Goal: Task Accomplishment & Management: Manage account settings

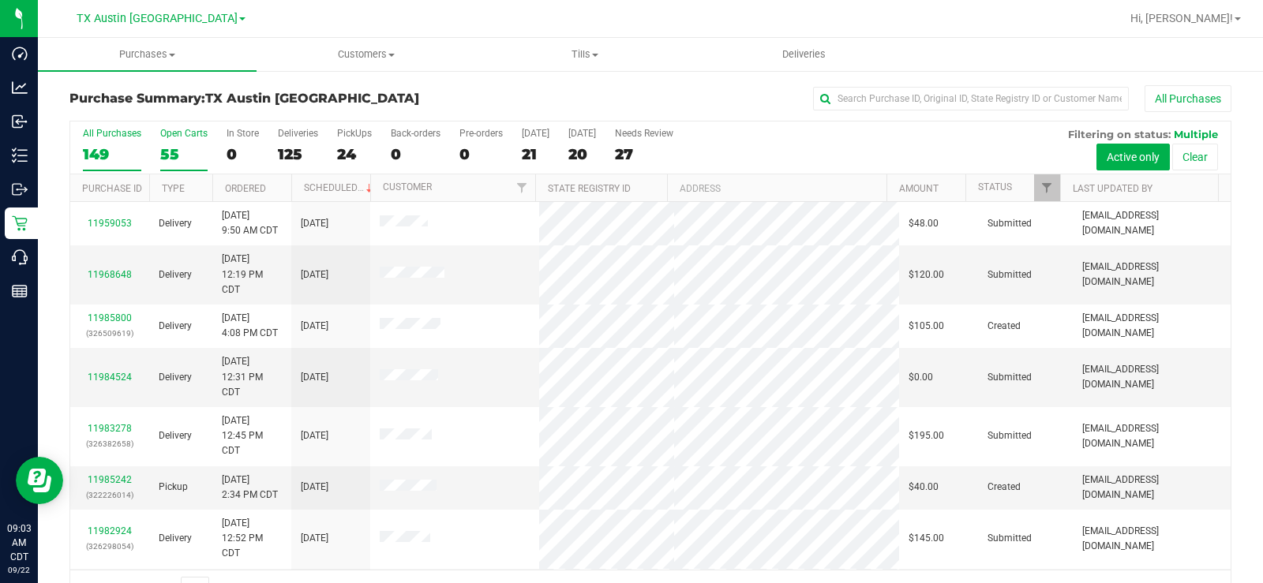
click at [164, 148] on div "55" at bounding box center [183, 154] width 47 height 18
click at [0, 0] on input "Open Carts 55" at bounding box center [0, 0] width 0 height 0
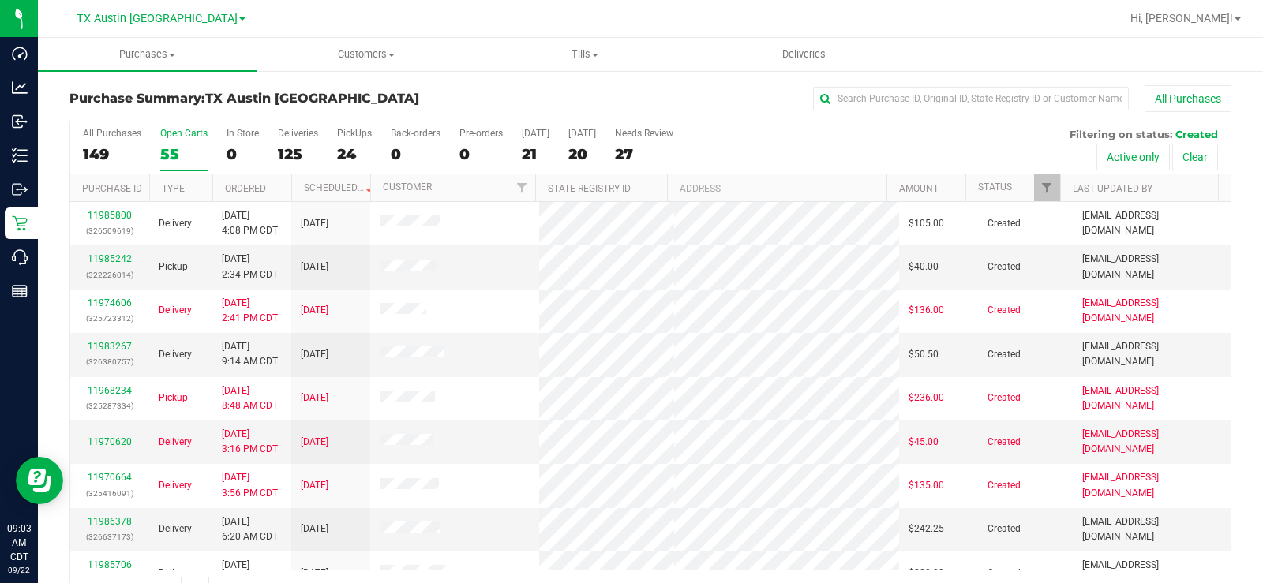
click at [173, 144] on label "Open Carts 55" at bounding box center [183, 149] width 47 height 43
click at [0, 0] on input "Open Carts 55" at bounding box center [0, 0] width 0 height 0
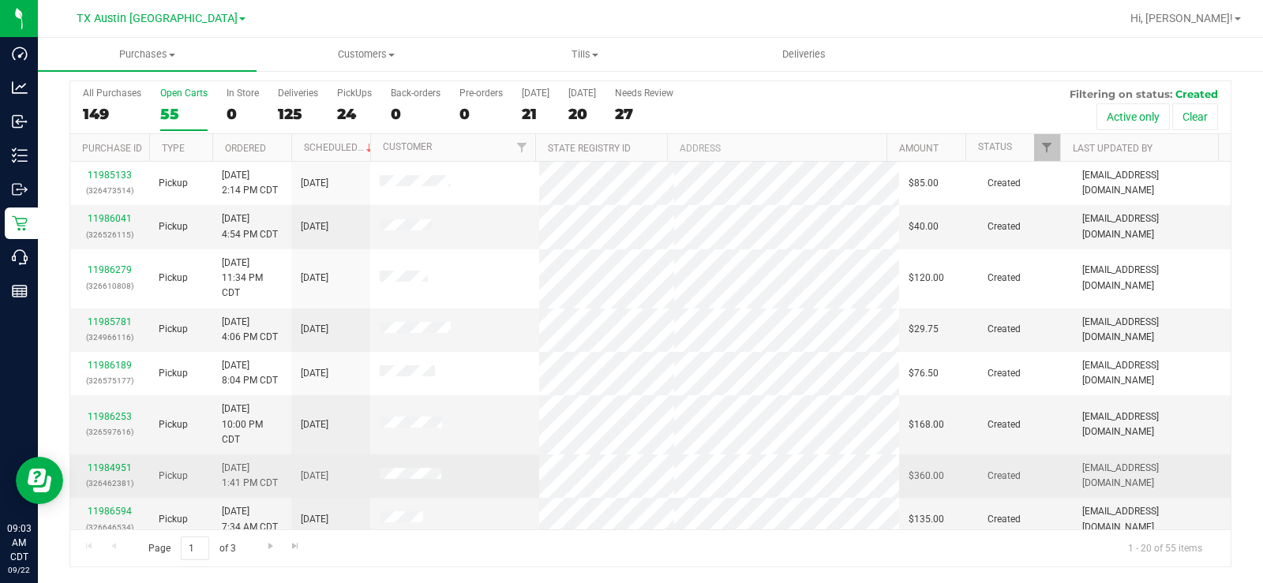
scroll to position [552, 0]
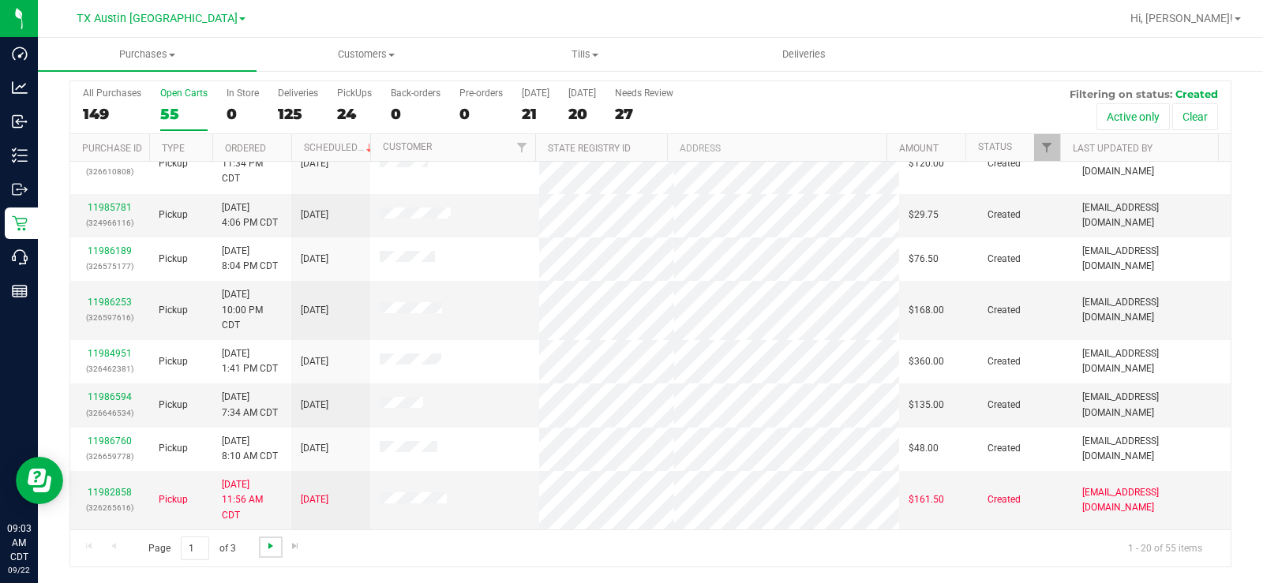
click at [268, 440] on span "Go to the next page" at bounding box center [270, 546] width 13 height 13
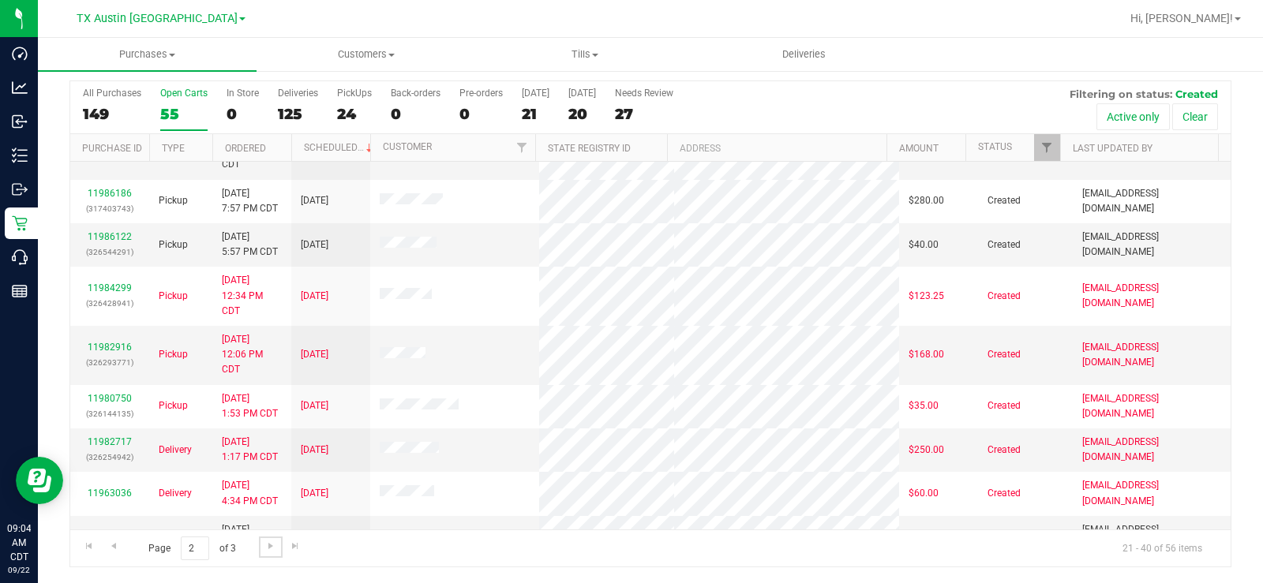
scroll to position [597, 0]
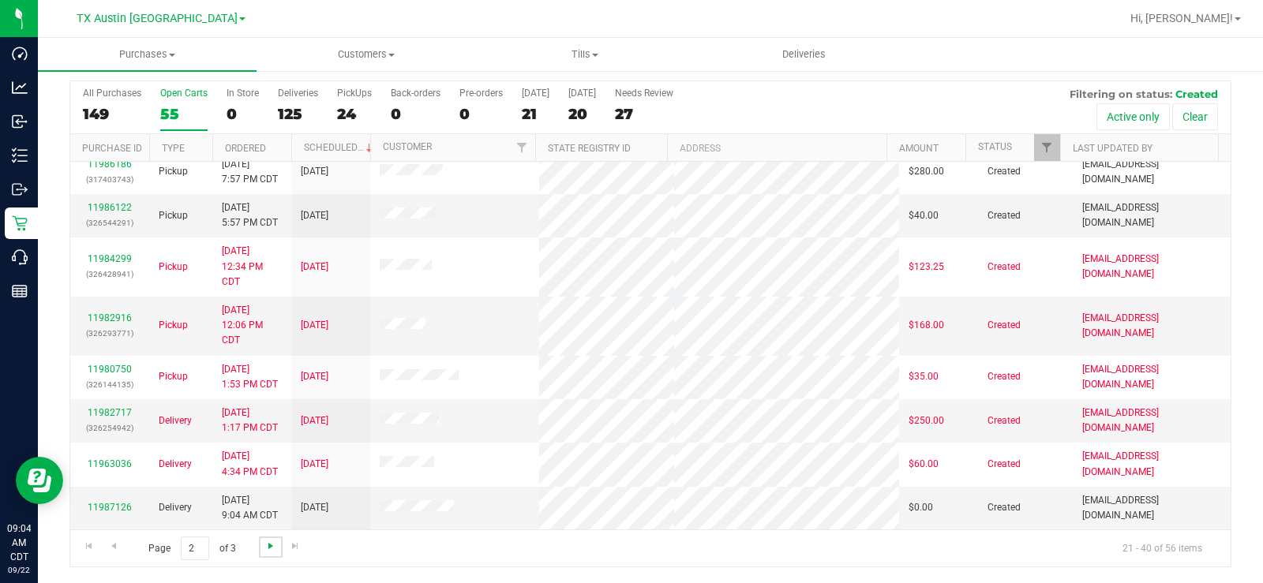
click at [266, 440] on span "Go to the next page" at bounding box center [270, 546] width 13 height 13
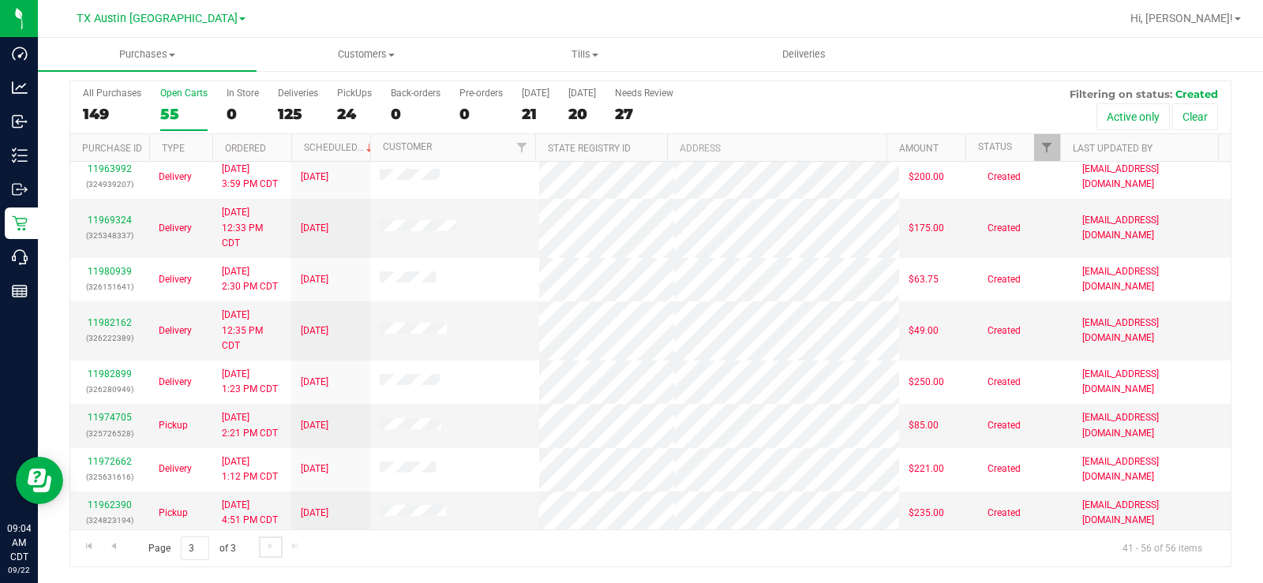
scroll to position [0, 0]
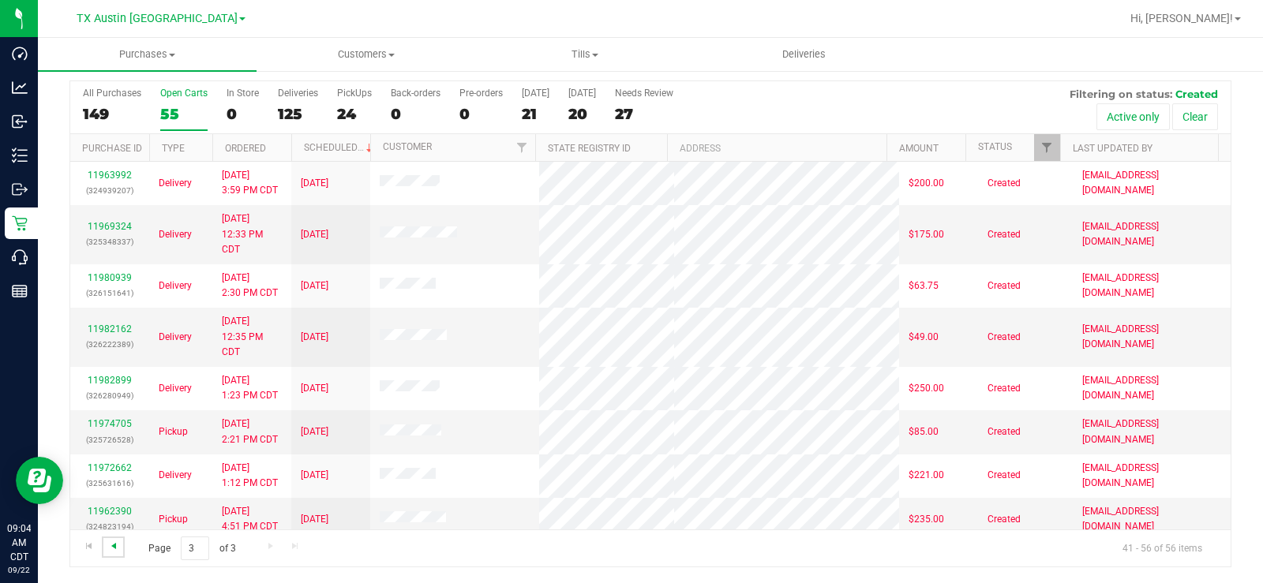
click at [116, 440] on span "Go to the previous page" at bounding box center [113, 546] width 13 height 13
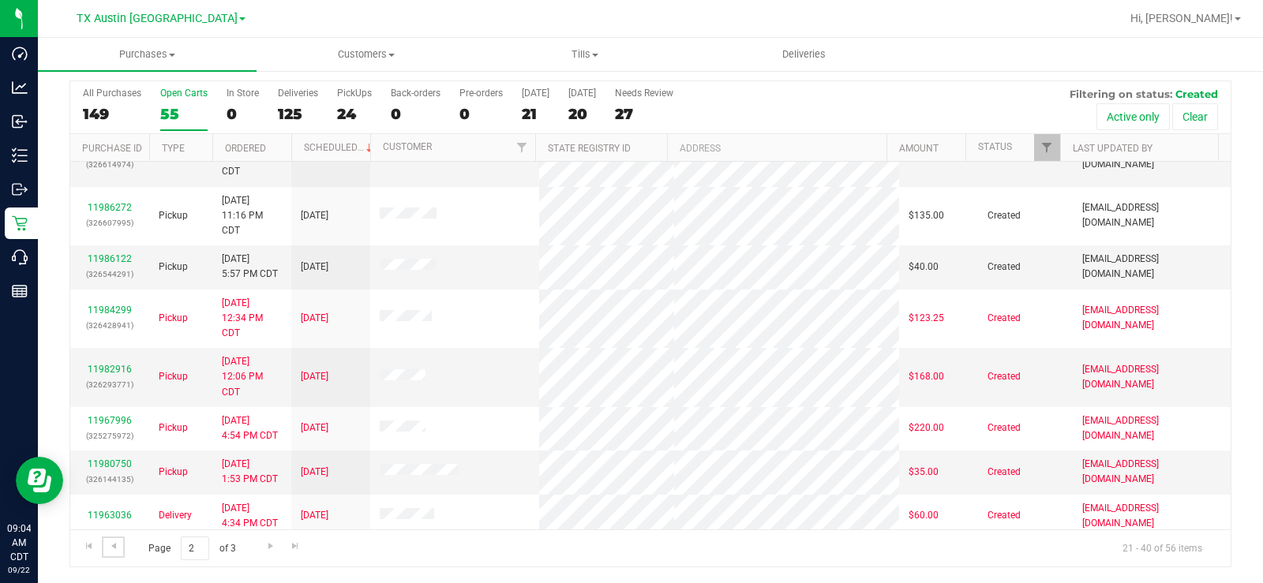
scroll to position [612, 0]
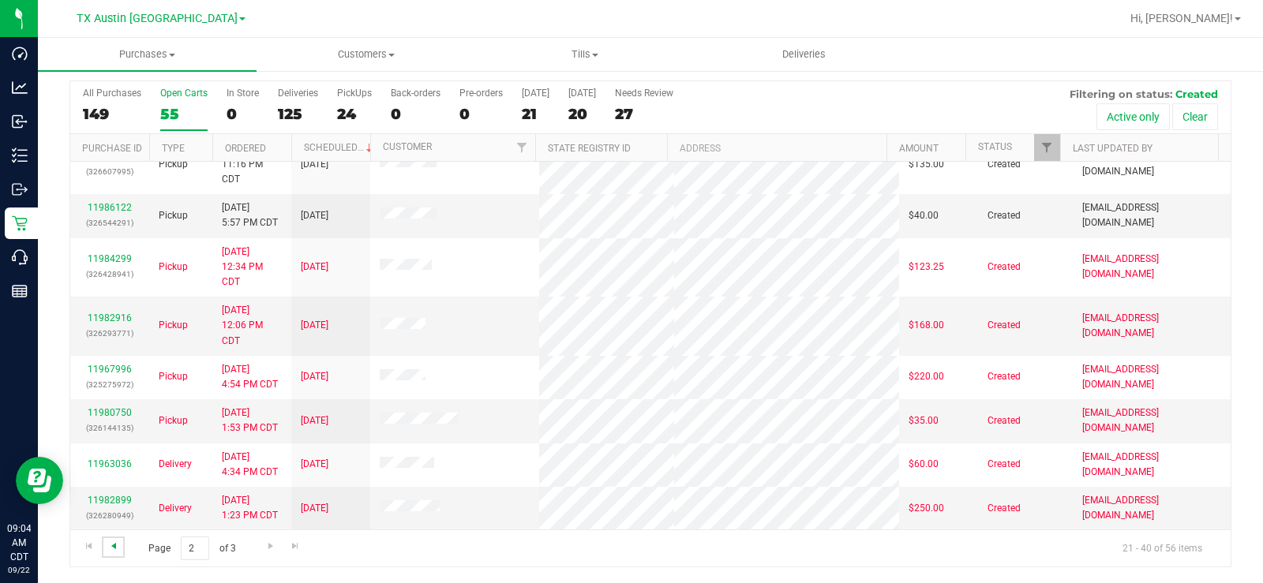
click at [111, 440] on span "Go to the previous page" at bounding box center [113, 546] width 13 height 13
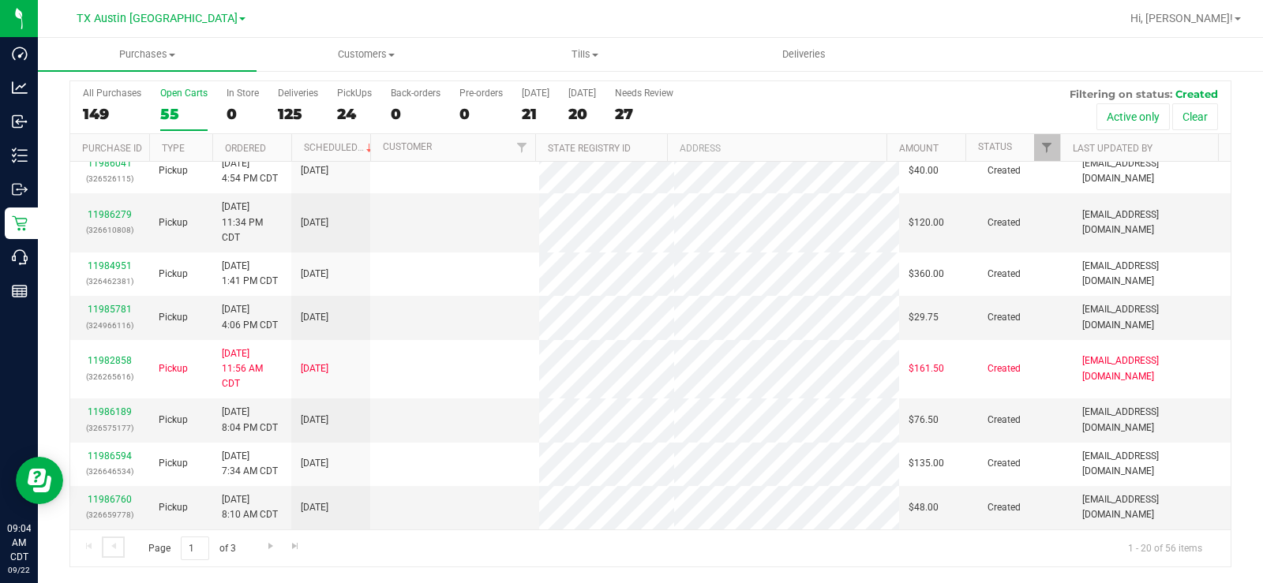
scroll to position [0, 0]
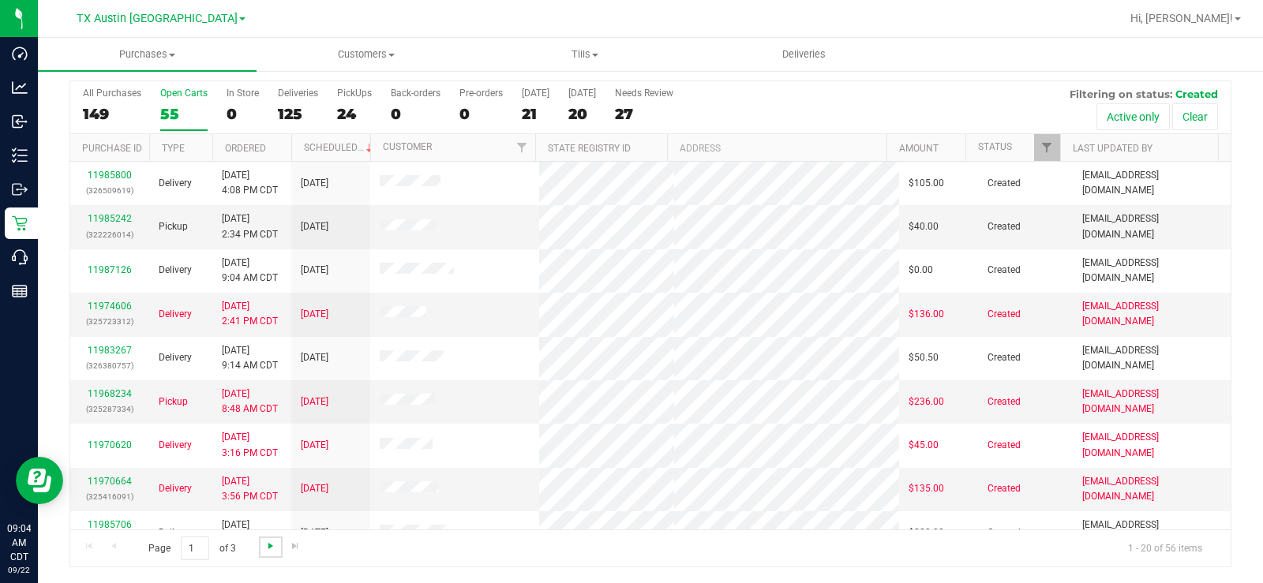
click at [270, 440] on span "Go to the next page" at bounding box center [270, 546] width 13 height 13
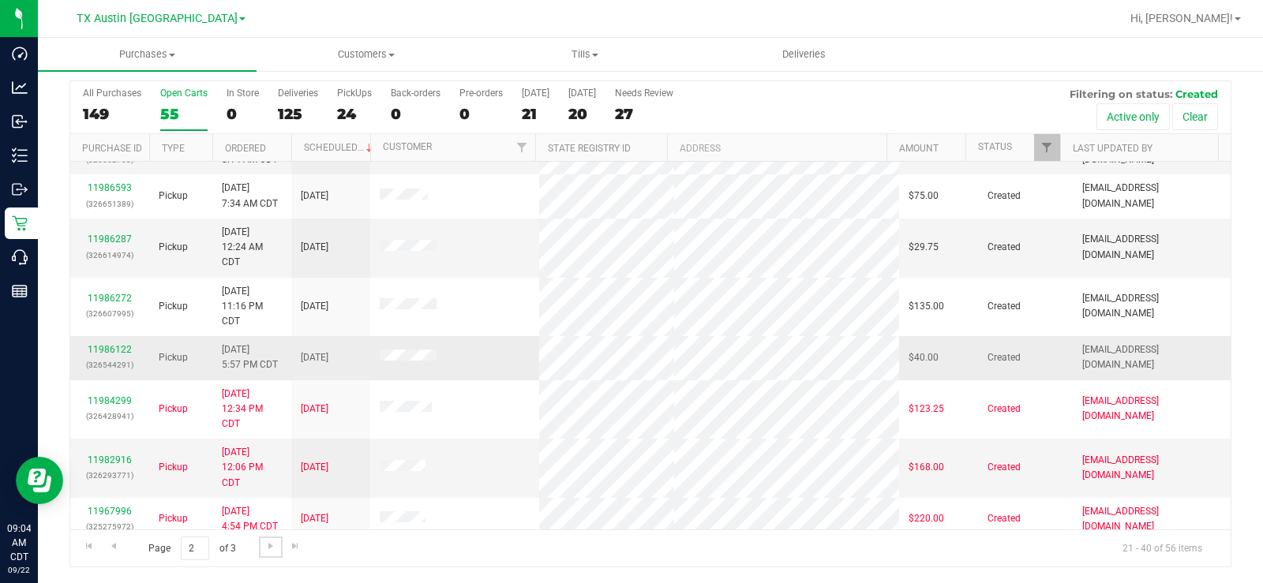
scroll to position [376, 0]
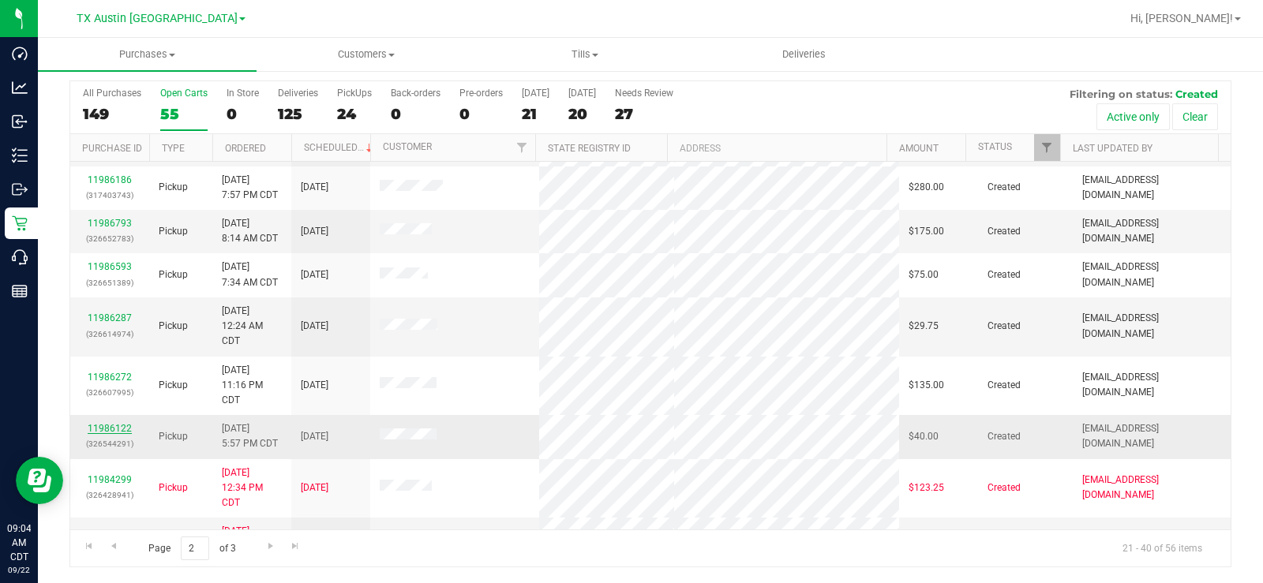
click at [100, 434] on link "11986122" at bounding box center [110, 428] width 44 height 11
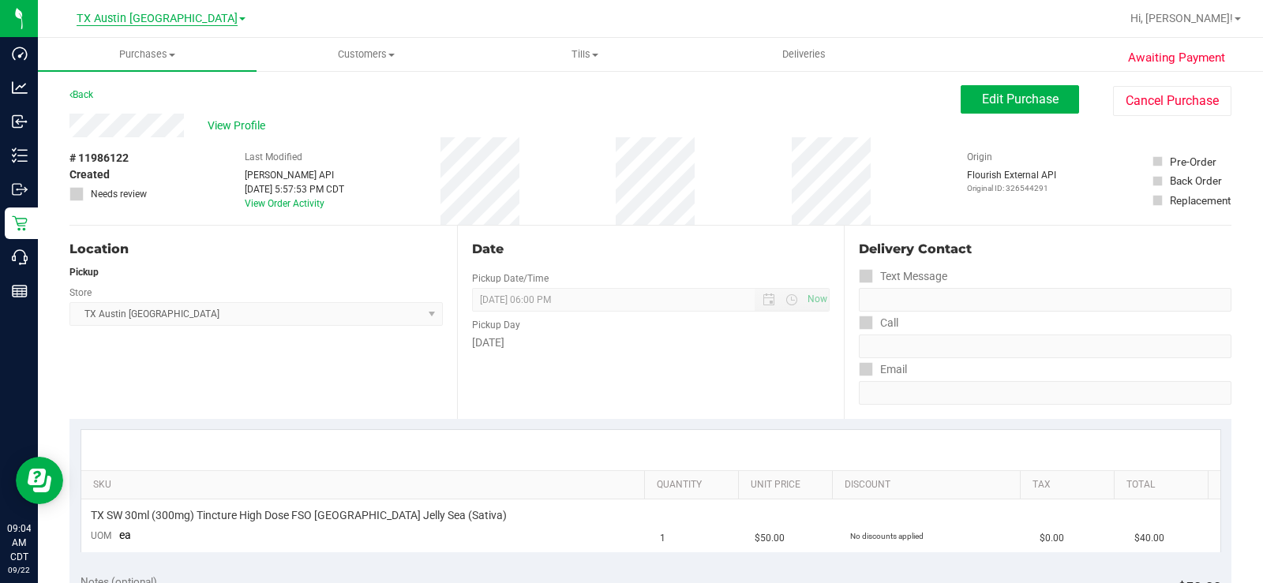
click at [159, 17] on span "TX Austin [GEOGRAPHIC_DATA]" at bounding box center [157, 19] width 161 height 14
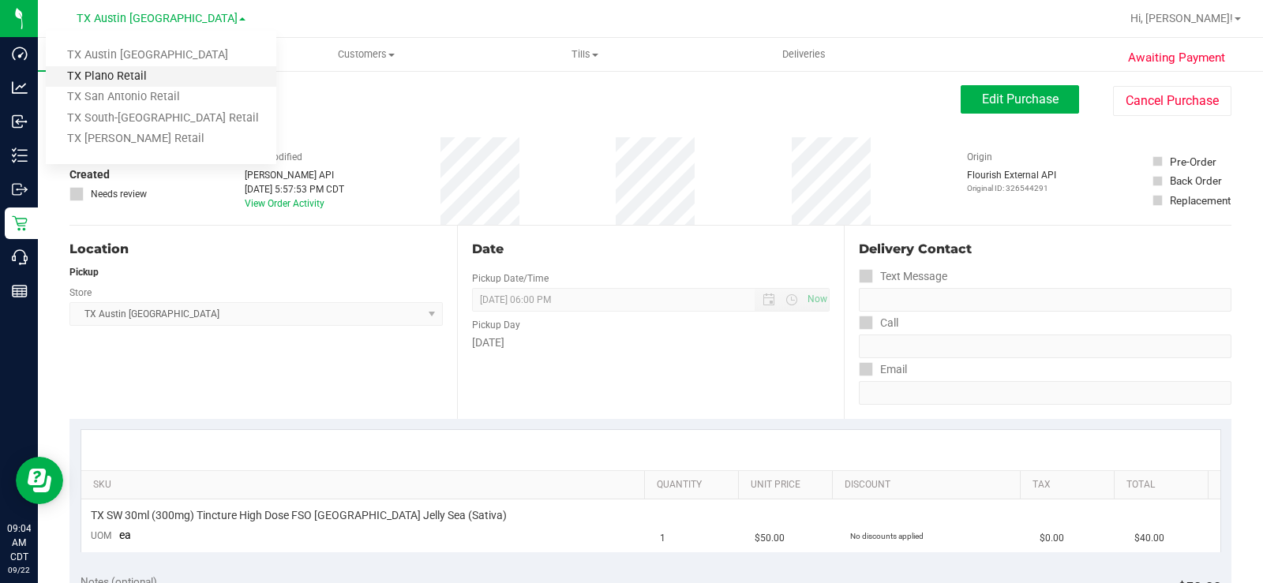
click at [151, 69] on link "TX Plano Retail" at bounding box center [161, 76] width 230 height 21
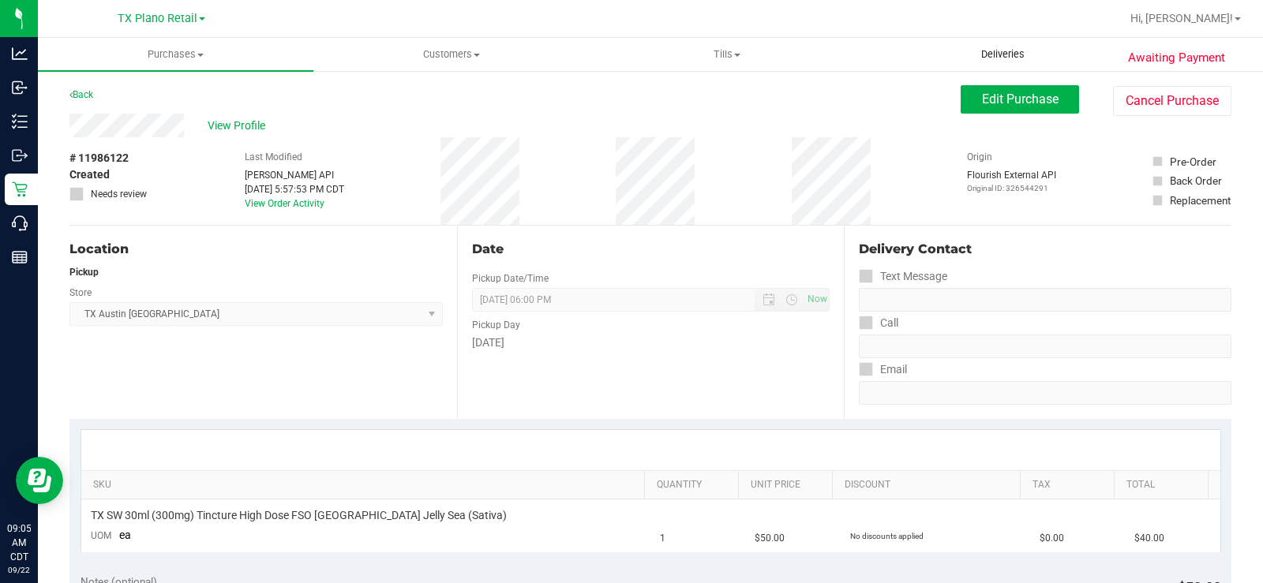
click at [993, 49] on span "Deliveries" at bounding box center [1003, 54] width 86 height 14
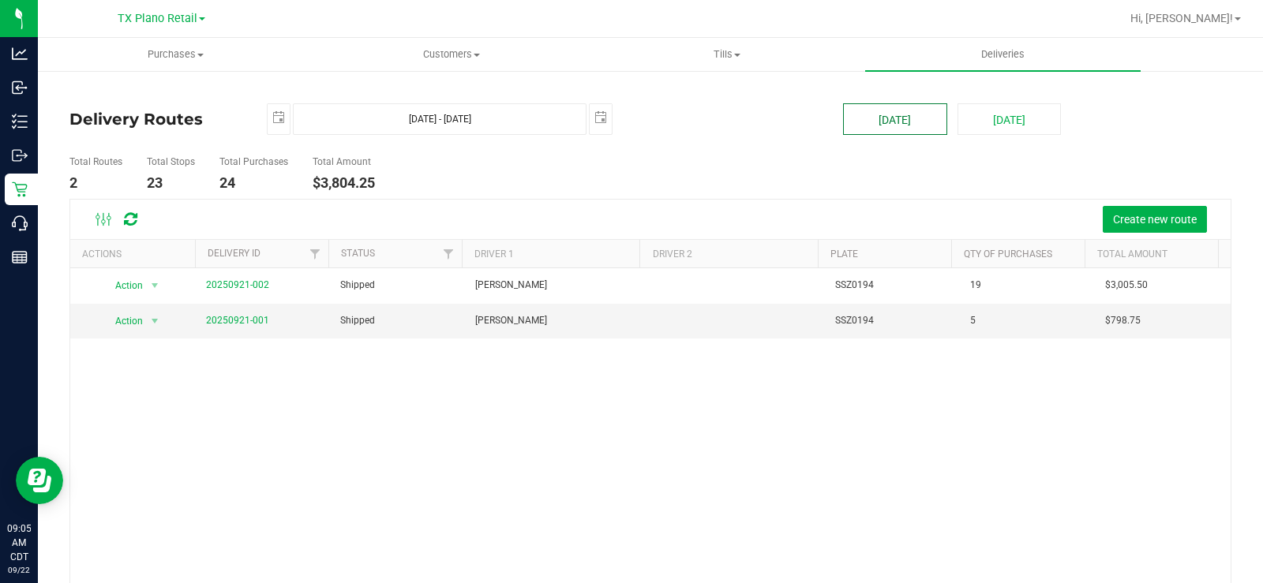
click at [873, 126] on button "[DATE]" at bounding box center [894, 119] width 103 height 32
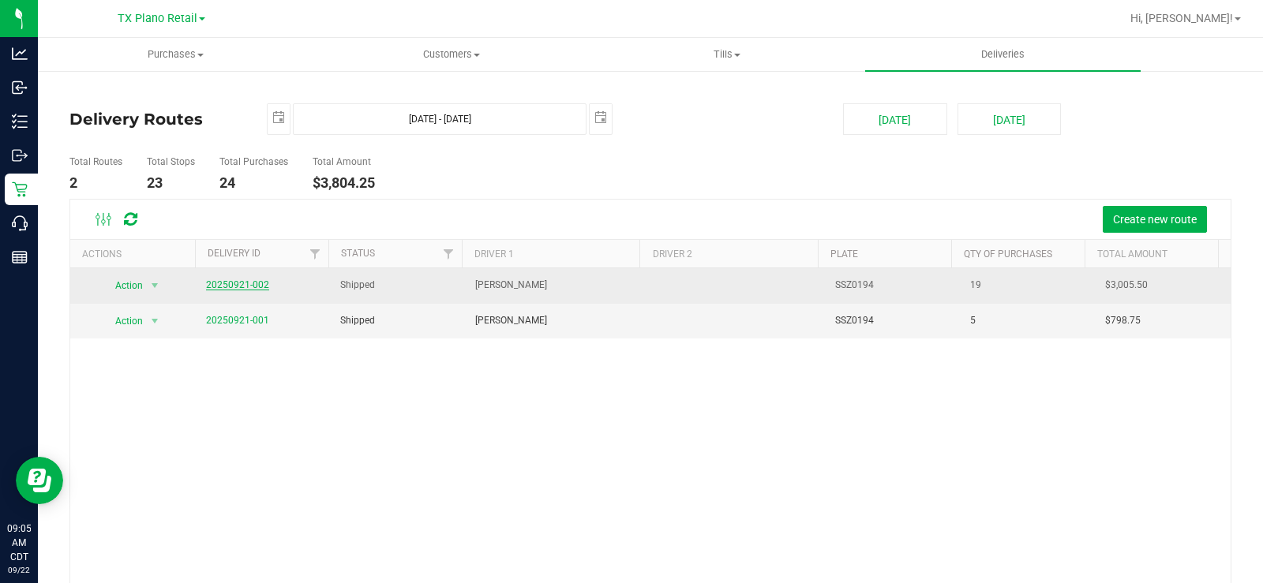
click at [261, 282] on link "20250921-002" at bounding box center [237, 284] width 63 height 11
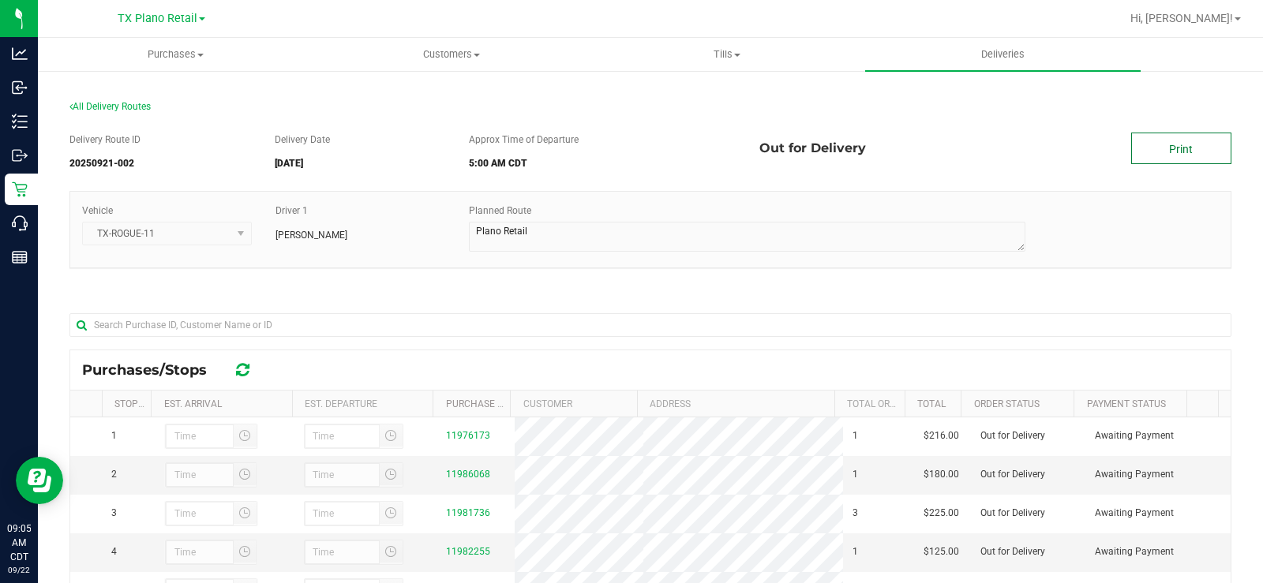
click at [1009, 157] on link "Print" at bounding box center [1181, 149] width 100 height 32
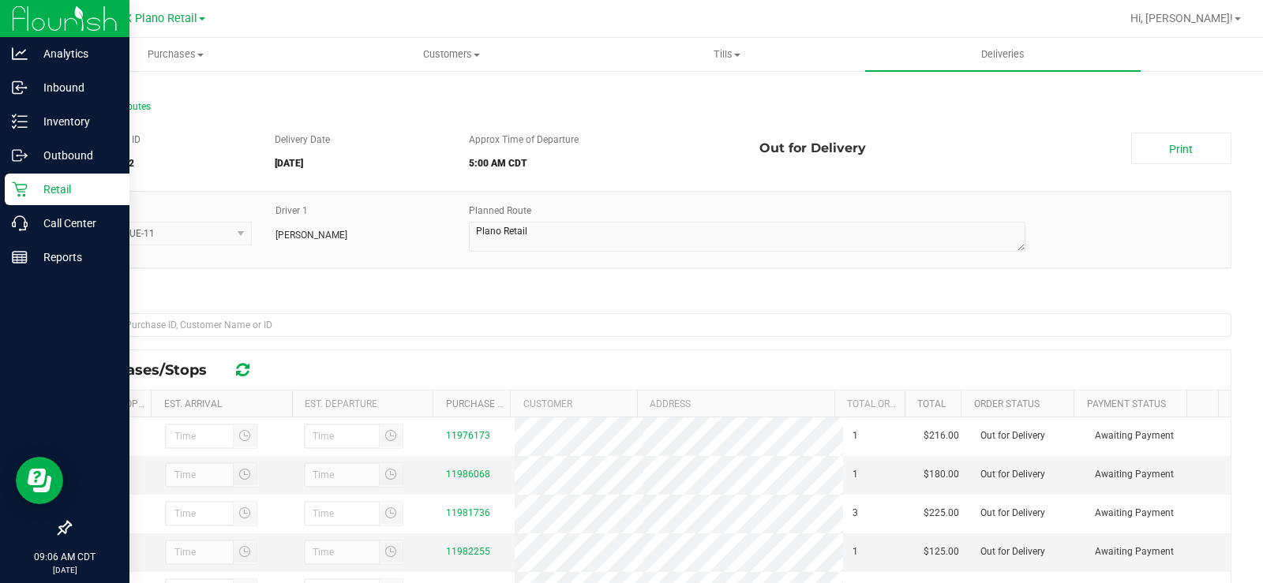
click at [47, 189] on p "Retail" at bounding box center [75, 189] width 95 height 19
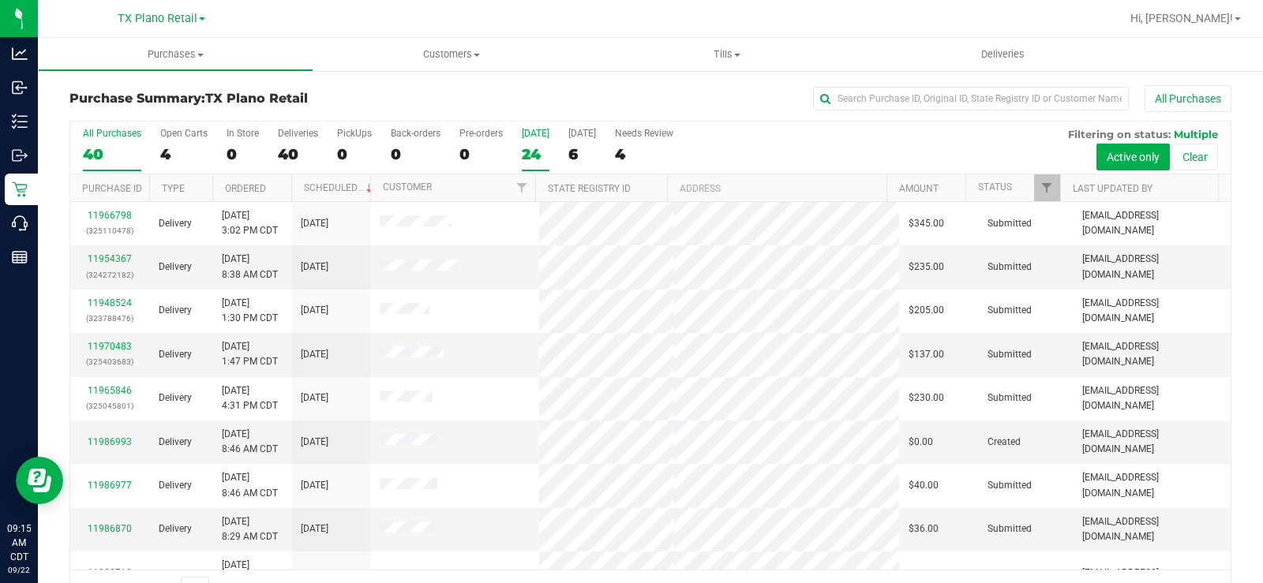
click at [530, 155] on div "24" at bounding box center [536, 154] width 28 height 18
click at [0, 0] on input "Today 24" at bounding box center [0, 0] width 0 height 0
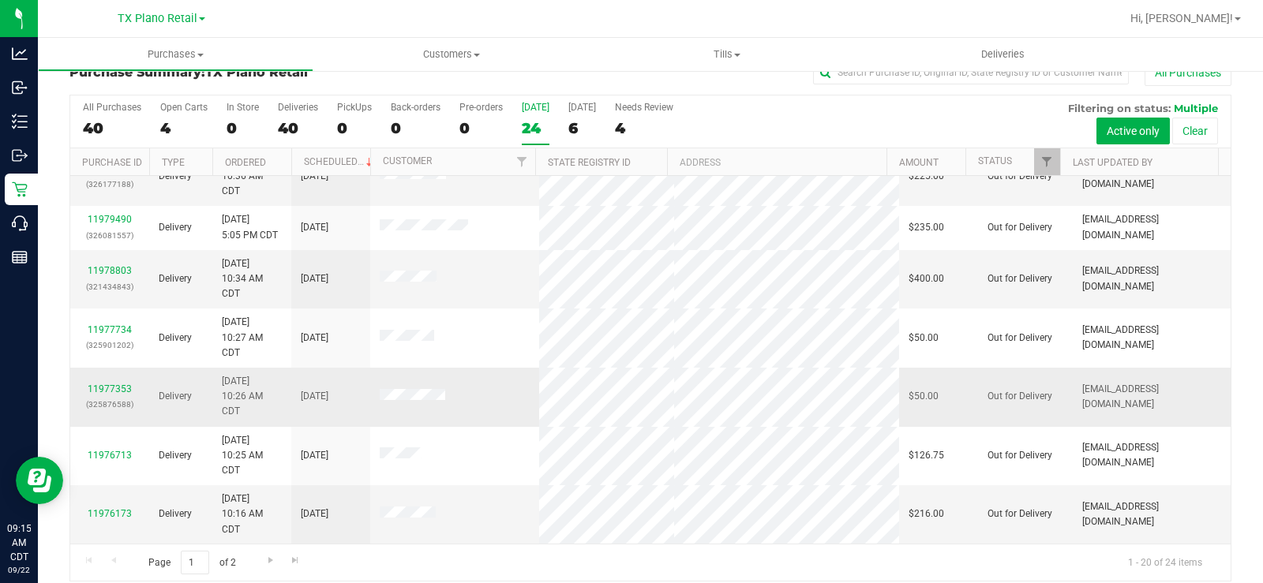
scroll to position [40, 0]
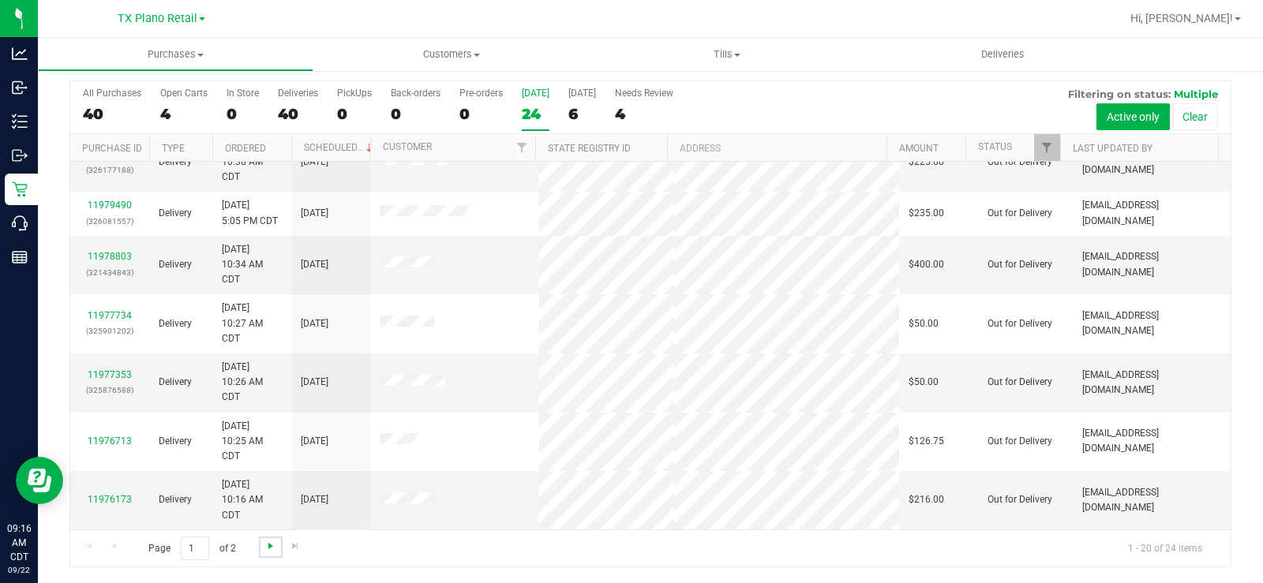
click at [268, 440] on span "Go to the next page" at bounding box center [270, 546] width 13 height 13
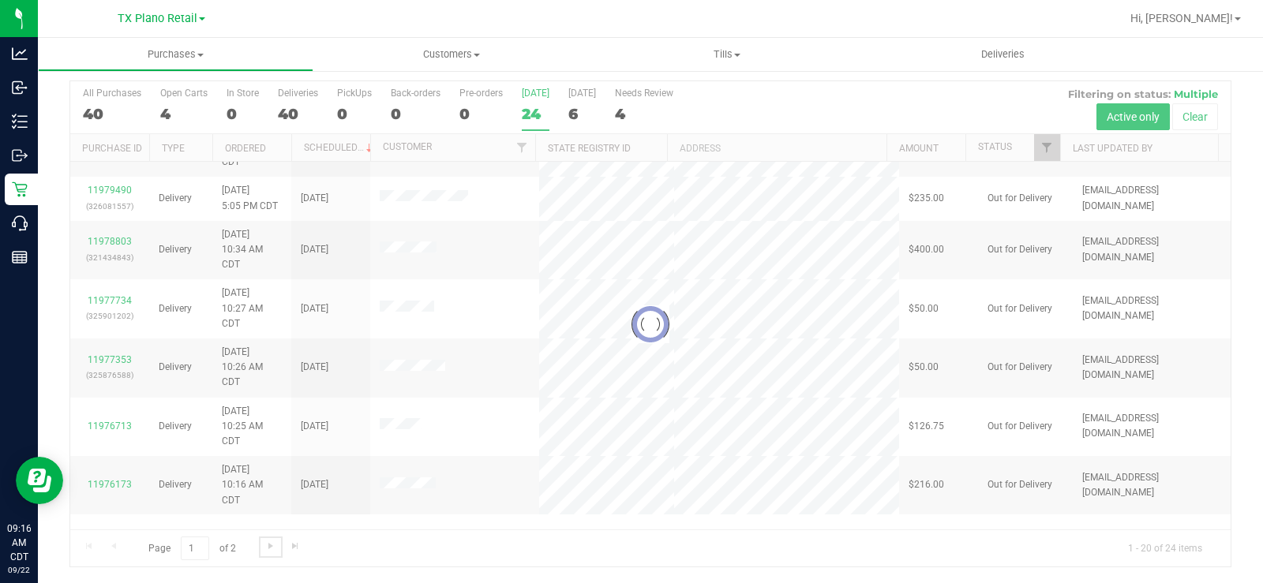
scroll to position [0, 0]
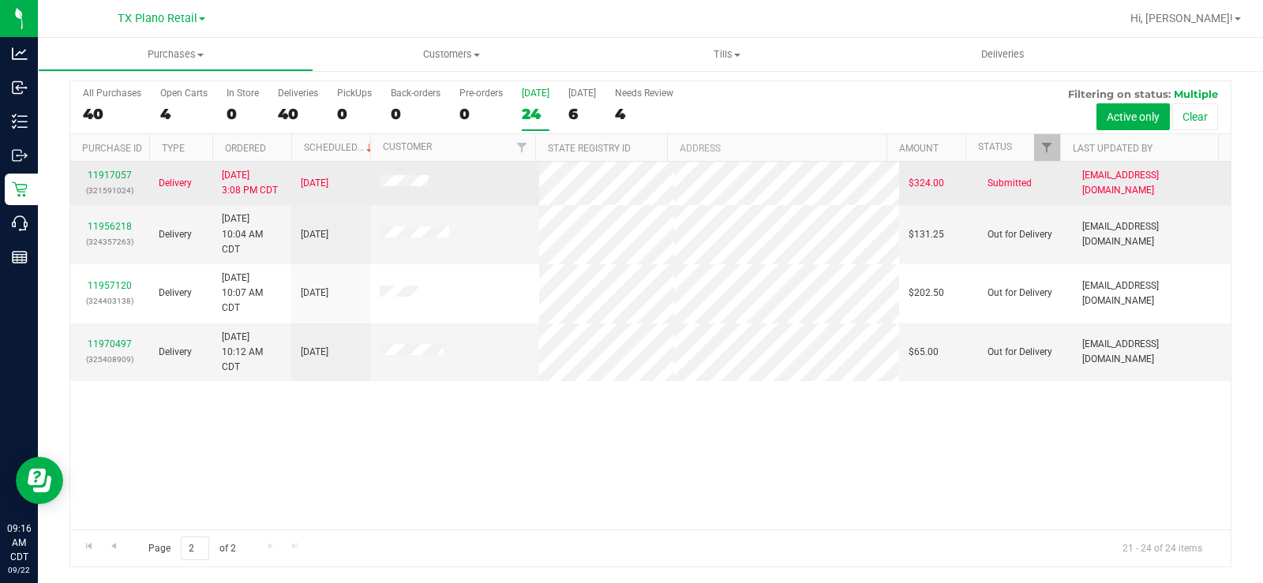
click at [121, 169] on div "11917057 (321591024)" at bounding box center [110, 183] width 60 height 30
click at [112, 171] on link "11917057" at bounding box center [110, 175] width 44 height 11
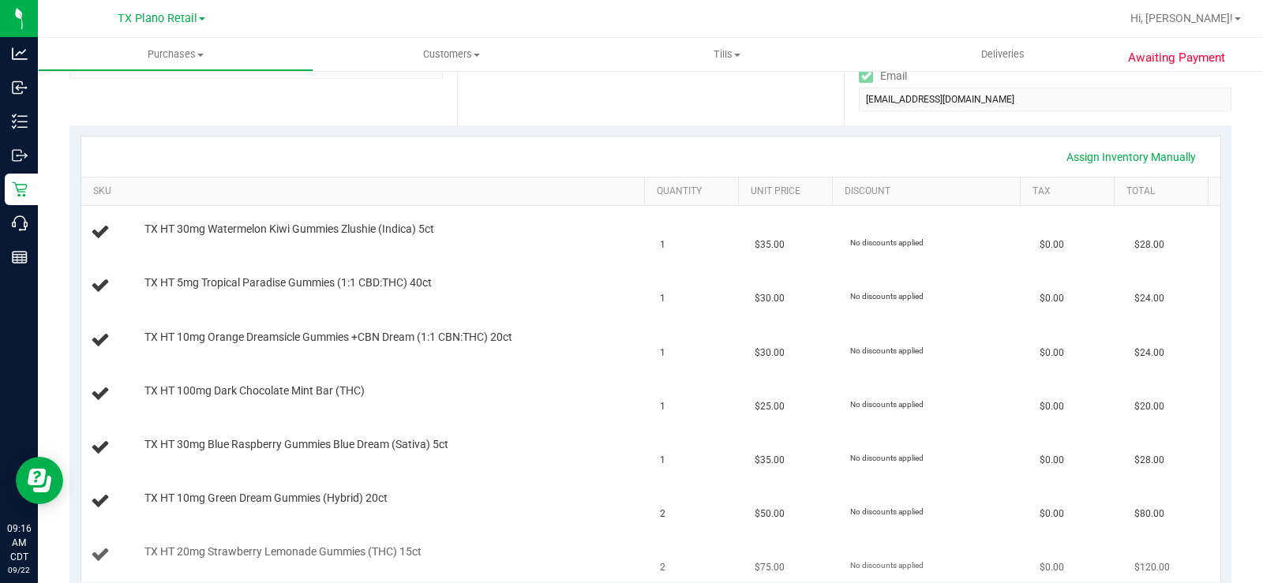
scroll to position [277, 0]
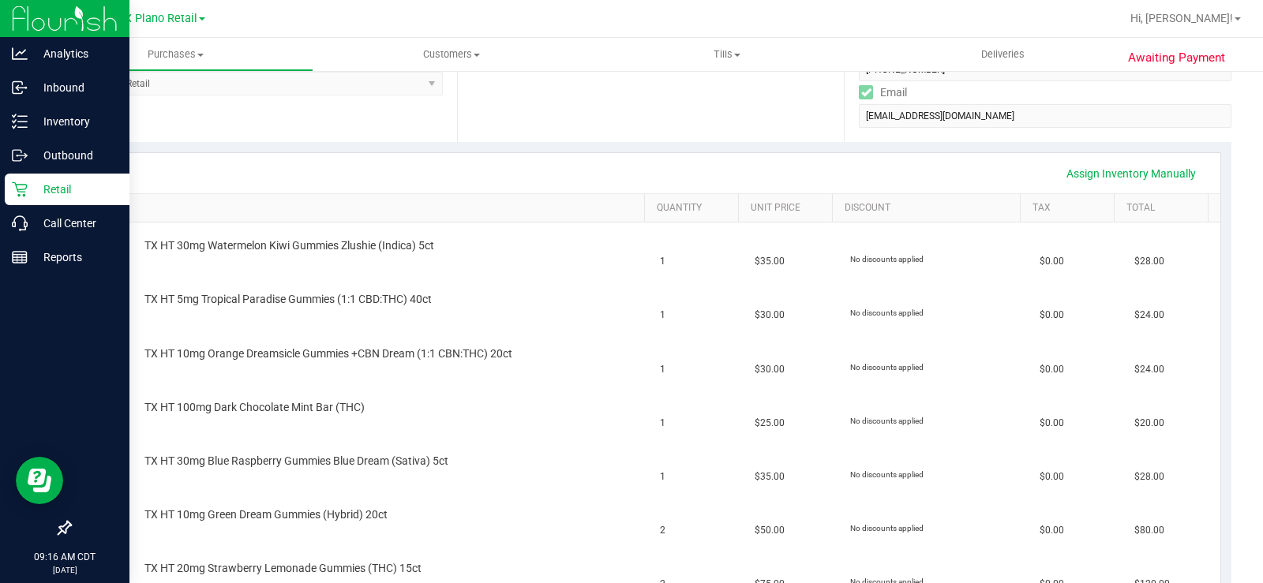
click at [19, 197] on icon at bounding box center [19, 189] width 15 height 15
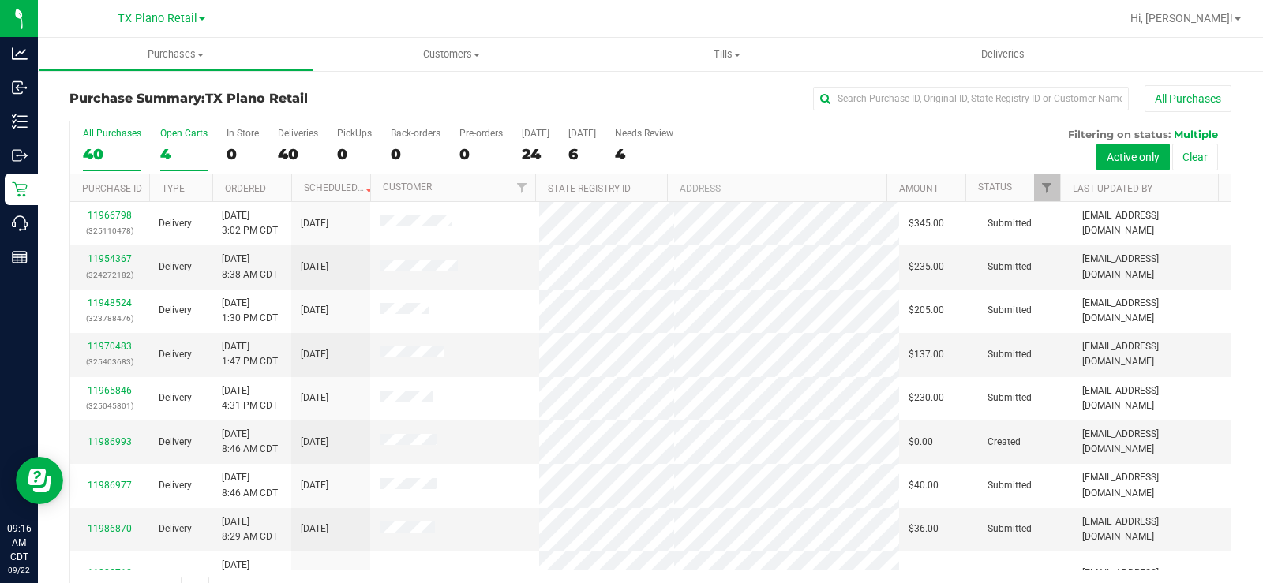
click at [182, 136] on div "Open Carts" at bounding box center [183, 133] width 47 height 11
click at [0, 0] on input "Open Carts 4" at bounding box center [0, 0] width 0 height 0
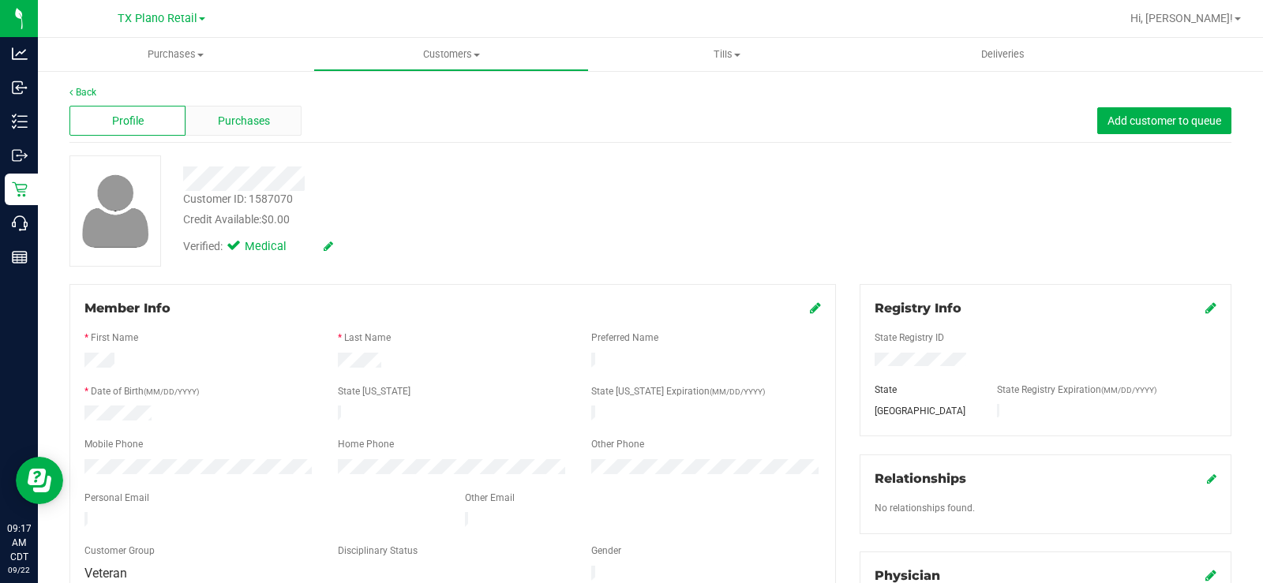
click at [230, 114] on span "Purchases" at bounding box center [244, 121] width 52 height 17
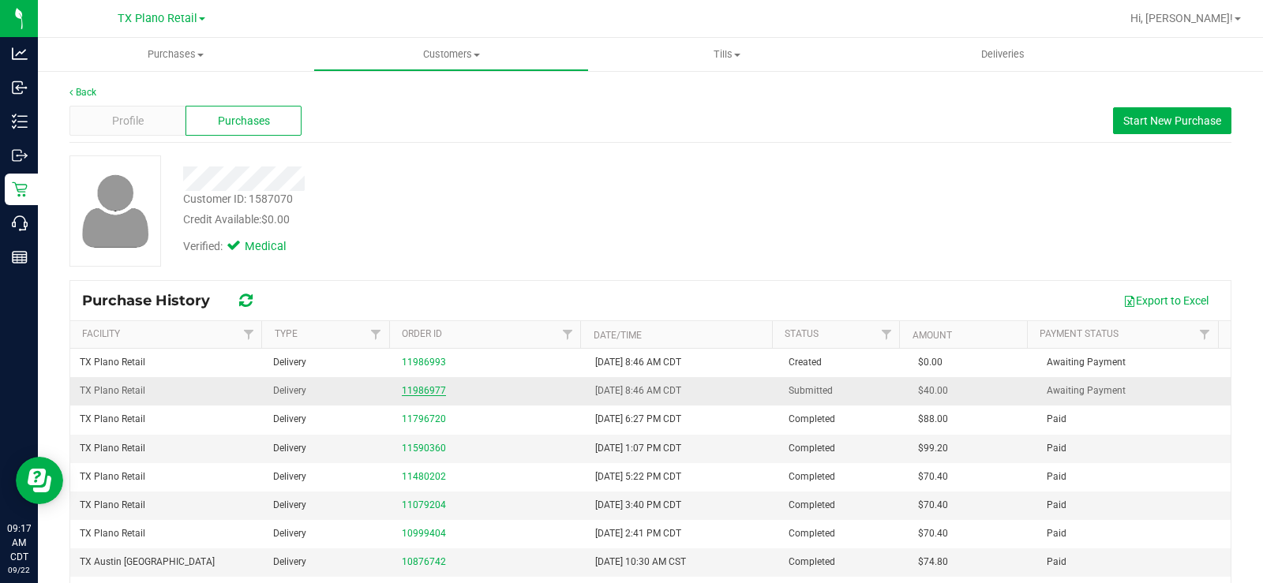
click at [402, 387] on link "11986977" at bounding box center [424, 390] width 44 height 11
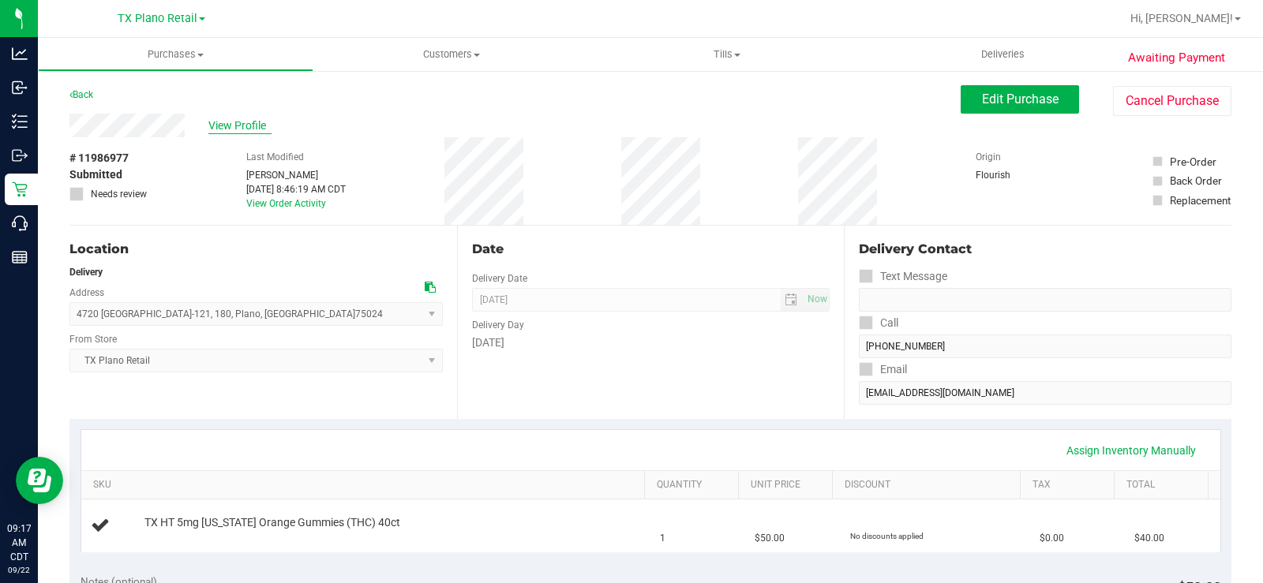
click at [241, 128] on span "View Profile" at bounding box center [239, 126] width 63 height 17
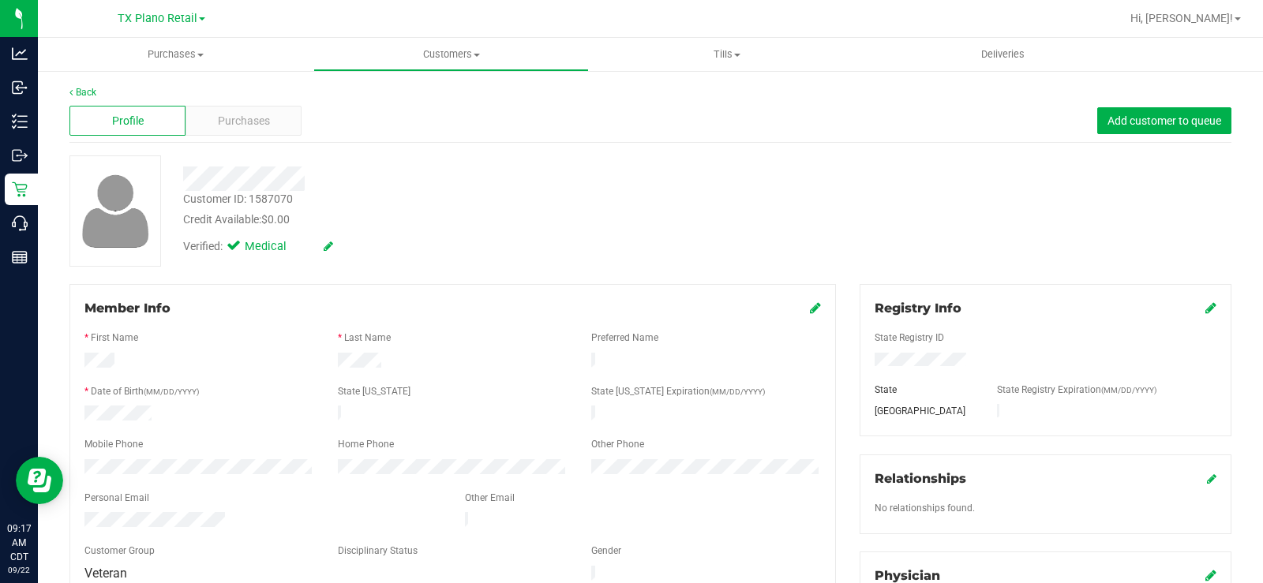
click at [238, 125] on span "Purchases" at bounding box center [244, 121] width 52 height 17
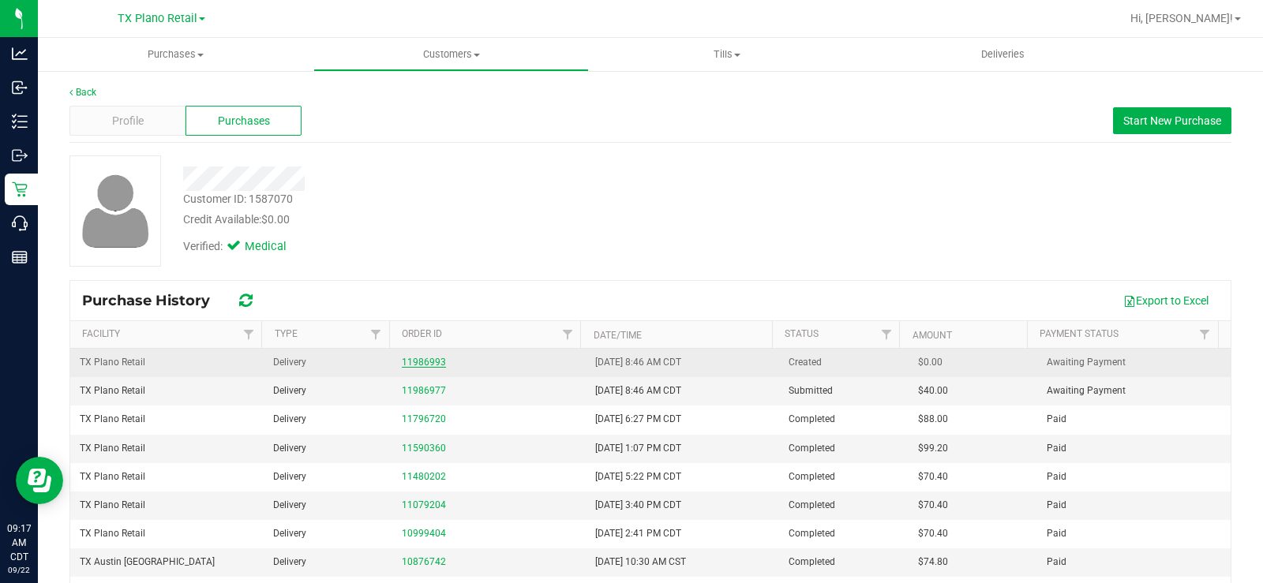
click at [412, 361] on link "11986993" at bounding box center [424, 362] width 44 height 11
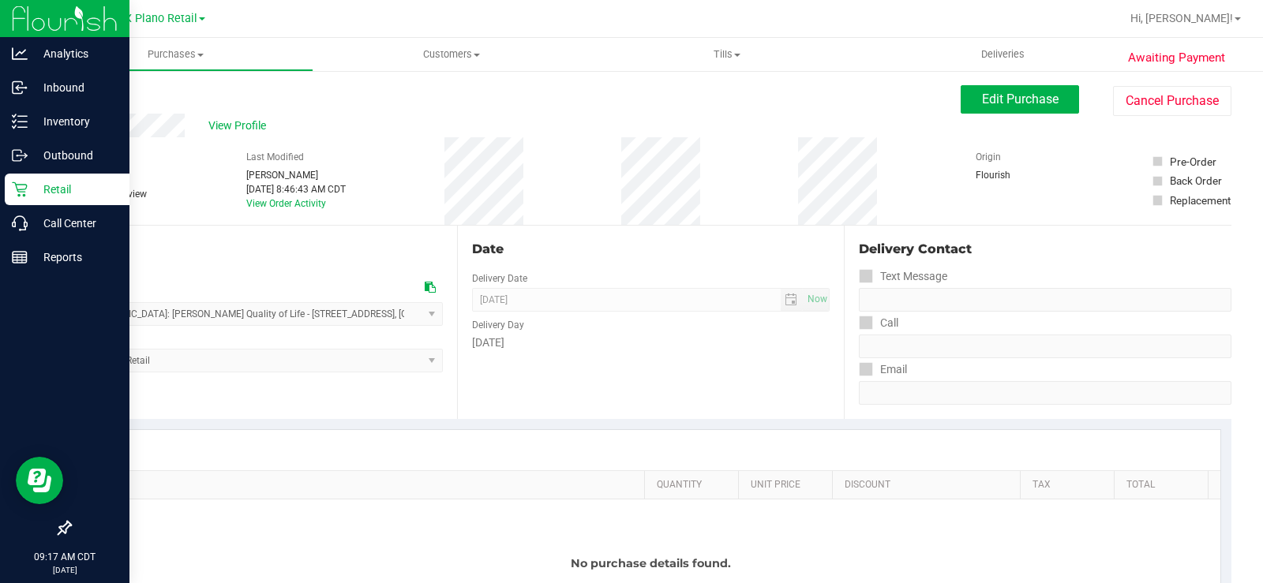
click at [28, 190] on p "Retail" at bounding box center [75, 189] width 95 height 19
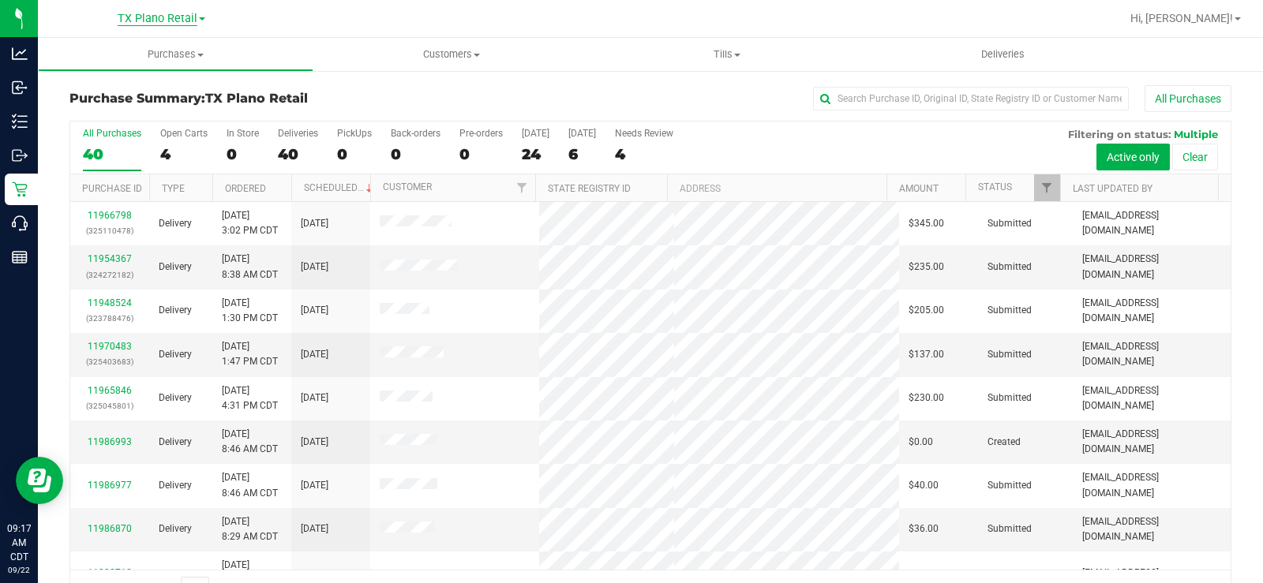
click at [144, 15] on div "TX Plano Retail TX Austin DC TX Plano Retail TX San Antonio Retail TX South-Aus…" at bounding box center [162, 18] width 88 height 19
click at [144, 20] on span "TX Plano Retail" at bounding box center [158, 19] width 80 height 14
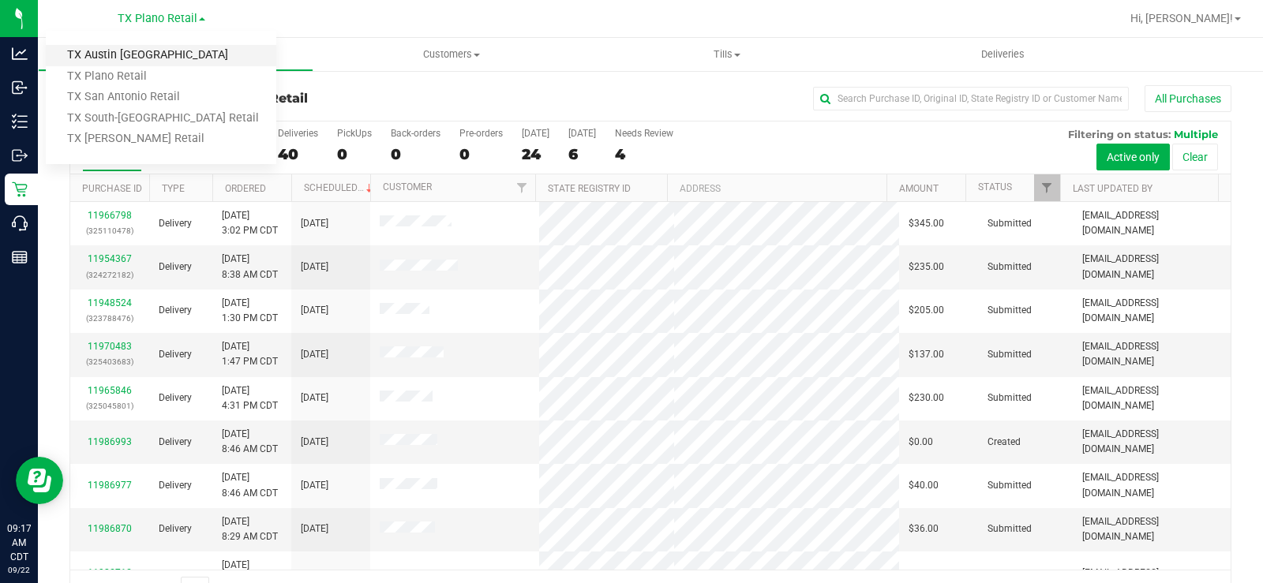
click at [139, 51] on link "TX Austin [GEOGRAPHIC_DATA]" at bounding box center [161, 55] width 230 height 21
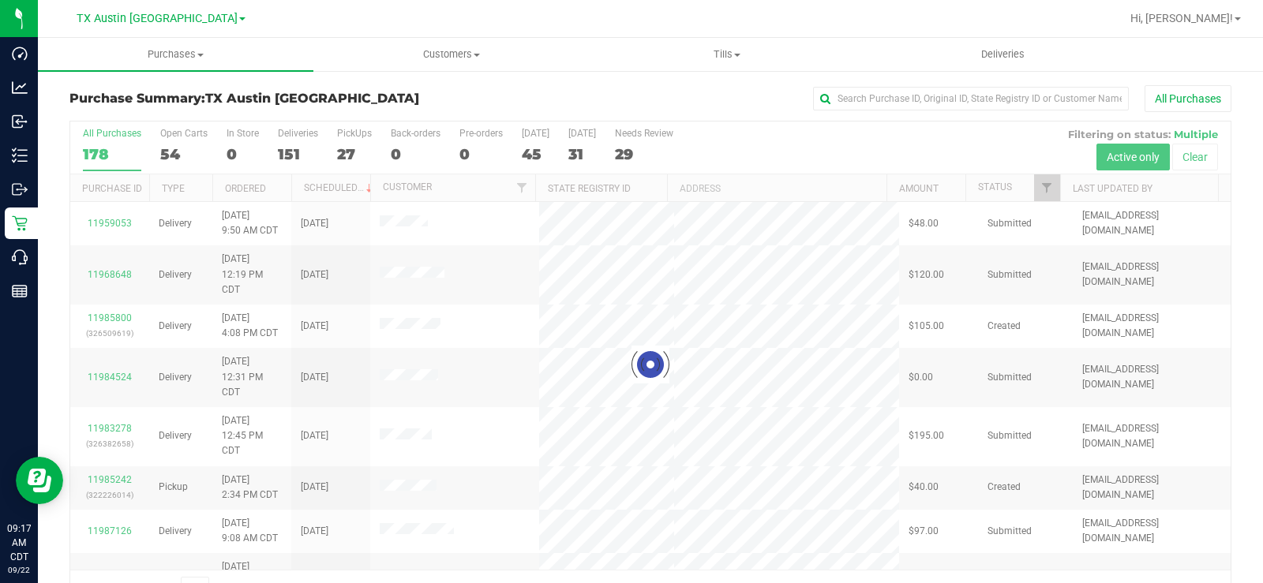
click at [172, 157] on div at bounding box center [650, 365] width 1160 height 486
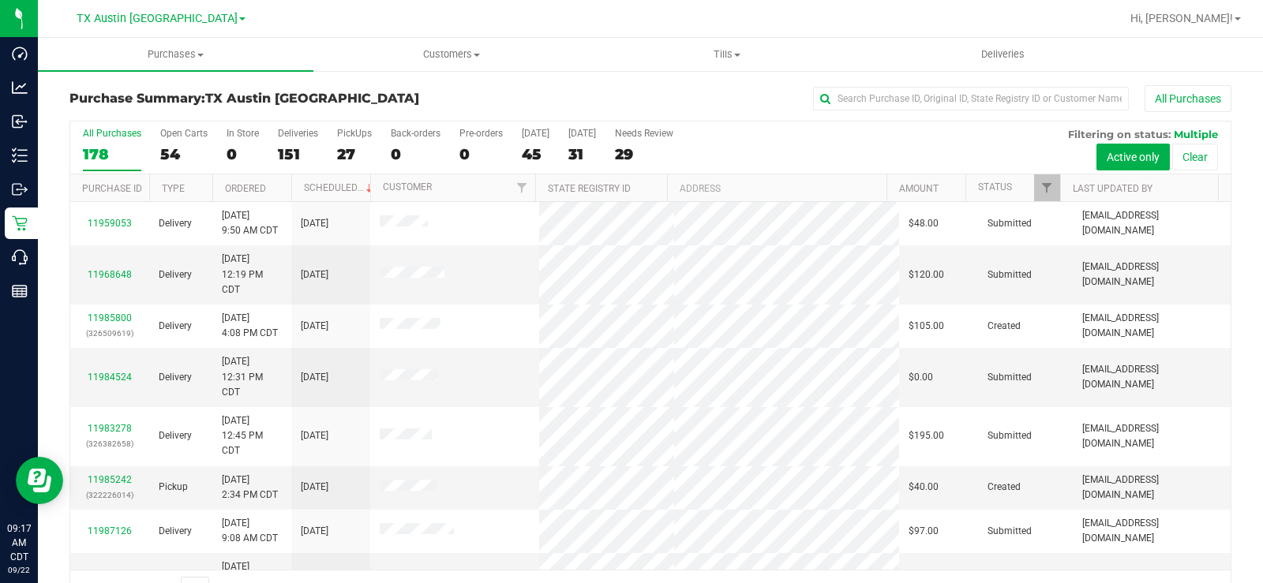
click at [170, 157] on div "54" at bounding box center [183, 154] width 47 height 18
click at [0, 0] on input "Open Carts 54" at bounding box center [0, 0] width 0 height 0
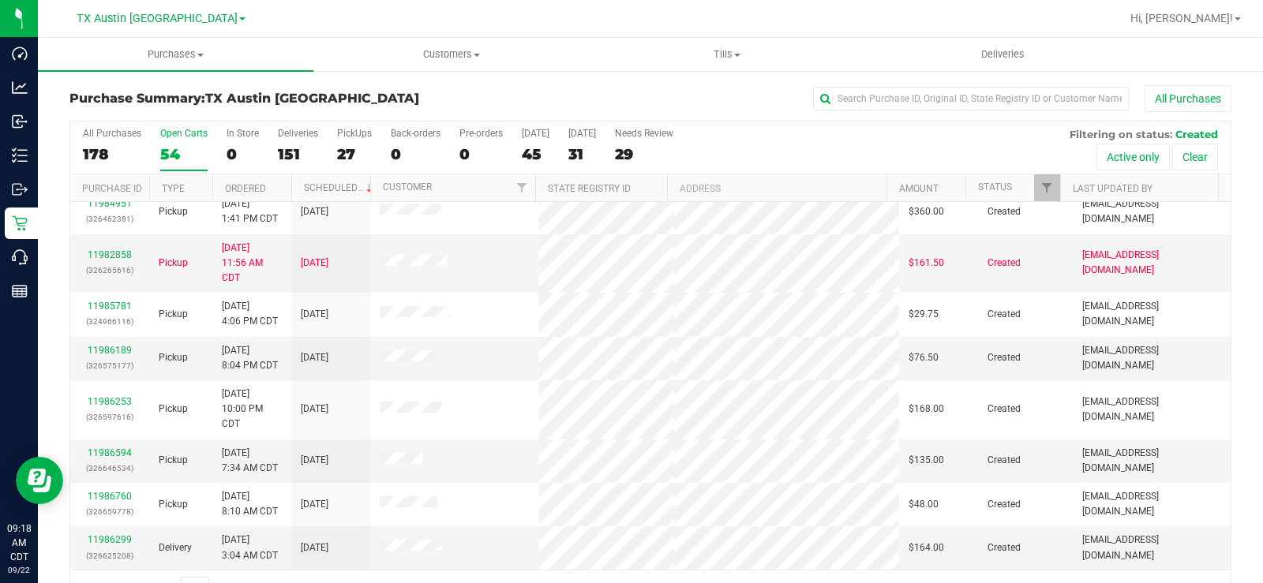
scroll to position [40, 0]
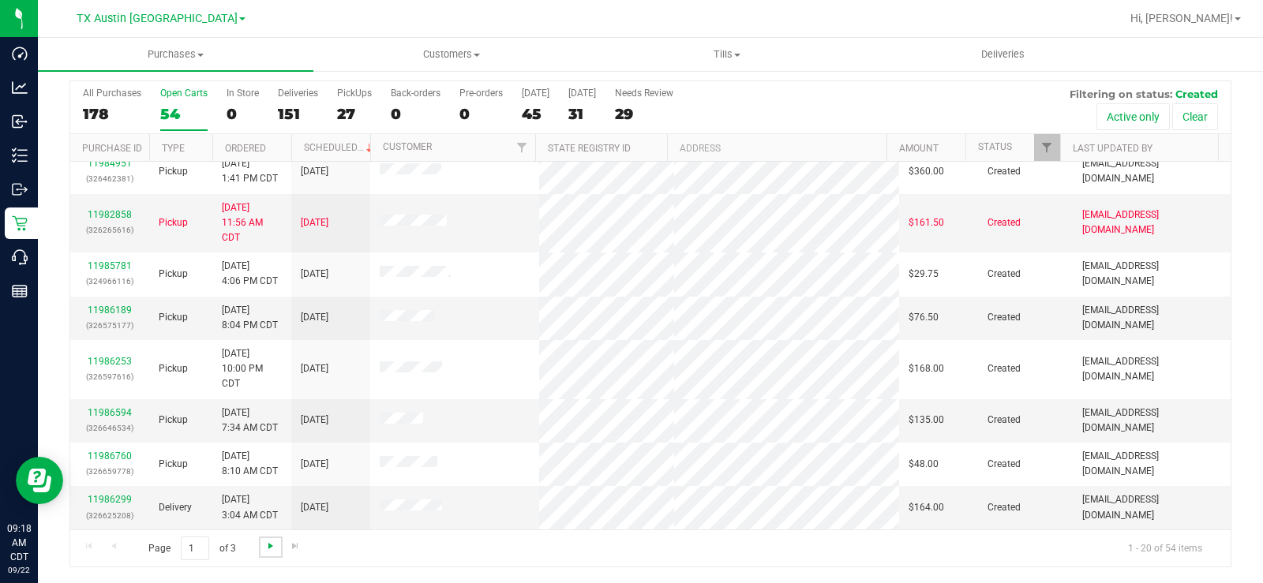
click at [268, 440] on span "Go to the next page" at bounding box center [270, 546] width 13 height 13
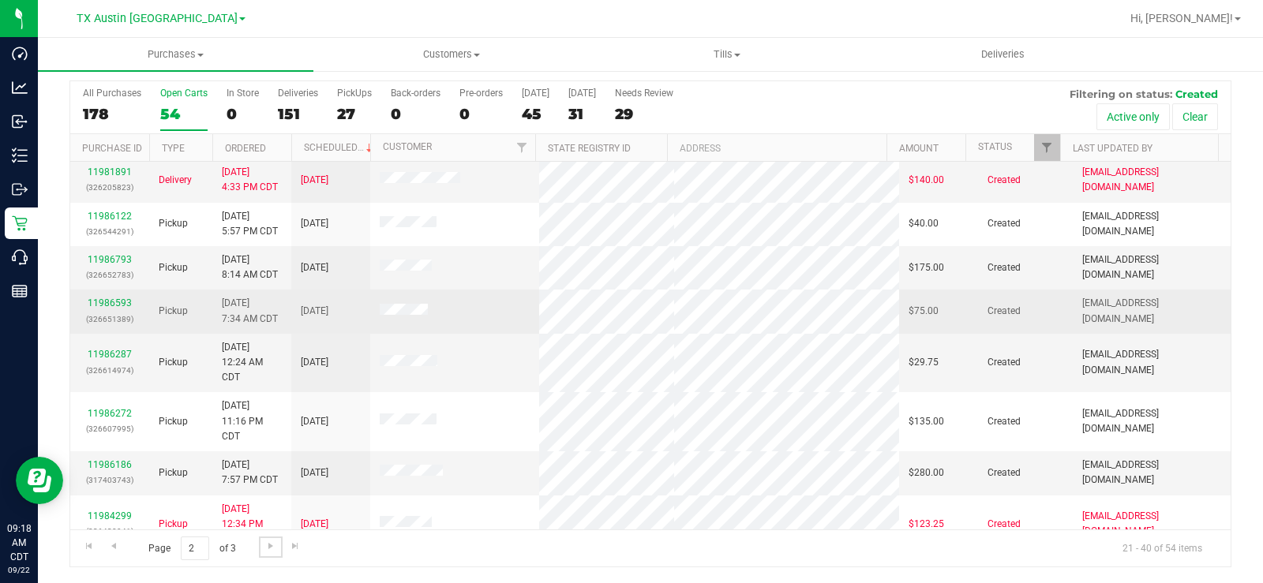
scroll to position [316, 0]
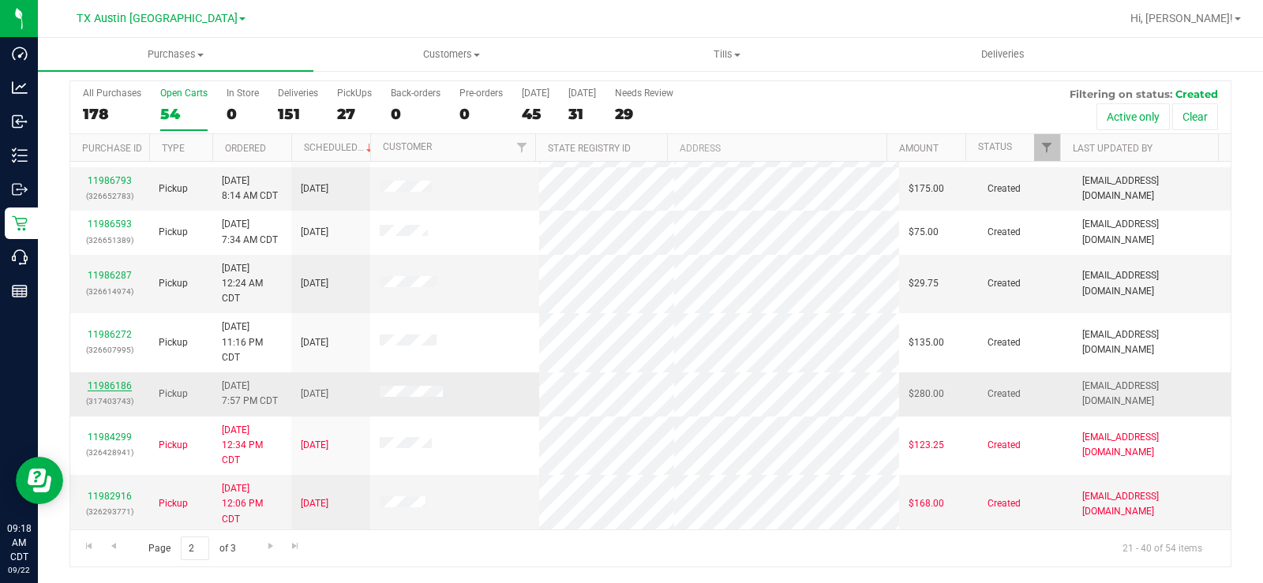
click at [118, 391] on link "11986186" at bounding box center [110, 385] width 44 height 11
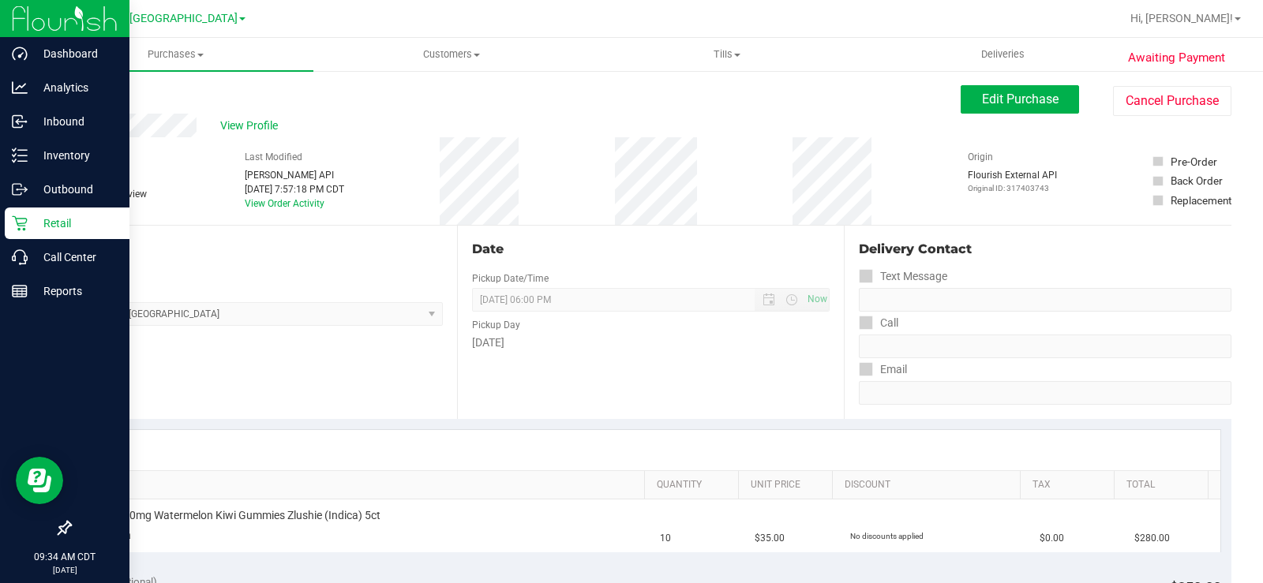
click at [20, 215] on icon at bounding box center [20, 223] width 16 height 16
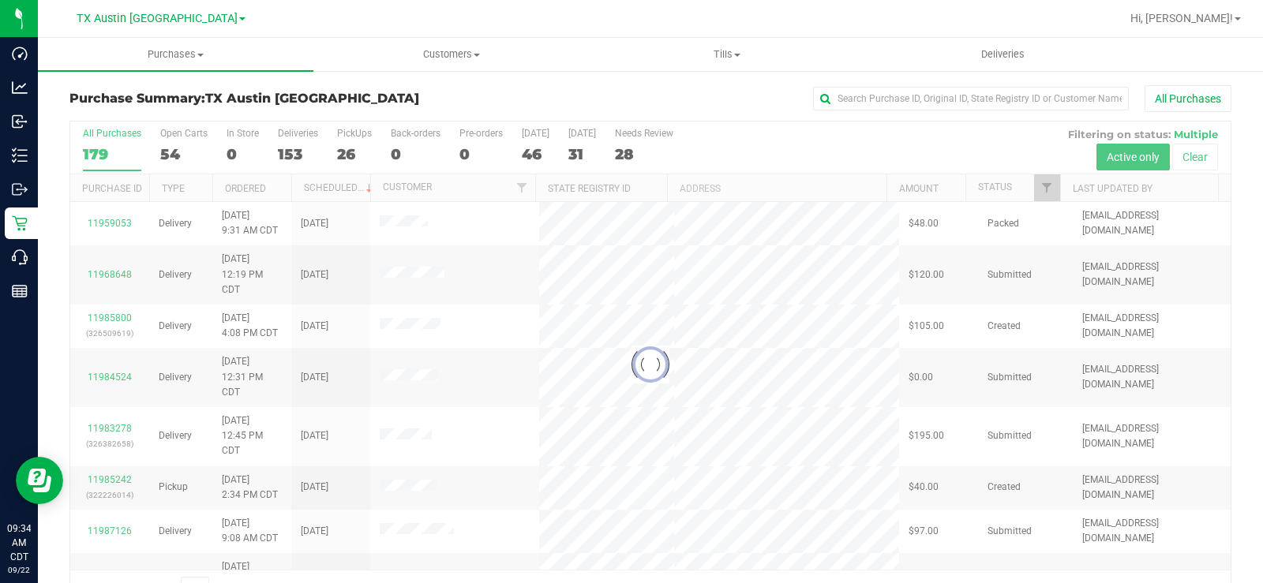
click at [169, 155] on div "54" at bounding box center [183, 154] width 47 height 18
click at [0, 0] on input "Open Carts 54" at bounding box center [0, 0] width 0 height 0
click at [169, 155] on div at bounding box center [650, 365] width 1160 height 486
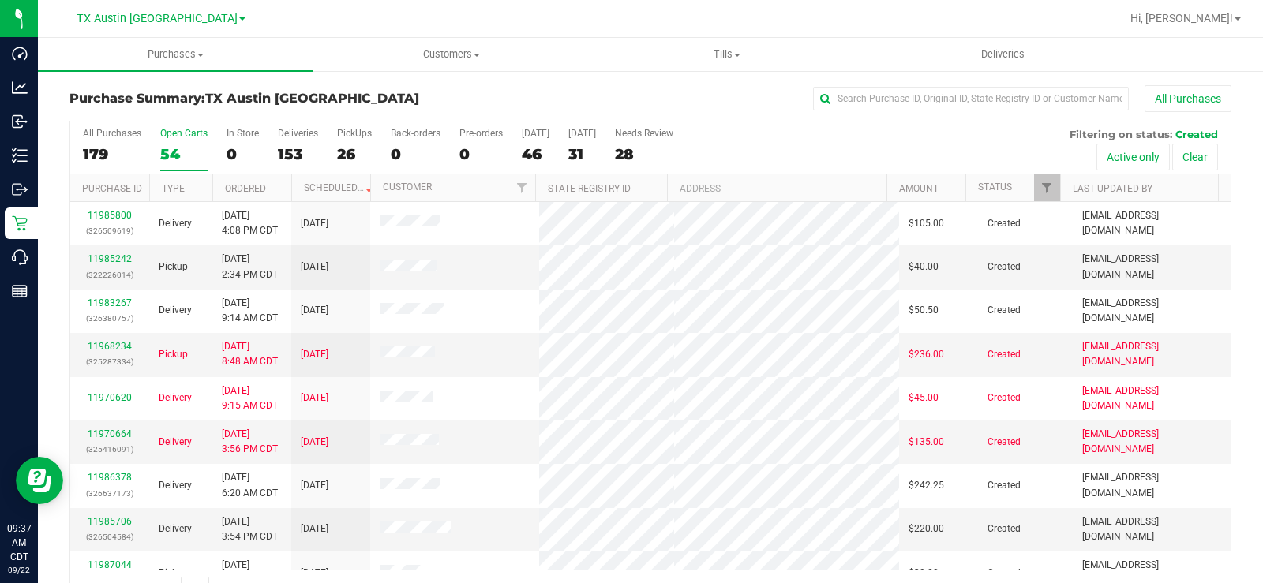
click at [180, 152] on div "54" at bounding box center [183, 154] width 47 height 18
click at [0, 0] on input "Open Carts 54" at bounding box center [0, 0] width 0 height 0
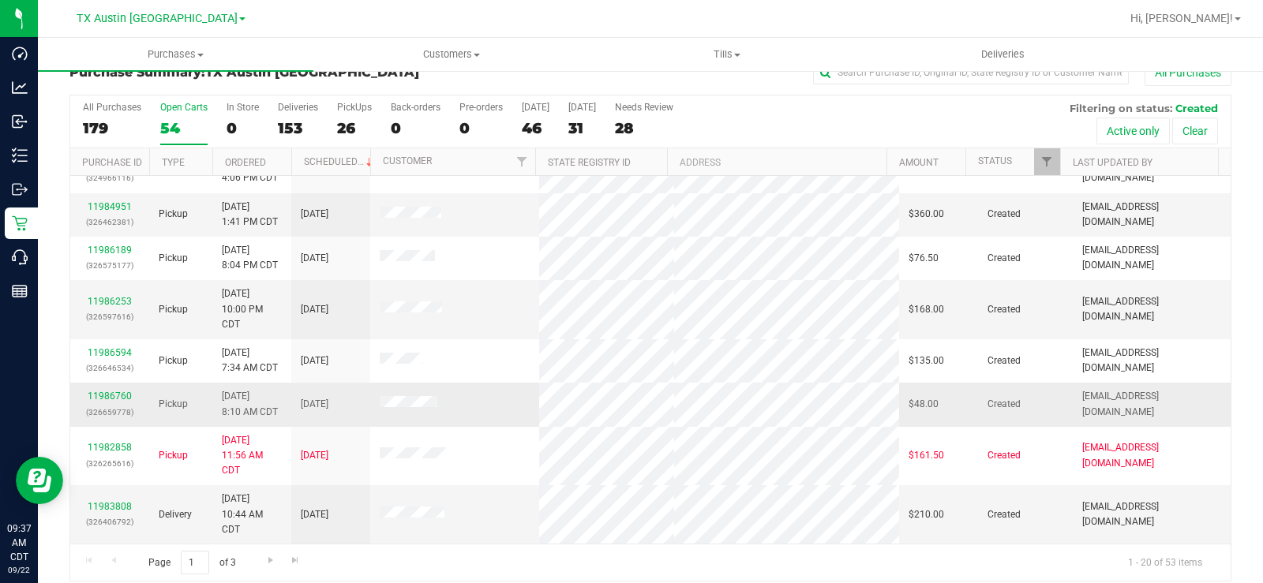
scroll to position [40, 0]
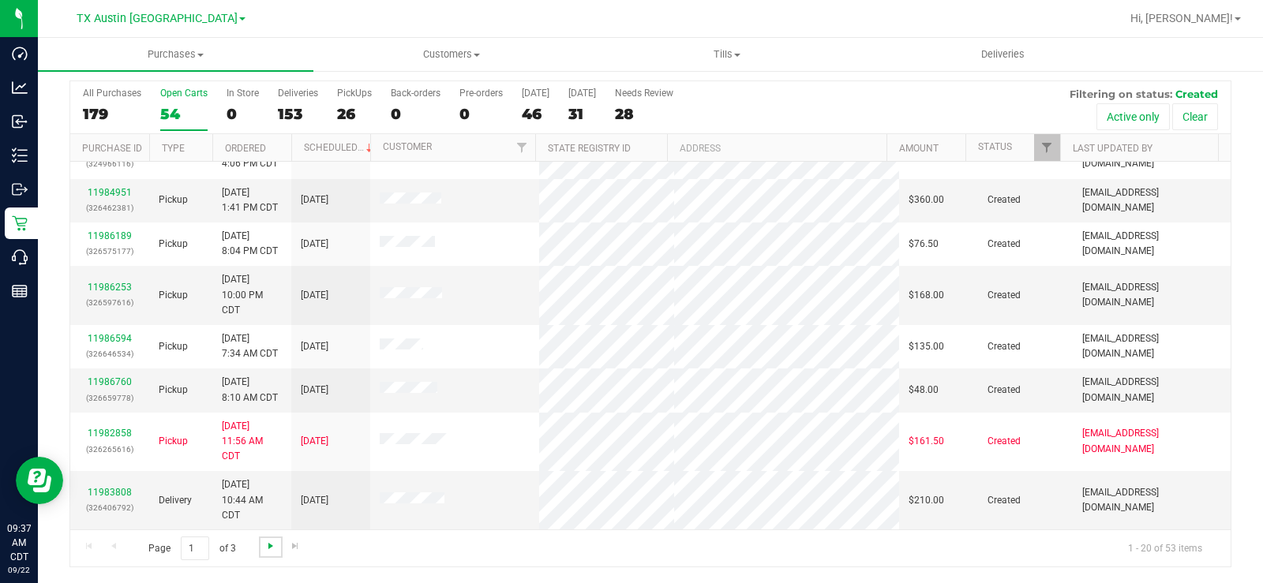
click at [265, 440] on span "Go to the next page" at bounding box center [270, 546] width 13 height 13
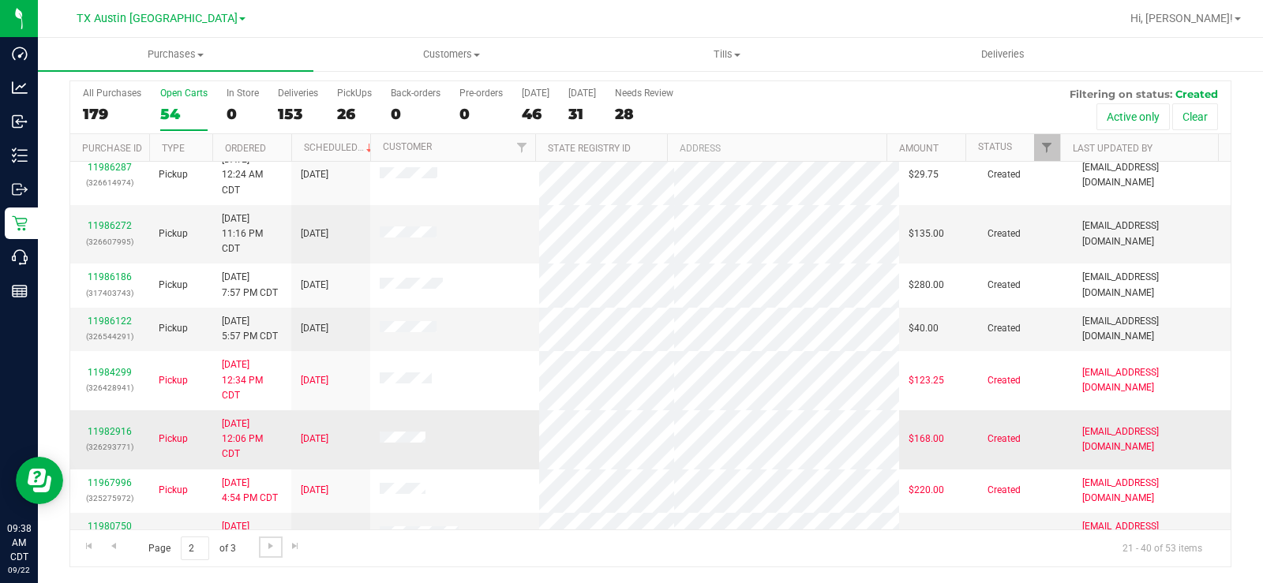
scroll to position [281, 0]
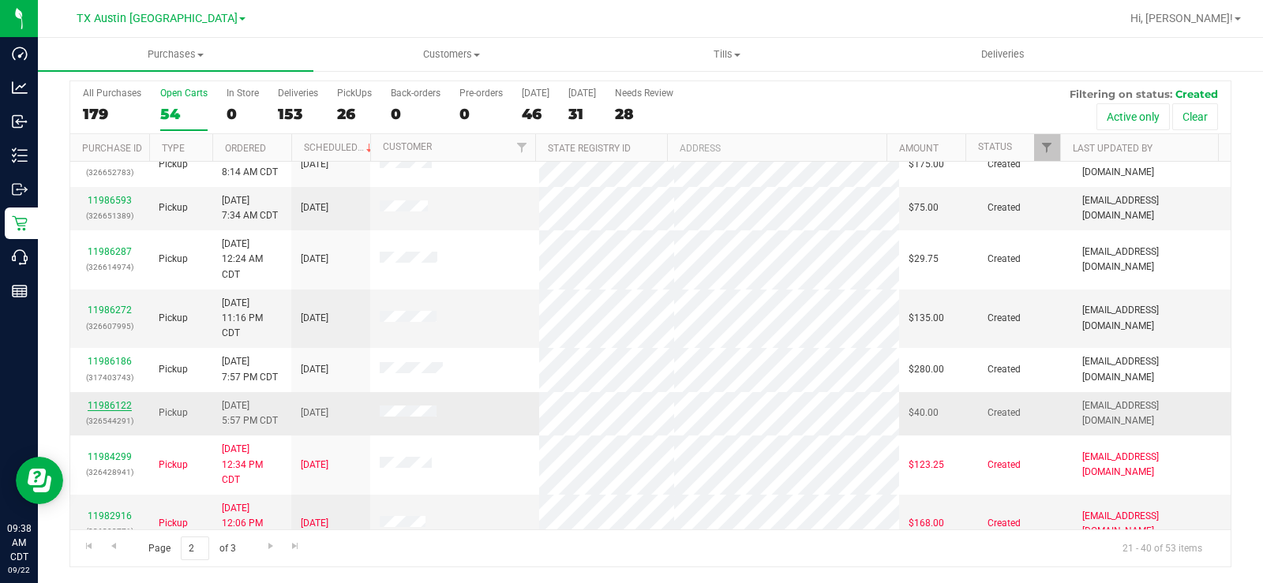
click at [110, 411] on link "11986122" at bounding box center [110, 405] width 44 height 11
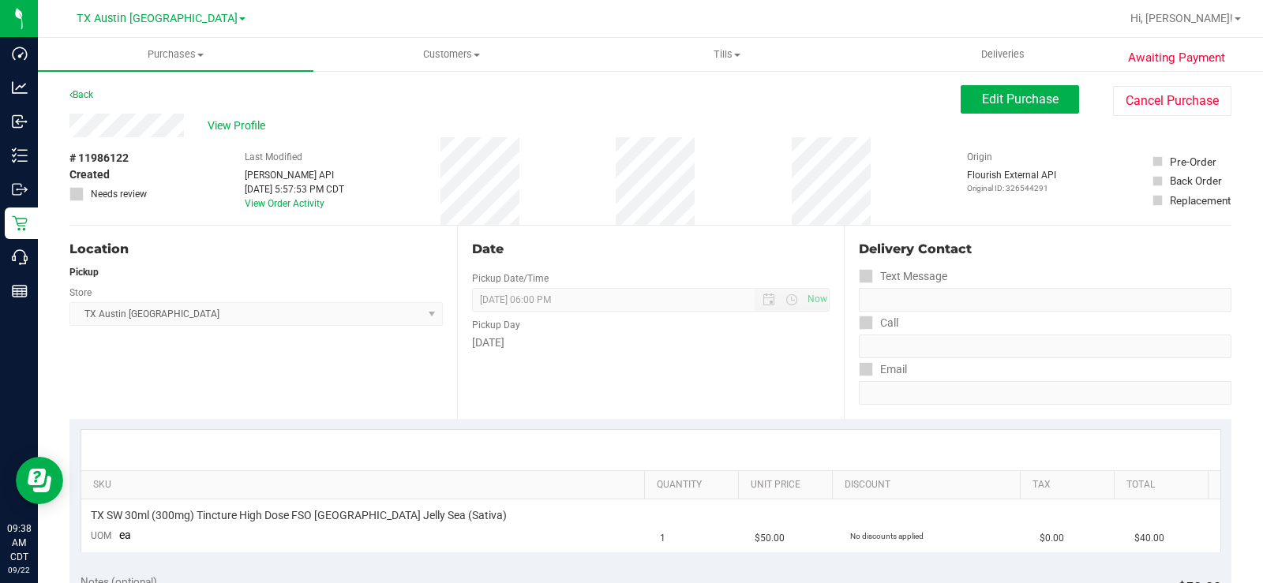
click at [948, 107] on div "Back Edit Purchase Cancel Purchase" at bounding box center [650, 99] width 1162 height 28
click at [962, 99] on button "Edit Purchase" at bounding box center [1019, 99] width 118 height 28
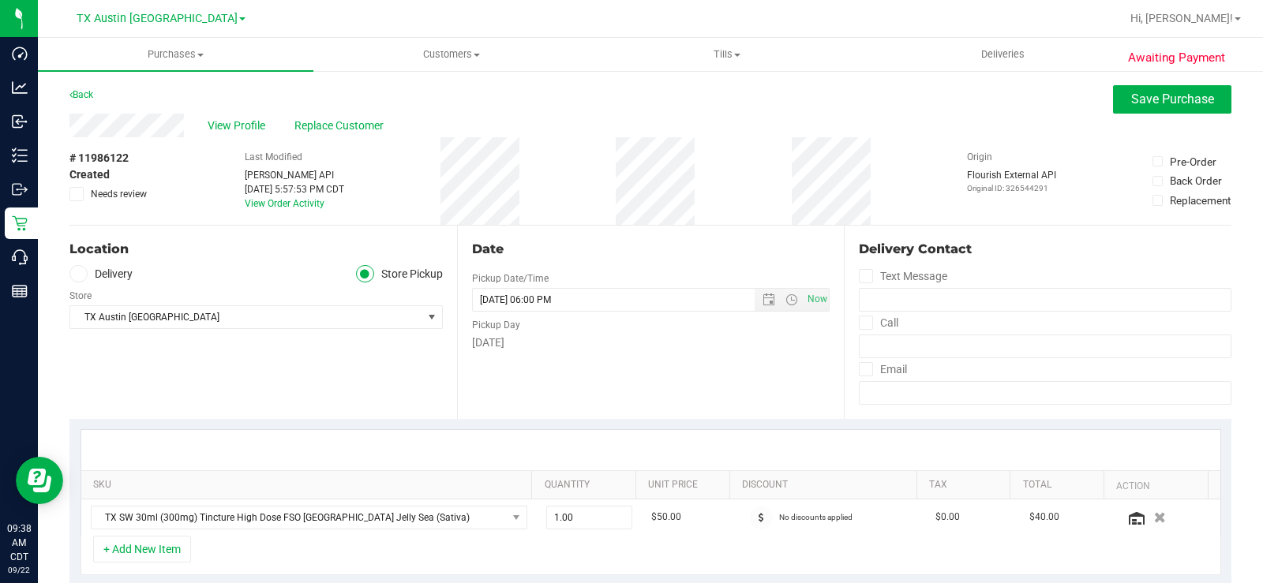
click at [83, 268] on span at bounding box center [78, 274] width 18 height 18
click at [0, 0] on input "Delivery" at bounding box center [0, 0] width 0 height 0
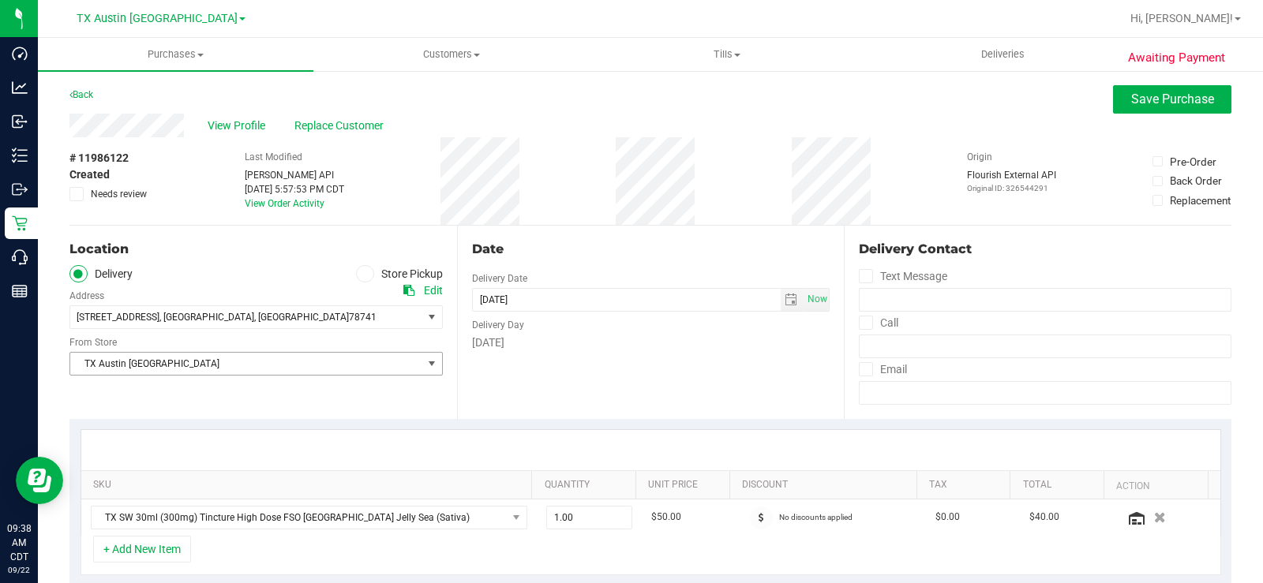
click at [128, 357] on span "TX Austin [GEOGRAPHIC_DATA]" at bounding box center [246, 364] width 352 height 22
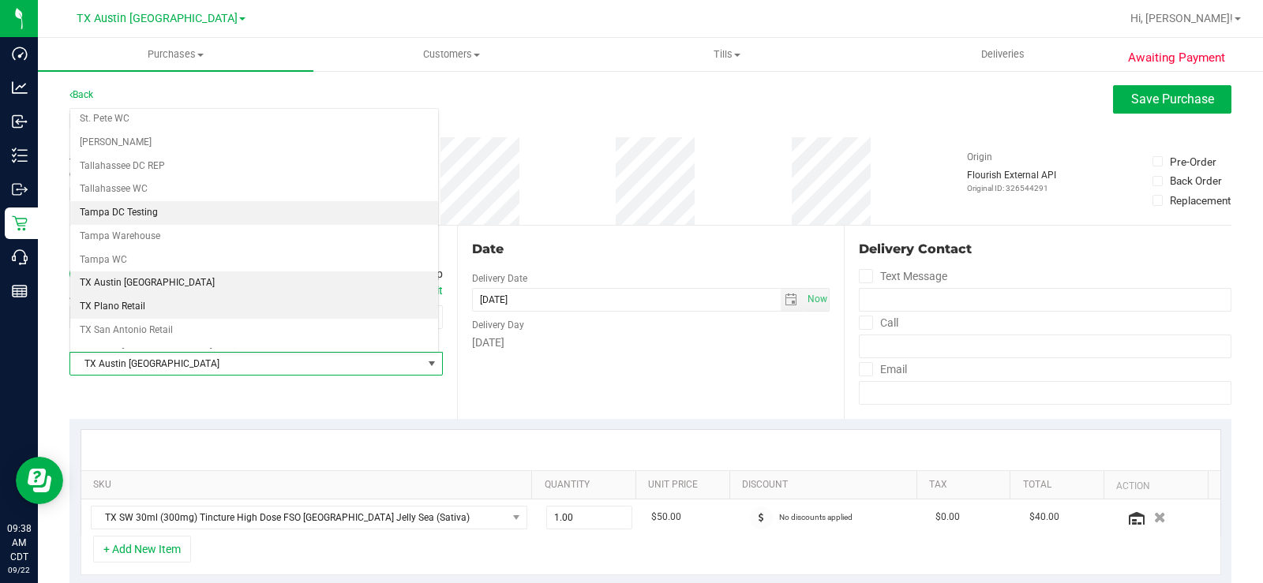
scroll to position [1062, 0]
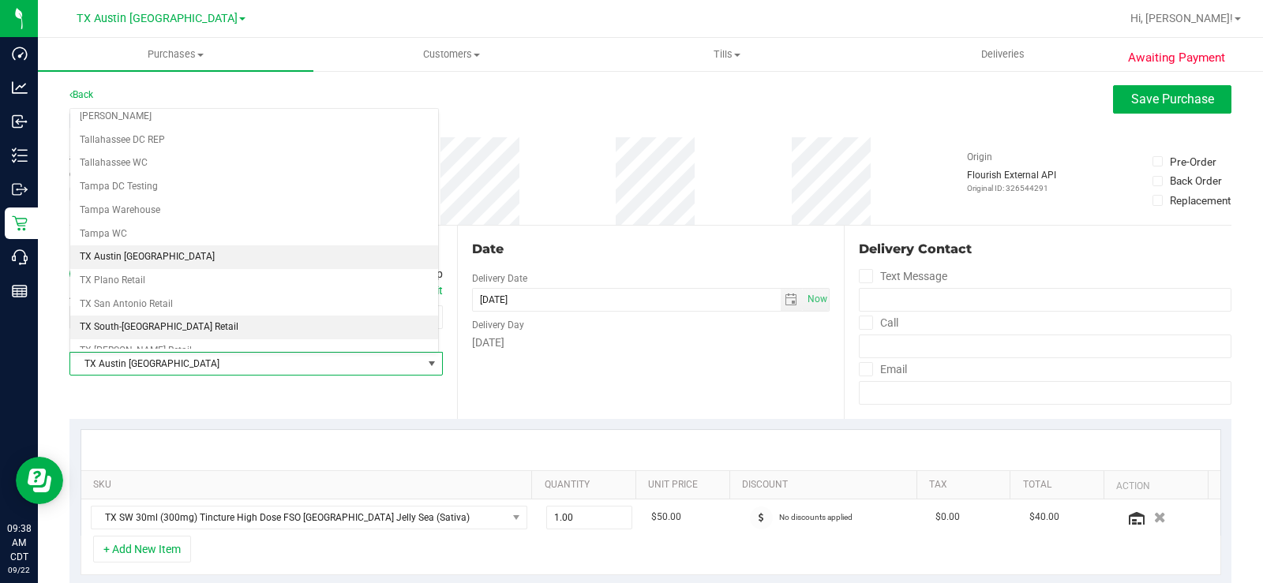
click at [141, 328] on li "TX South-[GEOGRAPHIC_DATA] Retail" at bounding box center [254, 328] width 368 height 24
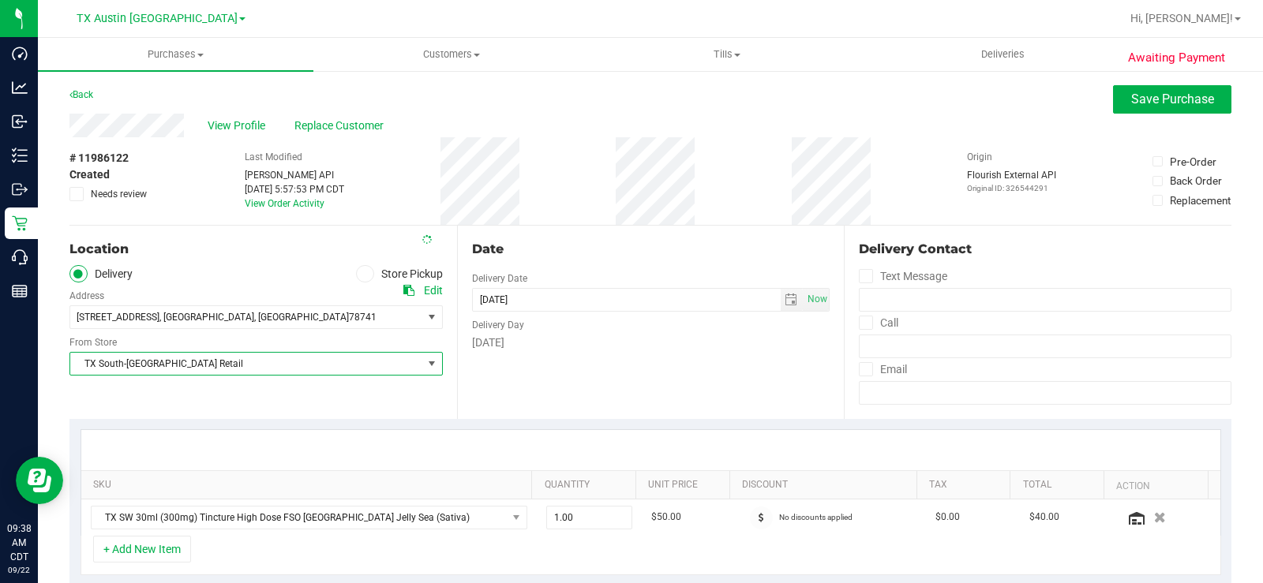
click at [496, 365] on div "Date Delivery Date 09/22/2025 Now 09/22/2025 06:00 PM Now Delivery Day Monday" at bounding box center [650, 322] width 387 height 193
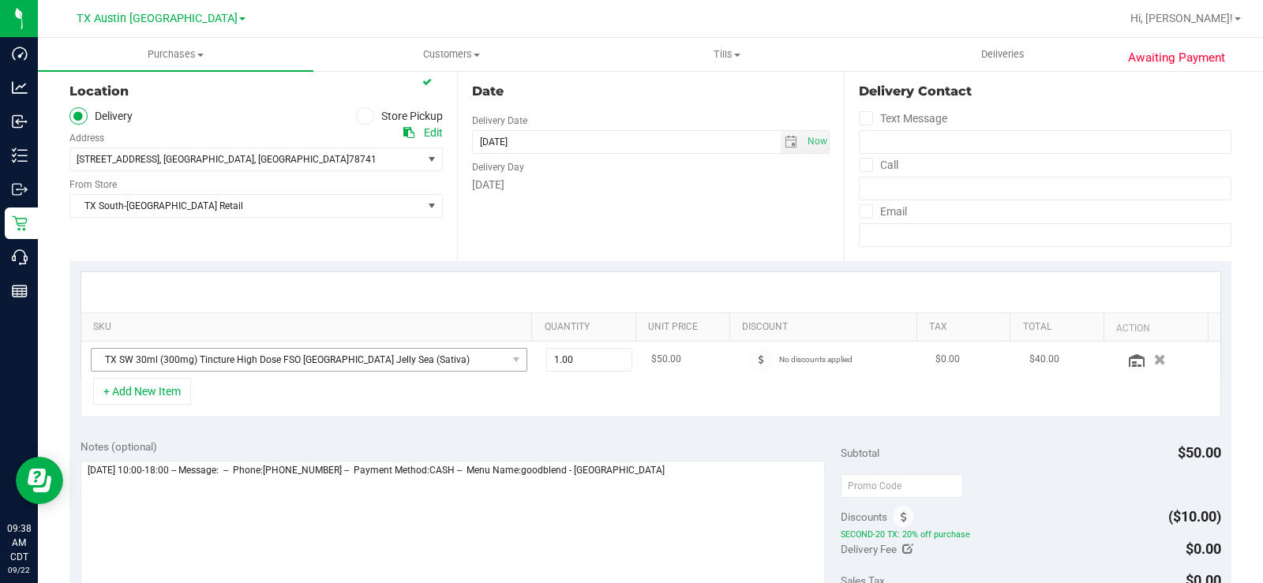
scroll to position [316, 0]
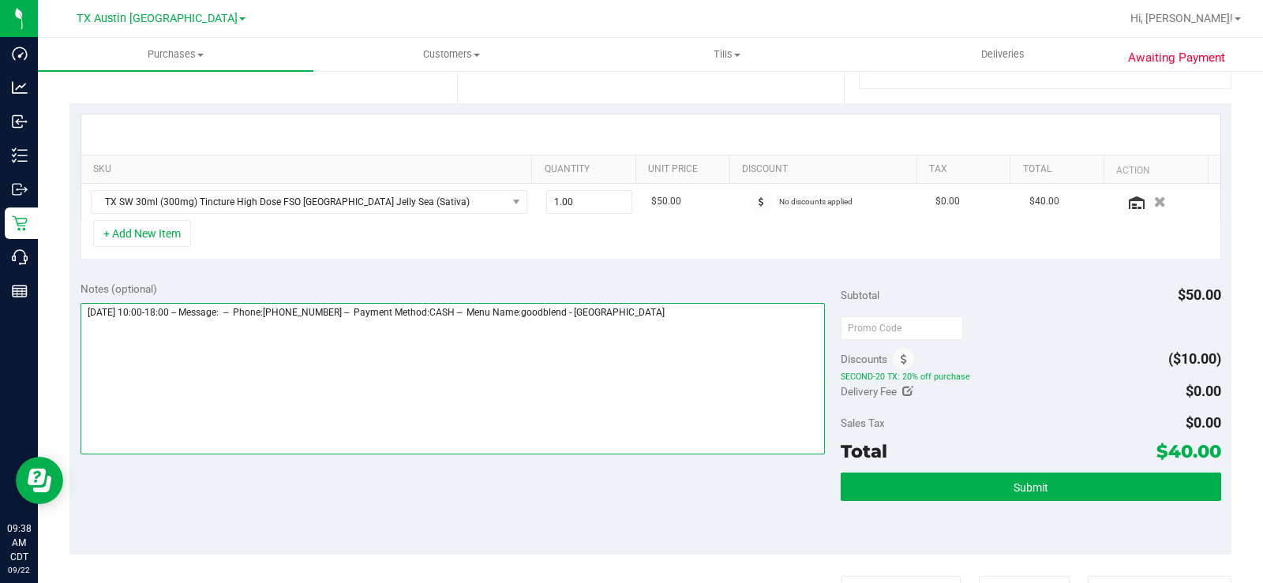
click at [664, 316] on textarea at bounding box center [452, 379] width 744 height 152
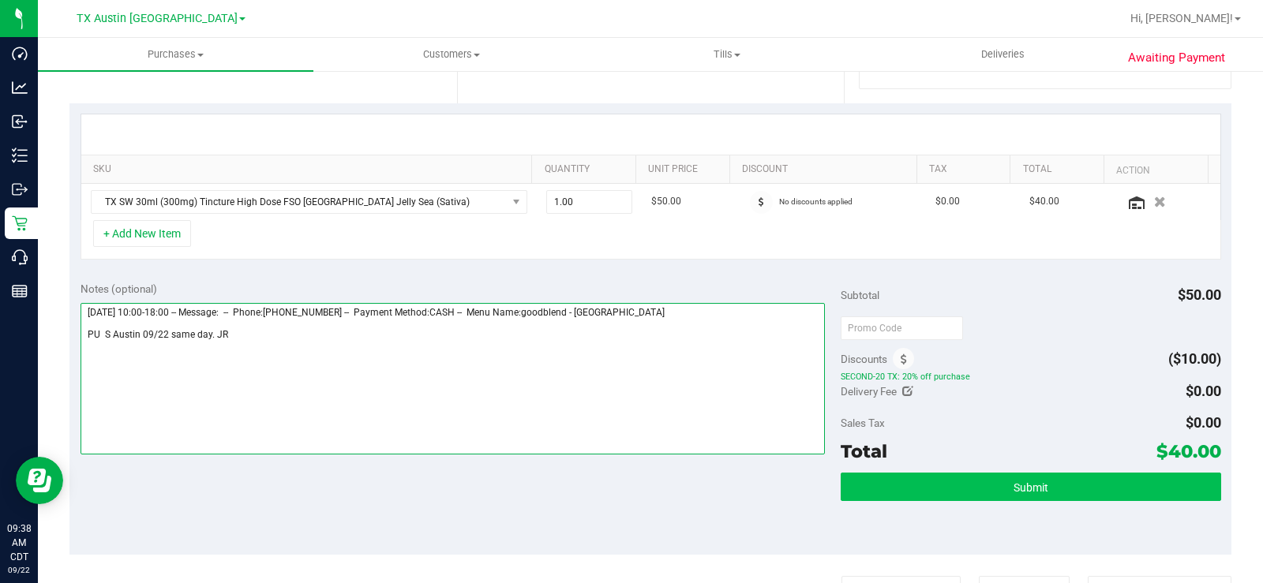
type textarea "Monday 09/22/2025 10:00-18:00 -- Message: -- Phone:2817232500 -- Payment Method…"
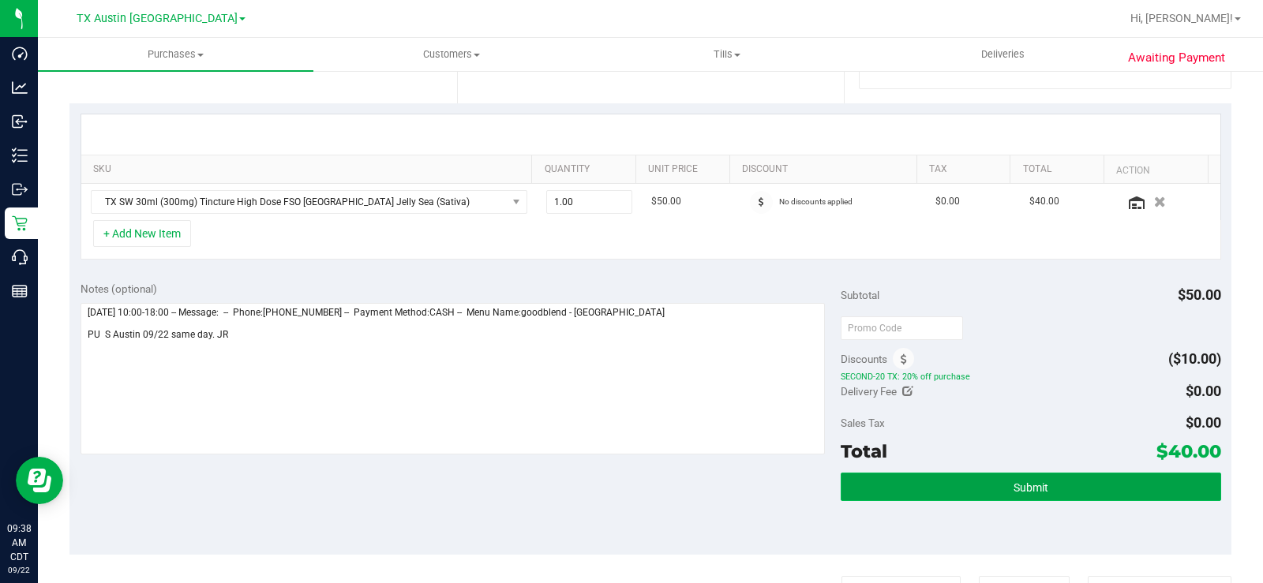
click at [973, 440] on button "Submit" at bounding box center [1030, 487] width 380 height 28
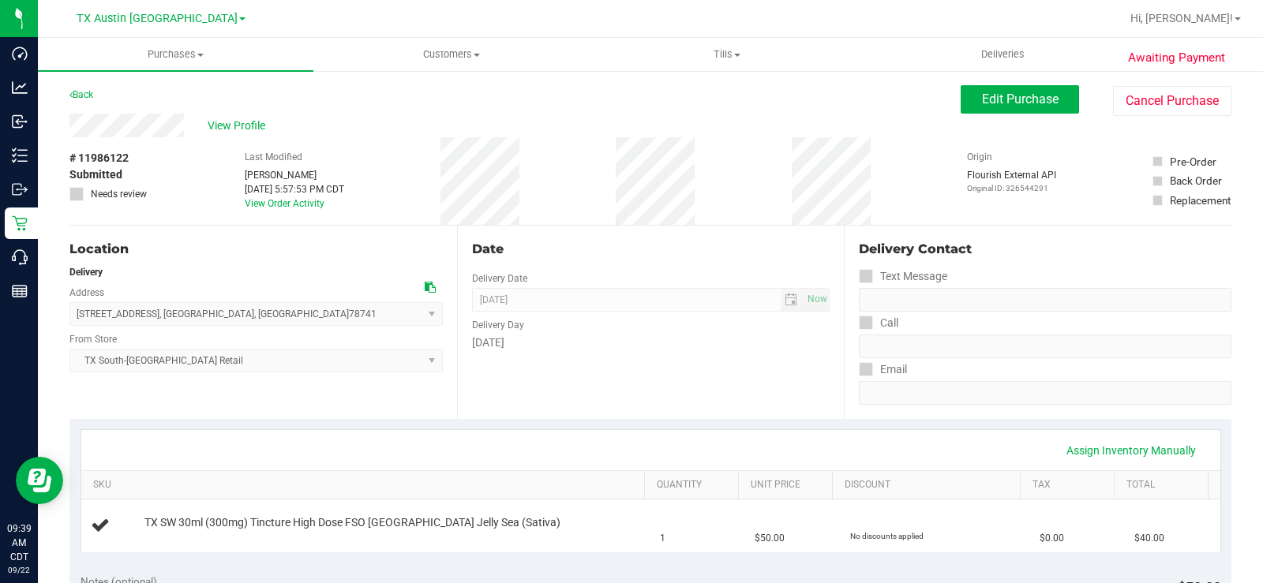
click at [245, 126] on span "View Profile" at bounding box center [239, 126] width 63 height 17
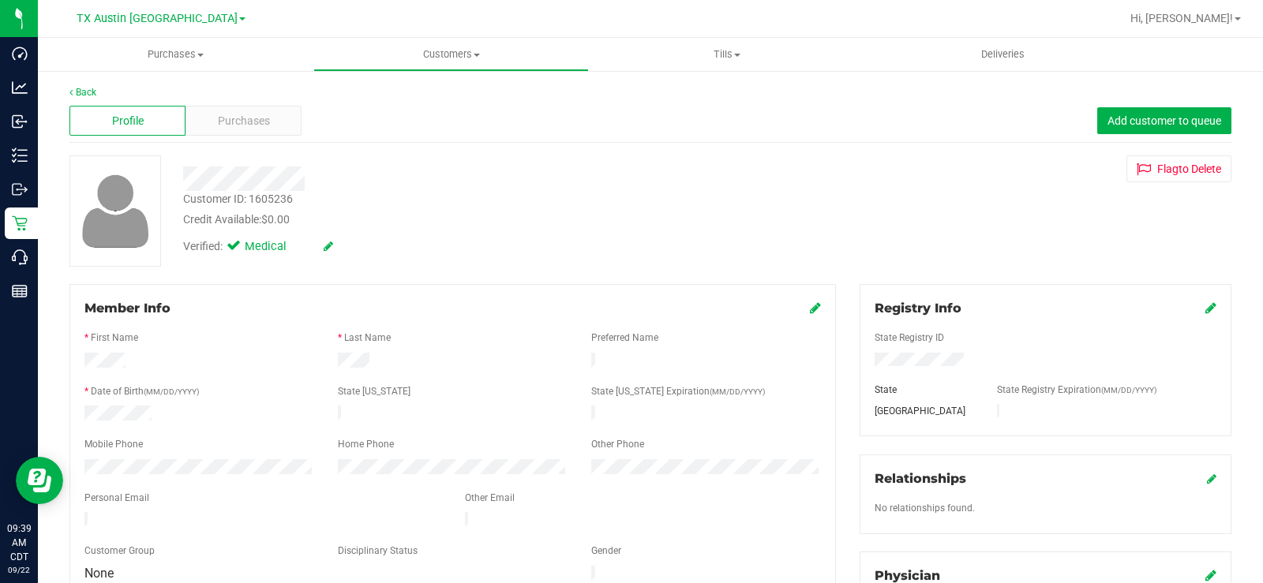
click at [67, 440] on div "Member Info * First Name * Last Name Preferred Name * Date of Birth (MM/DD/YYYY…" at bounding box center [453, 525] width 790 height 482
click at [250, 110] on div "Purchases" at bounding box center [243, 121] width 116 height 30
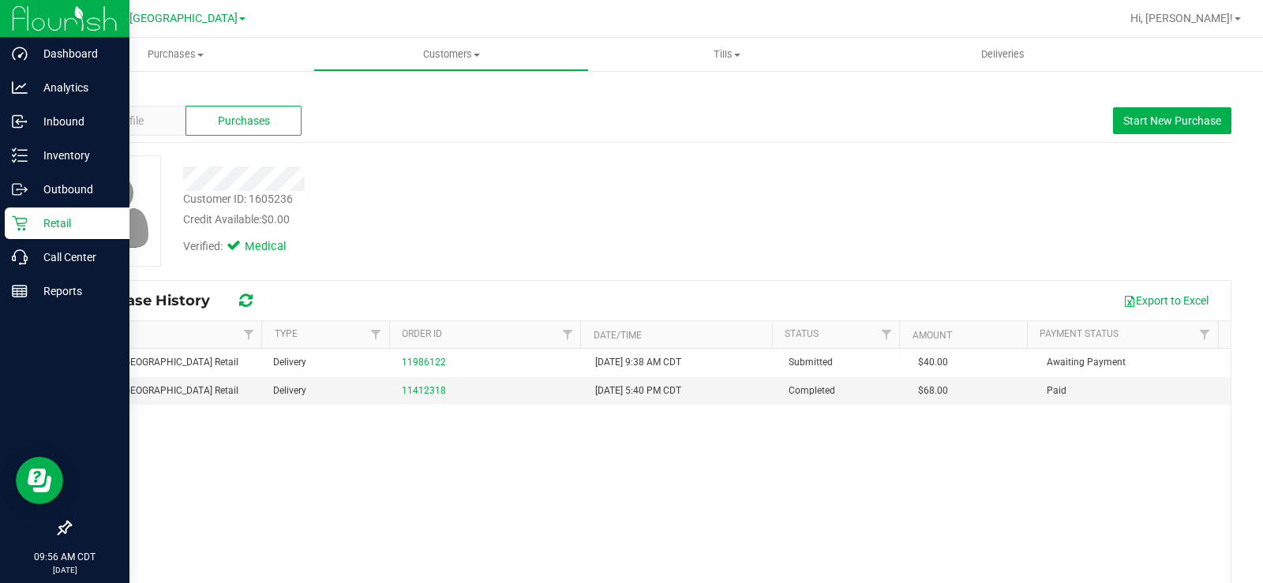
click at [30, 215] on p "Retail" at bounding box center [75, 223] width 95 height 19
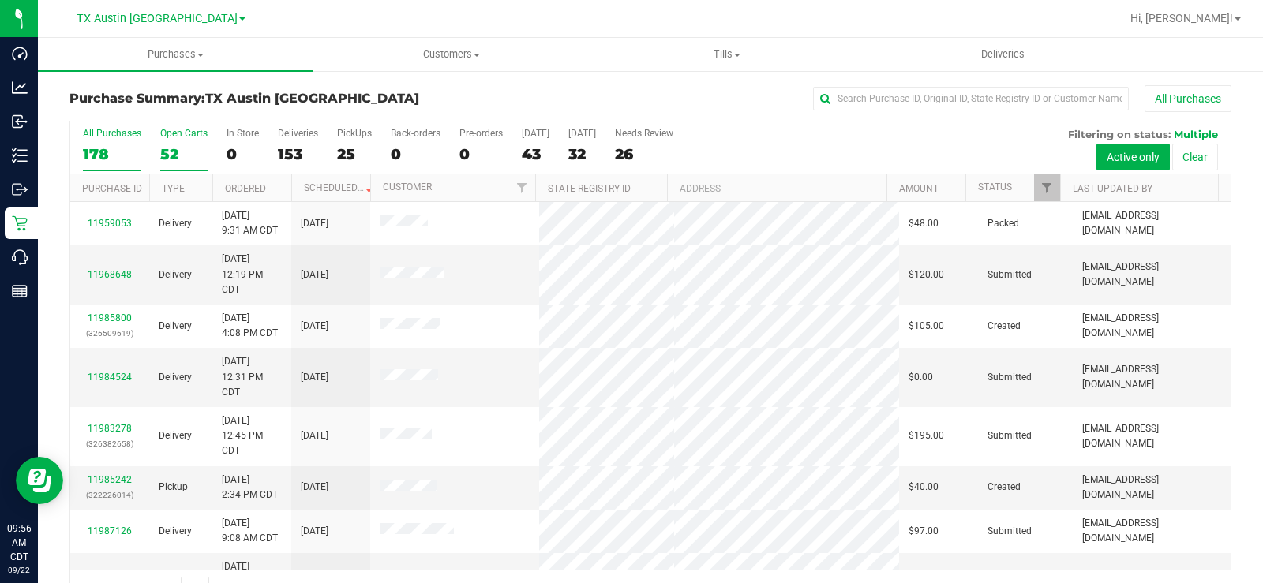
click at [176, 158] on div "52" at bounding box center [183, 154] width 47 height 18
click at [0, 0] on input "Open Carts 52" at bounding box center [0, 0] width 0 height 0
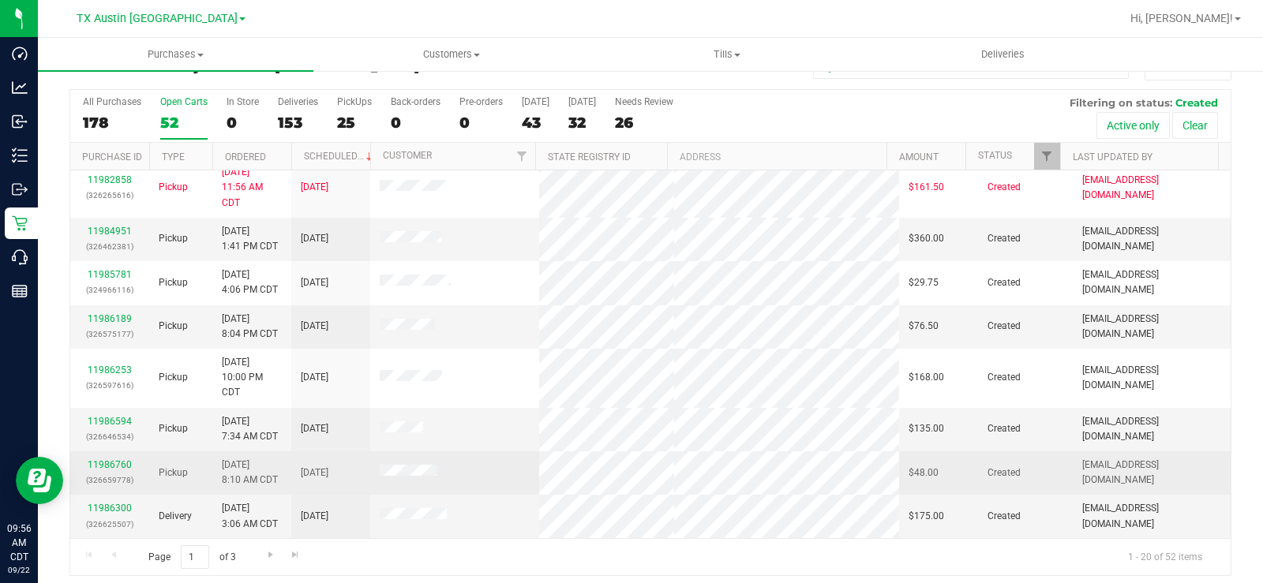
scroll to position [40, 0]
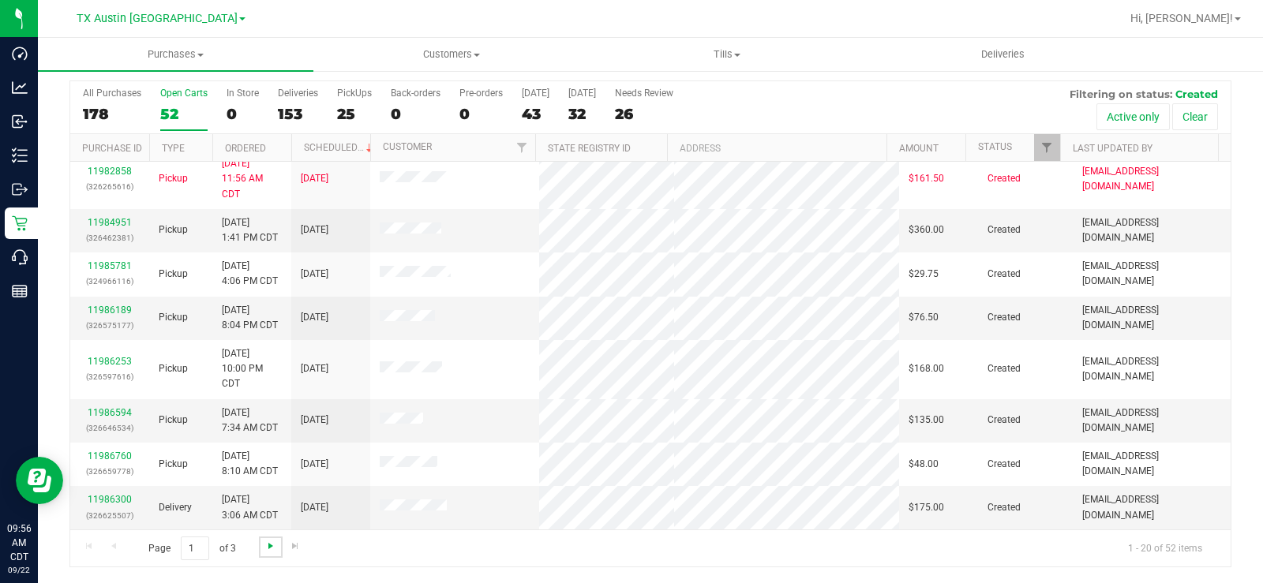
click at [268, 440] on span "Go to the next page" at bounding box center [270, 546] width 13 height 13
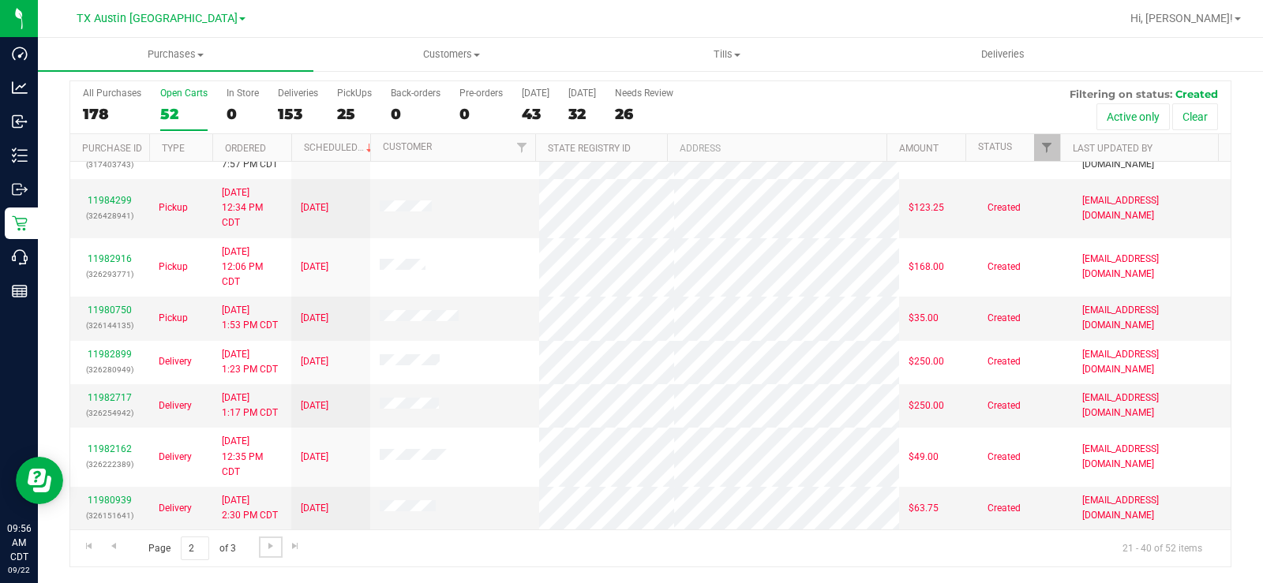
scroll to position [612, 0]
click at [274, 440] on span "Go to the next page" at bounding box center [270, 546] width 13 height 13
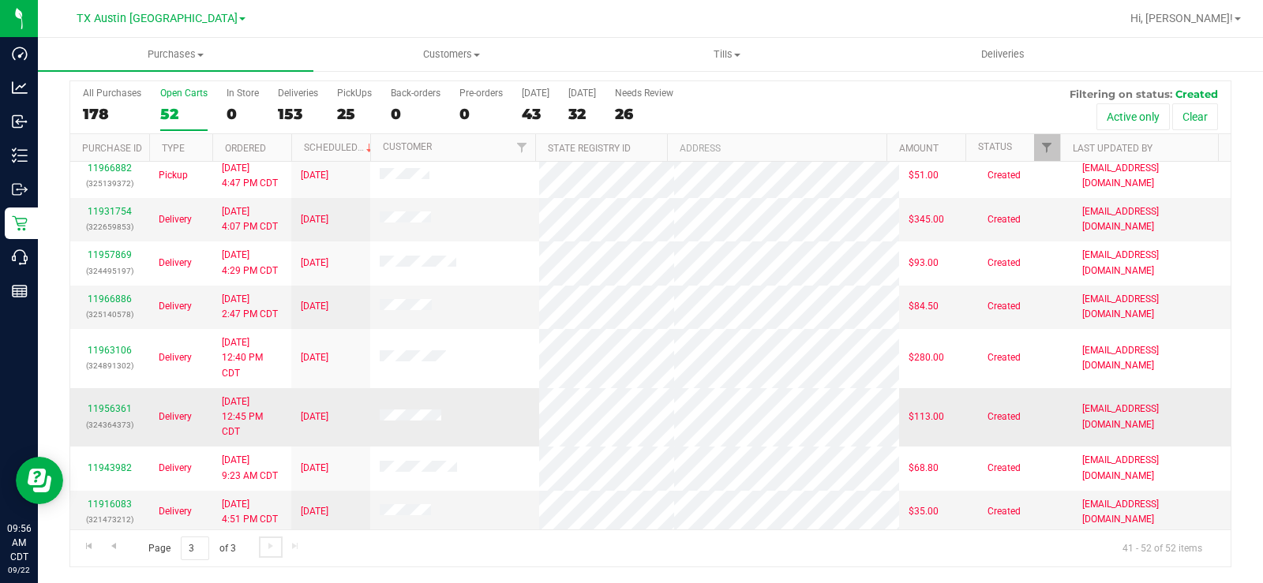
scroll to position [186, 0]
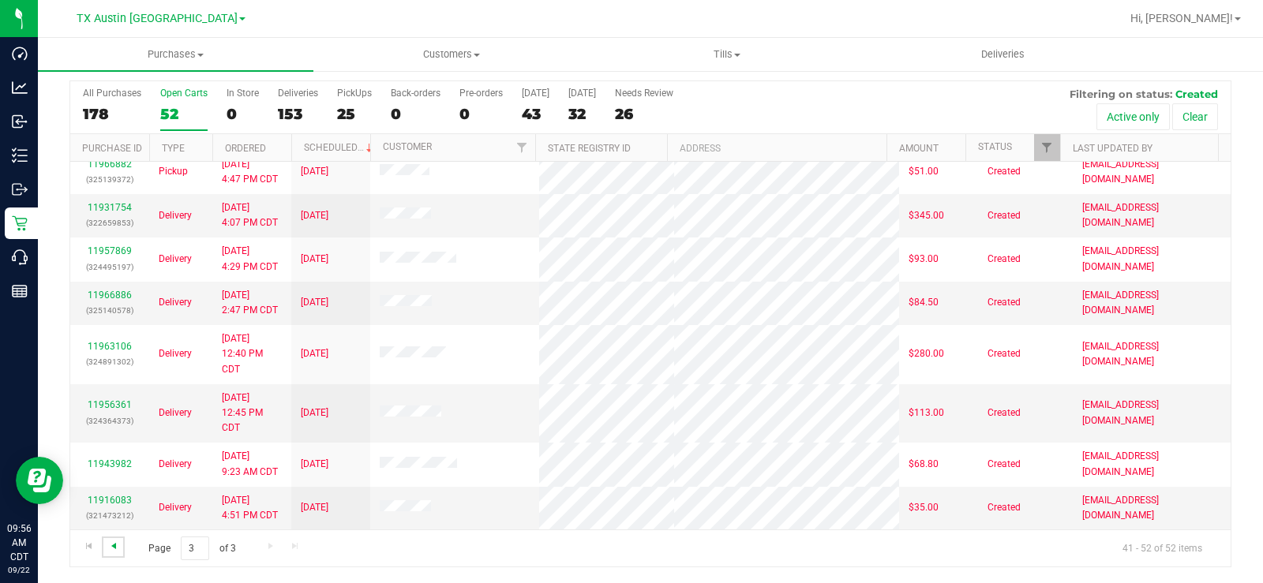
click at [112, 440] on span "Go to the previous page" at bounding box center [113, 546] width 13 height 13
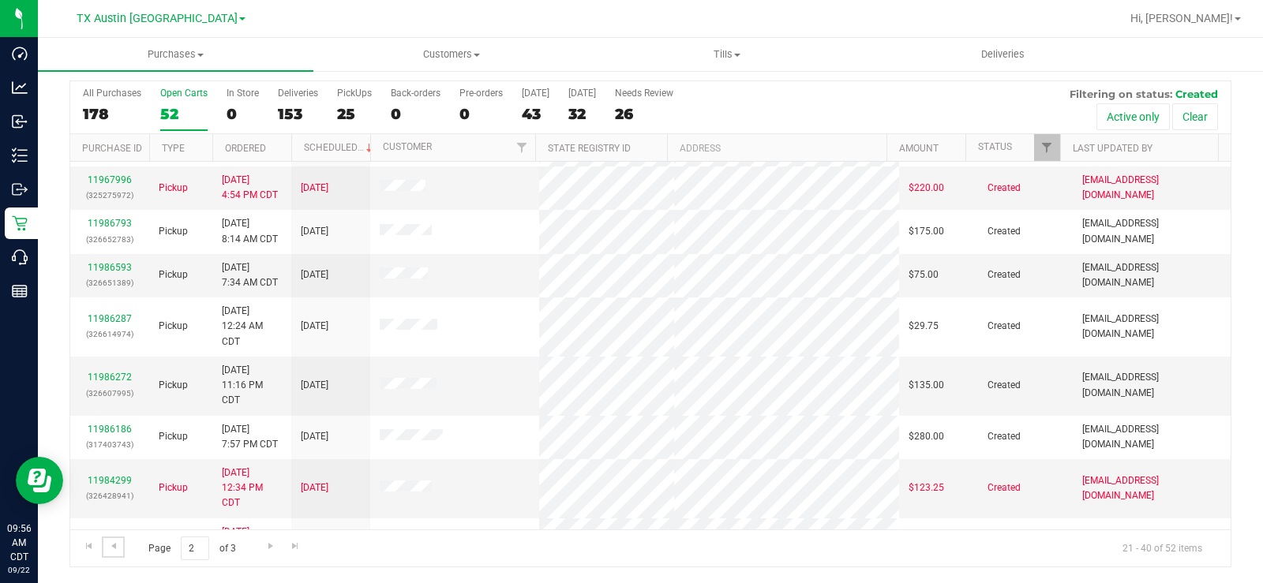
scroll to position [297, 0]
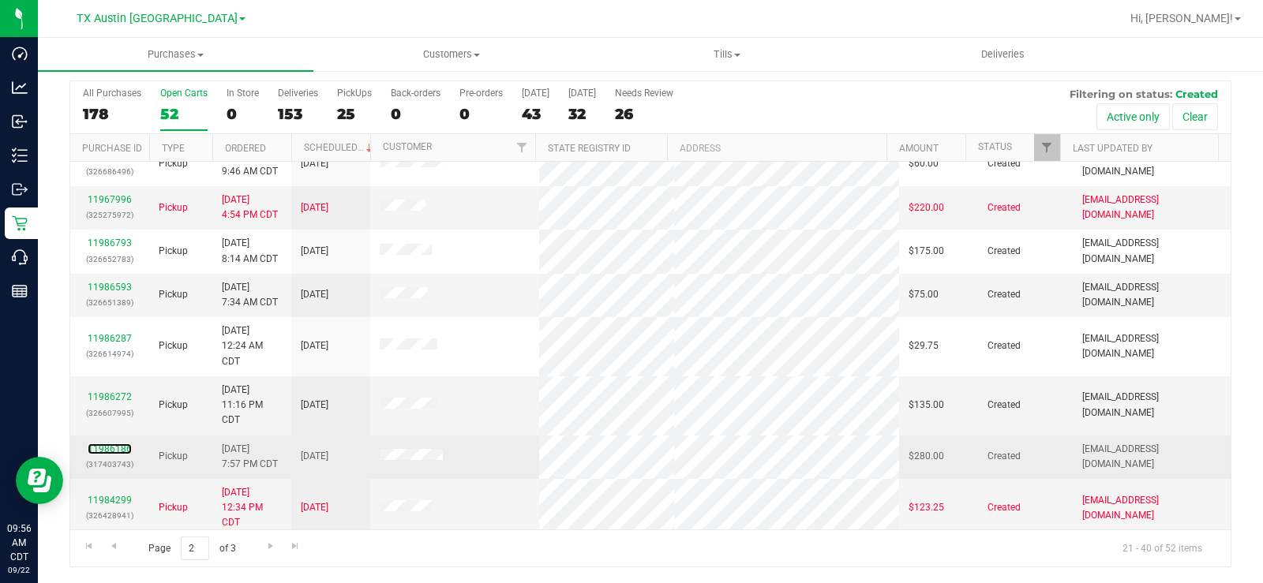
click at [114, 440] on div "11986186 (317403743)" at bounding box center [110, 457] width 60 height 30
click at [113, 440] on link "11986186" at bounding box center [110, 449] width 44 height 11
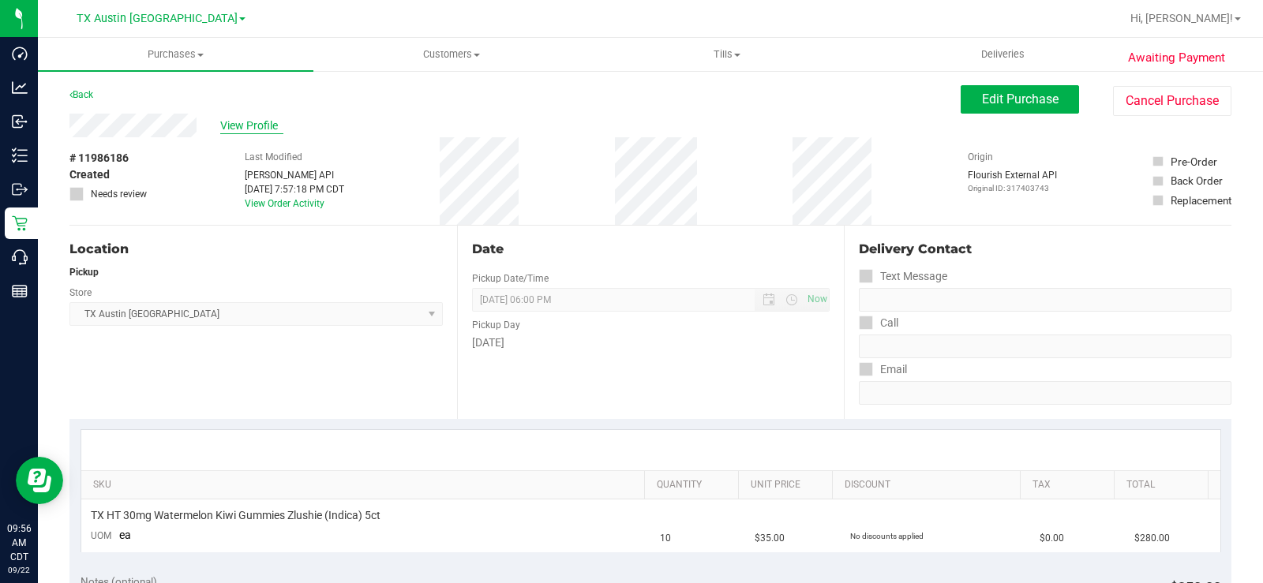
click at [248, 129] on span "View Profile" at bounding box center [251, 126] width 63 height 17
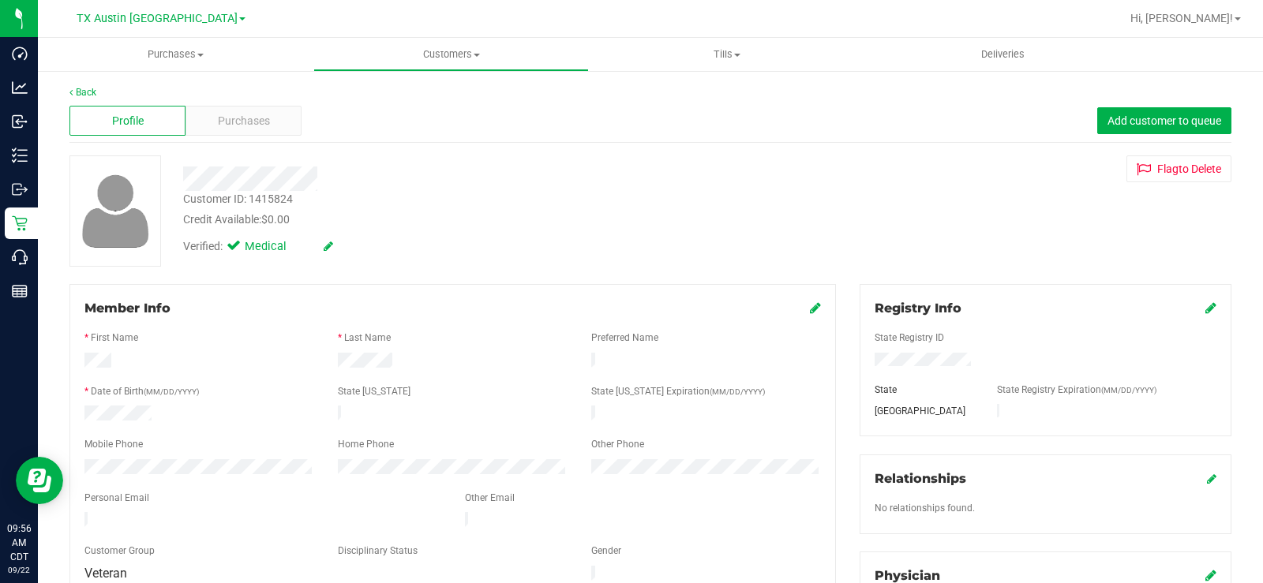
click at [248, 129] on div "Purchases" at bounding box center [243, 121] width 116 height 30
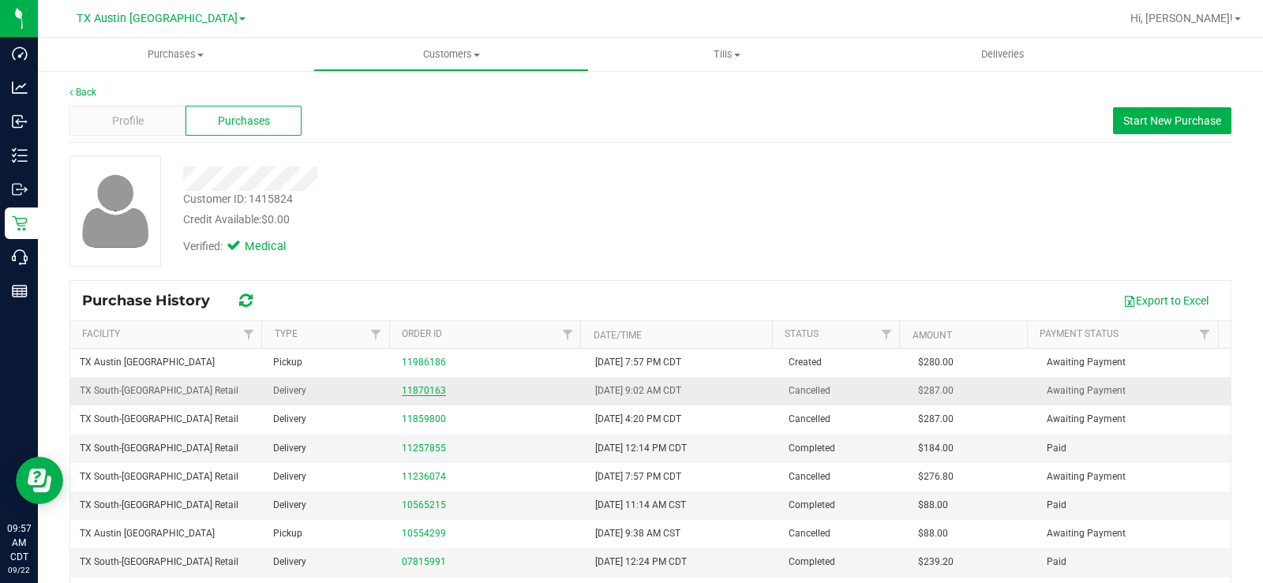
click at [404, 395] on link "11870163" at bounding box center [424, 390] width 44 height 11
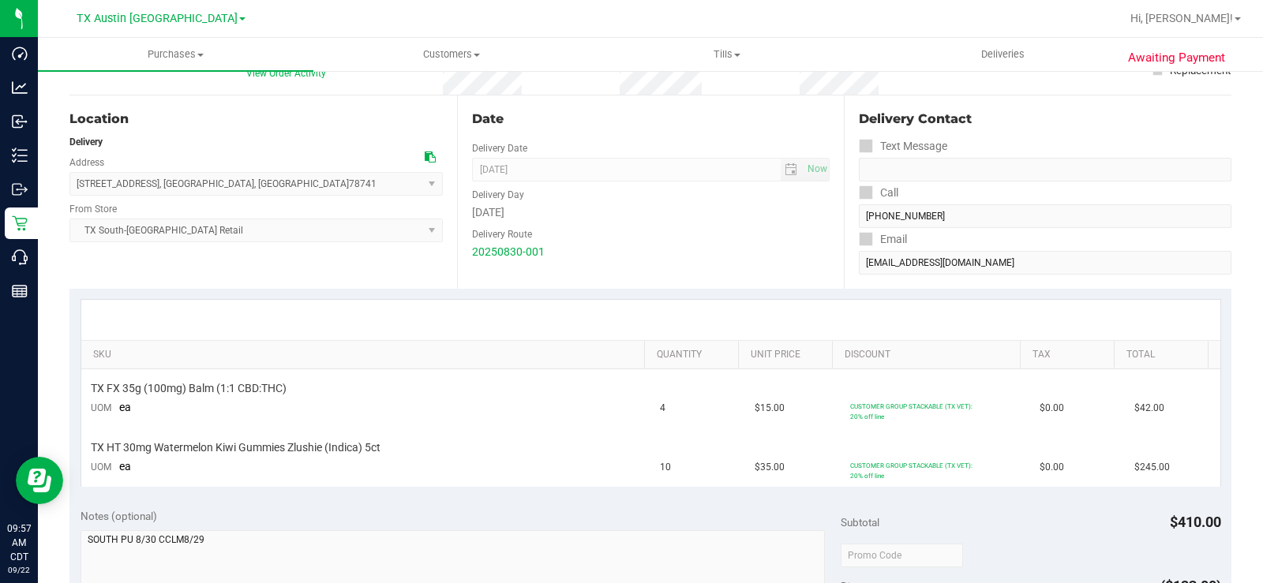
scroll to position [158, 0]
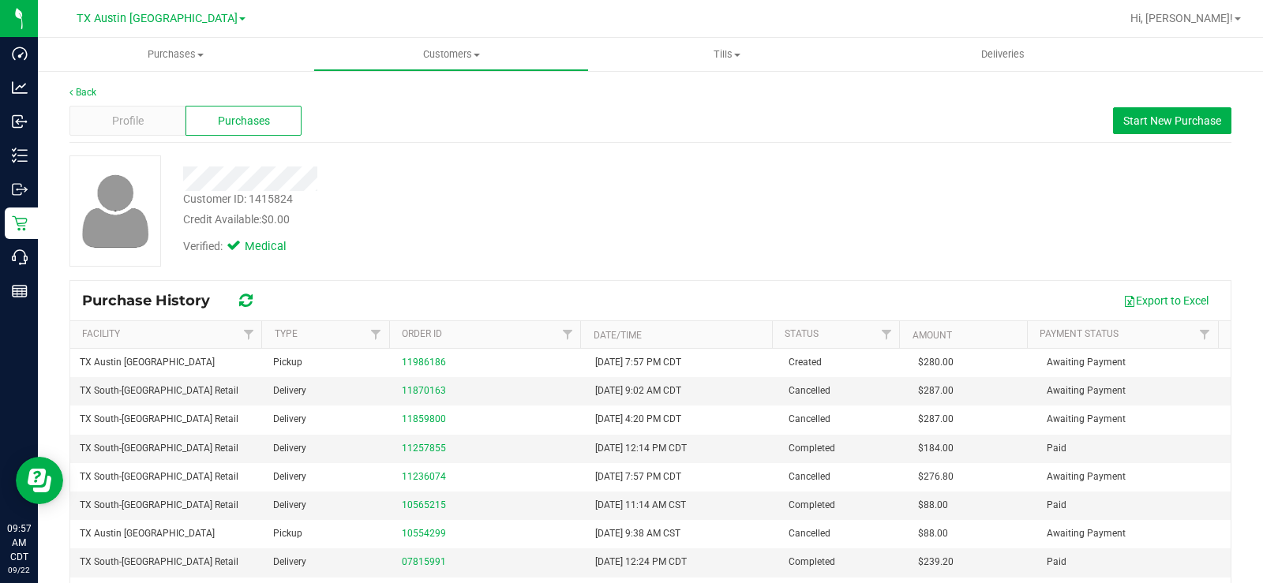
scroll to position [79, 0]
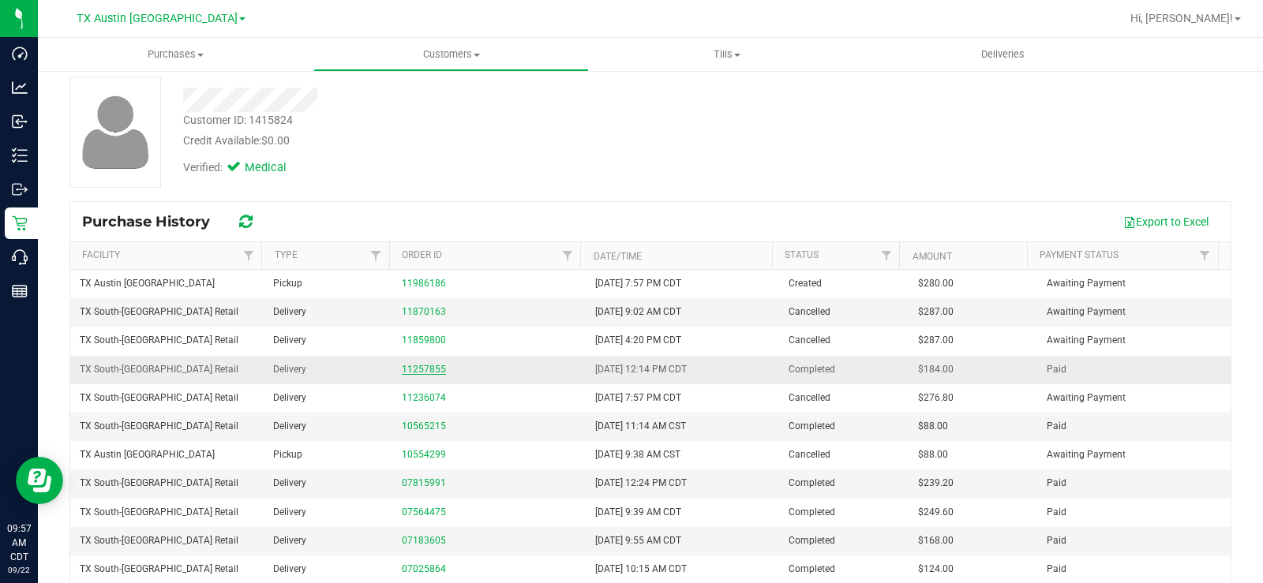
click at [419, 370] on link "11257855" at bounding box center [424, 369] width 44 height 11
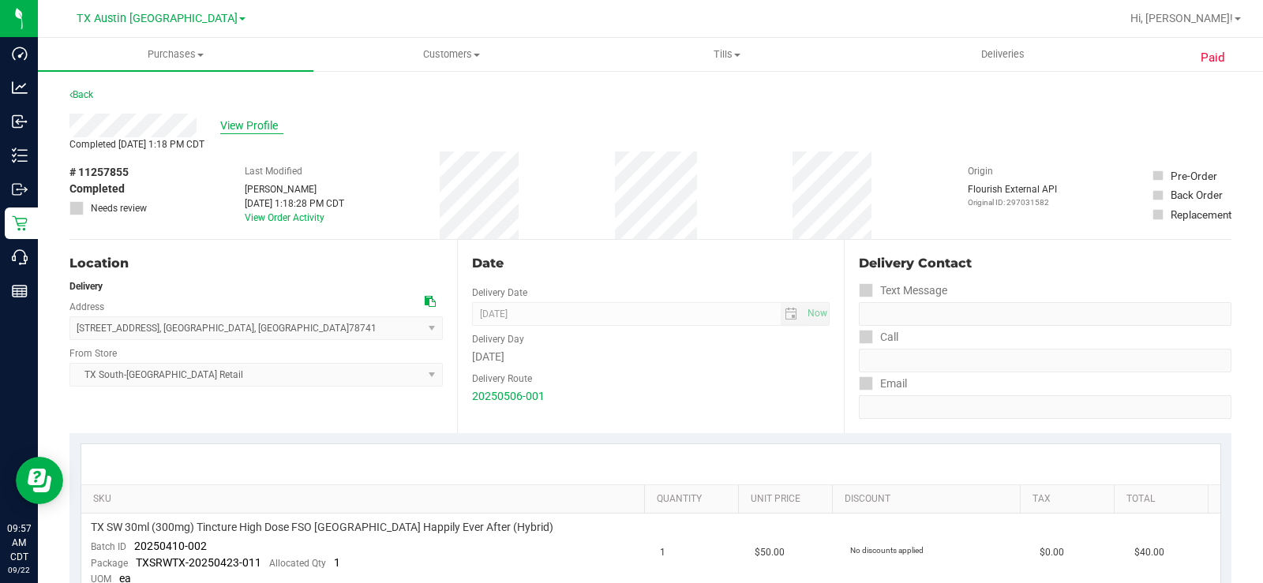
click at [229, 123] on span "View Profile" at bounding box center [251, 126] width 63 height 17
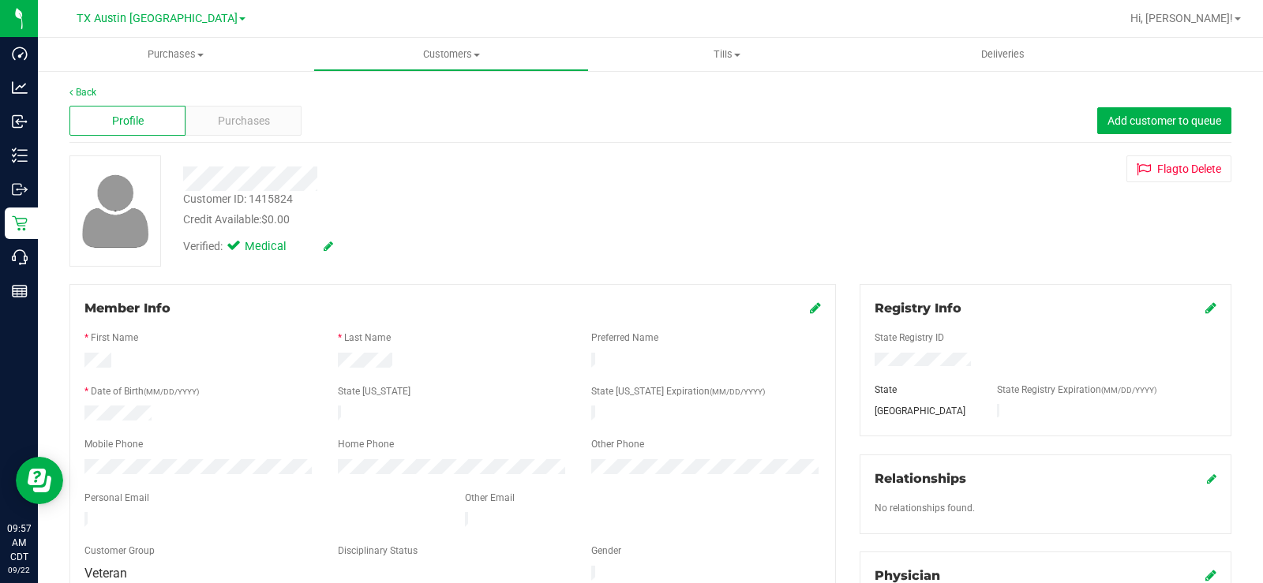
click at [233, 176] on div at bounding box center [467, 179] width 593 height 24
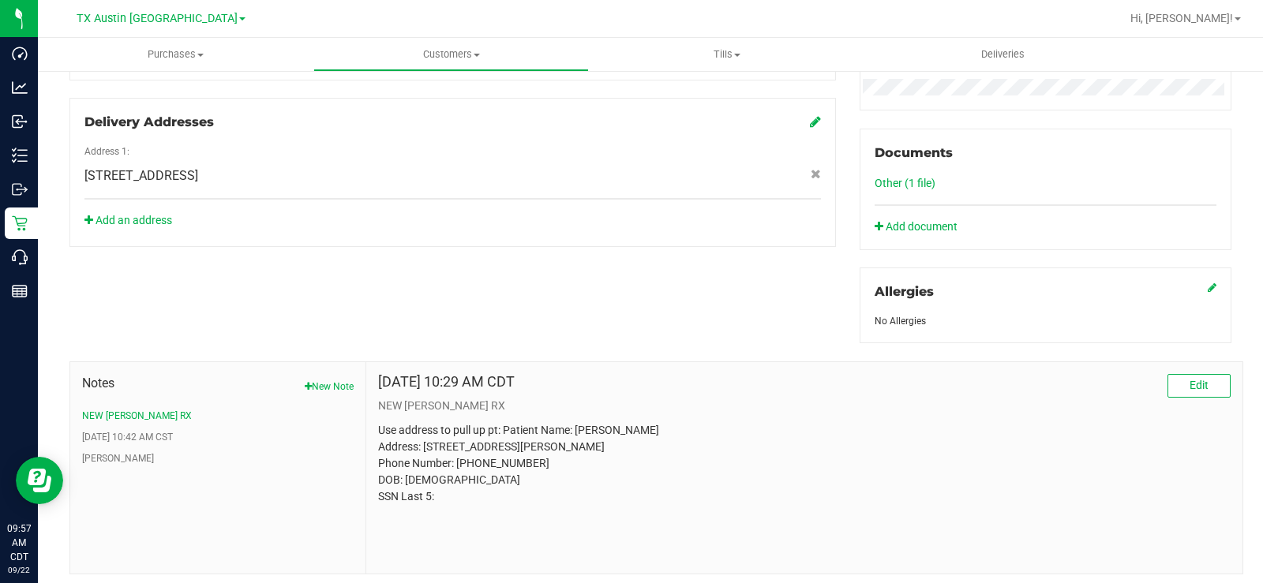
scroll to position [560, 0]
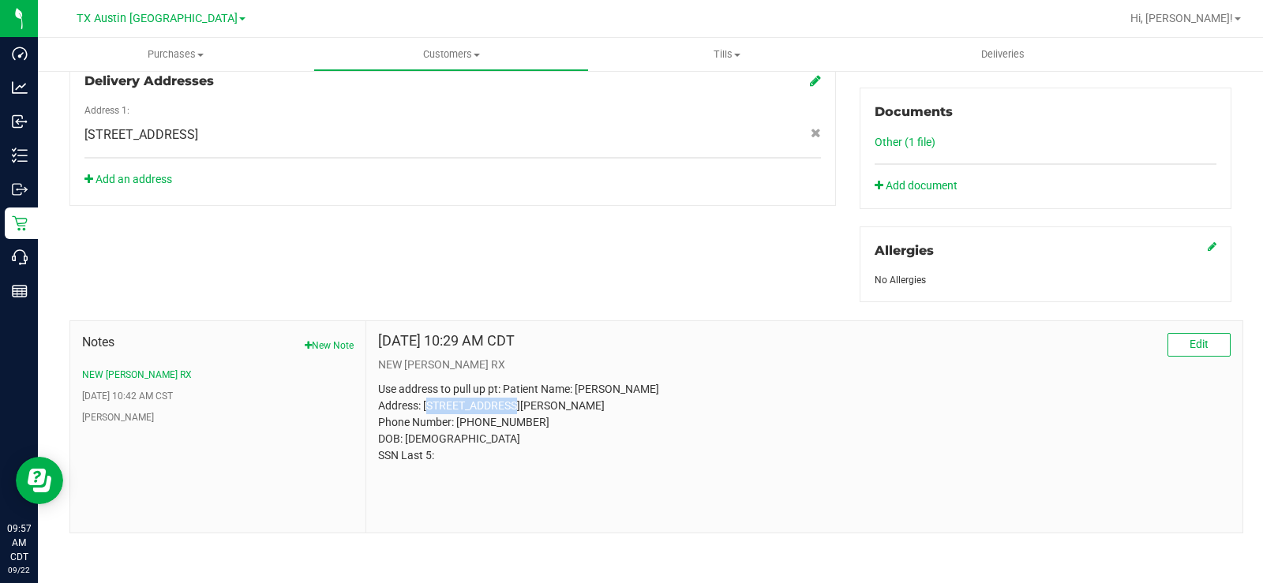
drag, startPoint x: 511, startPoint y: 402, endPoint x: 422, endPoint y: 406, distance: 89.3
click at [422, 406] on p "Use address to pull up pt: Patient Name: Julie Lawrence Address: 421 FERRULE DR…" at bounding box center [804, 422] width 852 height 83
copy p "421 FERRULE DR"
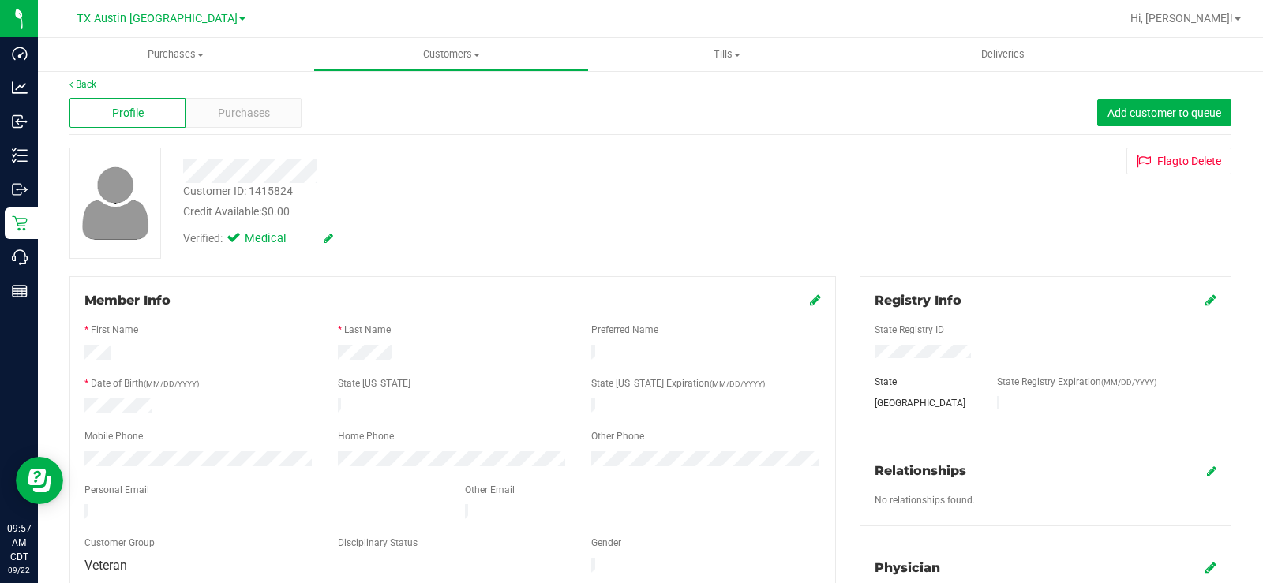
scroll to position [0, 0]
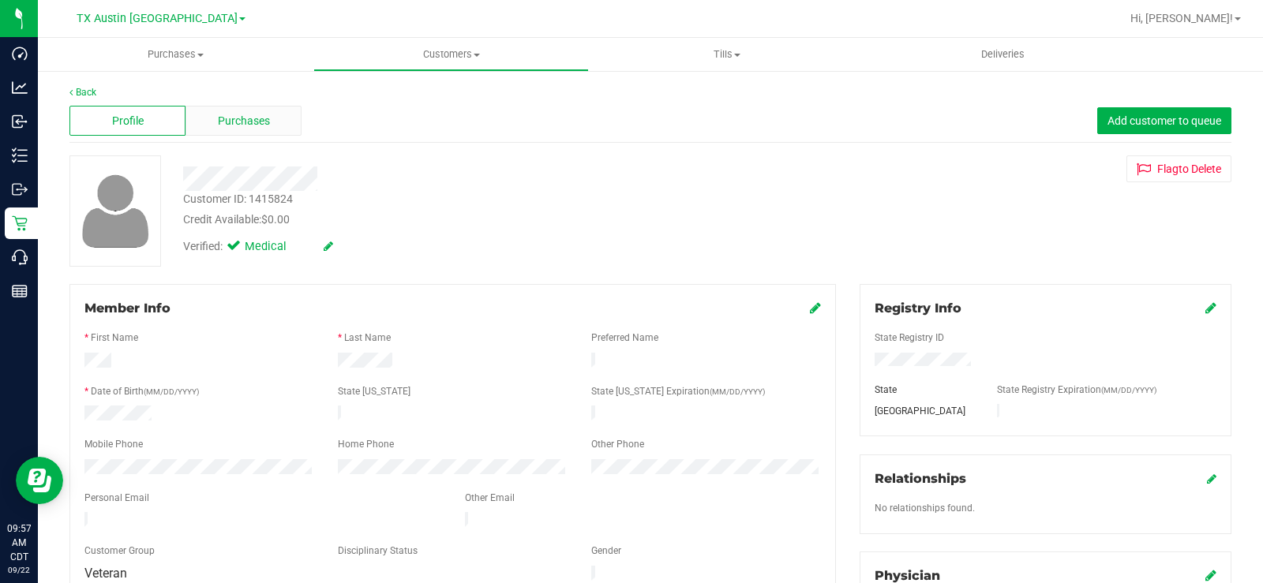
click at [257, 119] on span "Purchases" at bounding box center [244, 121] width 52 height 17
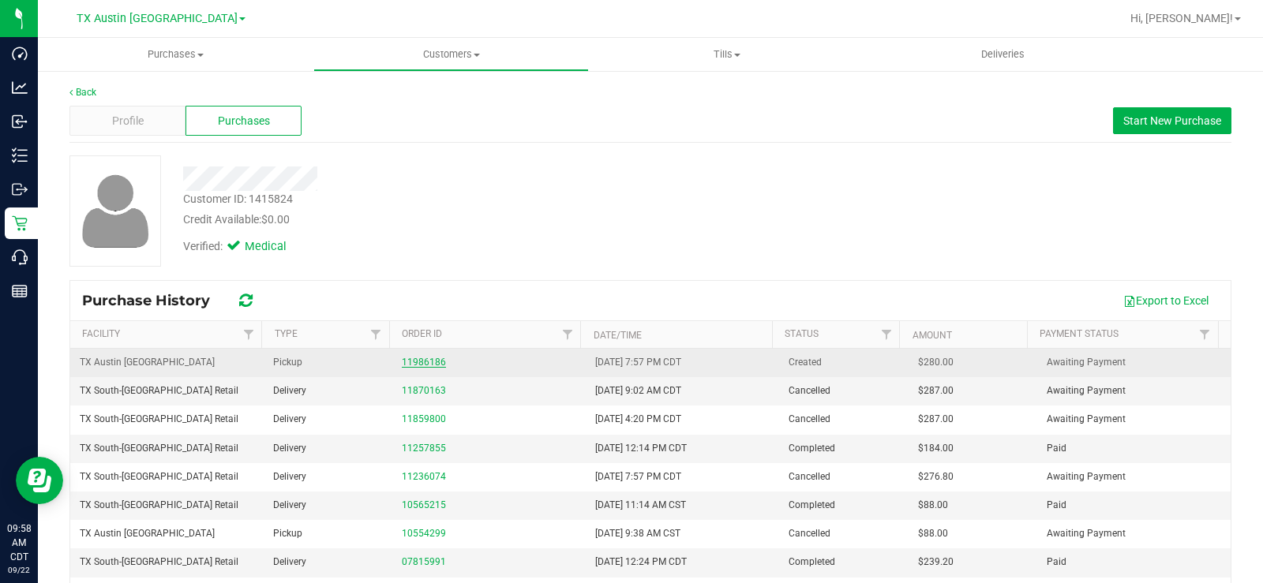
click at [430, 364] on link "11986186" at bounding box center [424, 362] width 44 height 11
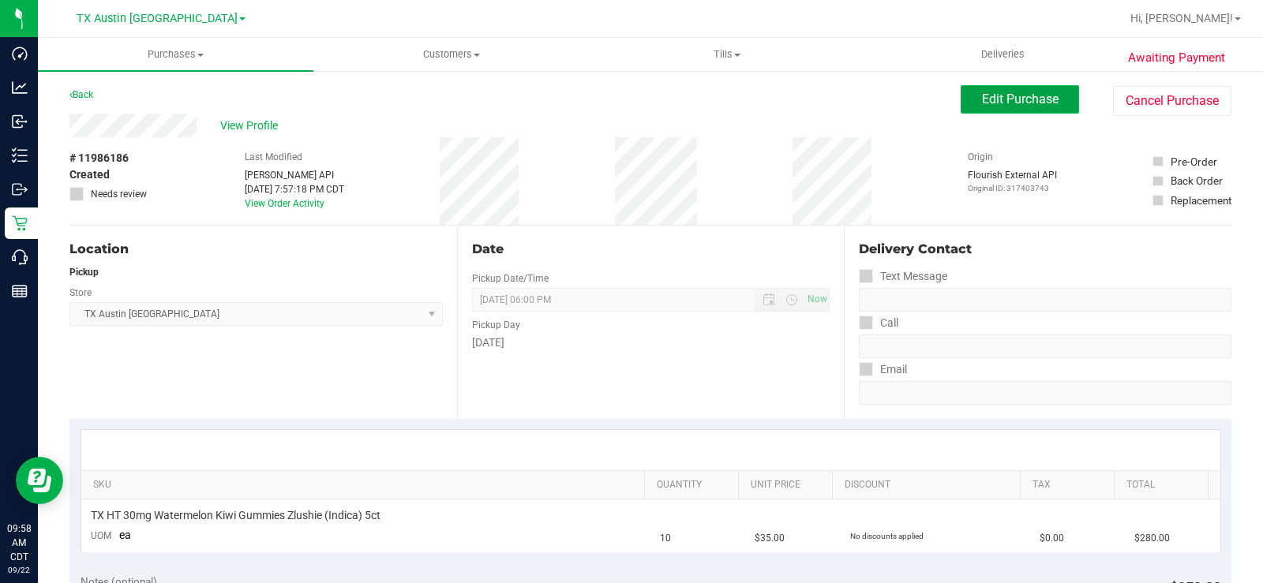
click at [982, 93] on span "Edit Purchase" at bounding box center [1020, 99] width 77 height 15
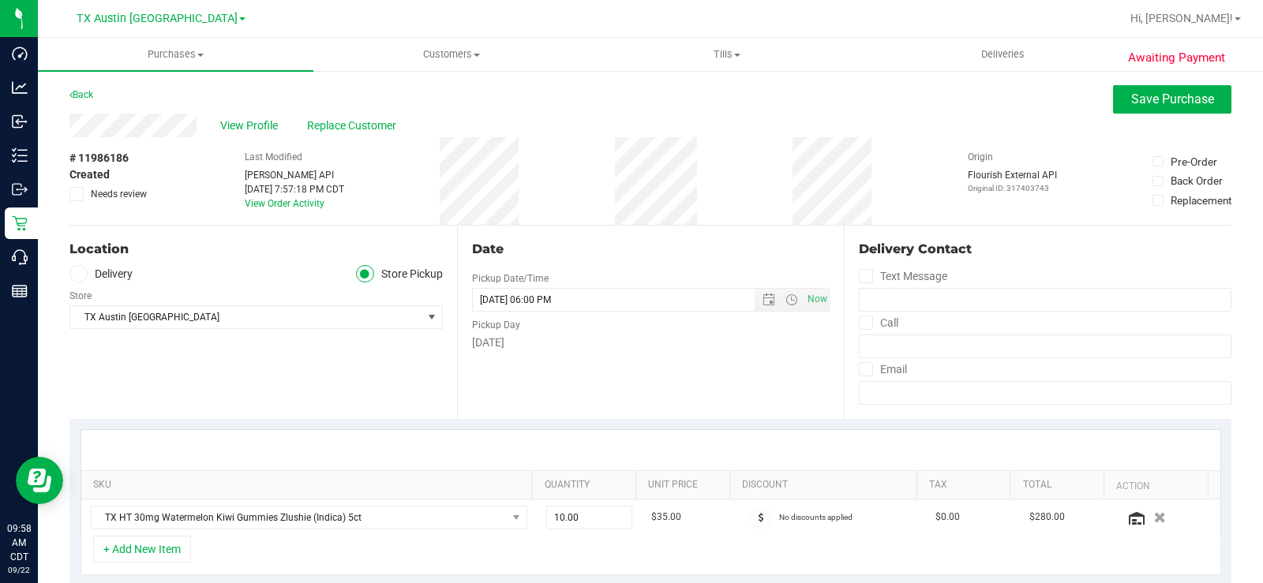
click at [77, 274] on icon at bounding box center [77, 274] width 9 height 0
click at [0, 0] on input "Delivery" at bounding box center [0, 0] width 0 height 0
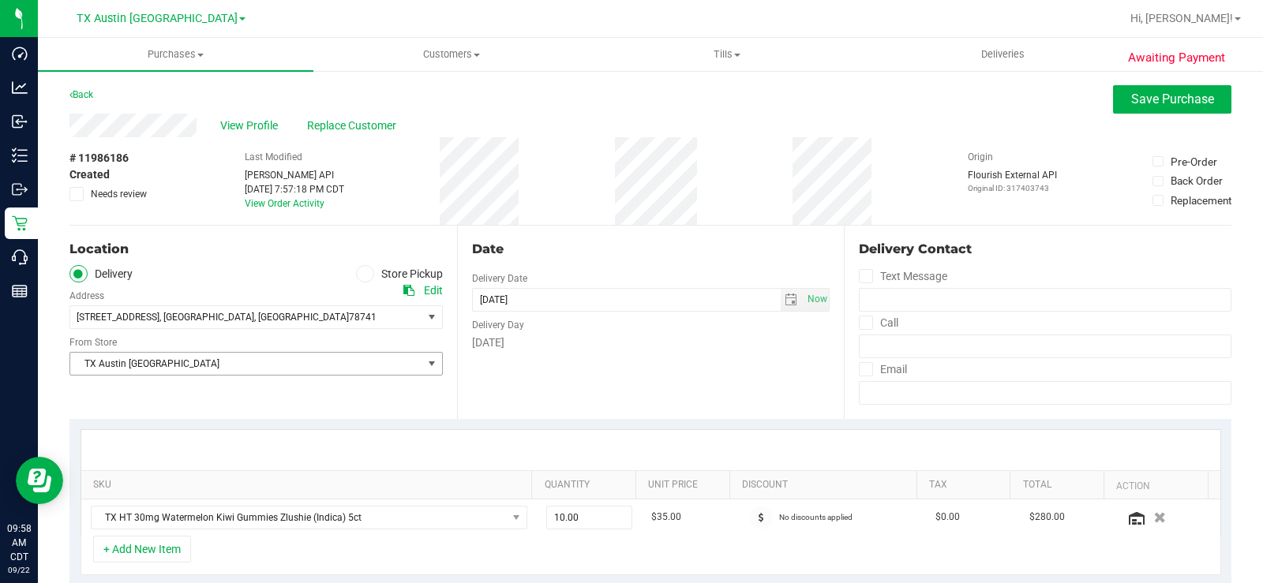
click at [113, 359] on span "TX Austin [GEOGRAPHIC_DATA]" at bounding box center [246, 364] width 352 height 22
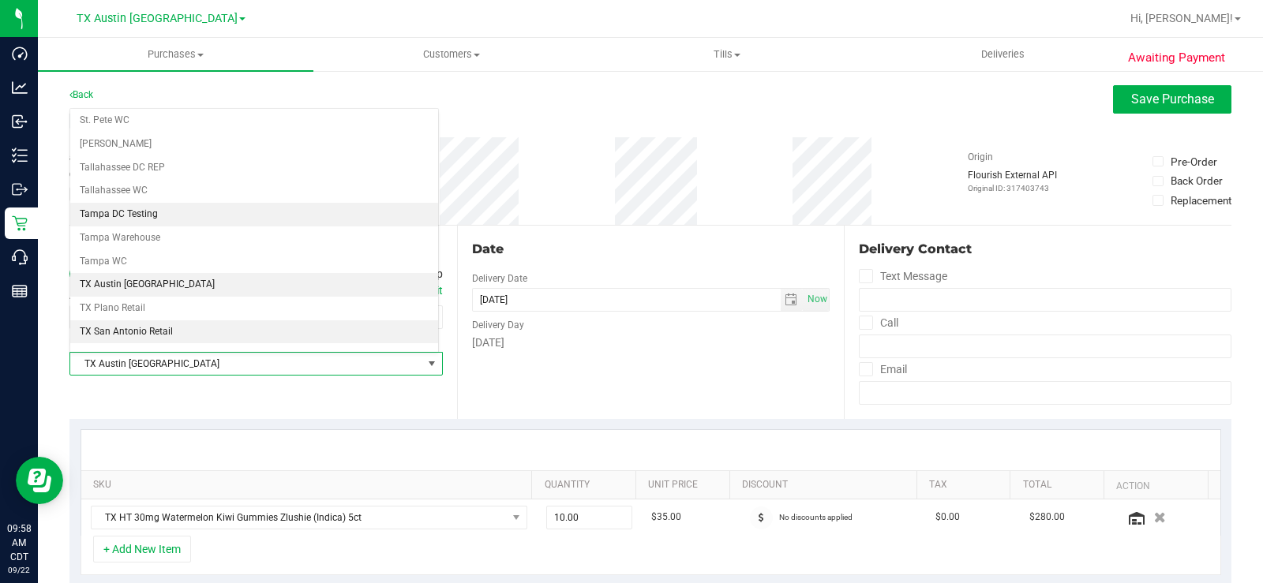
scroll to position [1062, 0]
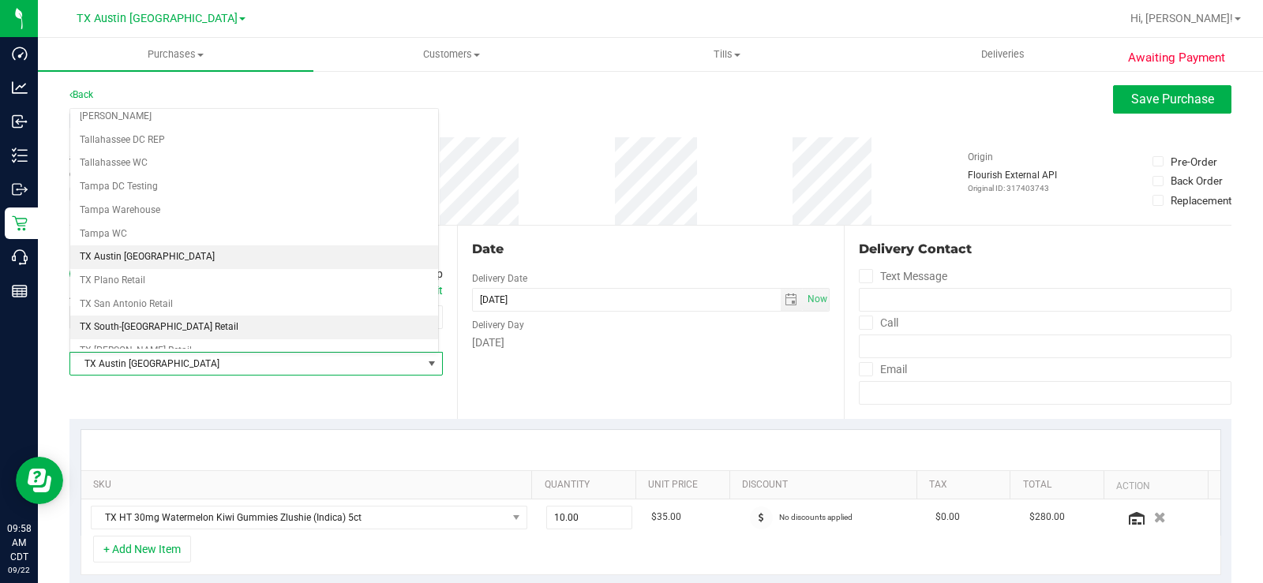
click at [149, 327] on li "TX South-[GEOGRAPHIC_DATA] Retail" at bounding box center [254, 328] width 368 height 24
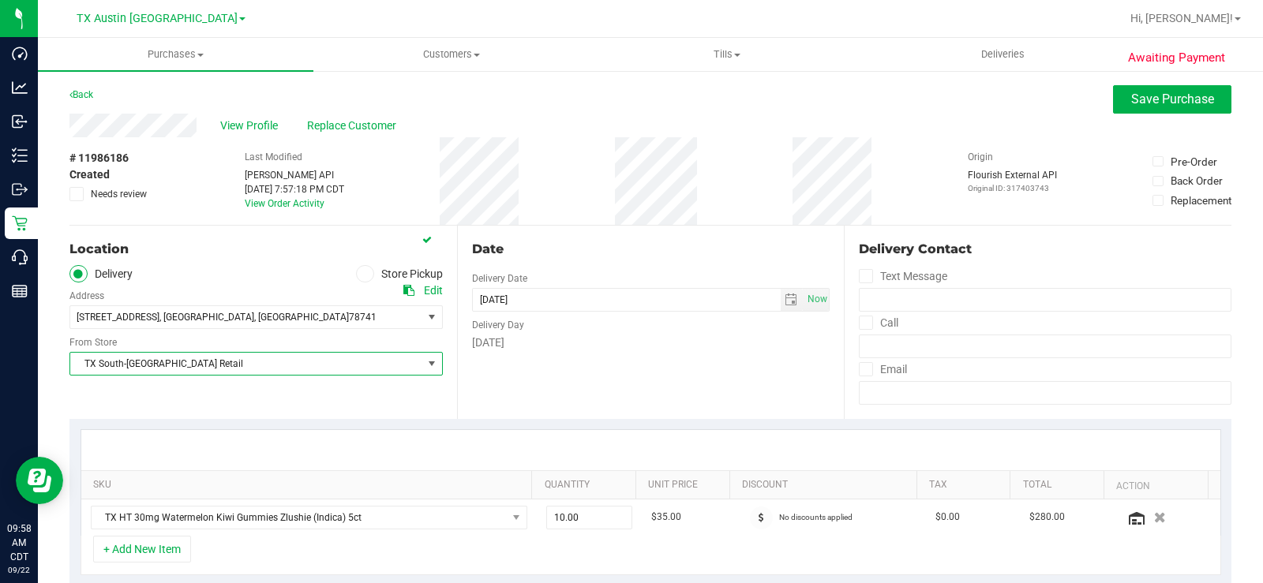
click at [587, 387] on div "Date Delivery Date 09/22/2025 Now 09/22/2025 06:00 PM Now Delivery Day Monday" at bounding box center [650, 322] width 387 height 193
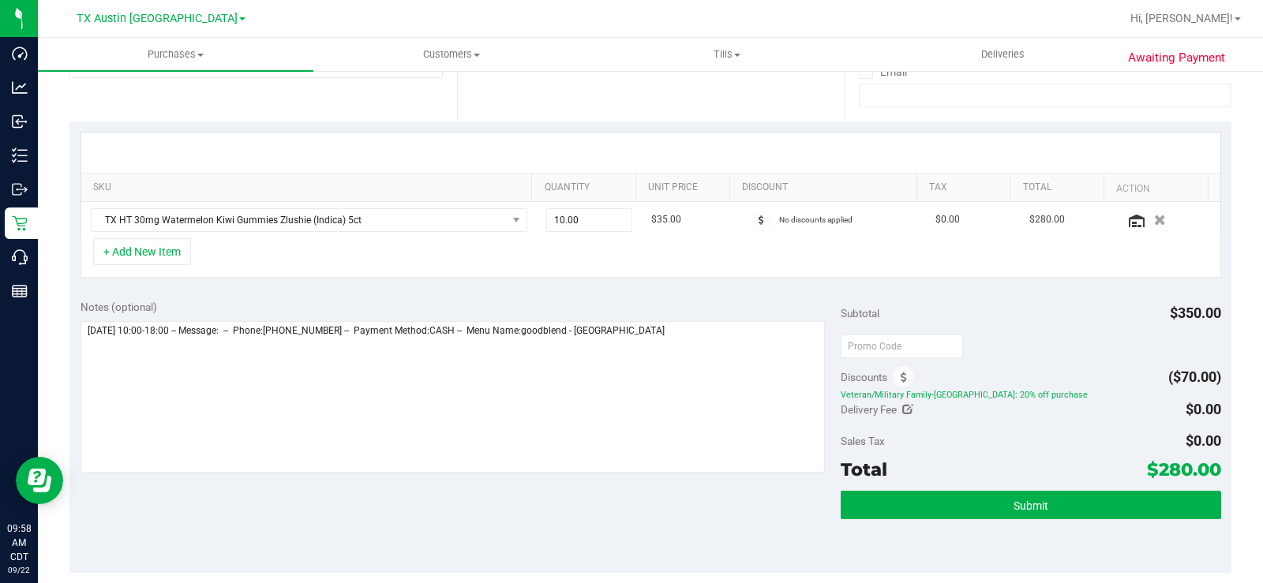
scroll to position [316, 0]
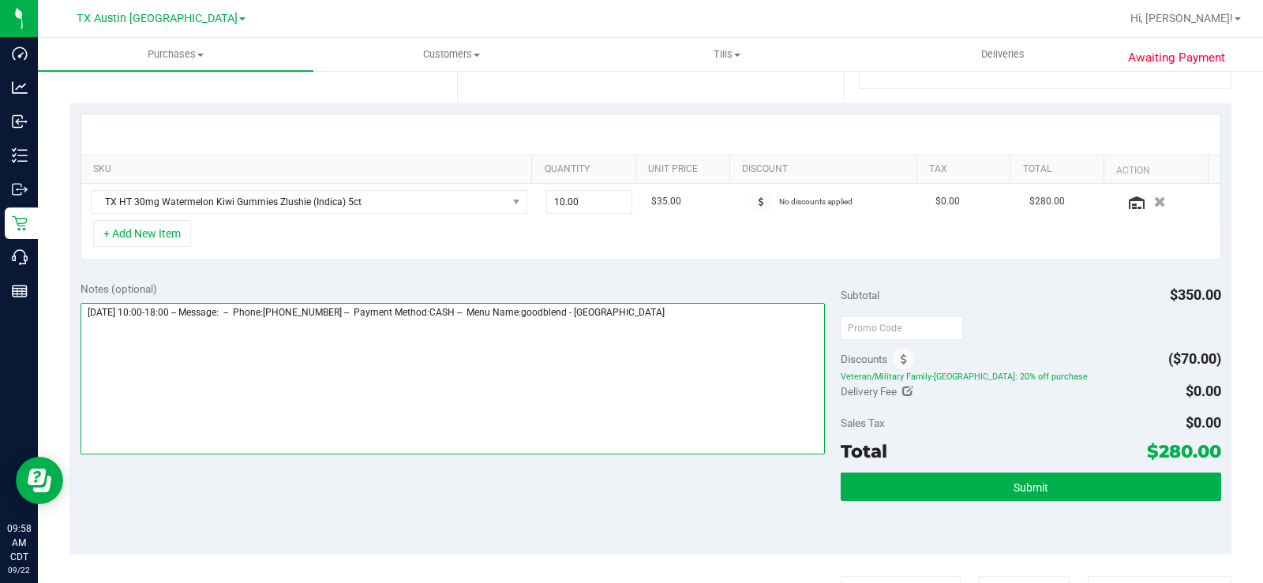
click at [666, 324] on textarea at bounding box center [452, 379] width 744 height 152
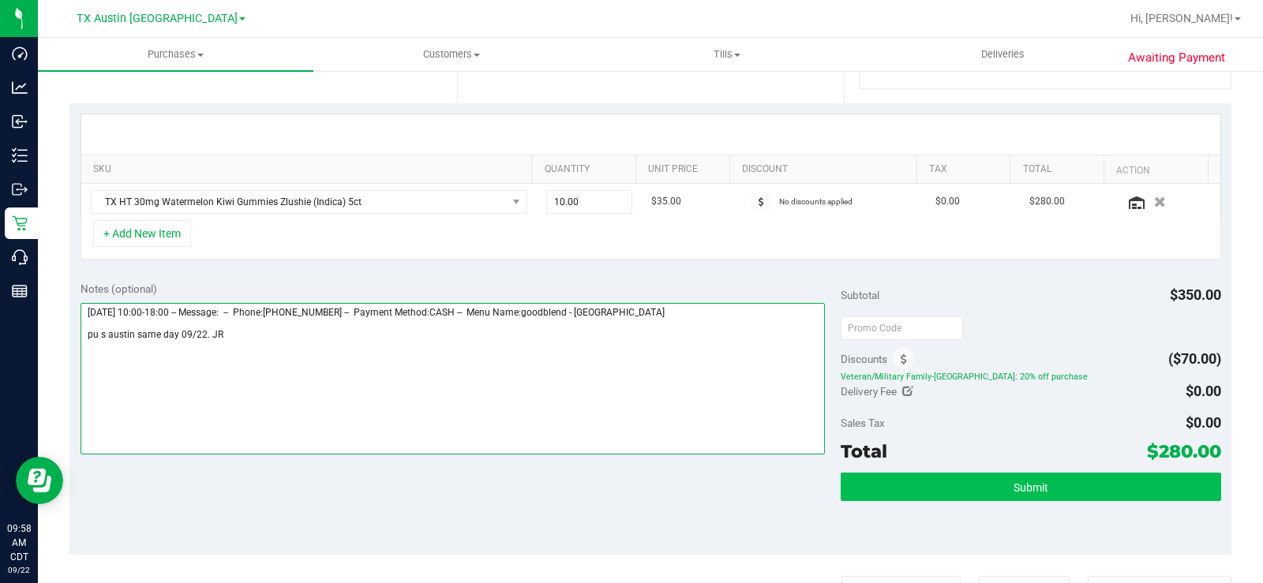
type textarea "Monday 09/22/2025 10:00-18:00 -- Message: -- Phone:5128097007 -- Payment Method…"
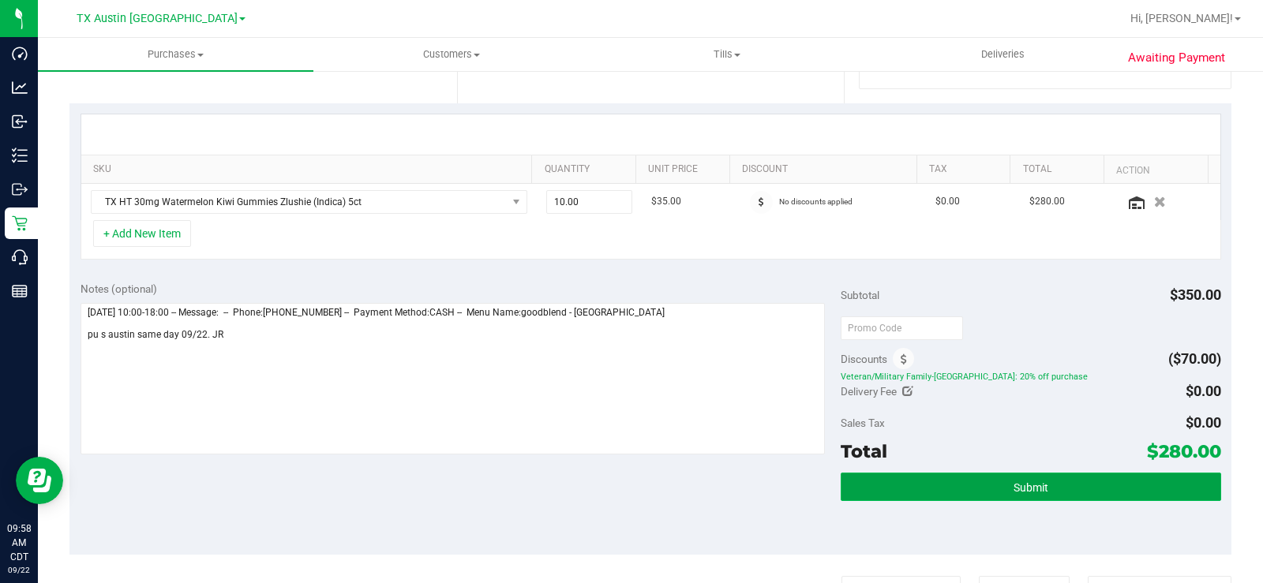
click at [942, 440] on button "Submit" at bounding box center [1030, 487] width 380 height 28
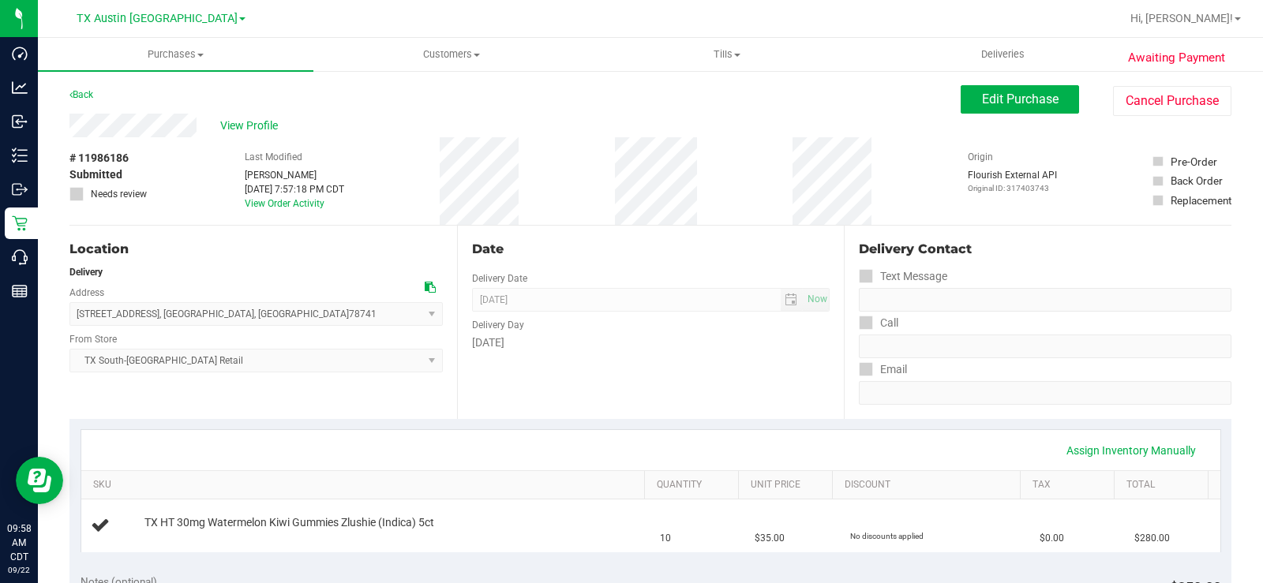
drag, startPoint x: 198, startPoint y: 125, endPoint x: 64, endPoint y: 120, distance: 134.3
click at [258, 124] on span "View Profile" at bounding box center [251, 126] width 63 height 17
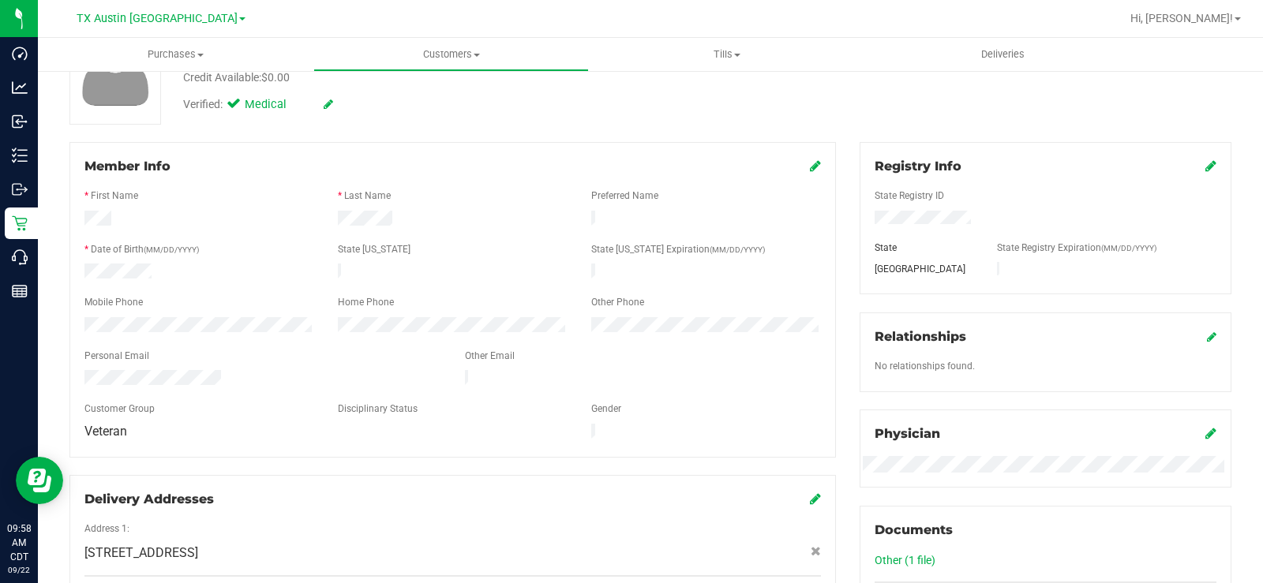
scroll to position [158, 0]
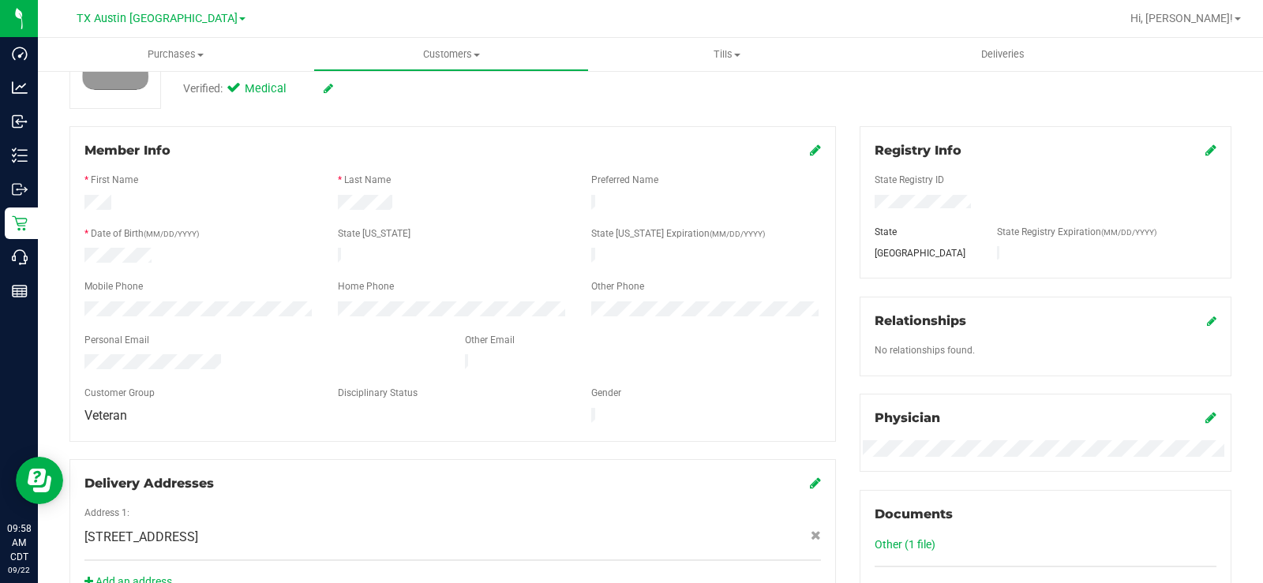
drag, startPoint x: 223, startPoint y: 356, endPoint x: 65, endPoint y: 355, distance: 157.8
click at [65, 355] on div "Member Info * First Name * Last Name Preferred Name * Date of Birth (MM/DD/YYYY…" at bounding box center [453, 367] width 790 height 482
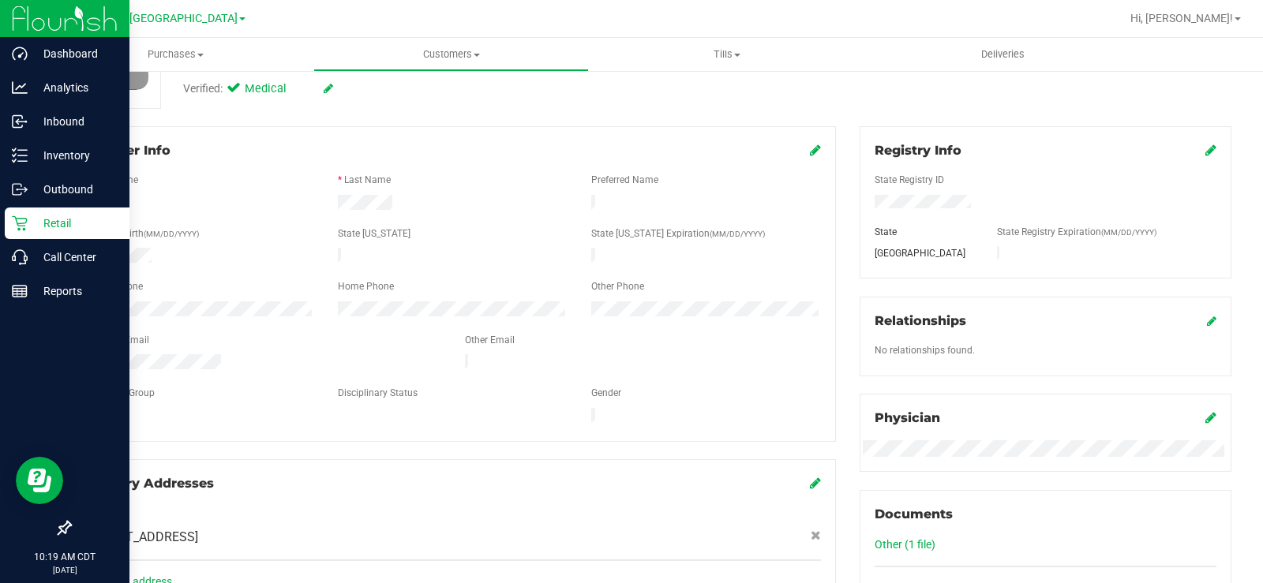
click at [15, 228] on icon at bounding box center [20, 223] width 16 height 16
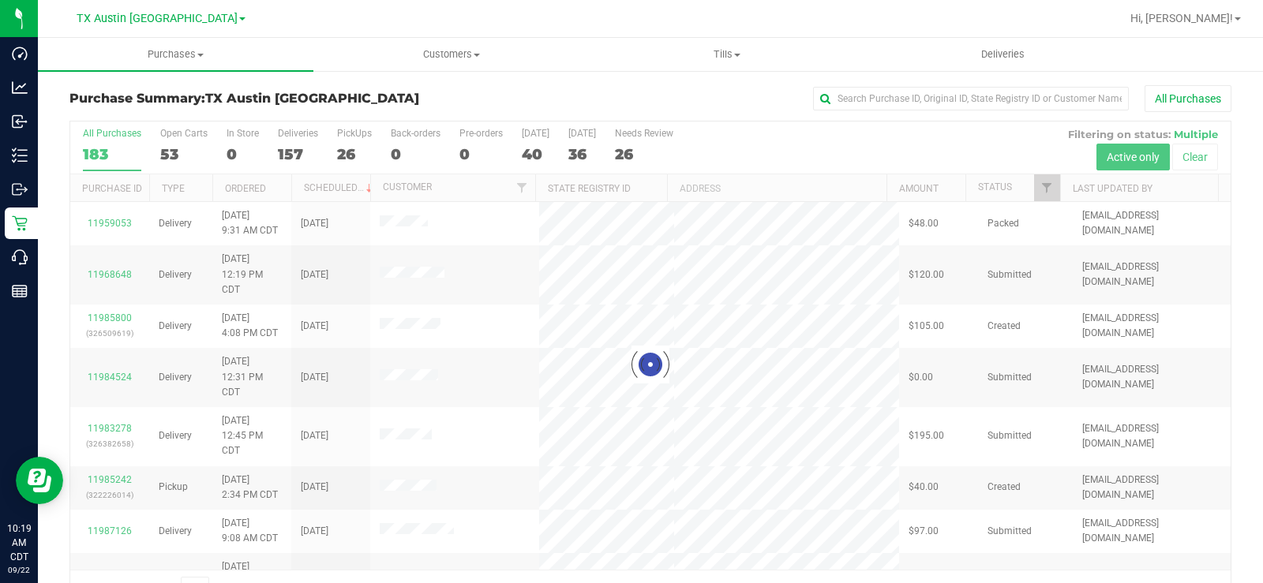
click at [172, 142] on div at bounding box center [650, 365] width 1160 height 486
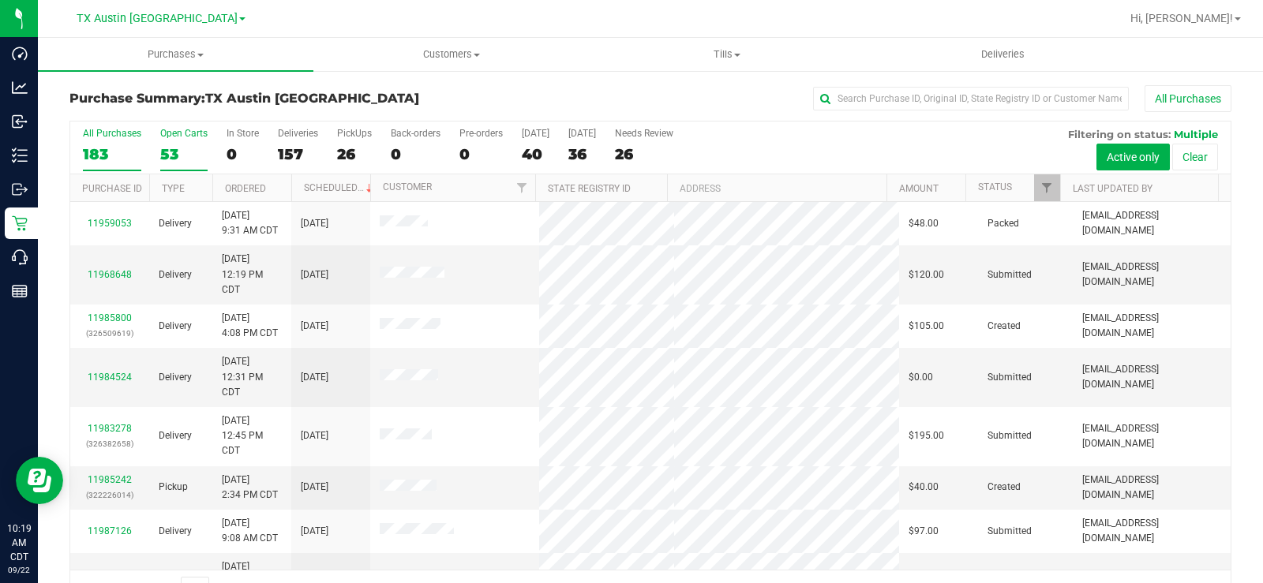
click at [171, 155] on div "53" at bounding box center [183, 154] width 47 height 18
click at [0, 0] on input "Open Carts 53" at bounding box center [0, 0] width 0 height 0
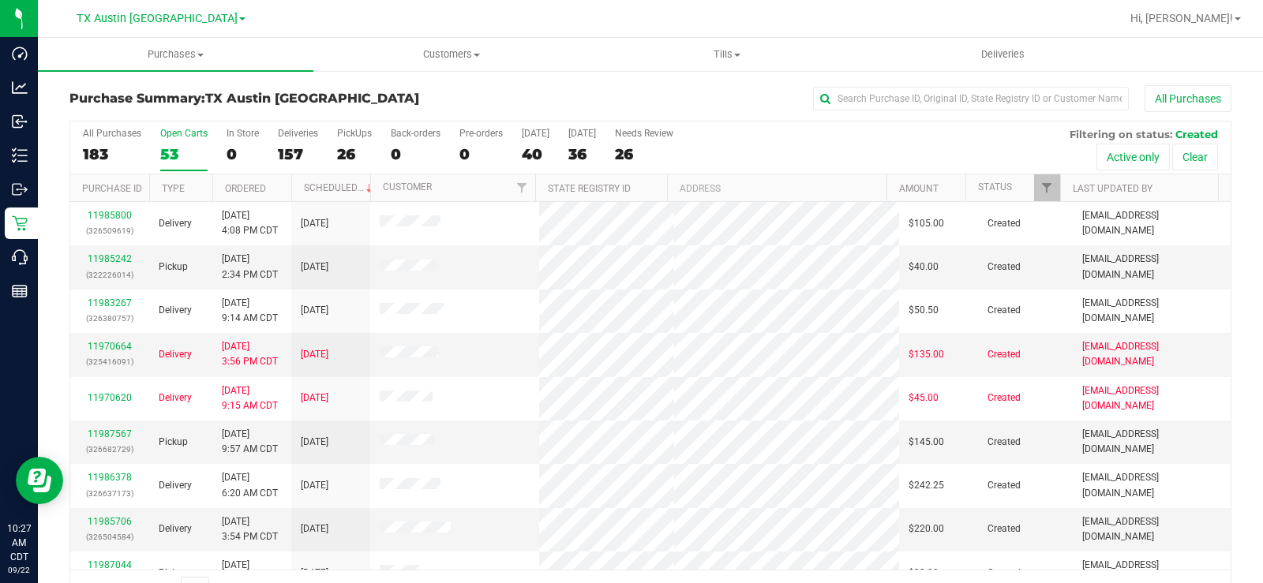
click at [168, 147] on div "53" at bounding box center [183, 154] width 47 height 18
click at [0, 0] on input "Open Carts 53" at bounding box center [0, 0] width 0 height 0
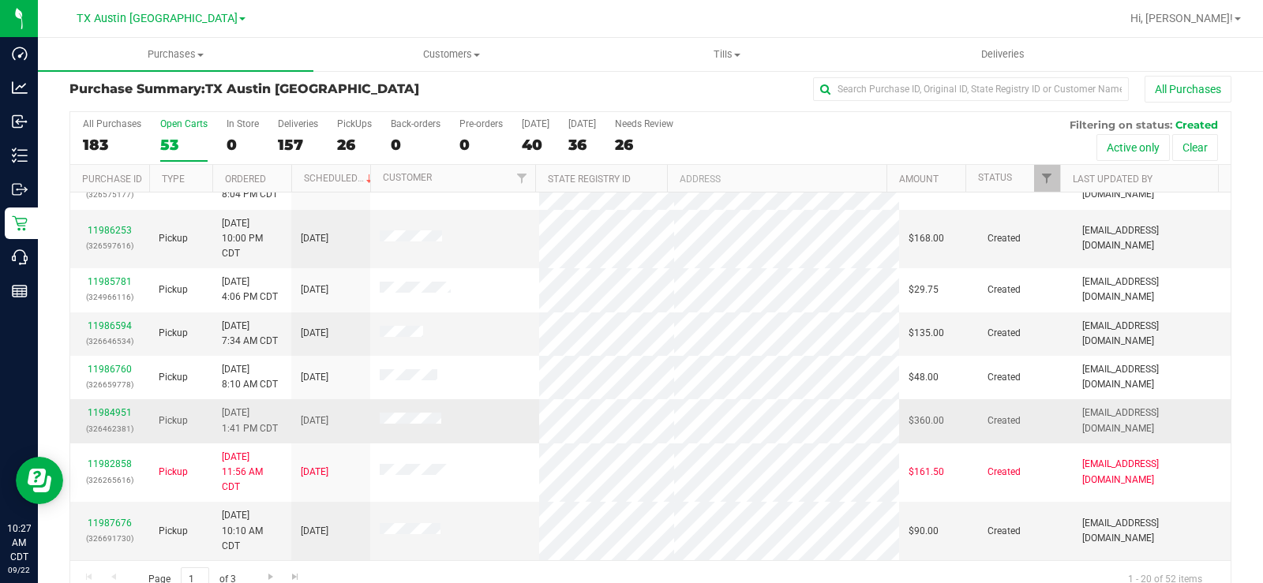
scroll to position [40, 0]
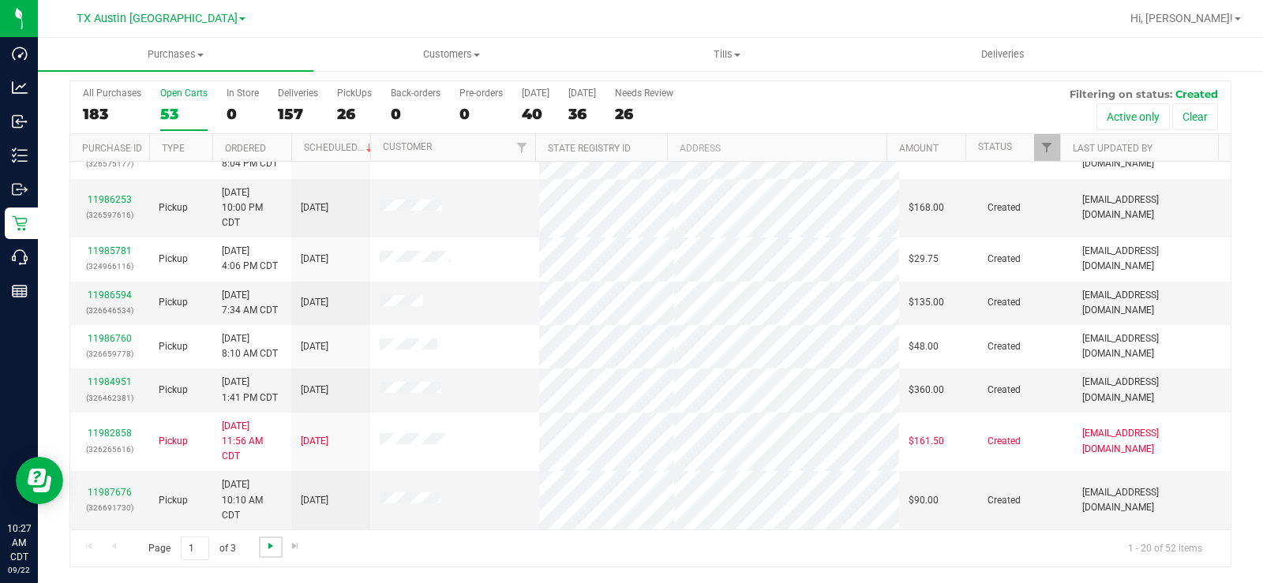
click at [265, 440] on span "Go to the next page" at bounding box center [270, 546] width 13 height 13
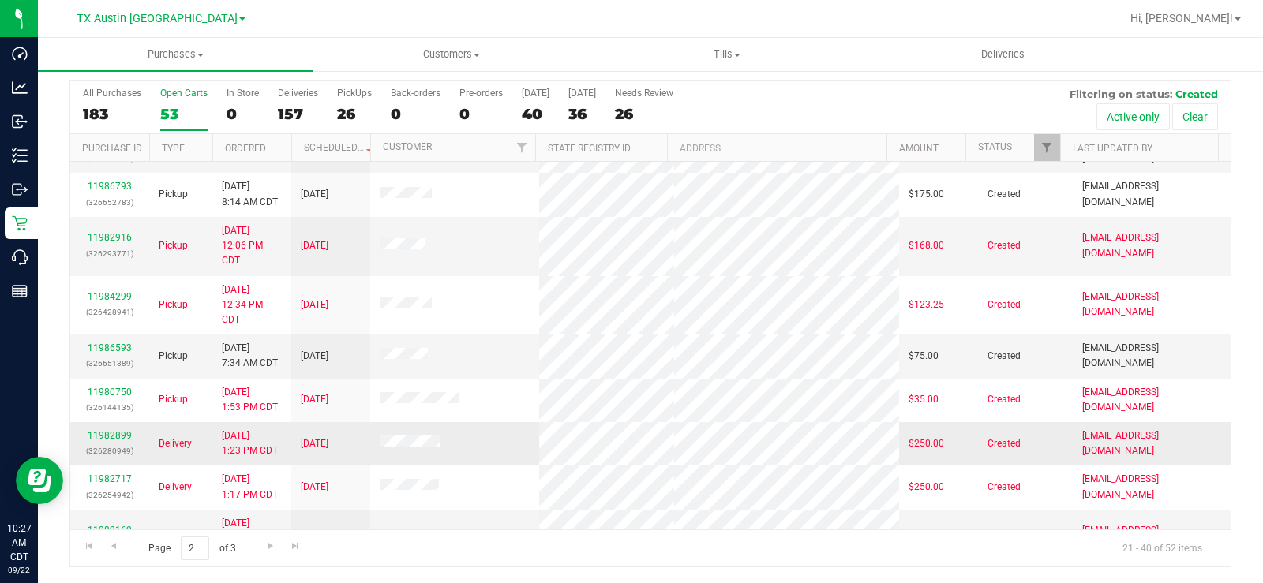
scroll to position [455, 0]
click at [114, 355] on link "11986593" at bounding box center [110, 349] width 44 height 11
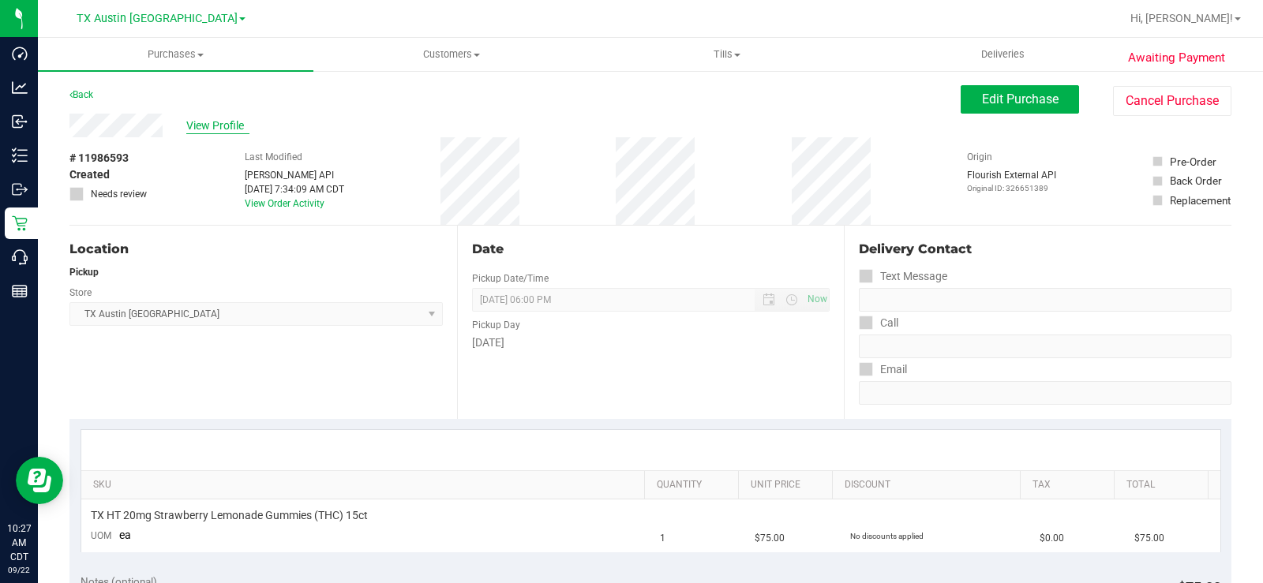
click at [218, 128] on span "View Profile" at bounding box center [217, 126] width 63 height 17
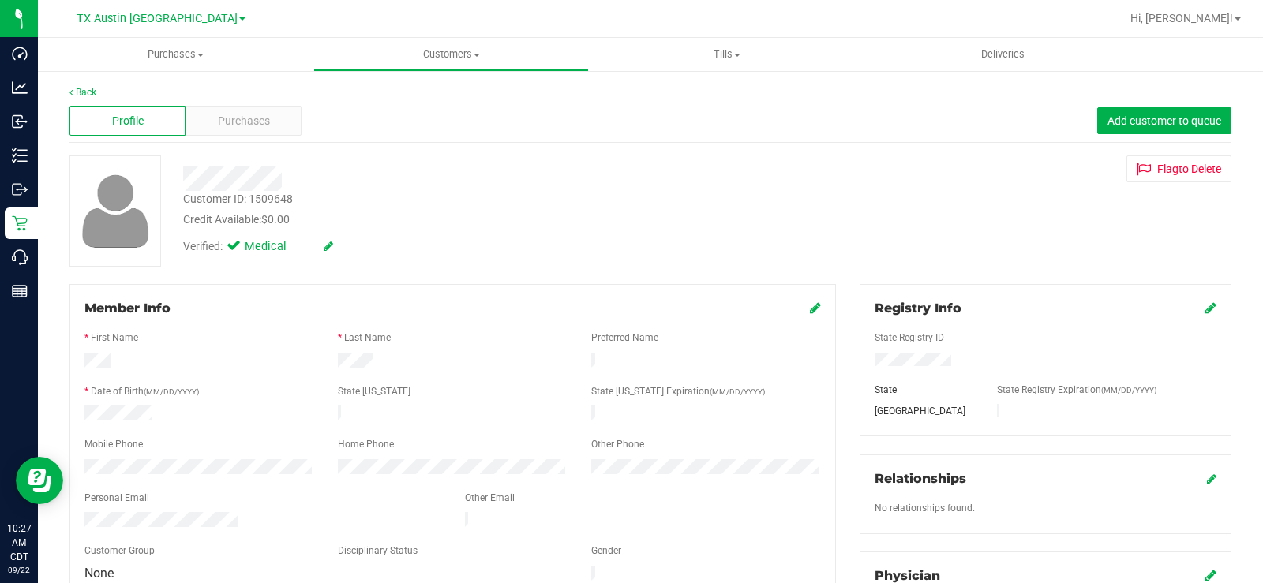
click at [218, 128] on span "Purchases" at bounding box center [244, 121] width 52 height 17
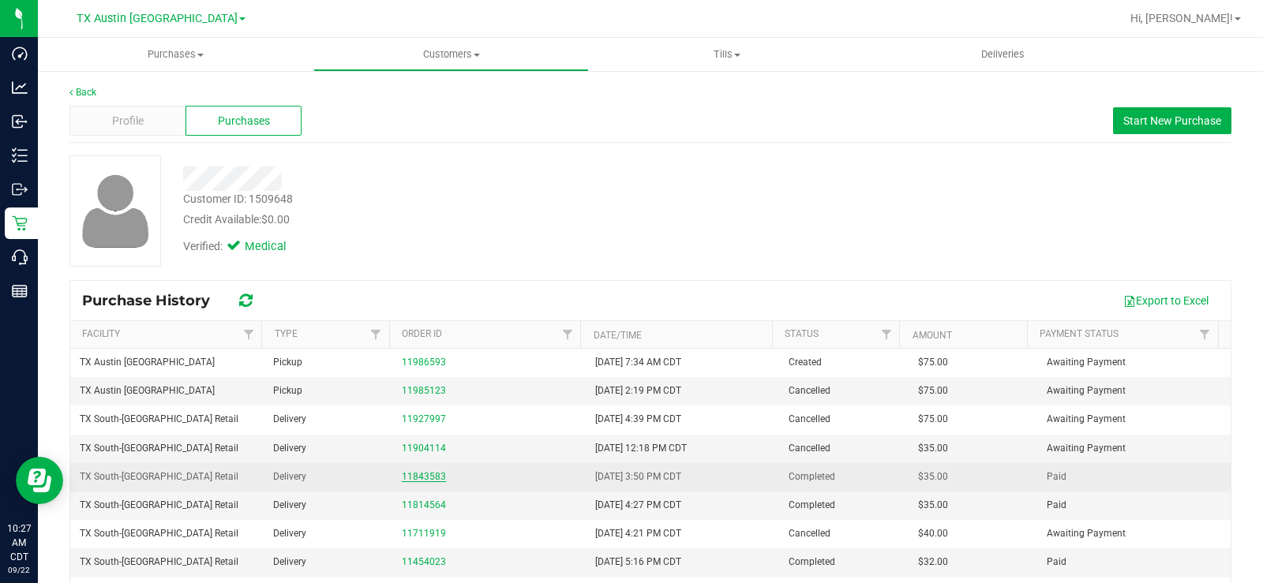
click at [424, 440] on link "11843583" at bounding box center [424, 476] width 44 height 11
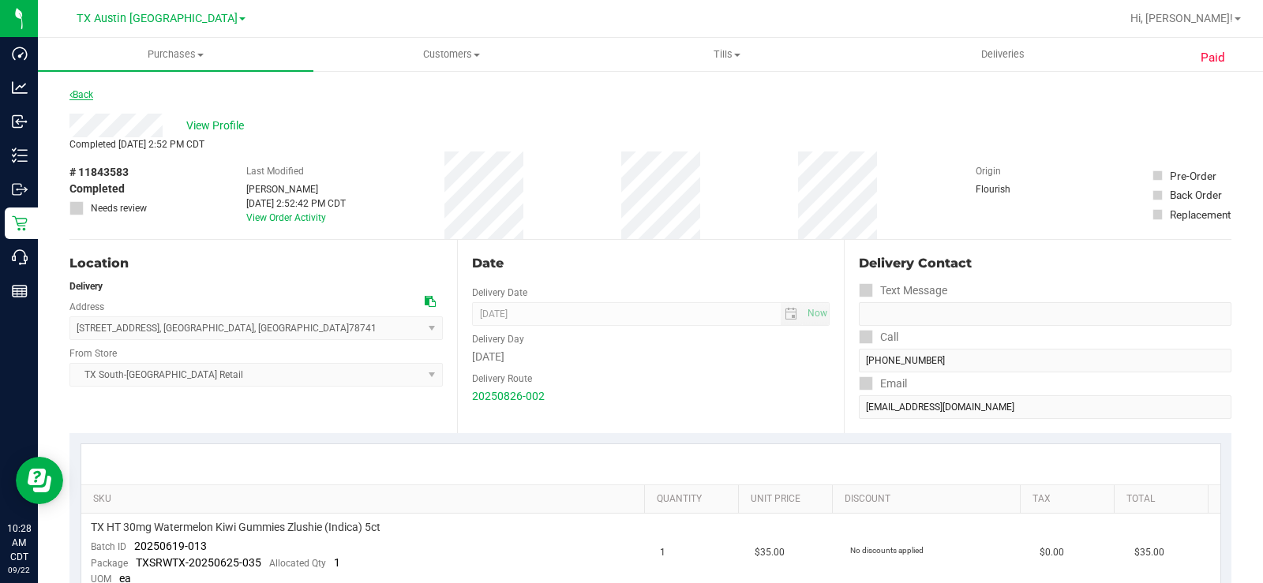
click at [88, 95] on link "Back" at bounding box center [81, 94] width 24 height 11
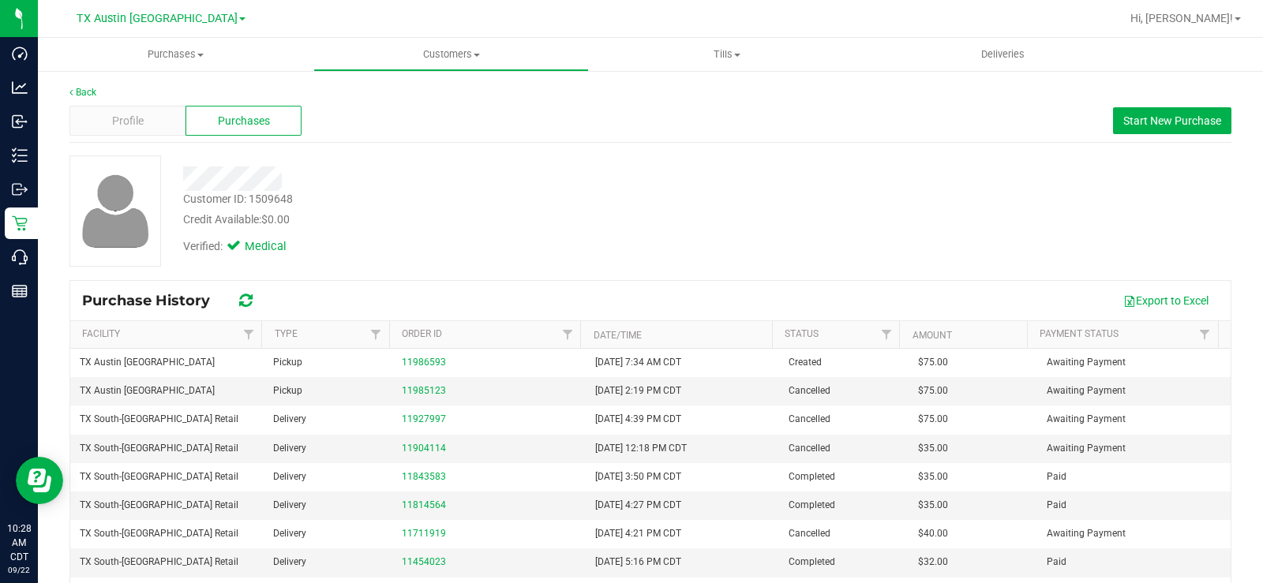
click at [230, 174] on div at bounding box center [467, 179] width 593 height 24
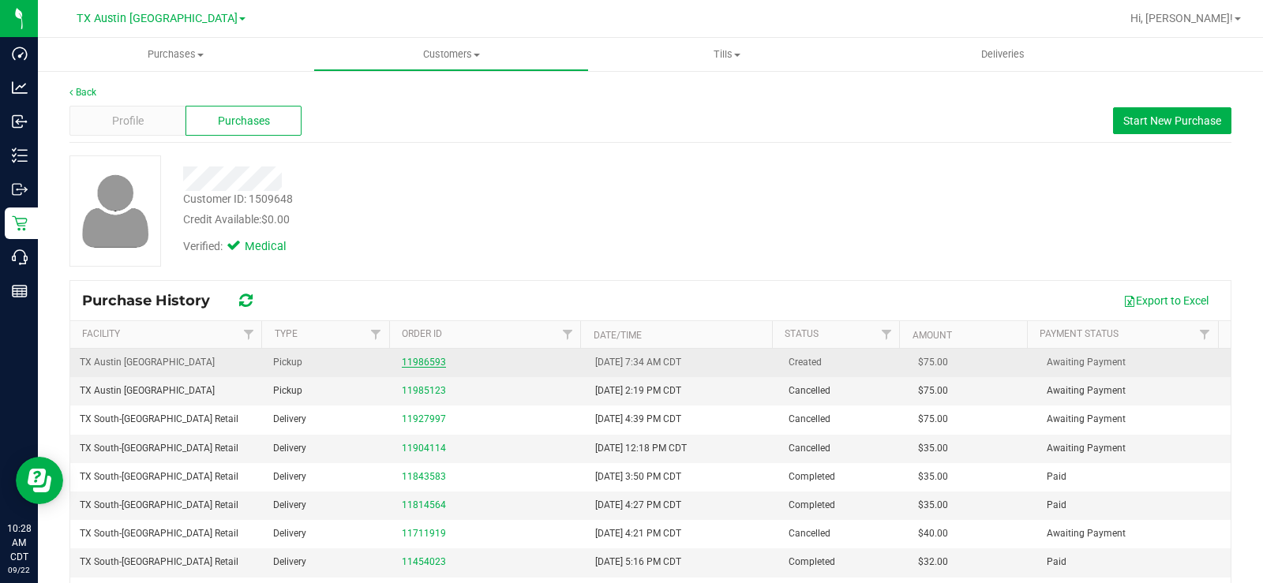
click at [403, 360] on link "11986593" at bounding box center [424, 362] width 44 height 11
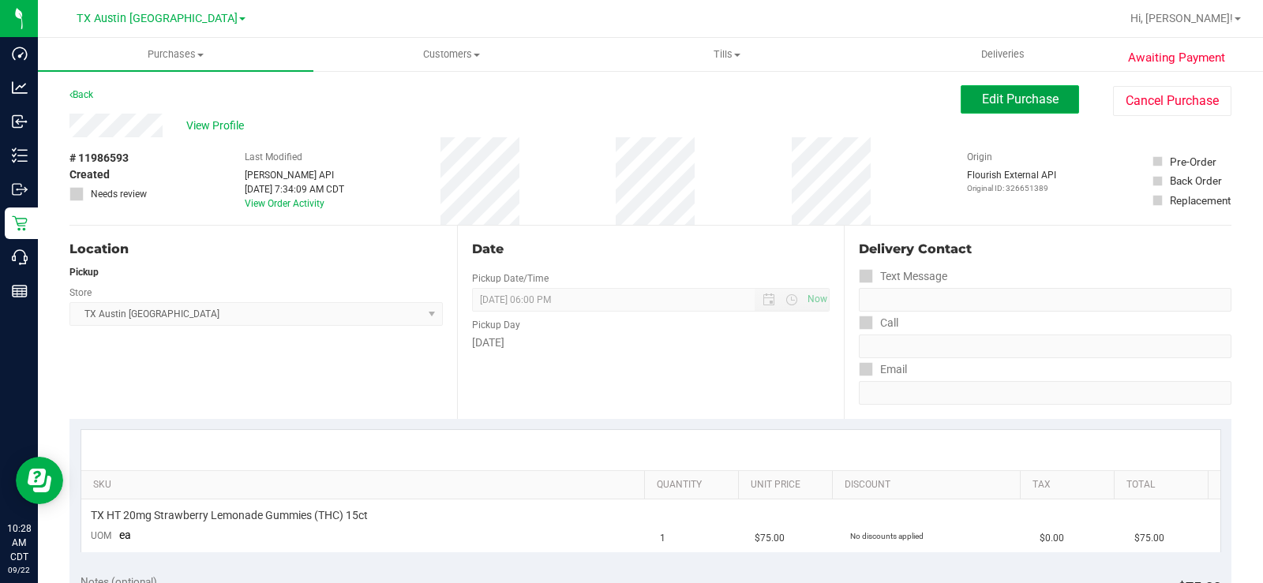
click at [1009, 94] on span "Edit Purchase" at bounding box center [1020, 99] width 77 height 15
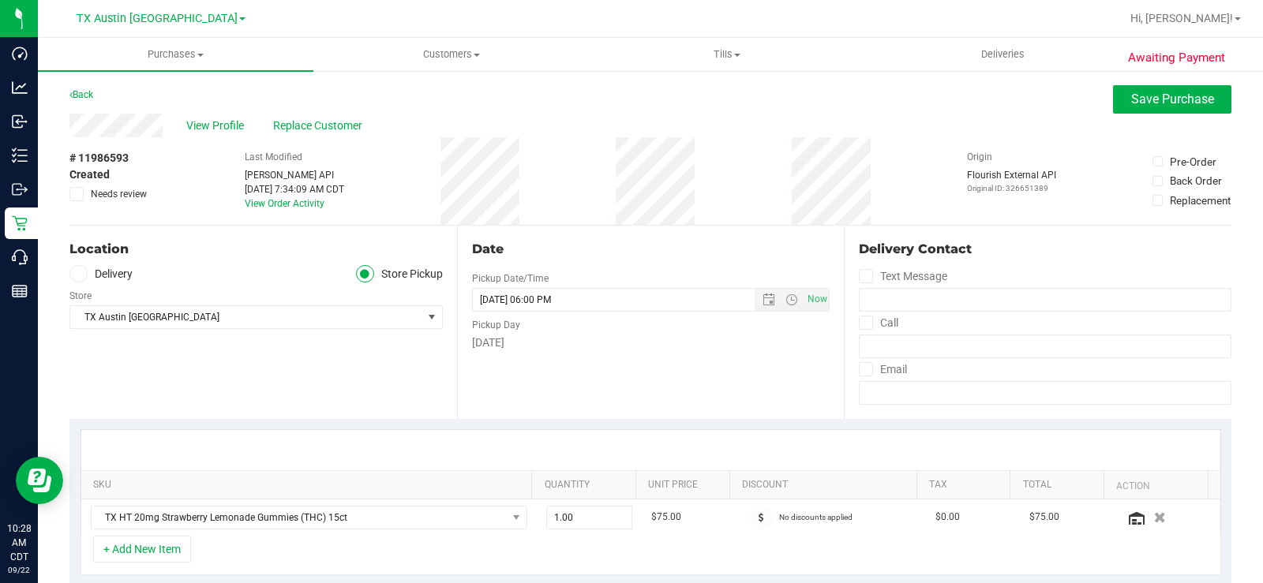
drag, startPoint x: 83, startPoint y: 271, endPoint x: 96, endPoint y: 289, distance: 21.9
click at [82, 271] on span at bounding box center [78, 274] width 18 height 18
drag, startPoint x: 92, startPoint y: 279, endPoint x: 81, endPoint y: 272, distance: 12.0
click at [89, 277] on label "Delivery" at bounding box center [100, 274] width 63 height 18
click at [0, 0] on input "Delivery" at bounding box center [0, 0] width 0 height 0
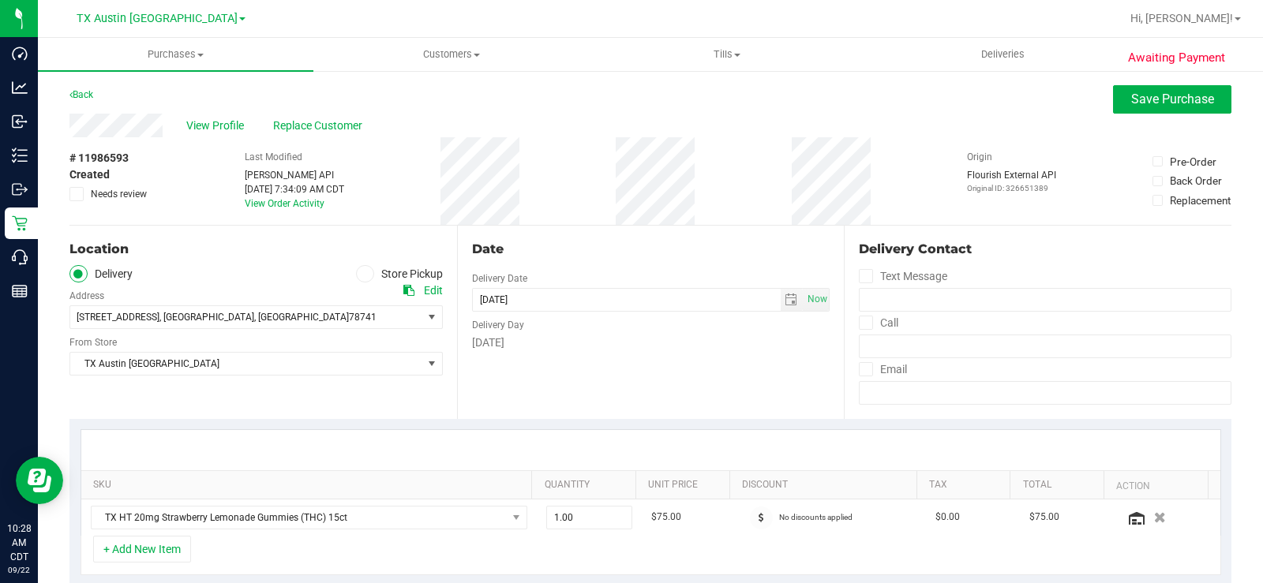
click at [80, 274] on icon at bounding box center [77, 274] width 9 height 0
click at [0, 0] on input "Delivery" at bounding box center [0, 0] width 0 height 0
click at [152, 361] on span "TX Austin [GEOGRAPHIC_DATA]" at bounding box center [246, 364] width 352 height 22
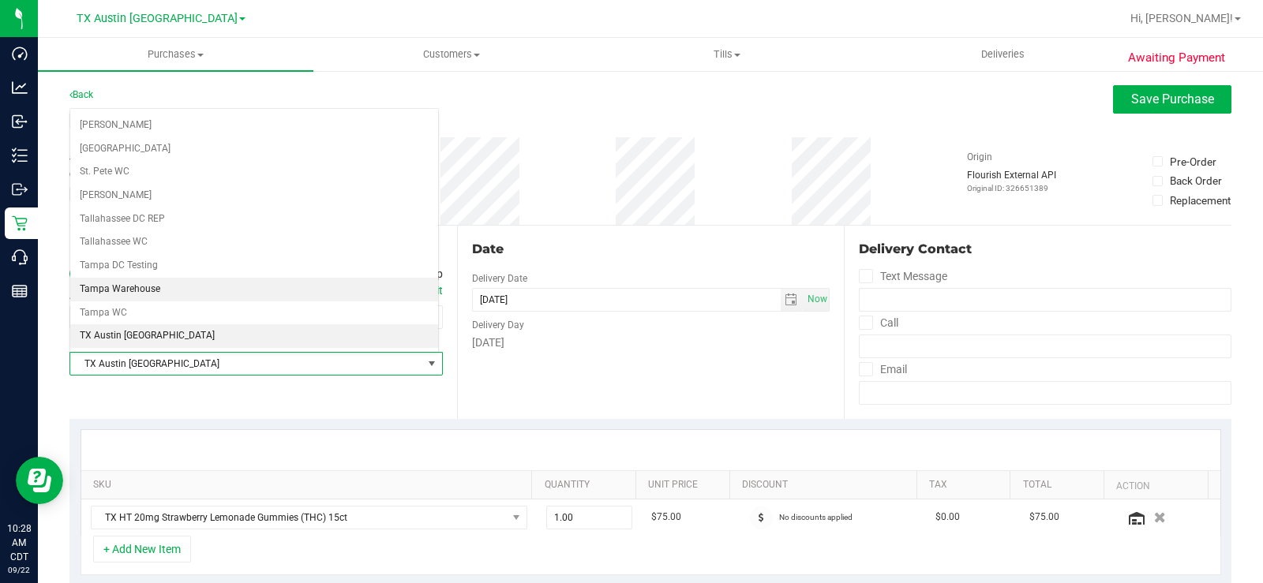
scroll to position [1062, 0]
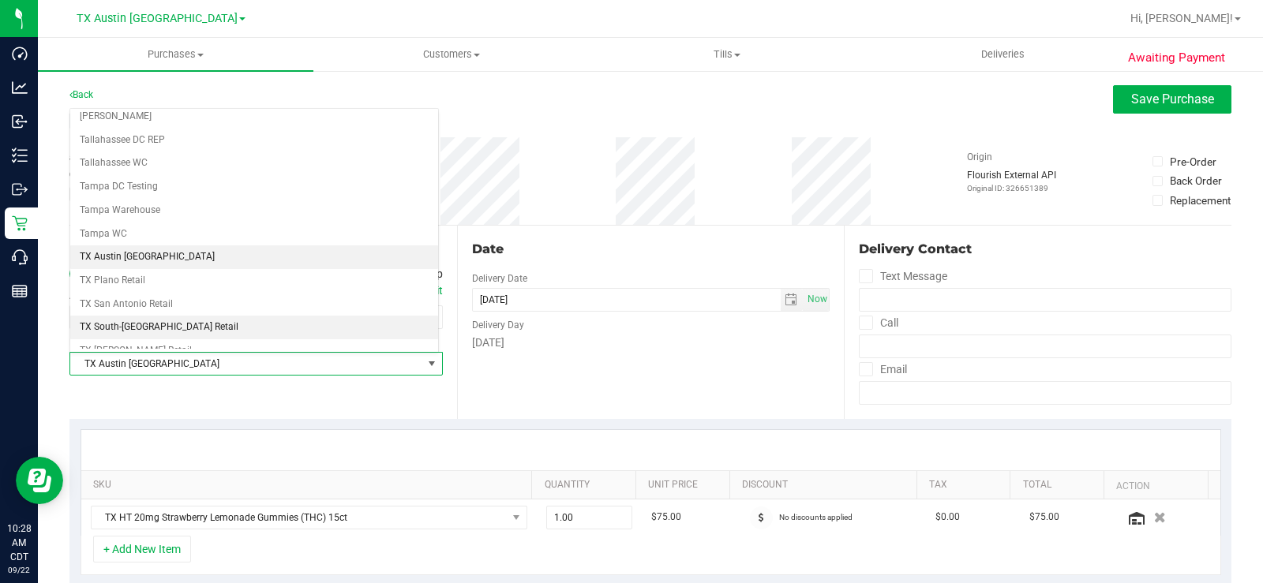
click at [170, 327] on li "TX South-[GEOGRAPHIC_DATA] Retail" at bounding box center [254, 328] width 368 height 24
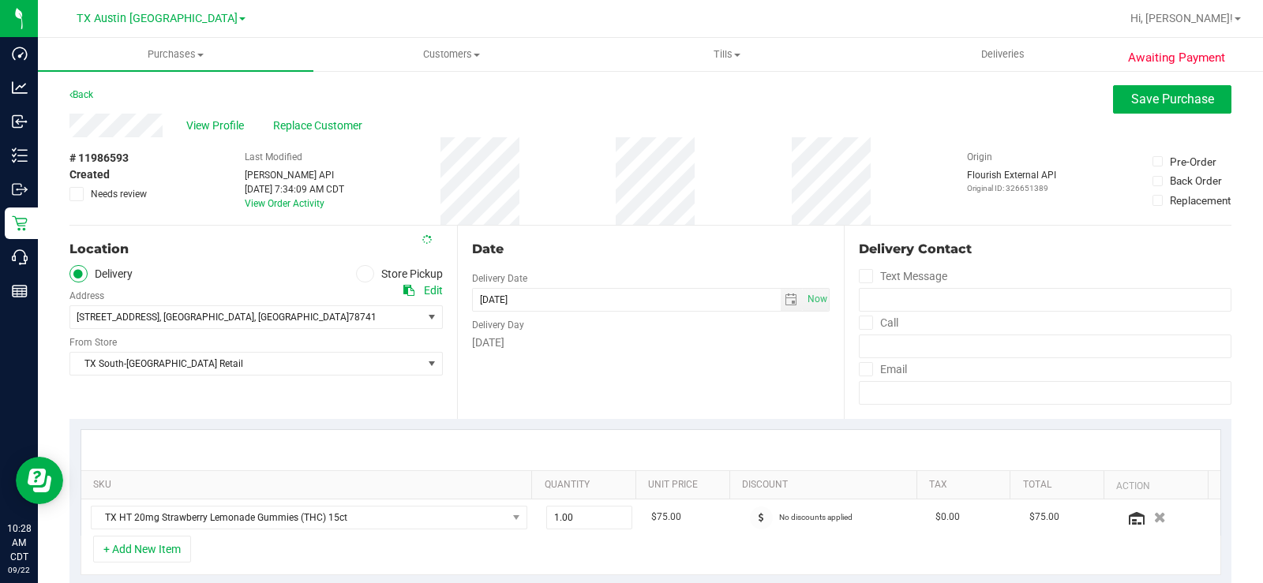
click at [662, 361] on div "Date Delivery Date 09/22/2025 Now 09/22/2025 06:00 PM Now Delivery Day Monday" at bounding box center [650, 322] width 387 height 193
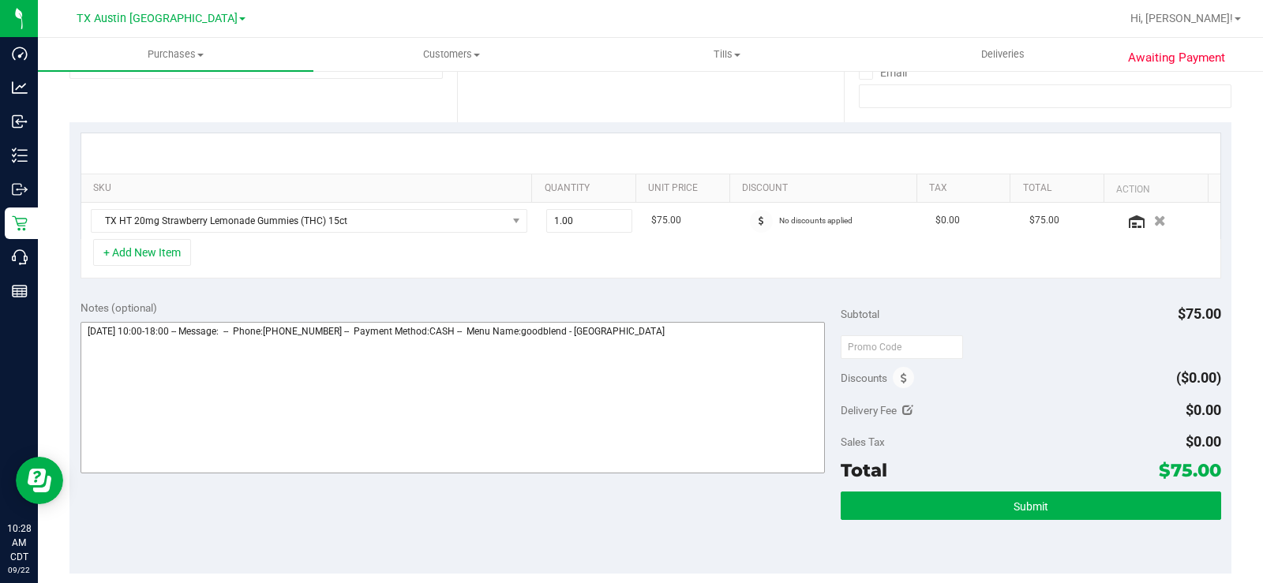
scroll to position [316, 0]
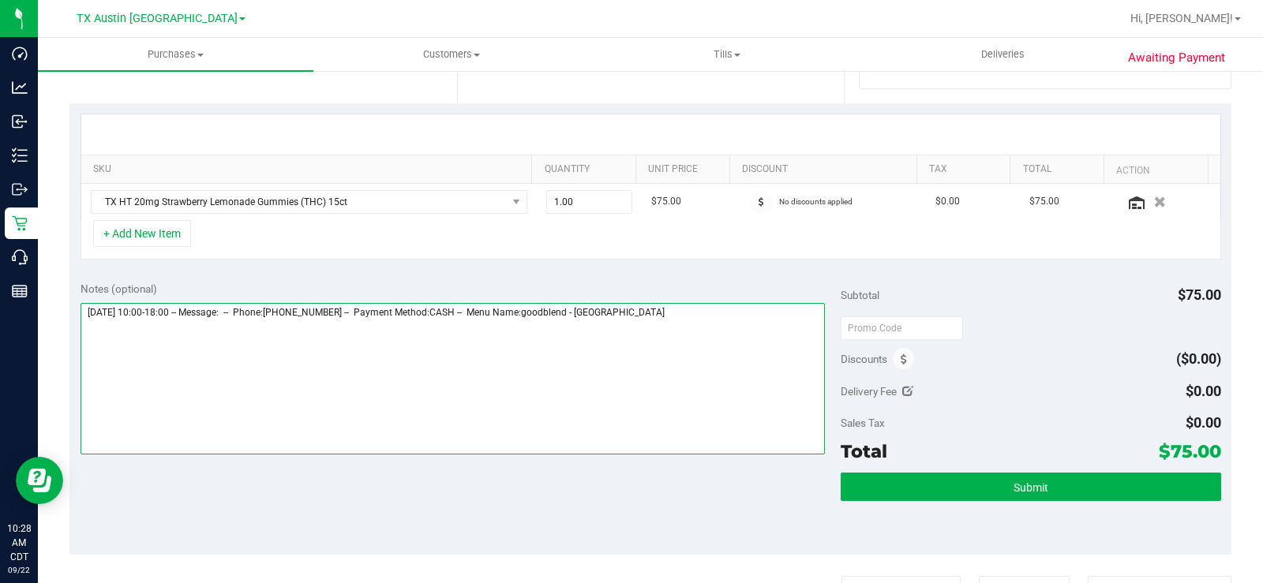
click at [668, 313] on textarea at bounding box center [452, 379] width 744 height 152
click at [117, 334] on textarea at bounding box center [452, 379] width 744 height 152
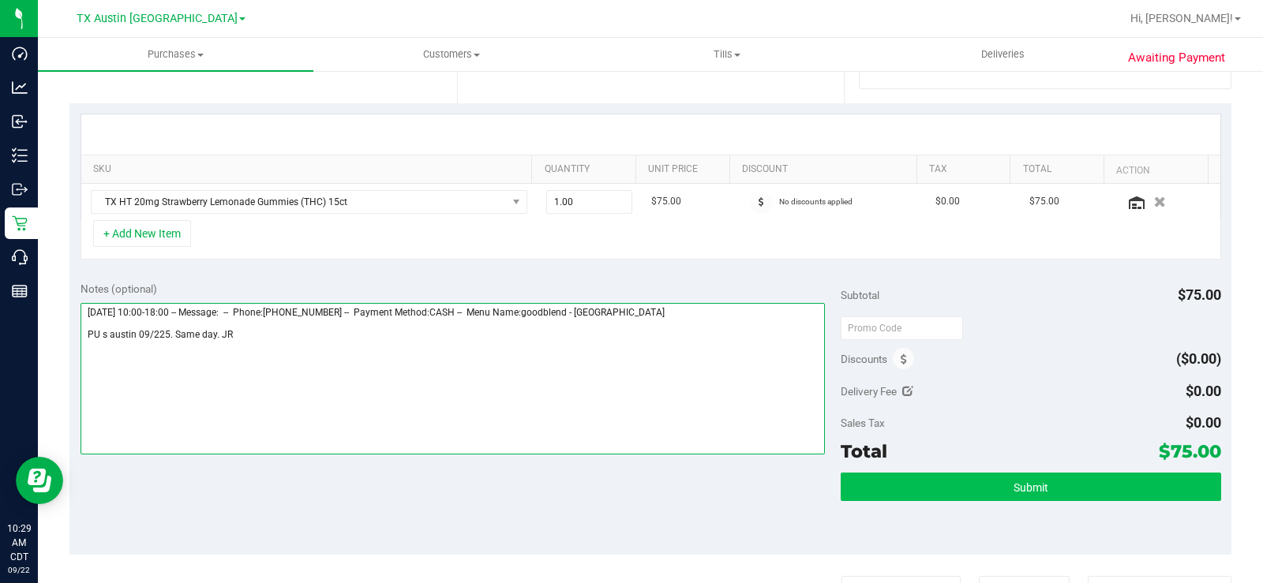
type textarea "Monday 09/22/2025 10:00-18:00 -- Message: -- Phone:7373334261 -- Payment Method…"
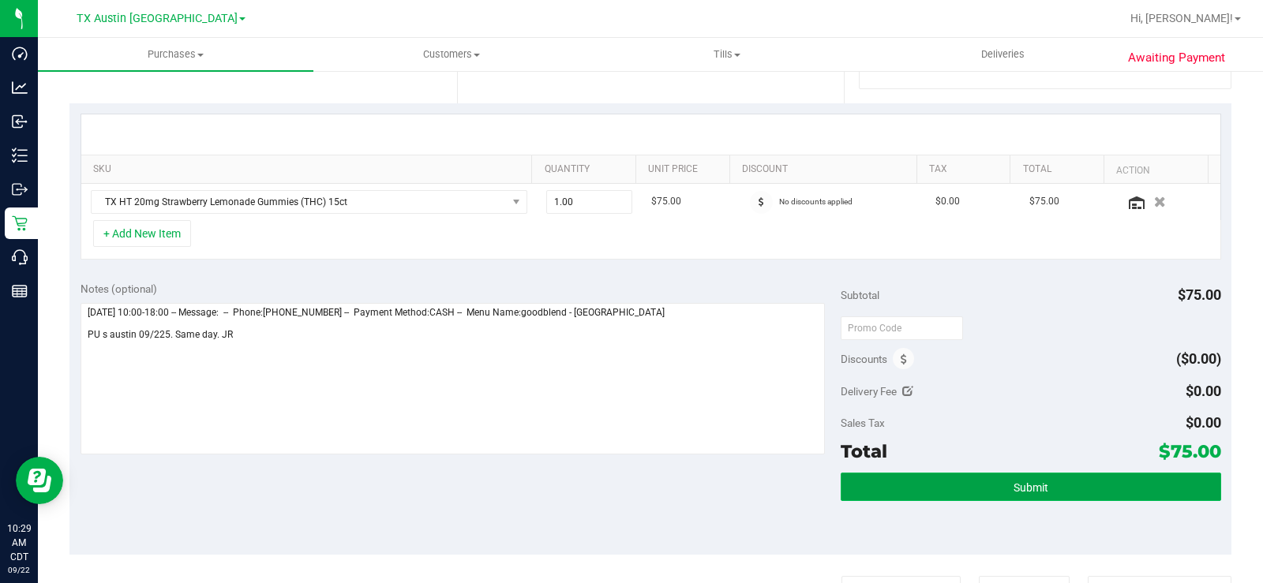
click at [986, 440] on button "Submit" at bounding box center [1030, 487] width 380 height 28
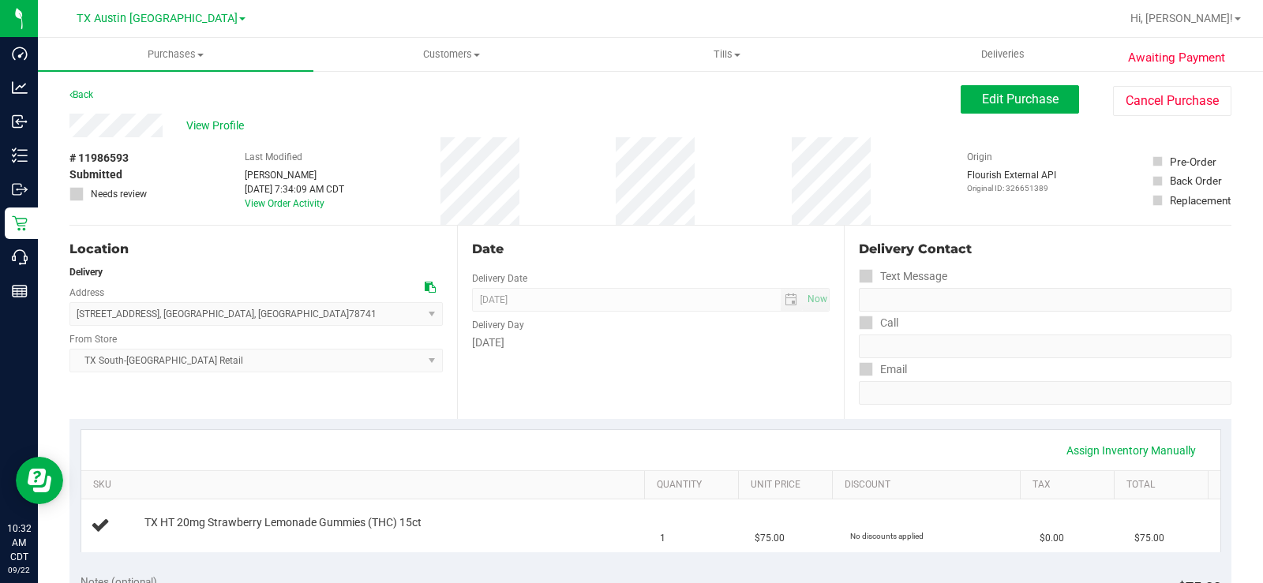
click at [321, 256] on div "Location" at bounding box center [255, 249] width 373 height 19
click at [255, 272] on div "Delivery" at bounding box center [255, 272] width 373 height 14
click at [286, 253] on div "Location" at bounding box center [255, 249] width 373 height 19
click at [436, 51] on span "Customers" at bounding box center [451, 54] width 274 height 14
click at [399, 98] on span "All customers" at bounding box center [370, 94] width 114 height 13
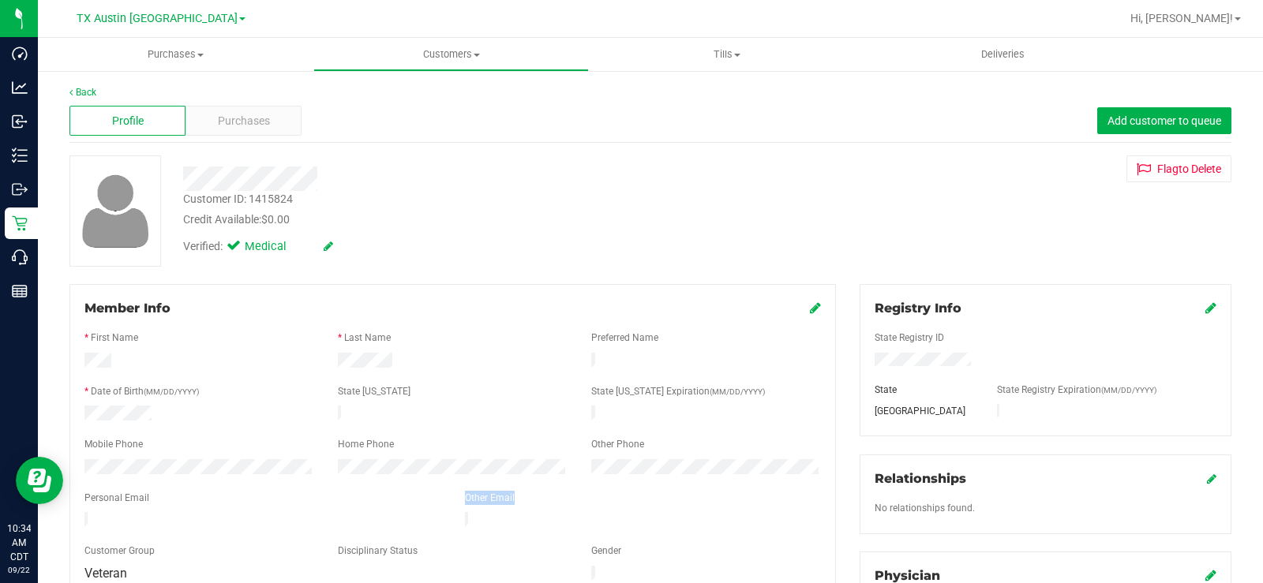
drag, startPoint x: 223, startPoint y: 510, endPoint x: 103, endPoint y: 498, distance: 119.8
click at [103, 440] on form "Member Info * First Name * Last Name Preferred Name * Date of Birth (MM/DD/YYYY…" at bounding box center [452, 442] width 736 height 286
click at [254, 117] on span "Purchases" at bounding box center [244, 121] width 52 height 17
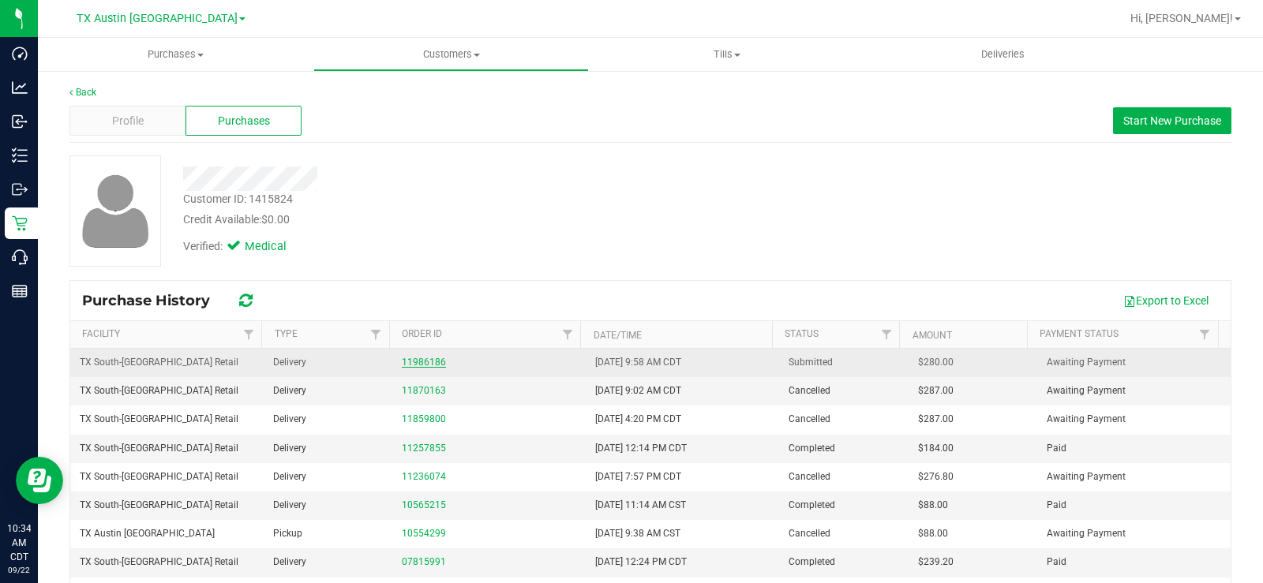
click at [410, 362] on link "11986186" at bounding box center [424, 362] width 44 height 11
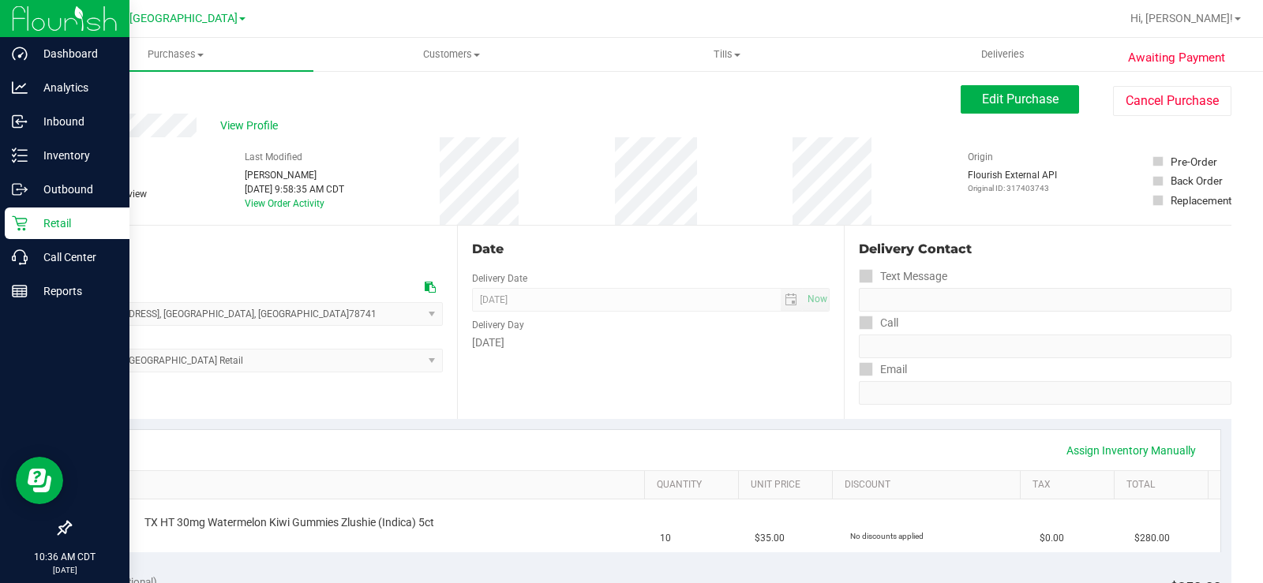
click at [13, 226] on icon at bounding box center [20, 223] width 16 height 16
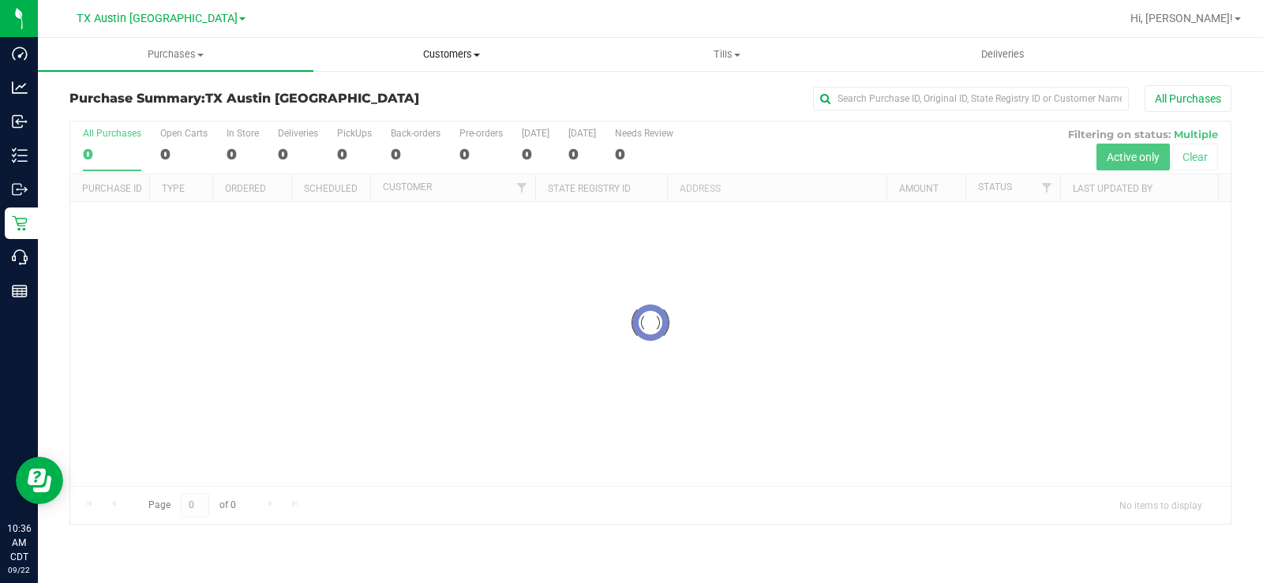
click at [462, 55] on span "Customers" at bounding box center [451, 54] width 274 height 14
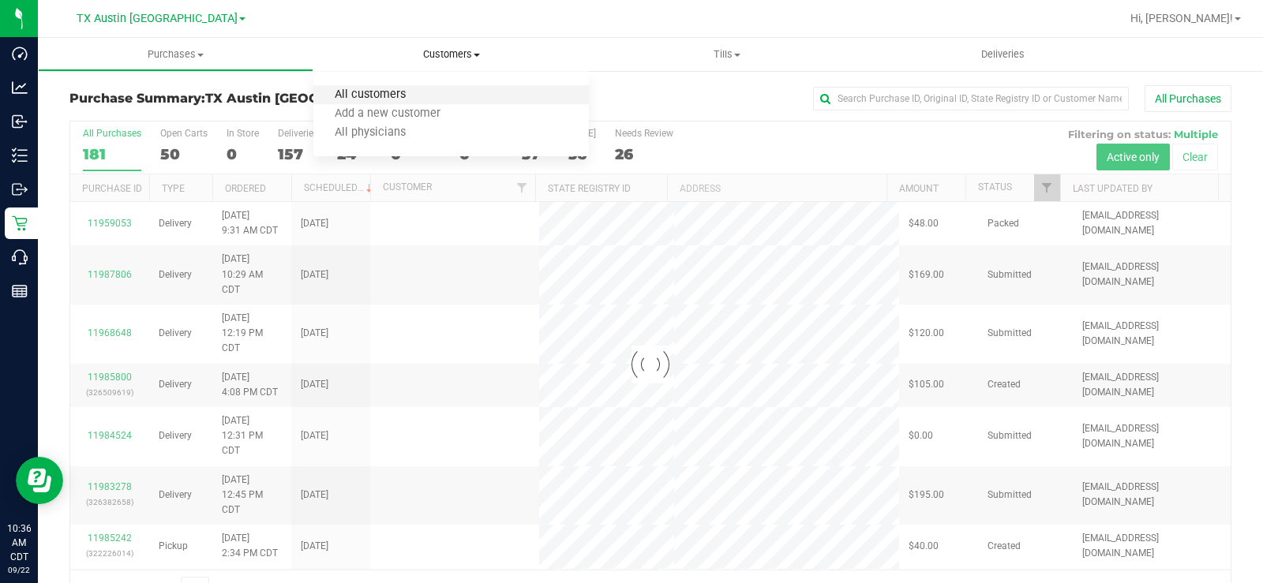
click at [349, 95] on span "All customers" at bounding box center [370, 94] width 114 height 13
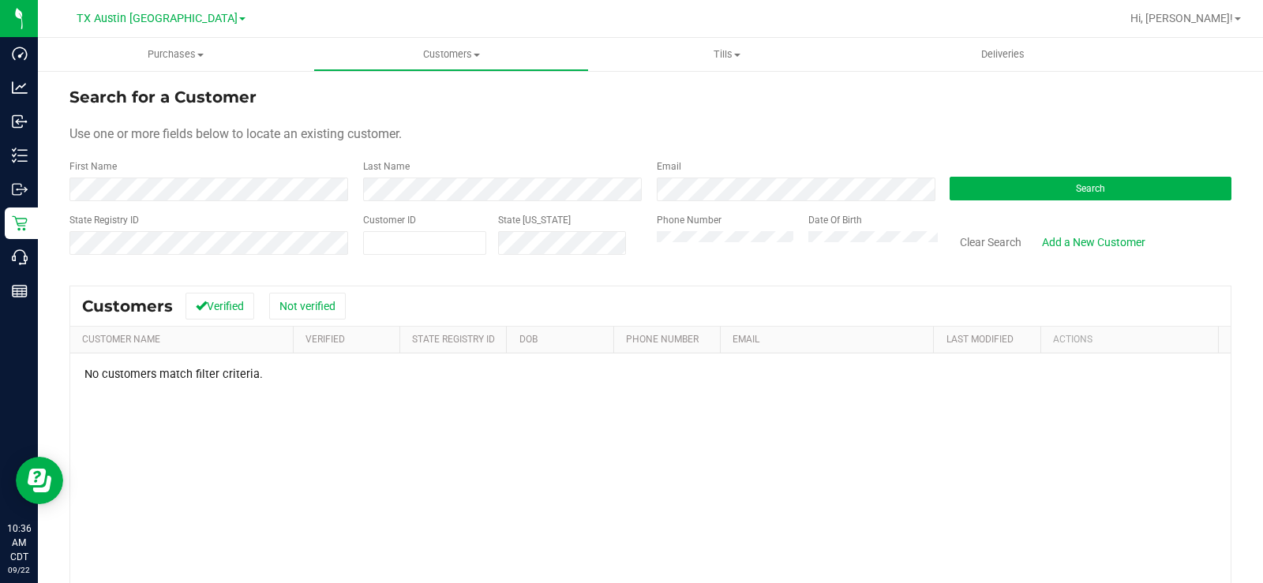
click at [625, 238] on div "State Registry ID Customer ID State ID Phone Number Date Of Birth Clear Search …" at bounding box center [650, 241] width 1162 height 56
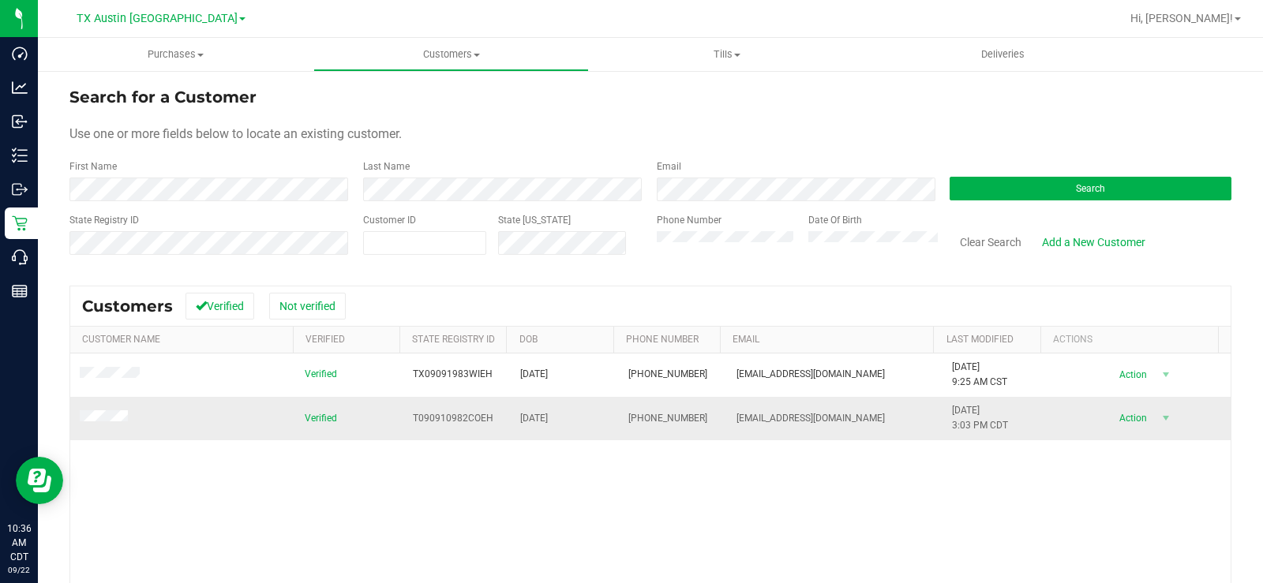
click at [117, 432] on td at bounding box center [182, 418] width 225 height 43
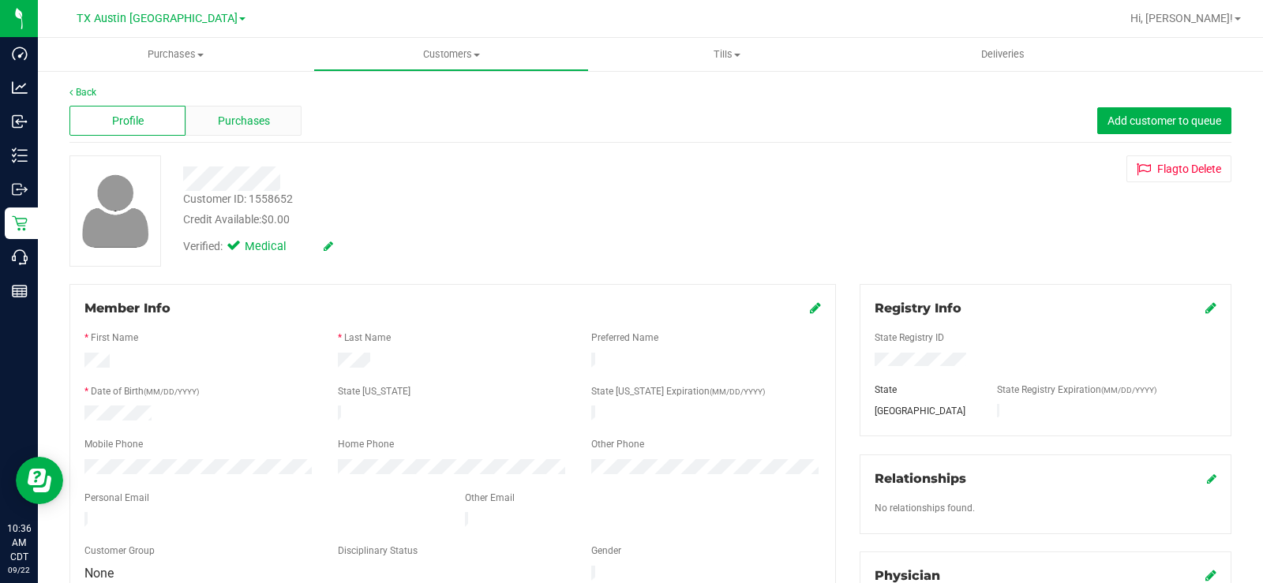
click at [246, 133] on div "Purchases" at bounding box center [243, 121] width 116 height 30
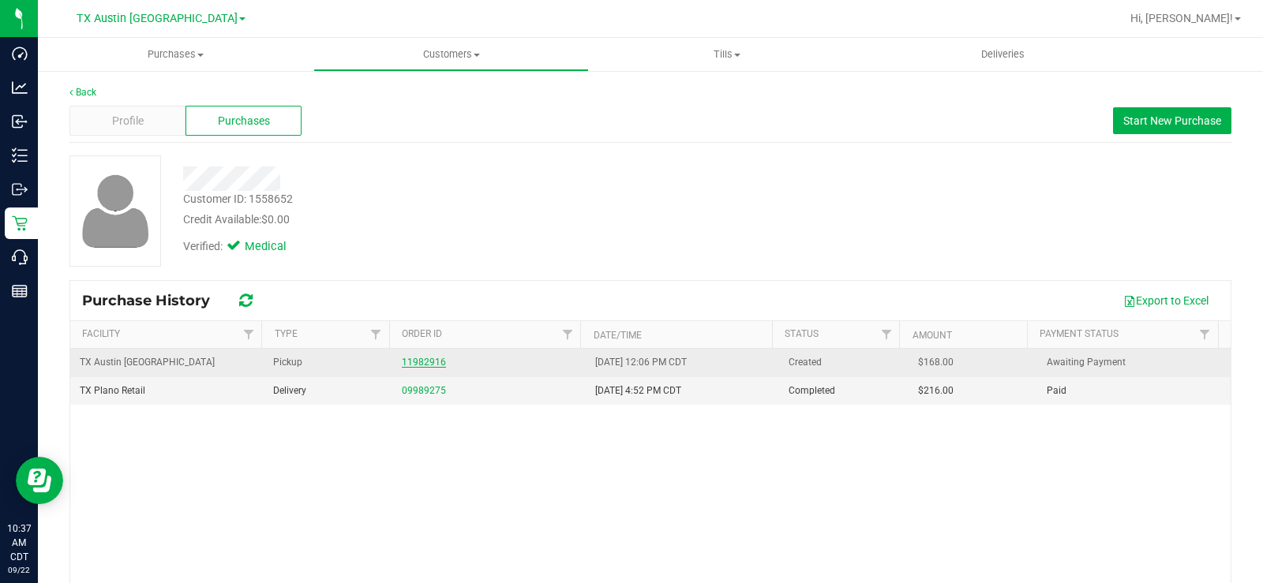
click at [402, 364] on link "11982916" at bounding box center [424, 362] width 44 height 11
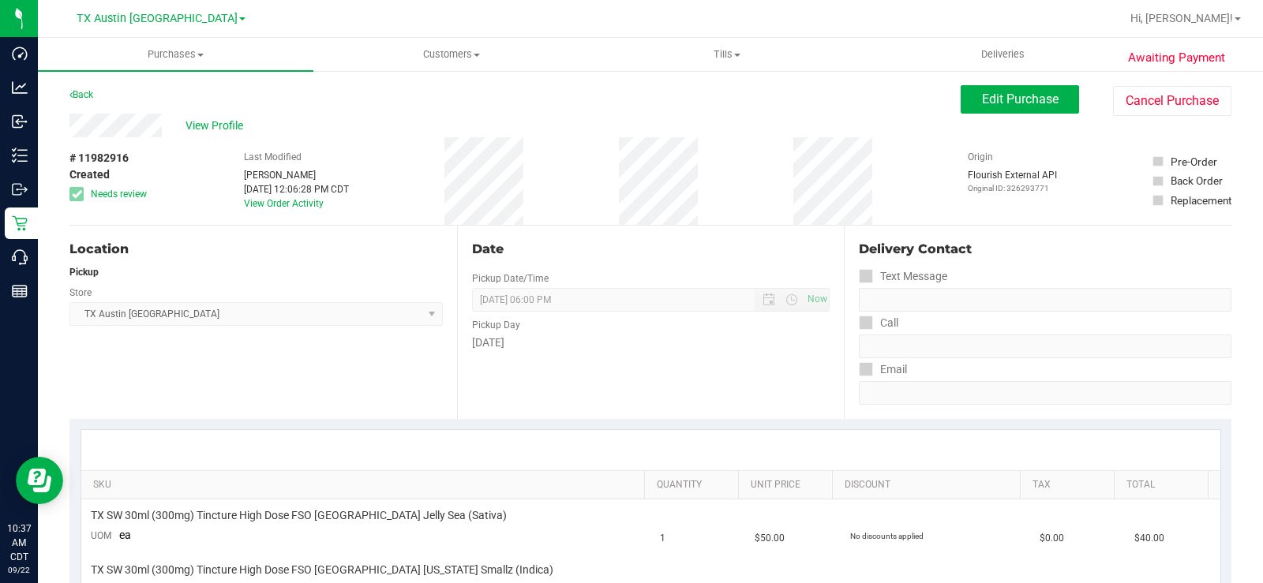
click at [112, 119] on div "View Profile" at bounding box center [514, 126] width 891 height 24
click at [208, 126] on span "View Profile" at bounding box center [216, 126] width 63 height 17
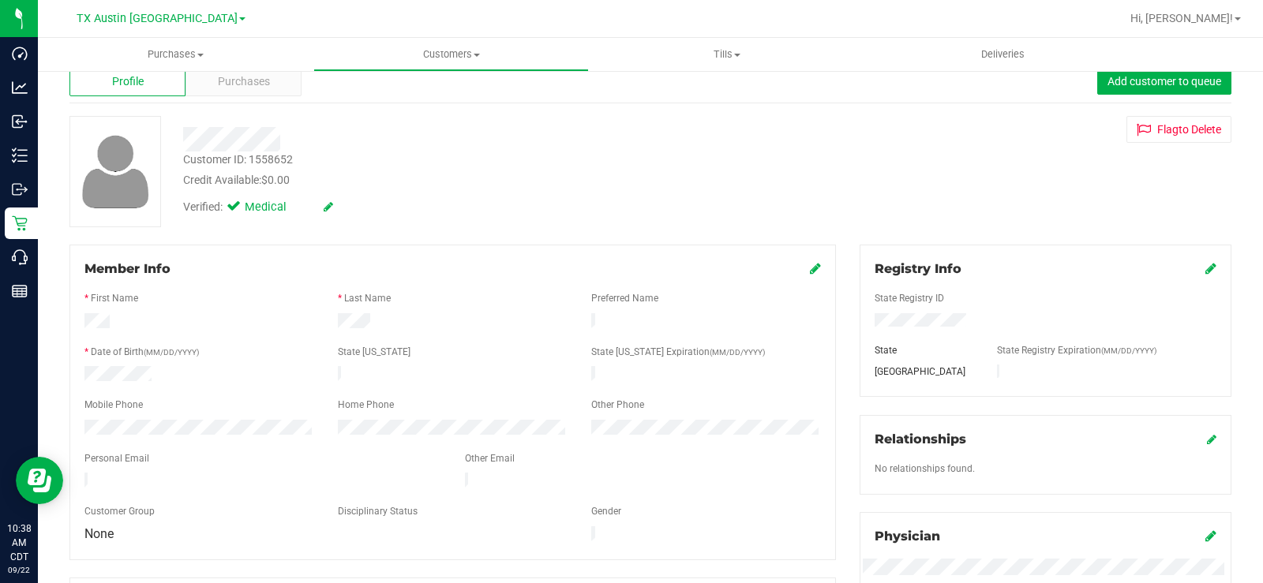
scroll to position [79, 0]
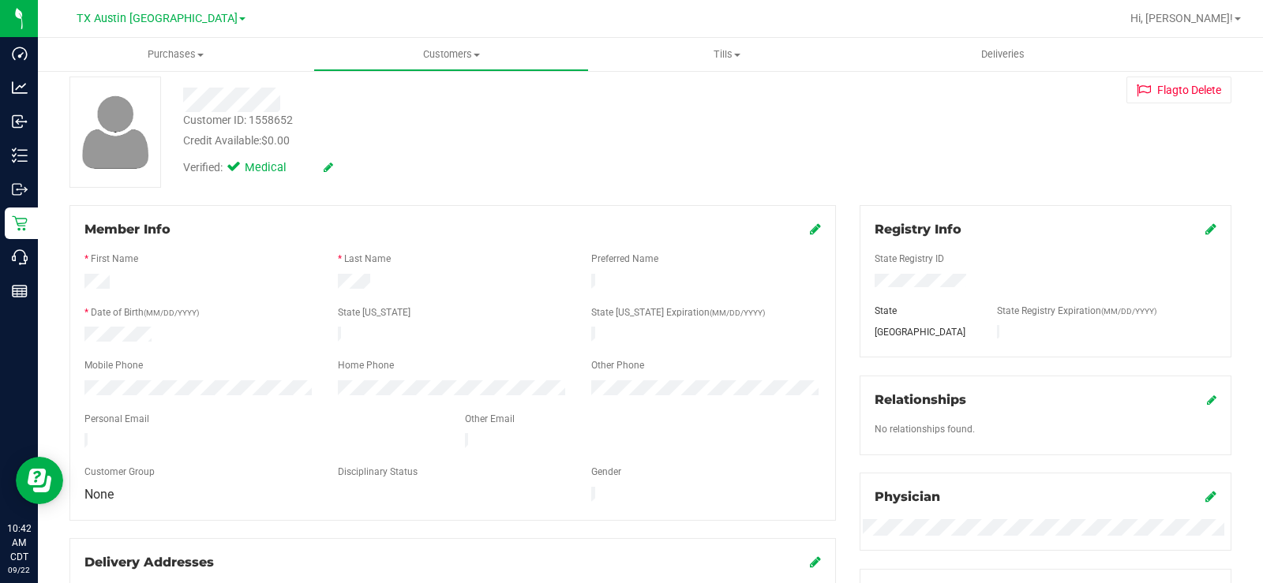
click at [810, 228] on icon at bounding box center [815, 229] width 11 height 13
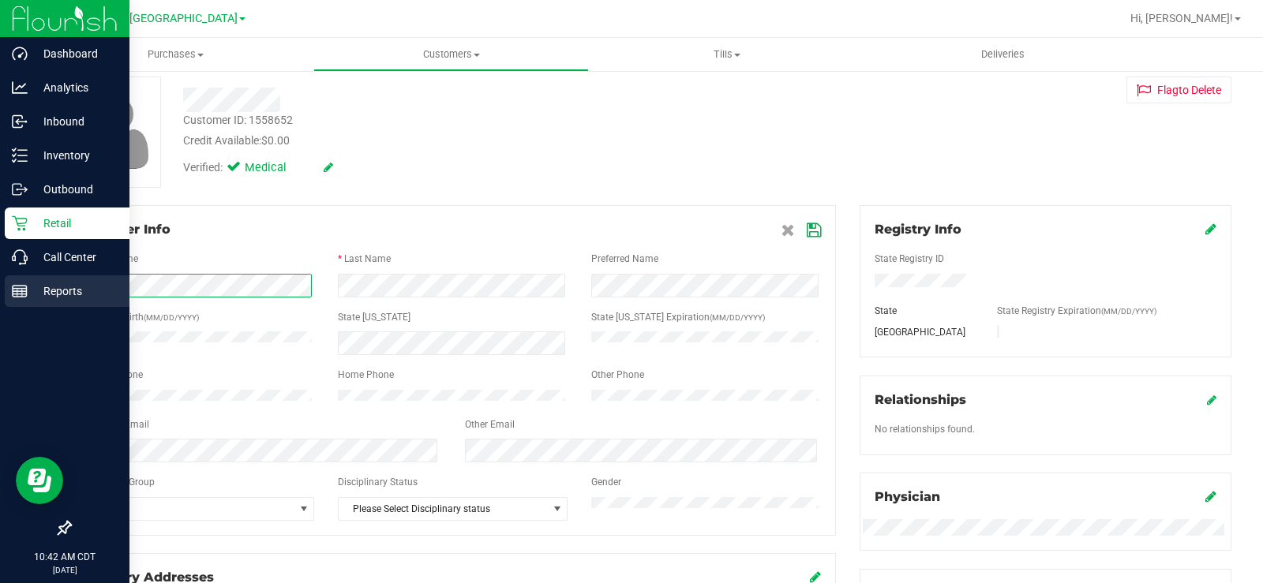
click at [35, 287] on div "Dashboard Analytics Inbound Inventory Outbound Retail Call Center Reports 10:42…" at bounding box center [631, 291] width 1263 height 583
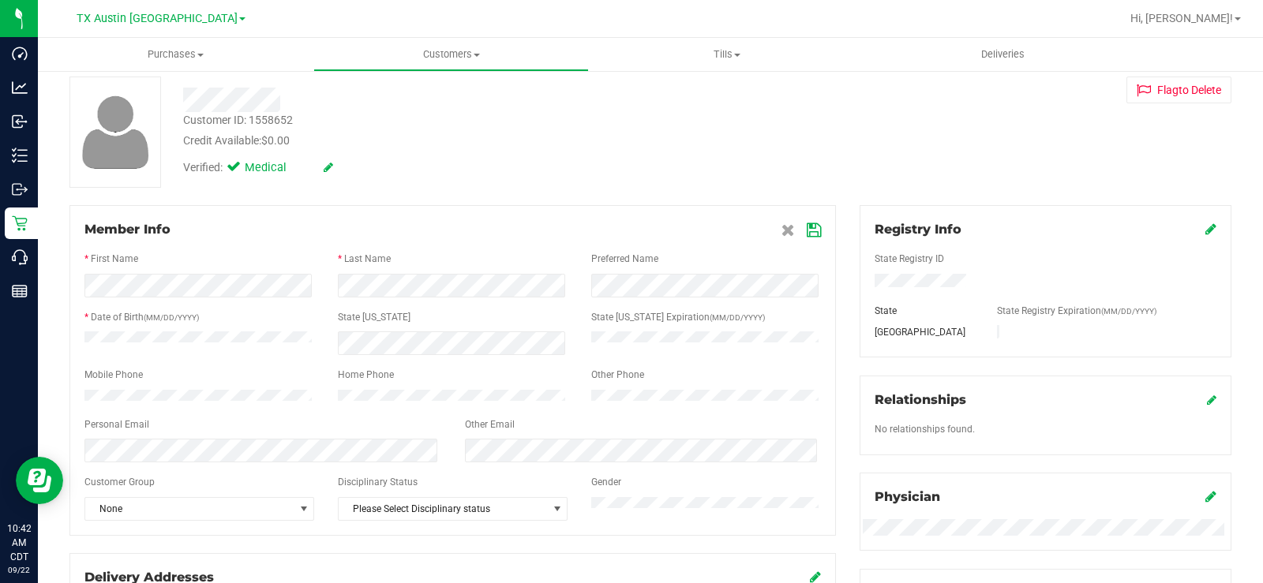
click at [807, 230] on icon at bounding box center [814, 230] width 14 height 13
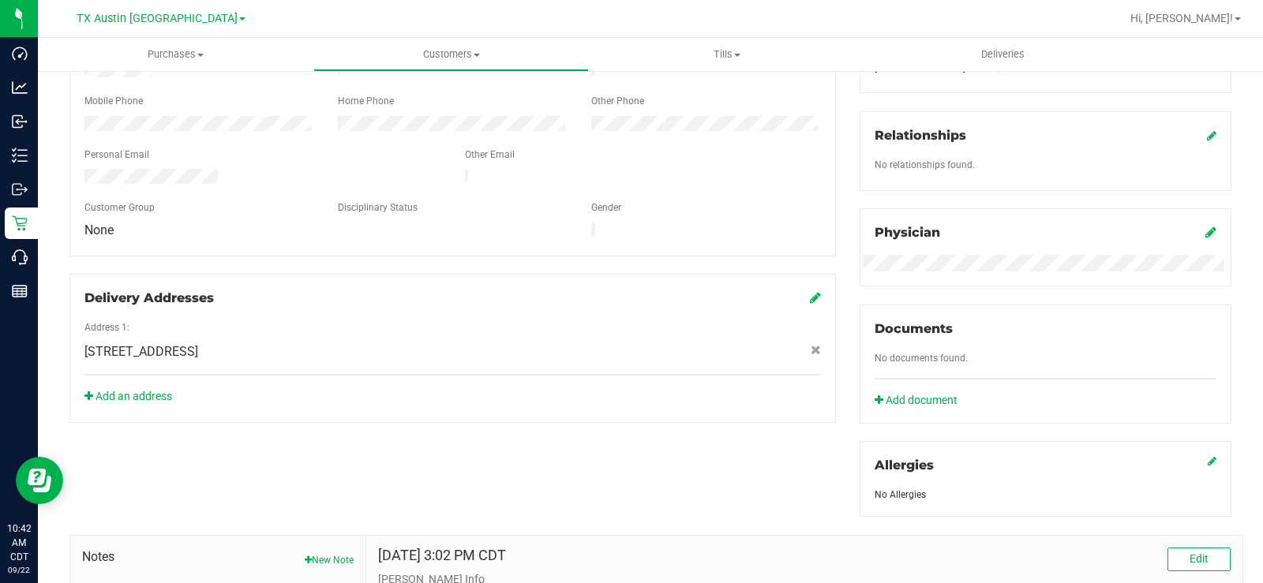
scroll to position [316, 0]
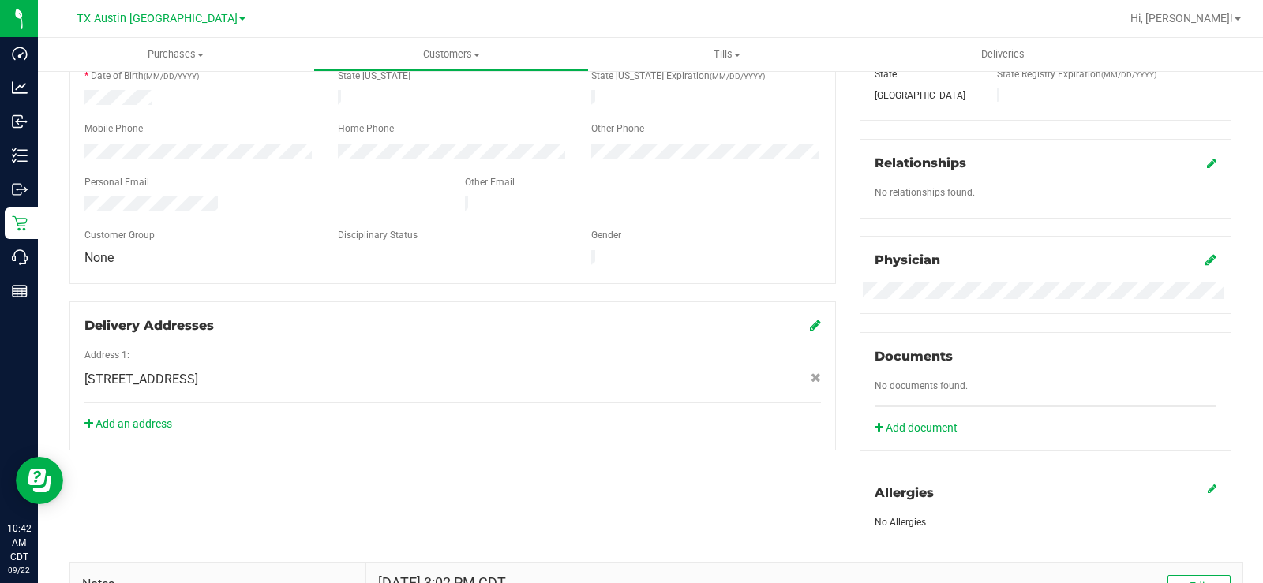
click at [1009, 256] on div "Physician" at bounding box center [1045, 275] width 372 height 78
click at [1009, 256] on icon at bounding box center [1210, 259] width 11 height 13
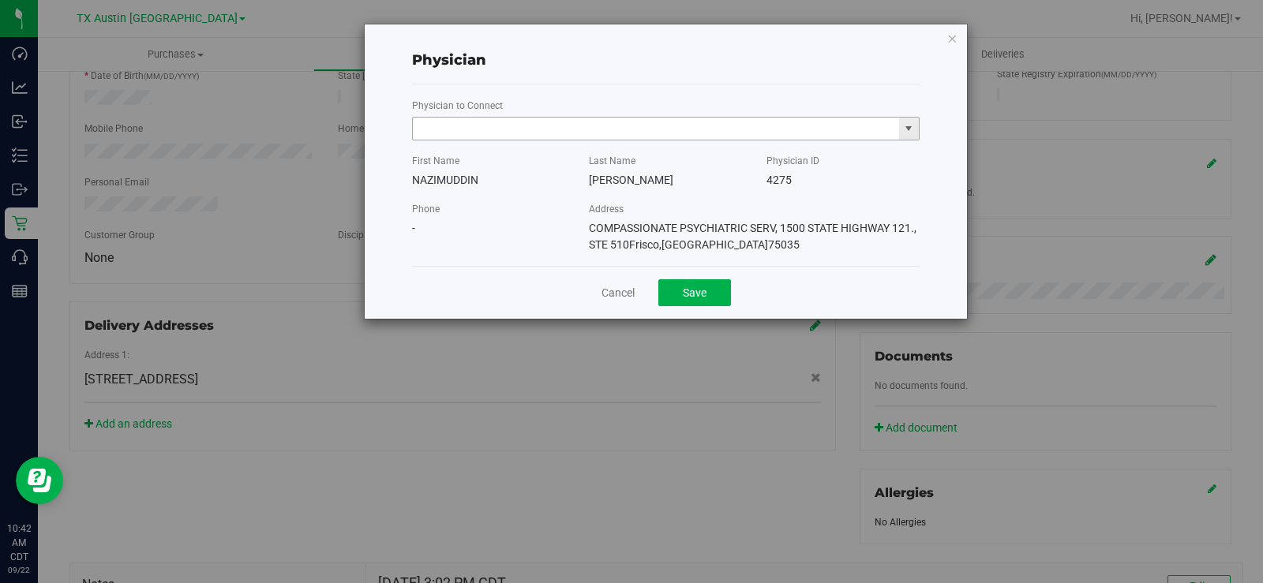
drag, startPoint x: 657, startPoint y: 131, endPoint x: 649, endPoint y: 127, distance: 9.5
click at [649, 127] on input "text" at bounding box center [656, 129] width 486 height 22
click at [551, 159] on li "An Chen" at bounding box center [666, 156] width 506 height 24
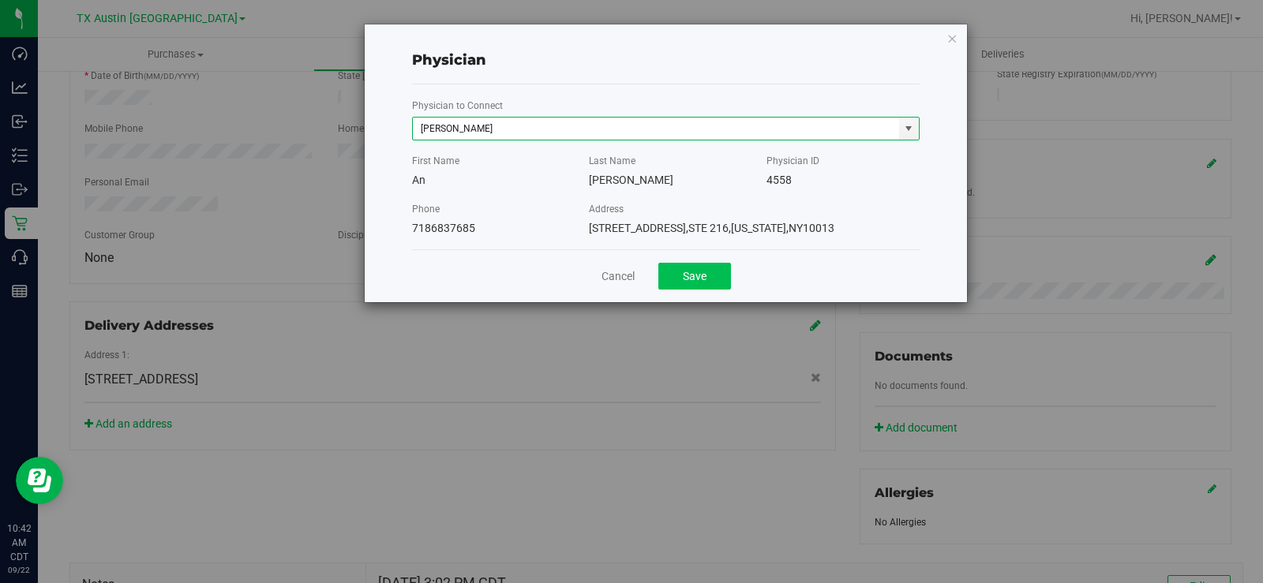
type input "An Chen"
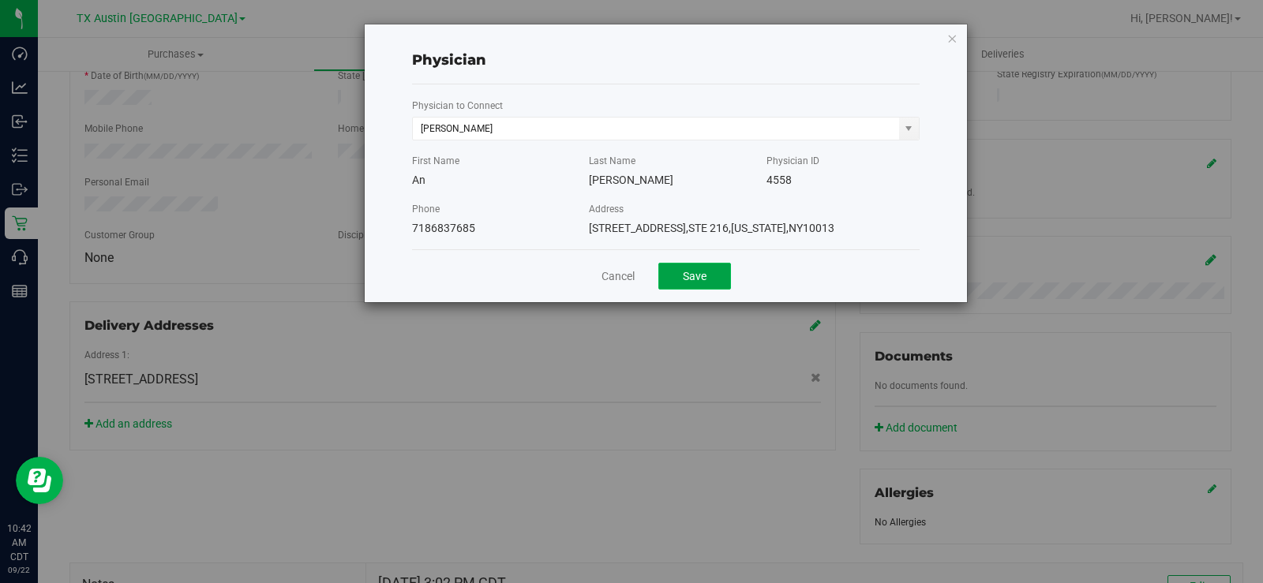
click at [687, 281] on button "Save" at bounding box center [694, 276] width 73 height 27
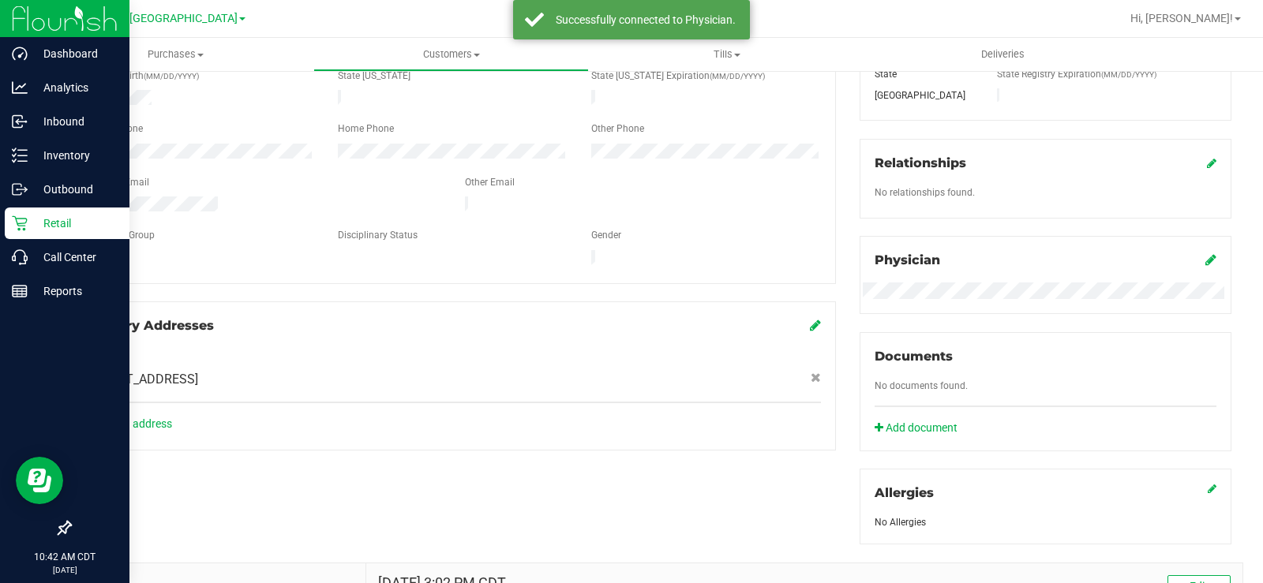
click at [37, 218] on p "Retail" at bounding box center [75, 223] width 95 height 19
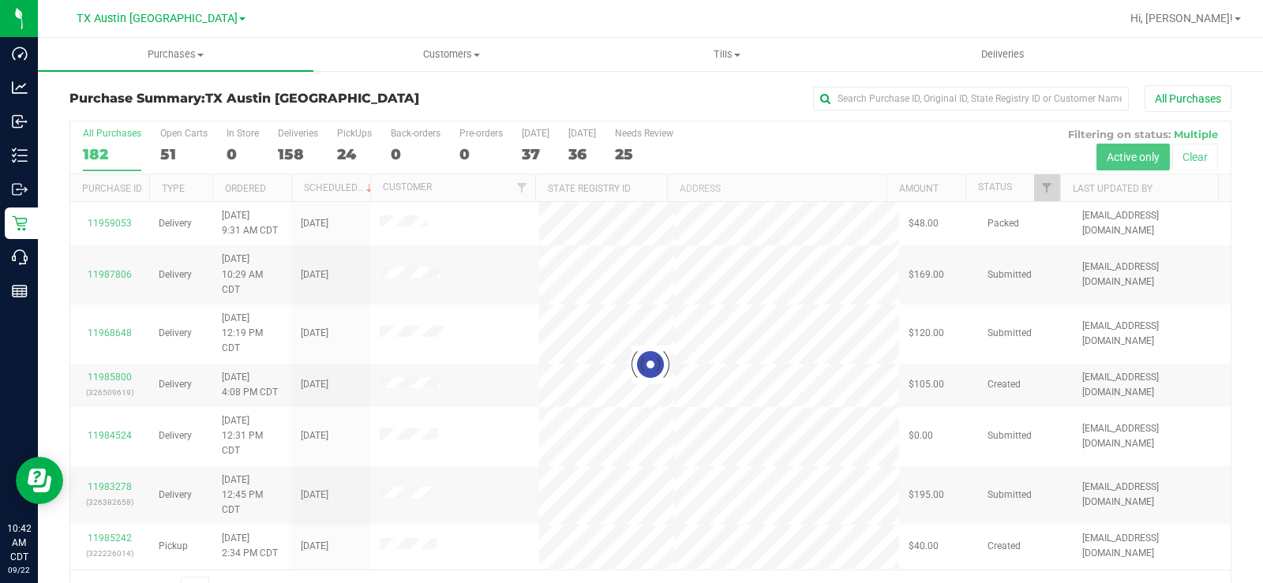
click at [171, 152] on div at bounding box center [650, 365] width 1160 height 486
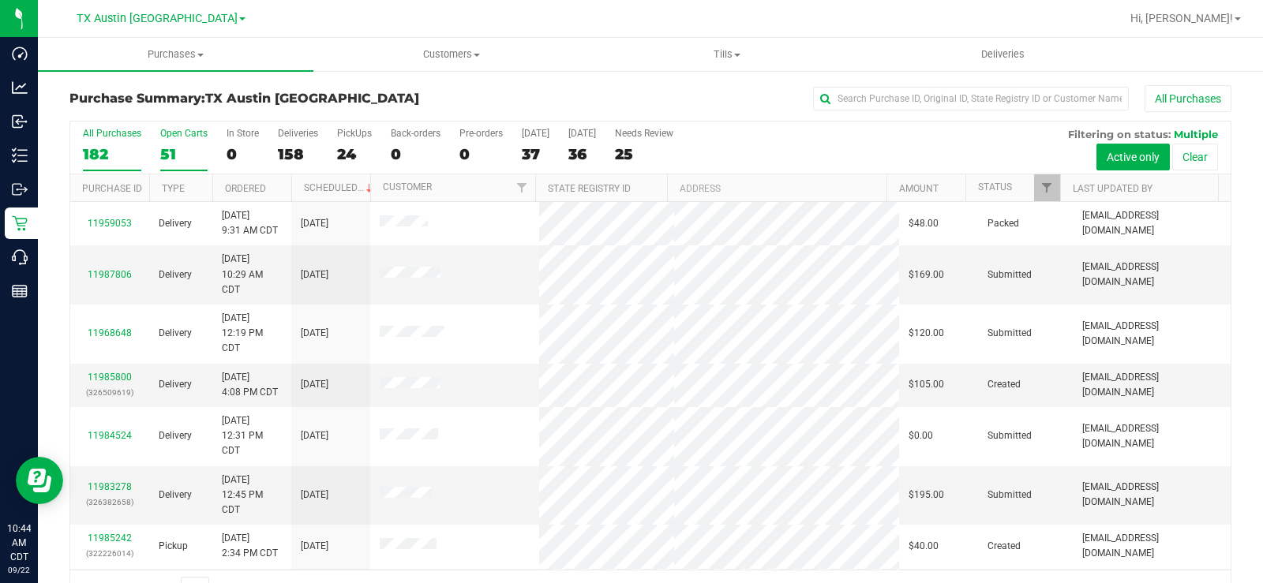
click at [180, 148] on div "51" at bounding box center [183, 154] width 47 height 18
click at [0, 0] on input "Open Carts 51" at bounding box center [0, 0] width 0 height 0
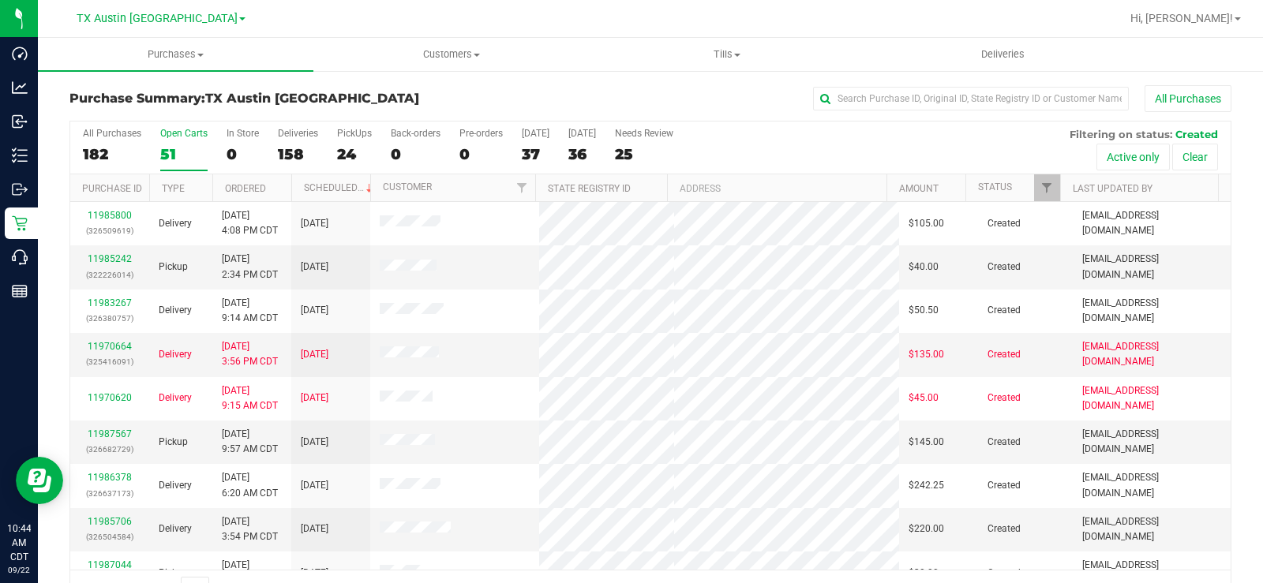
click at [174, 133] on div "Open Carts" at bounding box center [183, 133] width 47 height 11
click at [0, 0] on input "Open Carts 51" at bounding box center [0, 0] width 0 height 0
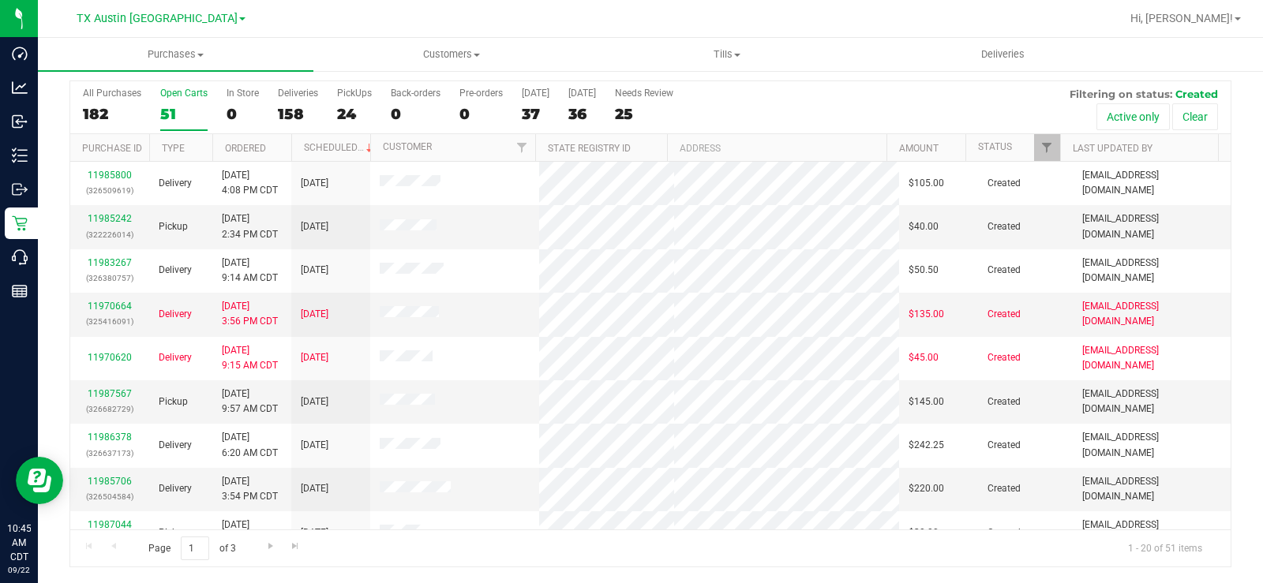
click at [167, 110] on div "51" at bounding box center [183, 114] width 47 height 18
click at [0, 0] on input "Open Carts 51" at bounding box center [0, 0] width 0 height 0
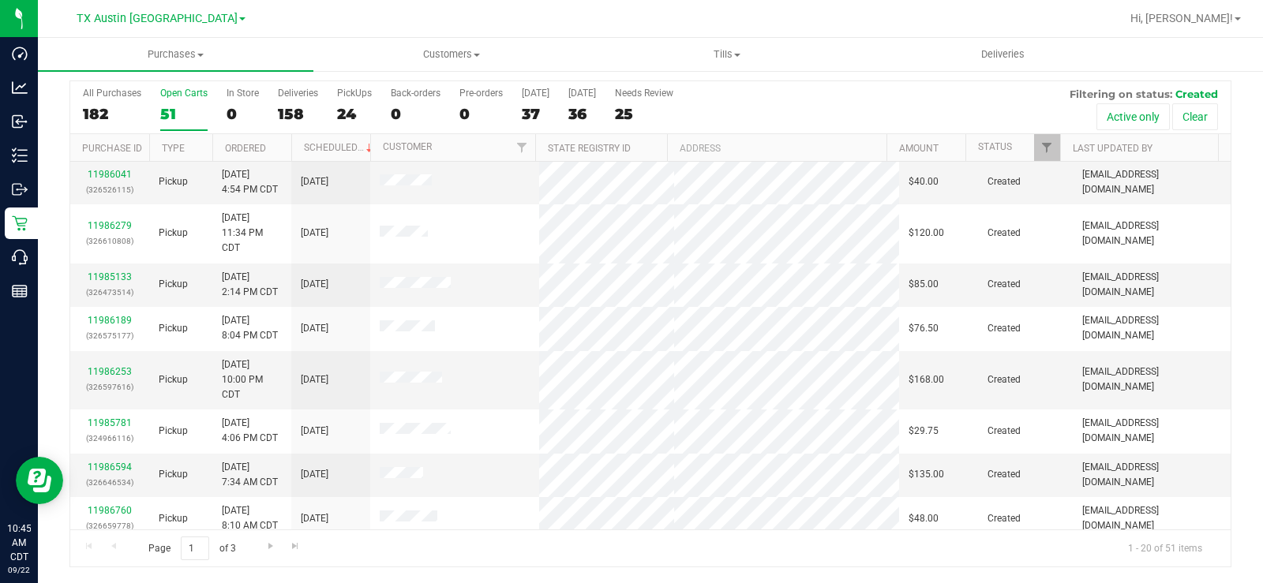
scroll to position [567, 0]
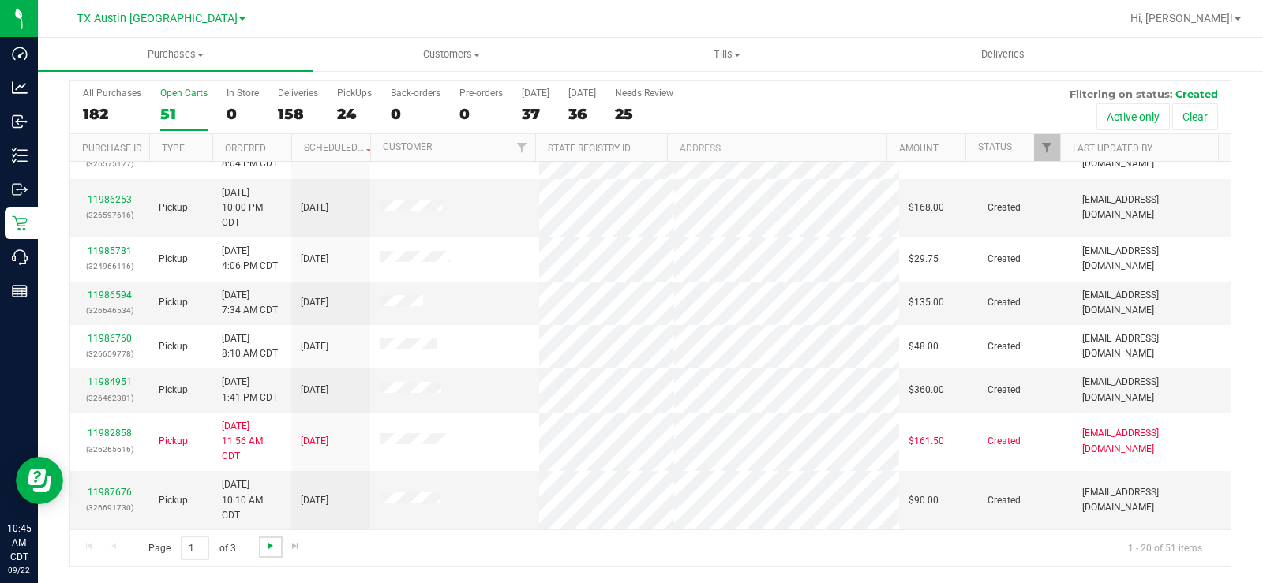
click at [270, 440] on span "Go to the next page" at bounding box center [270, 546] width 13 height 13
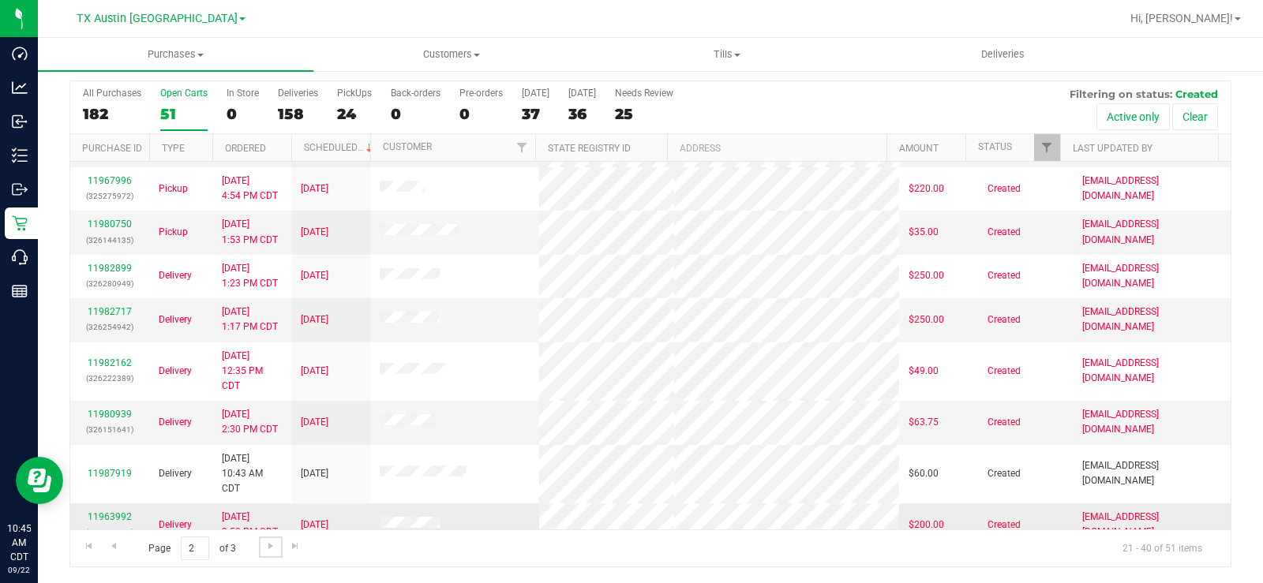
scroll to position [612, 0]
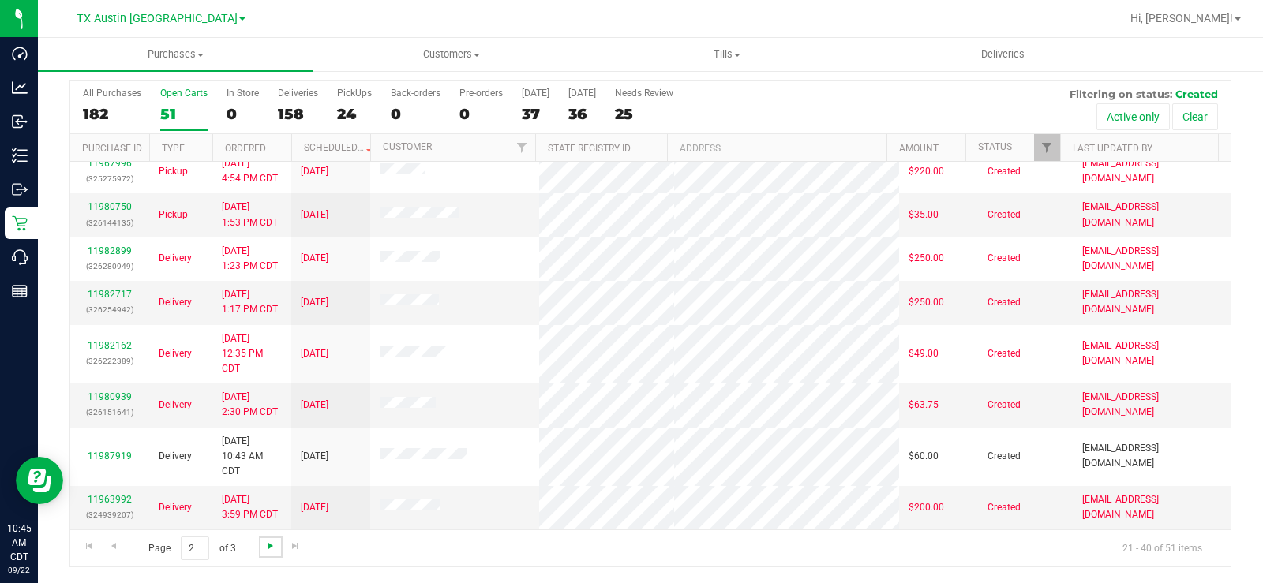
click at [271, 440] on span "Go to the next page" at bounding box center [270, 546] width 13 height 13
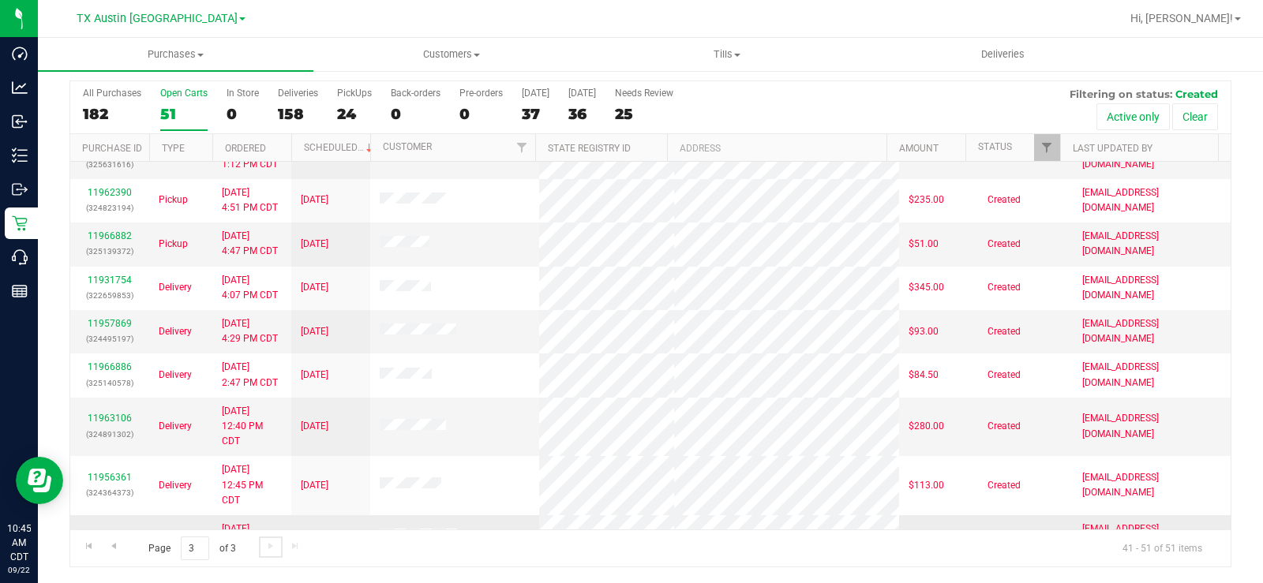
scroll to position [0, 0]
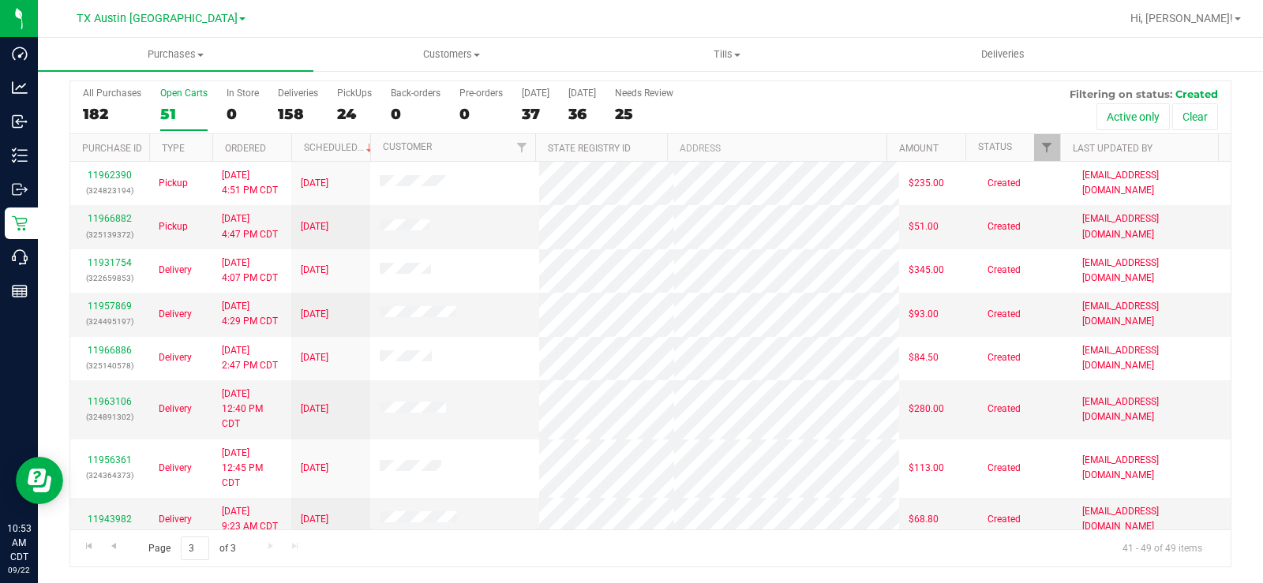
click at [175, 95] on div "Open Carts" at bounding box center [183, 93] width 47 height 11
click at [0, 0] on input "Open Carts 51" at bounding box center [0, 0] width 0 height 0
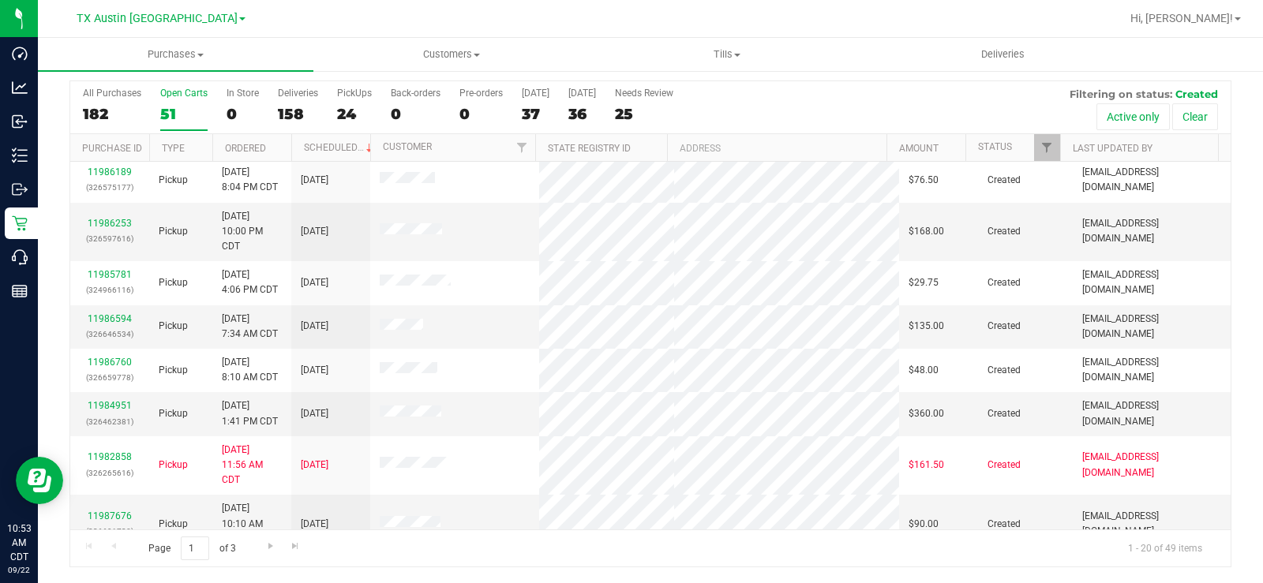
scroll to position [567, 0]
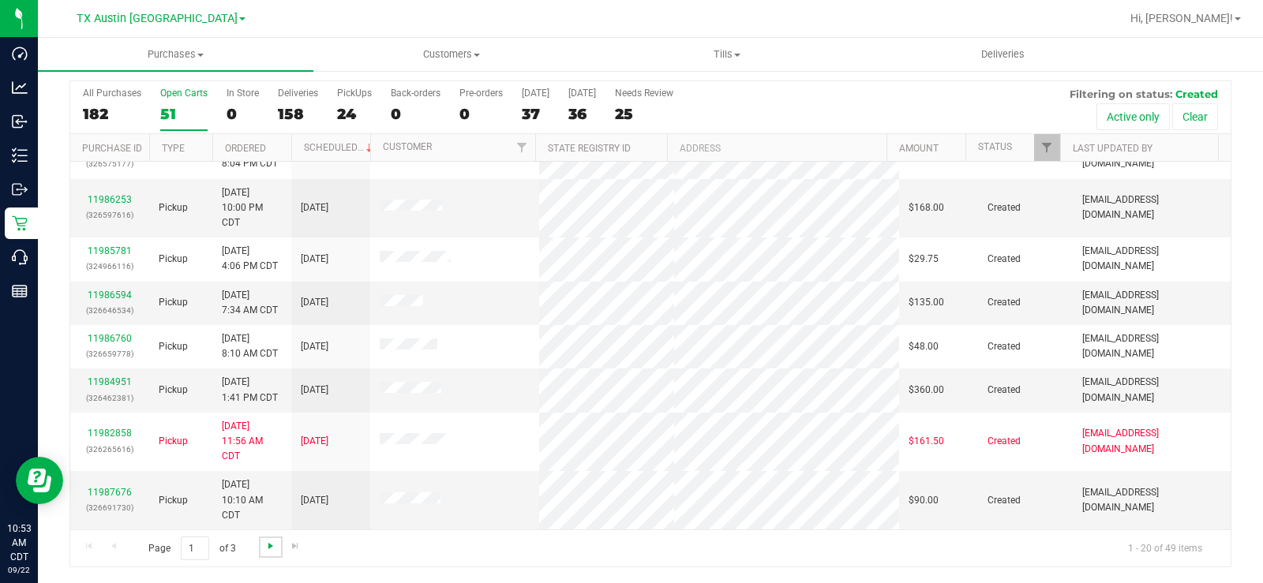
click at [273, 440] on span "Go to the next page" at bounding box center [270, 546] width 13 height 13
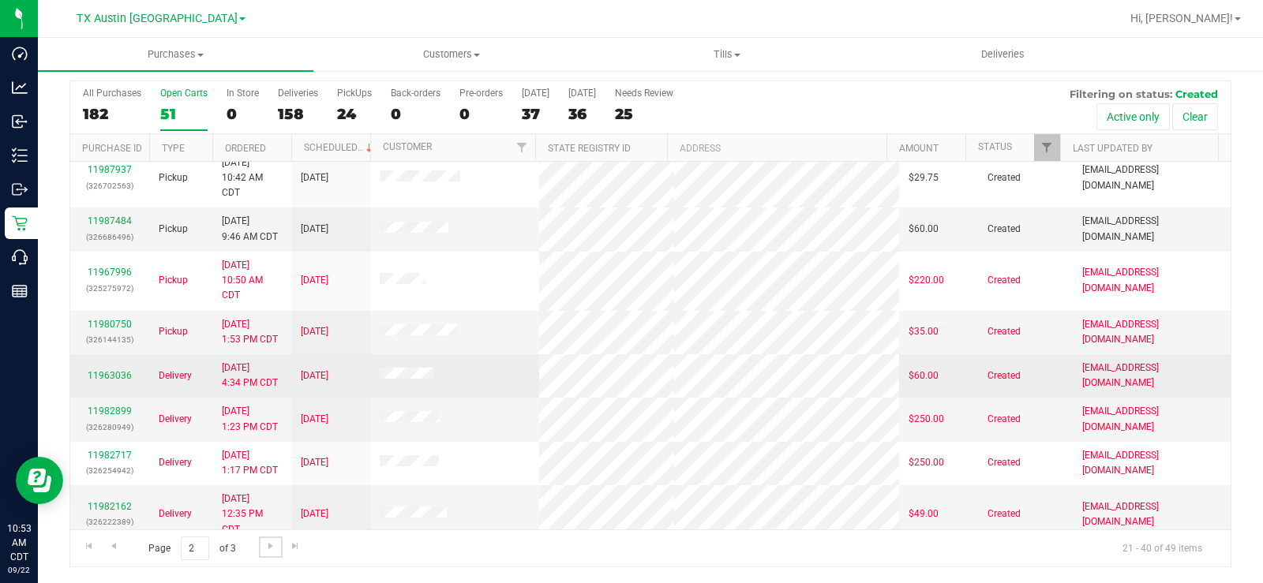
scroll to position [612, 0]
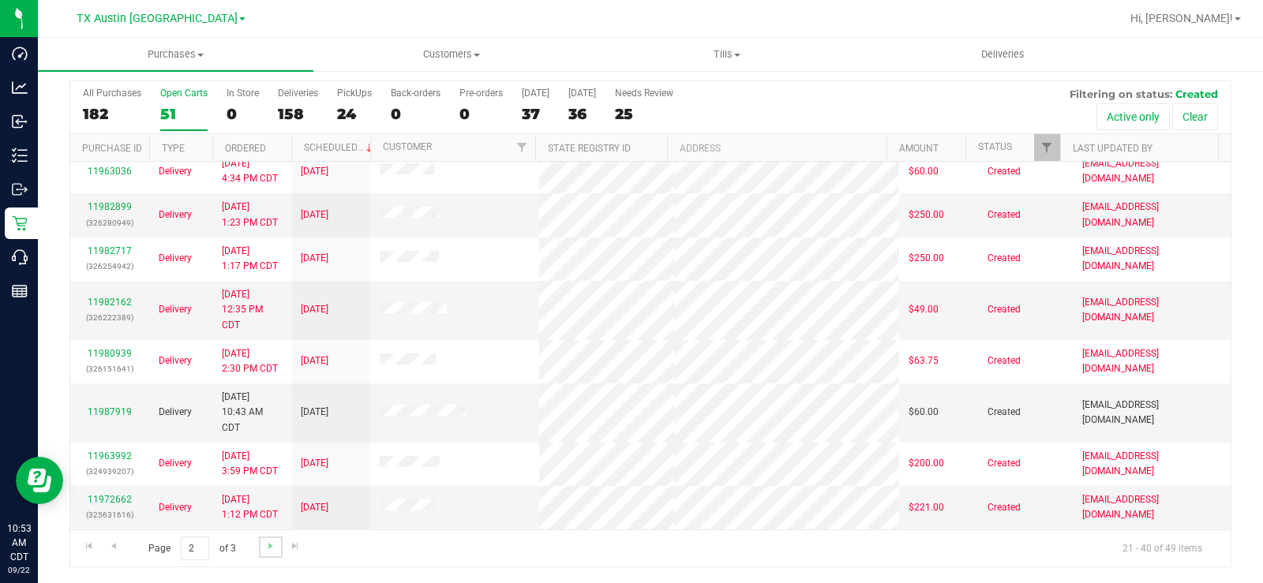
click at [276, 440] on link "Go to the next page" at bounding box center [270, 547] width 23 height 21
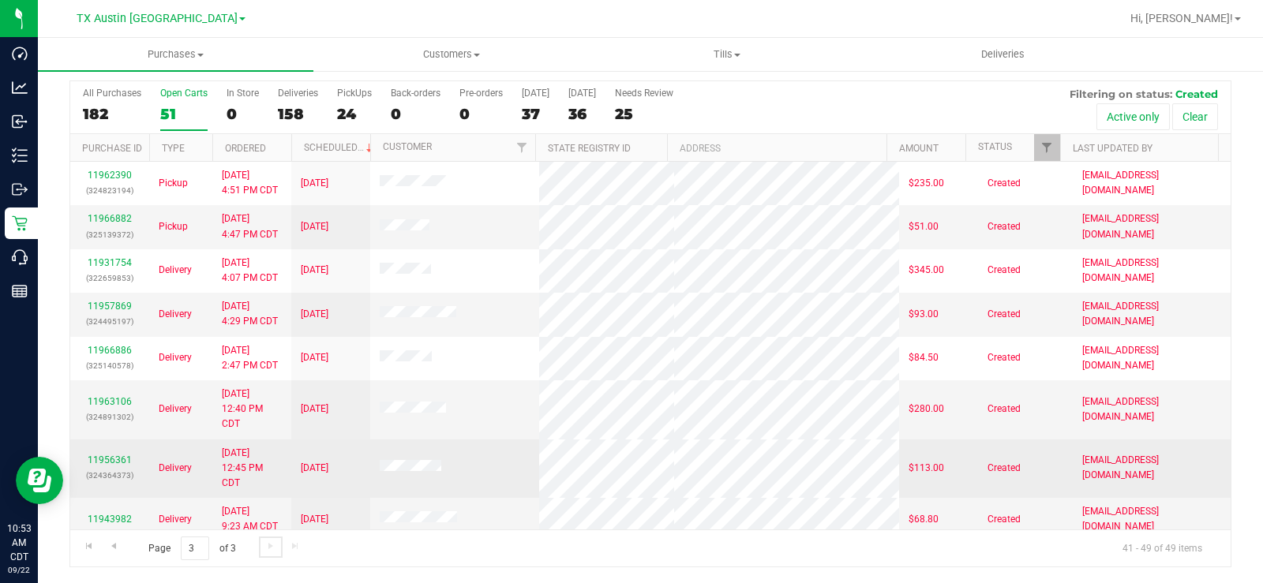
scroll to position [55, 0]
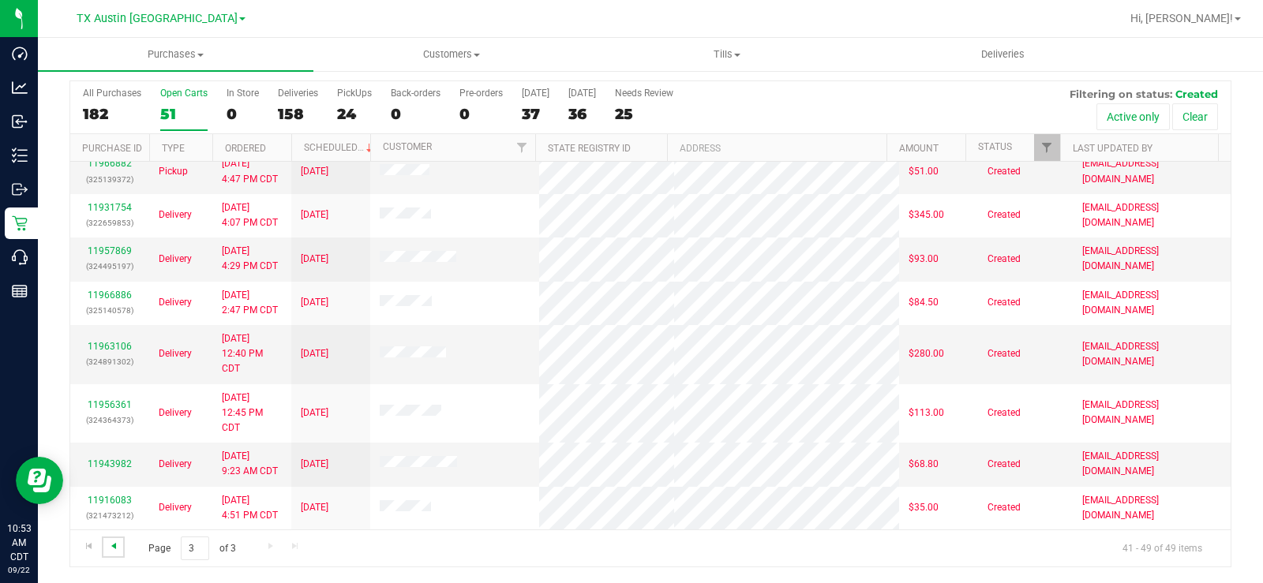
click at [115, 440] on span "Go to the previous page" at bounding box center [113, 546] width 13 height 13
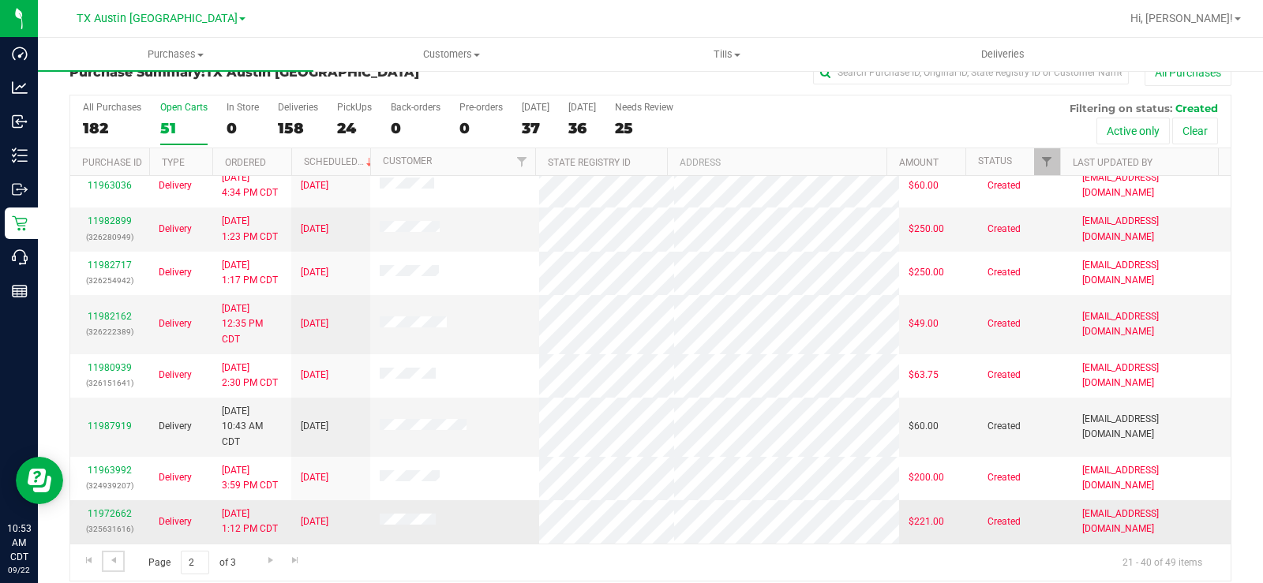
scroll to position [40, 0]
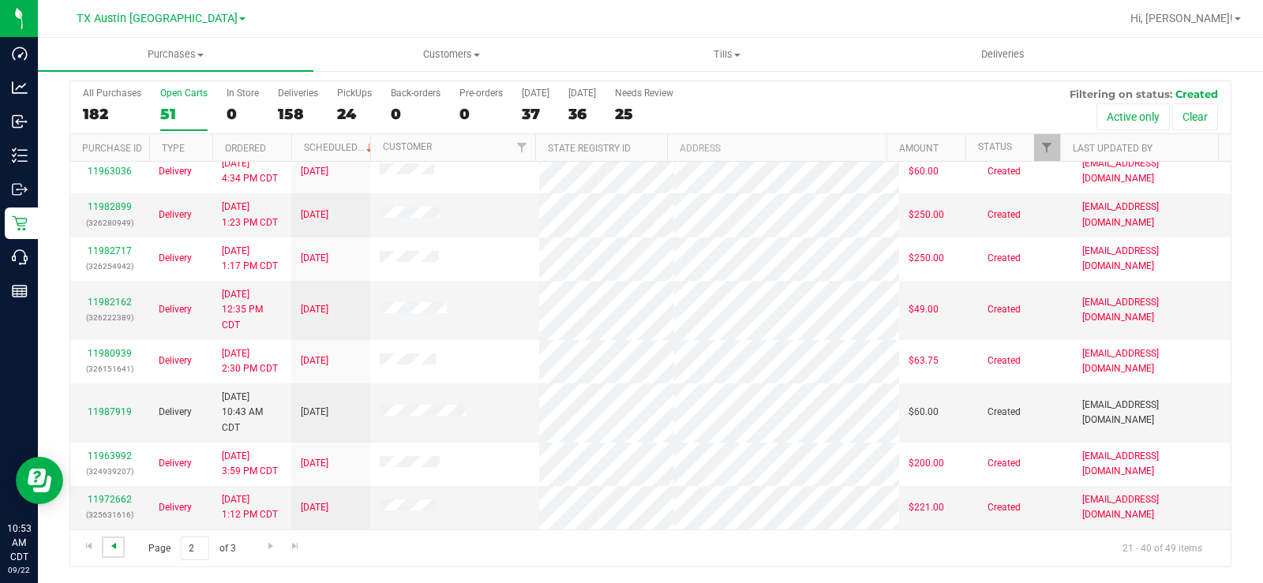
click at [112, 440] on span "Go to the previous page" at bounding box center [113, 546] width 13 height 13
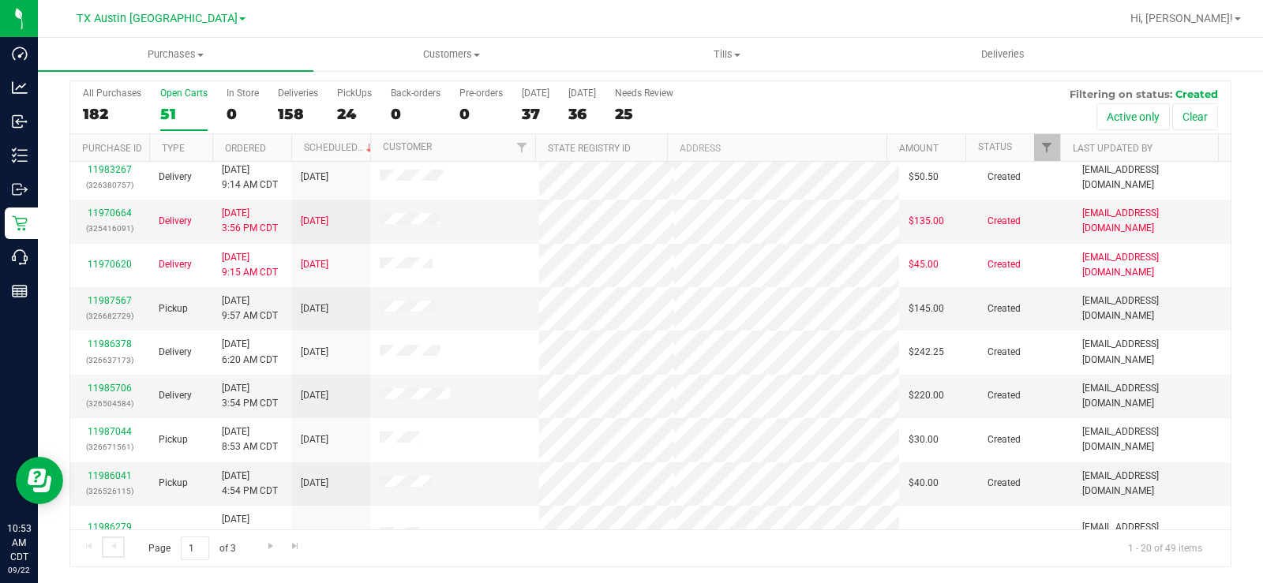
scroll to position [0, 0]
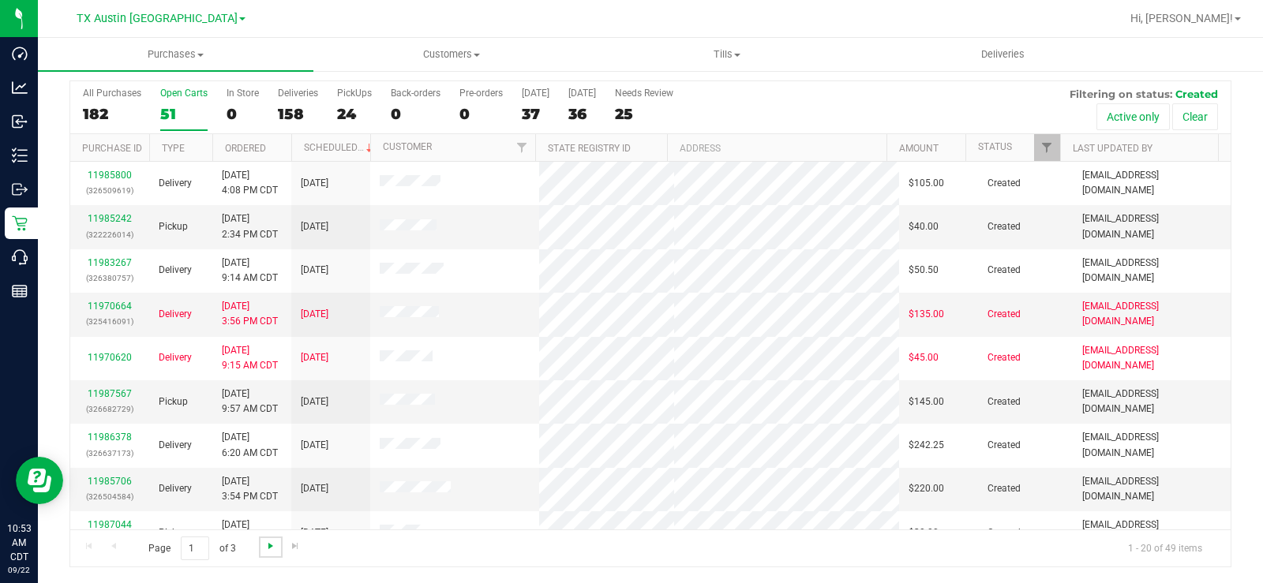
click at [270, 440] on span "Go to the next page" at bounding box center [270, 546] width 13 height 13
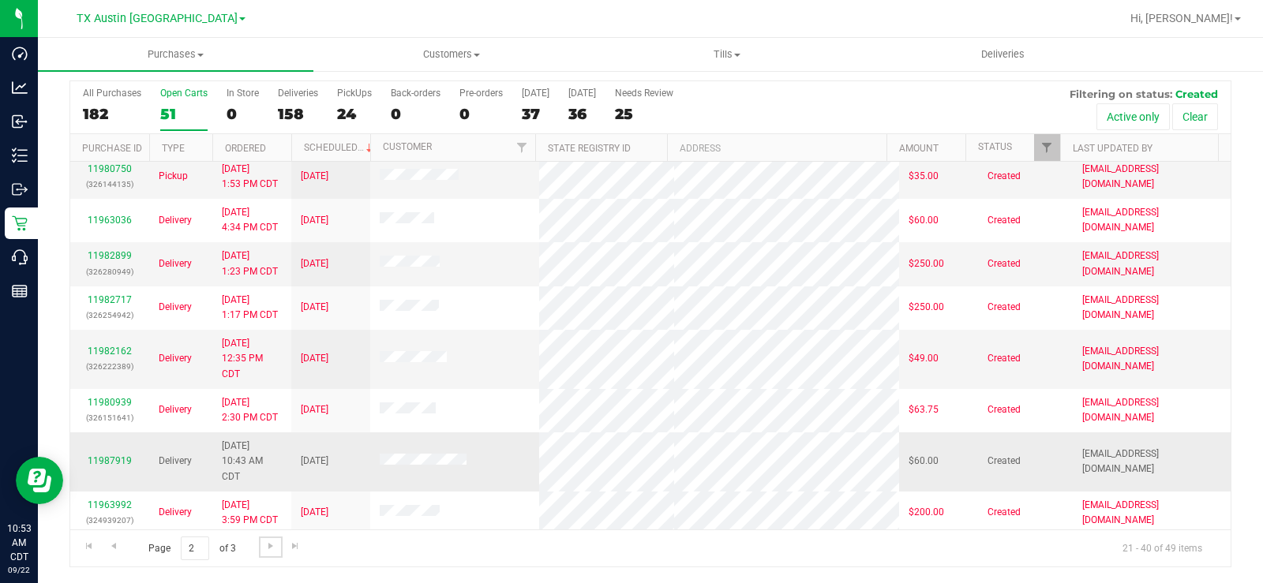
scroll to position [612, 0]
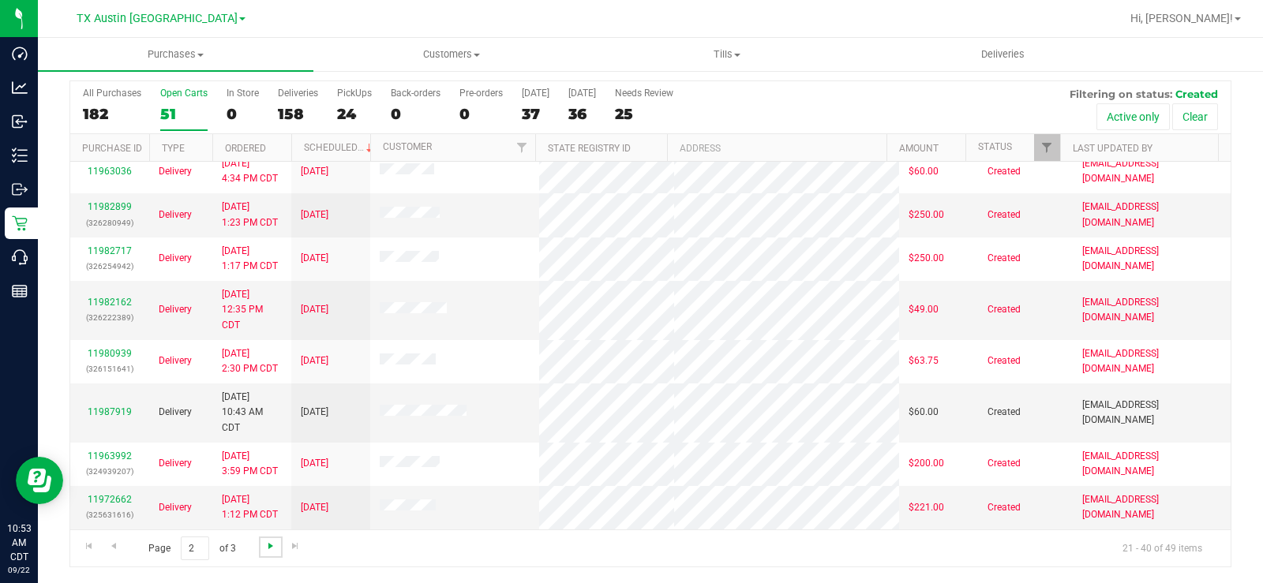
click at [265, 440] on span "Go to the next page" at bounding box center [270, 546] width 13 height 13
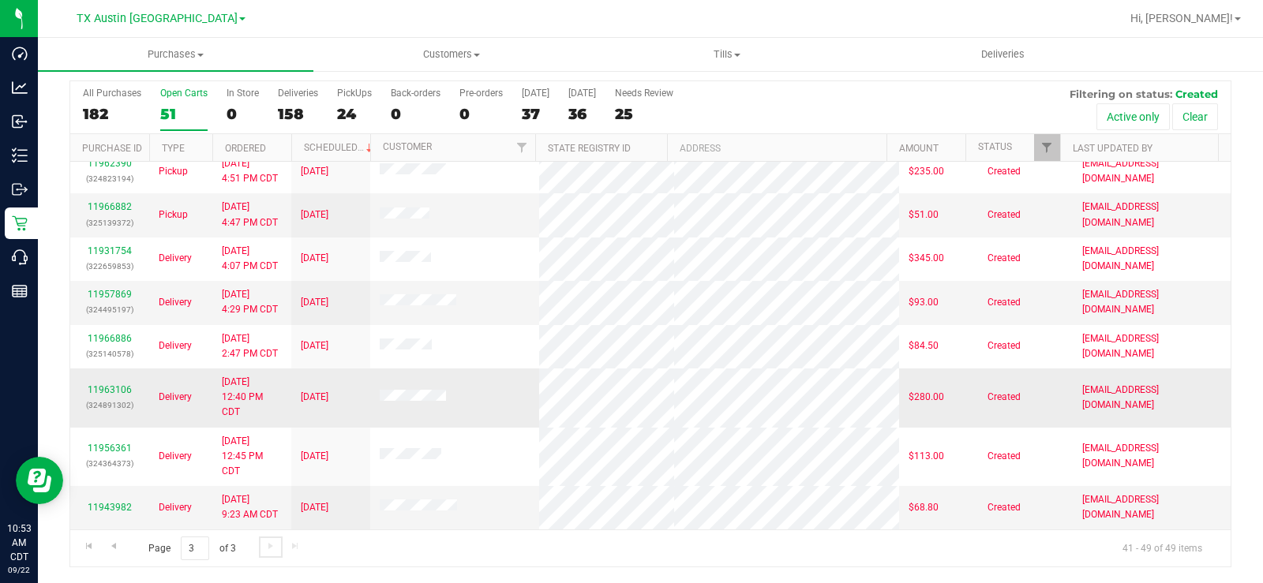
scroll to position [0, 0]
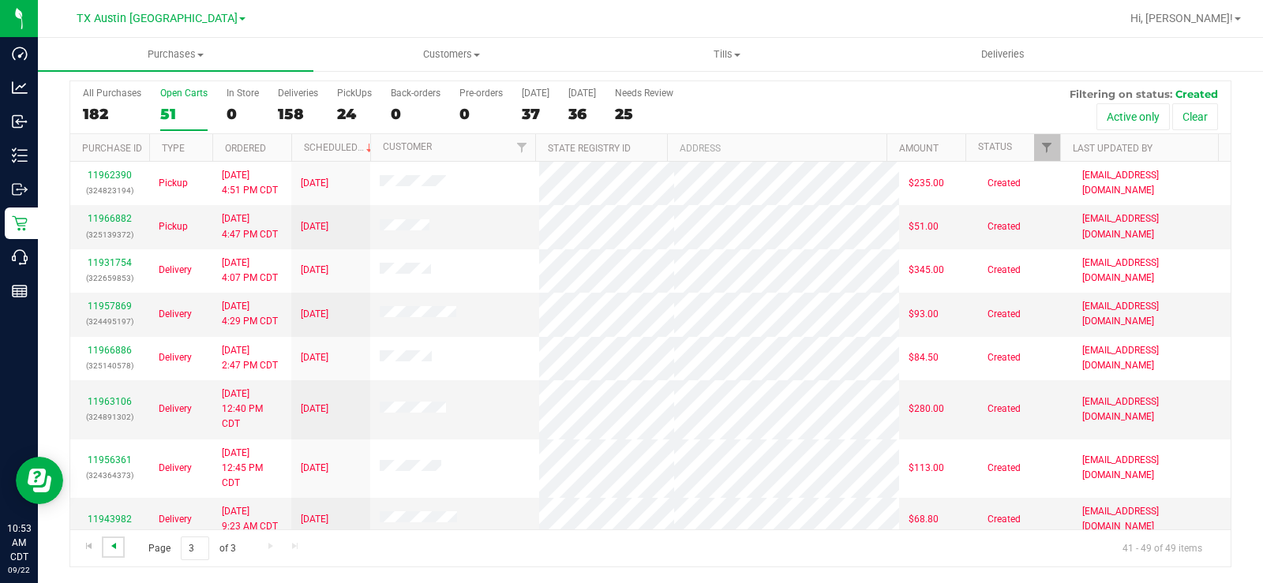
click at [117, 440] on span "Go to the previous page" at bounding box center [113, 546] width 13 height 13
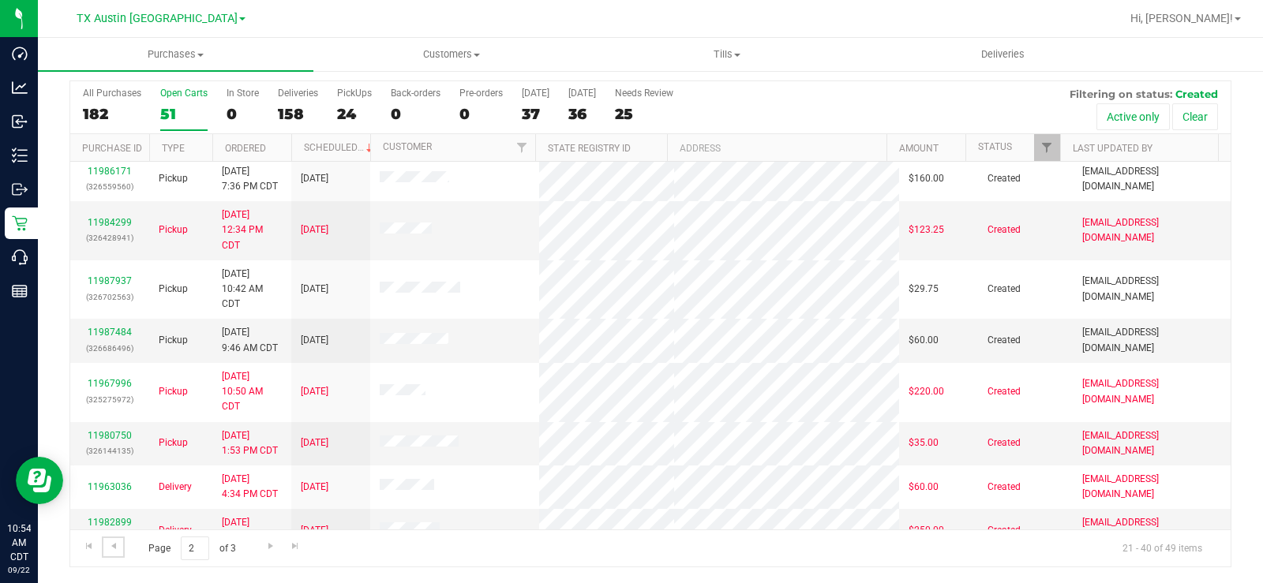
scroll to position [218, 0]
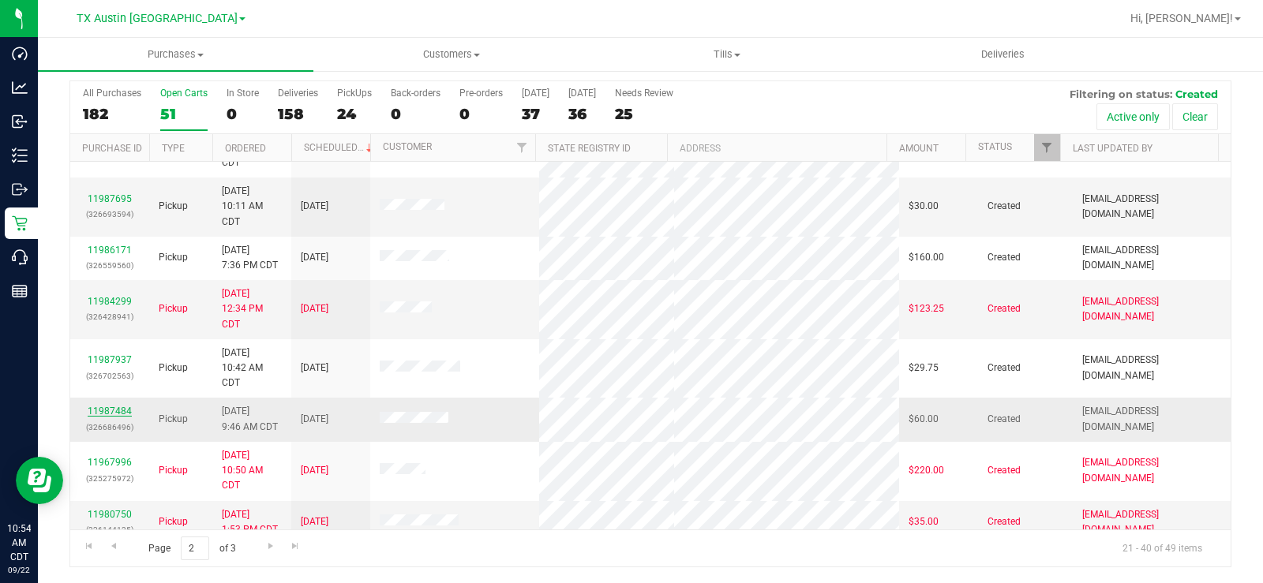
click at [101, 410] on link "11987484" at bounding box center [110, 411] width 44 height 11
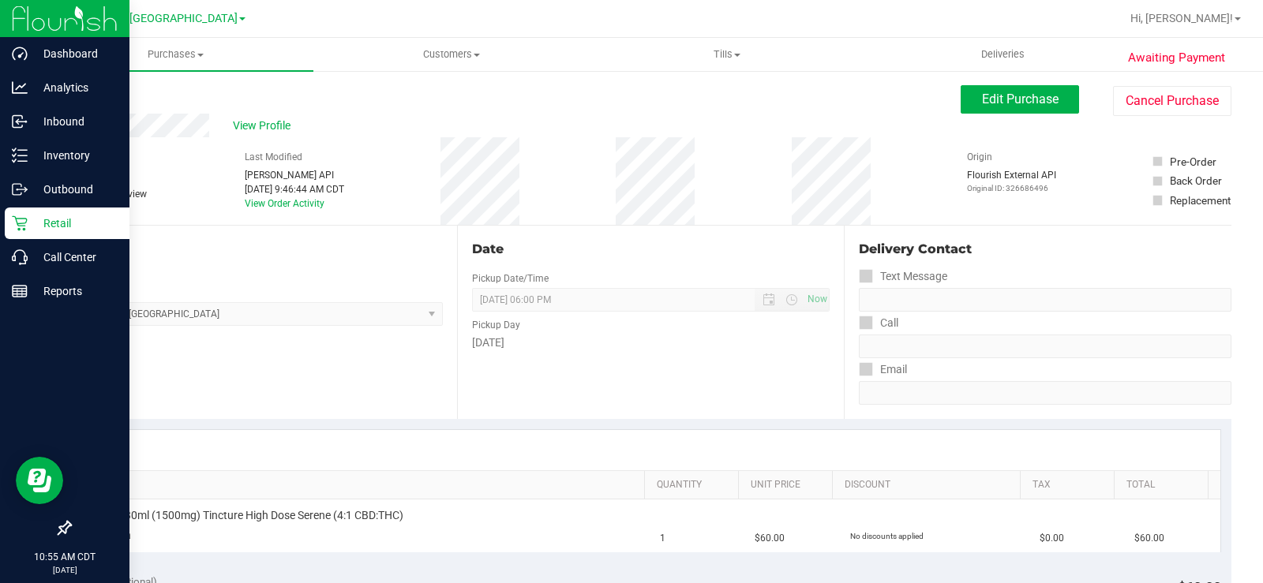
click at [26, 225] on icon at bounding box center [20, 223] width 16 height 16
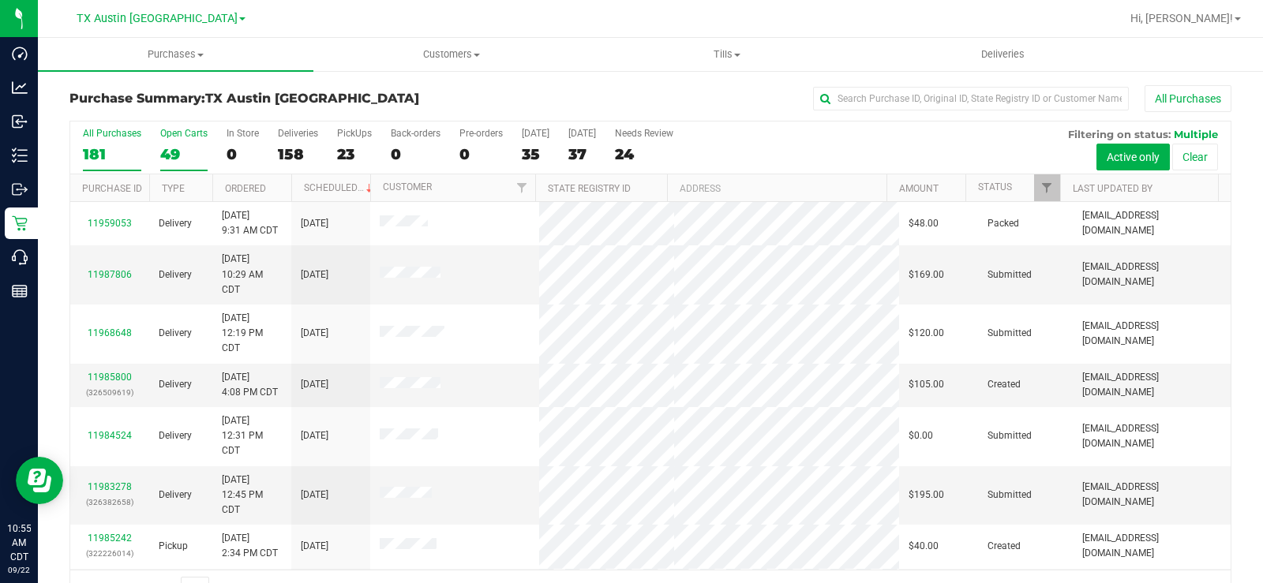
click at [170, 162] on div "49" at bounding box center [183, 154] width 47 height 18
click at [0, 0] on input "Open Carts 49" at bounding box center [0, 0] width 0 height 0
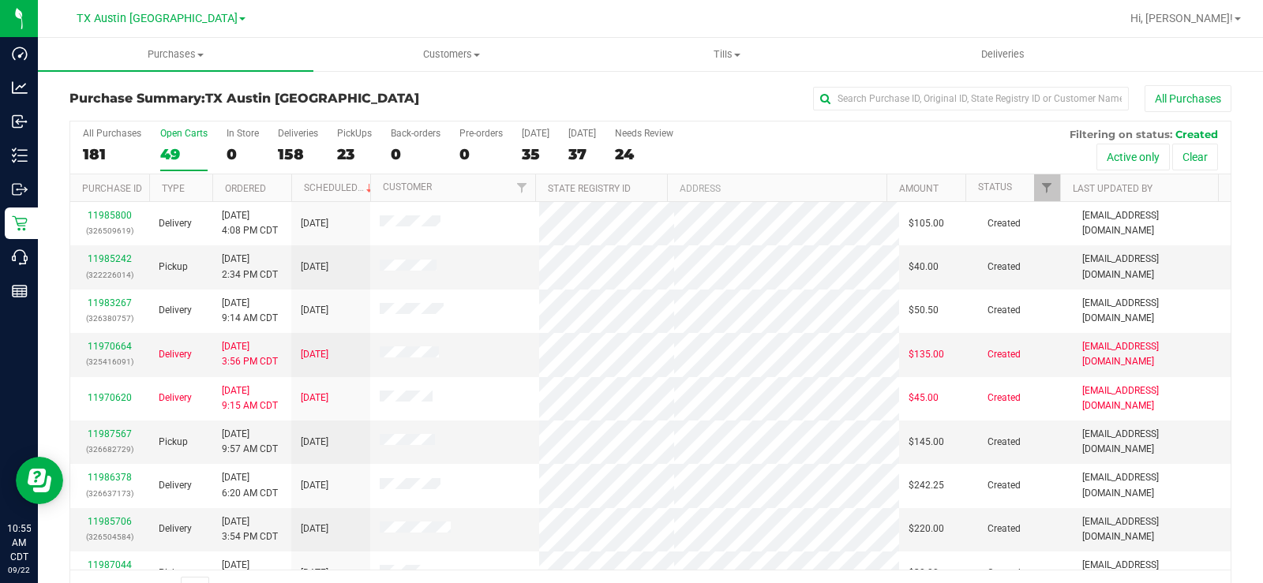
click at [180, 133] on div "Open Carts" at bounding box center [183, 133] width 47 height 11
click at [0, 0] on input "Open Carts 49" at bounding box center [0, 0] width 0 height 0
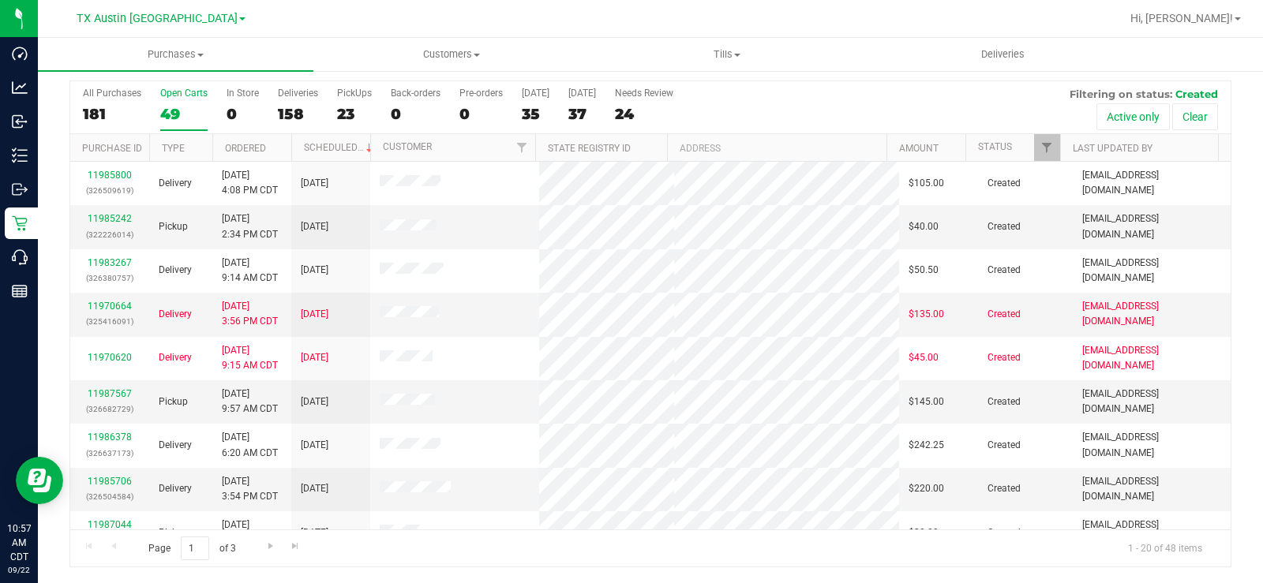
click at [169, 99] on label "Open Carts 49" at bounding box center [183, 109] width 47 height 43
click at [0, 0] on input "Open Carts 49" at bounding box center [0, 0] width 0 height 0
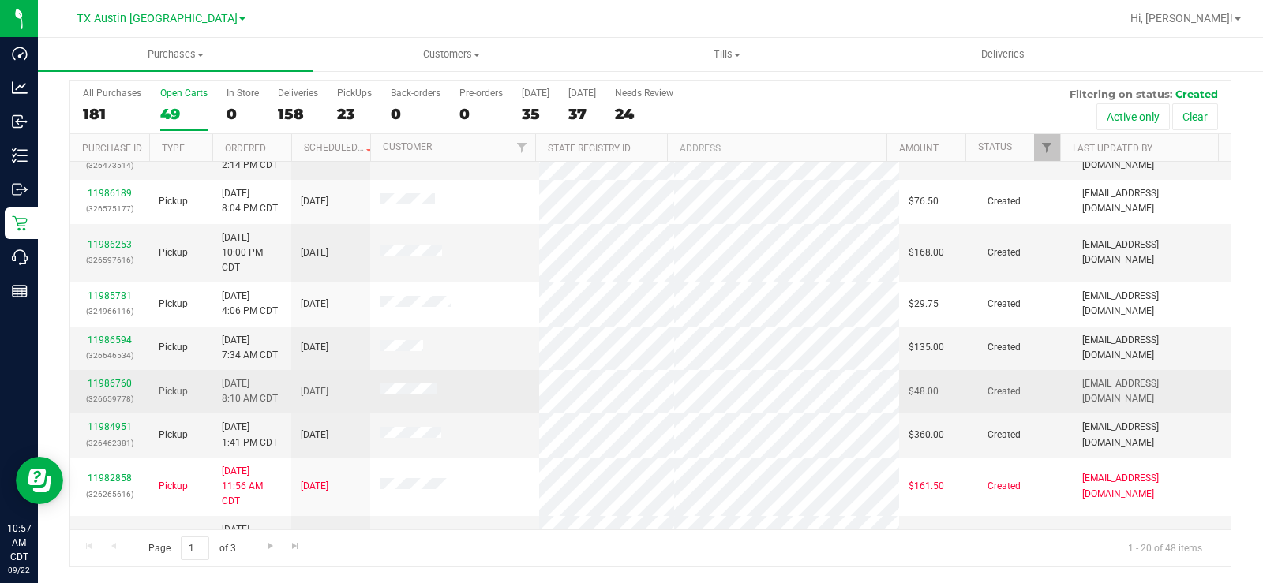
scroll to position [567, 0]
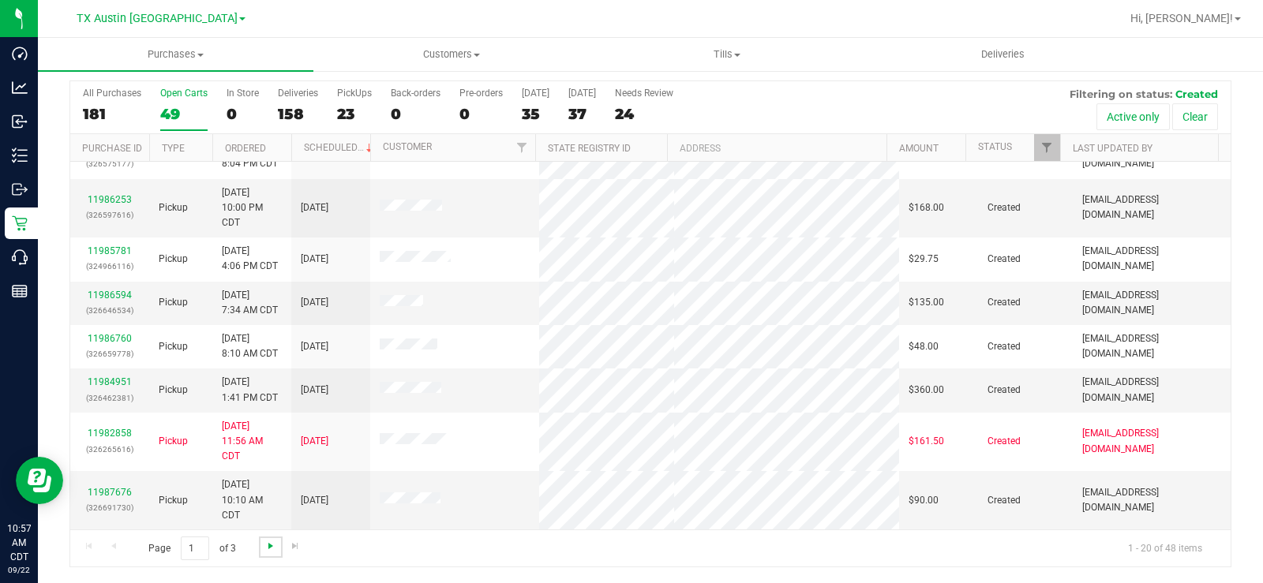
click at [268, 440] on span "Go to the next page" at bounding box center [270, 546] width 13 height 13
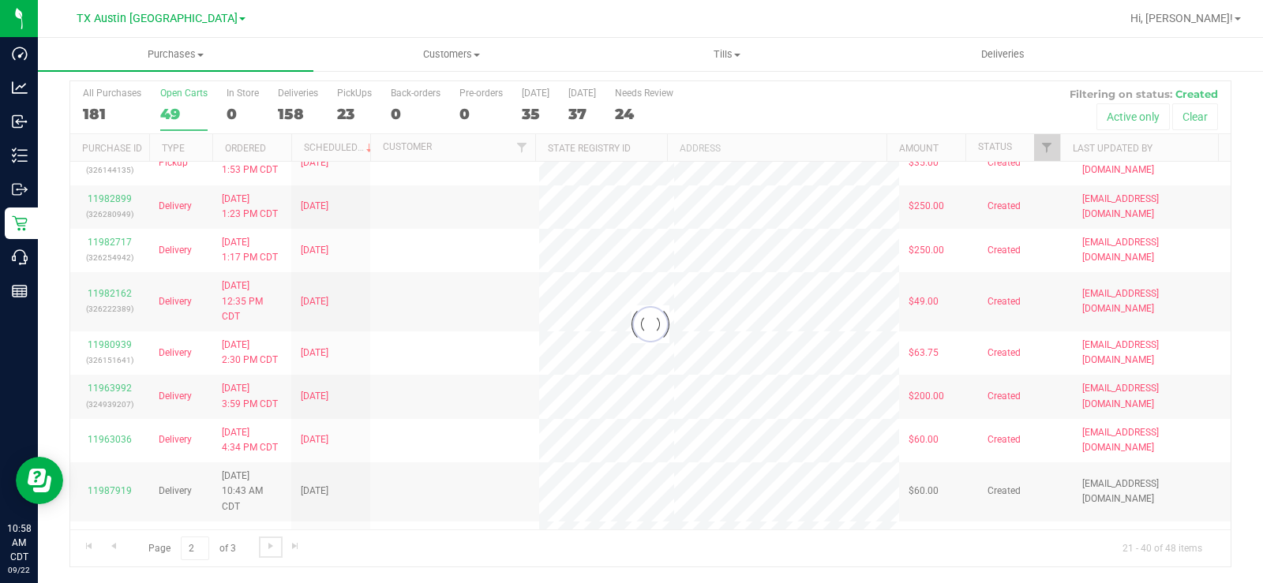
scroll to position [0, 0]
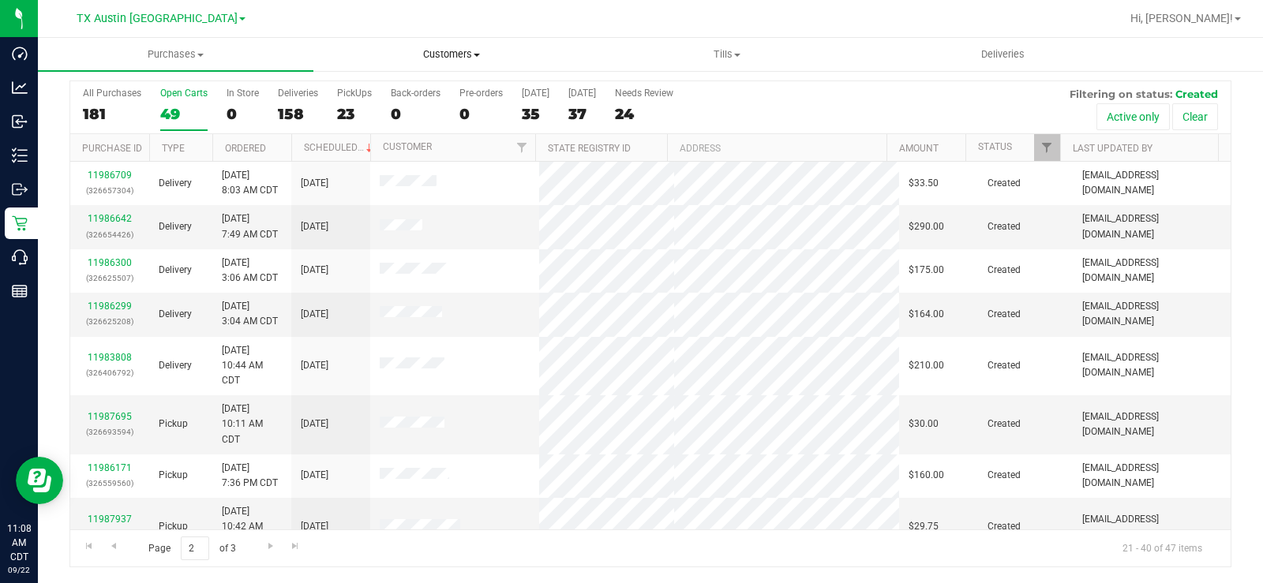
click at [455, 58] on span "Customers" at bounding box center [451, 54] width 274 height 14
click at [408, 92] on span "All customers" at bounding box center [370, 94] width 114 height 13
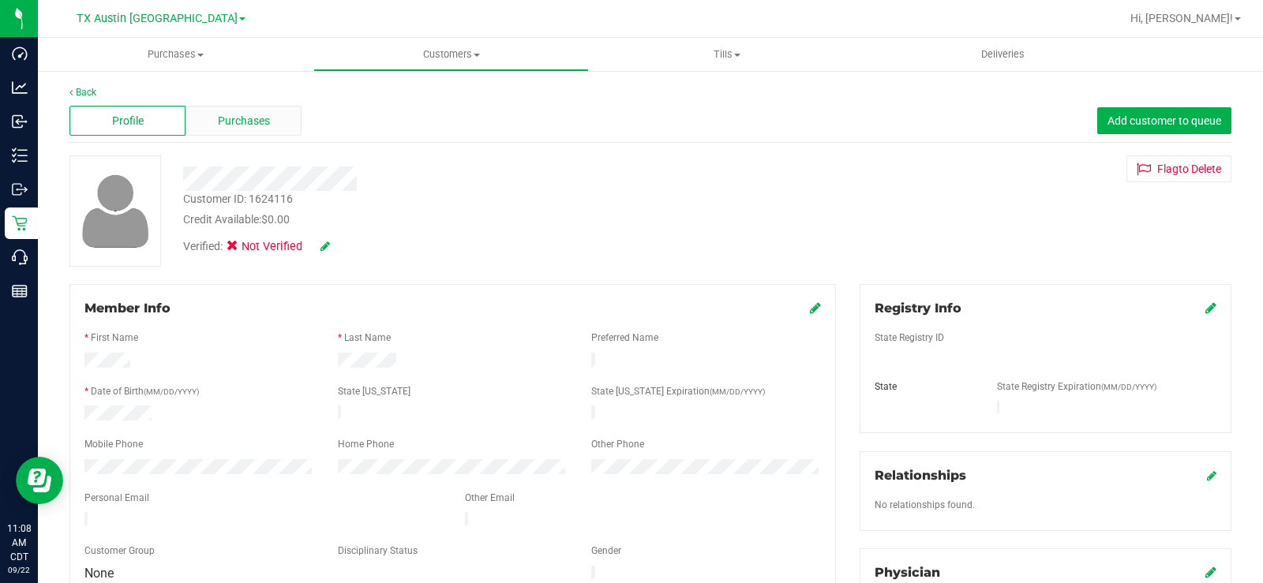
click at [242, 114] on span "Purchases" at bounding box center [244, 121] width 52 height 17
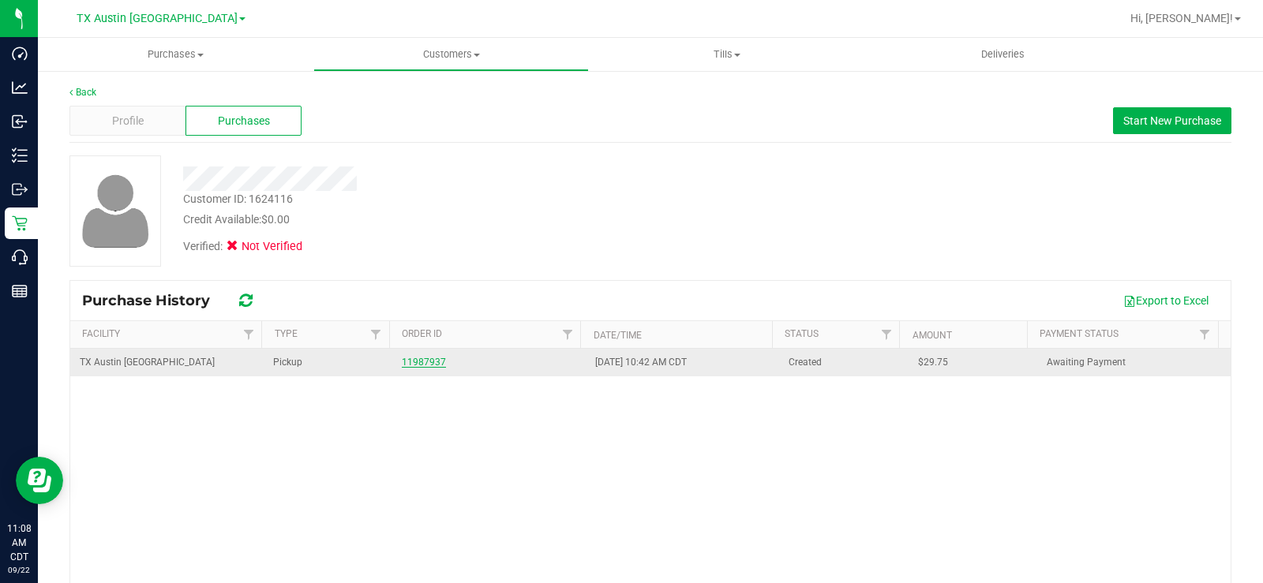
click at [407, 363] on link "11987937" at bounding box center [424, 362] width 44 height 11
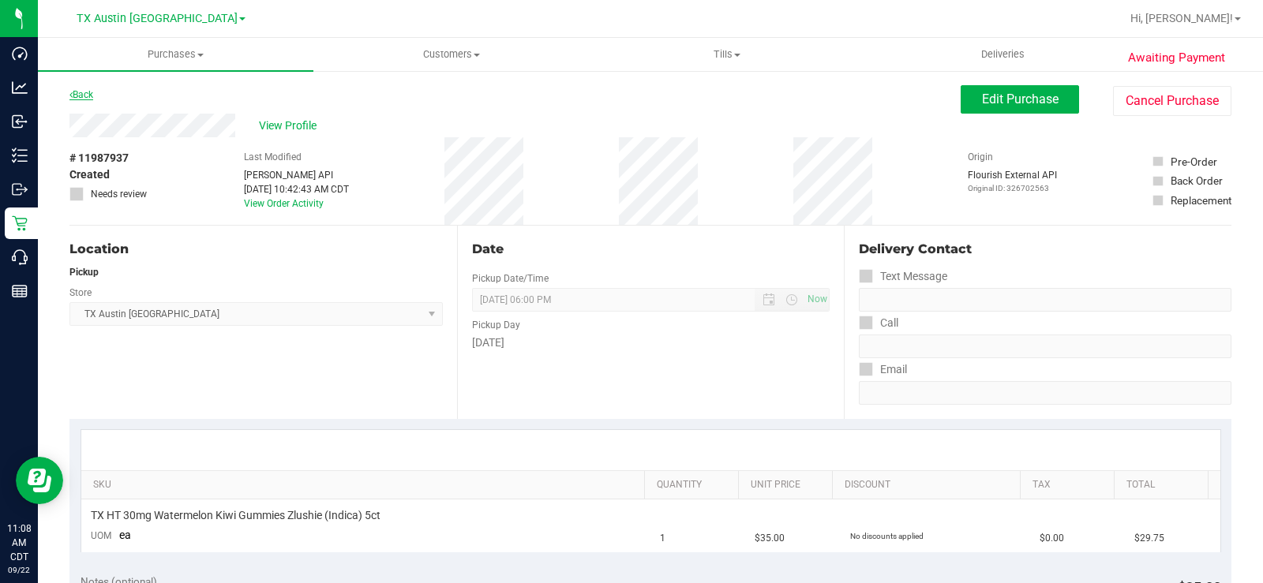
click at [82, 98] on link "Back" at bounding box center [81, 94] width 24 height 11
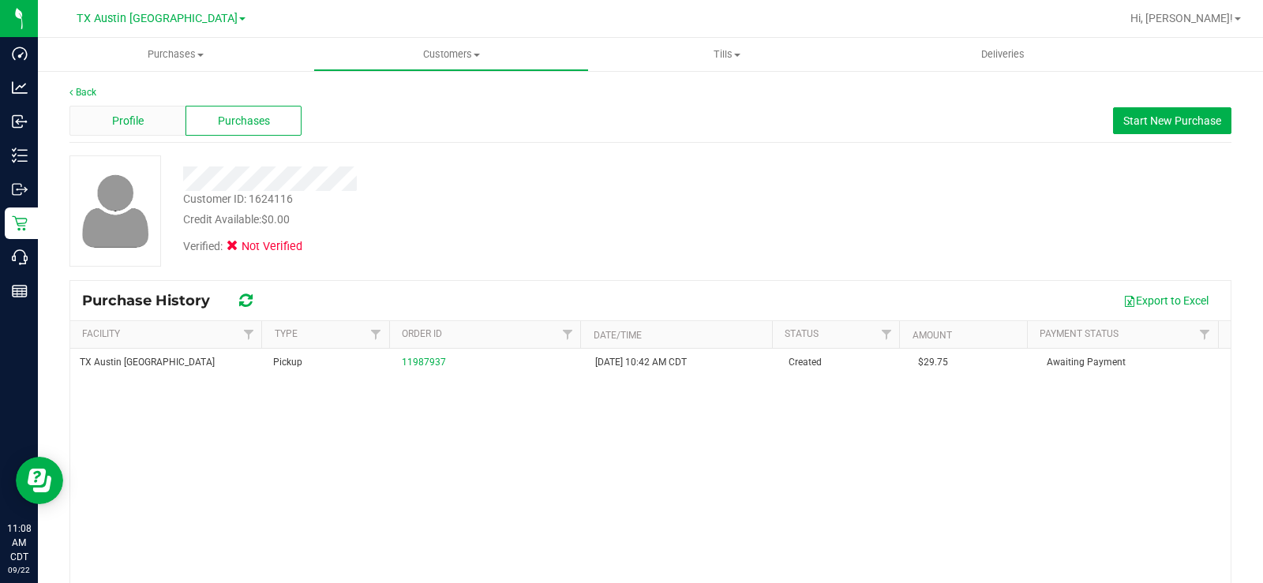
click at [152, 122] on div "Profile" at bounding box center [127, 121] width 116 height 30
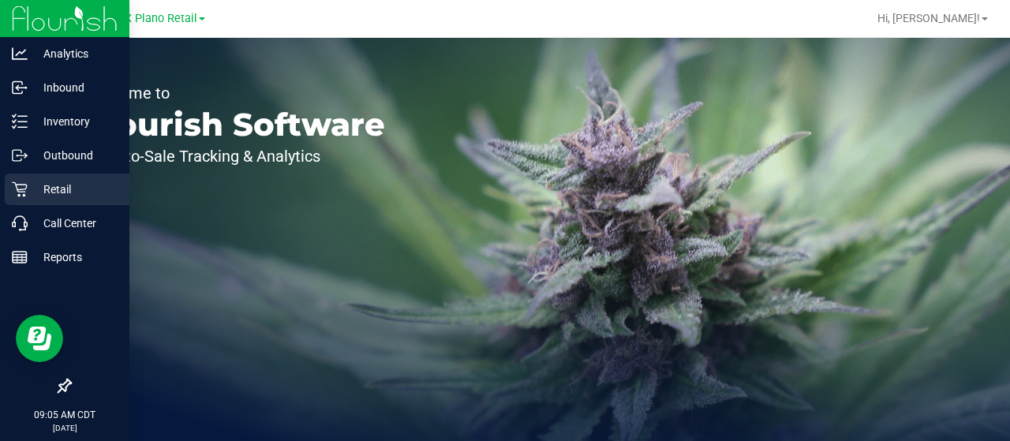
click at [78, 201] on div "Retail" at bounding box center [67, 190] width 125 height 32
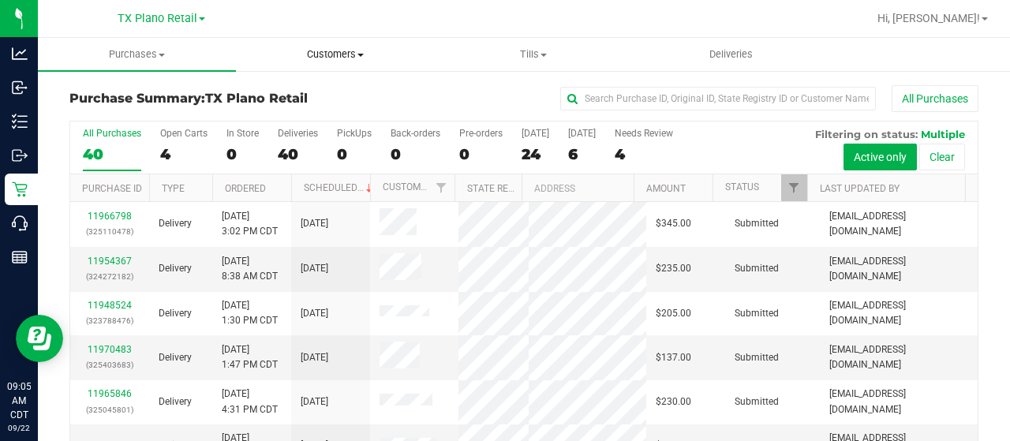
click at [334, 51] on span "Customers" at bounding box center [335, 54] width 197 height 14
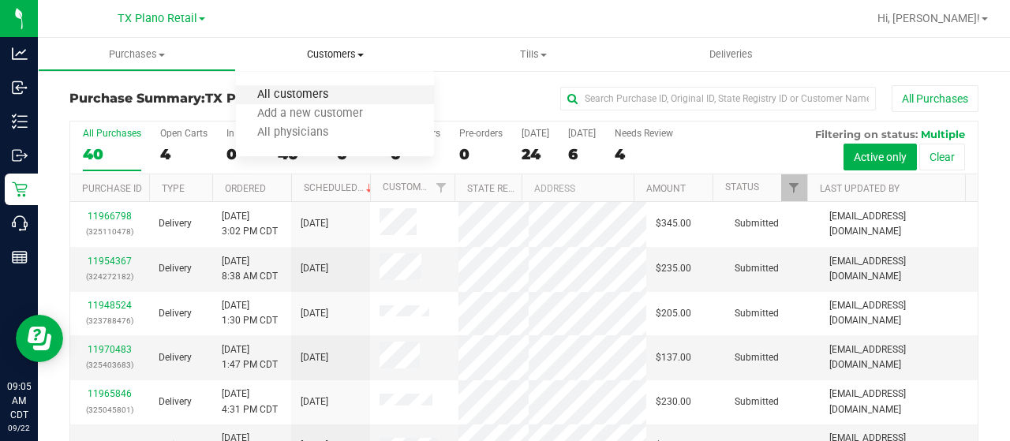
click at [330, 89] on span "All customers" at bounding box center [293, 94] width 114 height 13
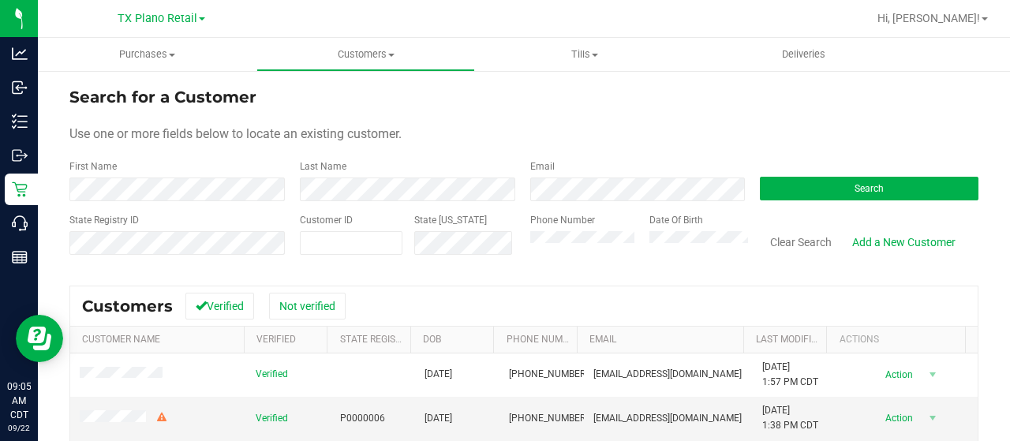
click at [576, 260] on div "Phone Number" at bounding box center [583, 241] width 107 height 56
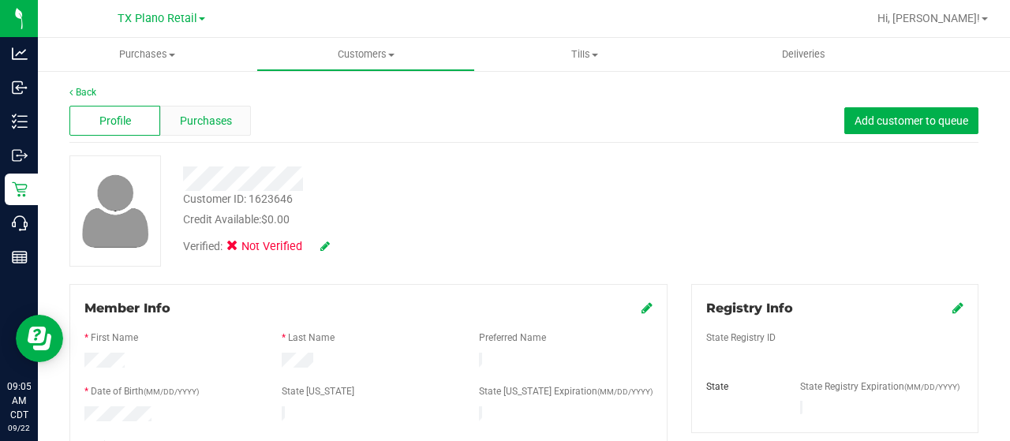
click at [209, 114] on span "Purchases" at bounding box center [206, 121] width 52 height 17
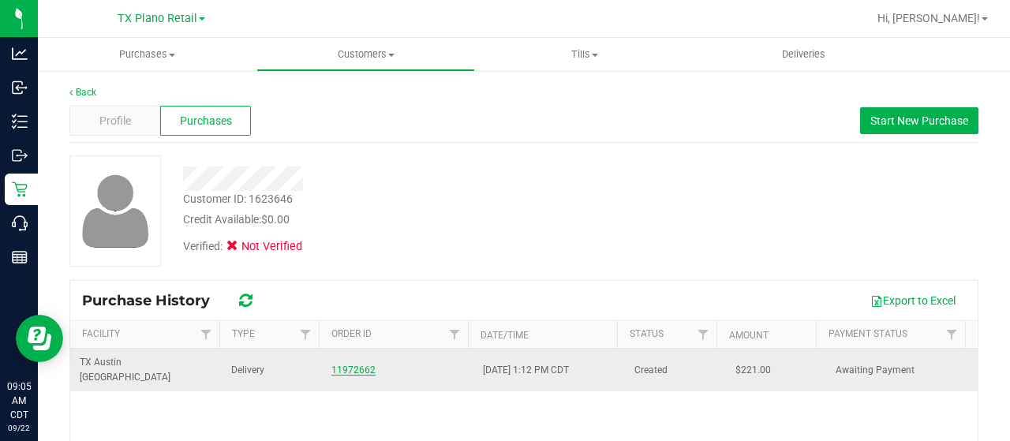
click at [331, 365] on link "11972662" at bounding box center [353, 370] width 44 height 11
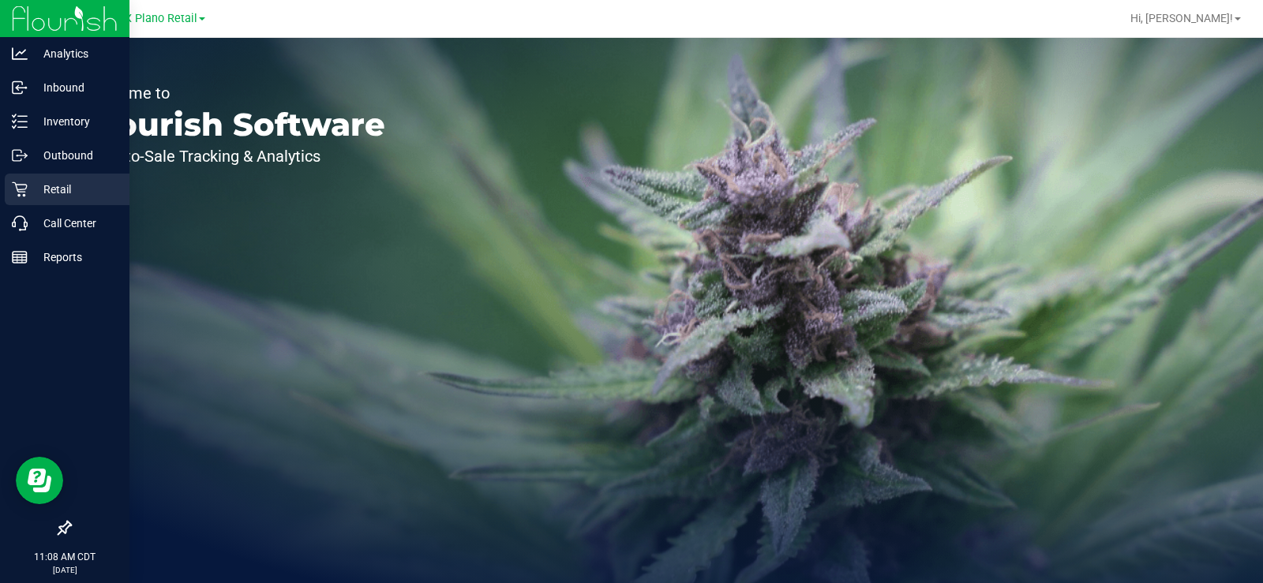
click at [61, 190] on p "Retail" at bounding box center [75, 189] width 95 height 19
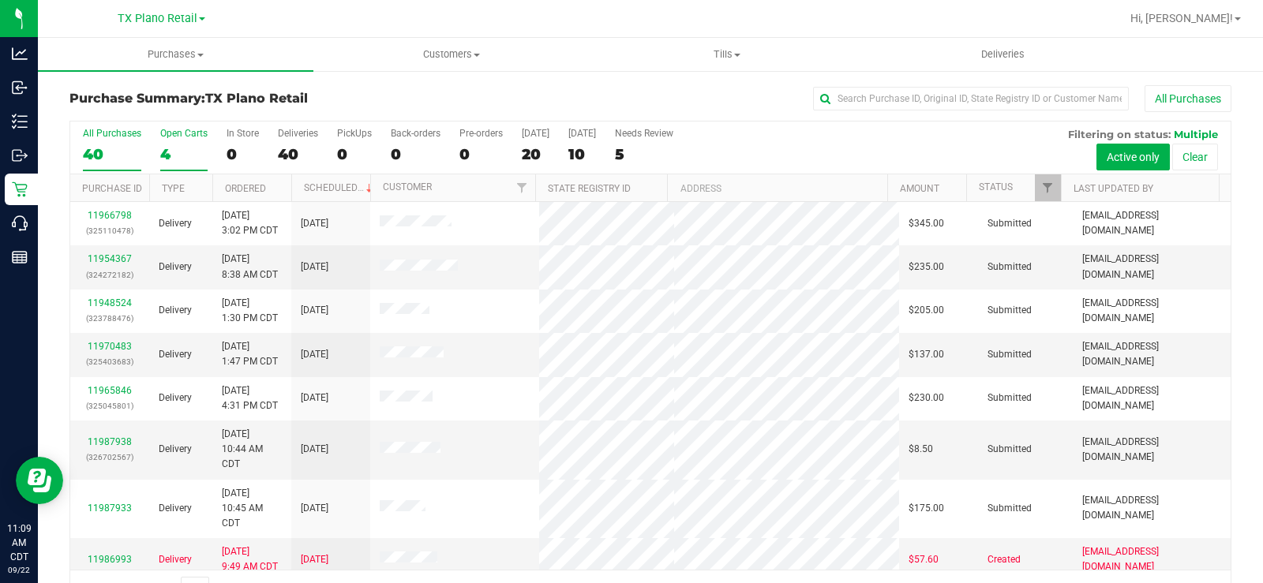
click at [174, 145] on div "4" at bounding box center [183, 154] width 47 height 18
click at [0, 0] on input "Open Carts 4" at bounding box center [0, 0] width 0 height 0
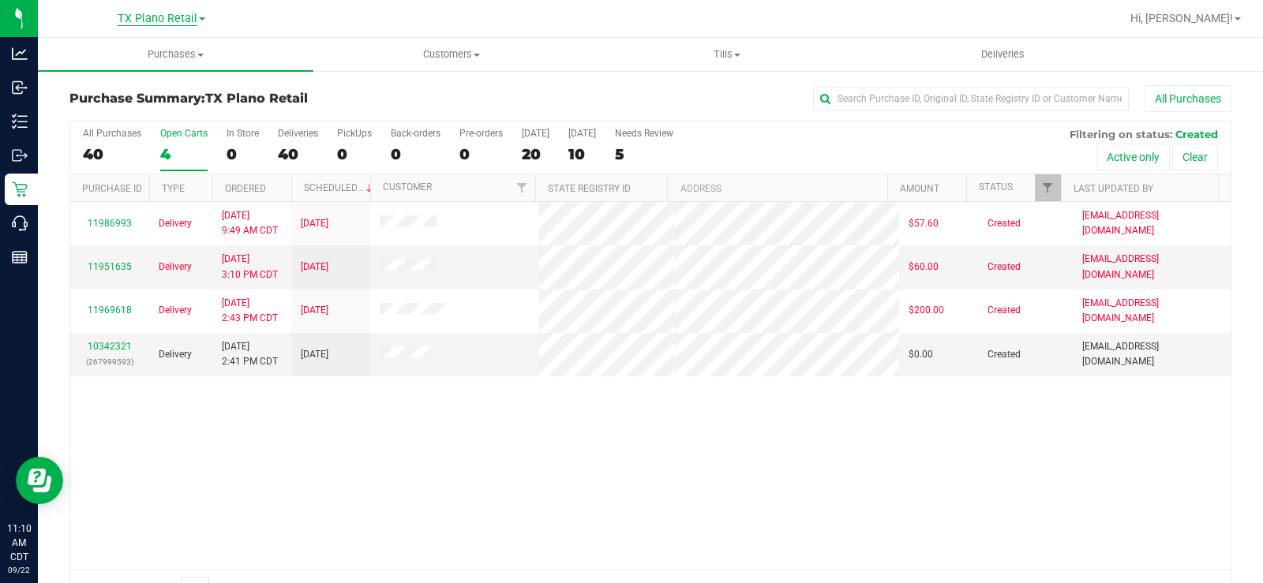
click at [133, 14] on span "TX Plano Retail" at bounding box center [158, 19] width 80 height 14
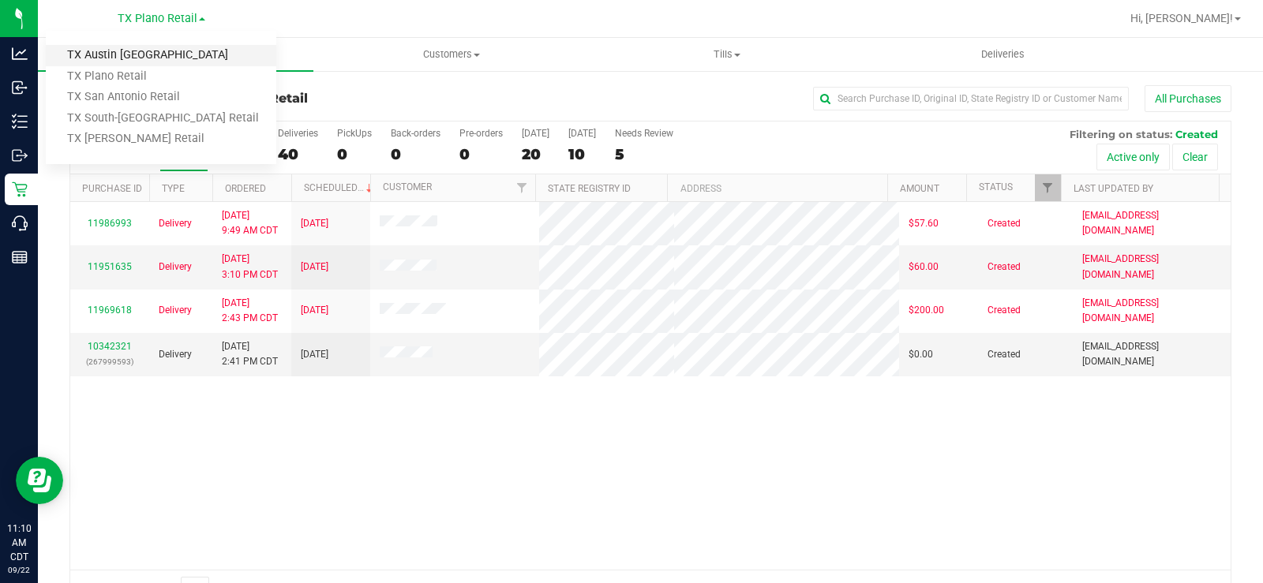
click at [130, 55] on link "TX Austin [GEOGRAPHIC_DATA]" at bounding box center [161, 55] width 230 height 21
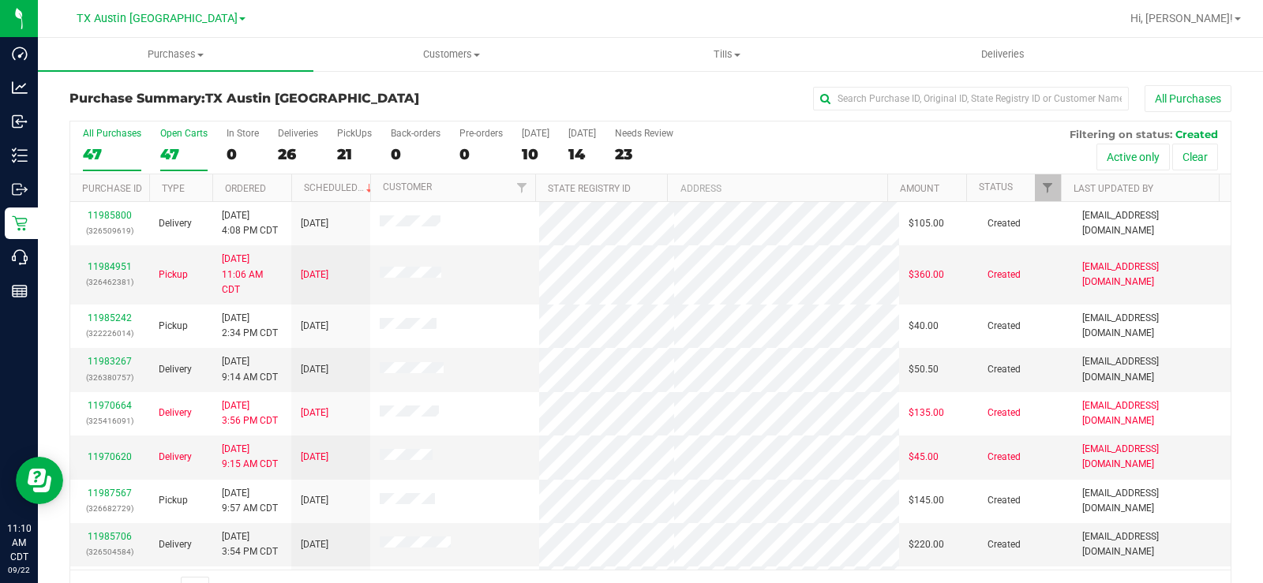
click at [173, 155] on div "47" at bounding box center [183, 154] width 47 height 18
click at [0, 0] on input "Open Carts 47" at bounding box center [0, 0] width 0 height 0
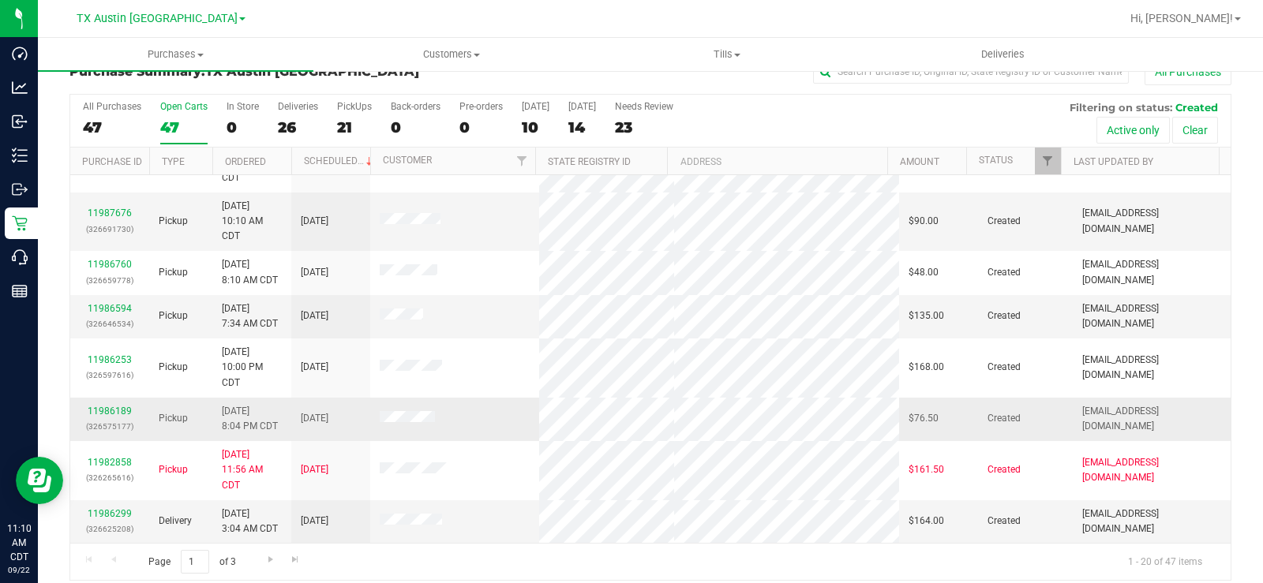
scroll to position [40, 0]
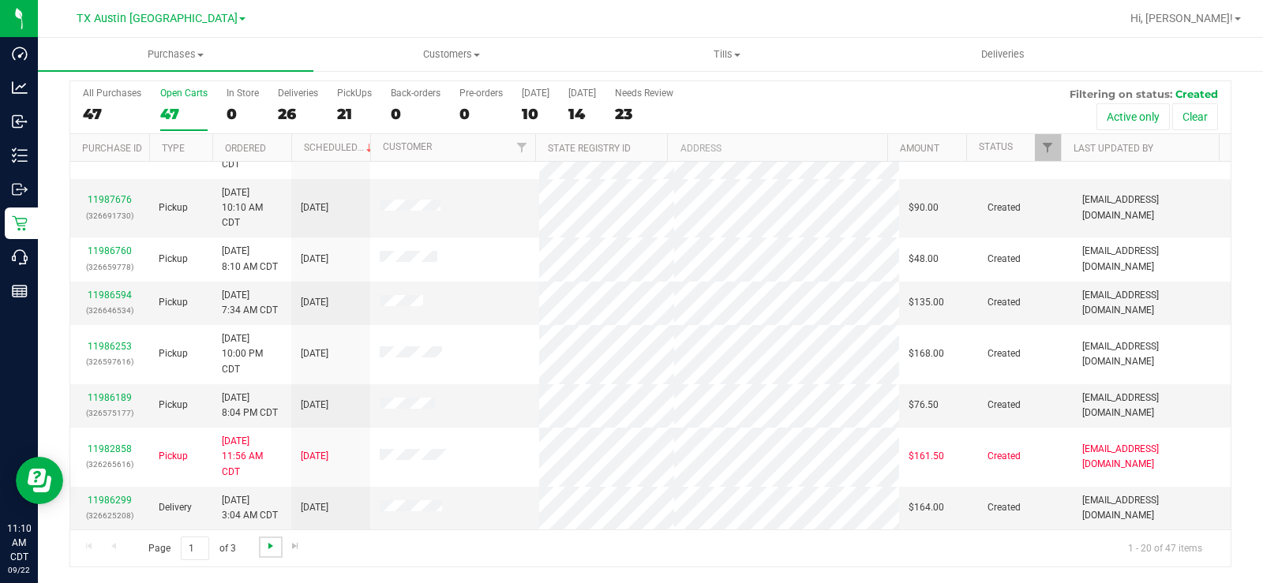
click at [266, 545] on span "Go to the next page" at bounding box center [270, 546] width 13 height 13
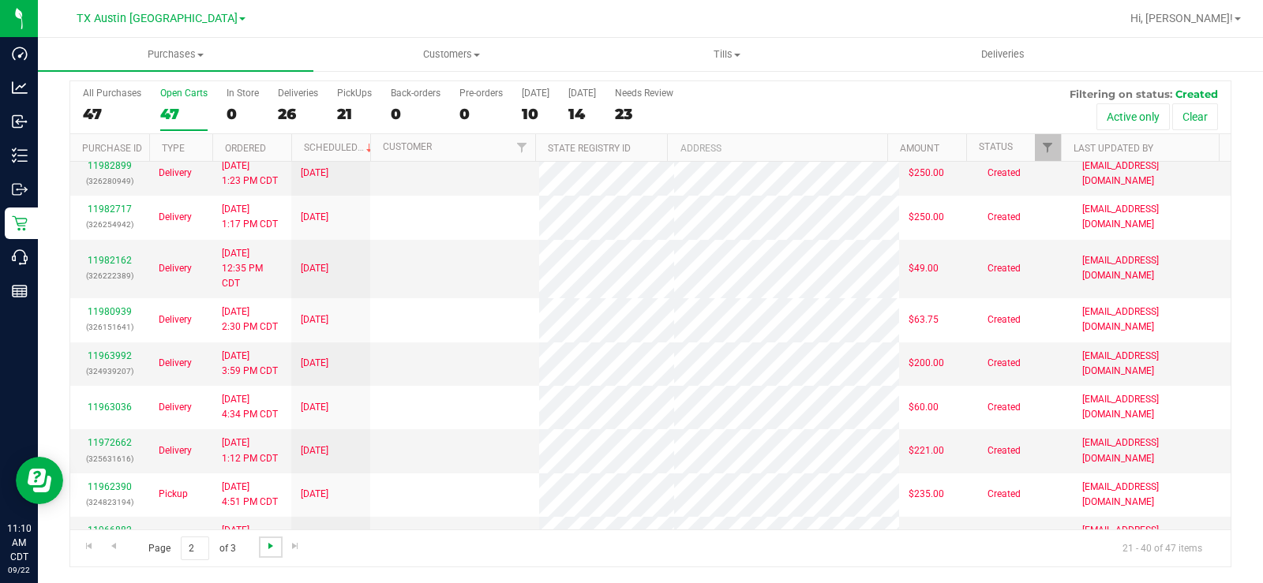
scroll to position [0, 0]
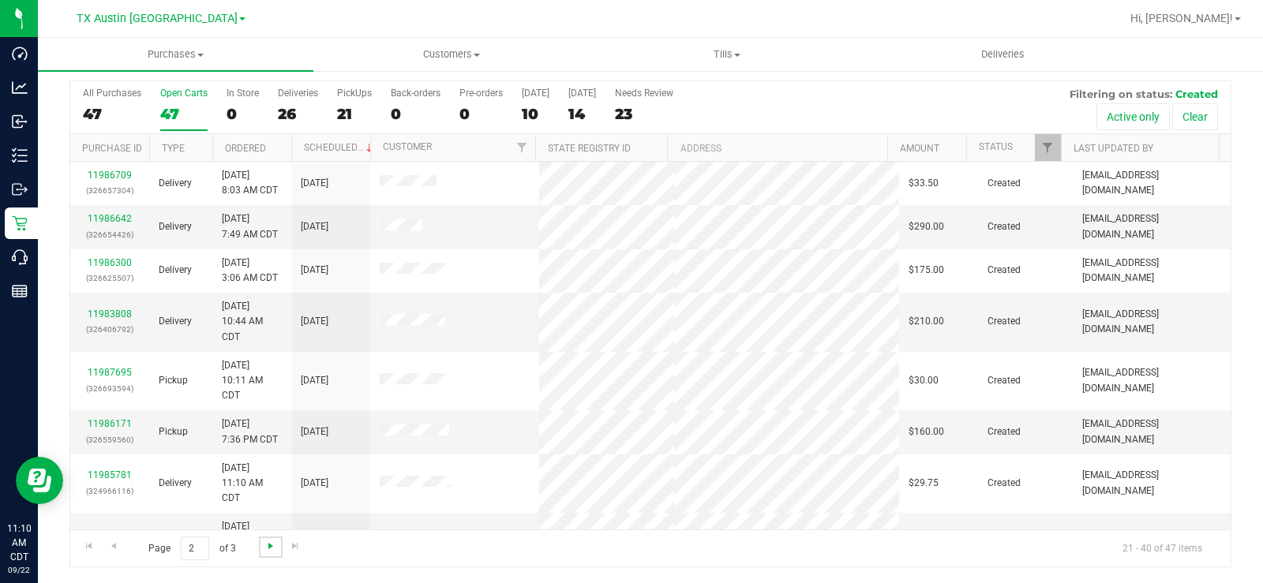
click at [266, 545] on span "Go to the next page" at bounding box center [270, 546] width 13 height 13
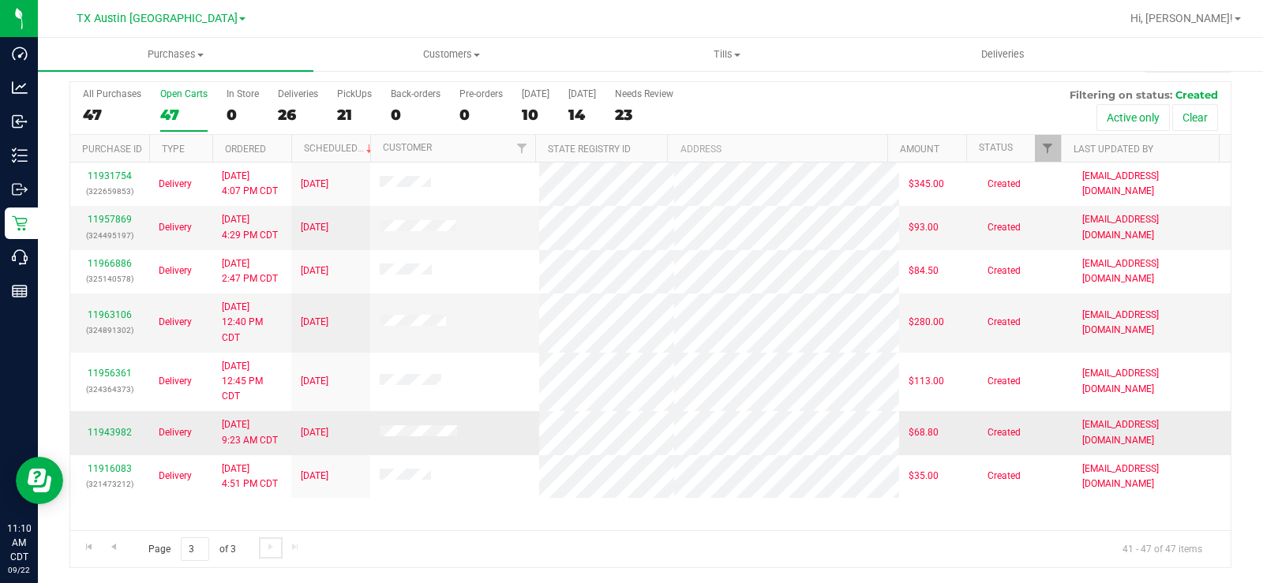
scroll to position [40, 0]
click at [114, 548] on span "Go to the previous page" at bounding box center [113, 546] width 13 height 13
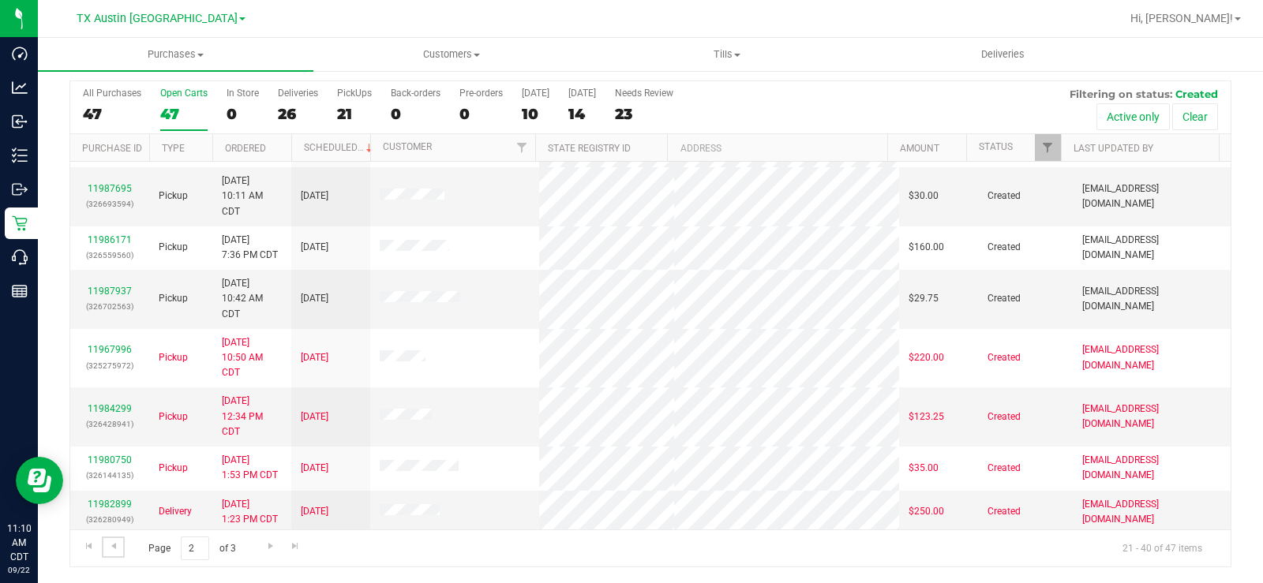
scroll to position [202, 0]
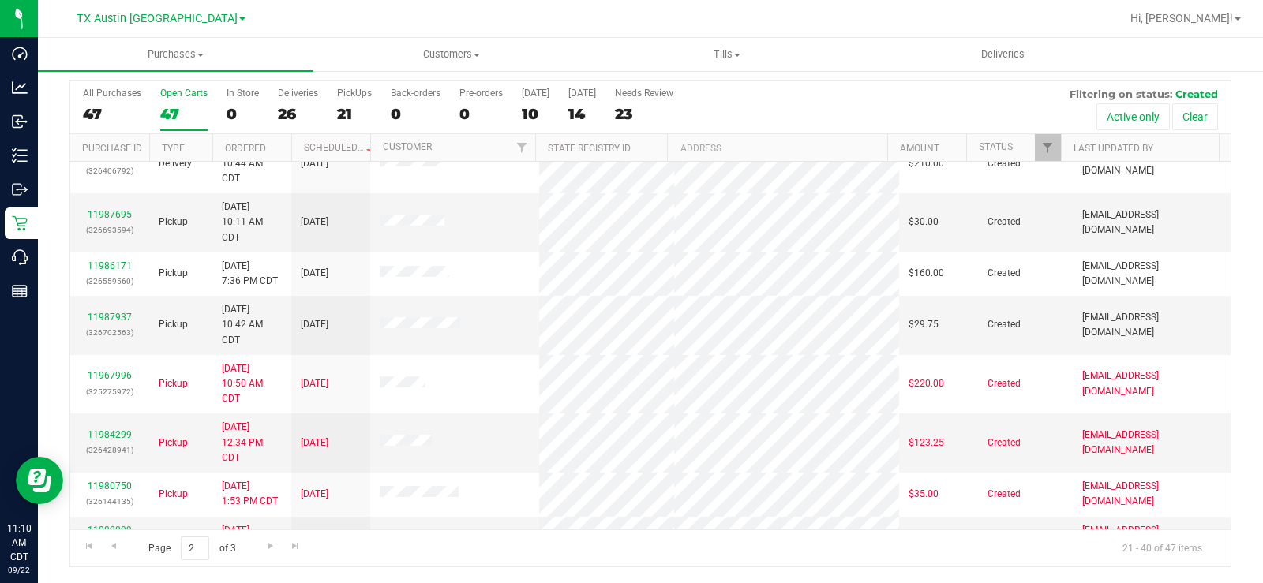
click at [172, 114] on div "47" at bounding box center [183, 114] width 47 height 18
click at [0, 0] on input "Open Carts 47" at bounding box center [0, 0] width 0 height 0
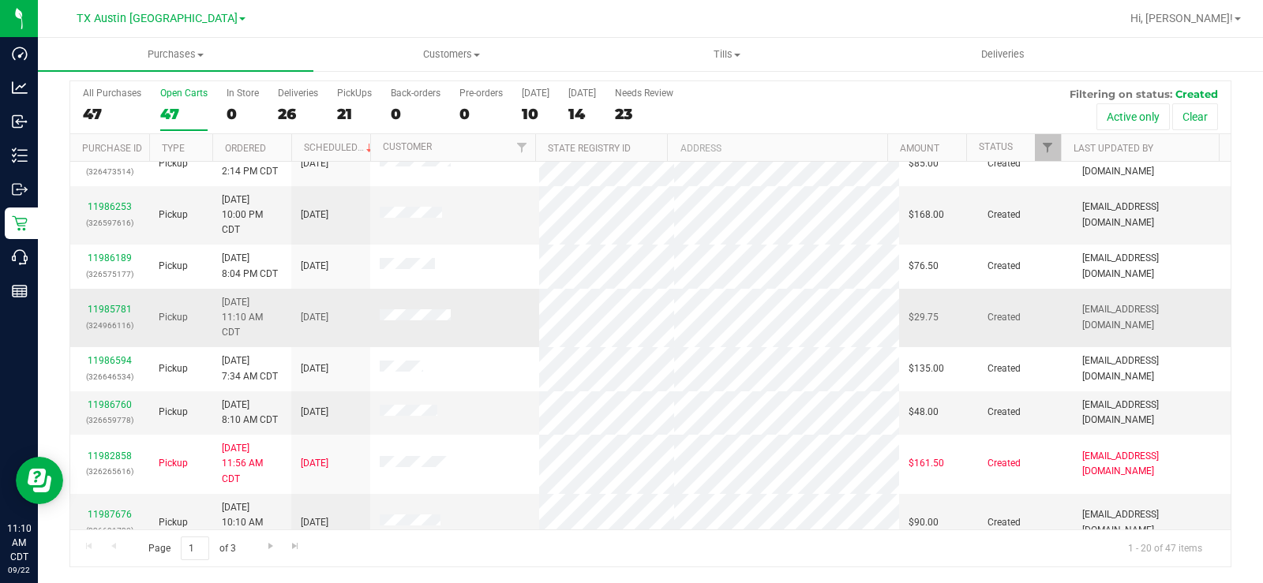
scroll to position [597, 0]
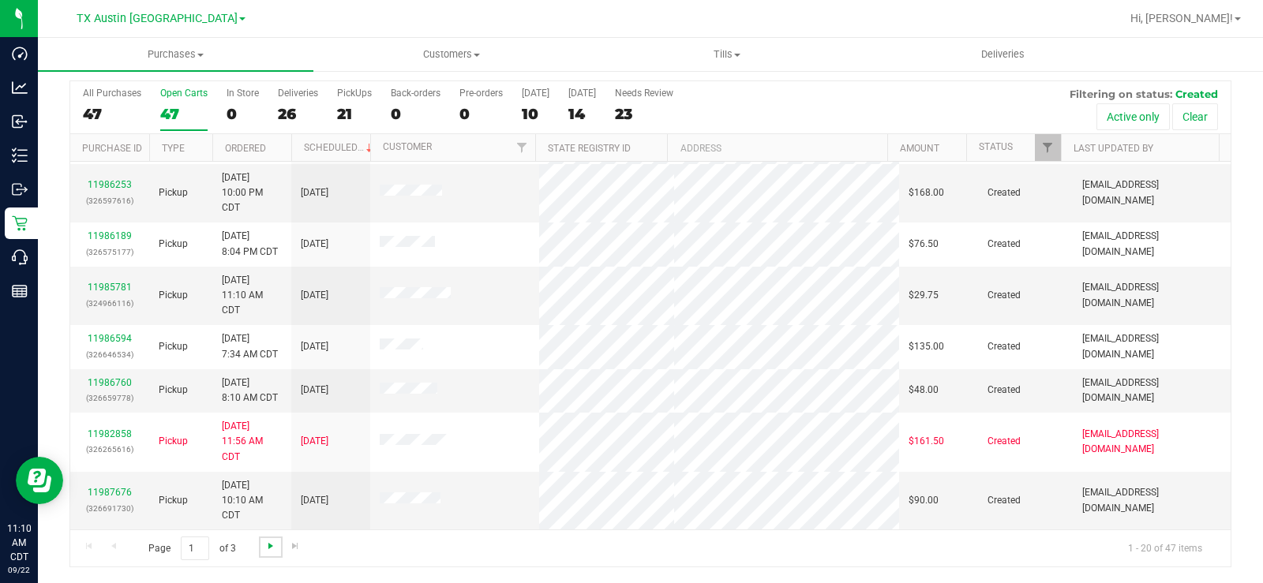
click at [267, 545] on span "Go to the next page" at bounding box center [270, 546] width 13 height 13
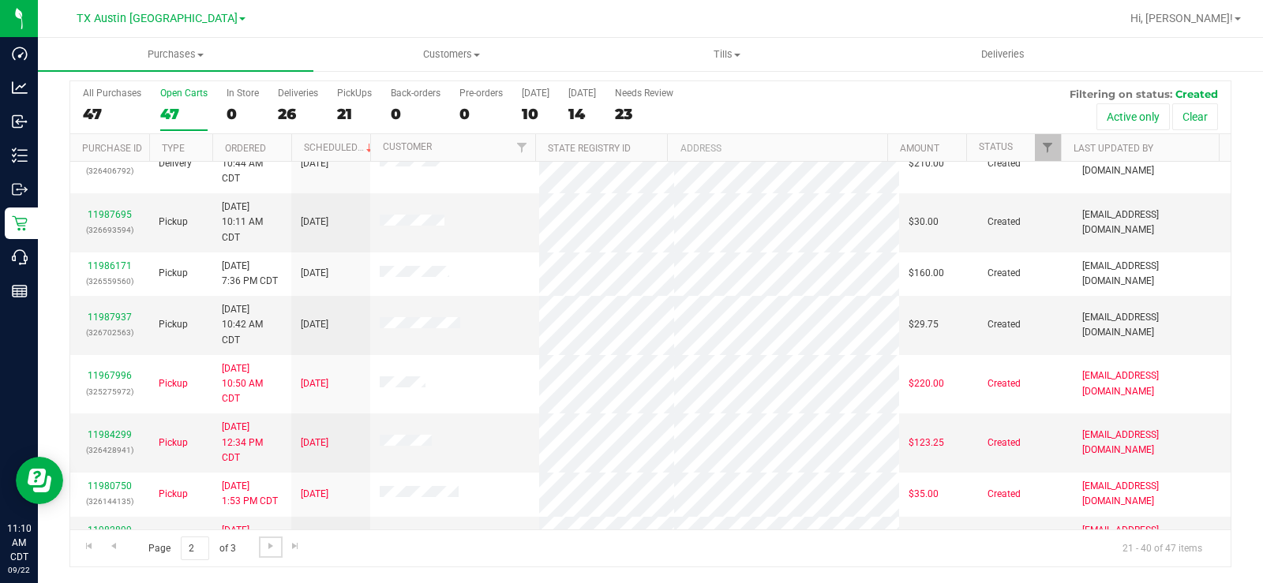
scroll to position [123, 0]
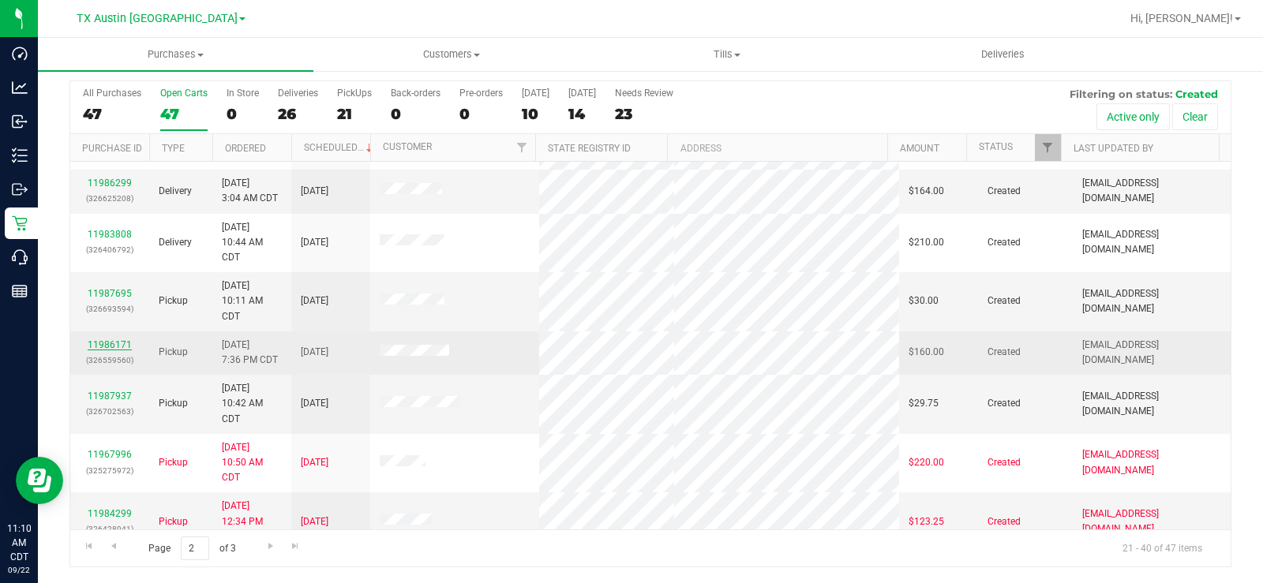
click at [105, 342] on link "11986171" at bounding box center [110, 344] width 44 height 11
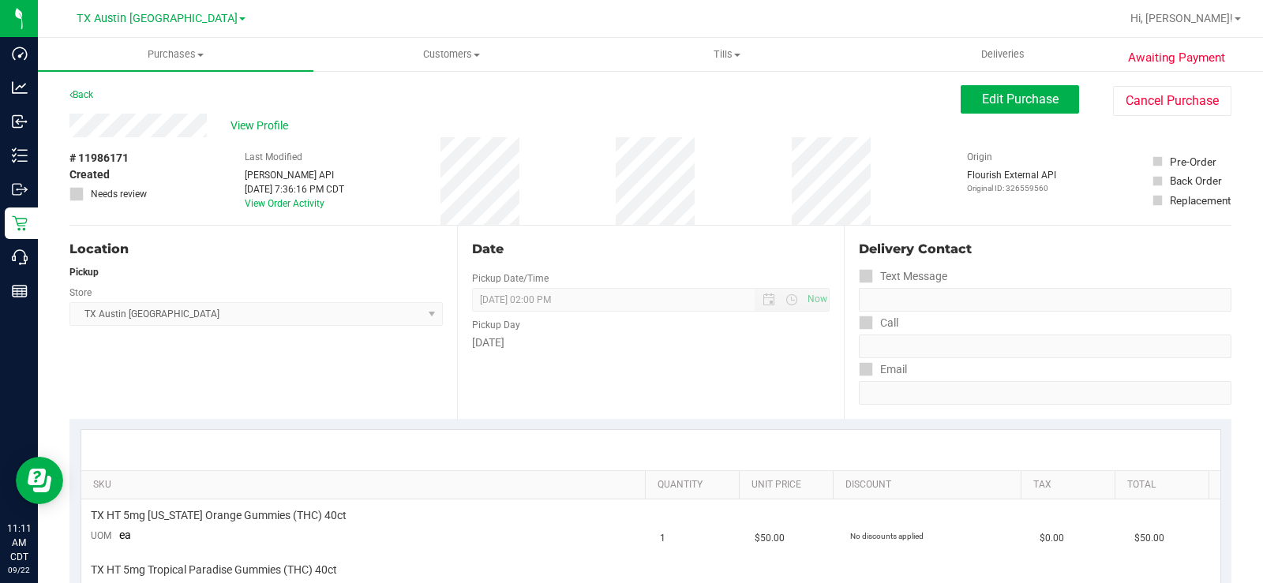
click at [137, 127] on div "View Profile" at bounding box center [514, 126] width 891 height 24
click at [257, 129] on span "View Profile" at bounding box center [261, 126] width 63 height 17
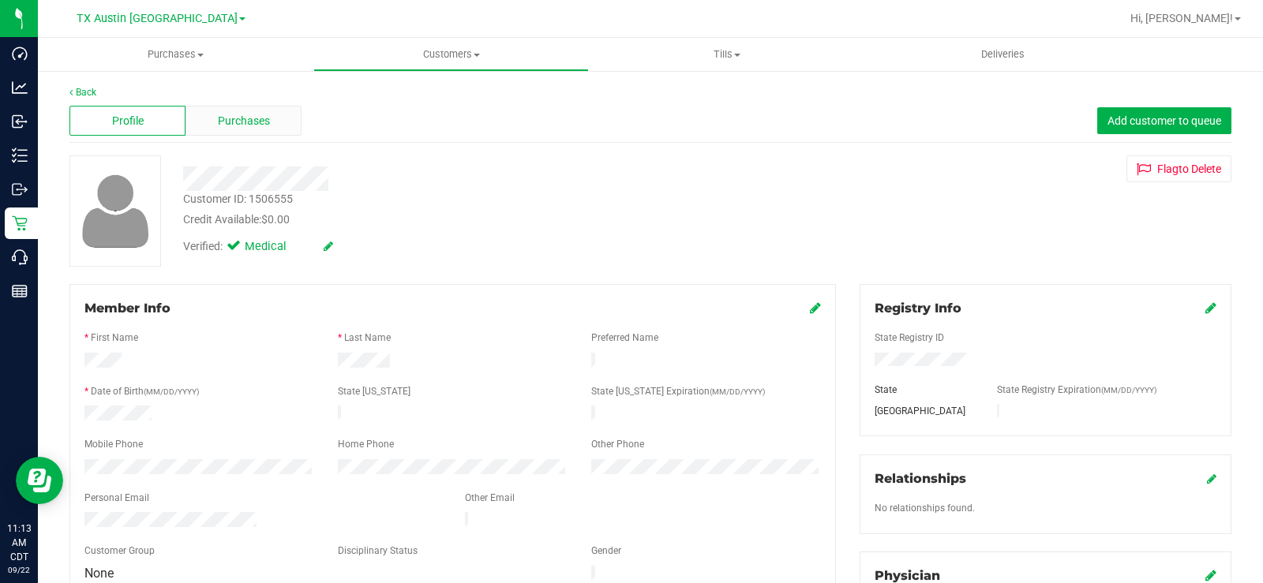
click at [256, 117] on span "Purchases" at bounding box center [244, 121] width 52 height 17
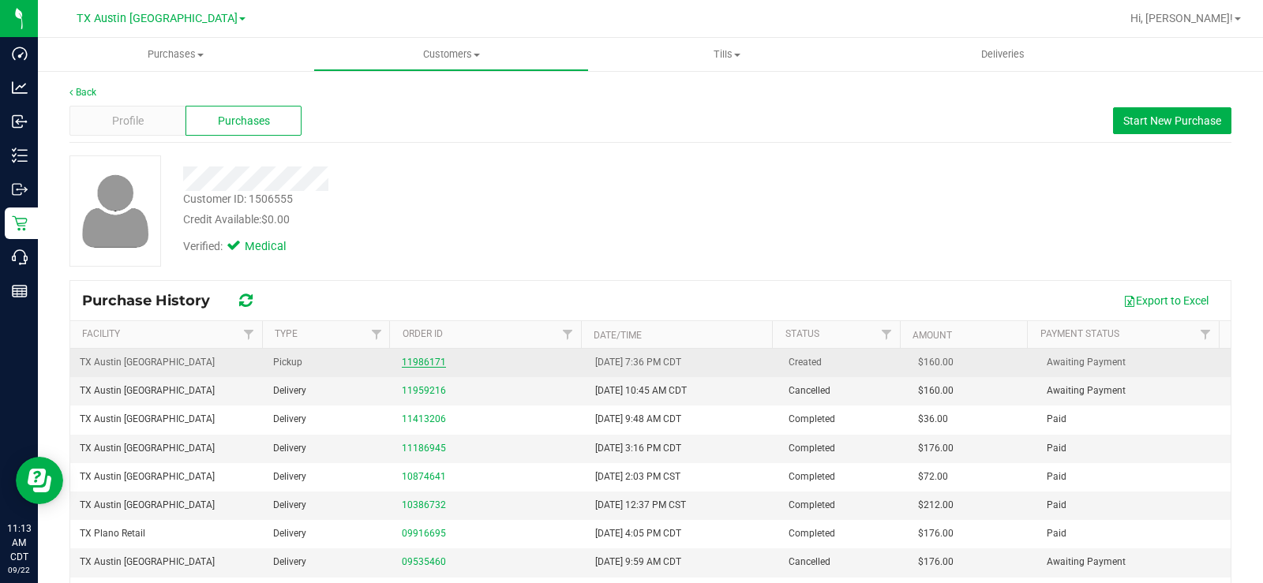
click at [411, 359] on link "11986171" at bounding box center [424, 362] width 44 height 11
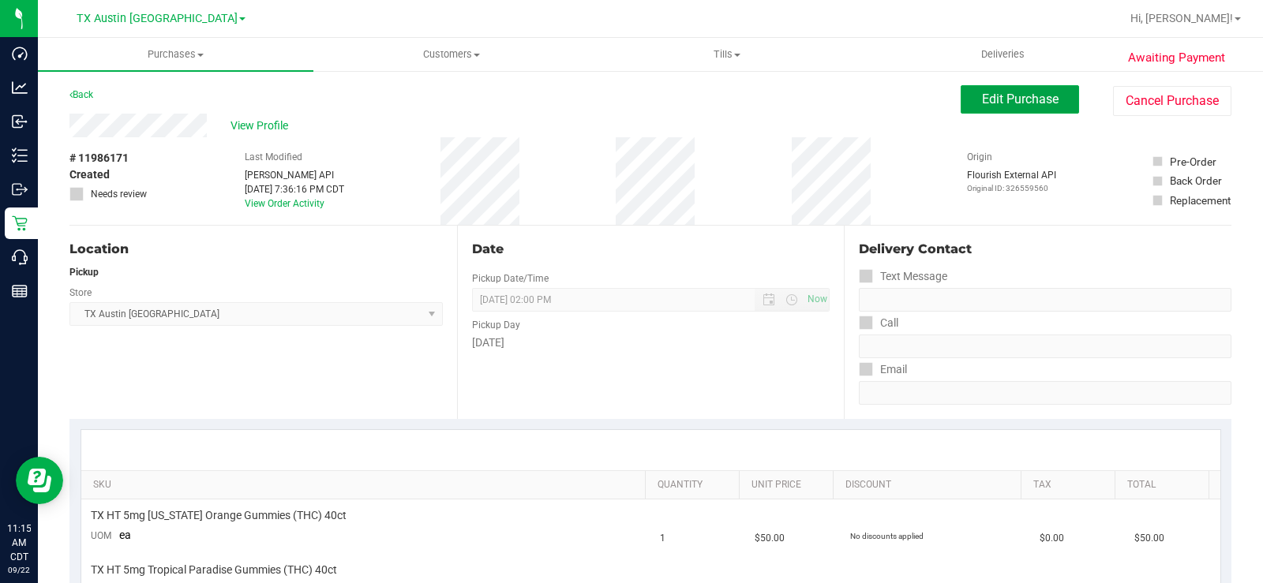
drag, startPoint x: 967, startPoint y: 101, endPoint x: 911, endPoint y: 121, distance: 59.4
click at [965, 101] on button "Edit Purchase" at bounding box center [1019, 99] width 118 height 28
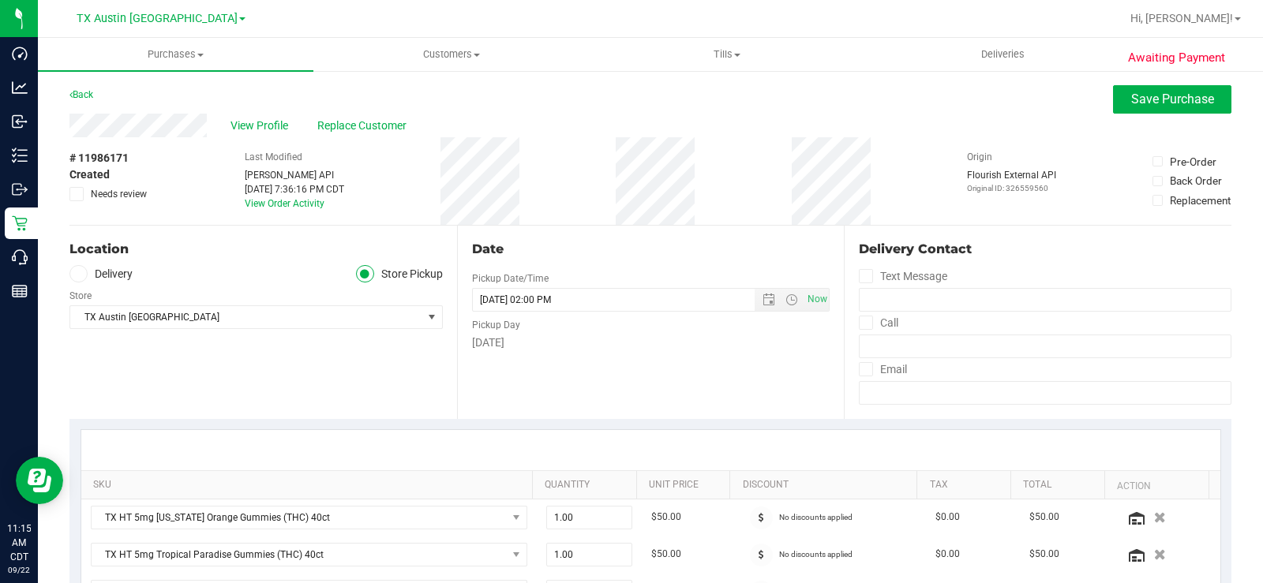
click at [81, 274] on icon at bounding box center [77, 274] width 9 height 0
click at [0, 0] on input "Delivery" at bounding box center [0, 0] width 0 height 0
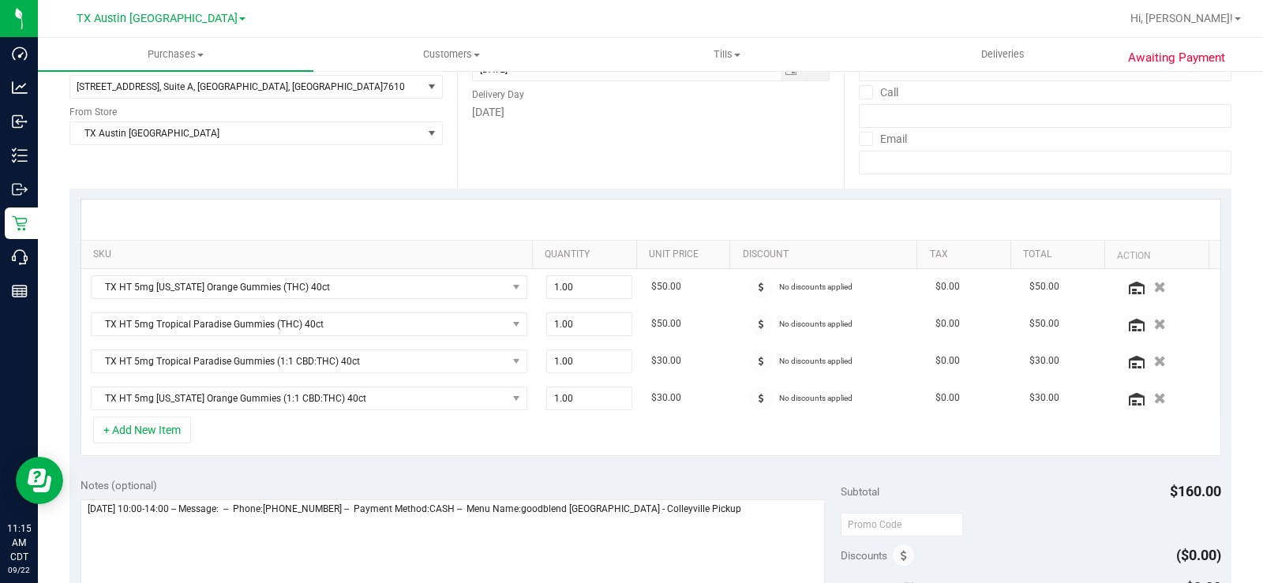
scroll to position [79, 0]
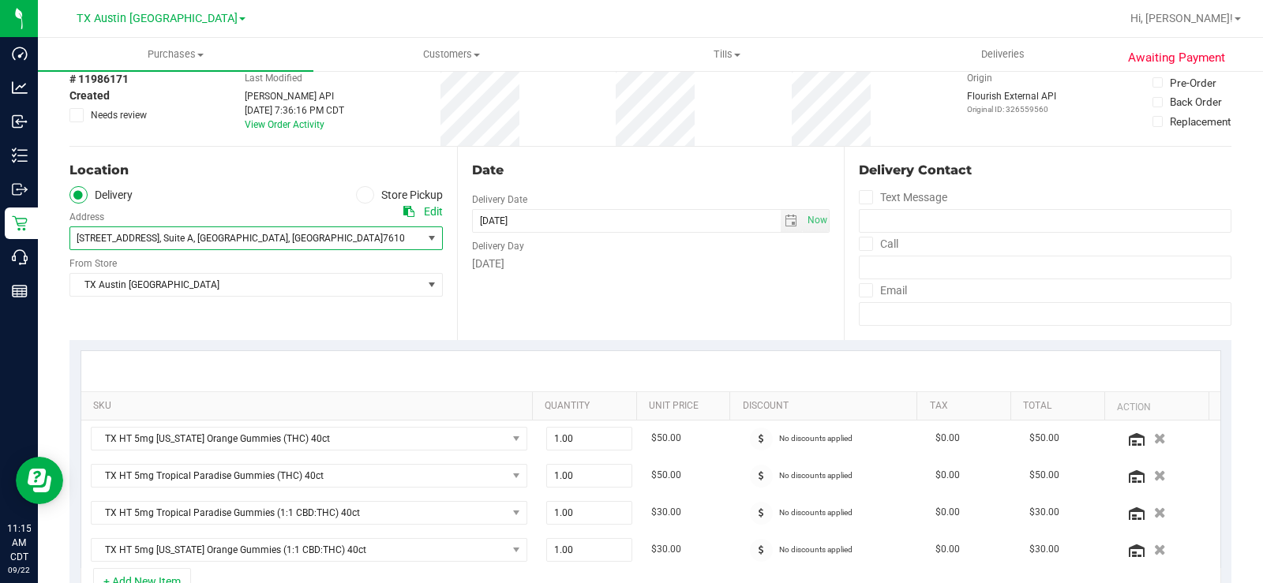
click at [181, 238] on span ", Suite A" at bounding box center [176, 238] width 34 height 11
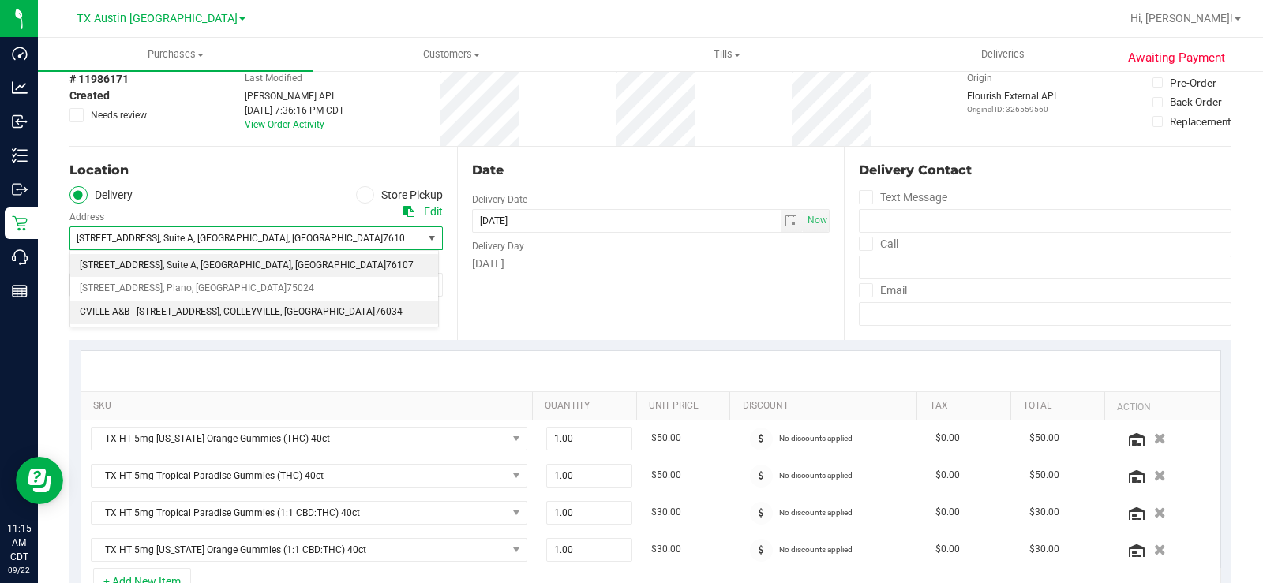
click at [183, 307] on span "CVILLE A&B - 6213 COLLEYVILLE BLVD #100" at bounding box center [150, 312] width 140 height 21
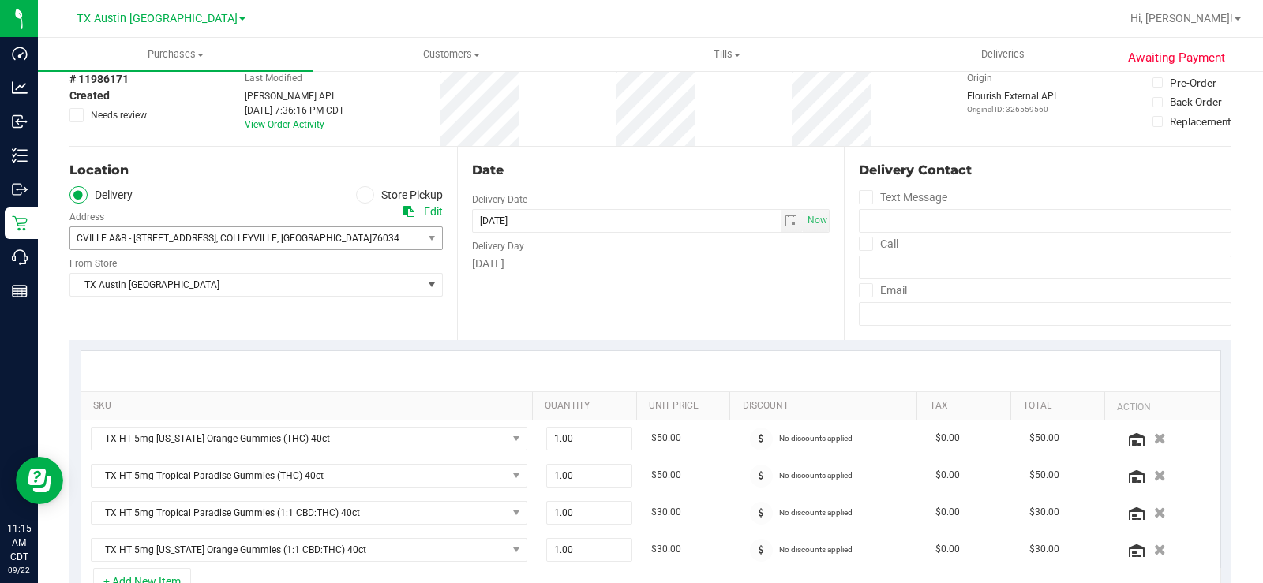
click at [189, 316] on div "Location Delivery Store Pickup Address Edit CVILLE A&B - 6213 COLLEYVILLE BLVD …" at bounding box center [262, 243] width 387 height 193
click at [189, 314] on div "Location Delivery Store Pickup Address Edit CVILLE A&B - 6213 COLLEYVILLE BLVD …" at bounding box center [262, 243] width 387 height 193
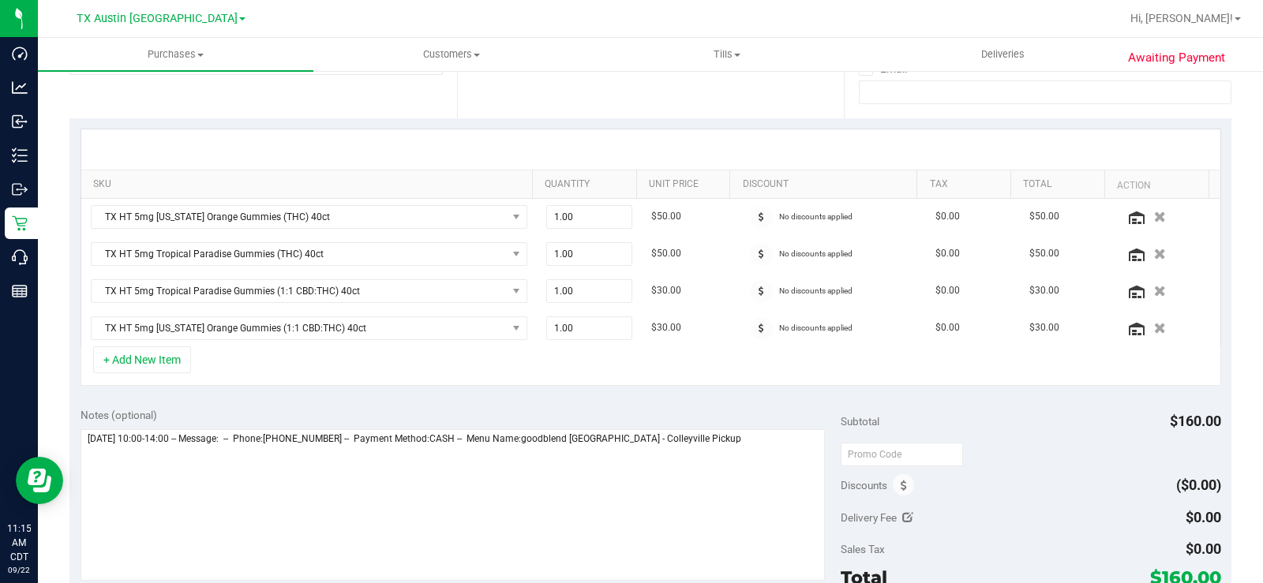
scroll to position [316, 0]
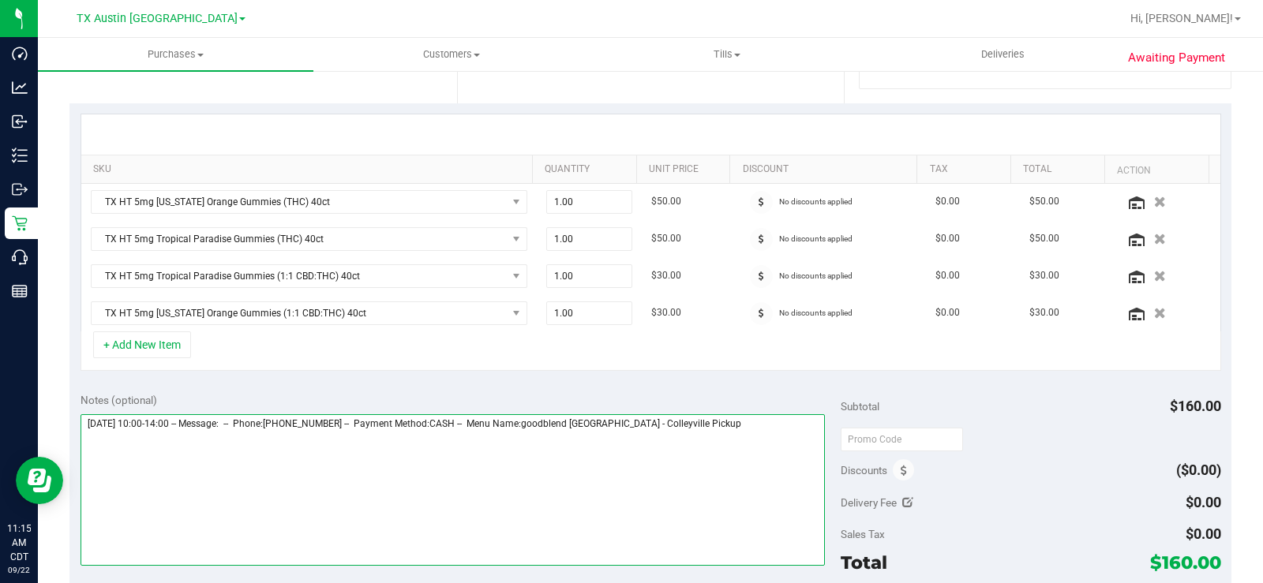
click at [724, 420] on textarea at bounding box center [452, 490] width 744 height 152
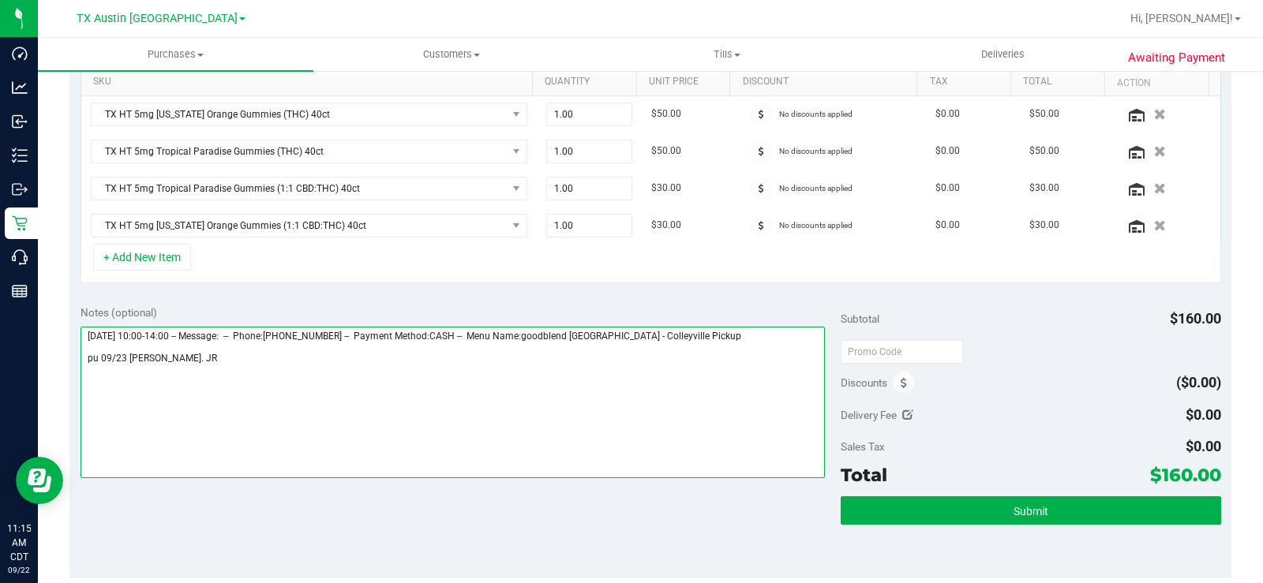
scroll to position [473, 0]
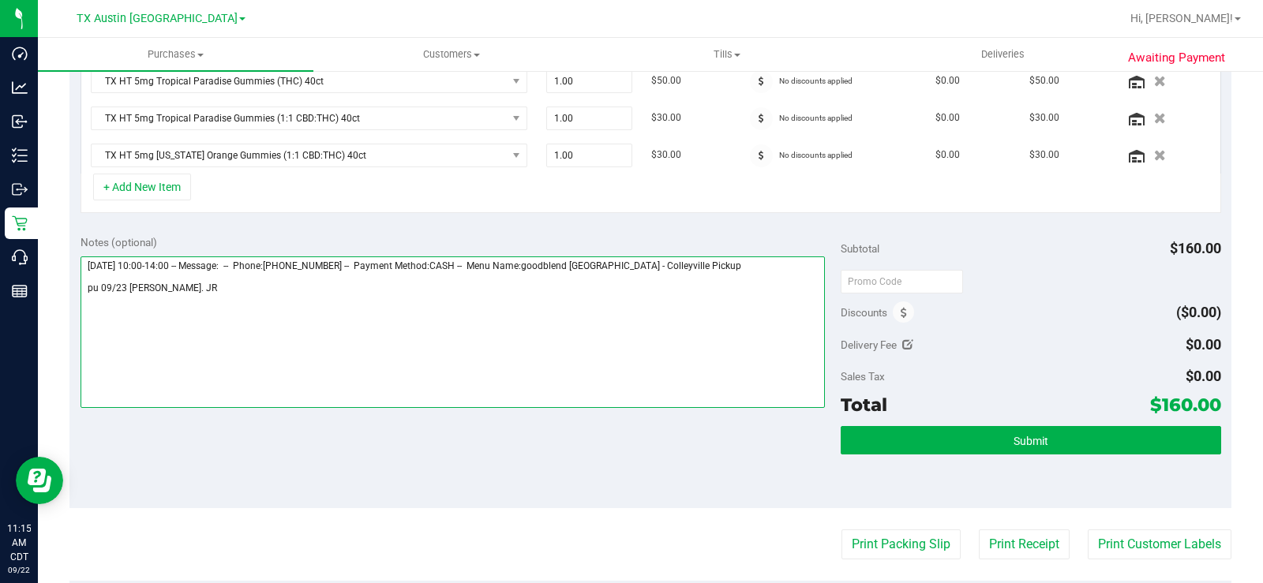
type textarea "Tuesday 09/23/2025 10:00-14:00 -- Message: -- Phone:2142823309 -- Payment Metho…"
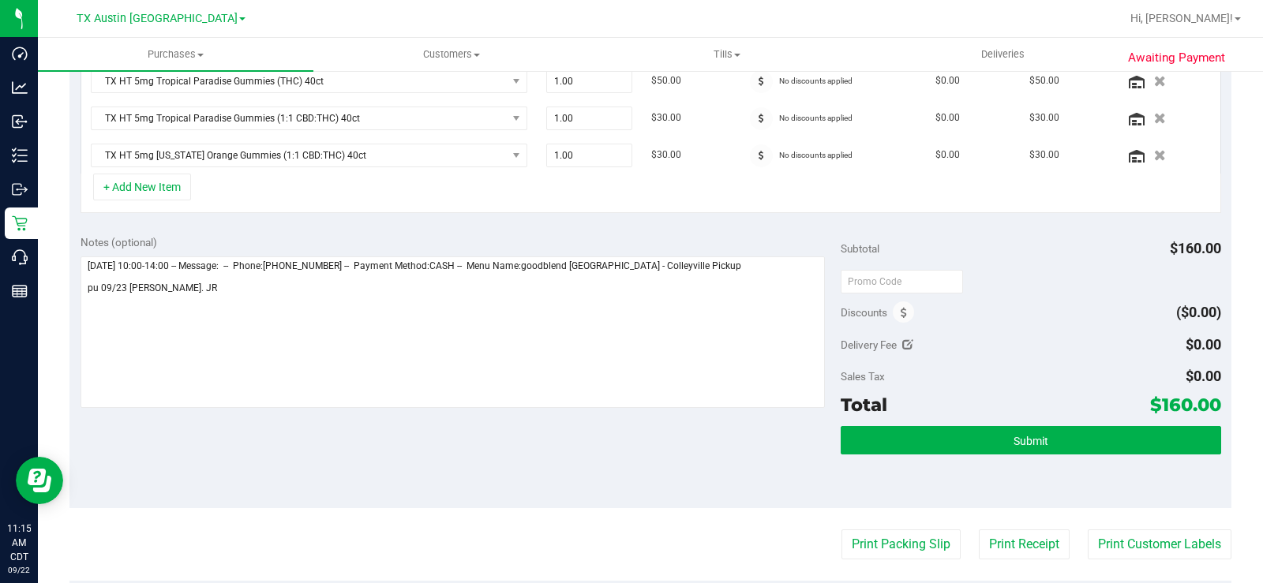
click at [1017, 425] on div "Subtotal $160.00 Discounts ($0.00) Delivery Fee $0.00 Sales Tax $0.00 Total $16…" at bounding box center [1030, 365] width 380 height 263
click at [1017, 440] on span "Submit" at bounding box center [1030, 441] width 35 height 13
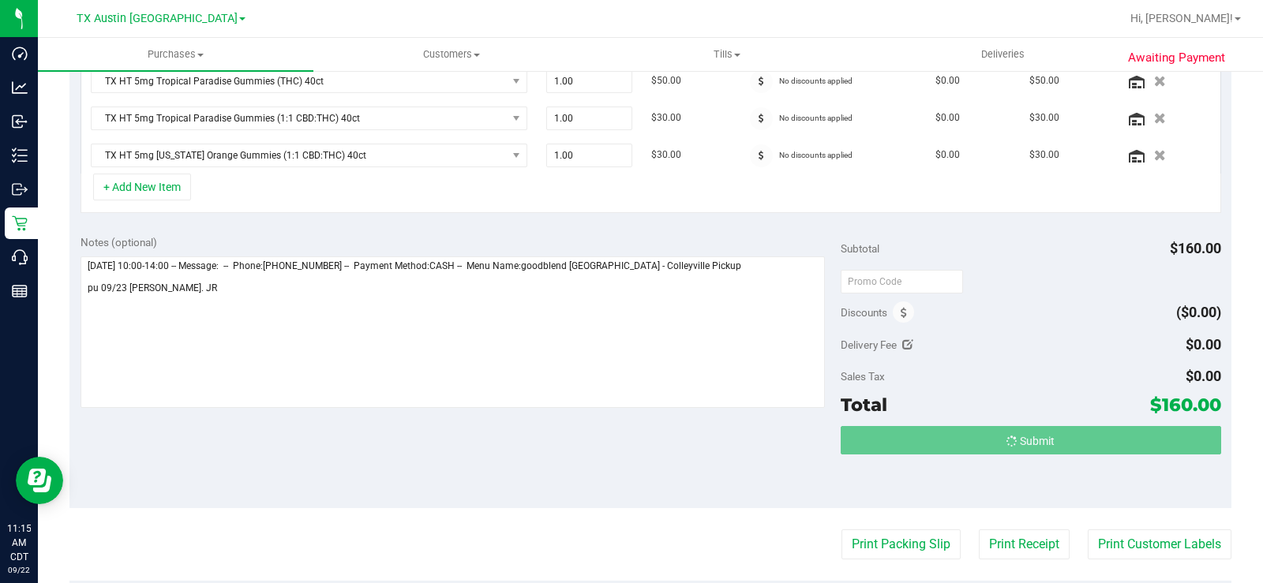
scroll to position [449, 0]
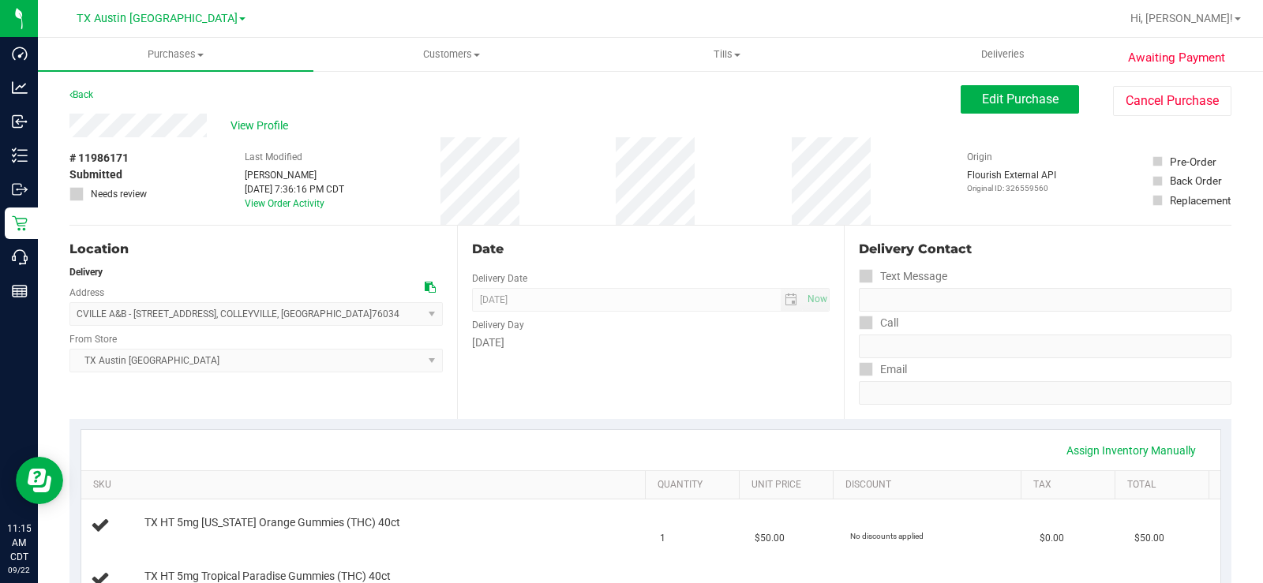
drag, startPoint x: 211, startPoint y: 126, endPoint x: 53, endPoint y: 125, distance: 157.8
click at [243, 124] on span "View Profile" at bounding box center [261, 126] width 63 height 17
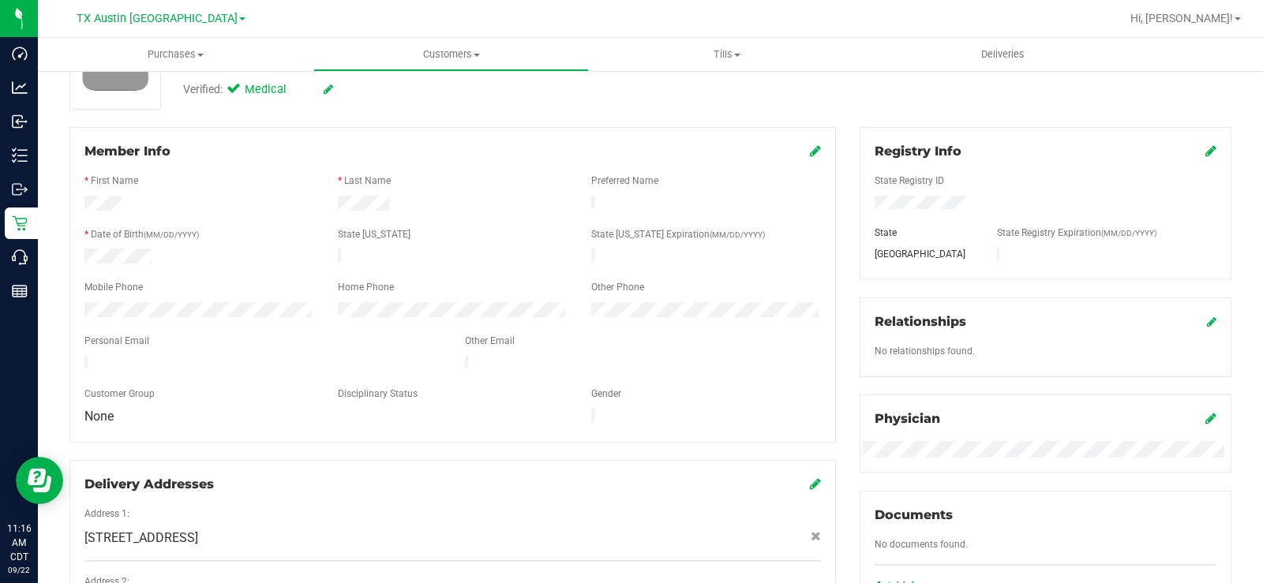
scroll to position [158, 0]
drag, startPoint x: 257, startPoint y: 349, endPoint x: 66, endPoint y: 350, distance: 191.8
click at [66, 350] on div "Member Info * First Name * Last Name Preferred Name * Date of Birth (MM/DD/YYYY…" at bounding box center [453, 426] width 790 height 601
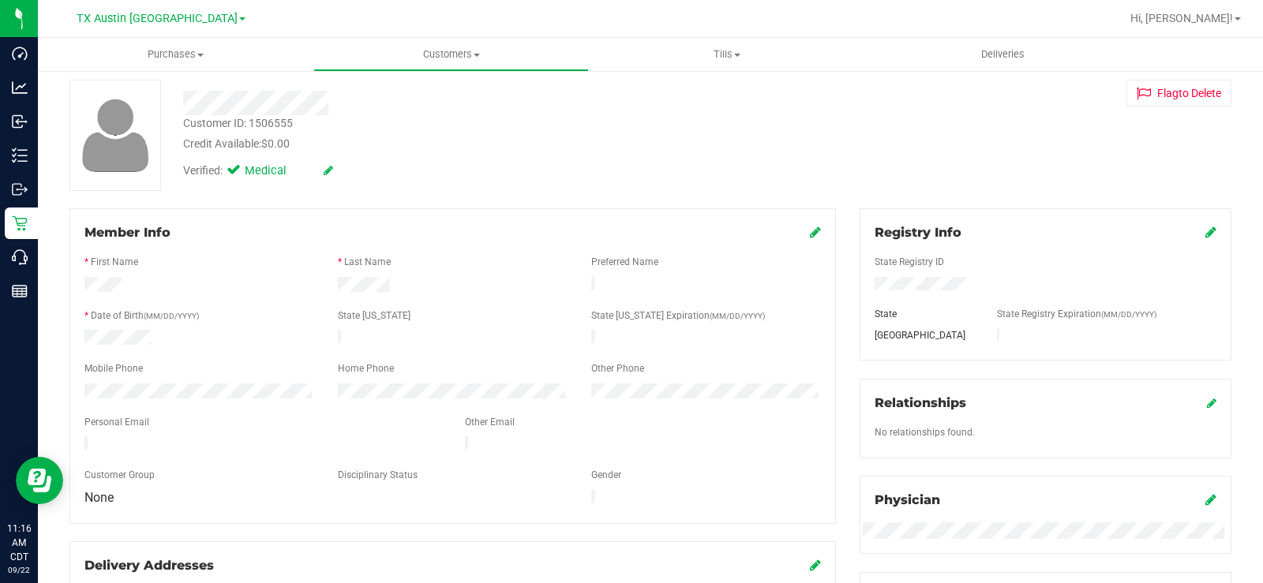
scroll to position [0, 0]
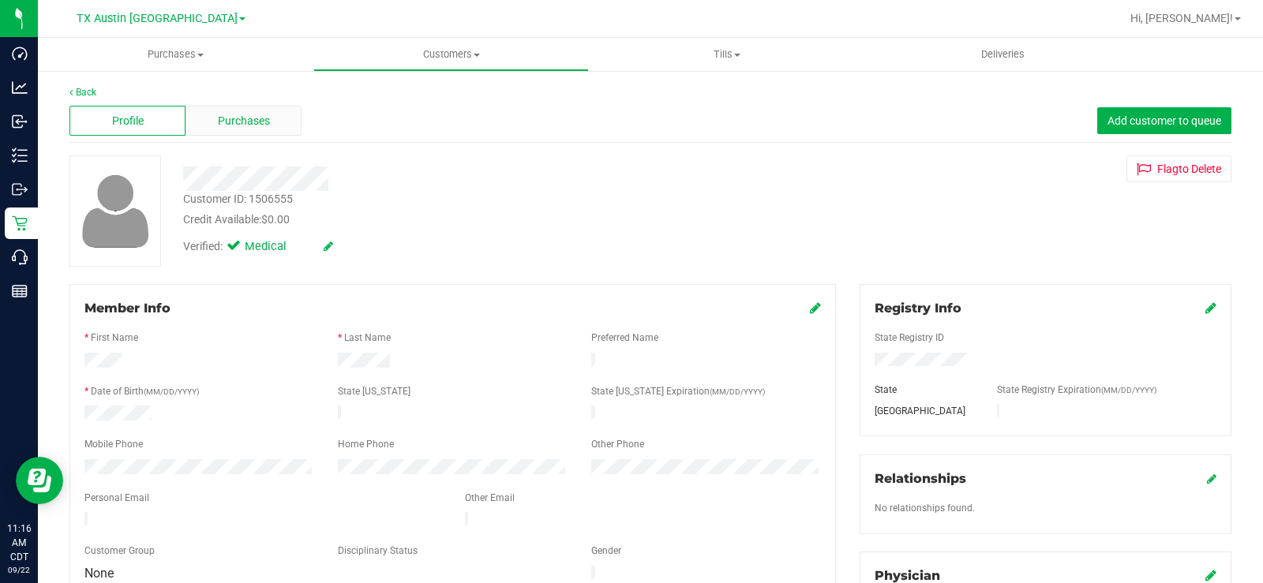
click at [224, 124] on span "Purchases" at bounding box center [244, 121] width 52 height 17
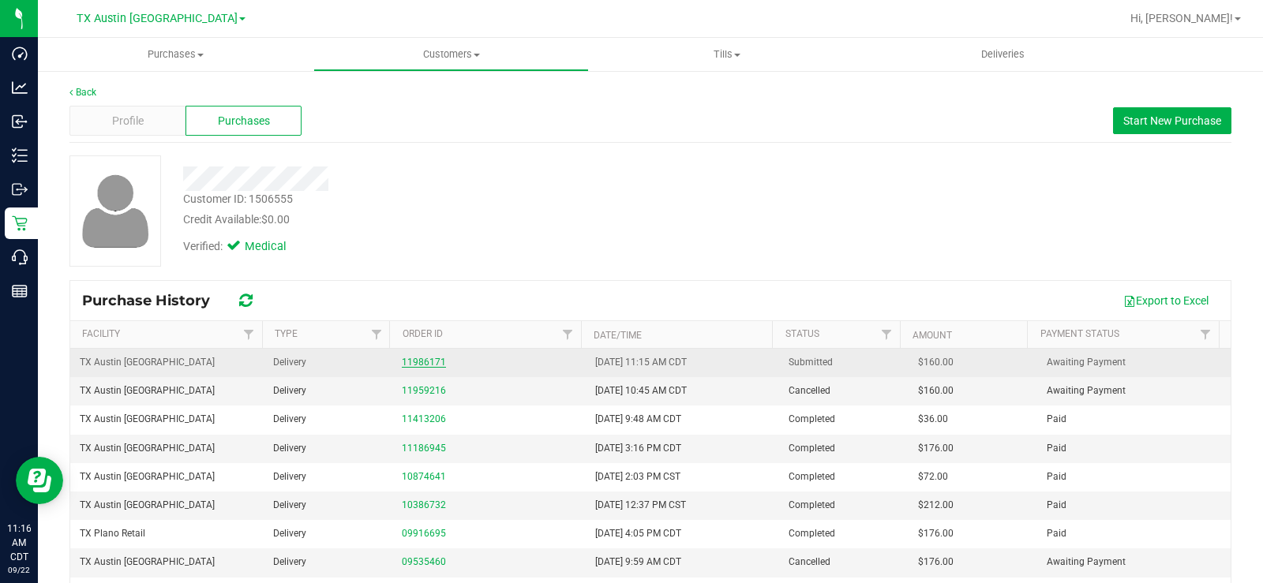
click at [405, 361] on link "11986171" at bounding box center [424, 362] width 44 height 11
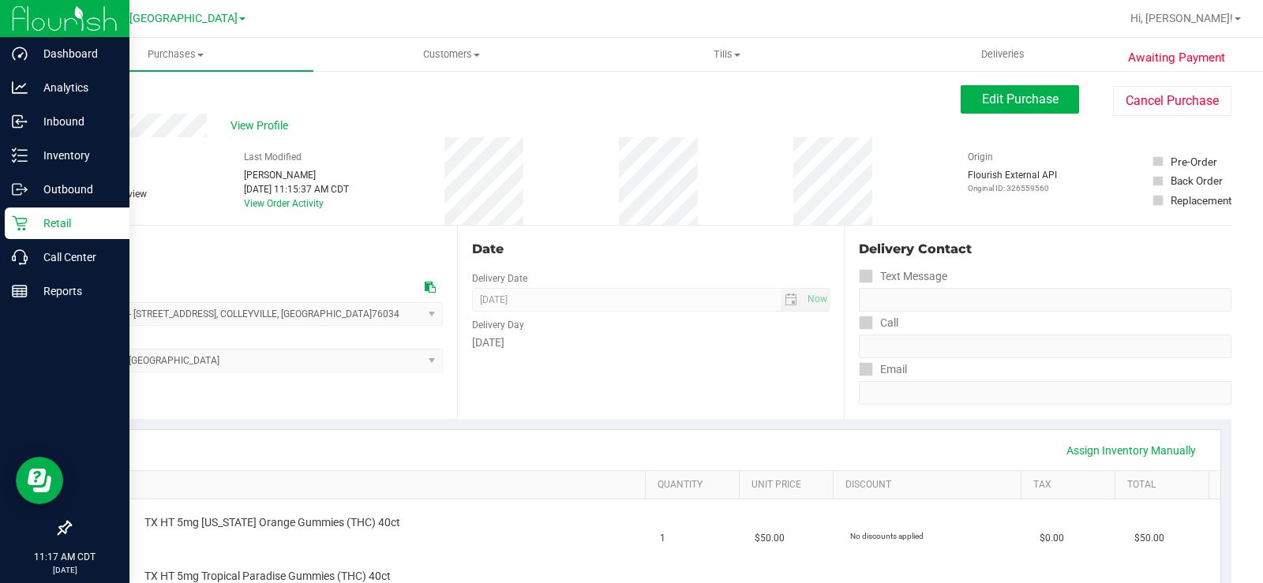
click at [26, 223] on icon at bounding box center [20, 223] width 16 height 16
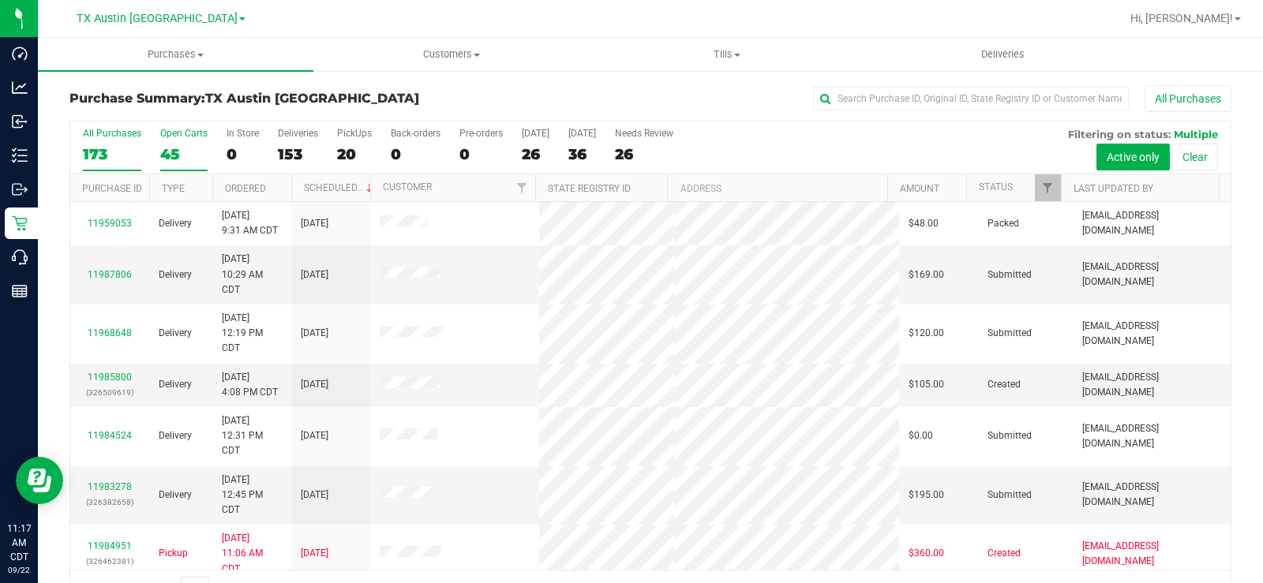
click at [173, 148] on div "45" at bounding box center [183, 154] width 47 height 18
click at [0, 0] on input "Open Carts 45" at bounding box center [0, 0] width 0 height 0
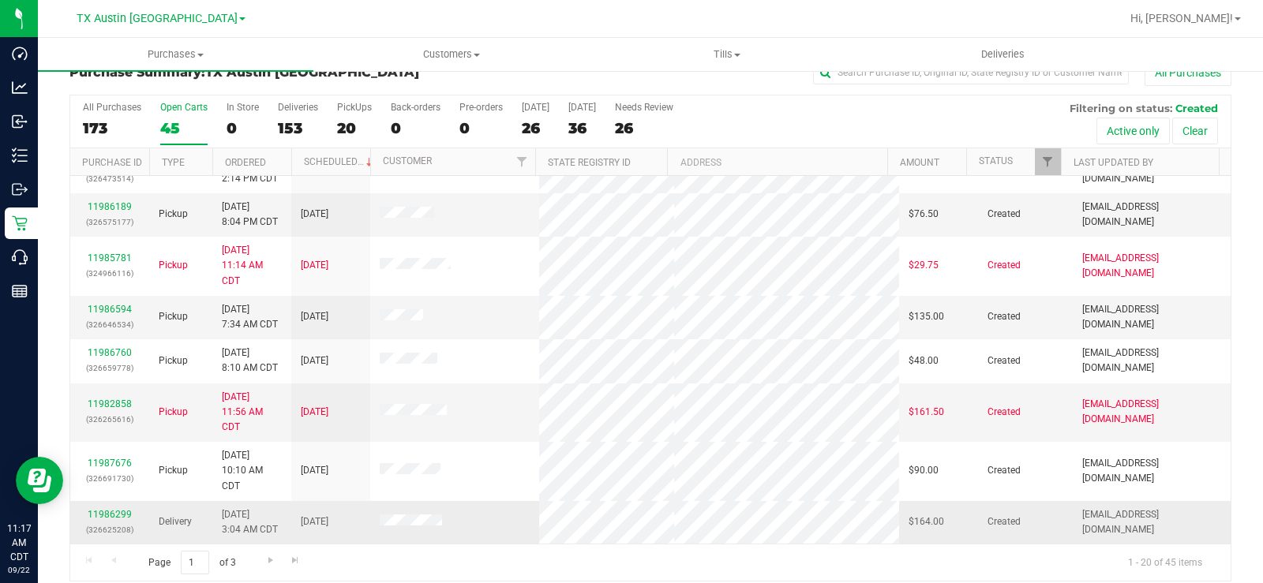
scroll to position [40, 0]
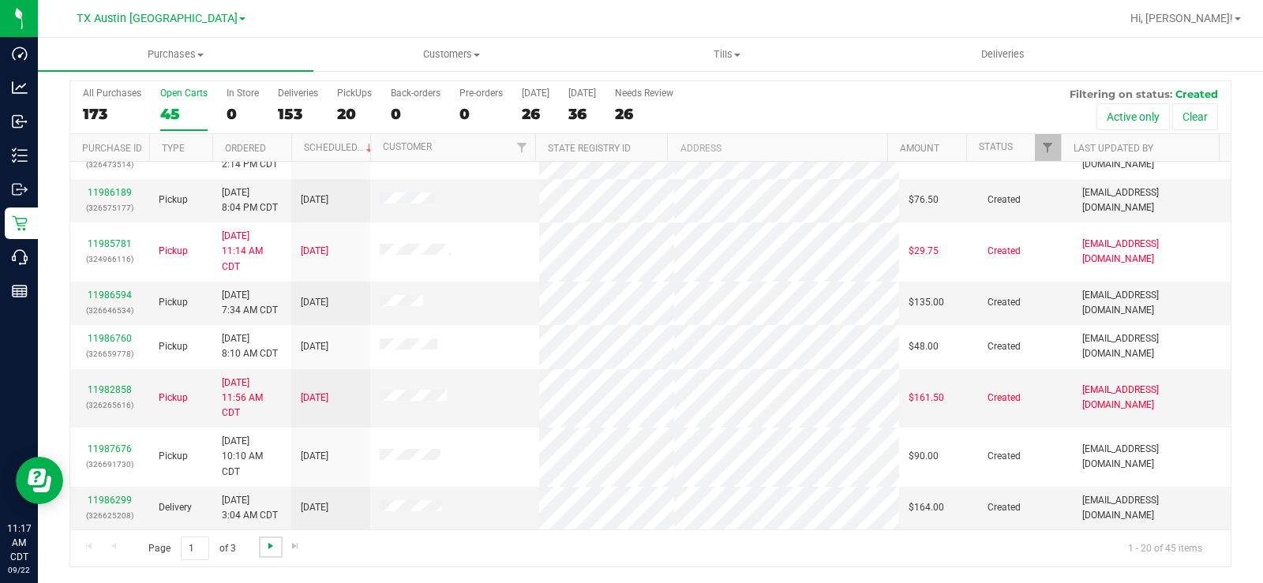
click at [269, 543] on span "Go to the next page" at bounding box center [270, 546] width 13 height 13
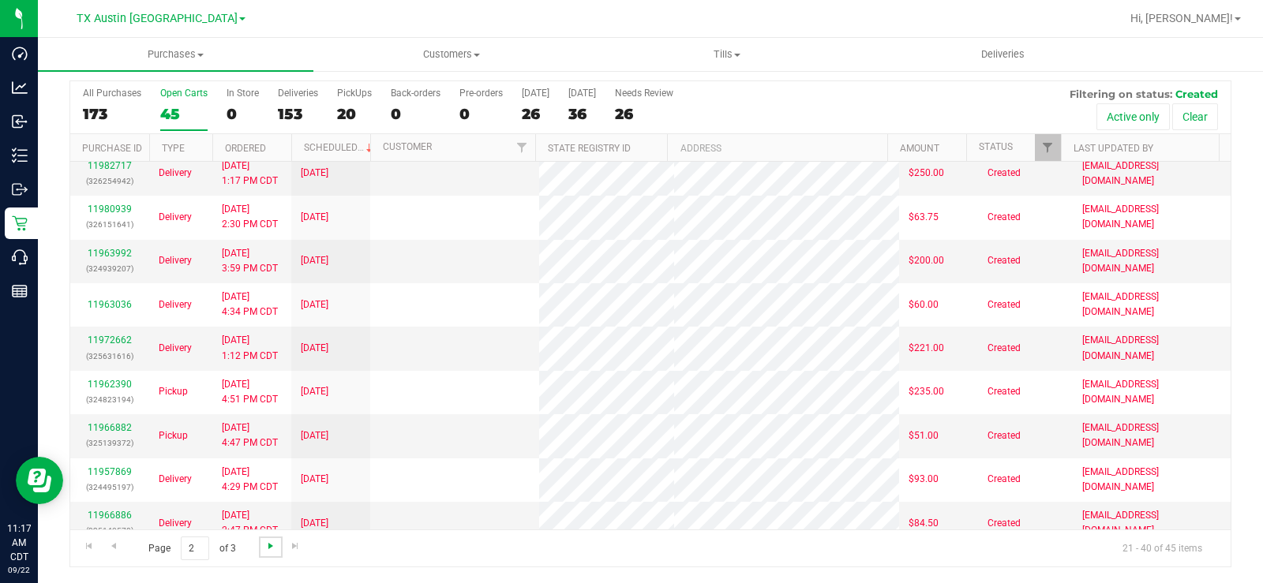
scroll to position [0, 0]
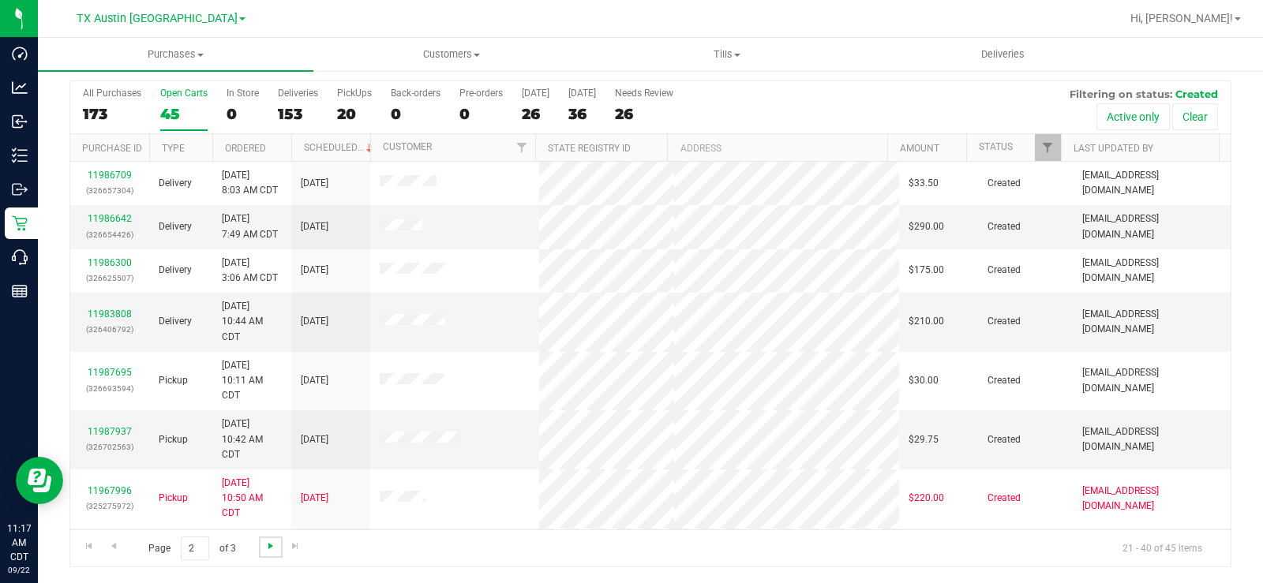
click at [268, 543] on span "Go to the next page" at bounding box center [270, 546] width 13 height 13
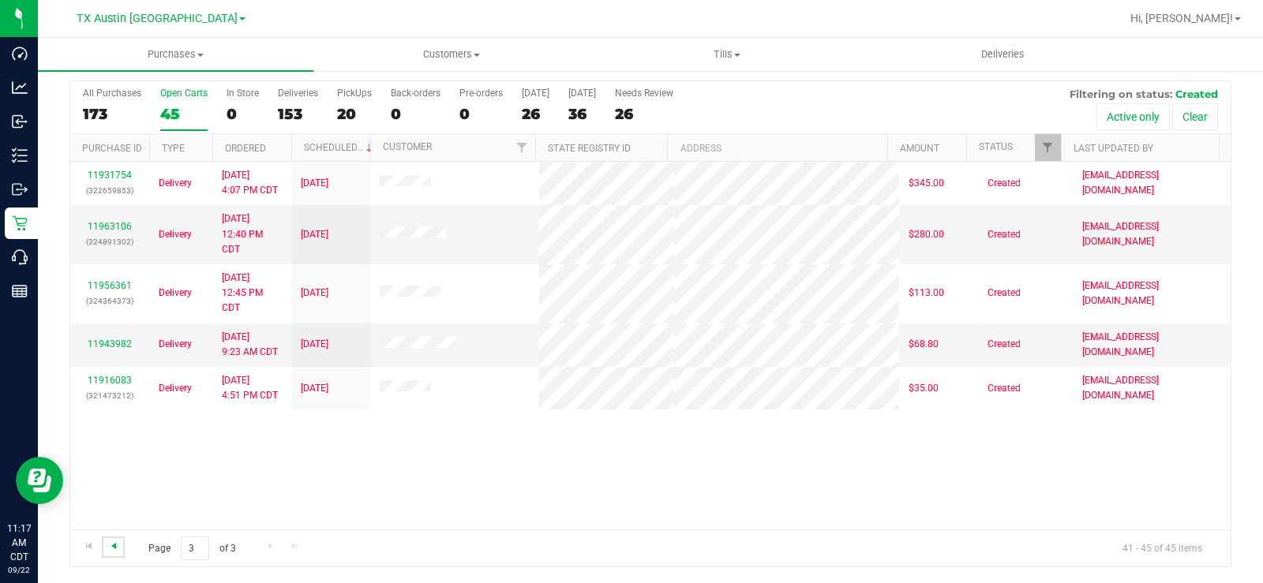
click at [116, 545] on span "Go to the previous page" at bounding box center [113, 546] width 13 height 13
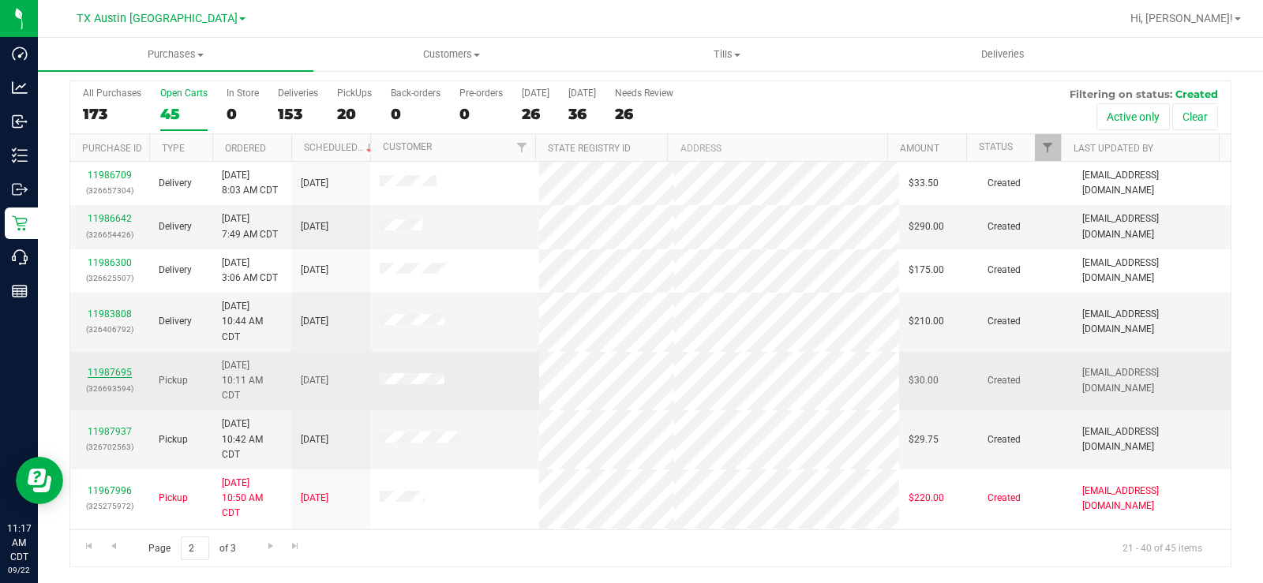
click at [115, 371] on link "11987695" at bounding box center [110, 372] width 44 height 11
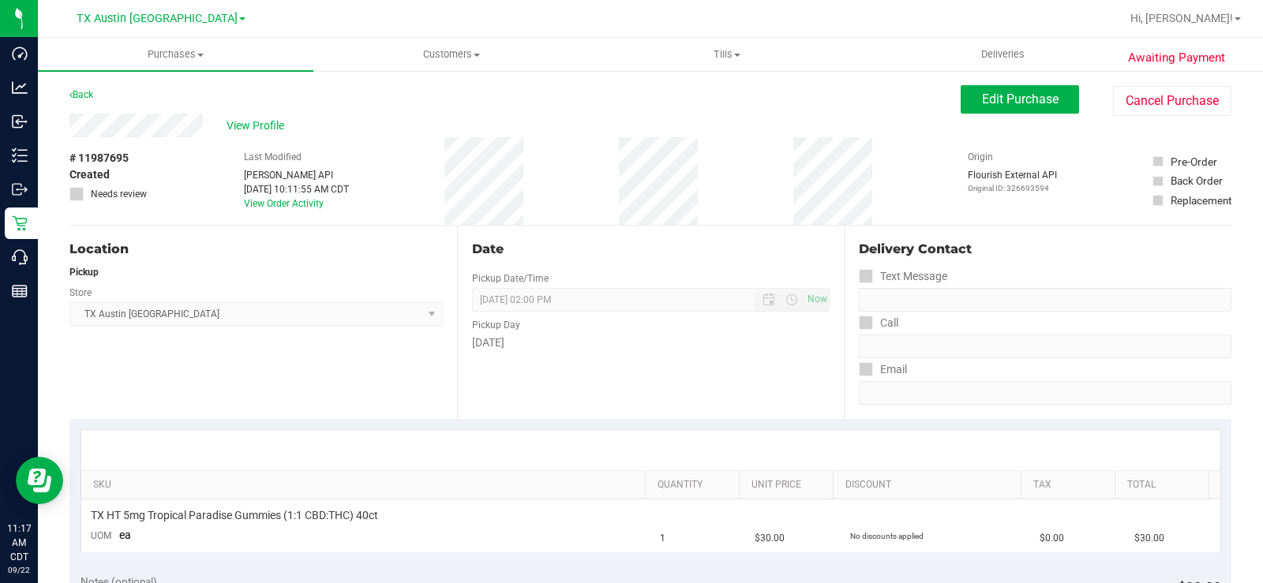
click at [137, 129] on div "View Profile" at bounding box center [514, 126] width 891 height 24
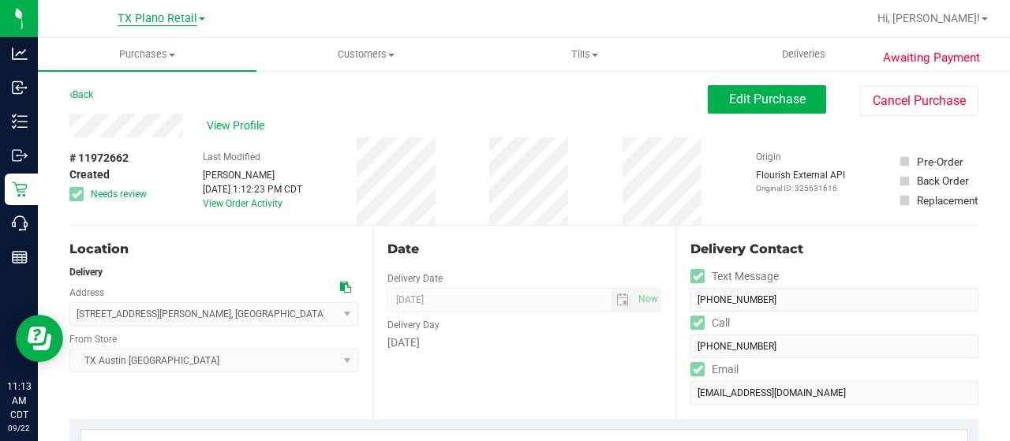
click at [151, 17] on span "TX Plano Retail" at bounding box center [158, 19] width 80 height 14
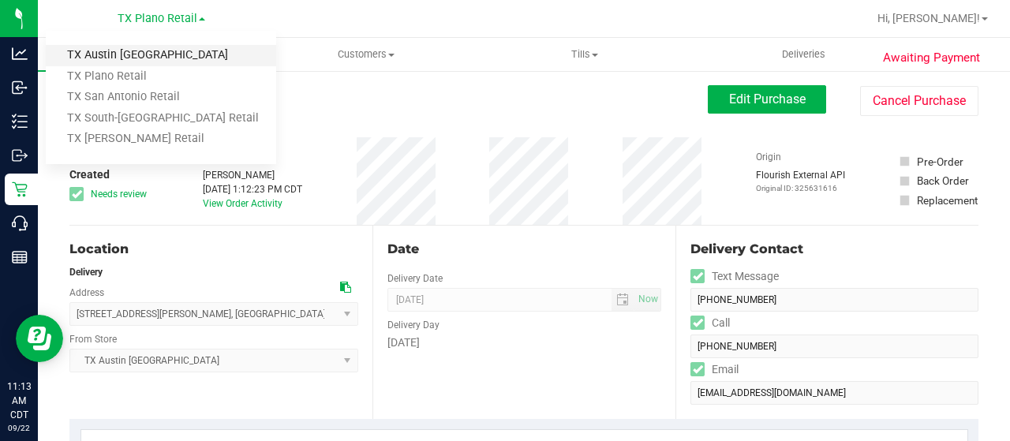
click at [152, 54] on link "TX Austin [GEOGRAPHIC_DATA]" at bounding box center [161, 55] width 230 height 21
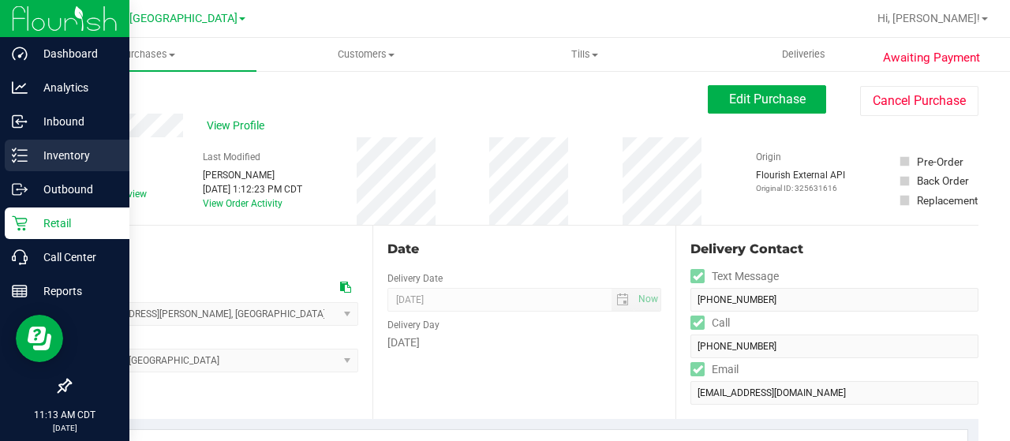
click at [59, 146] on p "Inventory" at bounding box center [75, 155] width 95 height 19
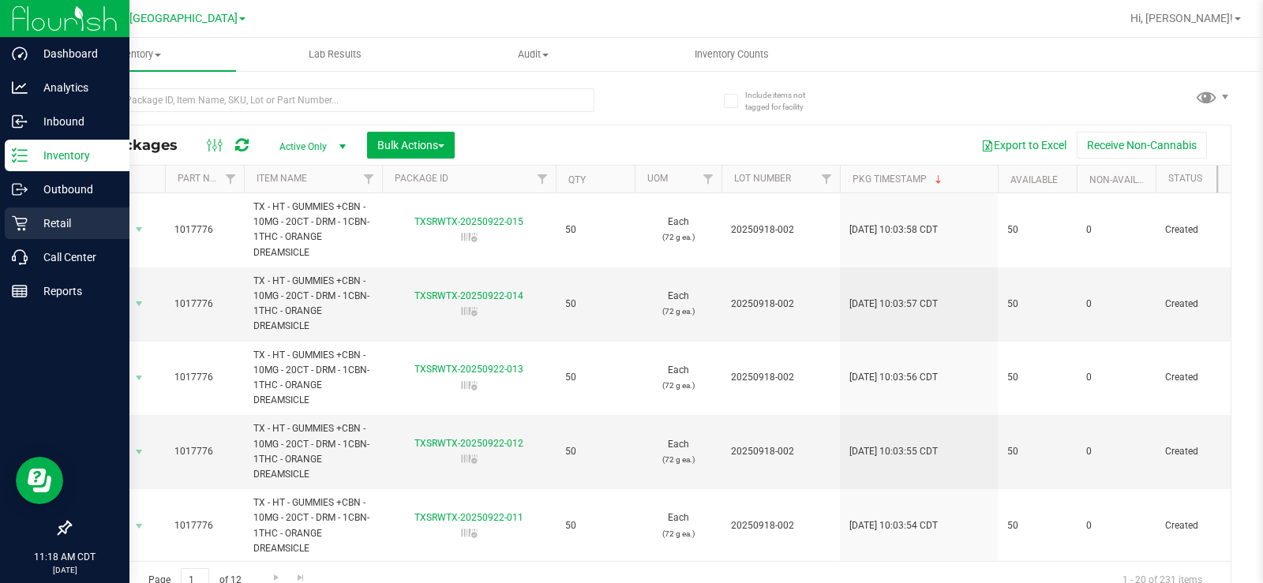
click at [26, 219] on icon at bounding box center [19, 223] width 15 height 15
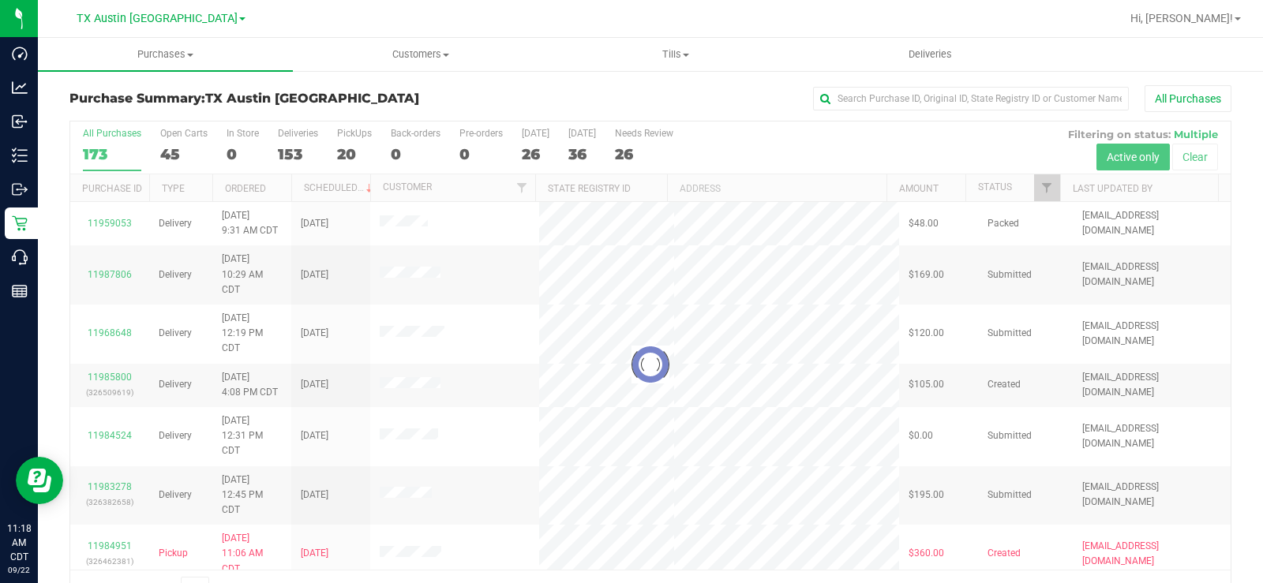
click at [174, 150] on div at bounding box center [650, 365] width 1160 height 486
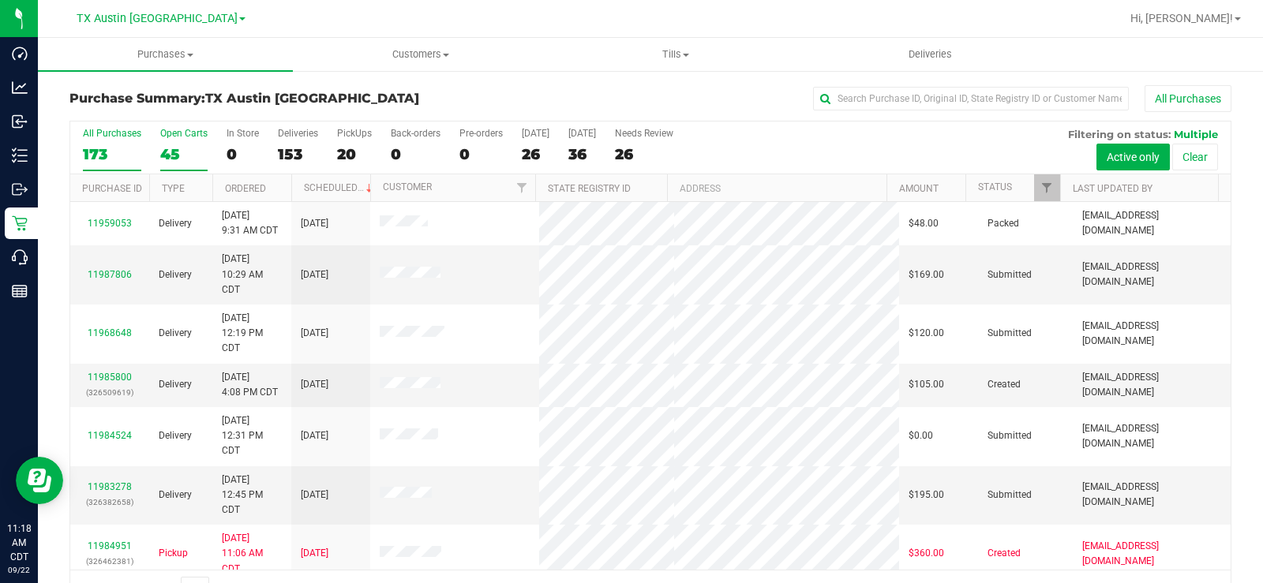
click at [174, 149] on div "45" at bounding box center [183, 154] width 47 height 18
click at [0, 0] on input "Open Carts 45" at bounding box center [0, 0] width 0 height 0
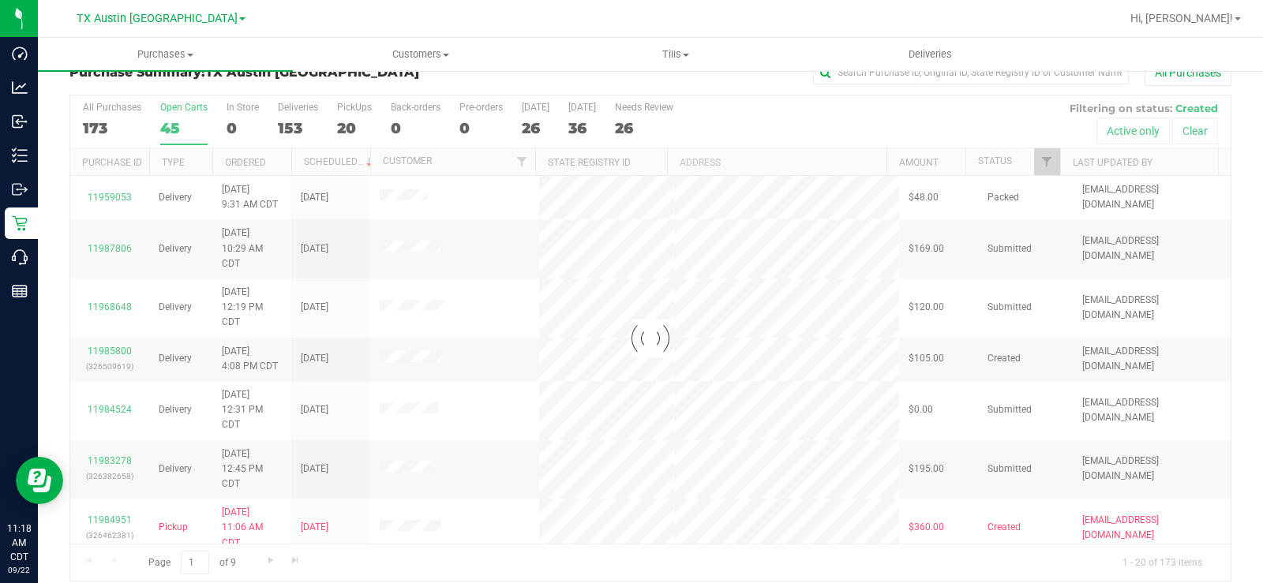
scroll to position [40, 0]
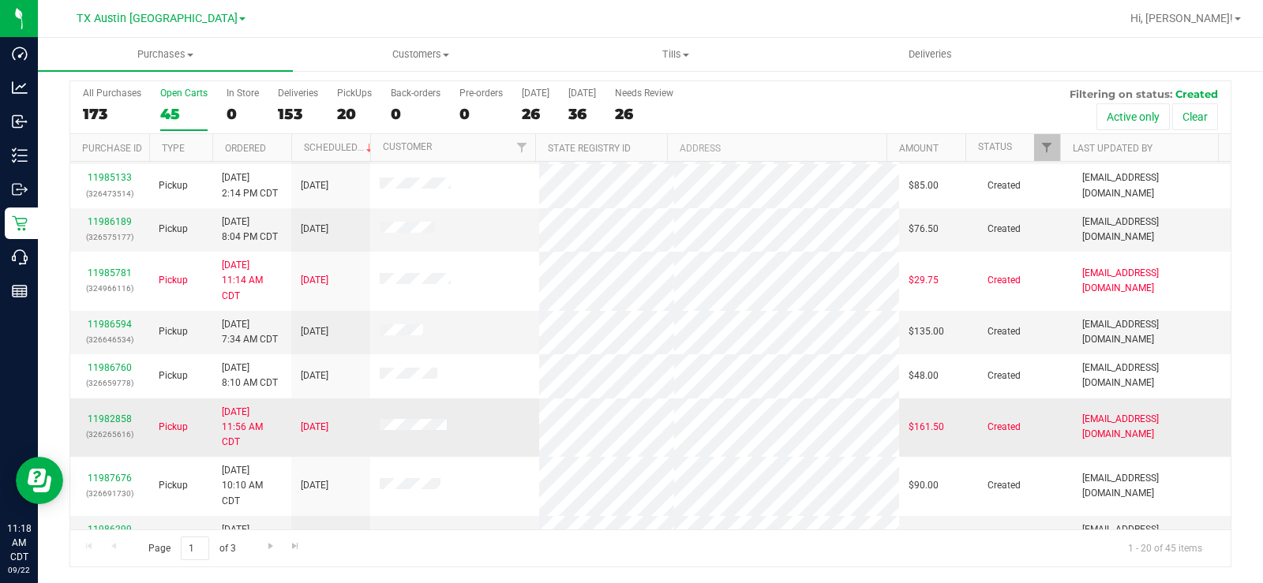
scroll to position [582, 0]
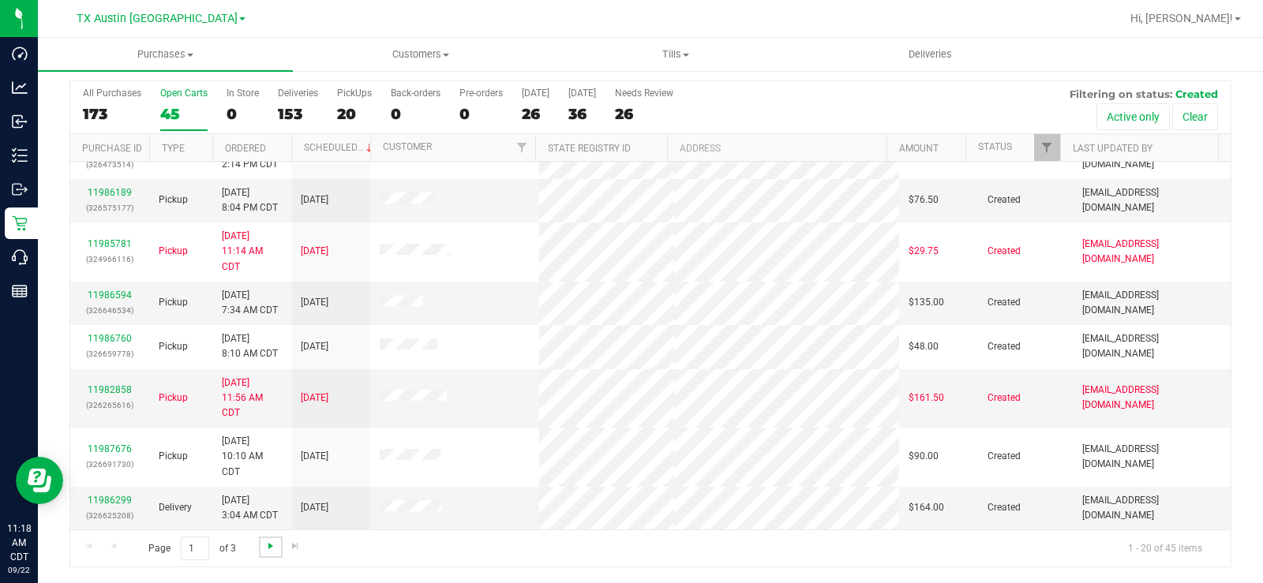
click at [271, 440] on span "Go to the next page" at bounding box center [270, 546] width 13 height 13
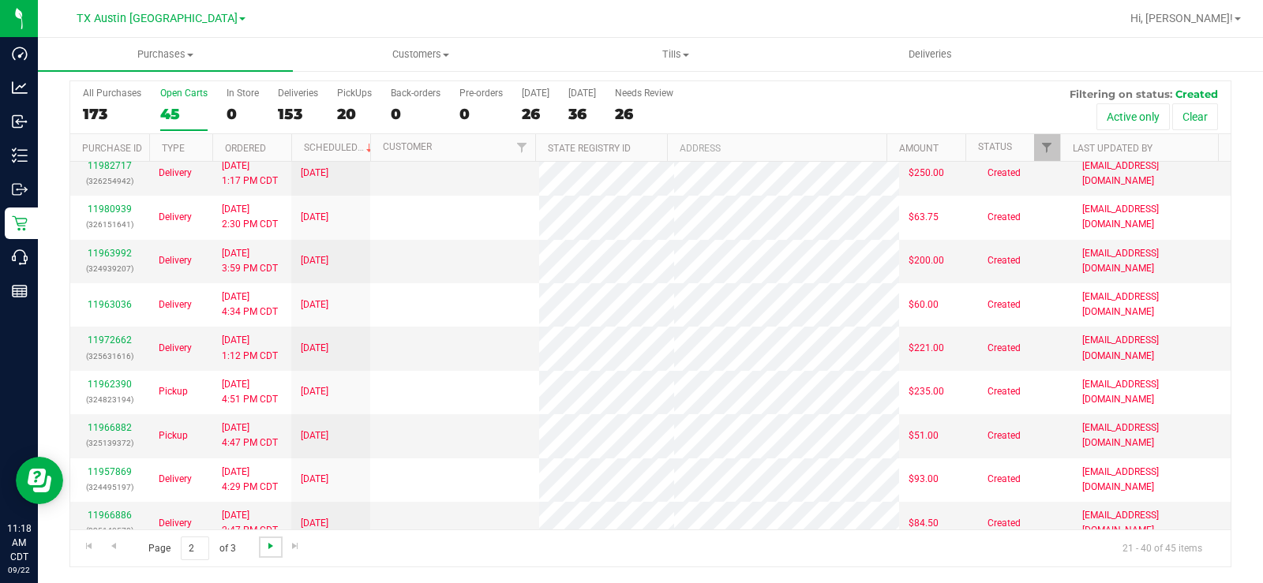
scroll to position [0, 0]
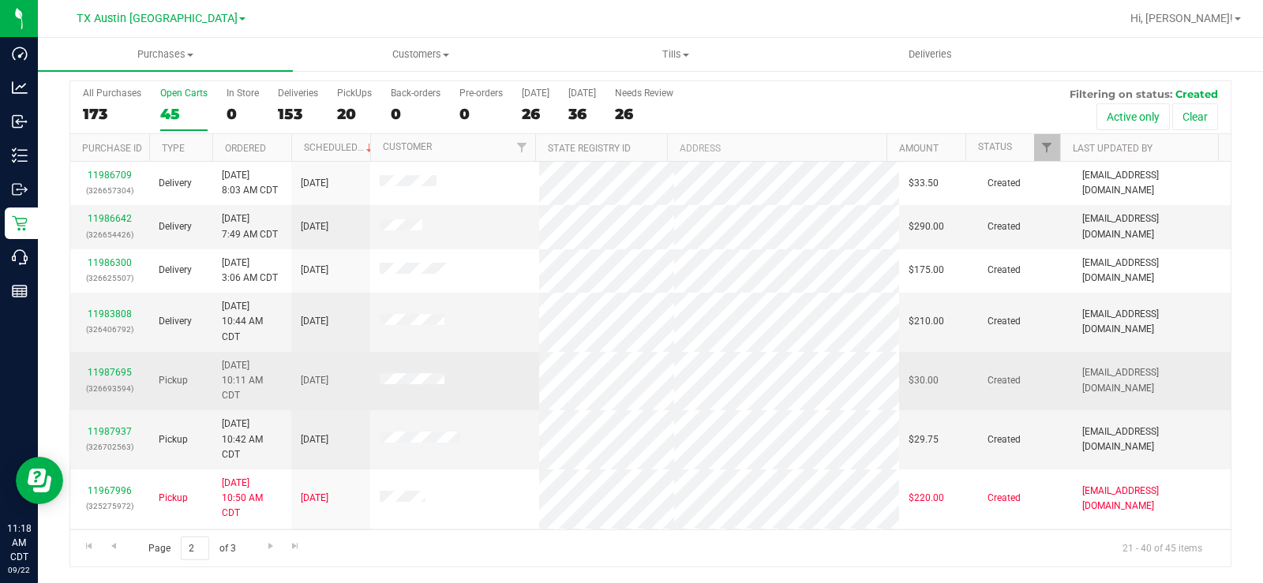
click at [110, 364] on td "11987695 (326693594)" at bounding box center [109, 381] width 79 height 59
click at [113, 371] on link "11987695" at bounding box center [110, 372] width 44 height 11
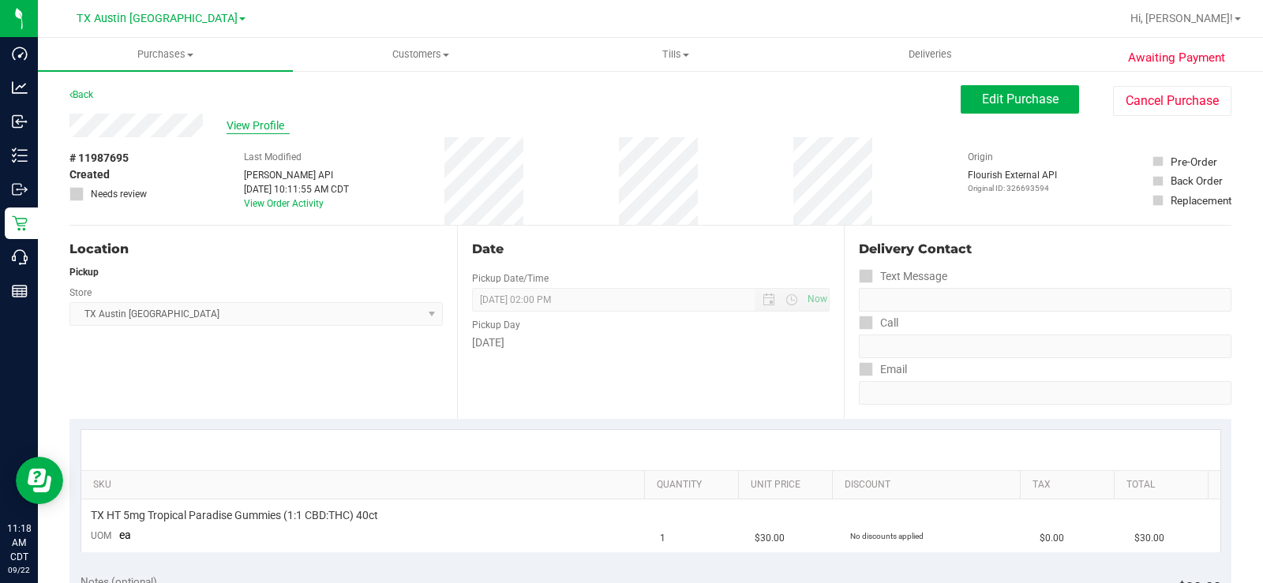
click at [242, 123] on span "View Profile" at bounding box center [257, 126] width 63 height 17
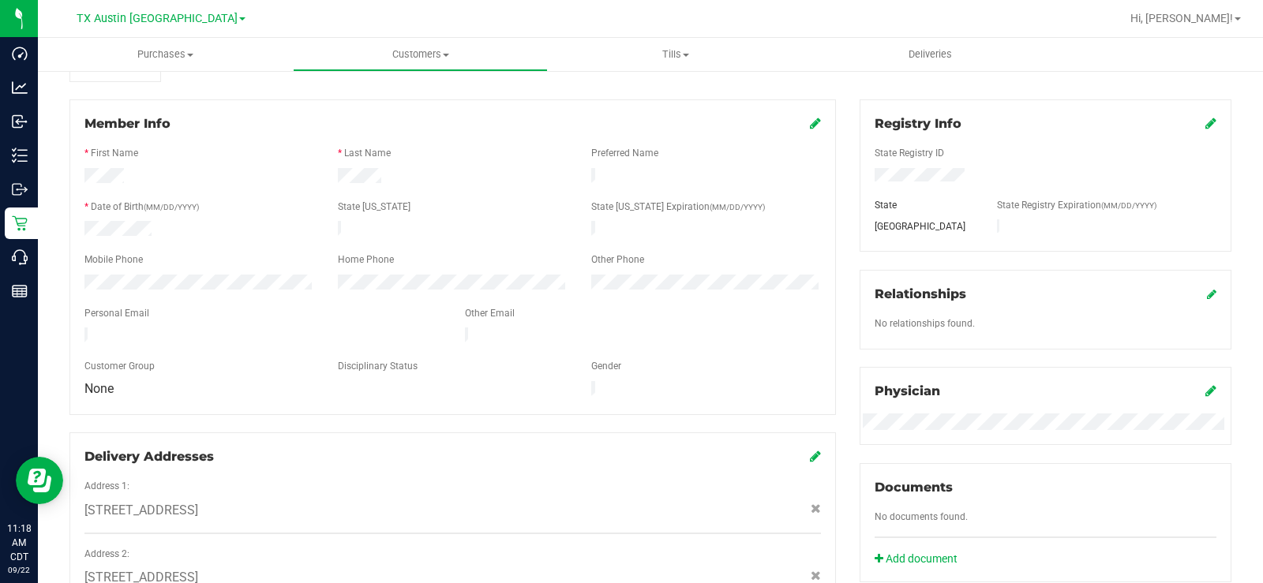
scroll to position [174, 0]
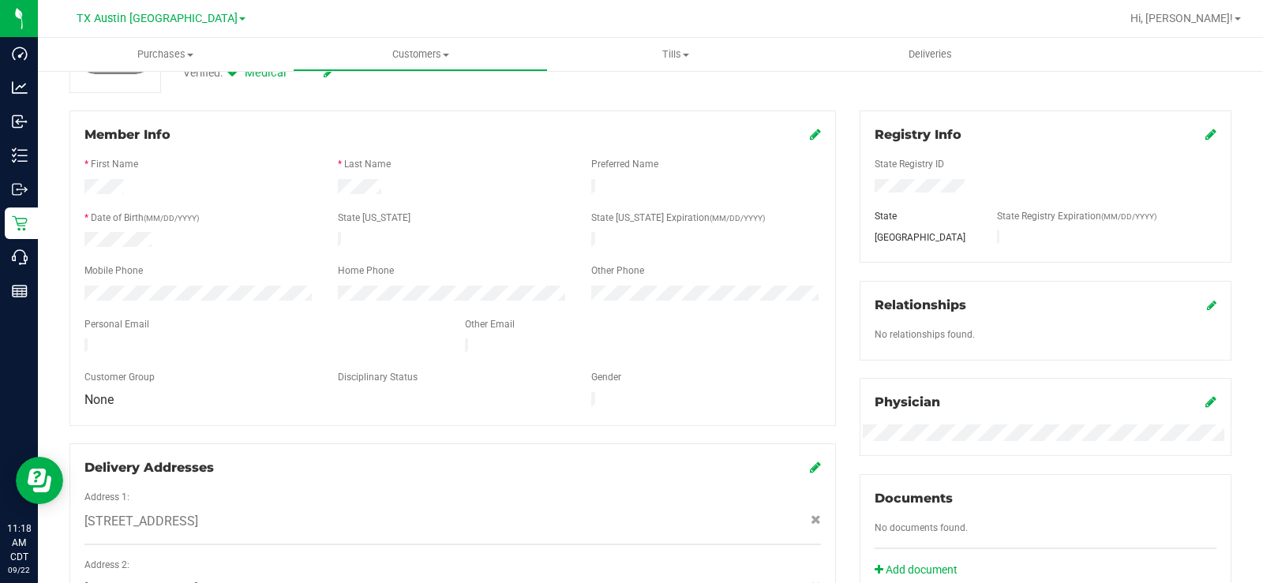
click at [1009, 397] on icon at bounding box center [1210, 401] width 11 height 13
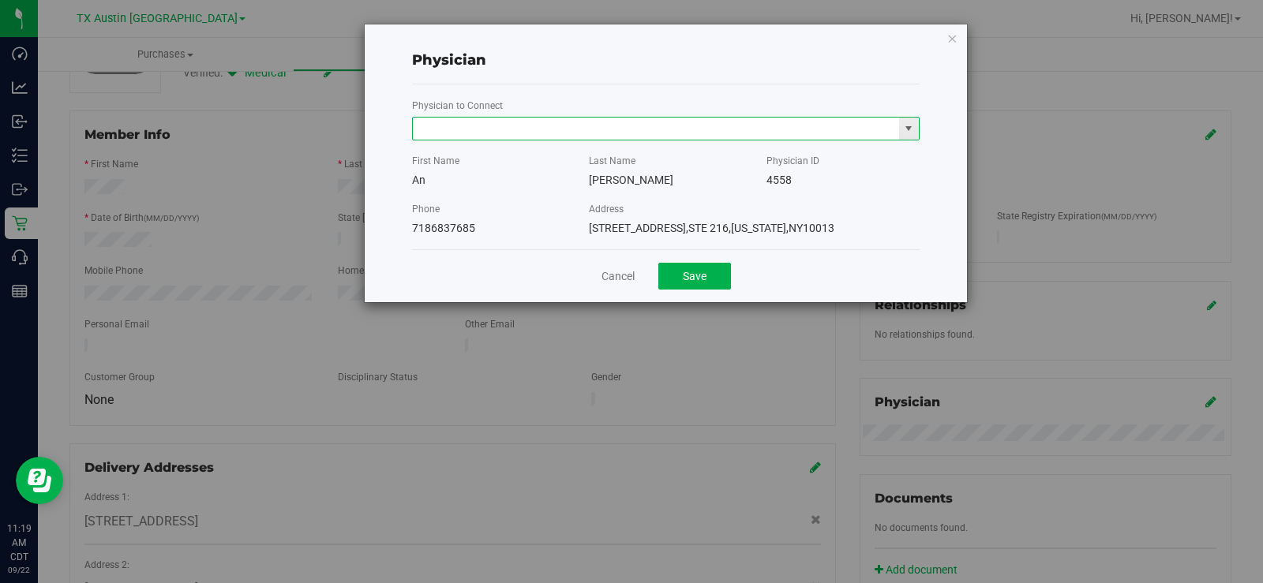
click at [665, 124] on input "text" at bounding box center [656, 129] width 486 height 22
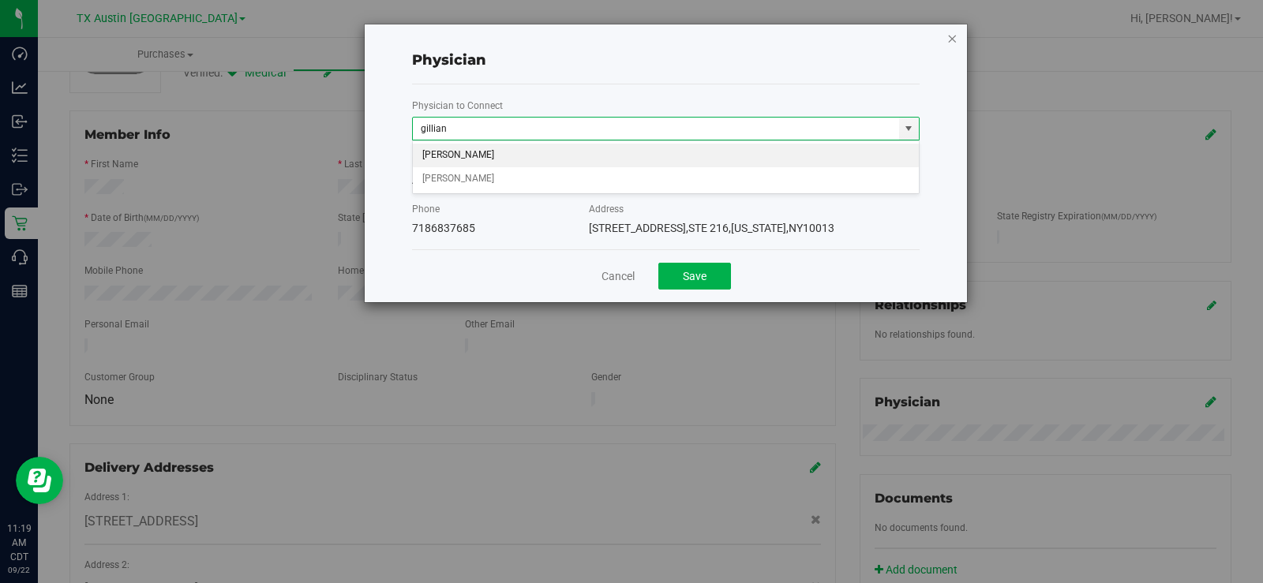
type input "gillian"
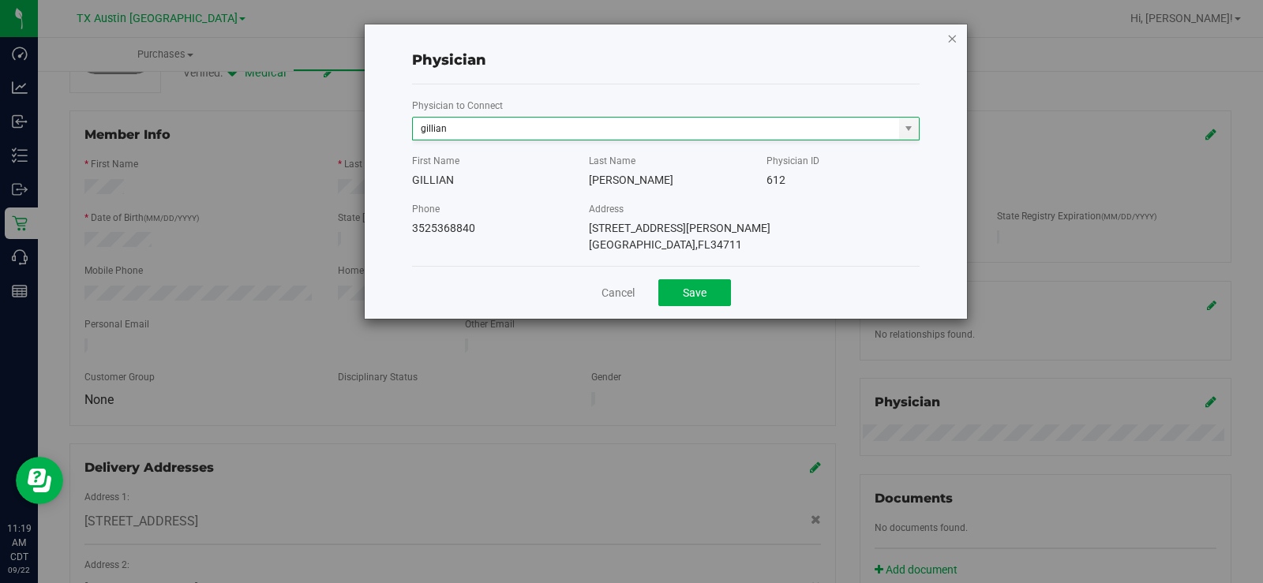
click at [952, 40] on icon "button" at bounding box center [951, 37] width 11 height 19
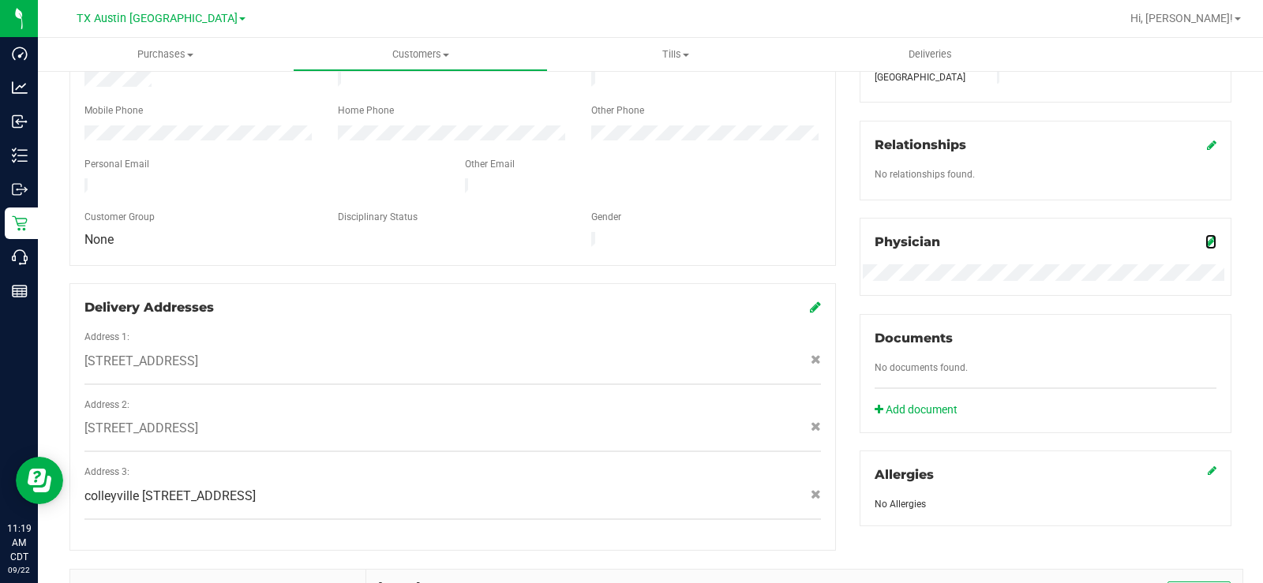
scroll to position [331, 0]
click at [1009, 249] on icon at bounding box center [1210, 244] width 11 height 13
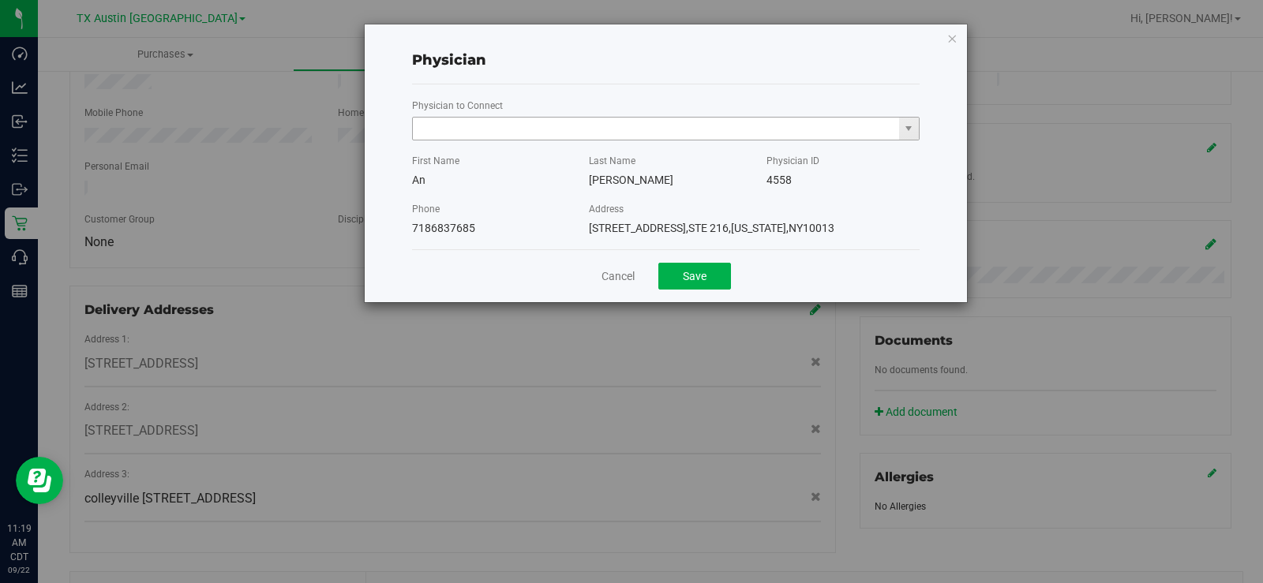
click at [521, 136] on input "text" at bounding box center [656, 129] width 486 height 22
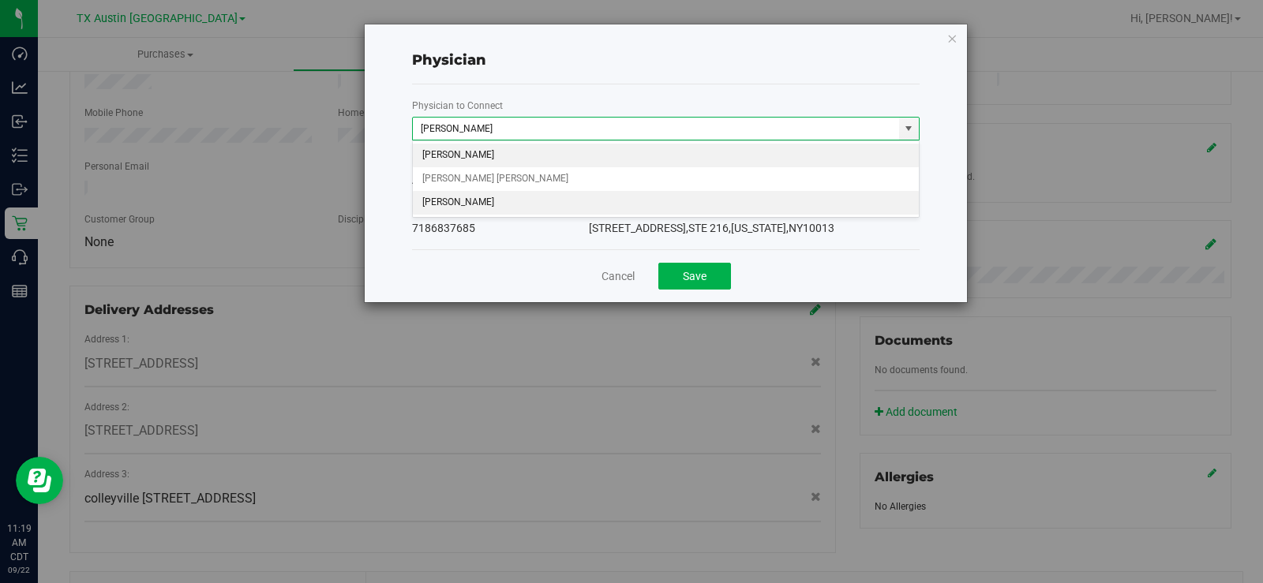
click at [499, 199] on li "GILLIAN JONES" at bounding box center [666, 203] width 506 height 24
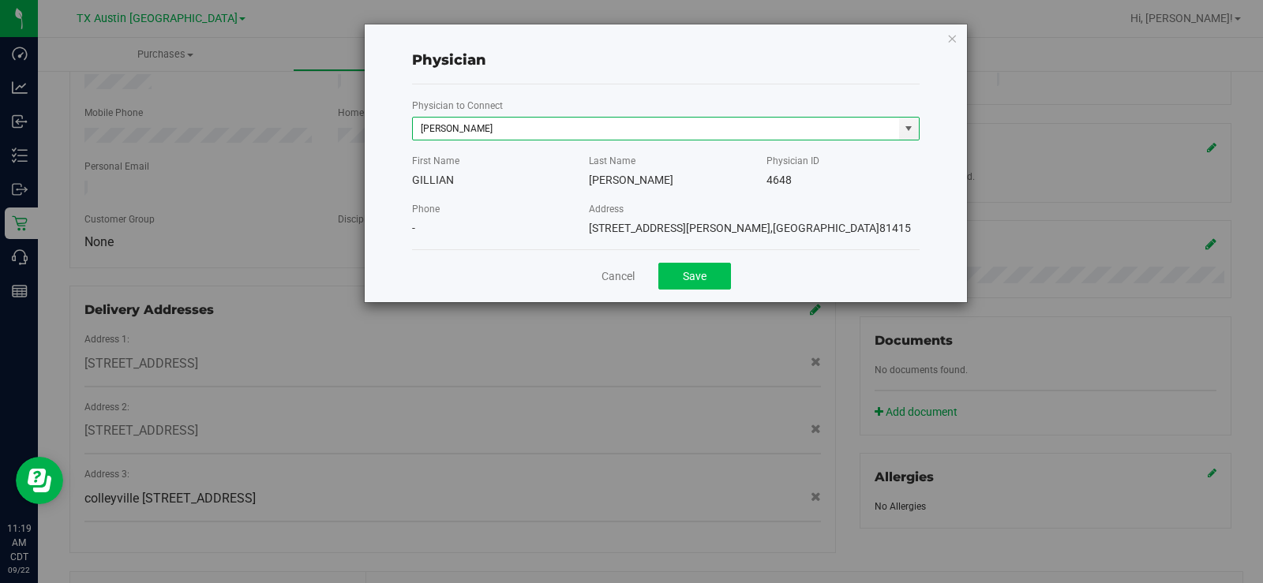
type input "GILLIAN JONES"
click at [691, 281] on button "Save" at bounding box center [694, 276] width 73 height 27
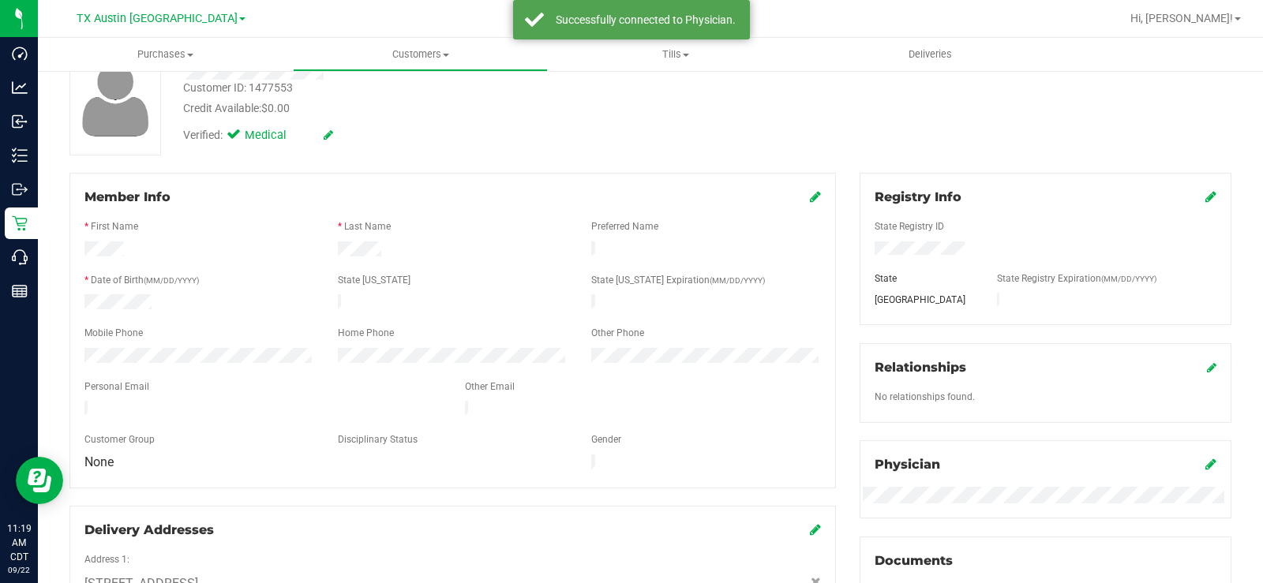
scroll to position [0, 0]
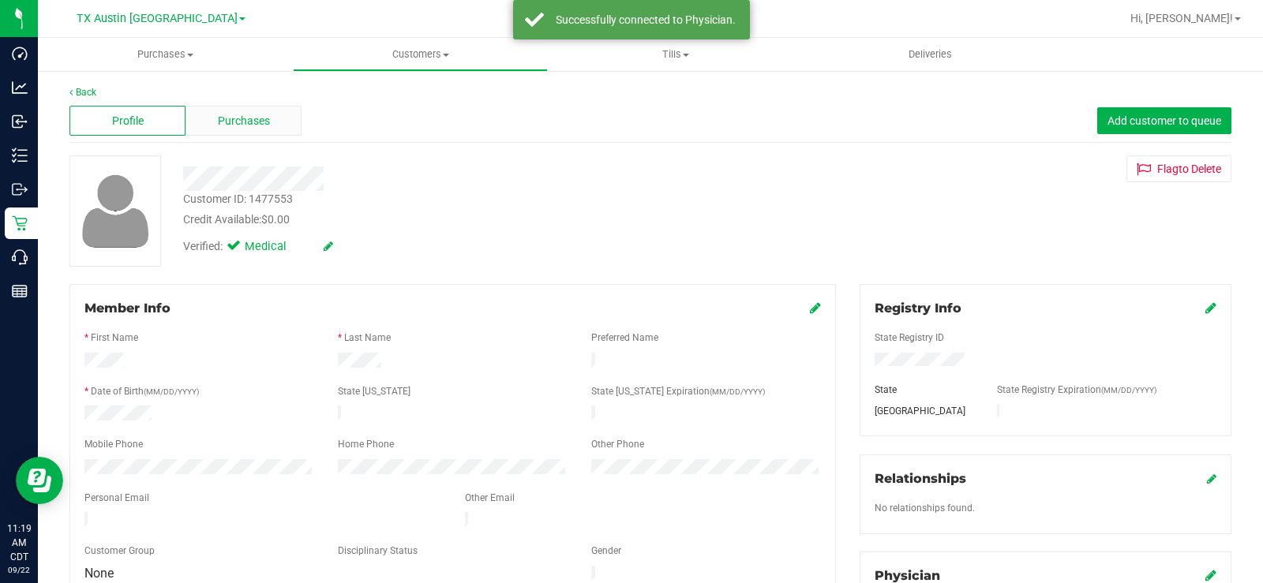
click at [261, 134] on div "Purchases" at bounding box center [243, 121] width 116 height 30
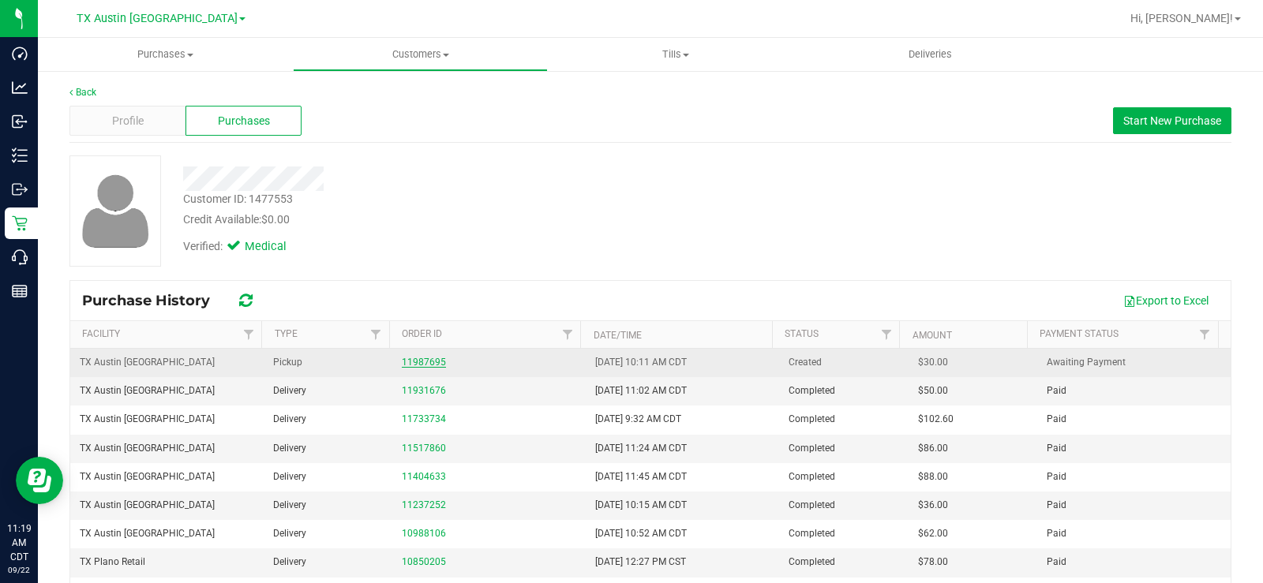
click at [425, 361] on link "11987695" at bounding box center [424, 362] width 44 height 11
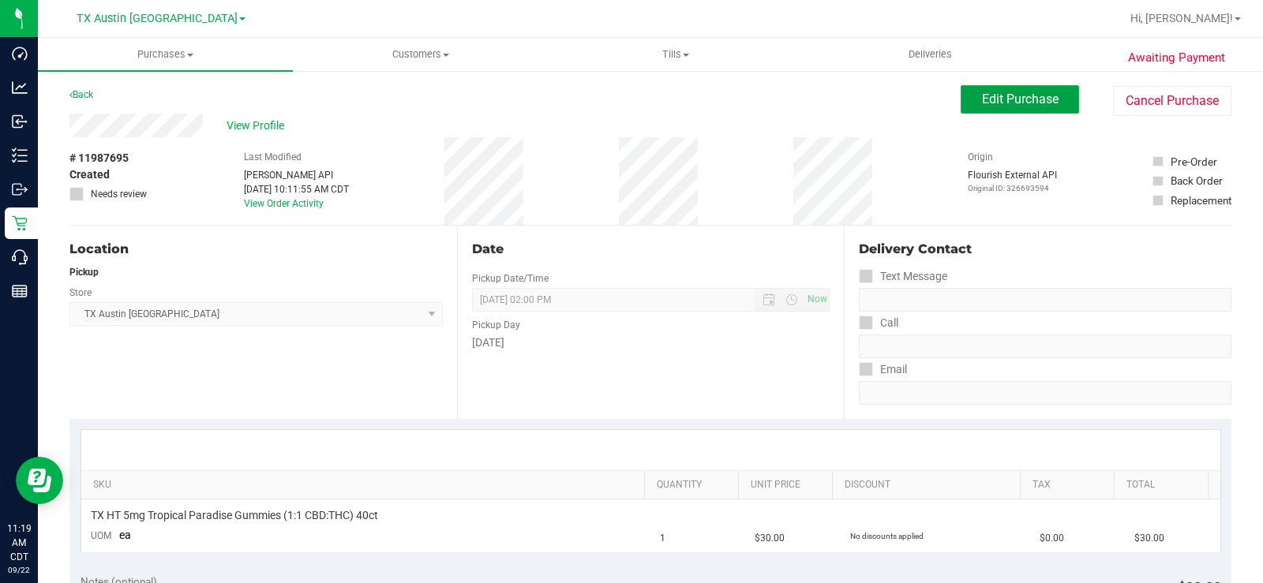
click at [1005, 103] on span "Edit Purchase" at bounding box center [1020, 99] width 77 height 15
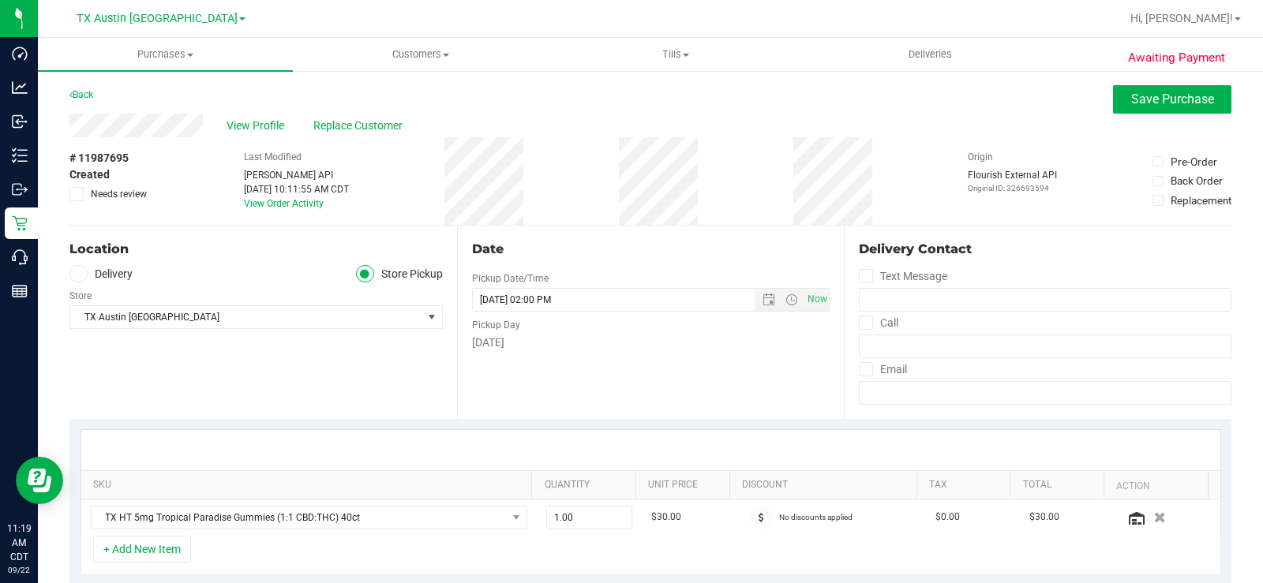
click at [190, 249] on div "Location" at bounding box center [255, 249] width 373 height 19
click at [78, 274] on icon at bounding box center [77, 274] width 9 height 0
click at [0, 0] on input "Delivery" at bounding box center [0, 0] width 0 height 0
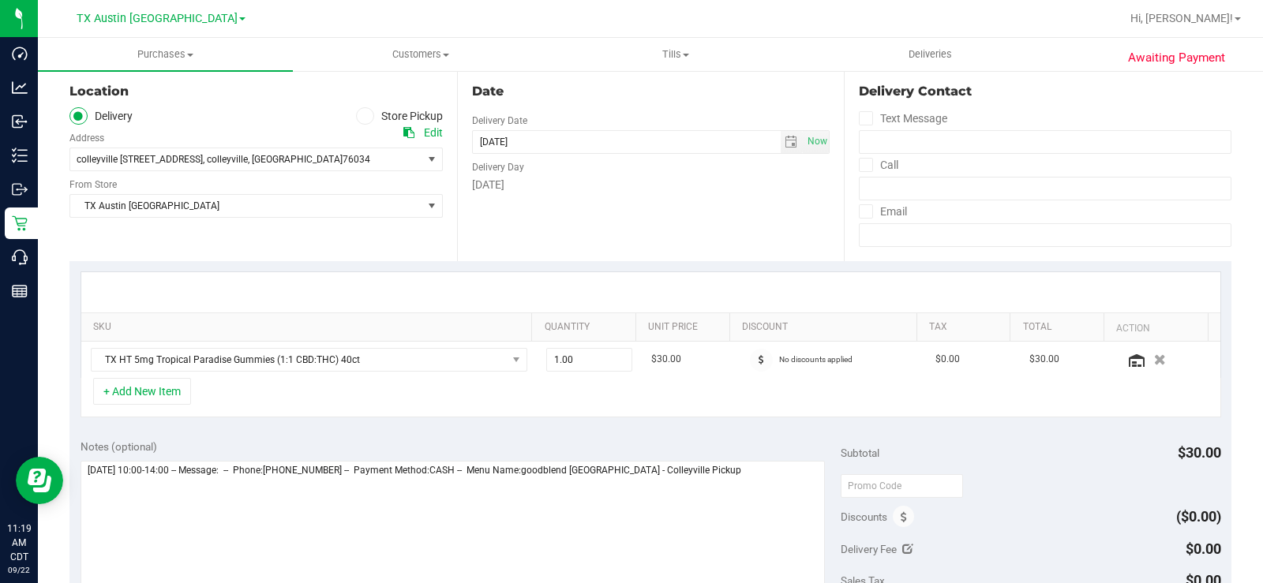
scroll to position [79, 0]
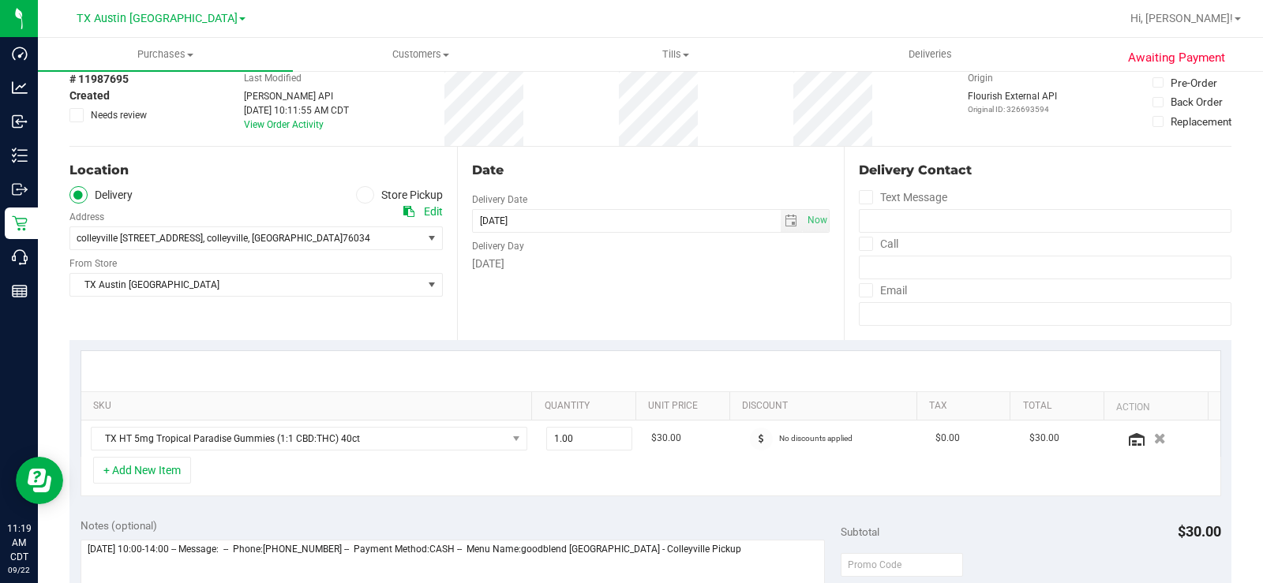
click at [162, 313] on div "Location Delivery Store Pickup Address Edit colleyville 6213 colleyville blvd s…" at bounding box center [262, 243] width 387 height 193
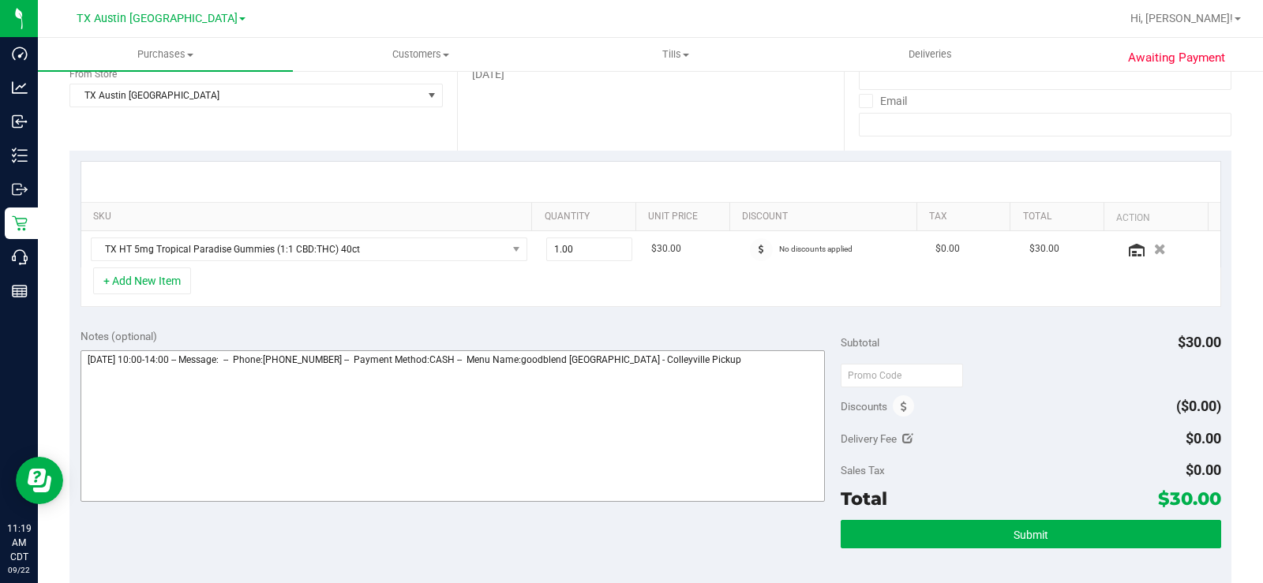
scroll to position [316, 0]
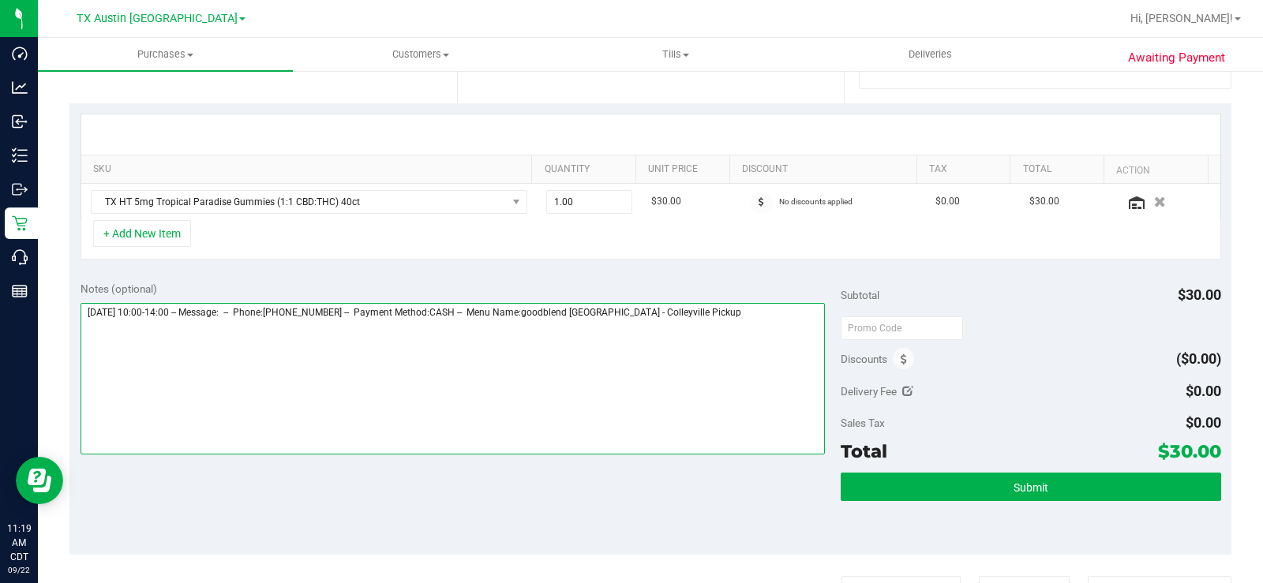
click at [697, 316] on textarea at bounding box center [452, 379] width 744 height 152
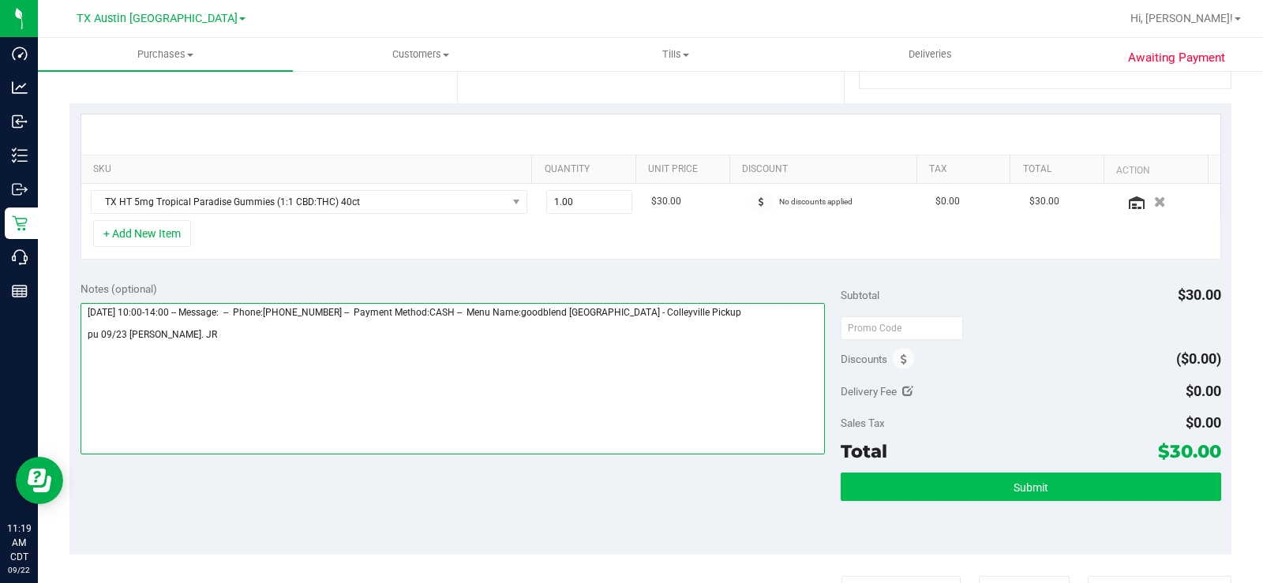
type textarea "Tuesday 09/23/2025 10:00-14:00 -- Message: -- Phone:8176001605 -- Payment Metho…"
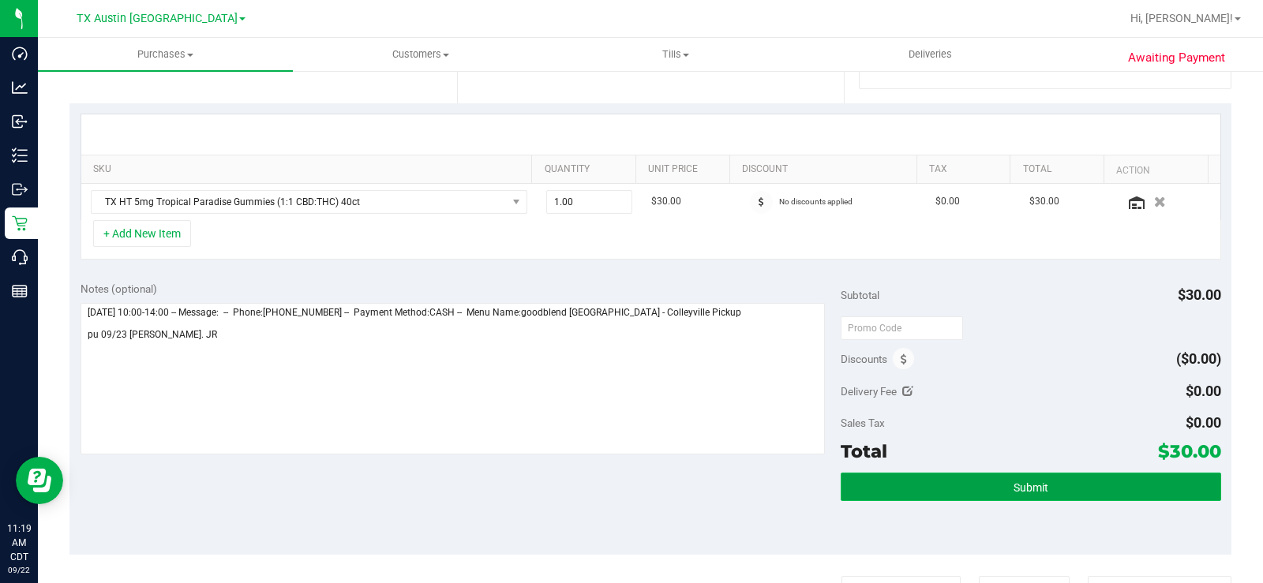
click at [1009, 440] on button "Submit" at bounding box center [1030, 487] width 380 height 28
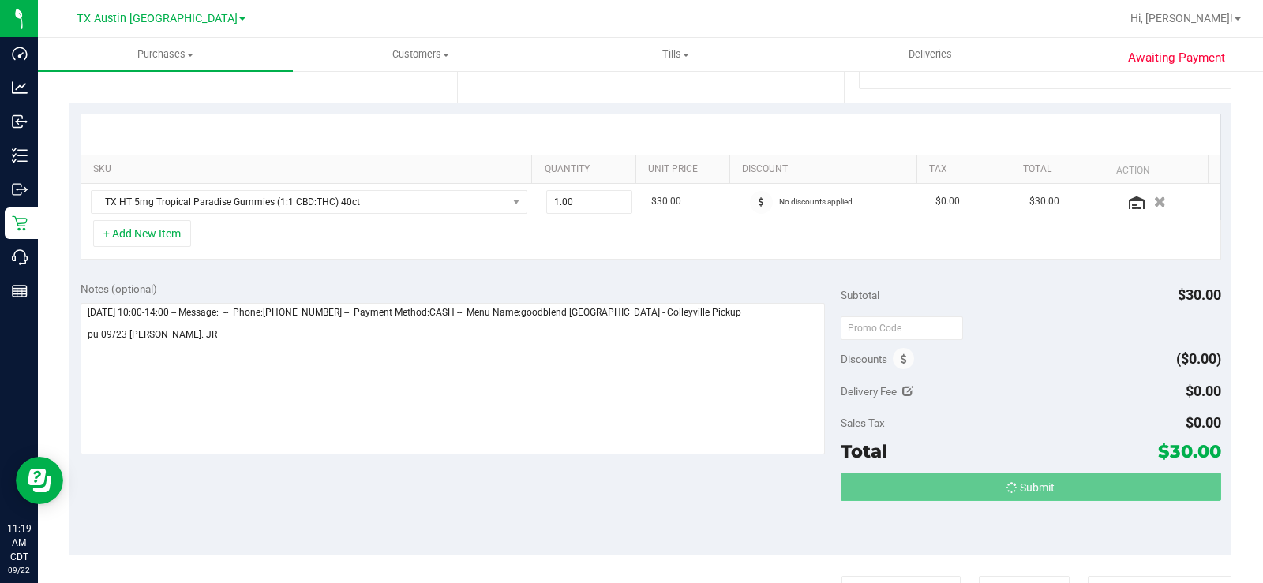
scroll to position [0, 0]
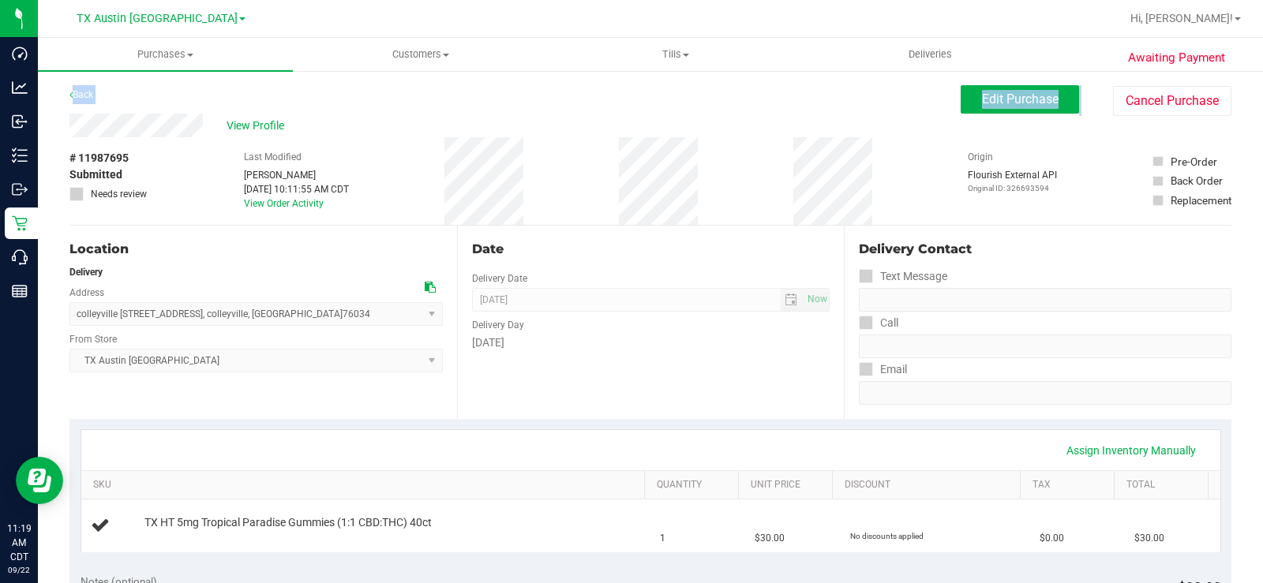
click at [250, 123] on span "View Profile" at bounding box center [257, 126] width 63 height 17
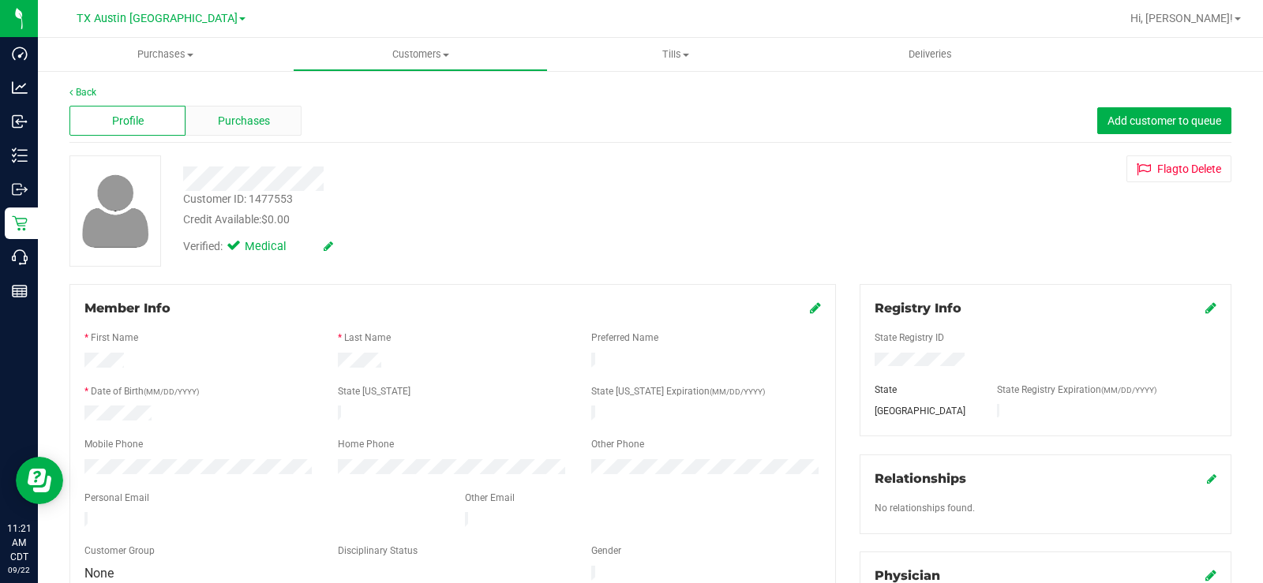
click at [260, 109] on div "Purchases" at bounding box center [243, 121] width 116 height 30
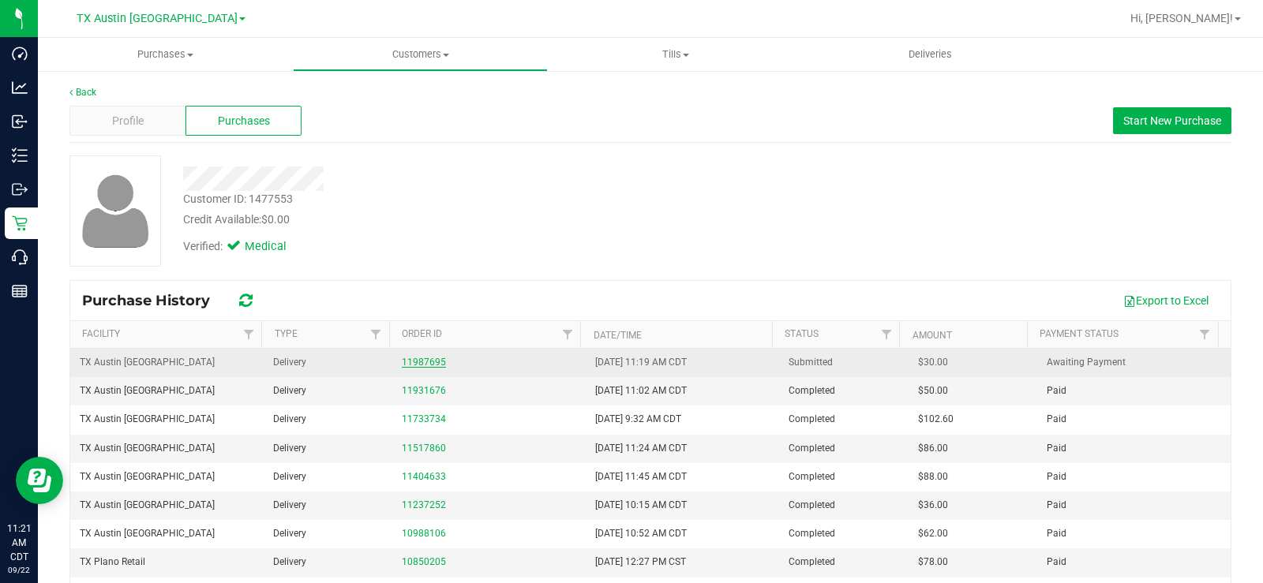
click at [416, 360] on link "11987695" at bounding box center [424, 362] width 44 height 11
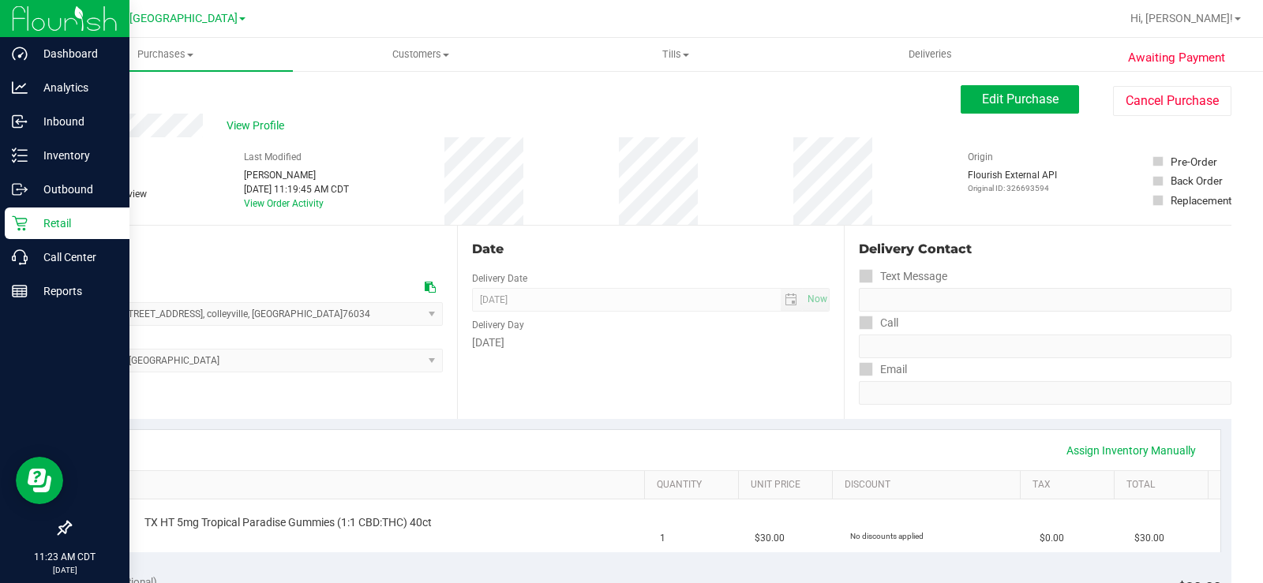
click at [36, 220] on p "Retail" at bounding box center [75, 223] width 95 height 19
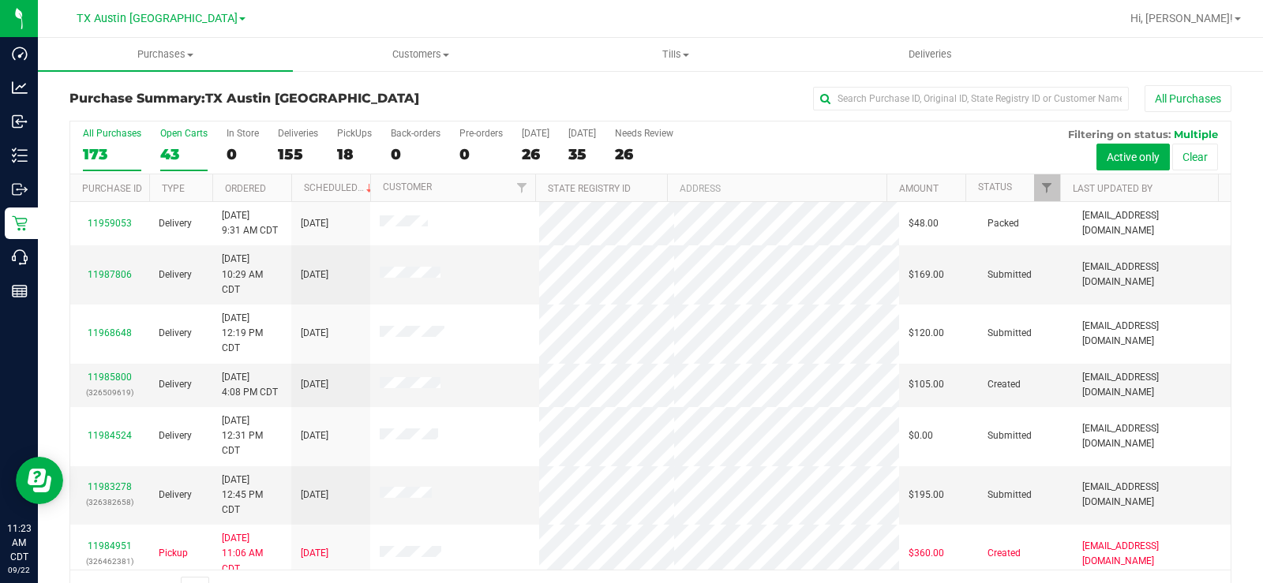
click at [174, 159] on div "43" at bounding box center [183, 154] width 47 height 18
click at [0, 0] on input "Open Carts 43" at bounding box center [0, 0] width 0 height 0
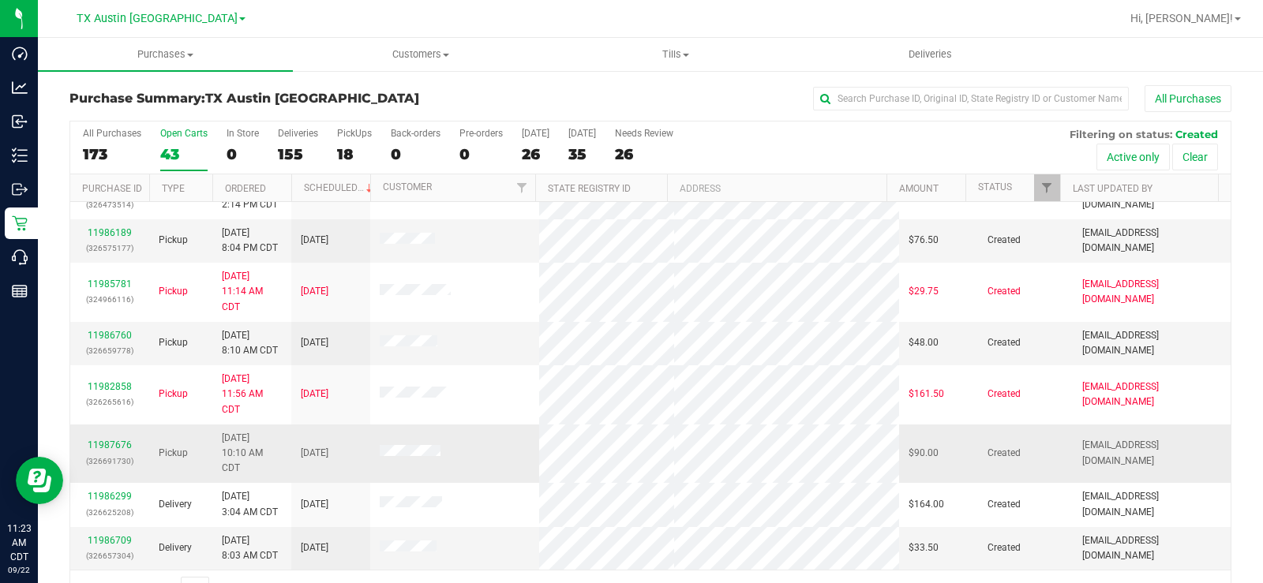
scroll to position [40, 0]
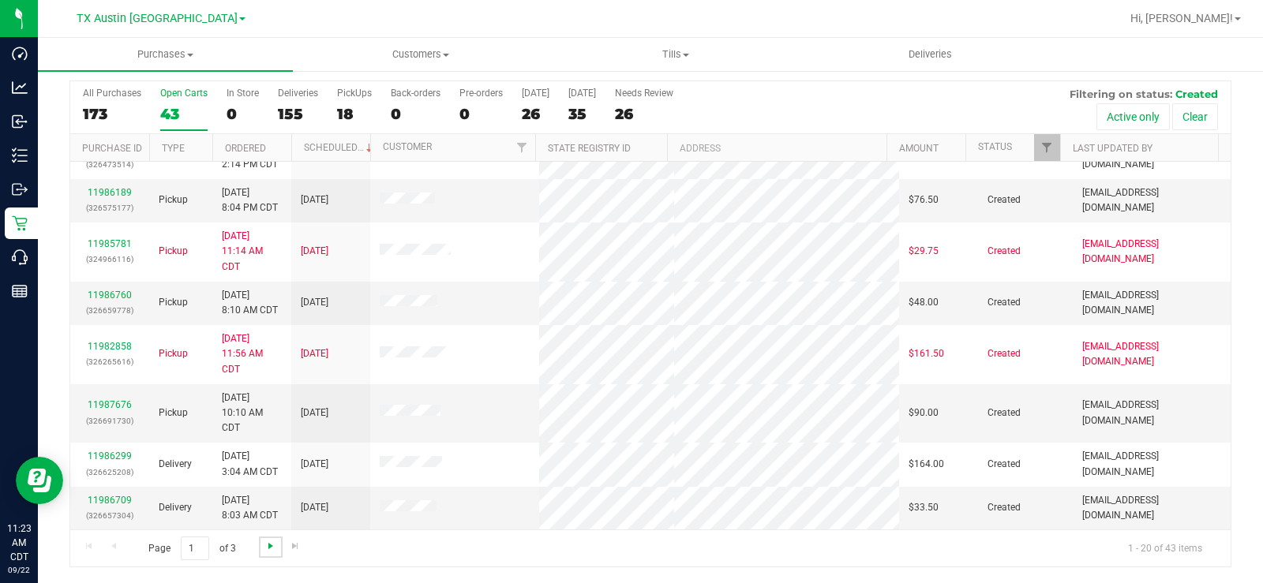
click at [268, 440] on span "Go to the next page" at bounding box center [270, 546] width 13 height 13
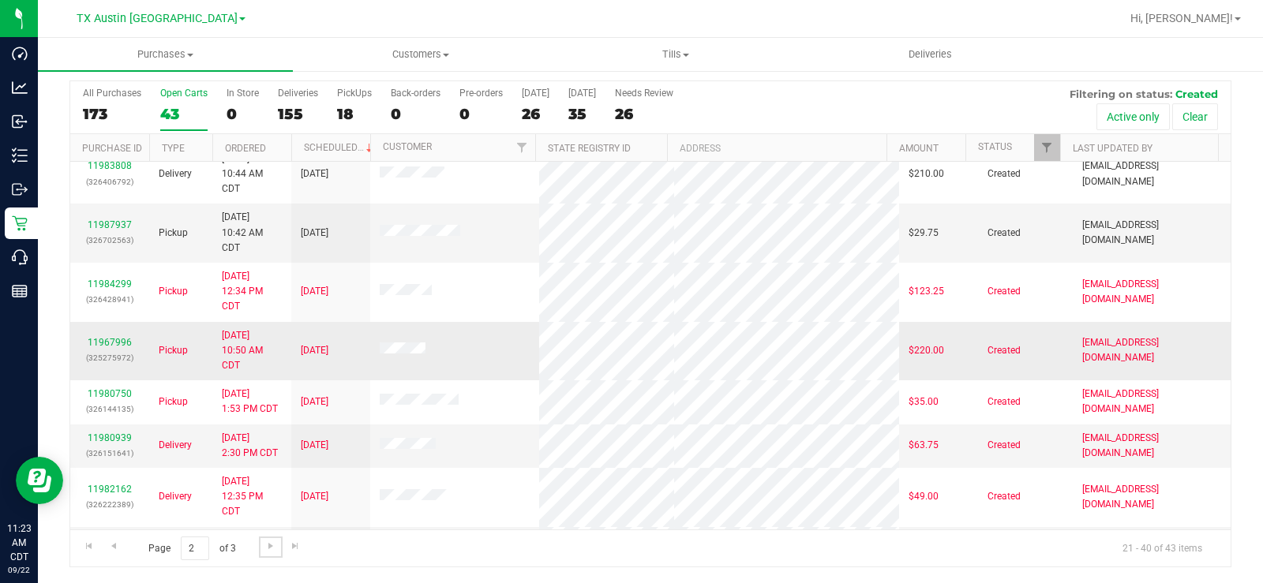
scroll to position [79, 0]
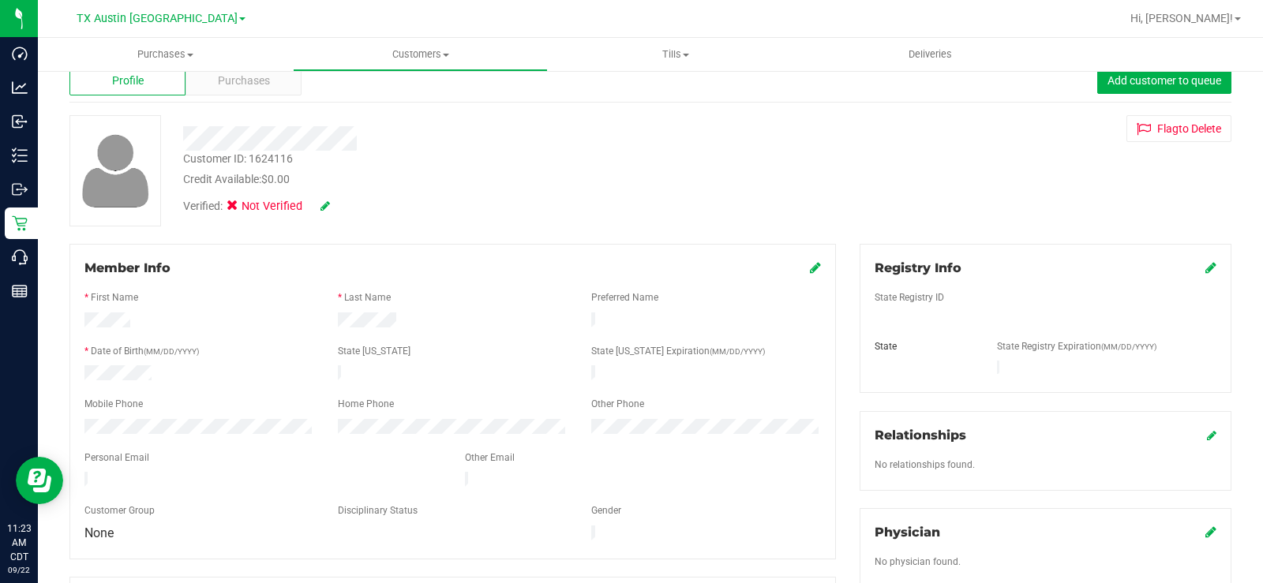
click at [265, 140] on div at bounding box center [467, 138] width 593 height 24
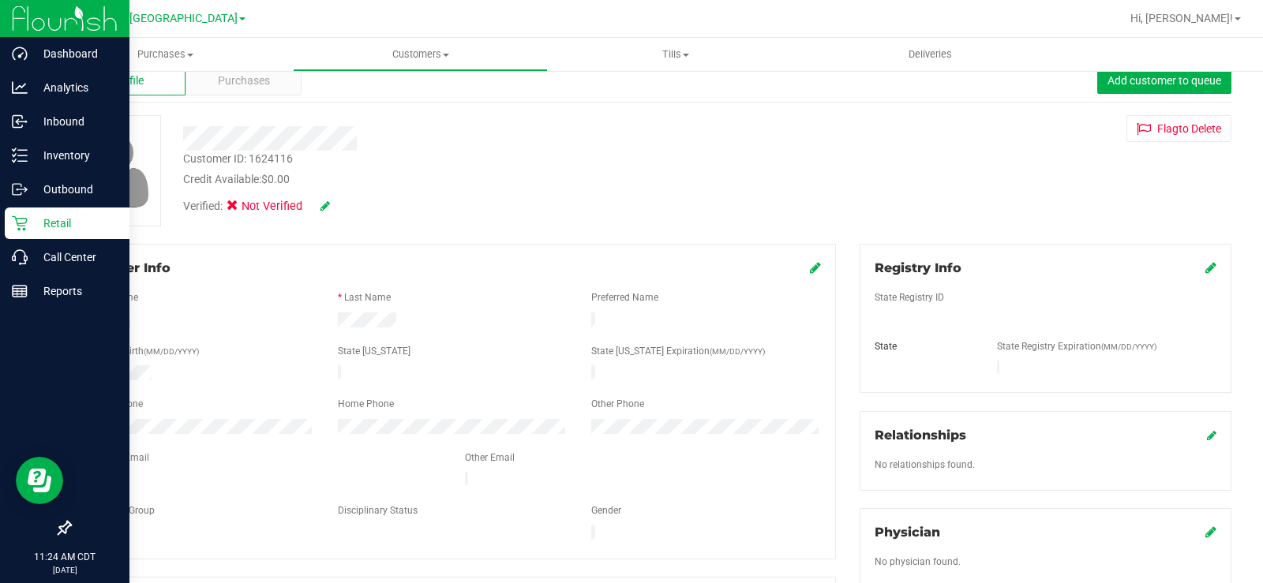
click at [35, 226] on p "Retail" at bounding box center [75, 223] width 95 height 19
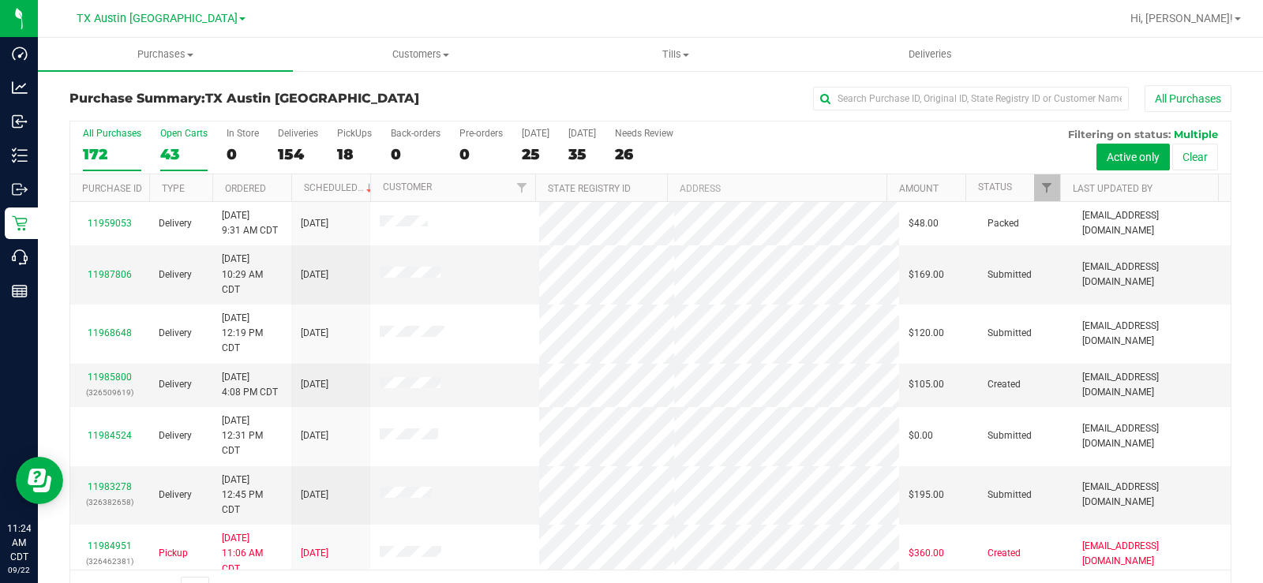
click at [170, 153] on div "43" at bounding box center [183, 154] width 47 height 18
click at [0, 0] on input "Open Carts 43" at bounding box center [0, 0] width 0 height 0
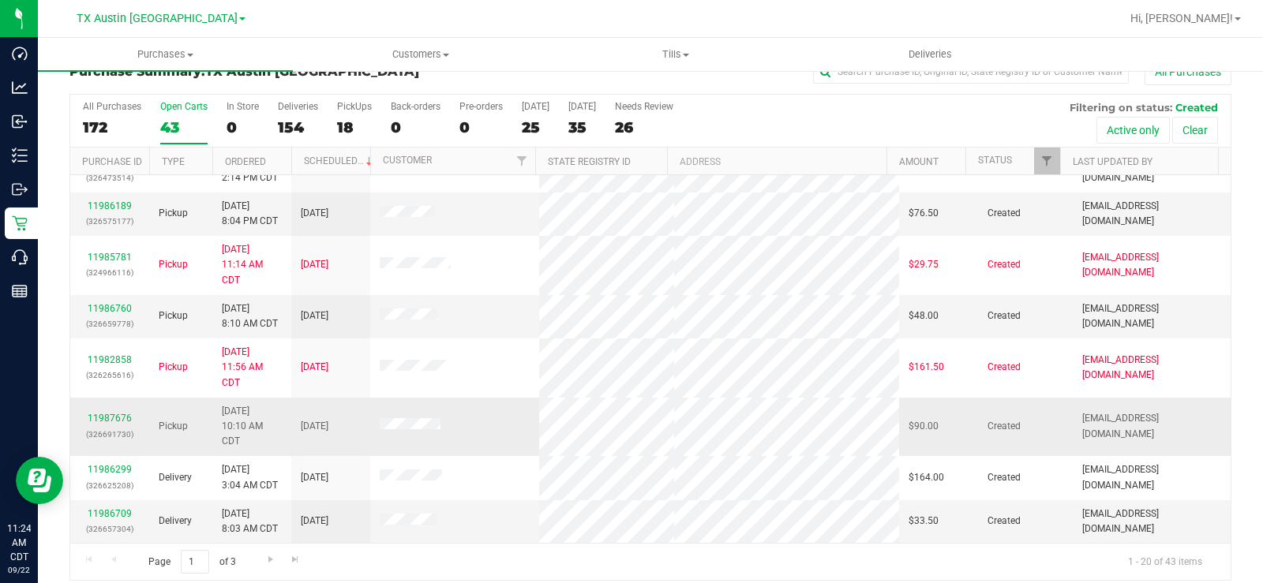
scroll to position [40, 0]
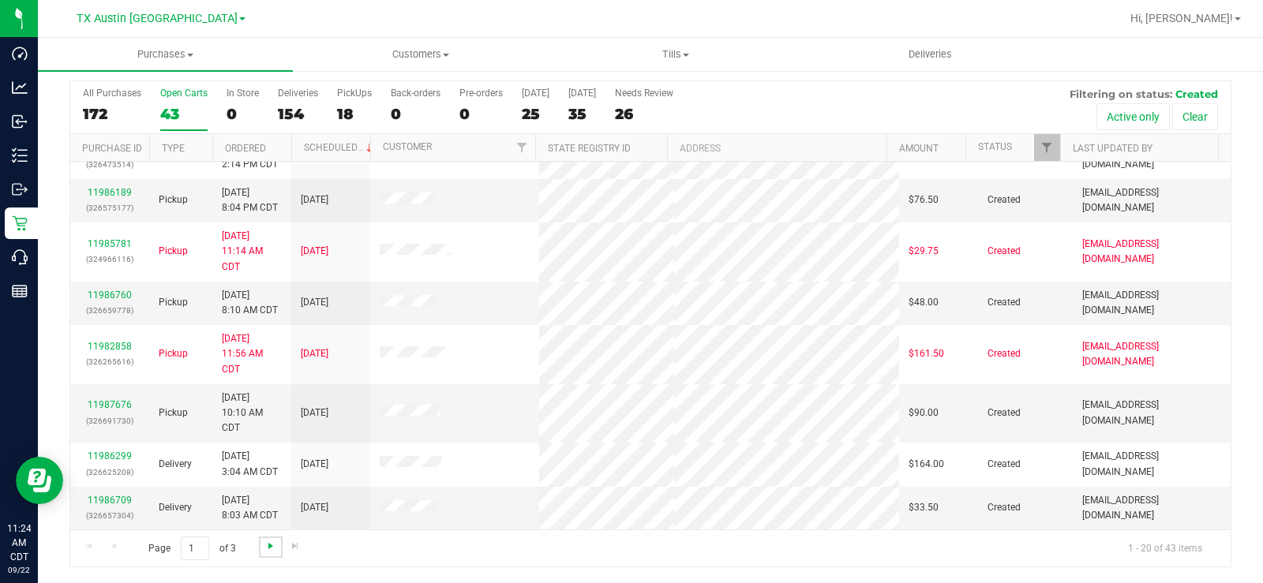
click at [269, 440] on span "Go to the next page" at bounding box center [270, 546] width 13 height 13
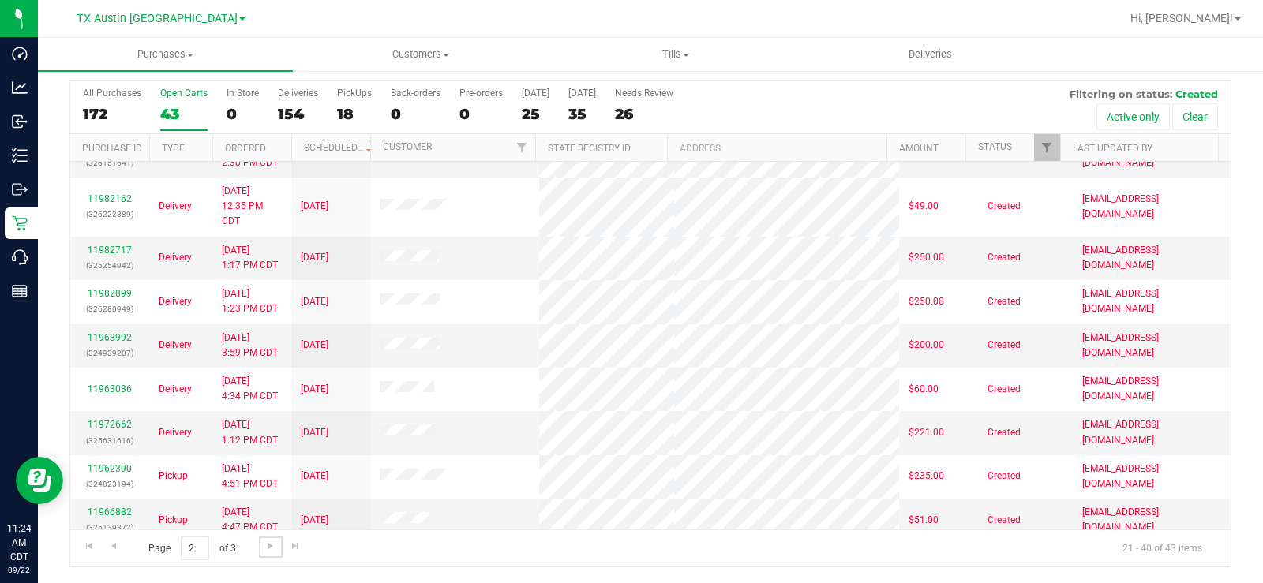
scroll to position [597, 0]
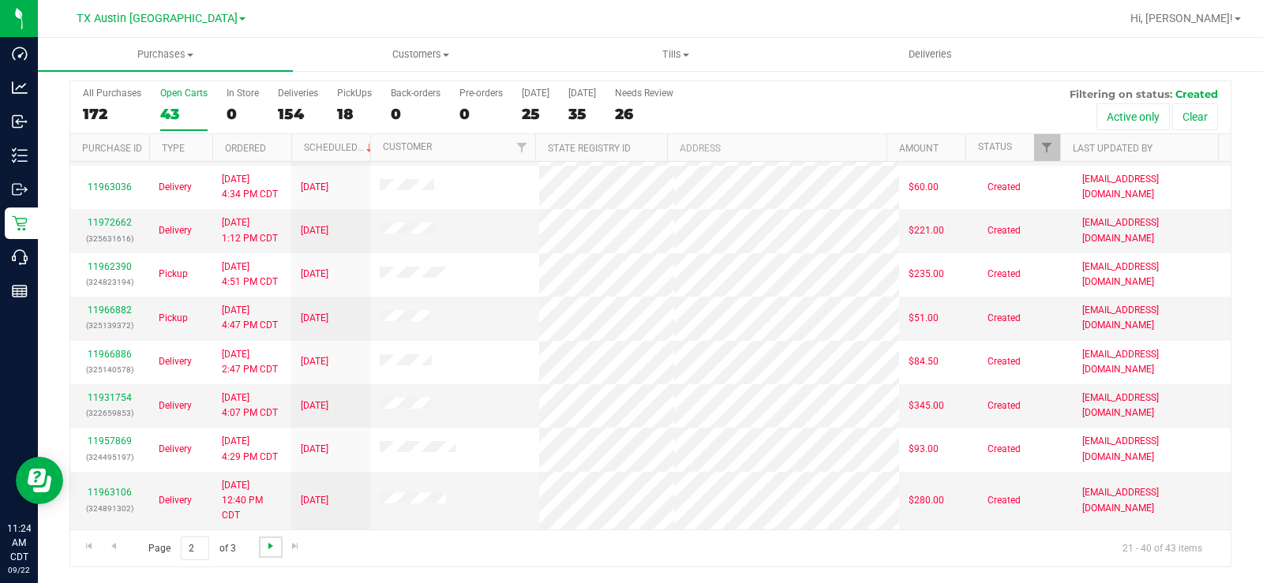
click at [267, 440] on span "Go to the next page" at bounding box center [270, 546] width 13 height 13
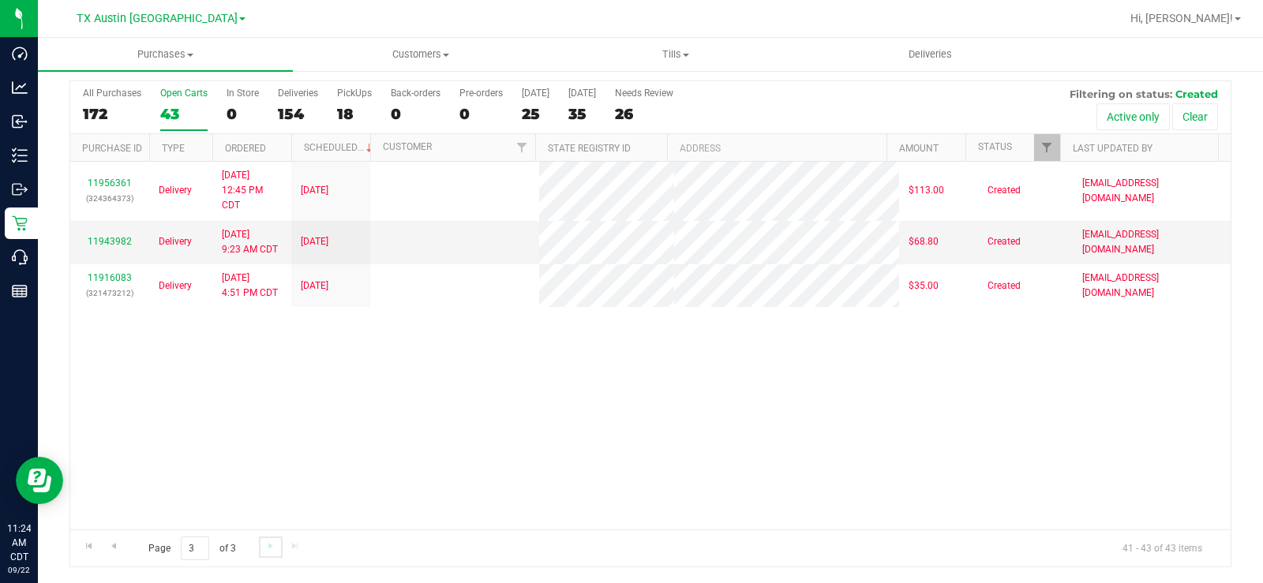
scroll to position [0, 0]
click at [116, 440] on span "Go to the previous page" at bounding box center [113, 546] width 13 height 13
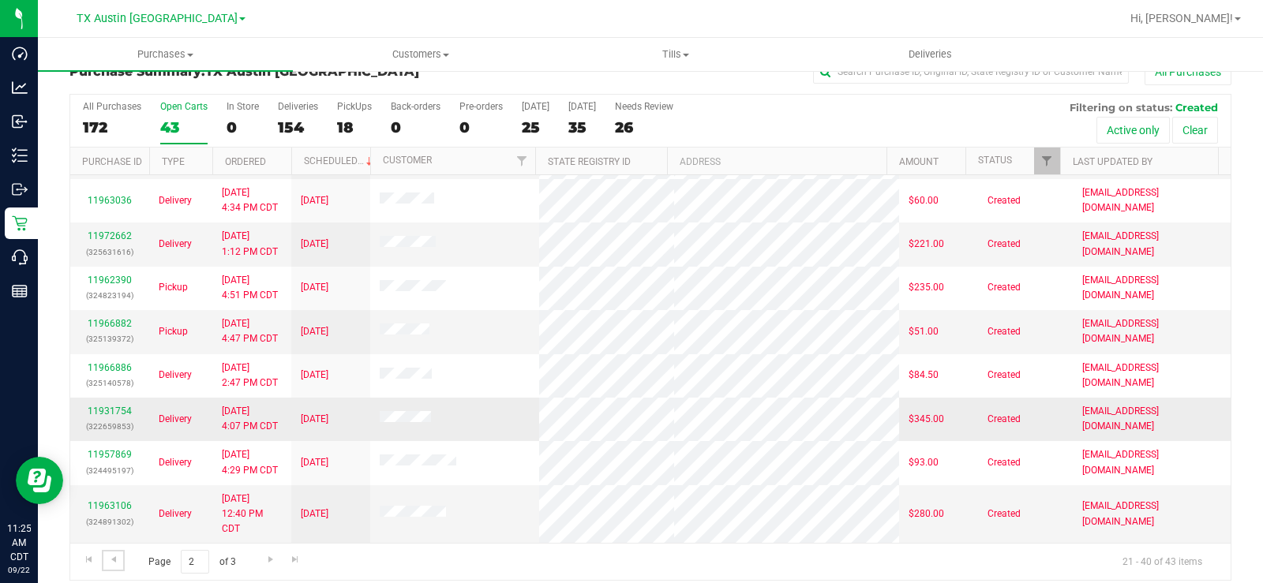
scroll to position [40, 0]
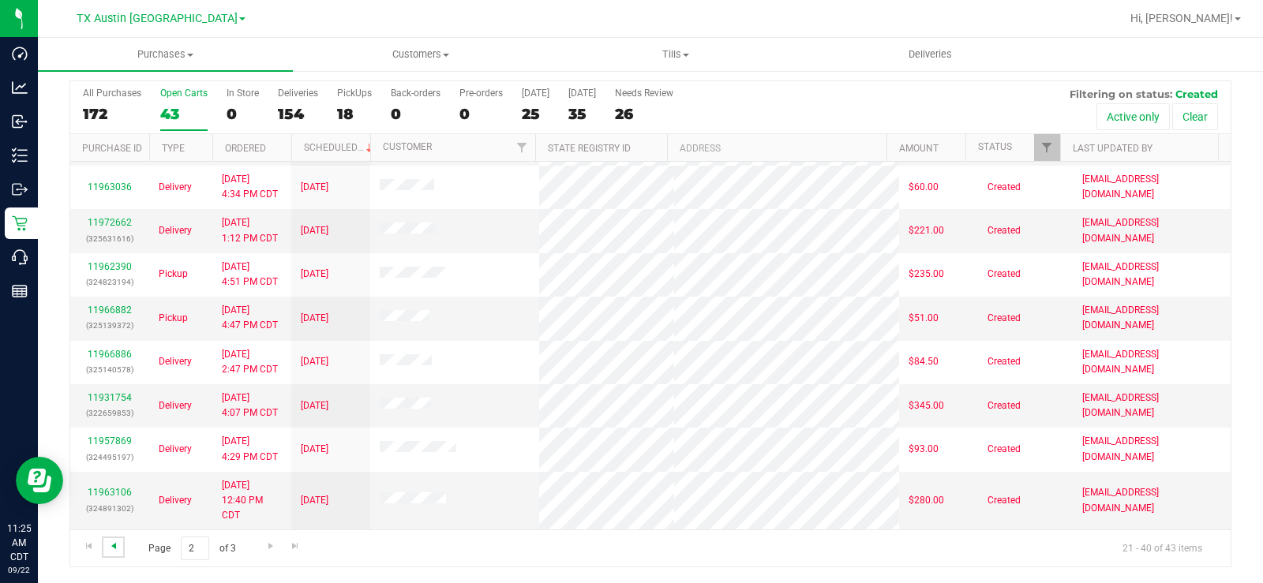
click at [109, 440] on span "Go to the previous page" at bounding box center [113, 546] width 13 height 13
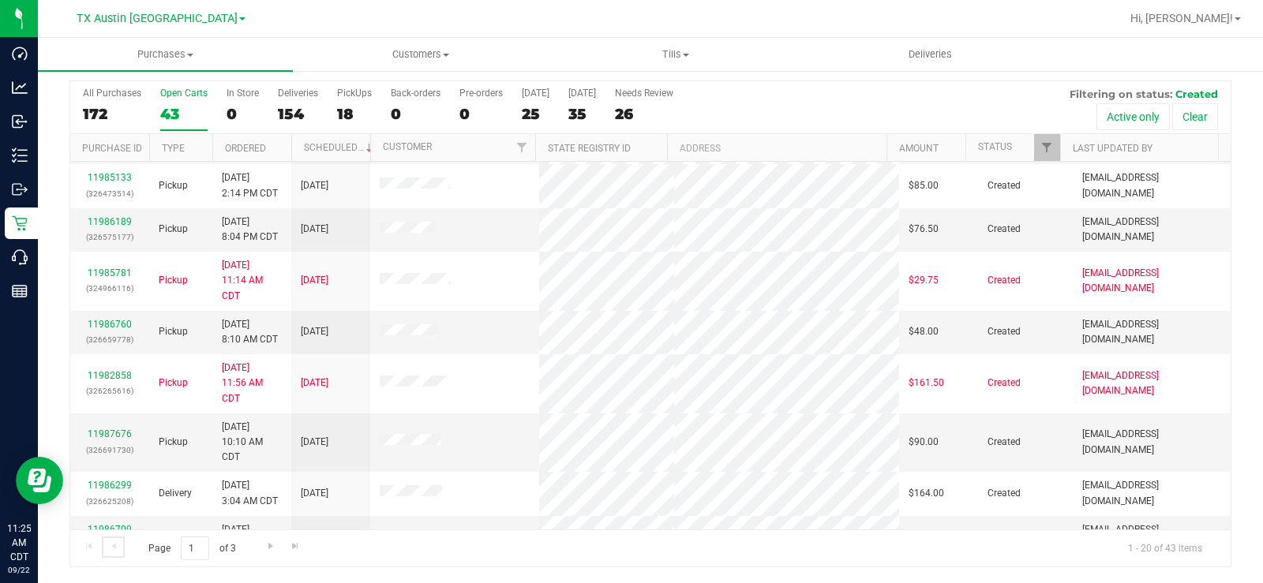
scroll to position [582, 0]
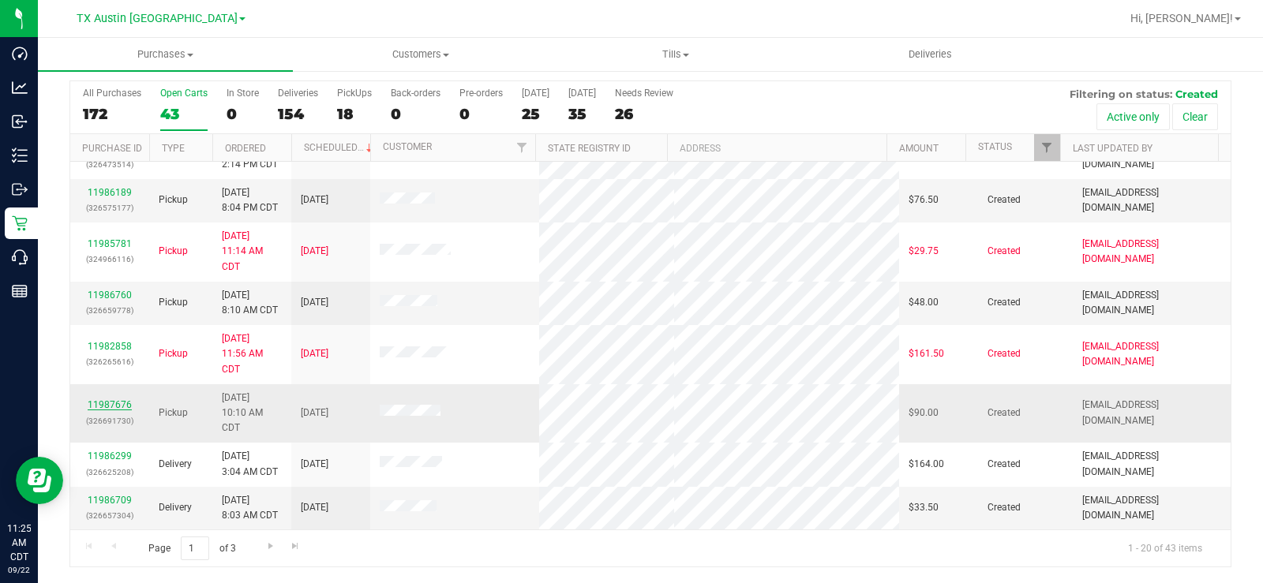
click at [119, 406] on link "11987676" at bounding box center [110, 404] width 44 height 11
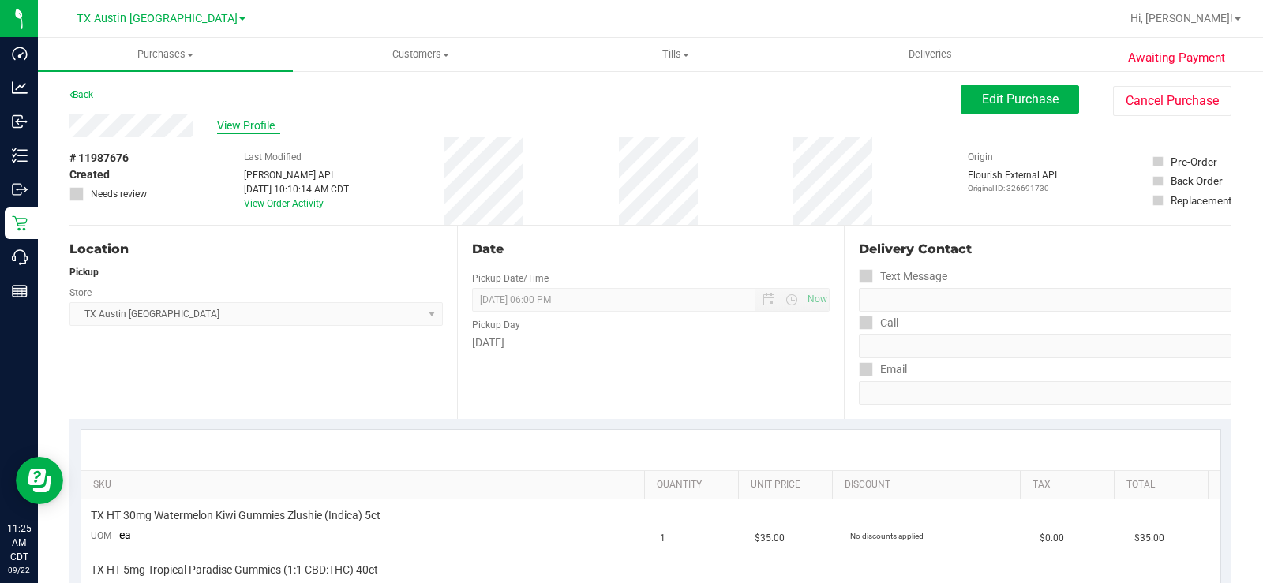
click at [248, 124] on span "View Profile" at bounding box center [248, 126] width 63 height 17
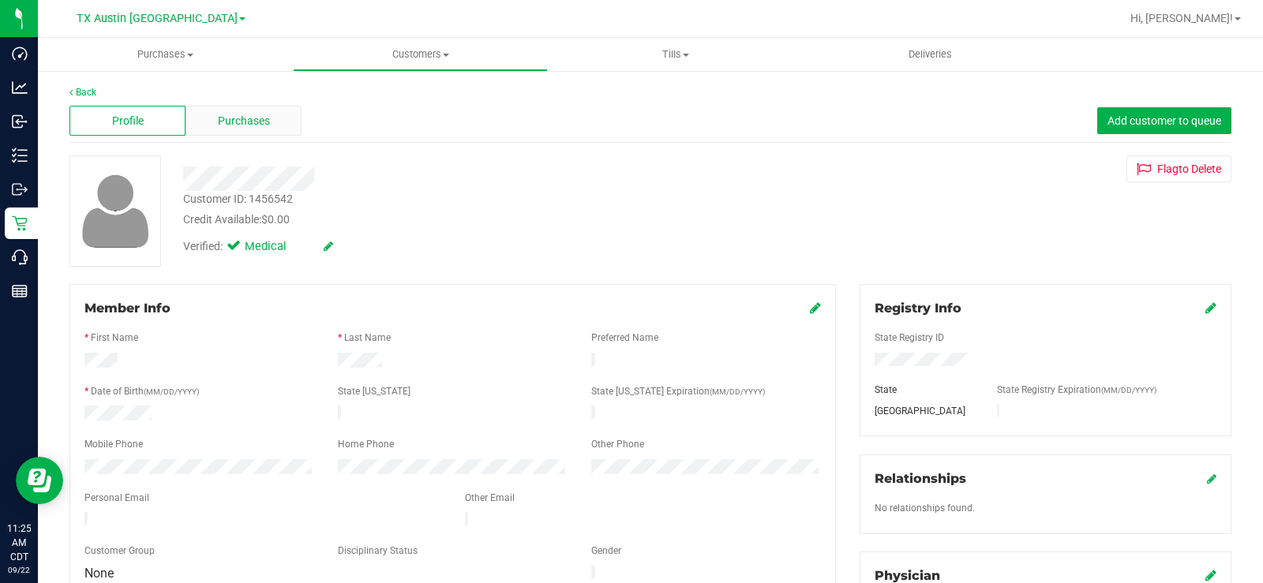
click at [245, 124] on span "Purchases" at bounding box center [244, 121] width 52 height 17
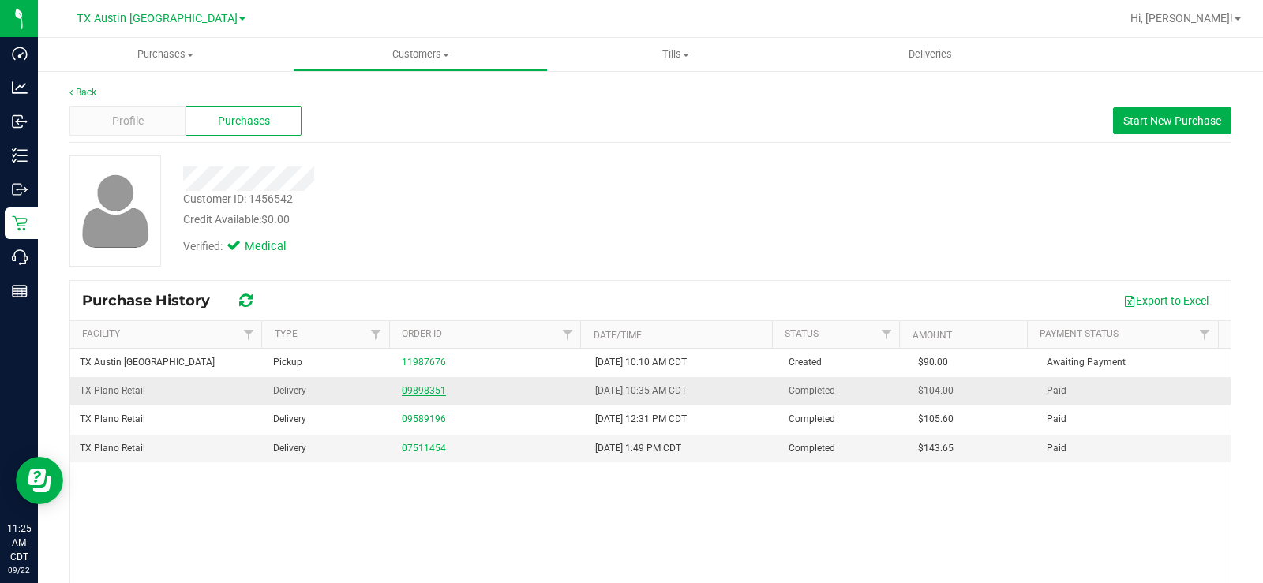
click at [402, 390] on link "09898351" at bounding box center [424, 390] width 44 height 11
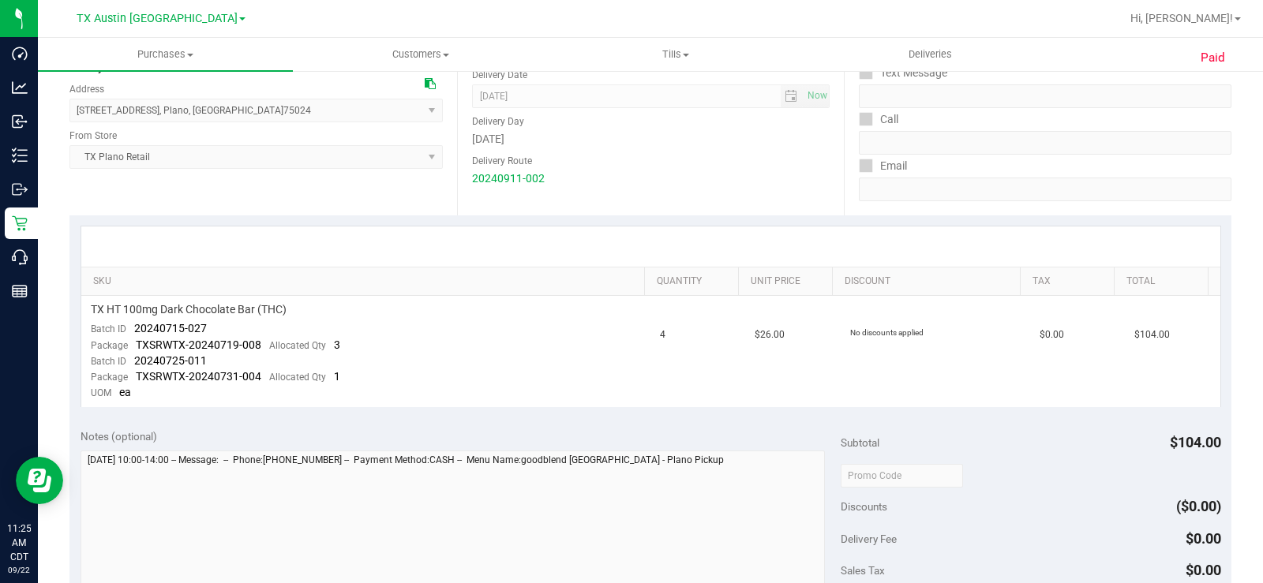
scroll to position [237, 0]
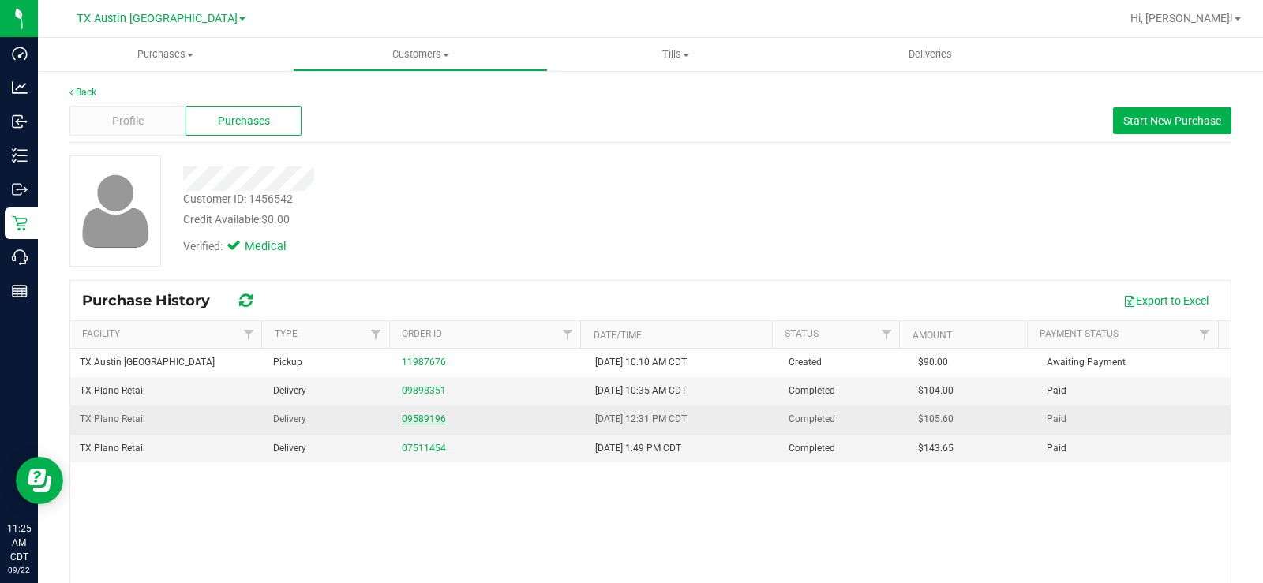
click at [436, 424] on link "09589196" at bounding box center [424, 419] width 44 height 11
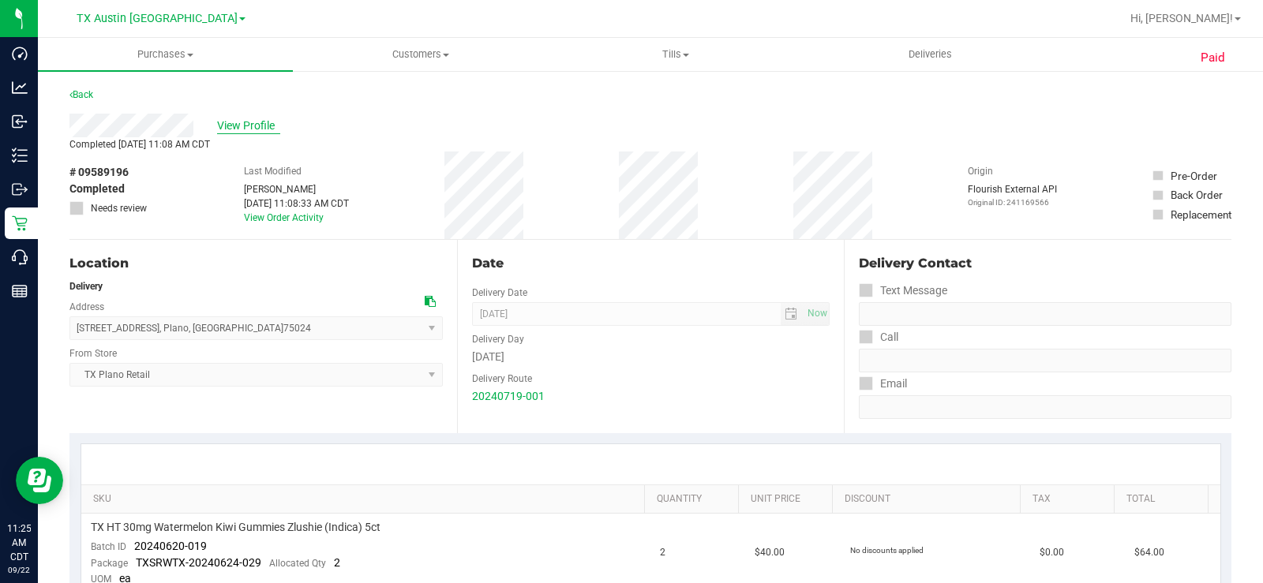
click at [266, 125] on span "View Profile" at bounding box center [248, 126] width 63 height 17
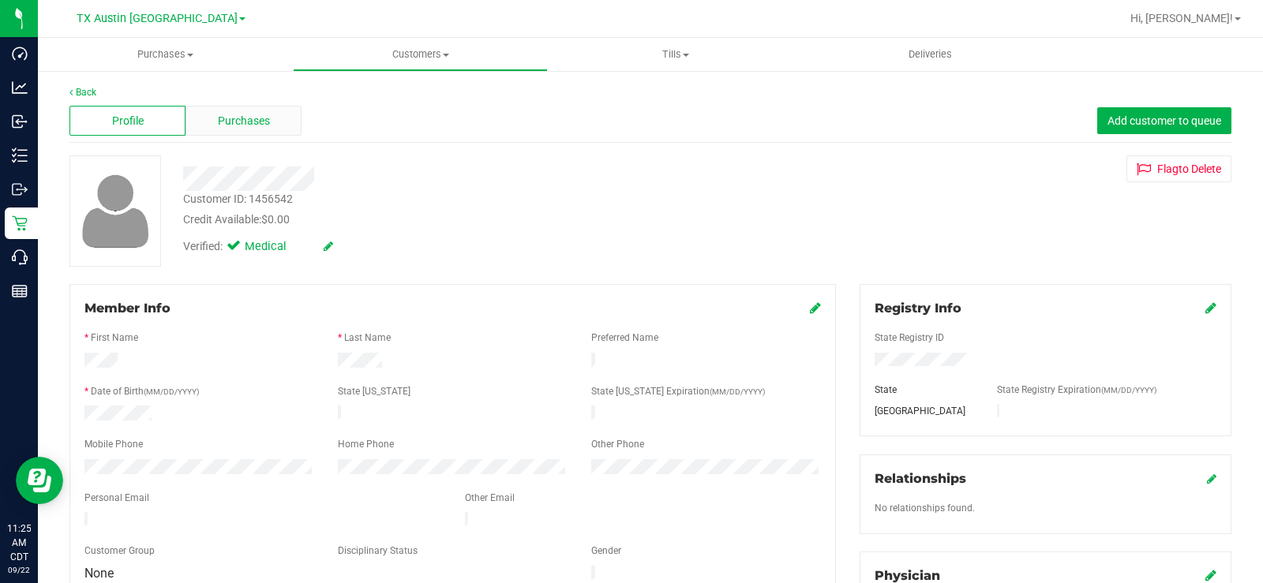
click at [233, 127] on span "Purchases" at bounding box center [244, 121] width 52 height 17
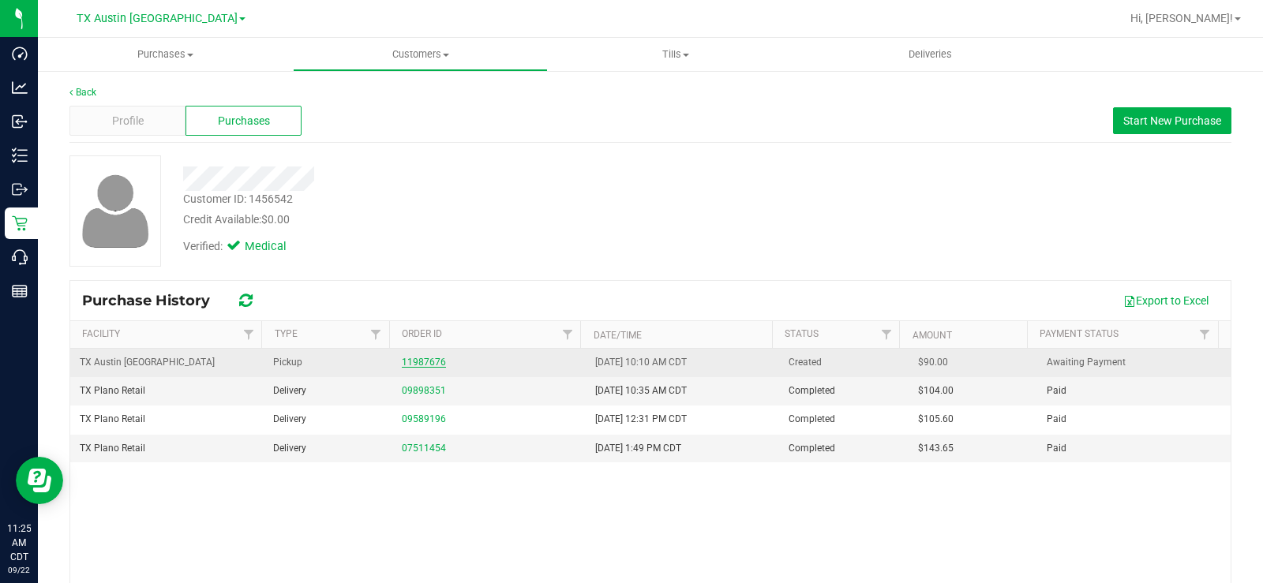
click at [421, 363] on link "11987676" at bounding box center [424, 362] width 44 height 11
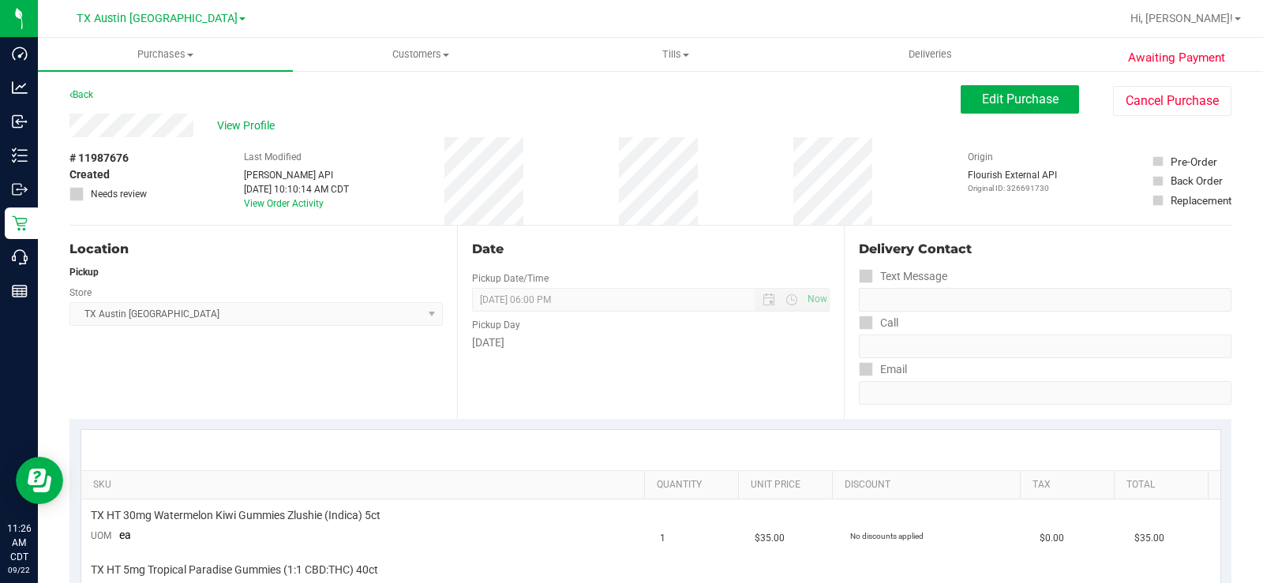
click at [361, 365] on div "Location Pickup Store TX Austin DC Select Store Bonita Springs WC Boynton Beach…" at bounding box center [262, 322] width 387 height 193
click at [1009, 93] on span "Edit Purchase" at bounding box center [1020, 99] width 77 height 15
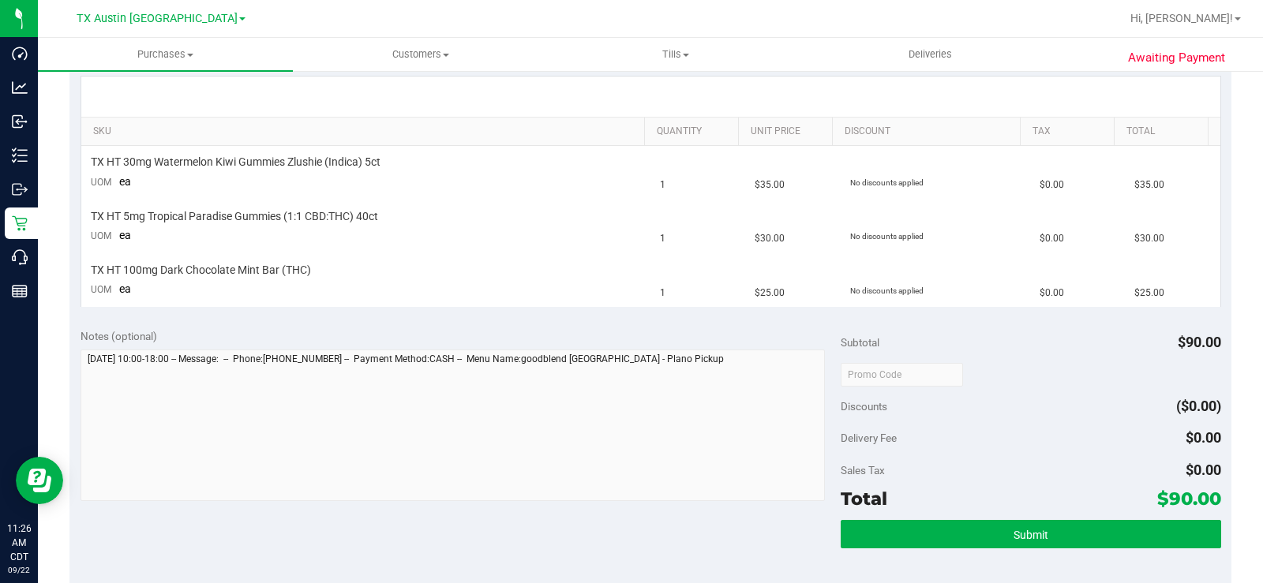
scroll to position [395, 0]
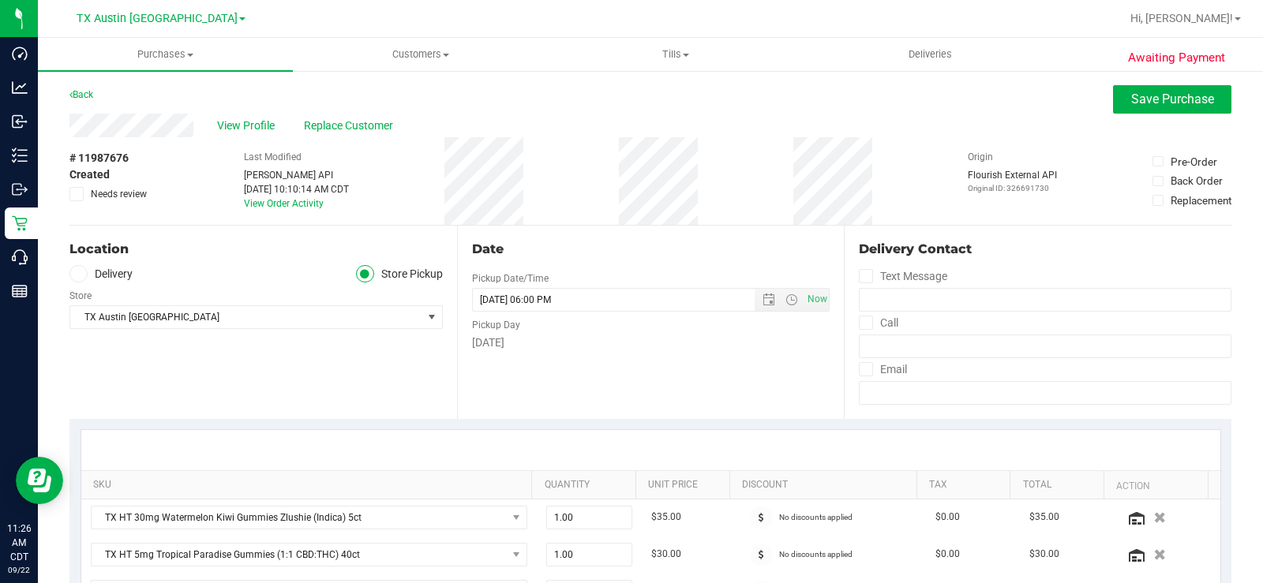
click at [74, 274] on icon at bounding box center [77, 274] width 9 height 0
click at [0, 0] on input "Delivery" at bounding box center [0, 0] width 0 height 0
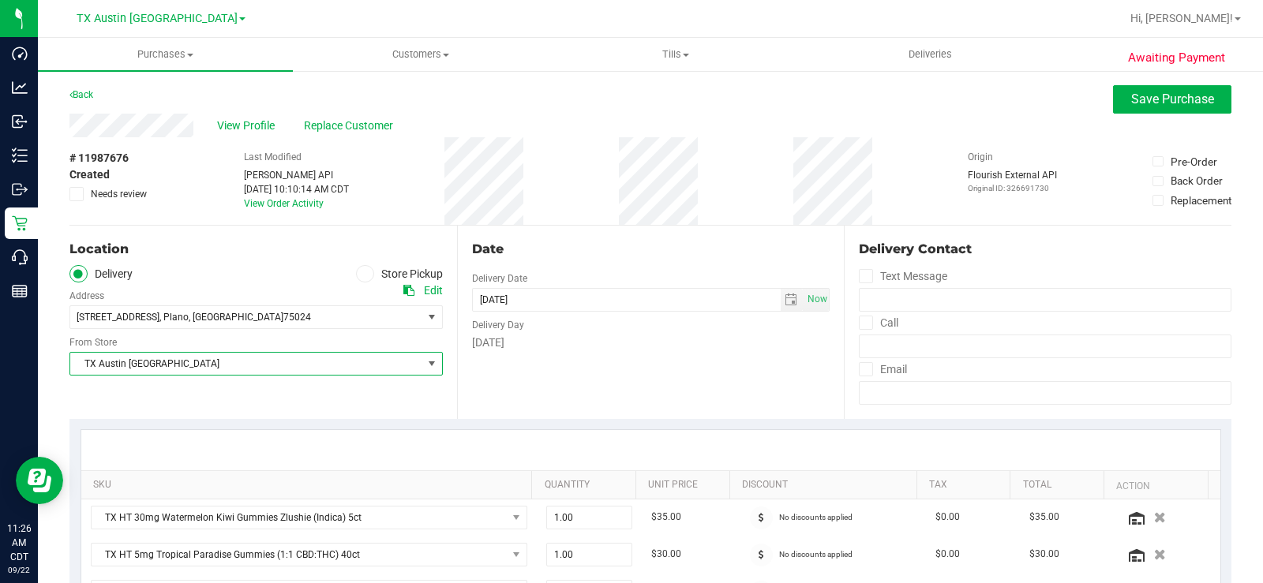
click at [150, 354] on span "TX Austin [GEOGRAPHIC_DATA]" at bounding box center [246, 364] width 352 height 22
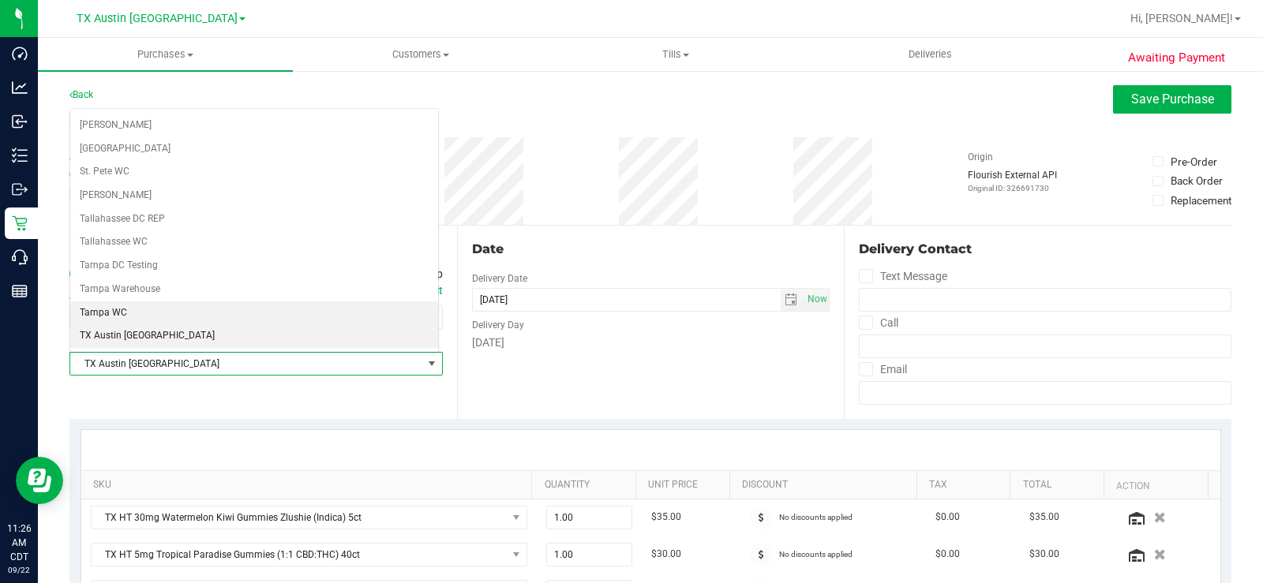
scroll to position [1062, 0]
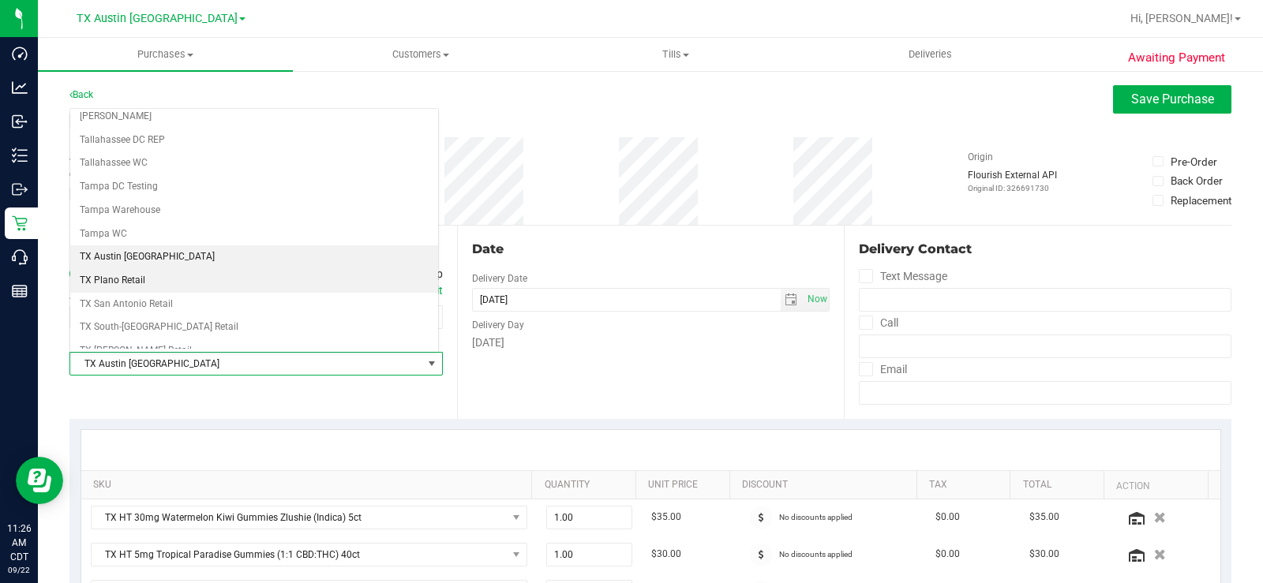
drag, startPoint x: 159, startPoint y: 302, endPoint x: 155, endPoint y: 276, distance: 26.3
click at [155, 276] on li "TX Plano Retail" at bounding box center [254, 281] width 368 height 24
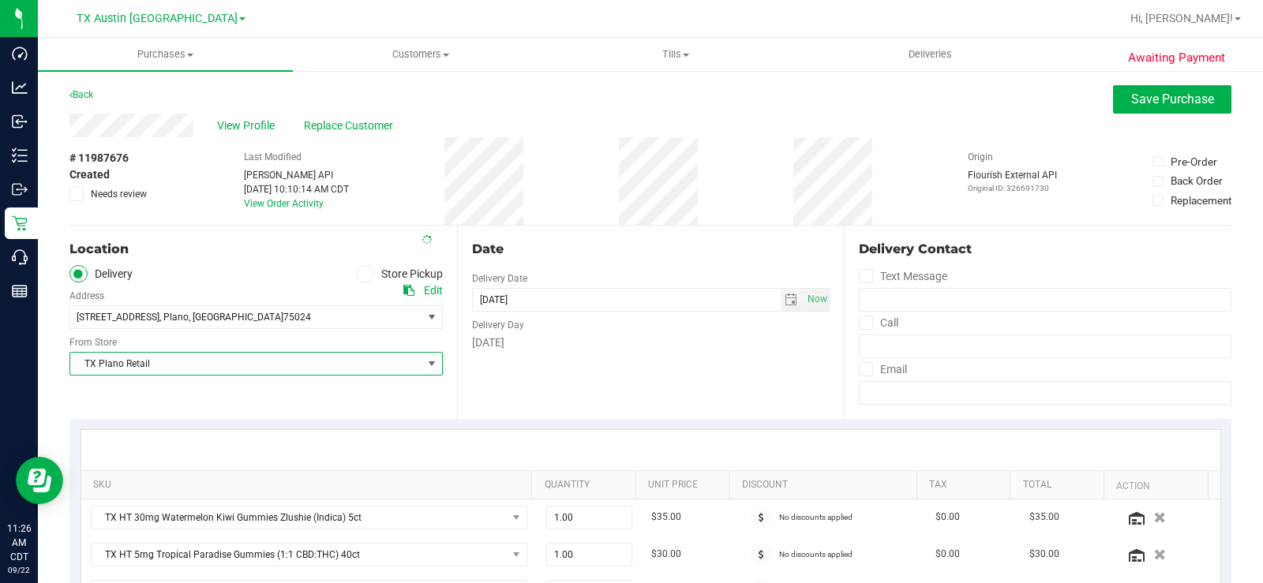
drag, startPoint x: 608, startPoint y: 375, endPoint x: 602, endPoint y: 369, distance: 8.4
click at [604, 372] on div "Date Delivery Date 09/23/2025 Now 09/23/2025 06:00 PM Now Delivery Day Tuesday" at bounding box center [650, 322] width 387 height 193
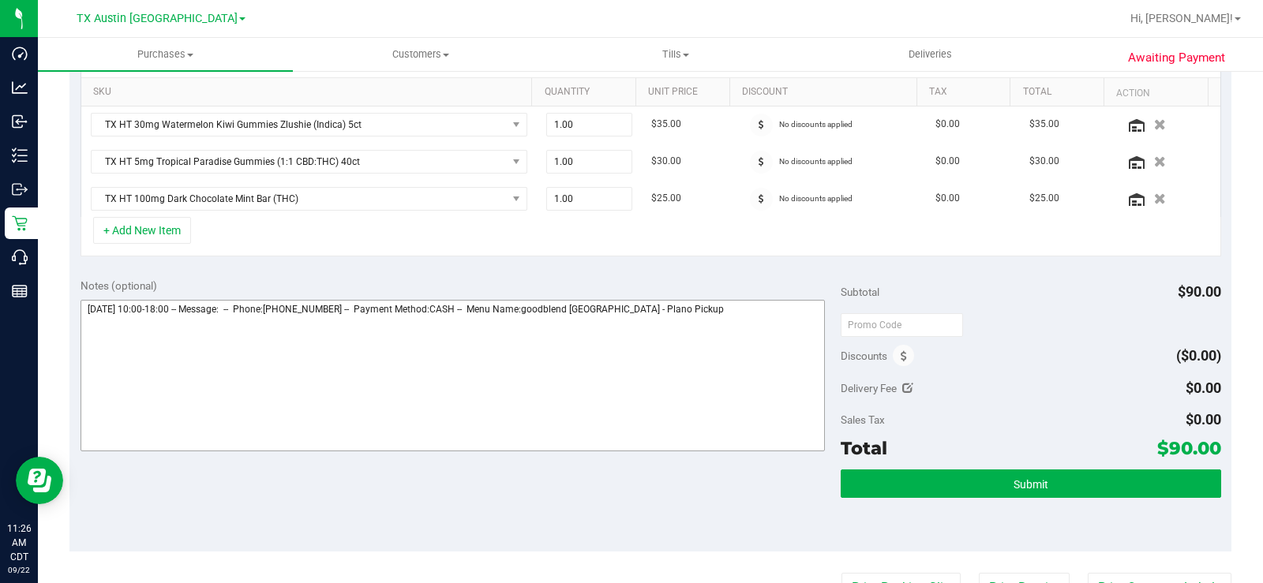
scroll to position [395, 0]
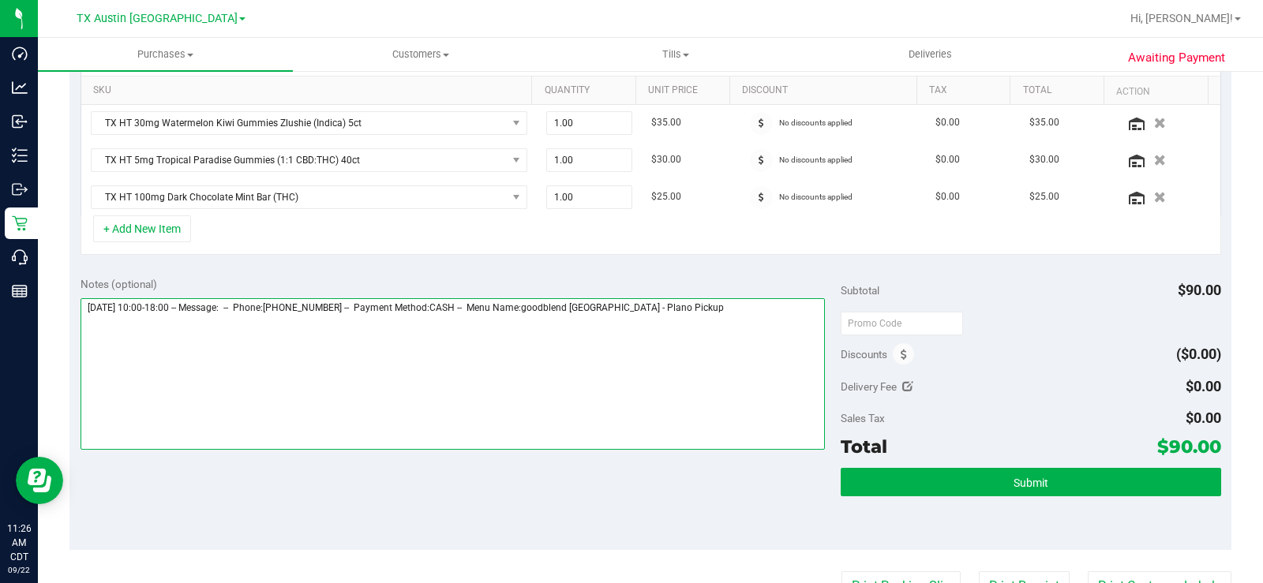
click at [713, 309] on textarea at bounding box center [452, 374] width 744 height 152
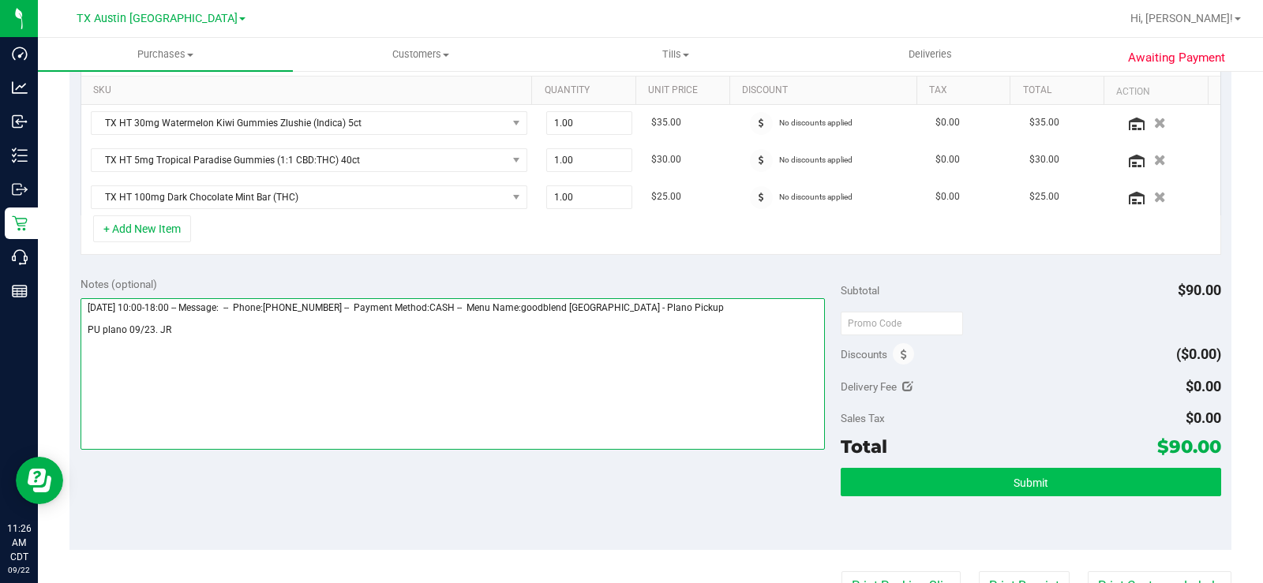
type textarea "Tuesday 09/23/2025 10:00-18:00 -- Message: -- Phone:2144181177 -- Payment Metho…"
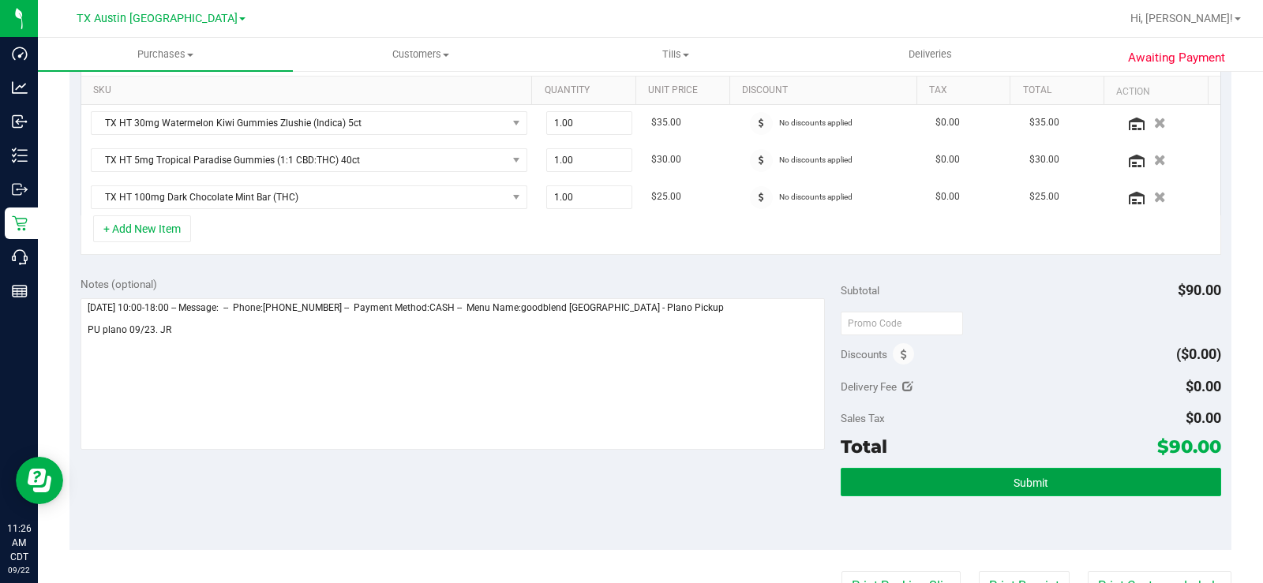
click at [894, 440] on button "Submit" at bounding box center [1030, 482] width 380 height 28
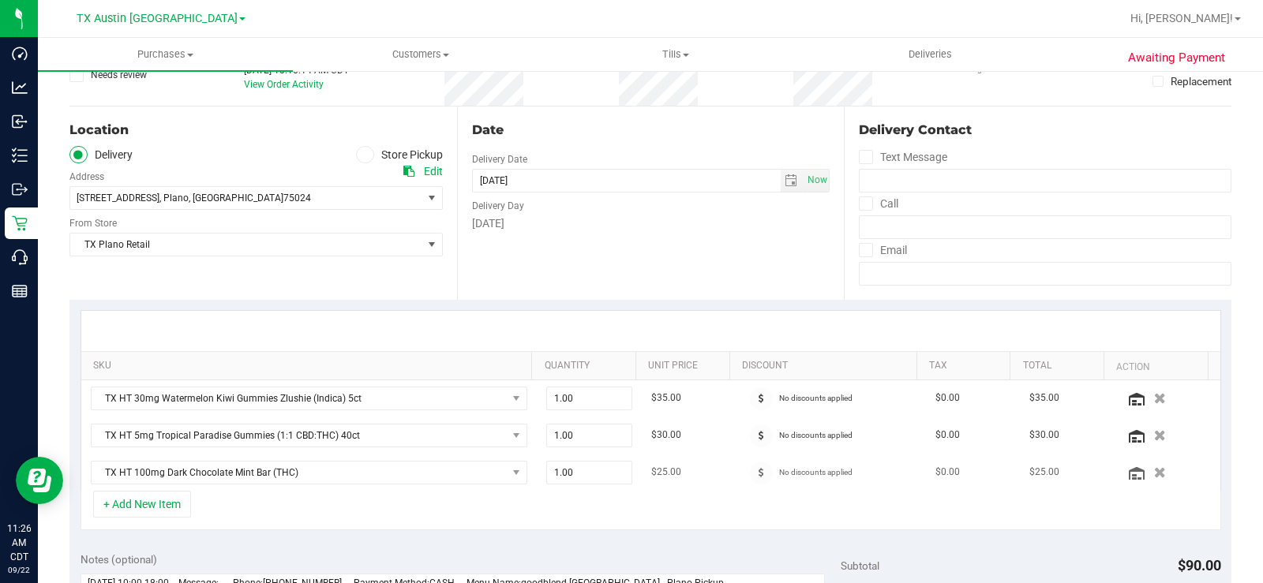
scroll to position [0, 0]
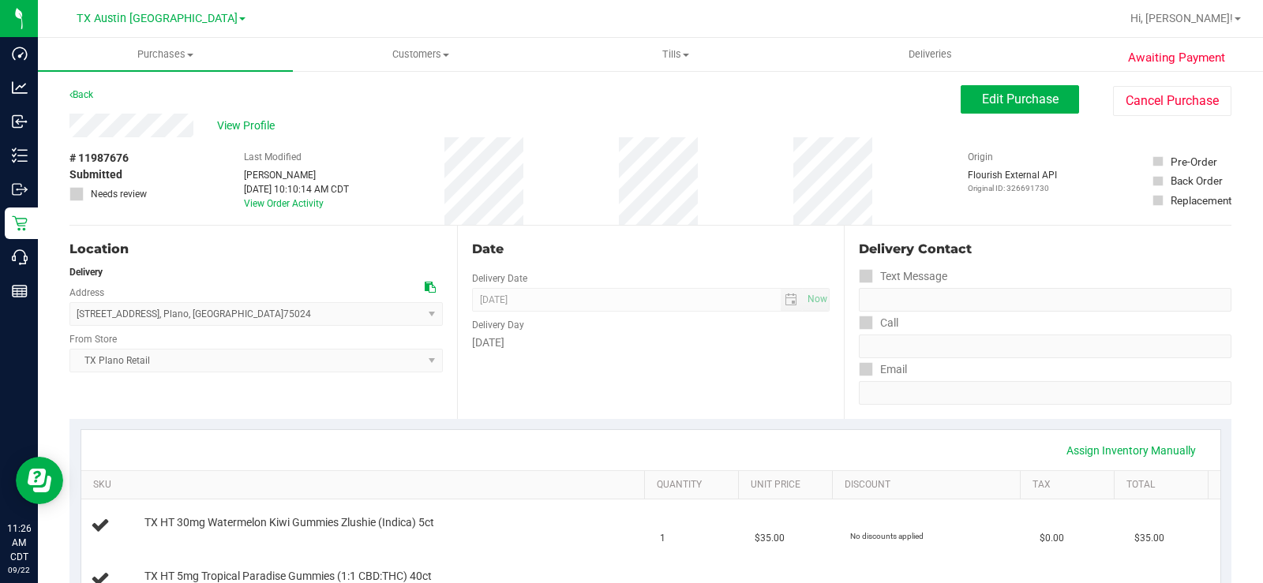
click at [69, 130] on div "View Profile" at bounding box center [514, 126] width 891 height 24
click at [226, 122] on span "View Profile" at bounding box center [248, 126] width 63 height 17
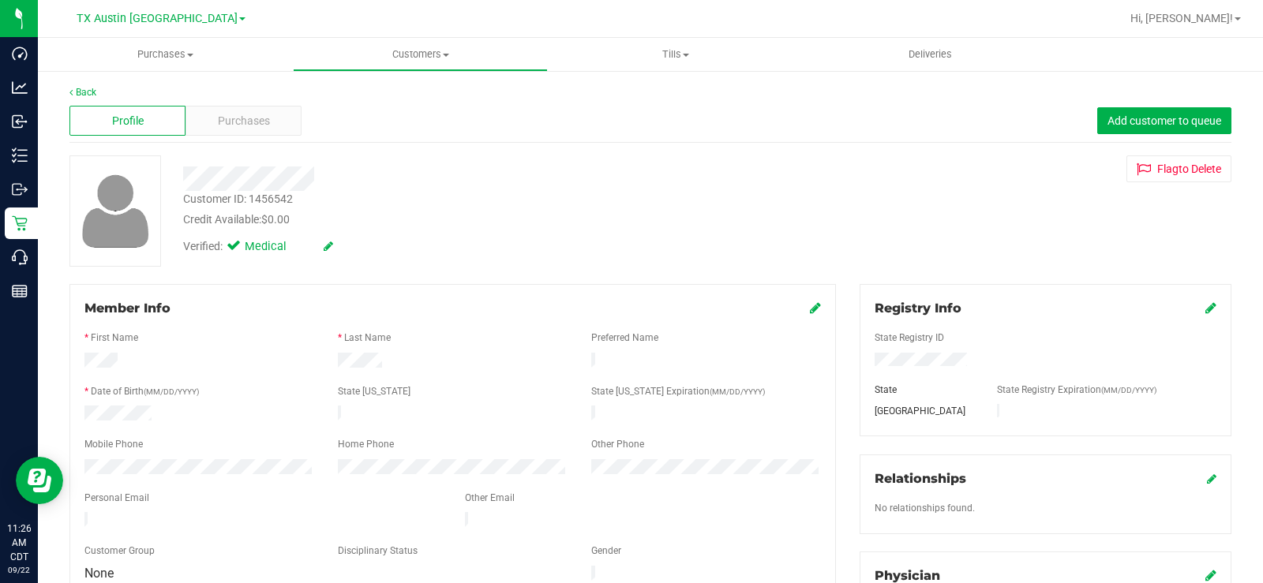
scroll to position [158, 0]
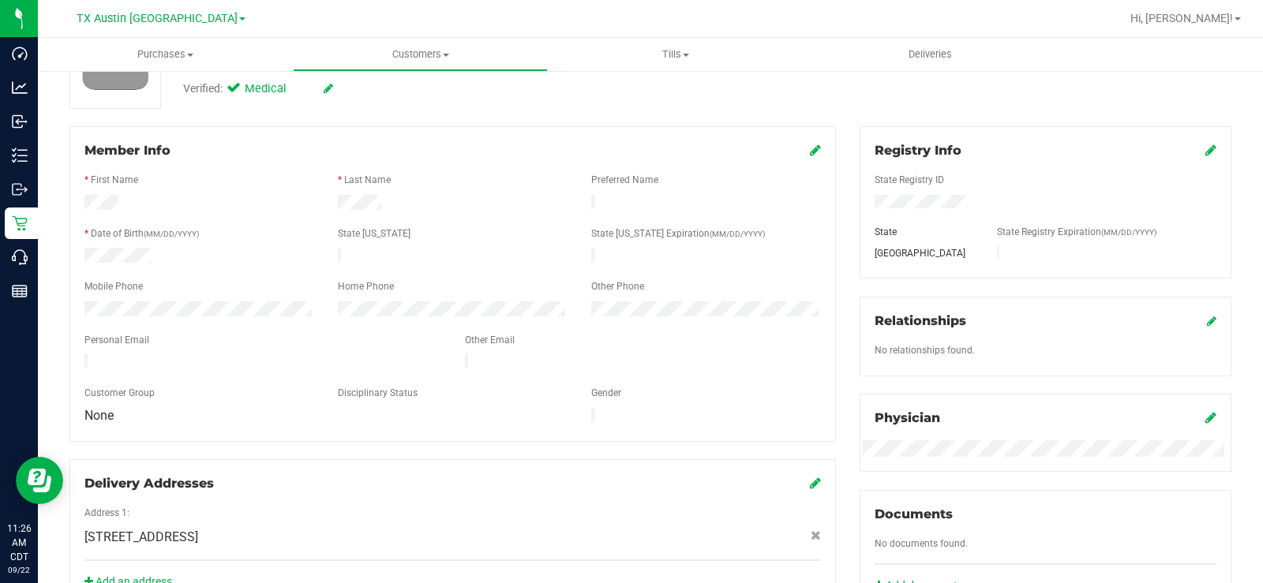
drag, startPoint x: 190, startPoint y: 354, endPoint x: 67, endPoint y: 356, distance: 123.1
click at [67, 356] on div "Member Info * First Name * Last Name Preferred Name * Date of Birth (MM/DD/YYYY…" at bounding box center [453, 367] width 790 height 482
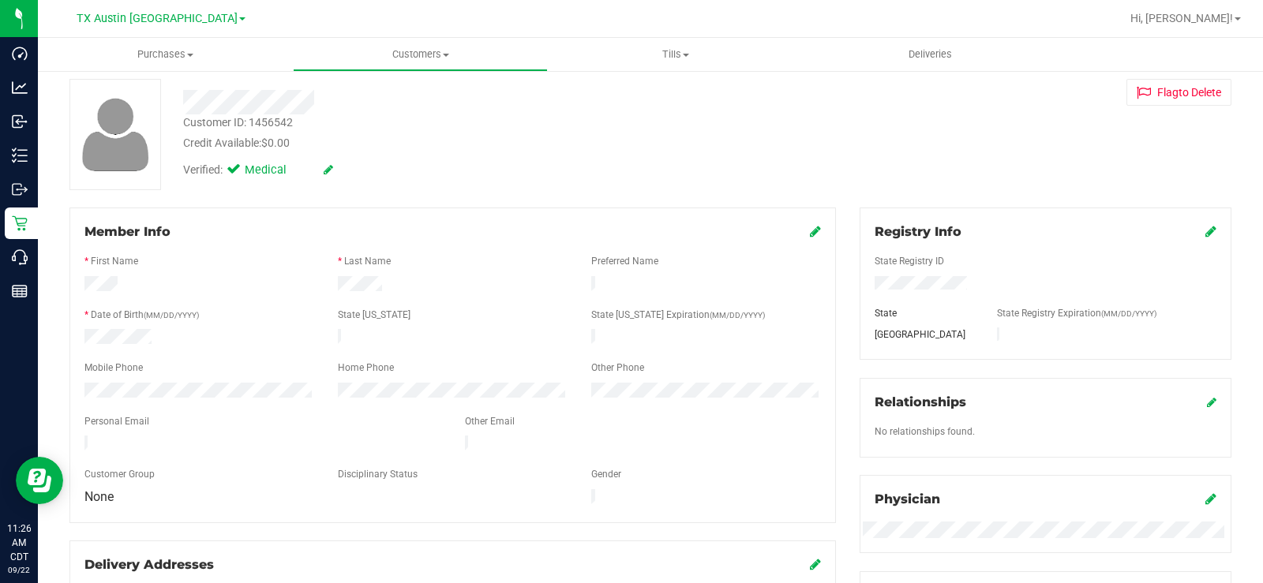
scroll to position [0, 0]
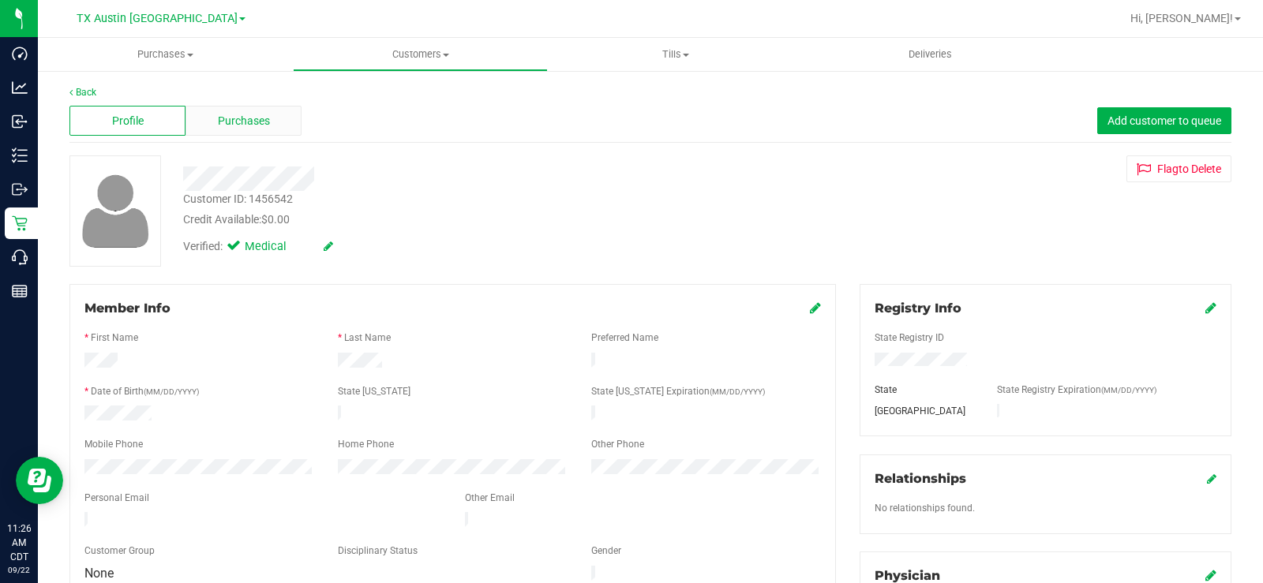
click at [236, 118] on span "Purchases" at bounding box center [244, 121] width 52 height 17
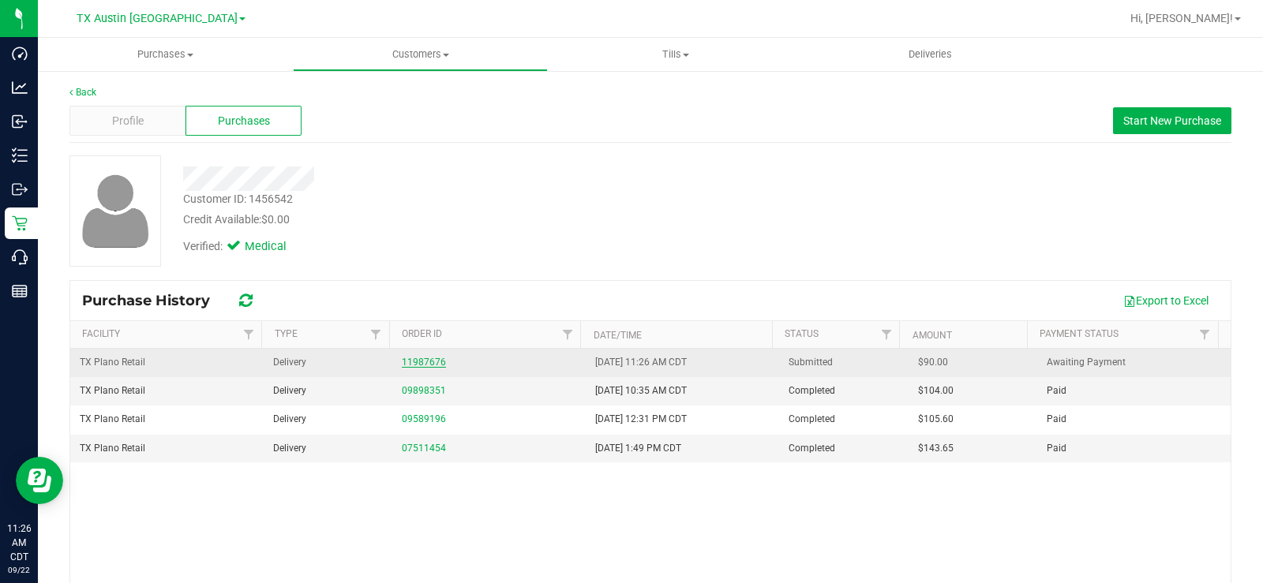
click at [402, 359] on link "11987676" at bounding box center [424, 362] width 44 height 11
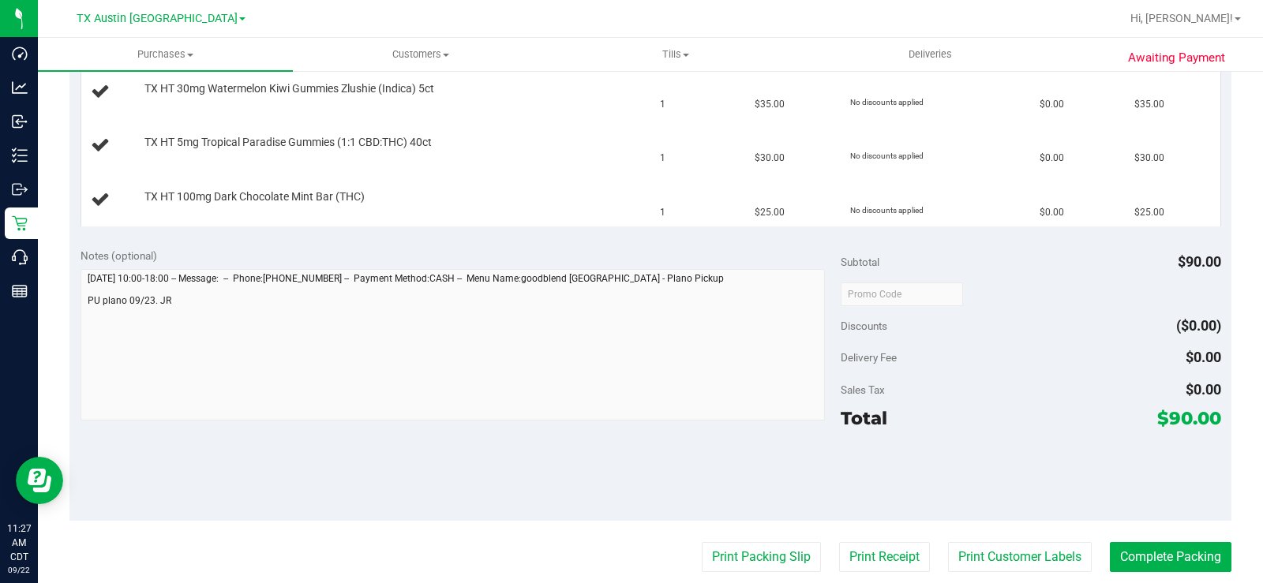
scroll to position [473, 0]
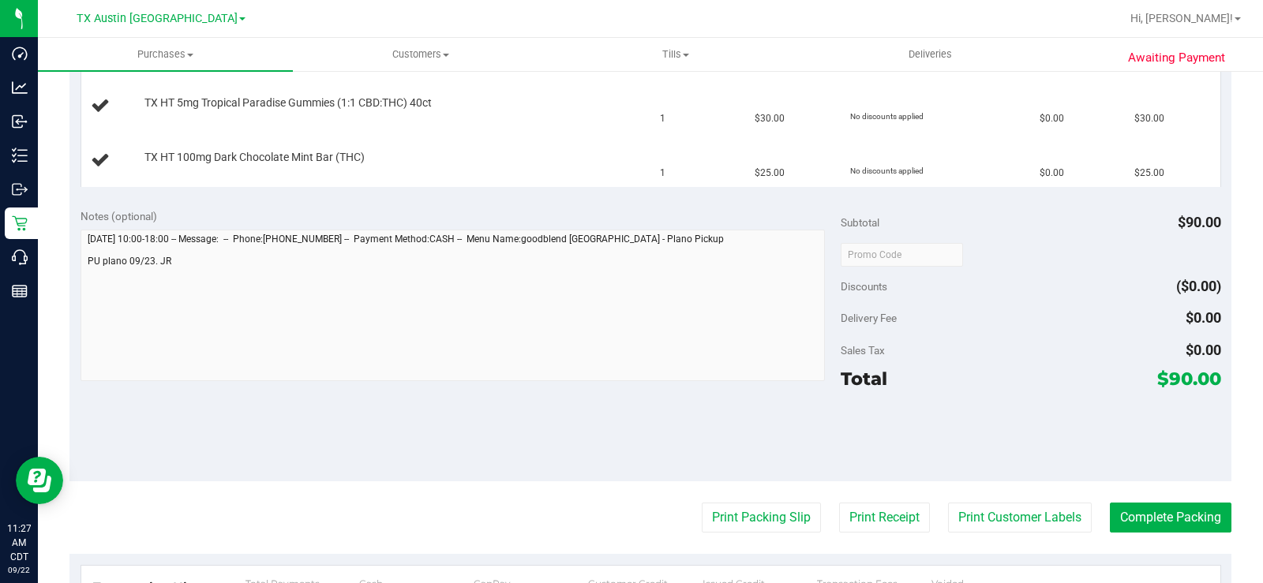
click at [38, 226] on div "Awaiting Payment Back Edit Purchase Cancel Purchase View Profile # 11987676 Sub…" at bounding box center [650, 223] width 1225 height 1254
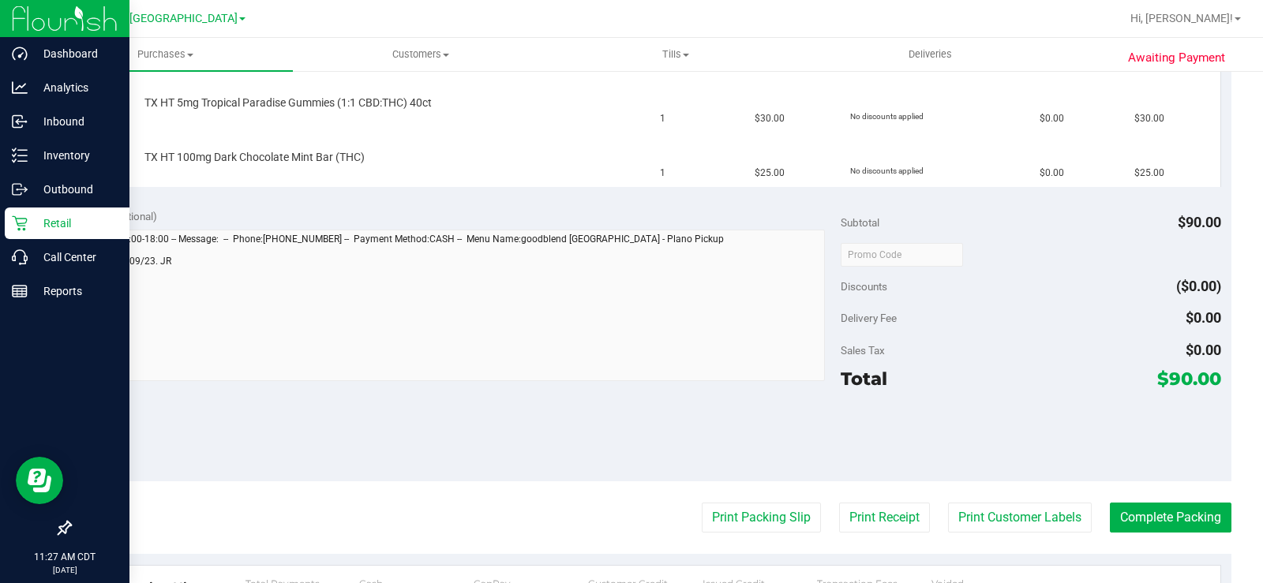
click at [30, 228] on p "Retail" at bounding box center [75, 223] width 95 height 19
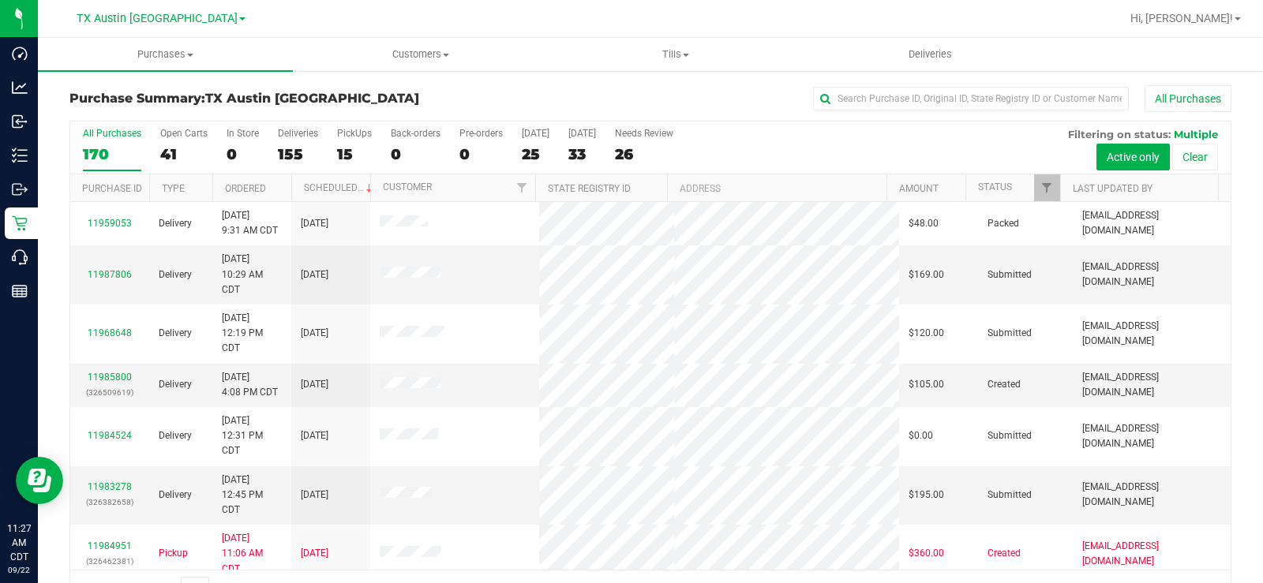
click at [169, 140] on label "Open Carts 41" at bounding box center [183, 149] width 47 height 43
click at [0, 0] on input "Open Carts 41" at bounding box center [0, 0] width 0 height 0
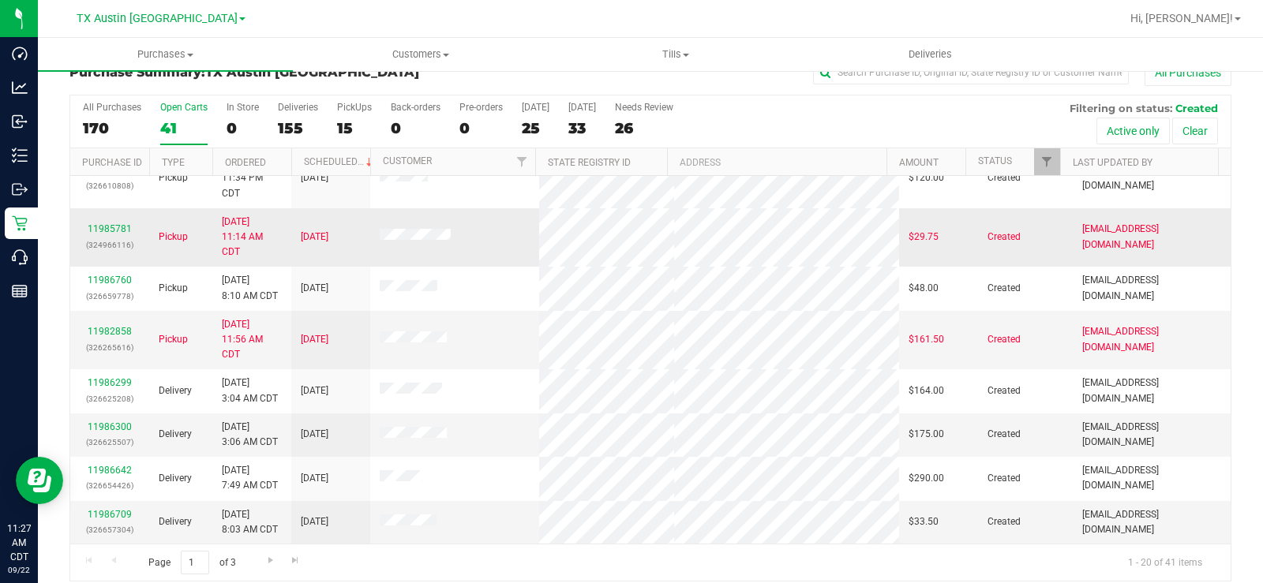
scroll to position [40, 0]
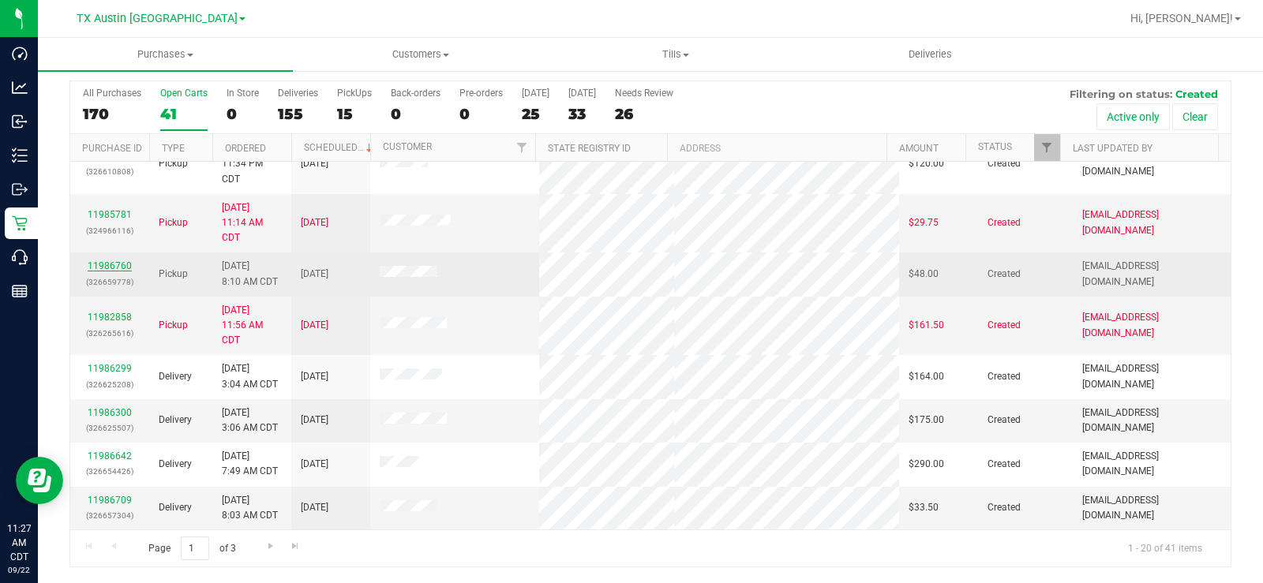
click at [119, 266] on link "11986760" at bounding box center [110, 265] width 44 height 11
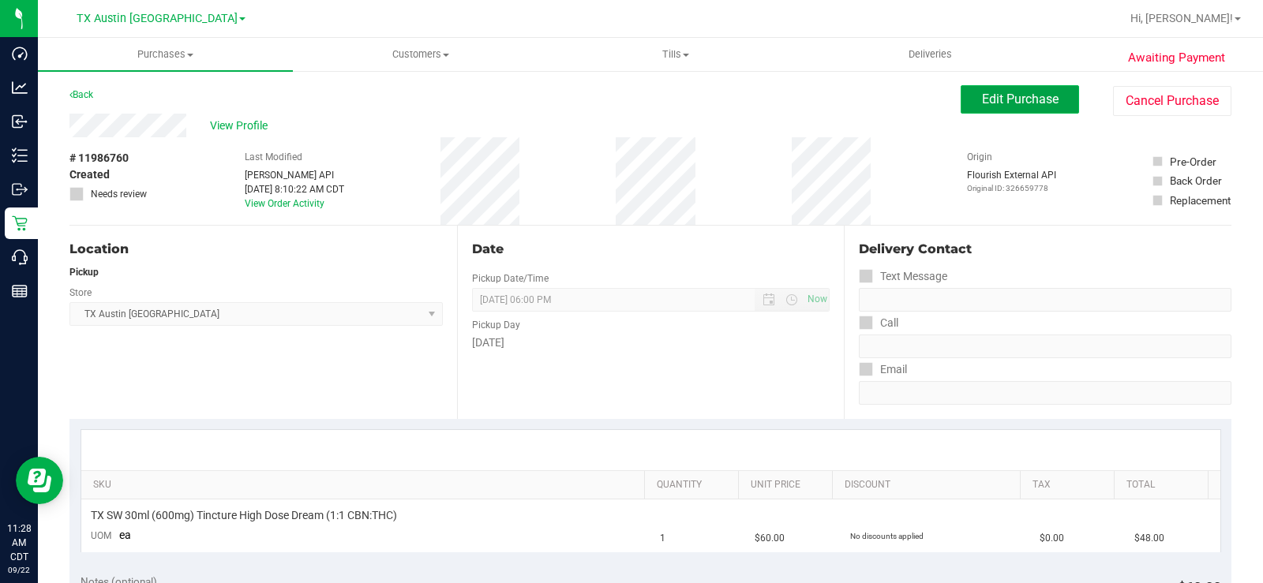
click at [992, 105] on span "Edit Purchase" at bounding box center [1020, 99] width 77 height 15
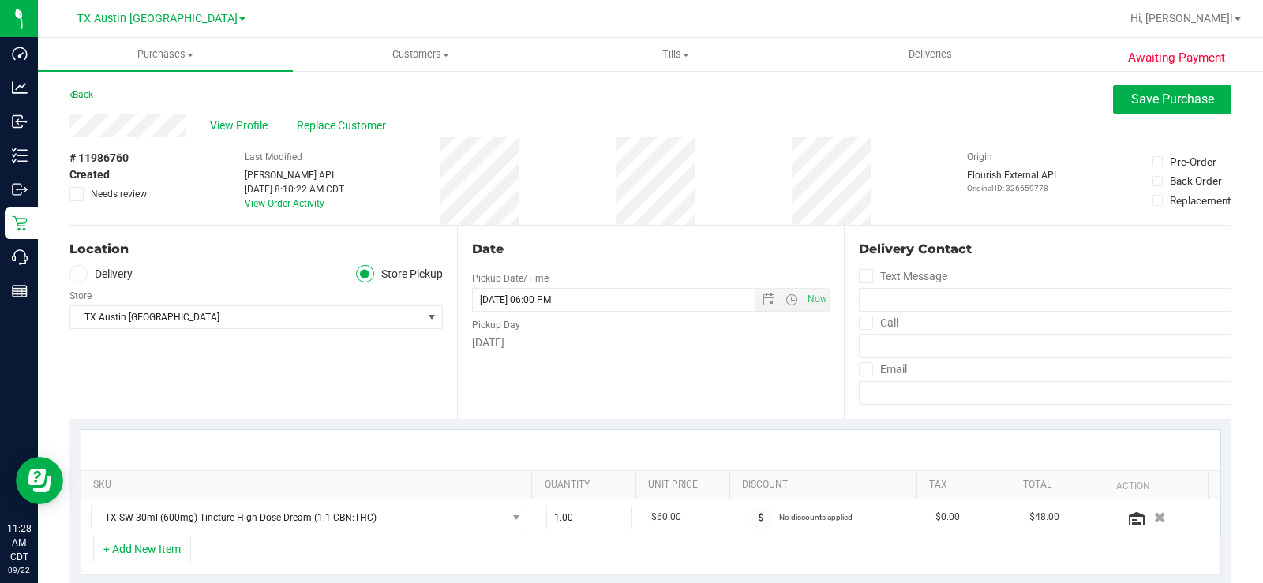
drag, startPoint x: 82, startPoint y: 277, endPoint x: 133, endPoint y: 268, distance: 51.2
click at [86, 275] on span at bounding box center [78, 274] width 18 height 18
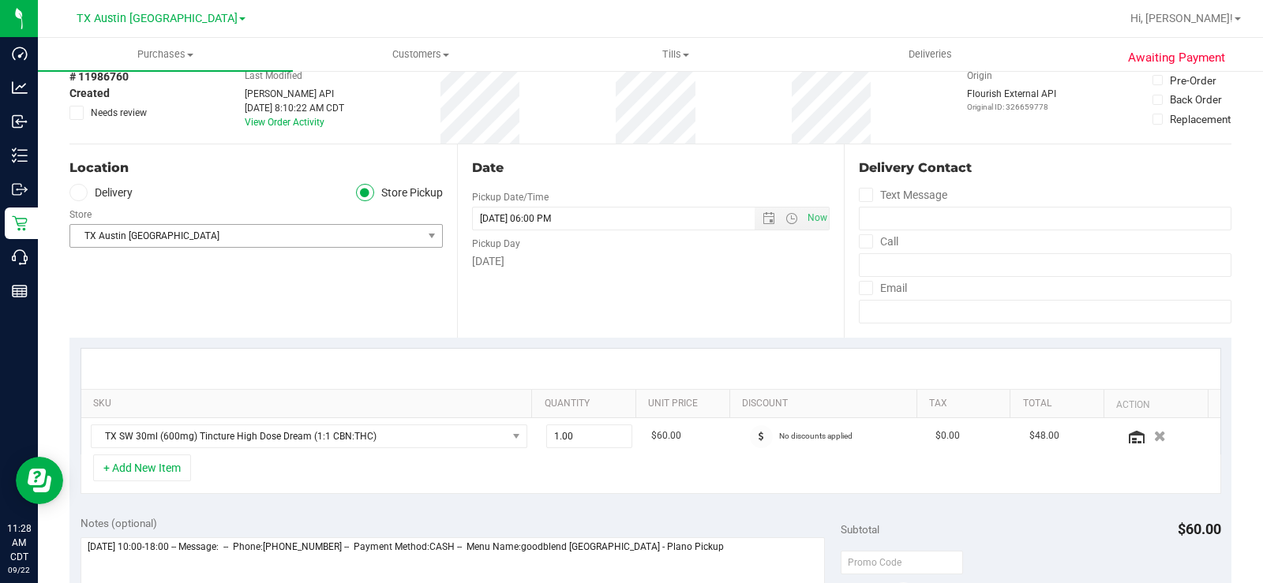
scroll to position [79, 0]
click at [74, 195] on icon at bounding box center [77, 195] width 9 height 0
click at [0, 0] on input "Delivery" at bounding box center [0, 0] width 0 height 0
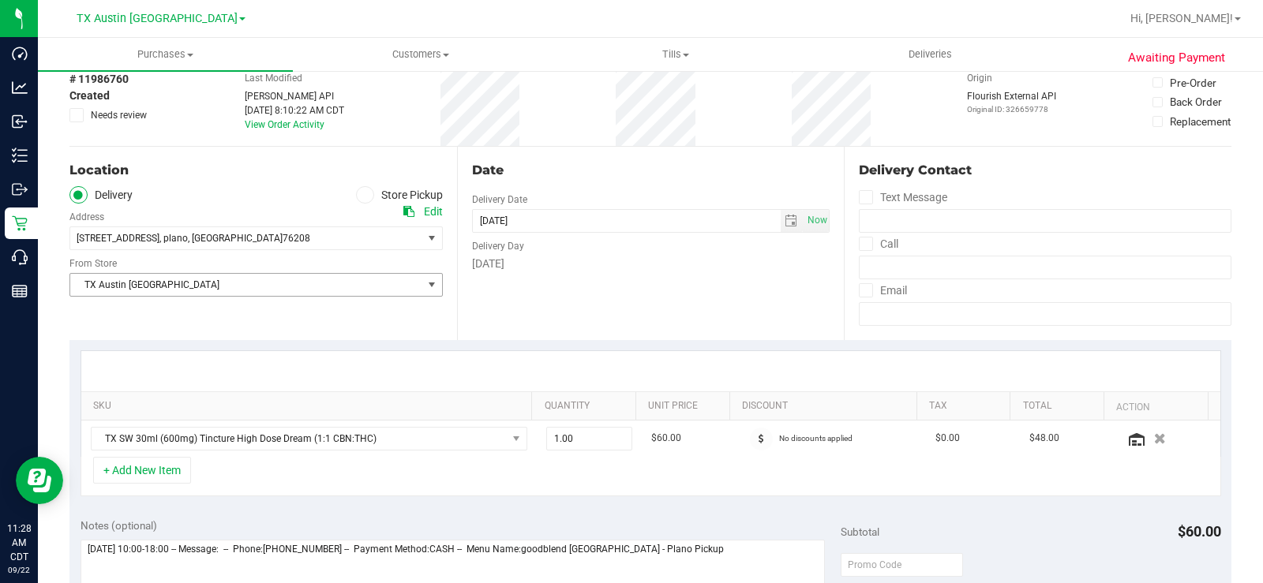
click at [153, 286] on span "TX Austin [GEOGRAPHIC_DATA]" at bounding box center [246, 285] width 352 height 22
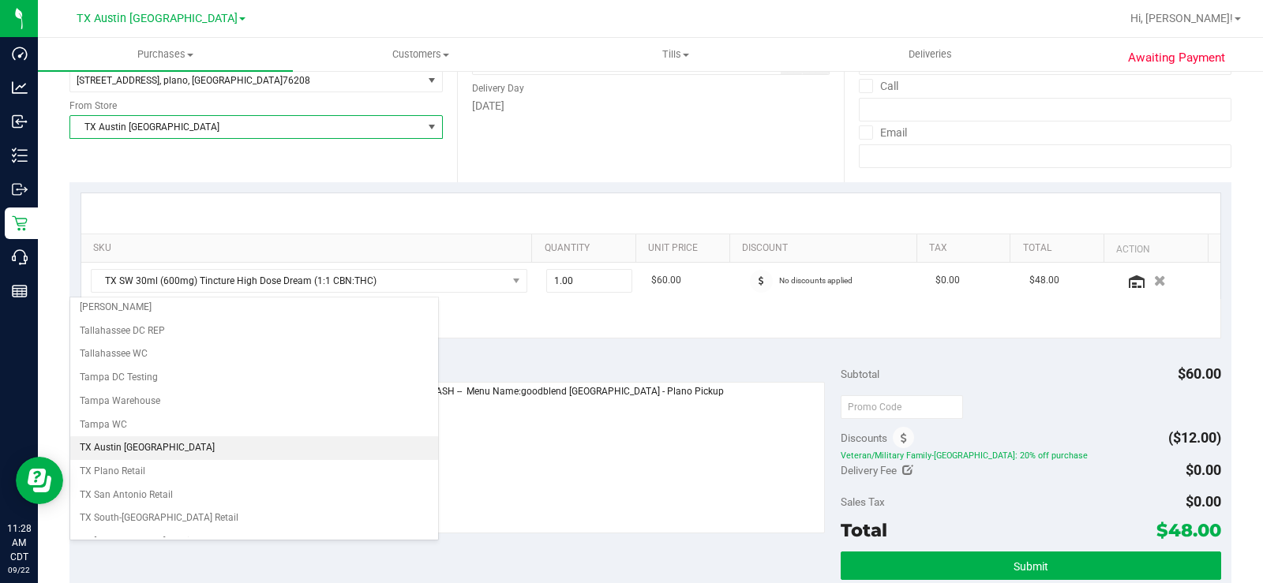
scroll to position [1141, 0]
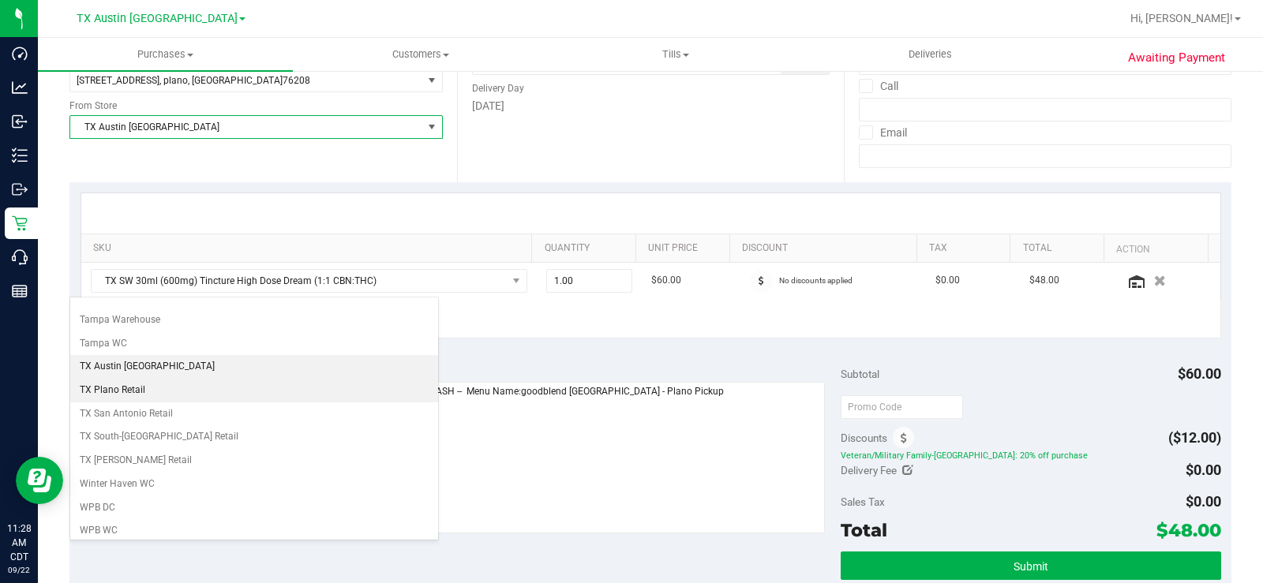
click at [151, 391] on li "TX Plano Retail" at bounding box center [254, 391] width 368 height 24
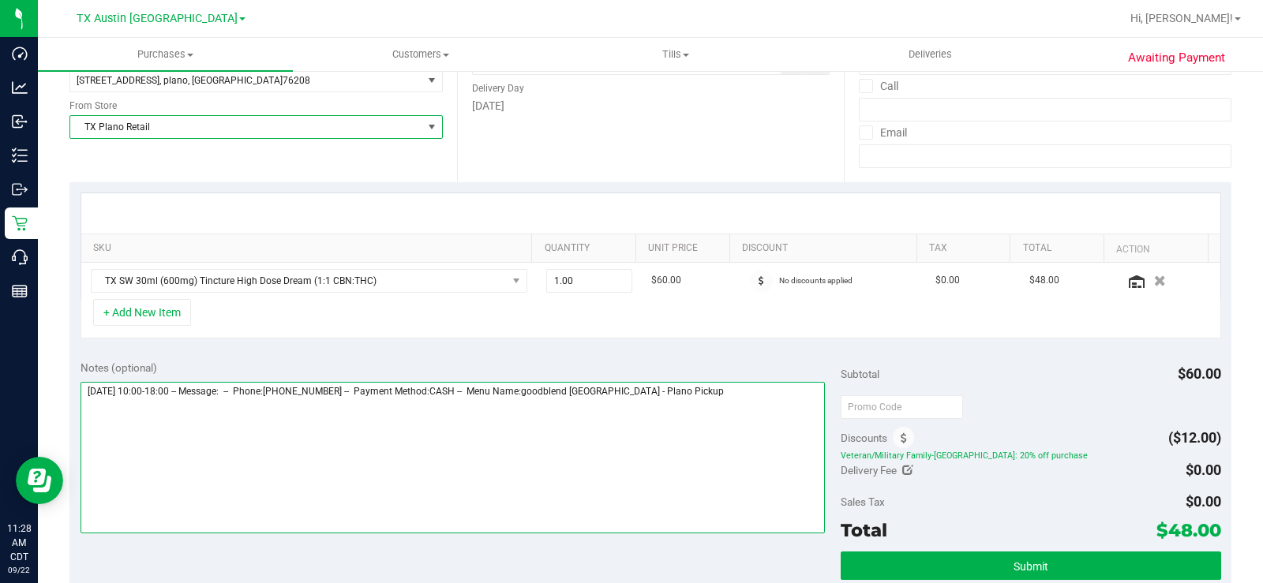
click at [689, 398] on textarea at bounding box center [452, 458] width 744 height 152
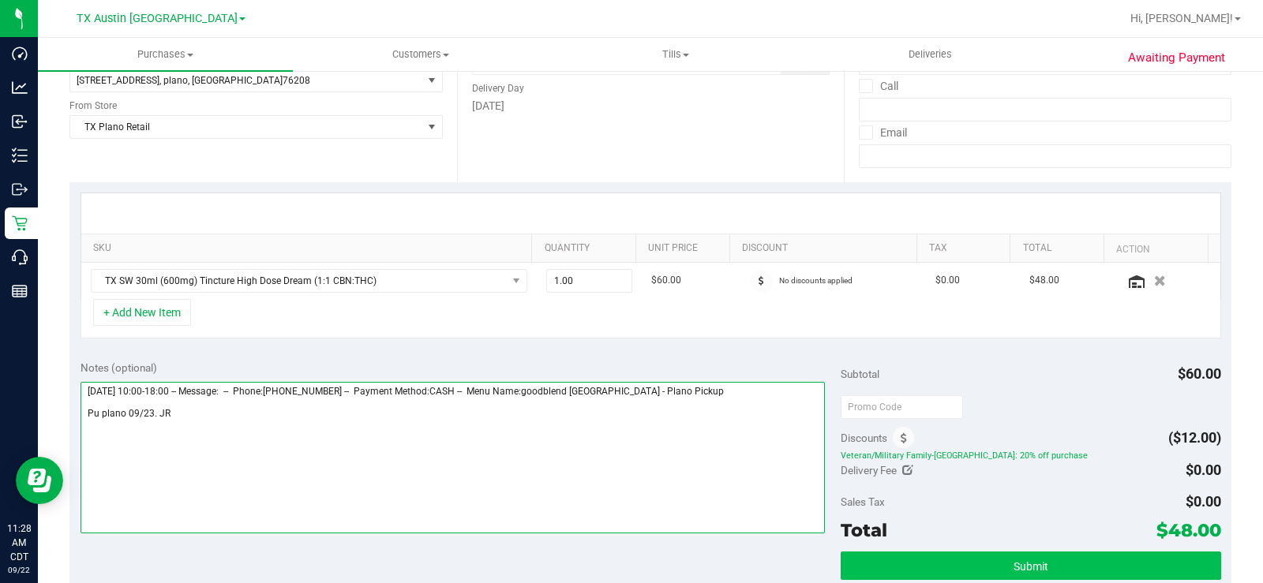
type textarea "Tuesday 09/23/2025 10:00-18:00 -- Message: -- Phone:4698101941 -- Payment Metho…"
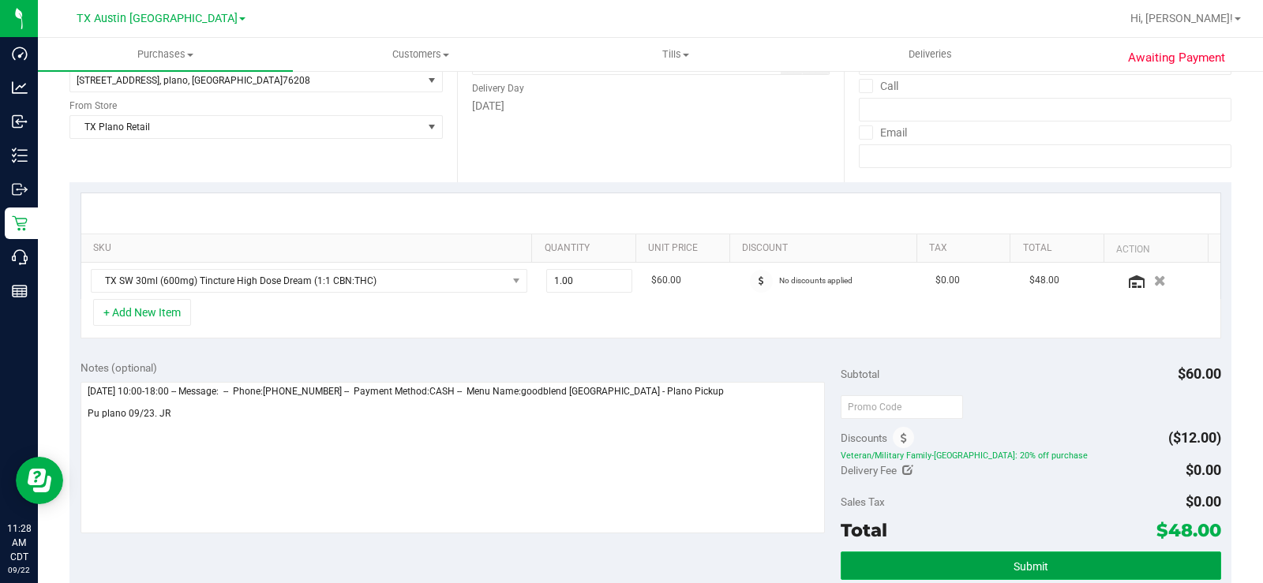
click at [1009, 440] on span "Submit" at bounding box center [1030, 566] width 35 height 13
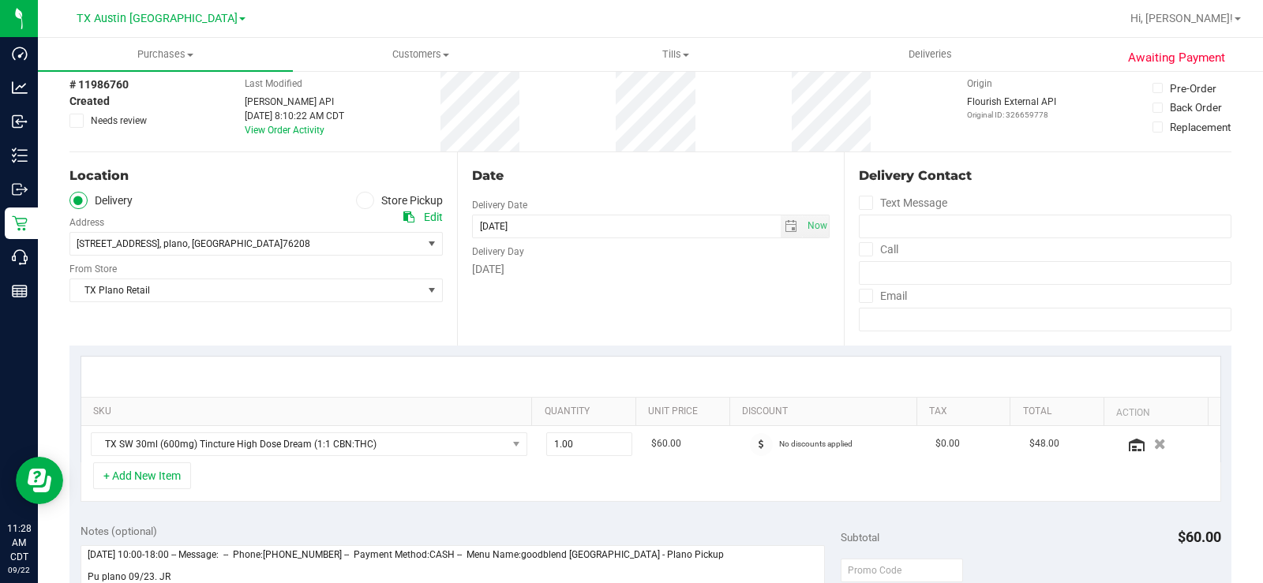
scroll to position [0, 0]
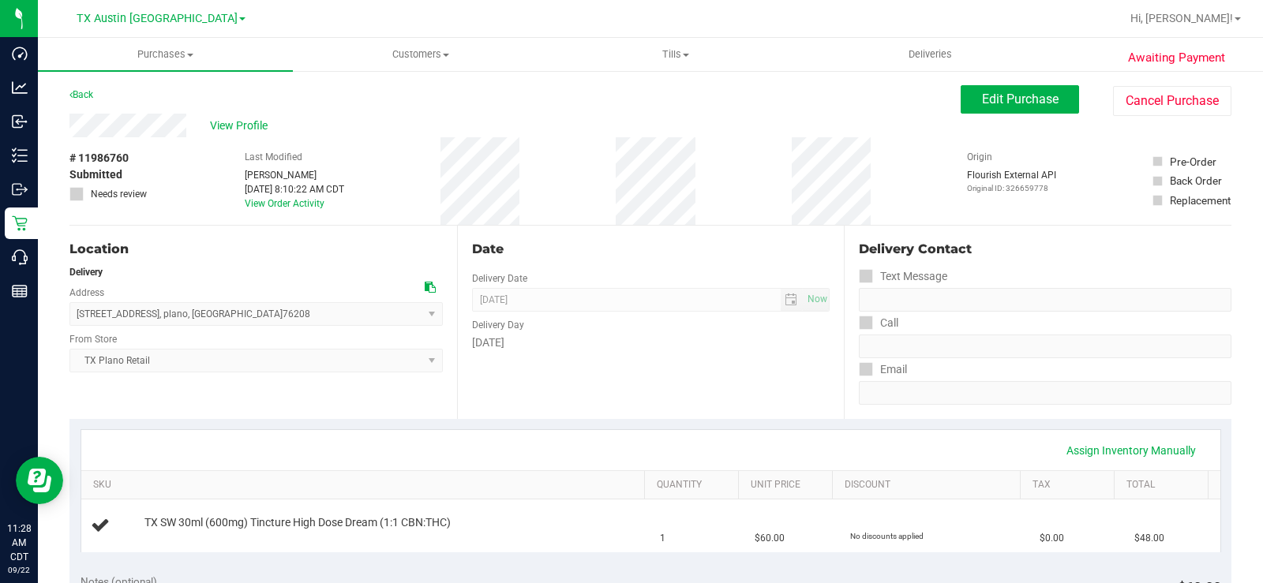
drag, startPoint x: 187, startPoint y: 125, endPoint x: 59, endPoint y: 122, distance: 127.9
click at [228, 126] on span "View Profile" at bounding box center [241, 126] width 63 height 17
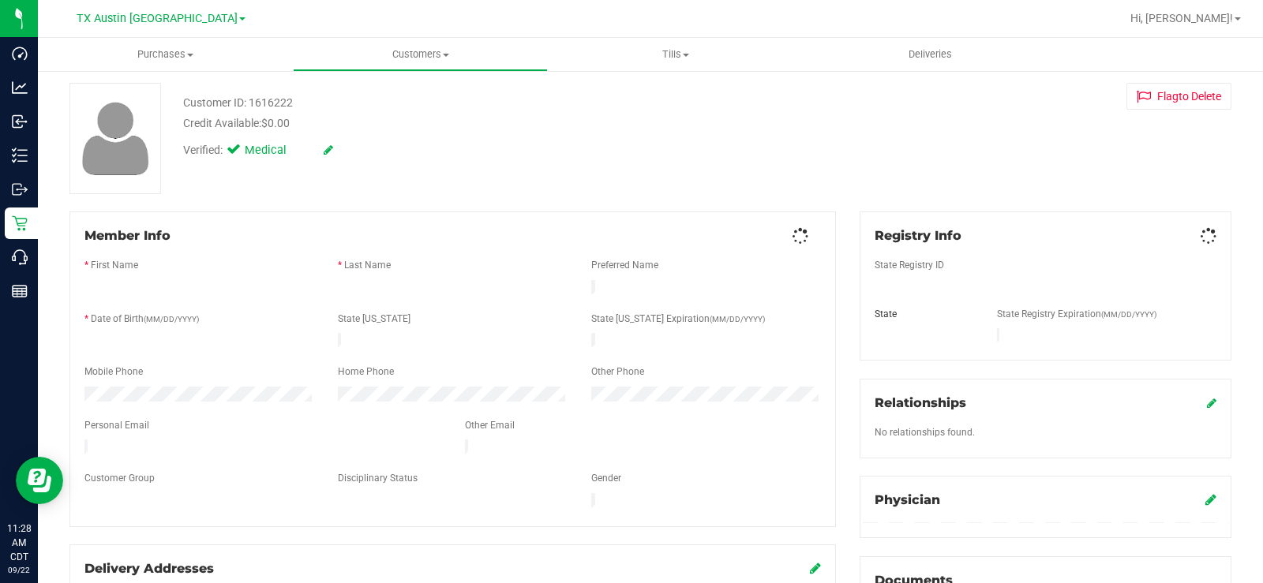
scroll to position [158, 0]
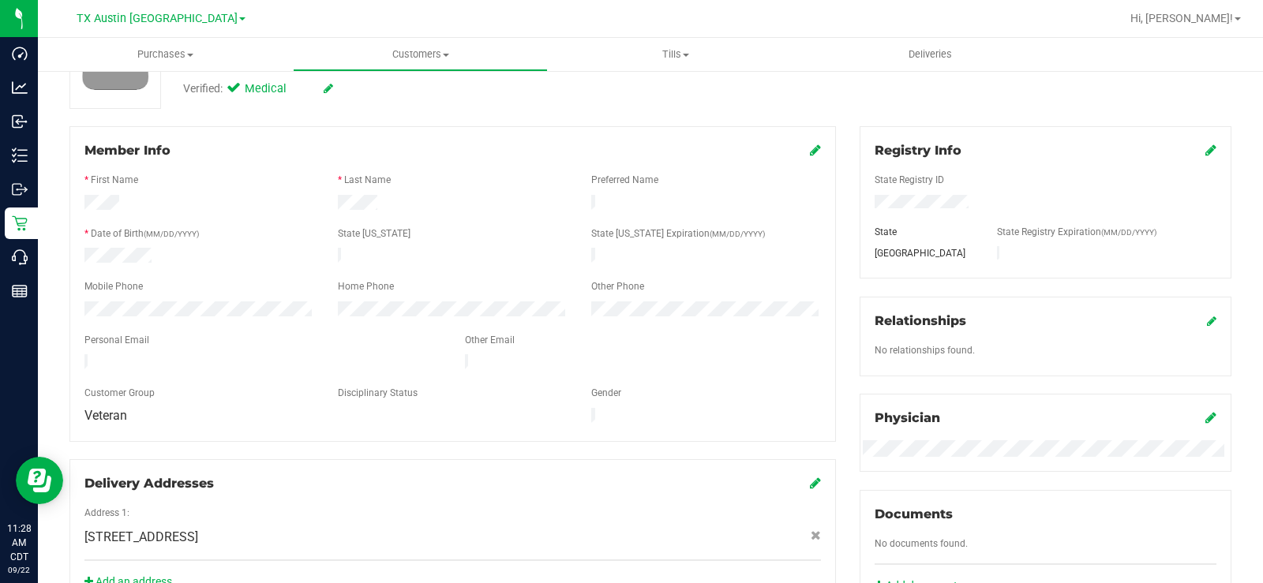
drag, startPoint x: 223, startPoint y: 357, endPoint x: 60, endPoint y: 349, distance: 163.6
click at [60, 349] on div "Member Info * First Name * Last Name Preferred Name * Date of Birth (MM/DD/YYYY…" at bounding box center [453, 367] width 790 height 482
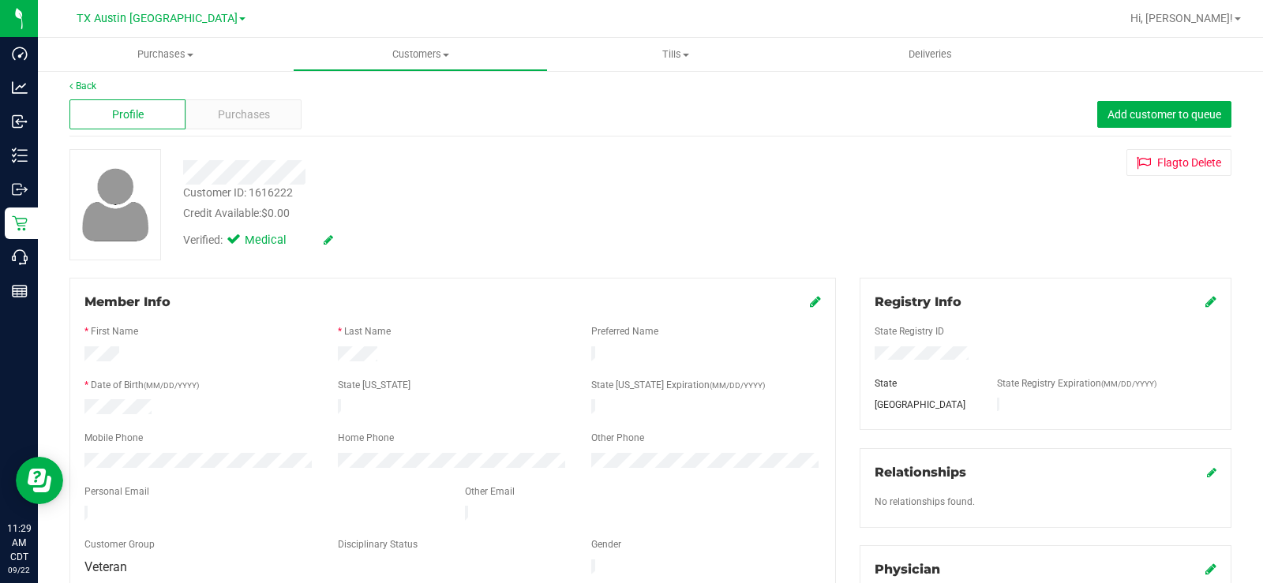
scroll to position [0, 0]
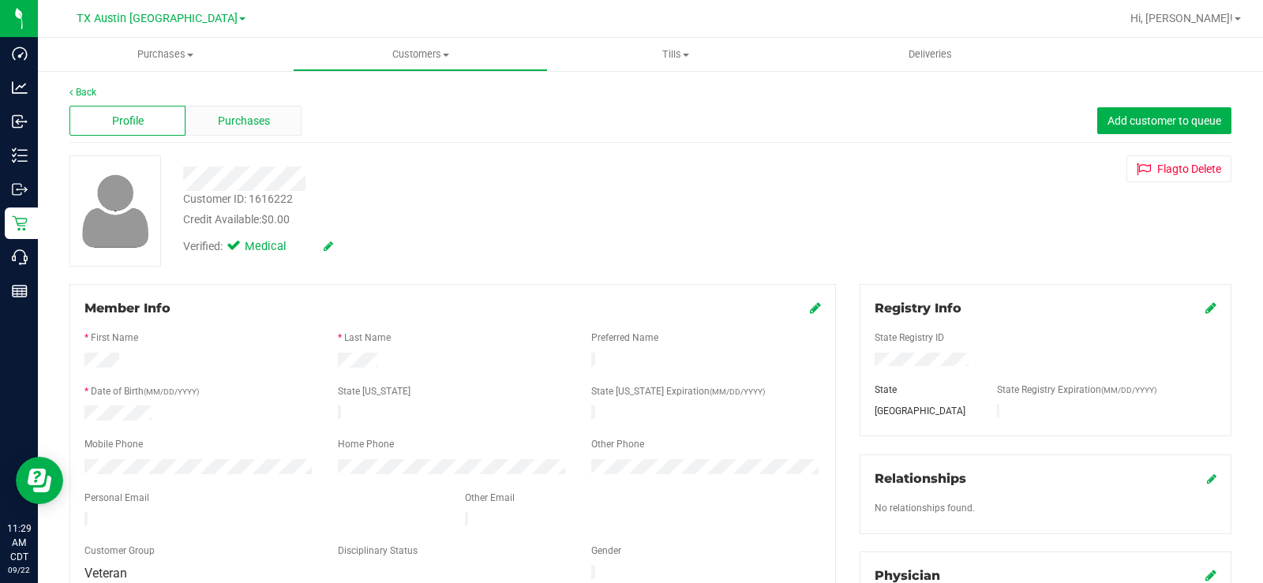
click at [234, 123] on span "Purchases" at bounding box center [244, 121] width 52 height 17
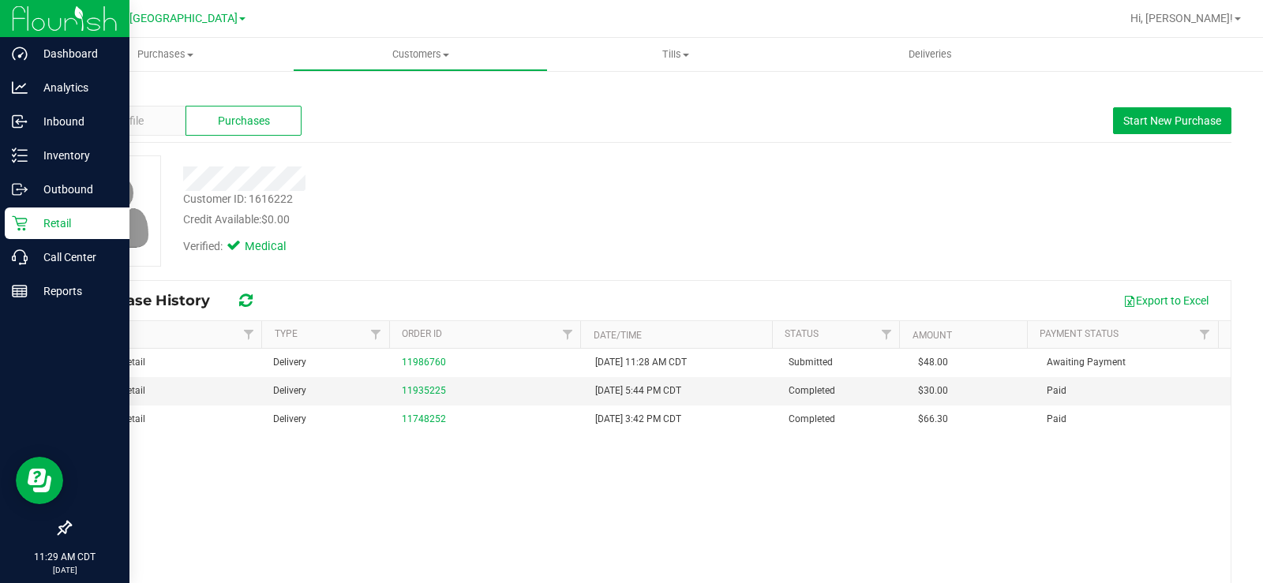
click at [49, 230] on p "Retail" at bounding box center [75, 223] width 95 height 19
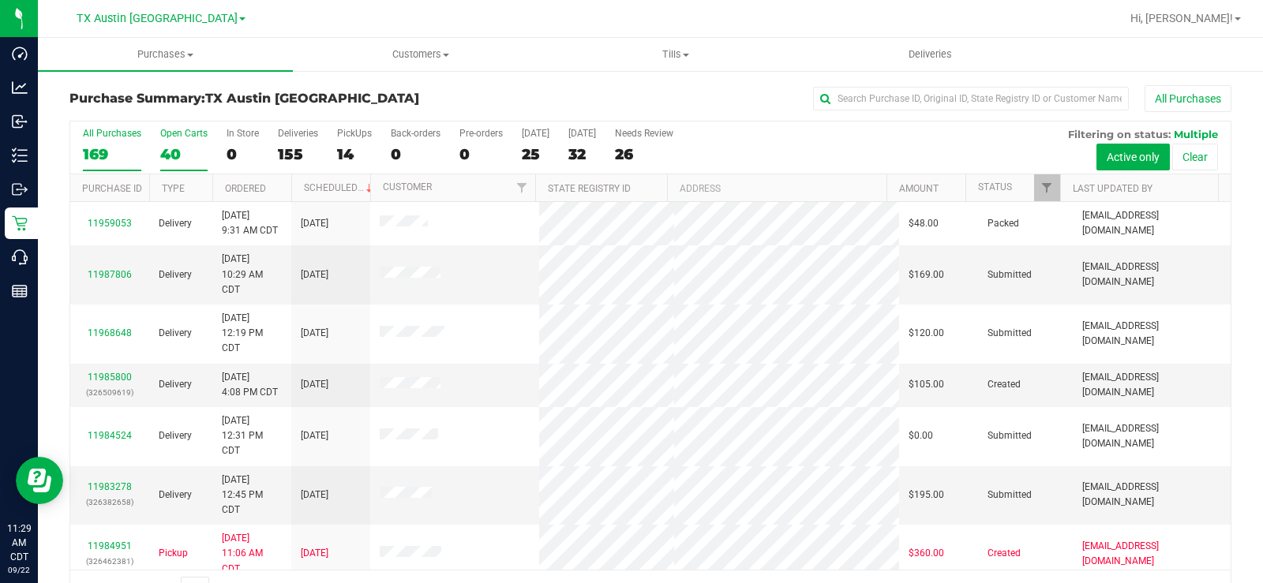
click at [172, 153] on div "40" at bounding box center [183, 154] width 47 height 18
click at [0, 0] on input "Open Carts 40" at bounding box center [0, 0] width 0 height 0
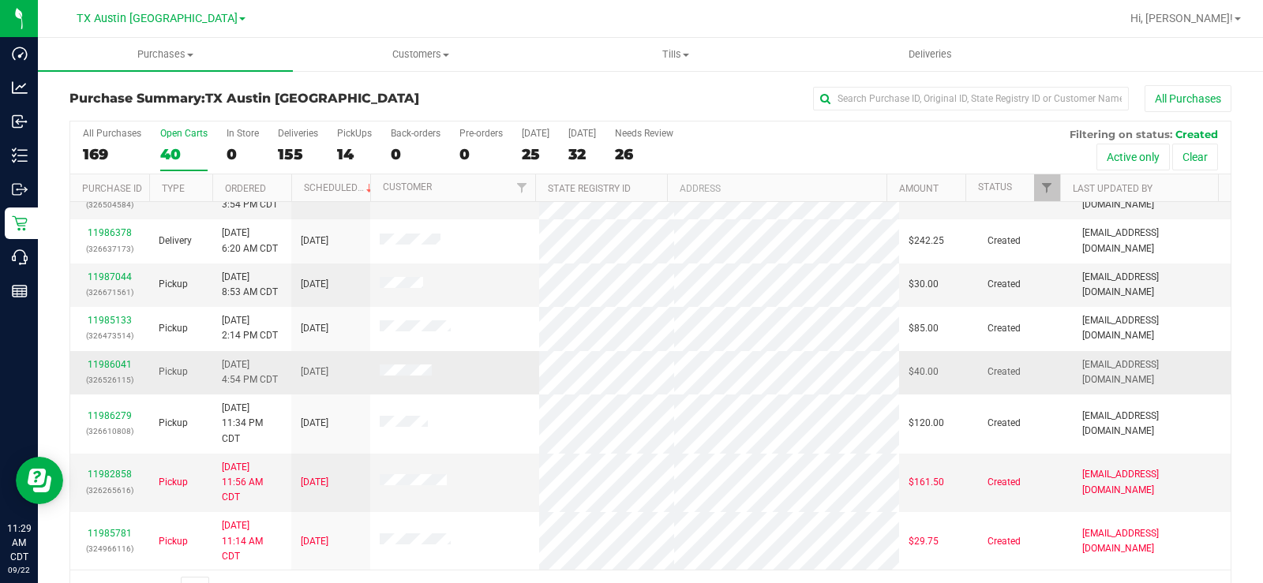
scroll to position [345, 0]
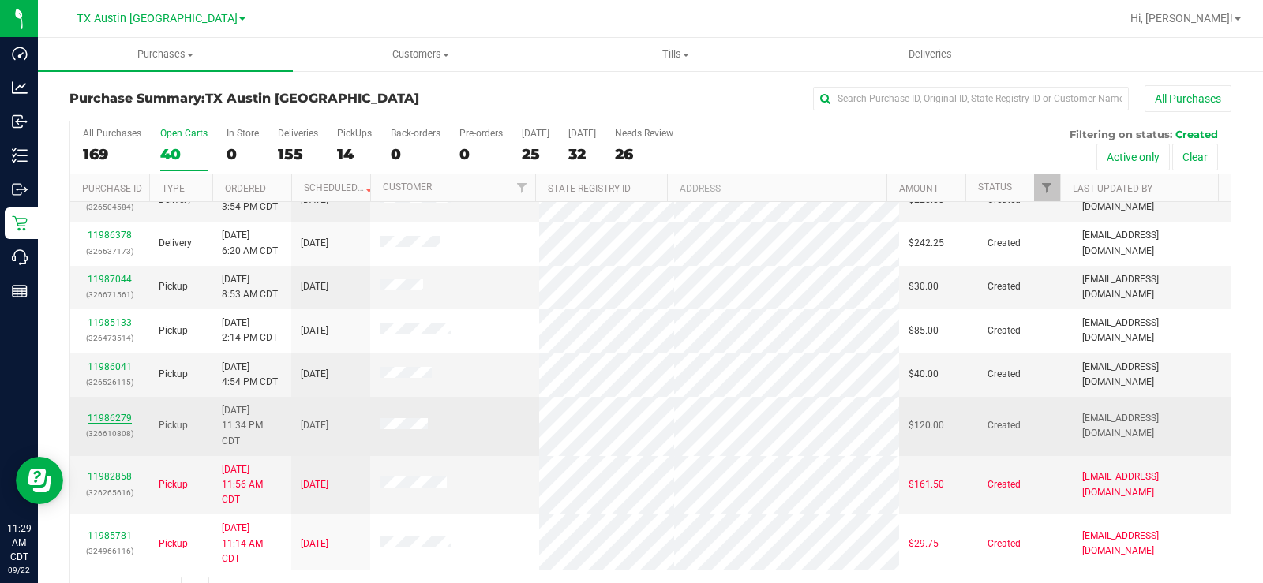
click at [99, 415] on link "11986279" at bounding box center [110, 418] width 44 height 11
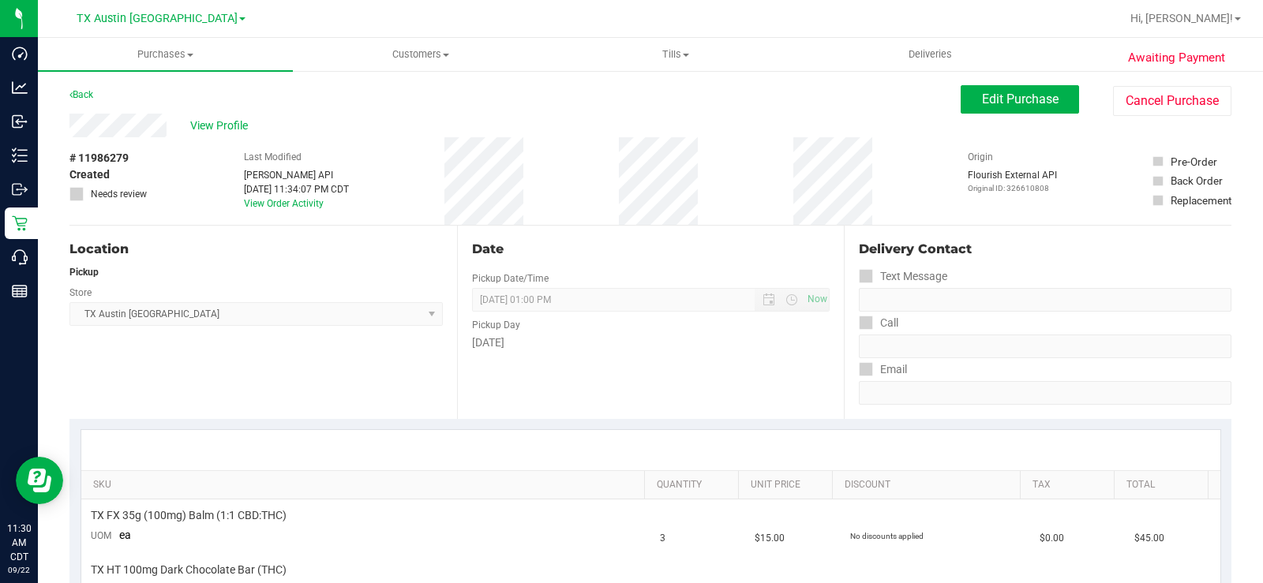
click at [89, 103] on div "Back" at bounding box center [81, 94] width 24 height 19
click at [85, 94] on link "Back" at bounding box center [81, 94] width 24 height 11
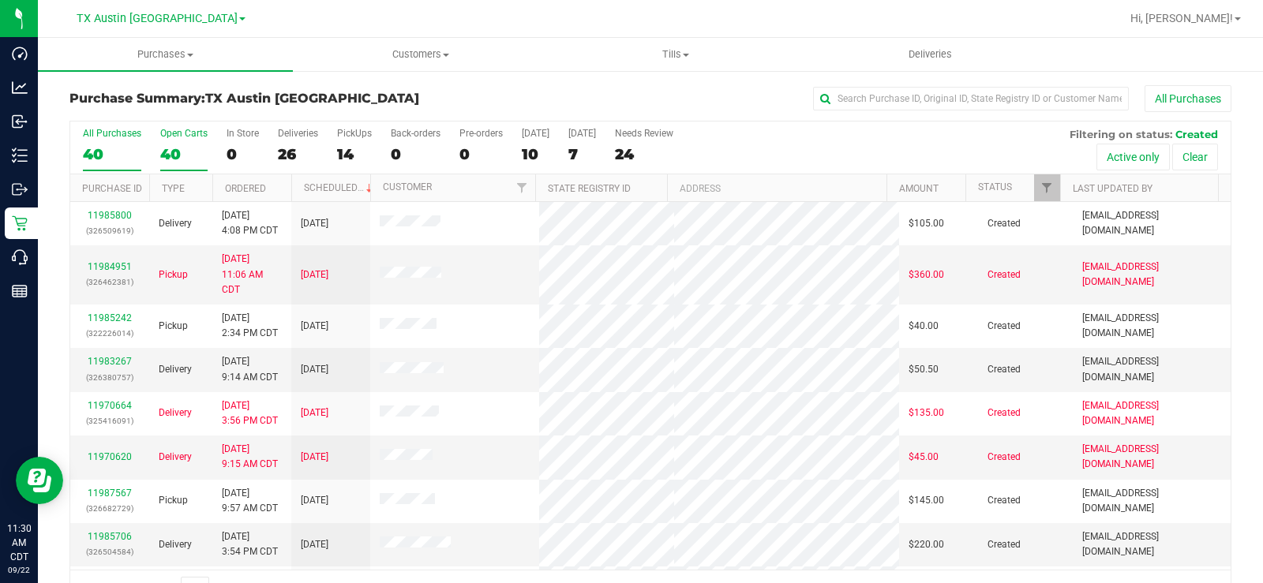
click at [163, 148] on div "40" at bounding box center [183, 154] width 47 height 18
click at [0, 0] on input "Open Carts 40" at bounding box center [0, 0] width 0 height 0
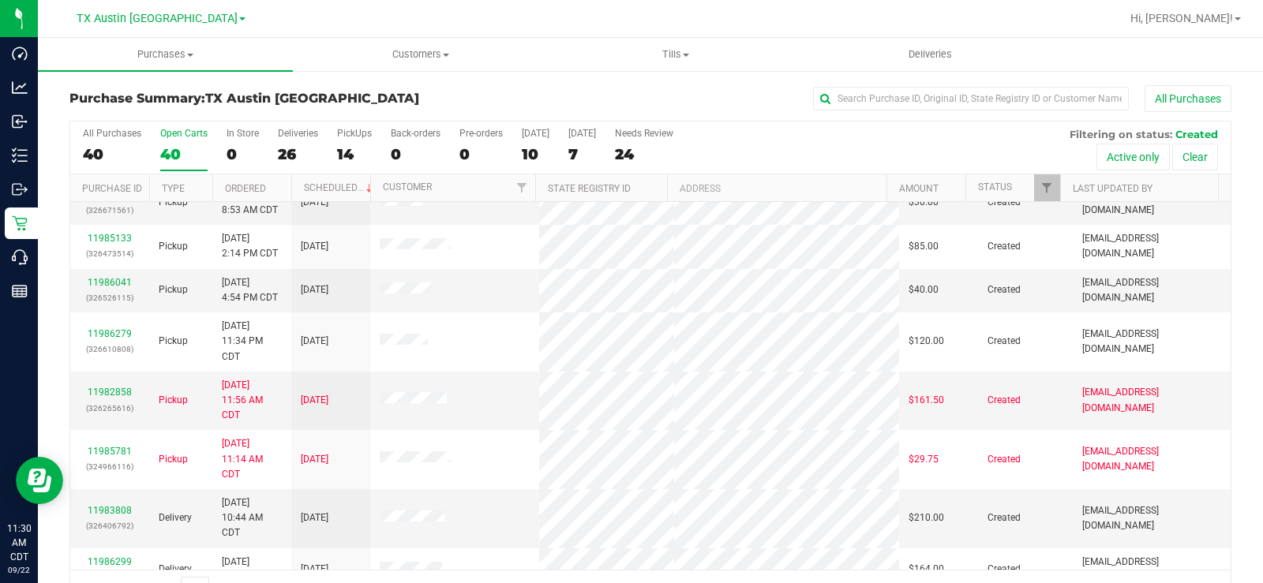
scroll to position [424, 0]
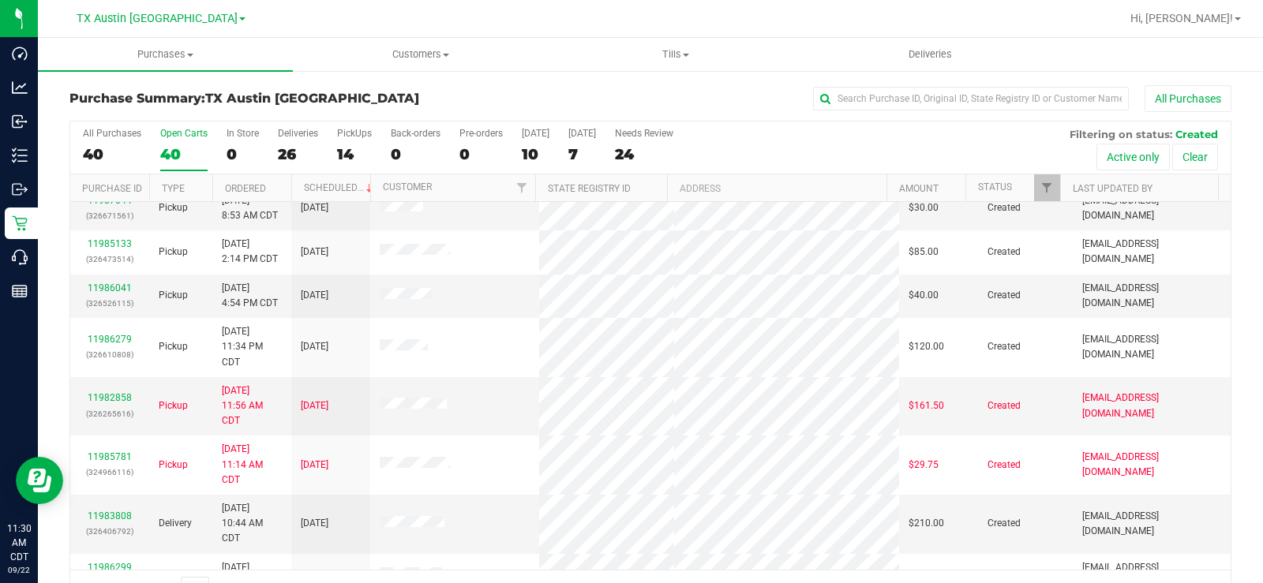
click at [184, 127] on div "All Purchases 40 Open Carts 40 In Store 0 Deliveries 26 PickUps 14 Back-orders …" at bounding box center [650, 128] width 1160 height 13
click at [183, 132] on div "Open Carts" at bounding box center [183, 133] width 47 height 11
click at [0, 0] on input "Open Carts 40" at bounding box center [0, 0] width 0 height 0
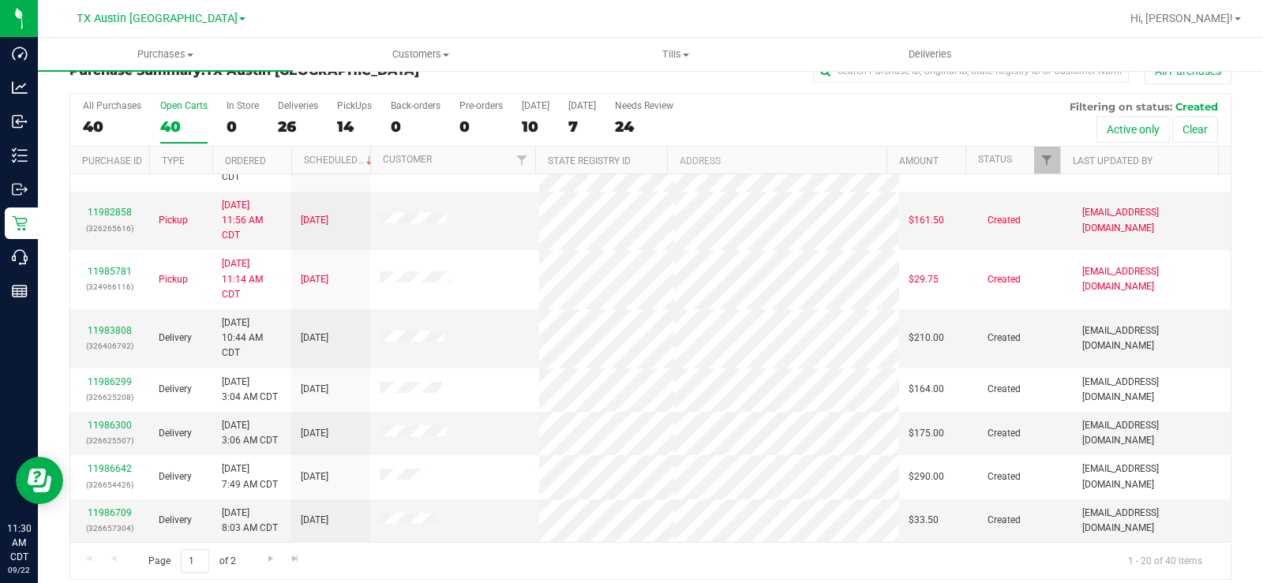
scroll to position [40, 0]
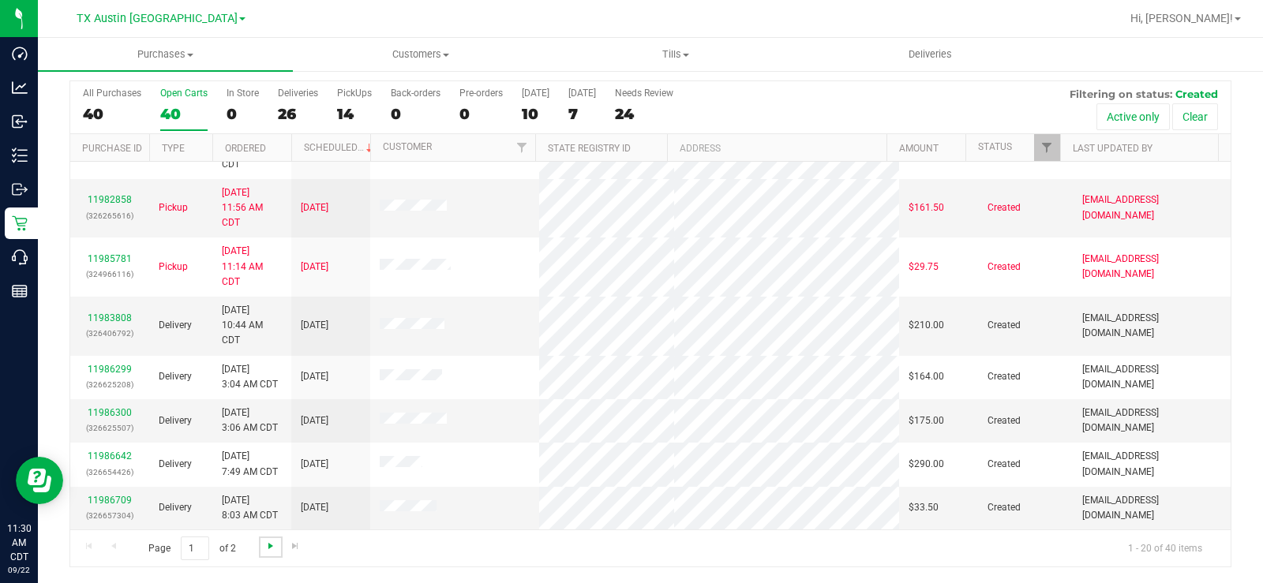
click at [270, 440] on span "Go to the next page" at bounding box center [270, 546] width 13 height 13
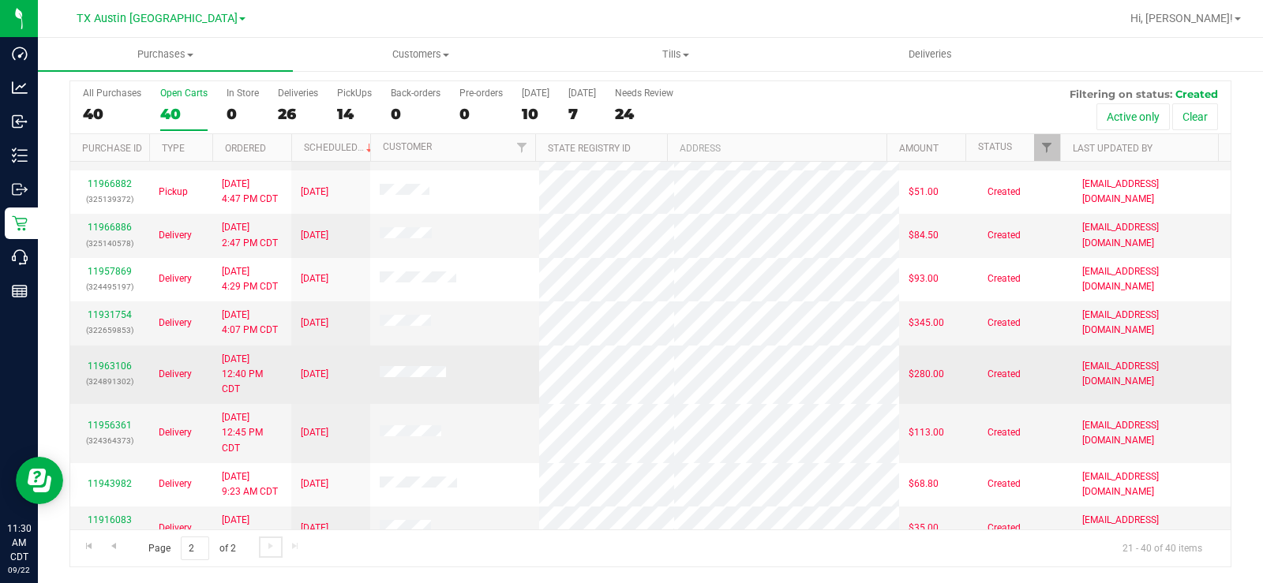
scroll to position [612, 0]
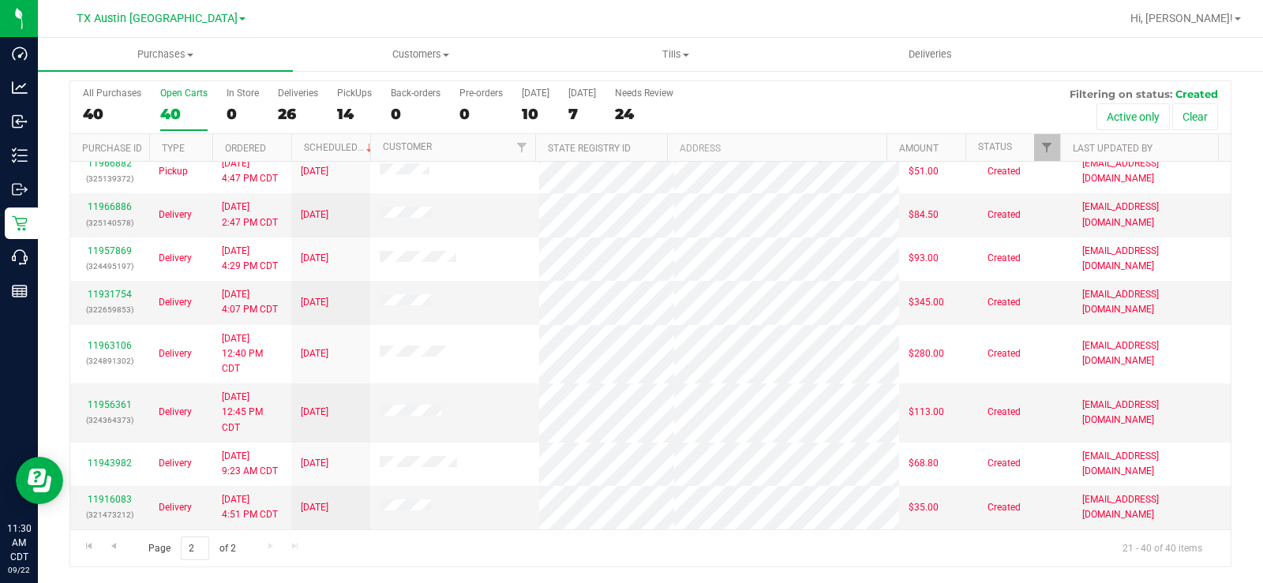
click at [266, 440] on div "Page 2 of 2 21 - 40 of 40 items" at bounding box center [650, 549] width 1160 height 38
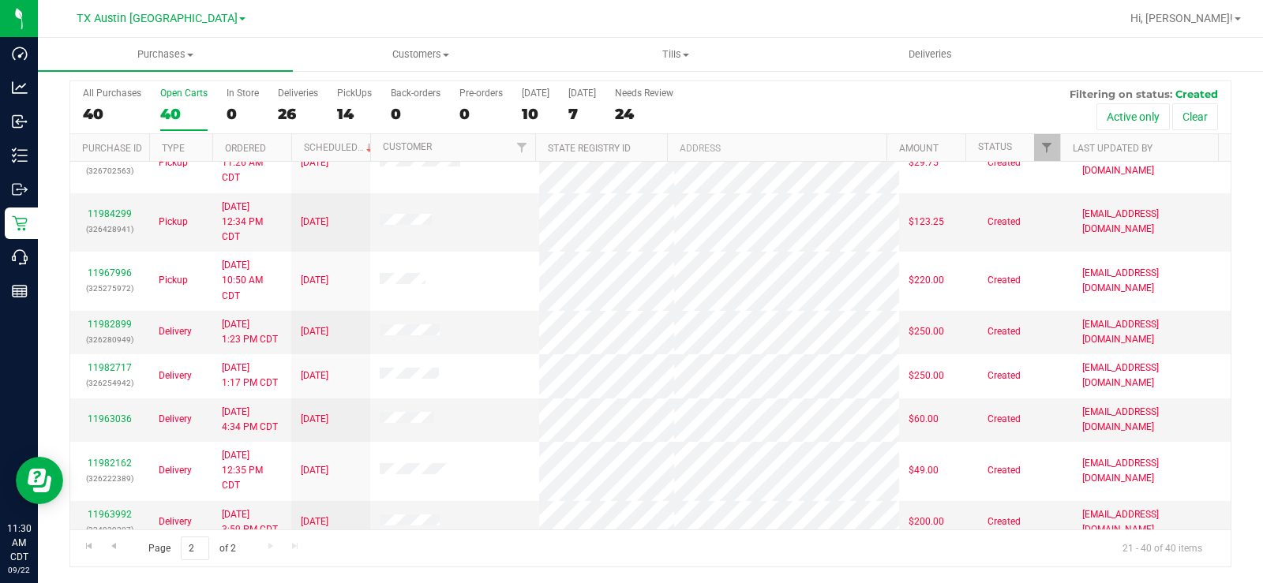
scroll to position [0, 0]
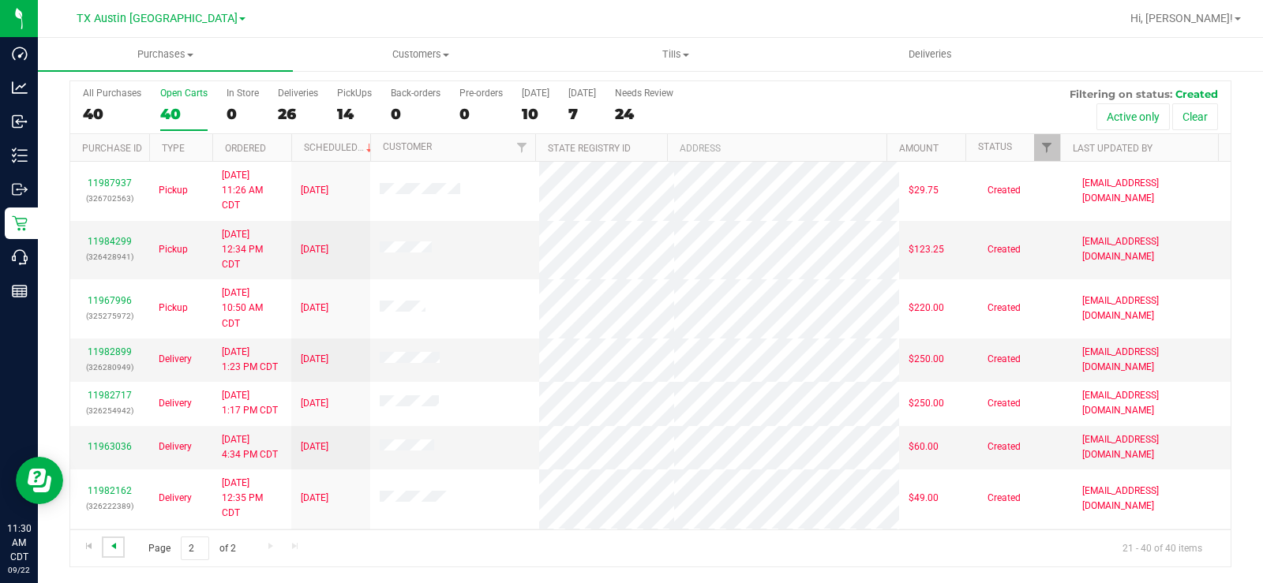
click at [112, 440] on span "Go to the previous page" at bounding box center [113, 546] width 13 height 13
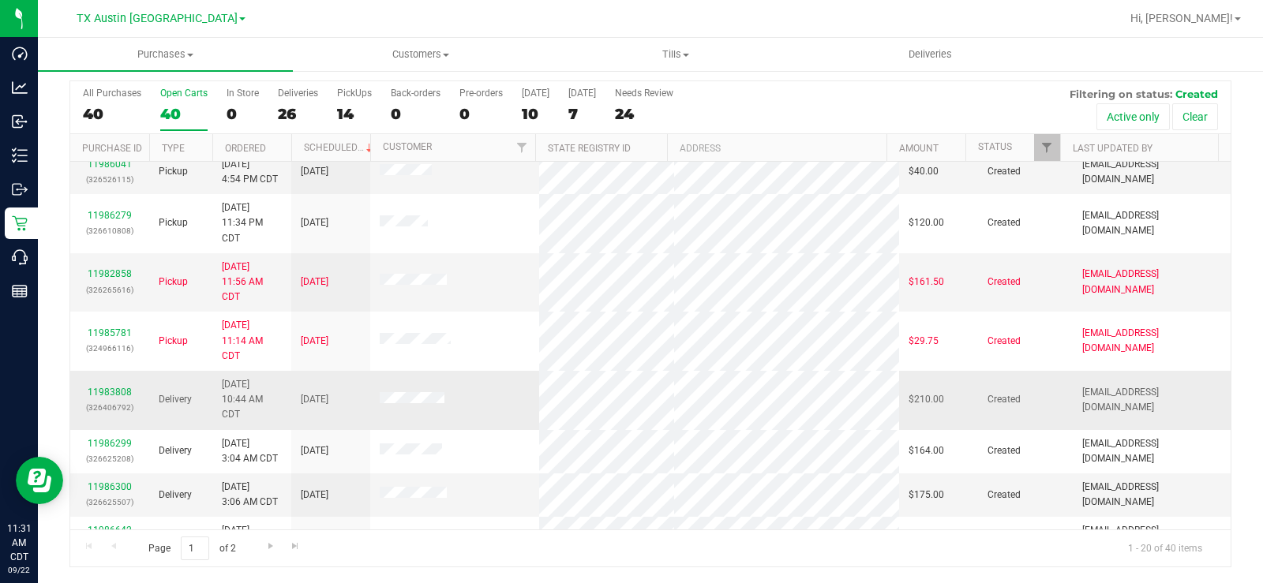
scroll to position [582, 0]
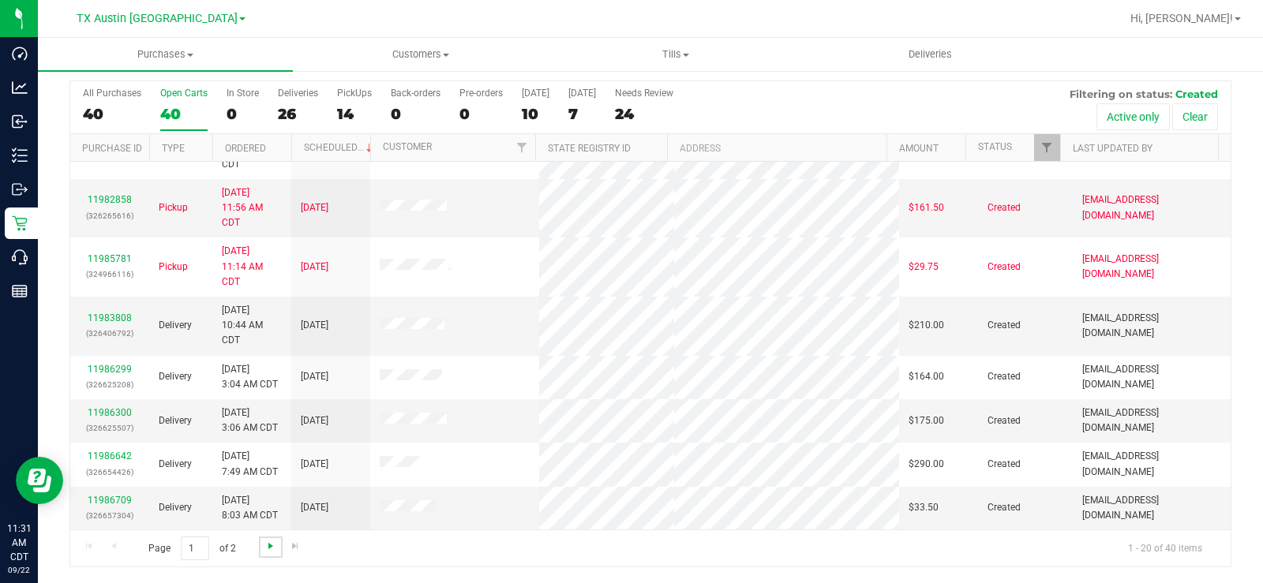
click at [268, 440] on span "Go to the next page" at bounding box center [270, 546] width 13 height 13
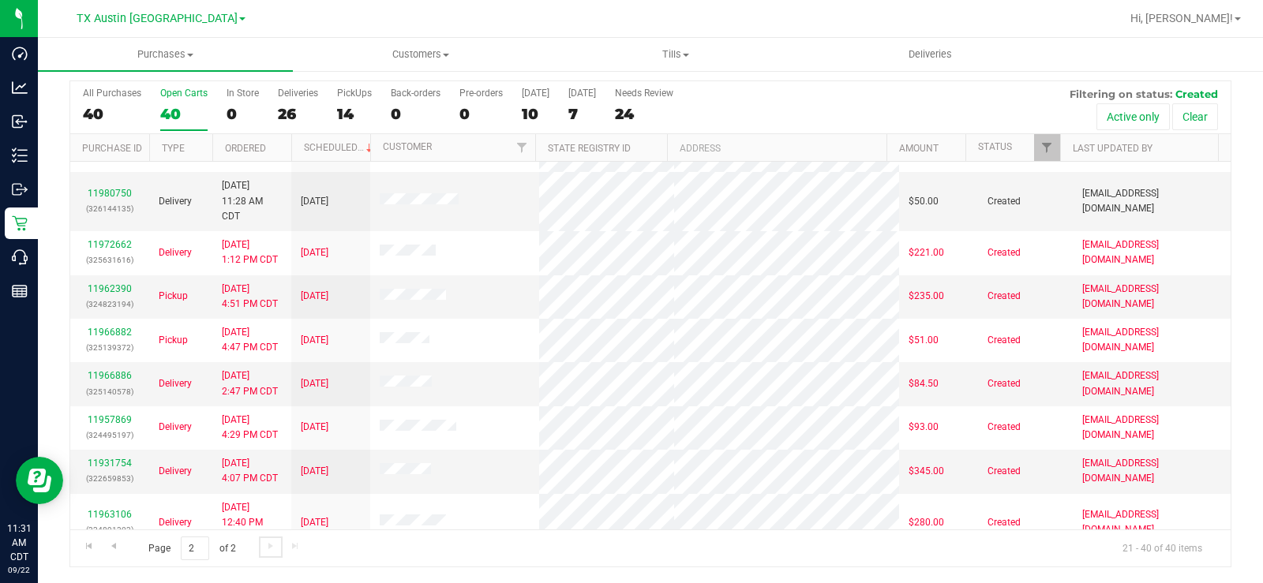
scroll to position [297, 0]
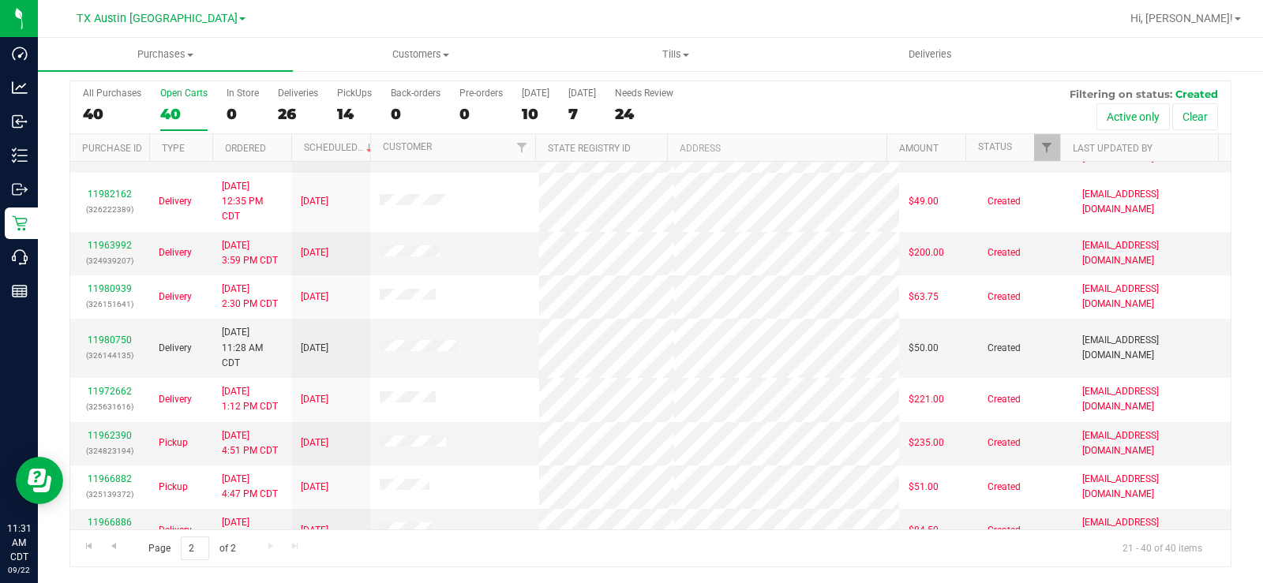
click at [166, 113] on div "40" at bounding box center [183, 114] width 47 height 18
click at [0, 0] on input "Open Carts 40" at bounding box center [0, 0] width 0 height 0
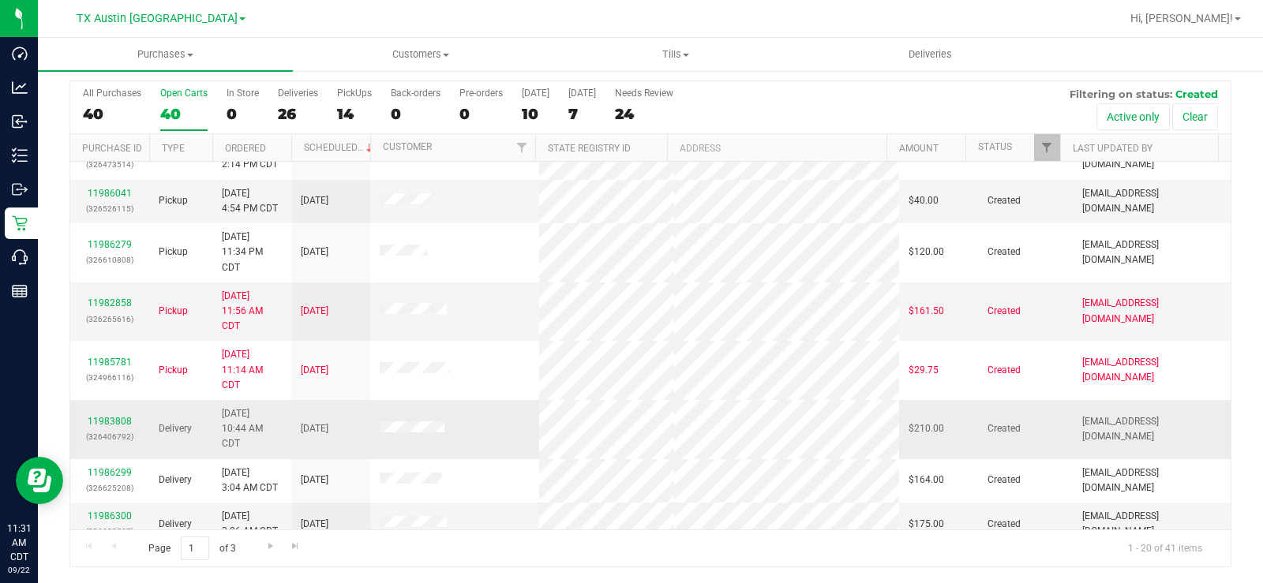
scroll to position [582, 0]
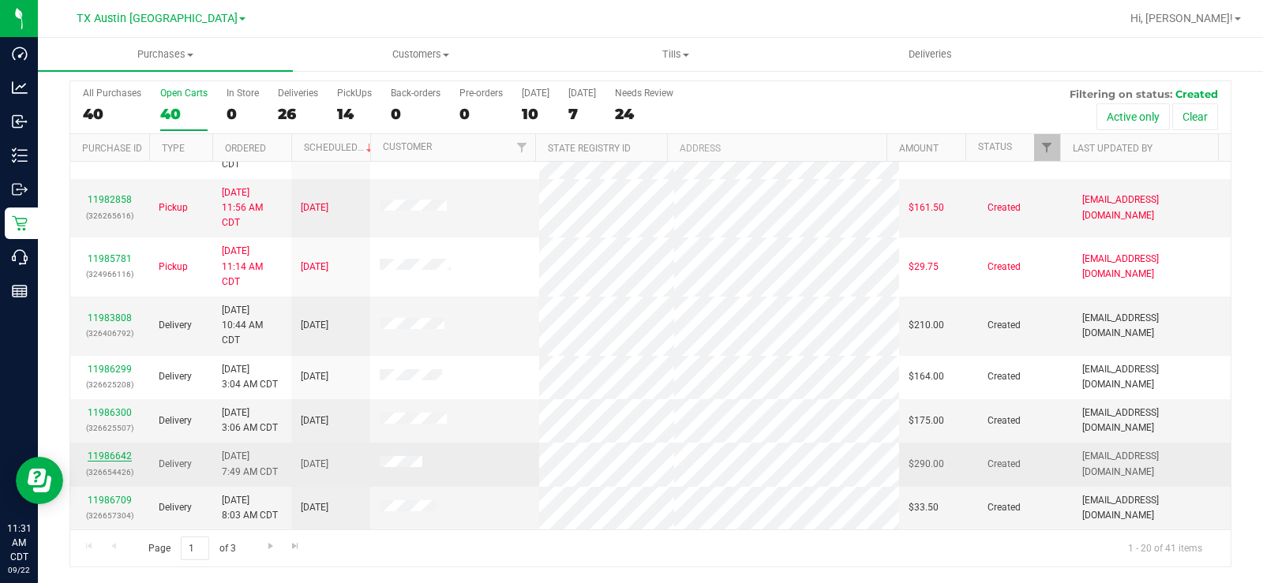
click at [111, 440] on link "11986642" at bounding box center [110, 456] width 44 height 11
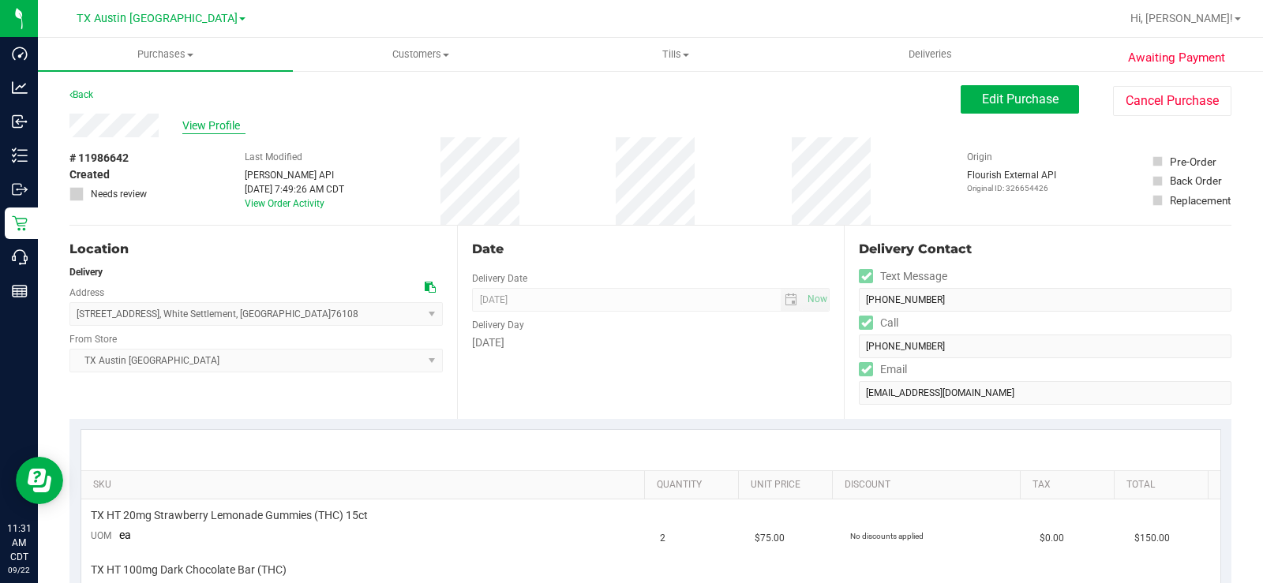
click at [213, 118] on span "View Profile" at bounding box center [213, 126] width 63 height 17
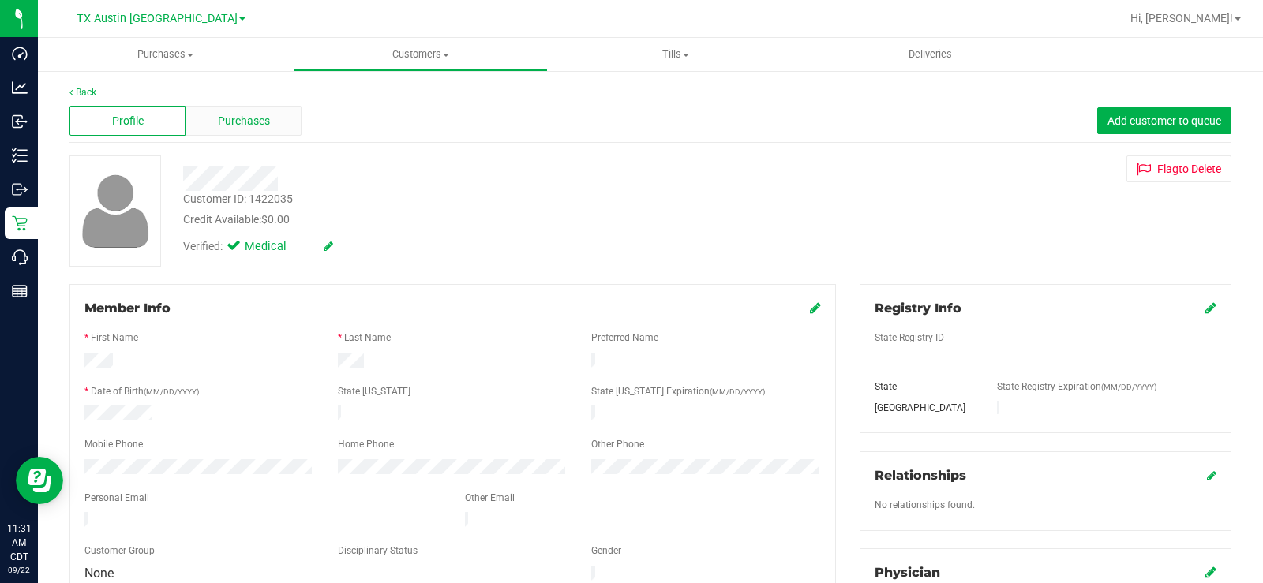
click at [213, 133] on div "Purchases" at bounding box center [243, 121] width 116 height 30
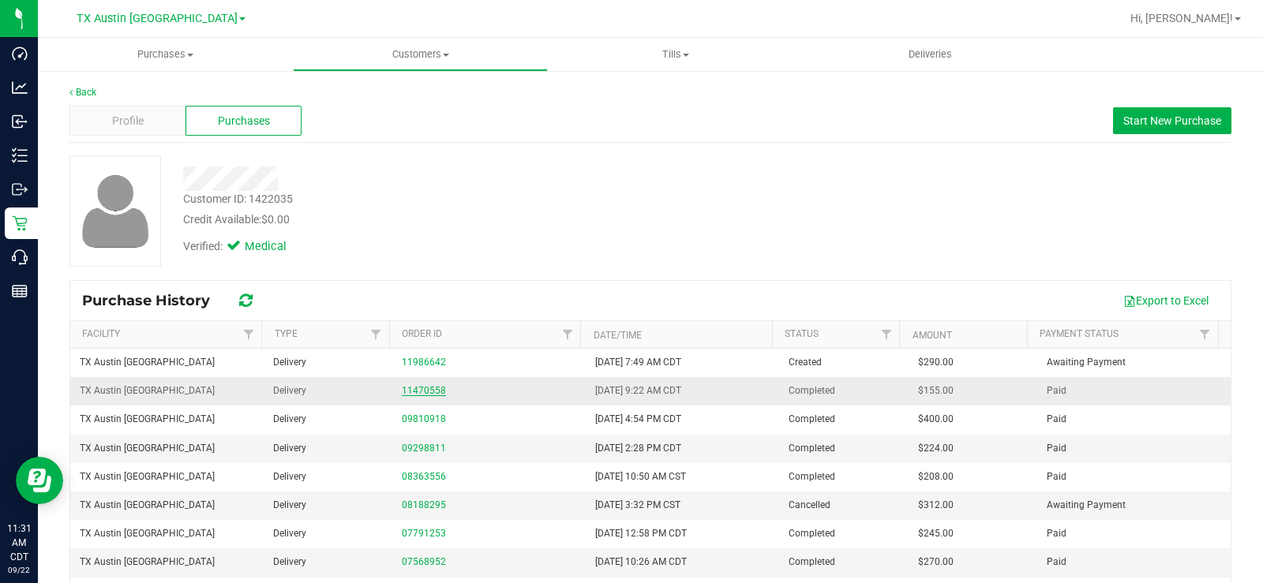
click at [402, 390] on link "11470558" at bounding box center [424, 390] width 44 height 11
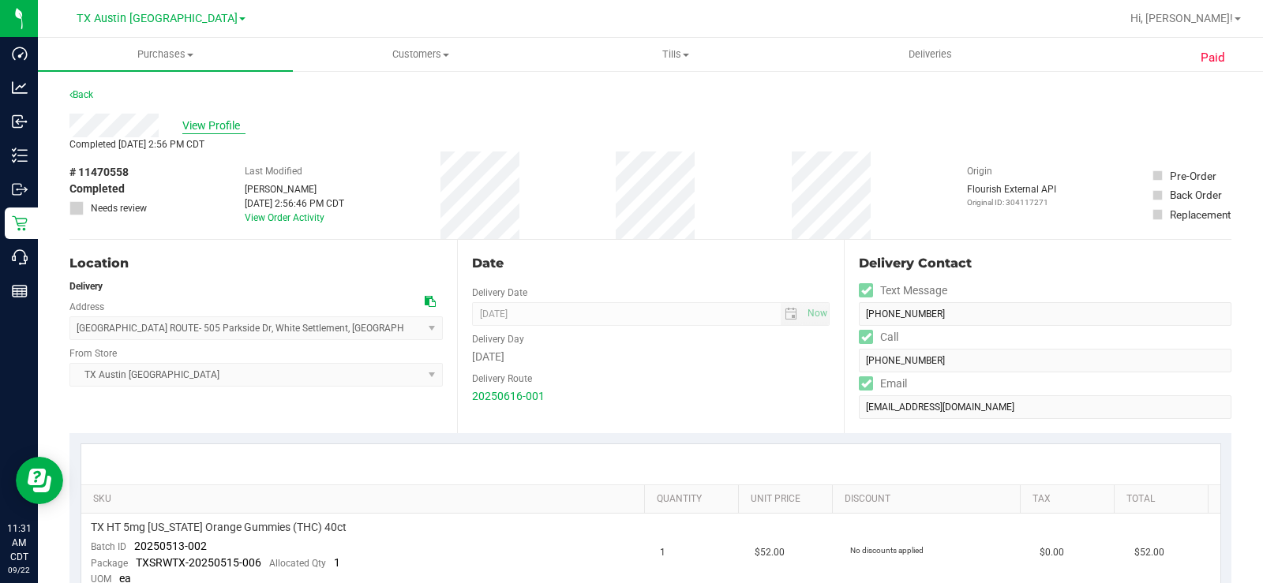
click at [224, 122] on span "View Profile" at bounding box center [213, 126] width 63 height 17
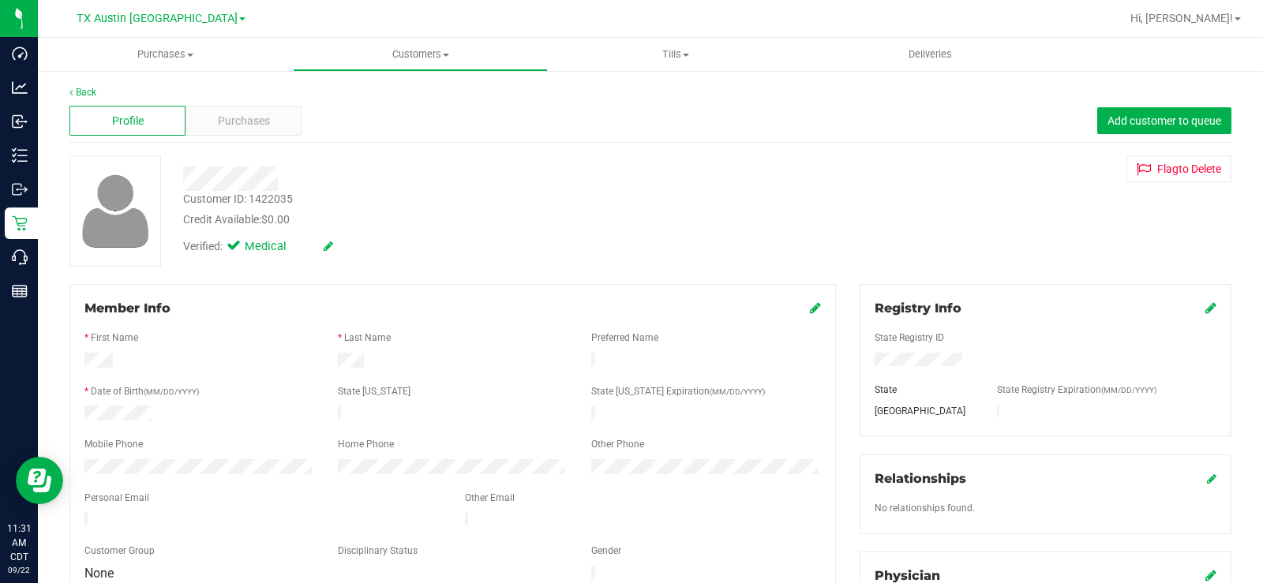
click at [235, 181] on div at bounding box center [467, 179] width 593 height 24
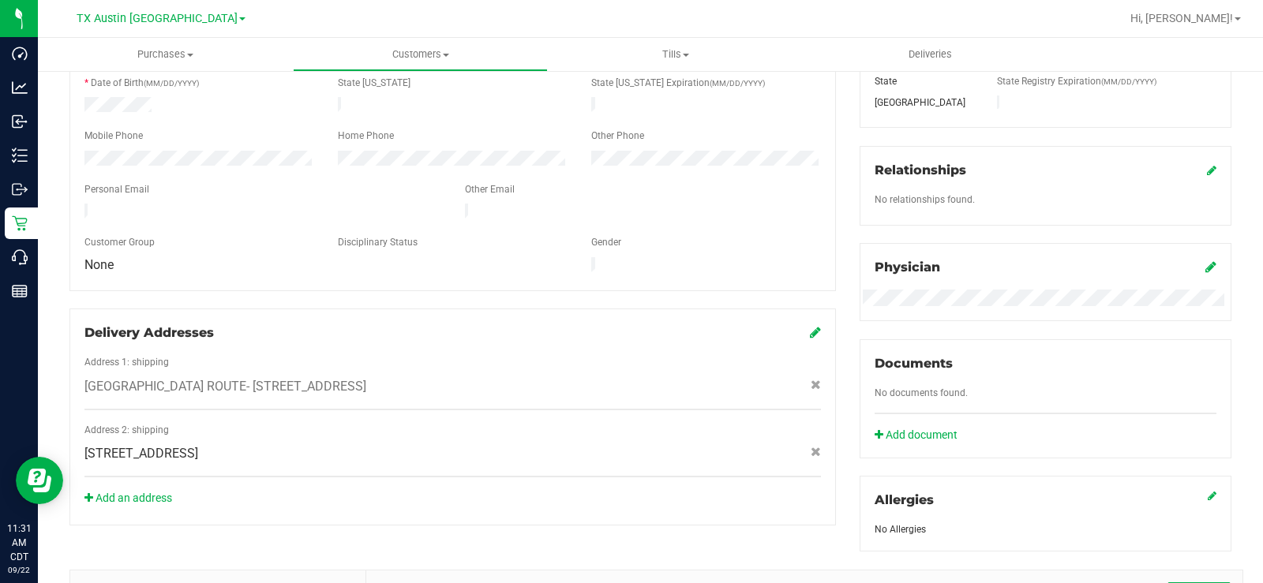
scroll to position [473, 0]
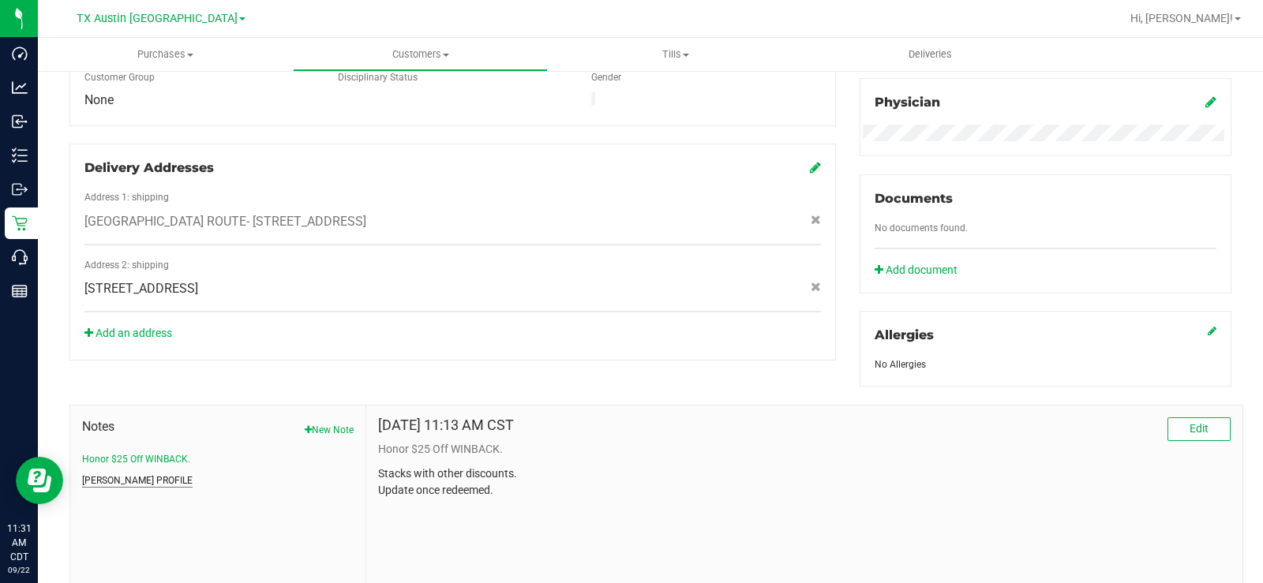
click at [110, 440] on button "CURT PROFILE" at bounding box center [137, 480] width 110 height 14
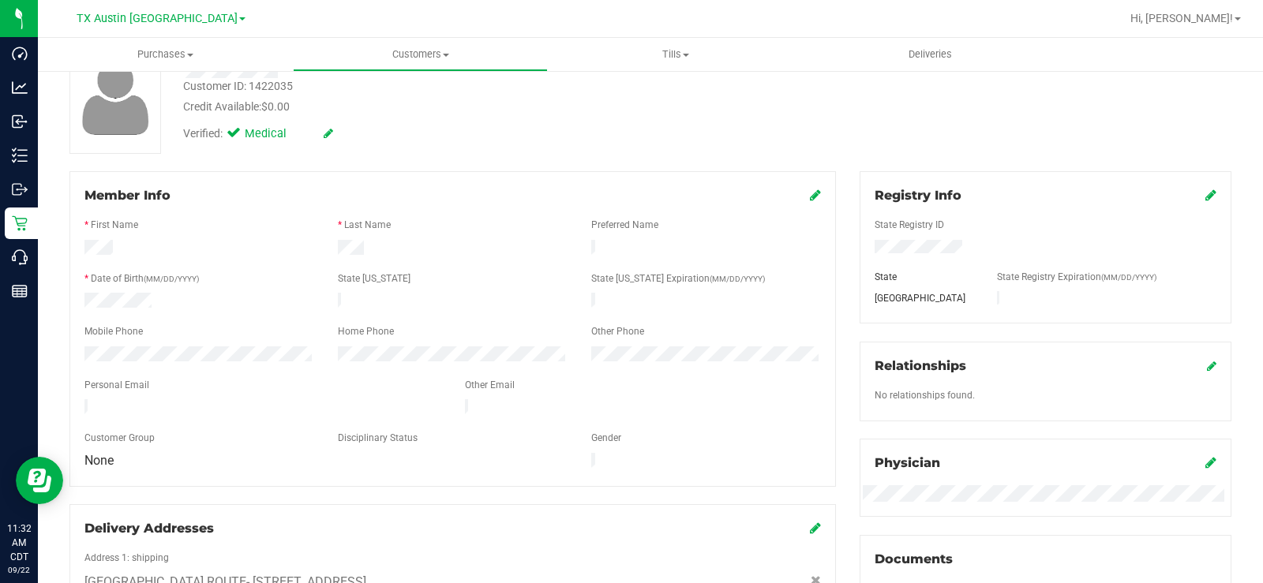
scroll to position [0, 0]
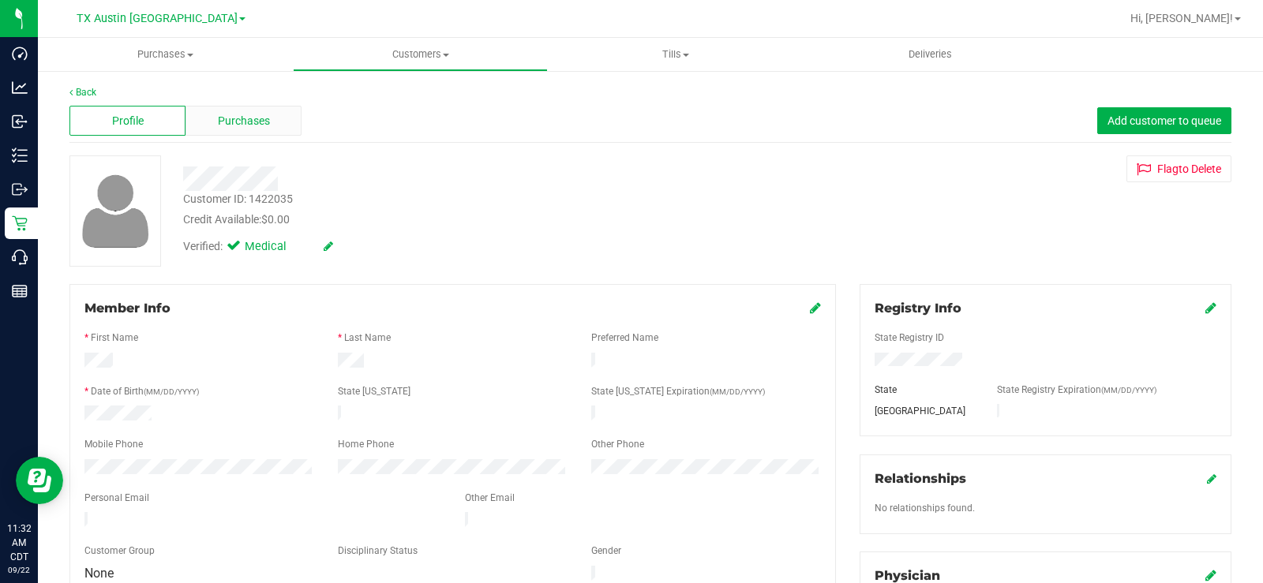
click at [235, 113] on span "Purchases" at bounding box center [244, 121] width 52 height 17
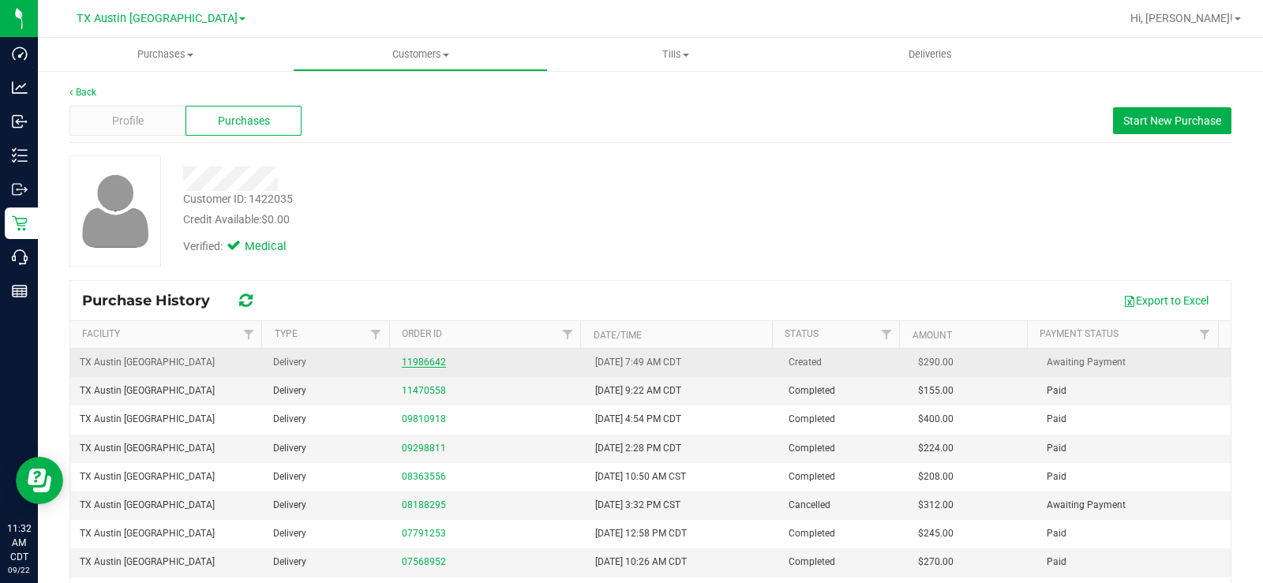
click at [418, 359] on link "11986642" at bounding box center [424, 362] width 44 height 11
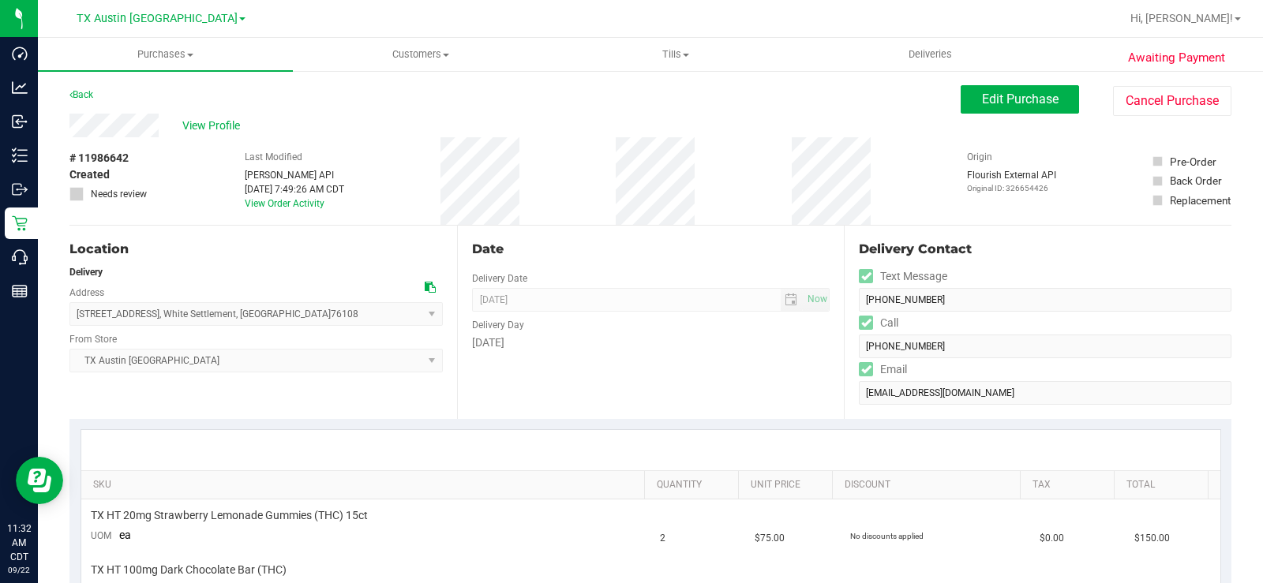
click at [425, 287] on icon at bounding box center [430, 287] width 11 height 11
click at [427, 288] on icon at bounding box center [430, 287] width 11 height 11
click at [186, 126] on span "View Profile" at bounding box center [213, 126] width 63 height 17
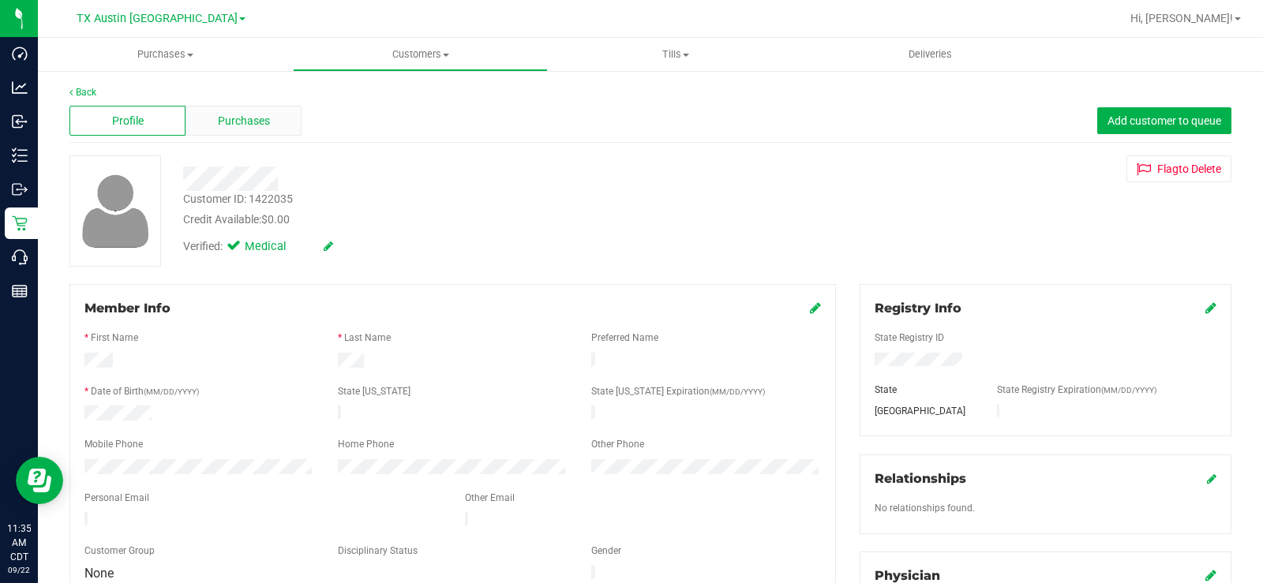
click at [252, 118] on span "Purchases" at bounding box center [244, 121] width 52 height 17
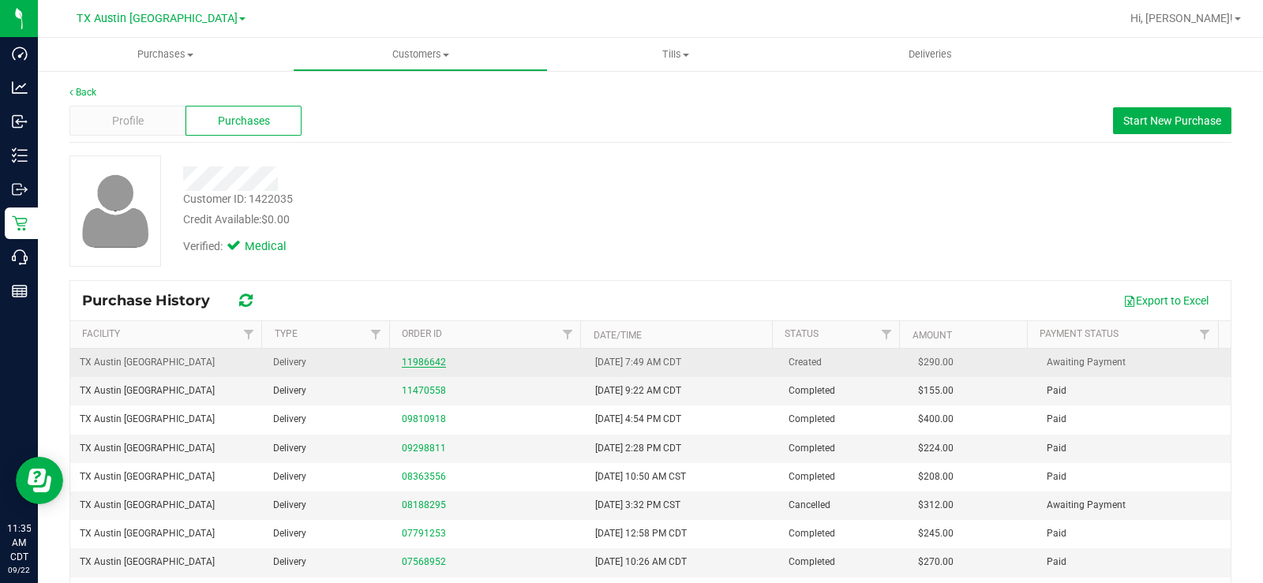
click at [417, 365] on link "11986642" at bounding box center [424, 362] width 44 height 11
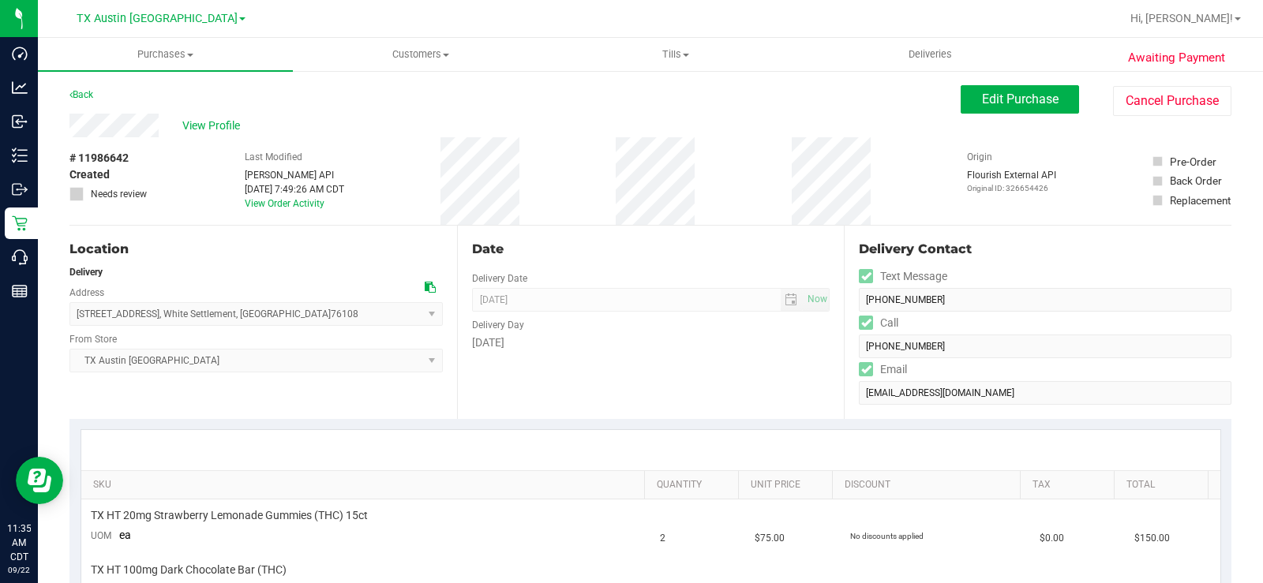
click at [354, 249] on div "Location" at bounding box center [255, 249] width 373 height 19
click at [289, 256] on div "Location" at bounding box center [255, 249] width 373 height 19
drag, startPoint x: 161, startPoint y: 125, endPoint x: 66, endPoint y: 108, distance: 96.3
drag, startPoint x: 161, startPoint y: 125, endPoint x: 64, endPoint y: 118, distance: 97.3
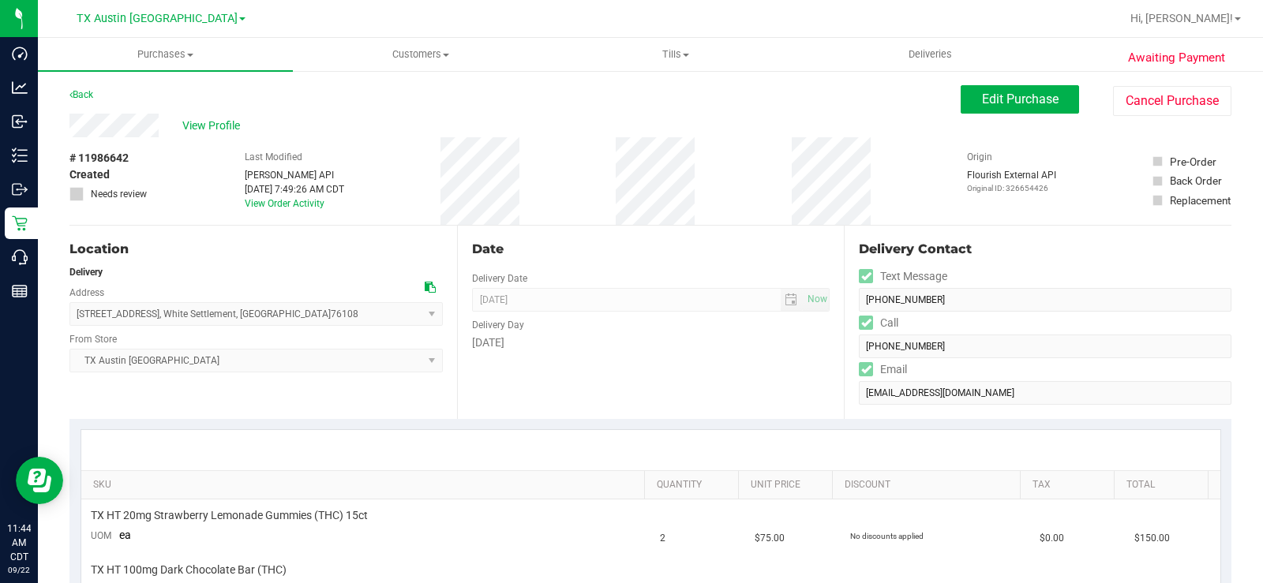
click at [571, 229] on div "Date Delivery Date 09/23/2025 Now 09/23/2025 05:00 PM Now Delivery Day Tuesday" at bounding box center [650, 322] width 387 height 193
click at [998, 98] on span "Edit Purchase" at bounding box center [1020, 99] width 77 height 15
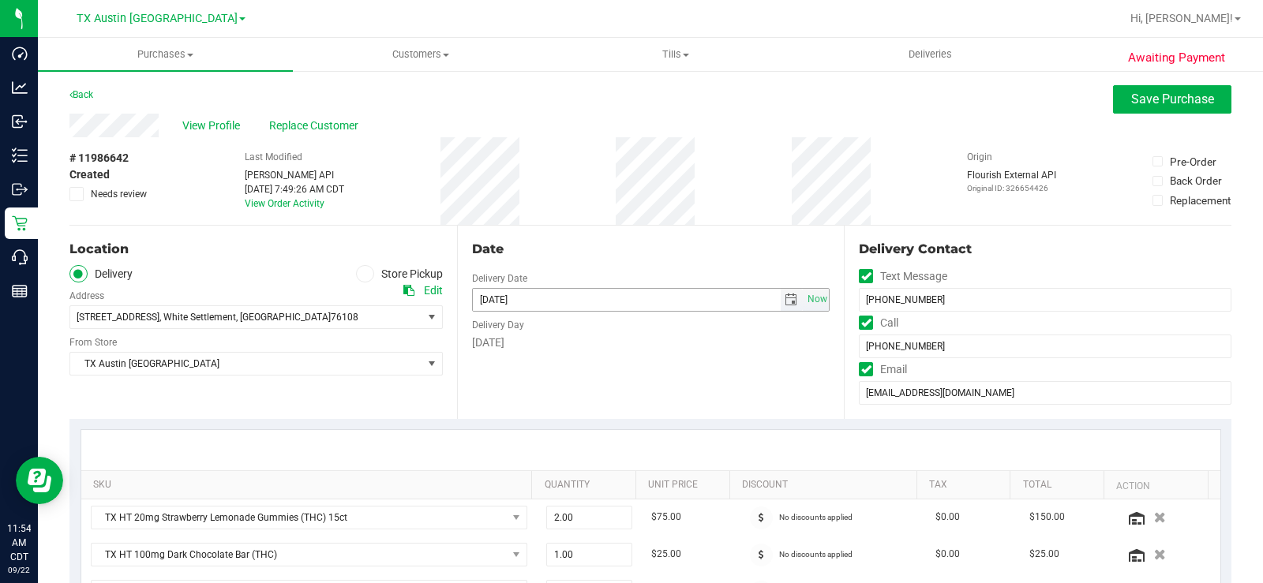
click at [784, 298] on span "select" at bounding box center [790, 300] width 13 height 13
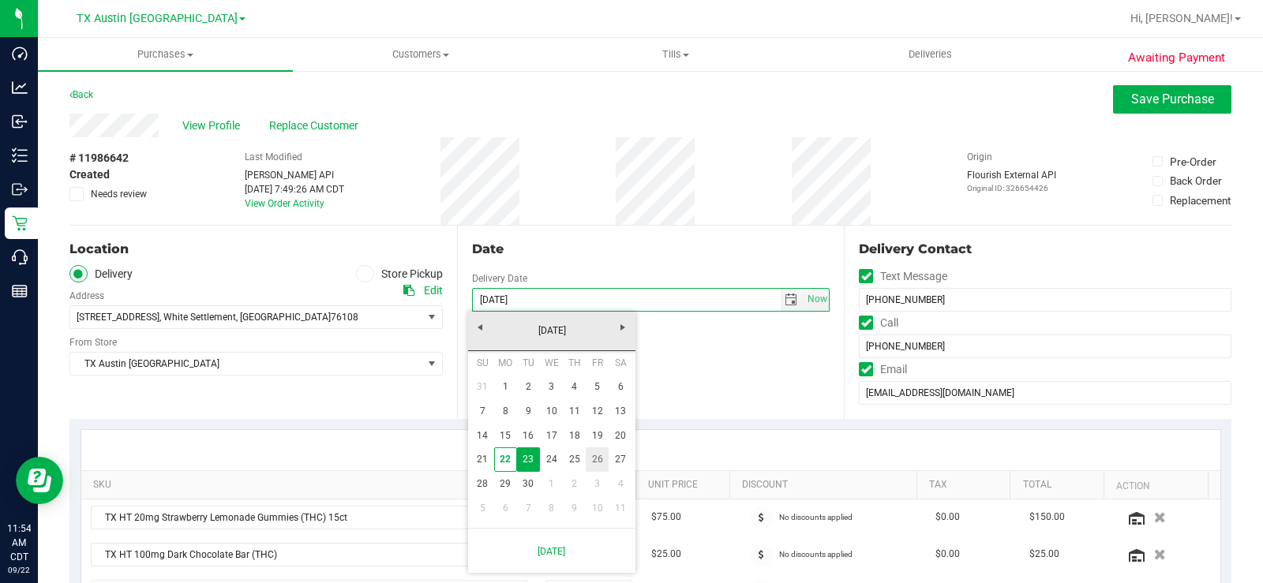
click at [599, 440] on link "26" at bounding box center [597, 459] width 23 height 24
type input "09/26/2025"
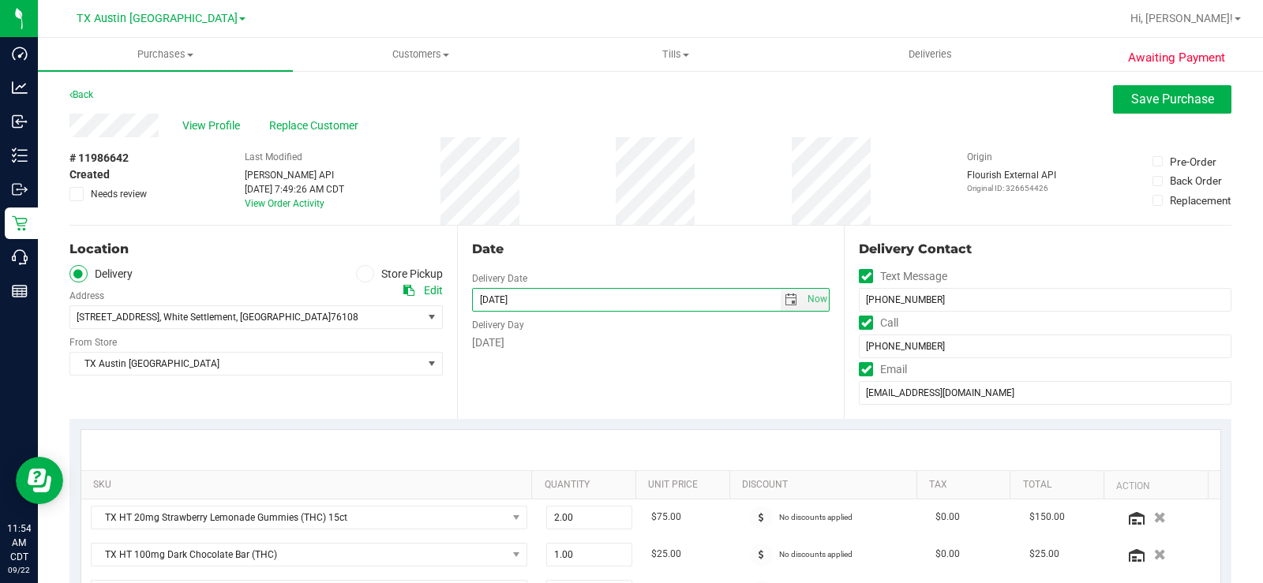
click at [582, 376] on div "Date Delivery Date 09/26/2025 Now 09/26/2025 05:00 PM Now Delivery Day Friday" at bounding box center [650, 322] width 387 height 193
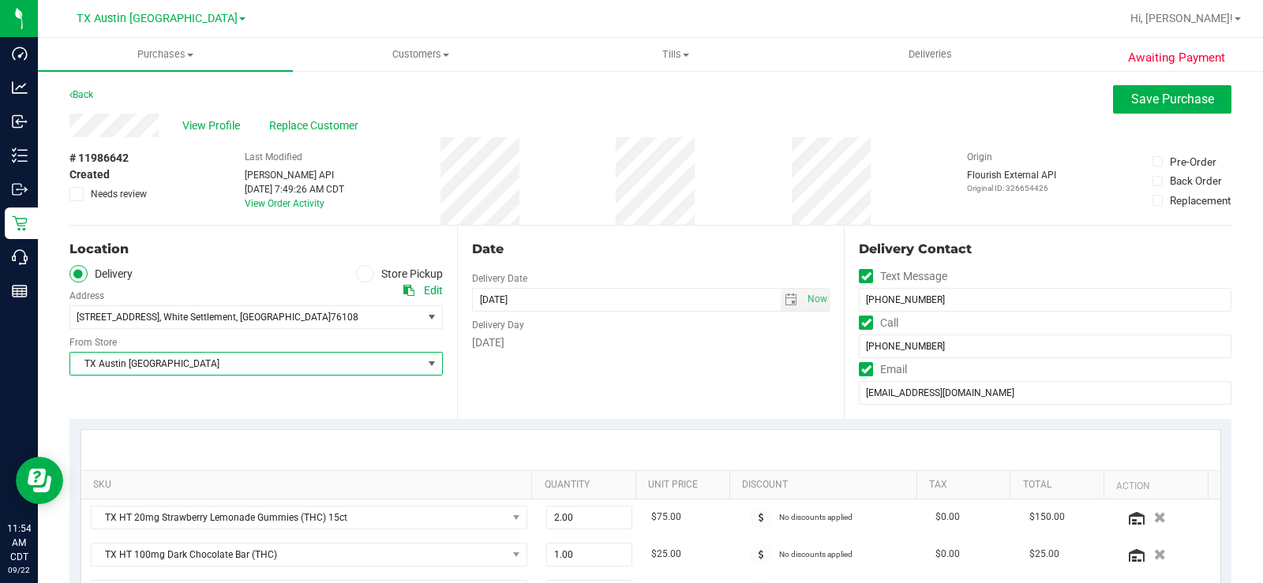
click at [215, 371] on span "TX Austin [GEOGRAPHIC_DATA]" at bounding box center [246, 364] width 352 height 22
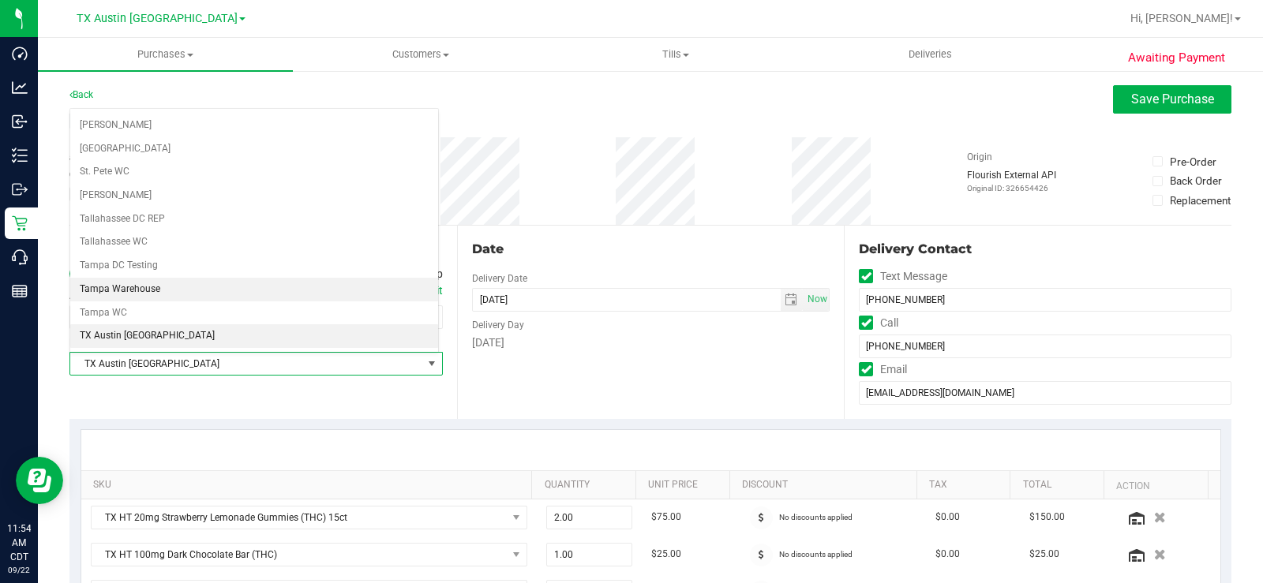
scroll to position [1062, 0]
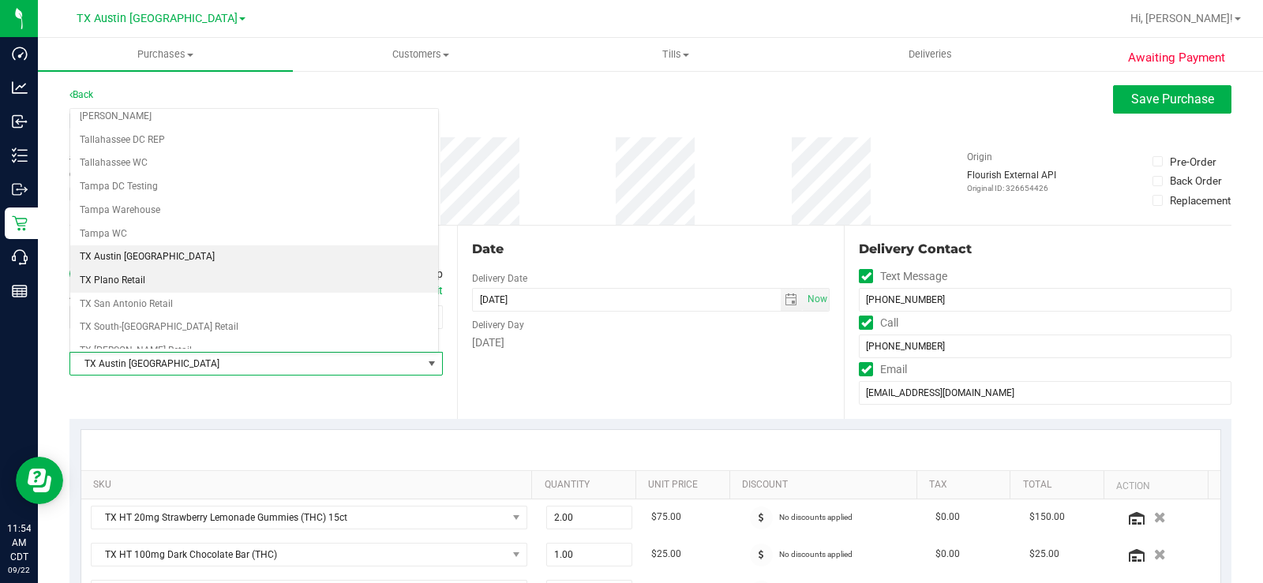
click at [156, 277] on li "TX Plano Retail" at bounding box center [254, 281] width 368 height 24
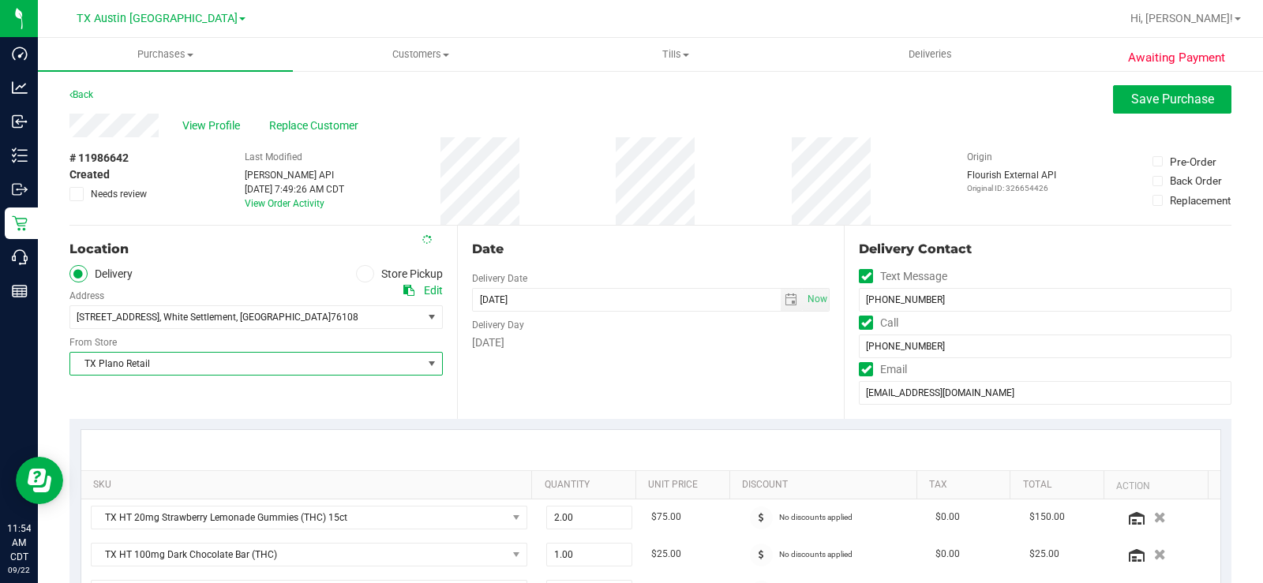
click at [546, 357] on div "Date Delivery Date 09/26/2025 Now 09/26/2025 05:00 PM Now Delivery Day Friday" at bounding box center [650, 322] width 387 height 193
click at [500, 377] on div "Date Delivery Date 09/26/2025 Now 09/26/2025 05:00 PM Now Delivery Day Friday" at bounding box center [650, 322] width 387 height 193
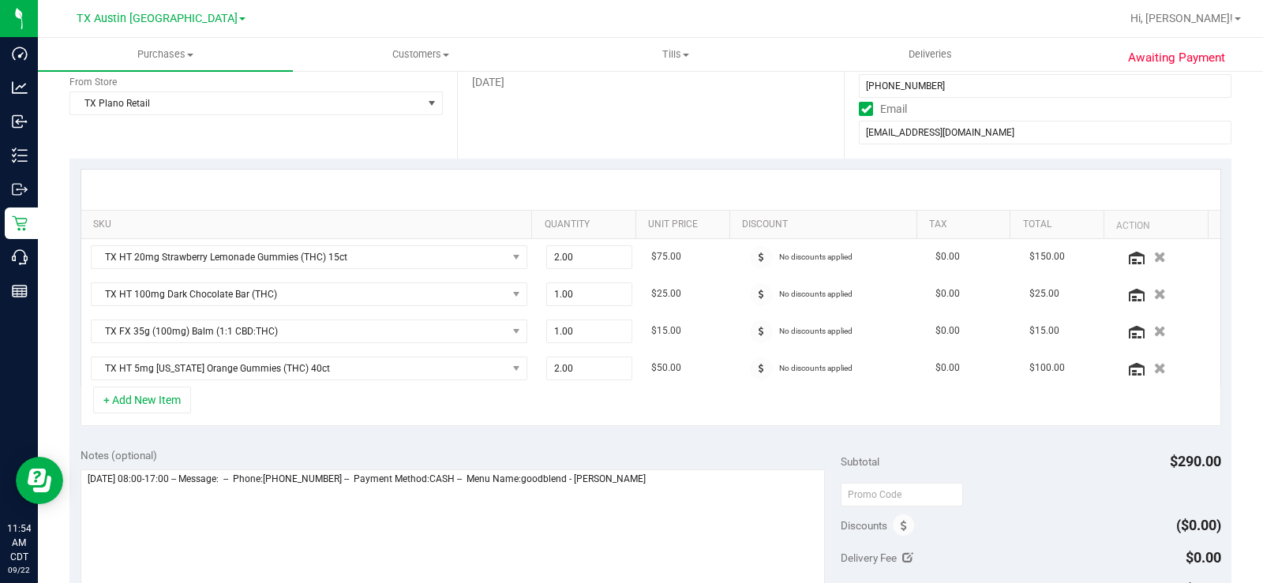
scroll to position [316, 0]
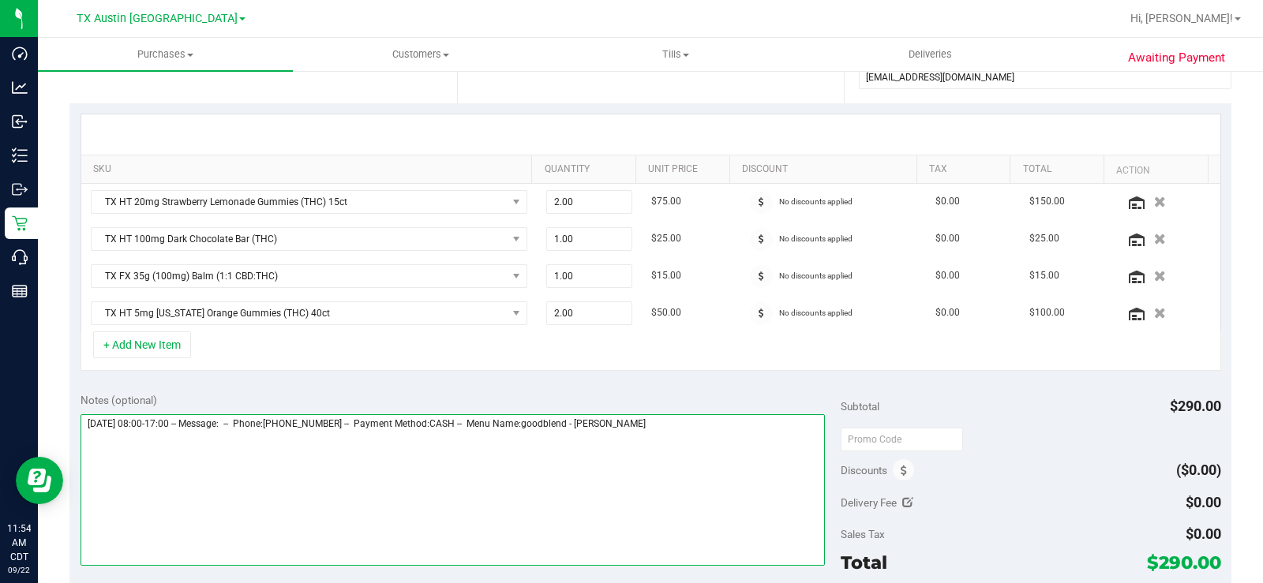
click at [688, 421] on textarea at bounding box center [452, 490] width 744 height 152
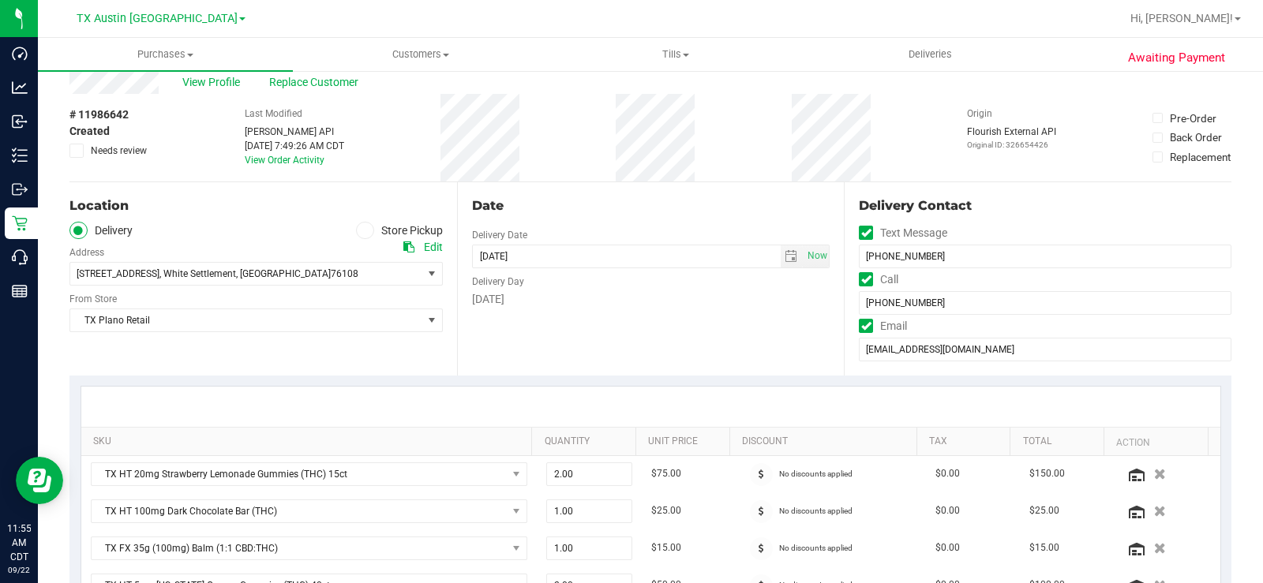
scroll to position [0, 0]
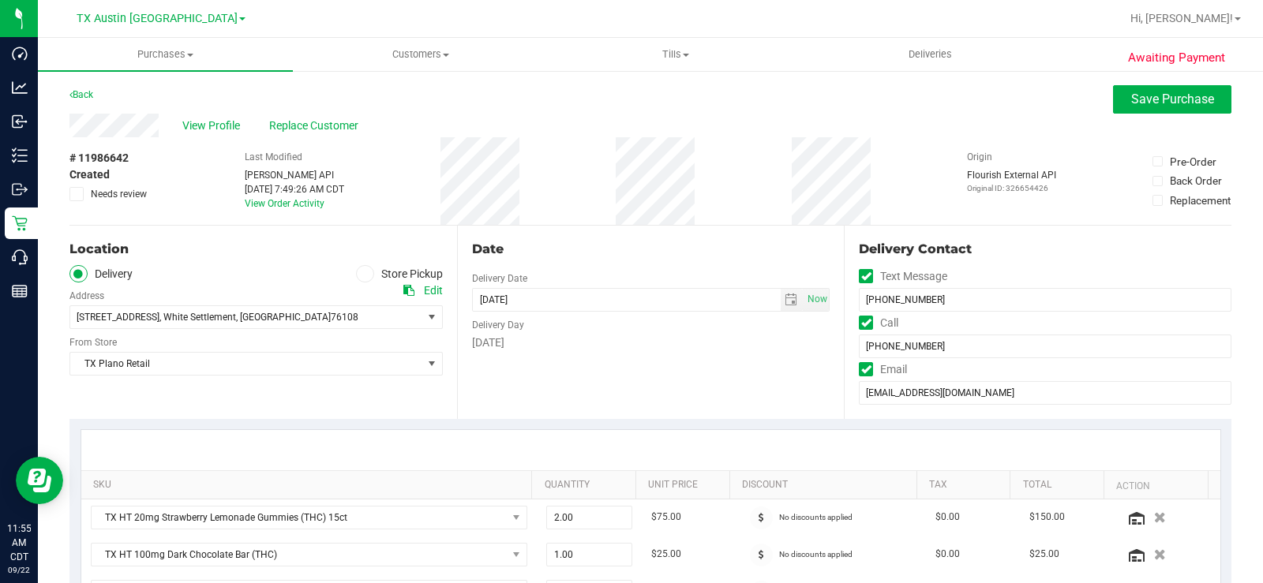
type textarea "Tuesday 09/23/2025 08:00-17:00 -- Message: -- Phone:8173076353 -- Payment Metho…"
click at [587, 380] on div "Date Delivery Date 09/26/2025 Now 09/26/2025 05:00 PM Now Delivery Day Friday" at bounding box center [650, 322] width 387 height 193
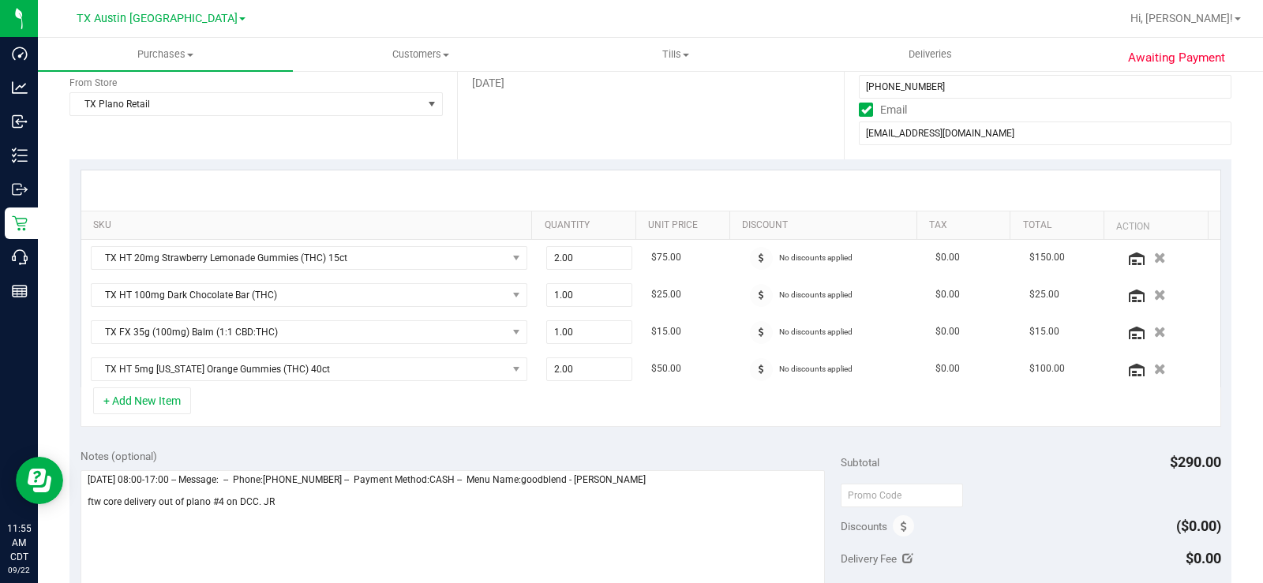
scroll to position [316, 0]
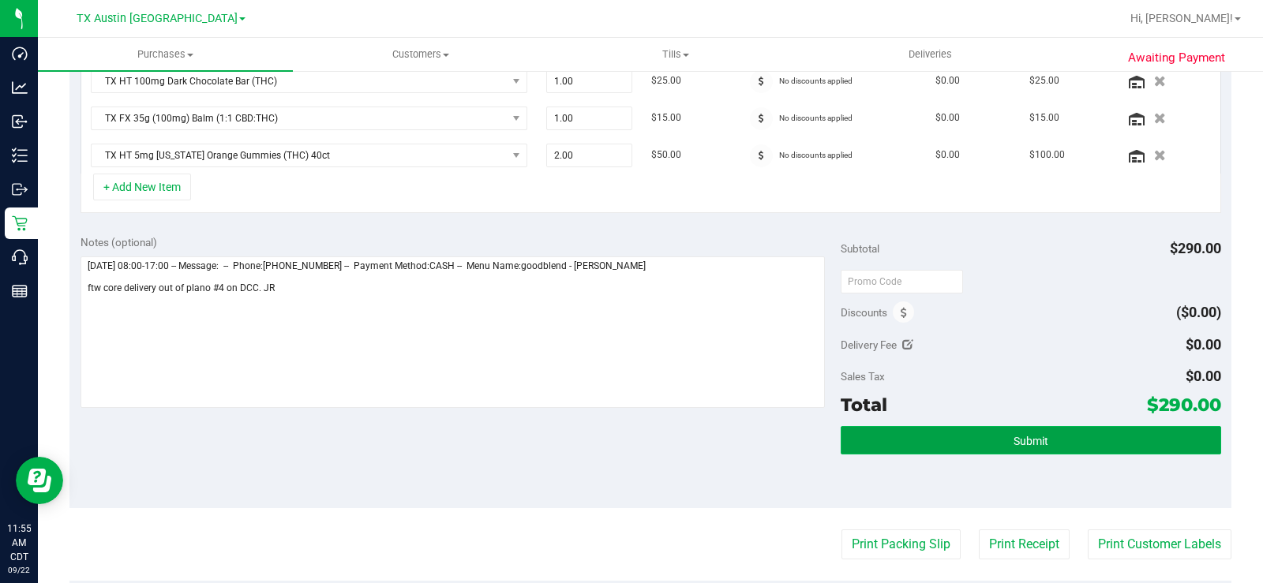
click at [941, 438] on button "Submit" at bounding box center [1030, 440] width 380 height 28
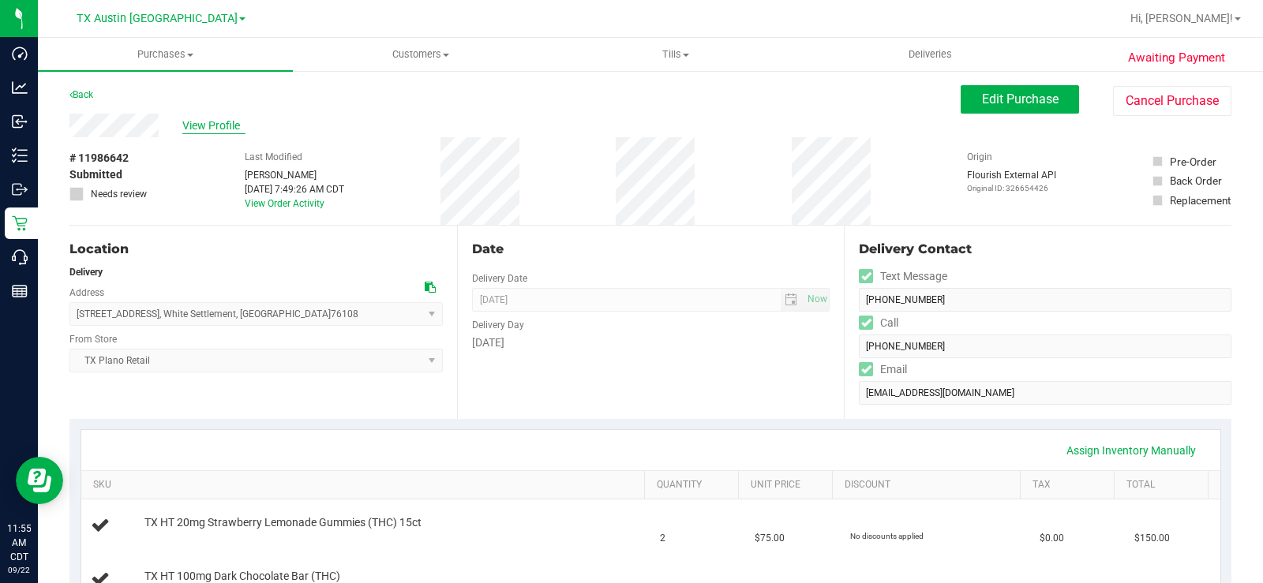
click at [219, 122] on span "View Profile" at bounding box center [213, 126] width 63 height 17
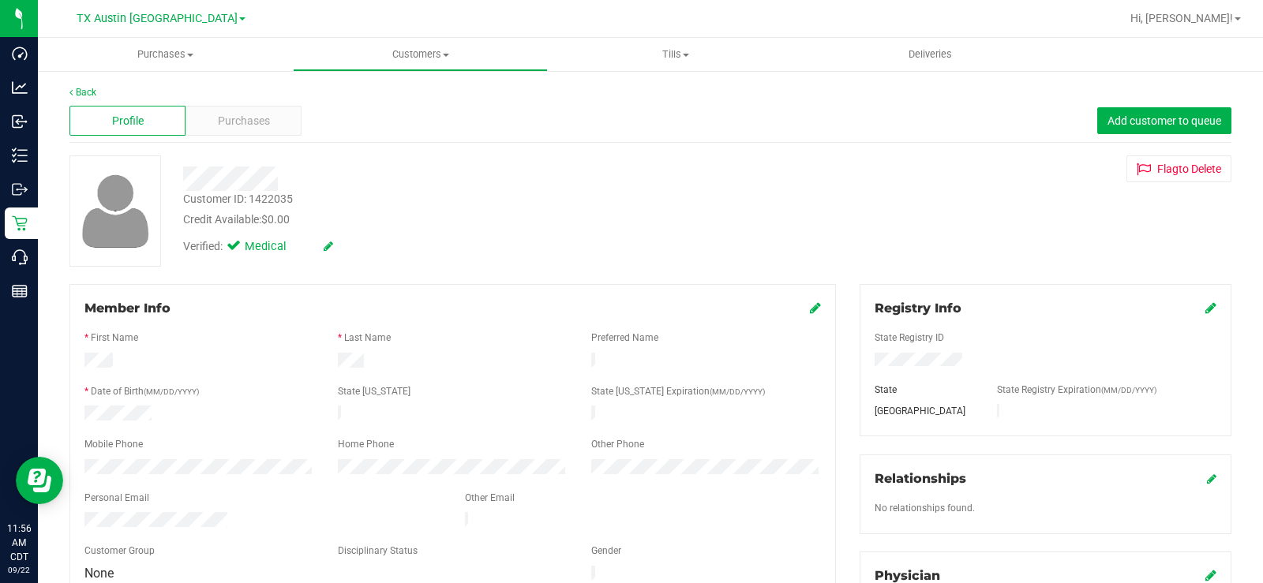
drag, startPoint x: 230, startPoint y: 510, endPoint x: 69, endPoint y: 502, distance: 162.0
click at [69, 440] on div "Member Info * First Name * Last Name Preferred Name * Date of Birth (MM/DD/YYYY…" at bounding box center [453, 559] width 790 height 550
click at [250, 122] on span "Purchases" at bounding box center [244, 121] width 52 height 17
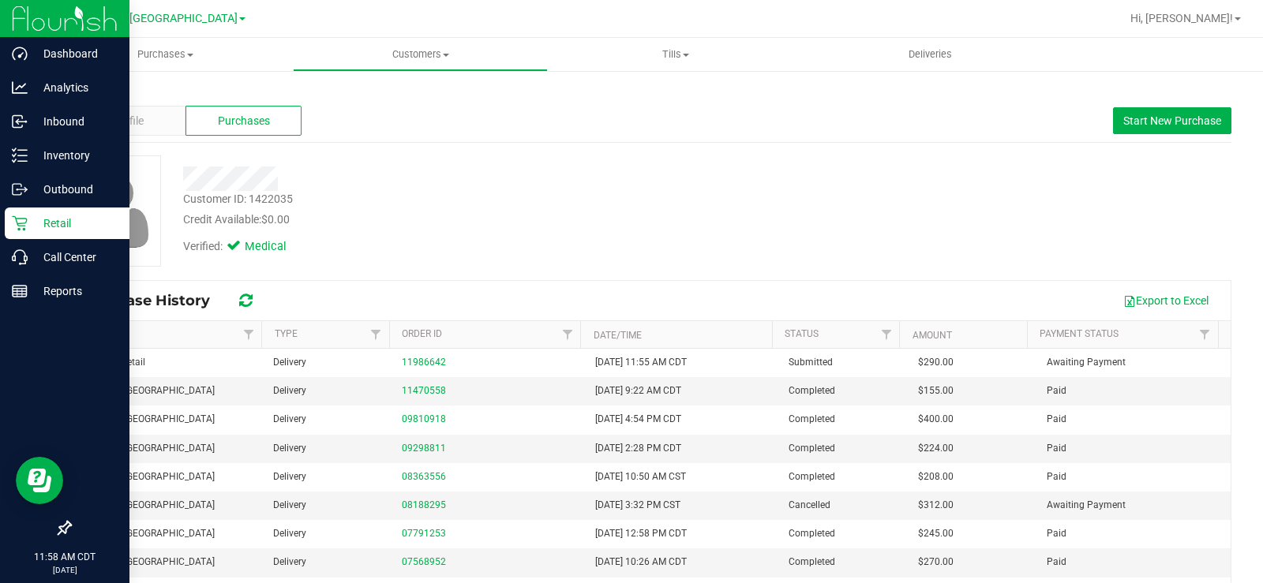
click at [19, 211] on div "Retail" at bounding box center [67, 224] width 125 height 32
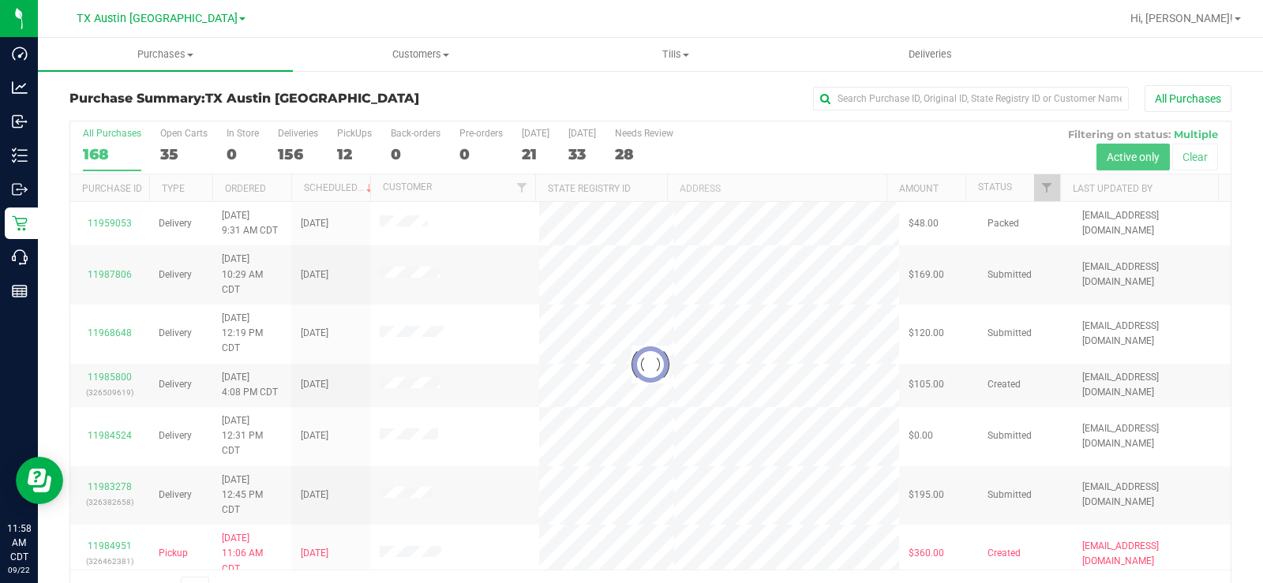
click at [169, 144] on div at bounding box center [650, 365] width 1160 height 486
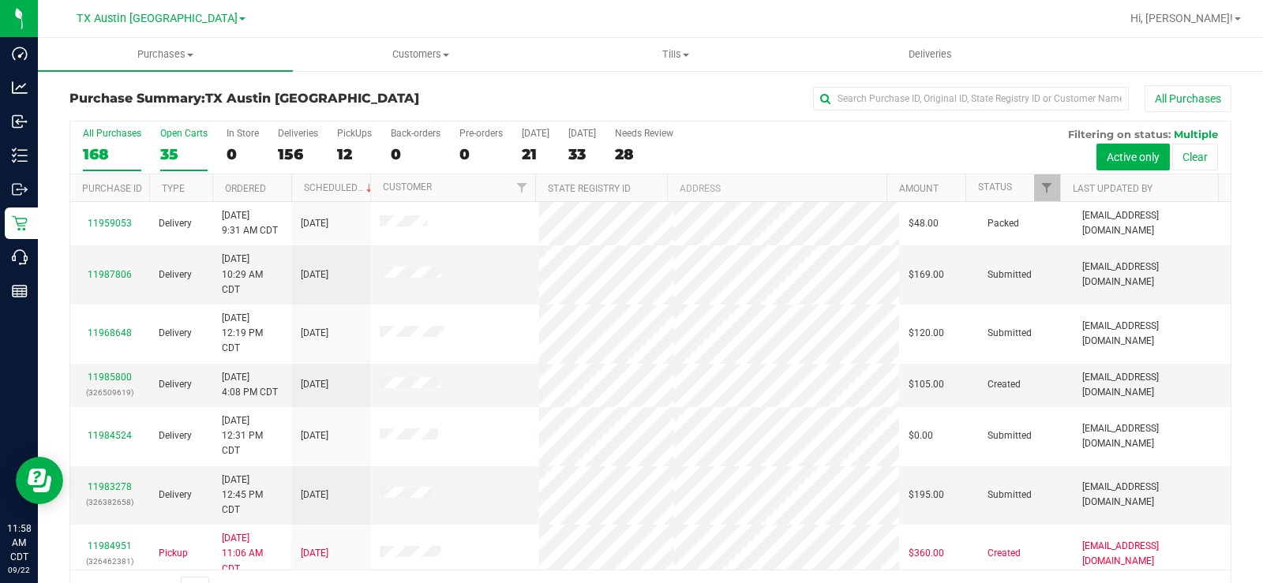
click at [170, 153] on div "35" at bounding box center [183, 154] width 47 height 18
click at [0, 0] on input "Open Carts 35" at bounding box center [0, 0] width 0 height 0
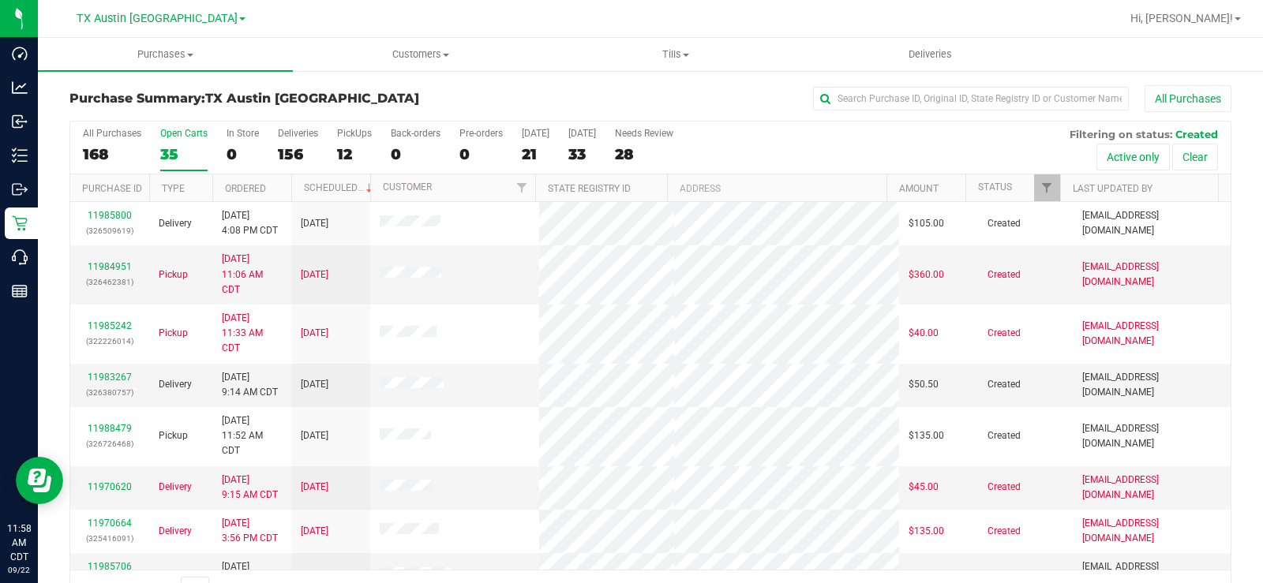
drag, startPoint x: 188, startPoint y: 176, endPoint x: 165, endPoint y: 163, distance: 26.1
click at [172, 171] on div "All Purchases 168 Open Carts 35 In Store 0 Deliveries 156 PickUps 12 Back-order…" at bounding box center [650, 365] width 1162 height 488
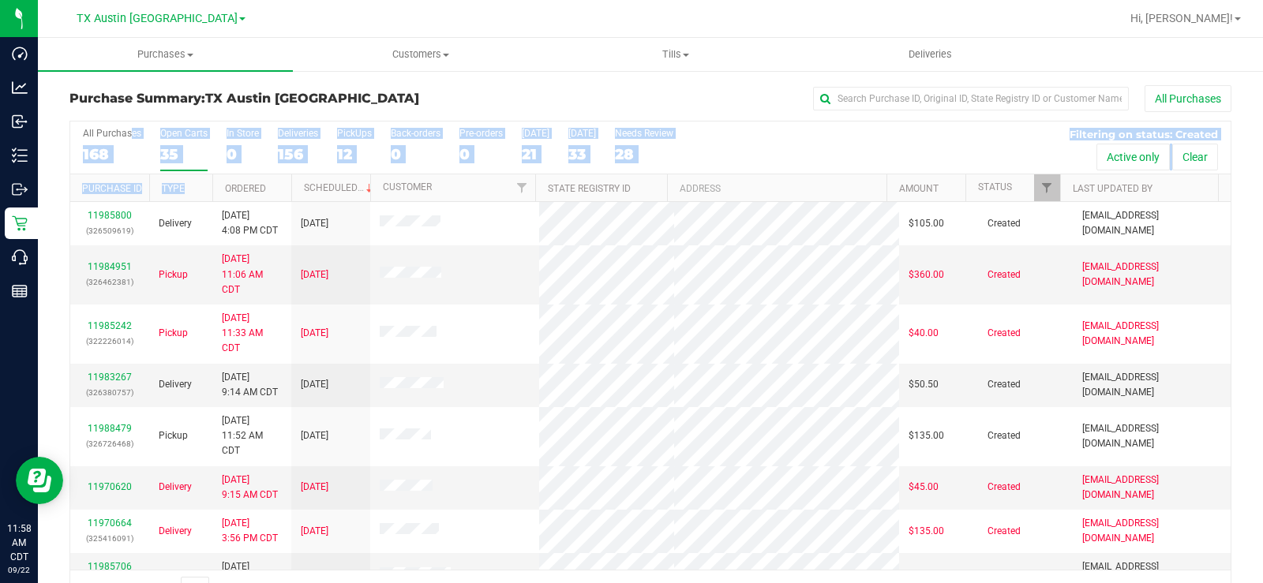
click at [165, 163] on div "35" at bounding box center [183, 154] width 47 height 18
click at [0, 0] on input "Open Carts 35" at bounding box center [0, 0] width 0 height 0
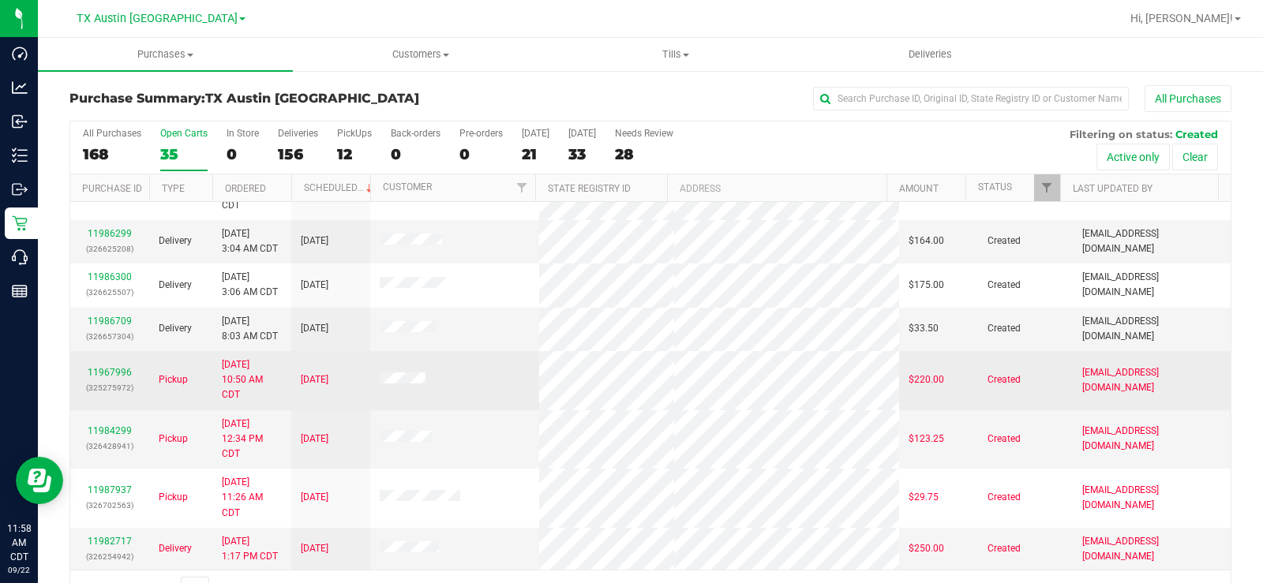
scroll to position [657, 0]
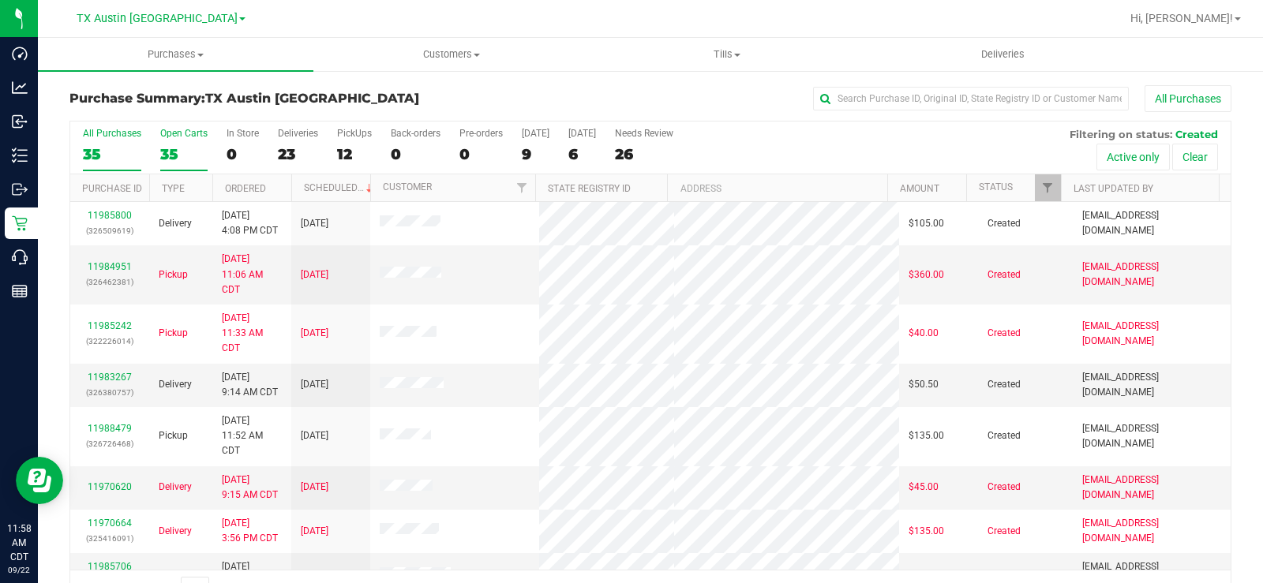
click at [167, 148] on div "35" at bounding box center [183, 154] width 47 height 18
click at [0, 0] on input "Open Carts 35" at bounding box center [0, 0] width 0 height 0
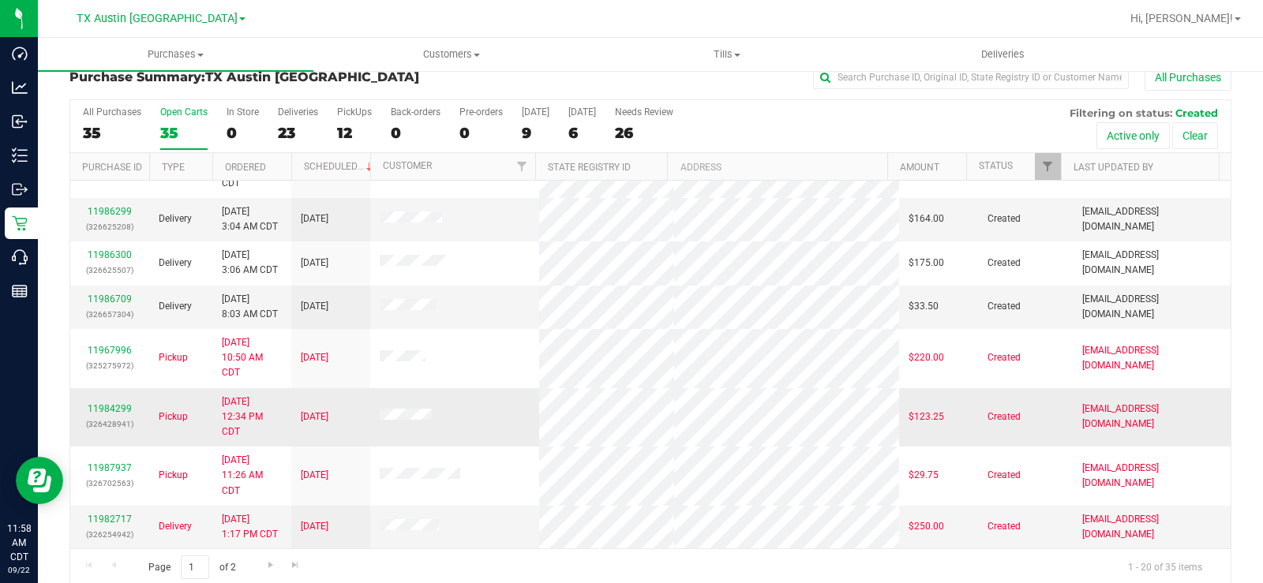
scroll to position [40, 0]
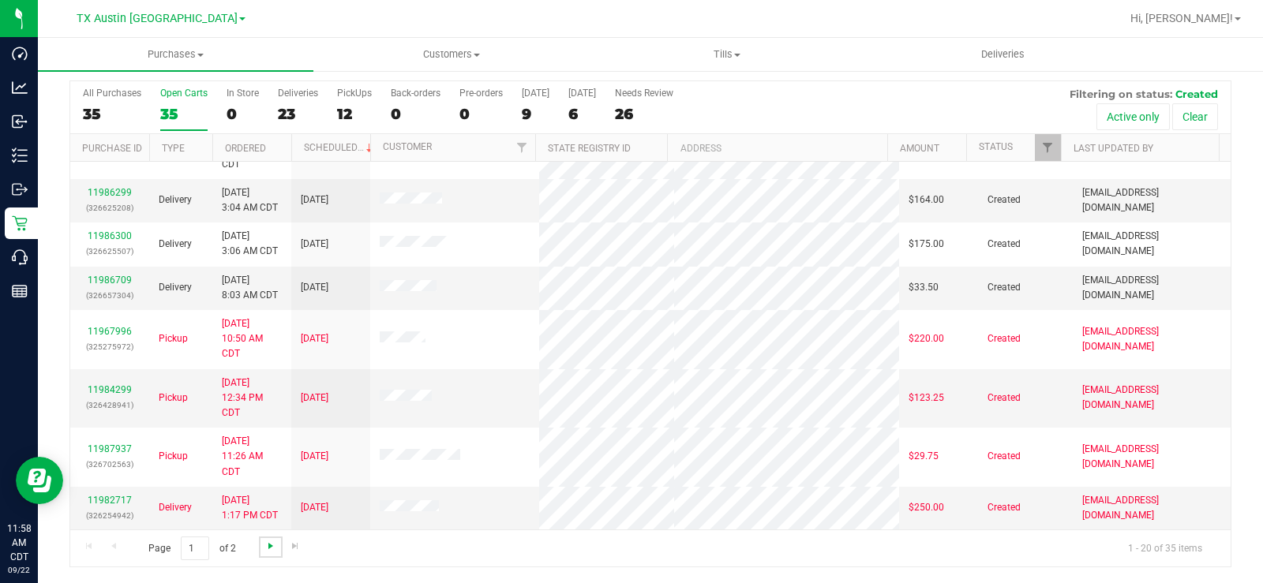
click at [268, 544] on span "Go to the next page" at bounding box center [270, 546] width 13 height 13
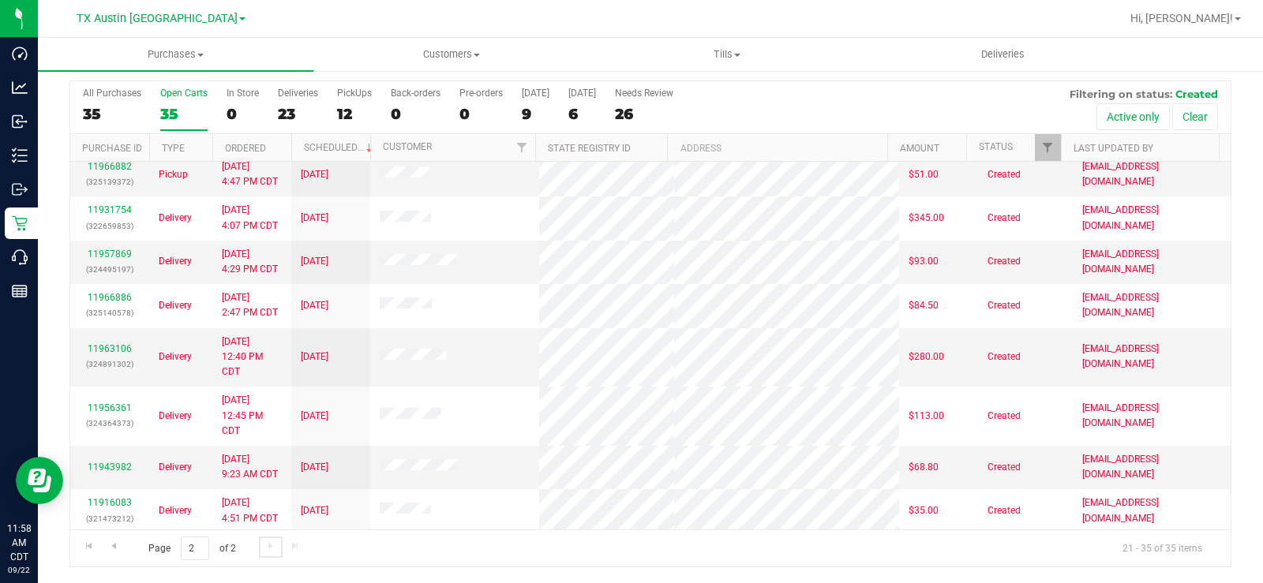
scroll to position [333, 0]
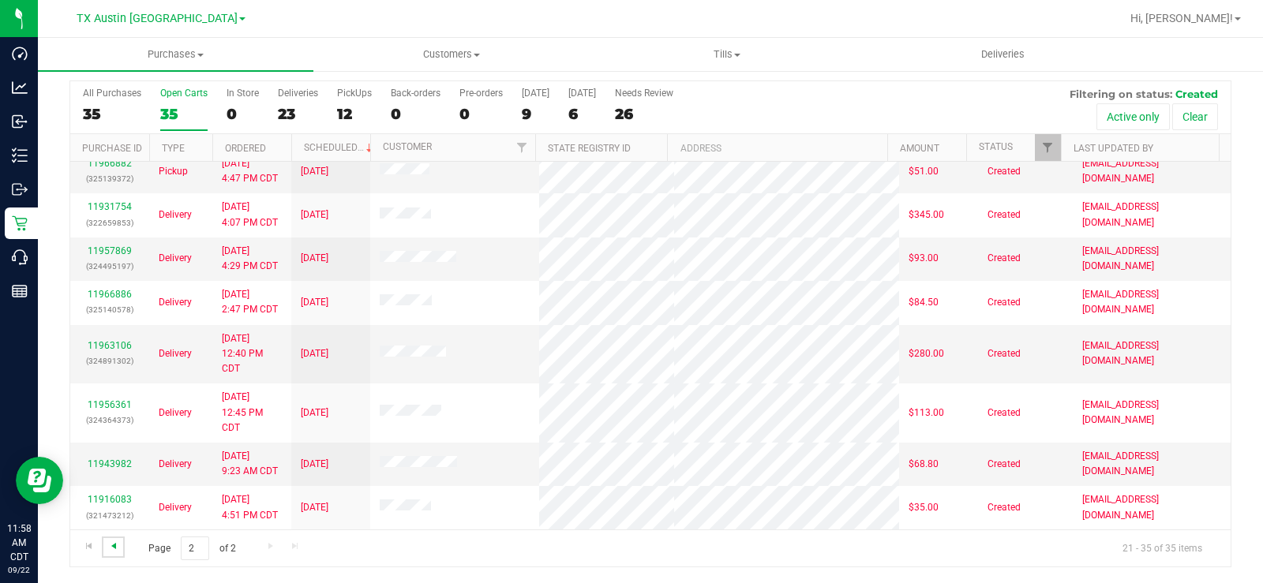
click at [113, 541] on span "Go to the previous page" at bounding box center [113, 546] width 13 height 13
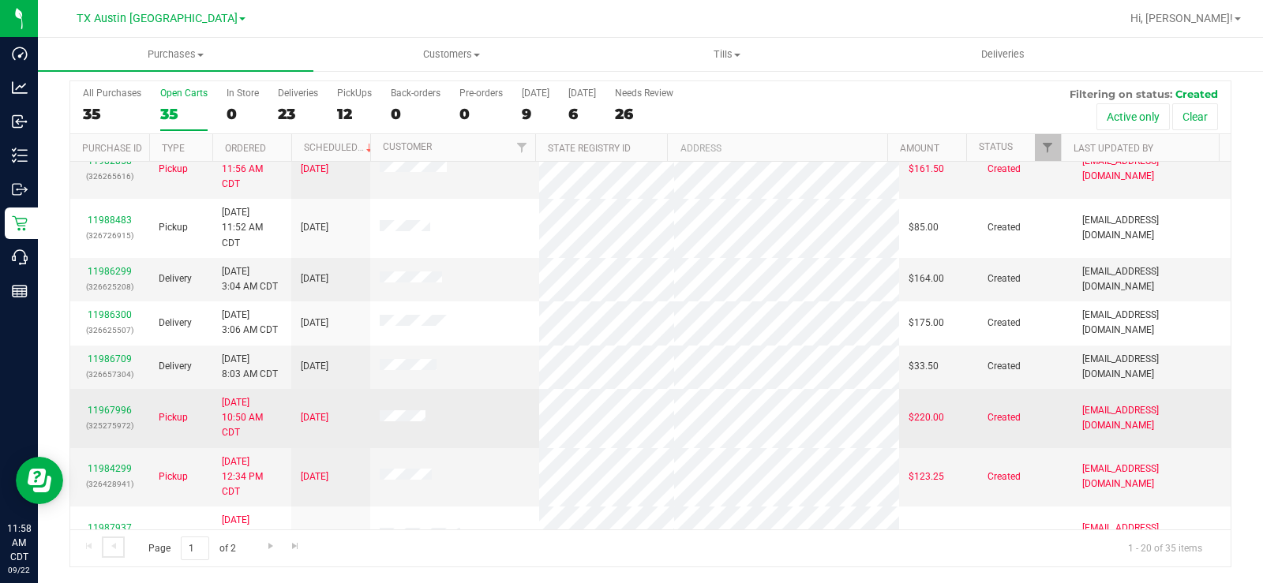
scroll to position [500, 0]
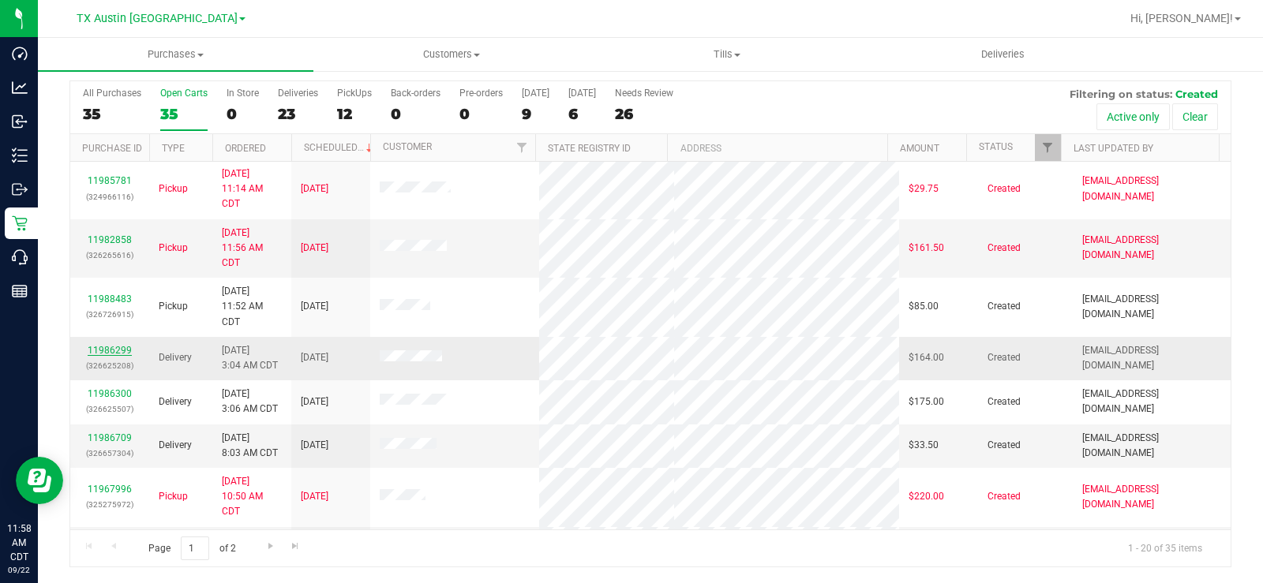
click at [112, 348] on link "11986299" at bounding box center [110, 350] width 44 height 11
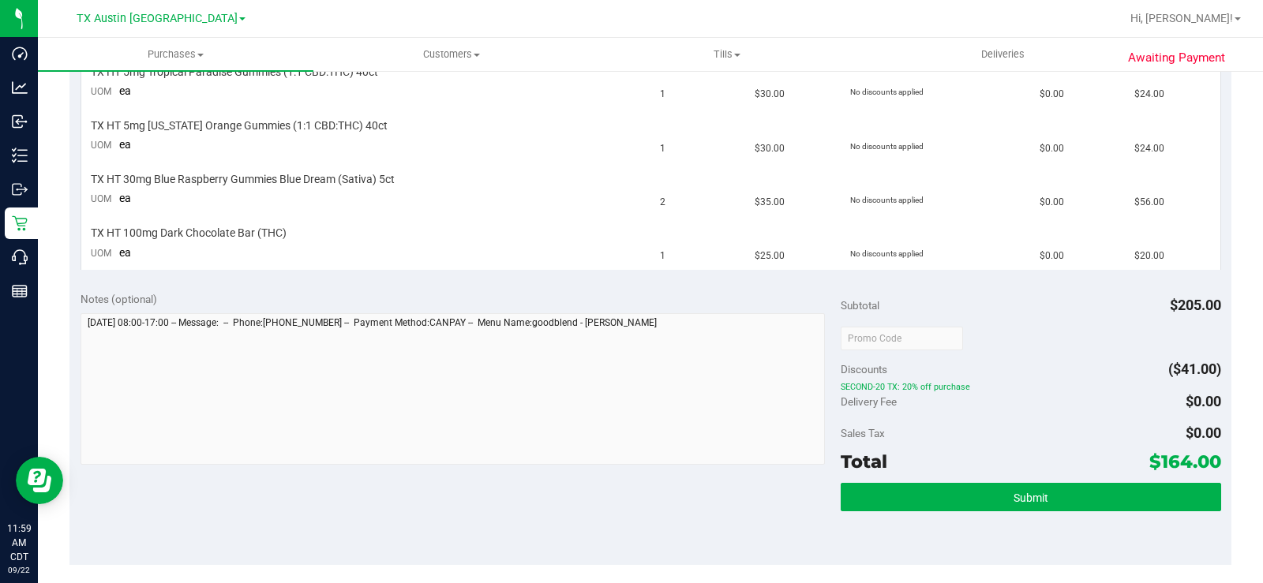
scroll to position [514, 0]
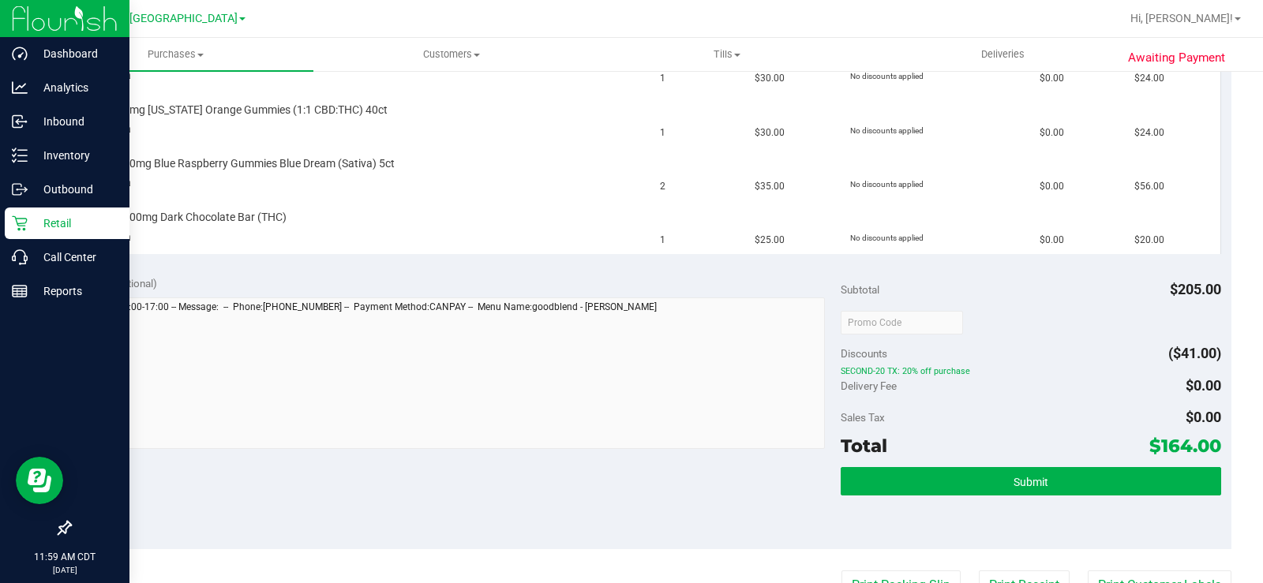
click at [32, 228] on p "Retail" at bounding box center [75, 223] width 95 height 19
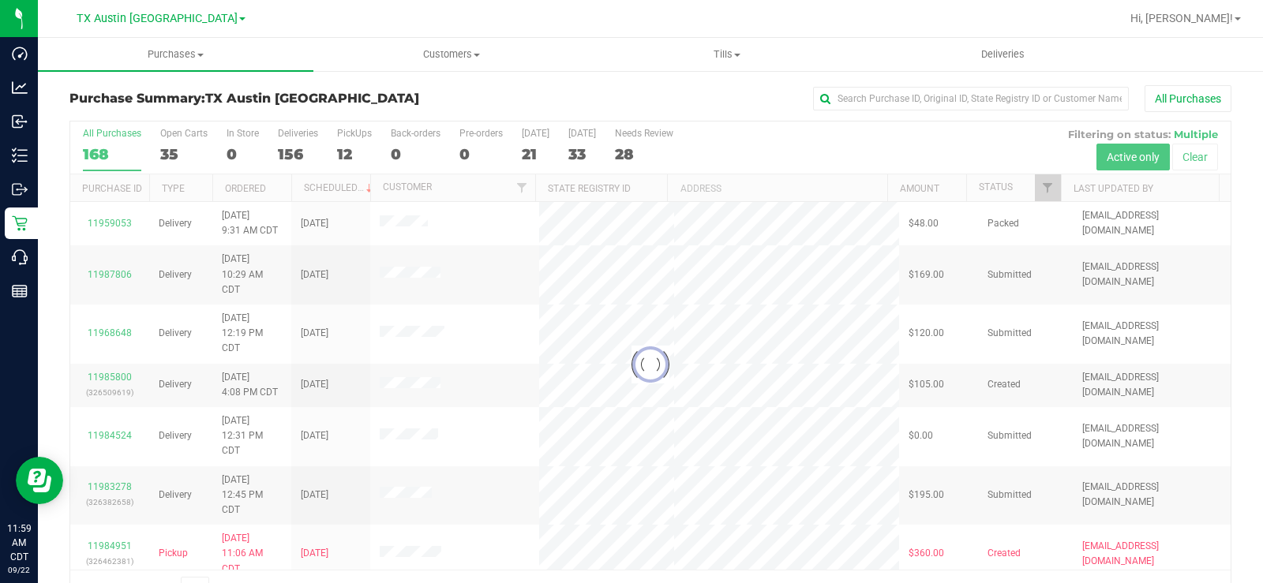
click at [174, 157] on div at bounding box center [650, 365] width 1160 height 486
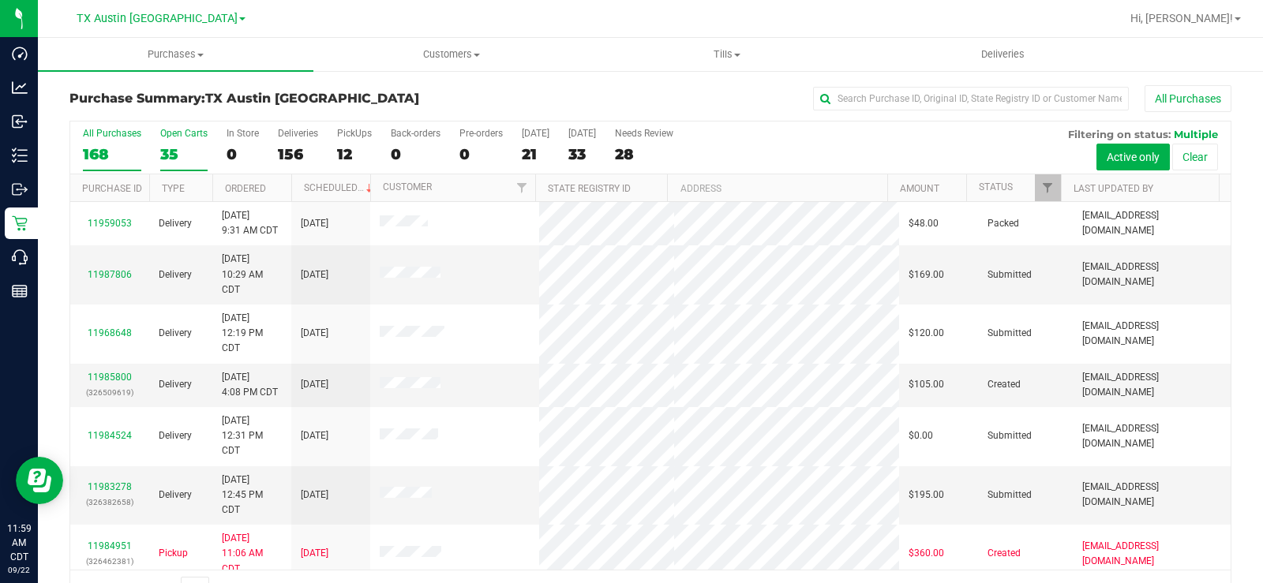
click at [171, 150] on div "35" at bounding box center [183, 154] width 47 height 18
click at [0, 0] on input "Open Carts 35" at bounding box center [0, 0] width 0 height 0
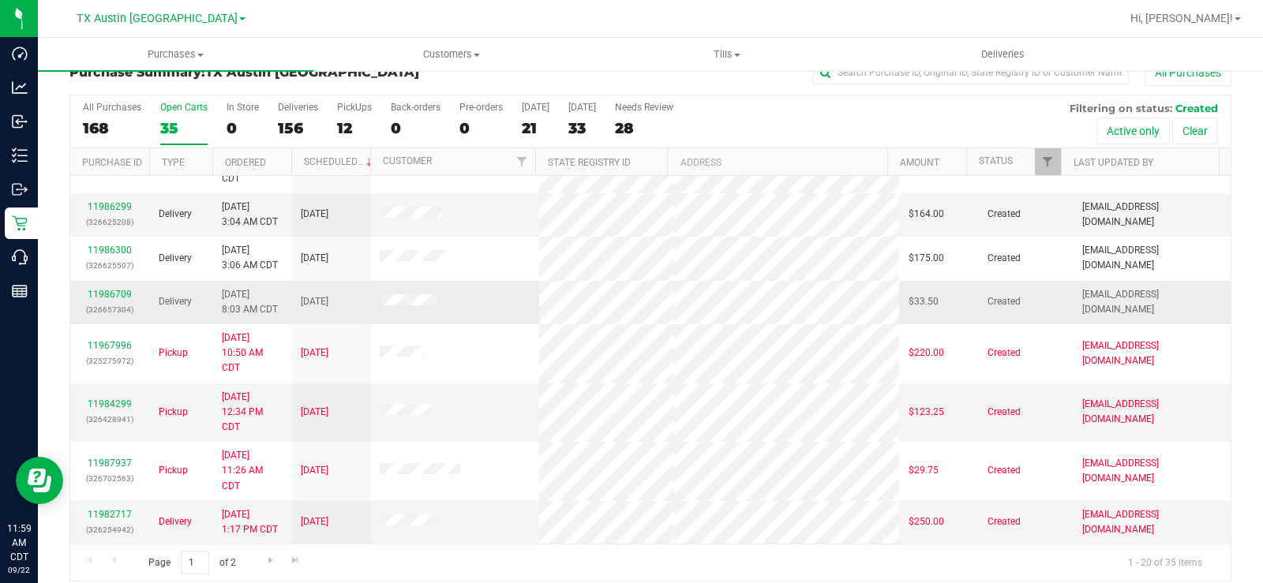
scroll to position [40, 0]
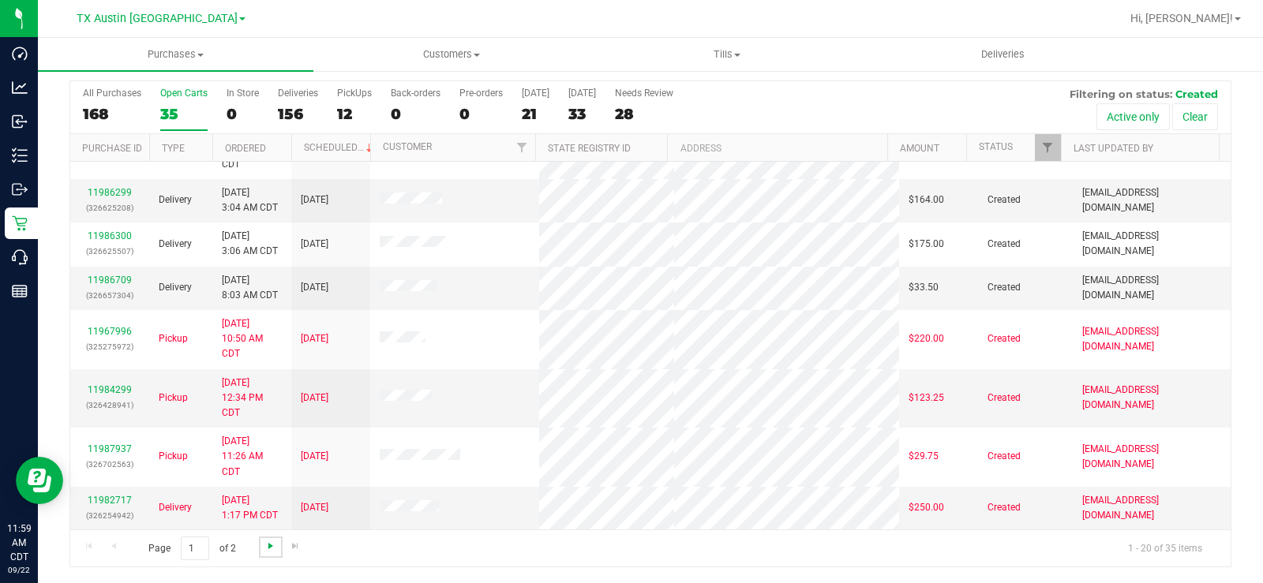
click at [267, 540] on span "Go to the next page" at bounding box center [270, 546] width 13 height 13
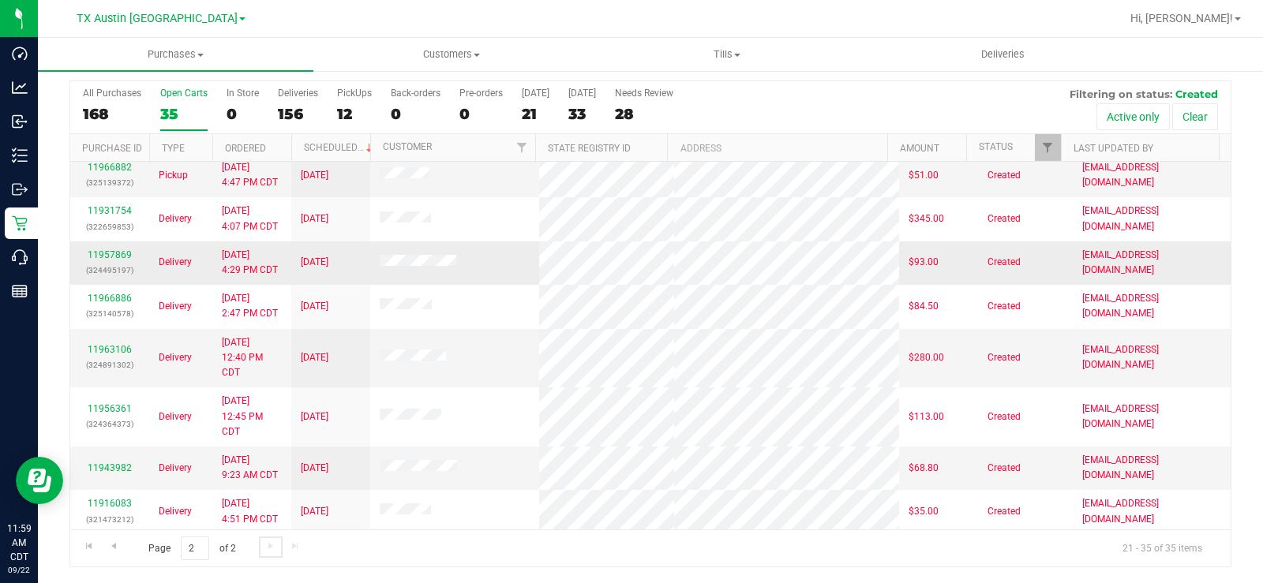
scroll to position [333, 0]
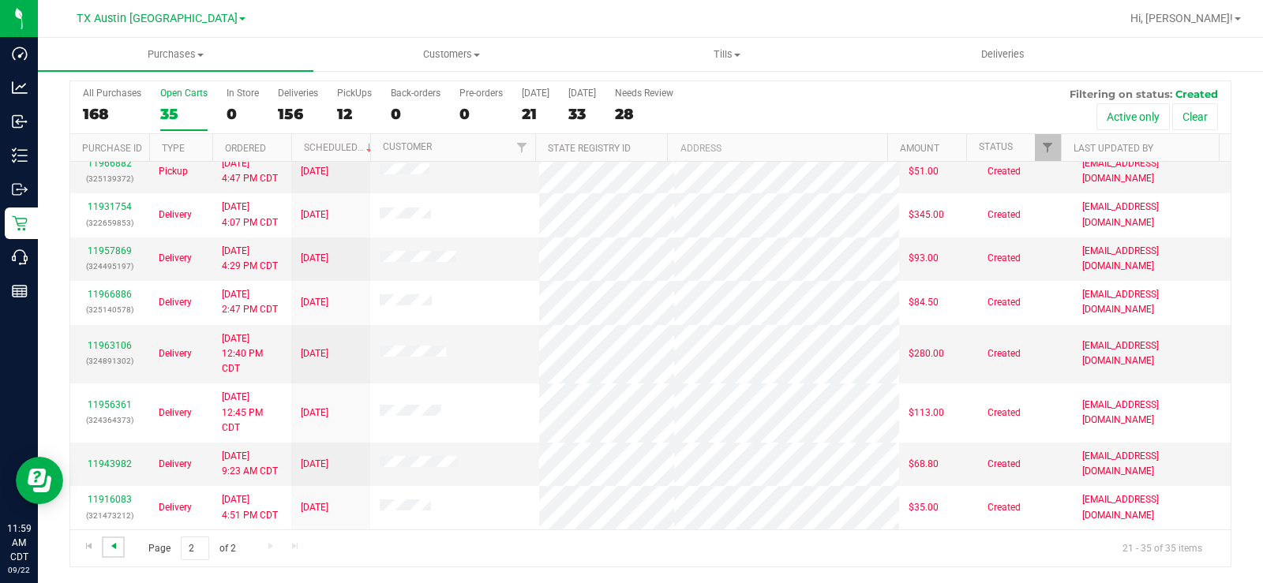
click at [114, 545] on span "Go to the previous page" at bounding box center [113, 546] width 13 height 13
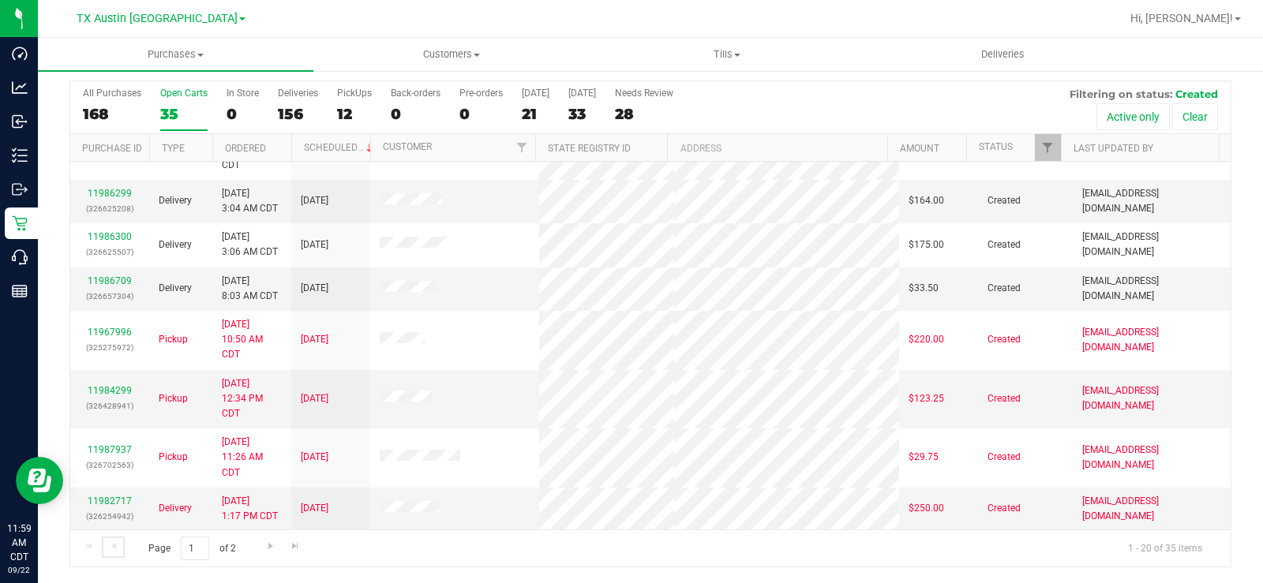
scroll to position [657, 0]
click at [118, 279] on link "11986709" at bounding box center [110, 280] width 44 height 11
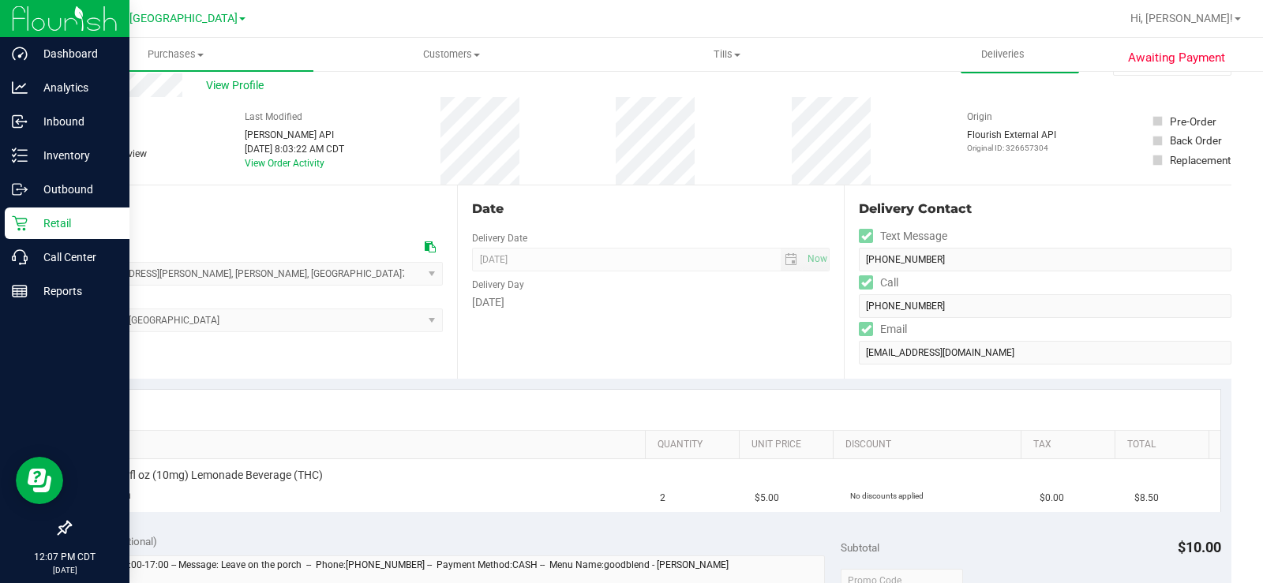
click at [49, 214] on p "Retail" at bounding box center [75, 223] width 95 height 19
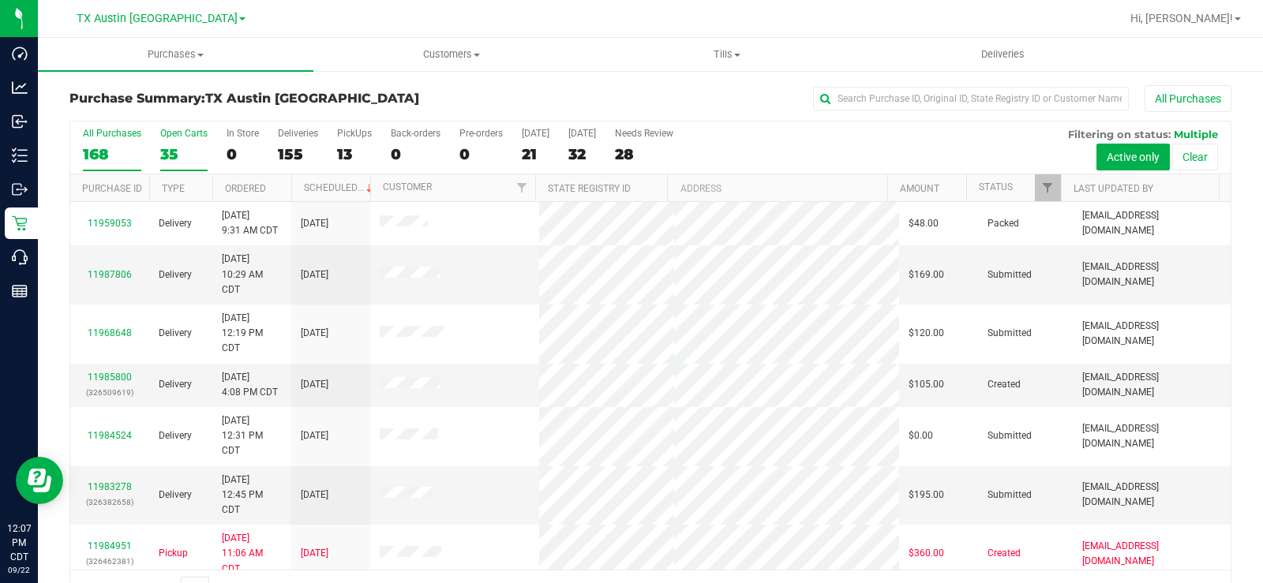
click at [170, 142] on label "Open Carts 35" at bounding box center [183, 149] width 47 height 43
click at [0, 0] on input "Open Carts 35" at bounding box center [0, 0] width 0 height 0
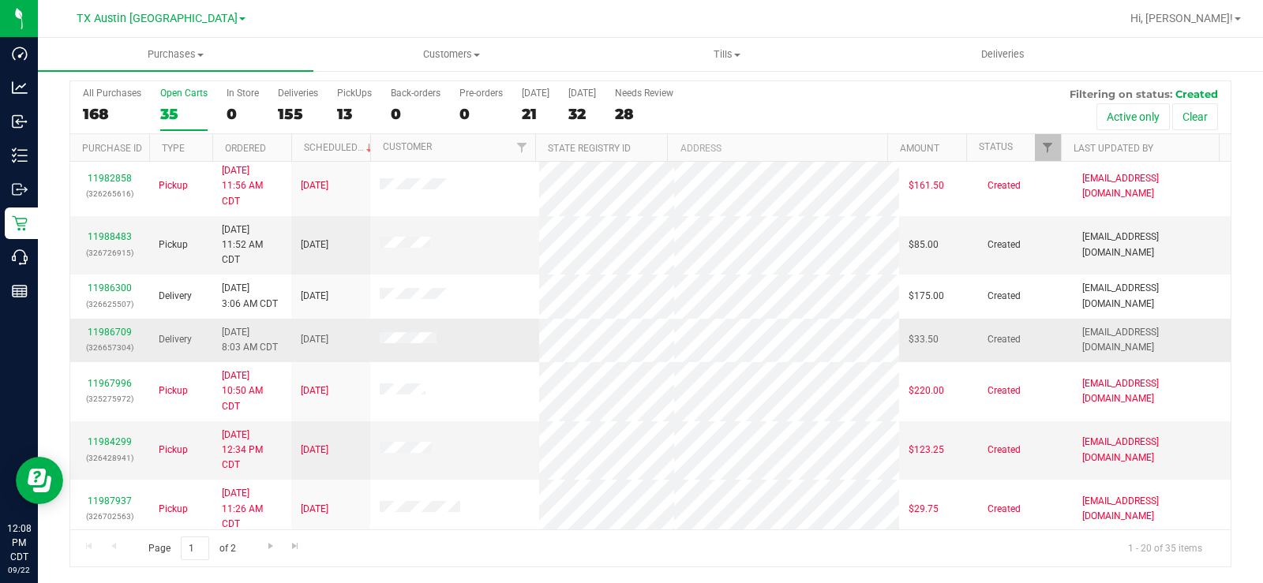
scroll to position [593, 0]
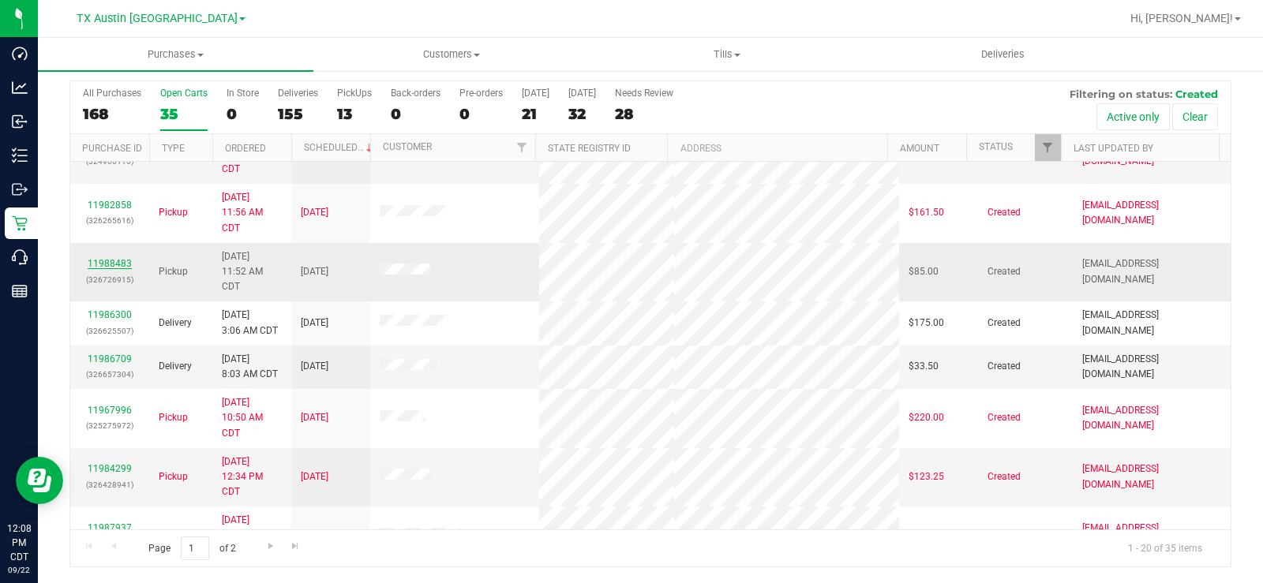
click at [106, 259] on link "11988483" at bounding box center [110, 263] width 44 height 11
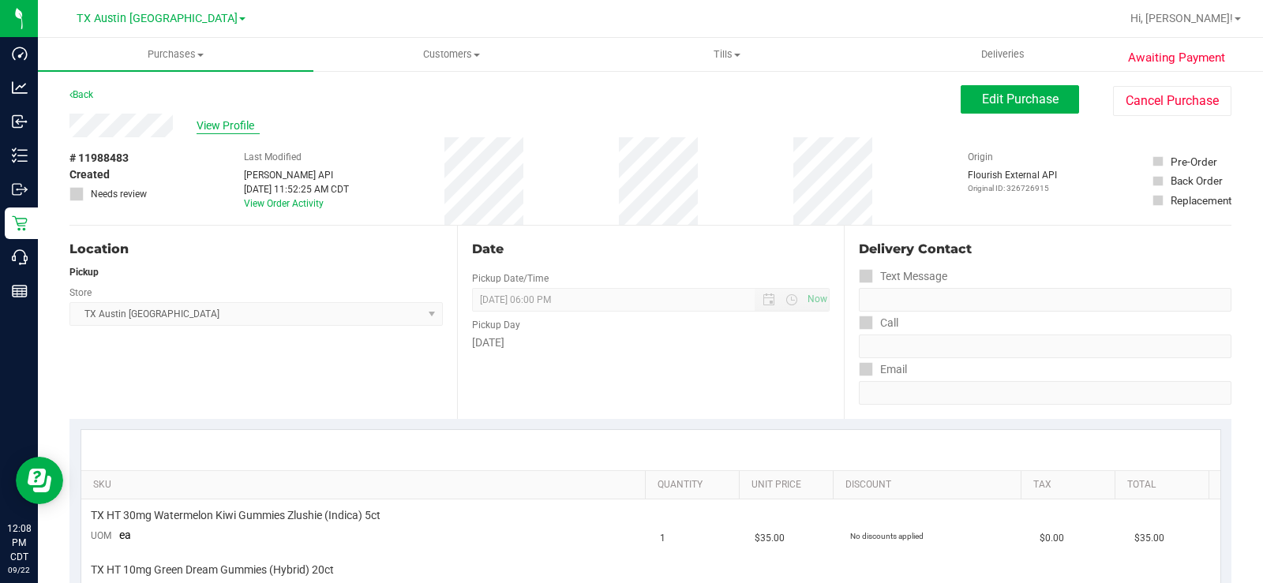
click at [215, 122] on span "View Profile" at bounding box center [228, 126] width 63 height 17
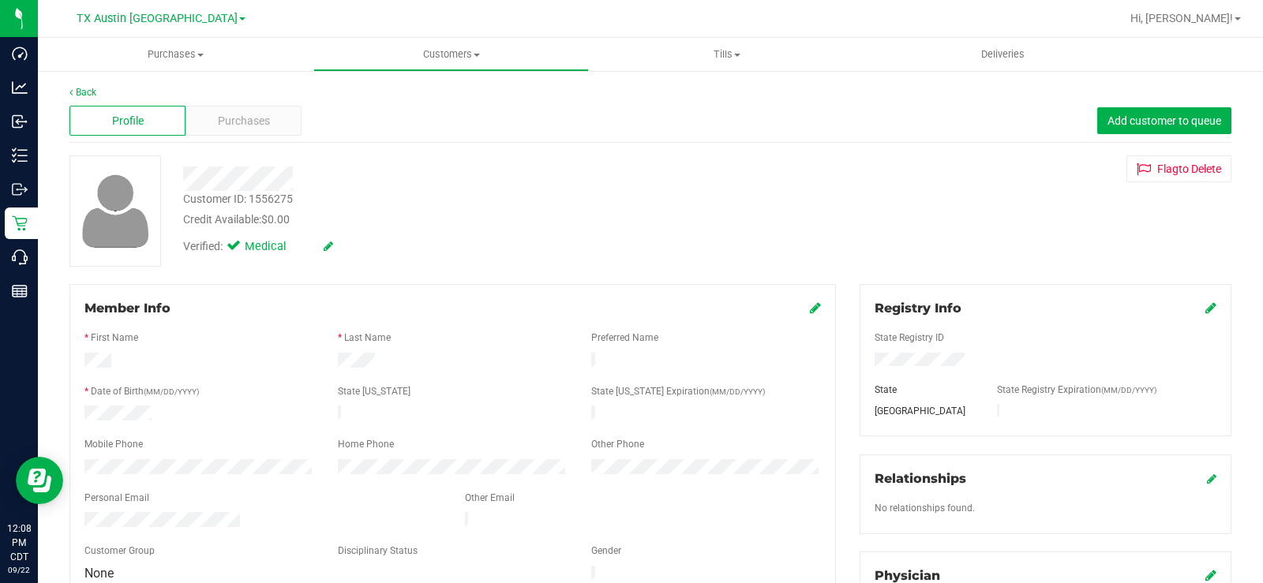
click at [218, 122] on span "Purchases" at bounding box center [244, 121] width 52 height 17
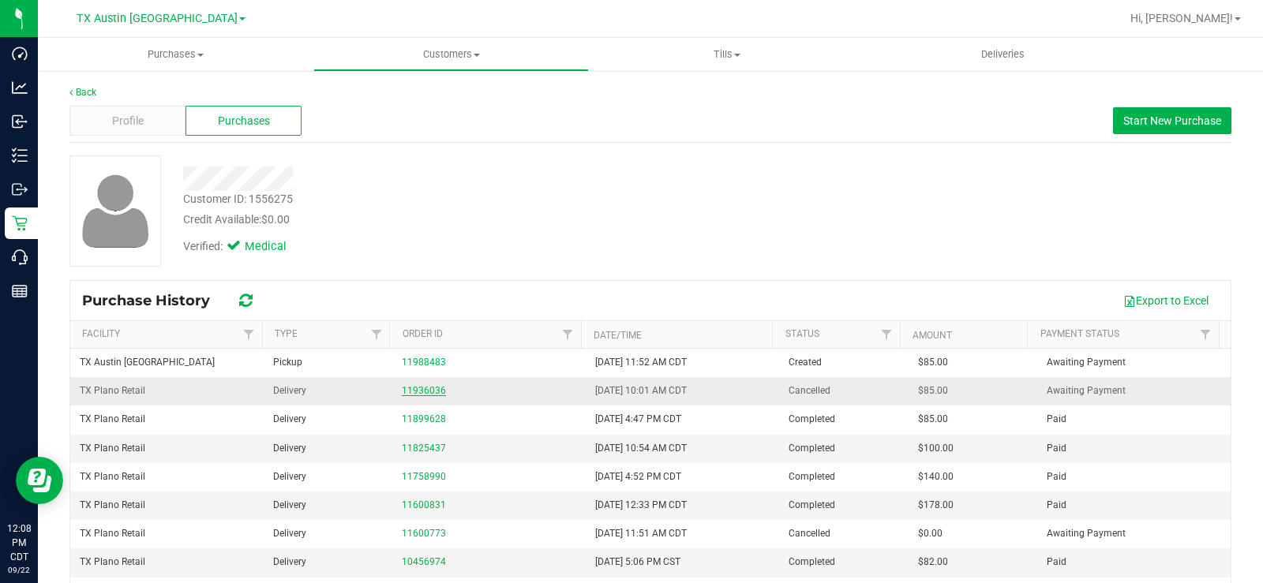
click at [402, 393] on link "11936036" at bounding box center [424, 390] width 44 height 11
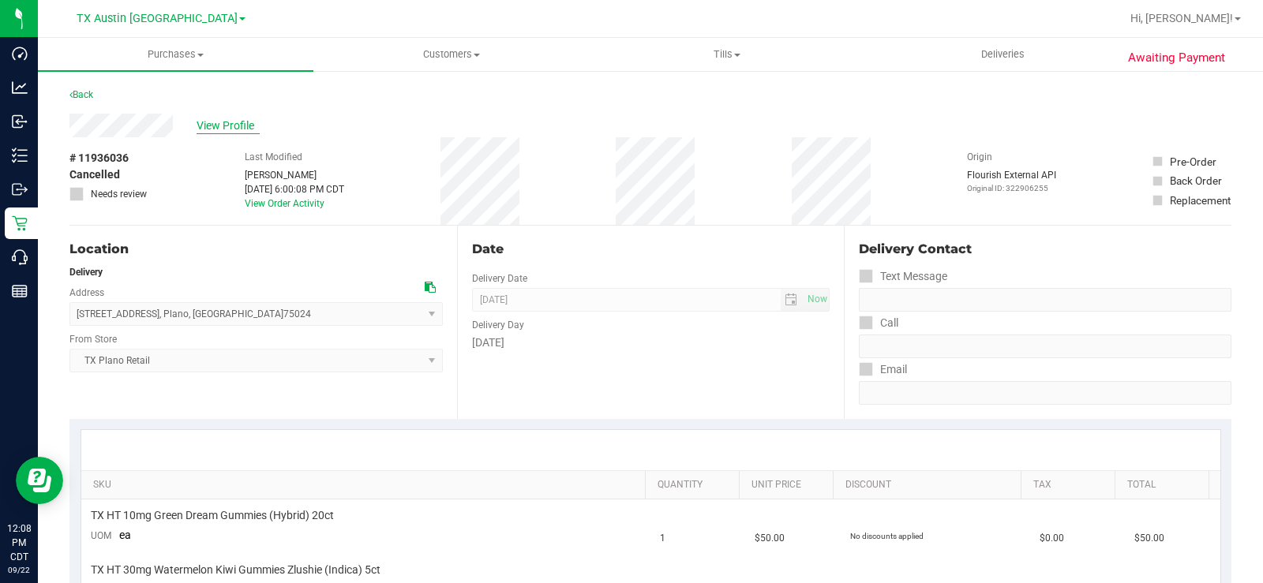
click at [230, 126] on span "View Profile" at bounding box center [228, 126] width 63 height 17
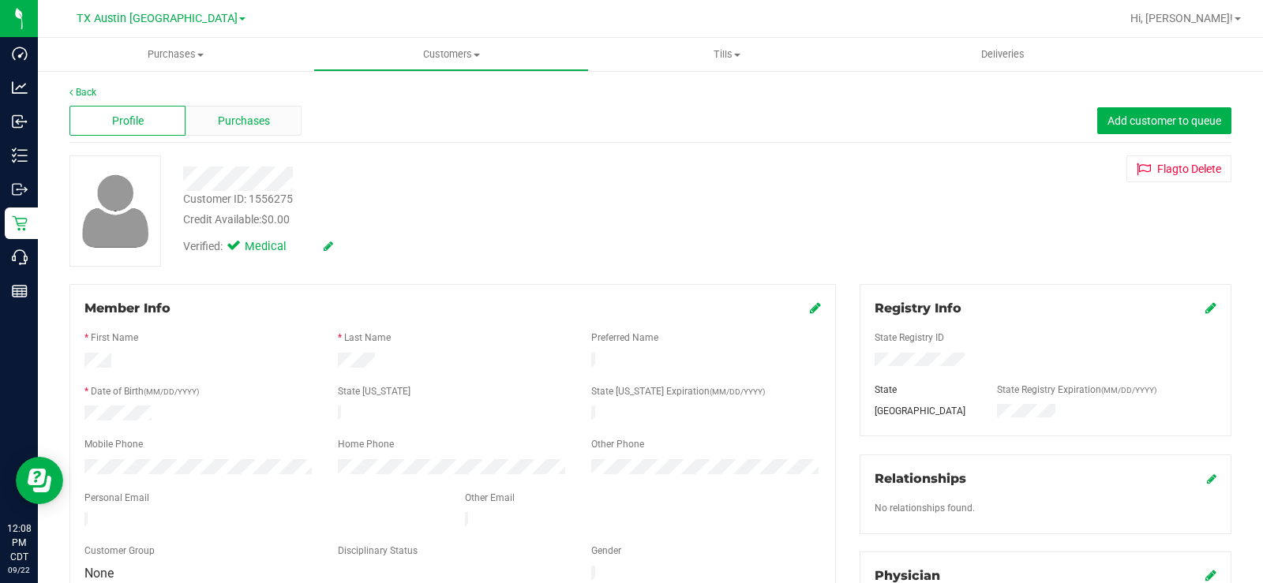
click at [240, 120] on span "Purchases" at bounding box center [244, 121] width 52 height 17
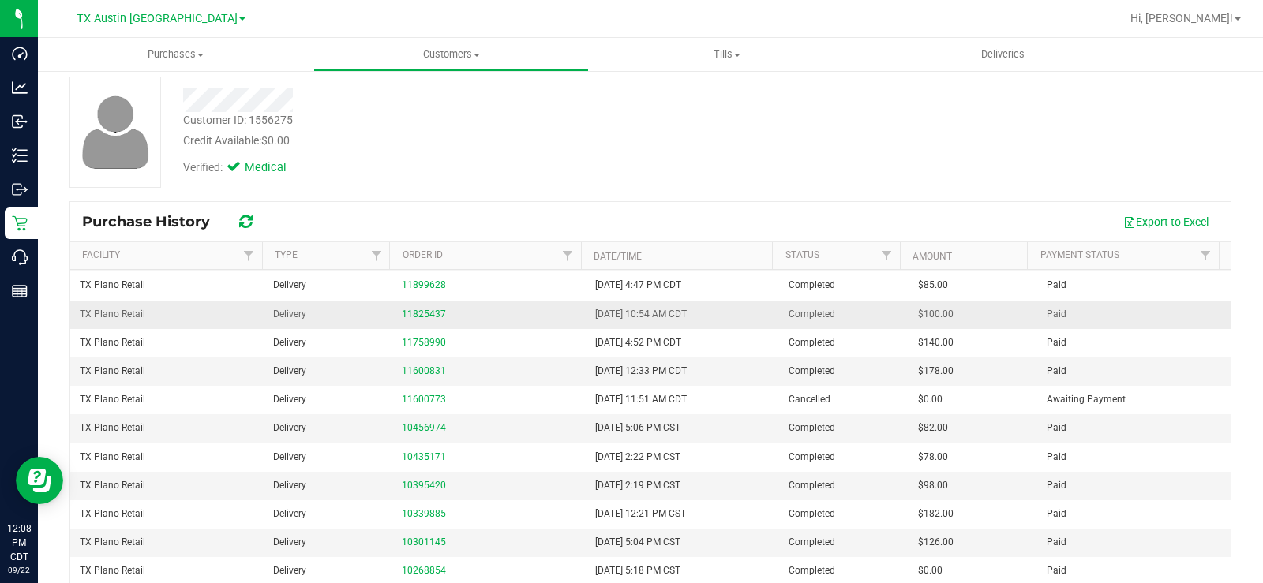
scroll to position [79, 0]
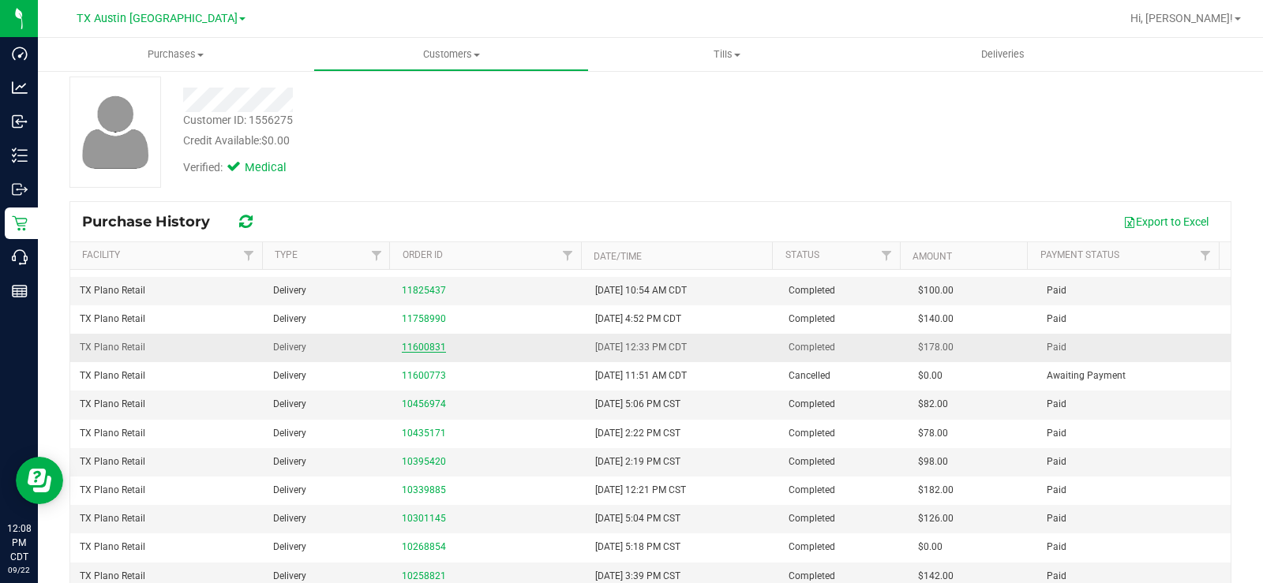
click at [416, 343] on link "11600831" at bounding box center [424, 347] width 44 height 11
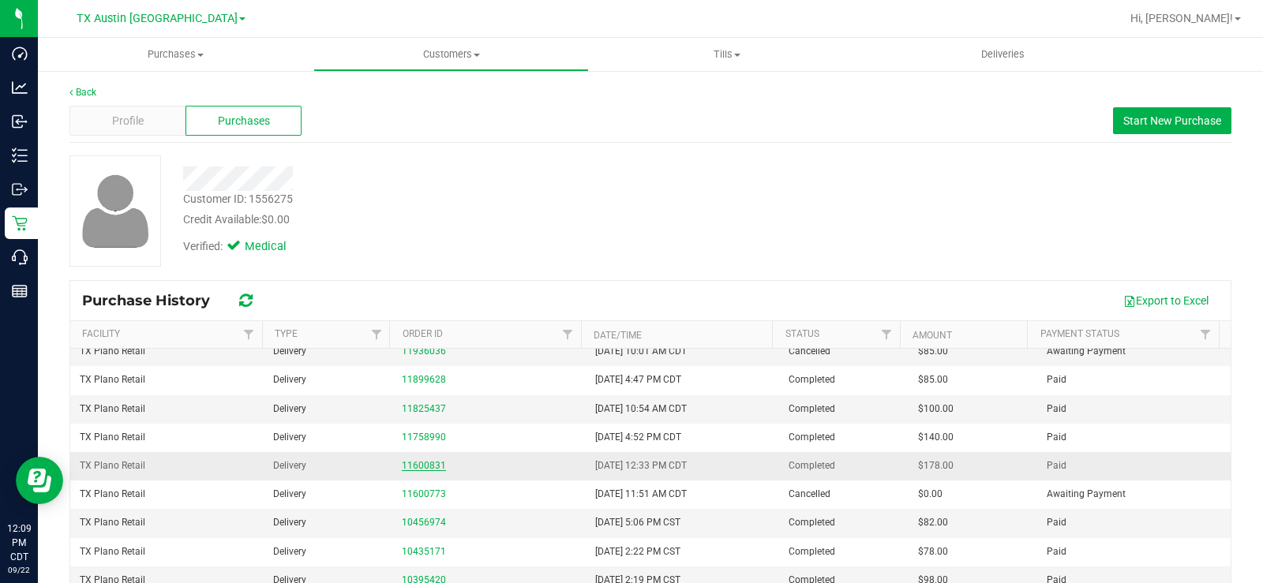
scroll to position [79, 0]
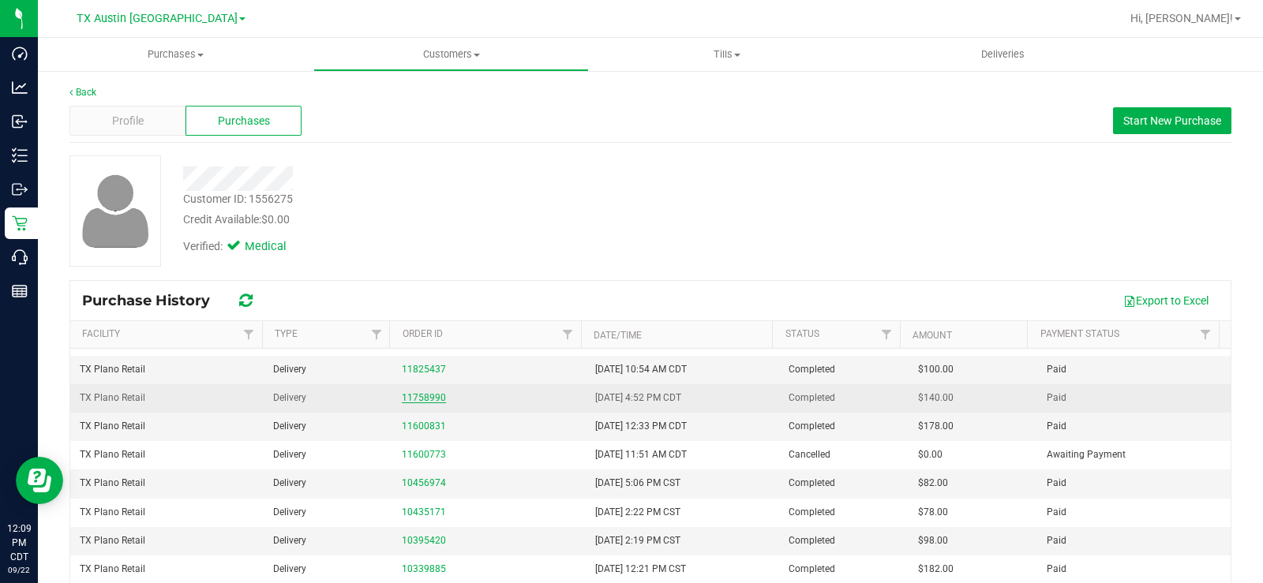
click at [421, 396] on link "11758990" at bounding box center [424, 397] width 44 height 11
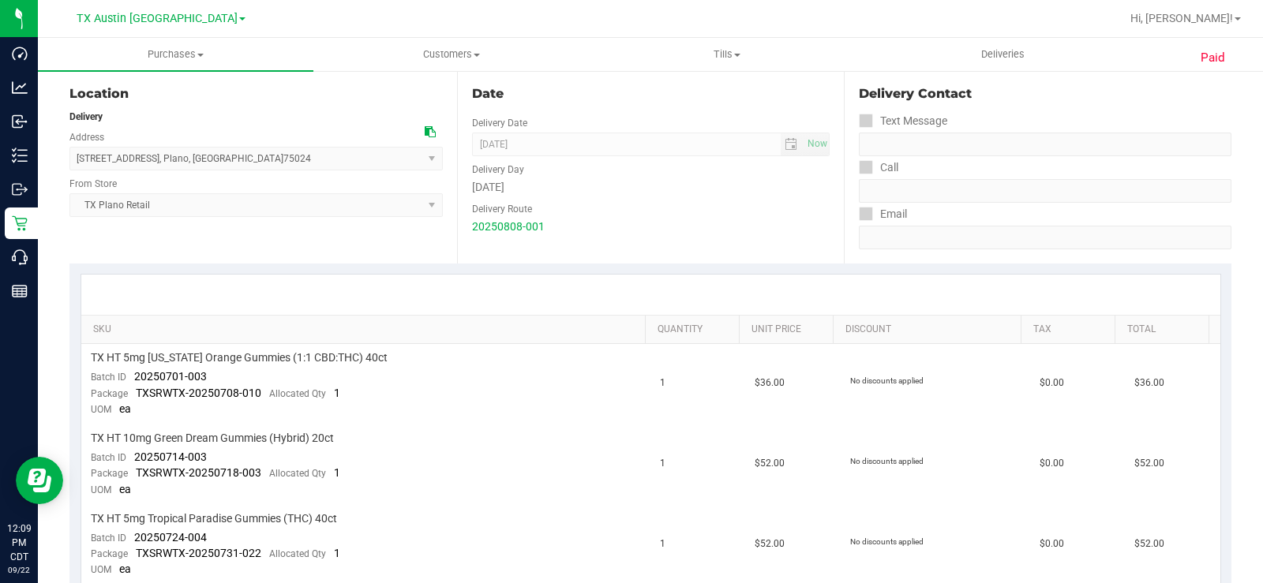
scroll to position [237, 0]
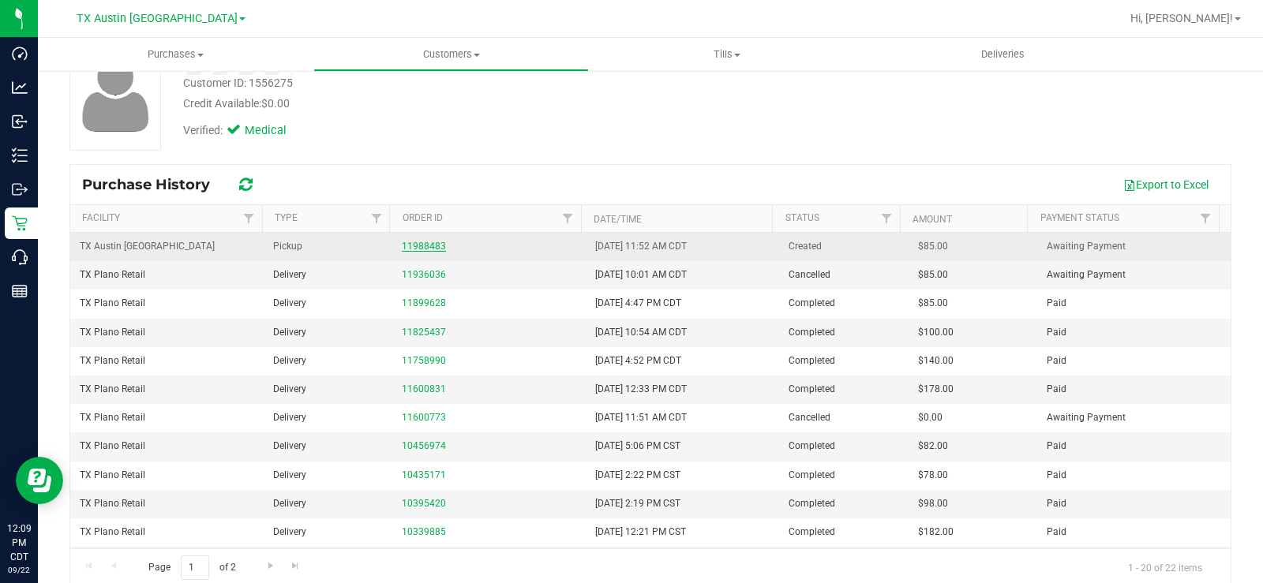
scroll to position [136, 0]
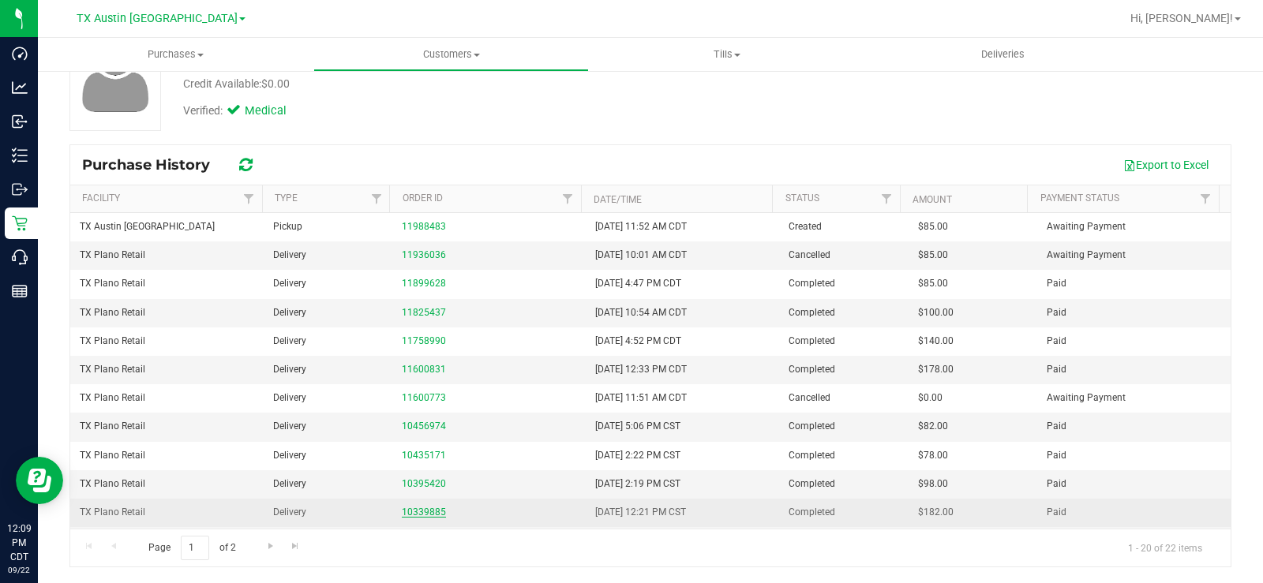
click at [420, 511] on link "10339885" at bounding box center [424, 512] width 44 height 11
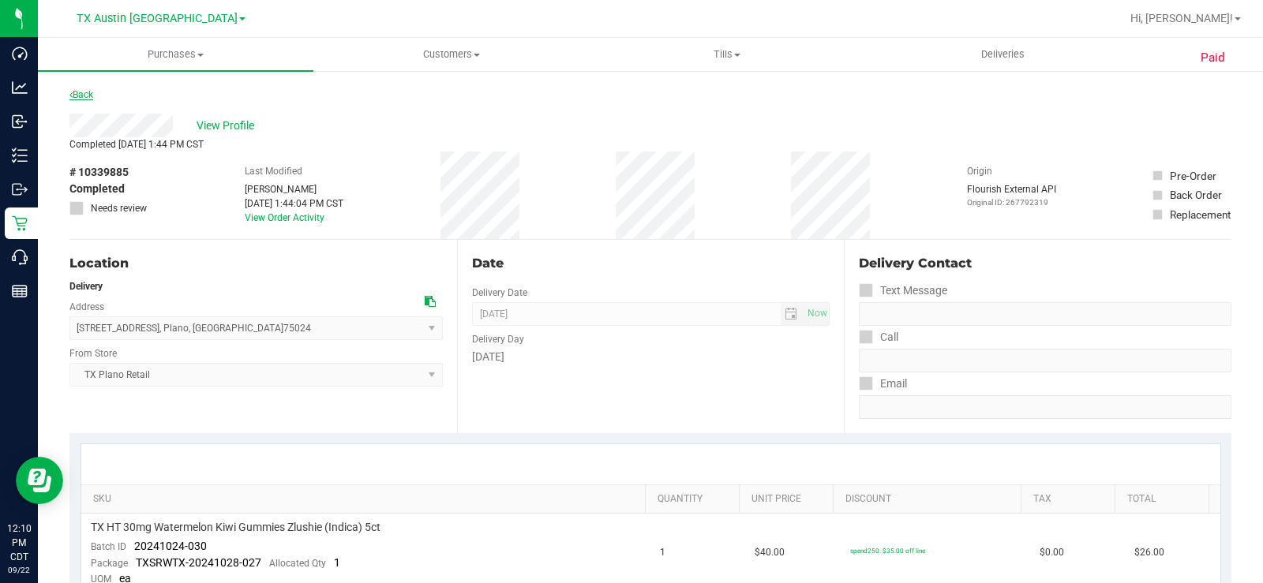
click at [81, 99] on link "Back" at bounding box center [81, 94] width 24 height 11
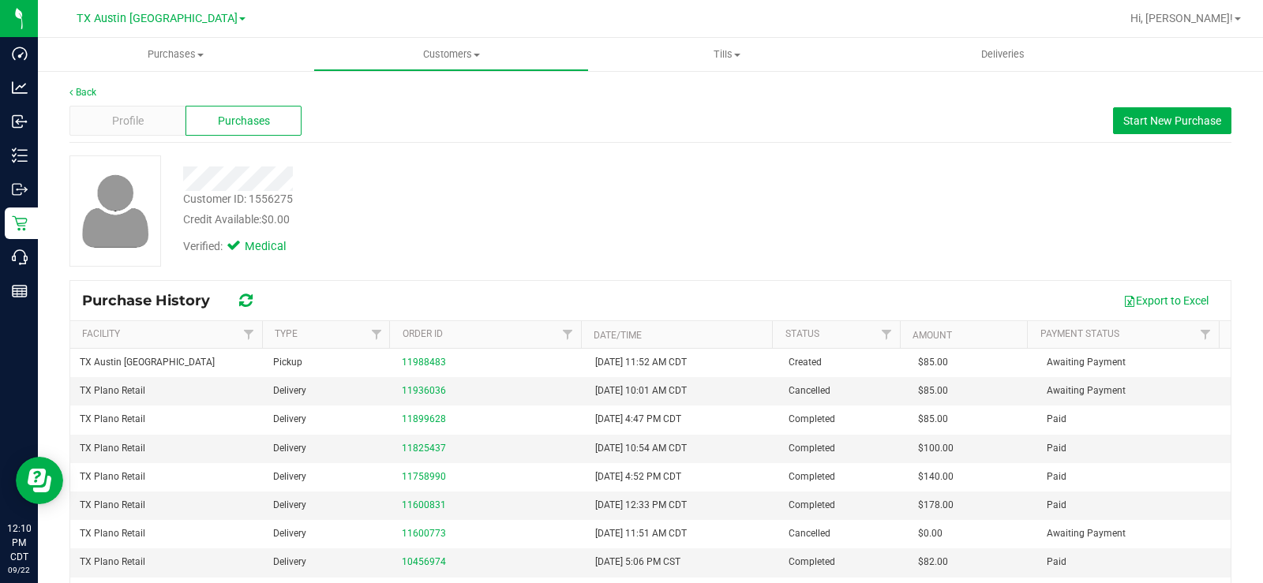
click at [230, 181] on div at bounding box center [467, 179] width 593 height 24
click at [142, 113] on div "Profile" at bounding box center [127, 121] width 116 height 30
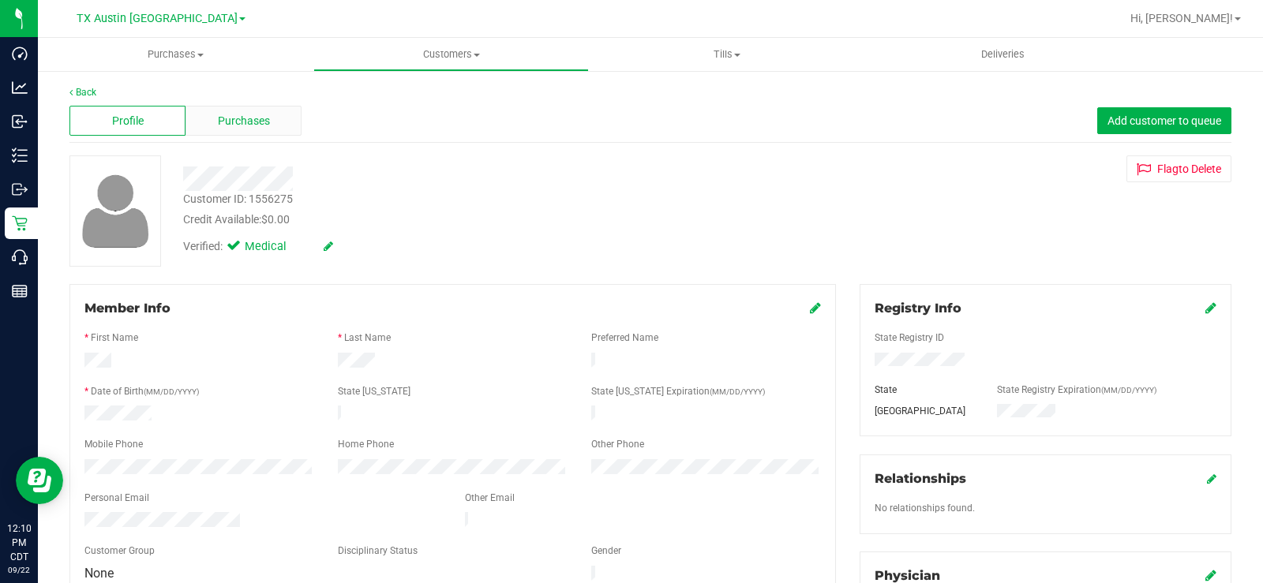
click at [251, 118] on span "Purchases" at bounding box center [244, 121] width 52 height 17
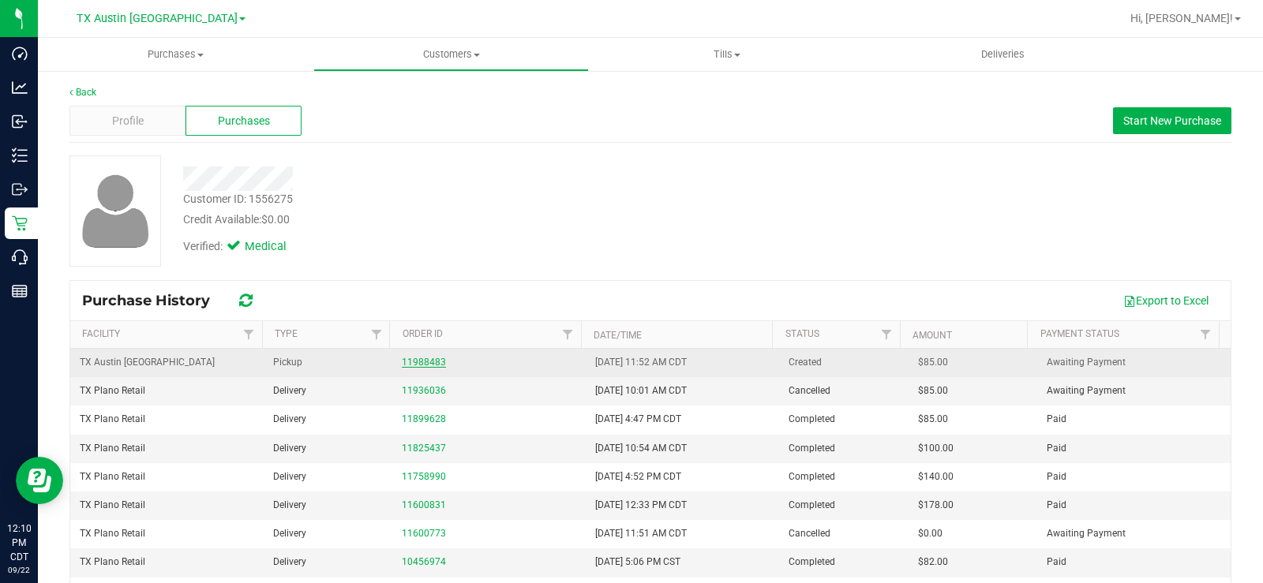
click at [406, 363] on link "11988483" at bounding box center [424, 362] width 44 height 11
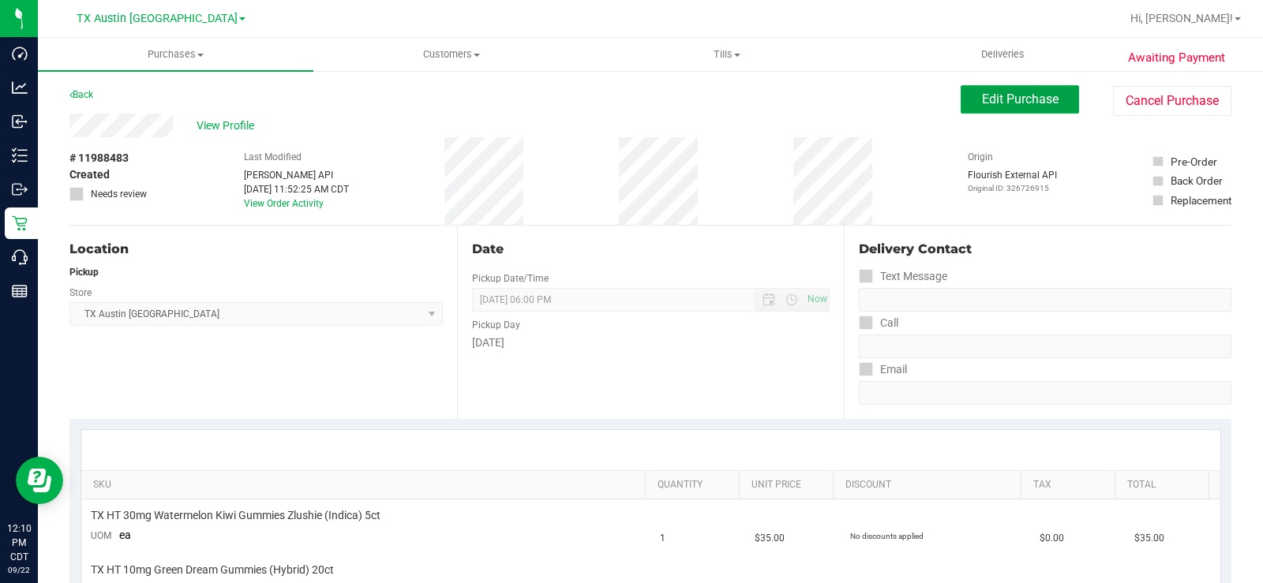
click at [1035, 95] on span "Edit Purchase" at bounding box center [1020, 99] width 77 height 15
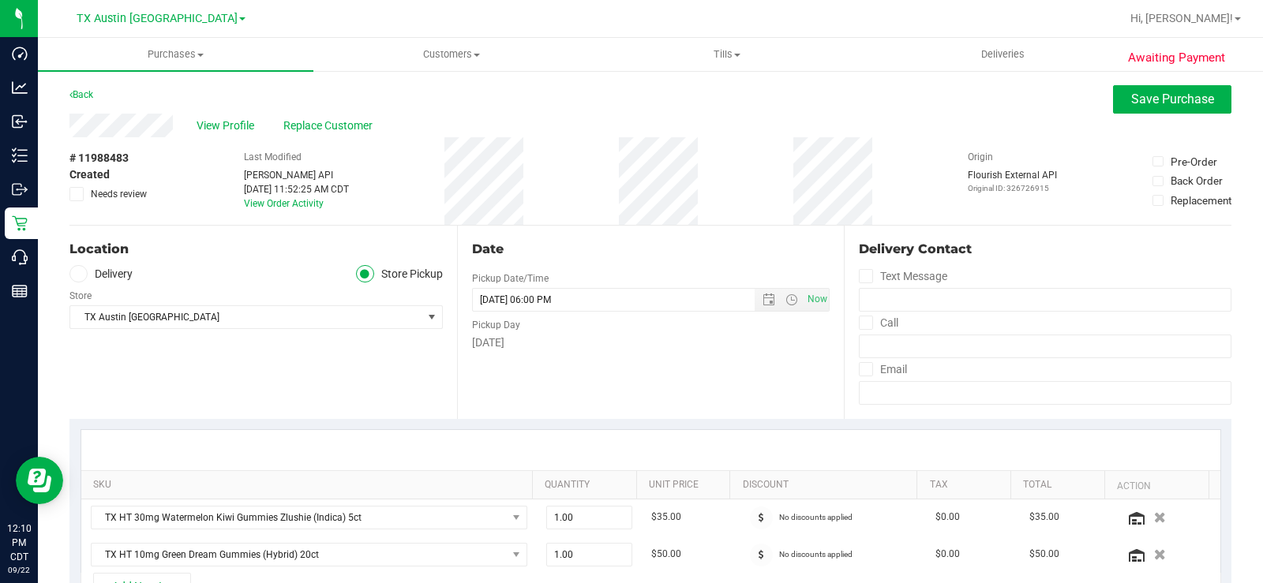
click at [80, 274] on icon at bounding box center [77, 274] width 9 height 0
click at [0, 0] on input "Delivery" at bounding box center [0, 0] width 0 height 0
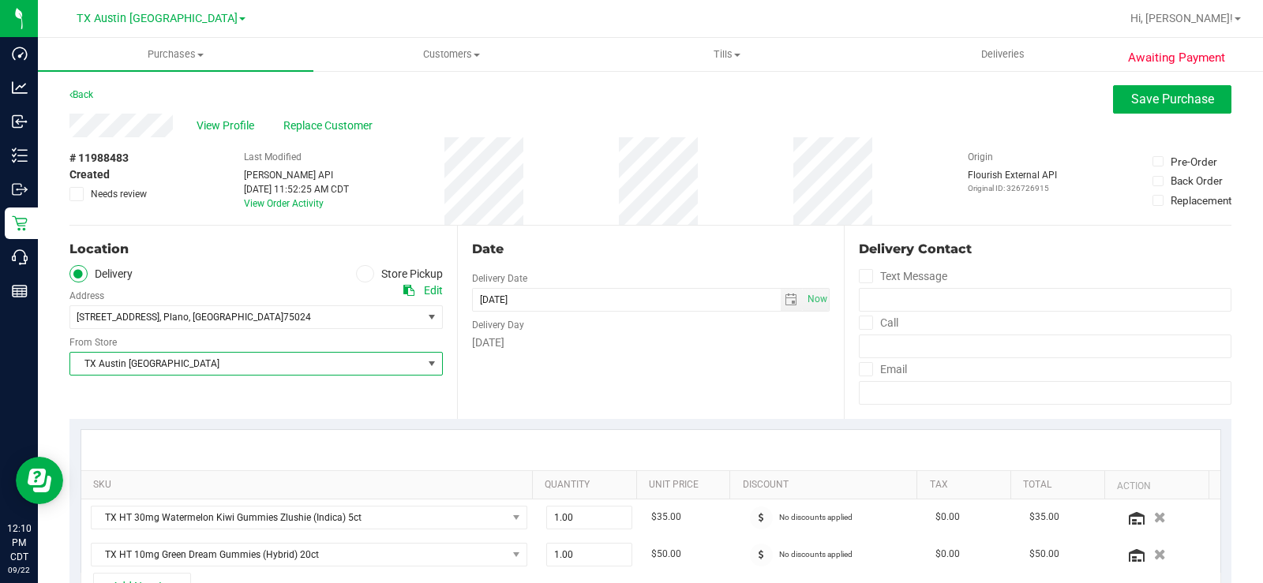
drag, startPoint x: 125, startPoint y: 364, endPoint x: 127, endPoint y: 353, distance: 11.3
click at [125, 361] on span "TX Austin [GEOGRAPHIC_DATA]" at bounding box center [246, 364] width 352 height 22
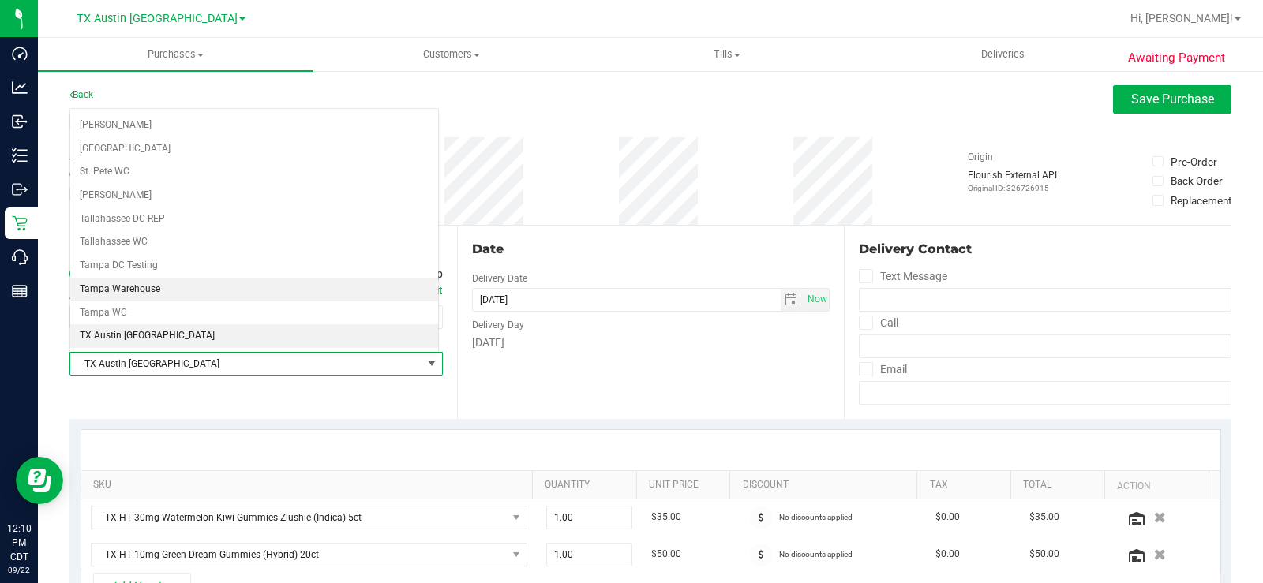
scroll to position [1062, 0]
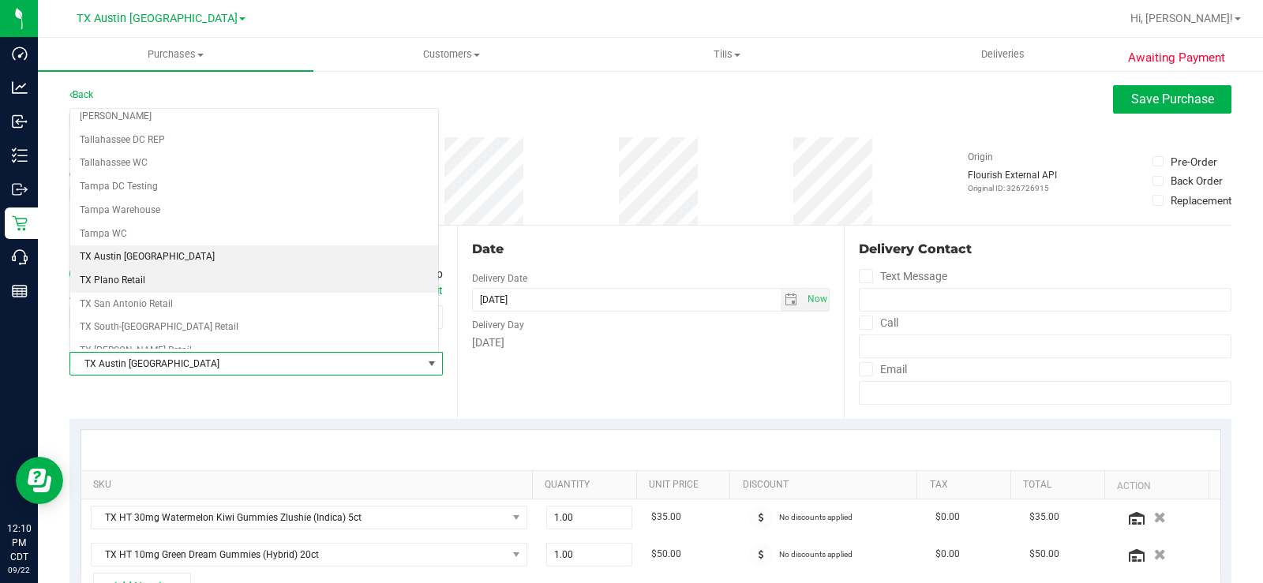
click at [133, 282] on li "TX Plano Retail" at bounding box center [254, 281] width 368 height 24
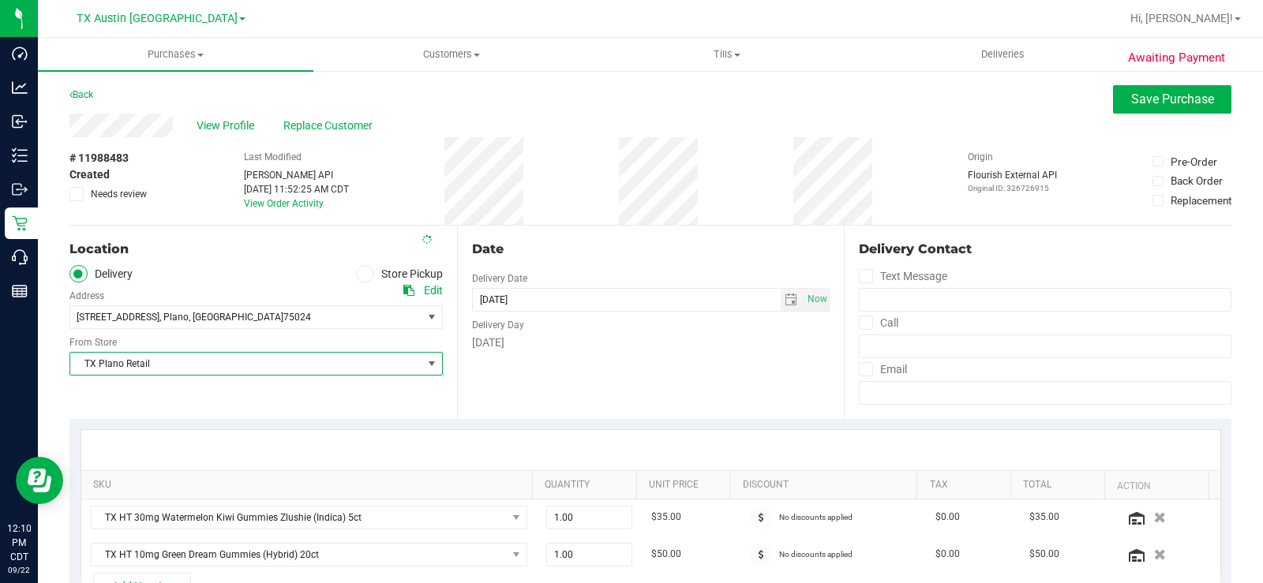
click at [551, 371] on div "Date Delivery Date 09/23/2025 Now 09/23/2025 06:00 PM Now Delivery Day Tuesday" at bounding box center [650, 322] width 387 height 193
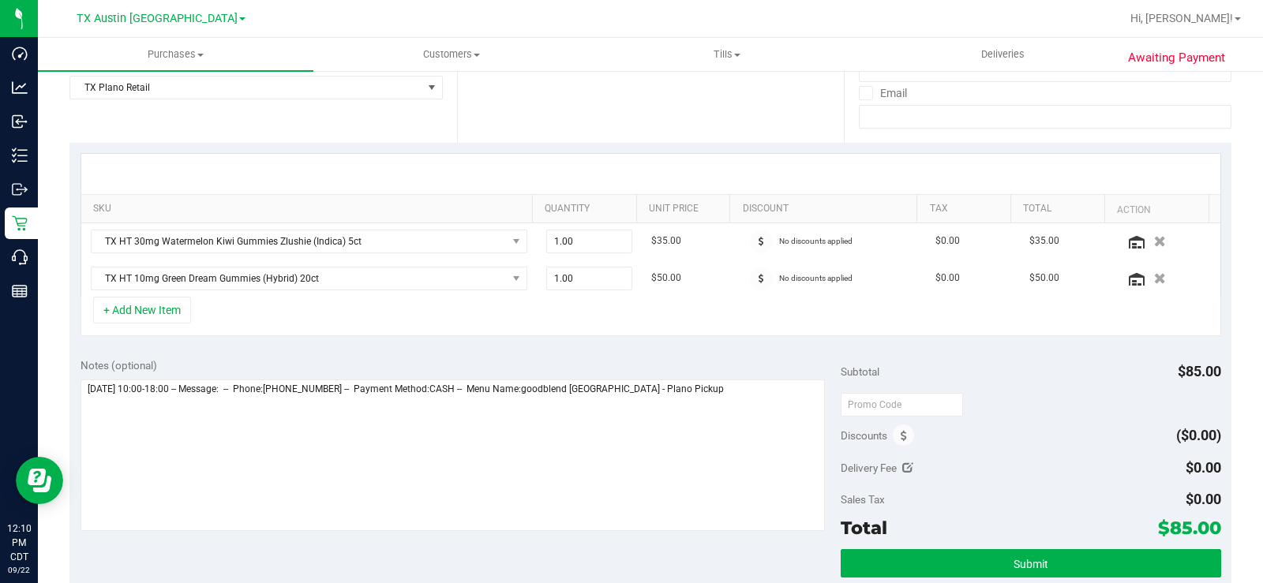
scroll to position [316, 0]
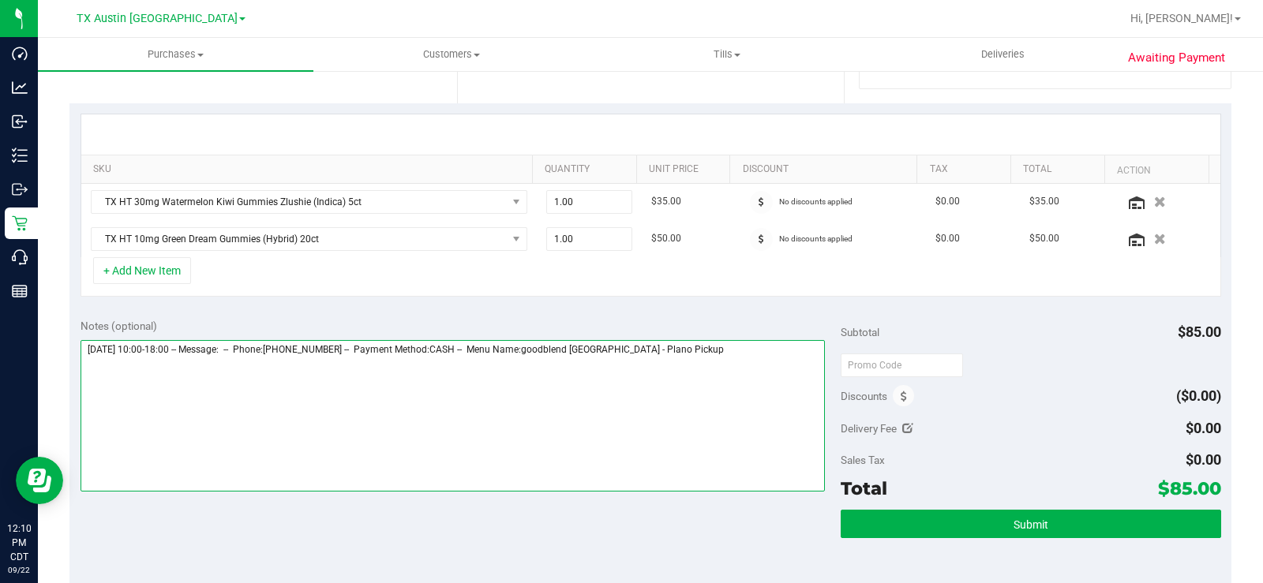
click at [683, 354] on textarea at bounding box center [452, 416] width 744 height 152
type textarea "Tuesday 09/23/2025 10:00-18:00 -- Message: -- Phone:4692889114 -- Payment Metho…"
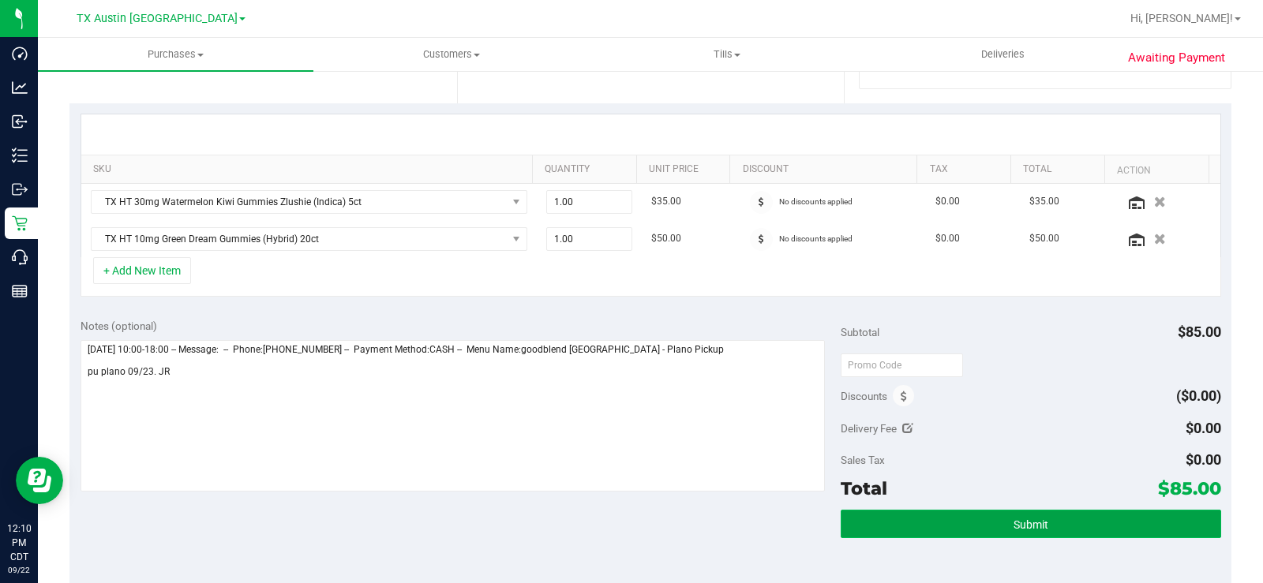
click at [919, 522] on button "Submit" at bounding box center [1030, 524] width 380 height 28
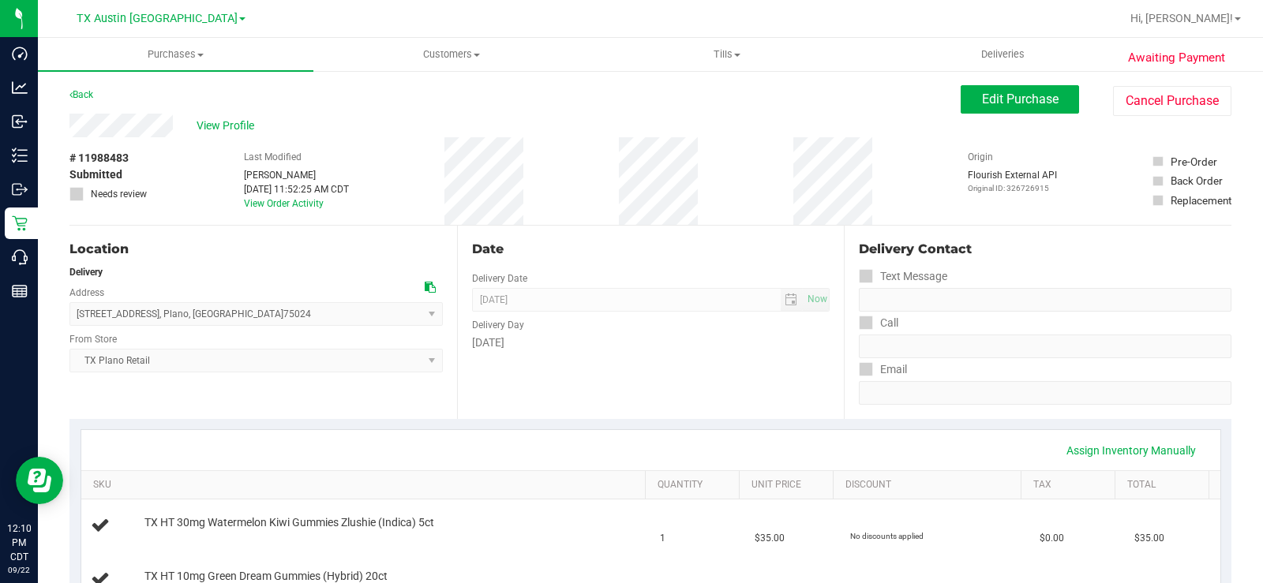
click at [69, 128] on div "View Profile" at bounding box center [514, 126] width 891 height 24
click at [234, 129] on span "View Profile" at bounding box center [228, 126] width 63 height 17
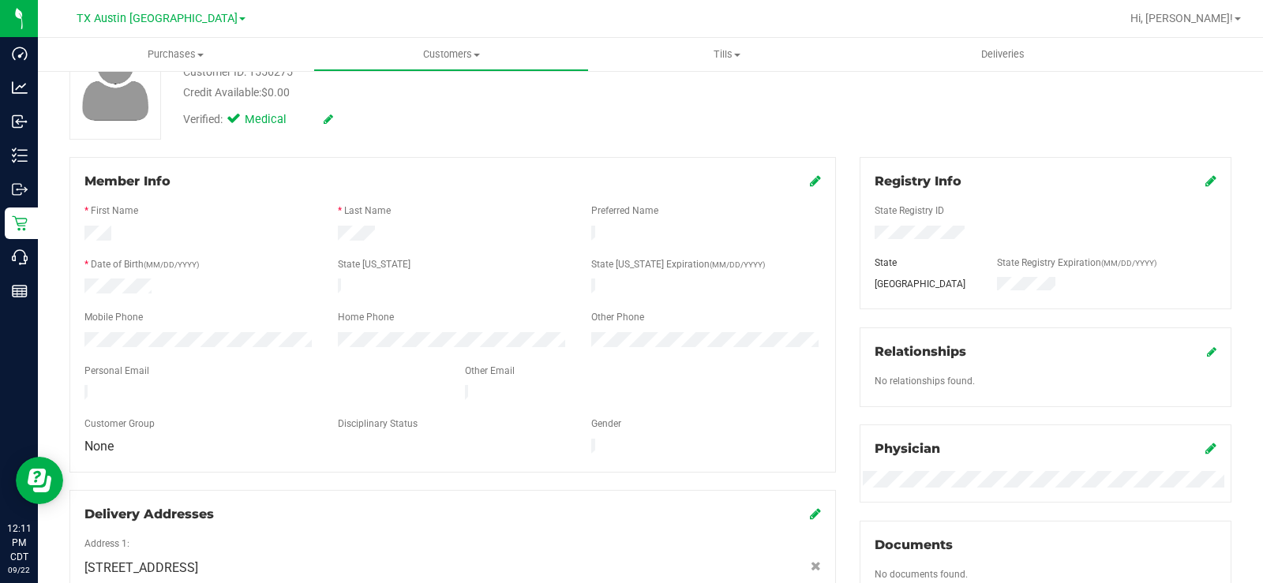
scroll to position [158, 0]
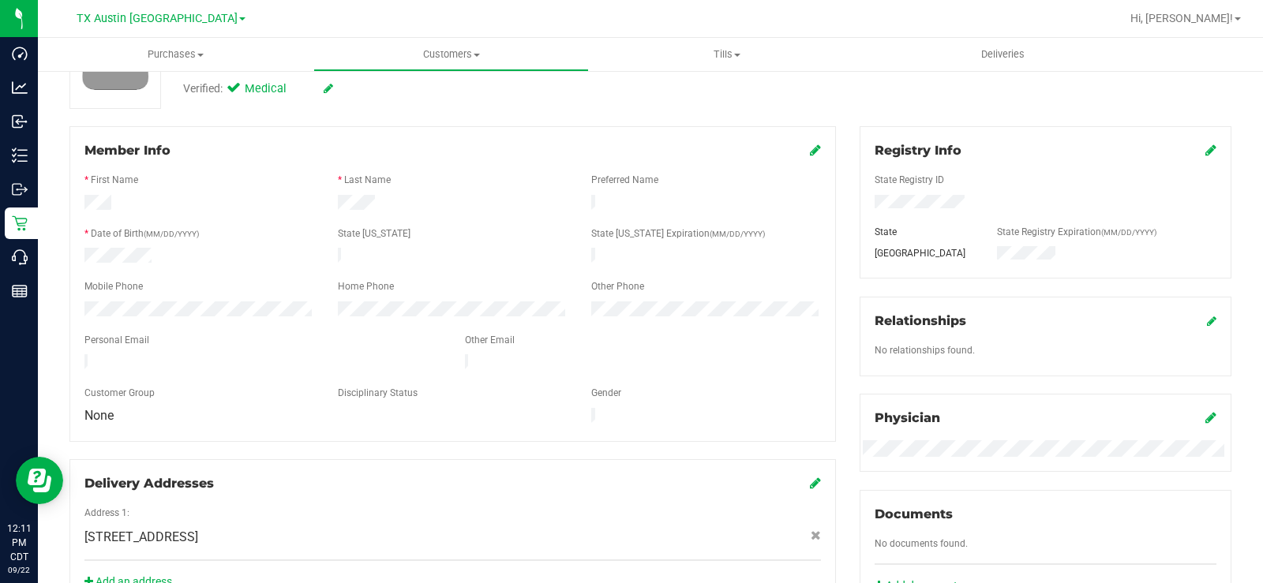
drag, startPoint x: 253, startPoint y: 357, endPoint x: 80, endPoint y: 354, distance: 172.9
click at [80, 354] on div at bounding box center [263, 363] width 380 height 19
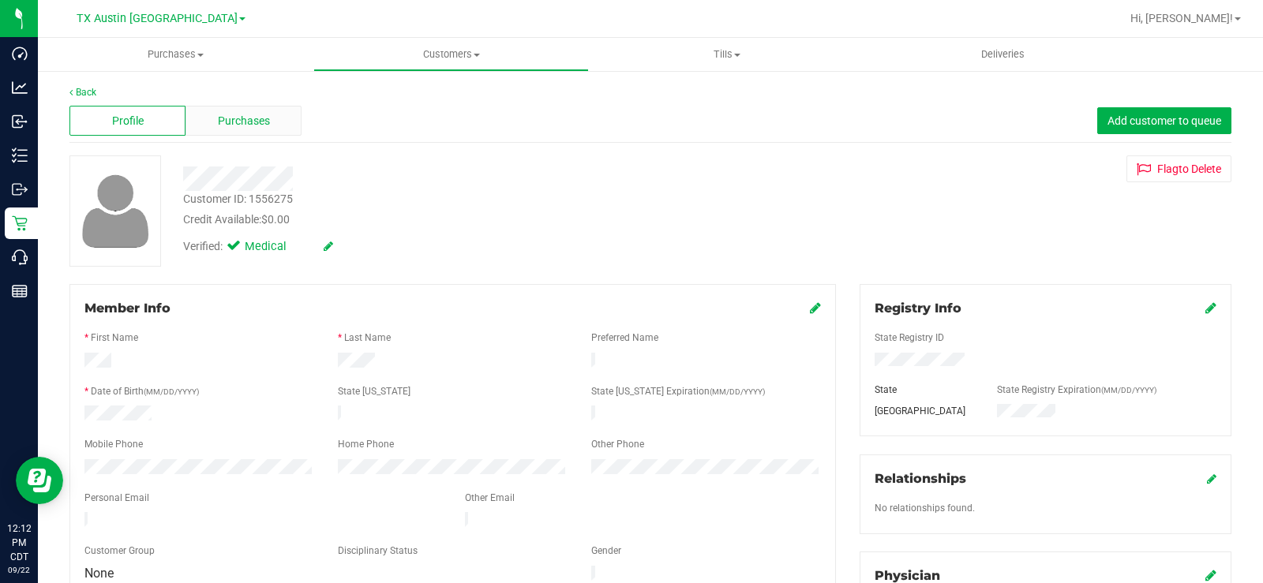
click at [275, 115] on div "Purchases" at bounding box center [243, 121] width 116 height 30
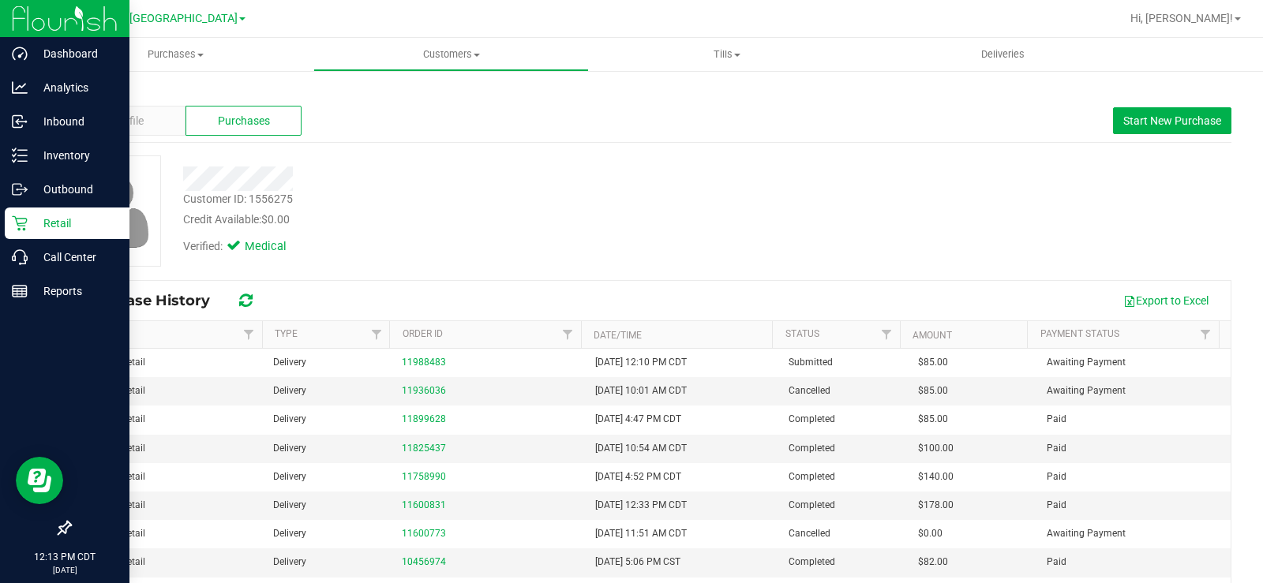
click at [29, 225] on p "Retail" at bounding box center [75, 223] width 95 height 19
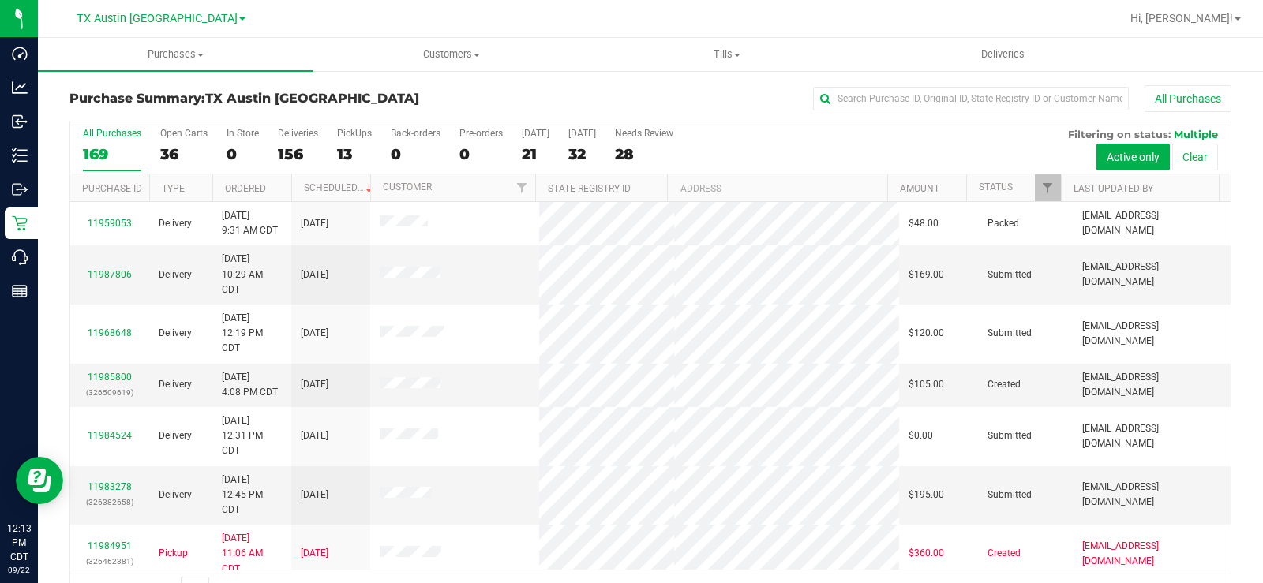
click at [174, 154] on div "36" at bounding box center [183, 154] width 47 height 18
click at [0, 0] on input "Open Carts 36" at bounding box center [0, 0] width 0 height 0
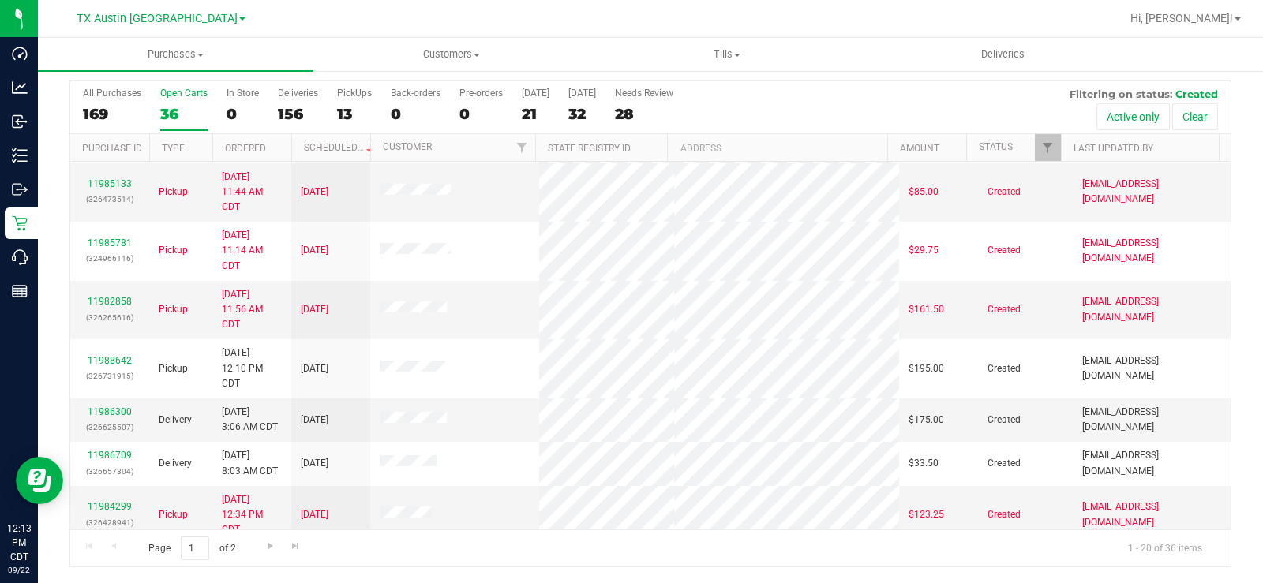
scroll to position [530, 0]
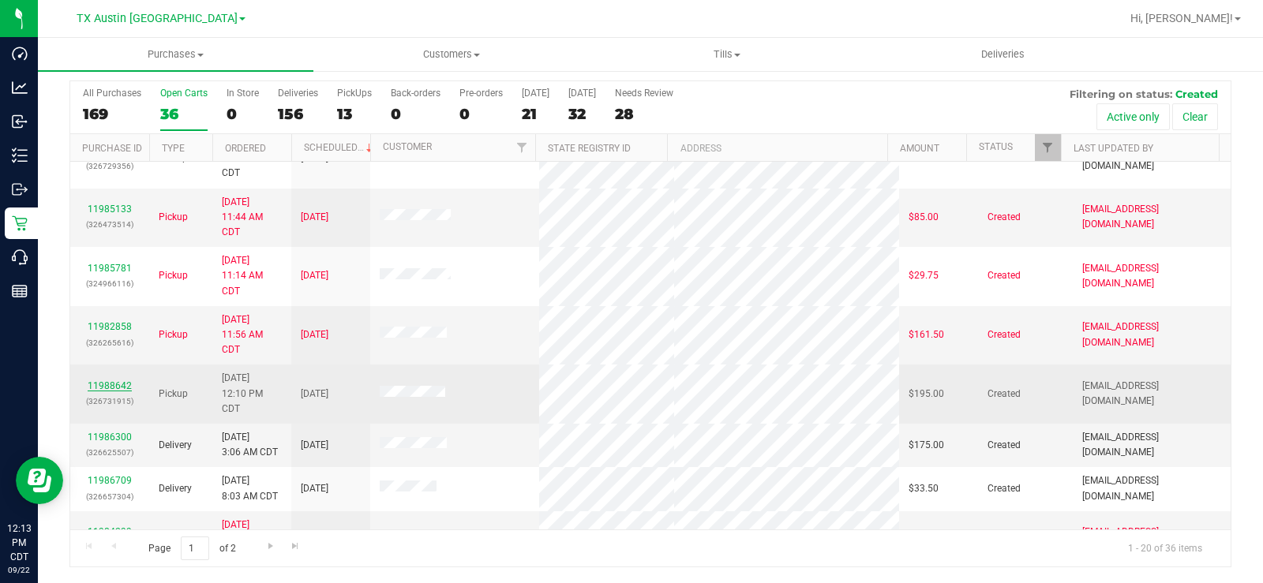
click at [120, 381] on link "11988642" at bounding box center [110, 385] width 44 height 11
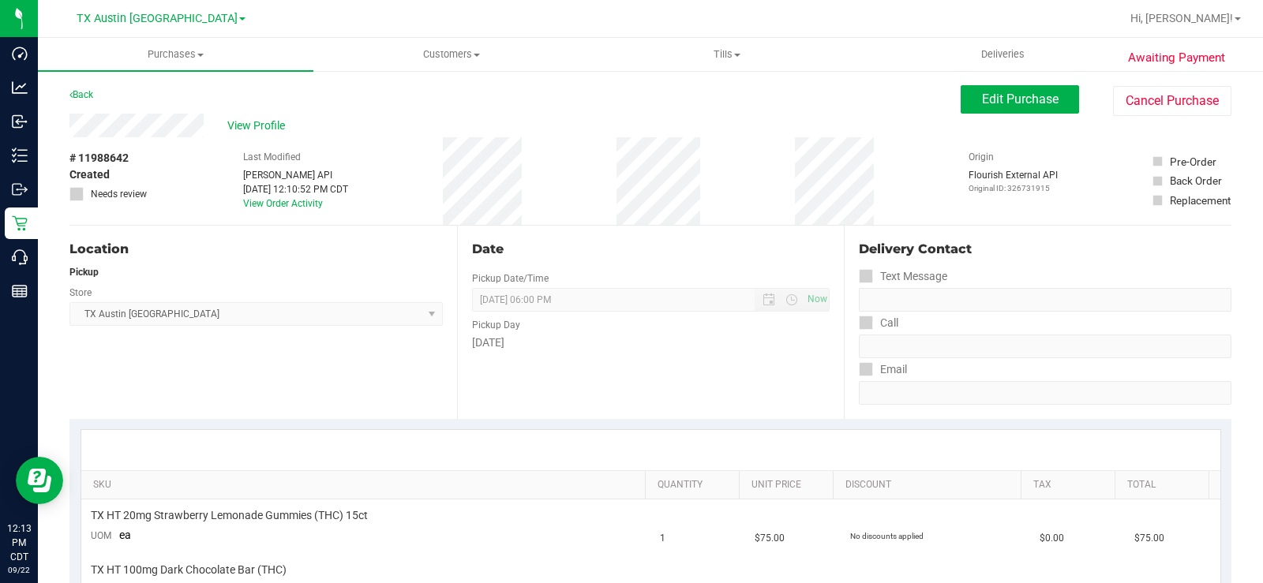
click at [137, 126] on div "View Profile" at bounding box center [514, 126] width 891 height 24
click at [1014, 103] on span "Edit Purchase" at bounding box center [1020, 99] width 77 height 15
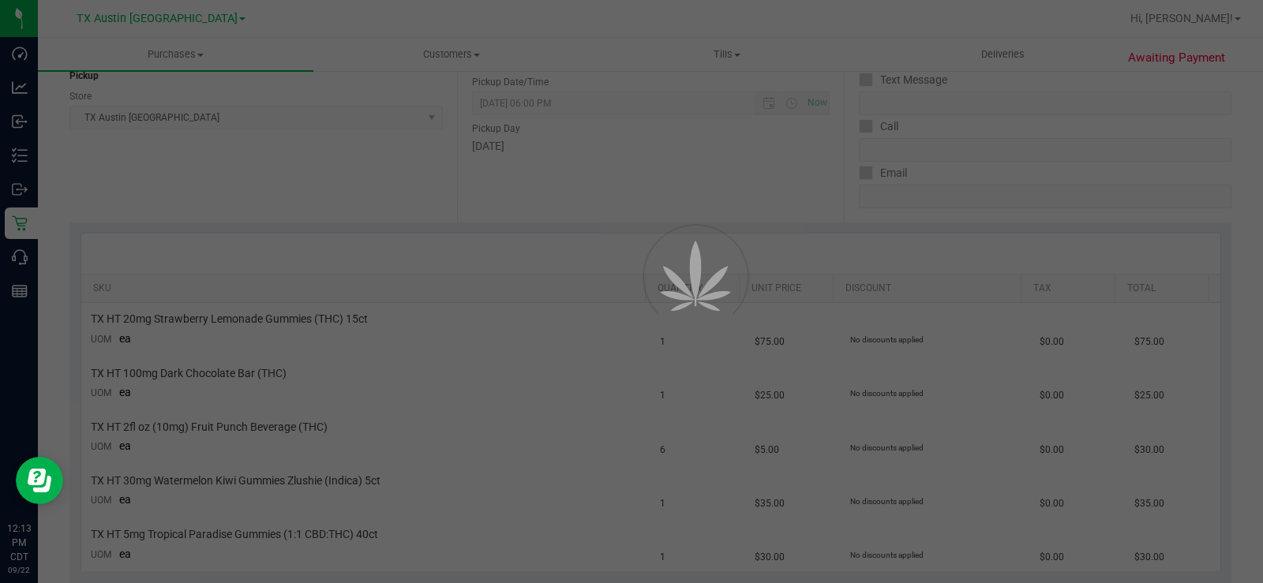
scroll to position [237, 0]
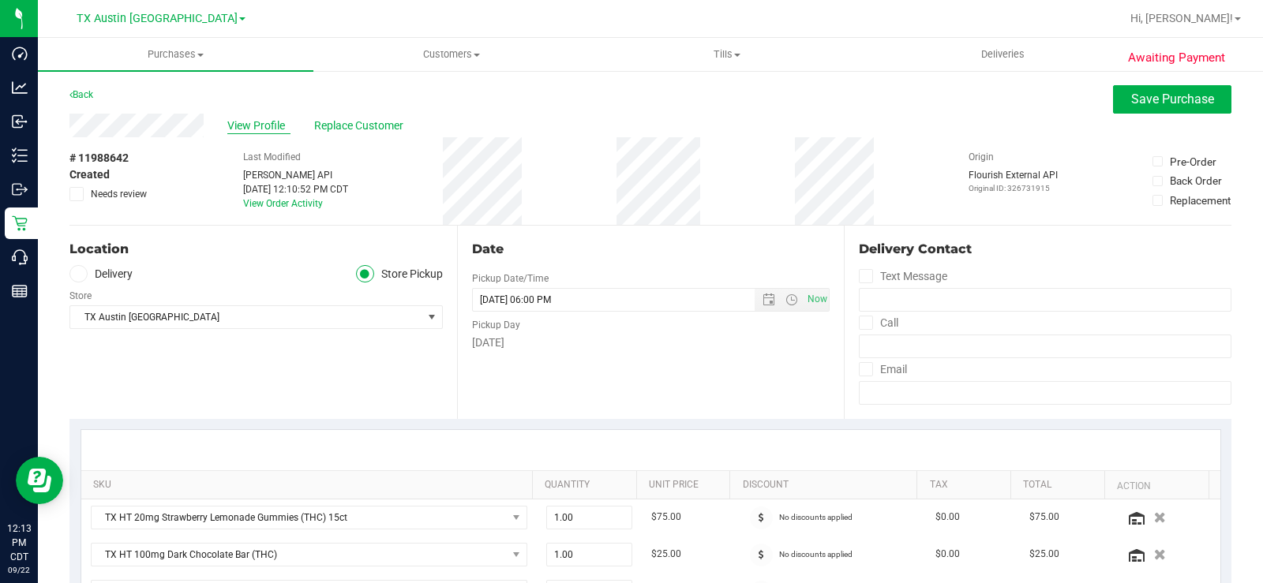
click at [269, 124] on span "View Profile" at bounding box center [258, 126] width 63 height 17
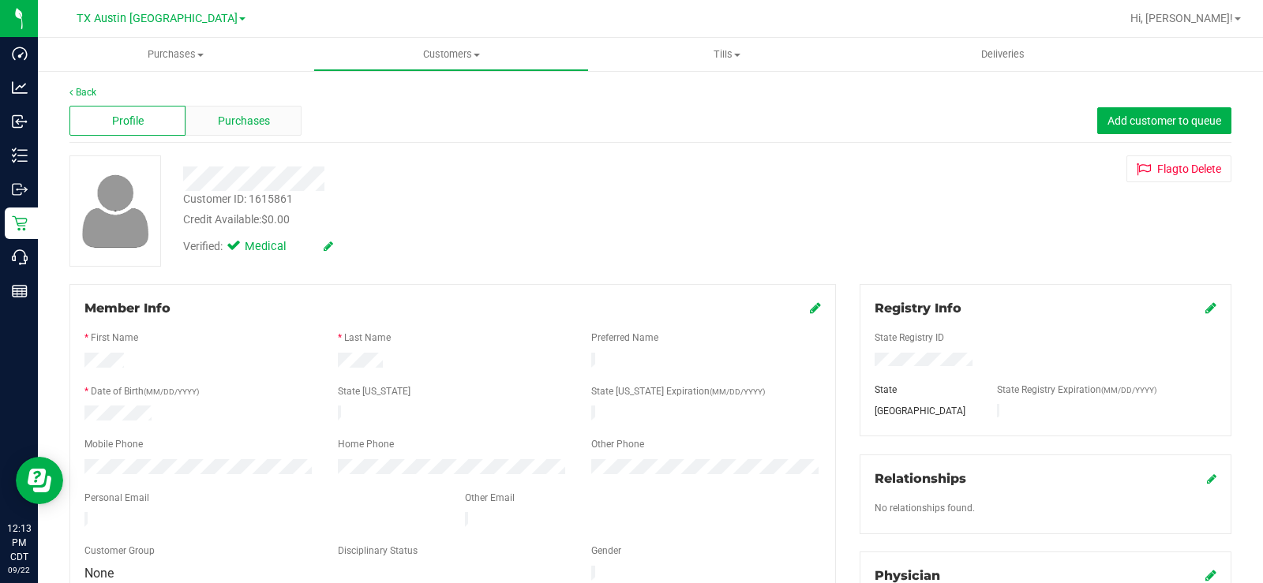
click at [261, 123] on span "Purchases" at bounding box center [244, 121] width 52 height 17
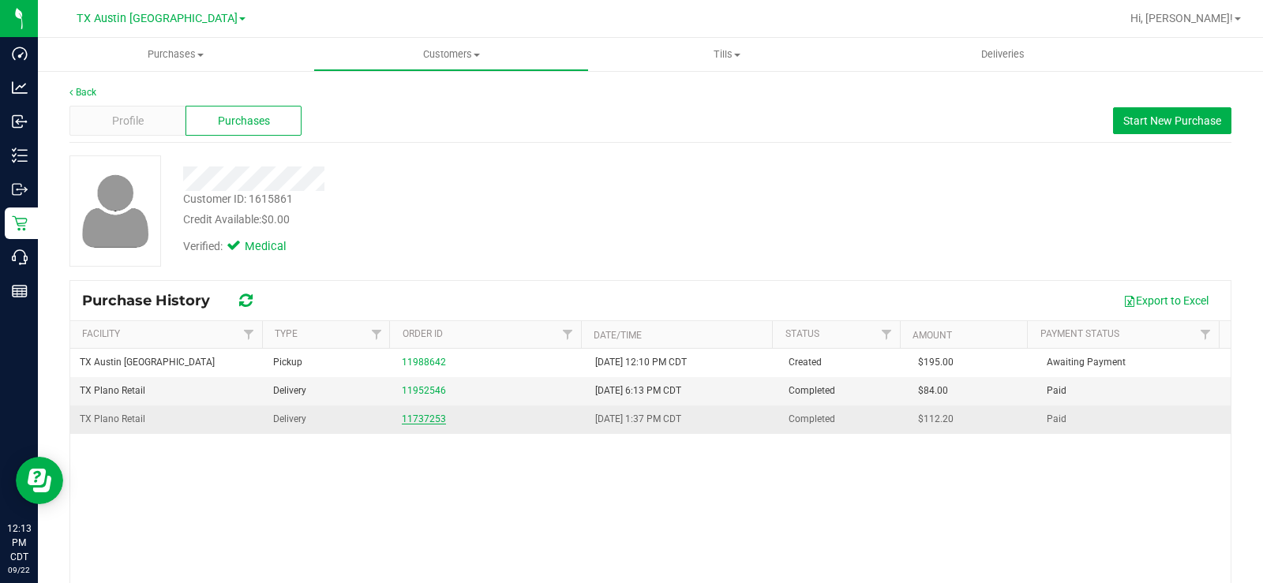
click at [416, 417] on link "11737253" at bounding box center [424, 419] width 44 height 11
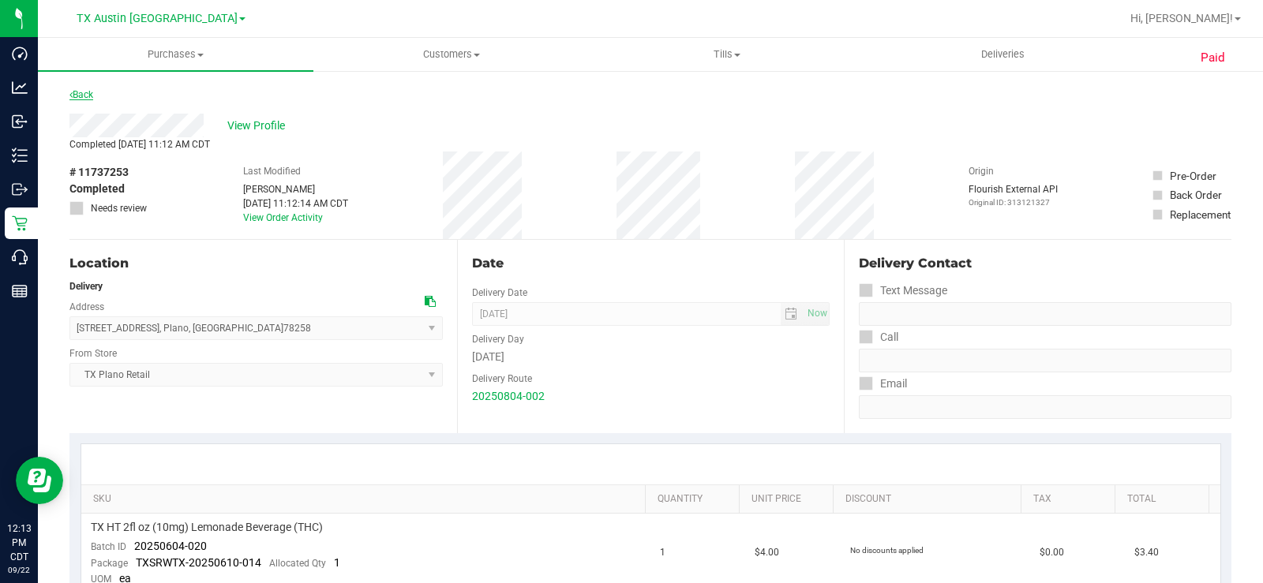
click at [80, 94] on link "Back" at bounding box center [81, 94] width 24 height 11
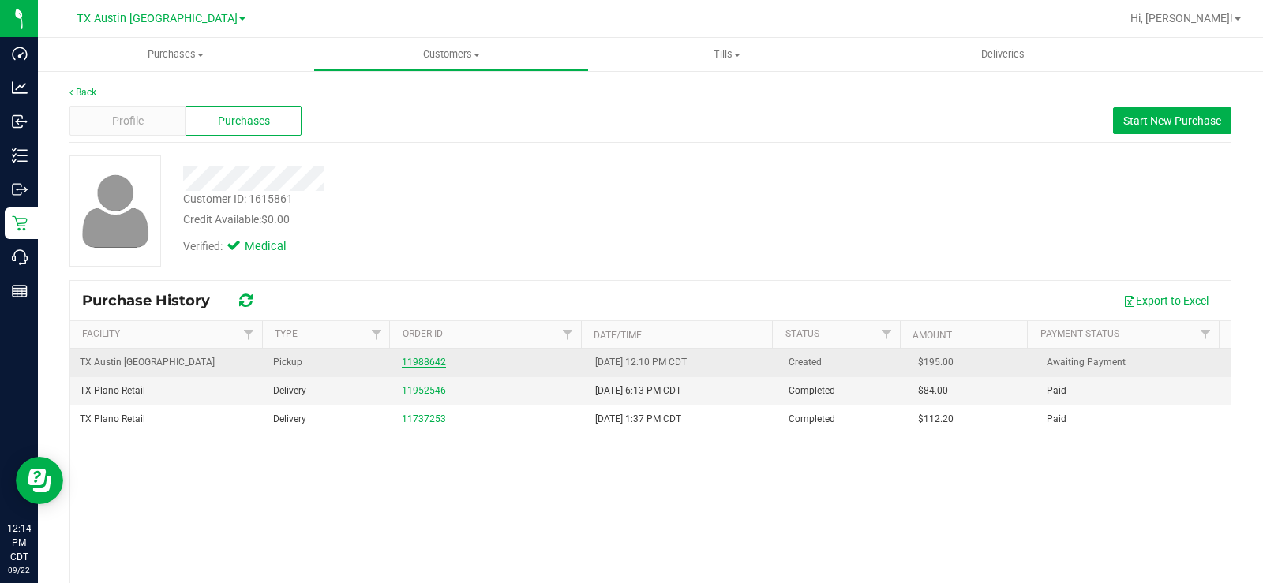
click at [423, 365] on link "11988642" at bounding box center [424, 362] width 44 height 11
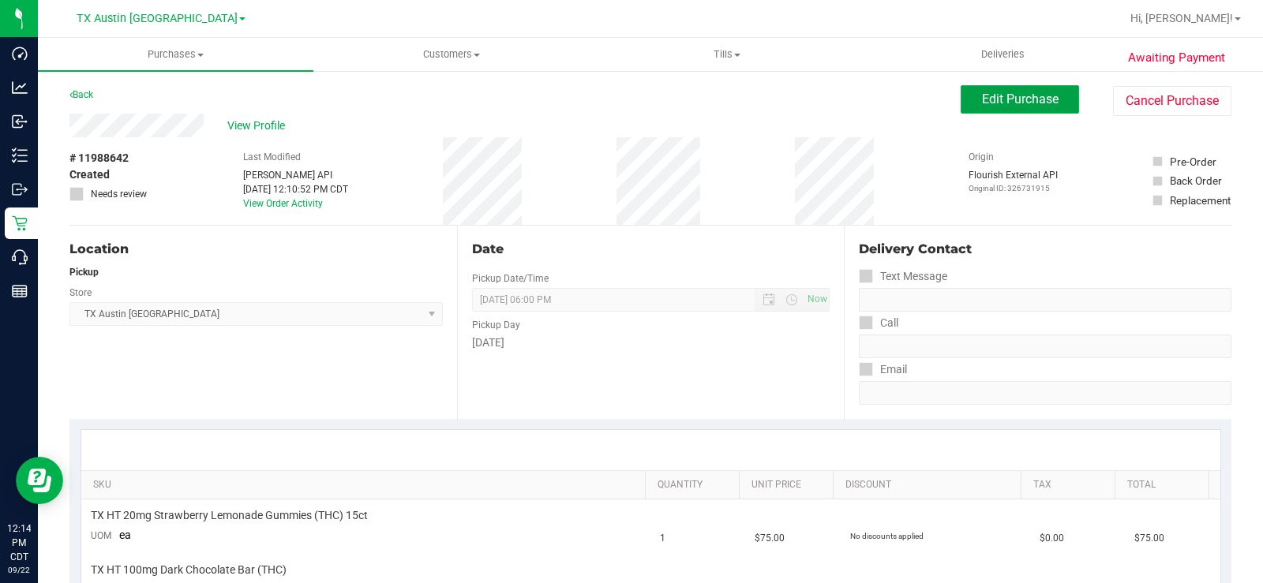
click at [1005, 85] on button "Edit Purchase" at bounding box center [1019, 99] width 118 height 28
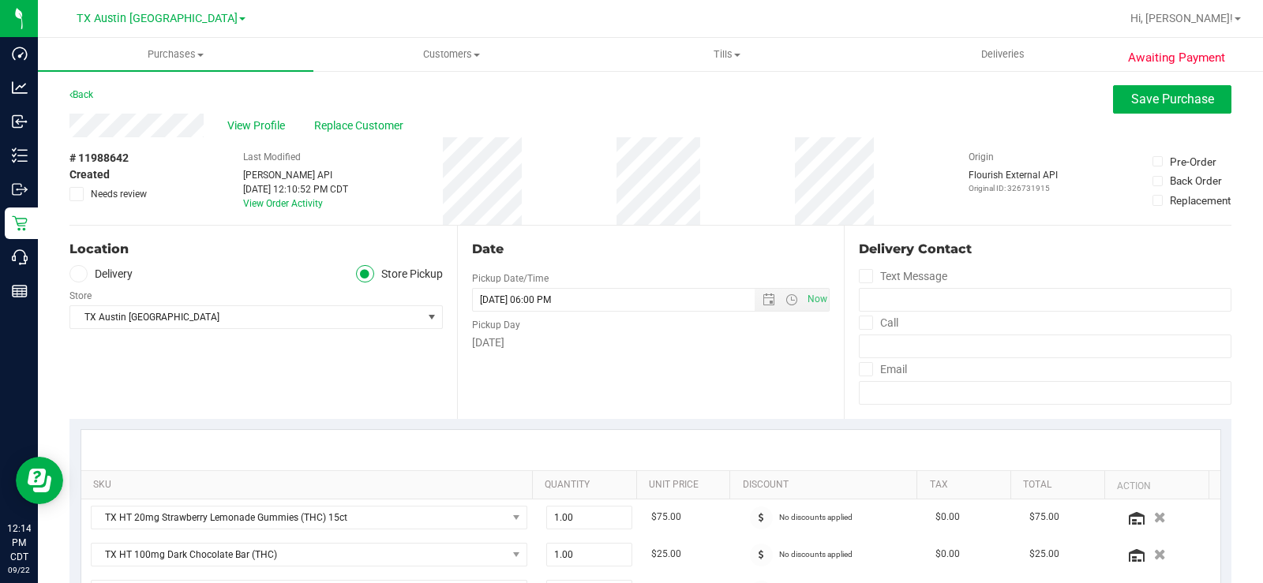
click at [77, 268] on span at bounding box center [78, 274] width 18 height 18
click at [0, 0] on input "Delivery" at bounding box center [0, 0] width 0 height 0
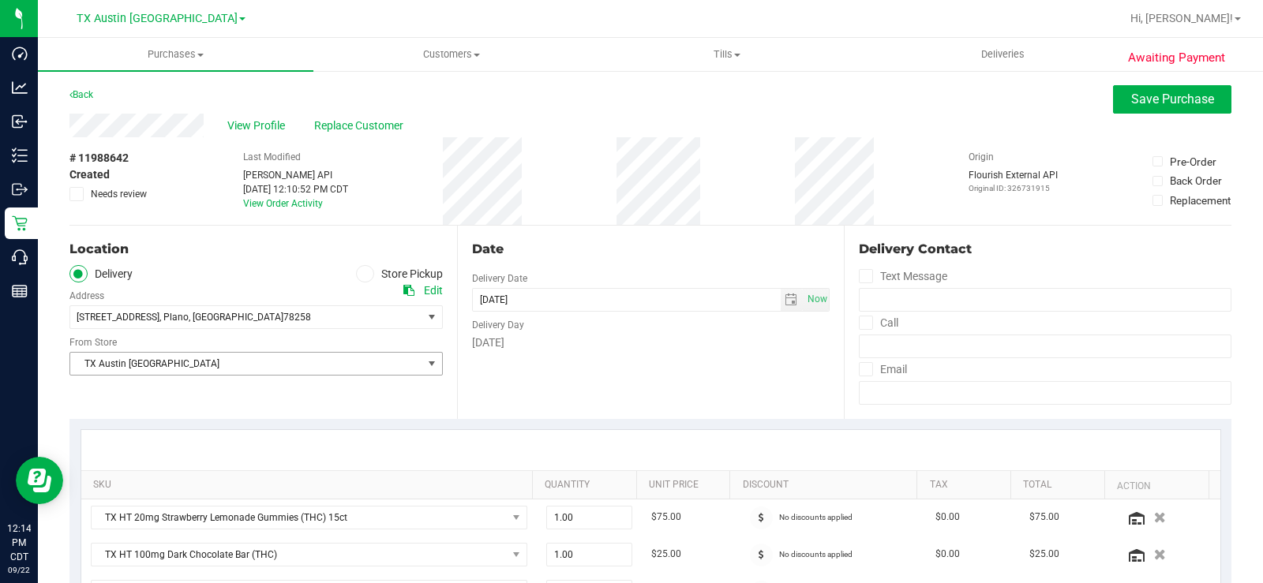
click at [143, 369] on span "TX Austin [GEOGRAPHIC_DATA]" at bounding box center [246, 364] width 352 height 22
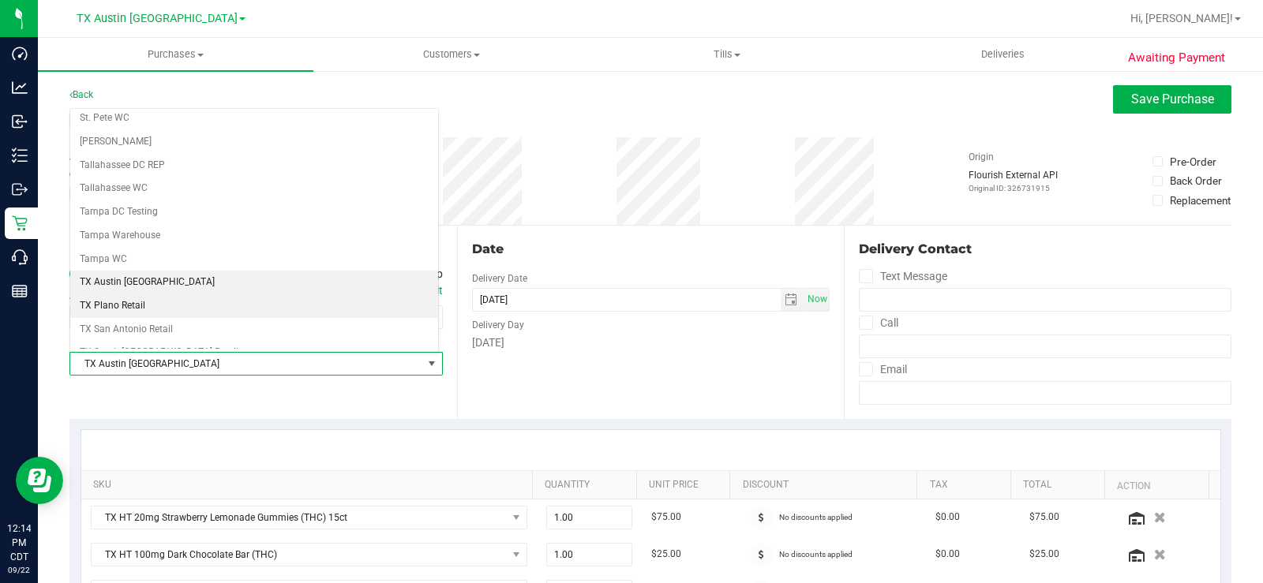
scroll to position [1062, 0]
drag, startPoint x: 150, startPoint y: 277, endPoint x: 231, endPoint y: 311, distance: 88.1
click at [151, 279] on li "TX Plano Retail" at bounding box center [254, 281] width 368 height 24
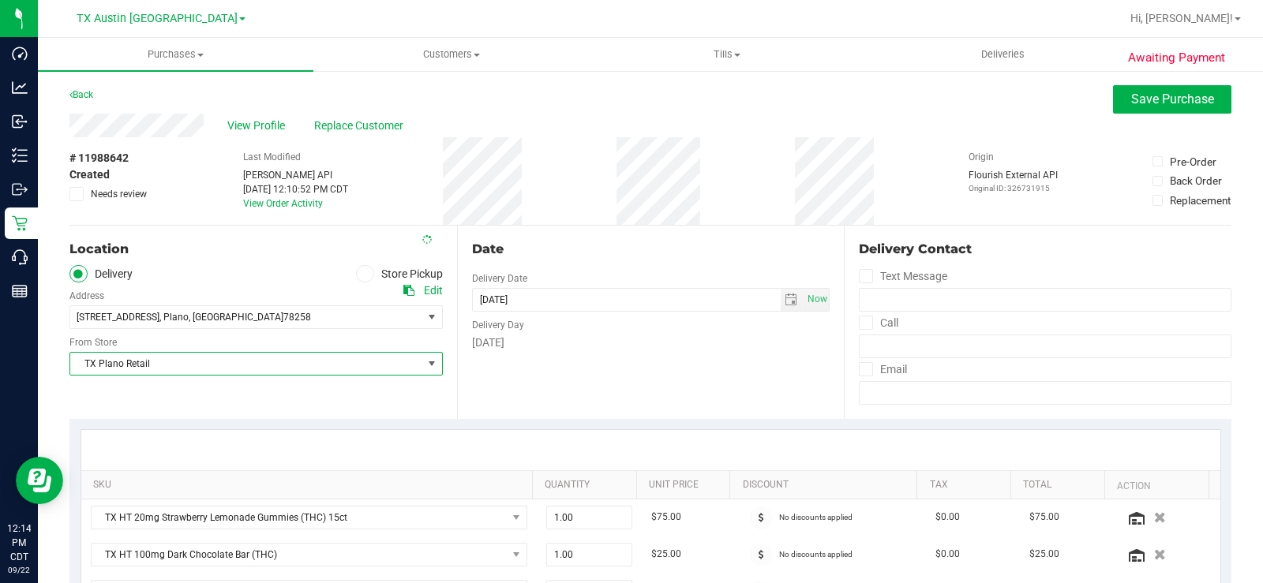
drag, startPoint x: 564, startPoint y: 353, endPoint x: 553, endPoint y: 350, distance: 11.3
click at [563, 353] on div "Date Delivery Date 09/23/2025 Now 09/23/2025 06:00 PM Now Delivery Day Tuesday" at bounding box center [650, 322] width 387 height 193
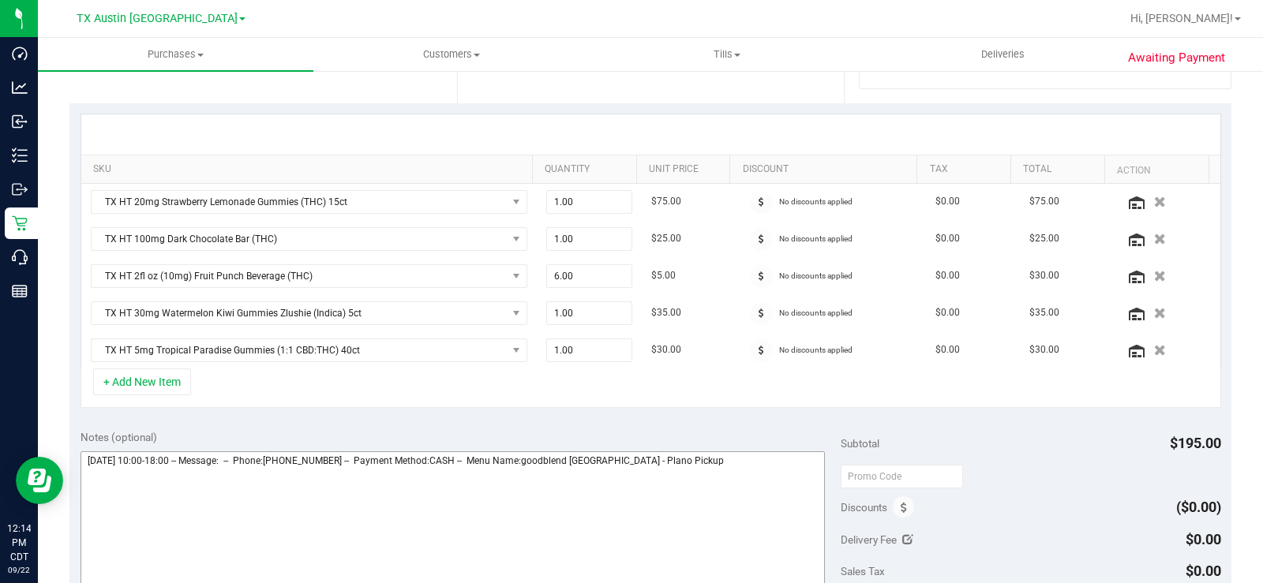
scroll to position [395, 0]
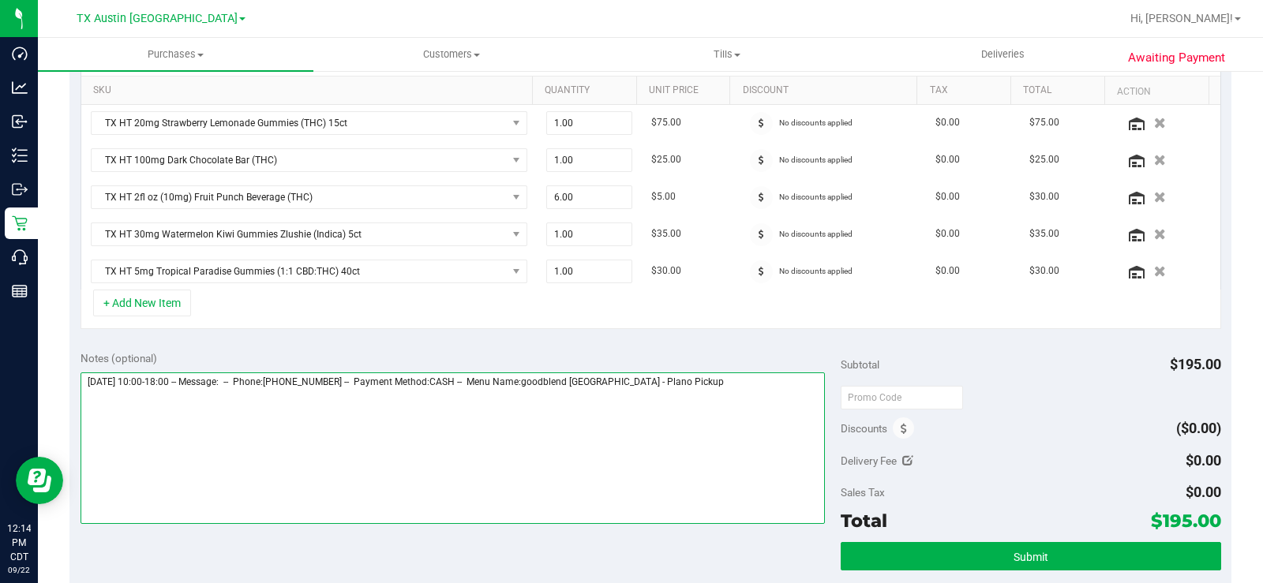
click at [681, 391] on textarea at bounding box center [452, 448] width 744 height 152
type textarea "[DATE] 10:00-18:00 -- Message: -- Phone:[PHONE_NUMBER] -- Payment Method:CASH -…"
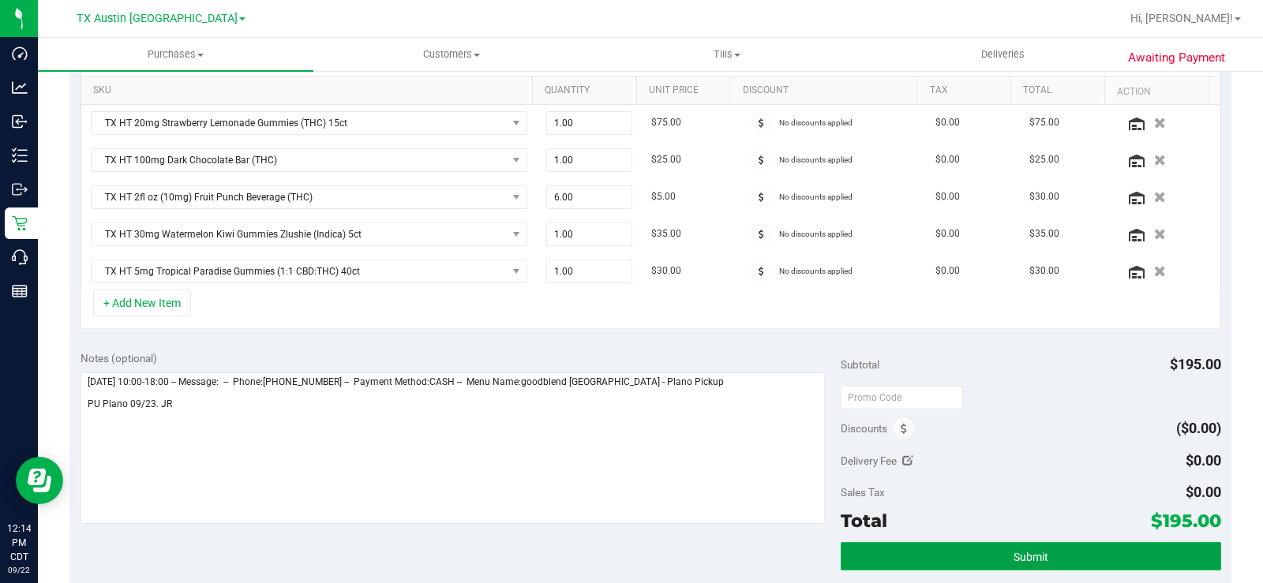
click at [911, 554] on button "Submit" at bounding box center [1030, 556] width 380 height 28
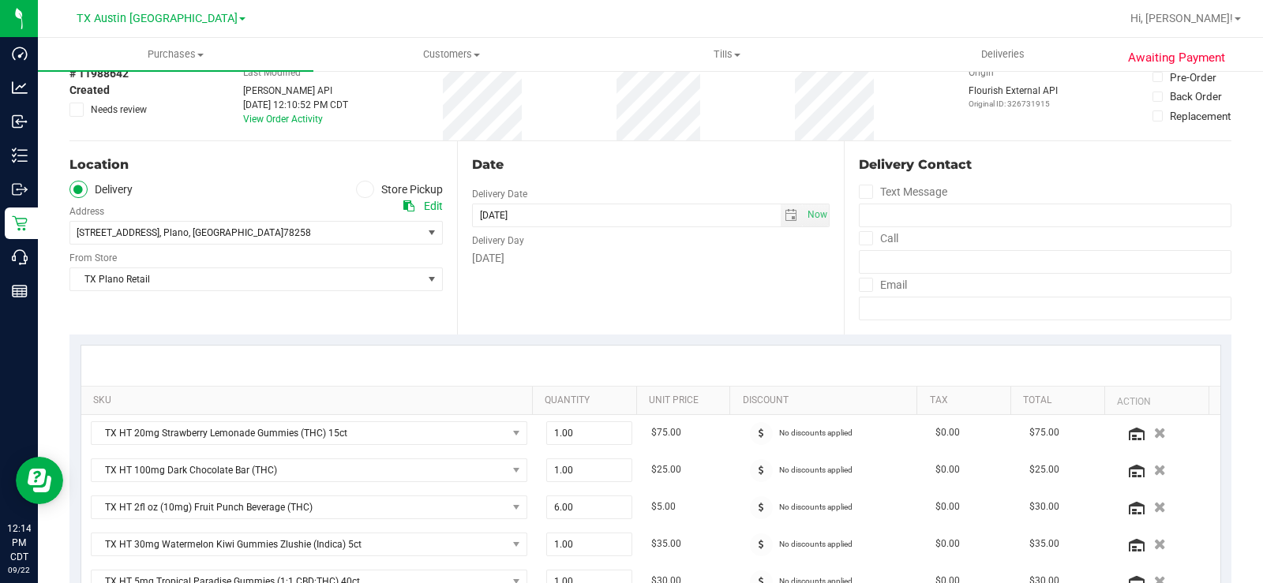
scroll to position [79, 0]
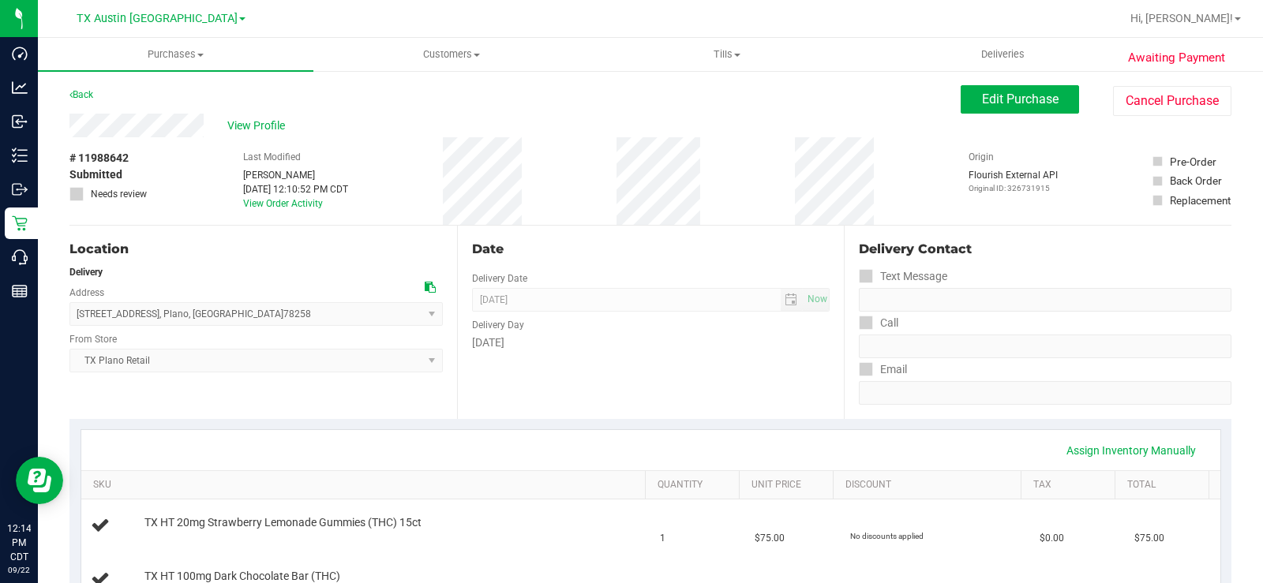
drag, startPoint x: 204, startPoint y: 124, endPoint x: 53, endPoint y: 128, distance: 150.8
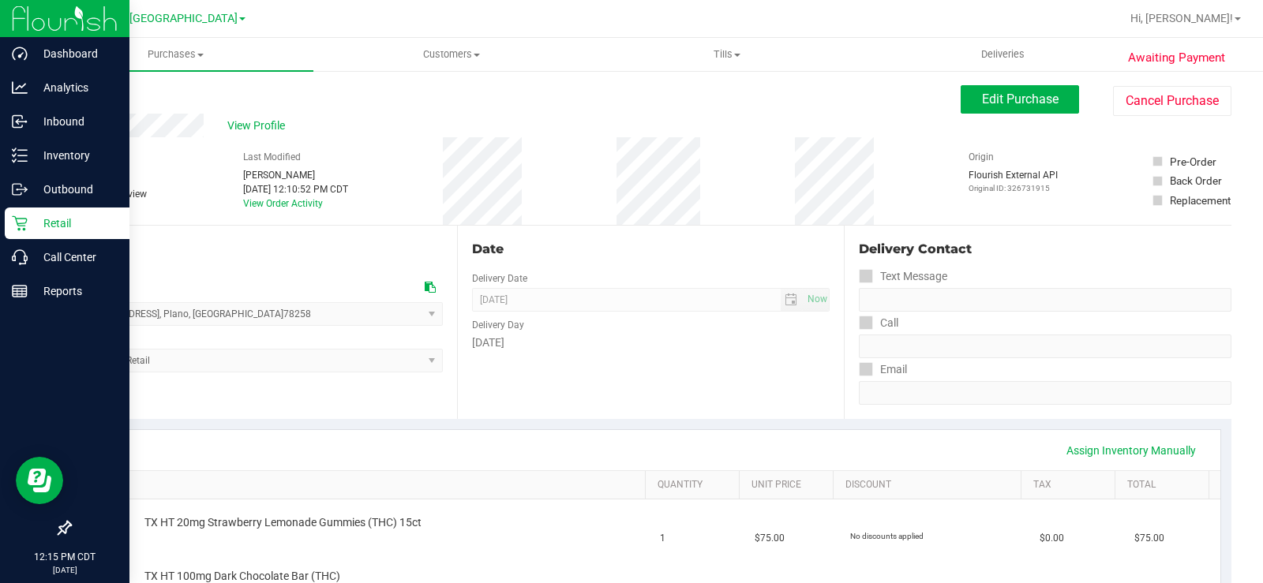
click at [18, 216] on icon at bounding box center [20, 223] width 16 height 16
click at [30, 213] on div "Retail" at bounding box center [67, 224] width 125 height 32
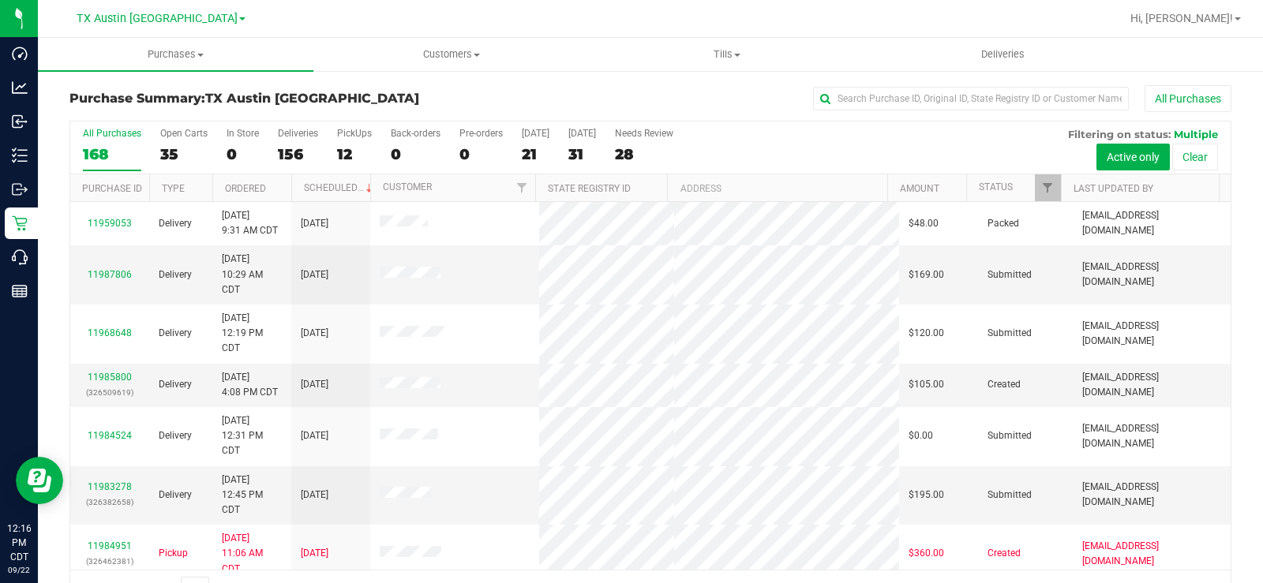
click at [166, 145] on div "35" at bounding box center [183, 154] width 47 height 18
click at [0, 0] on input "Open Carts 35" at bounding box center [0, 0] width 0 height 0
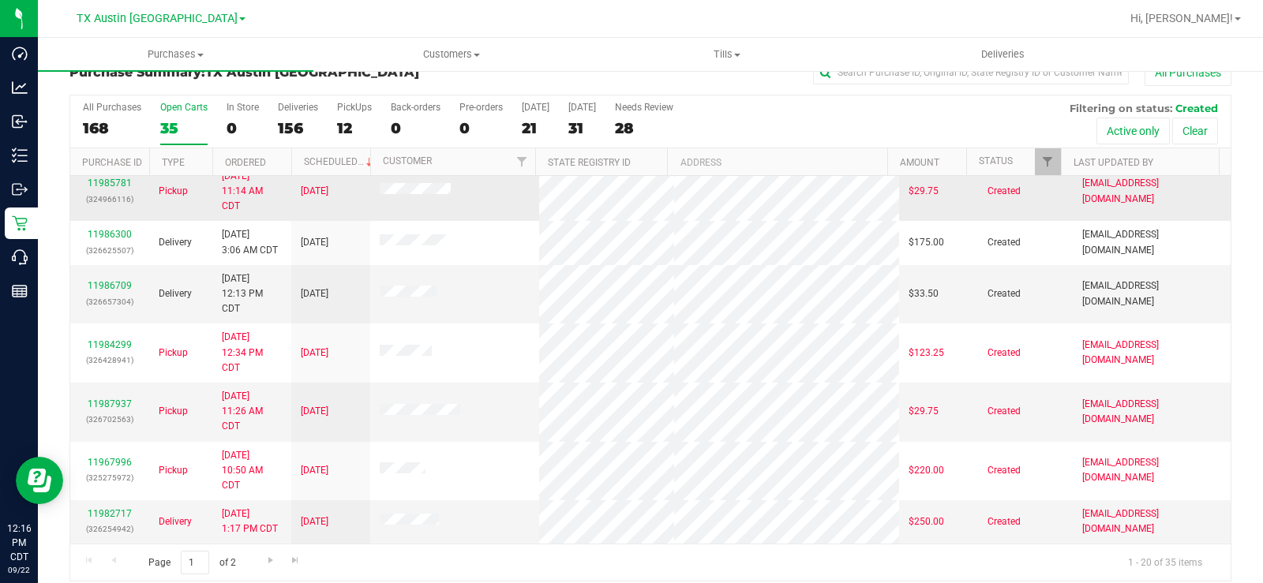
scroll to position [40, 0]
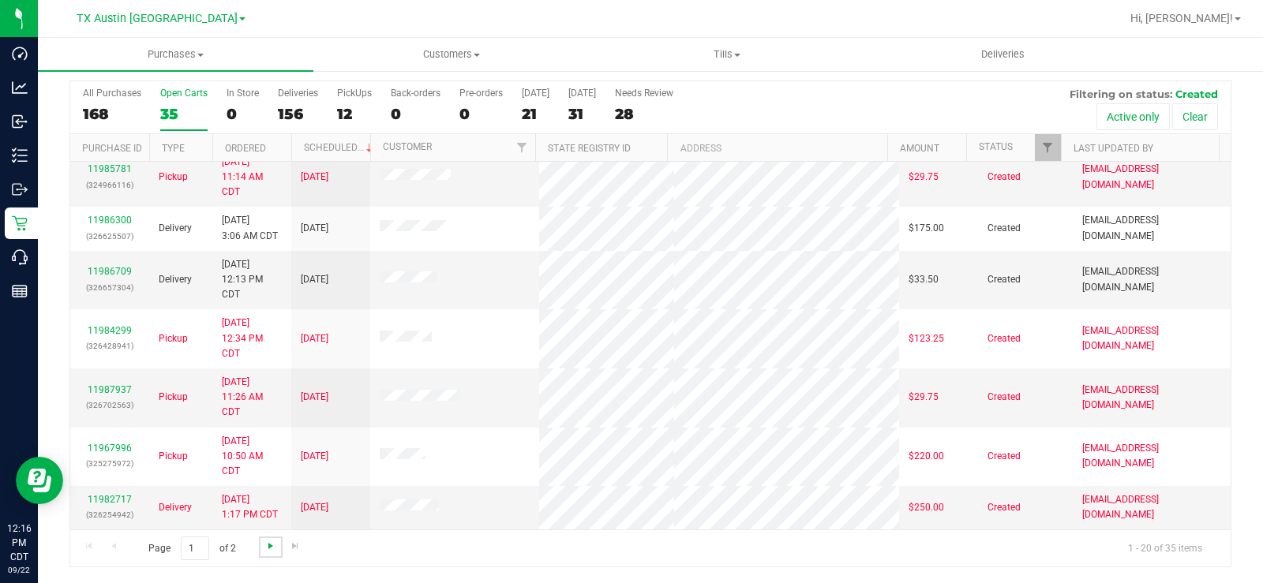
click at [268, 548] on span "Go to the next page" at bounding box center [270, 546] width 13 height 13
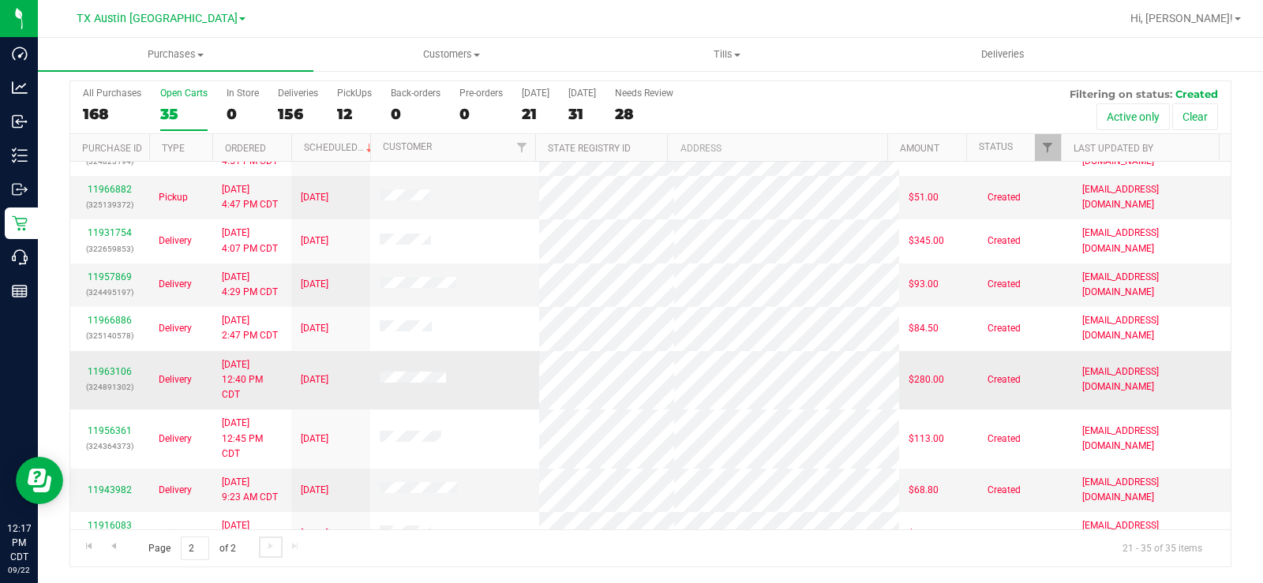
scroll to position [333, 0]
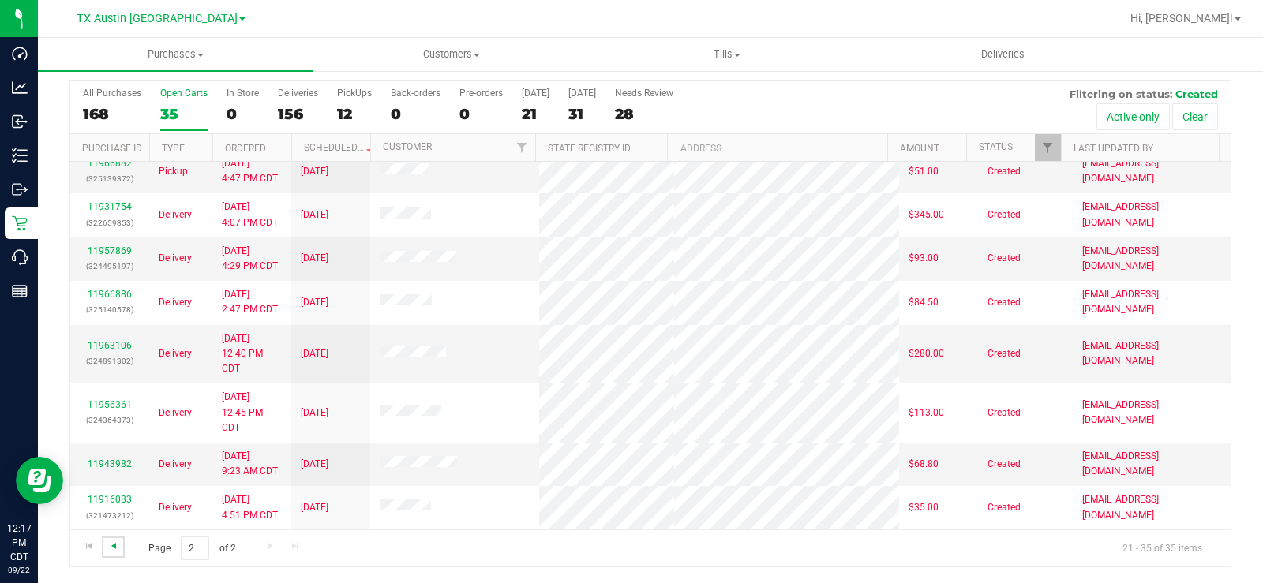
click at [118, 549] on span "Go to the previous page" at bounding box center [113, 546] width 13 height 13
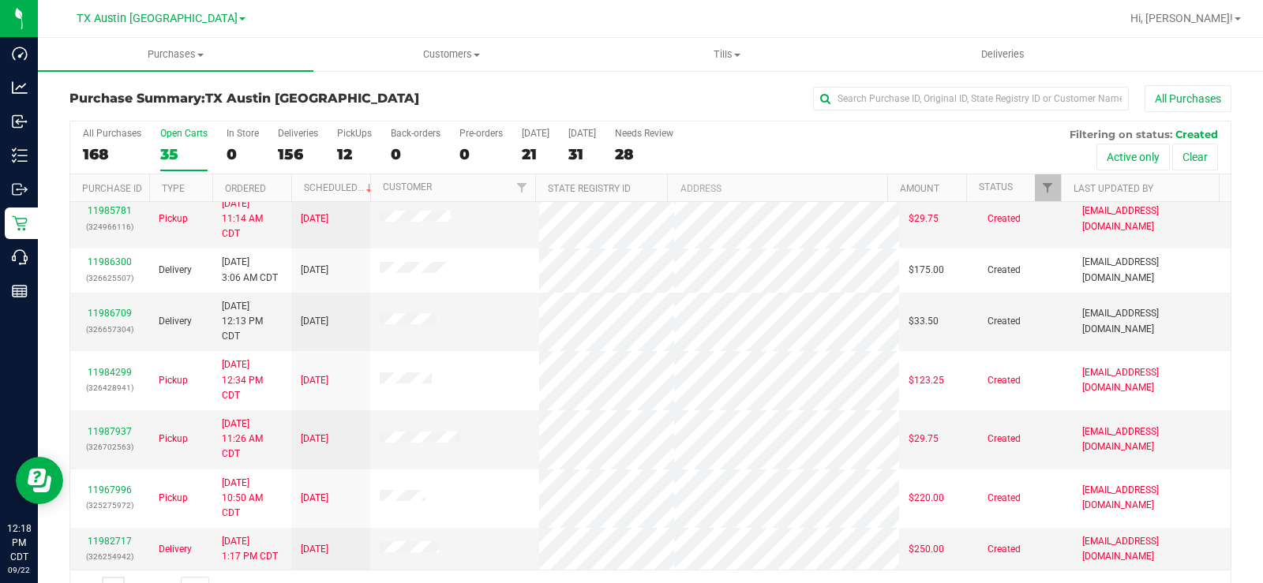
scroll to position [688, 0]
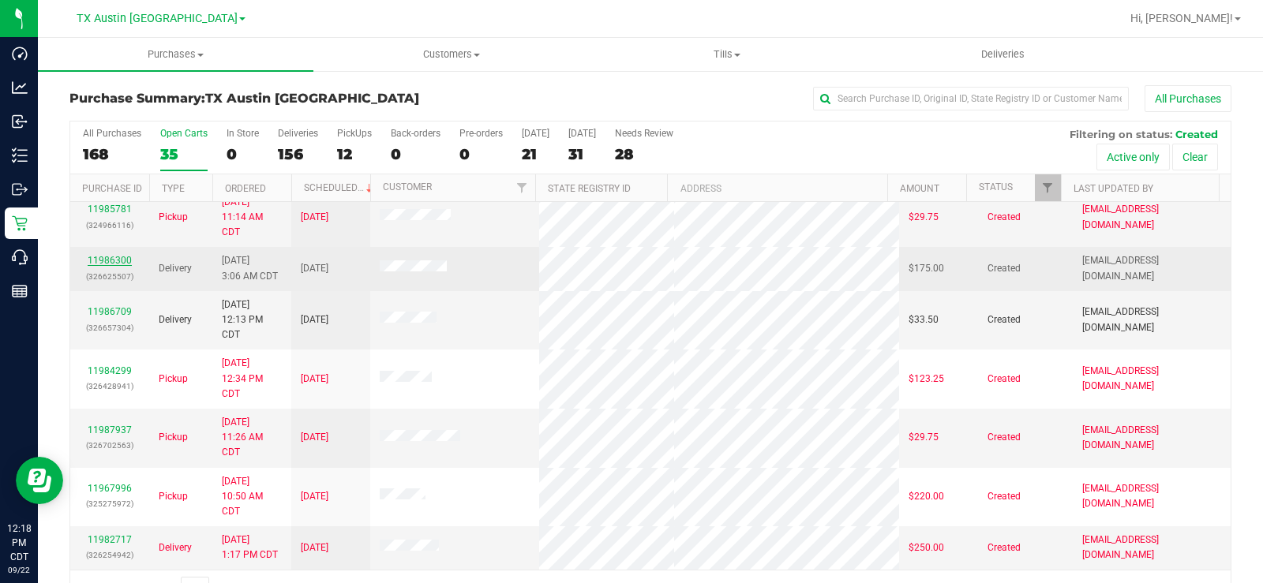
click at [103, 256] on link "11986300" at bounding box center [110, 260] width 44 height 11
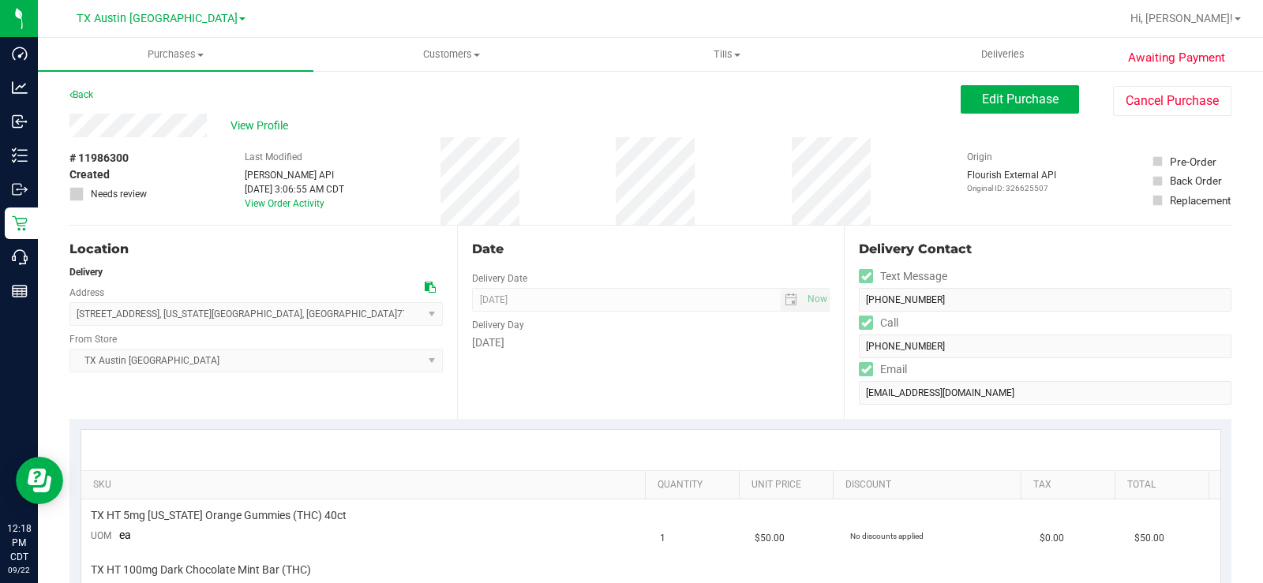
click at [207, 125] on div "View Profile" at bounding box center [514, 126] width 891 height 24
click at [171, 125] on div "View Profile" at bounding box center [514, 126] width 891 height 24
click at [426, 289] on icon at bounding box center [430, 287] width 11 height 11
click at [253, 124] on span "View Profile" at bounding box center [261, 126] width 63 height 17
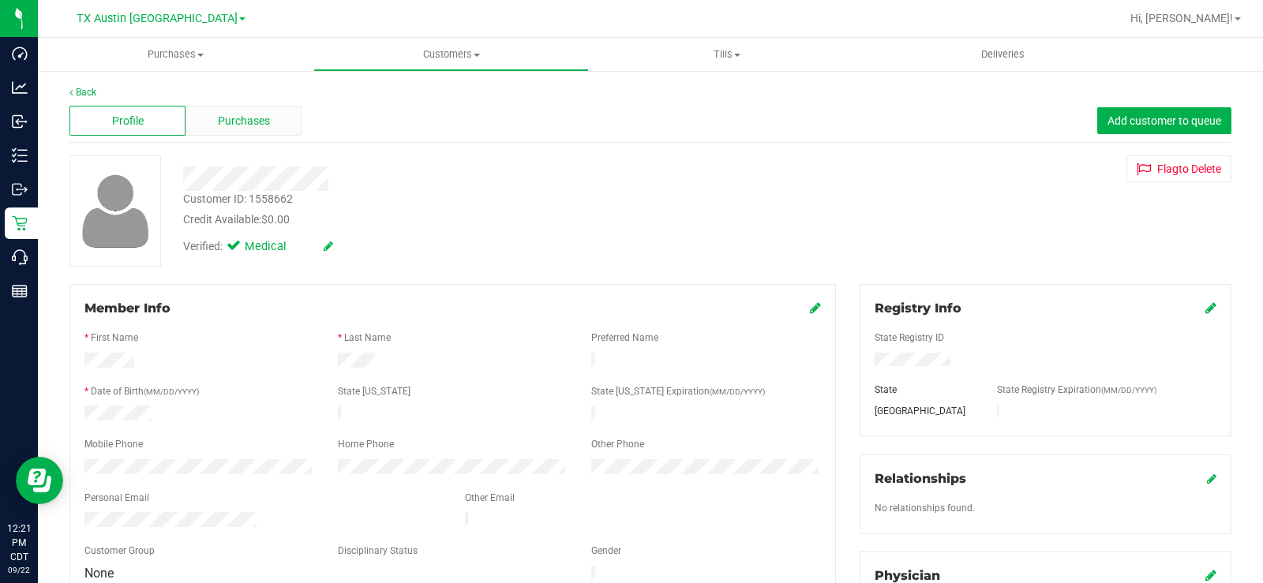
click at [257, 109] on div "Purchases" at bounding box center [243, 121] width 116 height 30
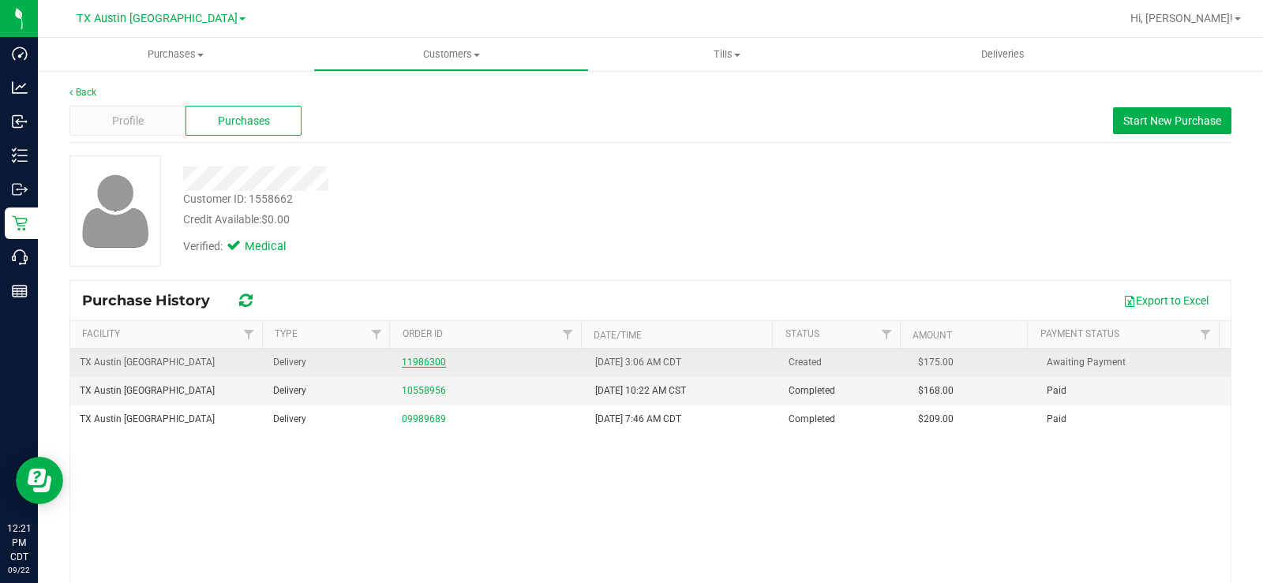
click at [421, 361] on link "11986300" at bounding box center [424, 362] width 44 height 11
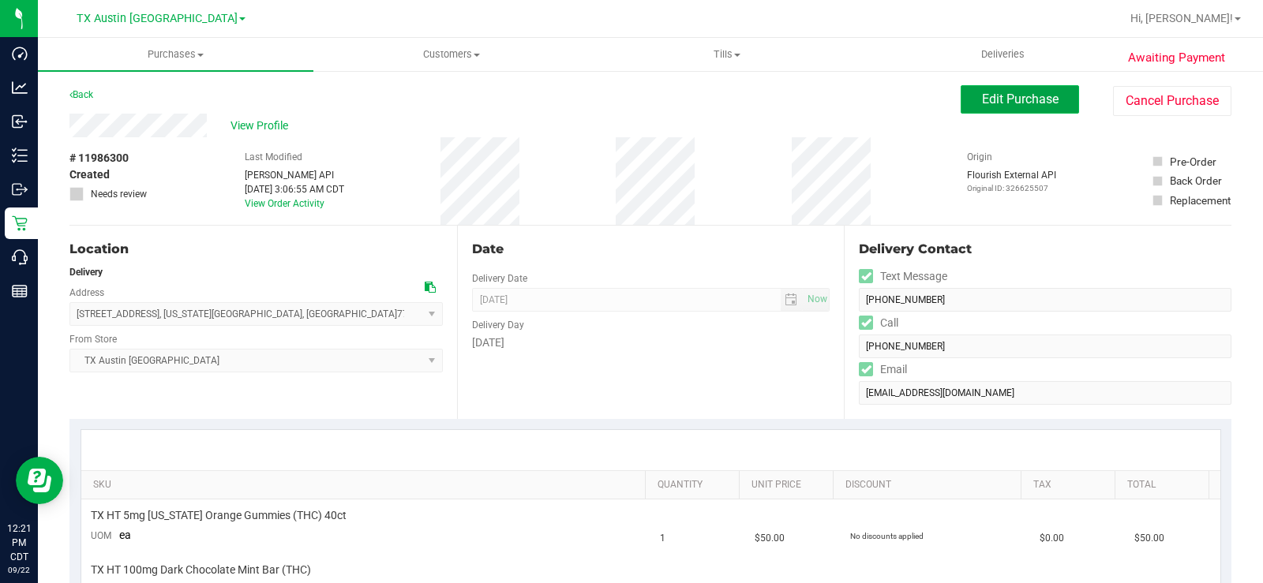
click at [1014, 101] on span "Edit Purchase" at bounding box center [1020, 99] width 77 height 15
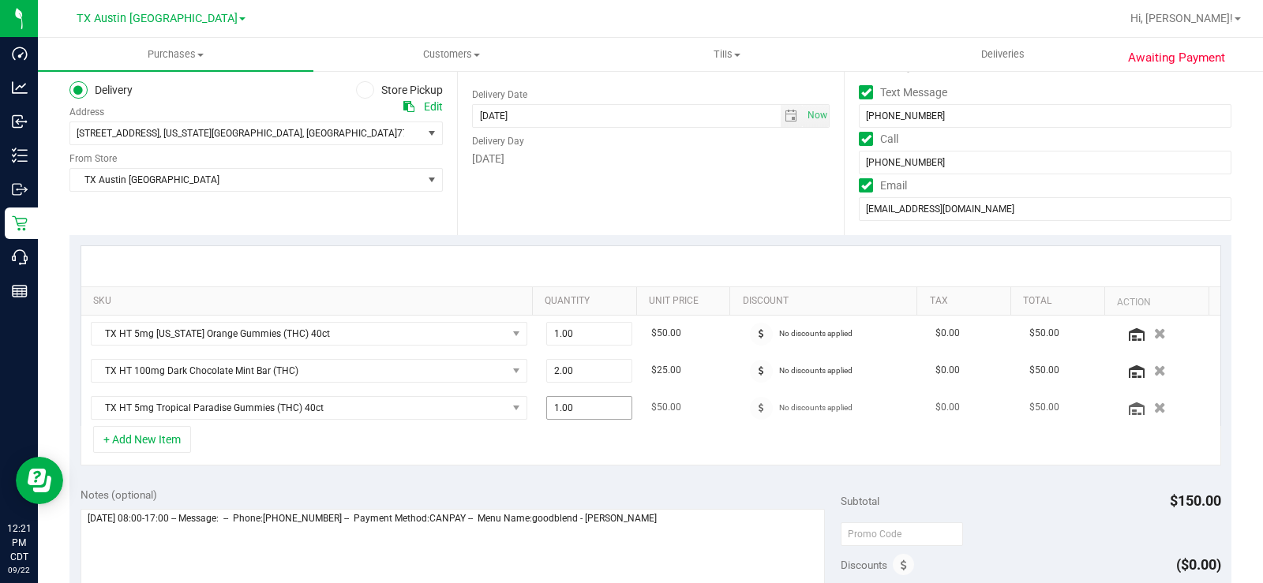
scroll to position [237, 0]
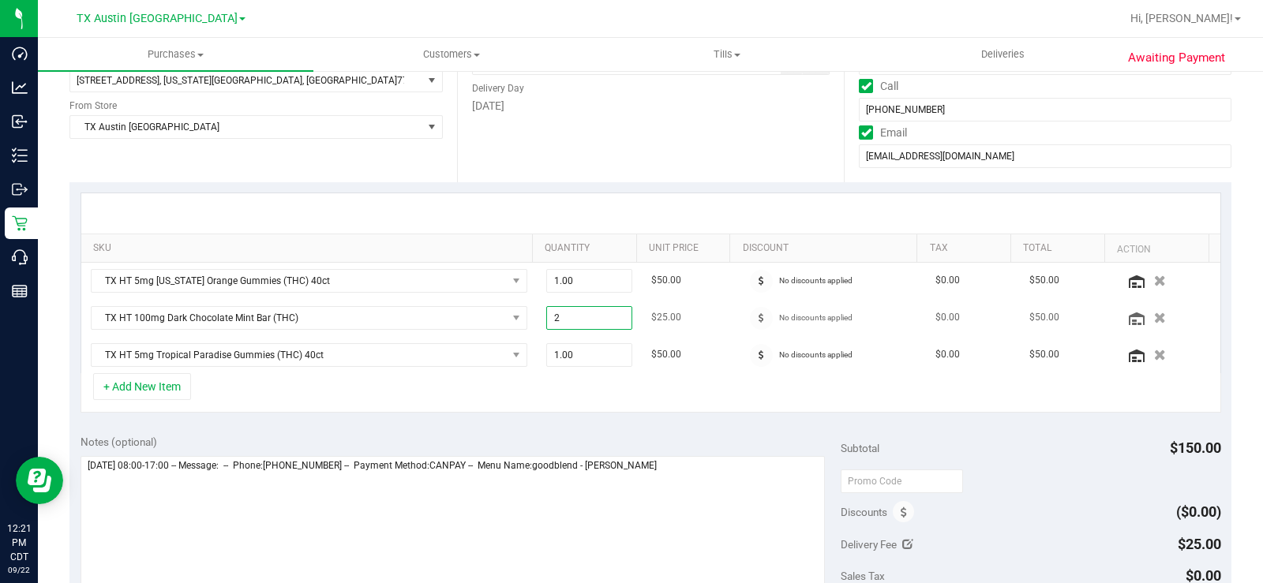
drag, startPoint x: 569, startPoint y: 320, endPoint x: 529, endPoint y: 305, distance: 42.9
click at [537, 312] on td "2.00 2" at bounding box center [589, 318] width 105 height 37
type input "1"
type input "1.00"
click at [551, 390] on div "+ Add New Item" at bounding box center [650, 392] width 1140 height 39
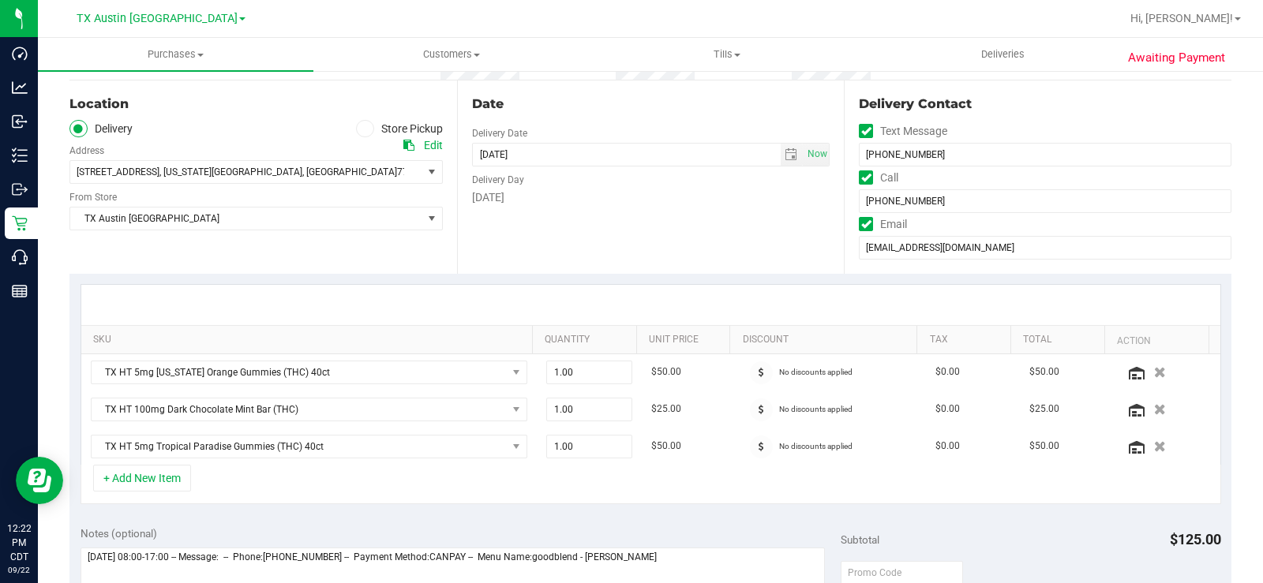
scroll to position [0, 0]
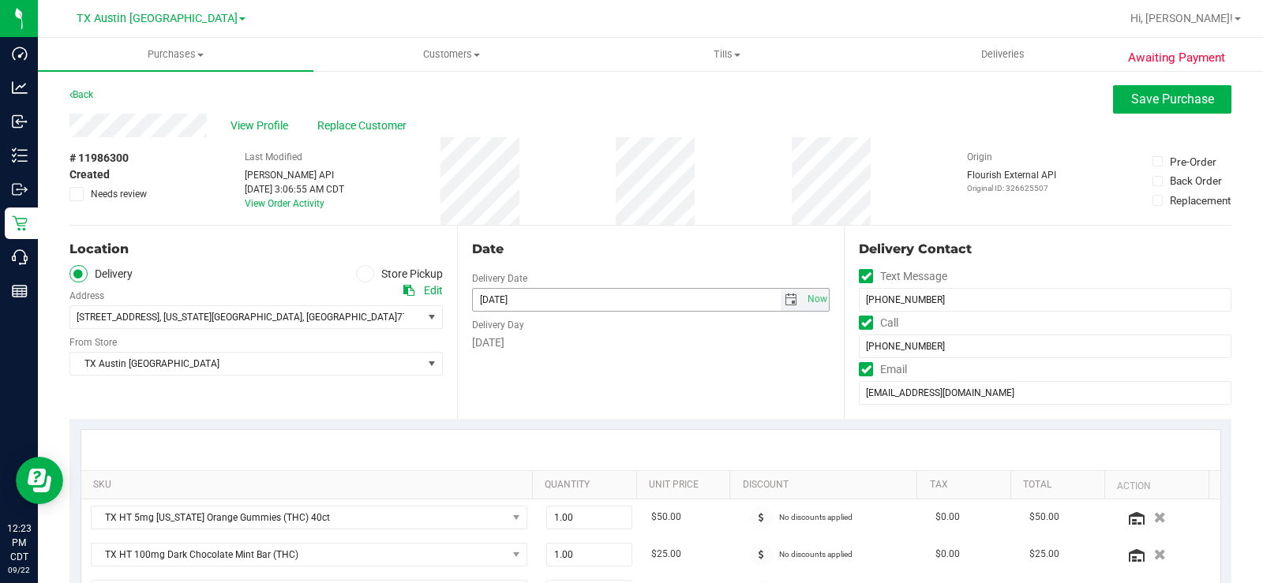
click at [784, 300] on span "select" at bounding box center [790, 300] width 13 height 13
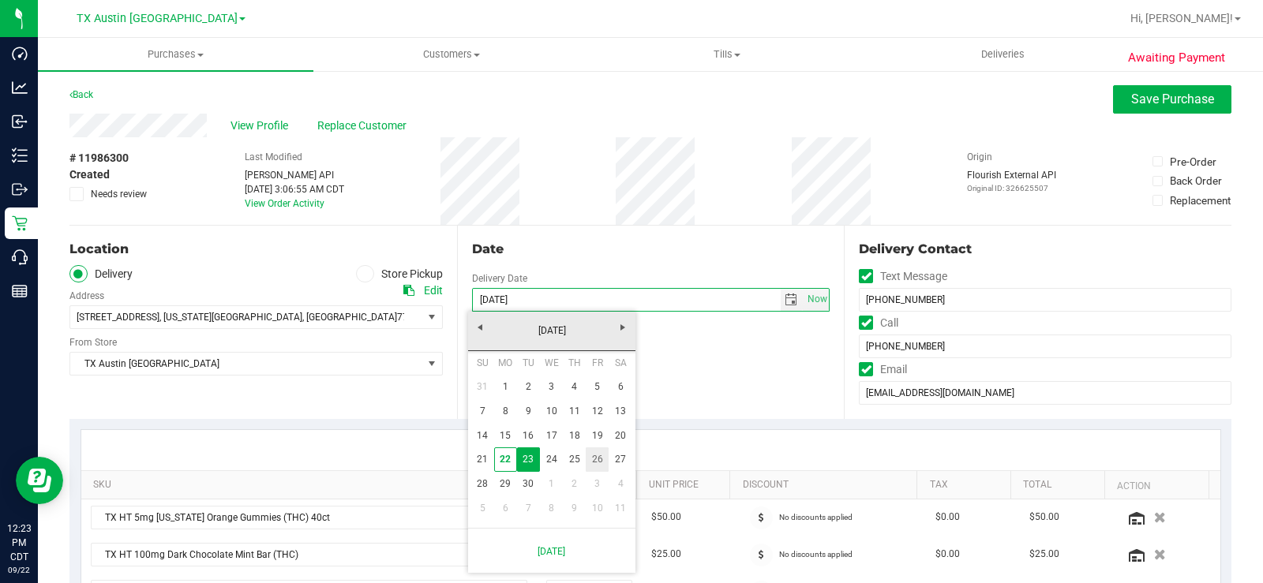
click at [599, 458] on link "26" at bounding box center [597, 459] width 23 height 24
type input "09/26/2025"
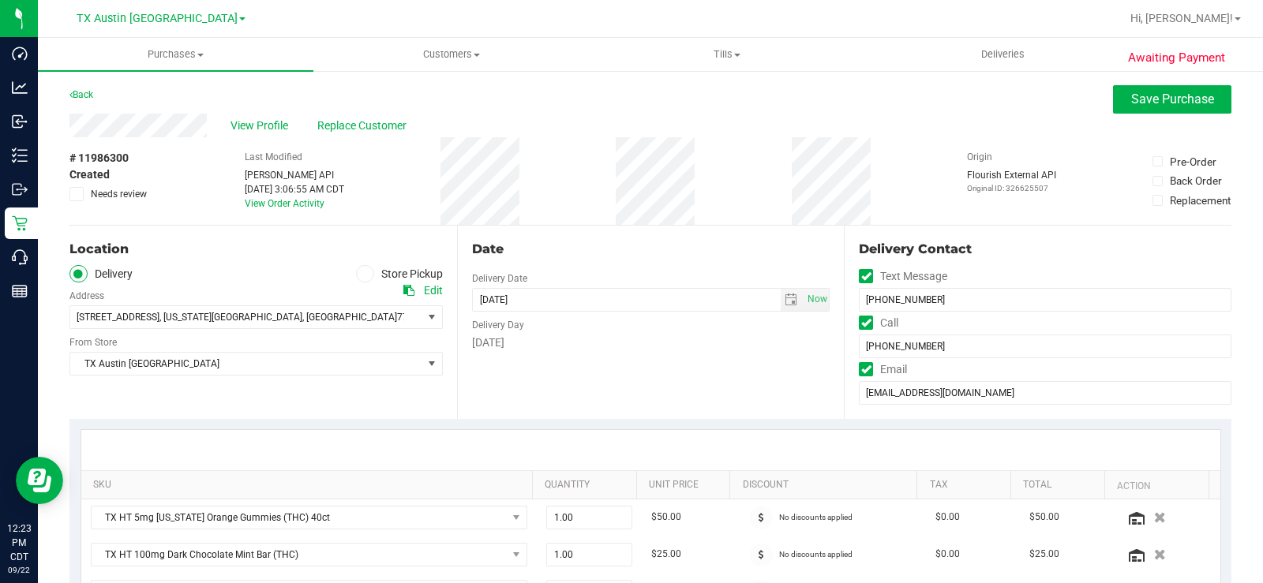
click at [590, 383] on div "Date Delivery Date 09/26/2025 Now 09/26/2025 07:00 AM Now Delivery Day Friday" at bounding box center [650, 322] width 387 height 193
click at [243, 395] on div "Location Delivery Store Pickup Address Edit 2306 Edgedale Dr , Missouri City , …" at bounding box center [262, 322] width 387 height 193
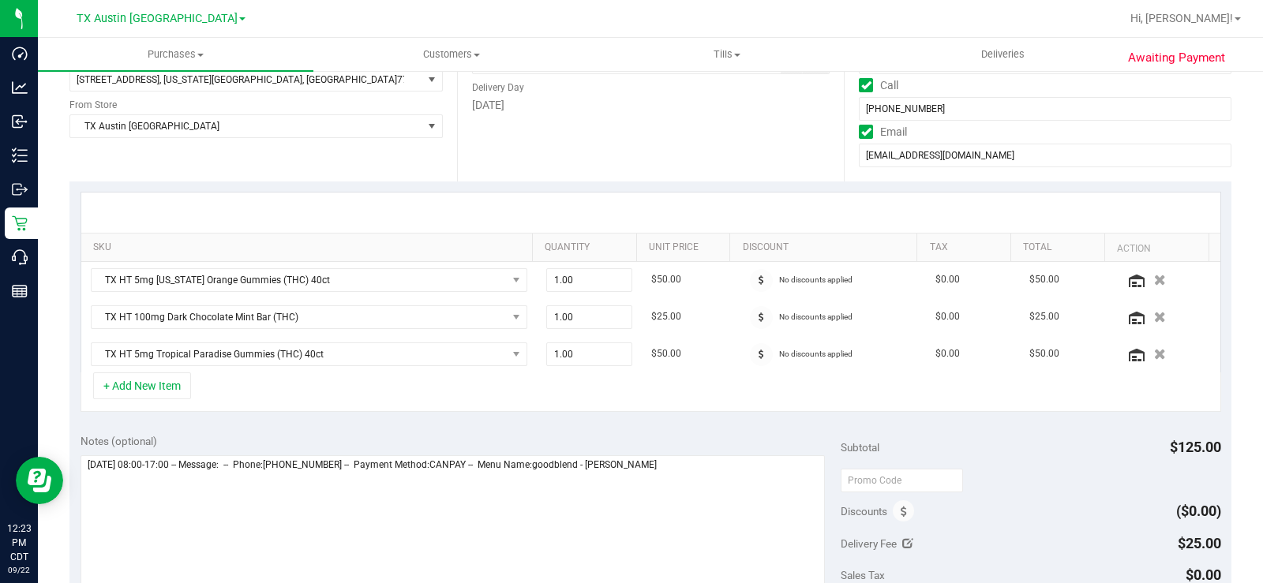
scroll to position [316, 0]
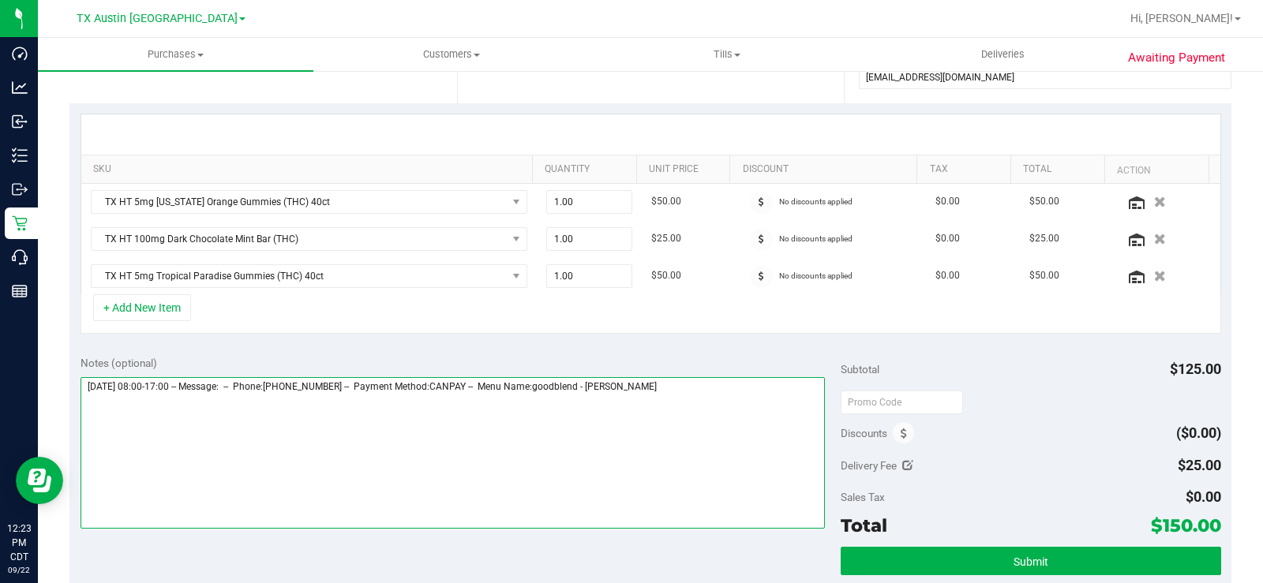
click at [715, 381] on textarea at bounding box center [452, 453] width 744 height 152
click at [233, 412] on textarea at bounding box center [452, 453] width 744 height 152
click at [311, 410] on textarea at bounding box center [452, 453] width 744 height 152
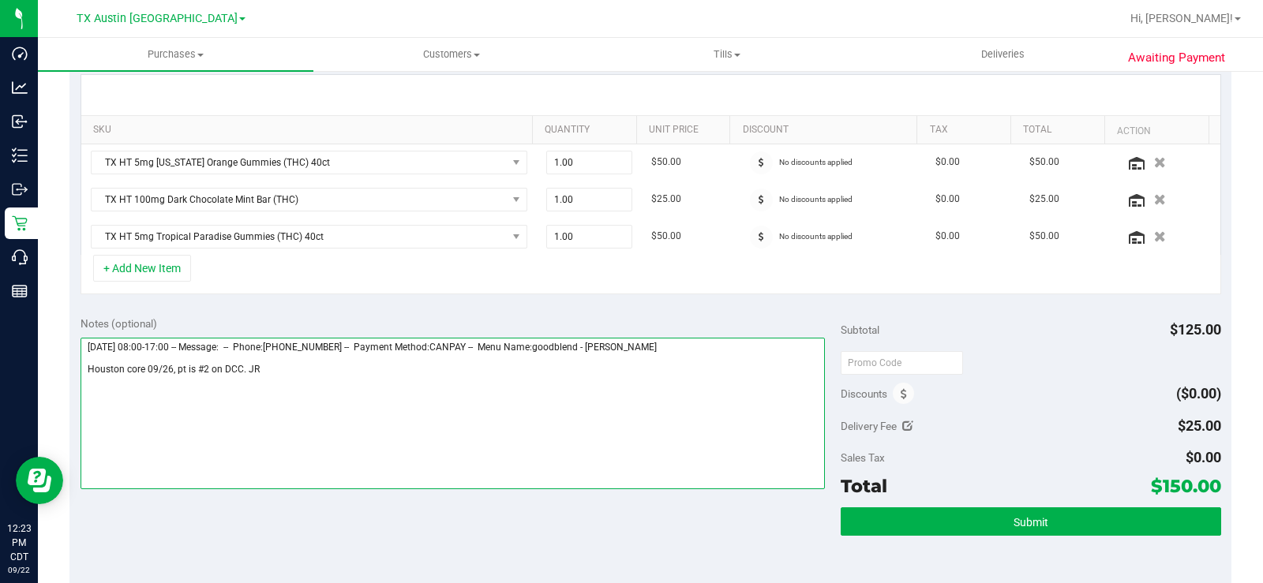
scroll to position [473, 0]
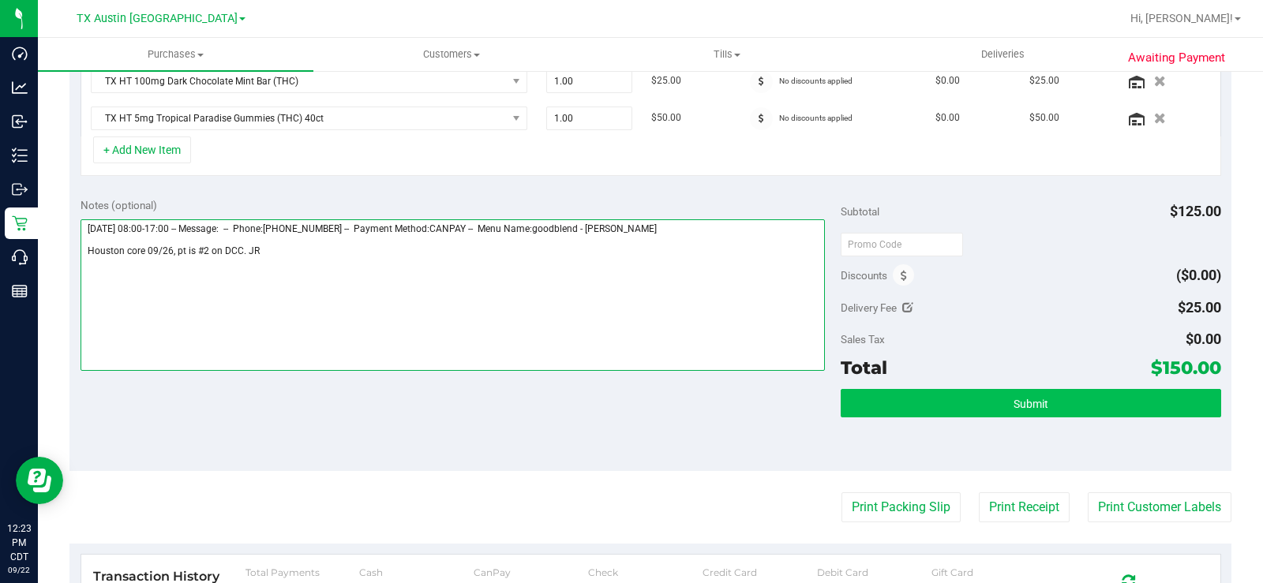
type textarea "Tuesday 09/23/2025 08:00-17:00 -- Message: -- Phone:2816350600 -- Payment Metho…"
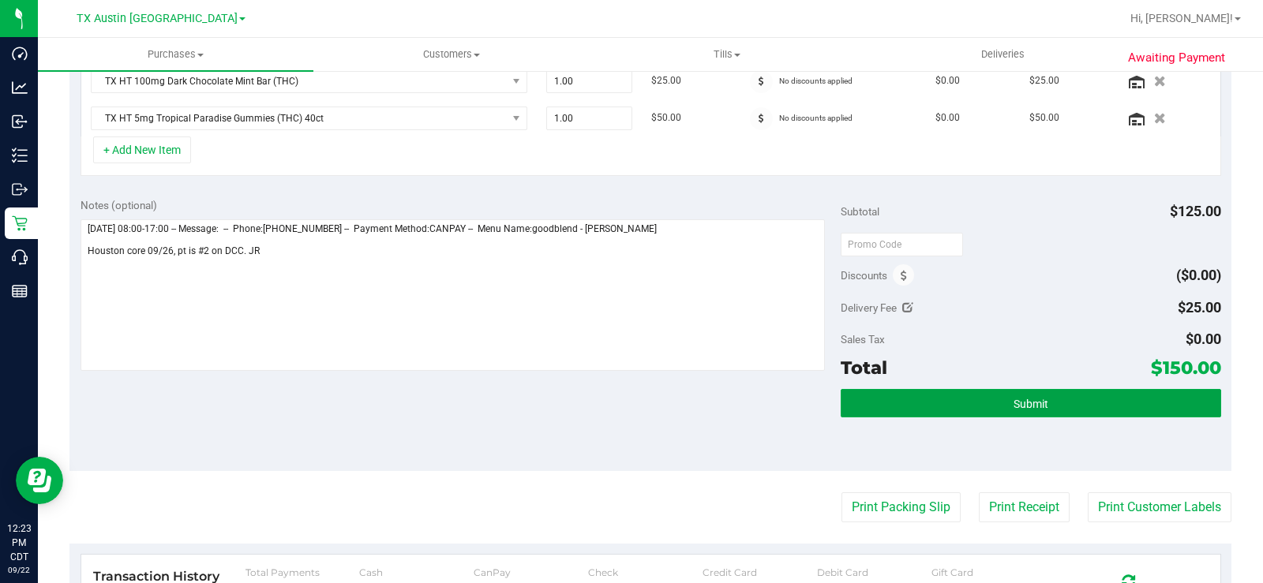
click at [867, 406] on button "Submit" at bounding box center [1030, 403] width 380 height 28
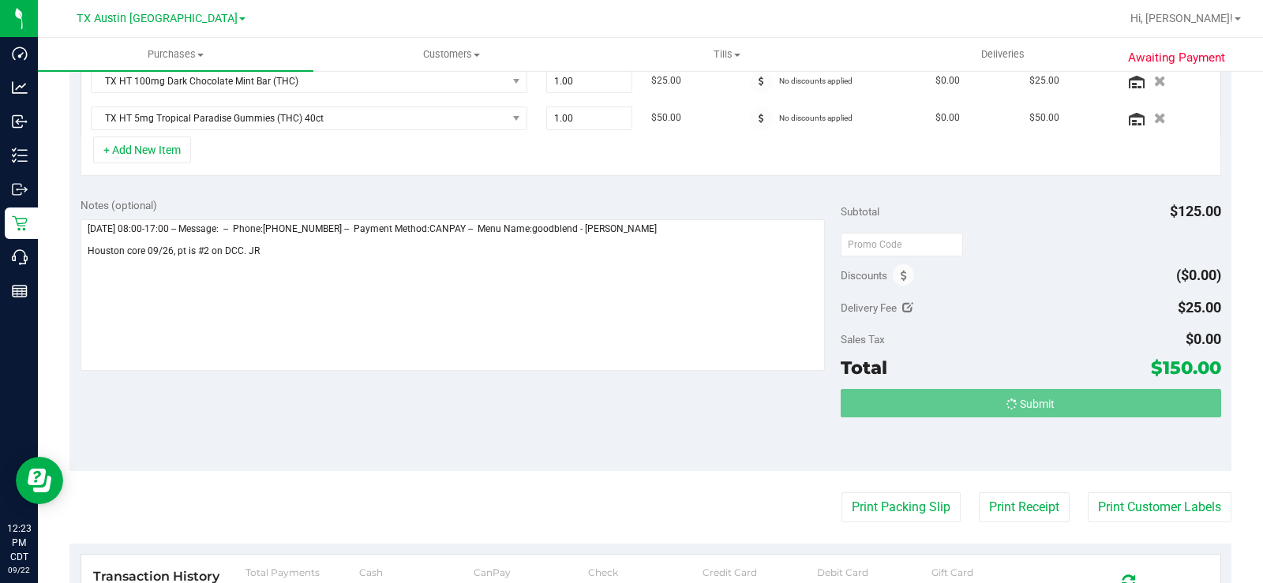
scroll to position [449, 0]
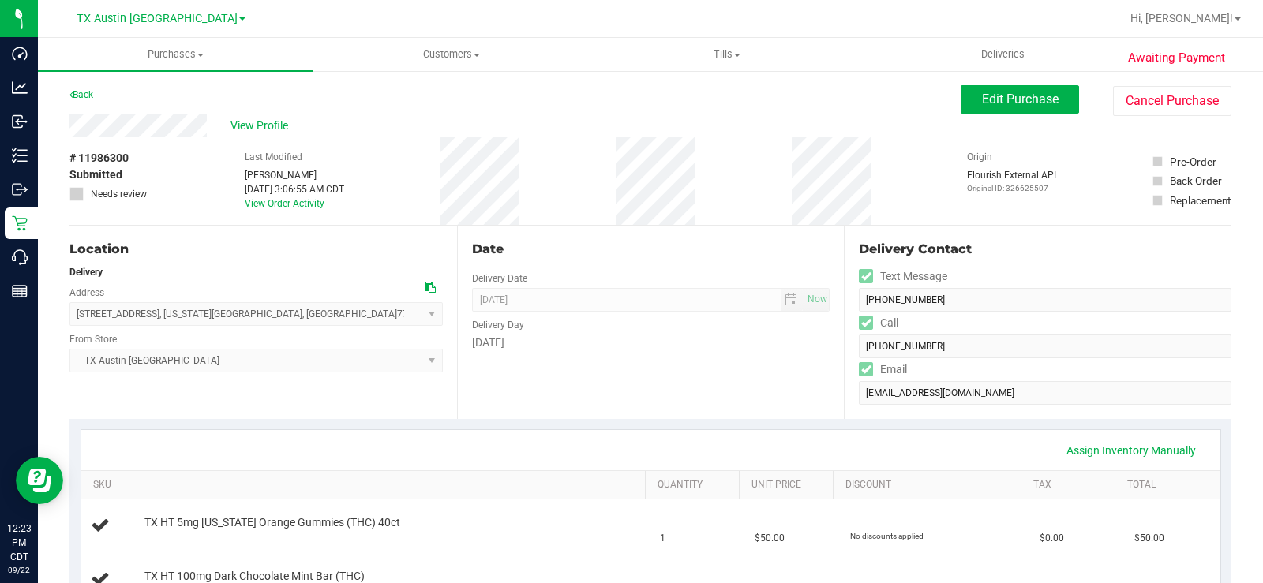
click at [204, 128] on div "View Profile" at bounding box center [514, 126] width 891 height 24
click at [241, 128] on span "View Profile" at bounding box center [261, 126] width 63 height 17
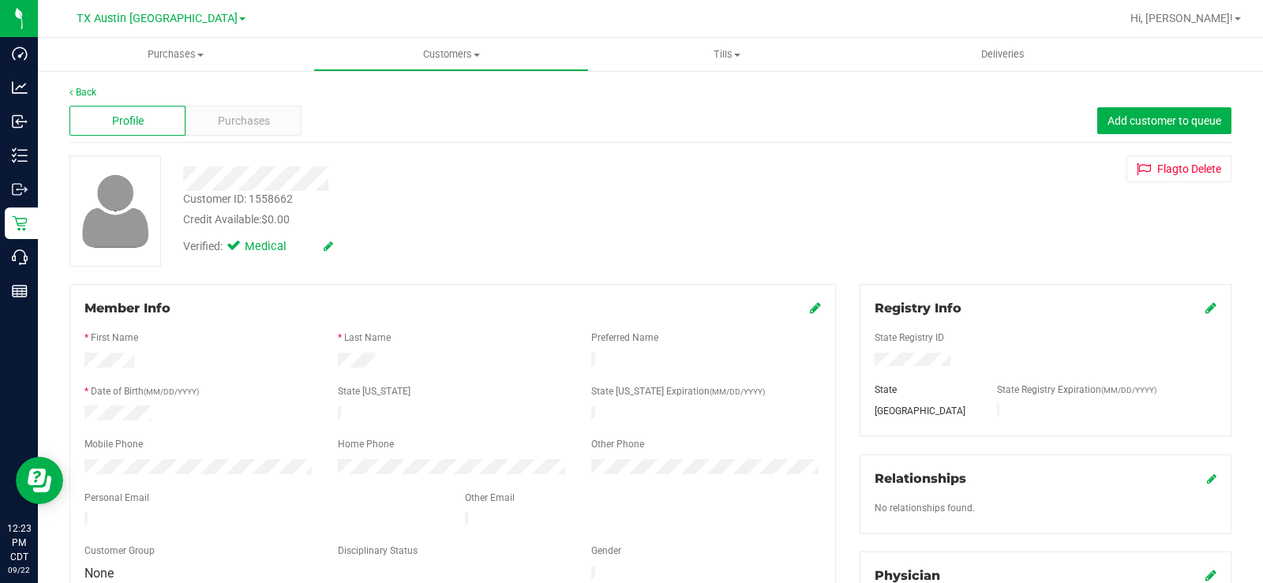
scroll to position [79, 0]
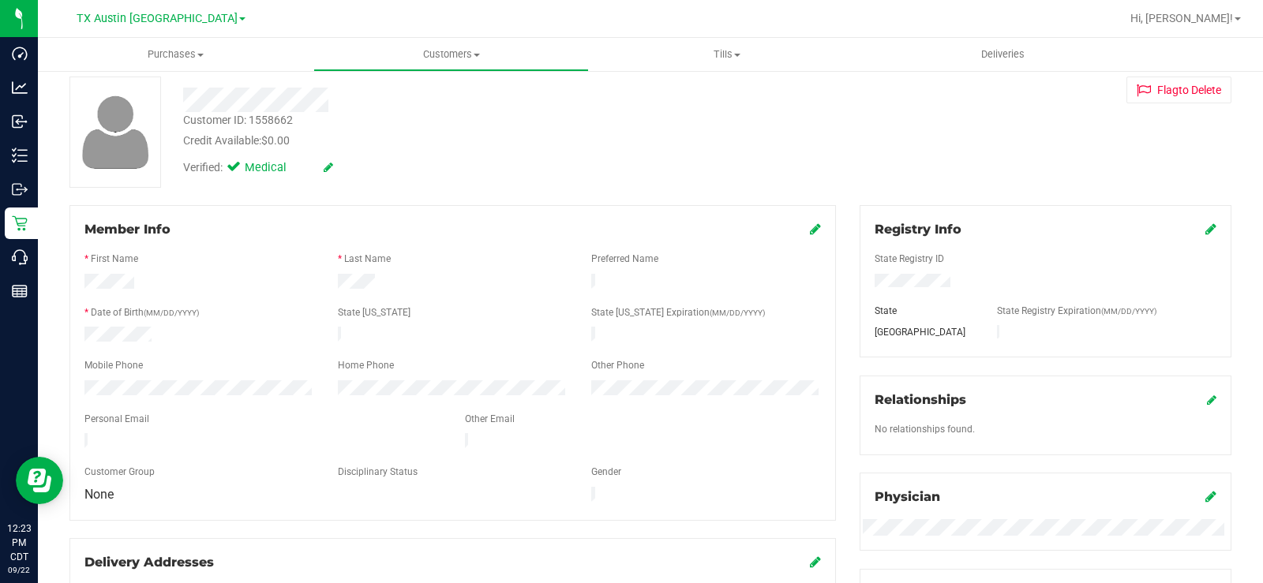
click at [65, 429] on div "Member Info * First Name * Last Name Preferred Name * Date of Birth (MM/DD/YYYY…" at bounding box center [453, 480] width 790 height 550
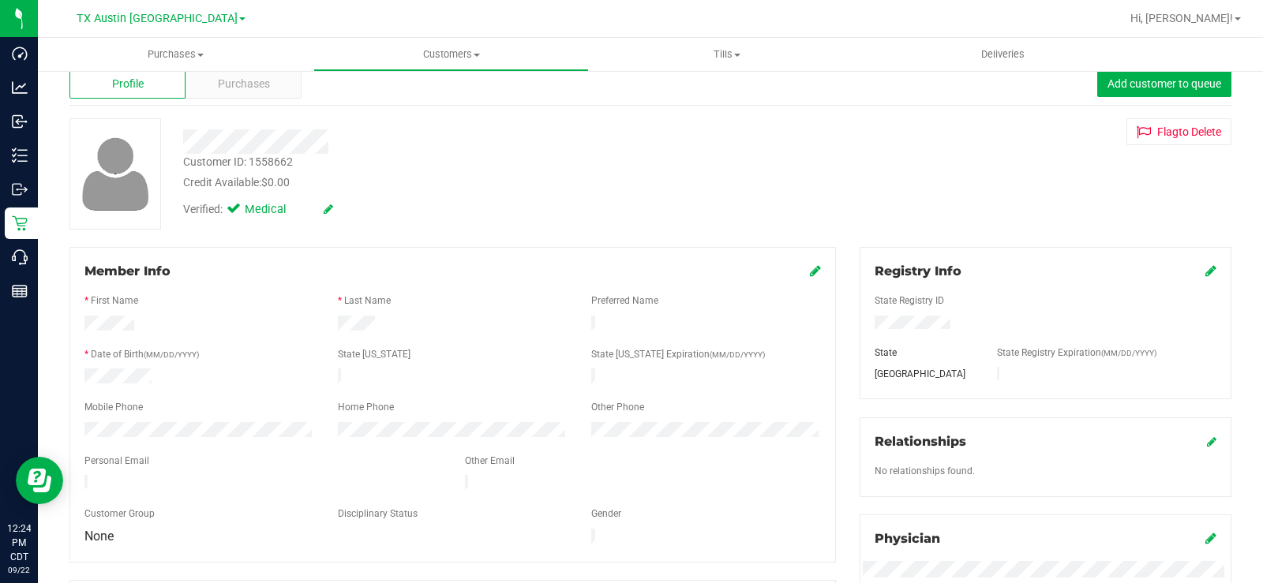
scroll to position [0, 0]
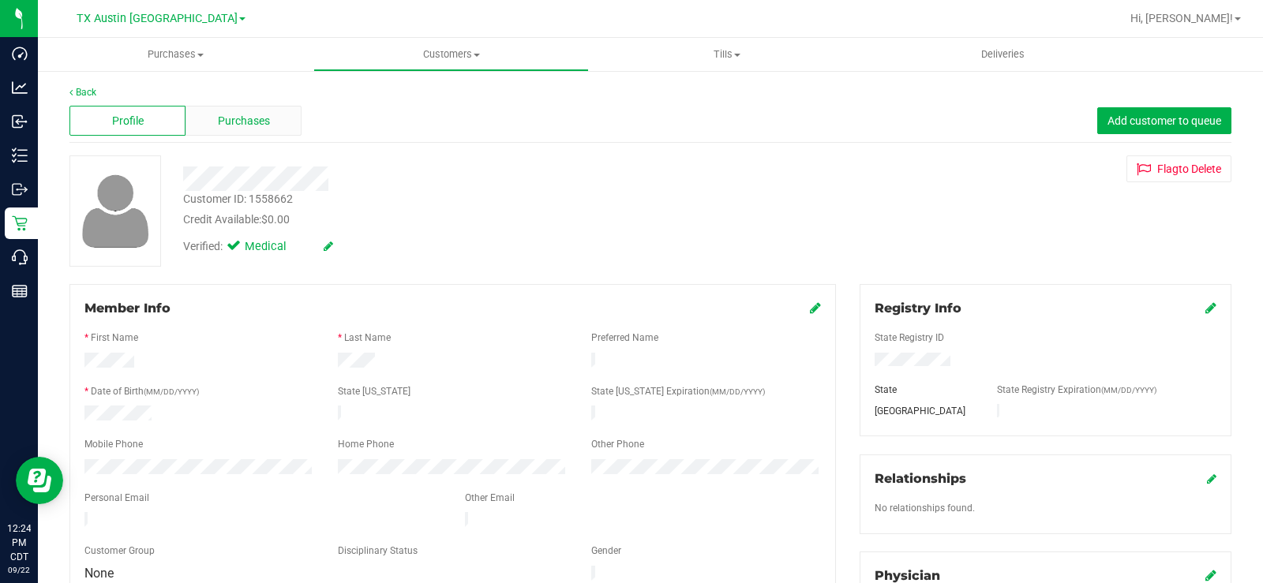
click at [271, 121] on div "Purchases" at bounding box center [243, 121] width 116 height 30
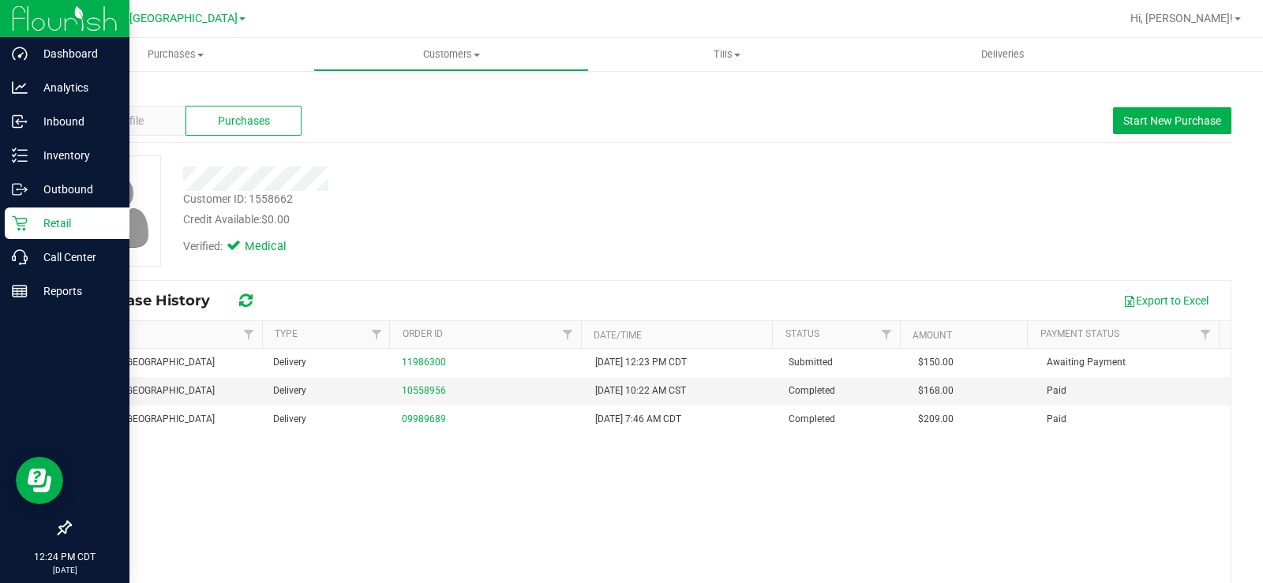
click at [42, 229] on p "Retail" at bounding box center [75, 223] width 95 height 19
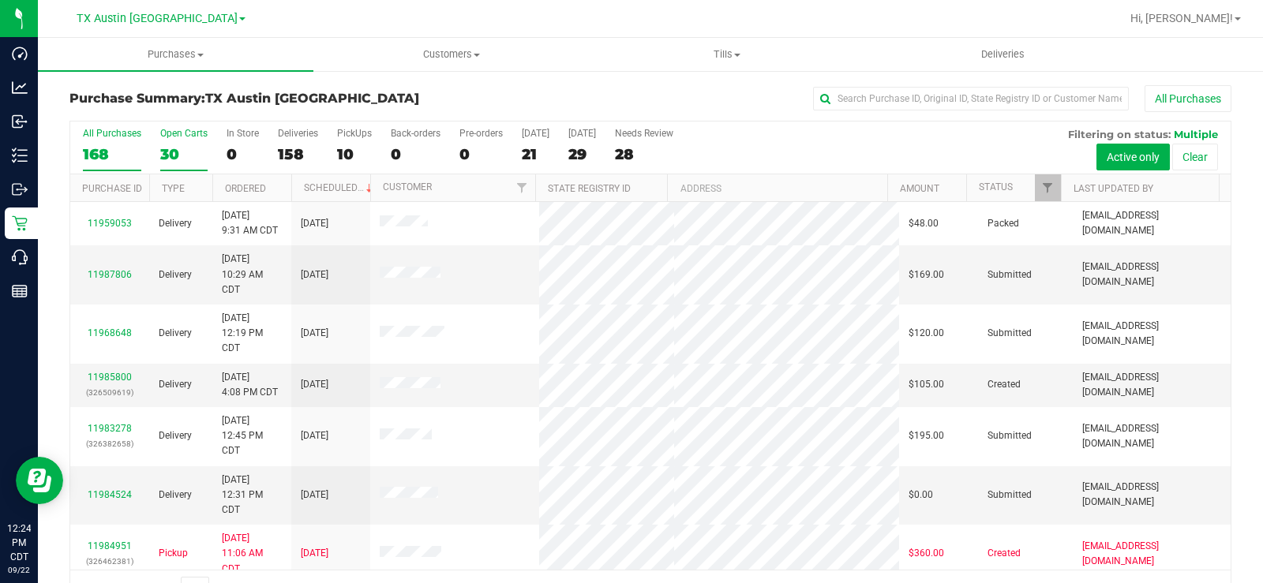
click at [171, 149] on div "30" at bounding box center [183, 154] width 47 height 18
click at [0, 0] on input "Open Carts 30" at bounding box center [0, 0] width 0 height 0
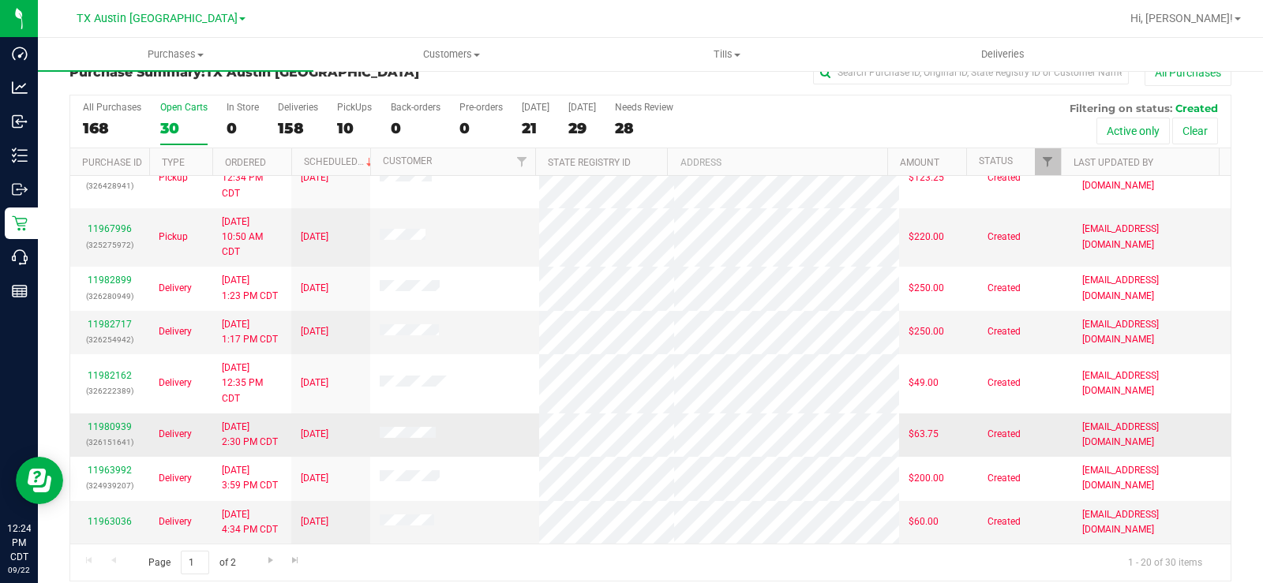
scroll to position [40, 0]
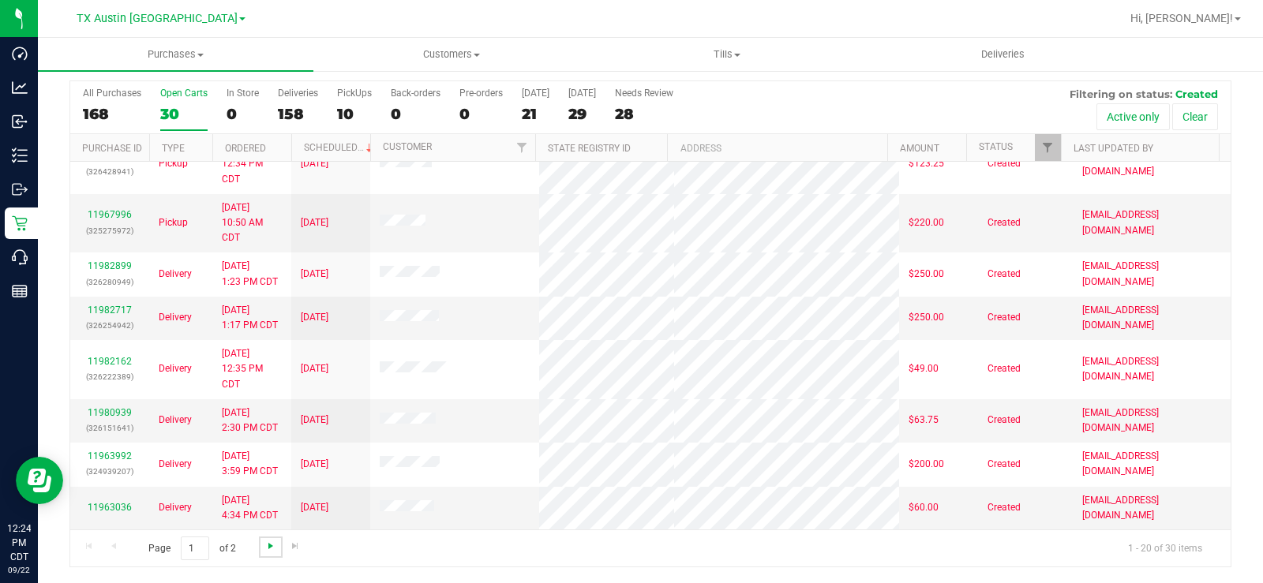
click at [268, 542] on span "Go to the next page" at bounding box center [270, 546] width 13 height 13
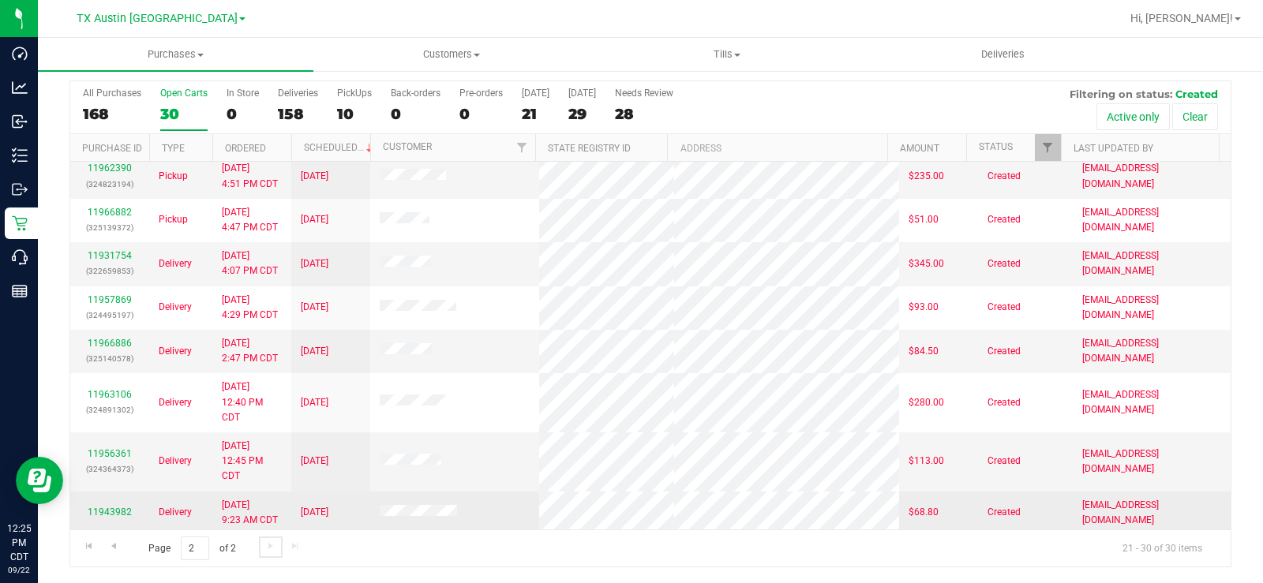
scroll to position [0, 0]
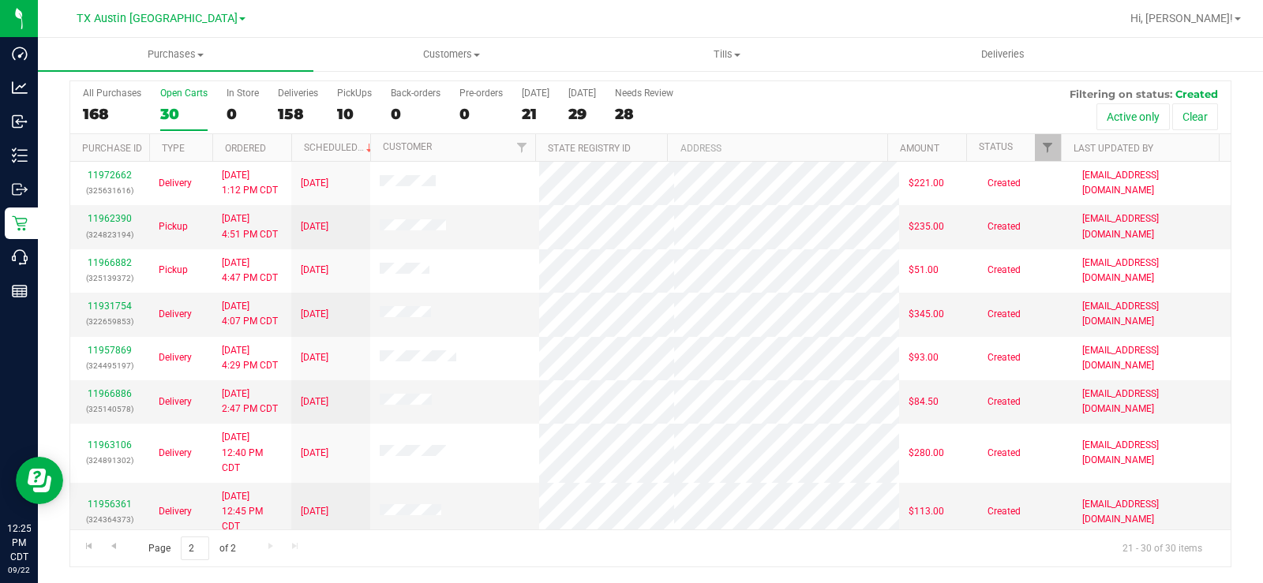
click at [170, 109] on div "30" at bounding box center [183, 114] width 47 height 18
click at [0, 0] on input "Open Carts 30" at bounding box center [0, 0] width 0 height 0
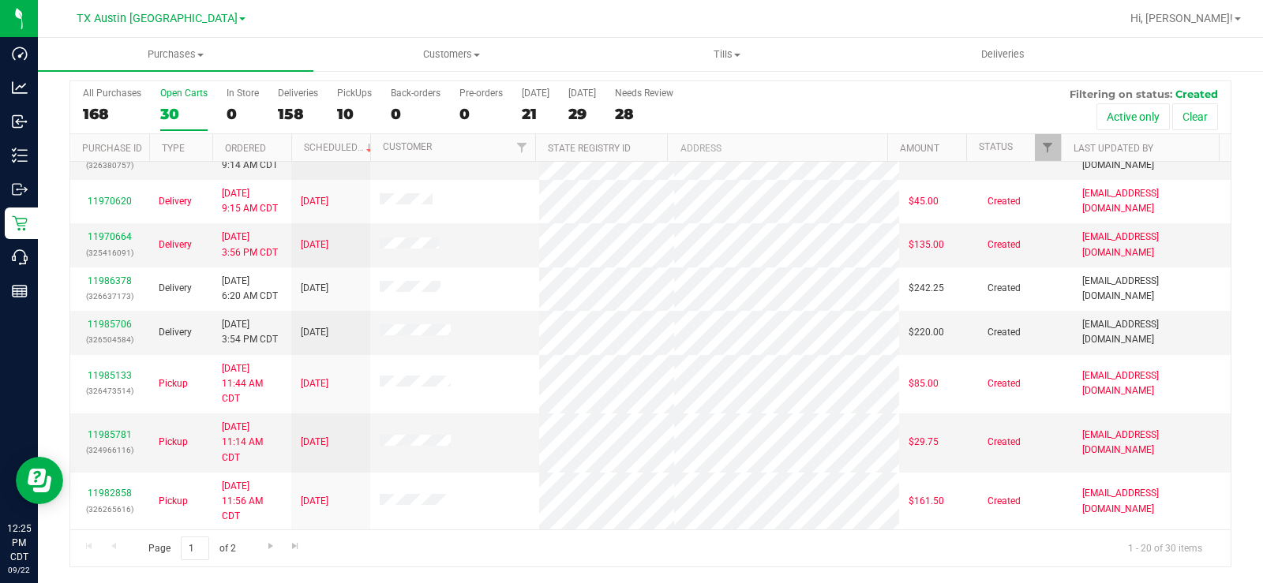
scroll to position [169, 0]
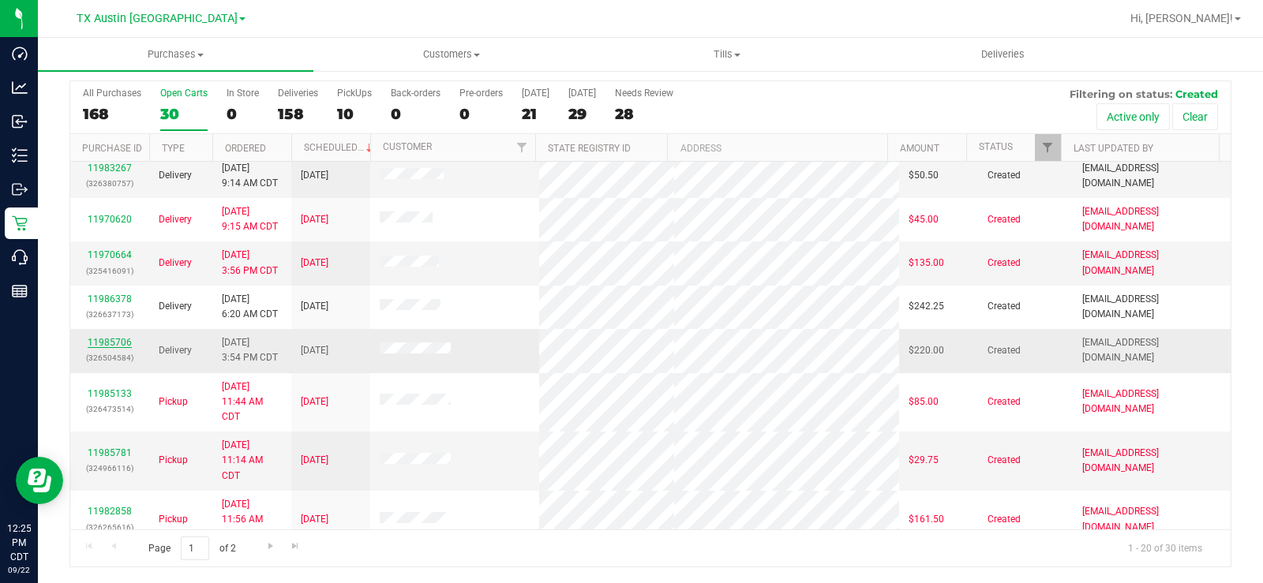
click at [119, 344] on link "11985706" at bounding box center [110, 342] width 44 height 11
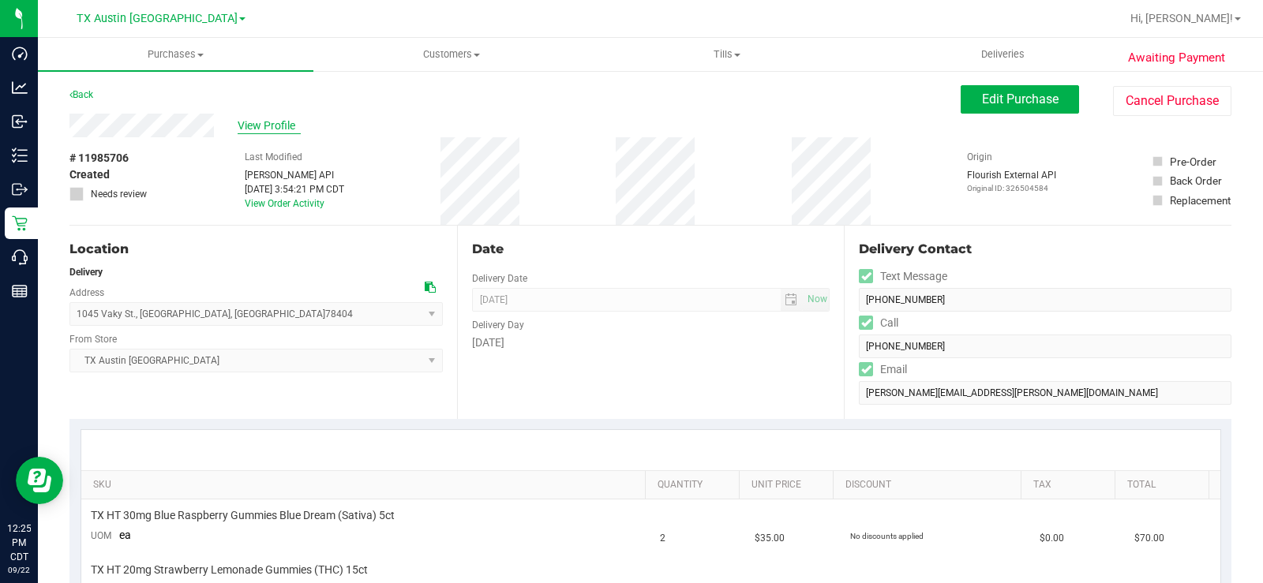
click at [267, 127] on span "View Profile" at bounding box center [269, 126] width 63 height 17
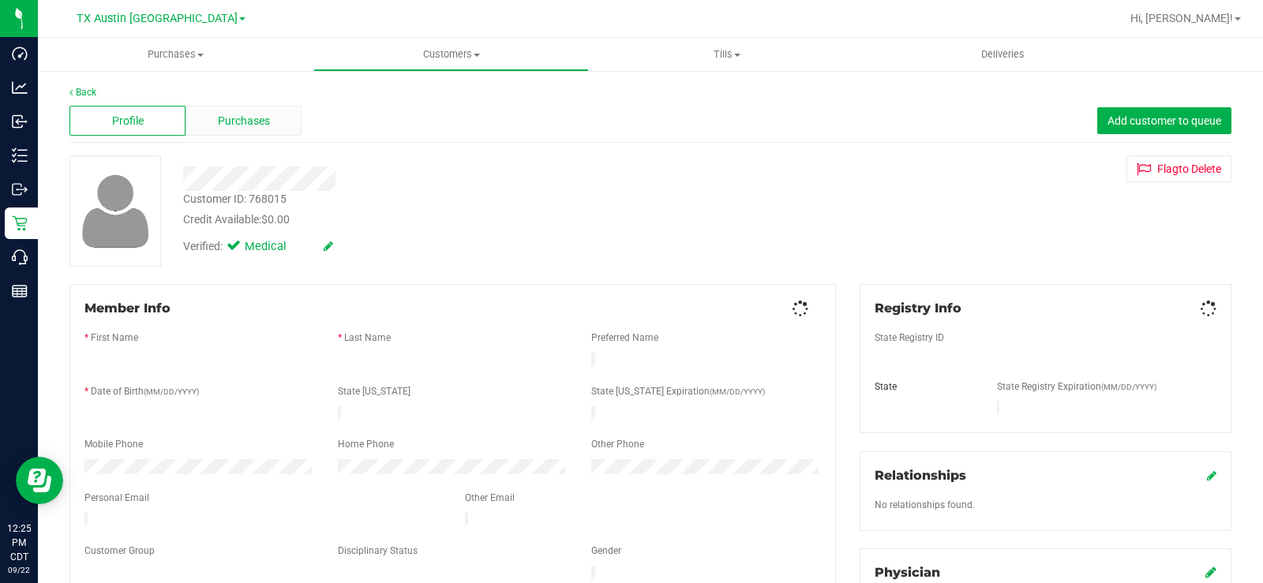
click at [230, 124] on span "Purchases" at bounding box center [244, 121] width 52 height 17
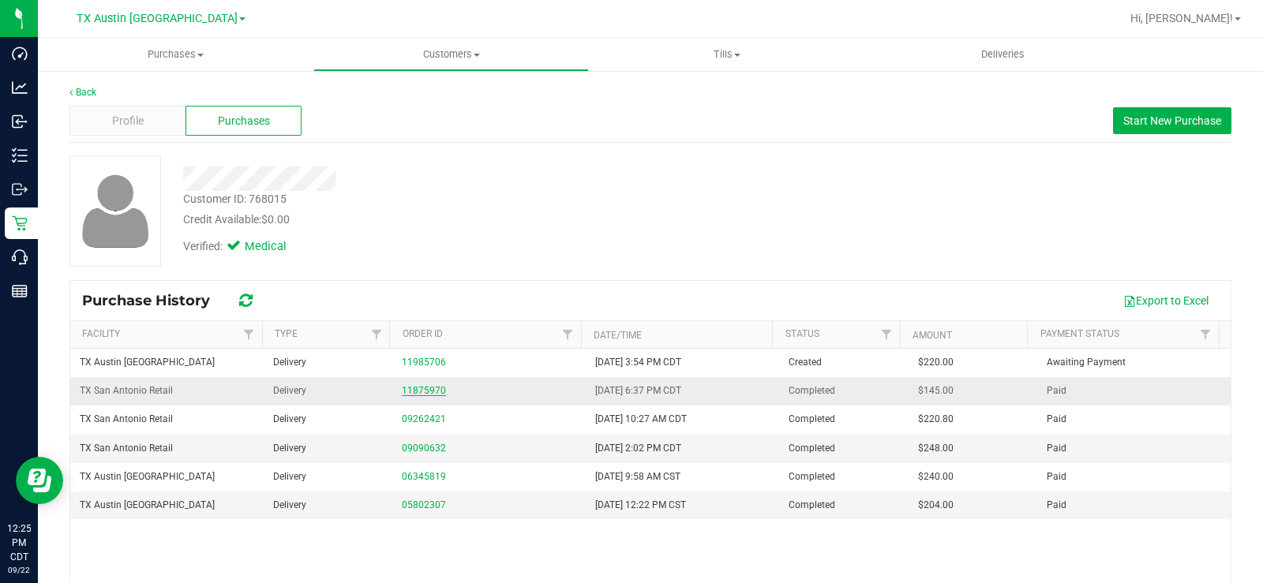
click at [413, 387] on link "11875970" at bounding box center [424, 390] width 44 height 11
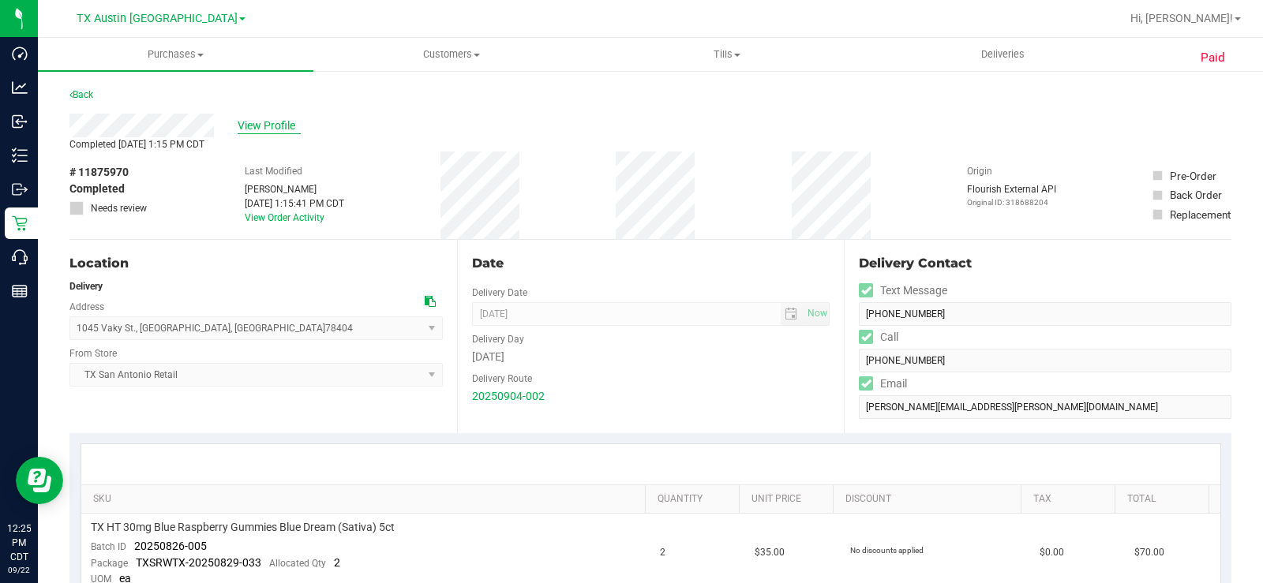
click at [262, 131] on span "View Profile" at bounding box center [269, 126] width 63 height 17
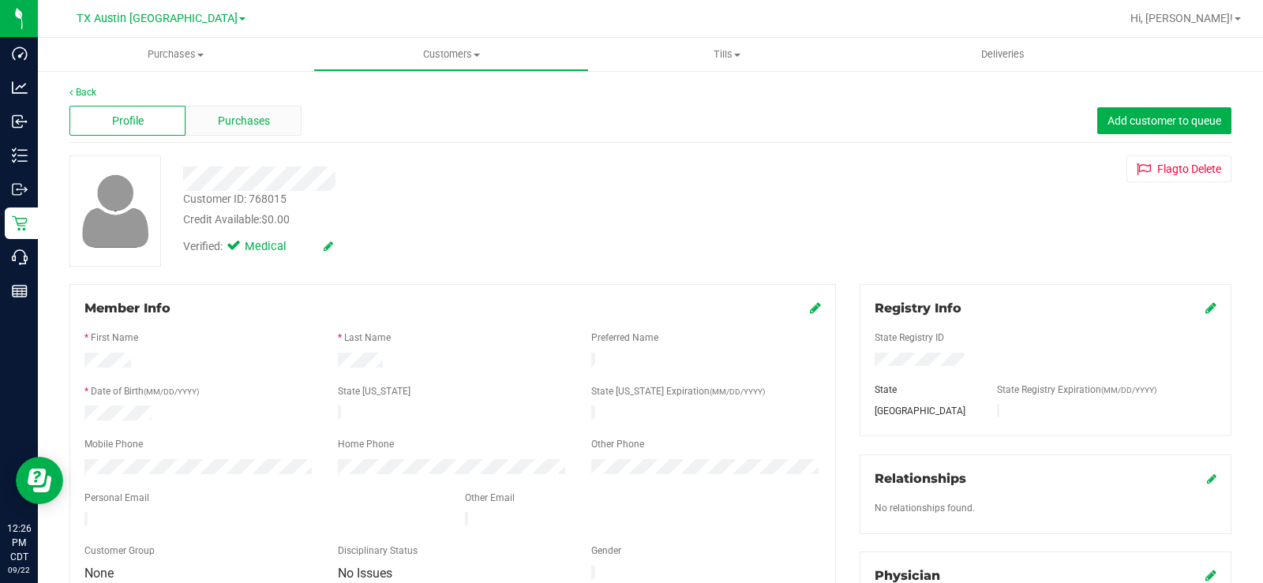
click at [231, 120] on span "Purchases" at bounding box center [244, 121] width 52 height 17
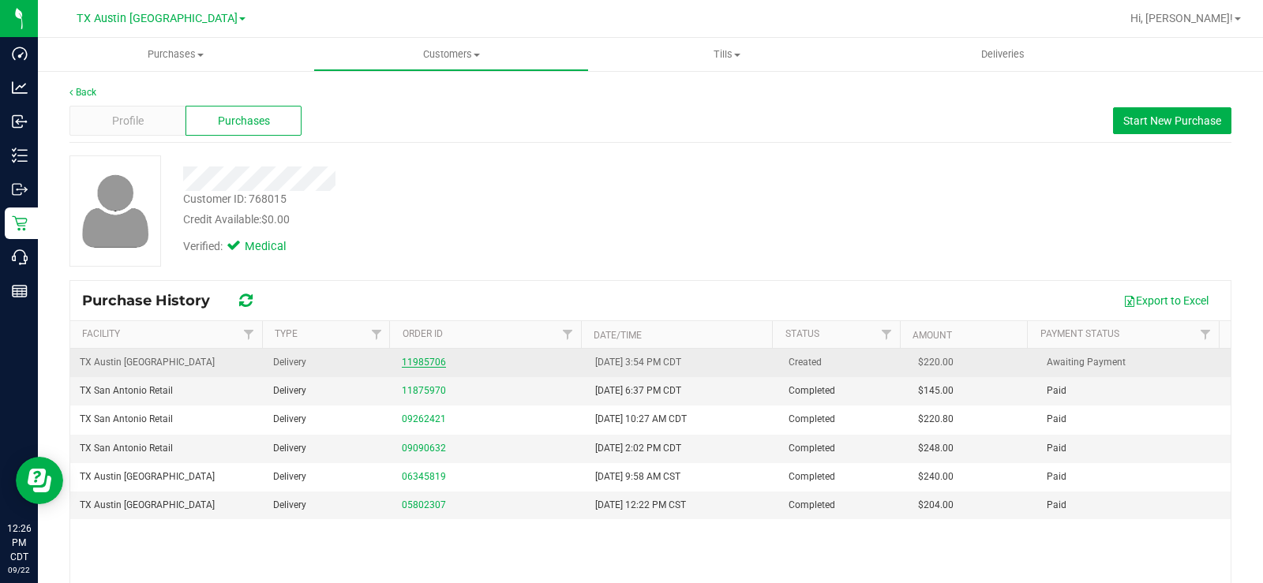
click at [421, 358] on link "11985706" at bounding box center [424, 362] width 44 height 11
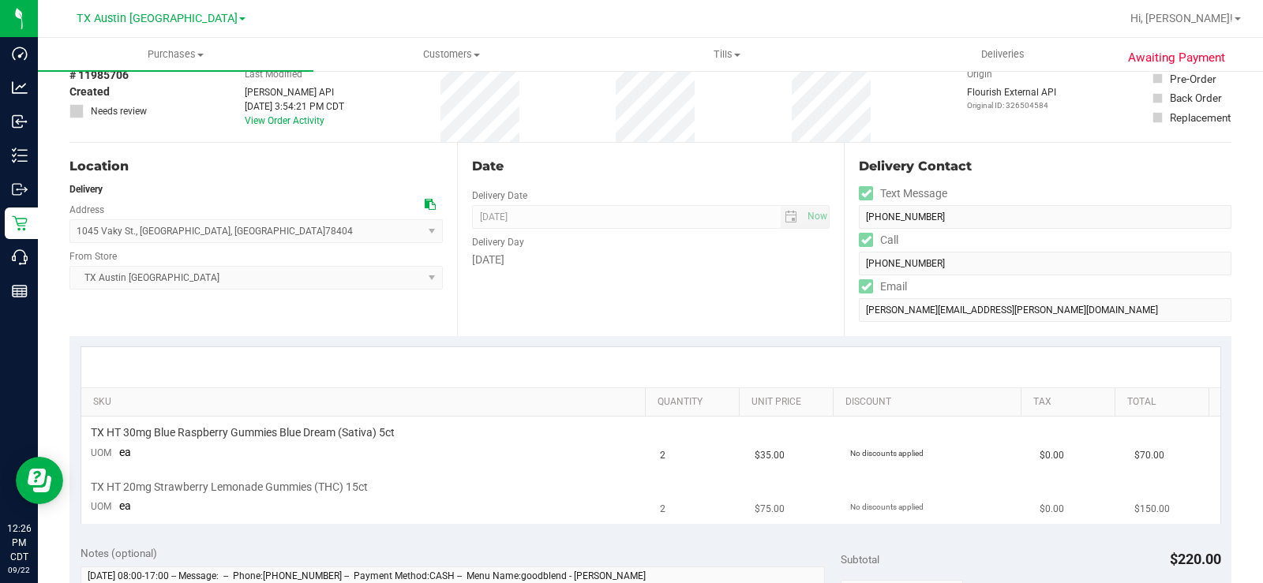
scroll to position [79, 0]
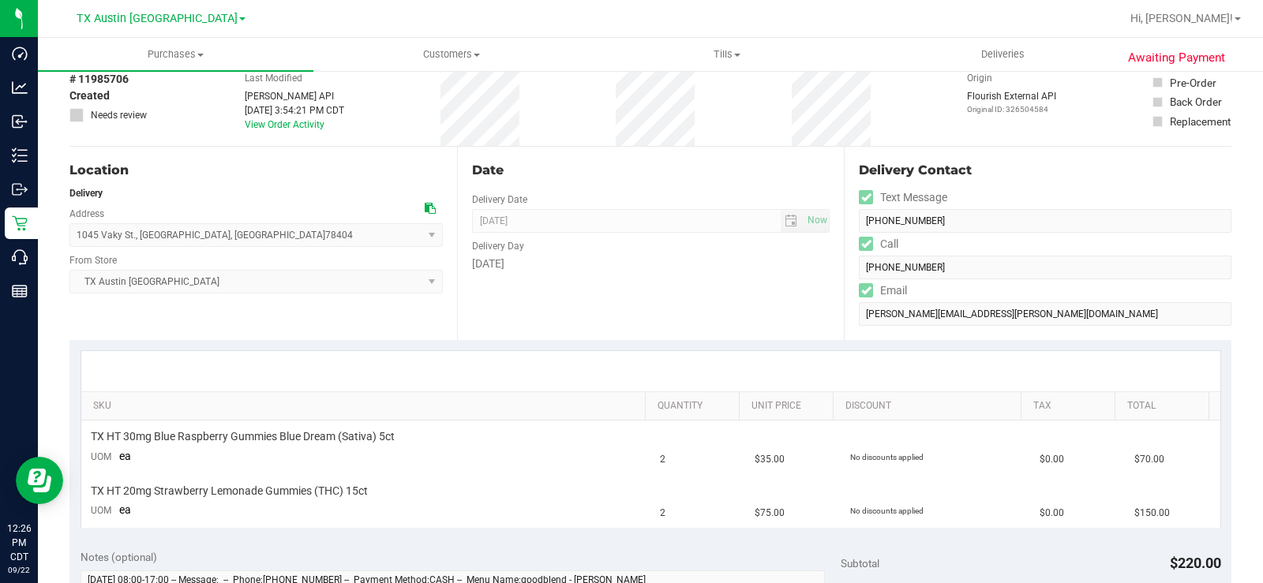
click at [426, 210] on icon at bounding box center [430, 208] width 11 height 11
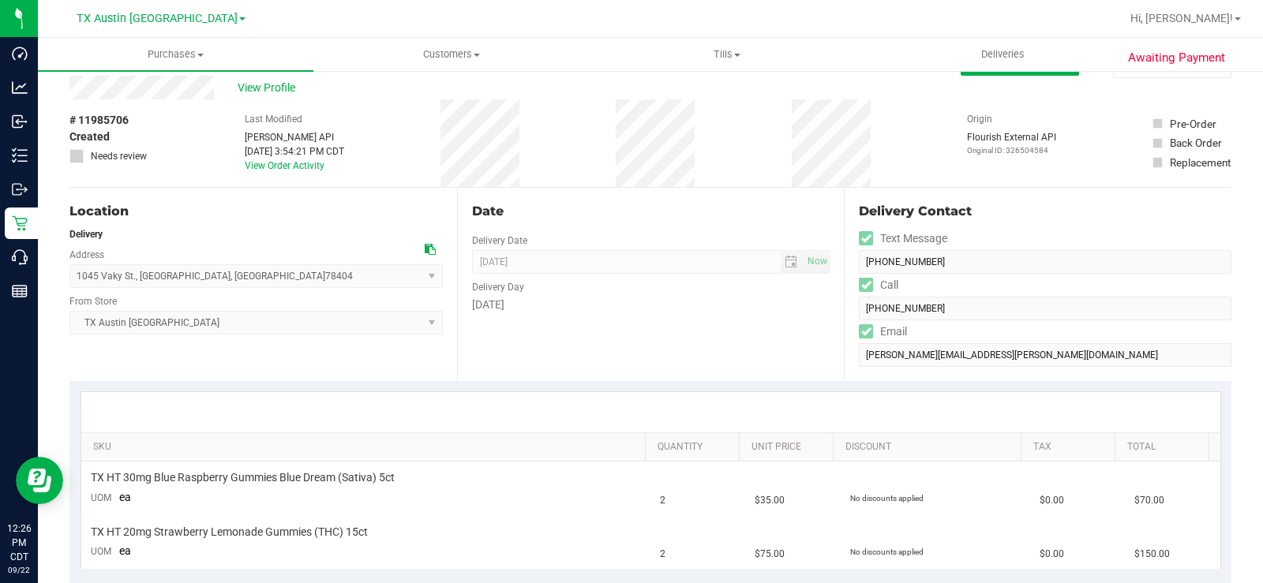
scroll to position [0, 0]
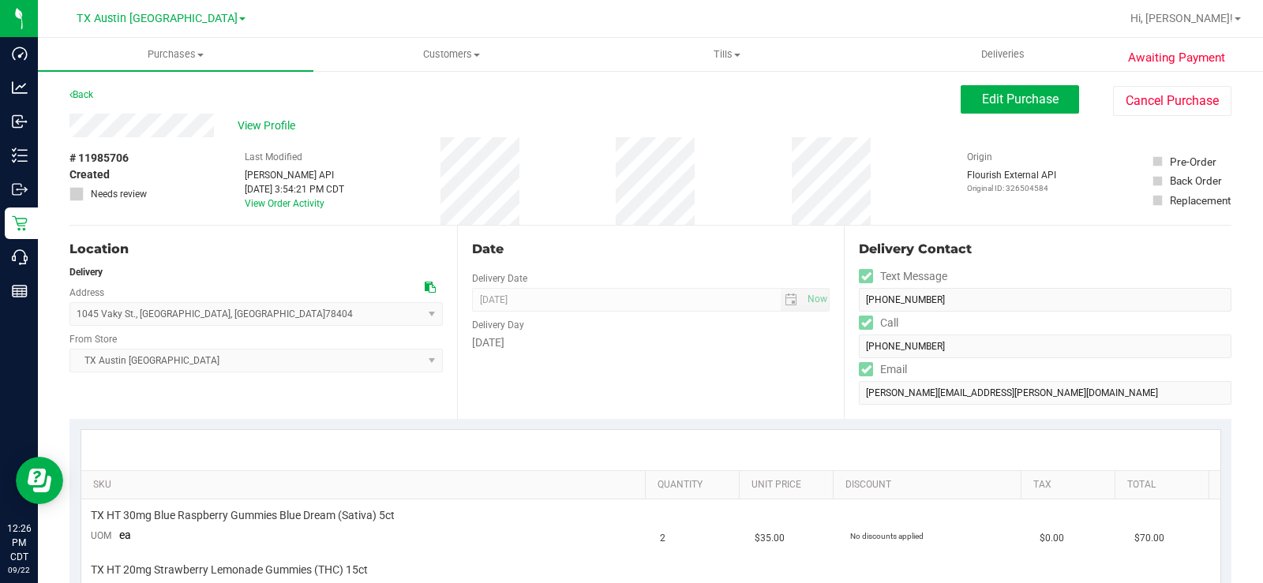
drag, startPoint x: 220, startPoint y: 129, endPoint x: 69, endPoint y: 123, distance: 151.6
click at [284, 129] on span "View Profile" at bounding box center [269, 126] width 63 height 17
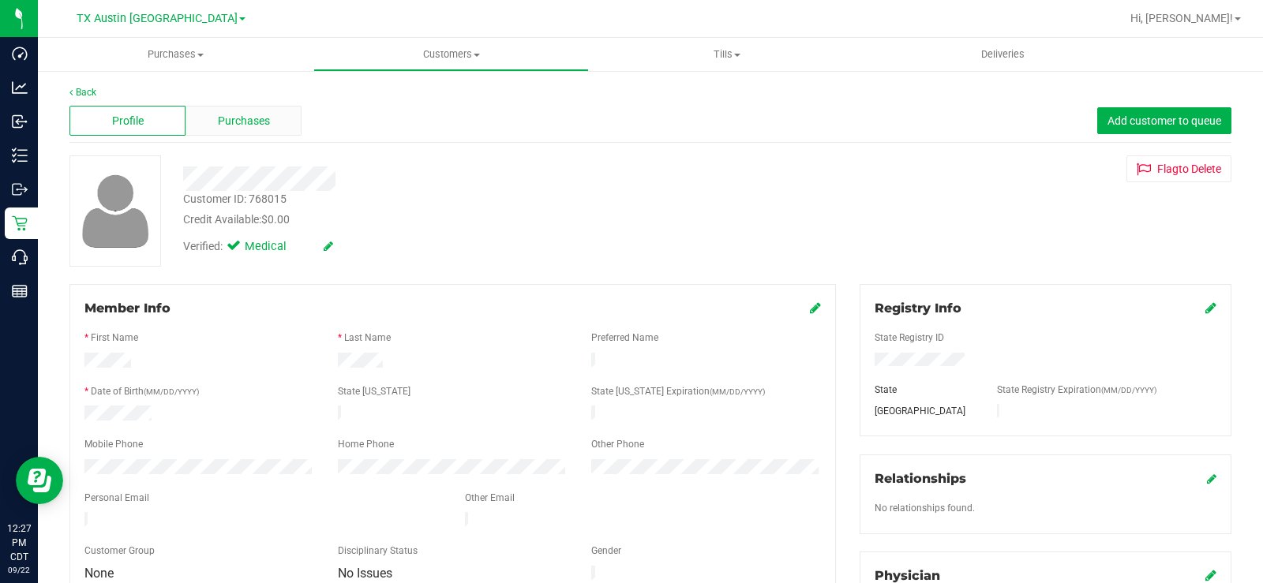
click at [268, 125] on span "Purchases" at bounding box center [244, 121] width 52 height 17
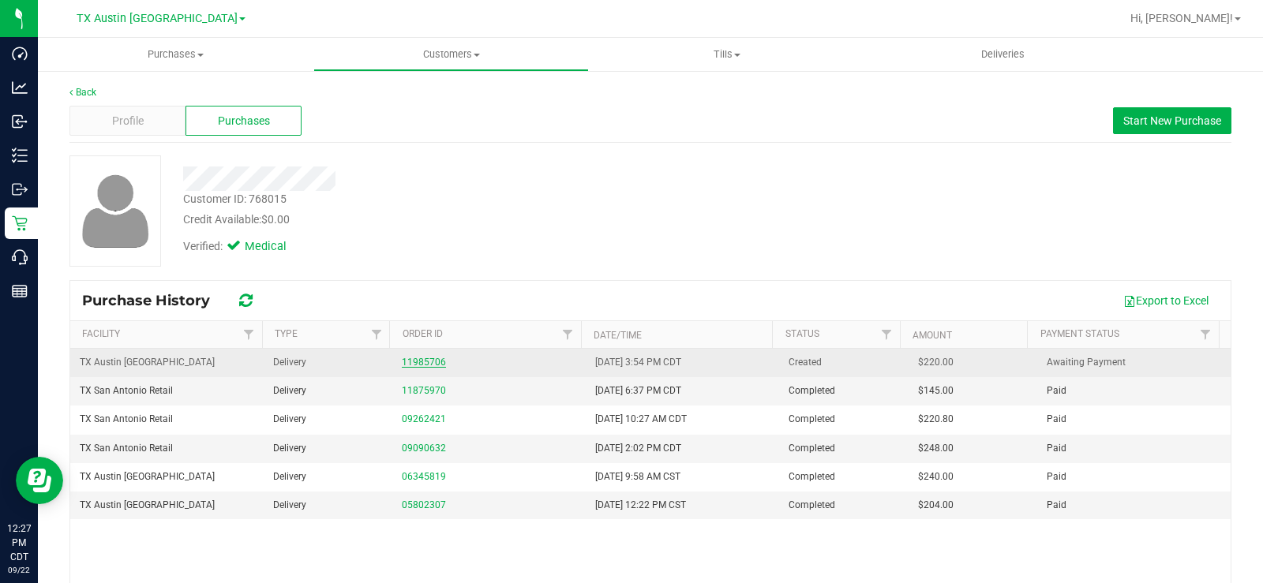
click at [413, 357] on link "11985706" at bounding box center [424, 362] width 44 height 11
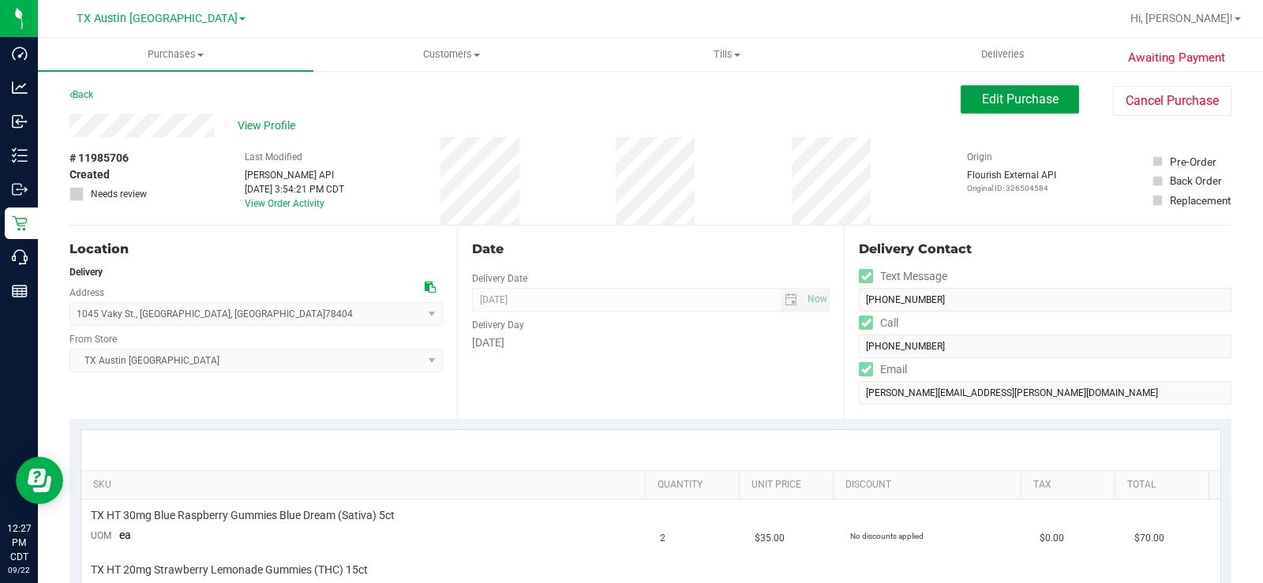
click at [1006, 105] on span "Edit Purchase" at bounding box center [1020, 99] width 77 height 15
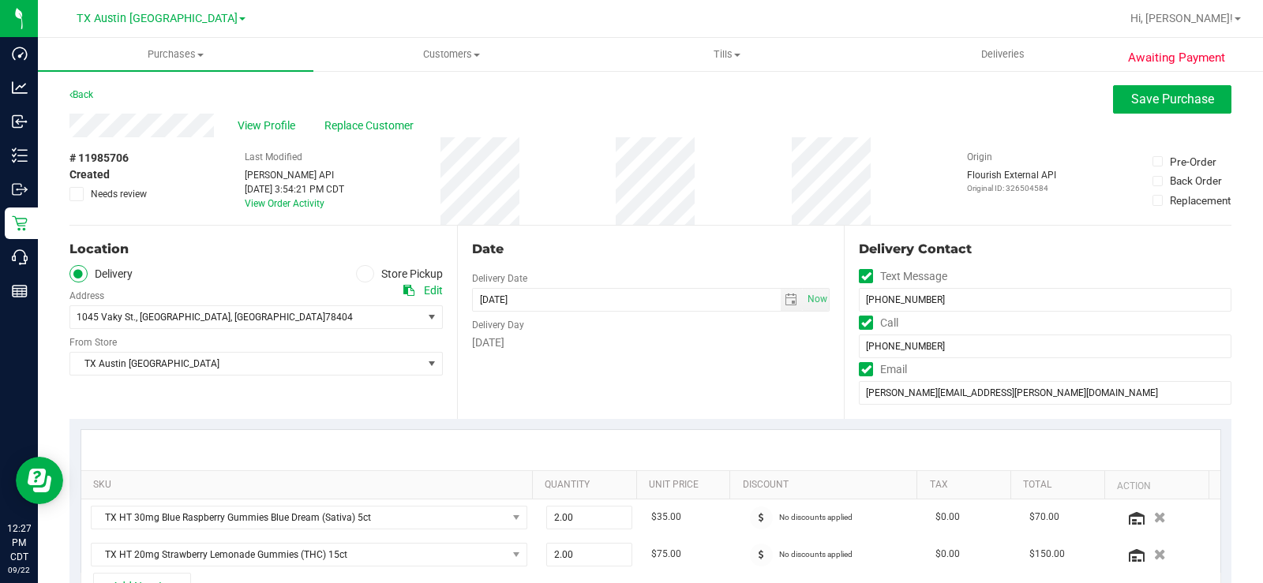
click at [552, 241] on div "Date" at bounding box center [651, 249] width 358 height 19
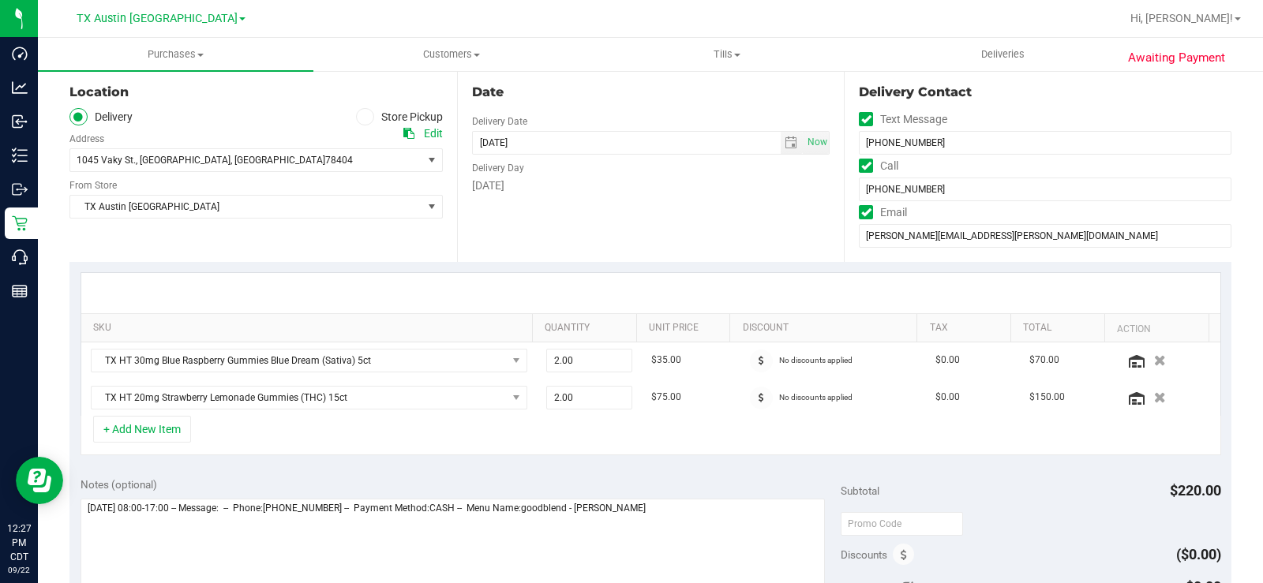
scroll to position [158, 0]
click at [612, 222] on div "Date Delivery Date 09/24/2025 Now 09/24/2025 05:00 PM Now Delivery Day Wednesday" at bounding box center [650, 164] width 387 height 193
click at [583, 202] on div "Date Delivery Date 09/24/2025 Now 09/24/2025 05:00 PM Now Delivery Day Wednesday" at bounding box center [650, 164] width 387 height 193
click at [784, 143] on span "select" at bounding box center [790, 142] width 13 height 13
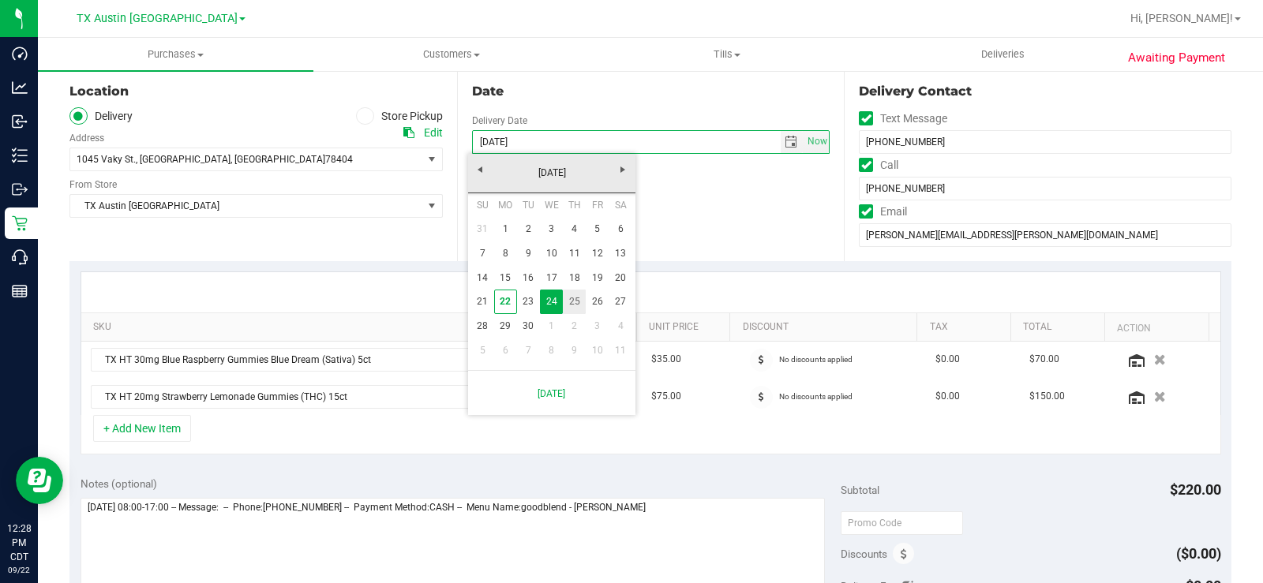
click at [577, 302] on link "25" at bounding box center [574, 302] width 23 height 24
type input "[DATE]"
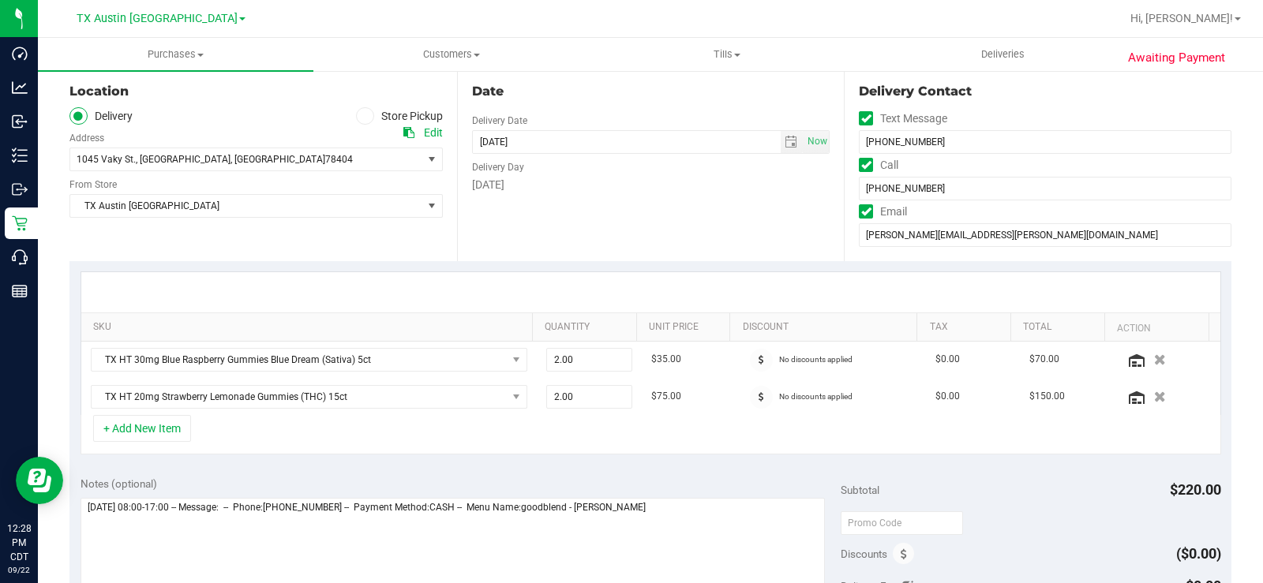
click at [599, 230] on div "Date Delivery Date 09/25/2025 Now 09/25/2025 05:00 PM Now Delivery Day Thursday" at bounding box center [650, 164] width 387 height 193
click at [517, 210] on div "Date Delivery Date 09/25/2025 Now 09/25/2025 05:00 PM Now Delivery Day Thursday" at bounding box center [650, 164] width 387 height 193
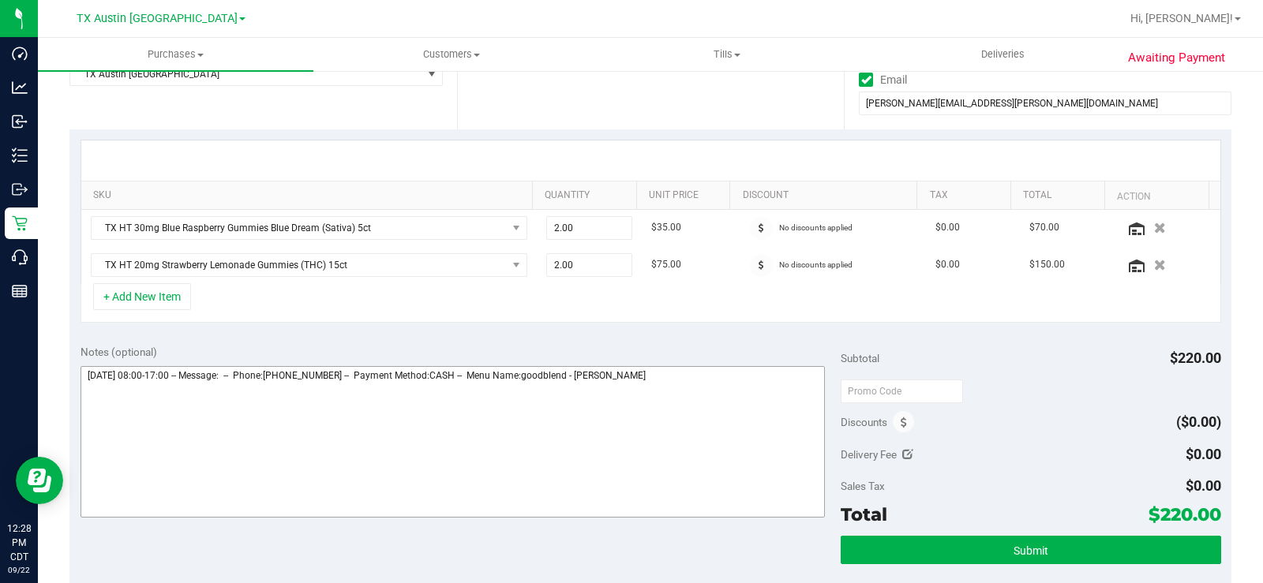
scroll to position [316, 0]
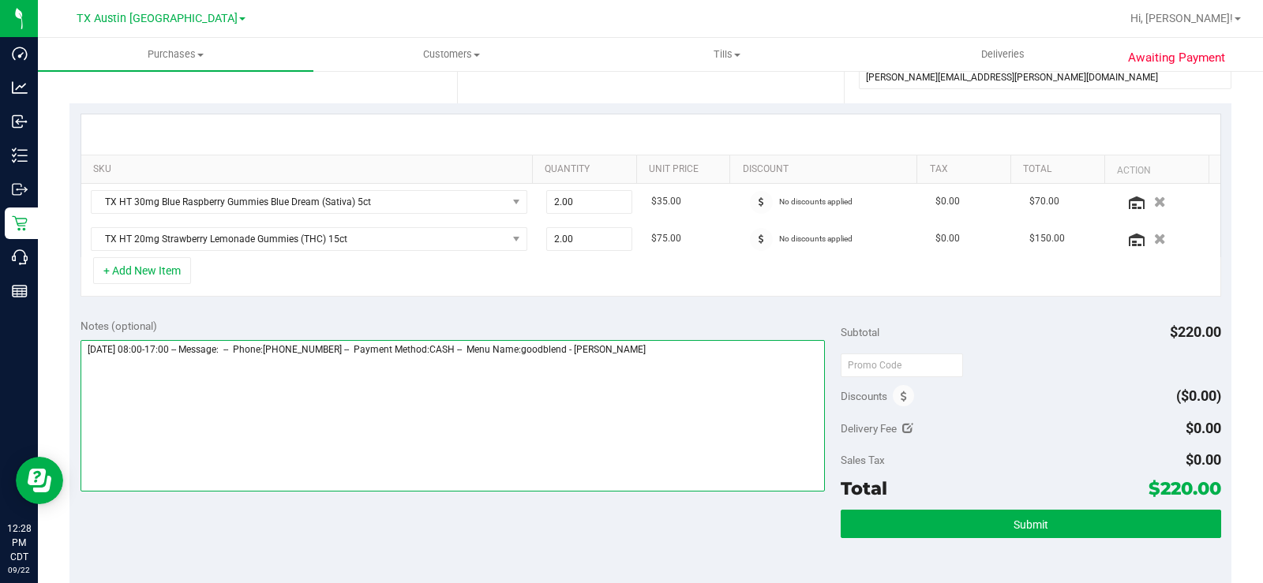
click at [689, 352] on textarea at bounding box center [452, 416] width 744 height 152
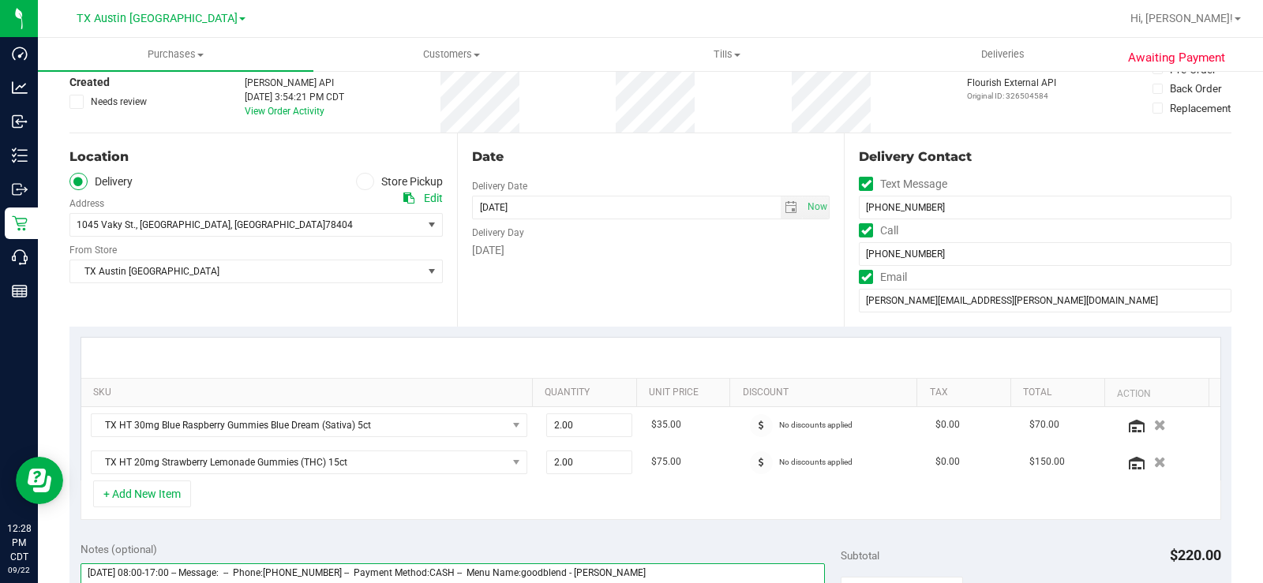
scroll to position [0, 0]
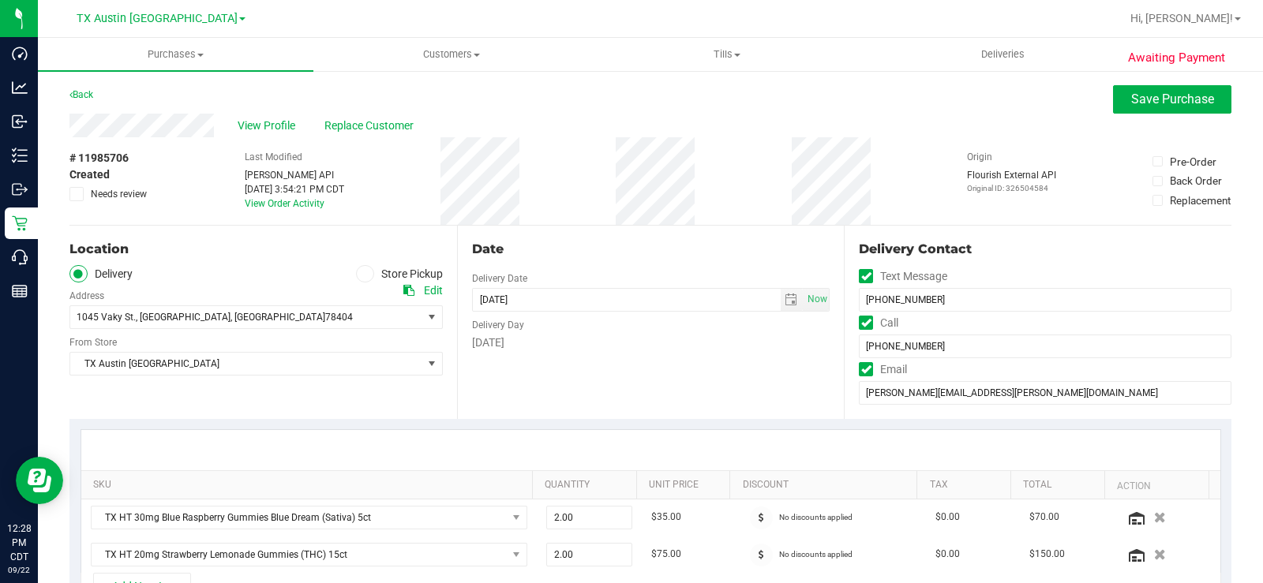
type textarea "Wednesday 09/24/2025 08:00-17:00 -- Message: -- Phone:3619468052 -- Payment Met…"
click at [604, 371] on div "Date Delivery Date 09/25/2025 Now 09/25/2025 05:00 PM Now Delivery Day Thursday" at bounding box center [650, 322] width 387 height 193
click at [699, 347] on div "Thursday" at bounding box center [651, 343] width 358 height 17
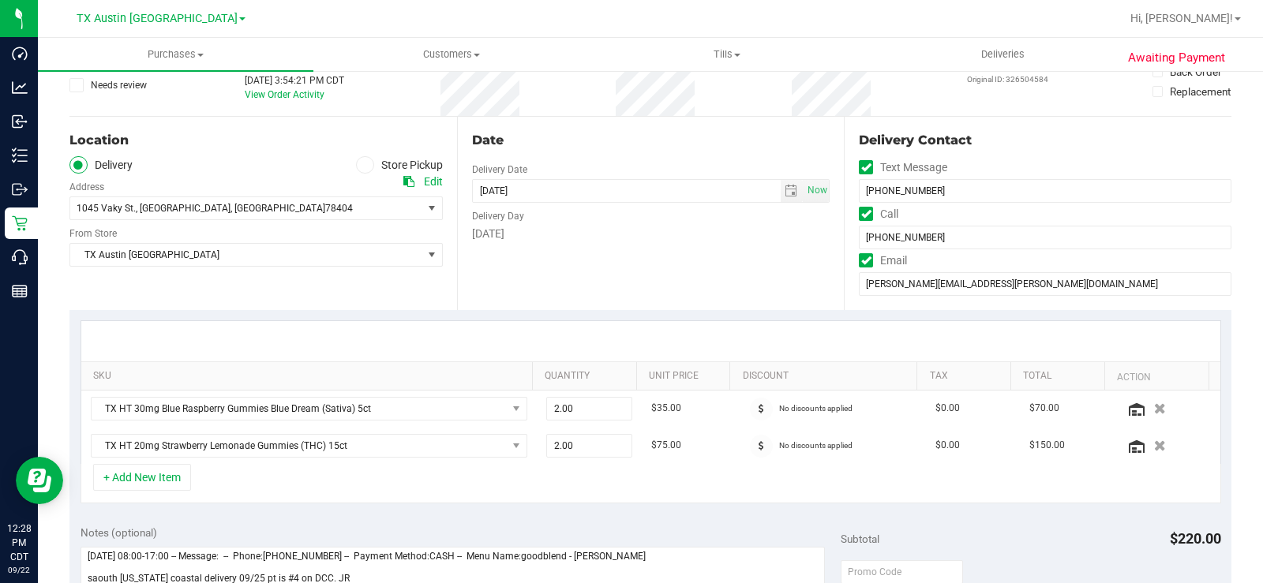
scroll to position [395, 0]
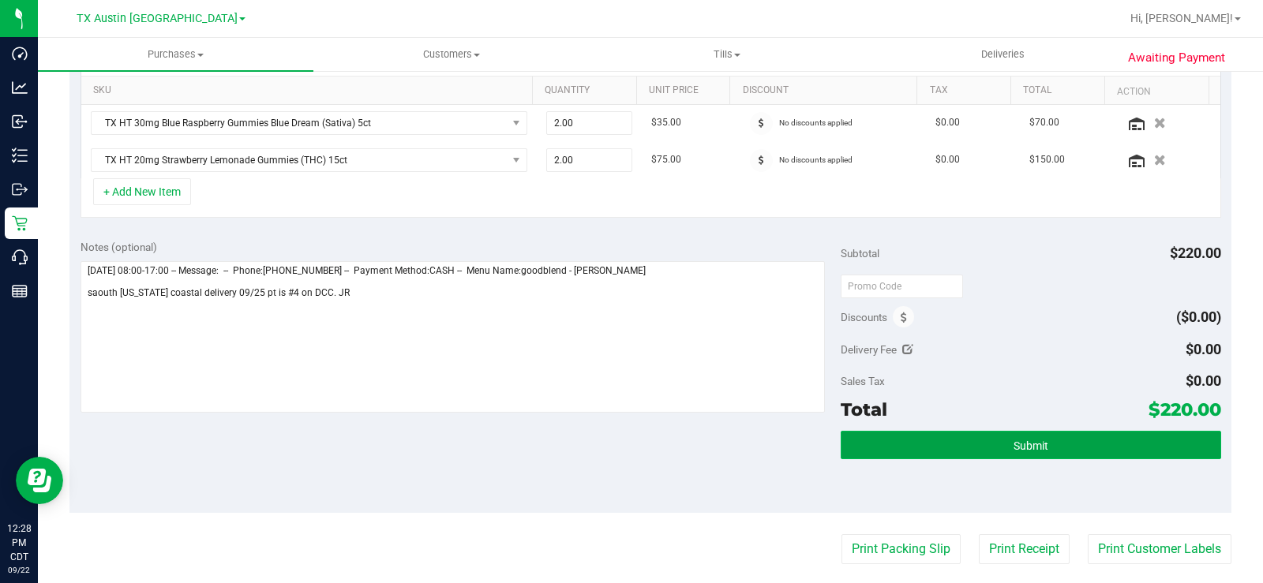
click at [919, 437] on button "Submit" at bounding box center [1030, 445] width 380 height 28
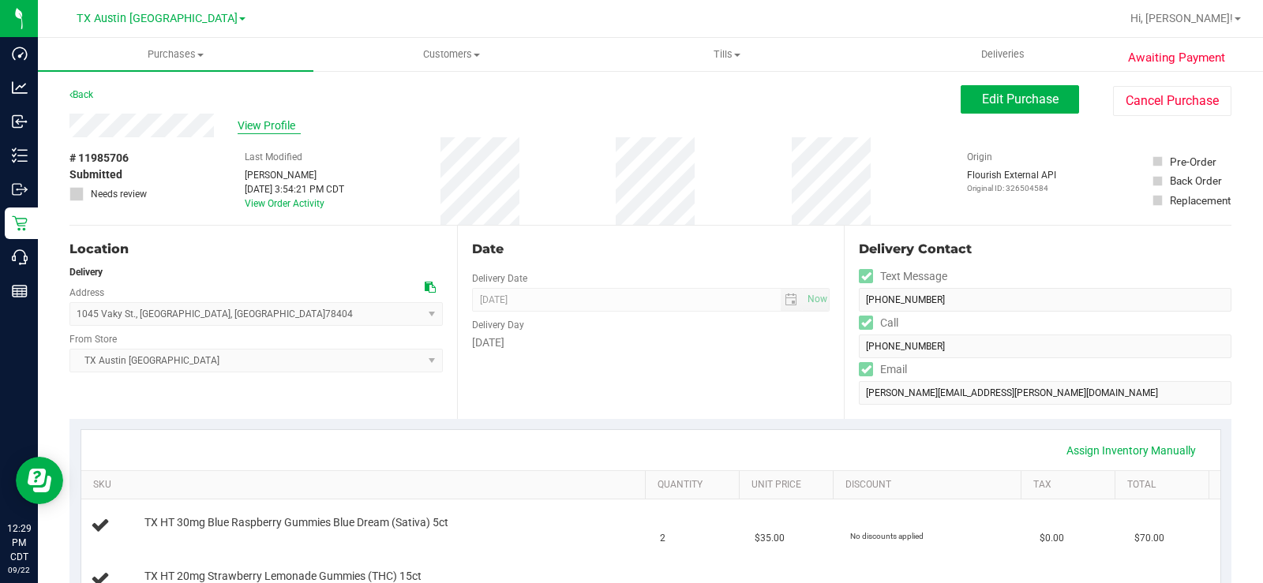
click at [251, 124] on span "View Profile" at bounding box center [269, 126] width 63 height 17
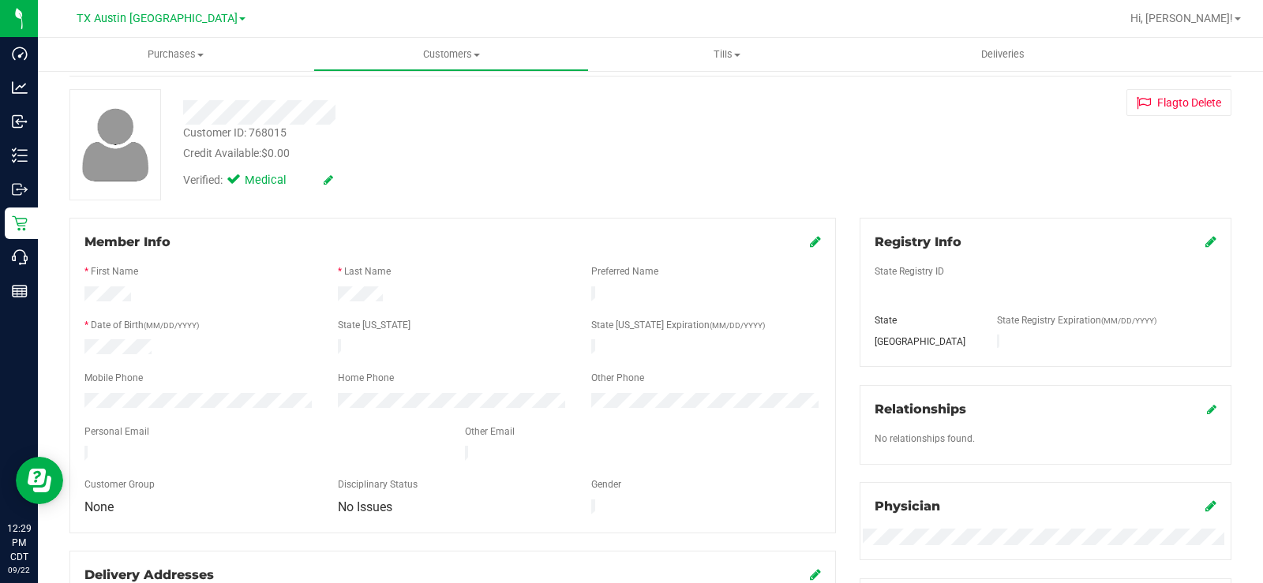
scroll to position [158, 0]
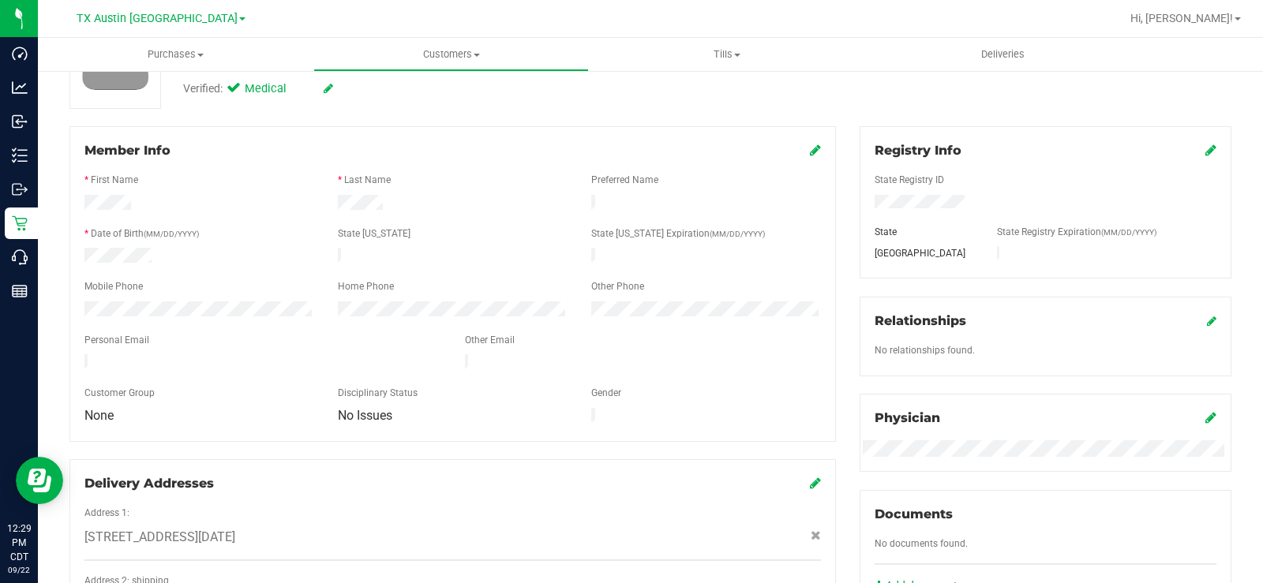
drag, startPoint x: 223, startPoint y: 349, endPoint x: 69, endPoint y: 352, distance: 153.9
click at [68, 354] on div "Member Info * First Name * Last Name Preferred Name * Date of Birth (MM/DD/YYYY…" at bounding box center [453, 426] width 790 height 601
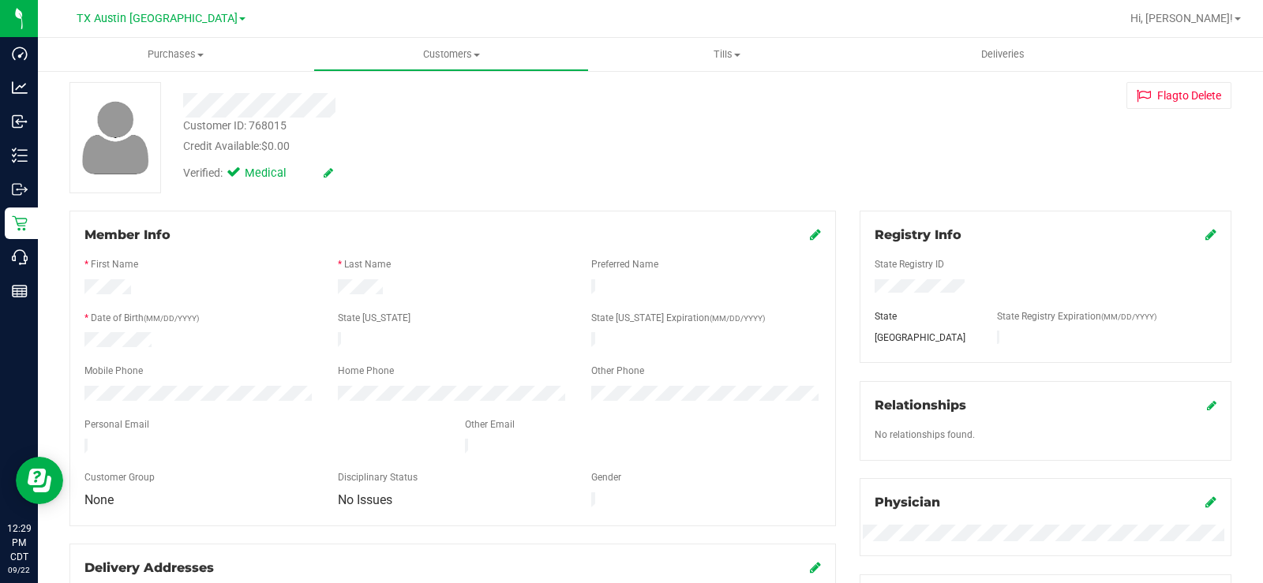
scroll to position [0, 0]
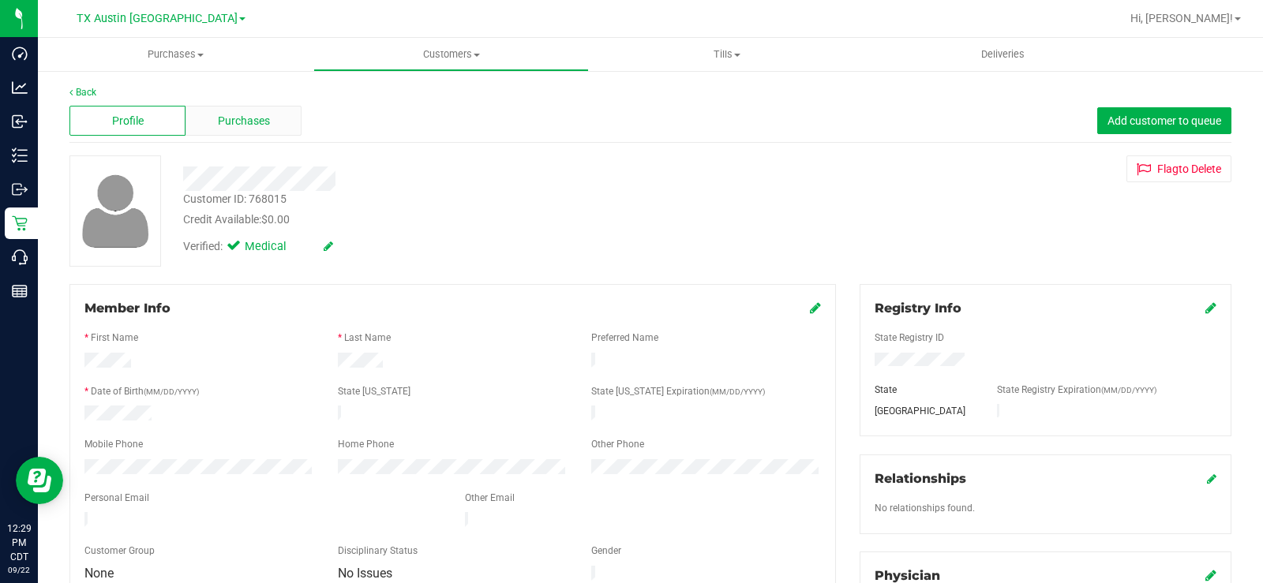
click at [243, 113] on span "Purchases" at bounding box center [244, 121] width 52 height 17
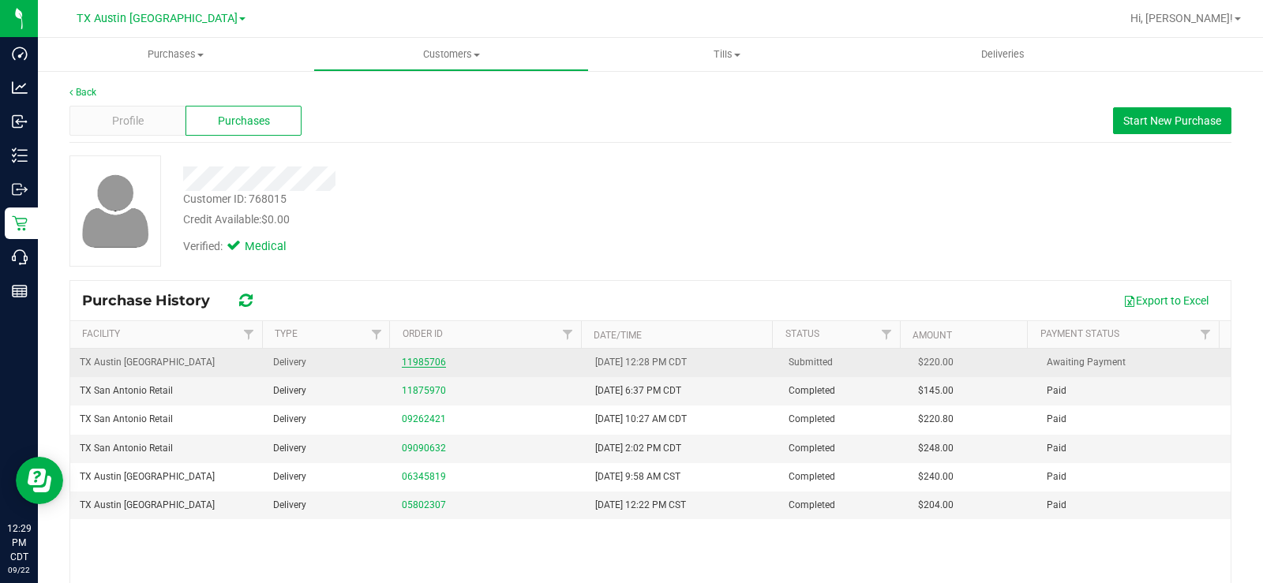
click at [416, 362] on link "11985706" at bounding box center [424, 362] width 44 height 11
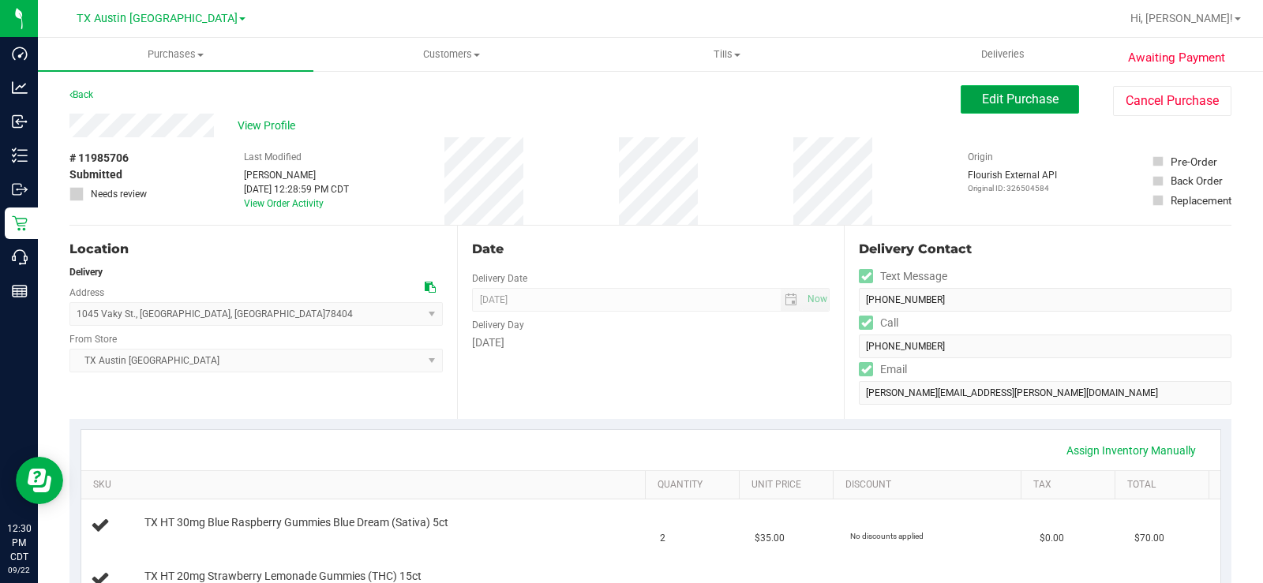
click at [961, 103] on button "Edit Purchase" at bounding box center [1019, 99] width 118 height 28
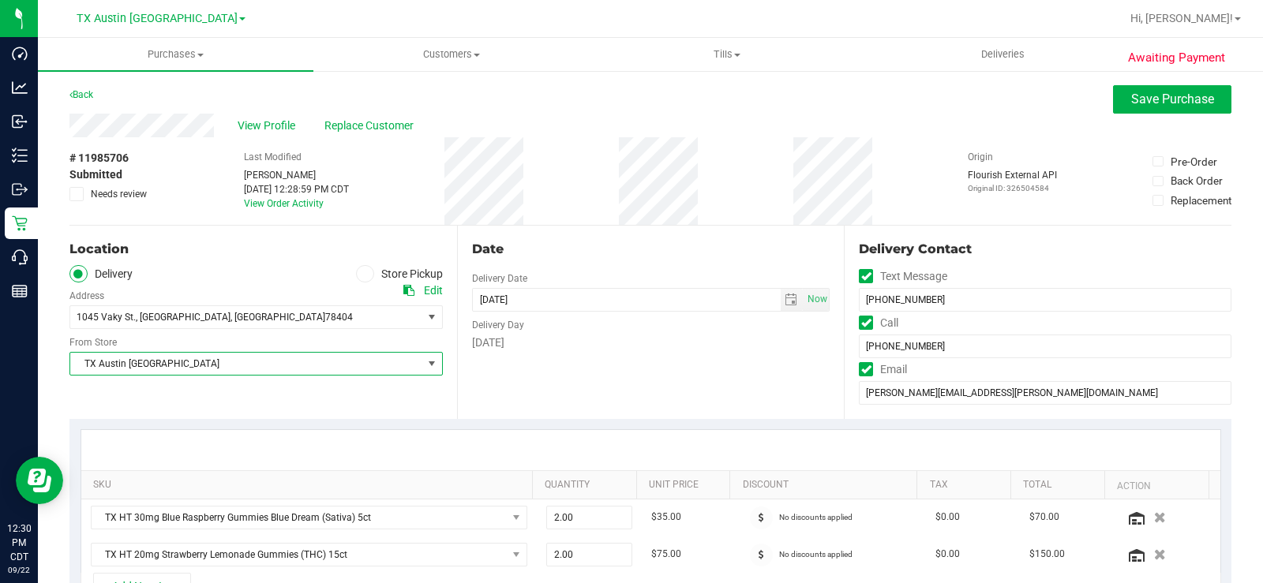
click at [198, 369] on span "TX Austin [GEOGRAPHIC_DATA]" at bounding box center [246, 364] width 352 height 22
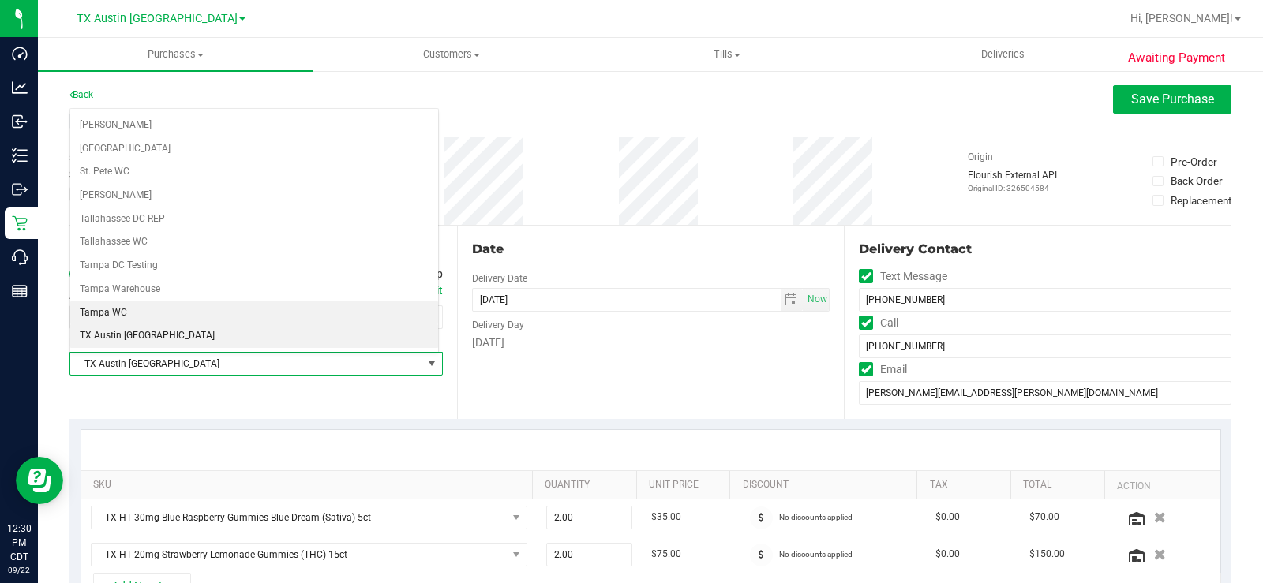
scroll to position [1062, 0]
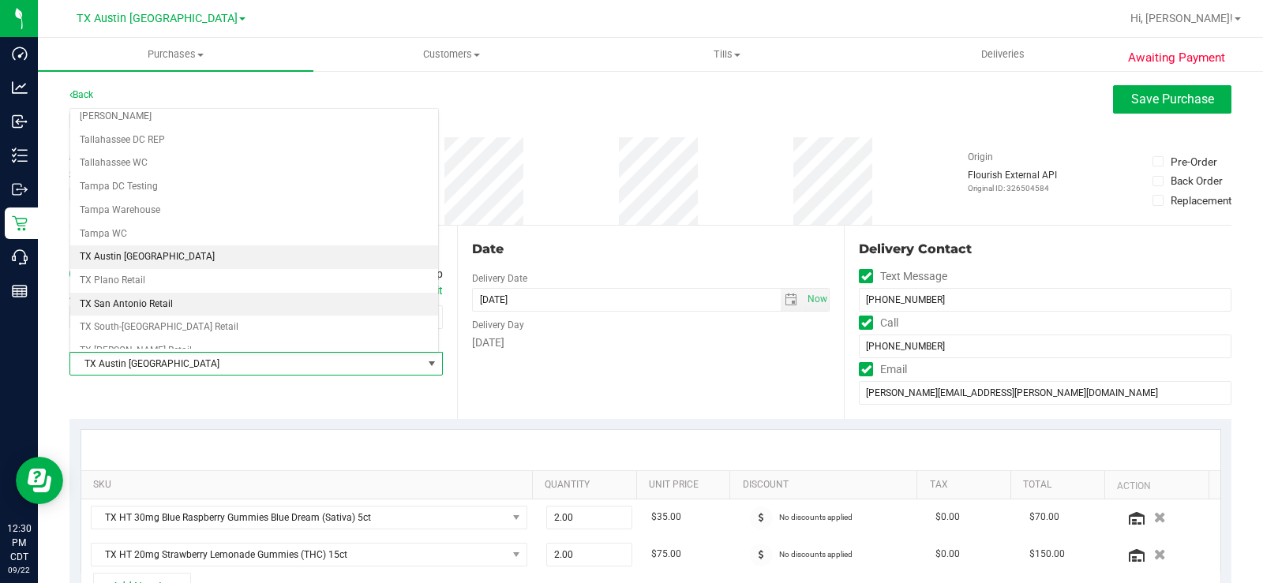
click at [152, 298] on li "TX San Antonio Retail" at bounding box center [254, 305] width 368 height 24
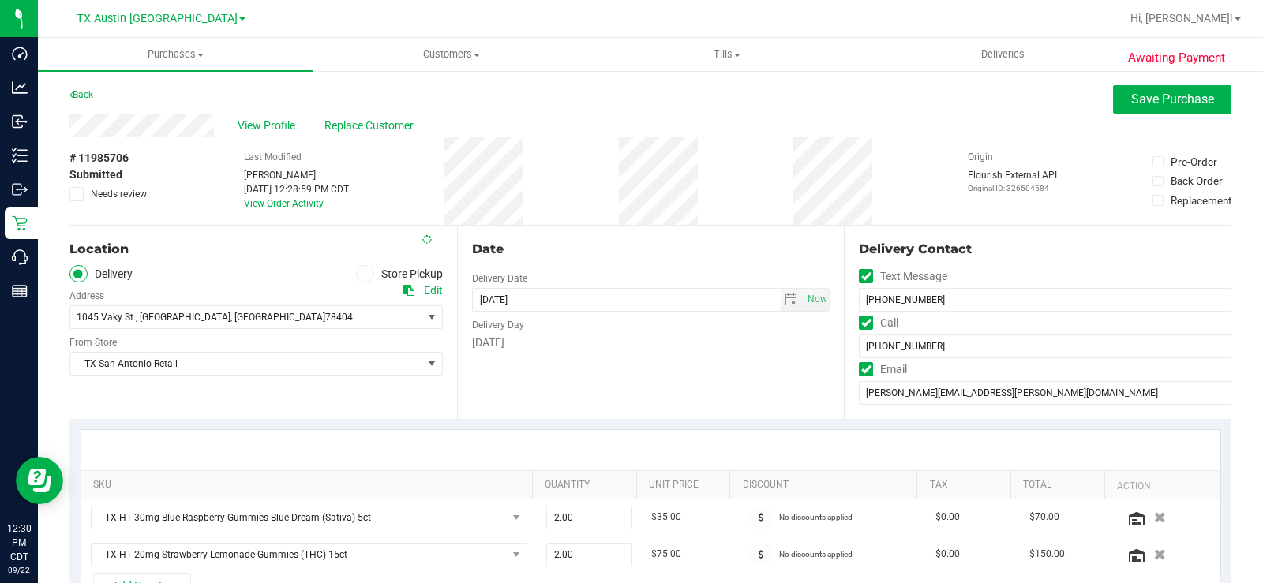
drag, startPoint x: 590, startPoint y: 350, endPoint x: 990, endPoint y: 223, distance: 418.8
click at [592, 350] on div "Thursday" at bounding box center [651, 343] width 358 height 17
click at [1139, 99] on span "Save Purchase" at bounding box center [1172, 99] width 83 height 15
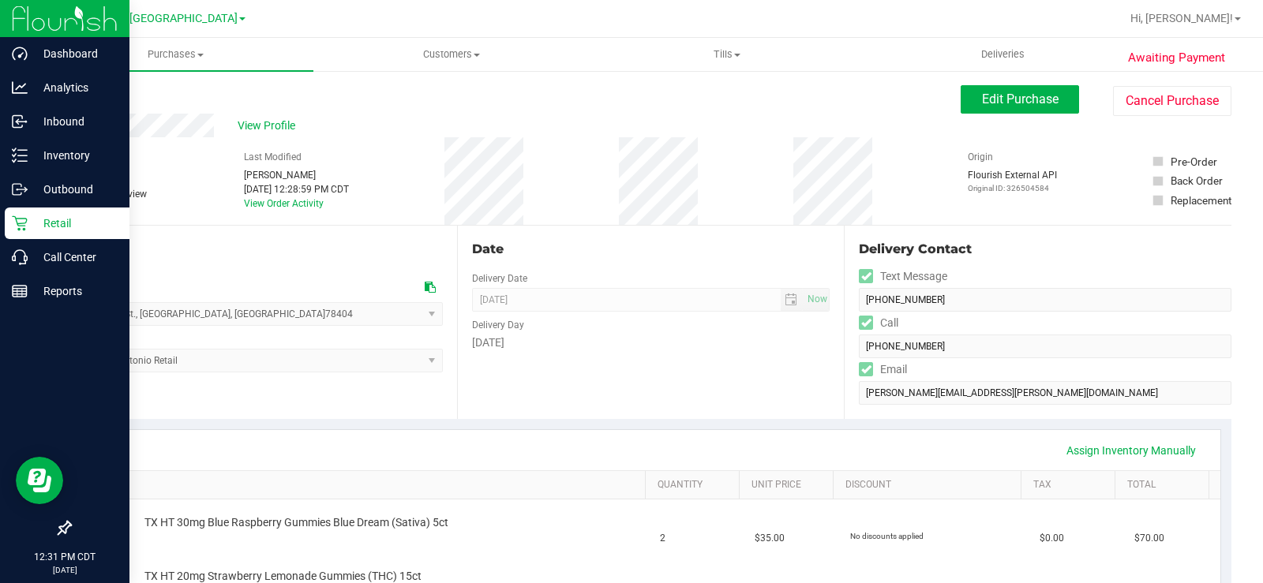
click at [19, 227] on icon at bounding box center [20, 223] width 16 height 16
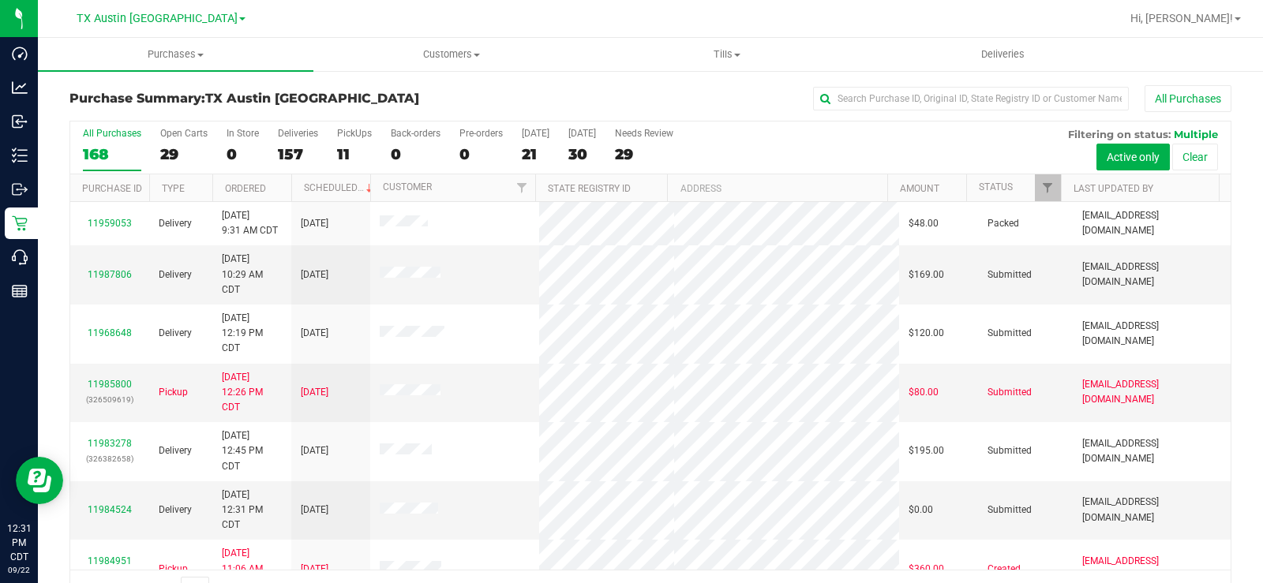
click at [170, 152] on div "29" at bounding box center [183, 154] width 47 height 18
click at [0, 0] on input "Open Carts 29" at bounding box center [0, 0] width 0 height 0
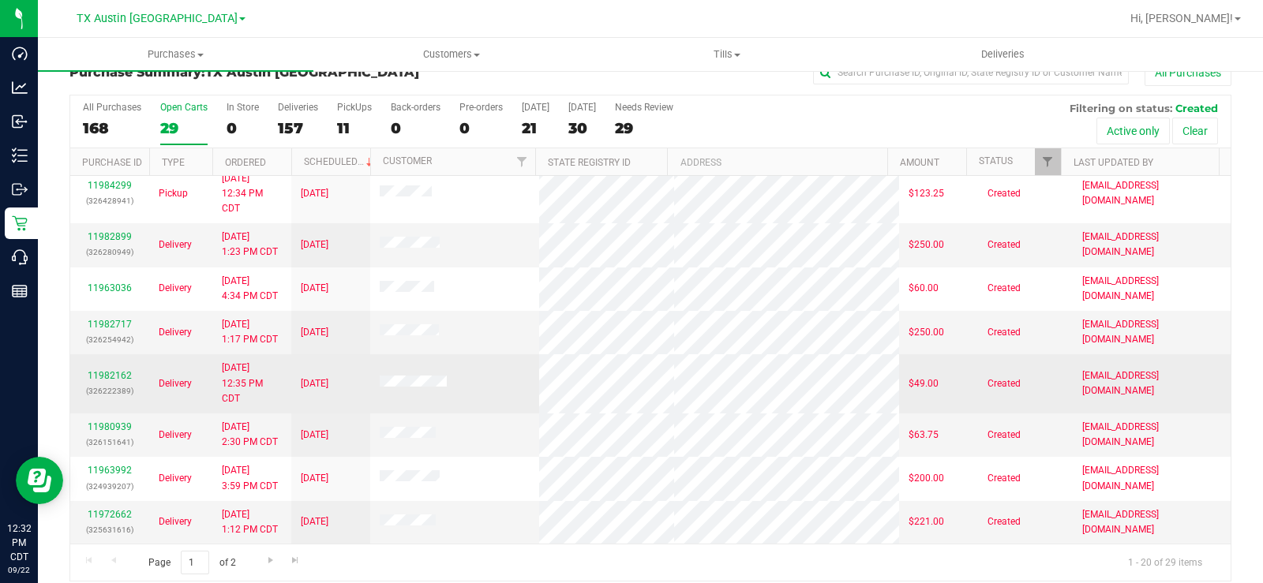
scroll to position [40, 0]
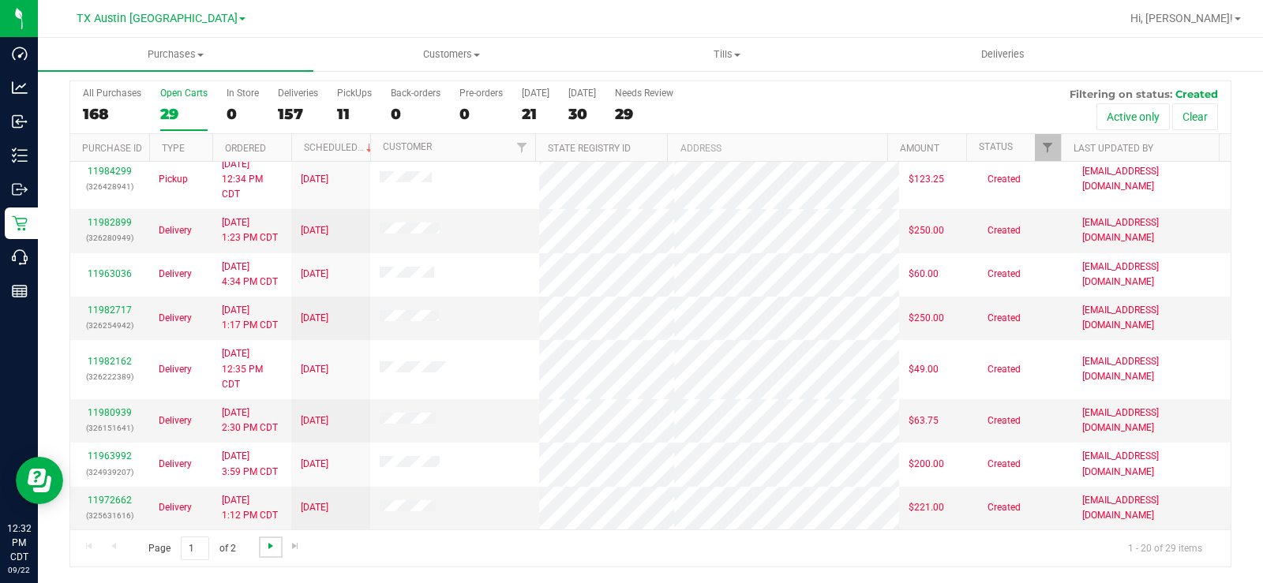
click at [269, 546] on span "Go to the next page" at bounding box center [270, 546] width 13 height 13
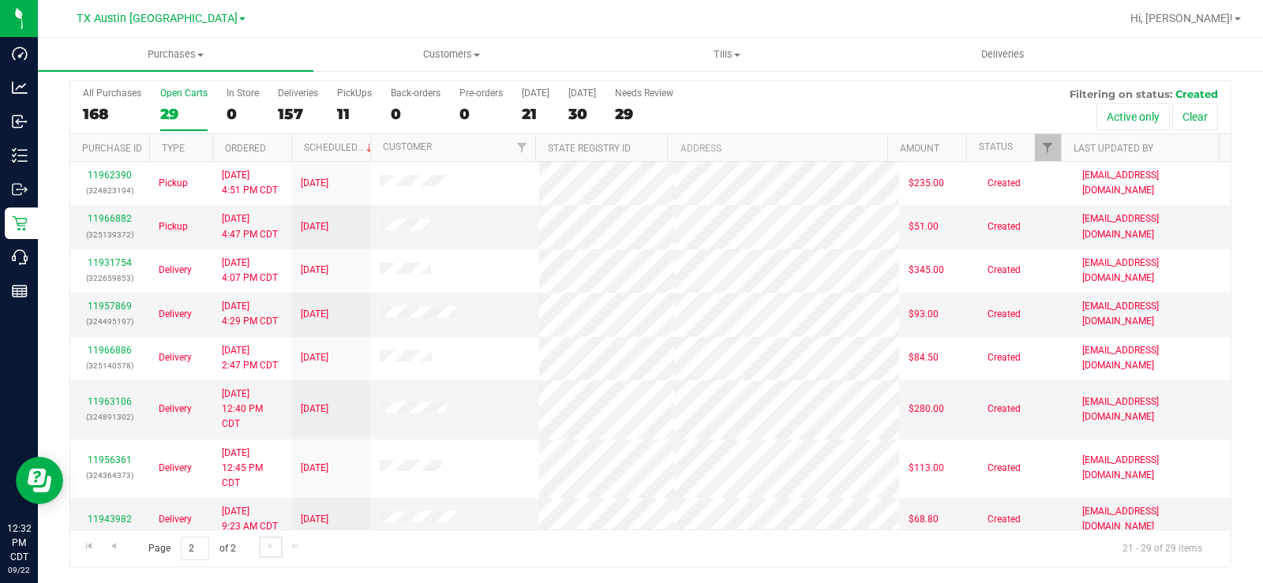
scroll to position [55, 0]
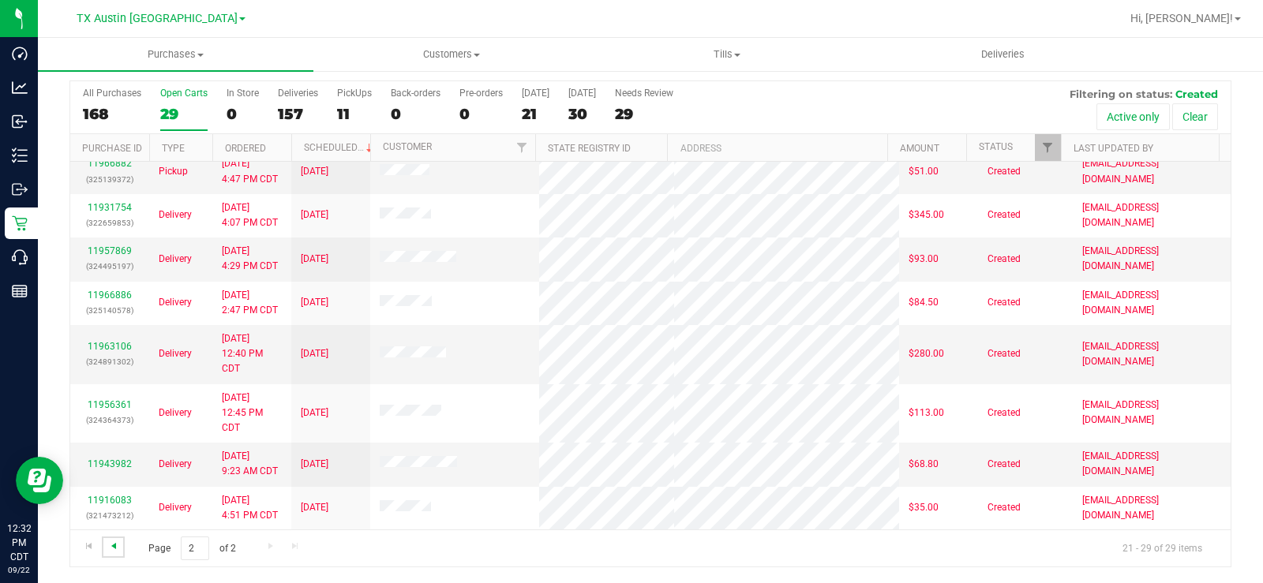
click at [115, 546] on span "Go to the previous page" at bounding box center [113, 546] width 13 height 13
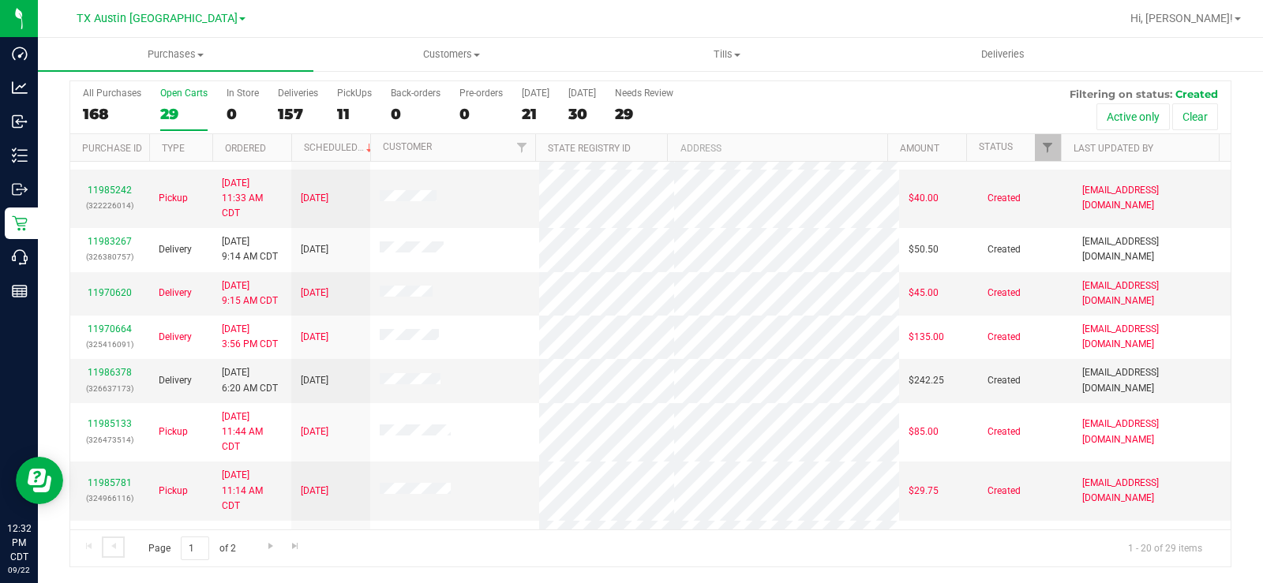
scroll to position [26, 0]
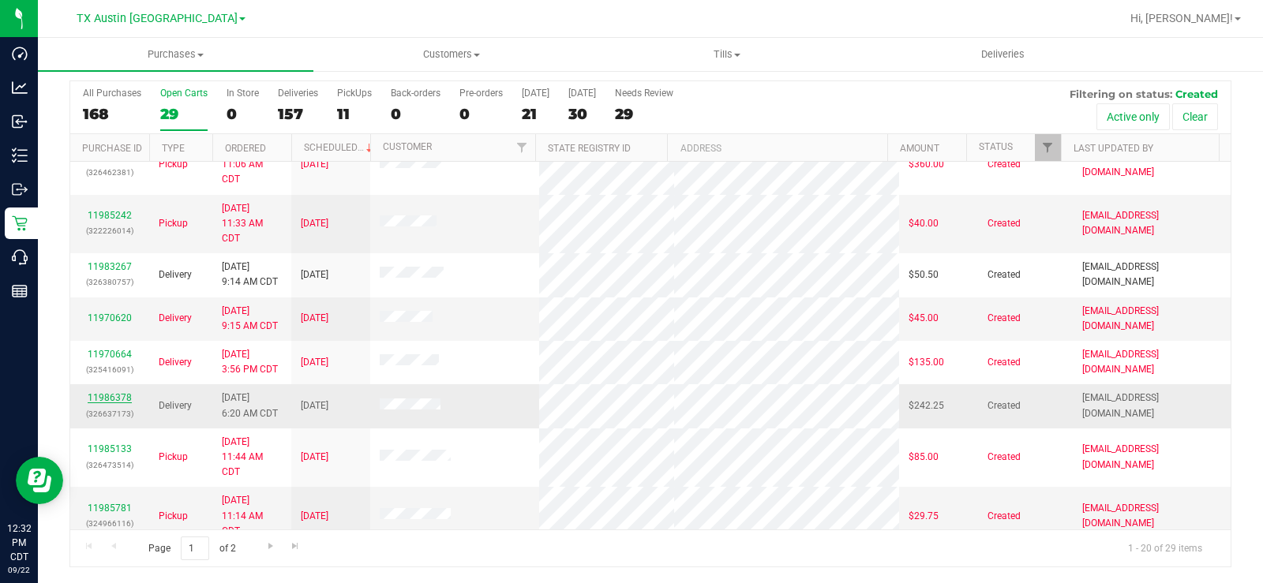
click at [110, 395] on link "11986378" at bounding box center [110, 397] width 44 height 11
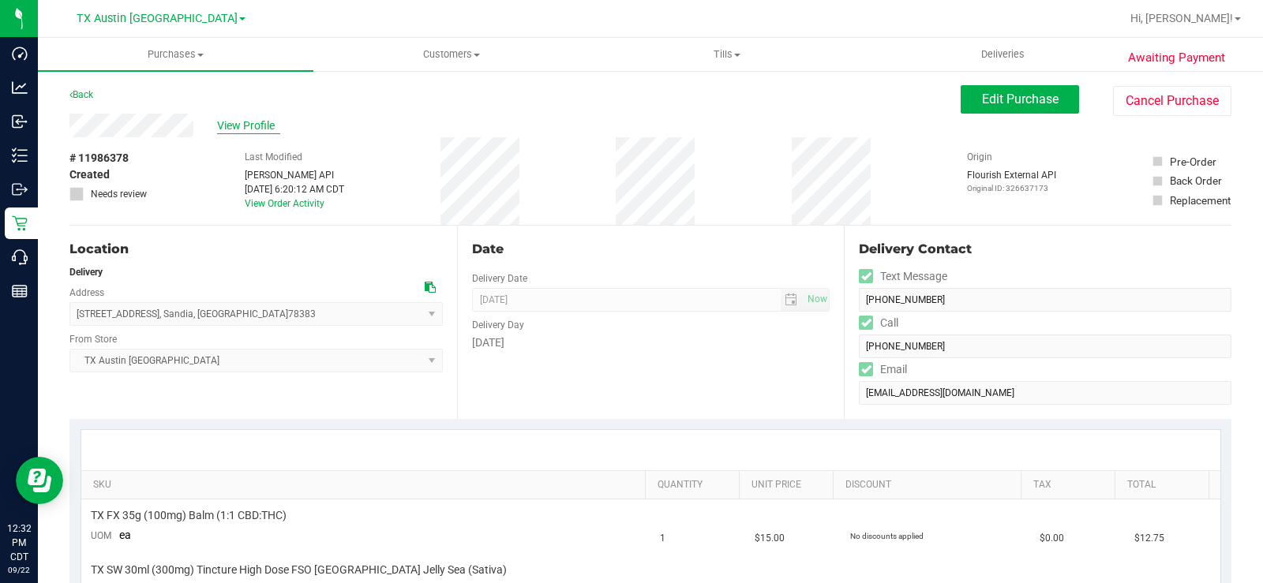
click at [253, 127] on span "View Profile" at bounding box center [248, 126] width 63 height 17
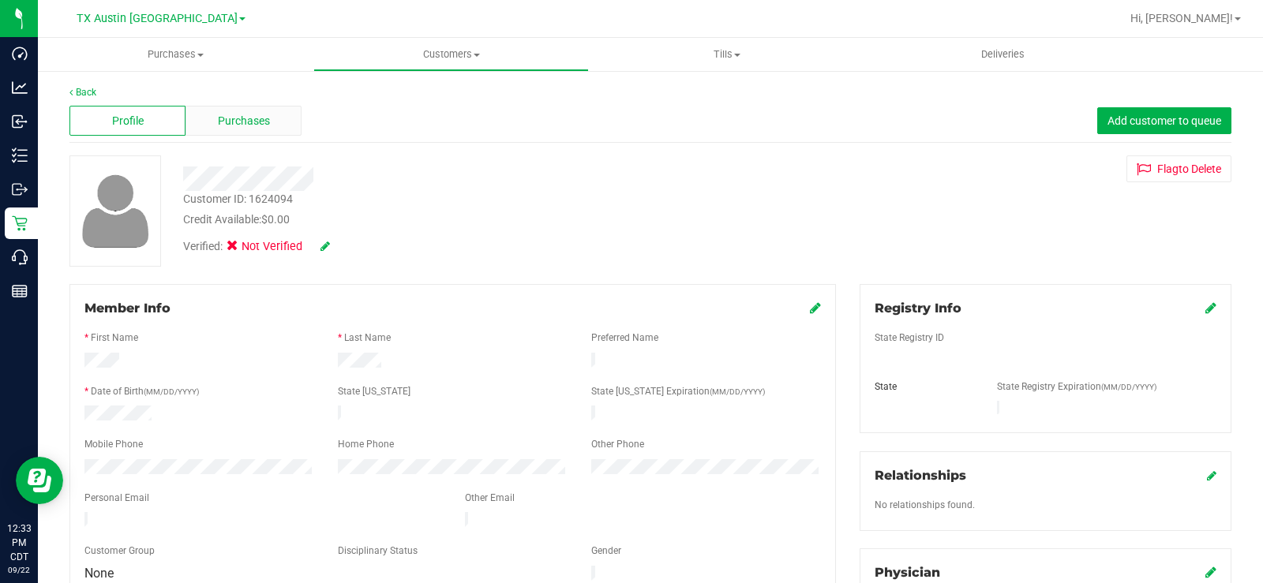
click at [273, 114] on div "Purchases" at bounding box center [243, 121] width 116 height 30
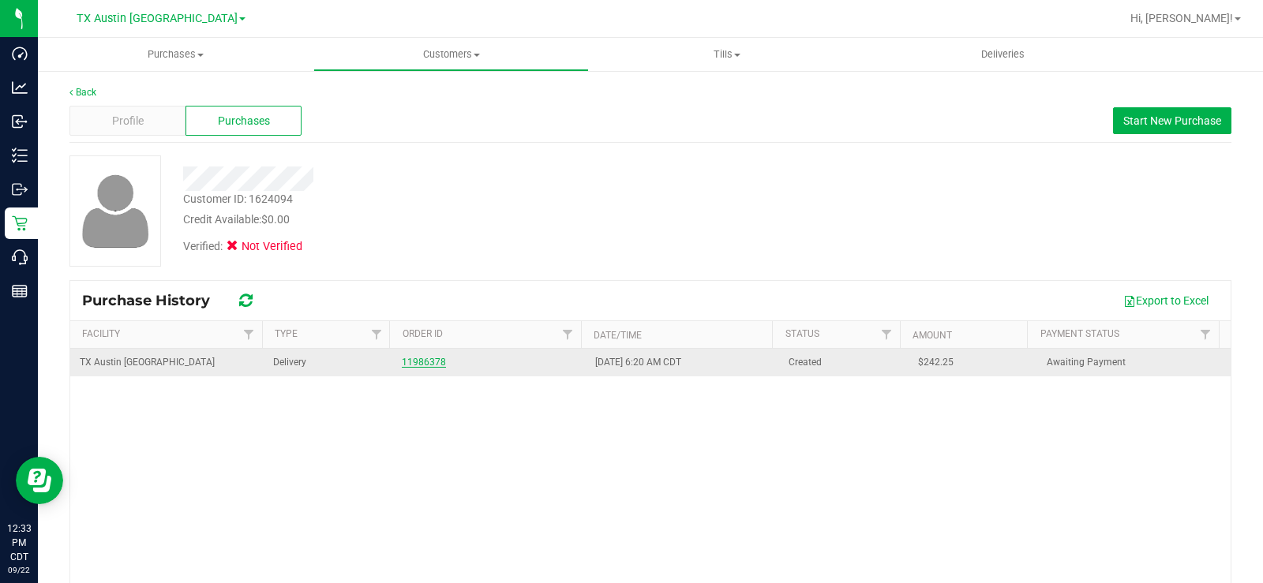
click at [425, 365] on link "11986378" at bounding box center [424, 362] width 44 height 11
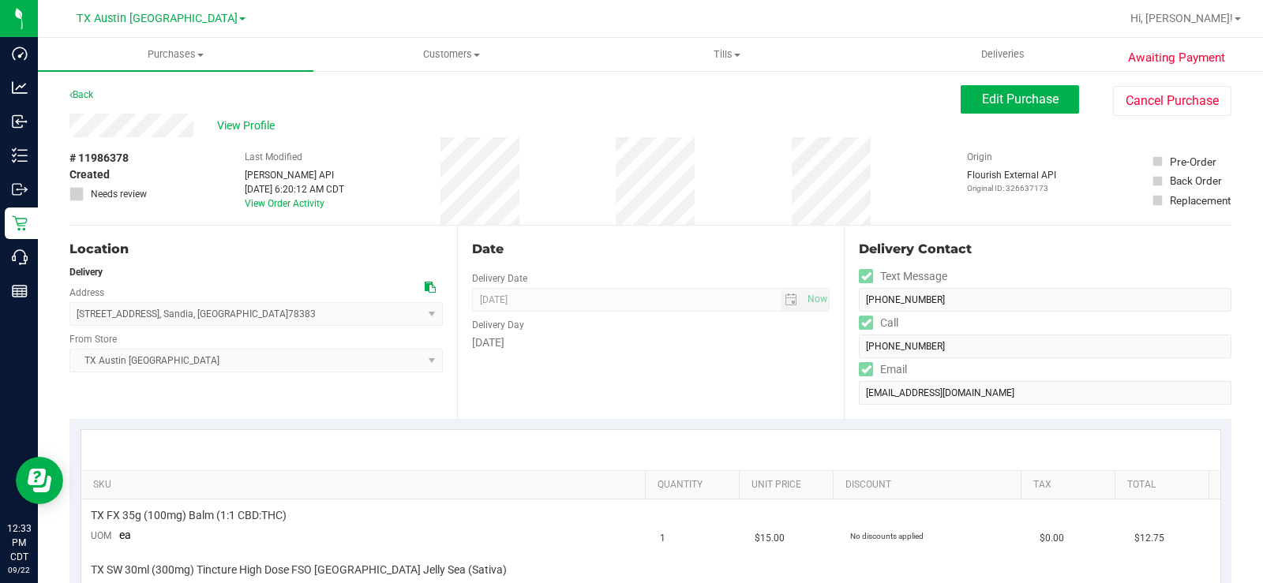
click at [426, 286] on icon at bounding box center [430, 287] width 11 height 11
drag, startPoint x: 197, startPoint y: 125, endPoint x: 64, endPoint y: 118, distance: 132.8
click at [238, 128] on span "View Profile" at bounding box center [248, 126] width 63 height 17
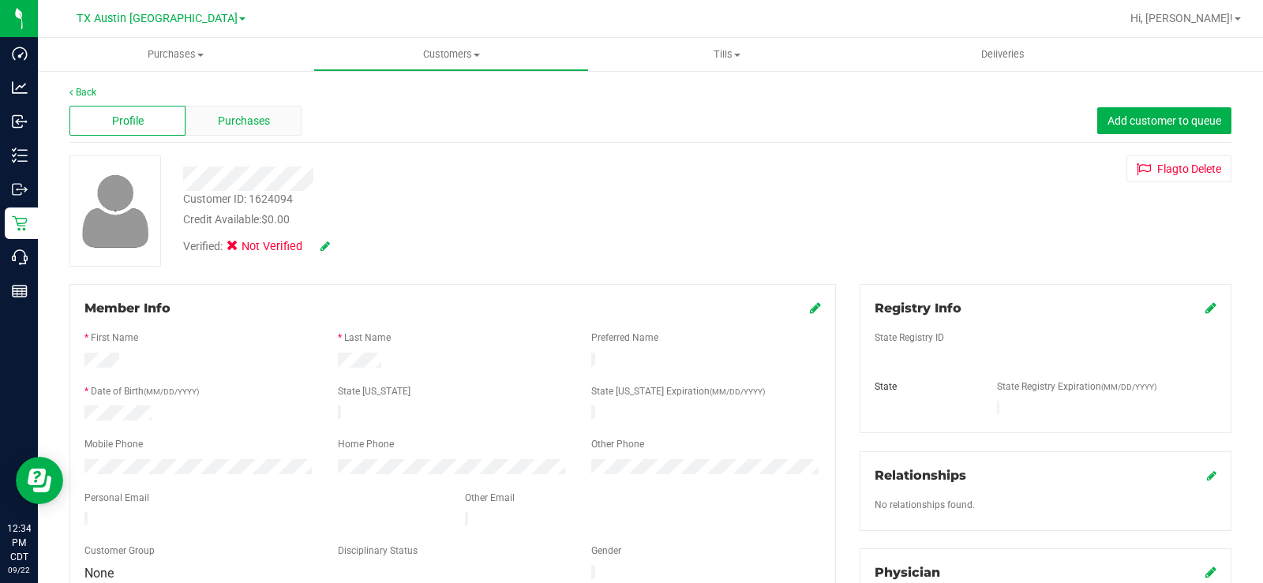
click at [245, 124] on span "Purchases" at bounding box center [244, 121] width 52 height 17
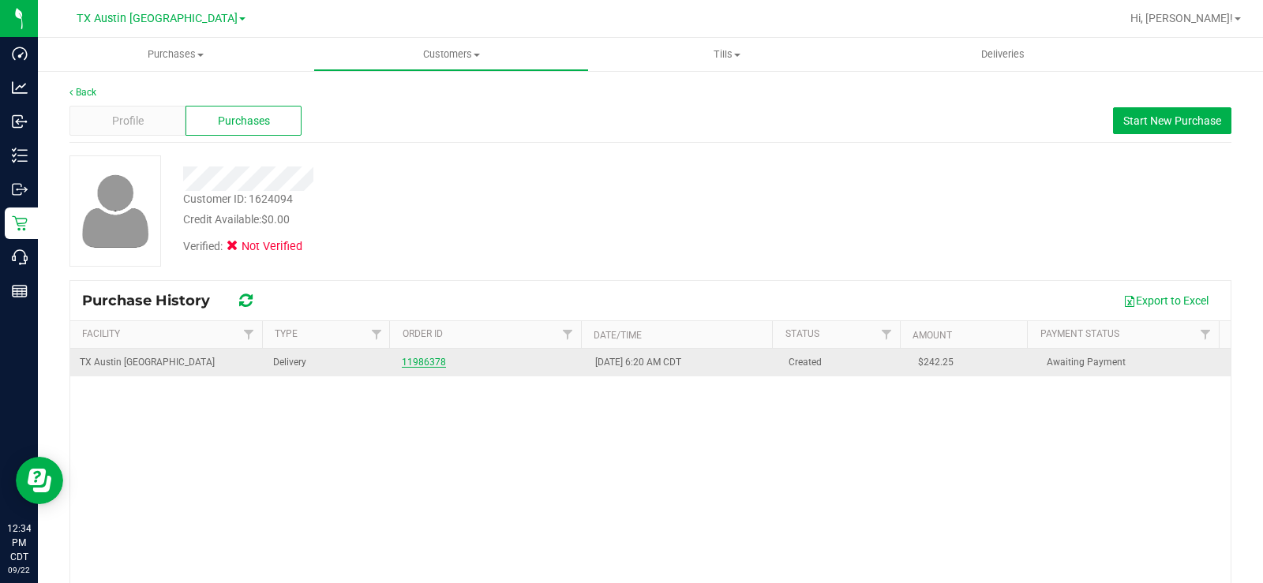
click at [417, 364] on link "11986378" at bounding box center [424, 362] width 44 height 11
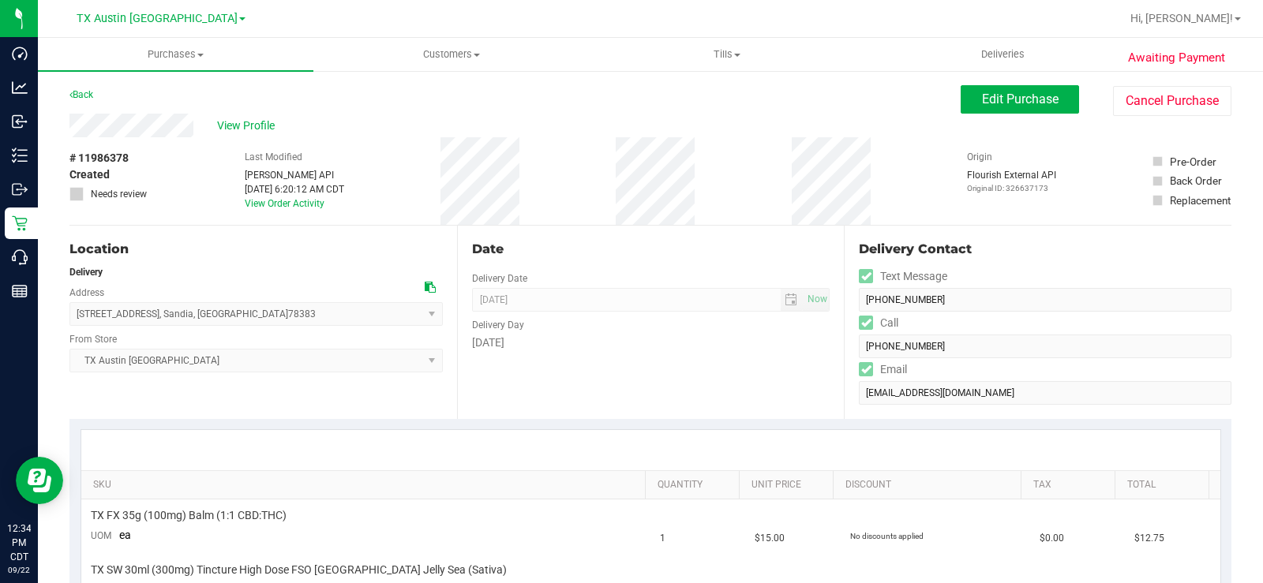
click at [608, 370] on div "Date Delivery Date 09/24/2025 Now 09/24/2025 05:00 PM Now Delivery Day Wednesday" at bounding box center [650, 322] width 387 height 193
click at [262, 122] on span "View Profile" at bounding box center [248, 126] width 63 height 17
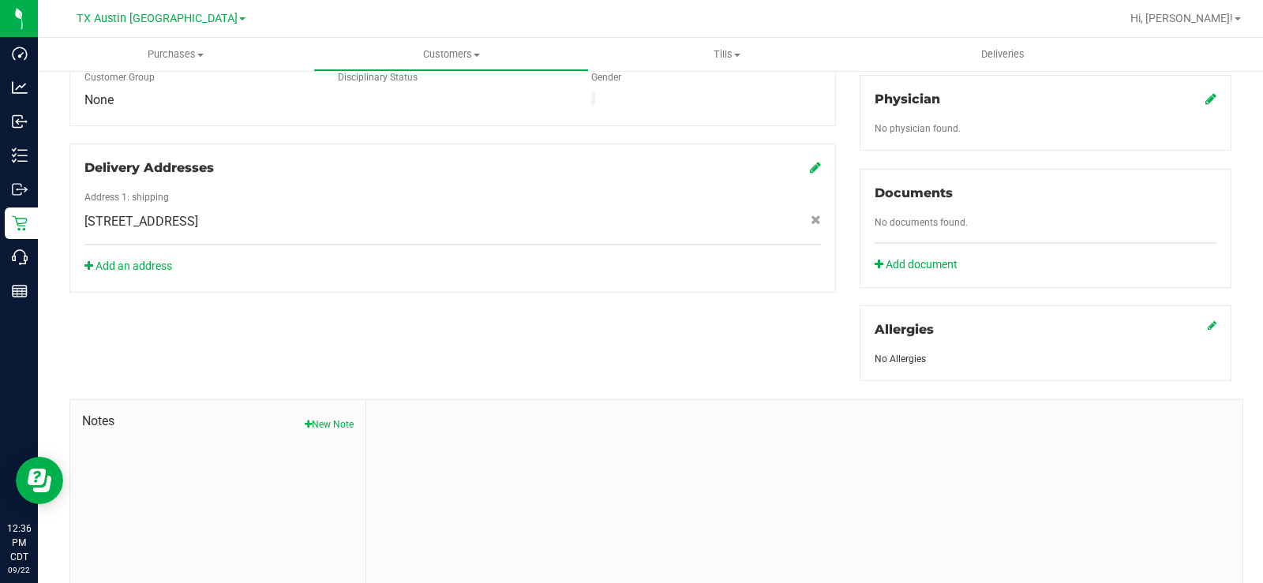
scroll to position [540, 0]
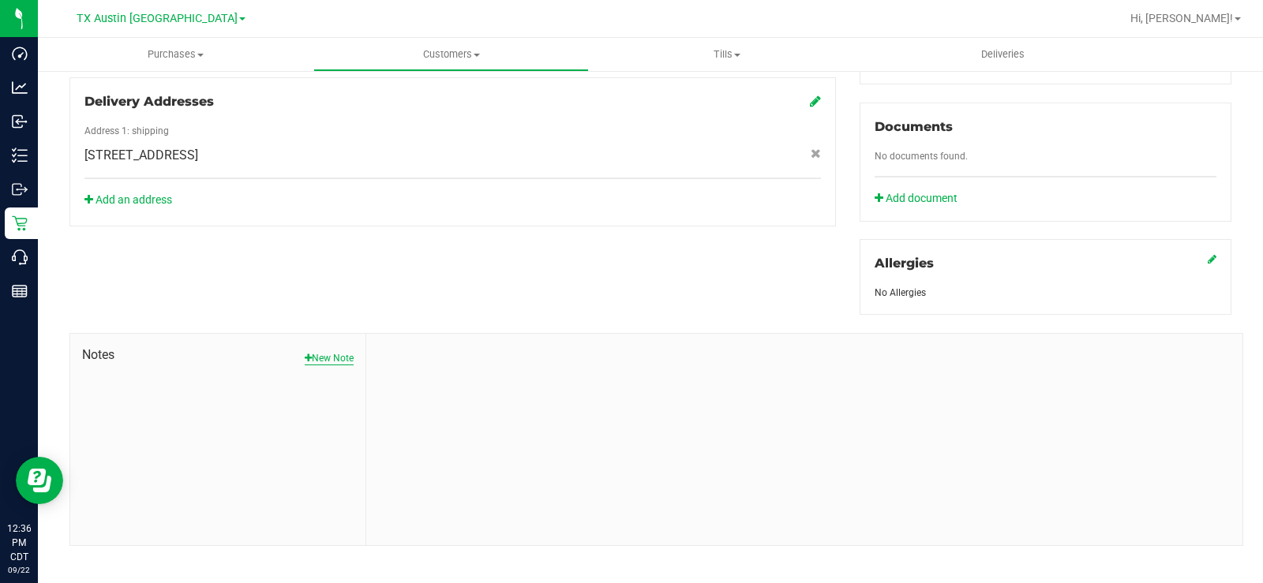
click at [333, 351] on button "New Note" at bounding box center [329, 358] width 49 height 14
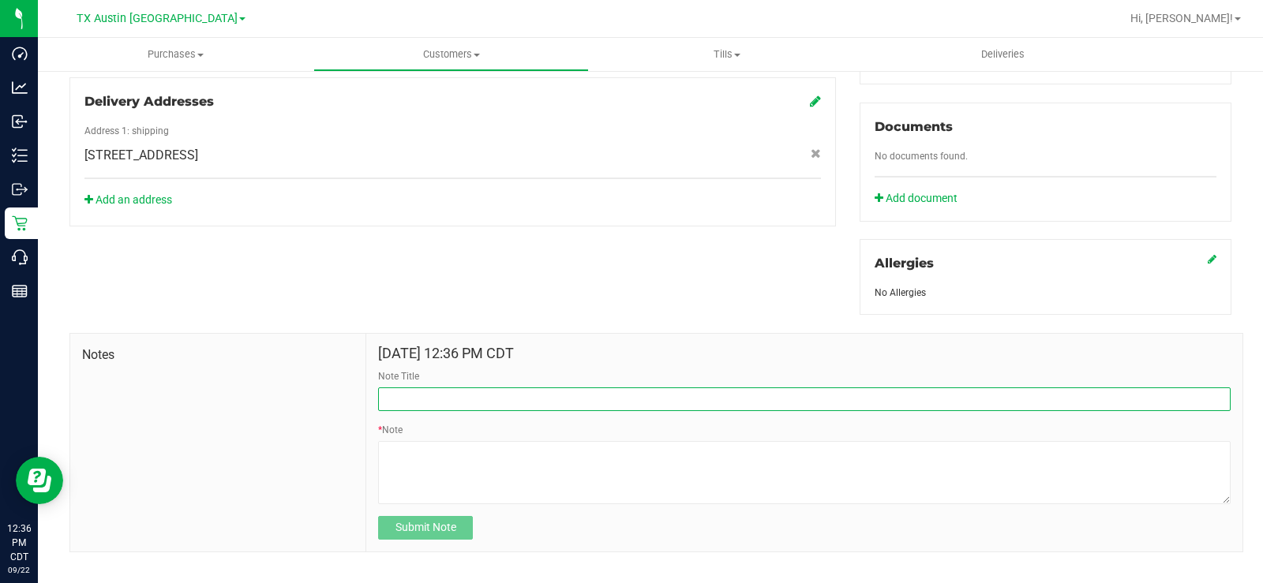
click at [417, 390] on input "Note Title" at bounding box center [804, 399] width 852 height 24
type input "CURT Info"
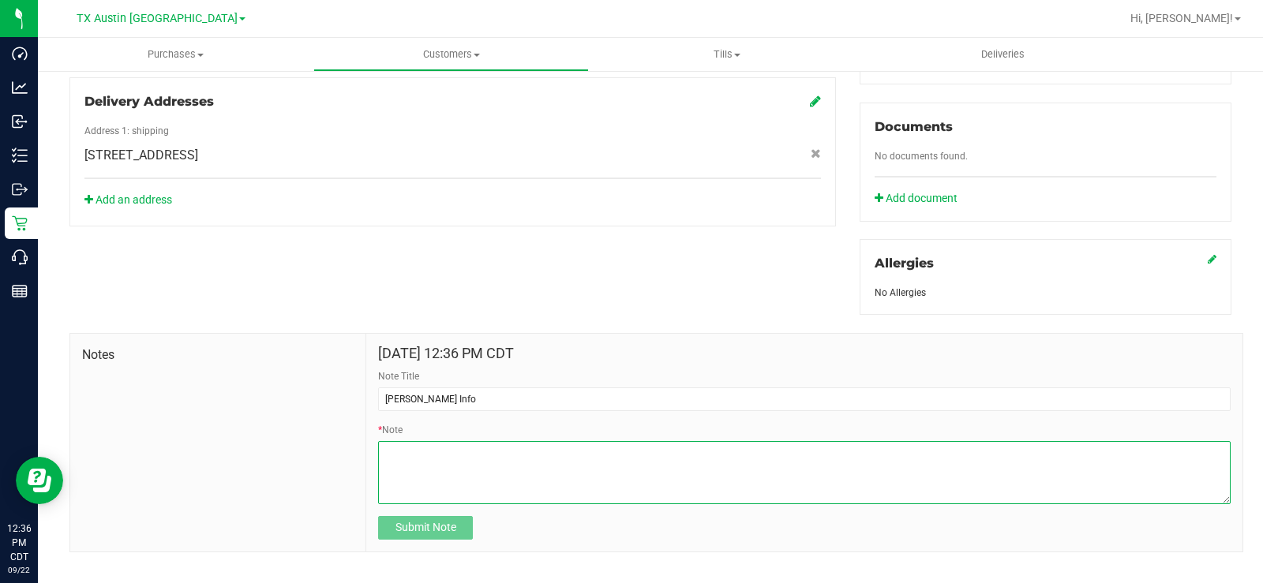
click at [425, 470] on textarea "* Note" at bounding box center [804, 472] width 852 height 63
paste textarea "Patient Name: Danny Satcher Address: 549 RABBIT RUN RD ARANSAS PASS, TX, 78336 …"
type textarea "Patient Name: Danny Satcher Address: 549 RABBIT RUN RD ARANSAS PASS, TX, 78336 …"
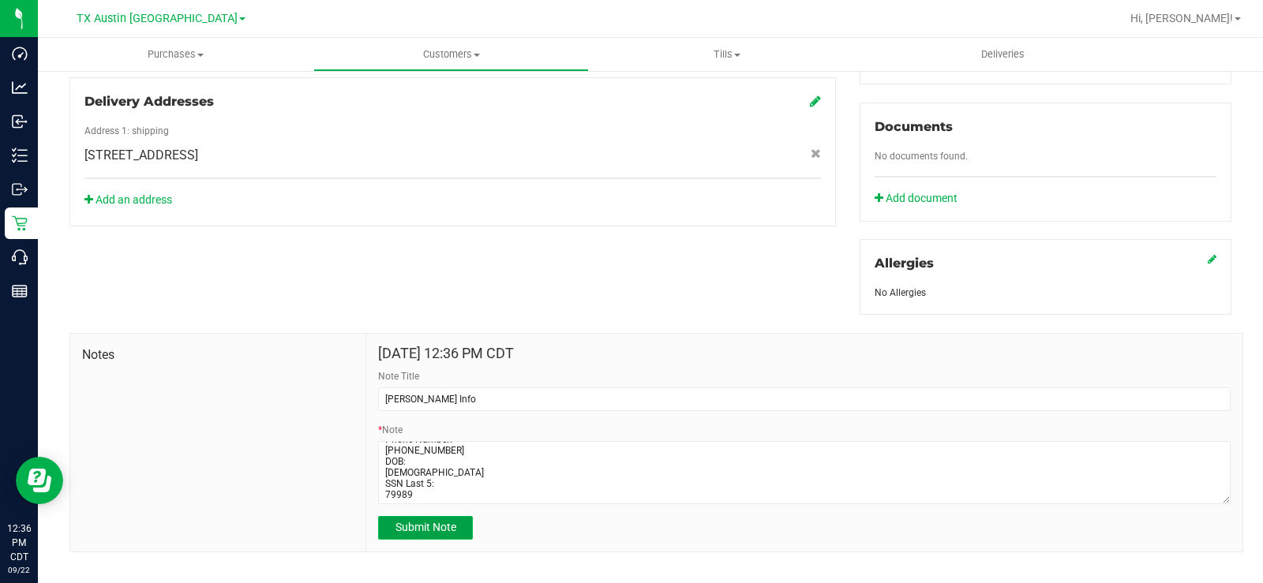
click at [430, 521] on span "Submit Note" at bounding box center [425, 527] width 61 height 13
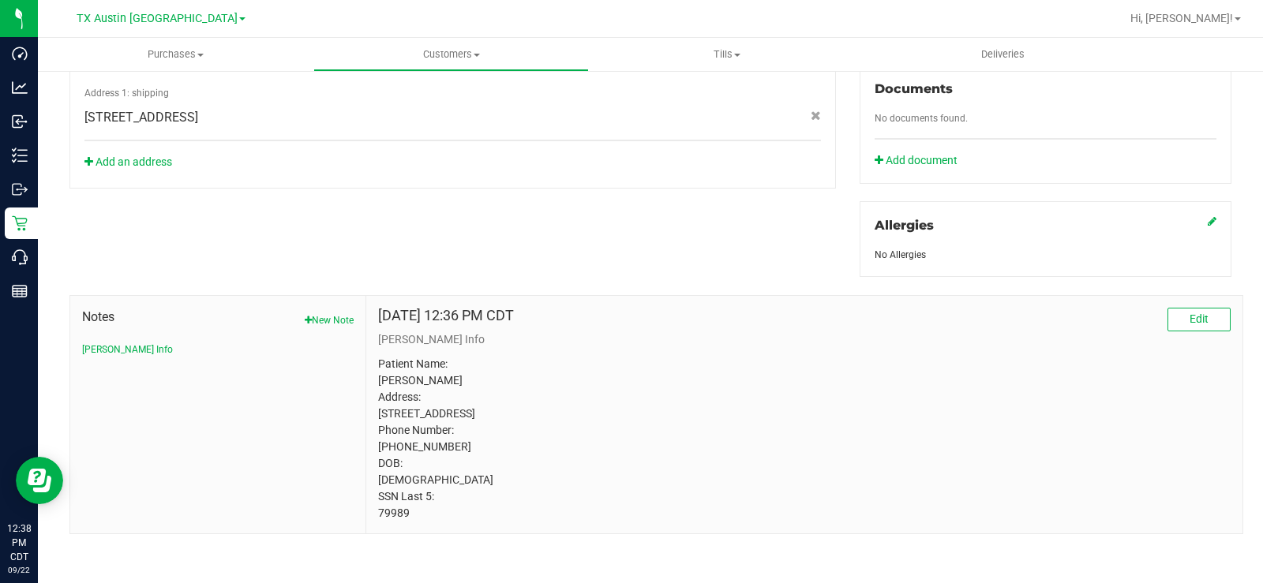
scroll to position [582, 0]
click at [335, 311] on button "New Note" at bounding box center [329, 318] width 49 height 14
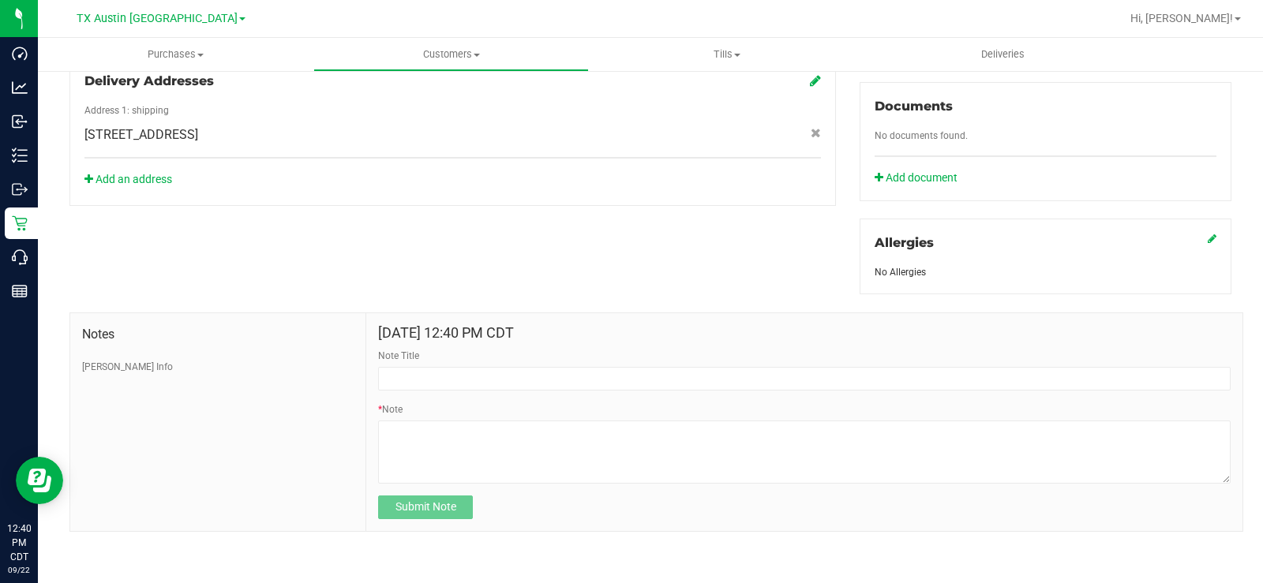
scroll to position [546, 0]
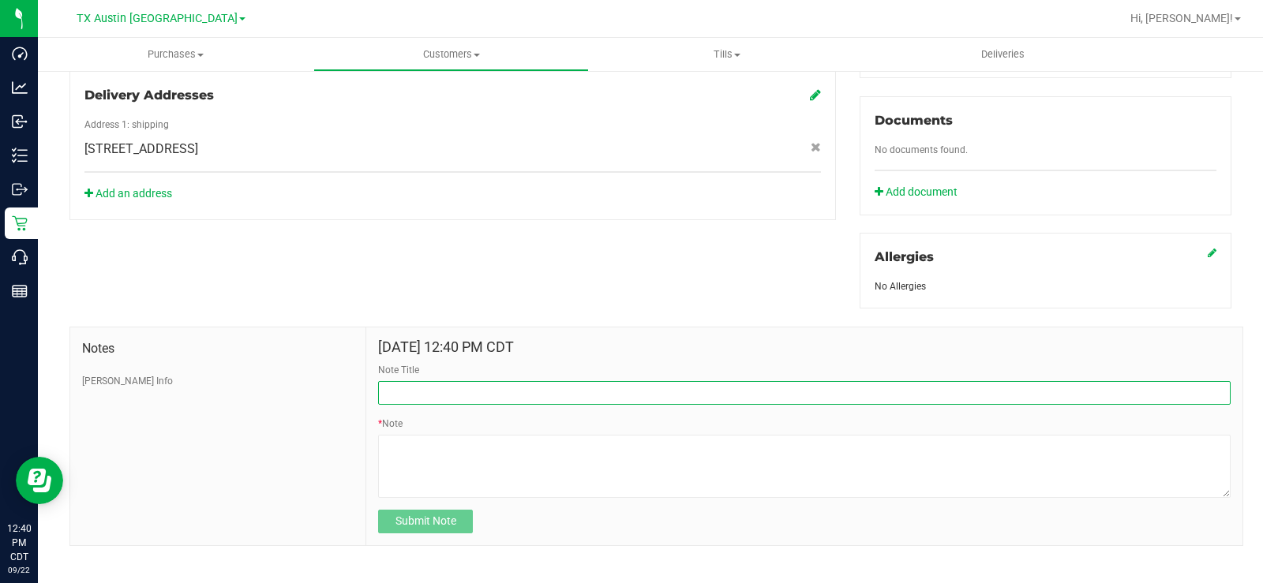
click at [425, 381] on input "Note Title" at bounding box center [804, 393] width 852 height 24
type input "CURT Info"
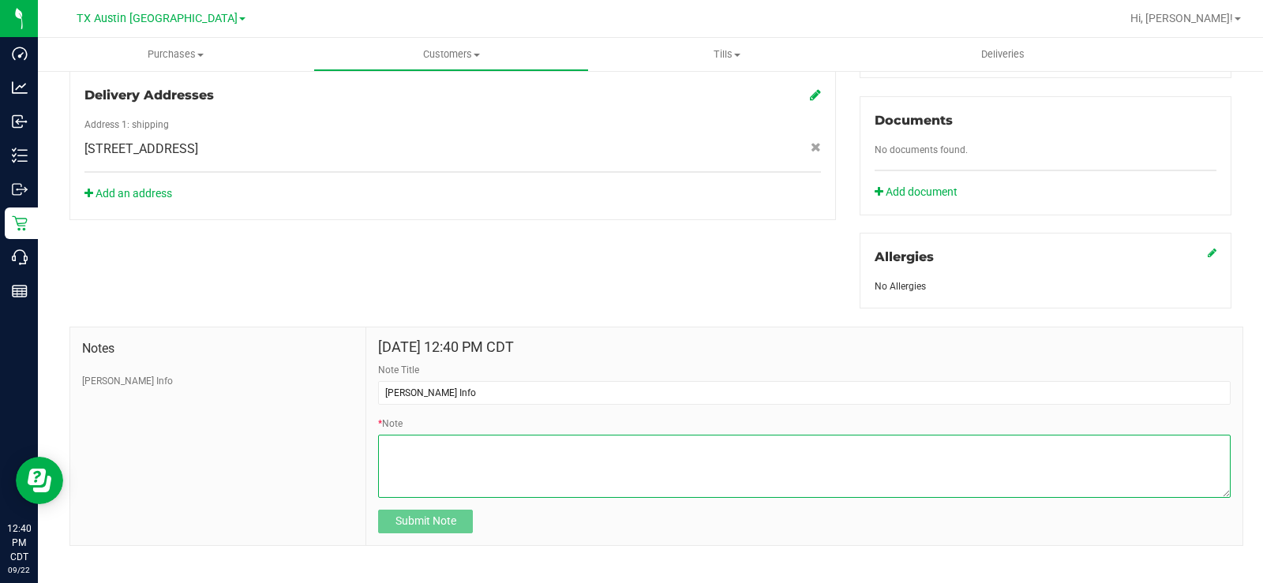
click at [425, 438] on textarea "* Note" at bounding box center [804, 466] width 852 height 63
paste textarea "Patient Name: Danny Joe Satcher Jr Address: 549 RABBIT RUN RD ARANSAS PASS, TX,…"
type textarea "Patient Name: Danny Joe Satcher Jr Address: 549 RABBIT RUN RD ARANSAS PASS, TX,…"
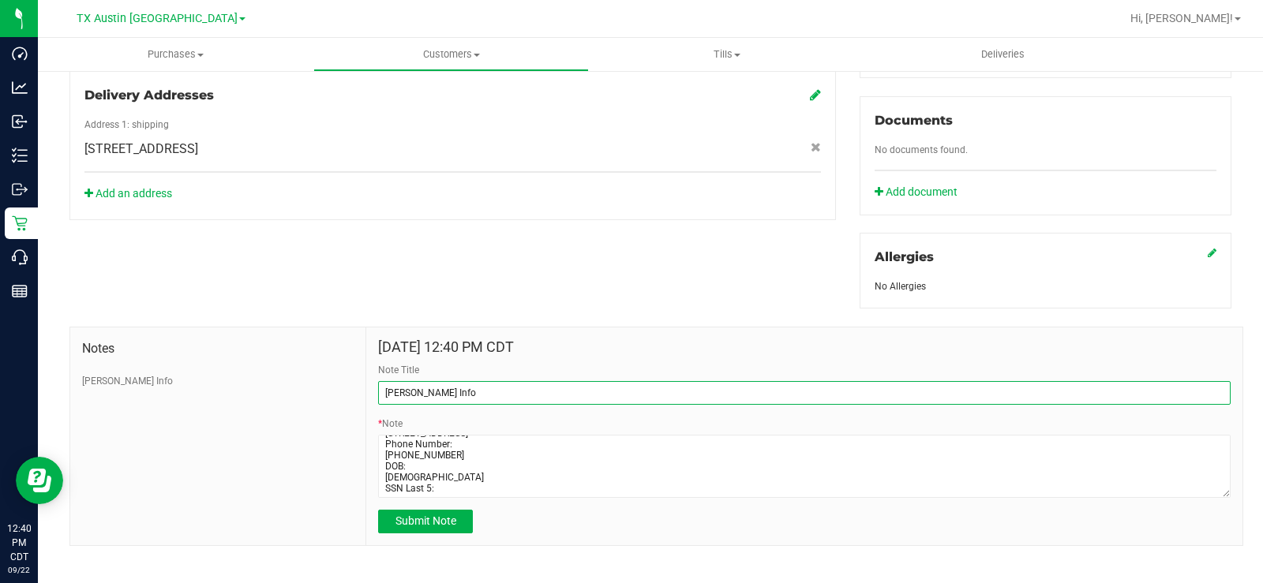
click at [382, 381] on input "CURT Info" at bounding box center [804, 393] width 852 height 24
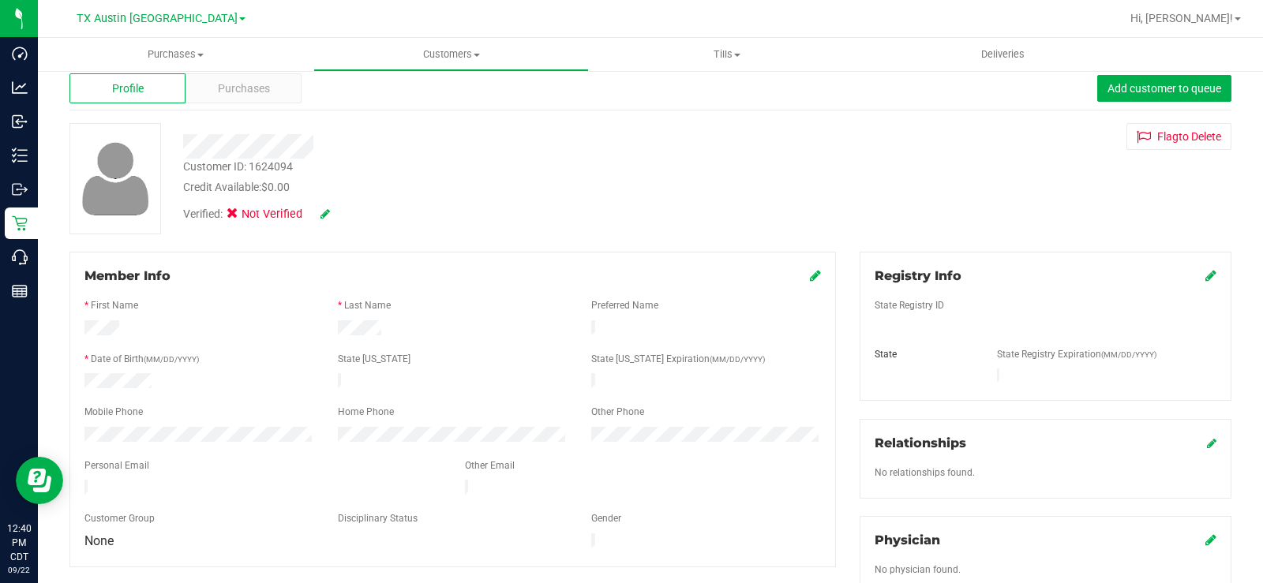
scroll to position [0, 0]
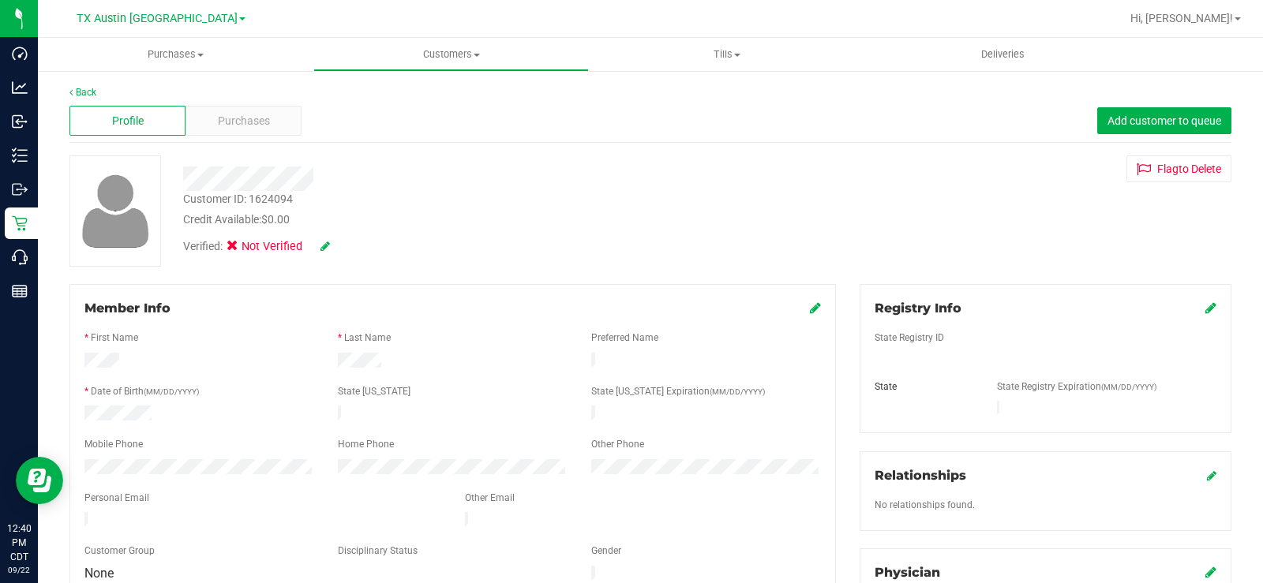
type input "NEW CURT Info"
click at [810, 306] on icon at bounding box center [815, 307] width 11 height 13
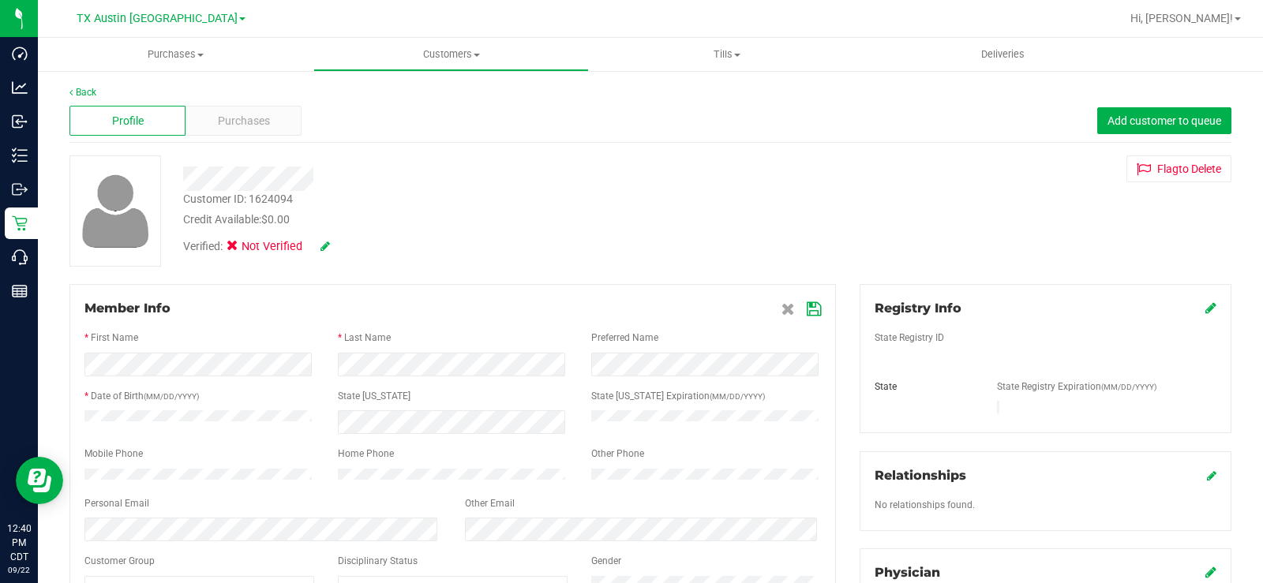
click at [429, 318] on div at bounding box center [452, 324] width 736 height 13
click at [339, 285] on div "Member Info * First Name * Last Name Preferred Name * Date of Birth (MM/DD/YYYY…" at bounding box center [452, 449] width 766 height 331
click at [238, 119] on span "Purchases" at bounding box center [244, 121] width 52 height 17
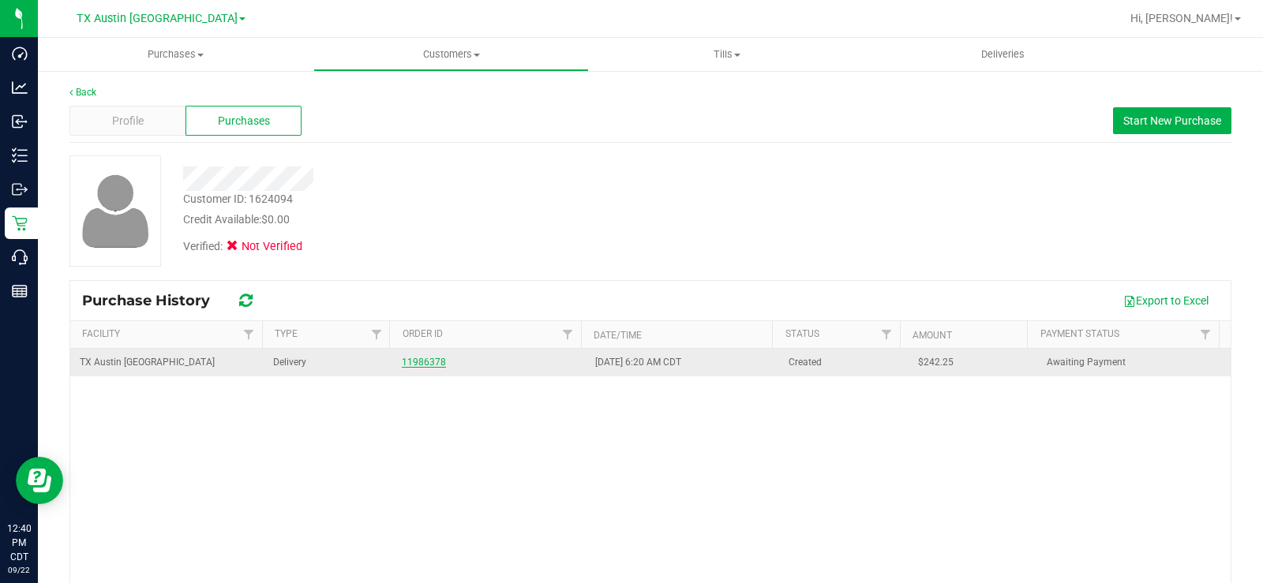
click at [427, 363] on link "11986378" at bounding box center [424, 362] width 44 height 11
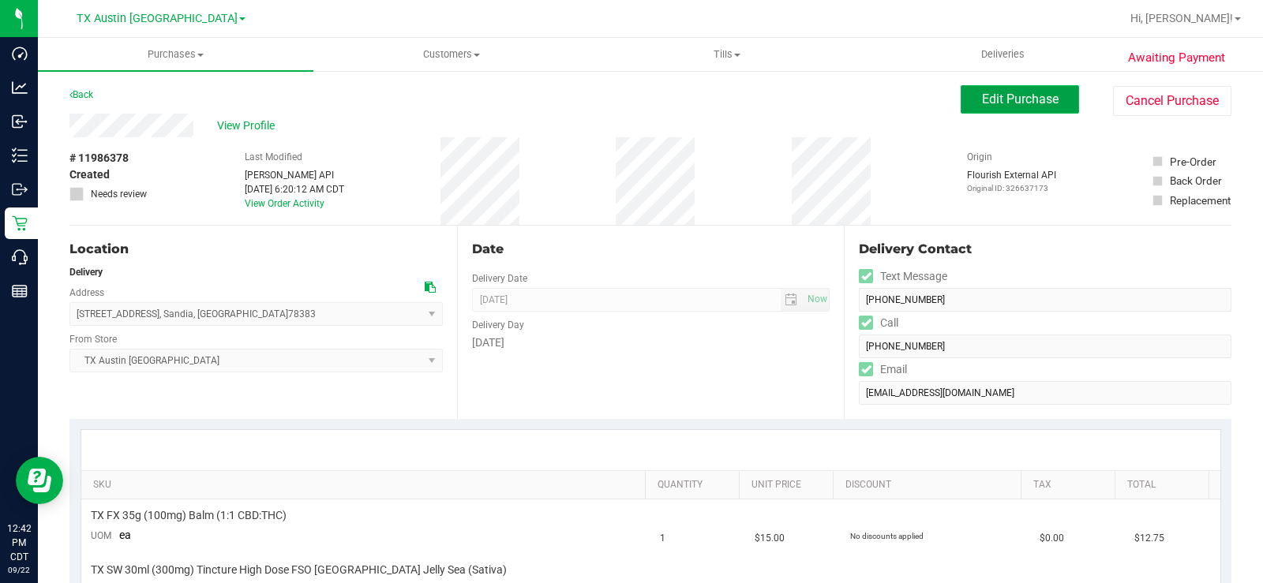
click at [1006, 108] on button "Edit Purchase" at bounding box center [1019, 99] width 118 height 28
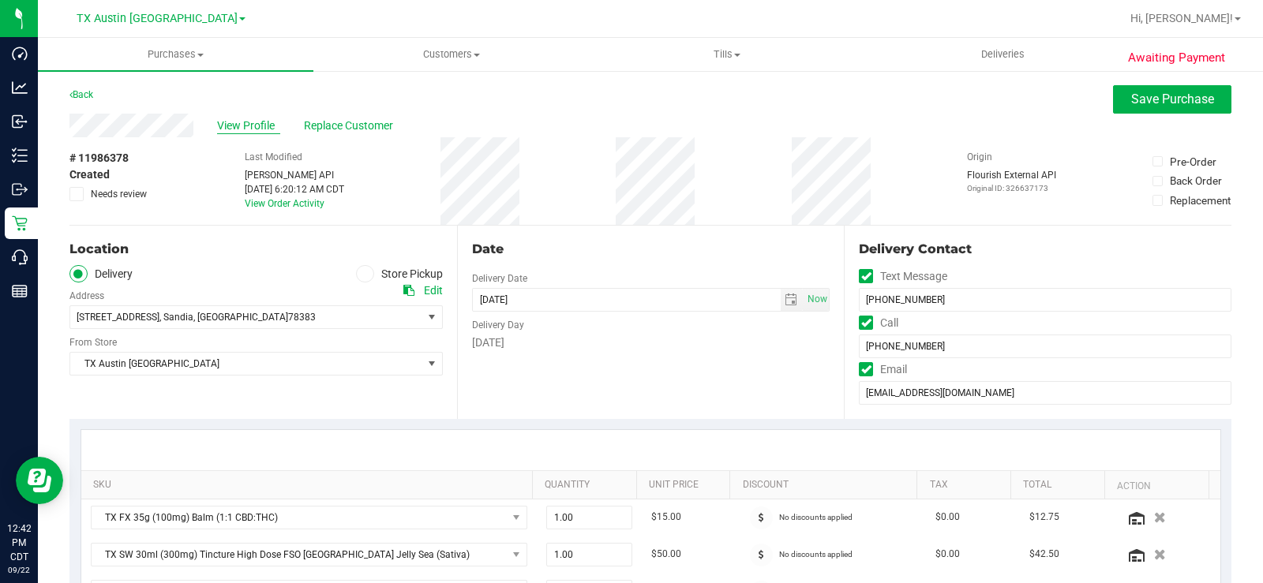
click at [232, 122] on span "View Profile" at bounding box center [248, 126] width 63 height 17
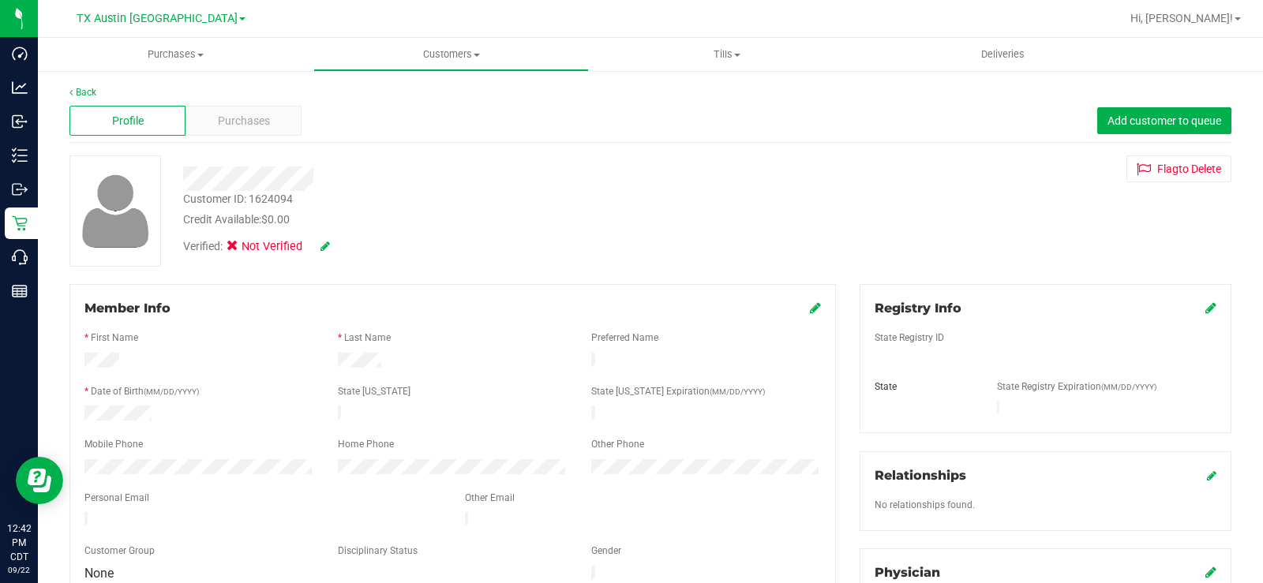
click at [810, 307] on icon at bounding box center [815, 307] width 11 height 13
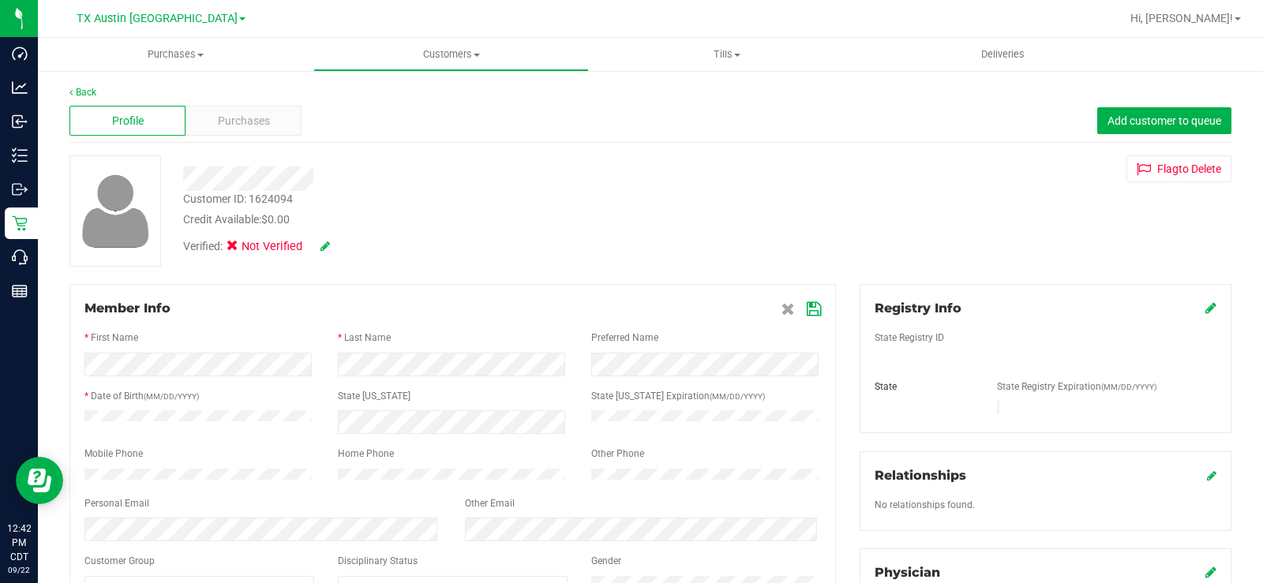
drag, startPoint x: 818, startPoint y: 302, endPoint x: 808, endPoint y: 312, distance: 14.0
click at [815, 302] on div "Member Info * First Name * Last Name Preferred Name * Date of Birth (MM/DD/YYYY…" at bounding box center [452, 449] width 766 height 331
click at [807, 313] on icon at bounding box center [814, 309] width 14 height 13
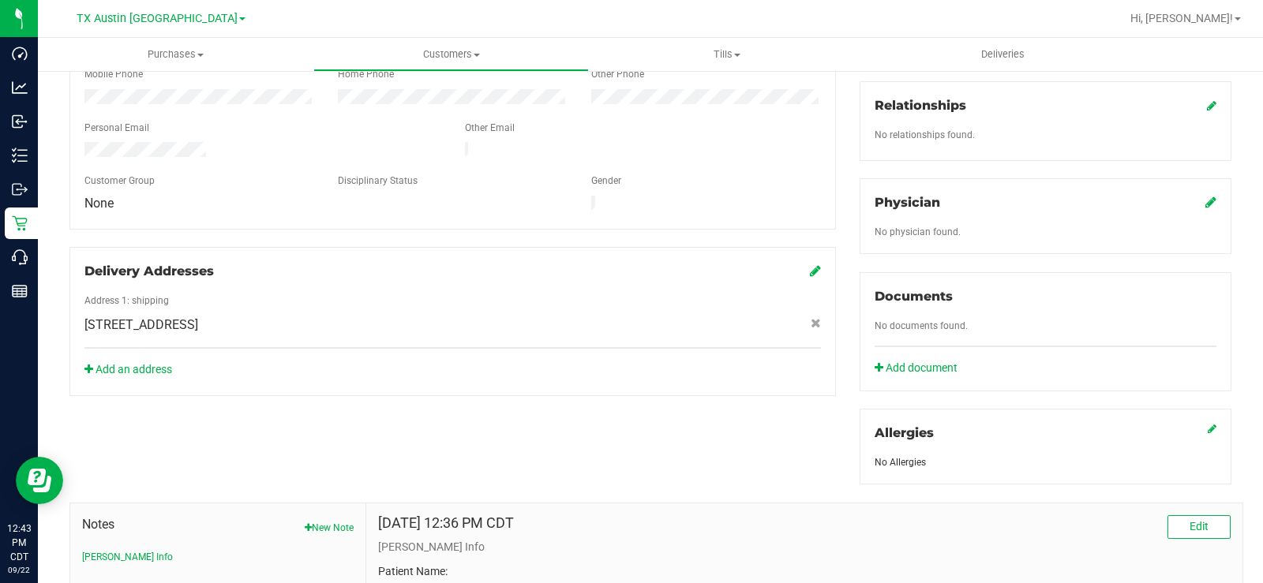
scroll to position [316, 0]
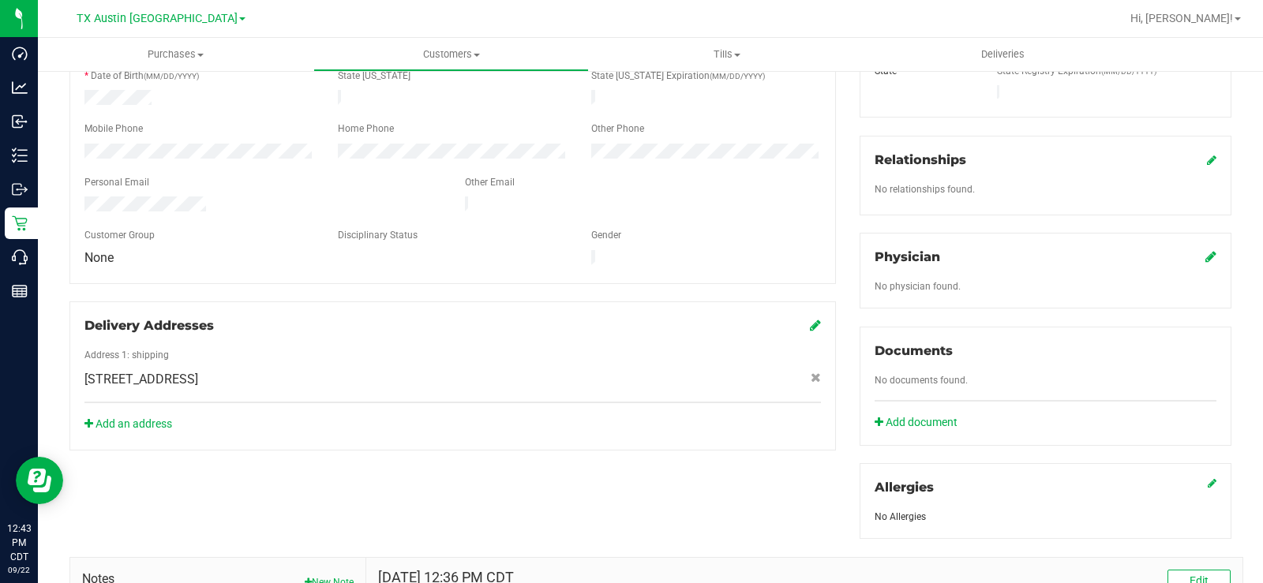
click at [1205, 250] on icon at bounding box center [1210, 256] width 11 height 13
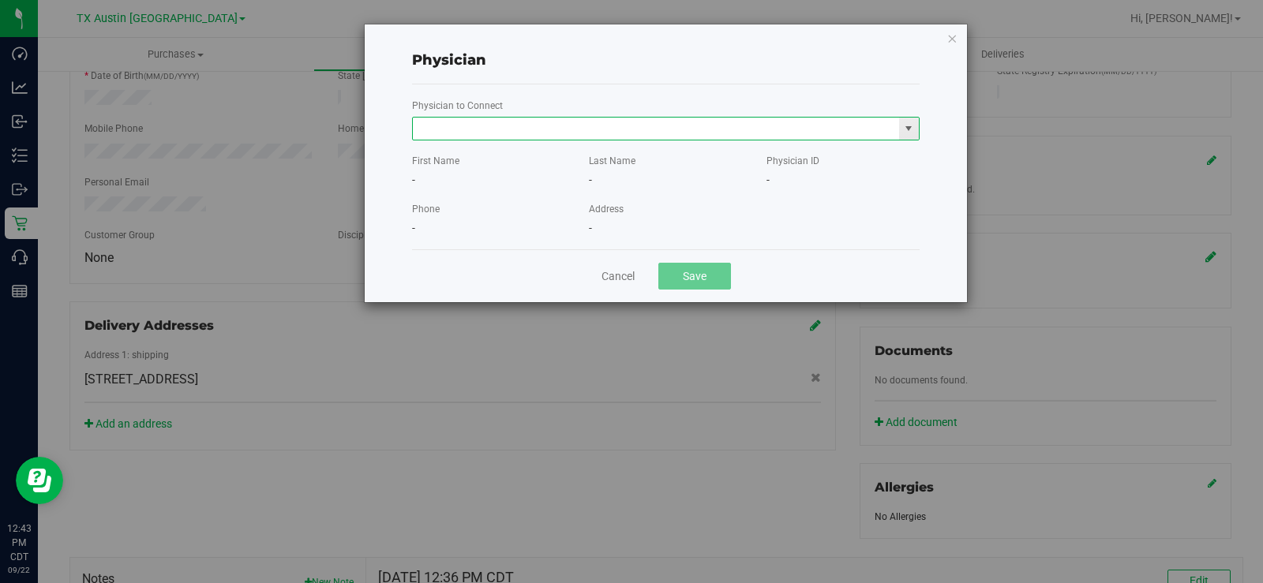
click at [668, 134] on input "text" at bounding box center [656, 129] width 486 height 22
click at [484, 159] on li "Joel Durinka" at bounding box center [666, 156] width 506 height 24
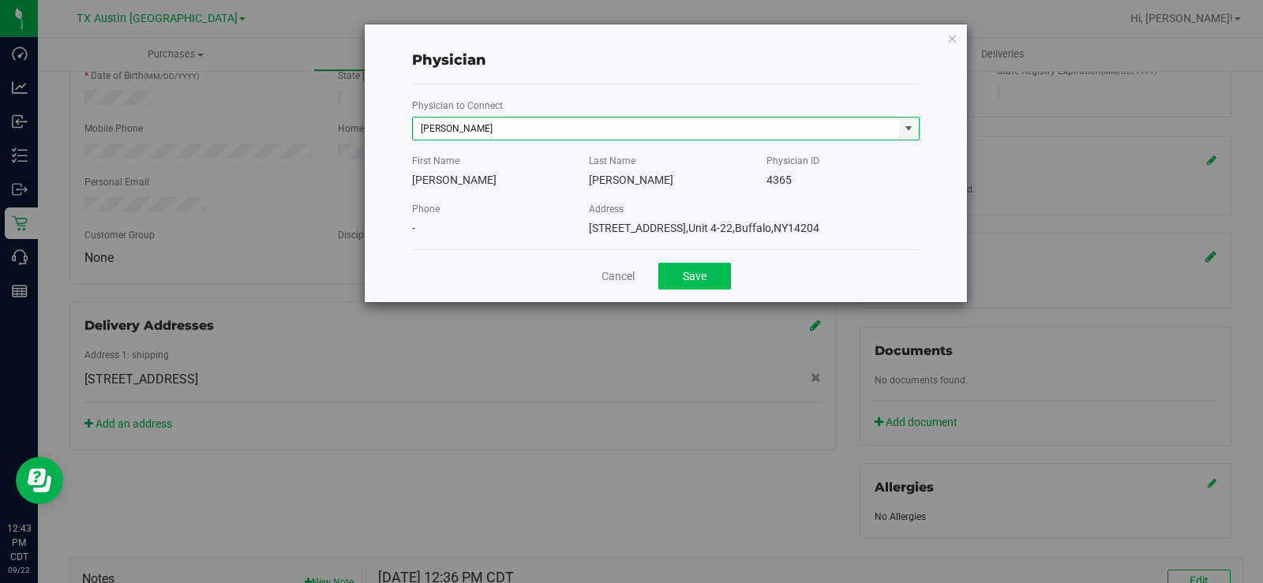
type input "Joel Durinka"
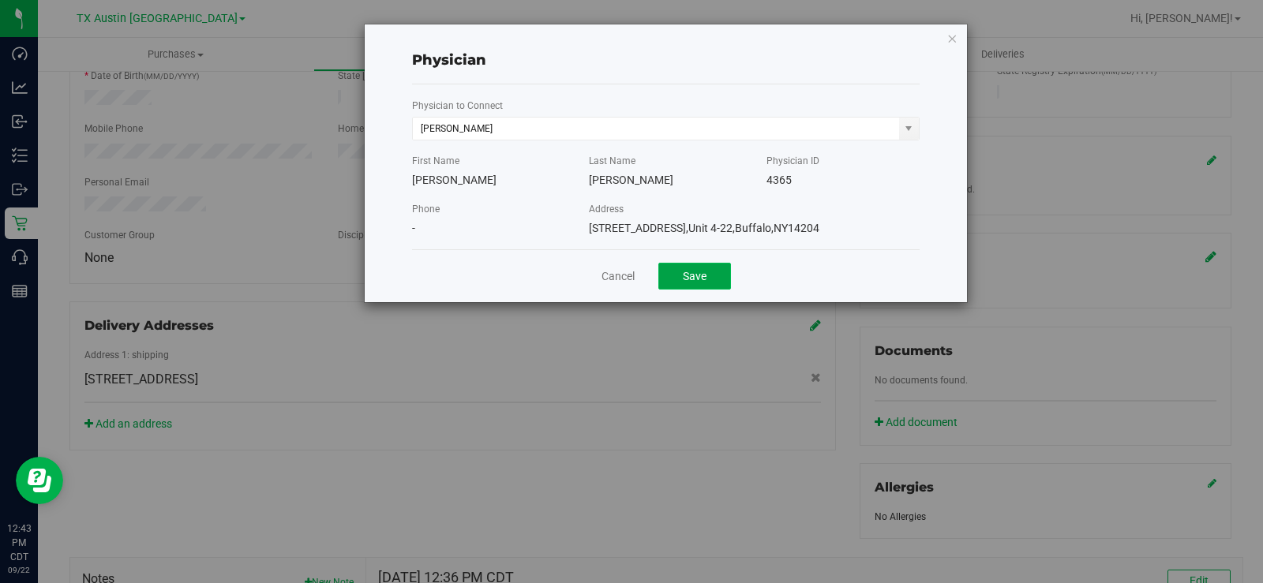
click at [709, 280] on button "Save" at bounding box center [694, 276] width 73 height 27
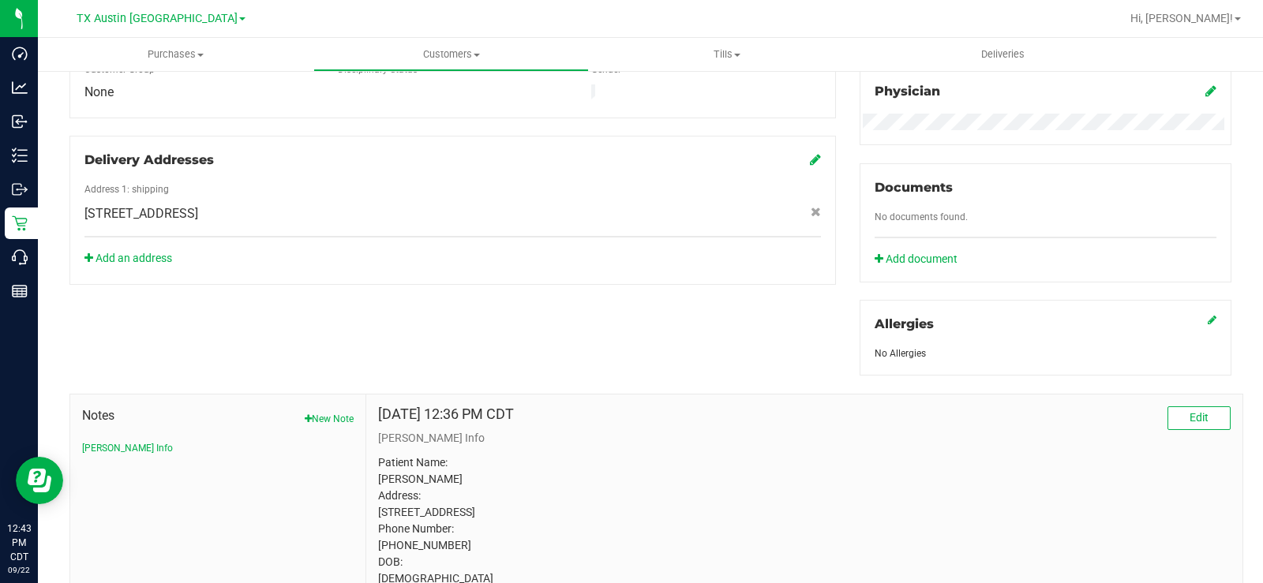
scroll to position [585, 0]
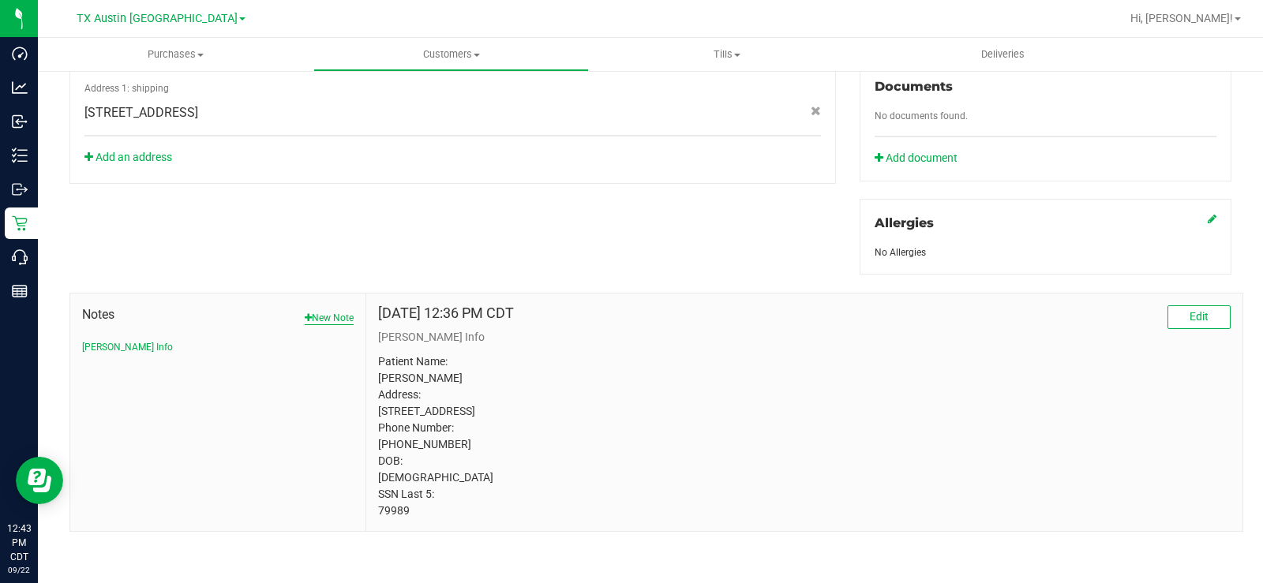
click at [327, 311] on button "New Note" at bounding box center [329, 318] width 49 height 14
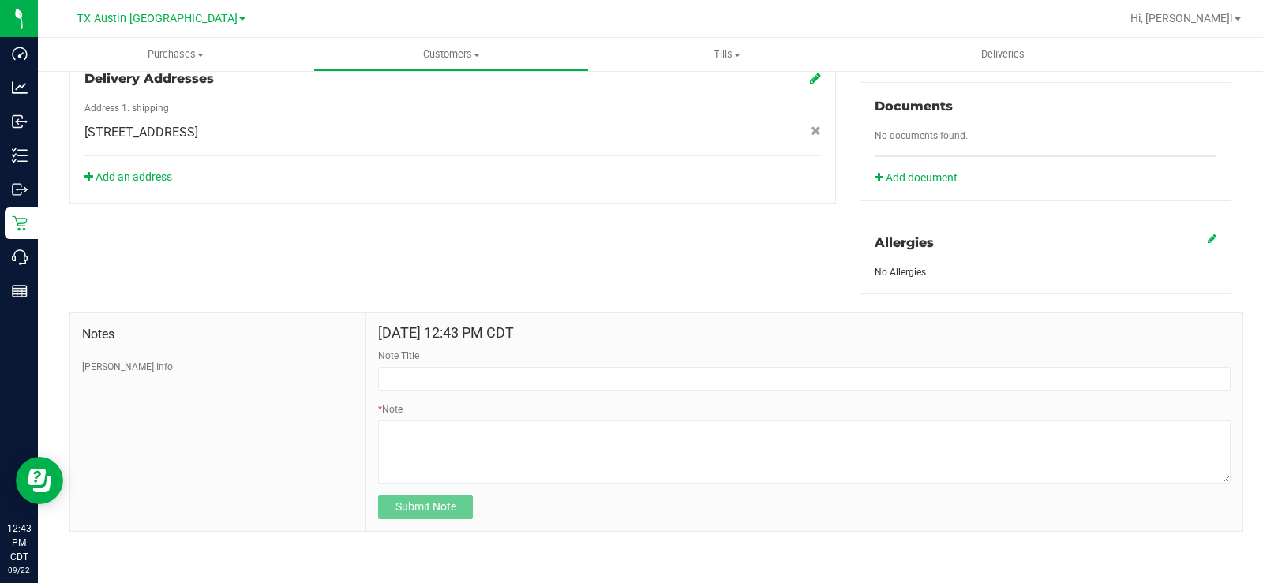
scroll to position [548, 0]
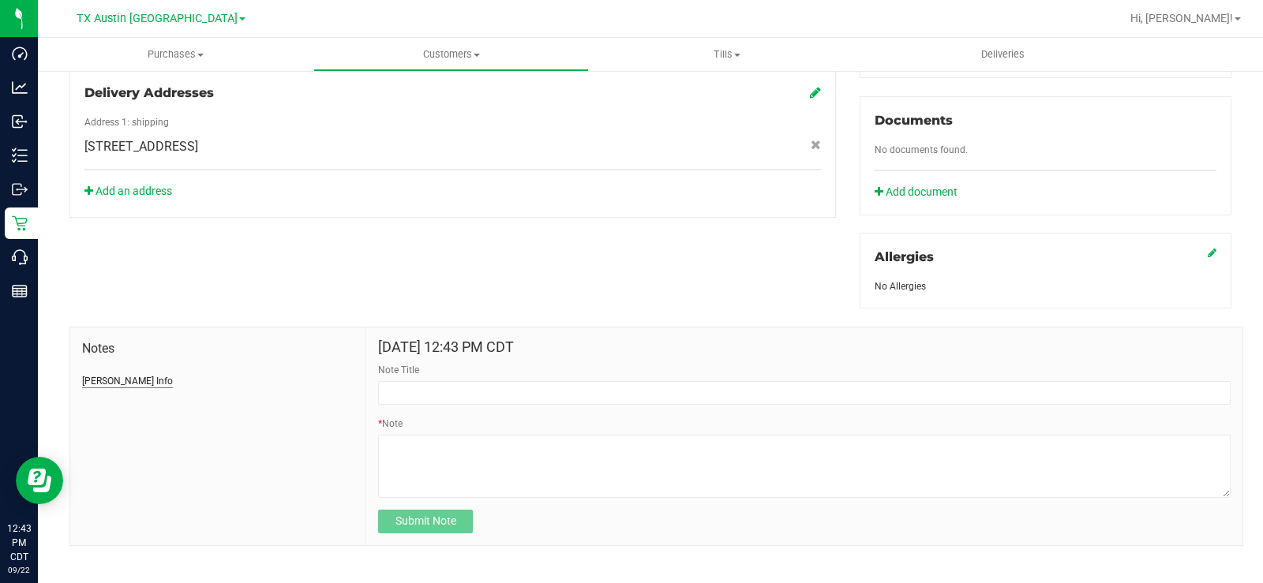
click at [122, 374] on button "CURT Info" at bounding box center [127, 381] width 91 height 14
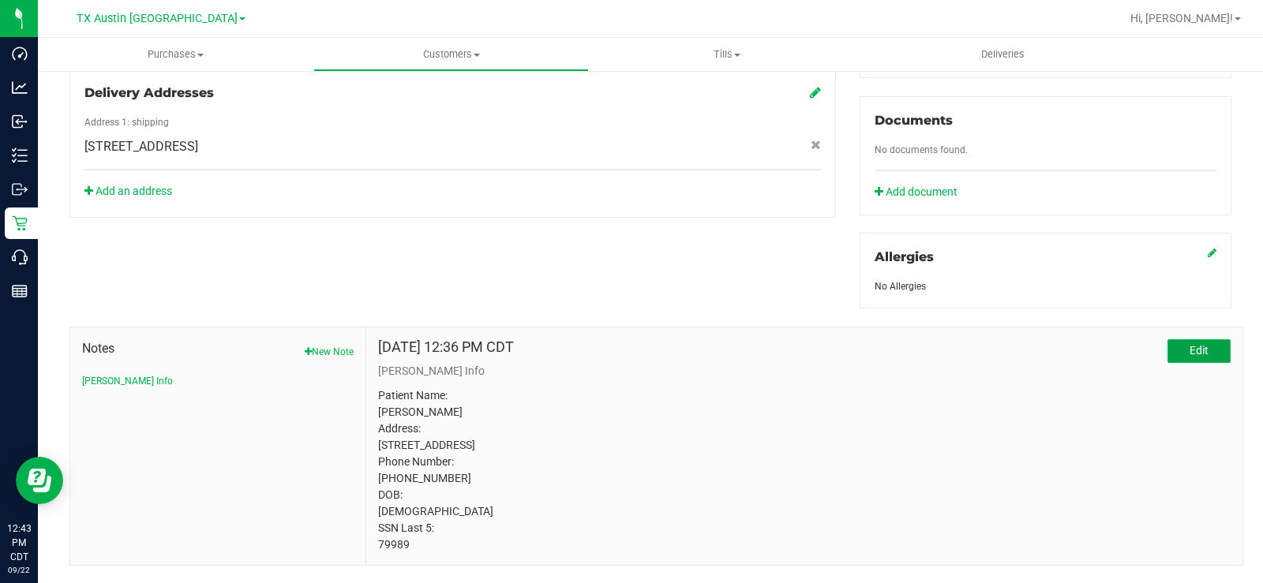
click at [1189, 344] on span "Edit" at bounding box center [1198, 350] width 19 height 13
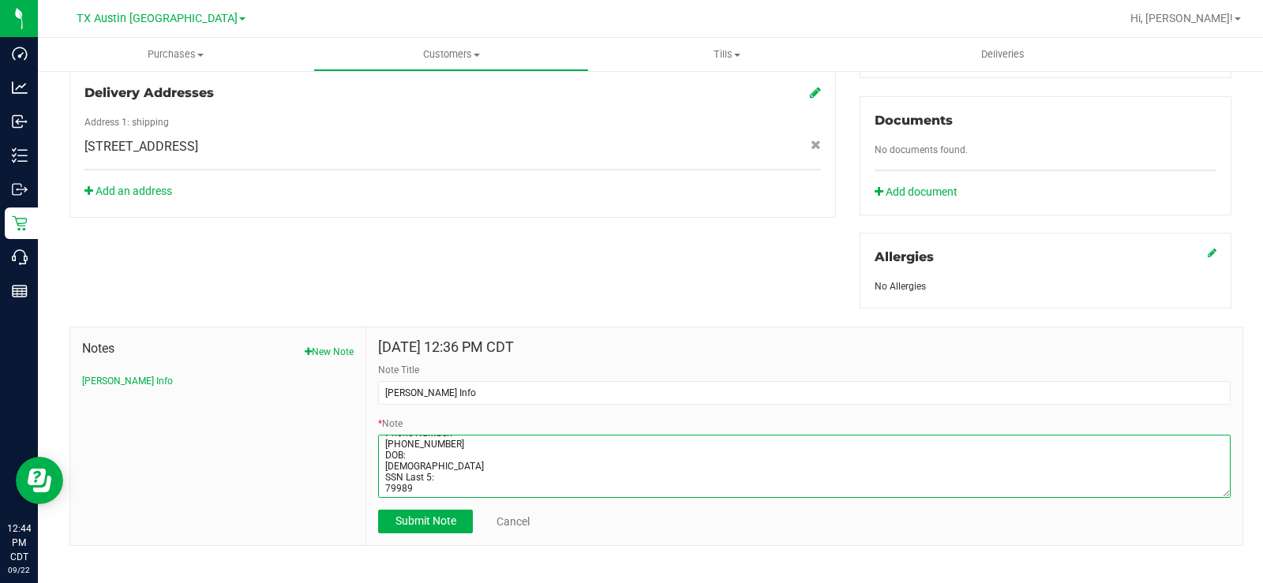
scroll to position [0, 0]
drag, startPoint x: 429, startPoint y: 473, endPoint x: 320, endPoint y: 362, distance: 155.7
click at [320, 362] on div "Notes New Note CURT Info Sep 22, 2025 12:36 PM CDT Note Title CURT Info * Note …" at bounding box center [655, 436] width 1173 height 219
paste textarea "Joe Satcher Jr Address: 549 RABBIT RUN RD ARANSAS PASS, TX, 78336 Phone Number:…"
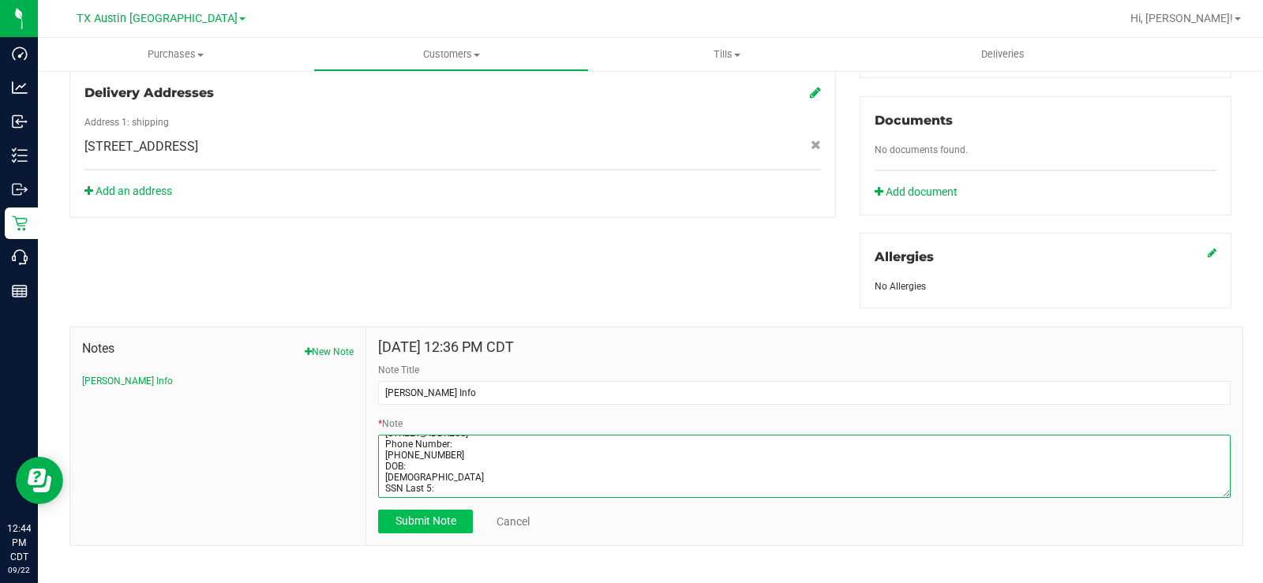
type textarea "Patient Name: Danny Joe Satcher Jr Address: 549 RABBIT RUN RD ARANSAS PASS, TX,…"
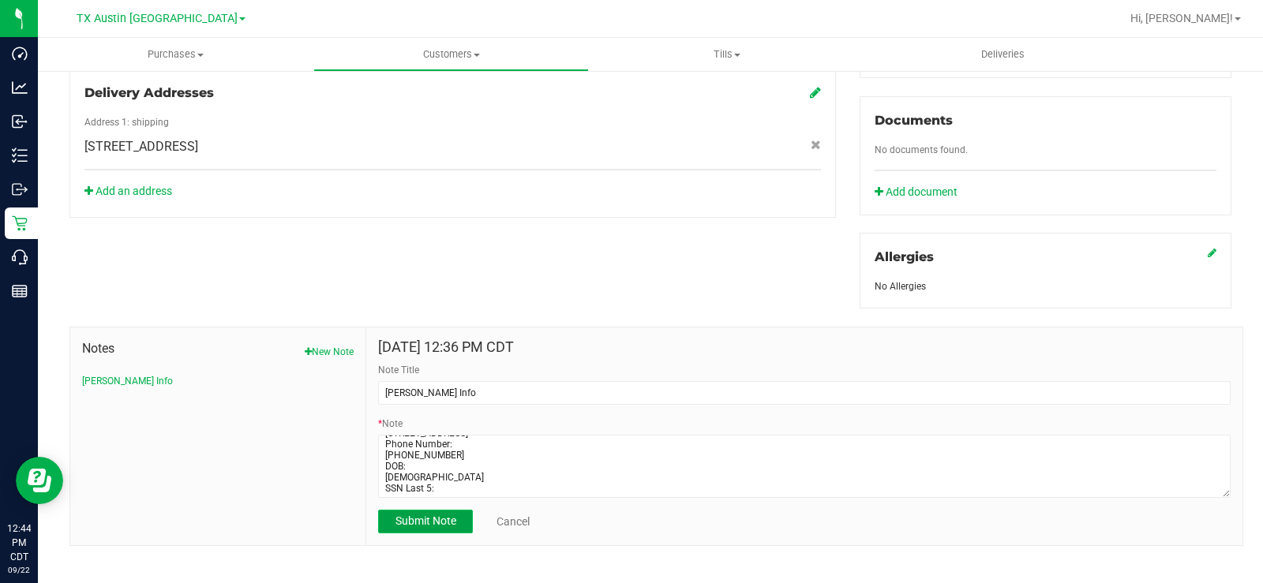
click at [439, 515] on span "Submit Note" at bounding box center [425, 521] width 61 height 13
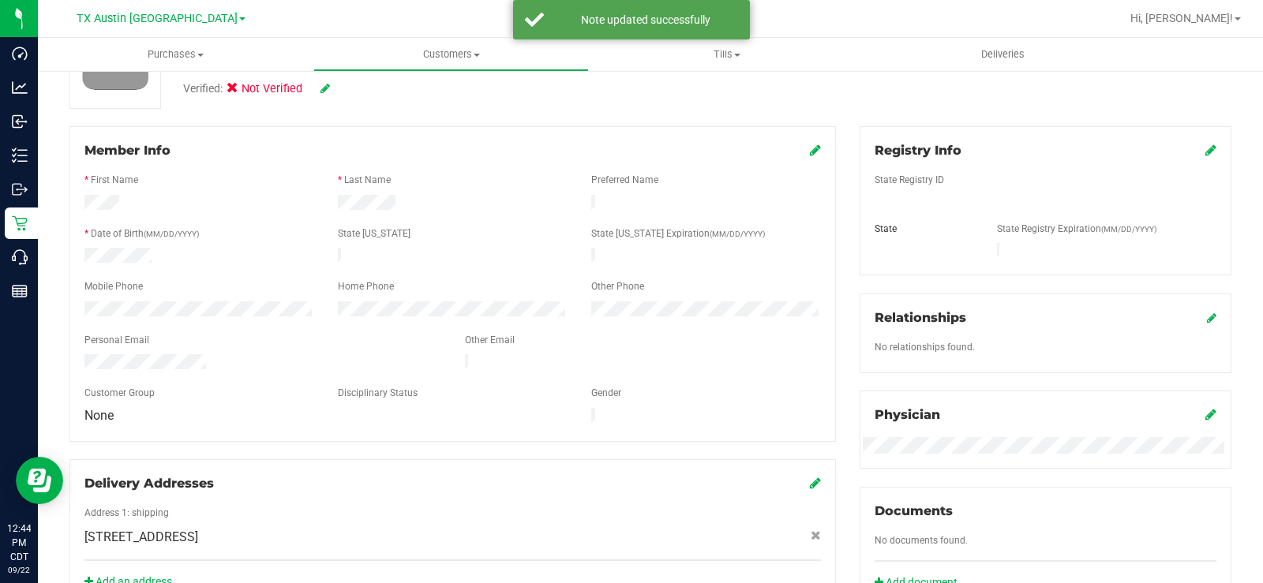
scroll to position [154, 0]
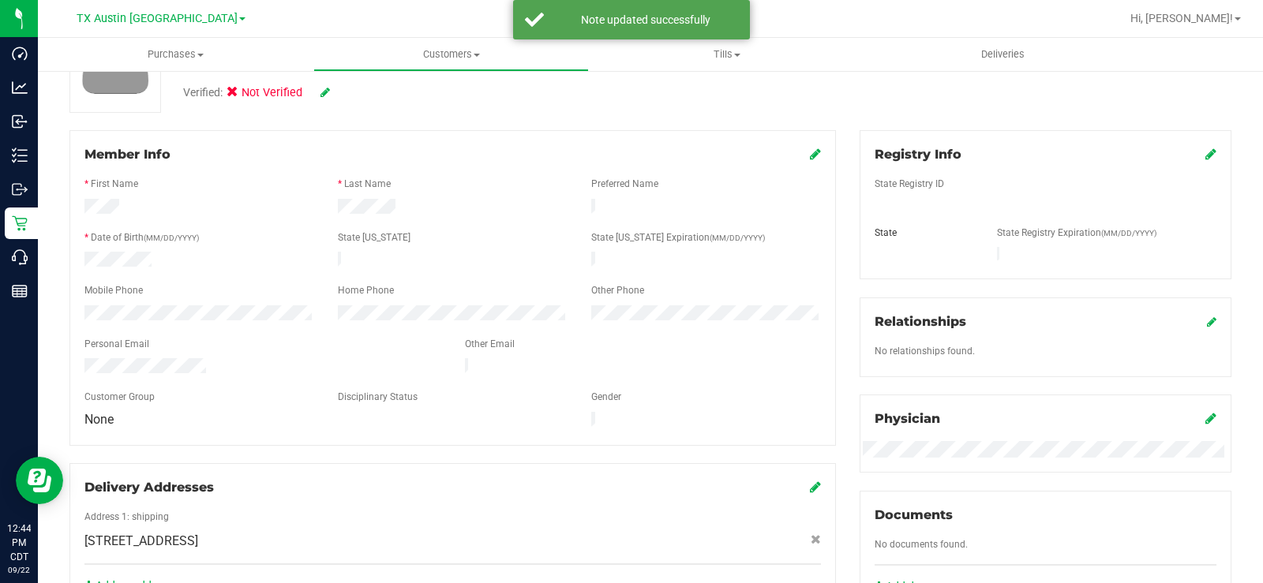
click at [1205, 157] on icon at bounding box center [1210, 154] width 11 height 13
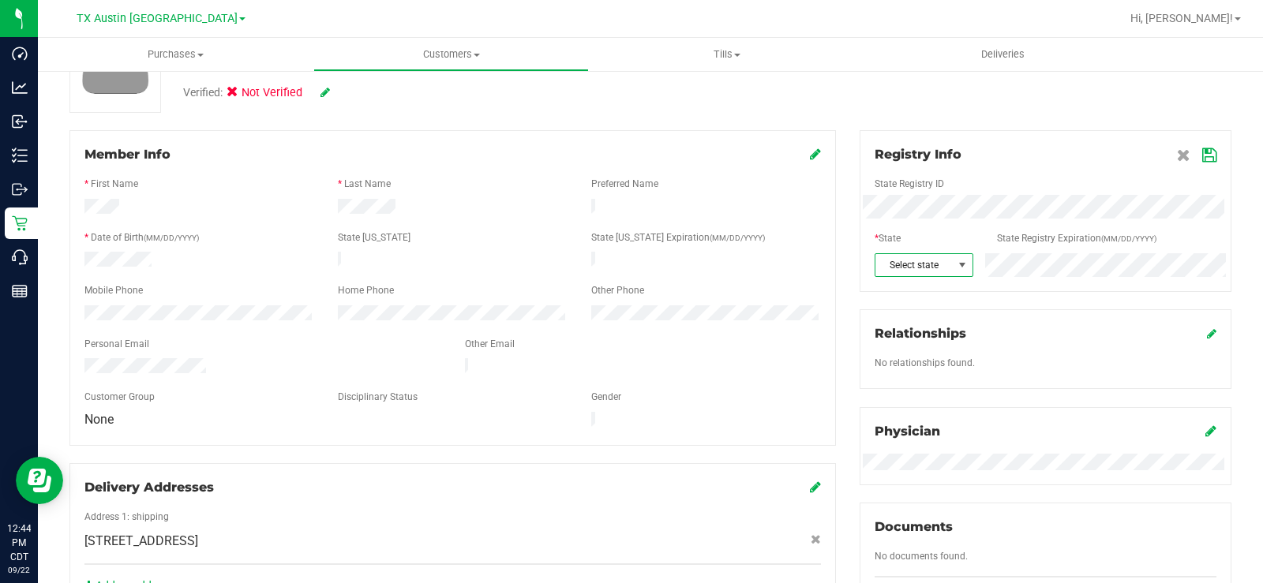
click at [956, 268] on span at bounding box center [962, 265] width 13 height 13
click at [1202, 158] on icon at bounding box center [1209, 155] width 14 height 13
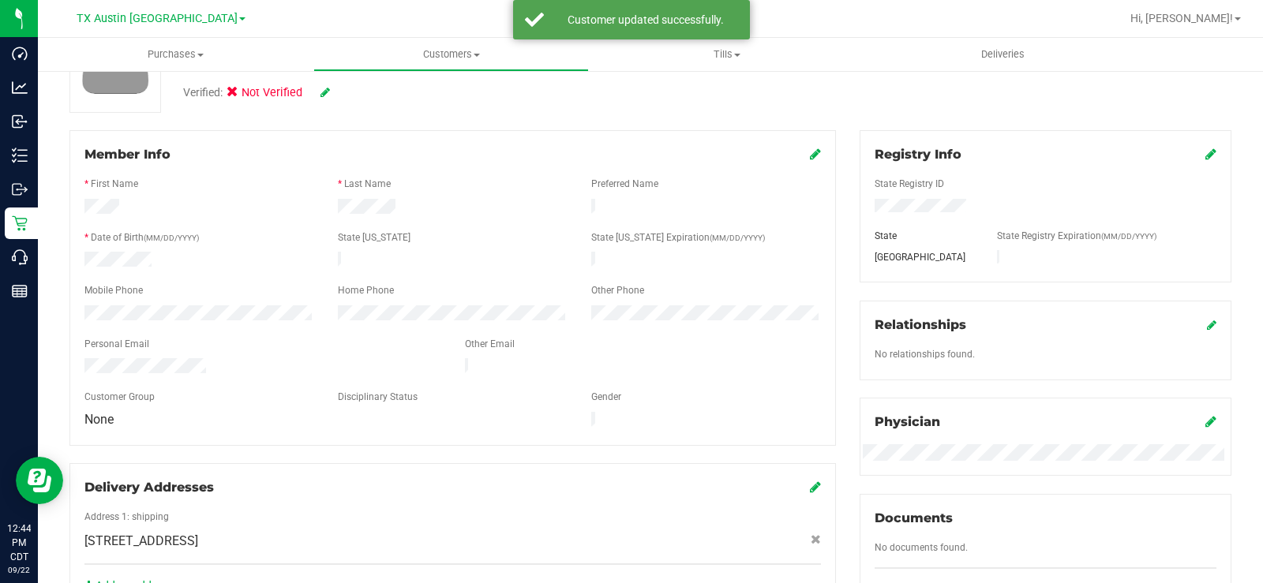
scroll to position [0, 0]
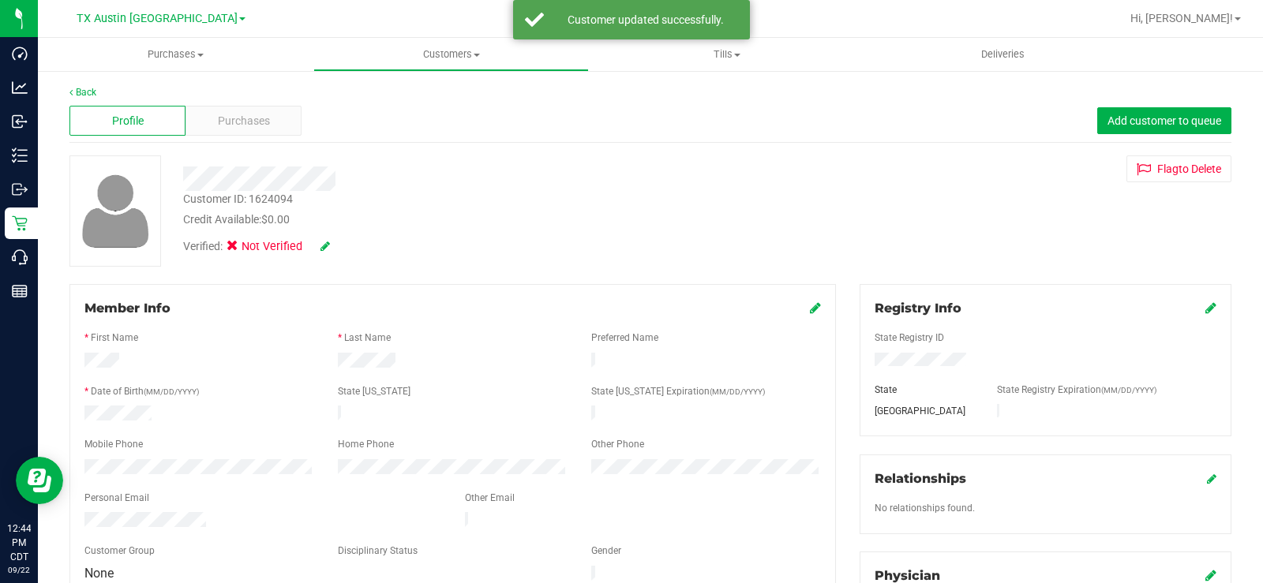
click at [326, 244] on icon at bounding box center [324, 246] width 9 height 11
click at [230, 245] on span at bounding box center [237, 248] width 14 height 14
click at [0, 0] on input "Medical" at bounding box center [0, 0] width 0 height 0
click at [341, 250] on icon at bounding box center [346, 246] width 13 height 11
click at [247, 122] on span "Purchases" at bounding box center [244, 121] width 52 height 17
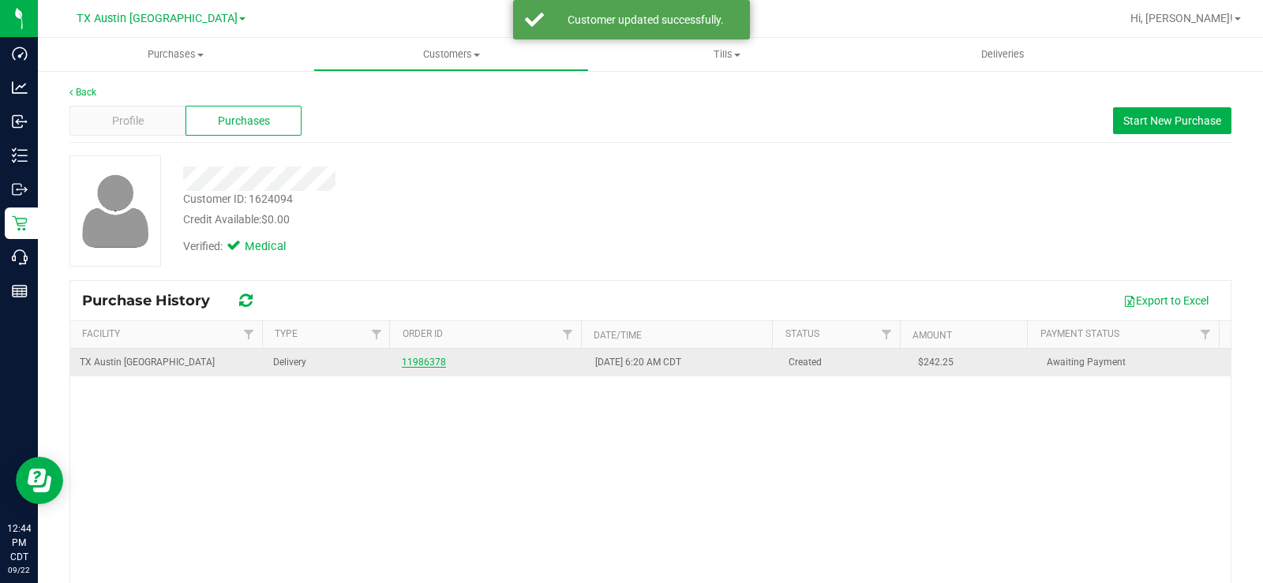
click at [419, 360] on link "11986378" at bounding box center [424, 362] width 44 height 11
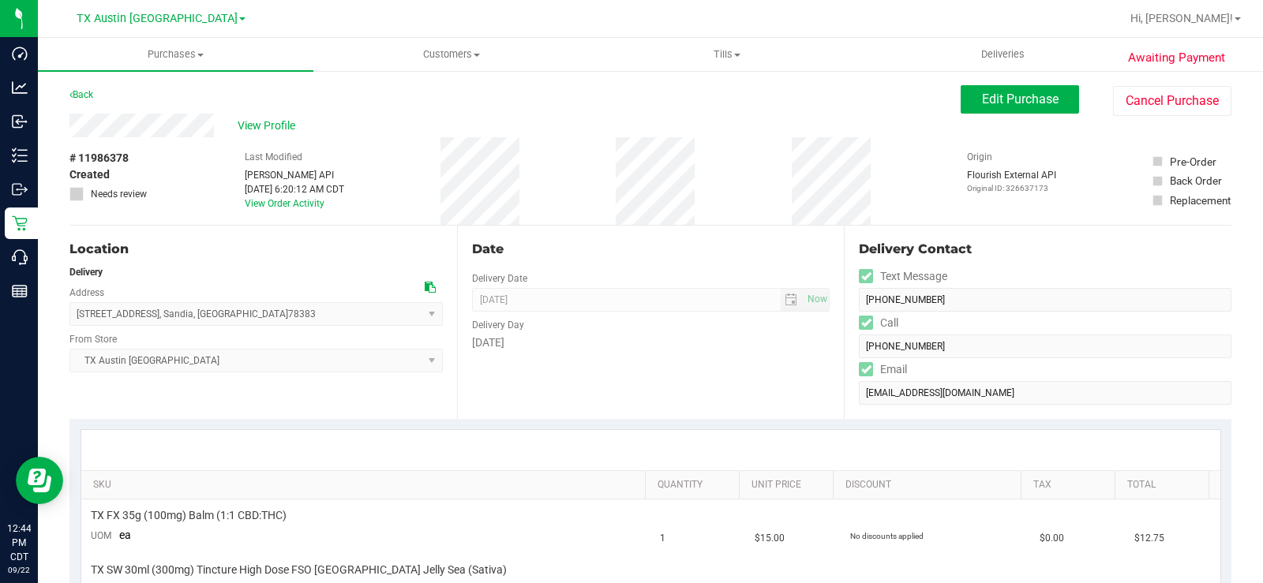
click at [1026, 97] on span "Edit Purchase" at bounding box center [1020, 99] width 77 height 15
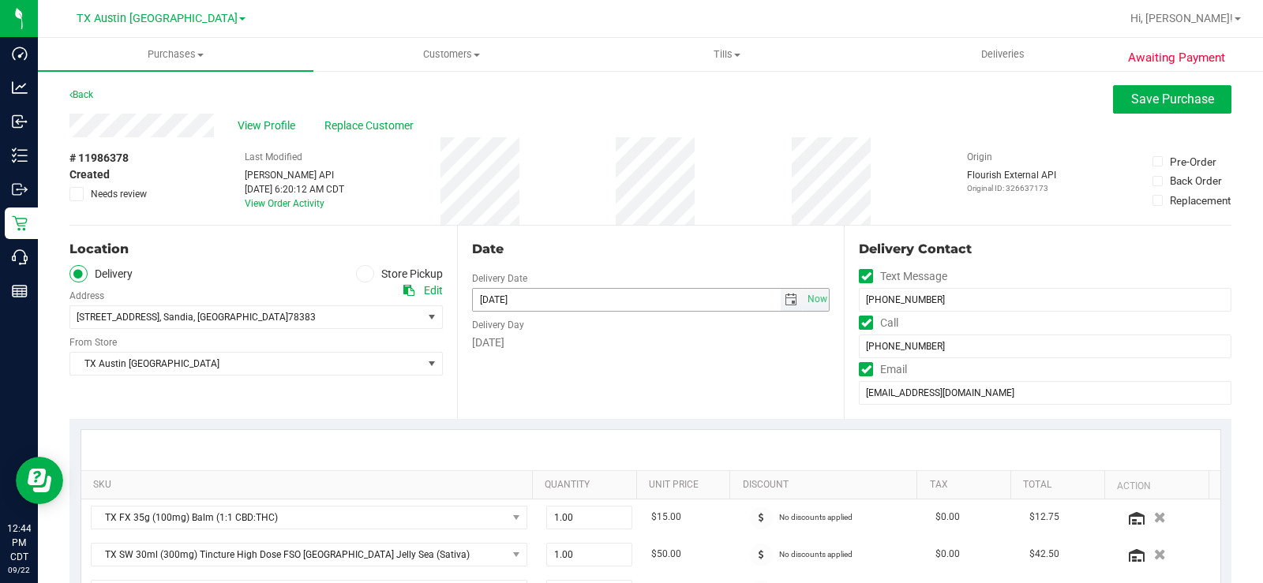
click at [784, 301] on span "select" at bounding box center [790, 300] width 13 height 13
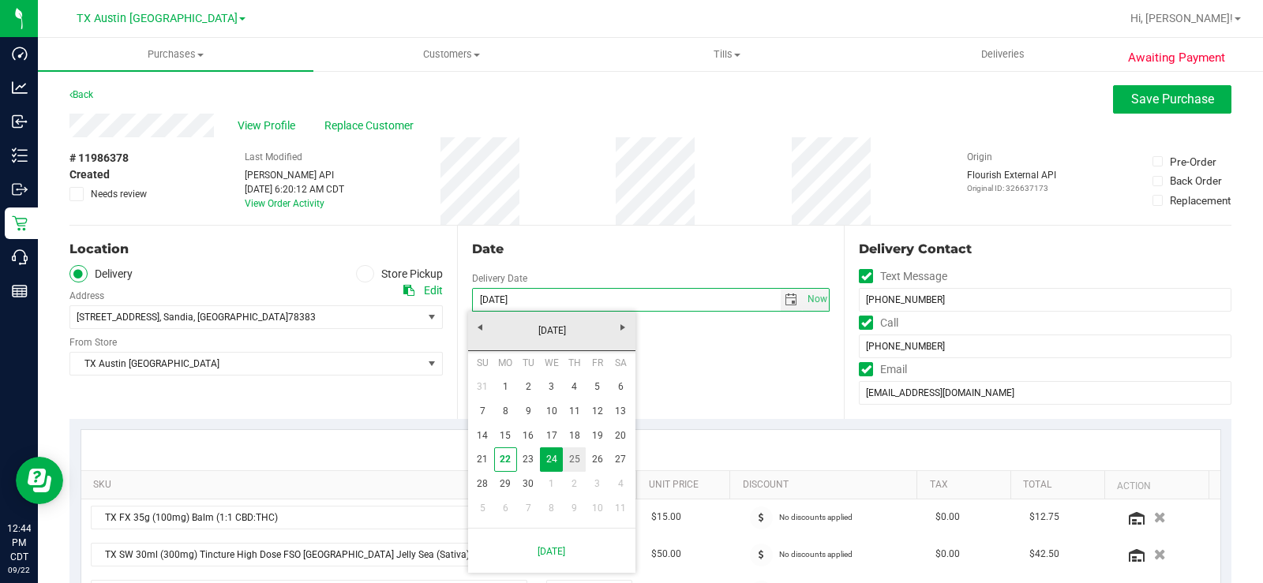
click at [570, 462] on link "25" at bounding box center [574, 459] width 23 height 24
type input "[DATE]"
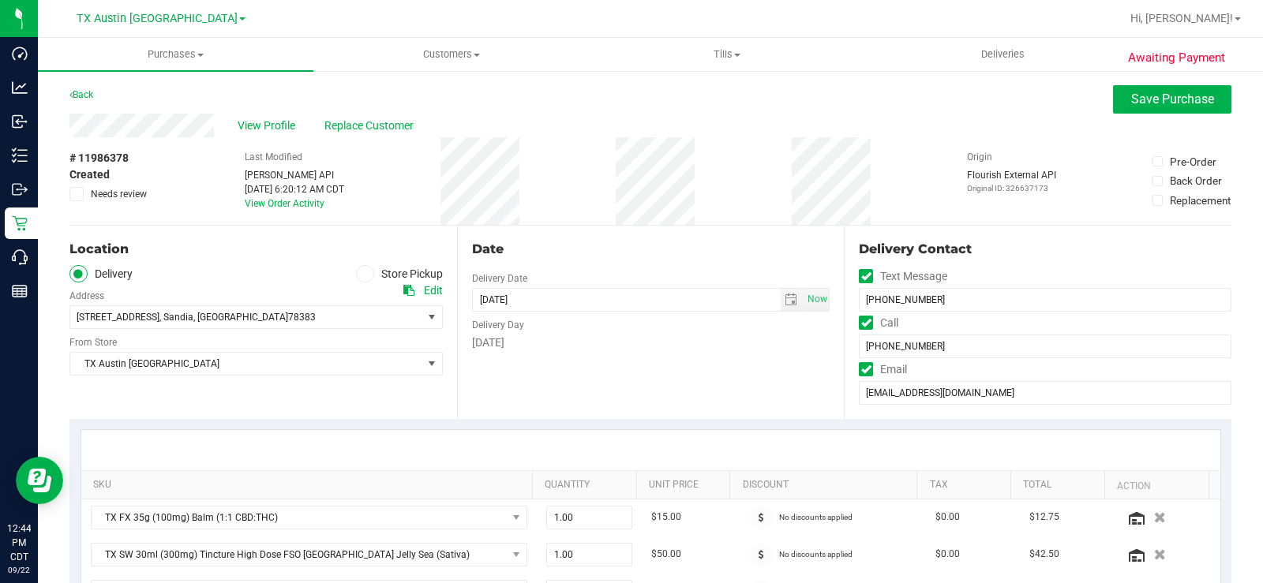
click at [576, 376] on div "Date Delivery Date 09/25/2025 Now 09/25/2025 05:00 PM Now Delivery Day Thursday" at bounding box center [650, 322] width 387 height 193
click at [617, 365] on div "Date Delivery Date 09/25/2025 Now 09/25/2025 05:00 PM Now Delivery Day Thursday" at bounding box center [650, 322] width 387 height 193
click at [167, 367] on span "TX Austin [GEOGRAPHIC_DATA]" at bounding box center [246, 364] width 352 height 22
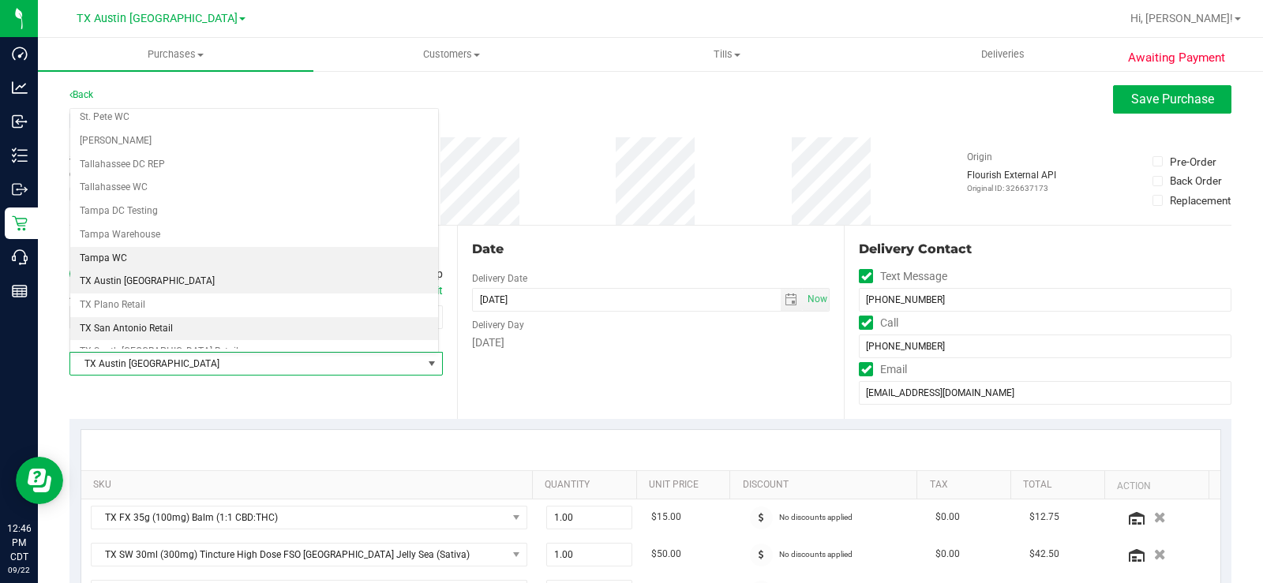
scroll to position [1062, 0]
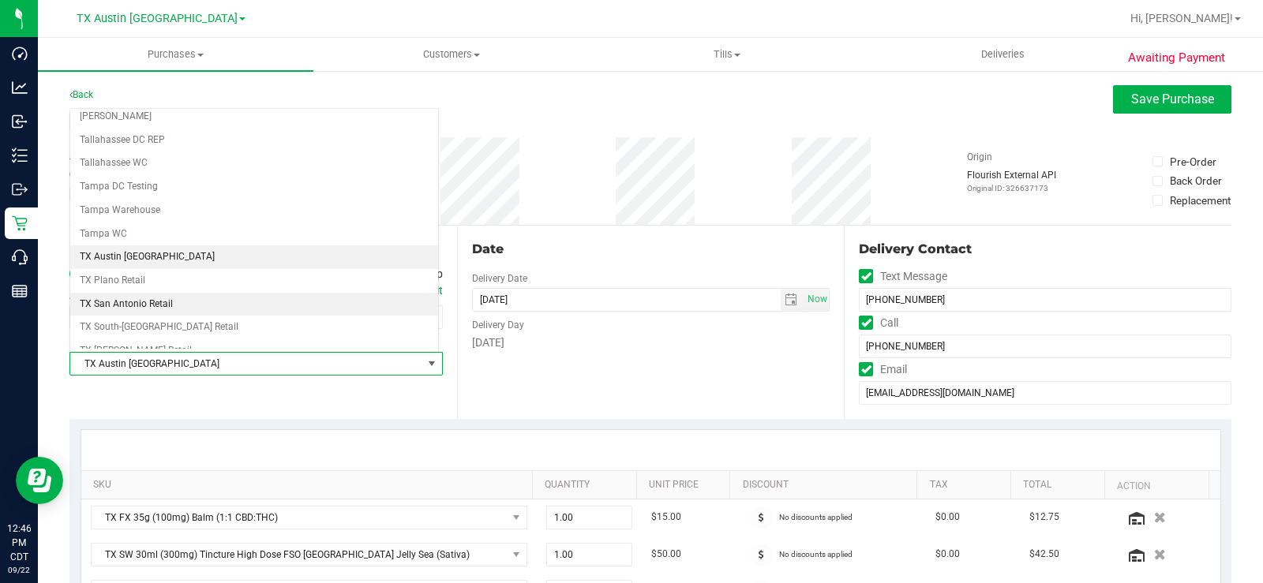
click at [161, 305] on li "TX San Antonio Retail" at bounding box center [254, 305] width 368 height 24
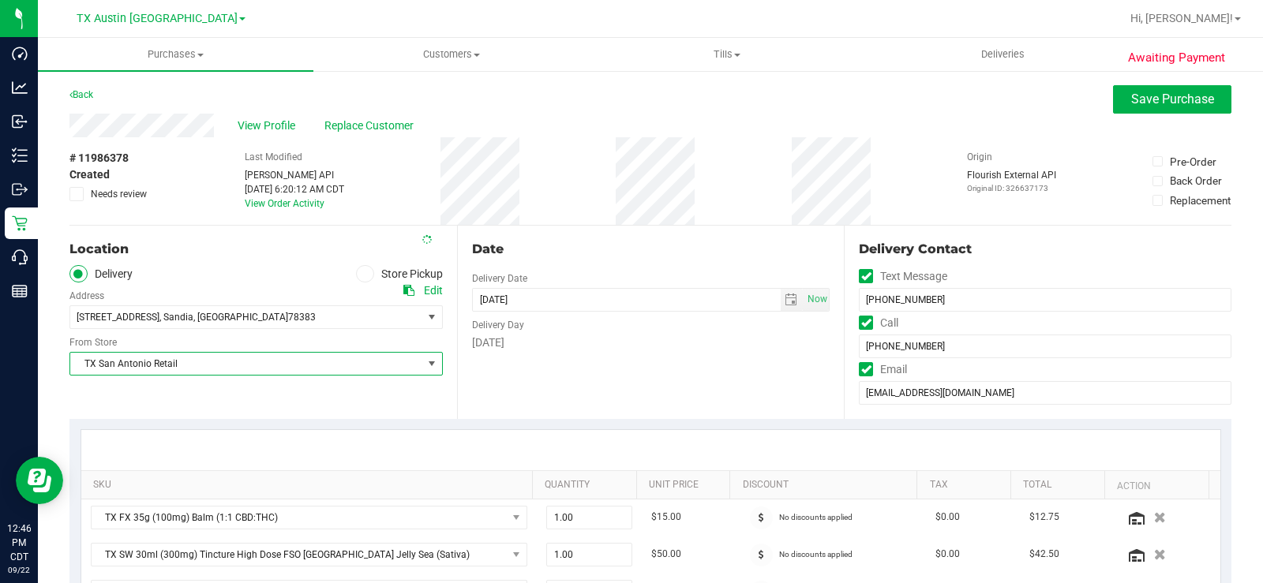
click at [533, 356] on div "Date Delivery Date 09/25/2025 Now 09/25/2025 05:00 PM Now Delivery Day Thursday" at bounding box center [650, 322] width 387 height 193
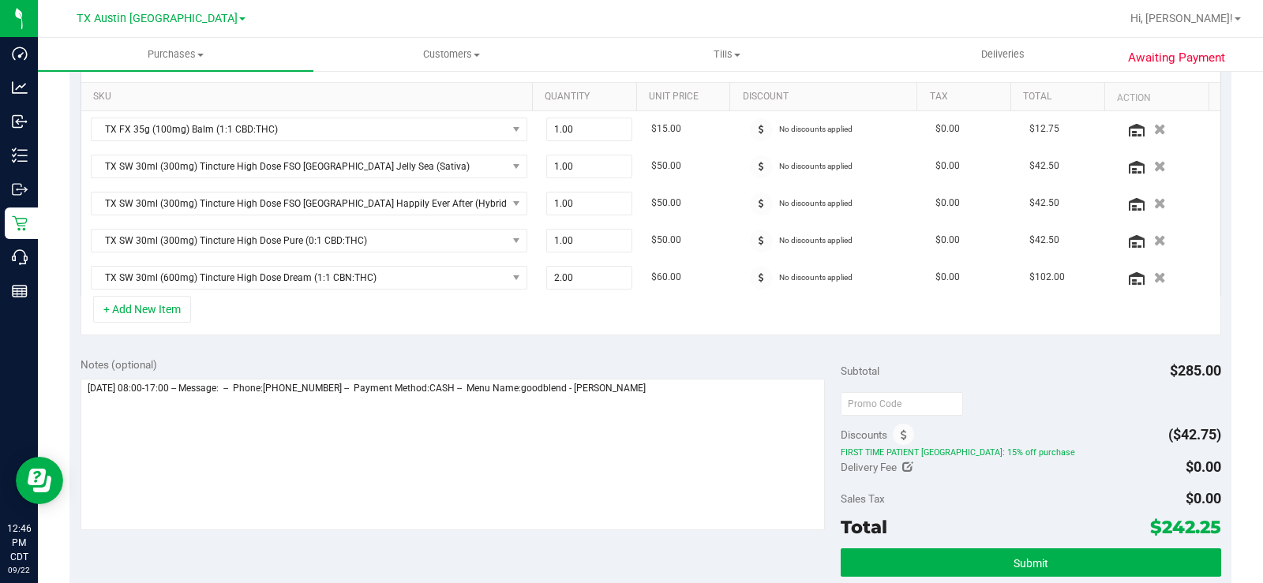
scroll to position [473, 0]
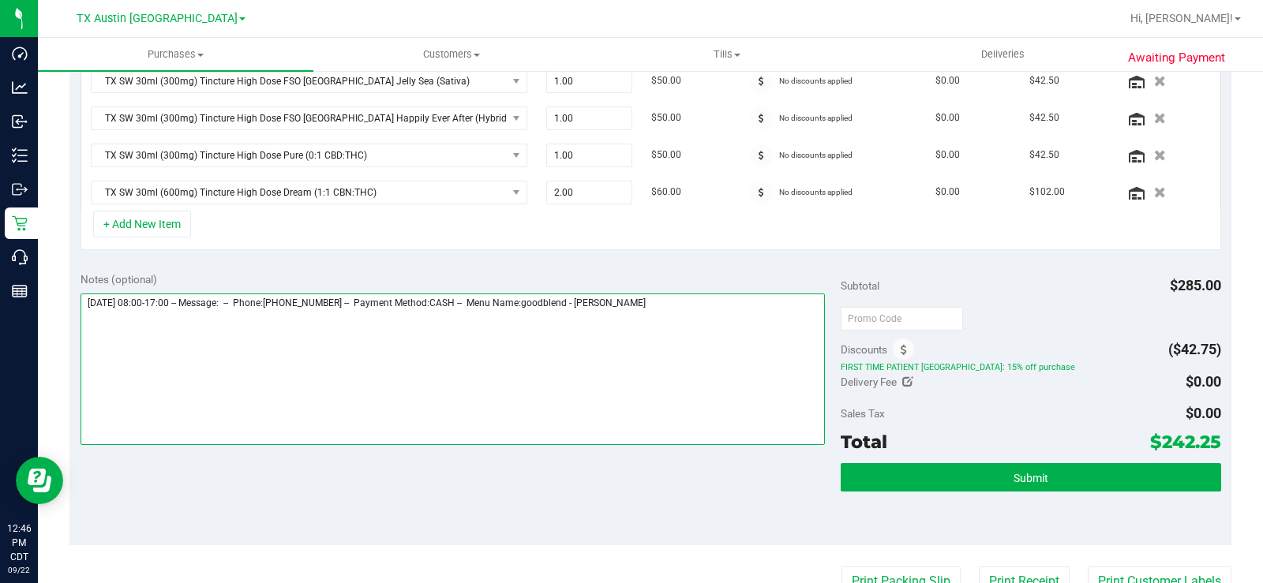
click at [690, 307] on textarea at bounding box center [452, 370] width 744 height 152
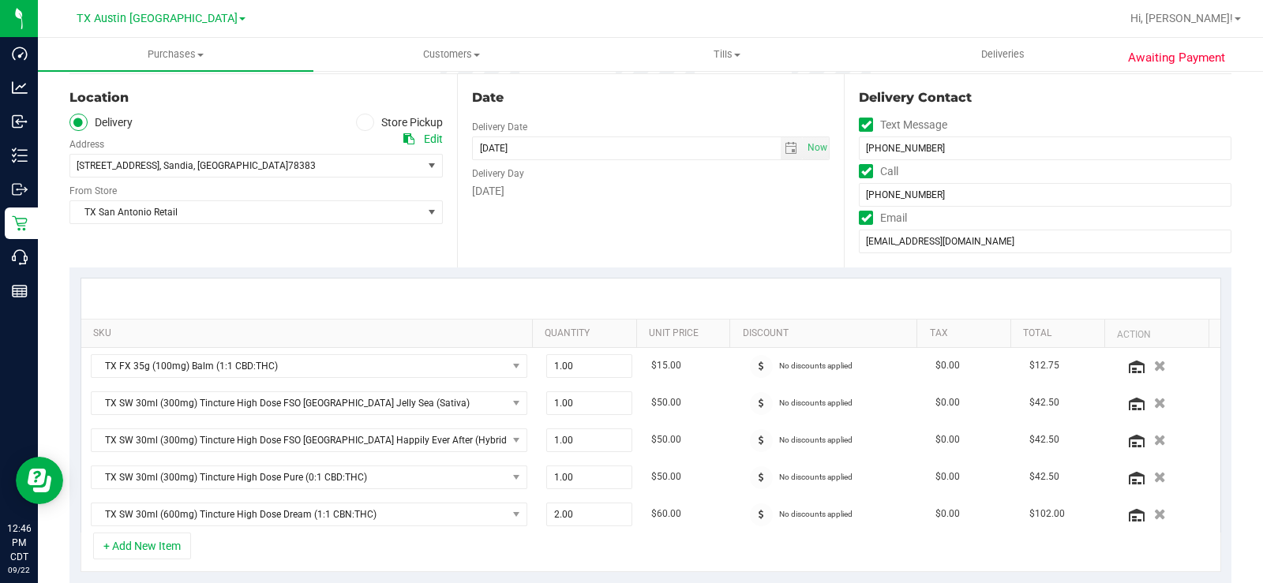
scroll to position [158, 0]
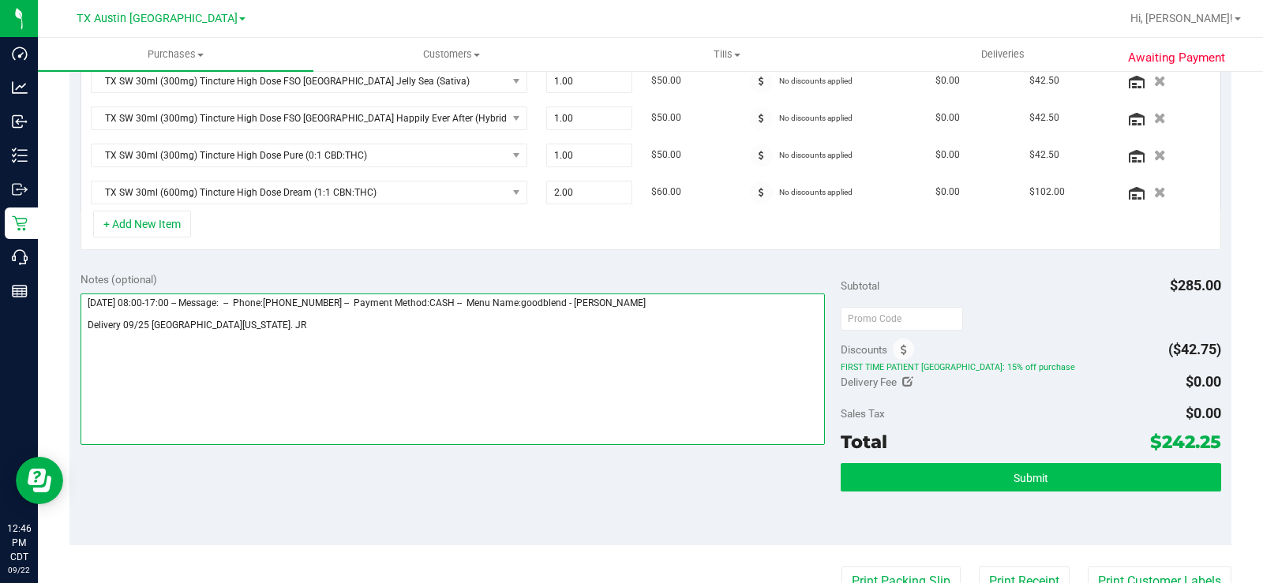
type textarea "Wednesday 09/24/2025 08:00-17:00 -- Message: -- Phone:3613321334 -- Payment Met…"
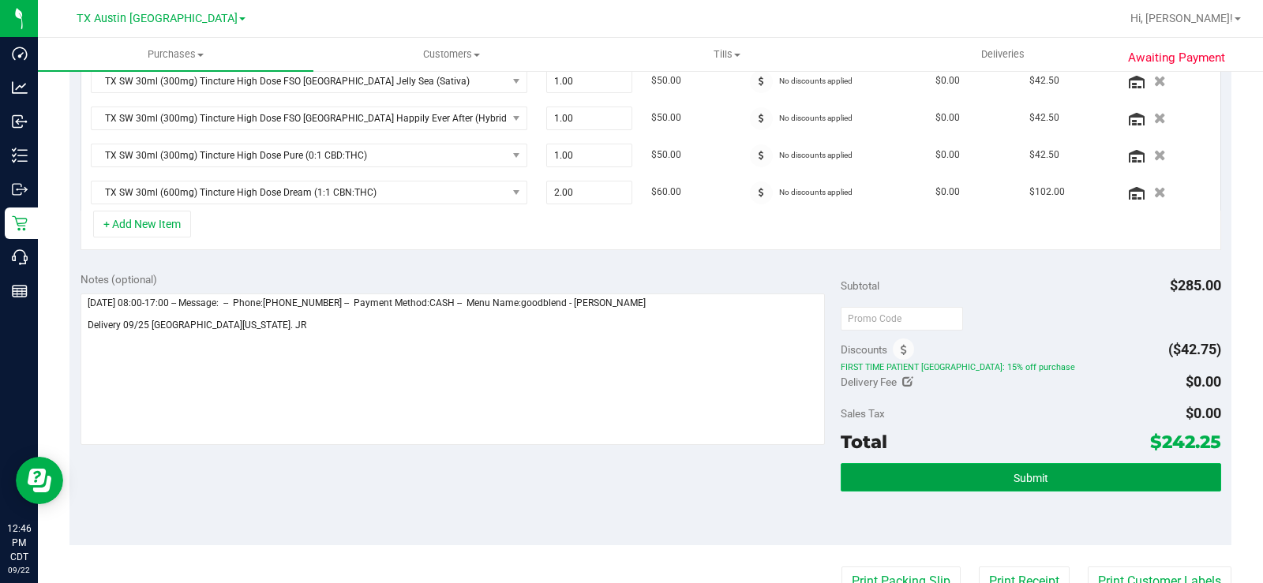
click at [874, 485] on button "Submit" at bounding box center [1030, 477] width 380 height 28
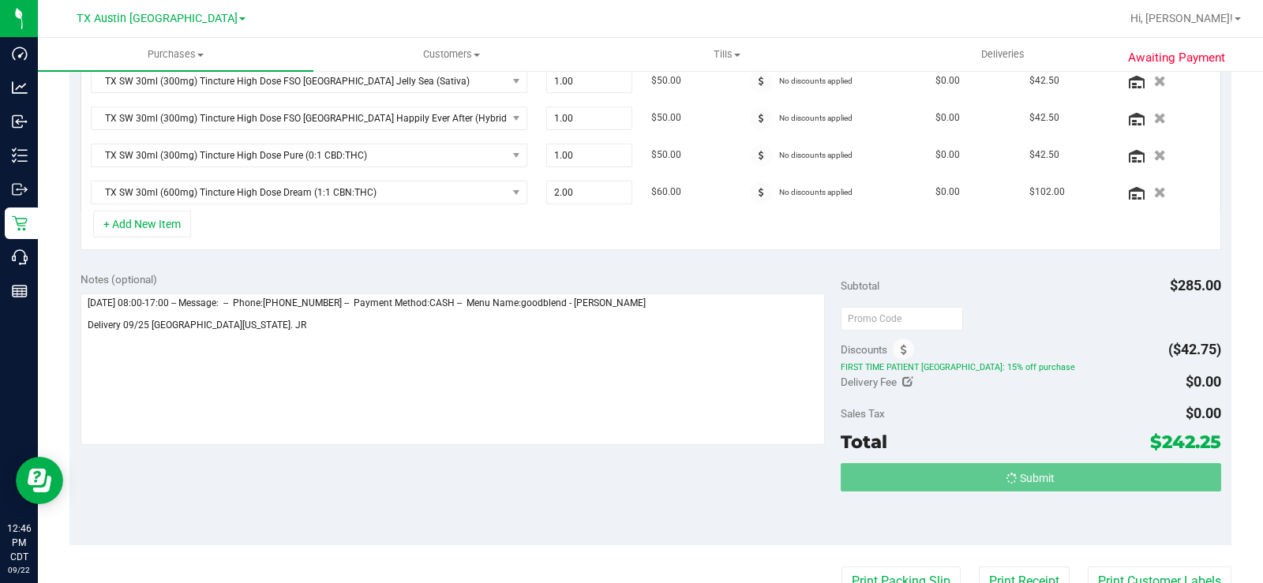
scroll to position [449, 0]
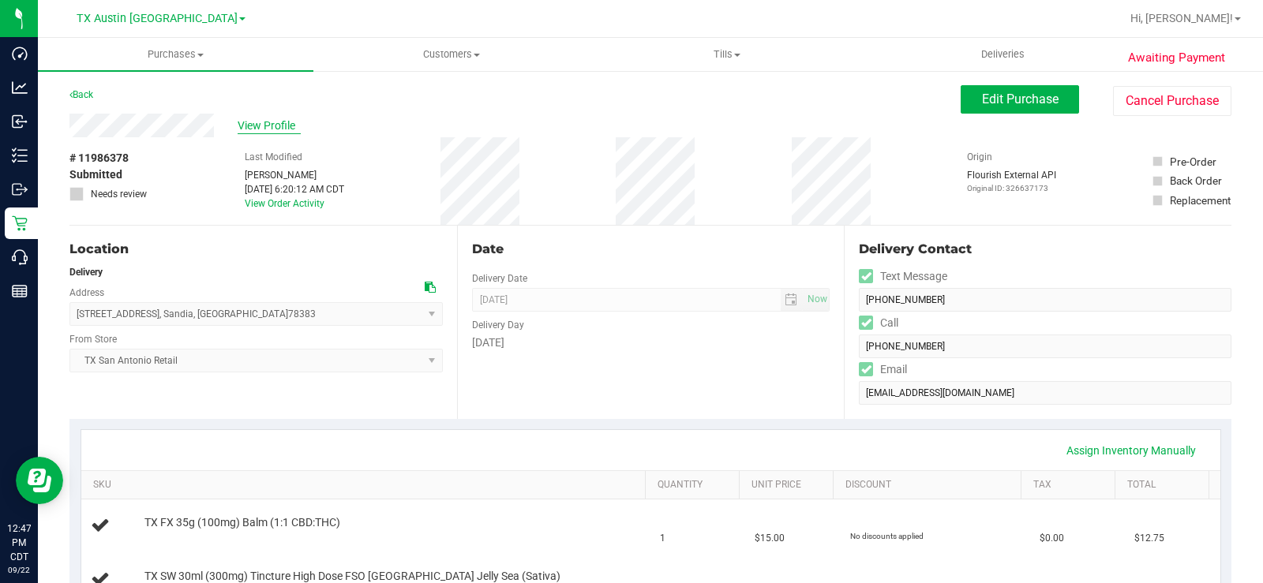
click at [256, 121] on span "View Profile" at bounding box center [269, 126] width 63 height 17
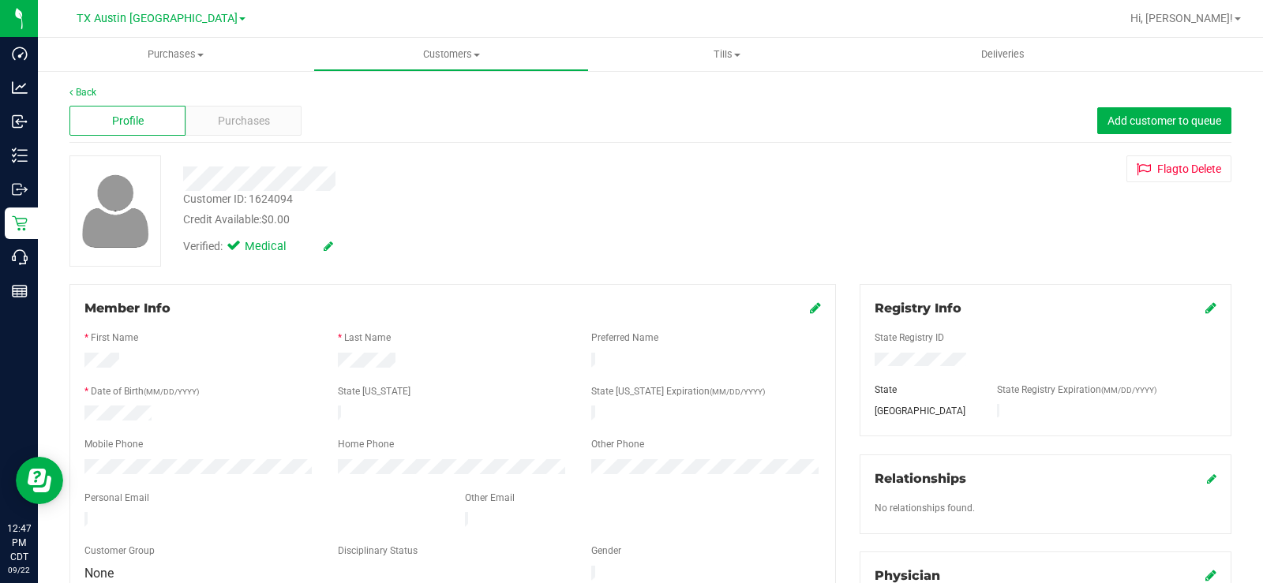
scroll to position [158, 0]
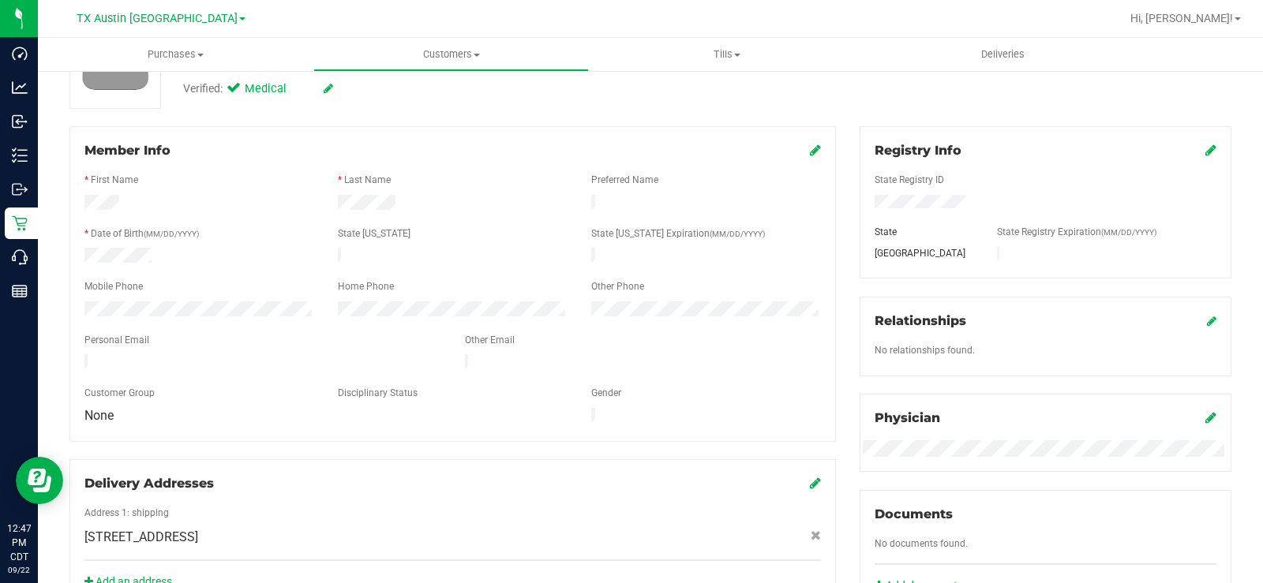
click at [59, 305] on div "Member Info * First Name * Last Name Preferred Name * Date of Birth (MM/DD/YYYY…" at bounding box center [453, 367] width 790 height 482
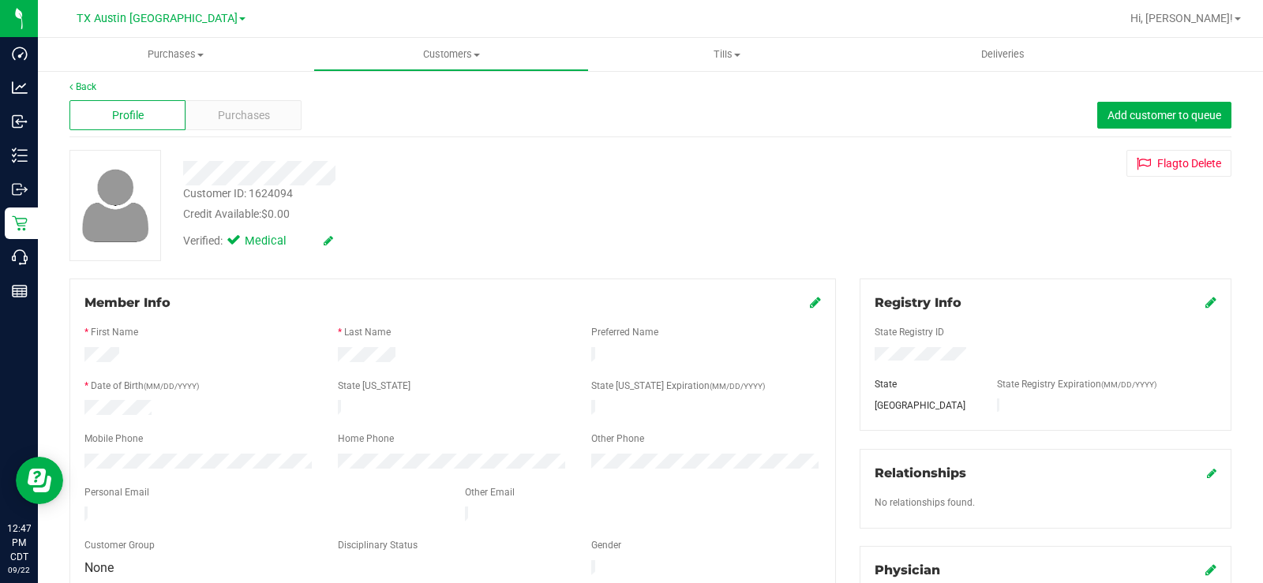
scroll to position [0, 0]
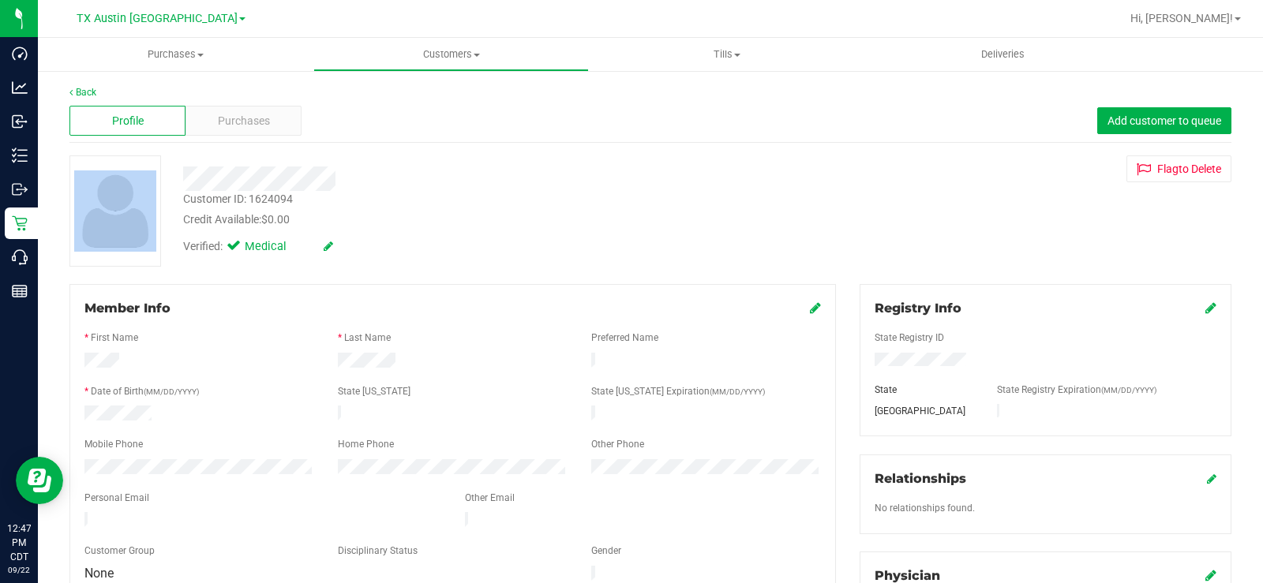
drag, startPoint x: 350, startPoint y: 177, endPoint x: 169, endPoint y: 169, distance: 180.9
click at [169, 169] on div "Customer ID: 1624094 Credit Available: $0.00 Verified: Medical Flag to Delete" at bounding box center [650, 210] width 1185 height 111
click at [354, 185] on div at bounding box center [467, 179] width 593 height 24
click at [350, 182] on div at bounding box center [467, 179] width 593 height 24
click at [188, 179] on div at bounding box center [467, 179] width 593 height 24
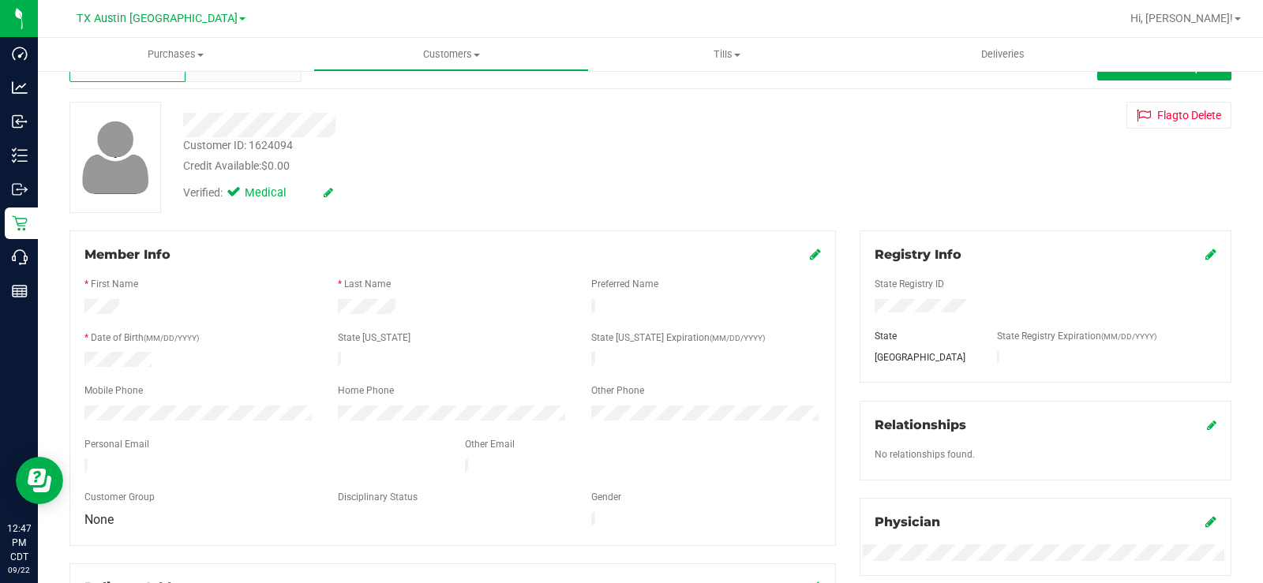
scroll to position [79, 0]
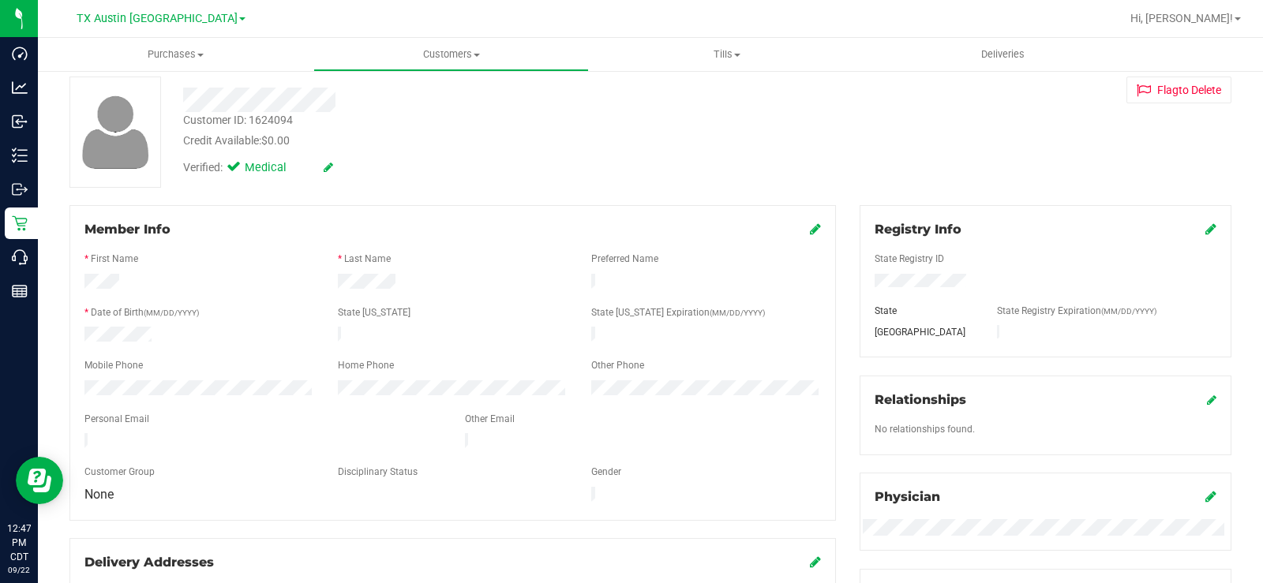
click at [178, 376] on div at bounding box center [452, 378] width 736 height 4
drag, startPoint x: 221, startPoint y: 432, endPoint x: 64, endPoint y: 427, distance: 157.1
click at [64, 427] on div "Member Info * First Name * Last Name Preferred Name * Date of Birth (MM/DD/YYYY…" at bounding box center [453, 446] width 790 height 482
drag, startPoint x: 336, startPoint y: 102, endPoint x: 176, endPoint y: 92, distance: 160.5
click at [176, 92] on div at bounding box center [467, 100] width 593 height 24
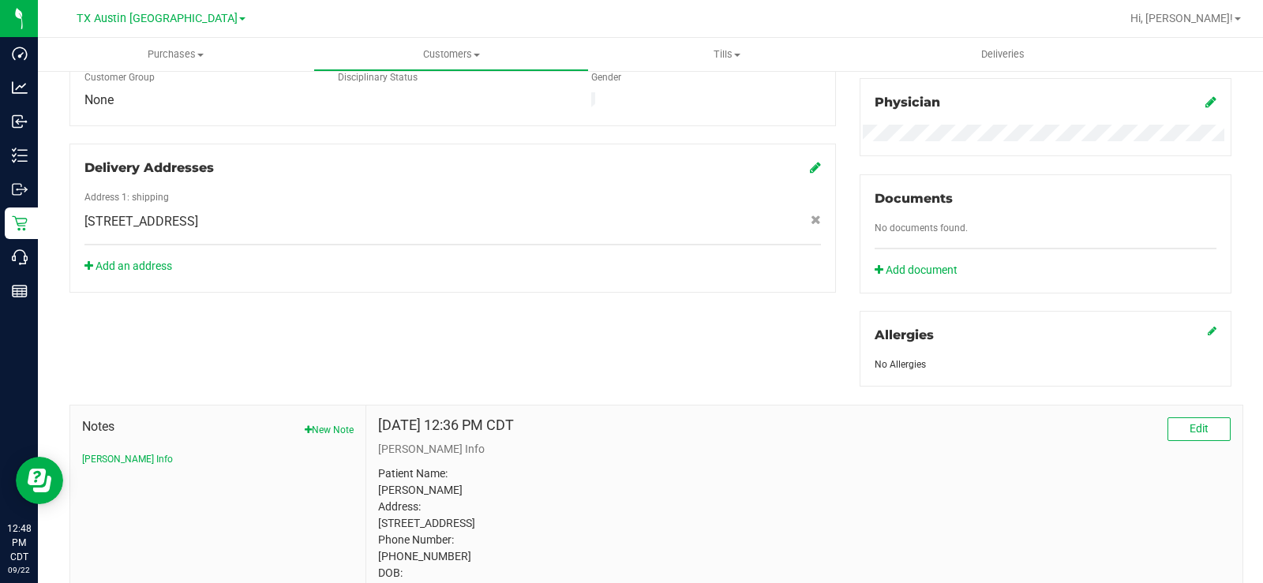
scroll to position [0, 0]
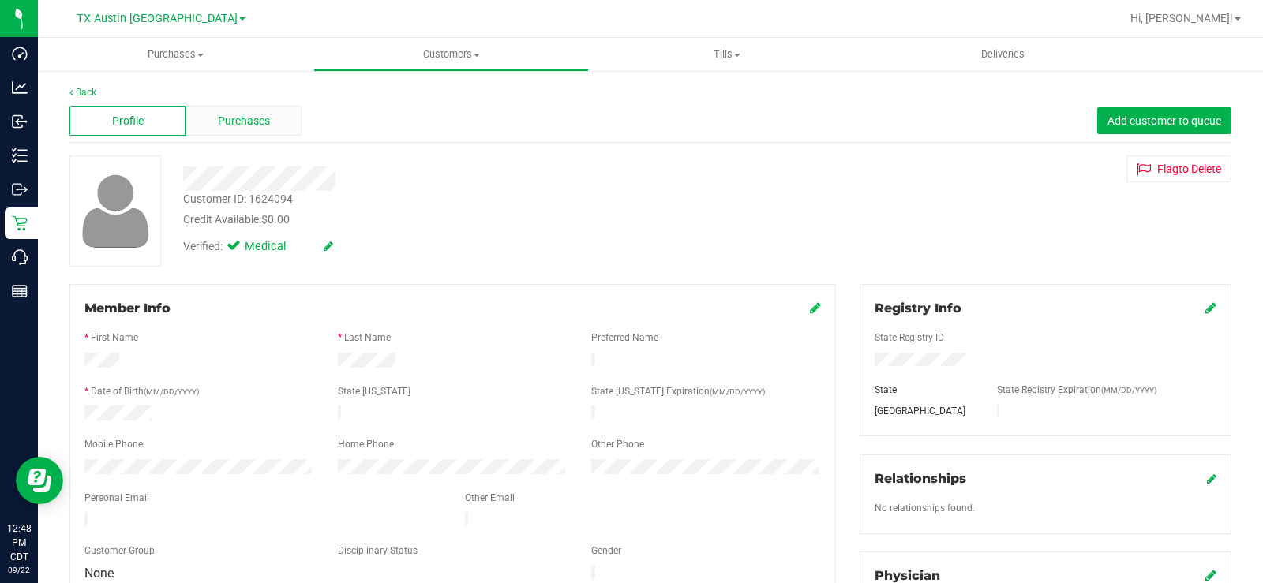
click at [250, 113] on span "Purchases" at bounding box center [244, 121] width 52 height 17
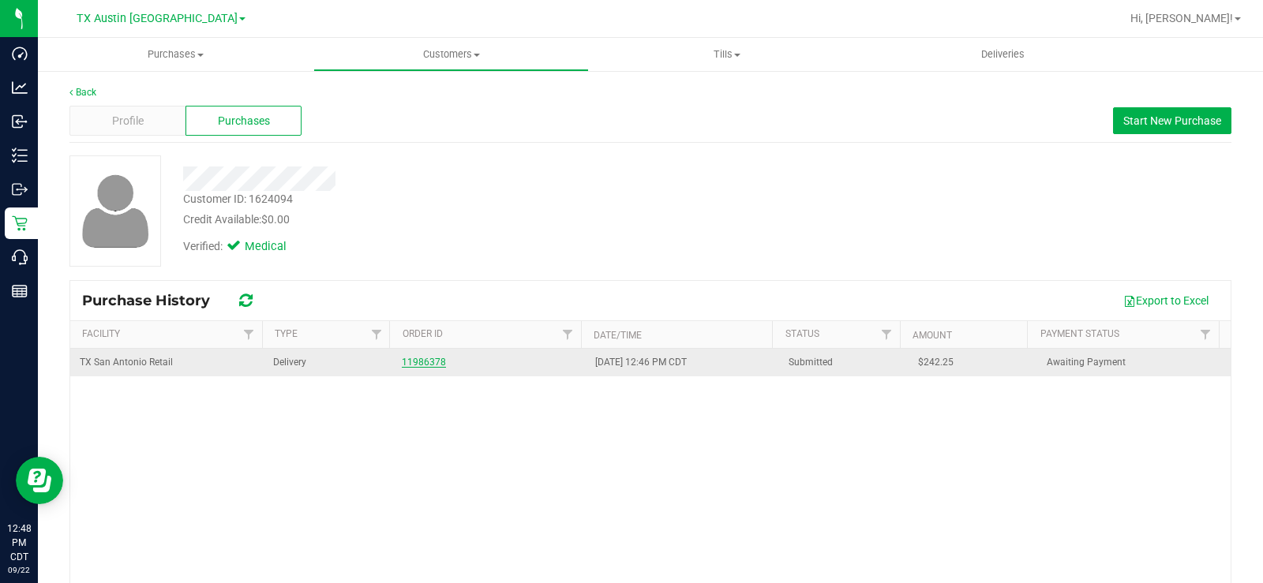
click at [402, 366] on link "11986378" at bounding box center [424, 362] width 44 height 11
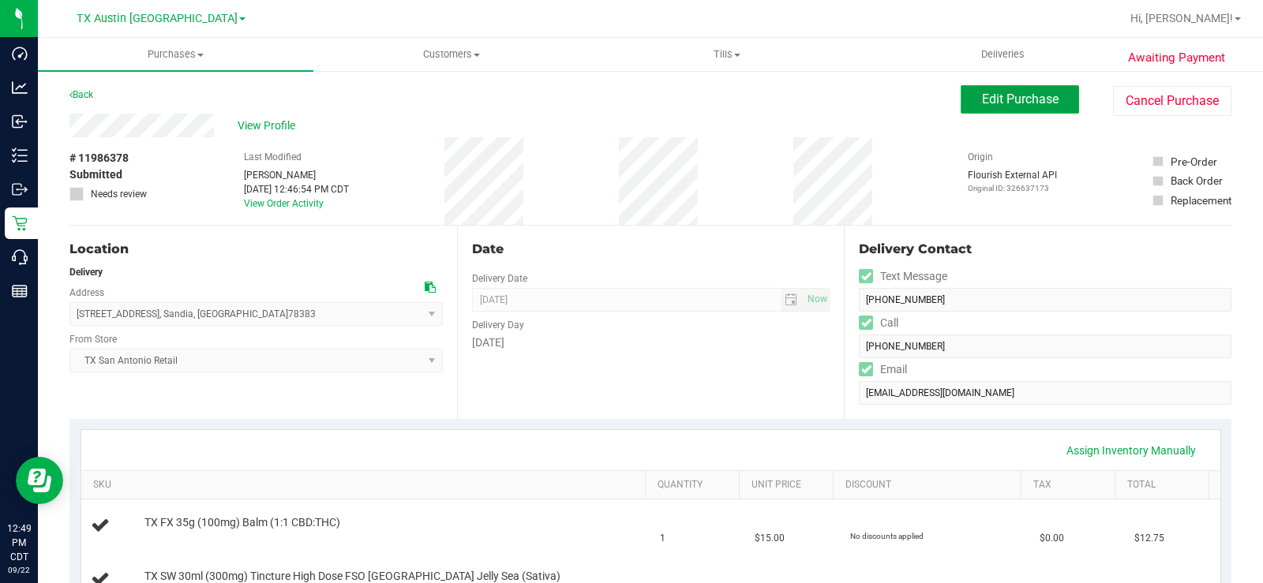
click at [1021, 99] on span "Edit Purchase" at bounding box center [1020, 99] width 77 height 15
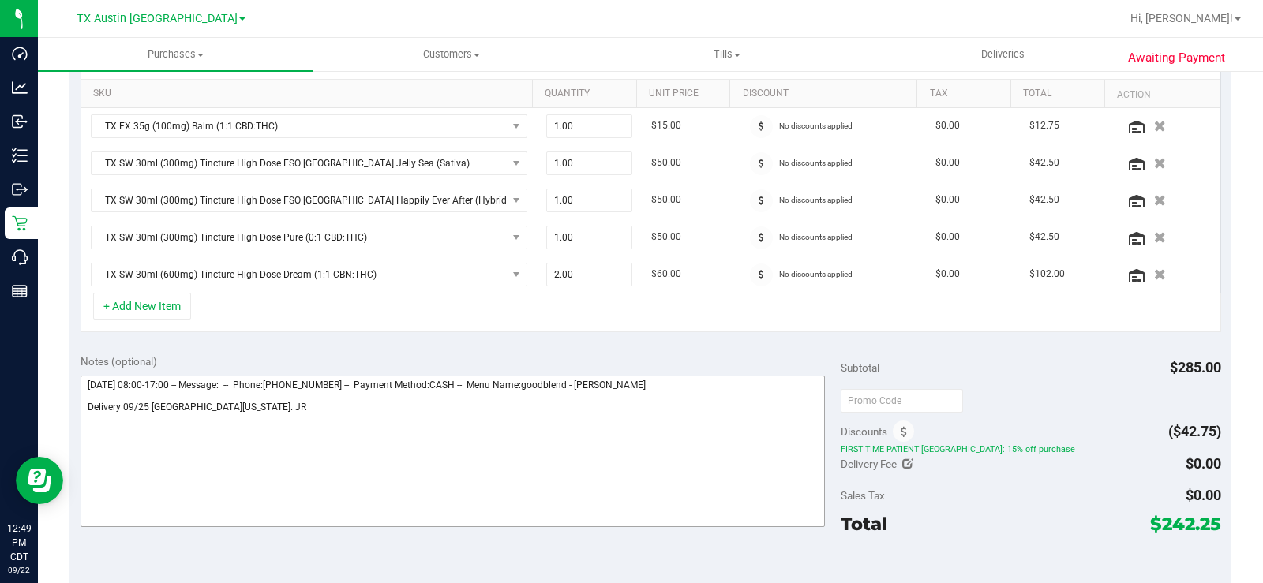
scroll to position [395, 0]
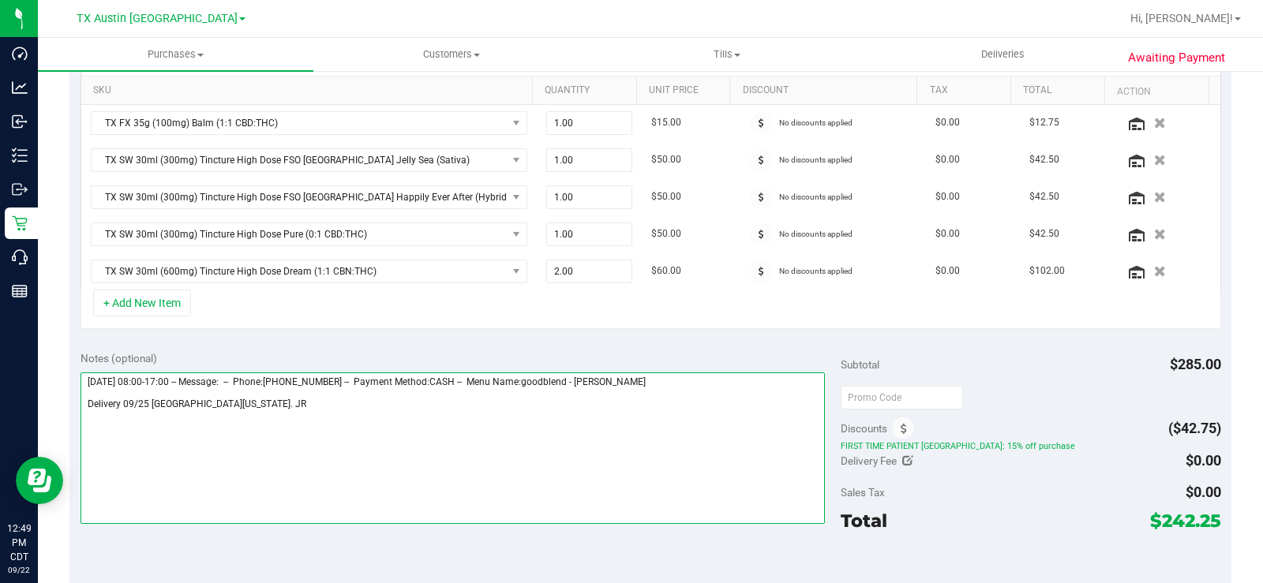
click at [197, 401] on textarea at bounding box center [452, 448] width 744 height 152
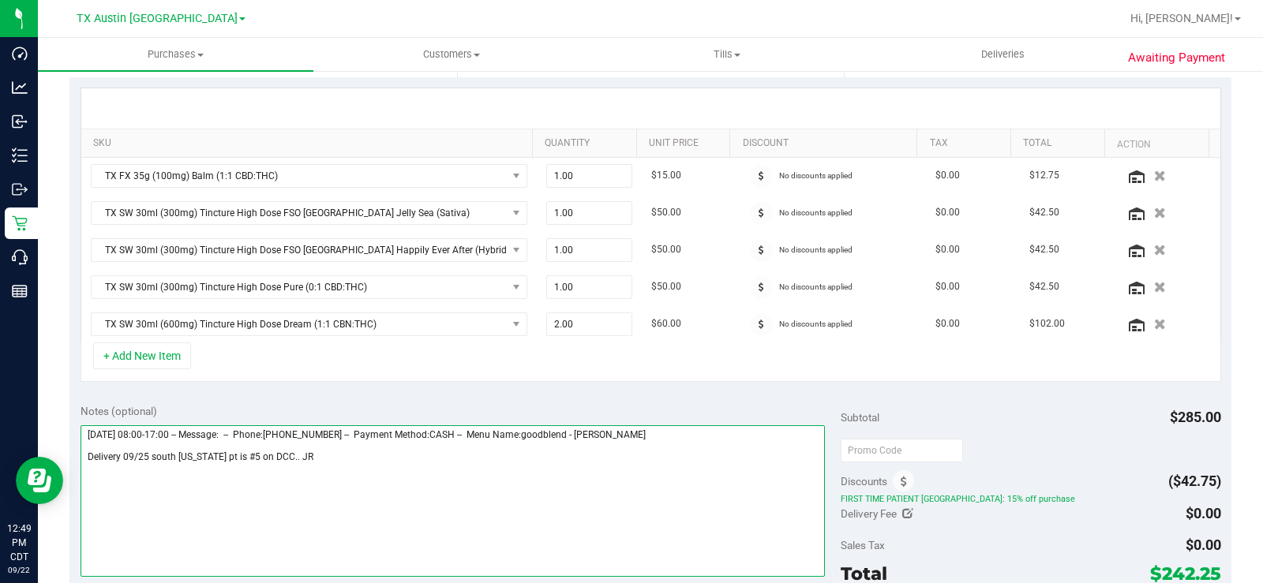
scroll to position [316, 0]
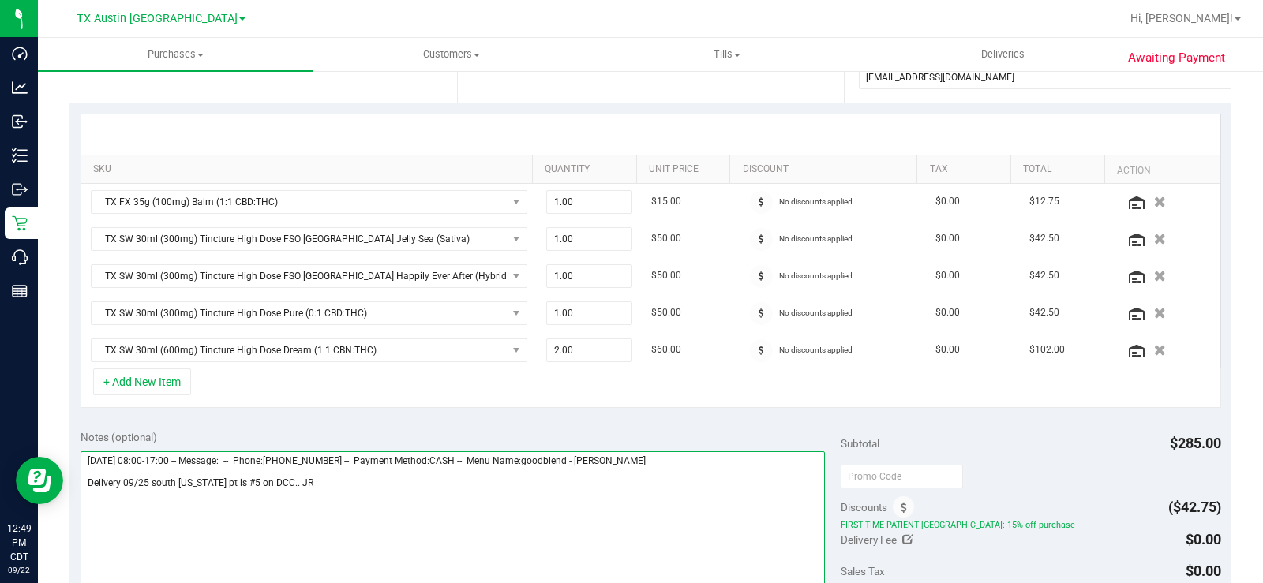
click at [320, 480] on textarea at bounding box center [452, 527] width 744 height 152
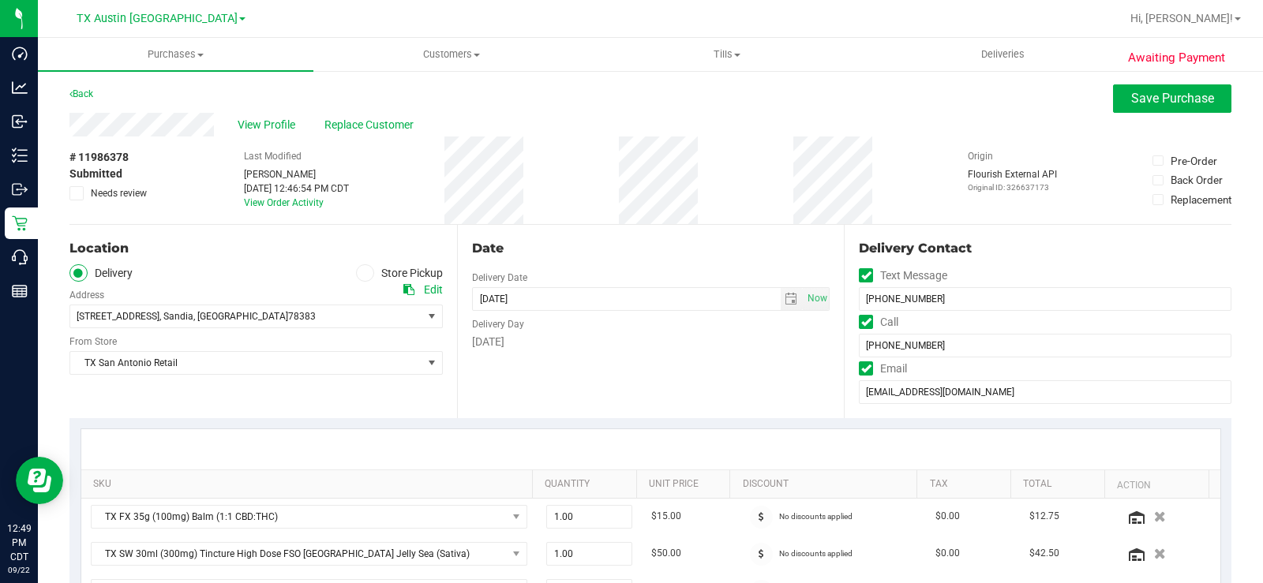
scroll to position [0, 0]
type textarea "Wednesday 09/24/2025 08:00-17:00 -- Message: -- Phone:3613321334 -- Payment Met…"
click at [1136, 95] on span "Save Purchase" at bounding box center [1172, 99] width 83 height 15
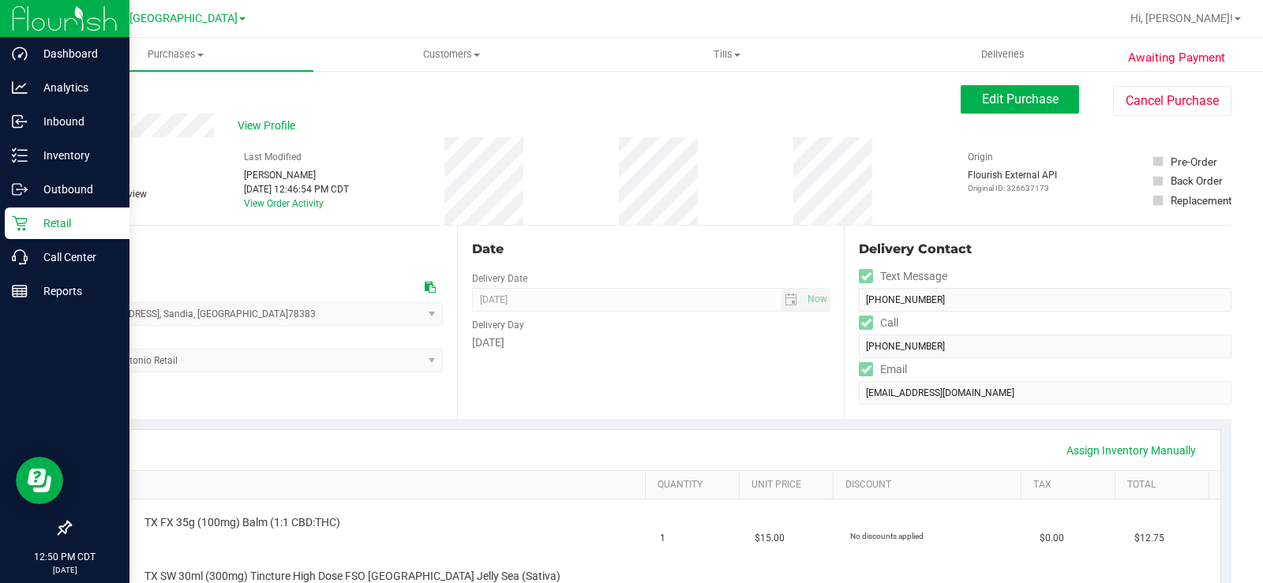
click at [32, 219] on p "Retail" at bounding box center [75, 223] width 95 height 19
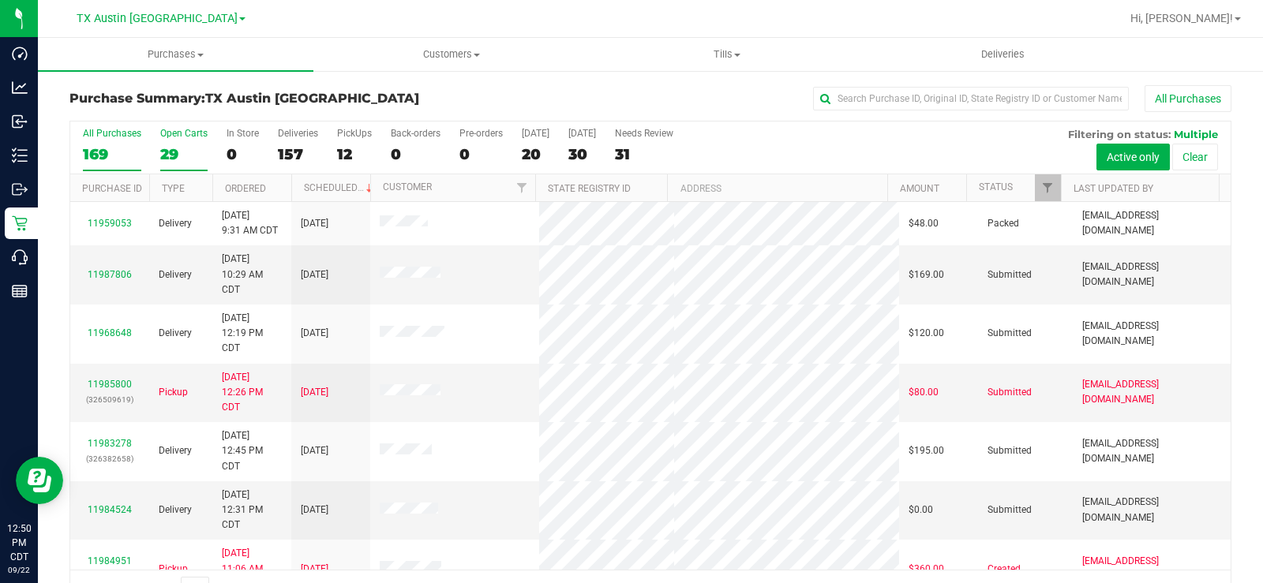
click at [168, 144] on label "Open Carts 29" at bounding box center [183, 149] width 47 height 43
click at [0, 0] on input "Open Carts 29" at bounding box center [0, 0] width 0 height 0
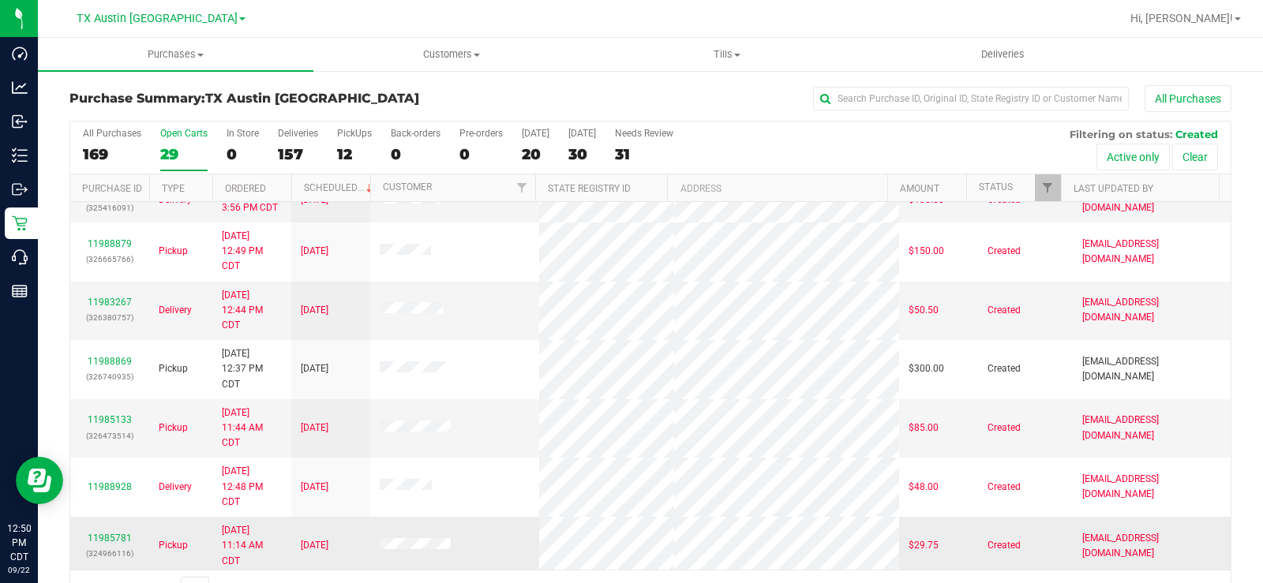
scroll to position [136, 0]
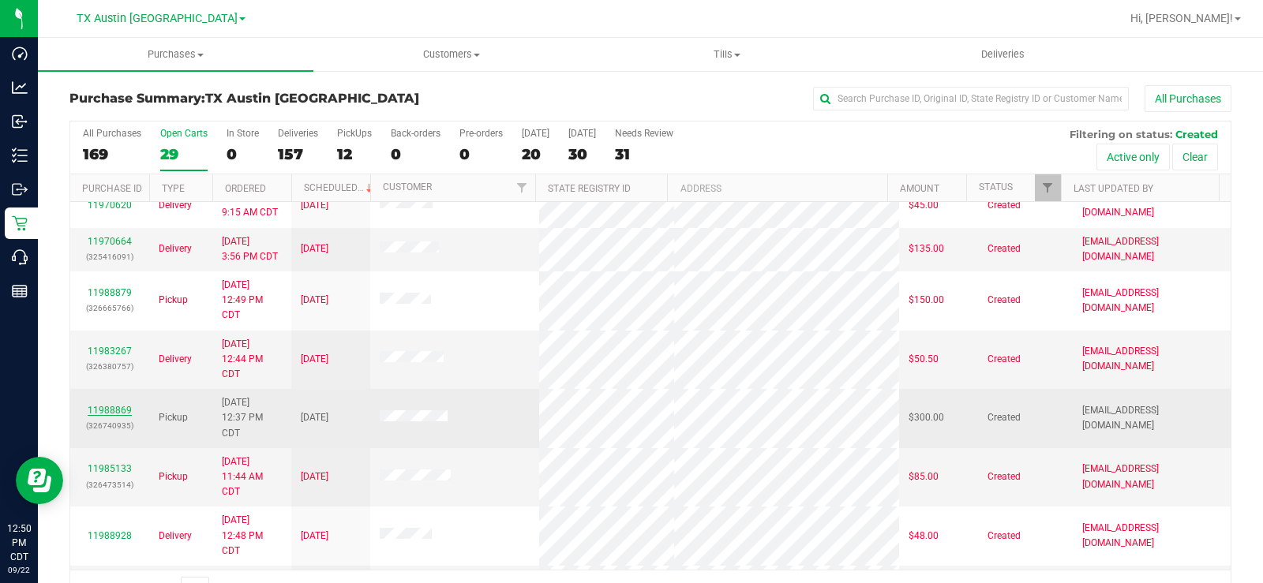
click at [127, 410] on link "11988869" at bounding box center [110, 410] width 44 height 11
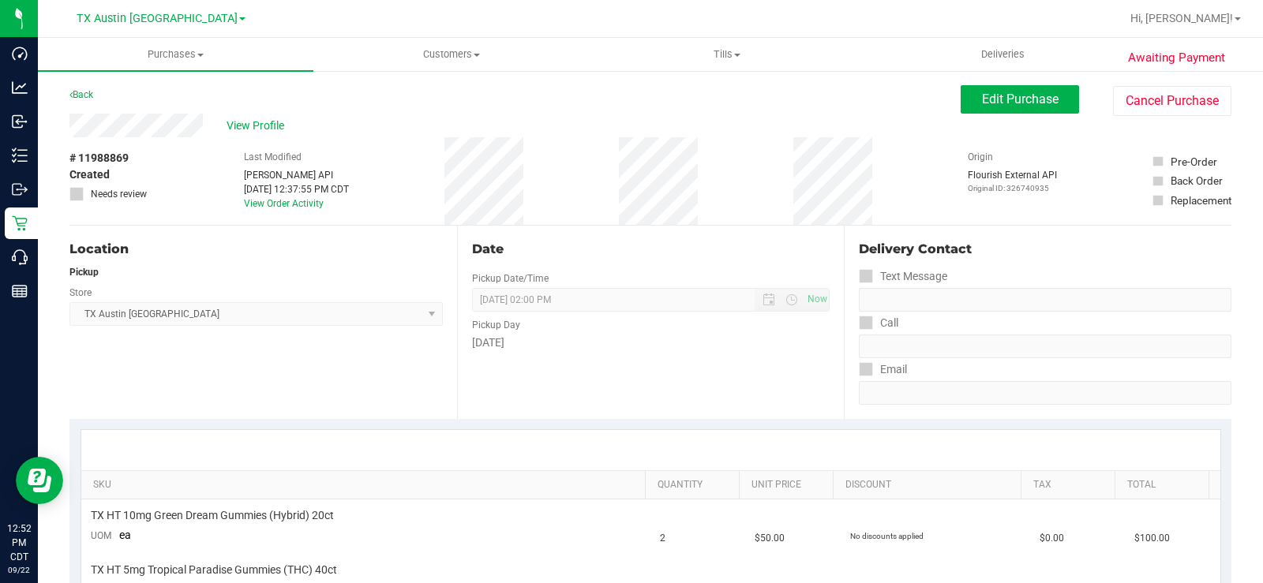
click at [512, 380] on div "Date Pickup Date/Time 09/24/2025 Now 09/24/2025 02:00 PM Now Pickup Day Wednesd…" at bounding box center [650, 322] width 387 height 193
click at [968, 101] on button "Edit Purchase" at bounding box center [1019, 99] width 118 height 28
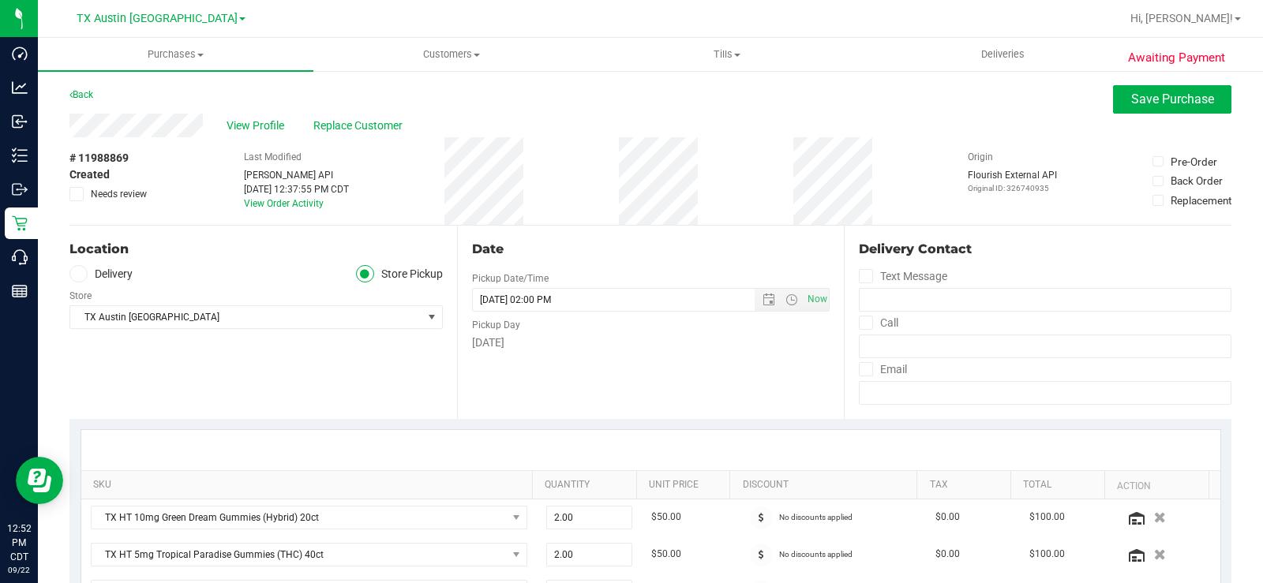
click at [77, 274] on icon at bounding box center [77, 274] width 9 height 0
click at [0, 0] on input "Delivery" at bounding box center [0, 0] width 0 height 0
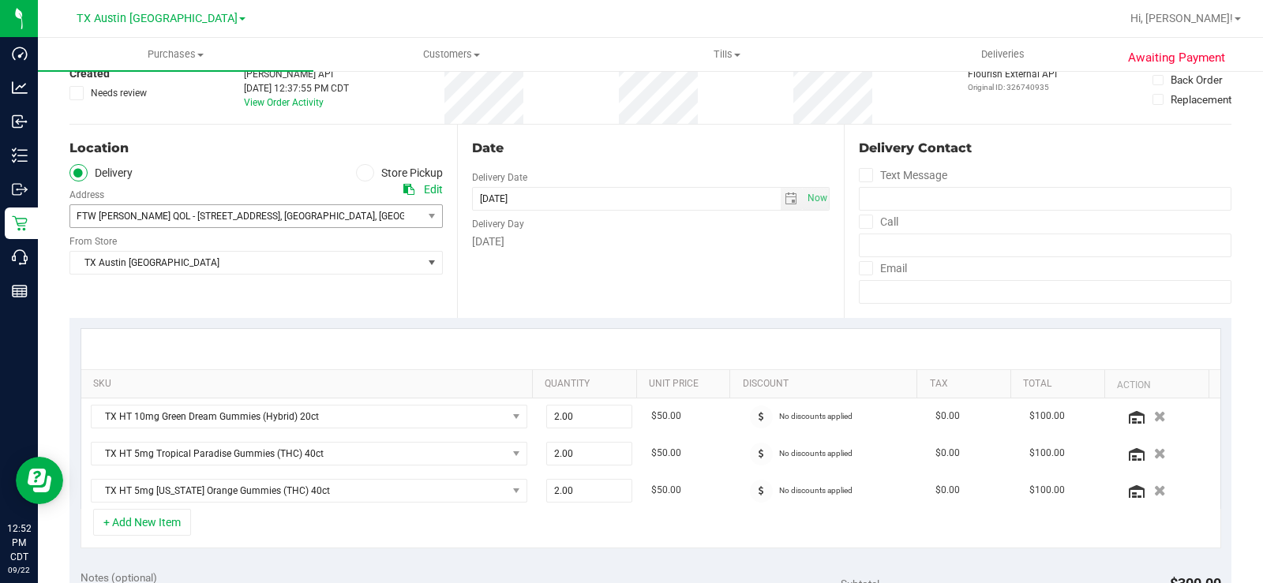
scroll to position [79, 0]
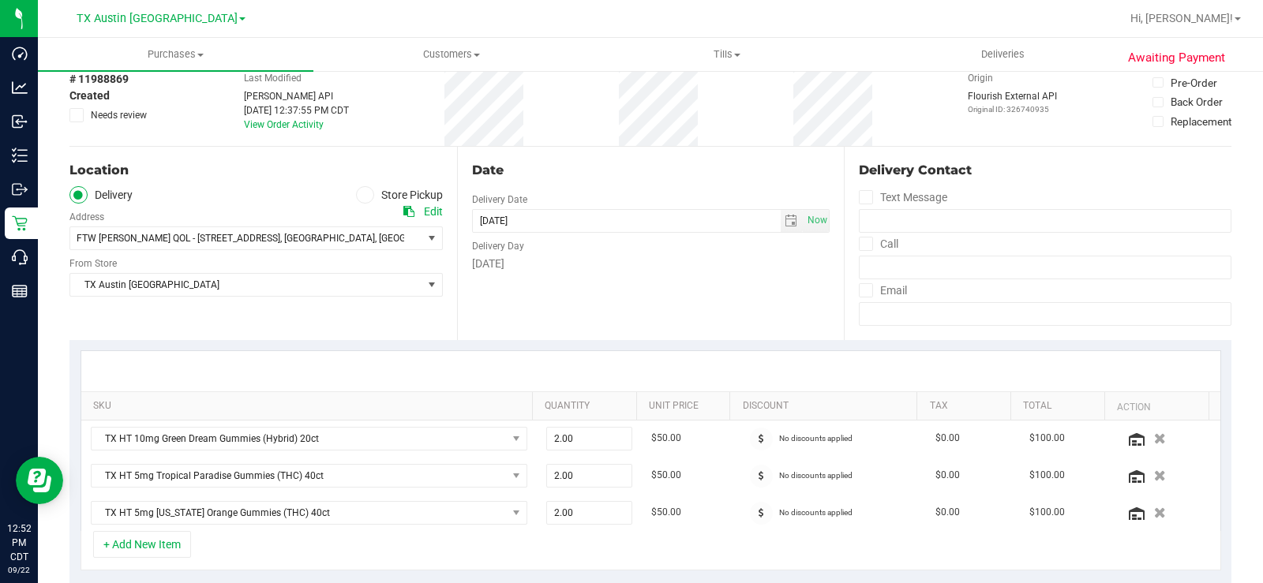
click at [175, 325] on div "Location Delivery Store Pickup Address Edit FTW CLARKE QOL - 1307 8TH AVE #603 …" at bounding box center [262, 243] width 387 height 193
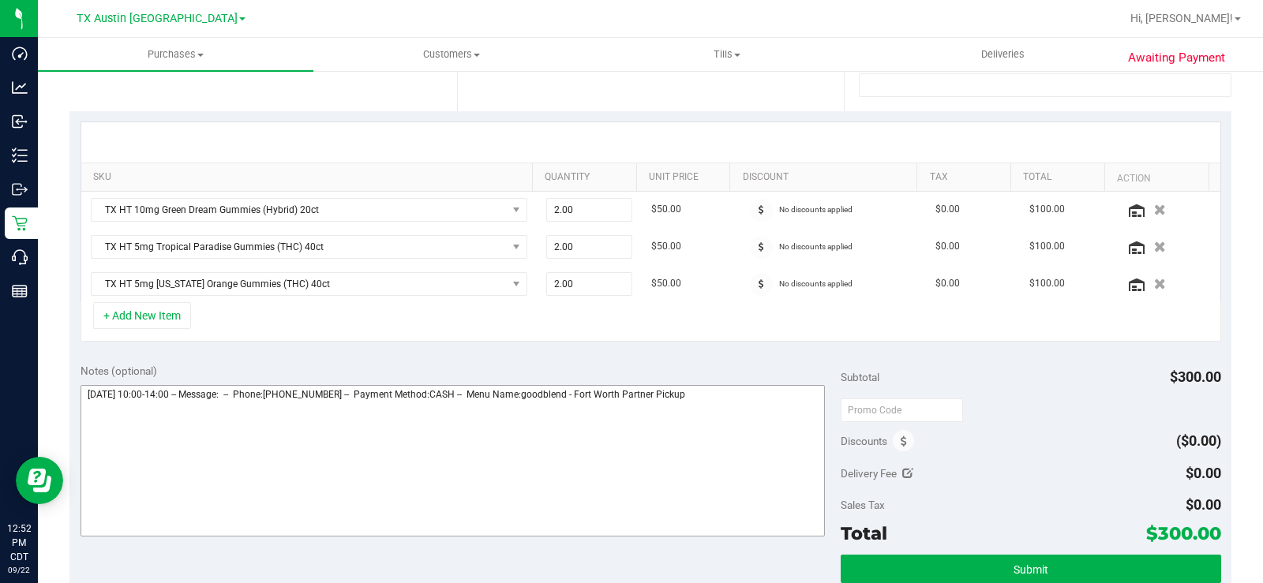
scroll to position [316, 0]
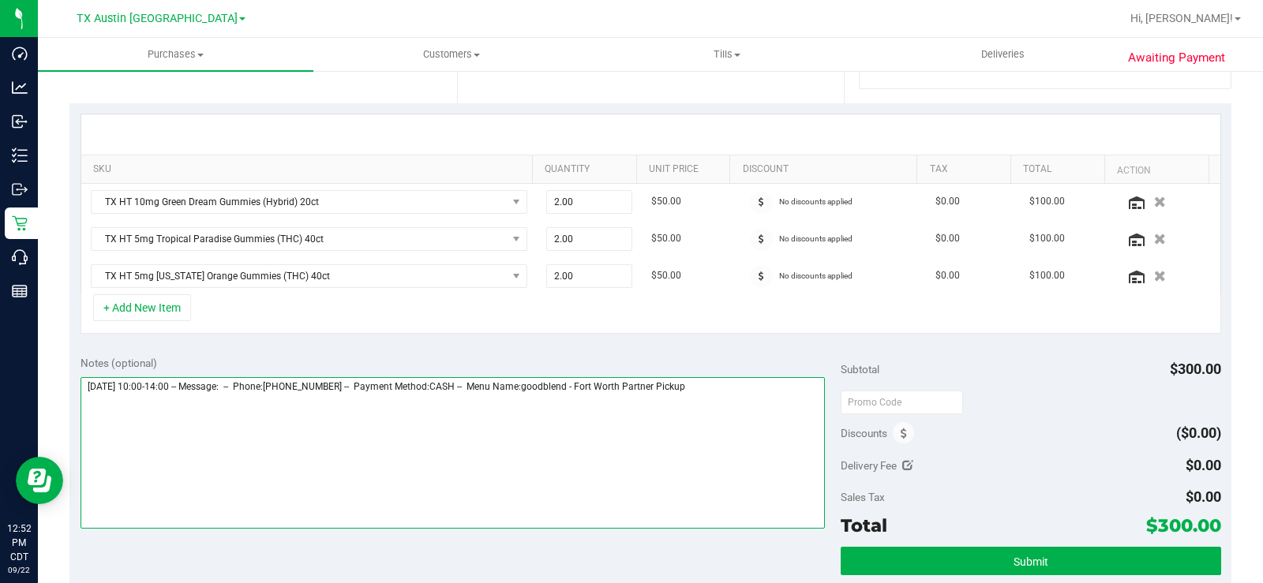
click at [742, 387] on textarea at bounding box center [452, 453] width 744 height 152
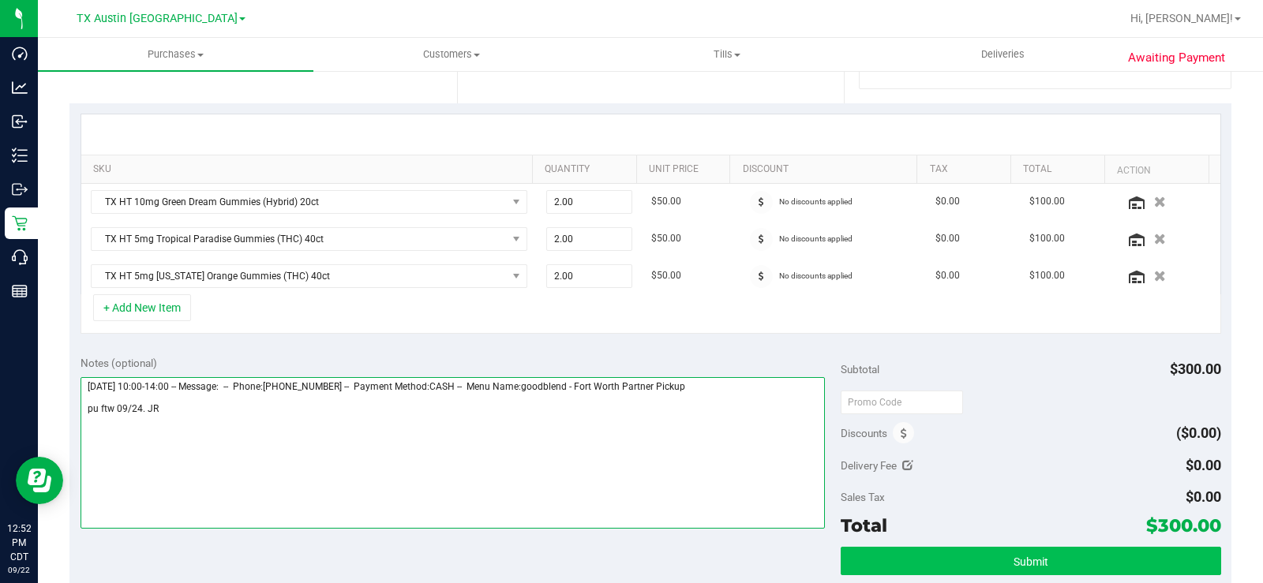
type textarea "Wednesday 09/24/2025 10:00-14:00 -- Message: -- Phone:8177138401 -- Payment Met…"
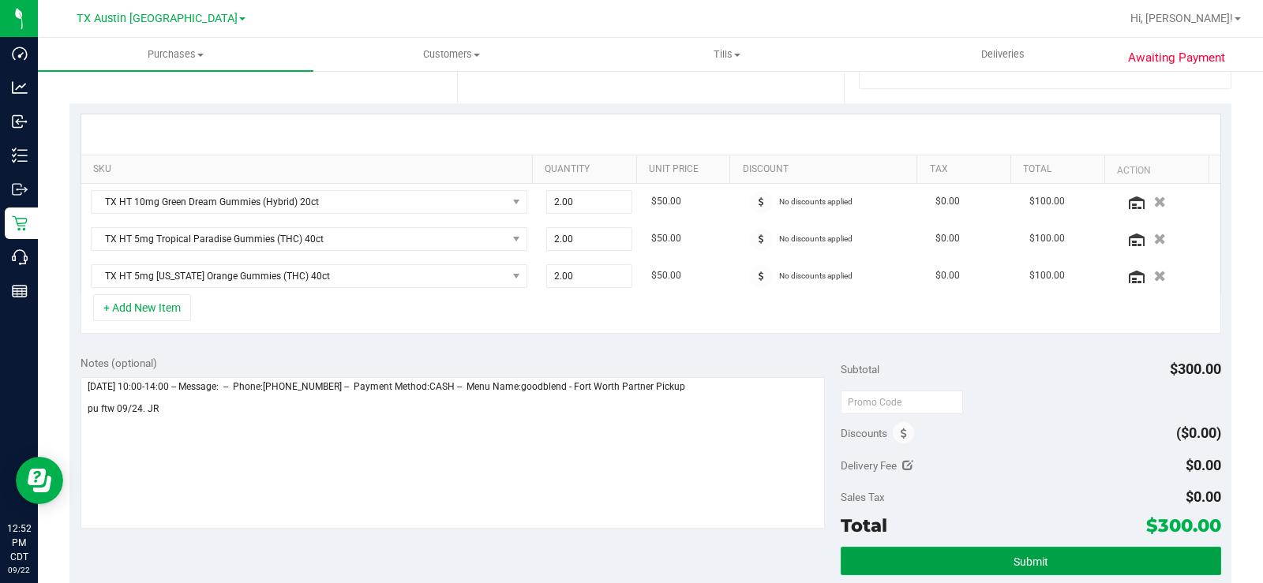
click at [1035, 564] on span "Submit" at bounding box center [1030, 562] width 35 height 13
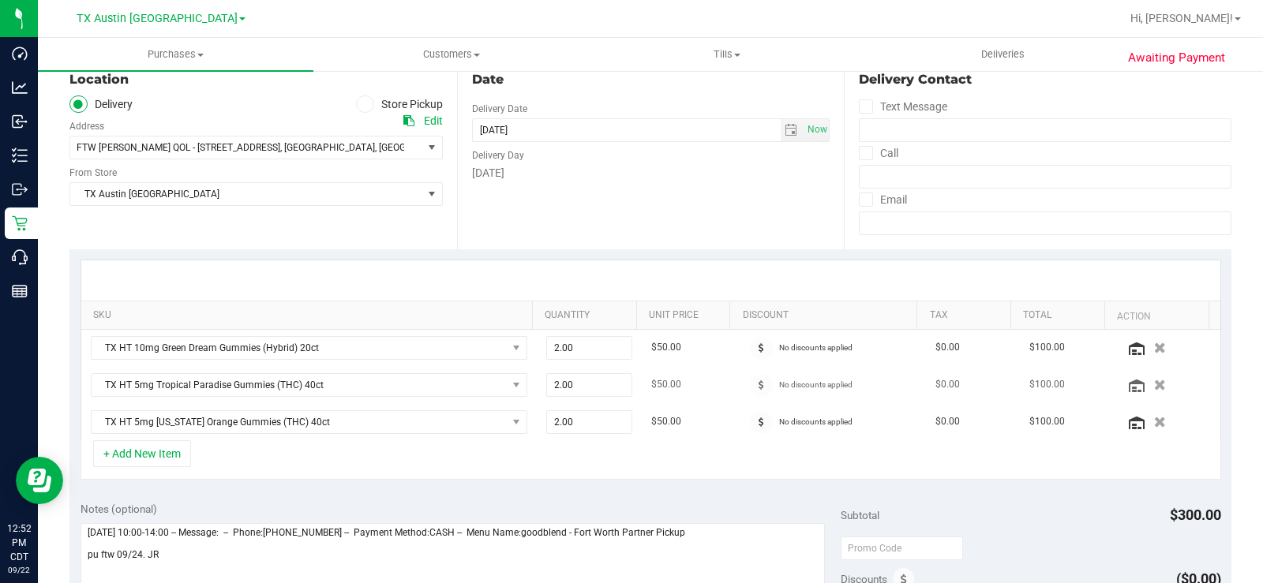
scroll to position [0, 0]
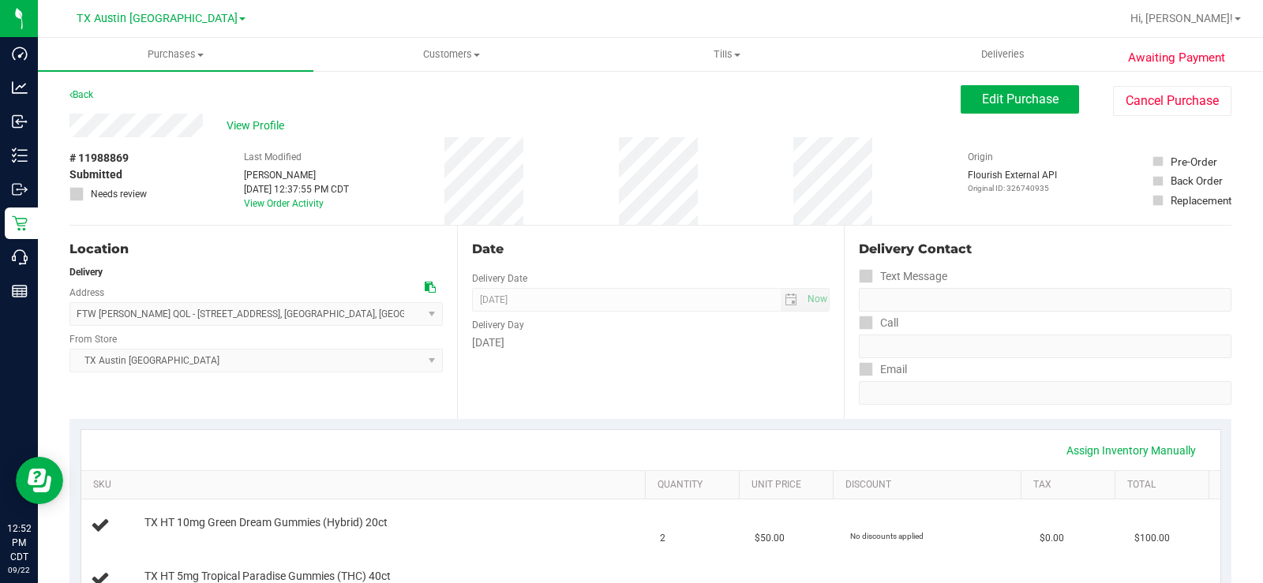
drag, startPoint x: 203, startPoint y: 118, endPoint x: 59, endPoint y: 119, distance: 143.6
click at [515, 384] on div "Date Delivery Date 09/24/2025 Now 09/24/2025 07:00 AM Now Delivery Day Wednesday" at bounding box center [650, 322] width 387 height 193
click at [251, 125] on span "View Profile" at bounding box center [257, 126] width 63 height 17
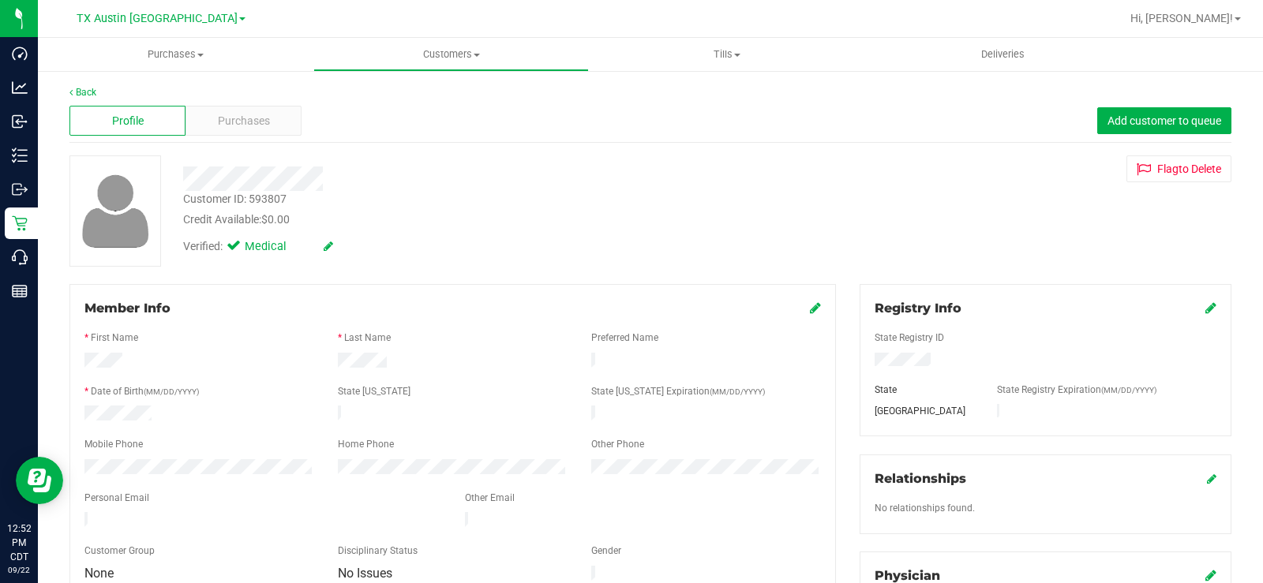
scroll to position [158, 0]
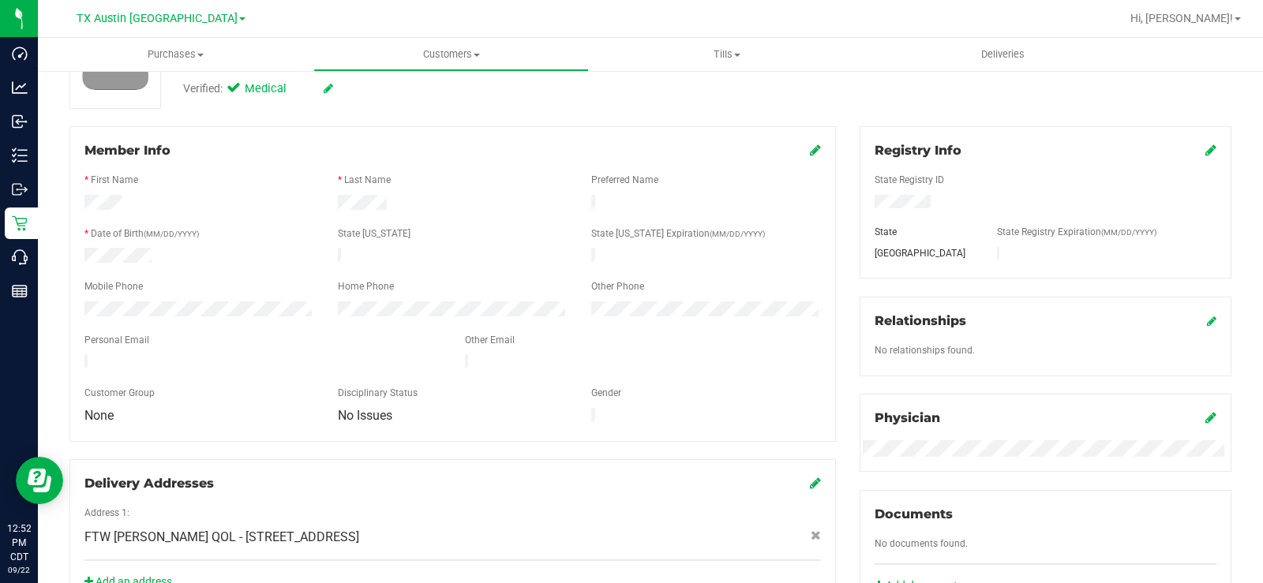
drag, startPoint x: 286, startPoint y: 354, endPoint x: 73, endPoint y: 351, distance: 213.9
click at [73, 354] on div at bounding box center [263, 363] width 380 height 19
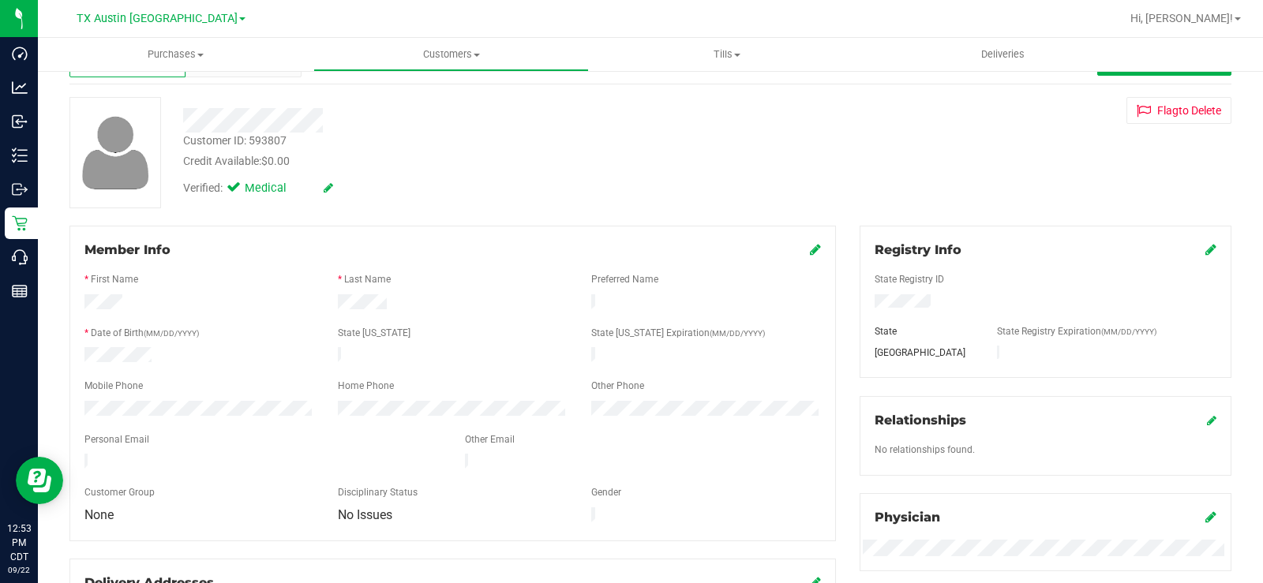
scroll to position [0, 0]
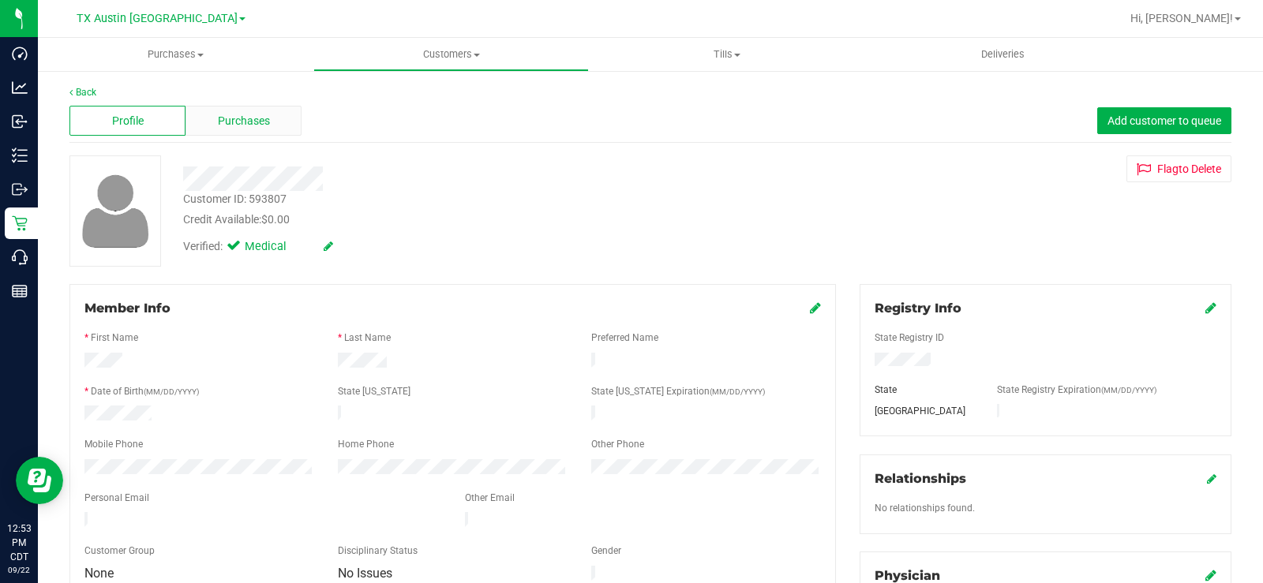
click at [248, 106] on div "Purchases" at bounding box center [243, 121] width 116 height 30
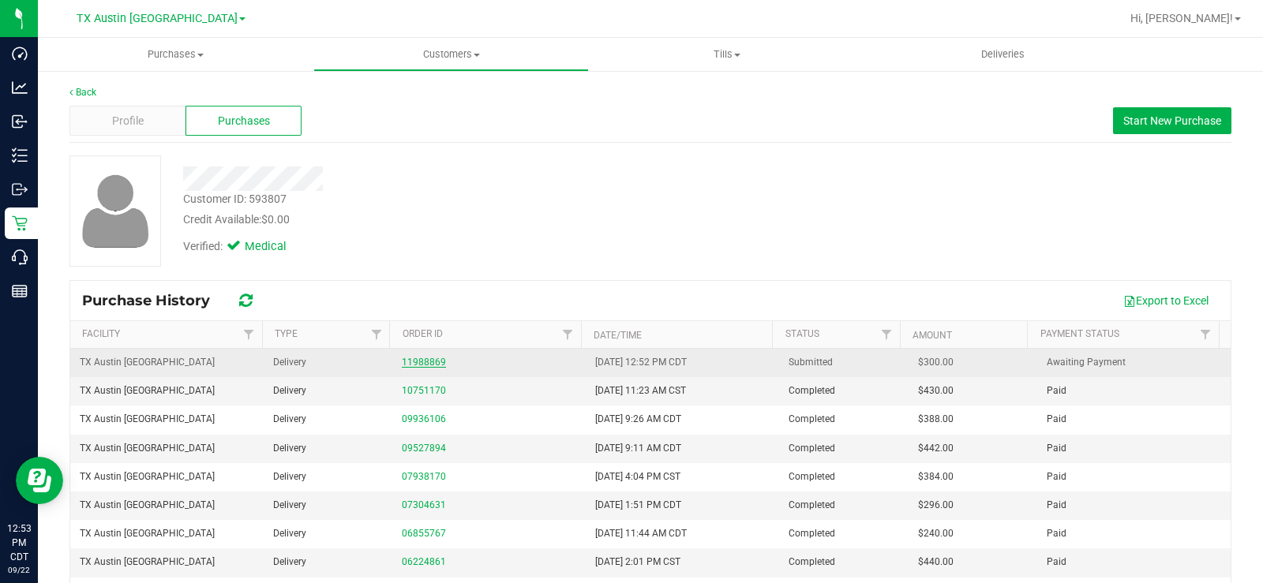
click at [432, 361] on link "11988869" at bounding box center [424, 362] width 44 height 11
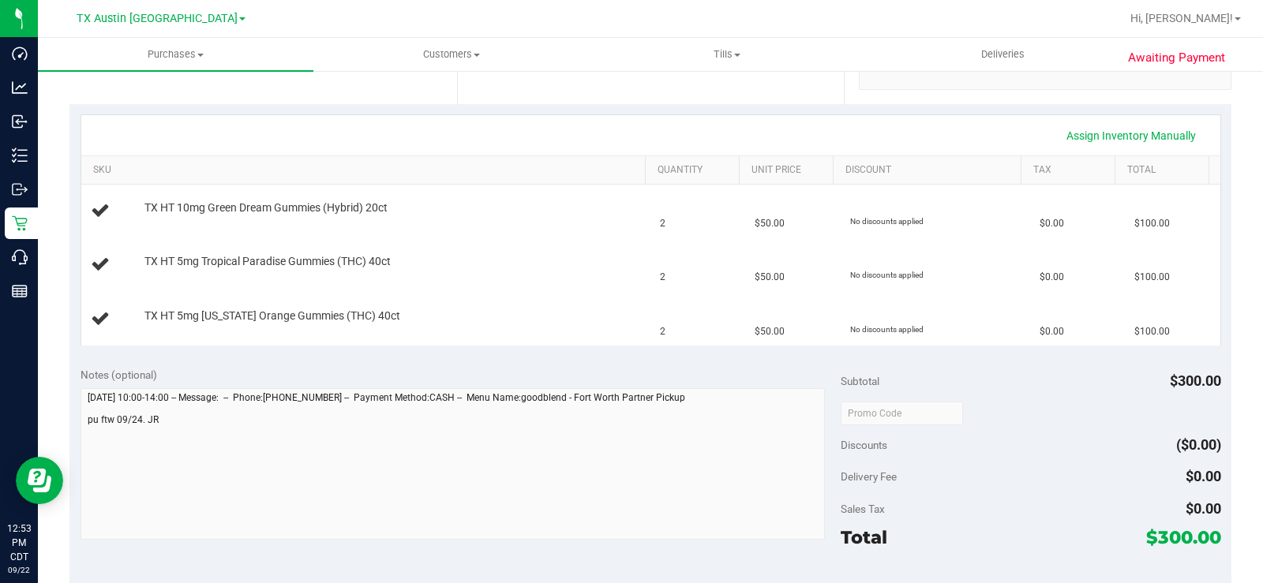
scroll to position [316, 0]
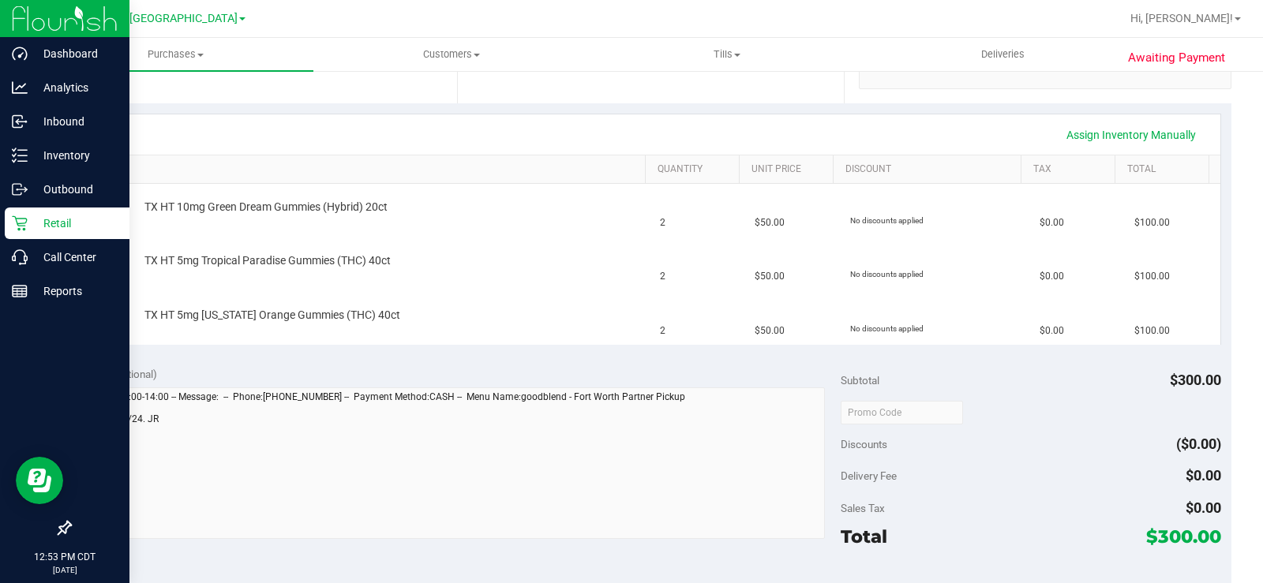
click at [50, 219] on p "Retail" at bounding box center [75, 223] width 95 height 19
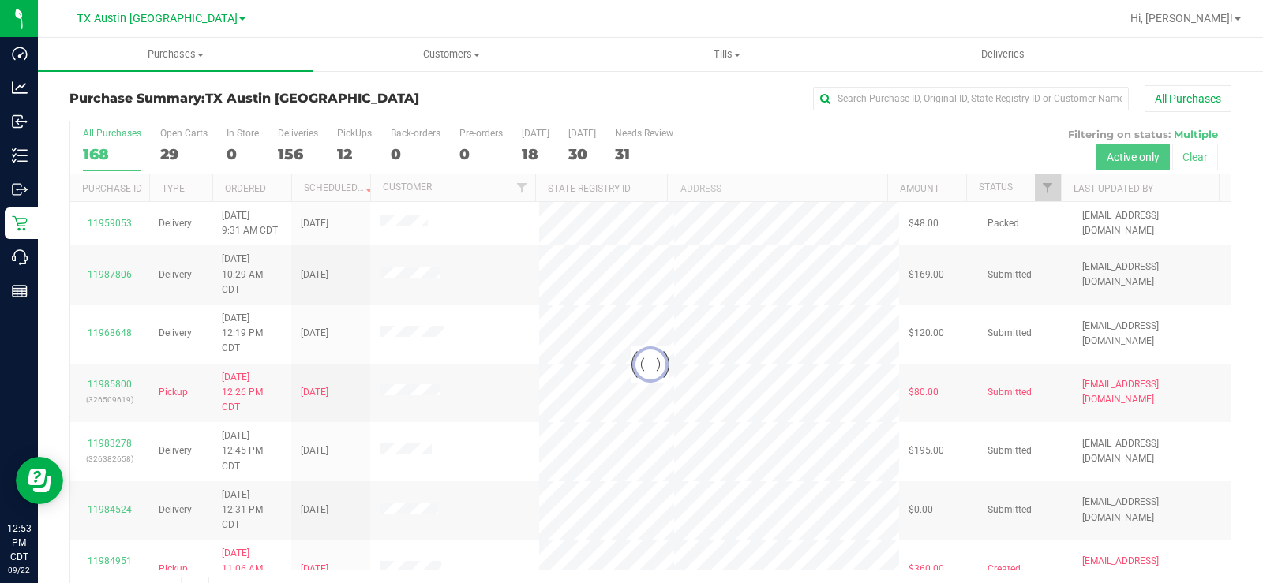
click at [171, 148] on div at bounding box center [650, 365] width 1160 height 486
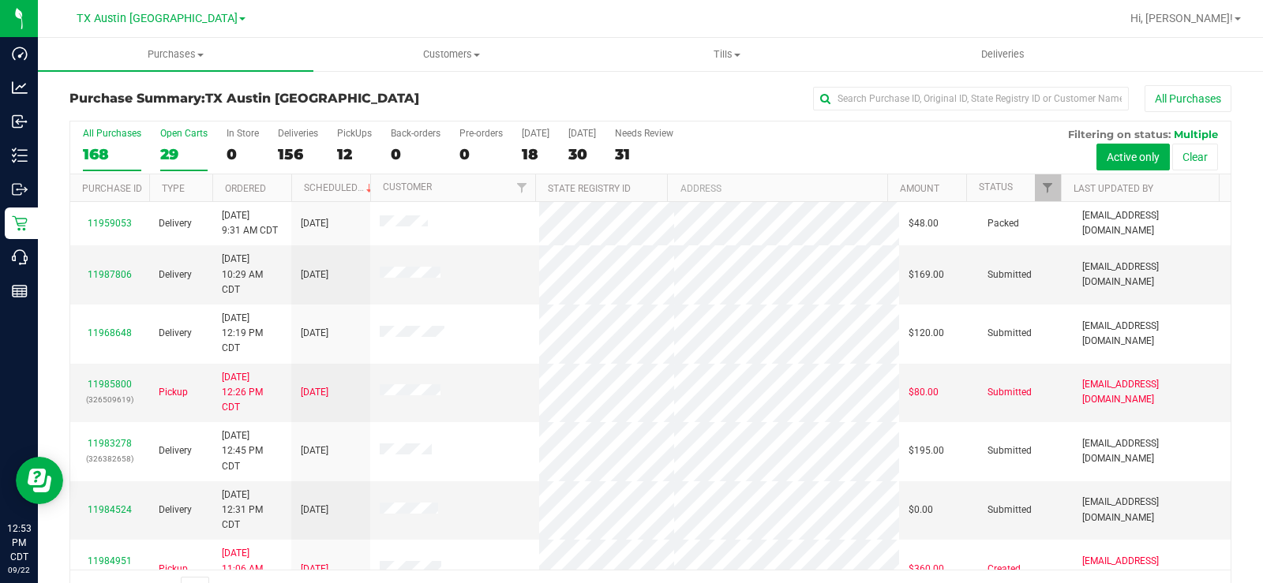
click at [167, 148] on div "29" at bounding box center [183, 154] width 47 height 18
click at [0, 0] on input "Open Carts 29" at bounding box center [0, 0] width 0 height 0
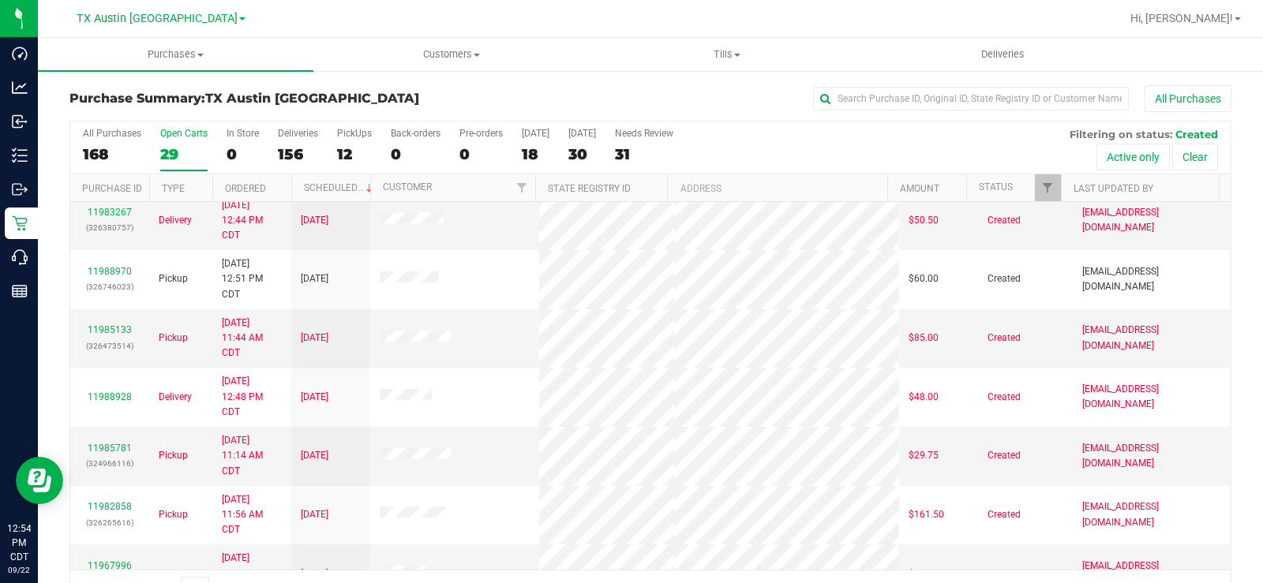
scroll to position [215, 0]
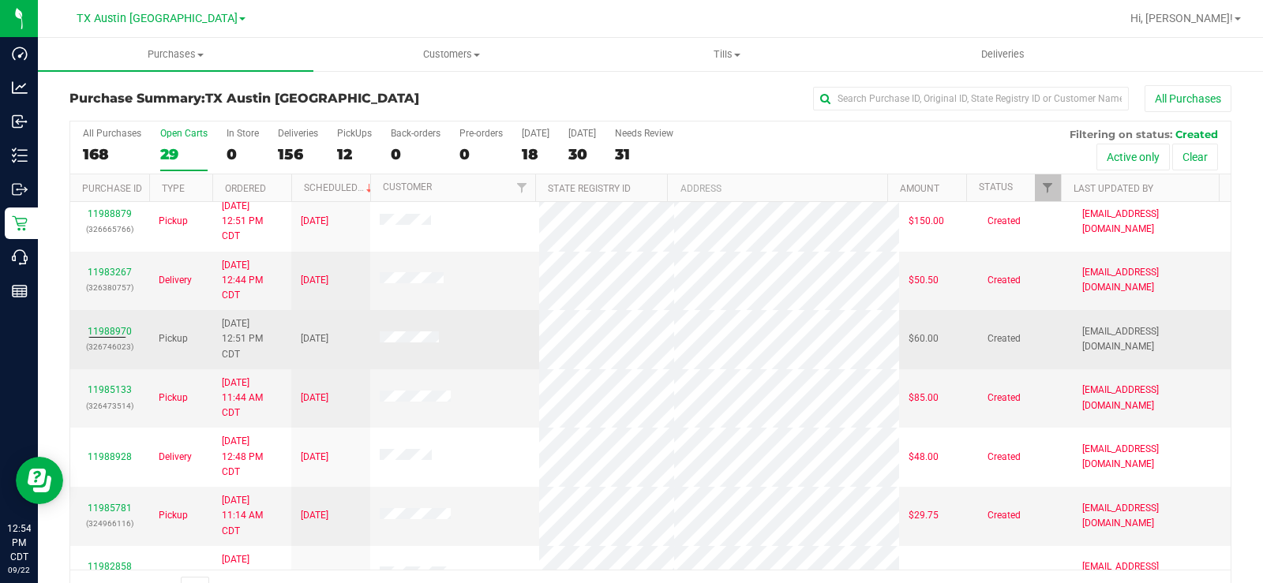
click at [122, 324] on div "11988970 (326746023)" at bounding box center [110, 339] width 60 height 30
click at [125, 329] on link "11988970" at bounding box center [110, 331] width 44 height 11
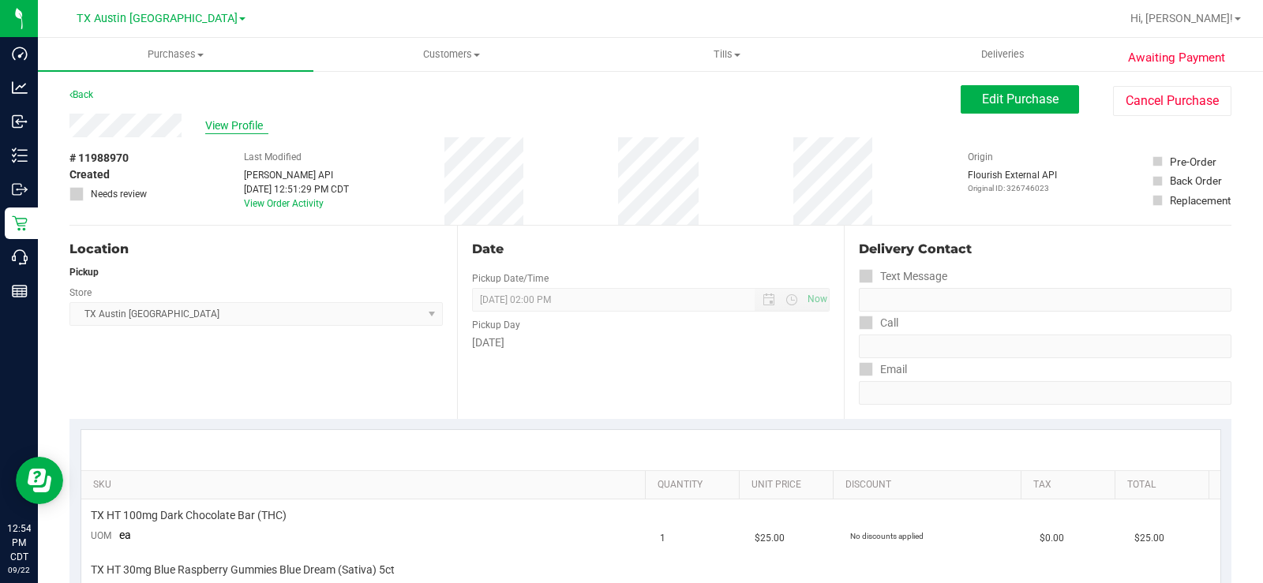
click at [242, 129] on span "View Profile" at bounding box center [236, 126] width 63 height 17
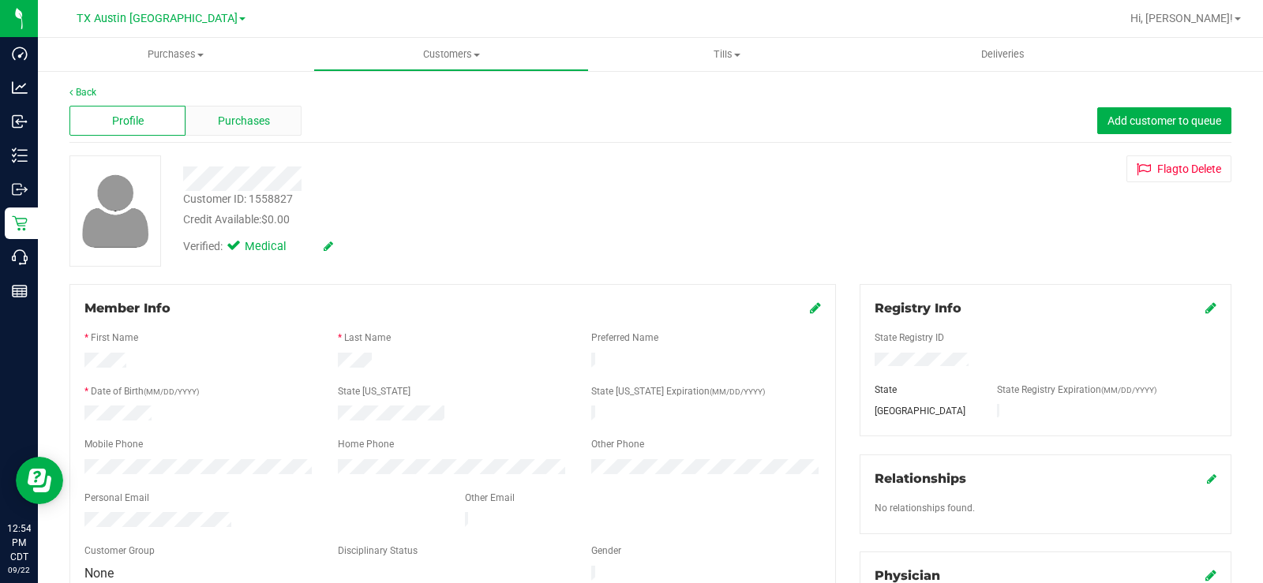
click at [231, 126] on span "Purchases" at bounding box center [244, 121] width 52 height 17
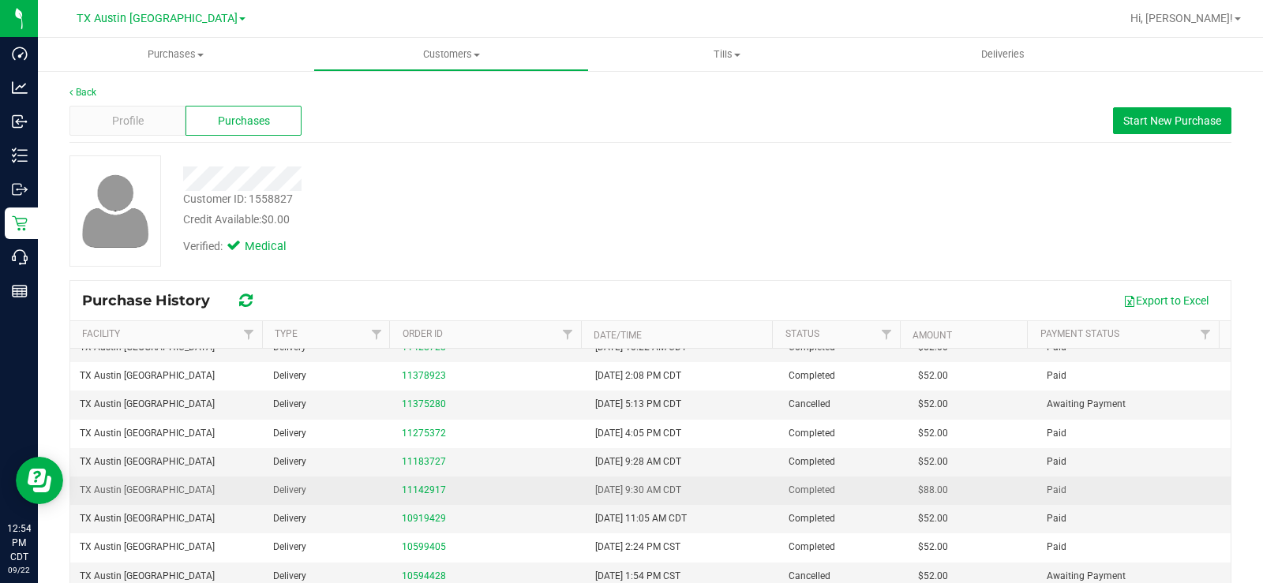
scroll to position [198, 0]
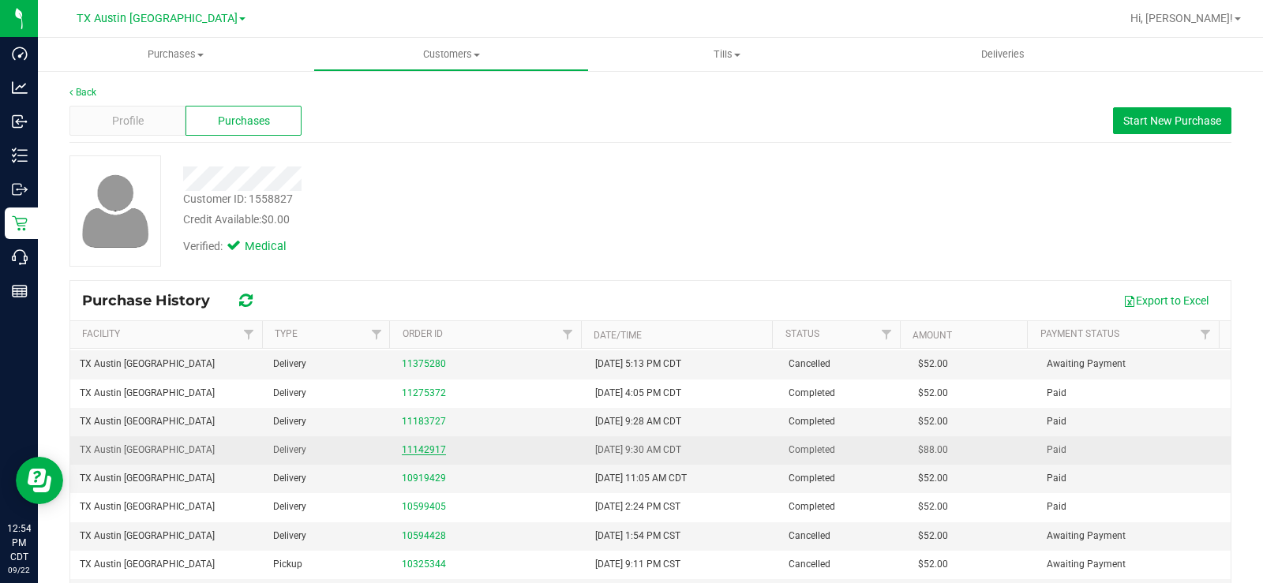
click at [402, 449] on link "11142917" at bounding box center [424, 449] width 44 height 11
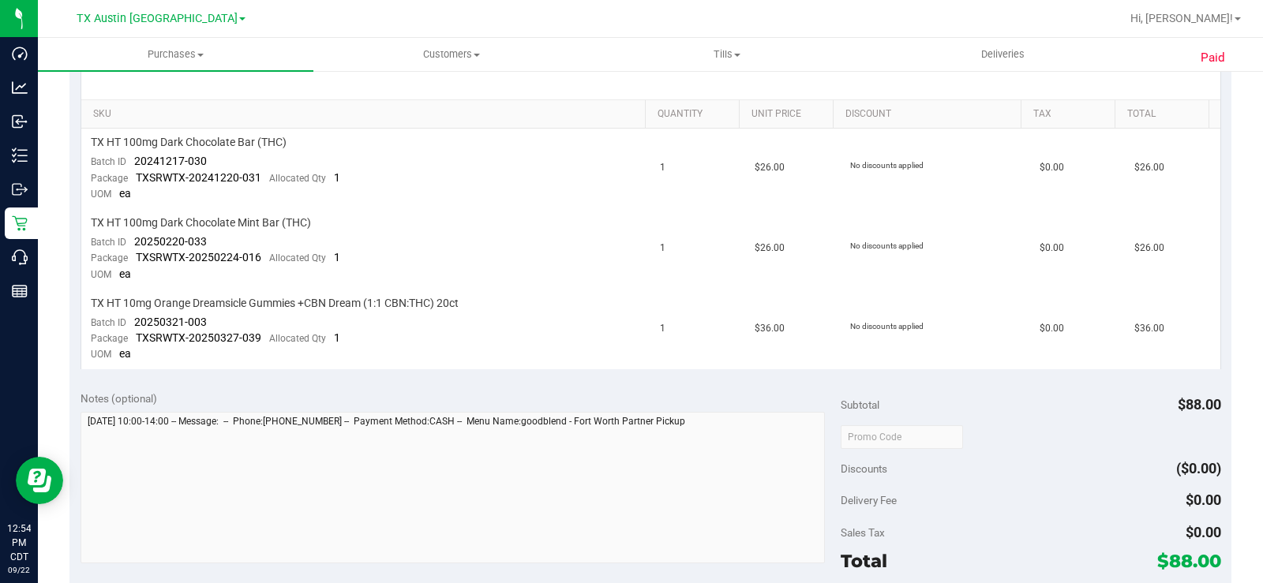
scroll to position [395, 0]
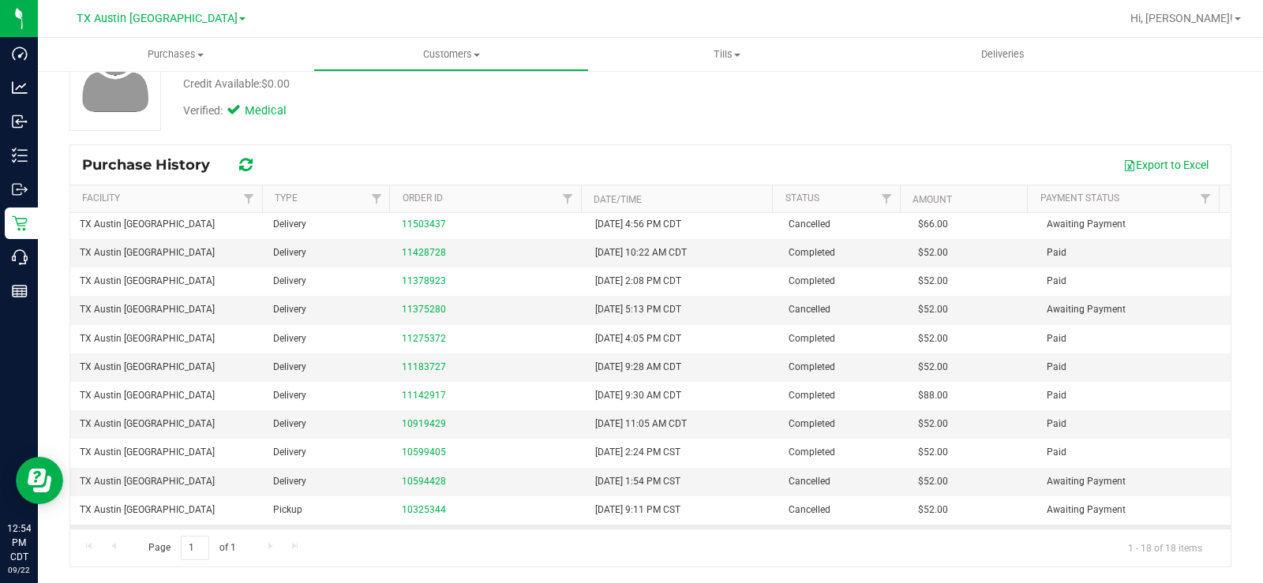
scroll to position [198, 0]
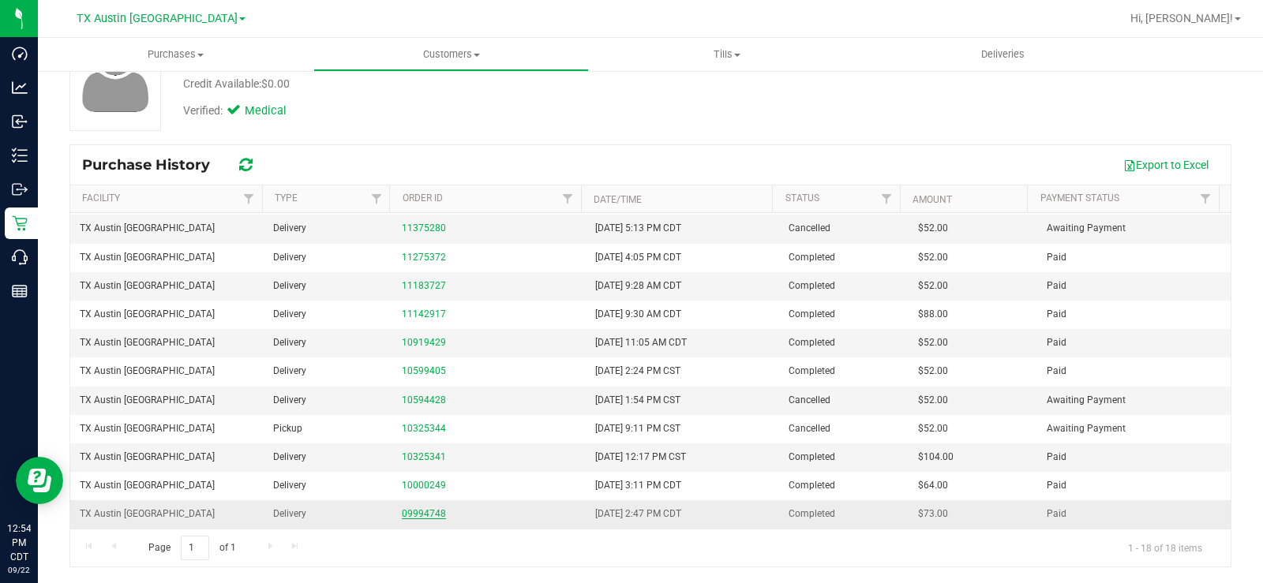
click at [414, 512] on link "09994748" at bounding box center [424, 513] width 44 height 11
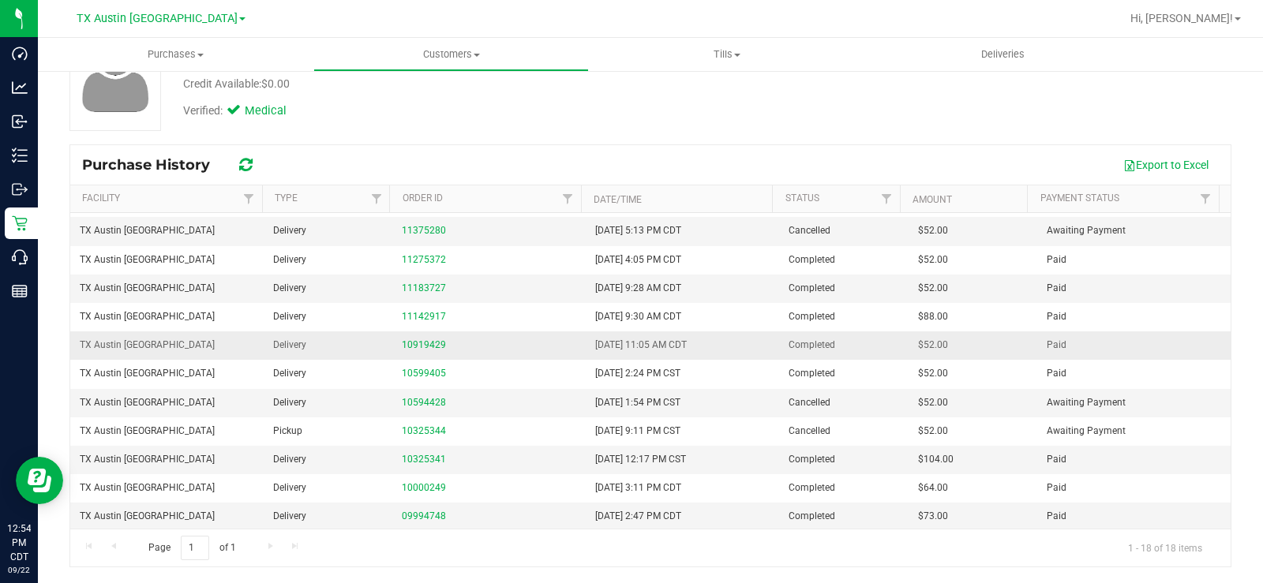
scroll to position [198, 0]
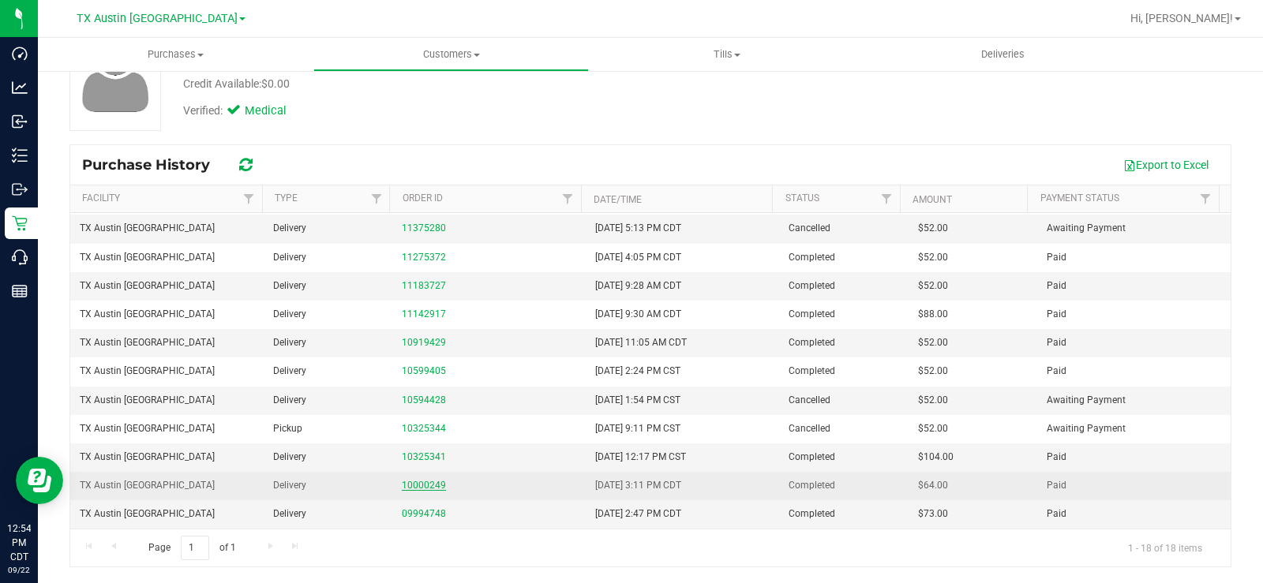
click at [421, 486] on link "10000249" at bounding box center [424, 485] width 44 height 11
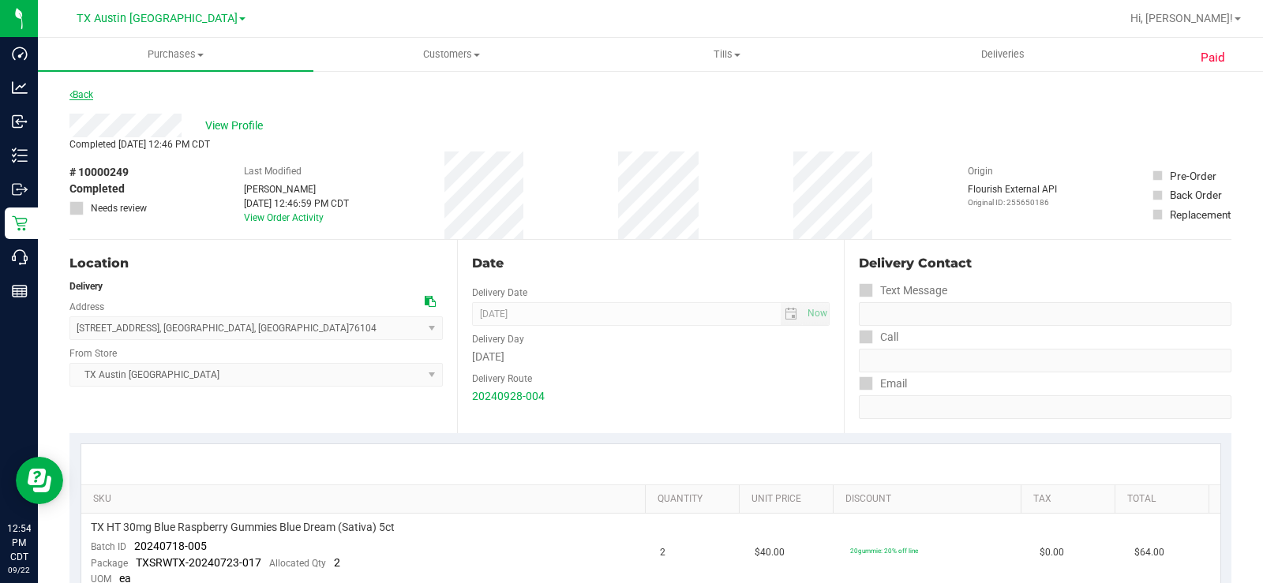
click at [88, 89] on link "Back" at bounding box center [81, 94] width 24 height 11
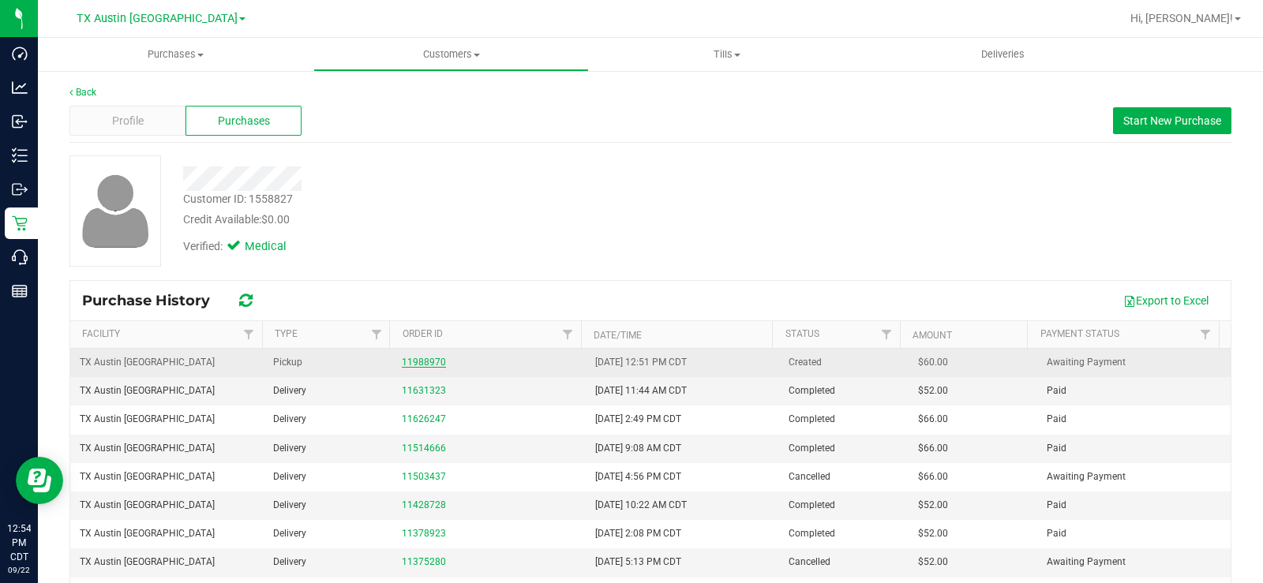
click at [410, 361] on link "11988970" at bounding box center [424, 362] width 44 height 11
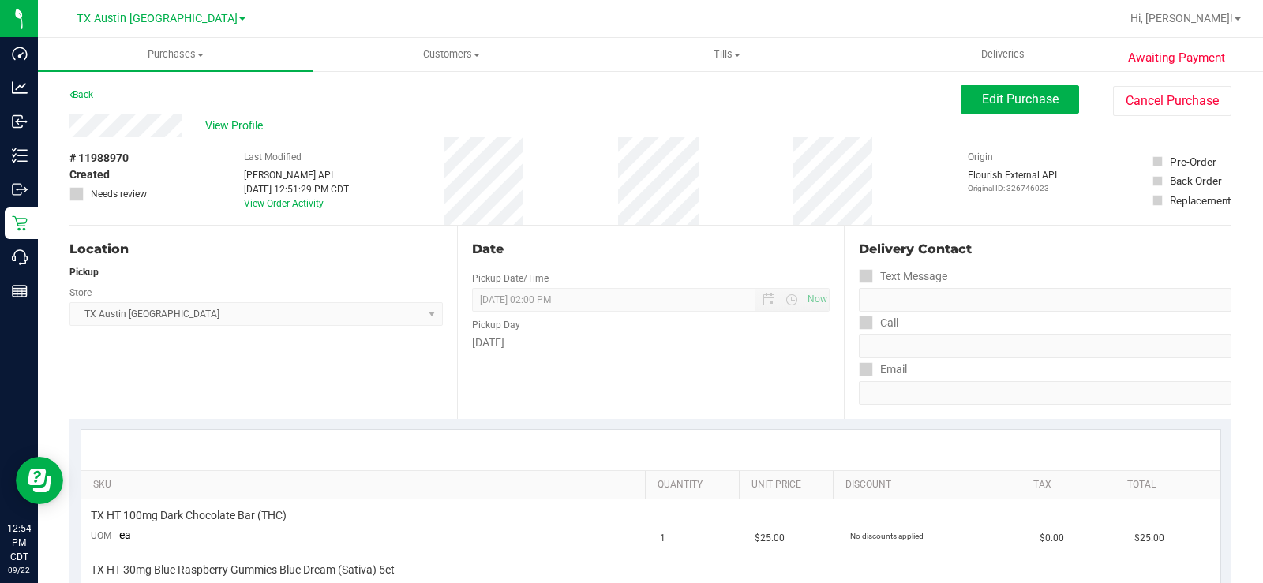
click at [133, 131] on div "View Profile" at bounding box center [514, 126] width 891 height 24
click at [967, 89] on button "Edit Purchase" at bounding box center [1019, 99] width 118 height 28
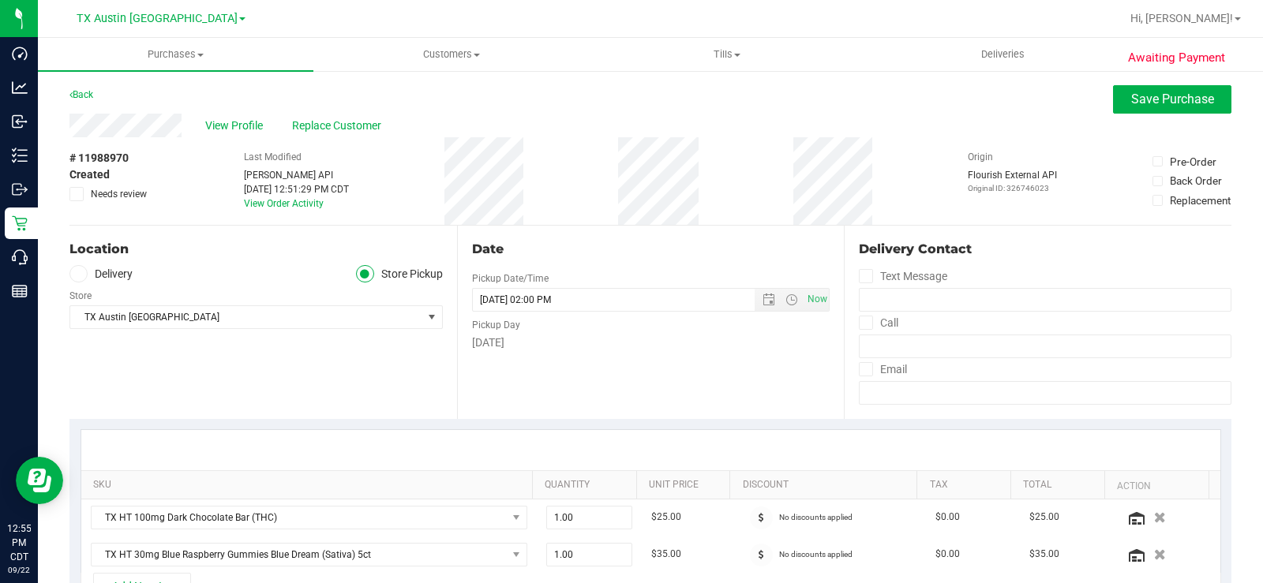
click at [83, 271] on span at bounding box center [78, 274] width 18 height 18
click at [0, 0] on input "Delivery" at bounding box center [0, 0] width 0 height 0
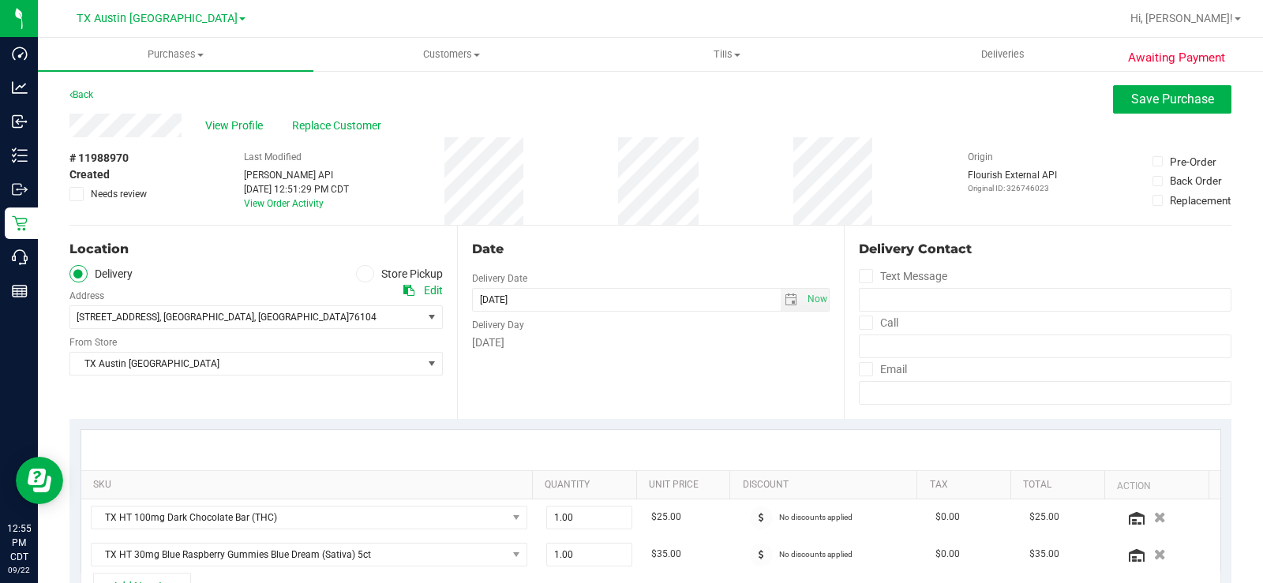
click at [149, 393] on div "Location Delivery Store Pickup Address Edit 1307 8th Ave, Suite 603 , FORT WORT…" at bounding box center [262, 322] width 387 height 193
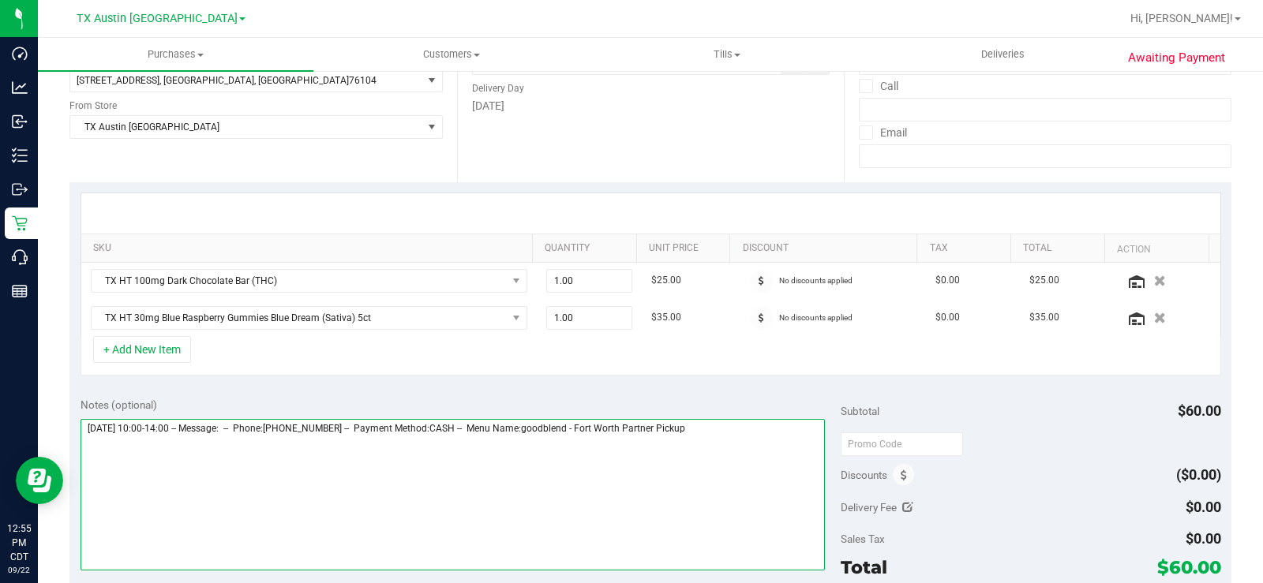
click at [762, 434] on textarea at bounding box center [452, 495] width 744 height 152
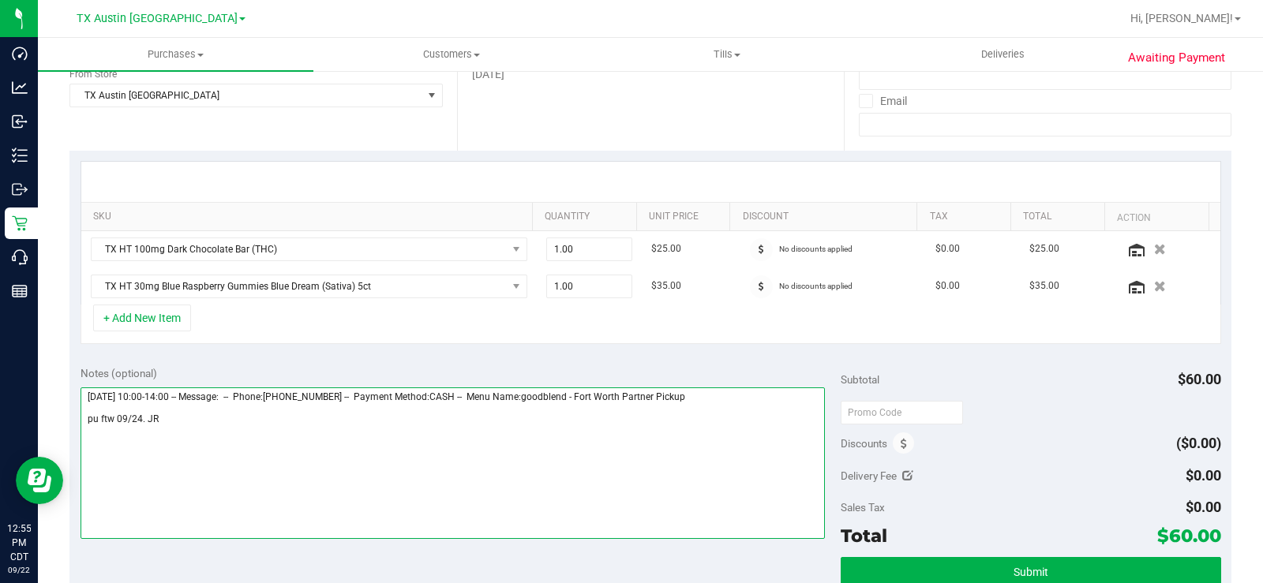
scroll to position [316, 0]
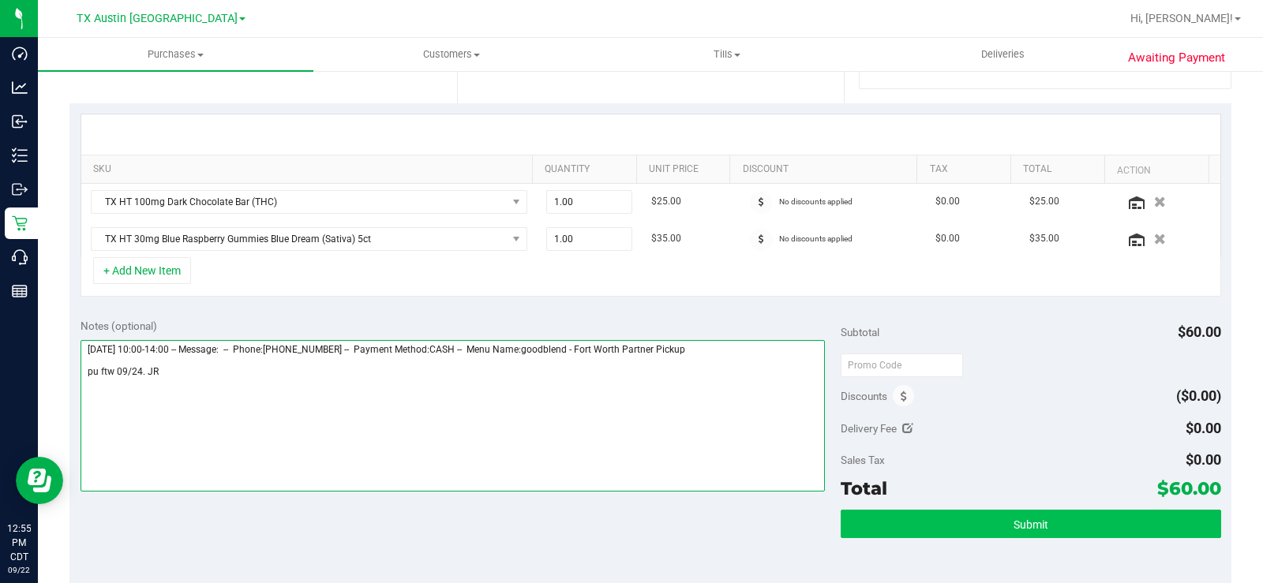
type textarea "Wednesday 09/24/2025 10:00-14:00 -- Message: -- Phone:4693433100 -- Payment Met…"
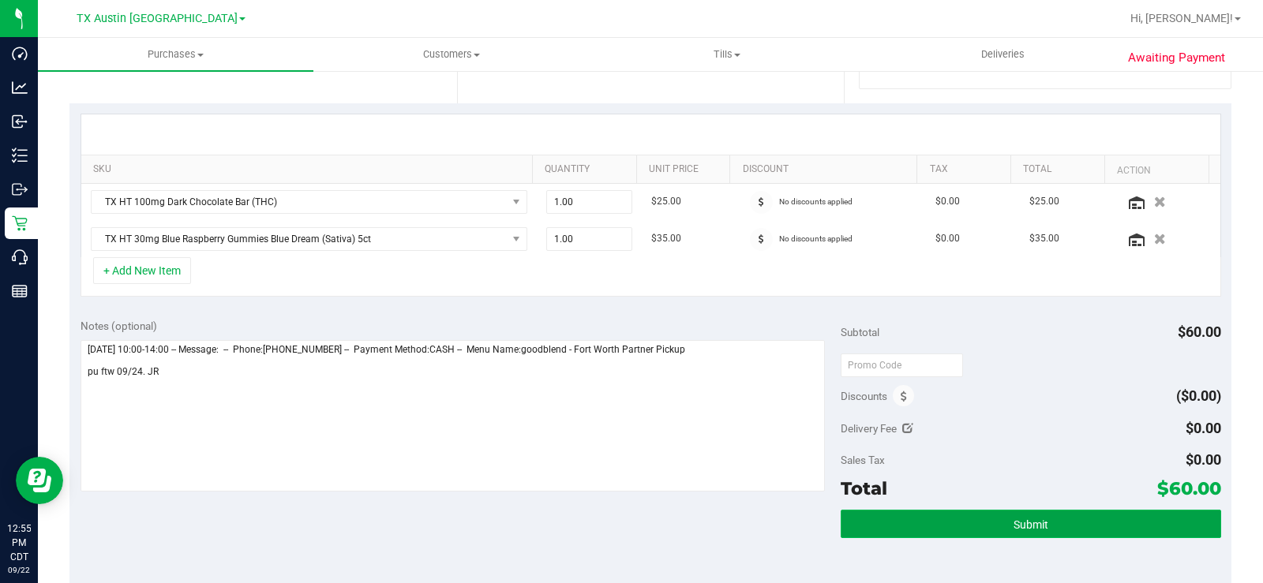
click at [876, 518] on button "Submit" at bounding box center [1030, 524] width 380 height 28
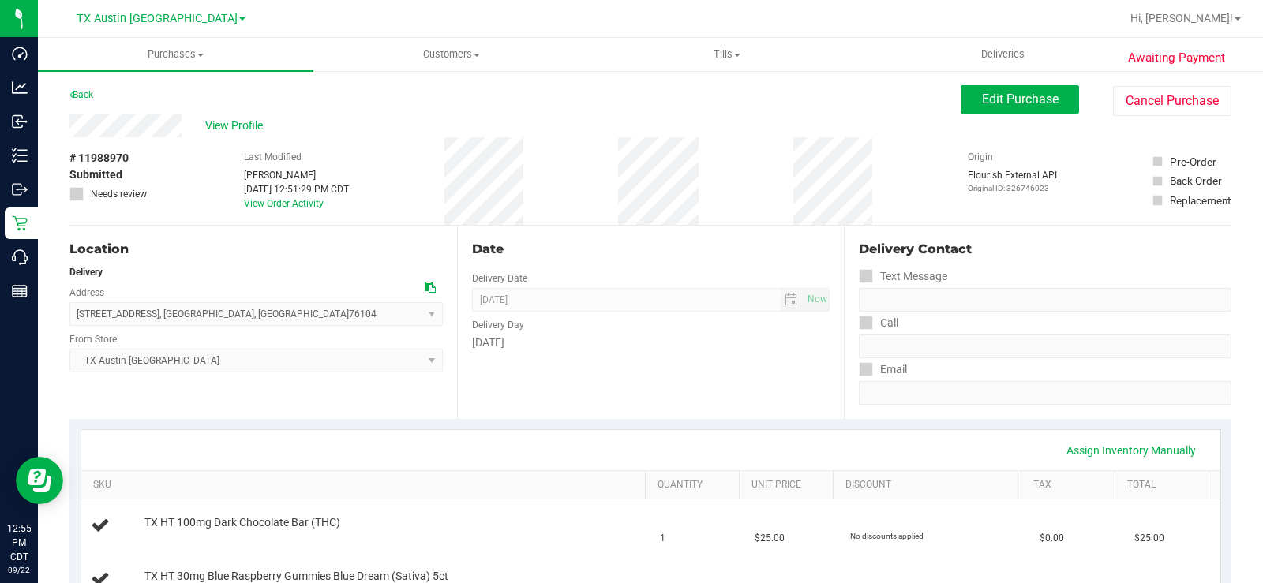
click at [228, 125] on span "View Profile" at bounding box center [236, 126] width 63 height 17
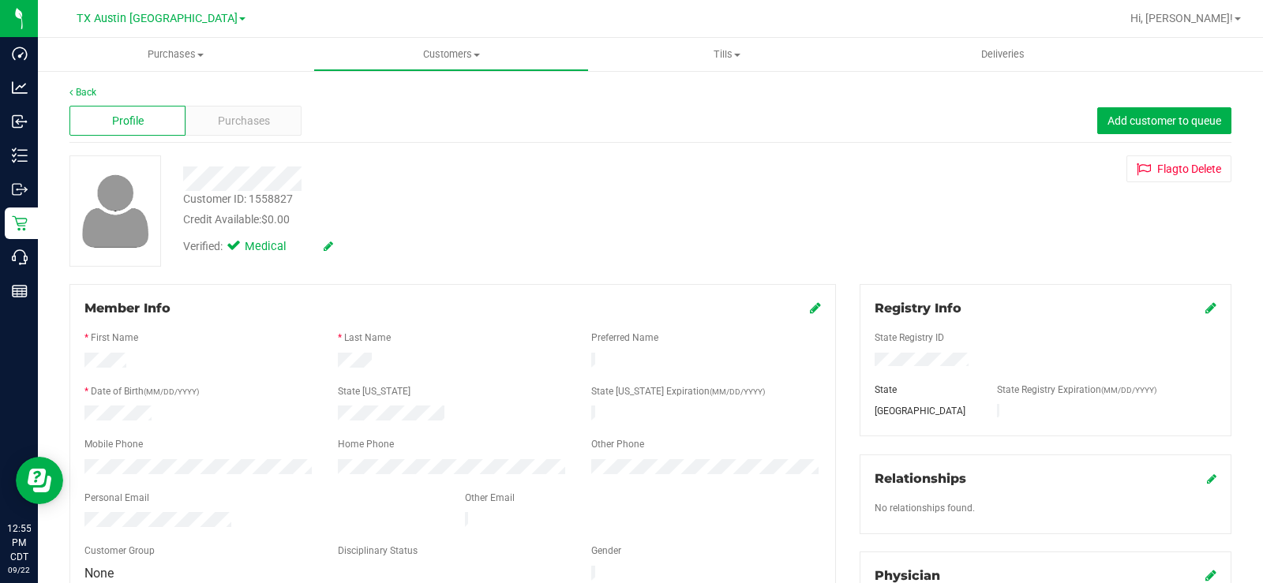
scroll to position [79, 0]
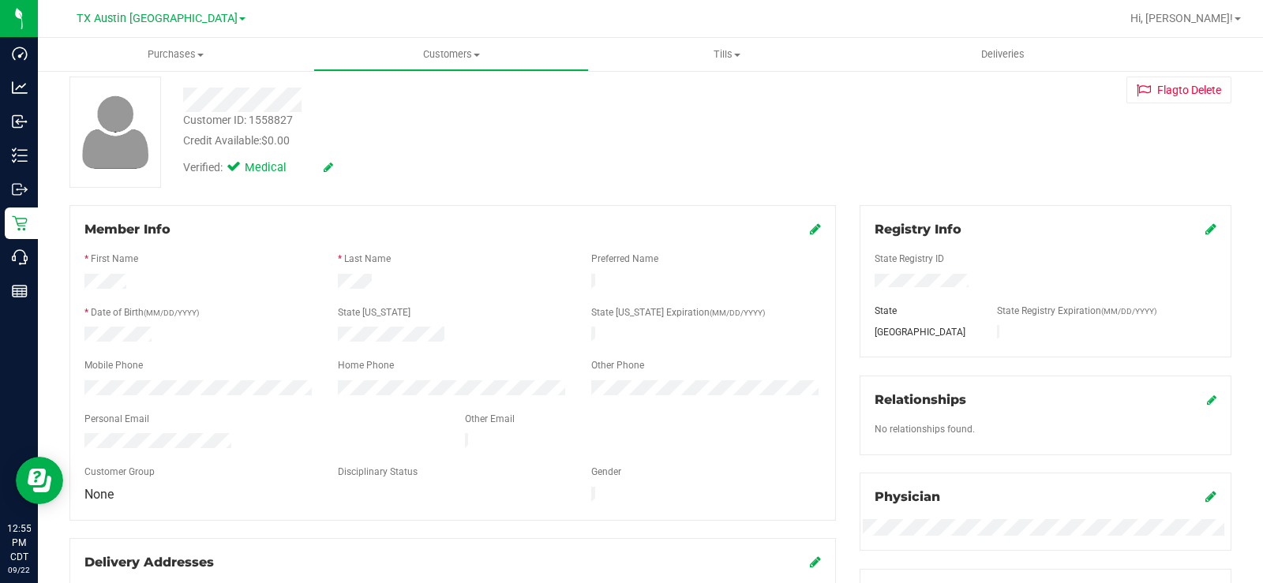
drag, startPoint x: 238, startPoint y: 434, endPoint x: 72, endPoint y: 434, distance: 165.7
click at [69, 433] on div "Member Info * First Name * Last Name Preferred Name * Date of Birth (MM/DD/YYYY…" at bounding box center [452, 363] width 766 height 316
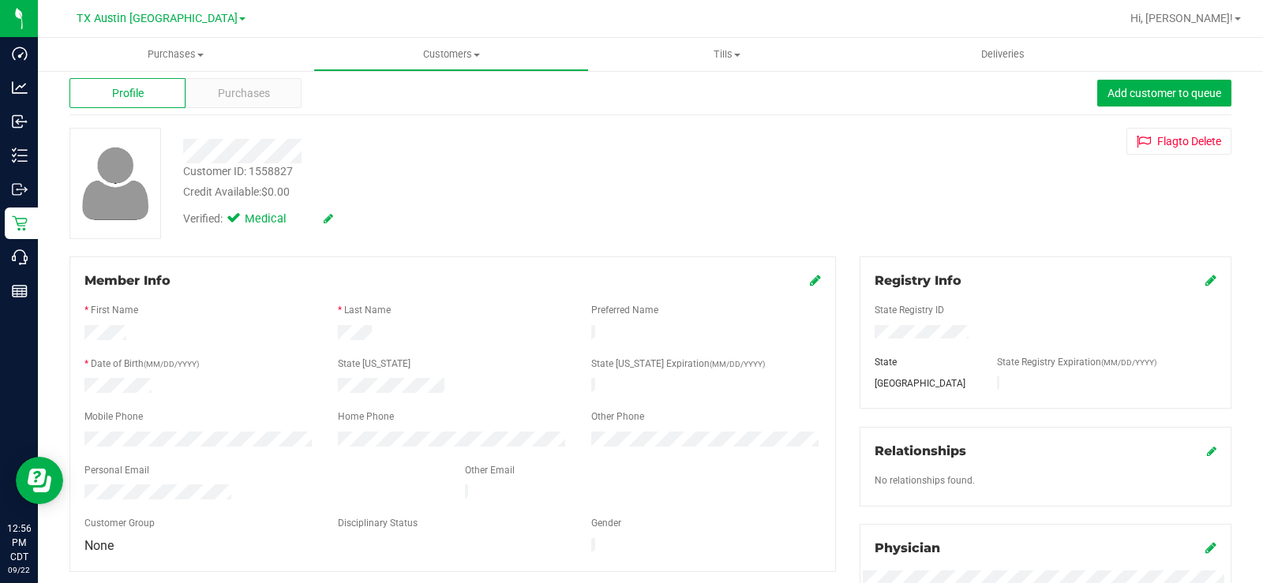
scroll to position [0, 0]
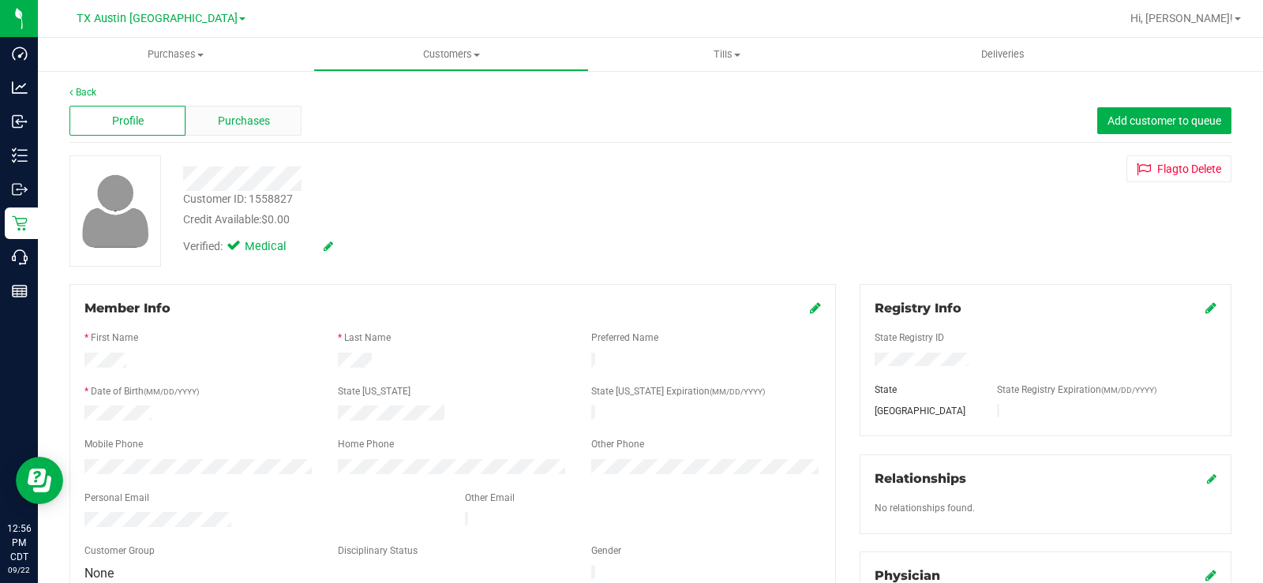
click at [246, 124] on span "Purchases" at bounding box center [244, 121] width 52 height 17
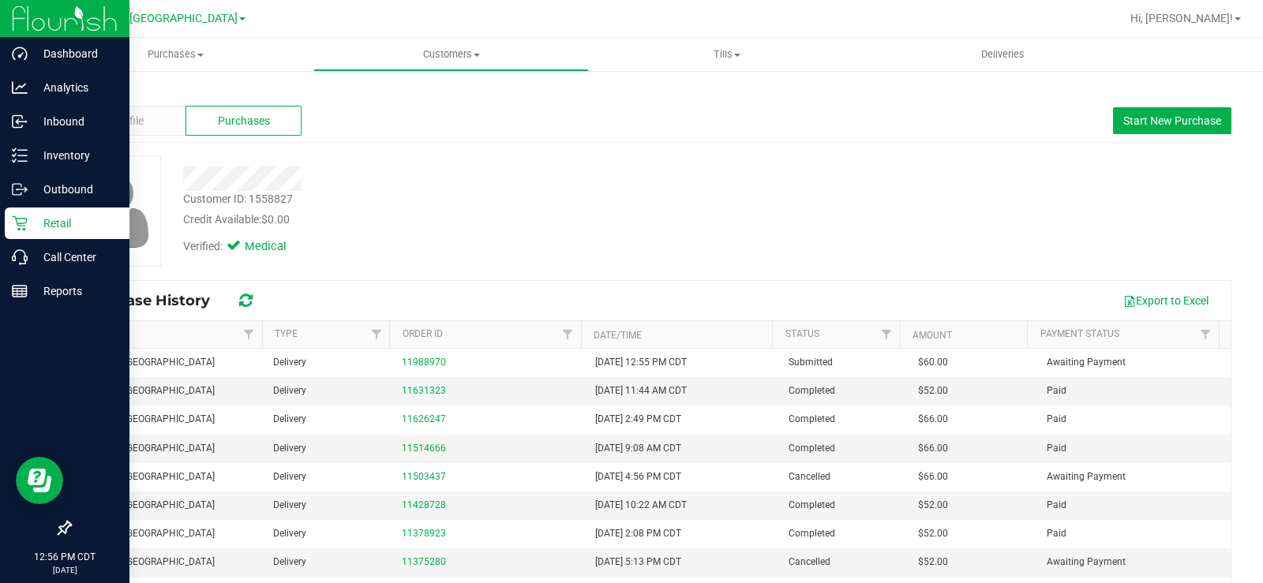
click at [60, 224] on p "Retail" at bounding box center [75, 223] width 95 height 19
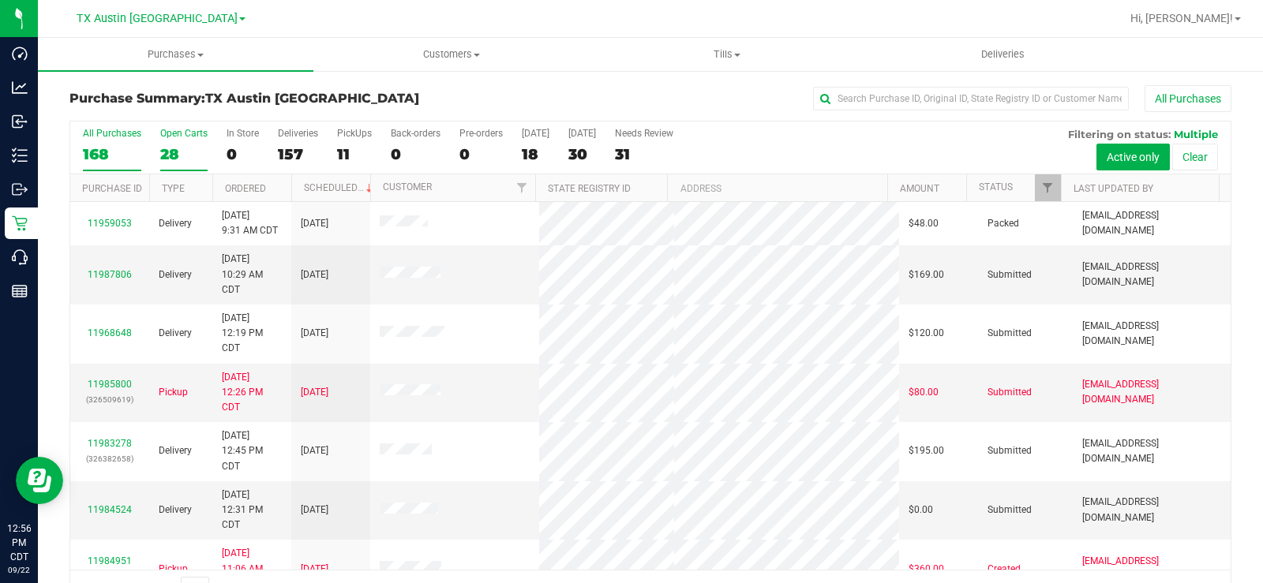
click at [170, 153] on div "28" at bounding box center [183, 154] width 47 height 18
click at [0, 0] on input "Open Carts 28" at bounding box center [0, 0] width 0 height 0
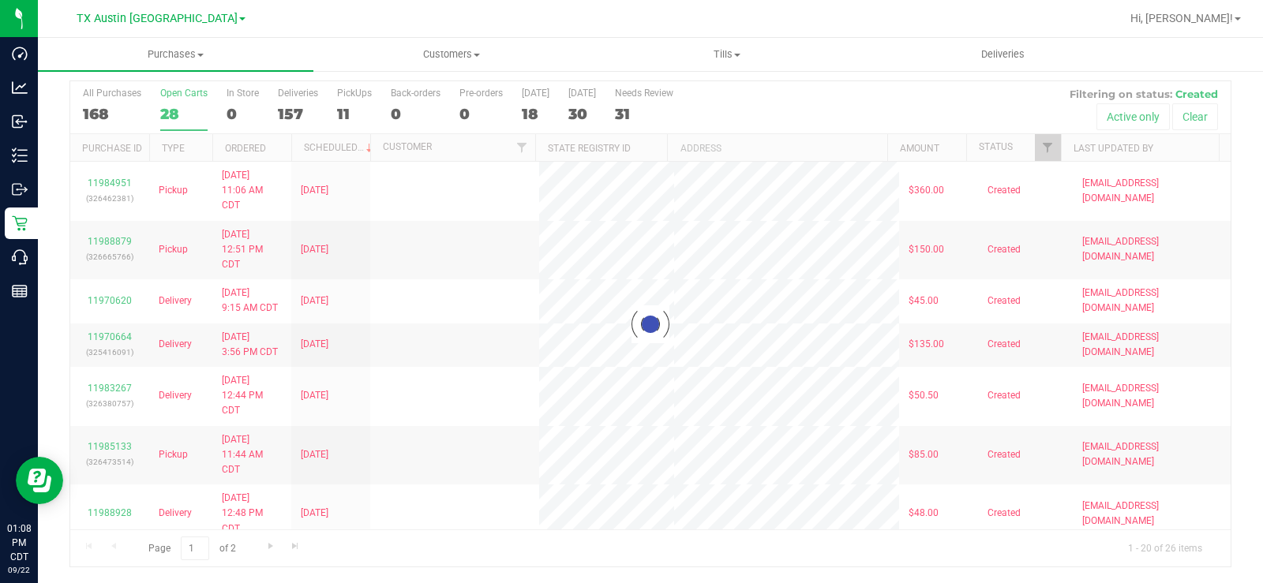
click at [167, 98] on div at bounding box center [650, 324] width 1160 height 486
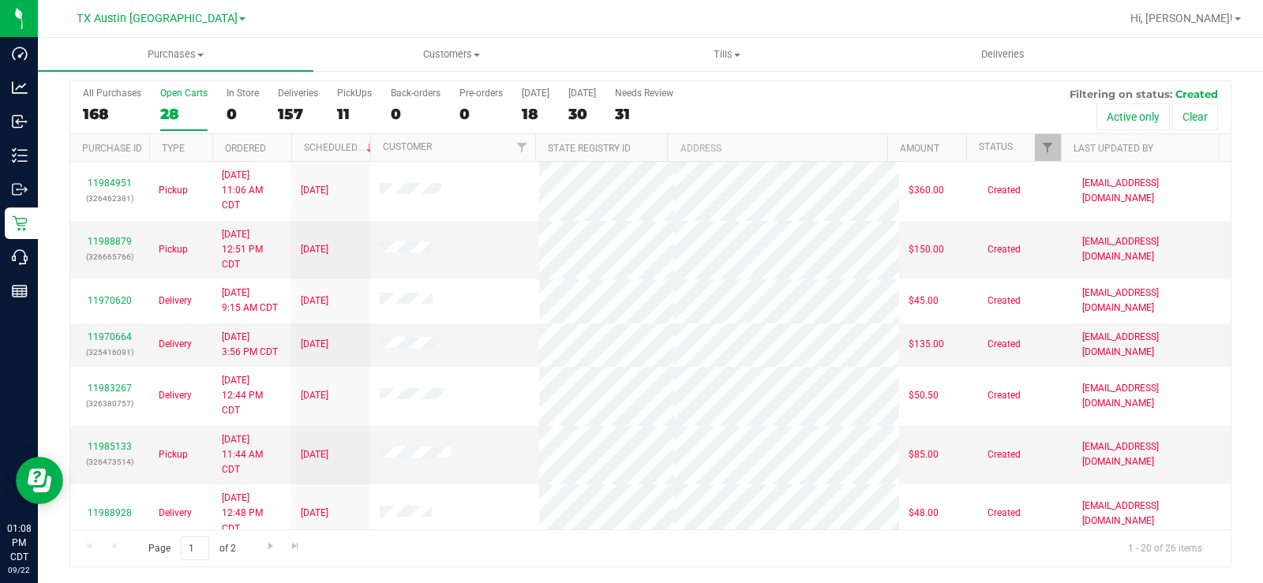
click at [176, 113] on div "28" at bounding box center [183, 114] width 47 height 18
click at [0, 0] on input "Open Carts 28" at bounding box center [0, 0] width 0 height 0
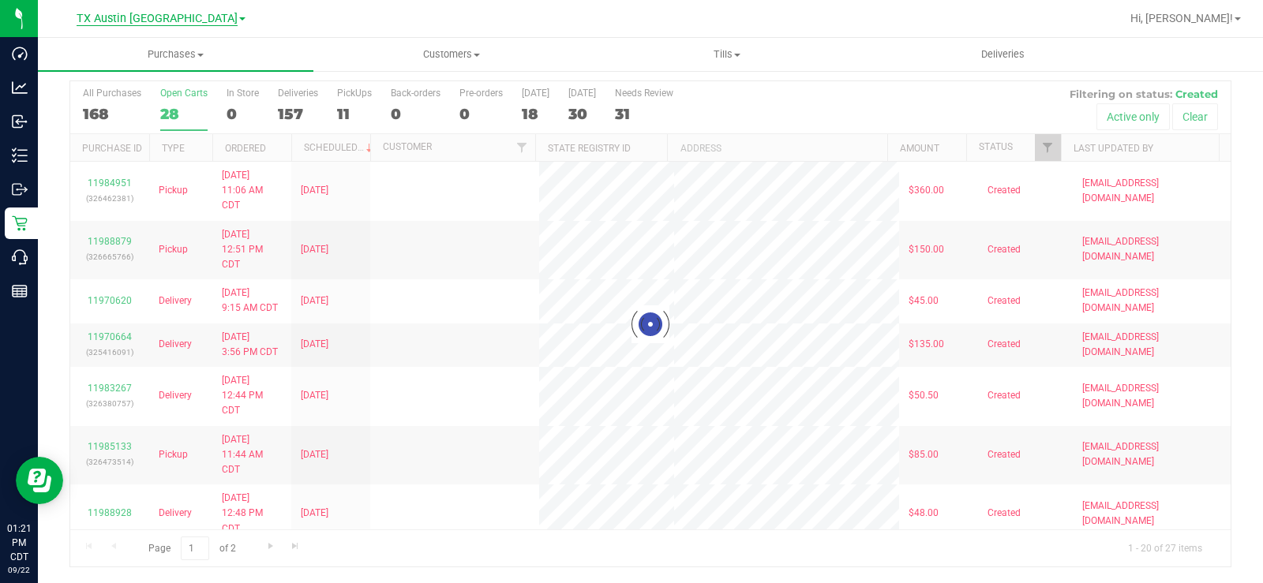
click at [144, 12] on span "TX Austin [GEOGRAPHIC_DATA]" at bounding box center [157, 19] width 161 height 14
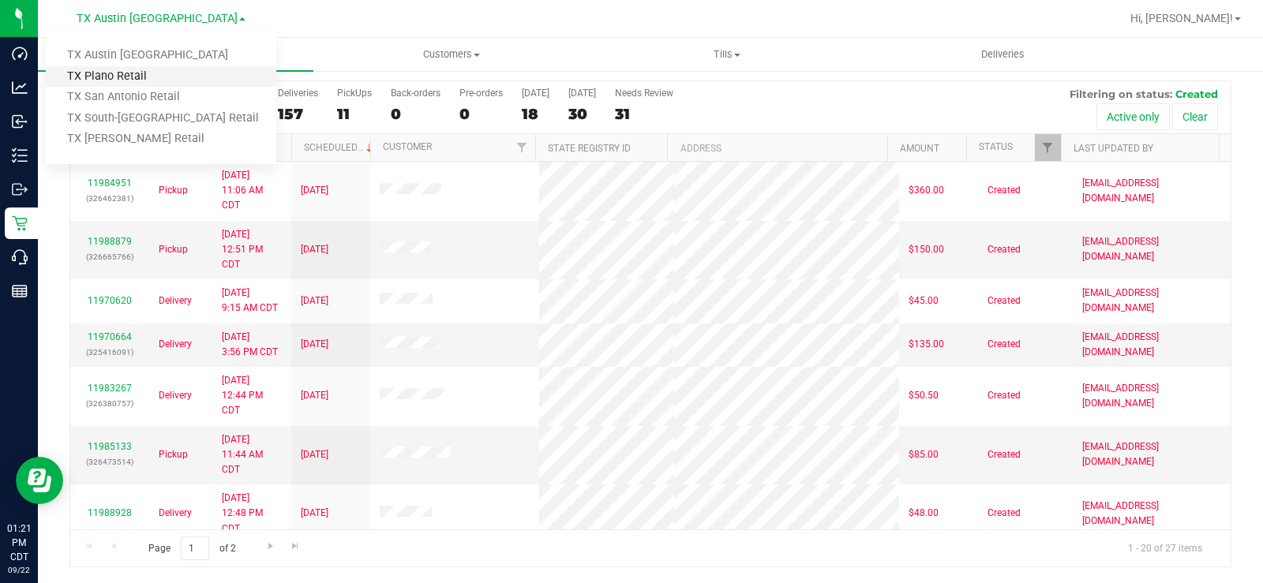
click at [136, 69] on link "TX Plano Retail" at bounding box center [161, 76] width 230 height 21
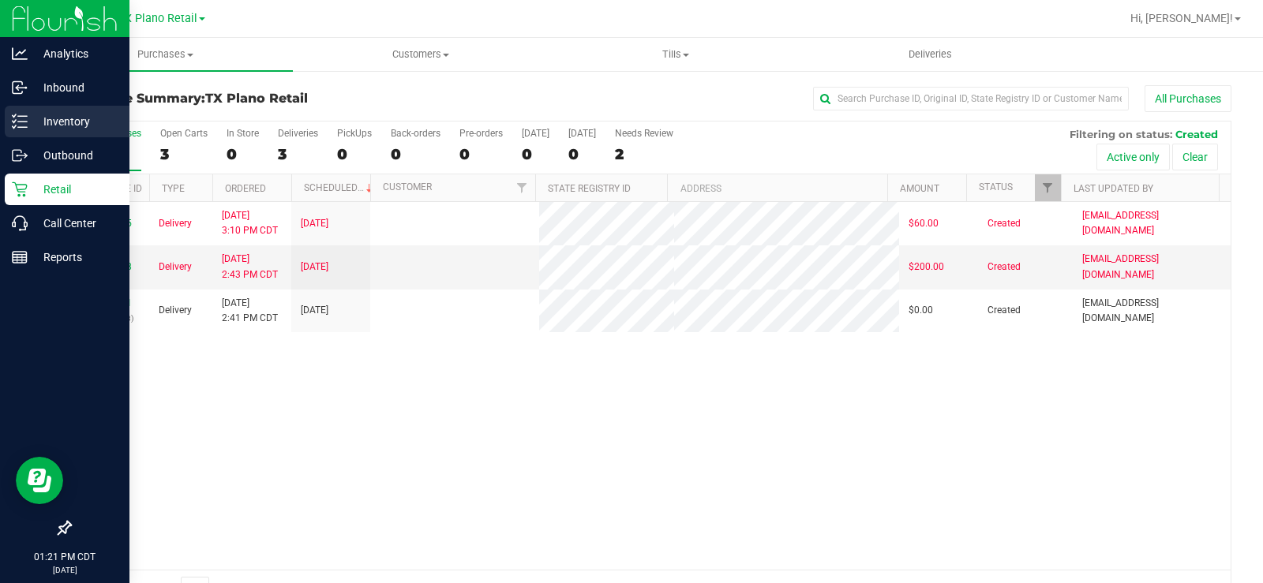
click at [47, 123] on p "Inventory" at bounding box center [75, 121] width 95 height 19
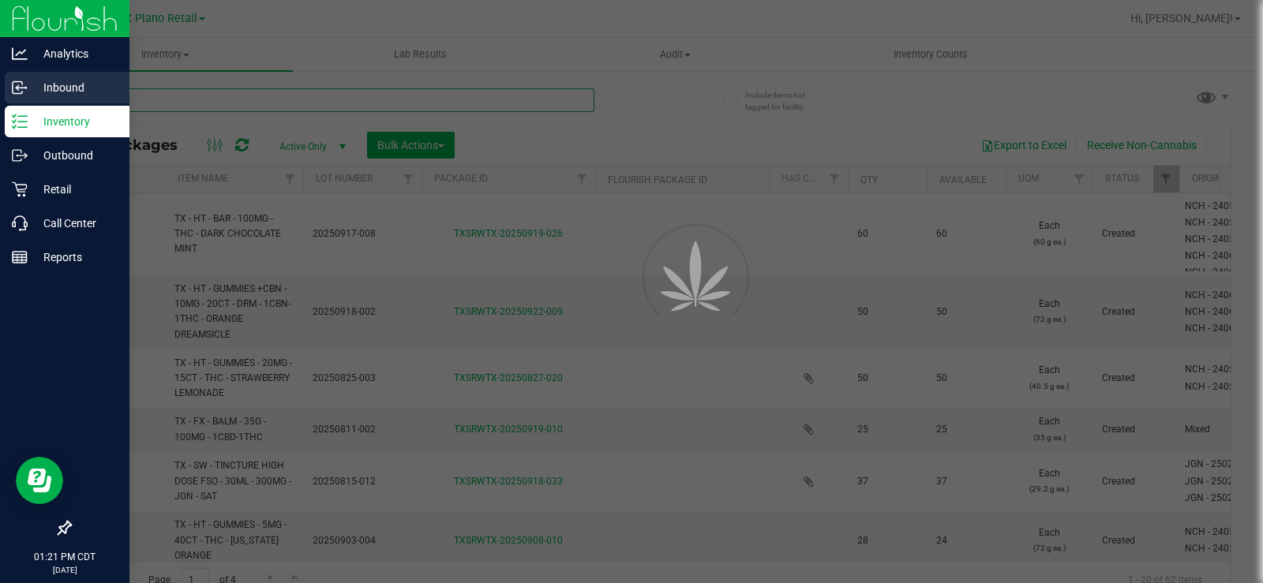
click at [162, 99] on input "text" at bounding box center [331, 100] width 525 height 24
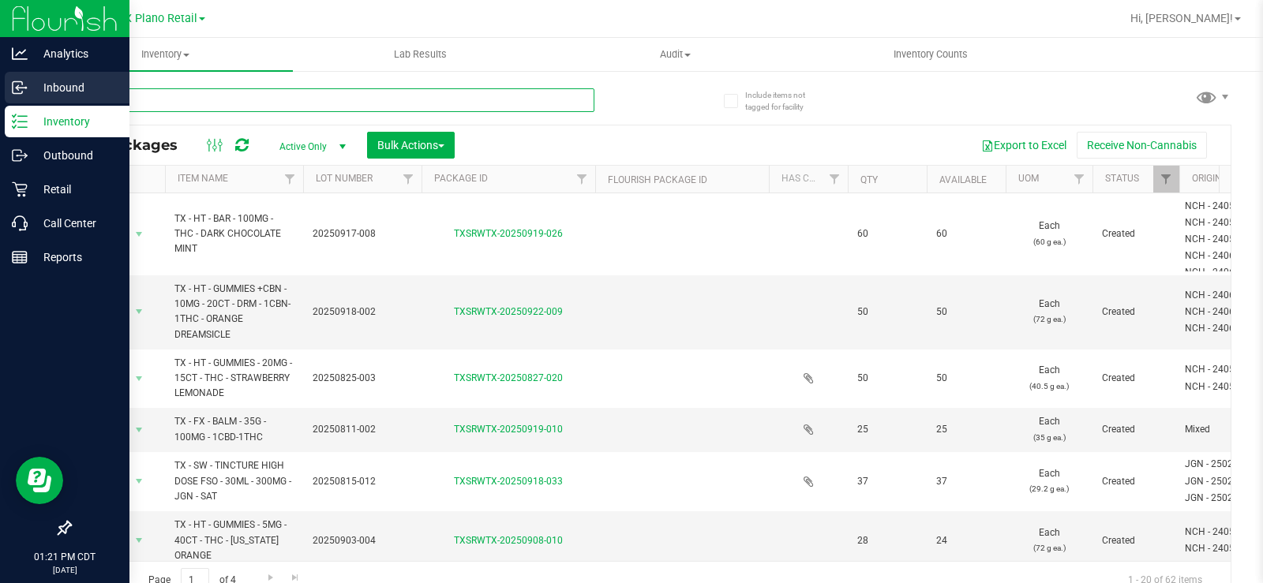
paste input "TX HT 10mg Orange Dreamsicle Gummies +CBN Dream (1:1 CBN:THC) 20ct"
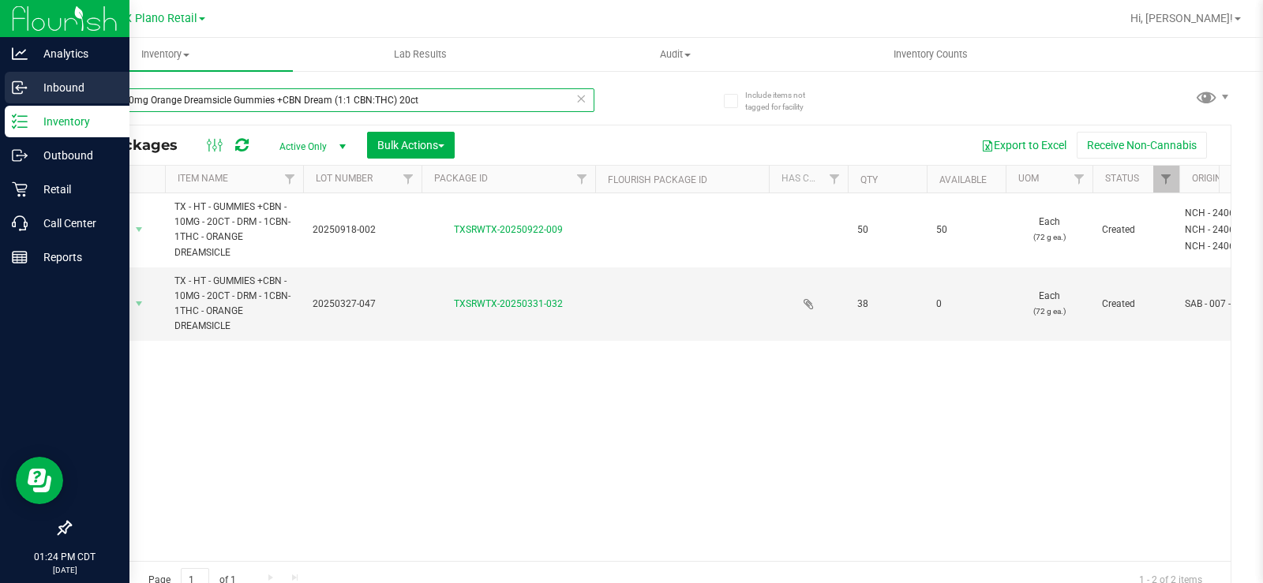
drag, startPoint x: 436, startPoint y: 98, endPoint x: 2, endPoint y: 83, distance: 434.3
click at [2, 83] on div "Analytics Inbound Inventory Outbound Retail Call Center Reports 01:24 PM CDT 09…" at bounding box center [631, 291] width 1263 height 583
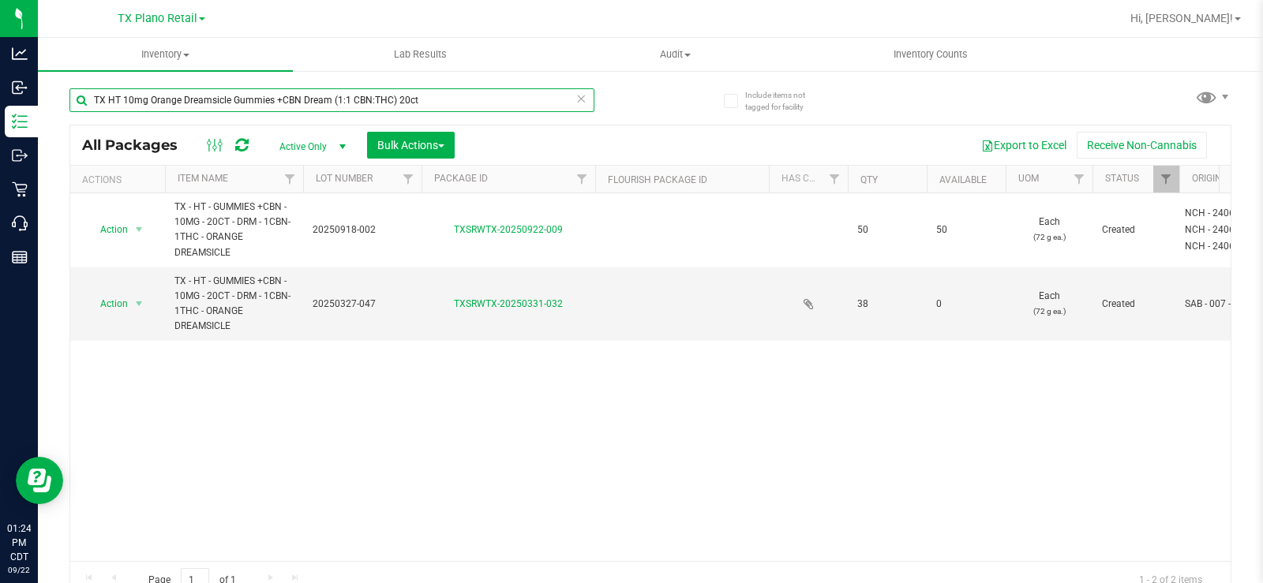
paste input "Green Dream Gummies (Hybrid"
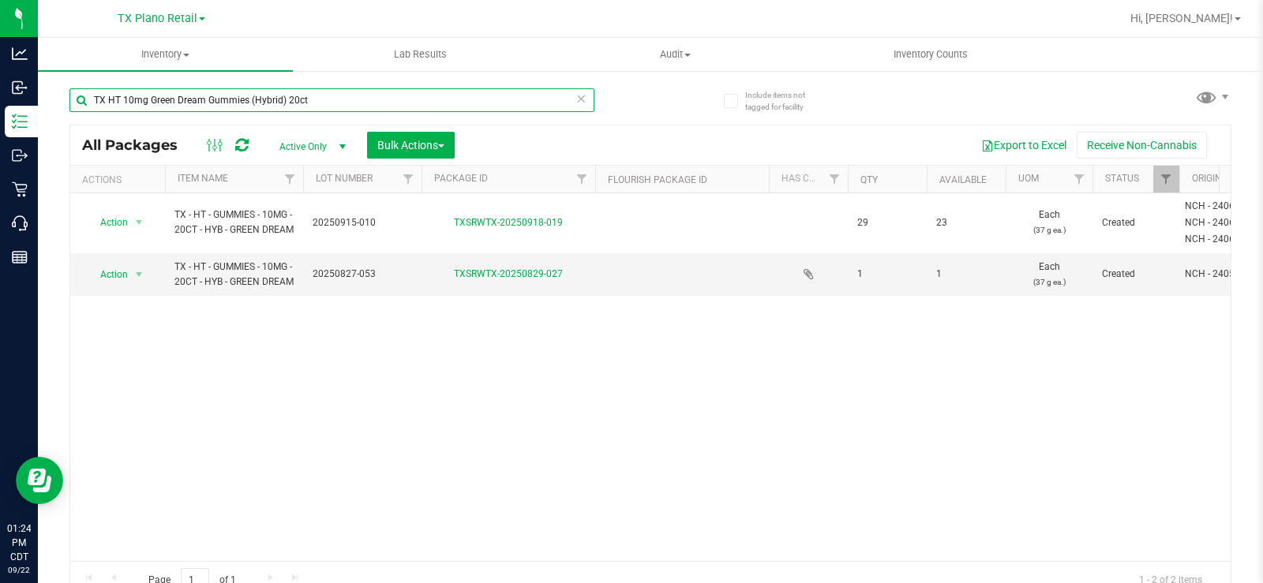
type input "TX HT 10mg Green Dream Gummies (Hybrid) 20ct"
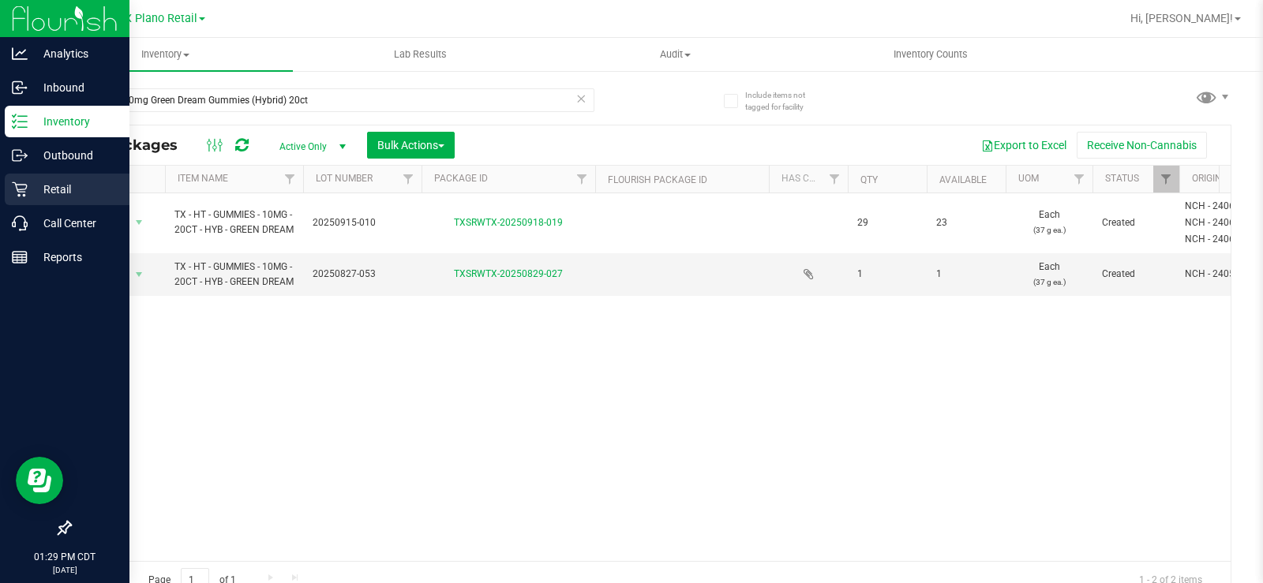
click at [23, 194] on icon at bounding box center [20, 190] width 16 height 16
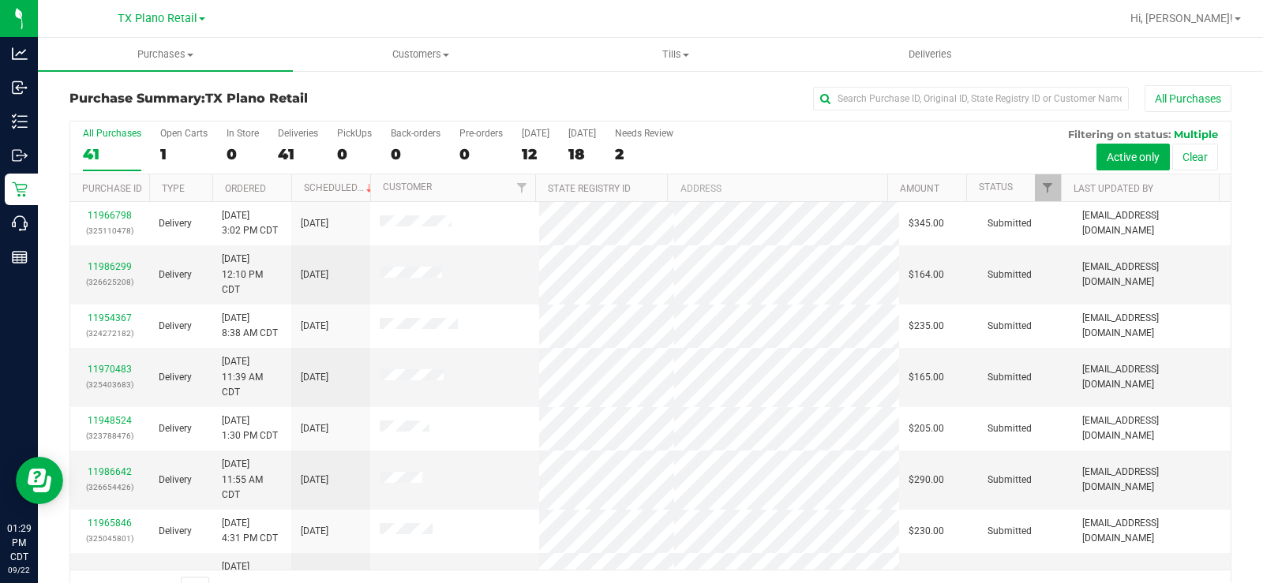
click at [171, 9] on div "TX Plano Retail TX Austin DC TX Plano Retail TX San Antonio Retail TX South-Aus…" at bounding box center [162, 18] width 88 height 19
click at [159, 17] on span "TX Plano Retail" at bounding box center [158, 19] width 80 height 14
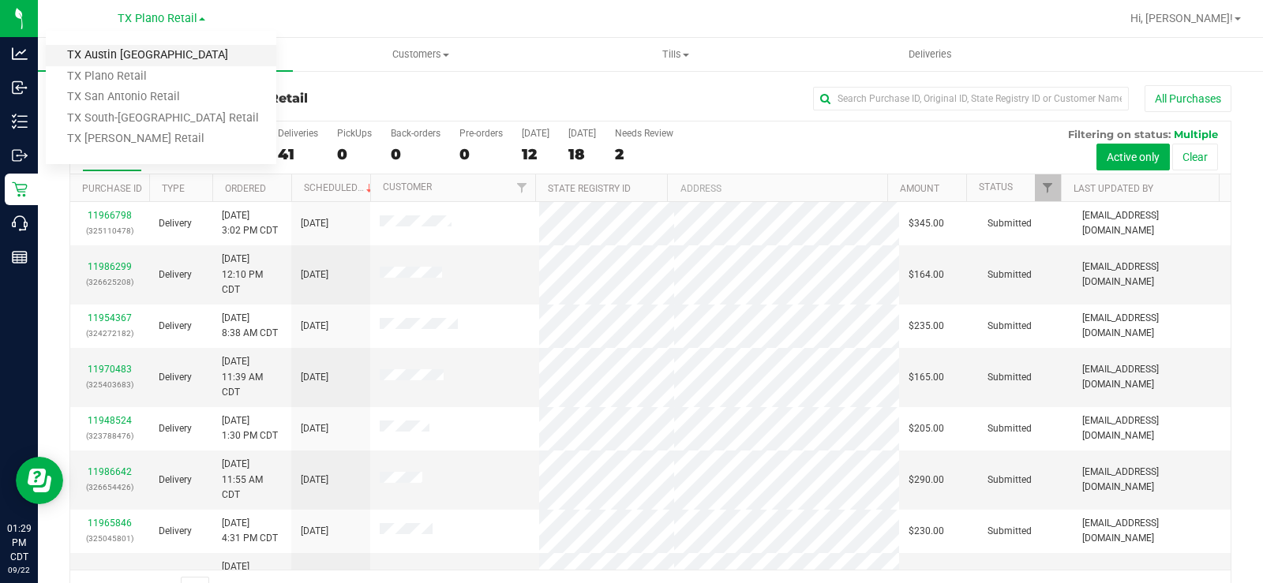
click at [118, 55] on link "TX Austin [GEOGRAPHIC_DATA]" at bounding box center [161, 55] width 230 height 21
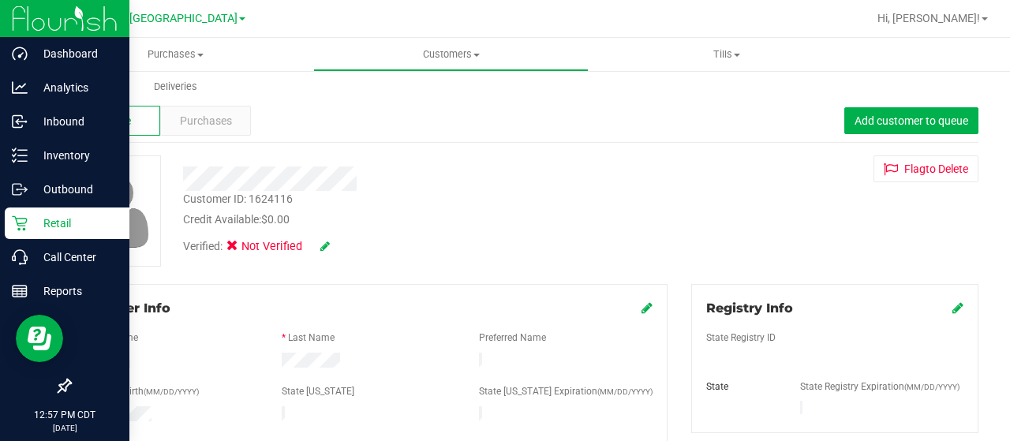
click at [32, 216] on p "Retail" at bounding box center [75, 223] width 95 height 19
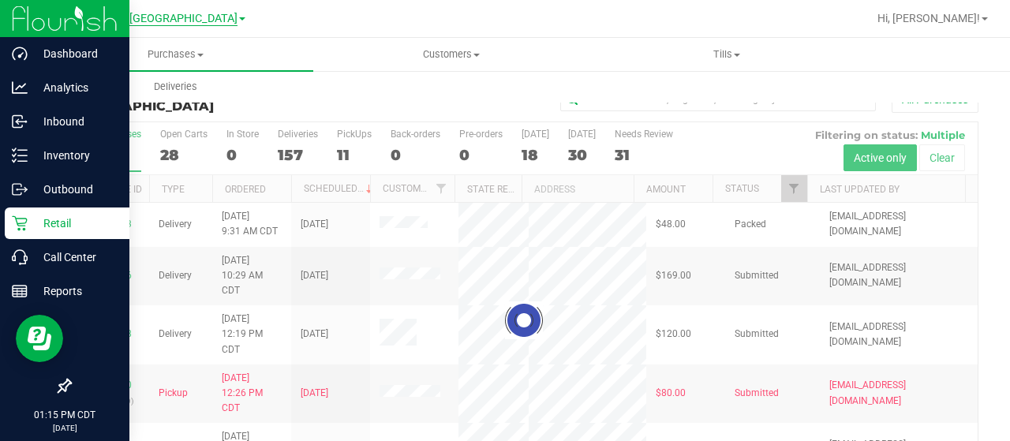
click at [140, 19] on span "TX Austin [GEOGRAPHIC_DATA]" at bounding box center [157, 19] width 161 height 14
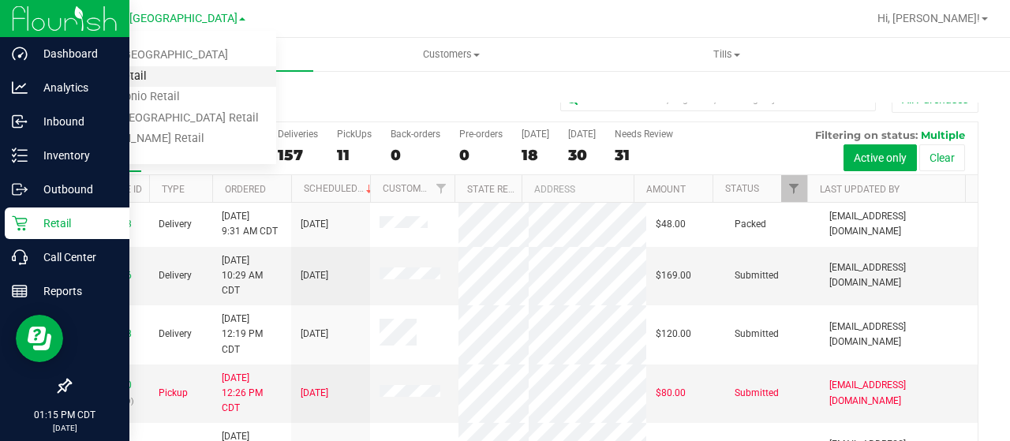
click at [117, 82] on link "TX Plano Retail" at bounding box center [161, 76] width 230 height 21
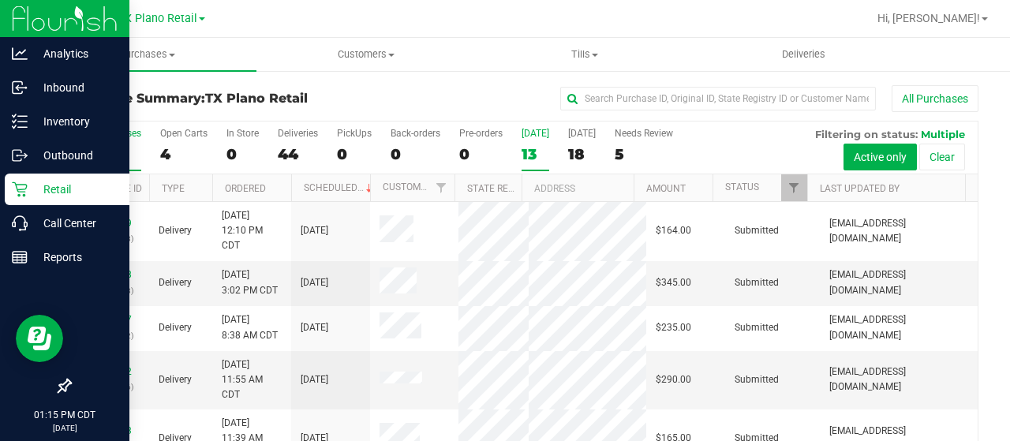
click at [526, 146] on div "13" at bounding box center [536, 154] width 28 height 18
click at [0, 0] on input "[DATE] 13" at bounding box center [0, 0] width 0 height 0
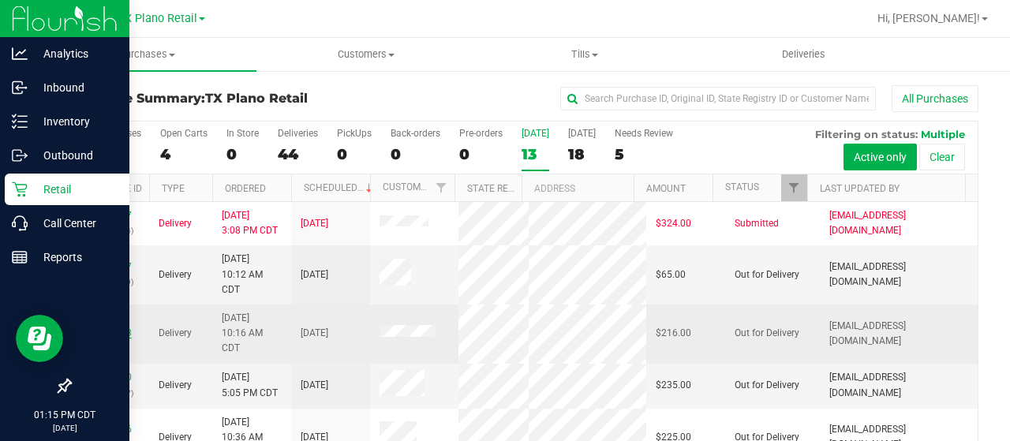
click at [107, 336] on link "11976173" at bounding box center [110, 333] width 44 height 11
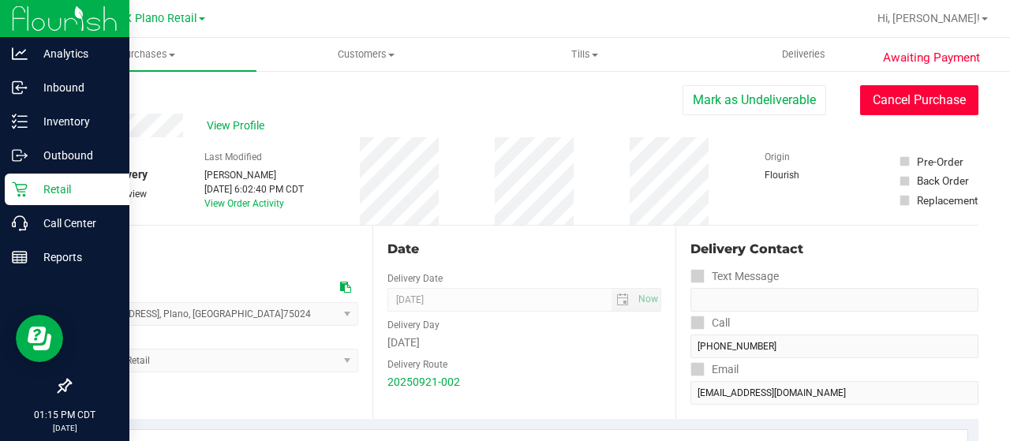
click at [870, 102] on button "Cancel Purchase" at bounding box center [919, 100] width 118 height 30
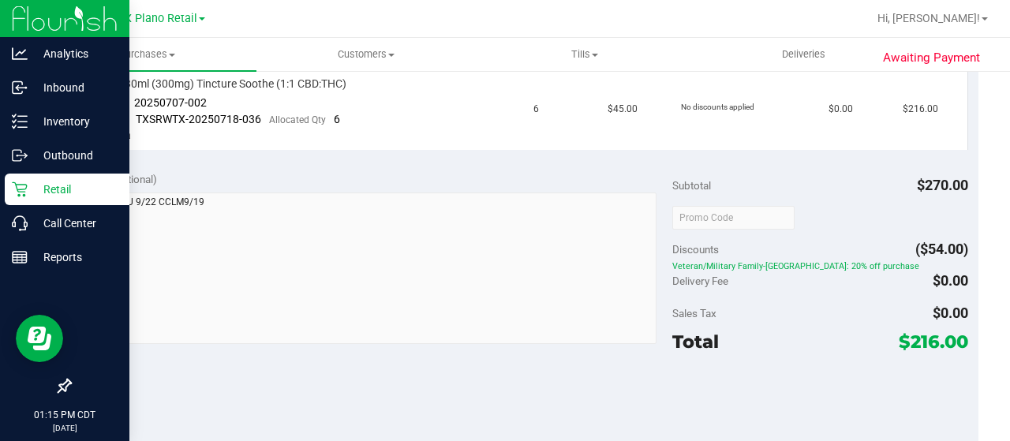
scroll to position [473, 0]
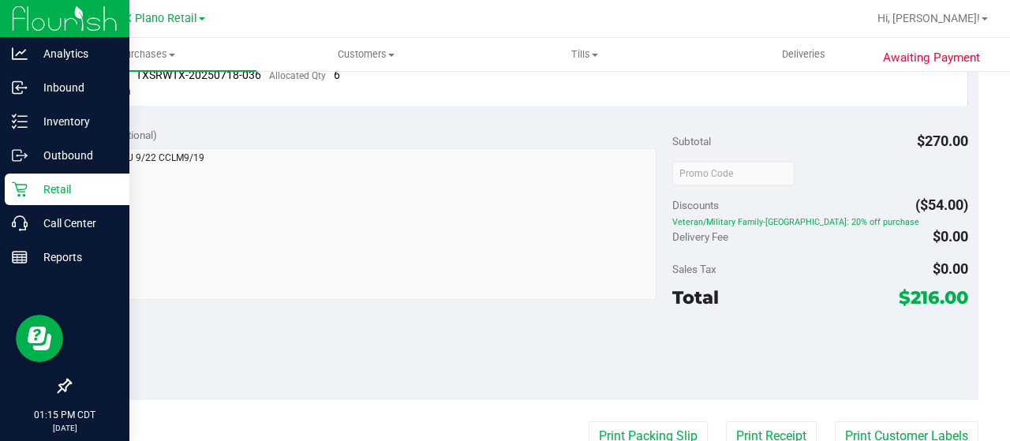
click at [47, 189] on p "Retail" at bounding box center [75, 189] width 95 height 19
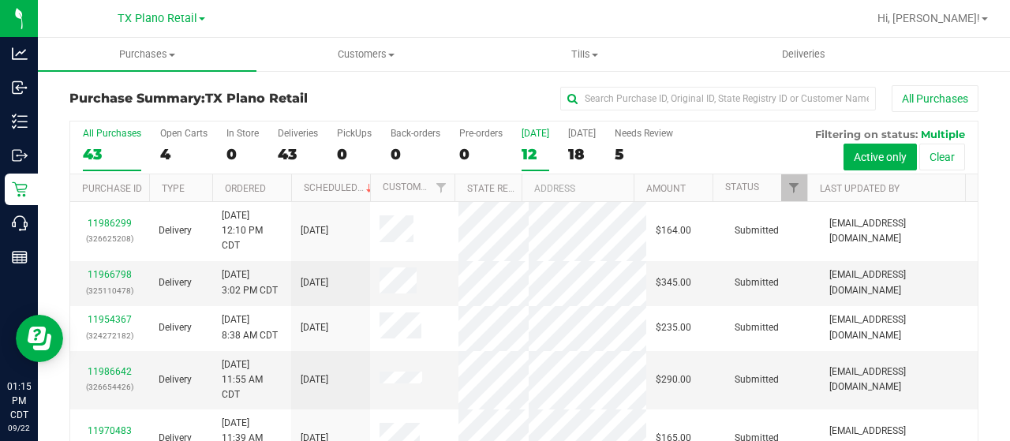
click at [526, 153] on div "12" at bounding box center [536, 154] width 28 height 18
click at [0, 0] on input "[DATE] 12" at bounding box center [0, 0] width 0 height 0
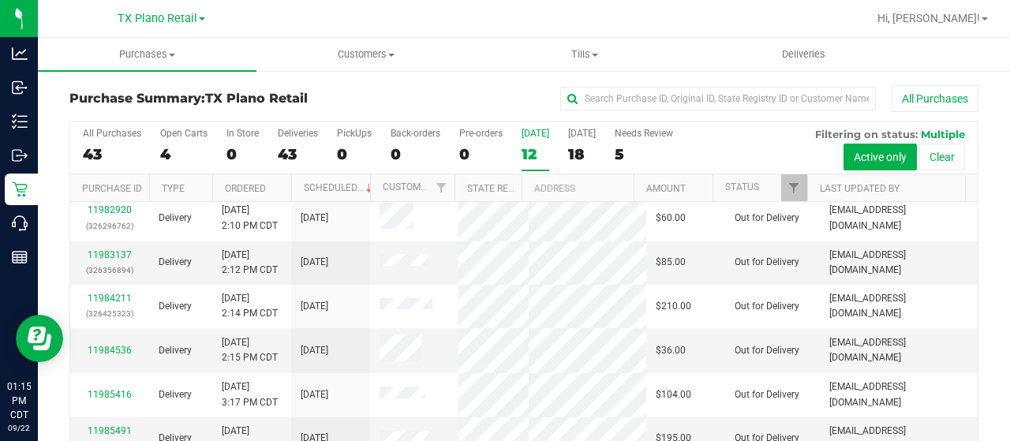
scroll to position [237, 0]
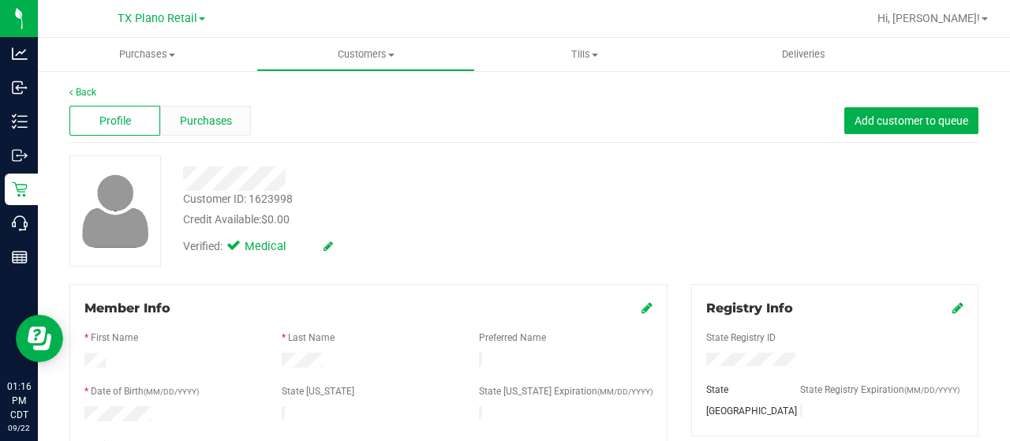
click at [215, 110] on div "Purchases" at bounding box center [205, 121] width 91 height 30
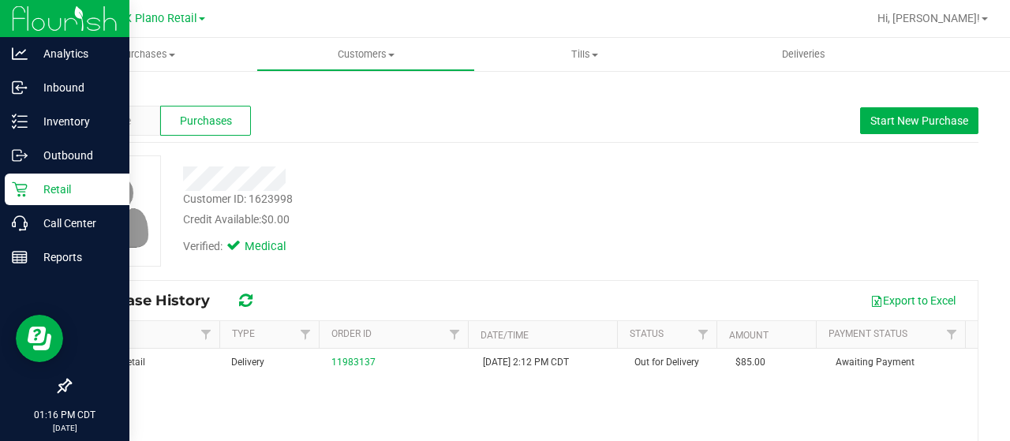
click at [16, 188] on icon at bounding box center [20, 190] width 16 height 16
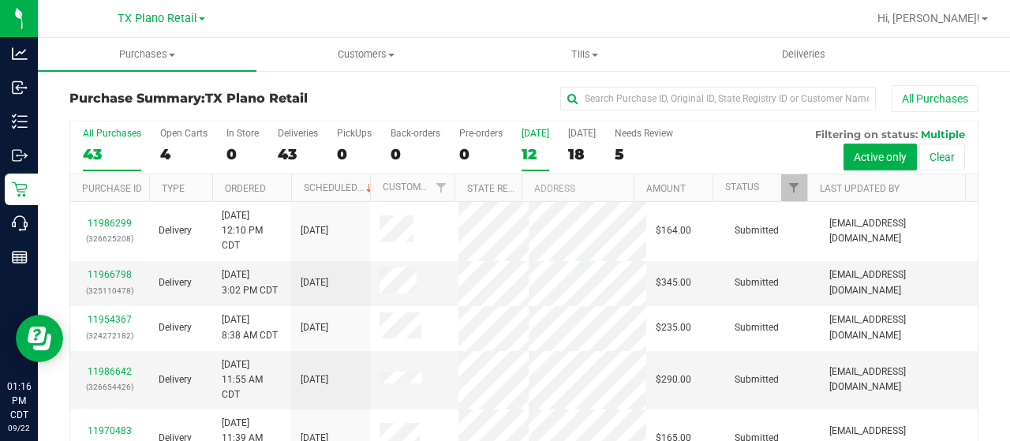
click at [542, 157] on div "12" at bounding box center [536, 154] width 28 height 18
click at [0, 0] on input "[DATE] 12" at bounding box center [0, 0] width 0 height 0
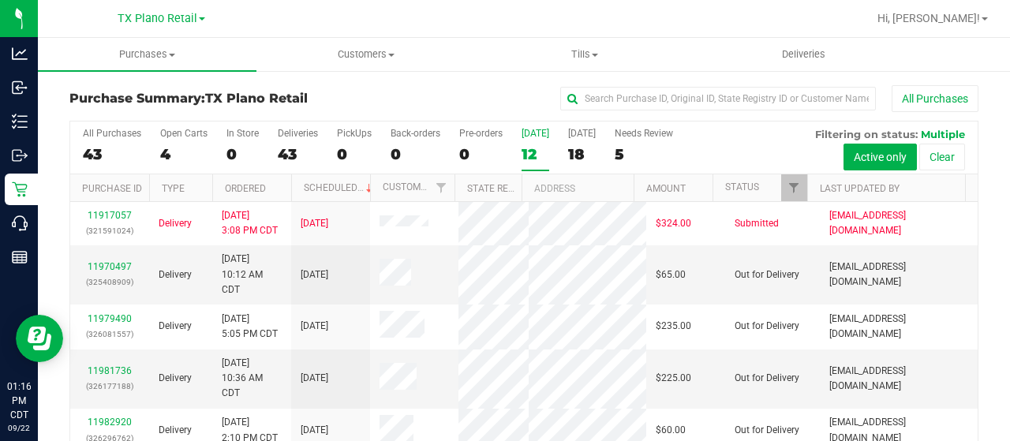
click at [527, 146] on div "12" at bounding box center [536, 154] width 28 height 18
click at [0, 0] on input "[DATE] 12" at bounding box center [0, 0] width 0 height 0
click at [581, 140] on label "[DATE] 18" at bounding box center [582, 149] width 28 height 43
click at [0, 0] on input "[DATE] 18" at bounding box center [0, 0] width 0 height 0
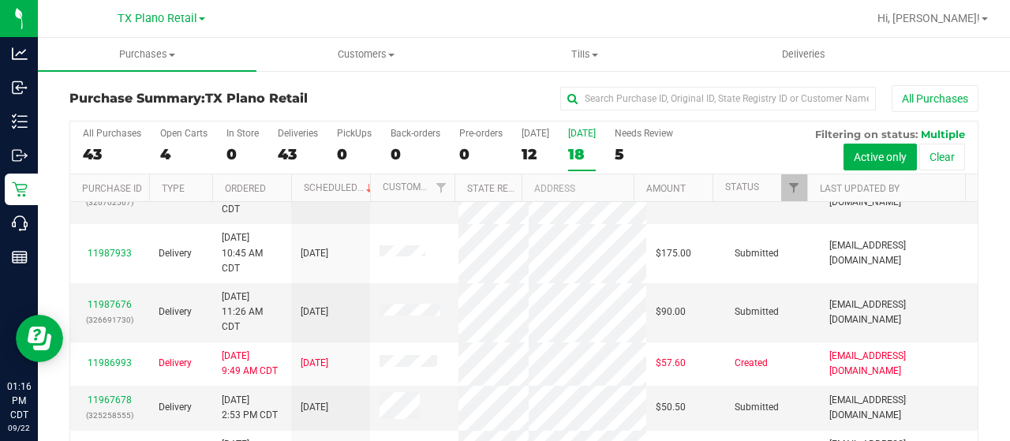
scroll to position [395, 0]
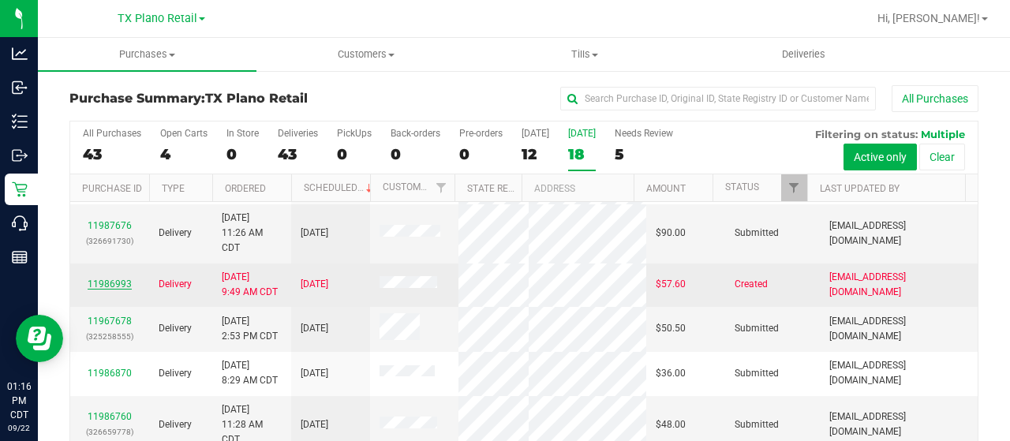
click at [103, 280] on link "11986993" at bounding box center [110, 284] width 44 height 11
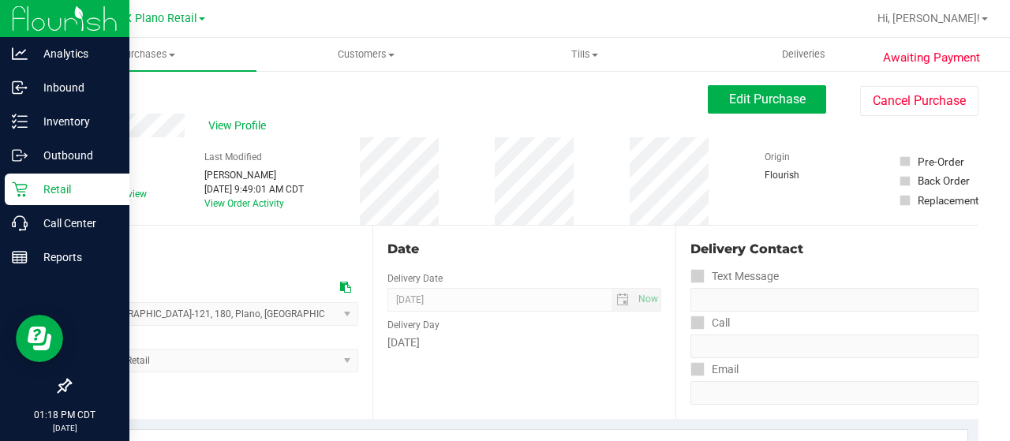
click at [20, 182] on icon at bounding box center [20, 190] width 16 height 16
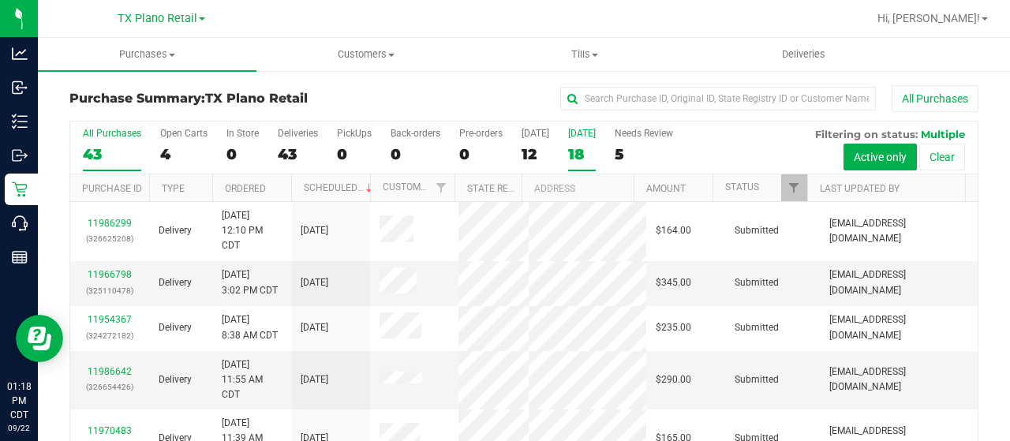
click at [579, 140] on label "[DATE] 18" at bounding box center [582, 149] width 28 height 43
click at [0, 0] on input "[DATE] 18" at bounding box center [0, 0] width 0 height 0
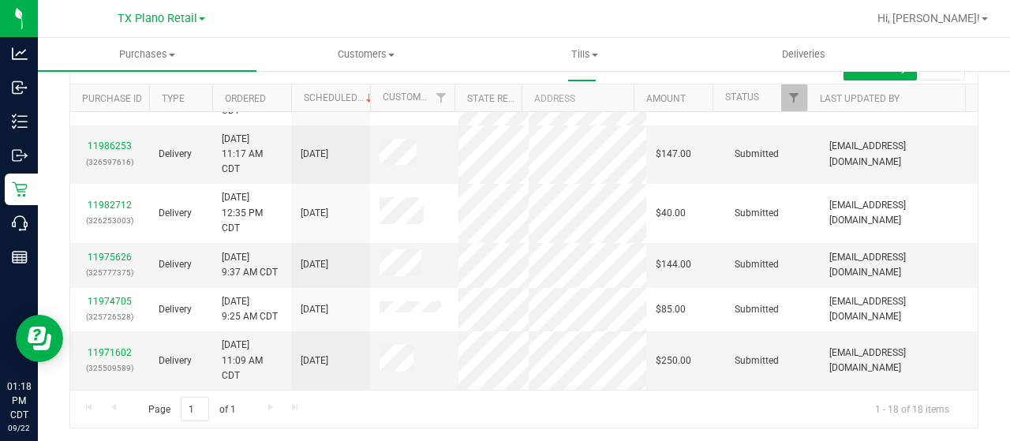
scroll to position [90, 0]
click at [267, 402] on div "Page 1 of 1 1 - 18 of 18 items" at bounding box center [524, 409] width 908 height 38
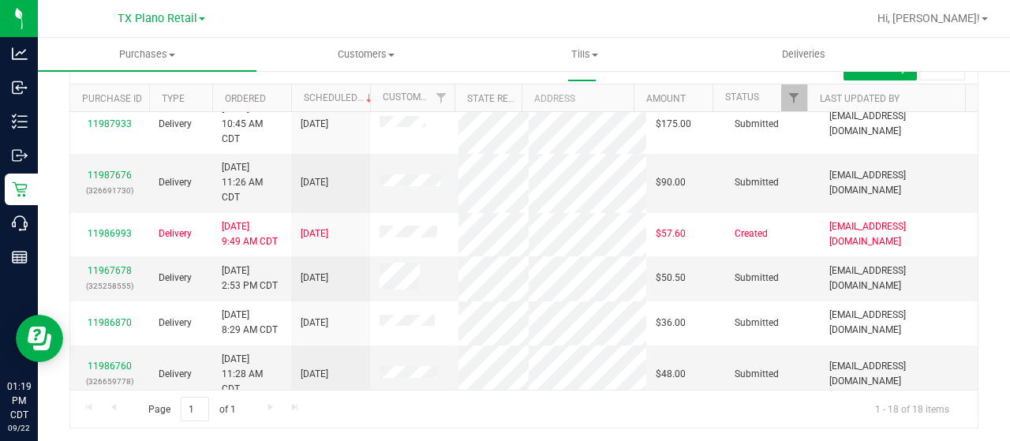
scroll to position [320, 0]
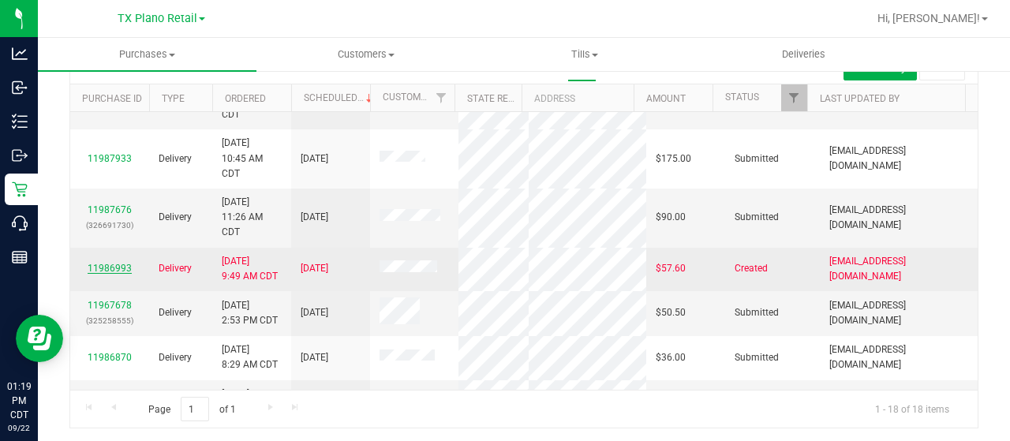
click at [98, 263] on link "11986993" at bounding box center [110, 268] width 44 height 11
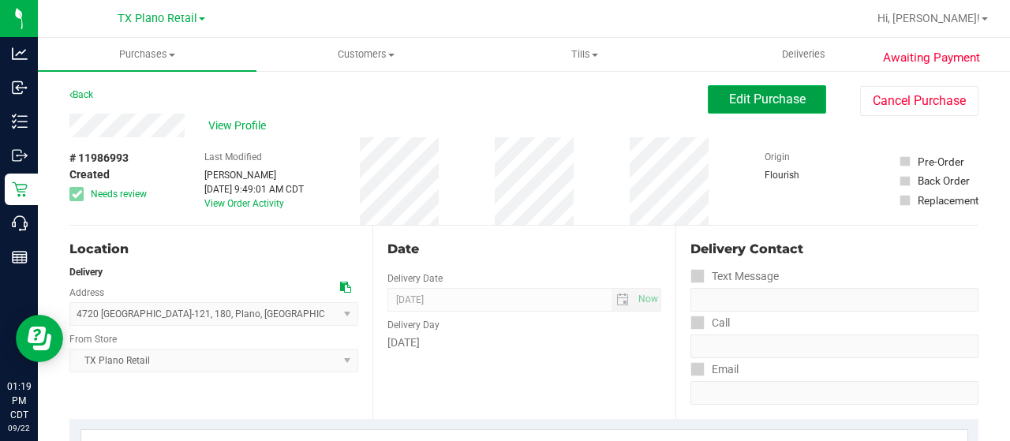
click at [732, 107] on span "Edit Purchase" at bounding box center [767, 99] width 77 height 15
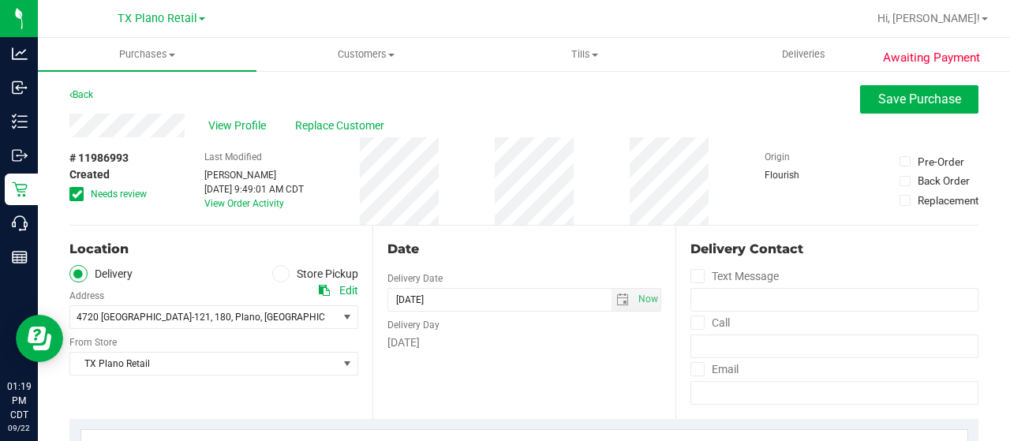
click at [73, 200] on span at bounding box center [76, 194] width 14 height 14
click at [0, 0] on input "Needs review" at bounding box center [0, 0] width 0 height 0
click at [123, 211] on div "# 11986993 Created Needs review" at bounding box center [108, 181] width 79 height 88
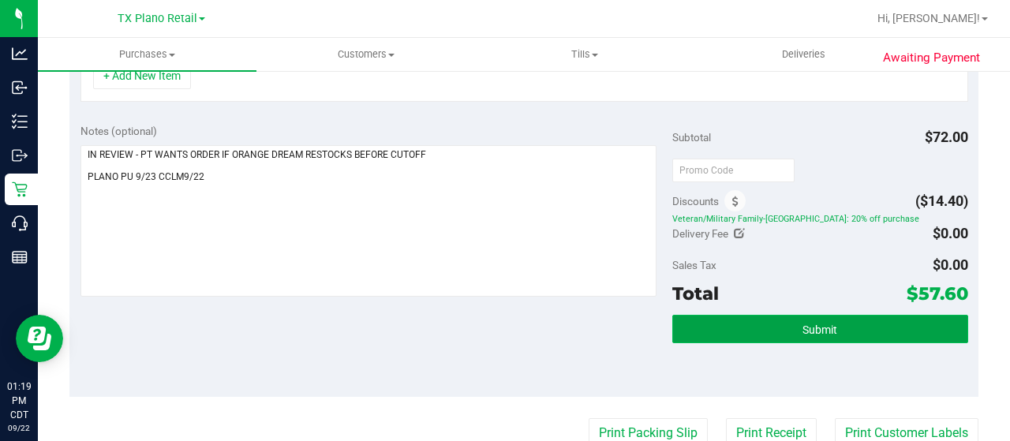
click at [820, 331] on span "Submit" at bounding box center [820, 330] width 35 height 13
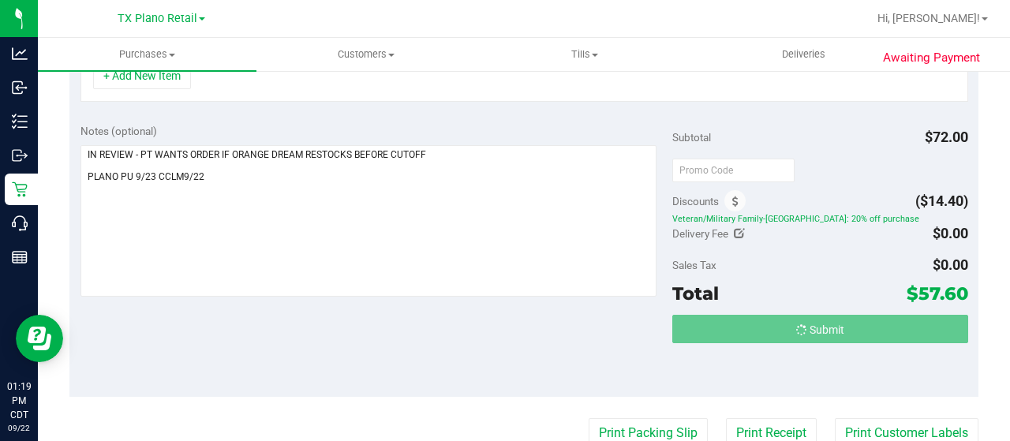
scroll to position [448, 0]
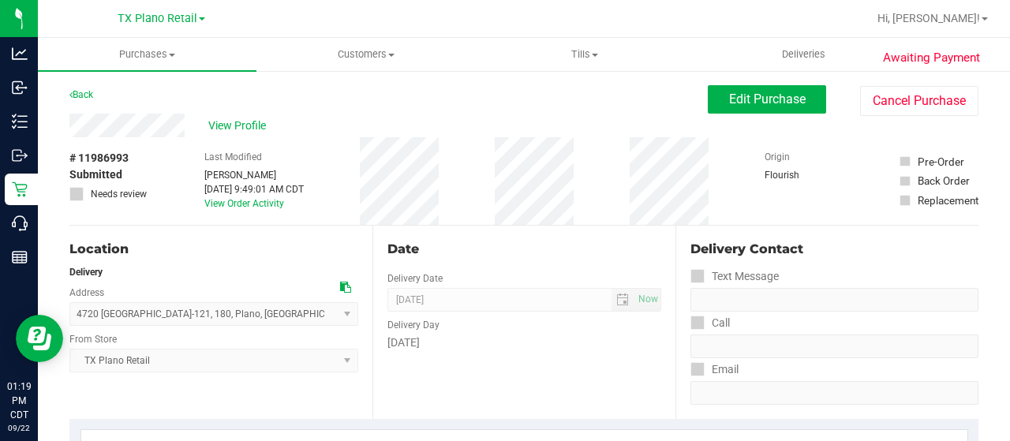
click at [552, 264] on div "Date Delivery Date [DATE] Now [DATE] 07:00 AM Now Delivery Day [DATE]" at bounding box center [523, 322] width 303 height 193
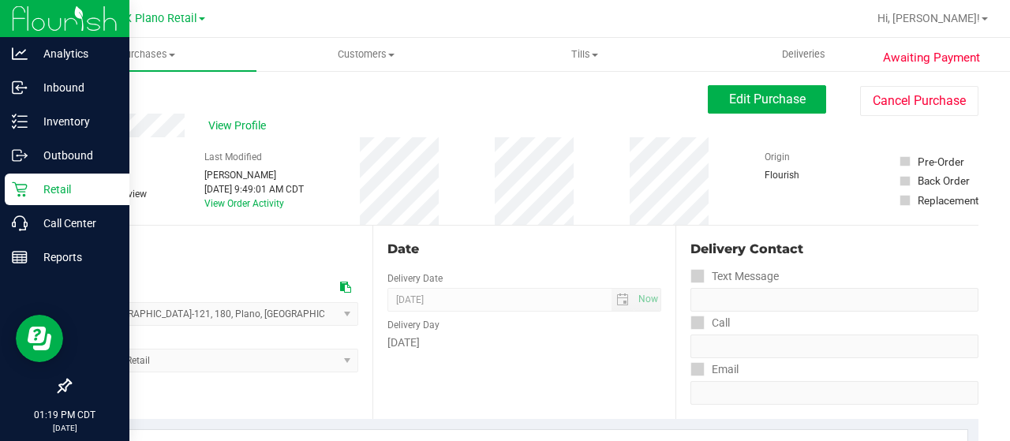
click at [22, 193] on icon at bounding box center [20, 190] width 16 height 16
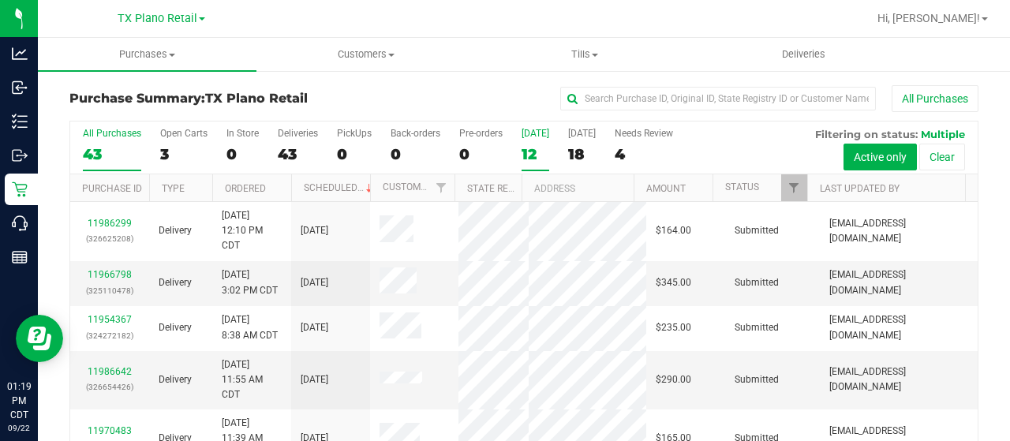
click at [530, 156] on div "12" at bounding box center [536, 154] width 28 height 18
click at [0, 0] on input "[DATE] 12" at bounding box center [0, 0] width 0 height 0
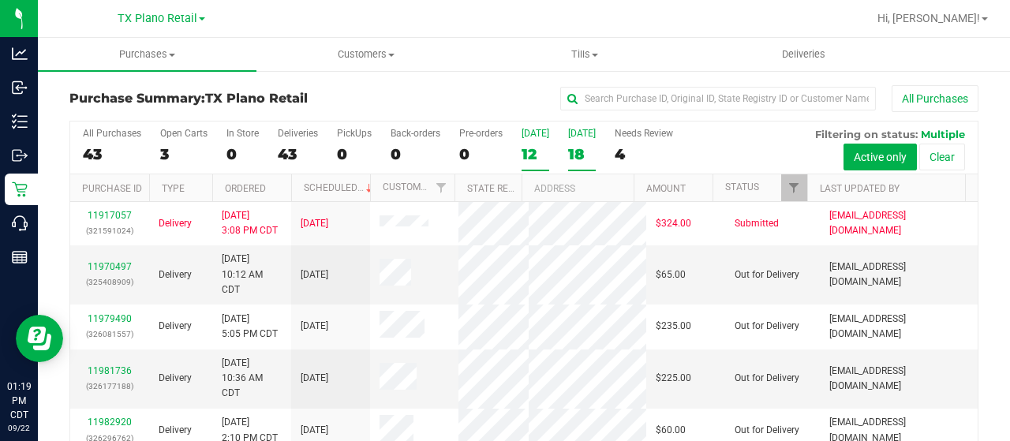
click at [589, 141] on label "[DATE] 18" at bounding box center [582, 149] width 28 height 43
click at [0, 0] on input "[DATE] 18" at bounding box center [0, 0] width 0 height 0
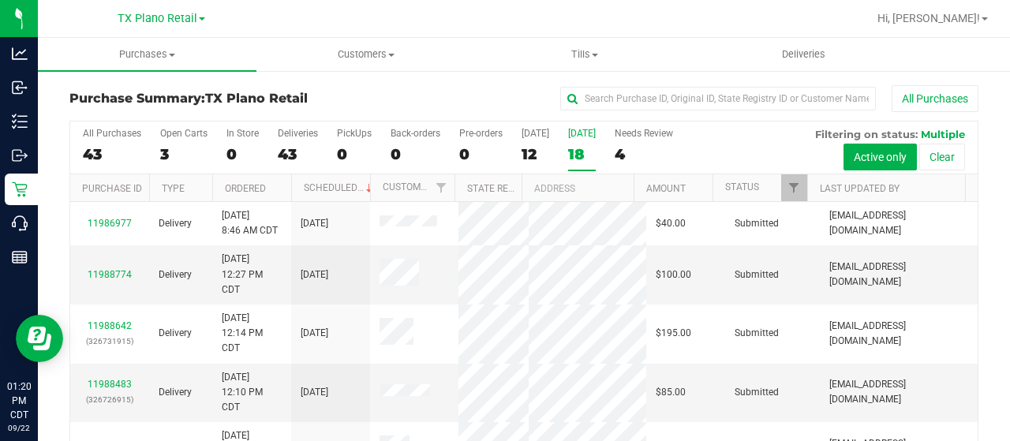
click at [584, 140] on label "[DATE] 18" at bounding box center [582, 149] width 28 height 43
click at [0, 0] on input "[DATE] 18" at bounding box center [0, 0] width 0 height 0
click at [644, 128] on div "Needs Review" at bounding box center [644, 133] width 58 height 11
click at [0, 0] on input "Needs Review 4" at bounding box center [0, 0] width 0 height 0
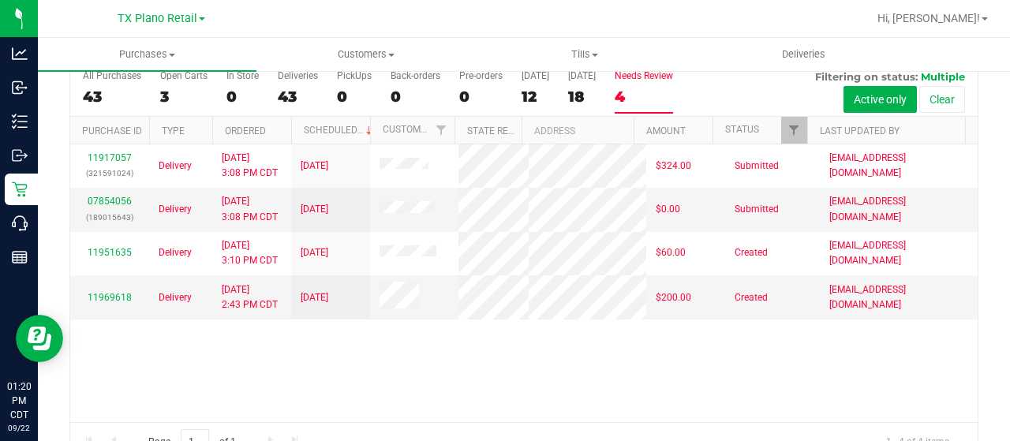
scroll to position [79, 0]
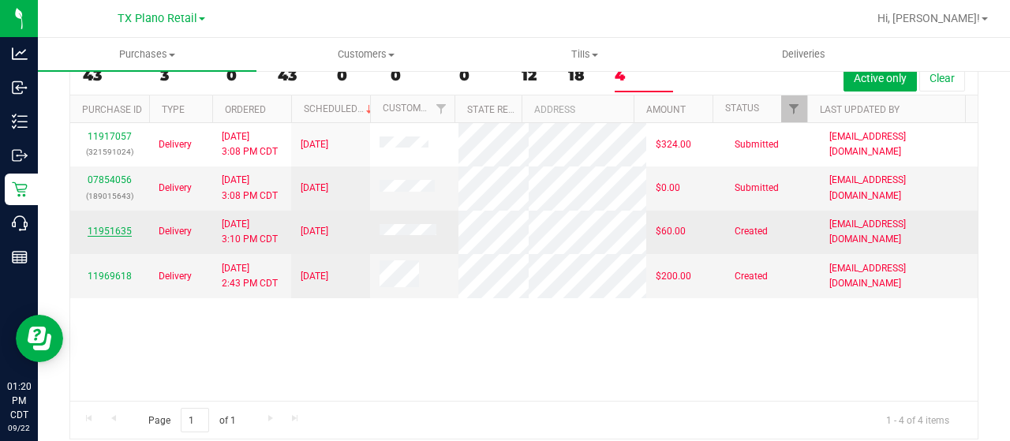
click at [101, 237] on link "11951635" at bounding box center [110, 231] width 44 height 11
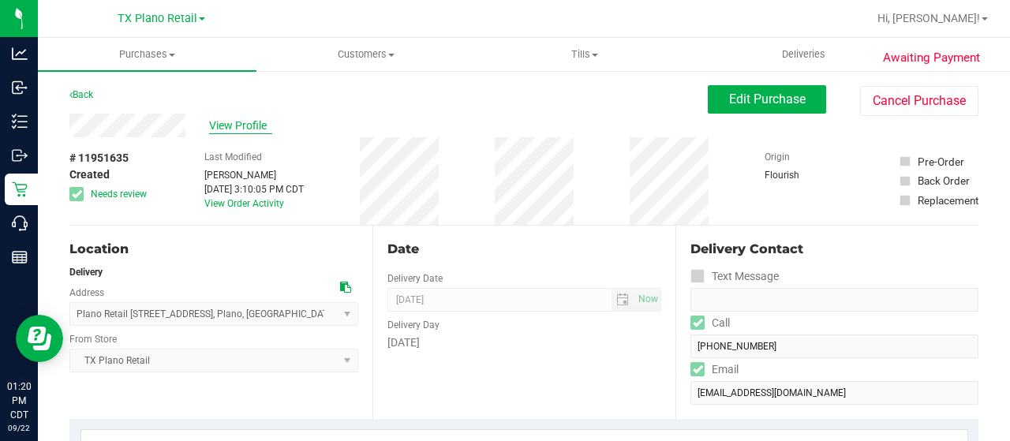
click at [241, 126] on span "View Profile" at bounding box center [240, 126] width 63 height 17
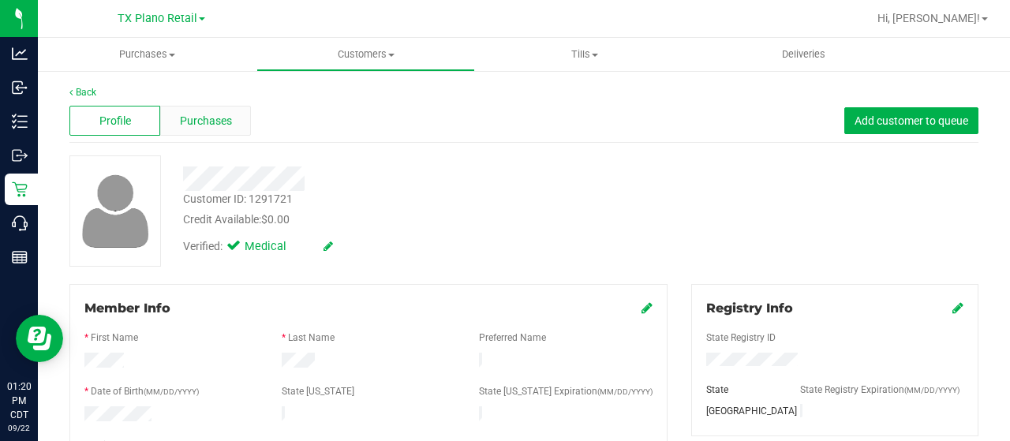
click at [230, 121] on span "Purchases" at bounding box center [206, 121] width 52 height 17
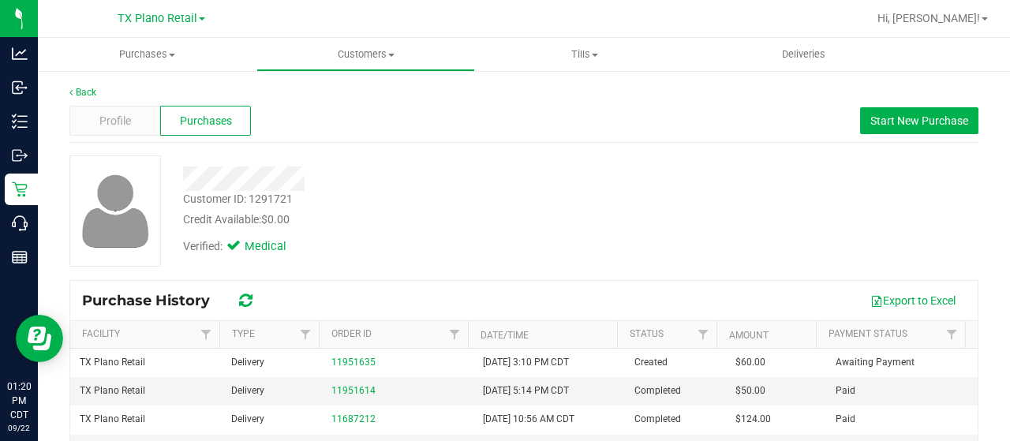
click at [253, 175] on div at bounding box center [404, 179] width 466 height 24
click at [120, 114] on span "Profile" at bounding box center [115, 121] width 32 height 17
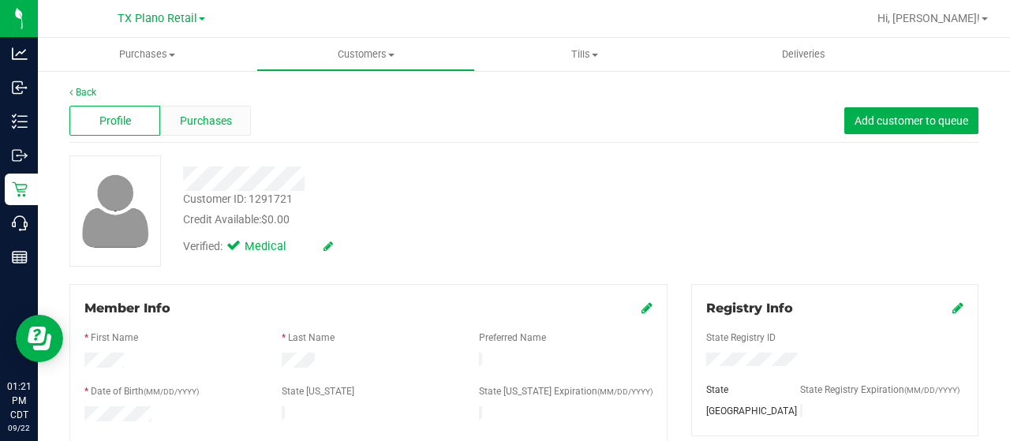
click at [229, 129] on div "Purchases" at bounding box center [205, 121] width 91 height 30
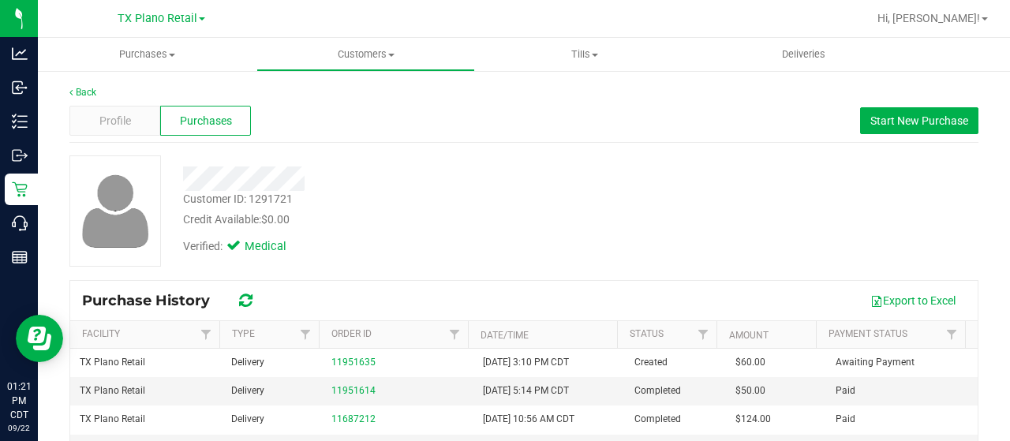
scroll to position [79, 0]
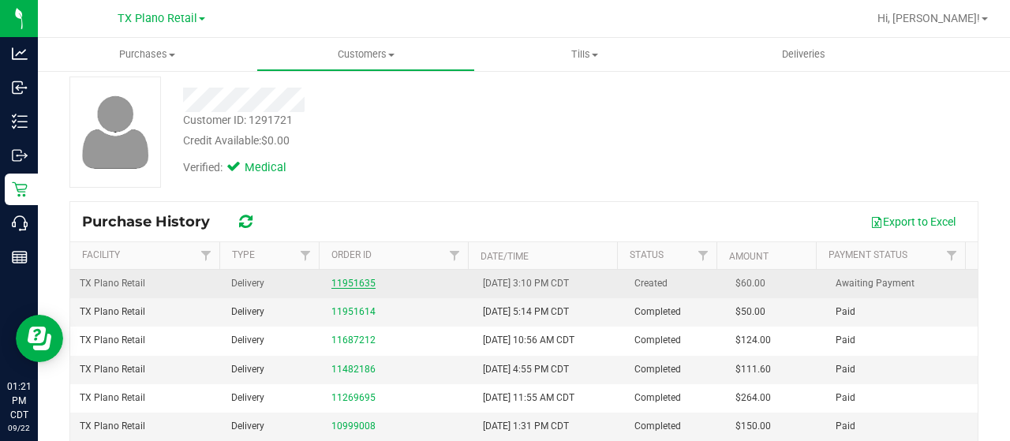
click at [350, 279] on link "11951635" at bounding box center [353, 283] width 44 height 11
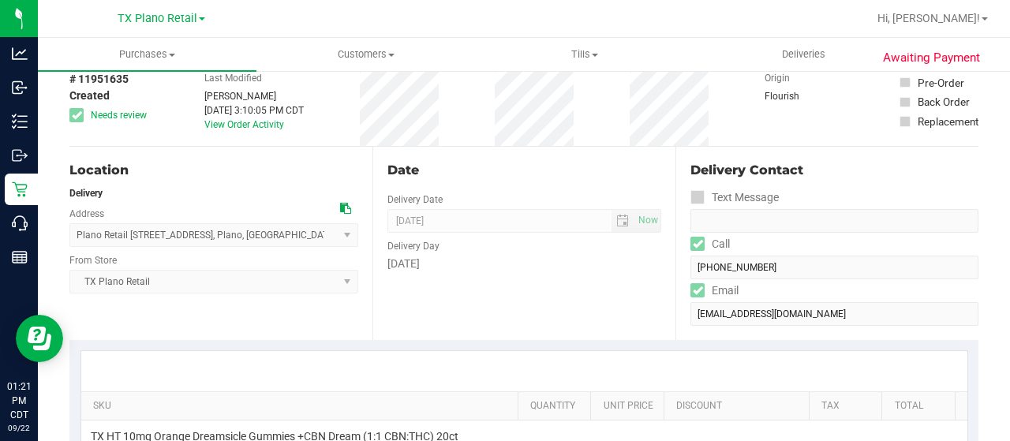
scroll to position [237, 0]
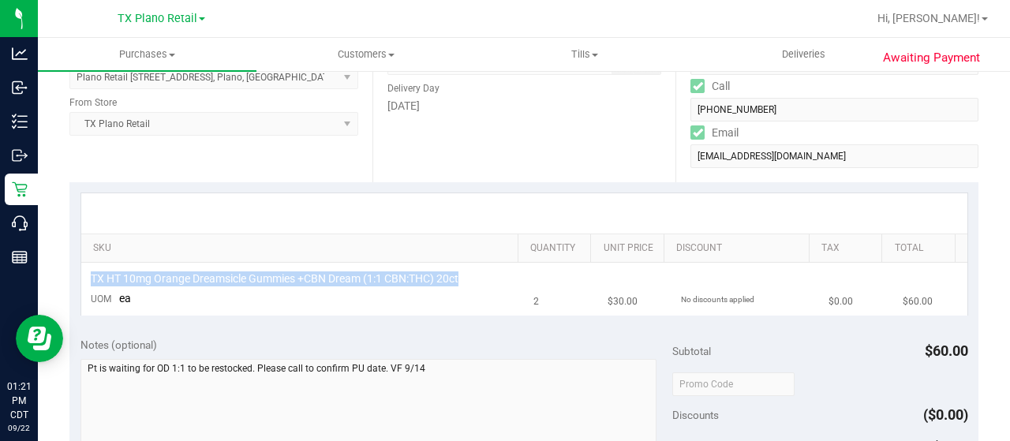
drag, startPoint x: 475, startPoint y: 278, endPoint x: 83, endPoint y: 274, distance: 392.2
click at [83, 274] on td "TX HT 10mg Orange Dreamsicle Gummies +CBN Dream (1:1 CBN:THC) 20ct UOM ea" at bounding box center [303, 289] width 444 height 53
copy span "TX HT 10mg Orange Dreamsicle Gummies +CBN Dream (1:1 CBN:THC) 20ct"
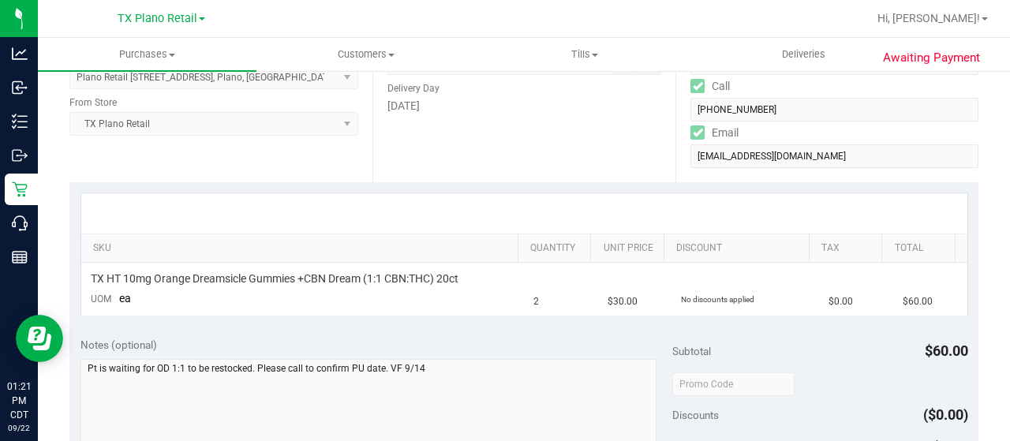
click at [234, 223] on div at bounding box center [524, 213] width 886 height 40
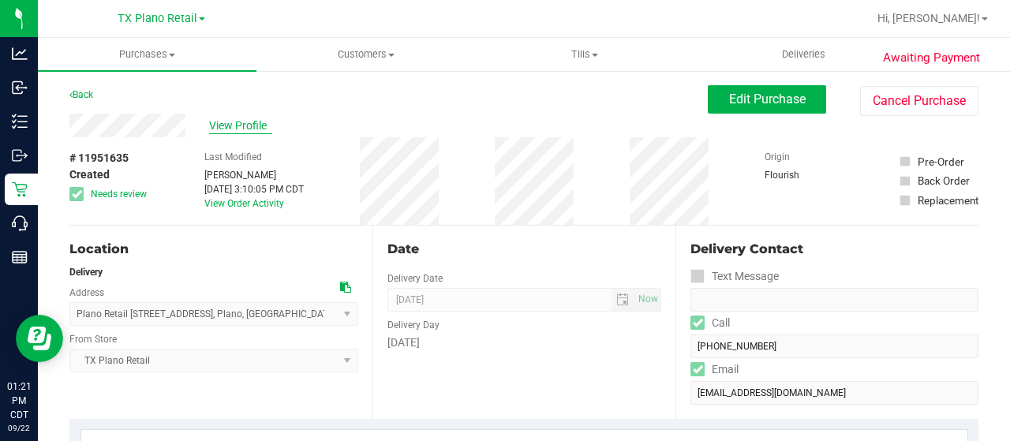
click at [235, 125] on span "View Profile" at bounding box center [240, 126] width 63 height 17
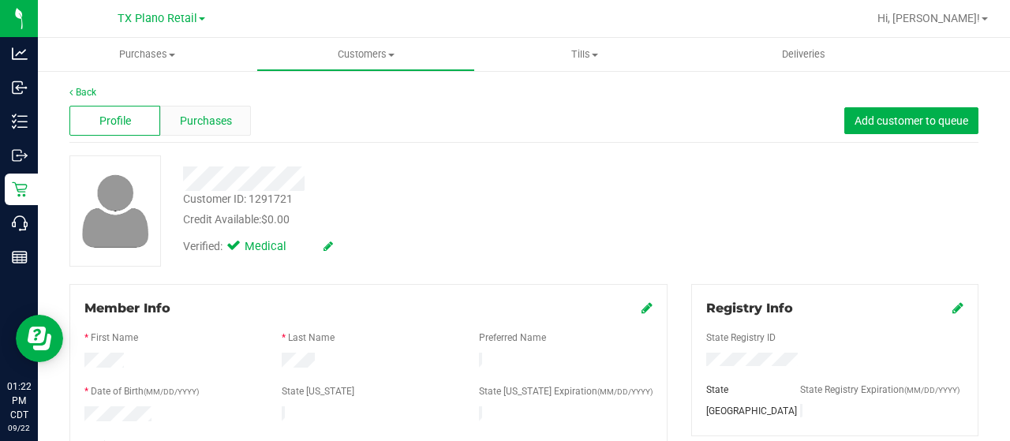
click at [229, 121] on span "Purchases" at bounding box center [206, 121] width 52 height 17
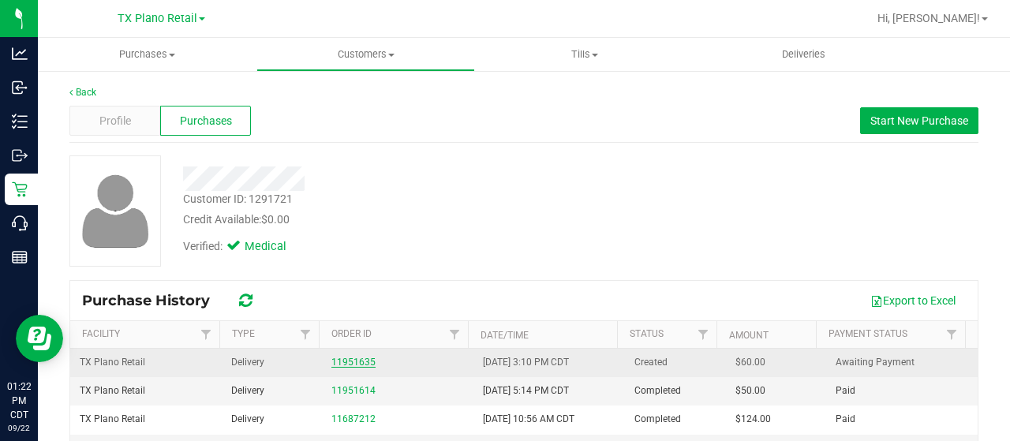
click at [346, 357] on link "11951635" at bounding box center [353, 362] width 44 height 11
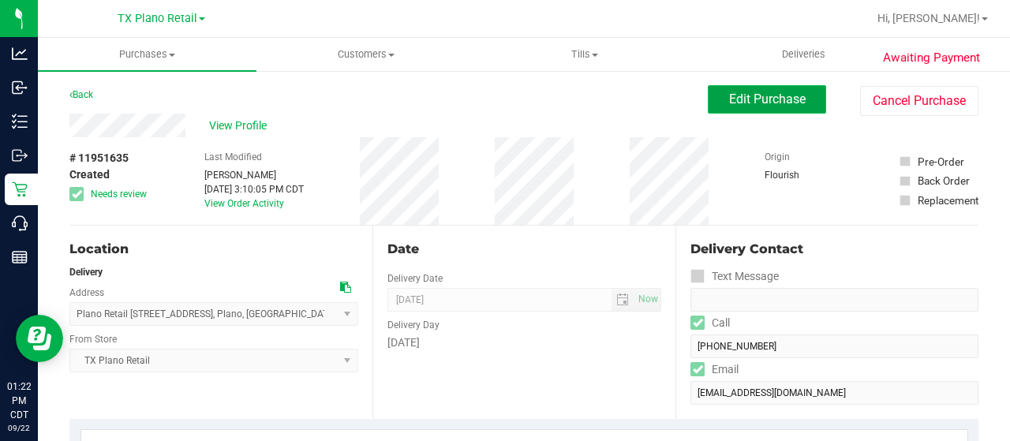
click at [747, 107] on button "Edit Purchase" at bounding box center [767, 99] width 118 height 28
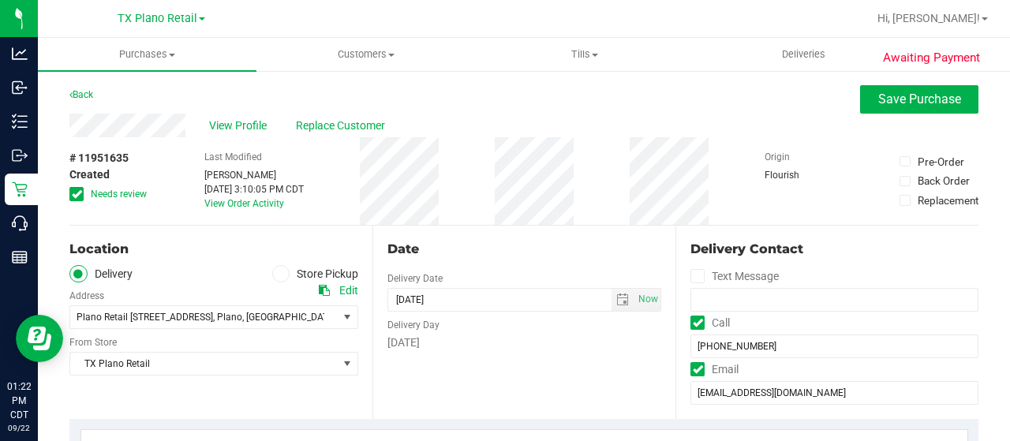
click at [232, 261] on div "Location Delivery Store Pickup Address Edit Plano Retail [STREET_ADDRESS] , [GE…" at bounding box center [220, 322] width 303 height 193
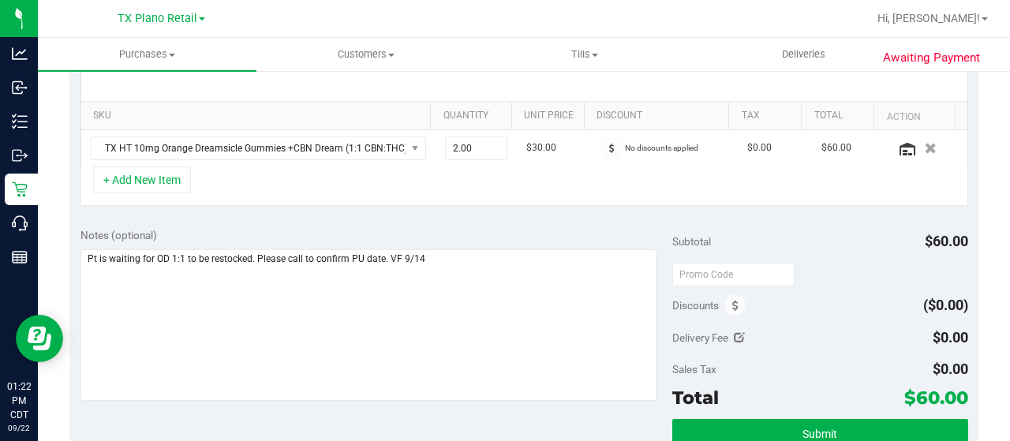
scroll to position [395, 0]
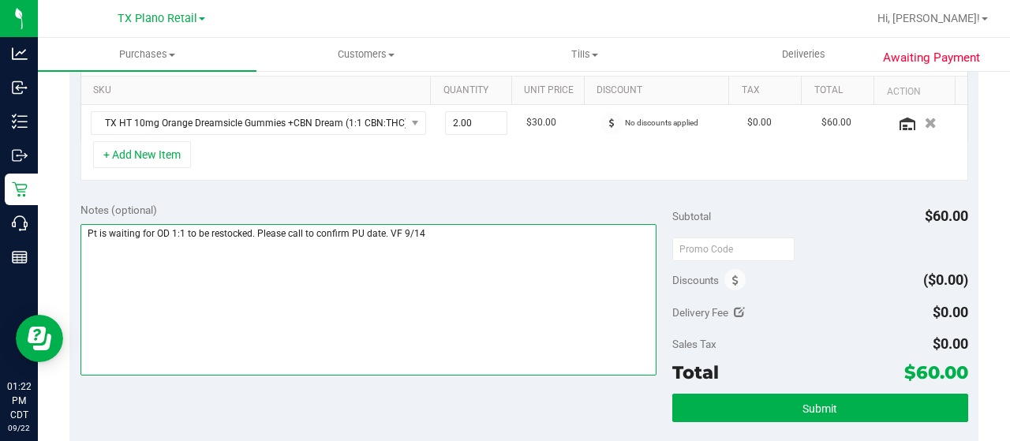
click at [459, 238] on textarea at bounding box center [368, 300] width 576 height 152
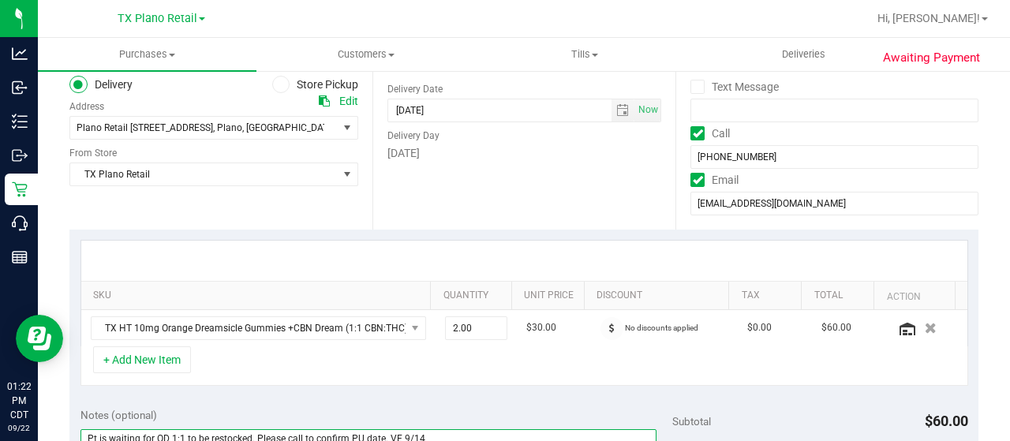
scroll to position [0, 0]
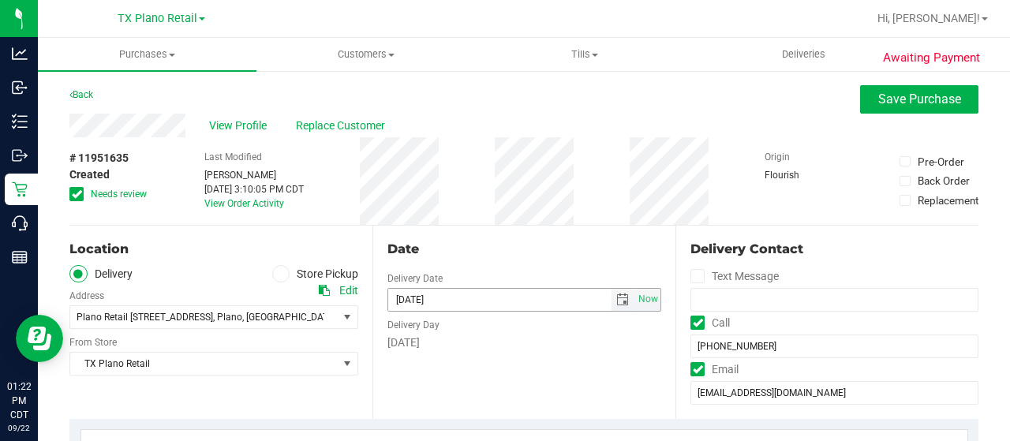
click at [616, 301] on span "select" at bounding box center [622, 300] width 13 height 13
type textarea "Pt is waiting for OD 1:1 to be restocked. Please call to confirm PU date. VF 9/…"
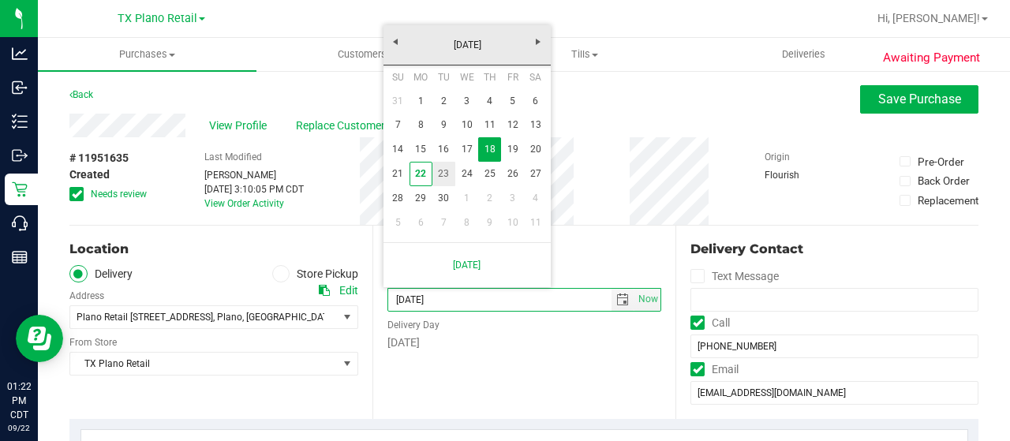
click at [447, 172] on link "23" at bounding box center [443, 174] width 23 height 24
type input "[DATE]"
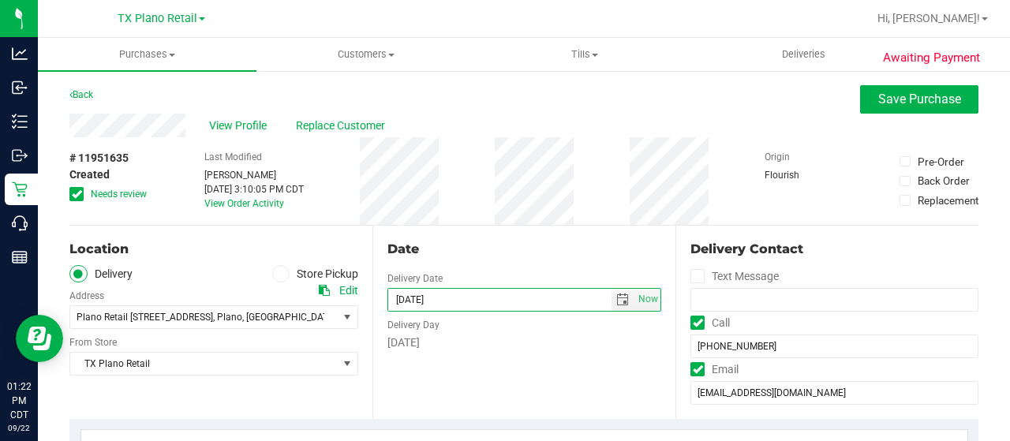
click at [481, 235] on div "Date Delivery Date [DATE] Now [DATE] 07:00 AM Now Delivery Day [DATE]" at bounding box center [523, 322] width 303 height 193
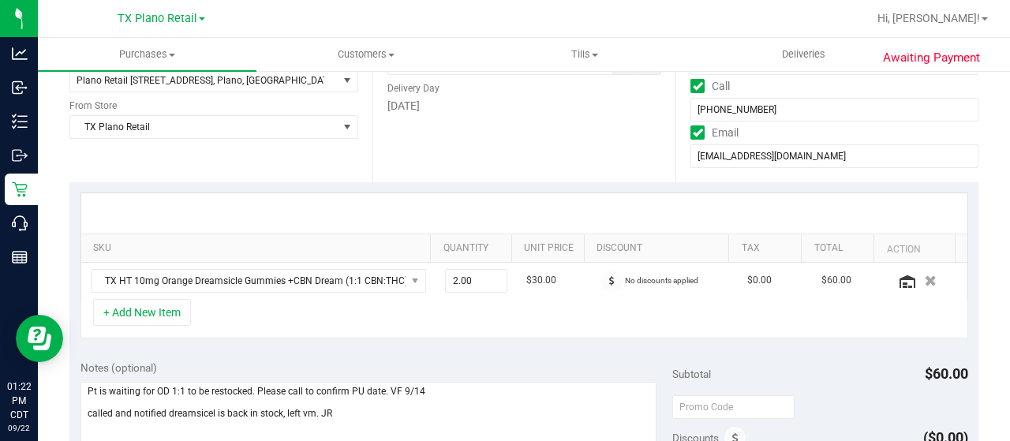
scroll to position [316, 0]
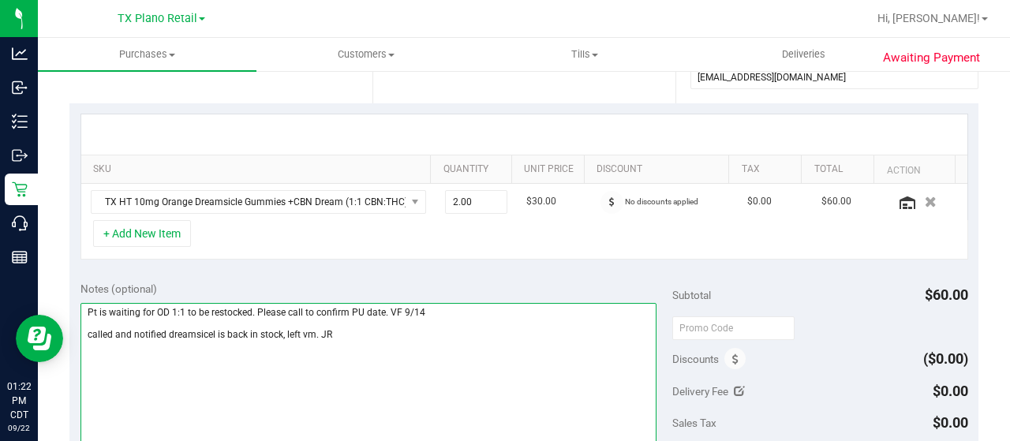
click at [320, 332] on textarea at bounding box center [368, 379] width 576 height 152
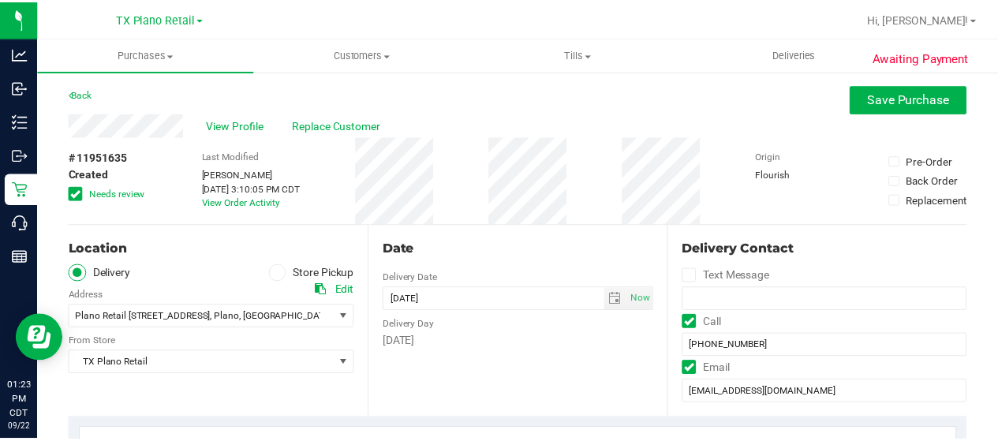
scroll to position [158, 0]
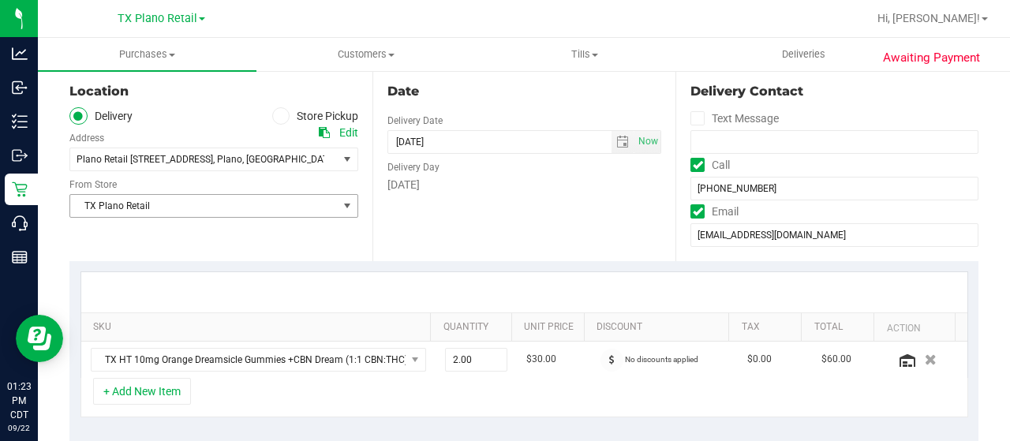
type textarea "Pt is waiting for OD 1:1 to be restocked. Please call to confirm PU date. VF 9/…"
click at [134, 204] on span "TX Plano Retail" at bounding box center [204, 206] width 268 height 22
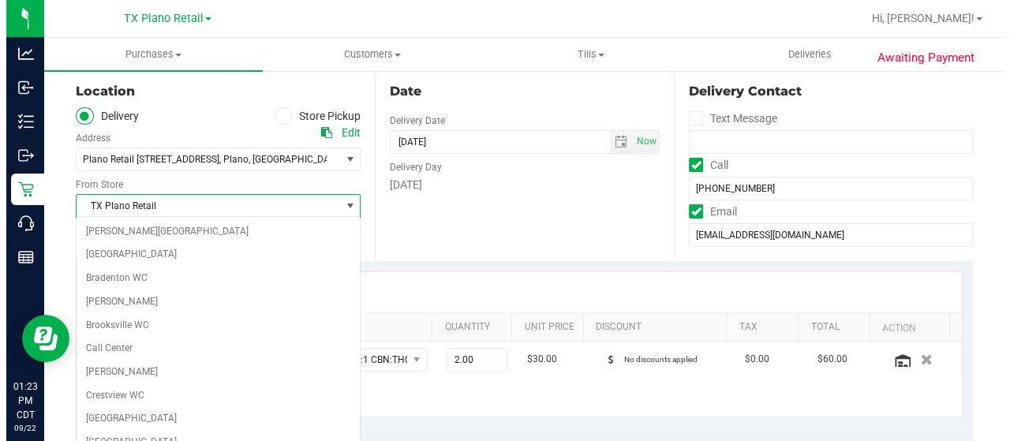
scroll to position [979, 0]
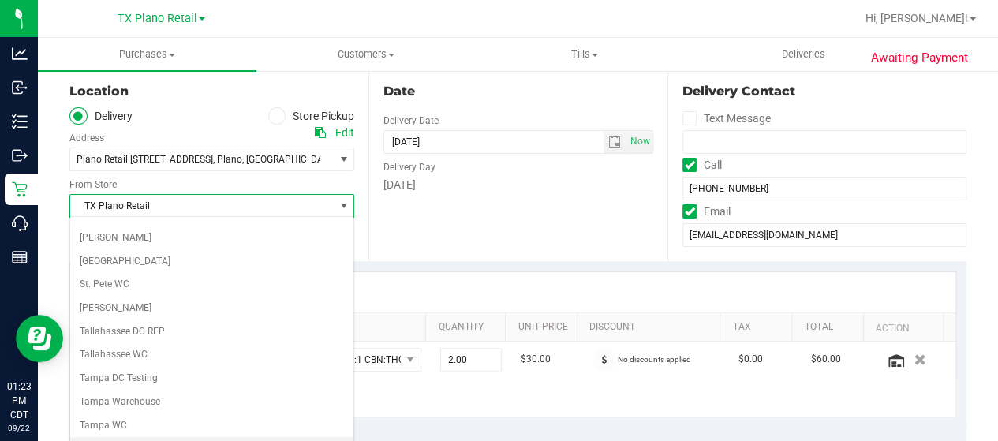
click at [148, 437] on li "TX Austin [GEOGRAPHIC_DATA]" at bounding box center [211, 449] width 283 height 24
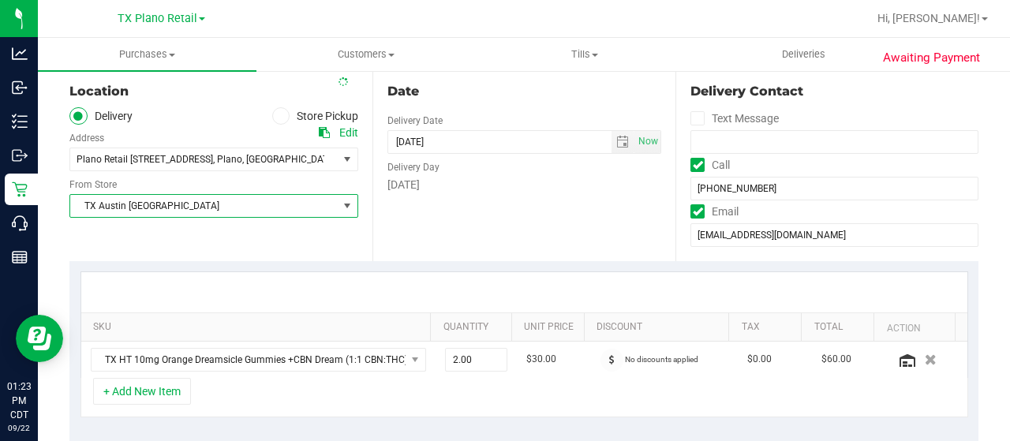
click at [472, 234] on div "Date Delivery Date [DATE] Now [DATE] 07:00 AM Now Delivery Day [DATE]" at bounding box center [523, 164] width 303 height 193
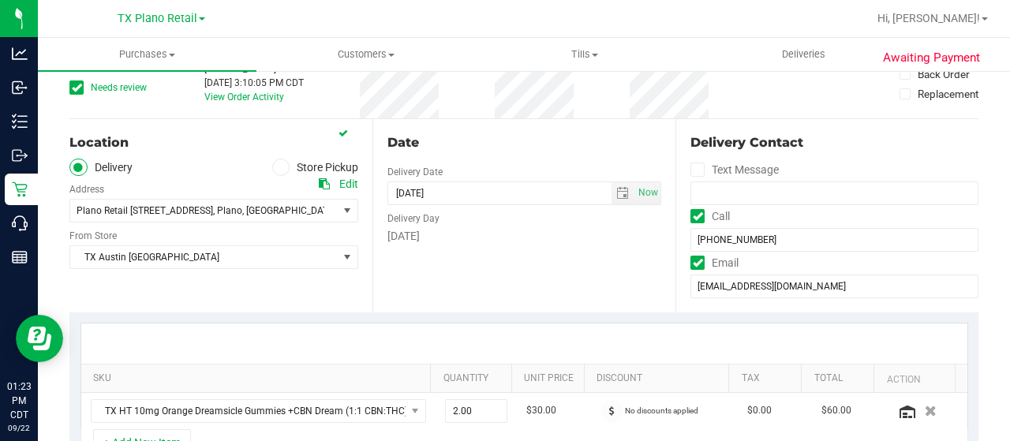
scroll to position [0, 0]
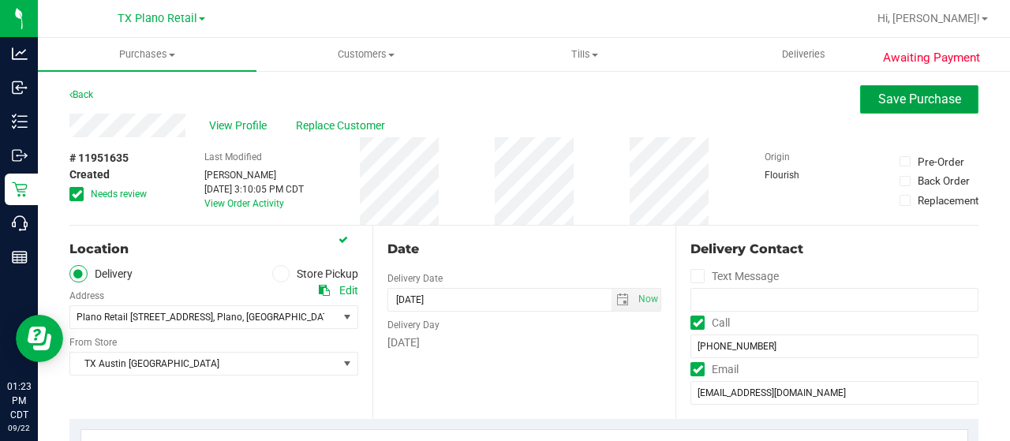
click at [884, 112] on button "Save Purchase" at bounding box center [919, 99] width 118 height 28
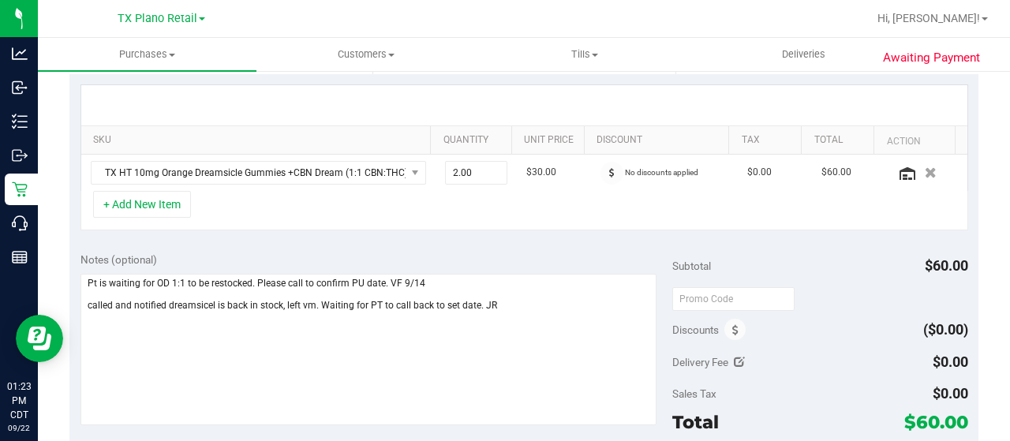
scroll to position [395, 0]
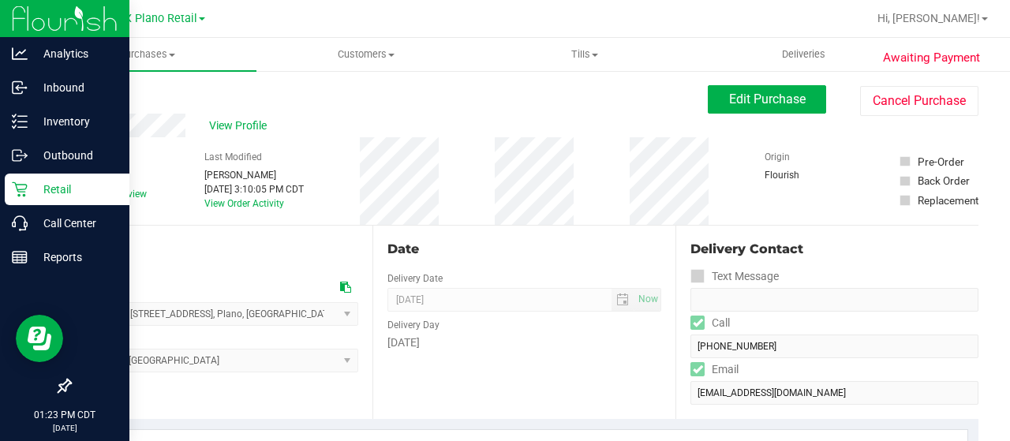
click at [30, 189] on p "Retail" at bounding box center [75, 189] width 95 height 19
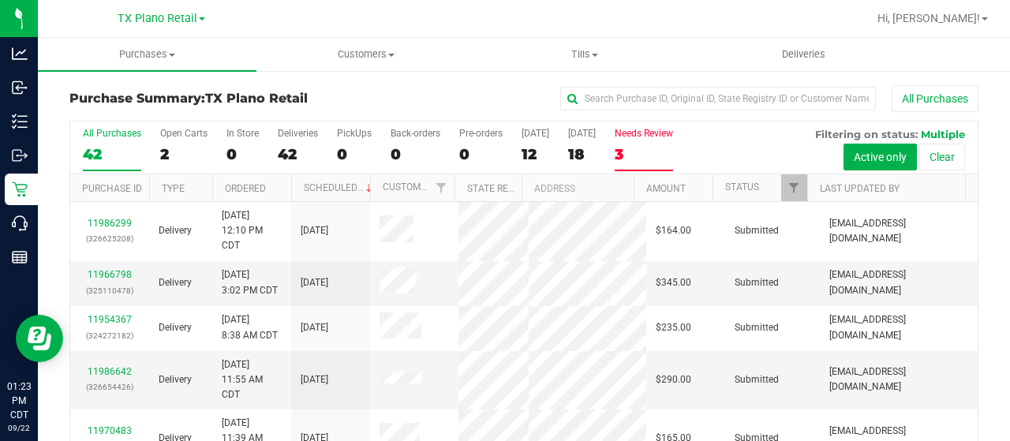
click at [634, 154] on div "3" at bounding box center [644, 154] width 58 height 18
click at [0, 0] on input "Needs Review 3" at bounding box center [0, 0] width 0 height 0
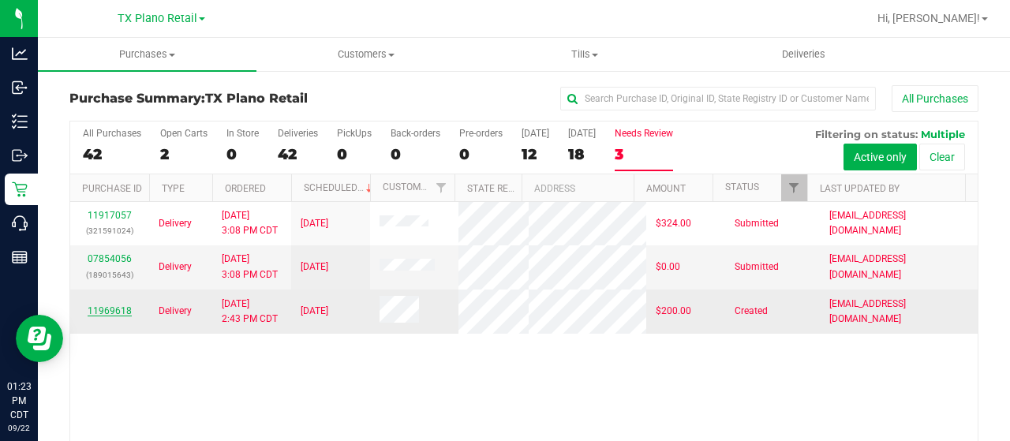
click at [106, 316] on link "11969618" at bounding box center [110, 310] width 44 height 11
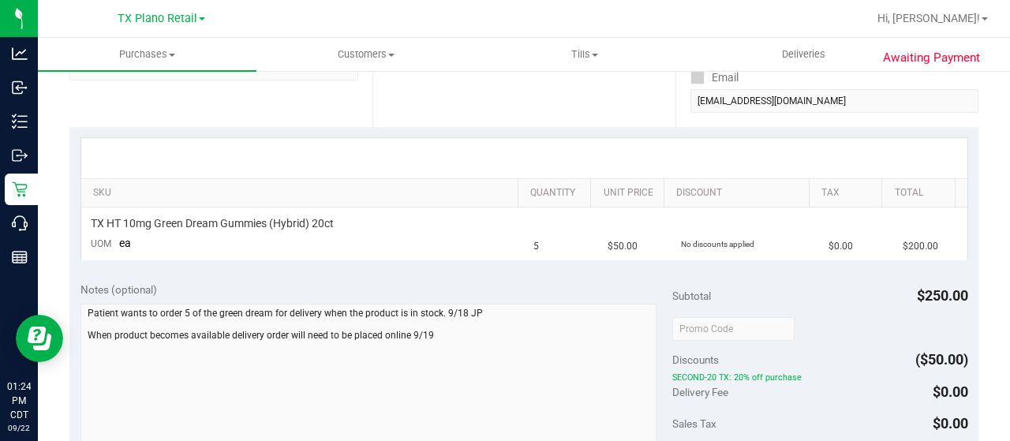
scroll to position [316, 0]
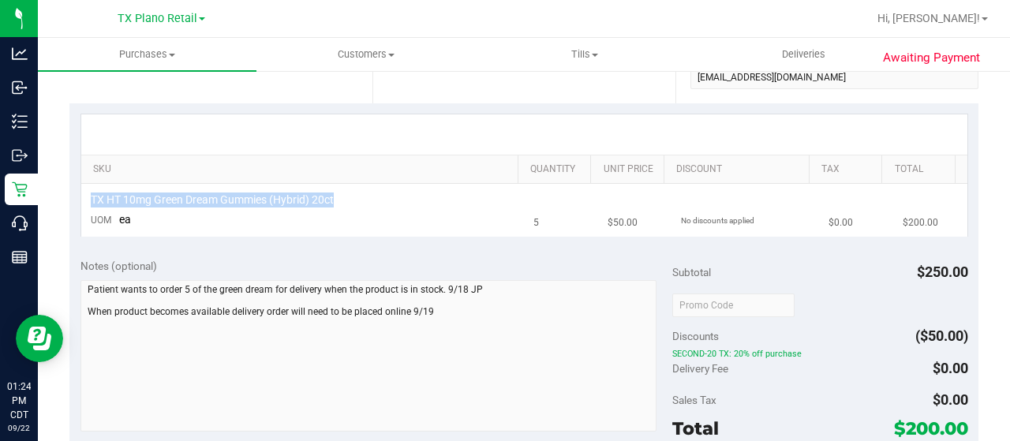
drag, startPoint x: 336, startPoint y: 201, endPoint x: 90, endPoint y: 195, distance: 246.3
click at [91, 195] on div "TX HT 10mg Green Dream Gummies (Hybrid) 20ct" at bounding box center [303, 200] width 425 height 15
copy span "TX HT 10mg Green Dream Gummies (Hybrid) 20ct"
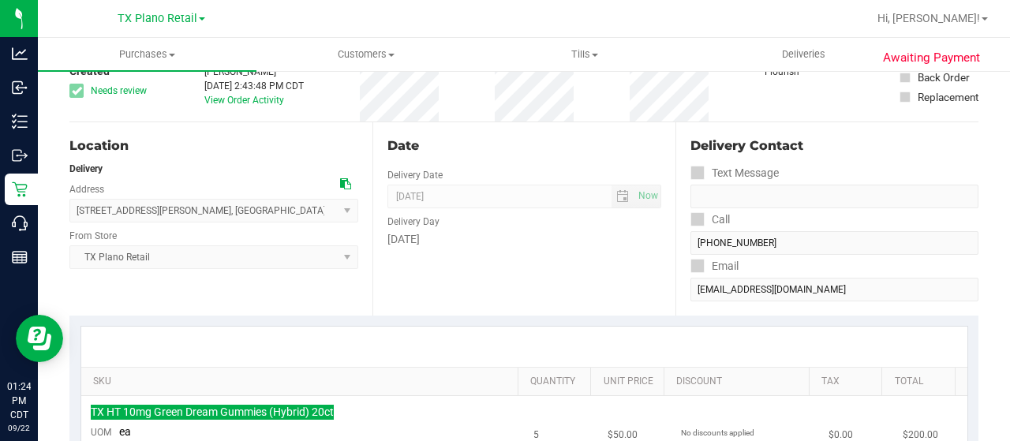
scroll to position [79, 0]
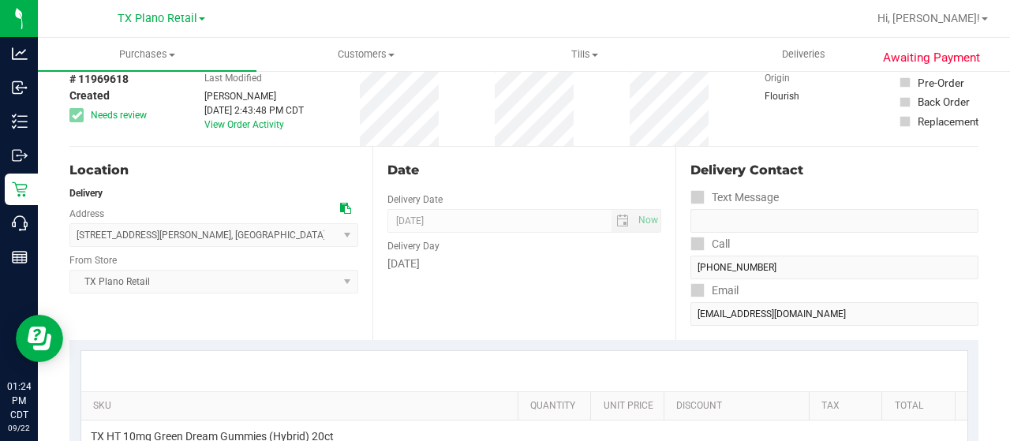
click at [340, 206] on icon at bounding box center [345, 208] width 11 height 11
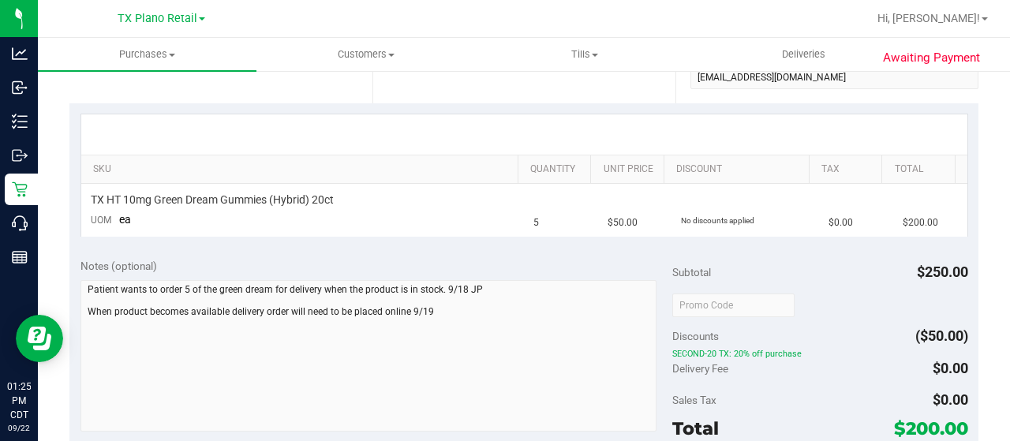
scroll to position [0, 0]
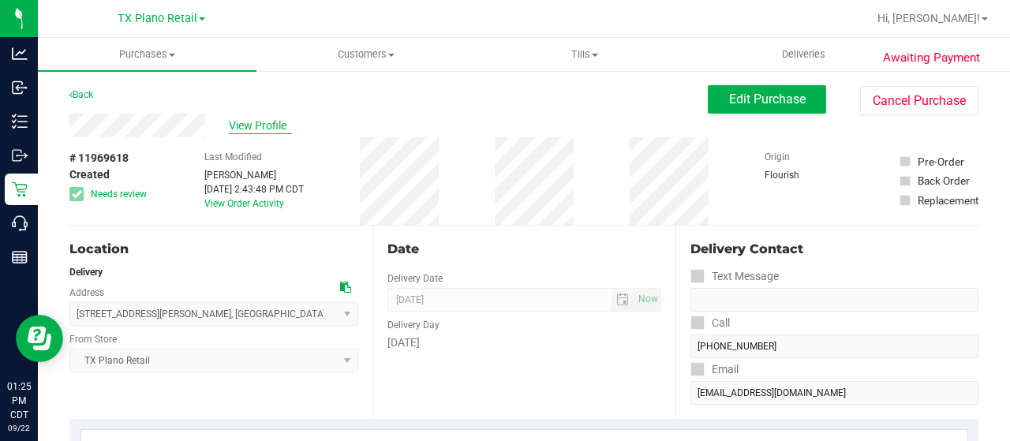
click at [259, 130] on span "View Profile" at bounding box center [260, 126] width 63 height 17
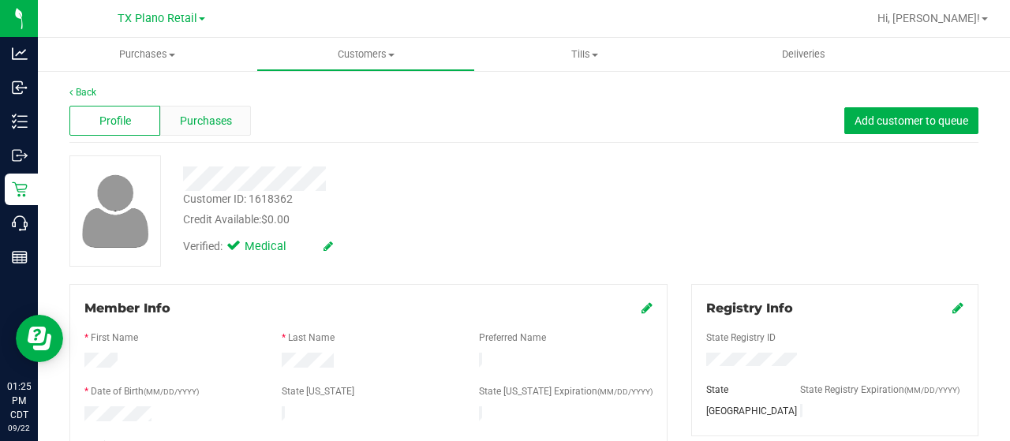
click at [203, 113] on span "Purchases" at bounding box center [206, 121] width 52 height 17
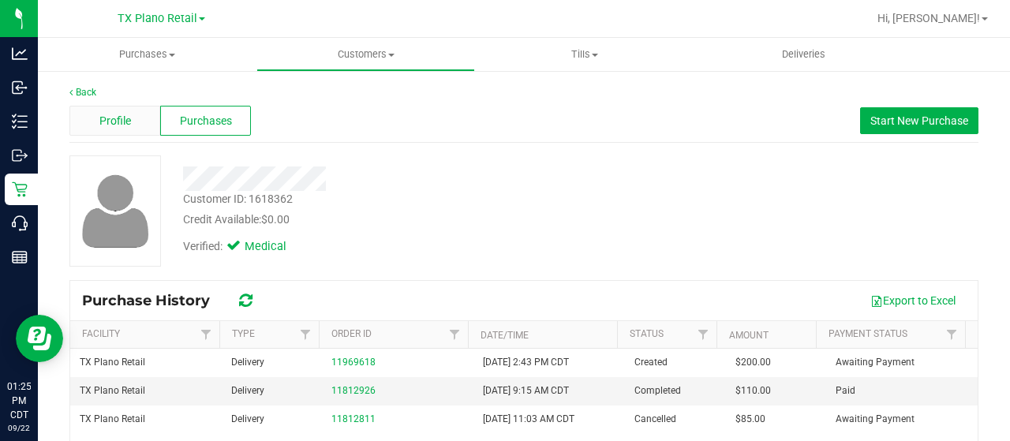
click at [110, 111] on div "Profile" at bounding box center [114, 121] width 91 height 30
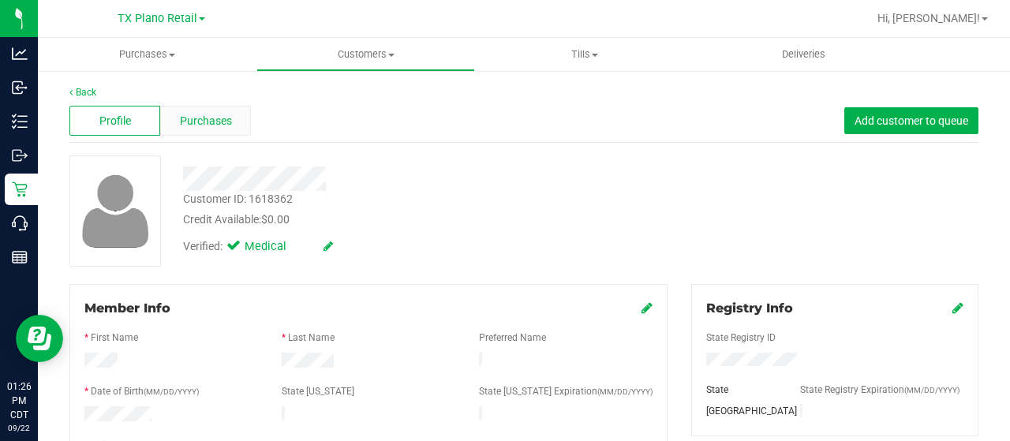
click at [189, 125] on span "Purchases" at bounding box center [206, 121] width 52 height 17
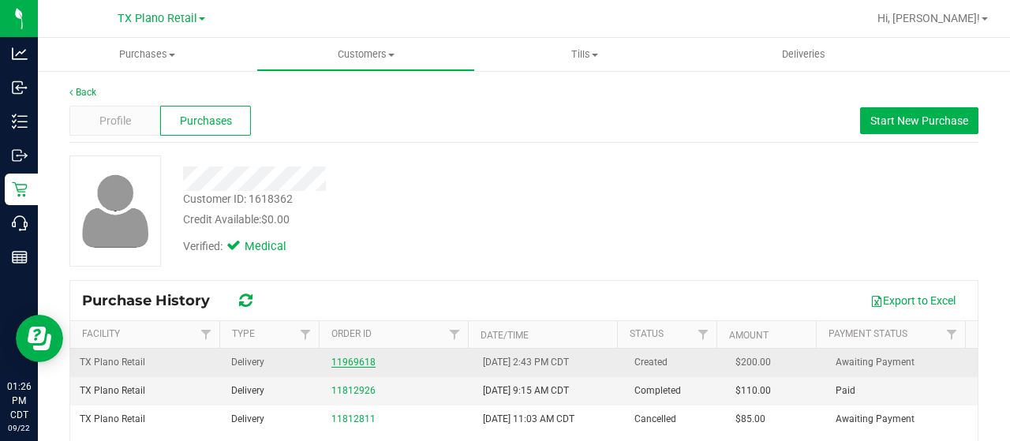
click at [350, 362] on link "11969618" at bounding box center [353, 362] width 44 height 11
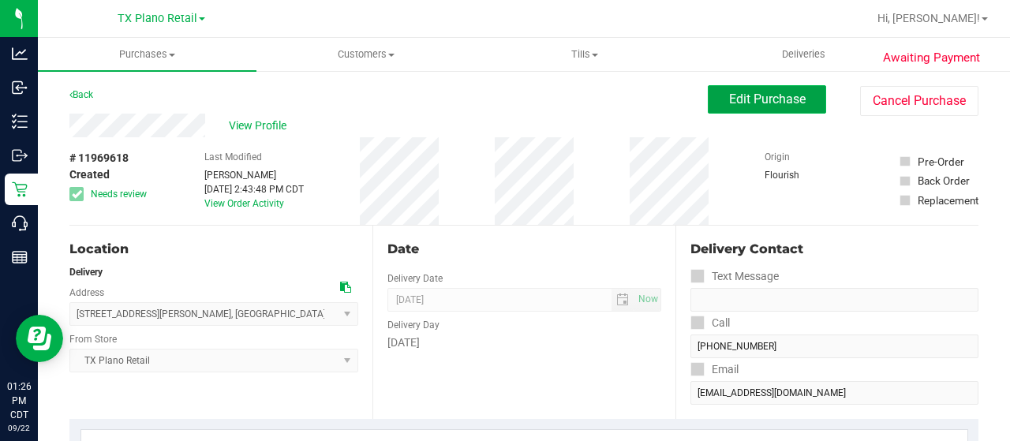
click at [742, 107] on button "Edit Purchase" at bounding box center [767, 99] width 118 height 28
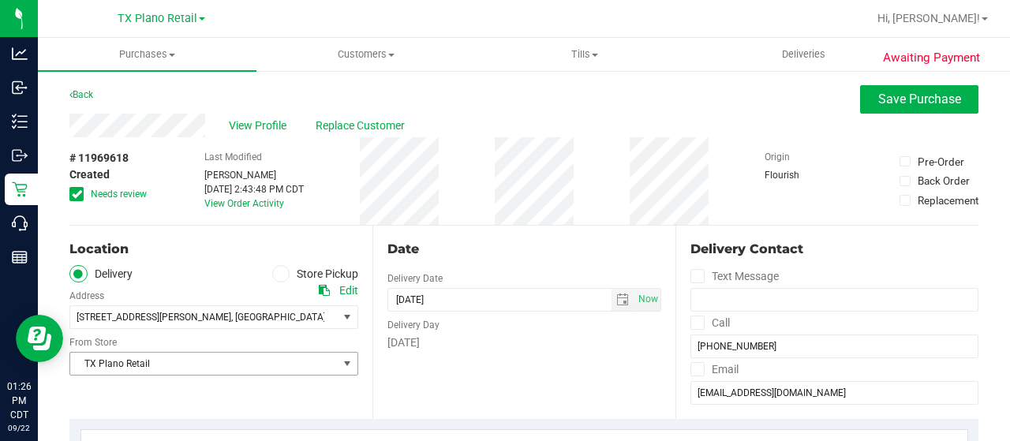
click at [233, 362] on span "TX Plano Retail" at bounding box center [204, 364] width 268 height 22
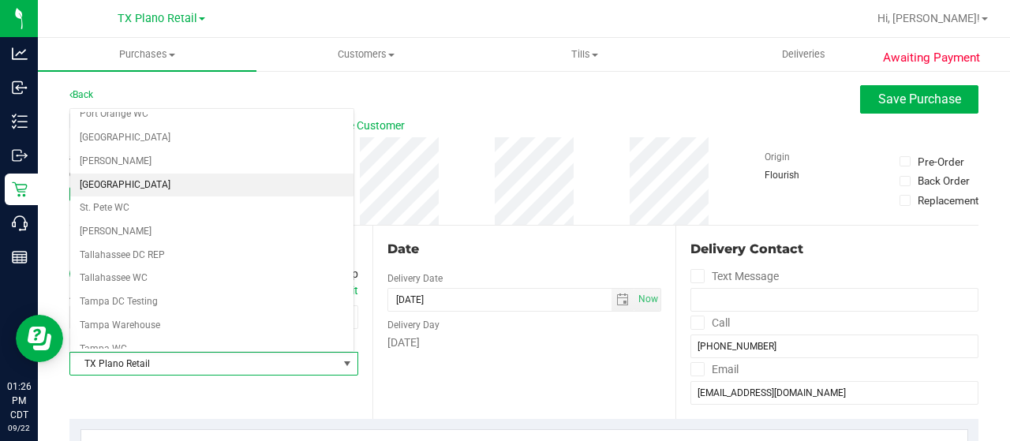
scroll to position [1026, 0]
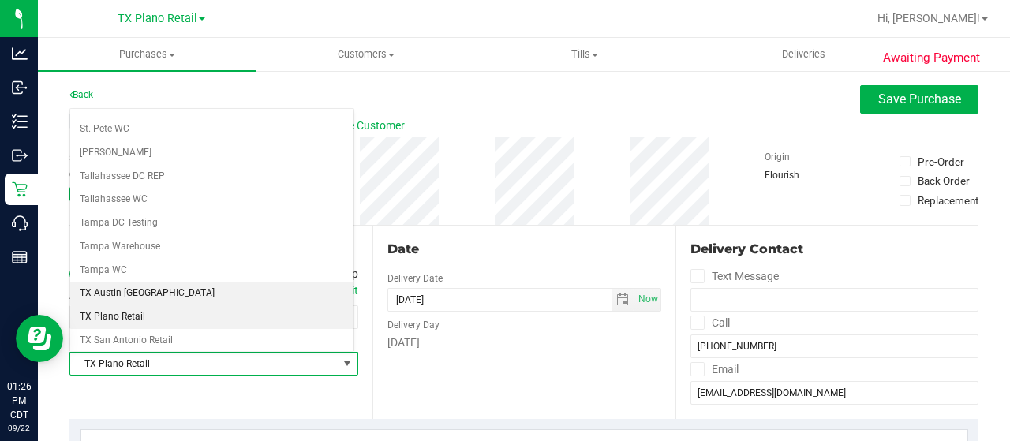
click at [123, 282] on li "TX Austin [GEOGRAPHIC_DATA]" at bounding box center [211, 294] width 283 height 24
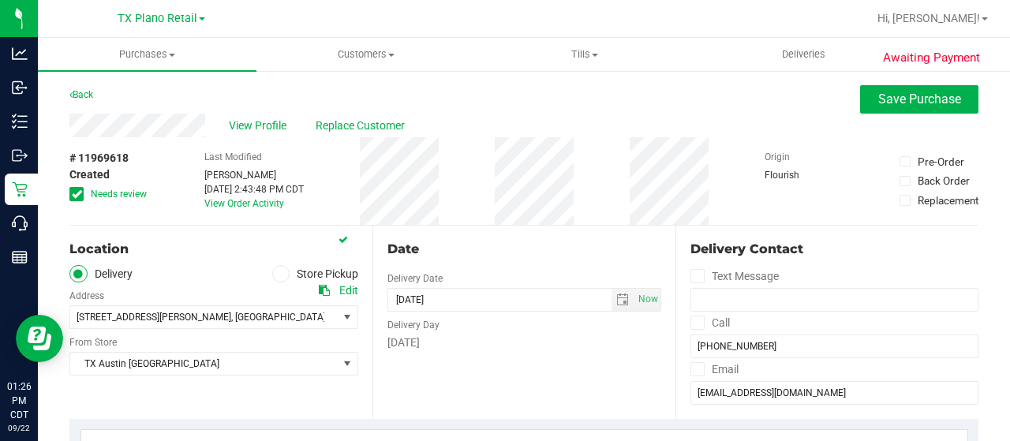
click at [447, 378] on div "Date Delivery Date [DATE] Now [DATE] 07:00 AM Now Delivery Day [DATE]" at bounding box center [523, 322] width 303 height 193
click at [618, 298] on span "select" at bounding box center [622, 300] width 13 height 13
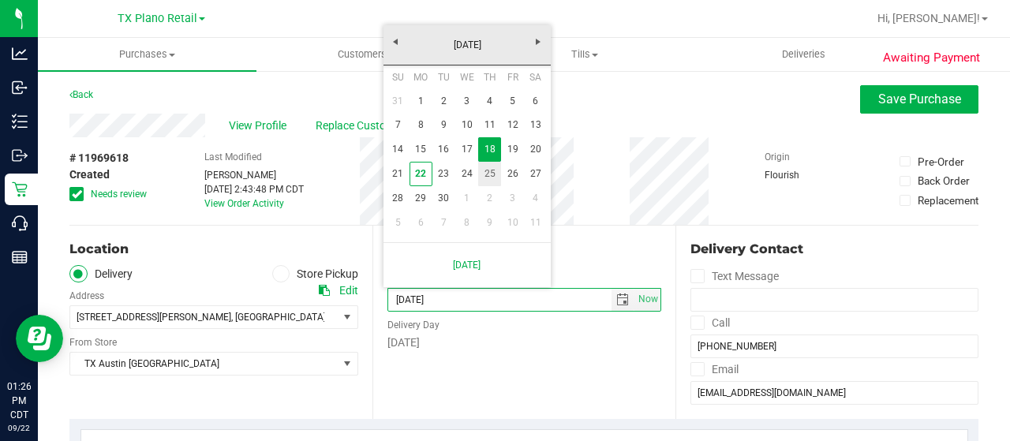
click at [489, 174] on link "25" at bounding box center [489, 174] width 23 height 24
type input "[DATE]"
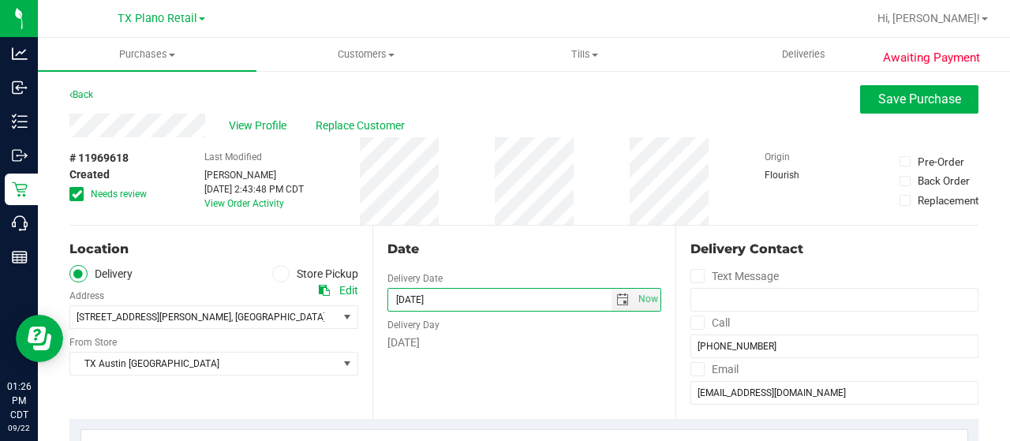
click at [508, 245] on div "Date" at bounding box center [524, 249] width 274 height 19
click at [515, 346] on div "[DATE]" at bounding box center [524, 343] width 274 height 17
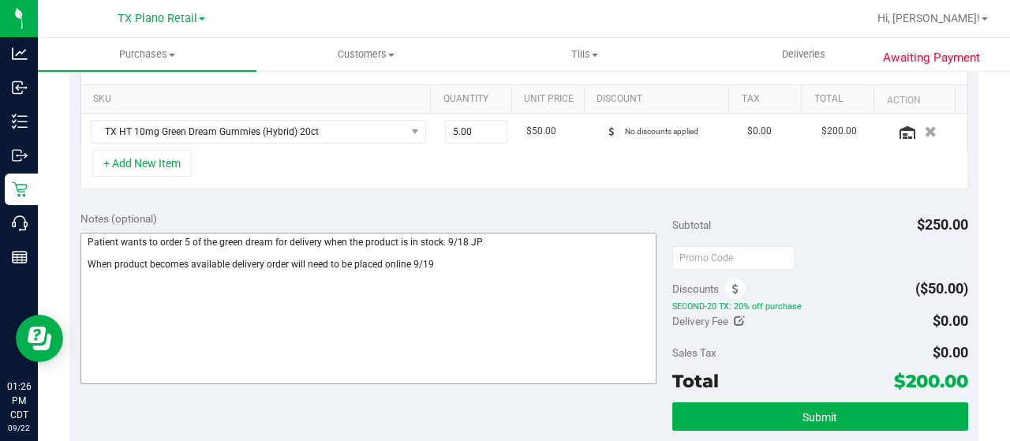
scroll to position [395, 0]
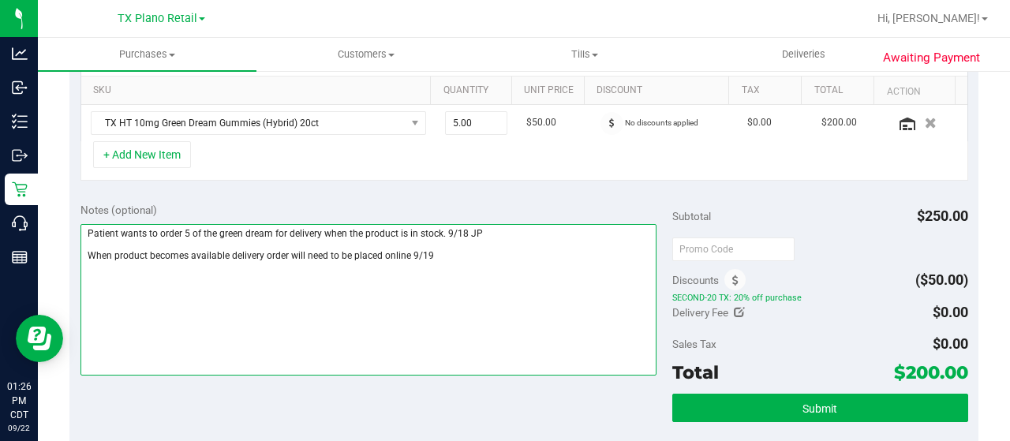
click at [451, 261] on textarea at bounding box center [368, 300] width 576 height 152
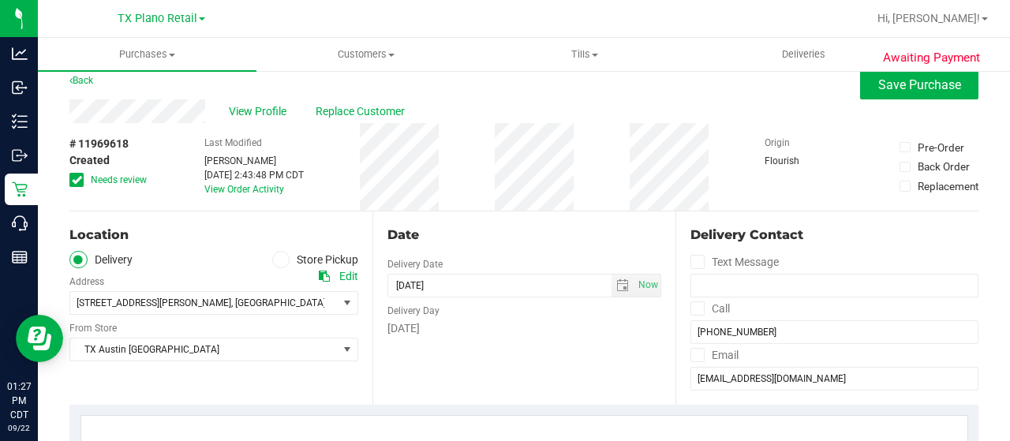
scroll to position [0, 0]
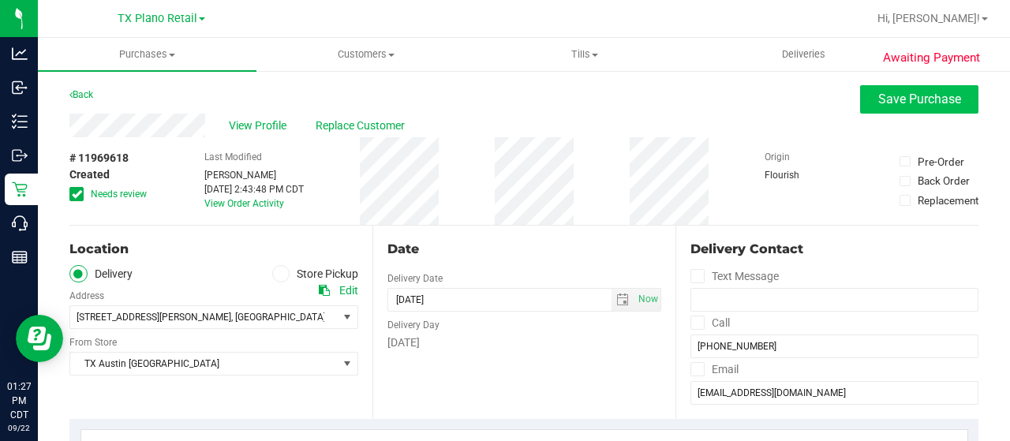
type textarea "Patient wants to order 5 of the green dream for delivery when the product is in…"
click at [878, 99] on span "Save Purchase" at bounding box center [919, 99] width 83 height 15
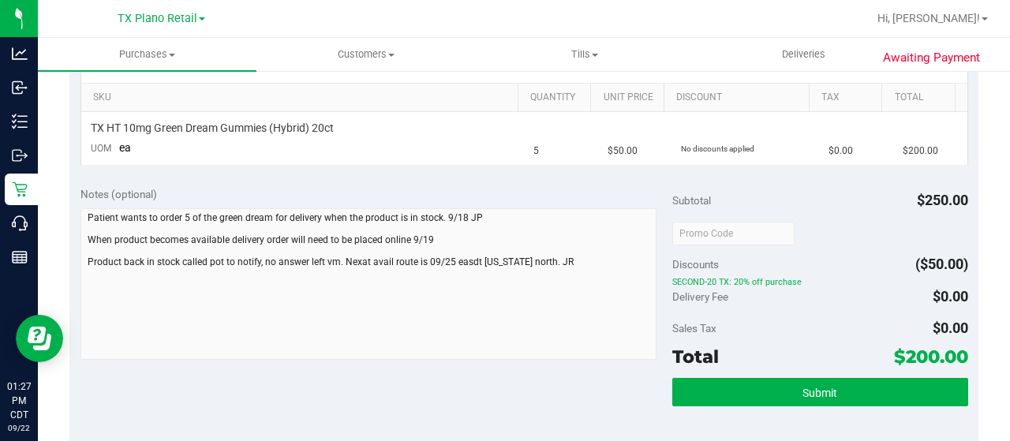
scroll to position [395, 0]
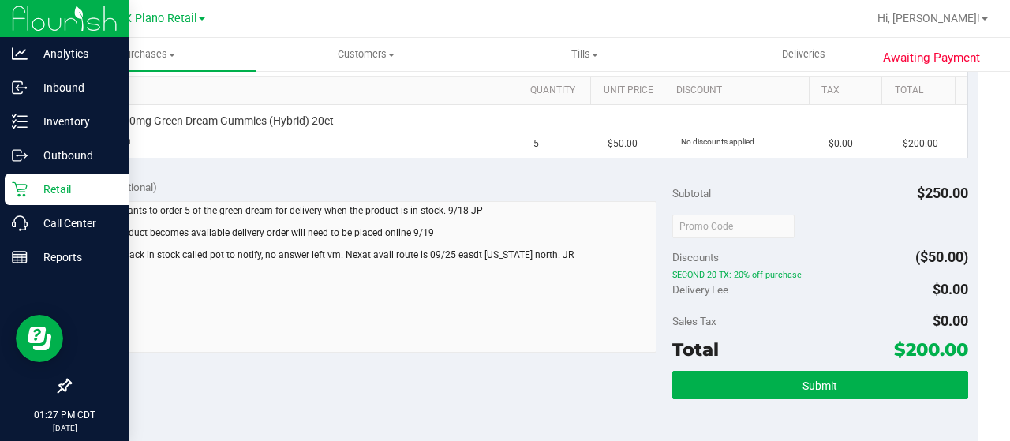
click at [32, 189] on p "Retail" at bounding box center [75, 189] width 95 height 19
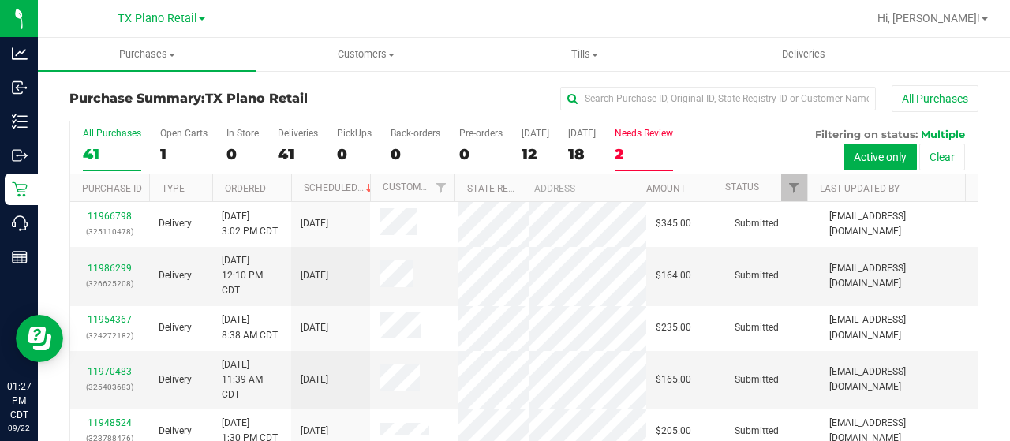
click at [644, 149] on div "2" at bounding box center [644, 154] width 58 height 18
click at [0, 0] on input "Needs Review 2" at bounding box center [0, 0] width 0 height 0
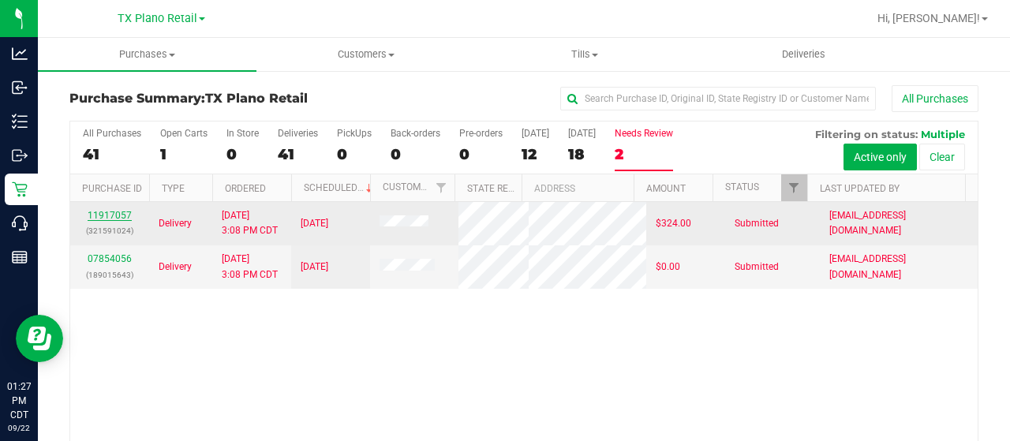
click at [101, 210] on link "11917057" at bounding box center [110, 215] width 44 height 11
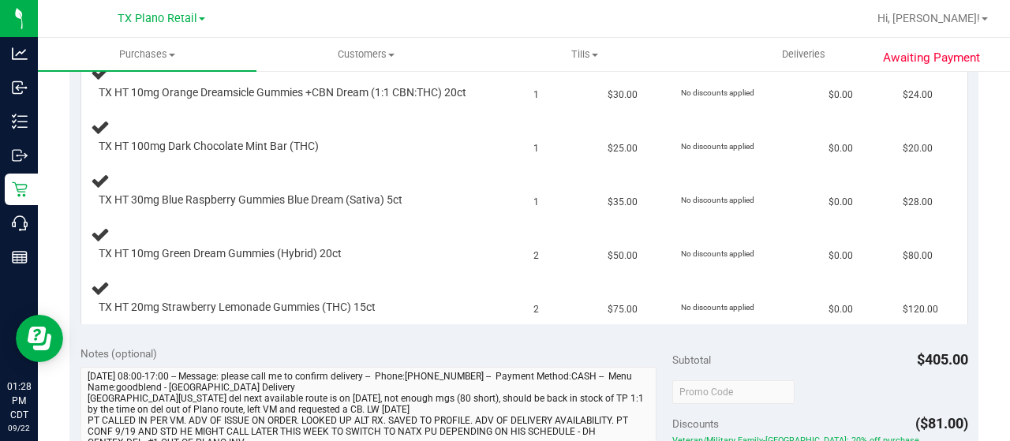
scroll to position [552, 0]
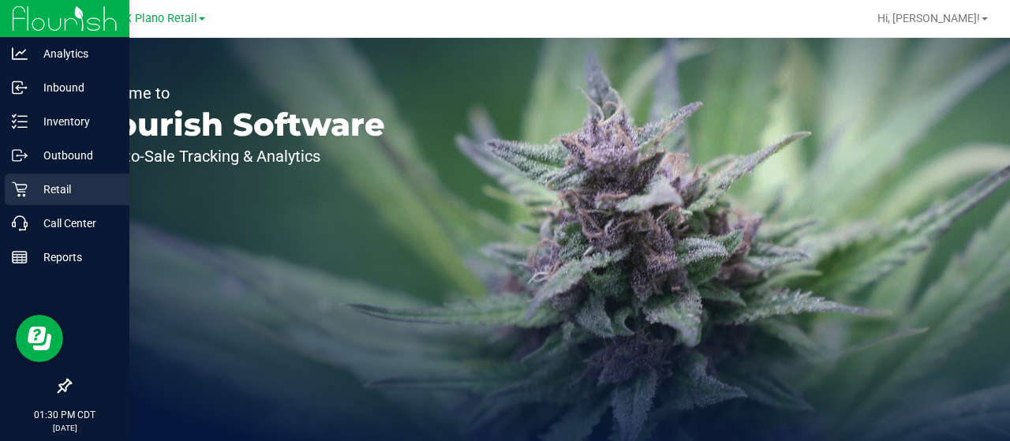
click at [30, 189] on p "Retail" at bounding box center [75, 189] width 95 height 19
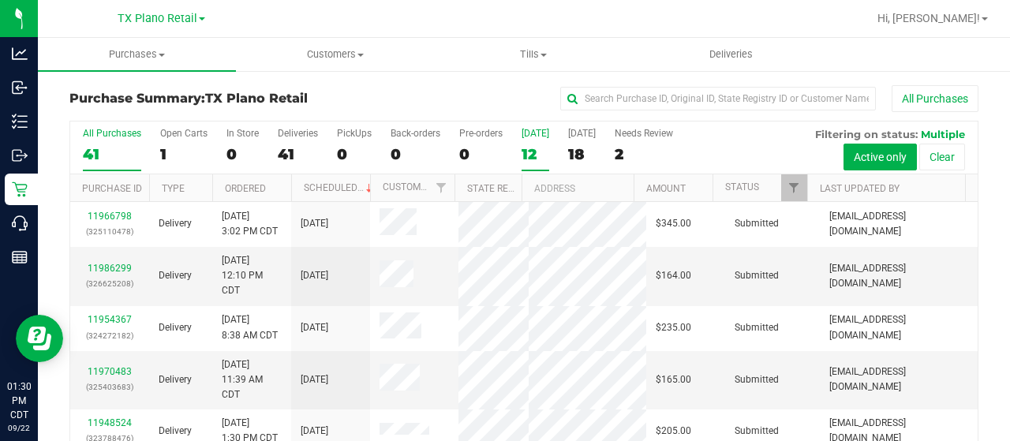
click at [529, 141] on label "[DATE] 12" at bounding box center [536, 149] width 28 height 43
click at [0, 0] on input "[DATE] 12" at bounding box center [0, 0] width 0 height 0
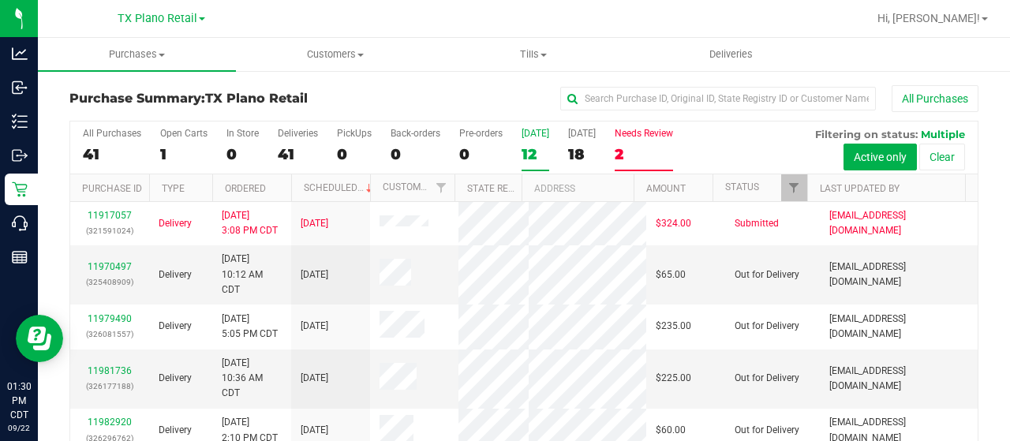
click at [633, 131] on div "Needs Review" at bounding box center [644, 133] width 58 height 11
click at [0, 0] on input "Needs Review 2" at bounding box center [0, 0] width 0 height 0
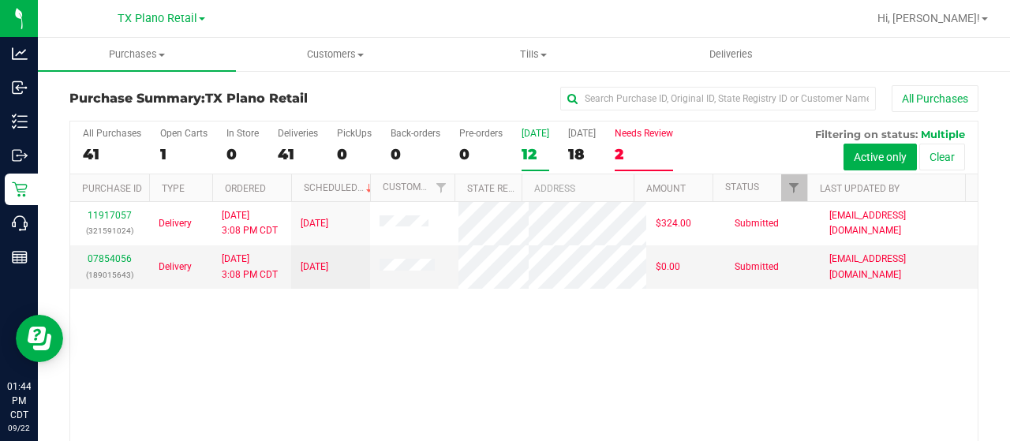
click at [528, 147] on div "12" at bounding box center [536, 154] width 28 height 18
click at [0, 0] on input "[DATE] 12" at bounding box center [0, 0] width 0 height 0
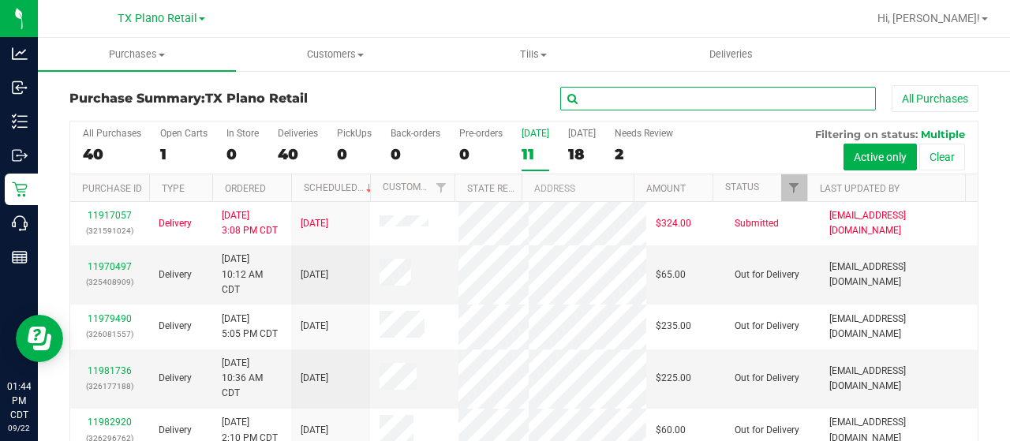
click at [608, 95] on input "text" at bounding box center [718, 99] width 316 height 24
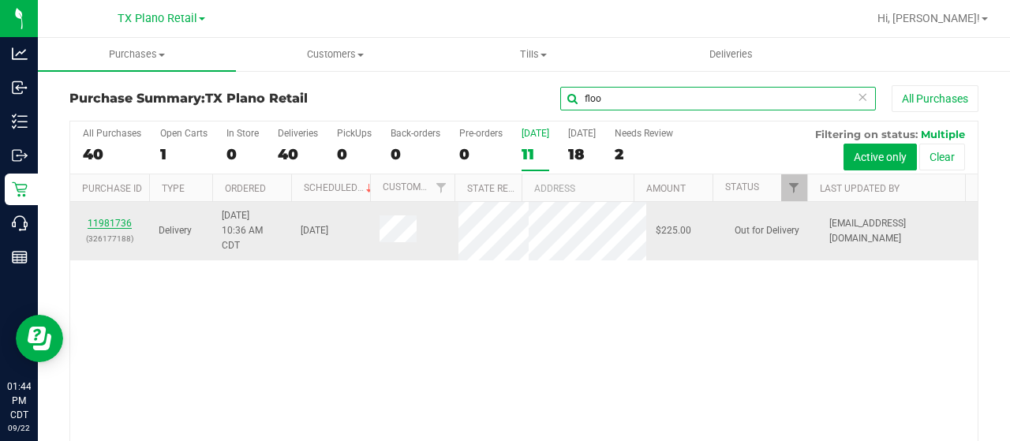
type input "floo"
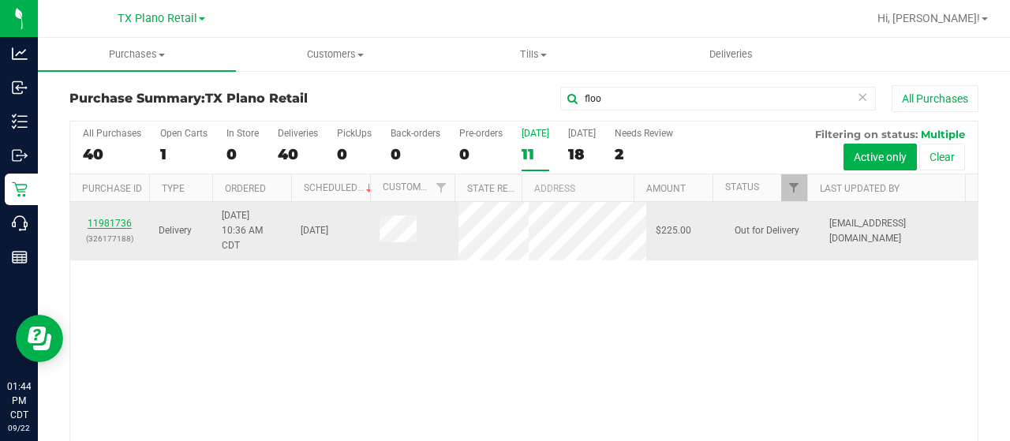
click at [104, 229] on link "11981736" at bounding box center [110, 223] width 44 height 11
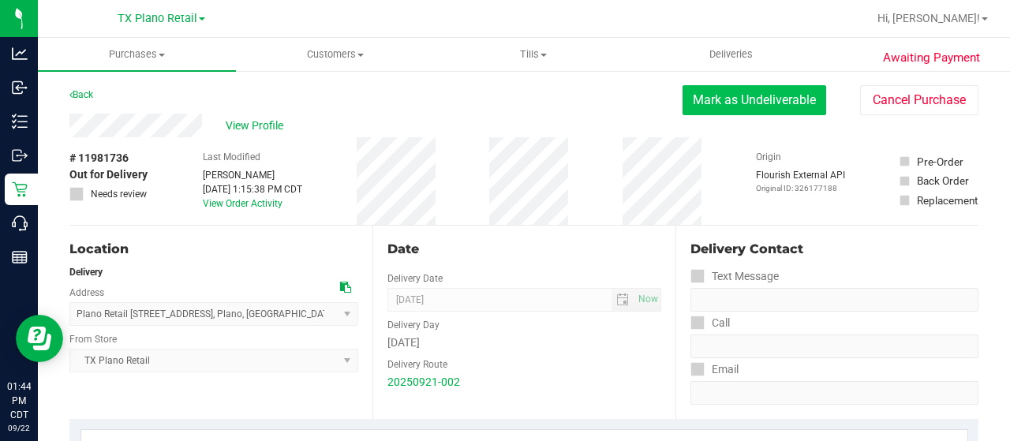
click at [769, 110] on button "Mark as Undeliverable" at bounding box center [755, 100] width 144 height 30
click at [744, 109] on button "Mark as Packed" at bounding box center [767, 100] width 118 height 30
click at [735, 103] on button "Send Back to Created" at bounding box center [757, 100] width 140 height 30
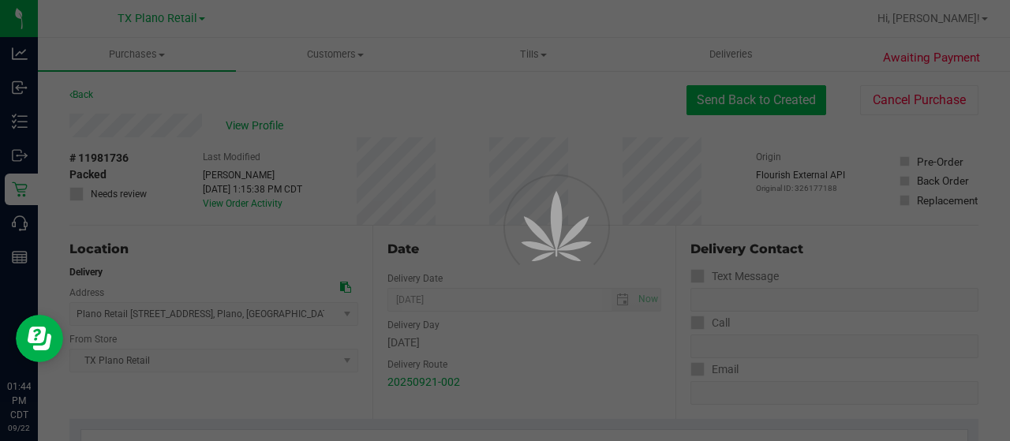
click at [735, 104] on div "Purchases Summary of purchases Fulfillment All purchases Customers All customer…" at bounding box center [524, 239] width 972 height 403
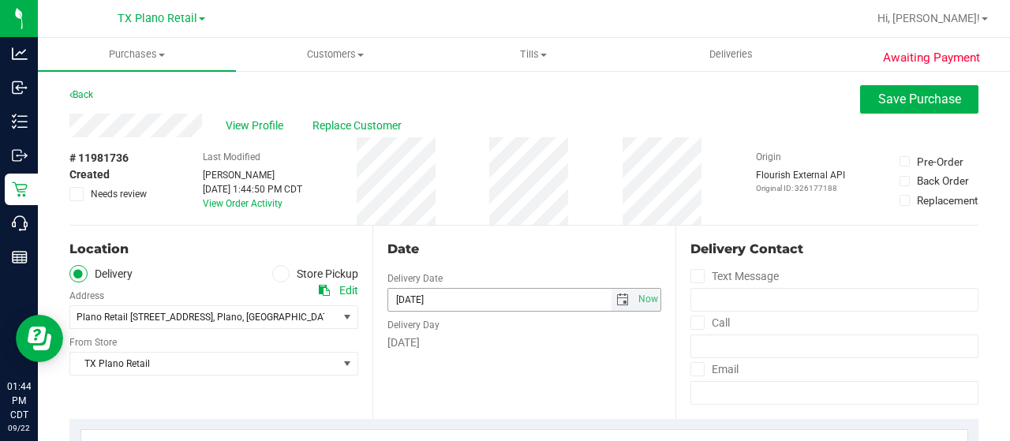
click at [616, 294] on span "select" at bounding box center [622, 300] width 13 height 13
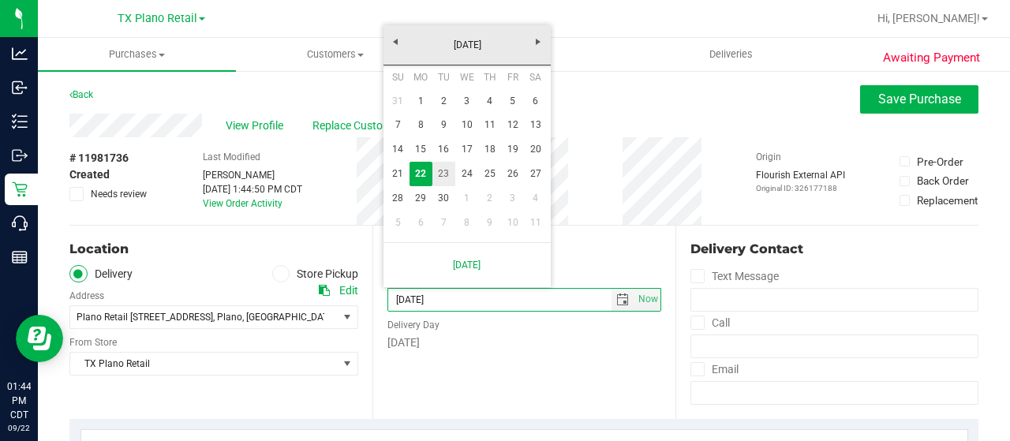
click at [440, 174] on link "23" at bounding box center [443, 174] width 23 height 24
type input "[DATE]"
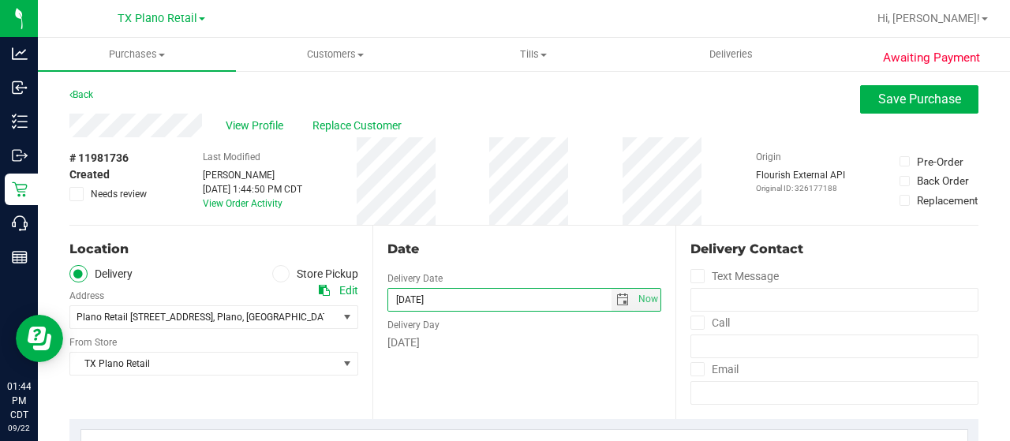
click at [488, 234] on div "Date Delivery Date [DATE] Now [DATE] 07:00 AM Now Delivery Day [DATE]" at bounding box center [523, 322] width 303 height 193
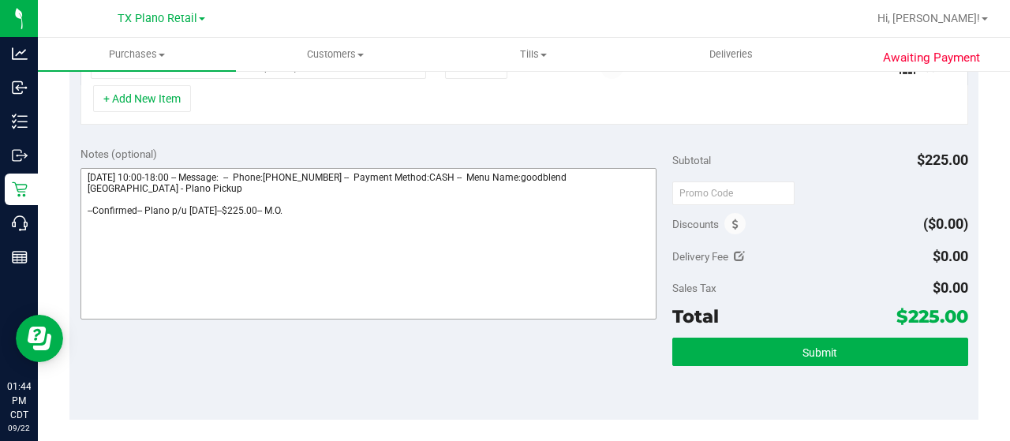
scroll to position [552, 0]
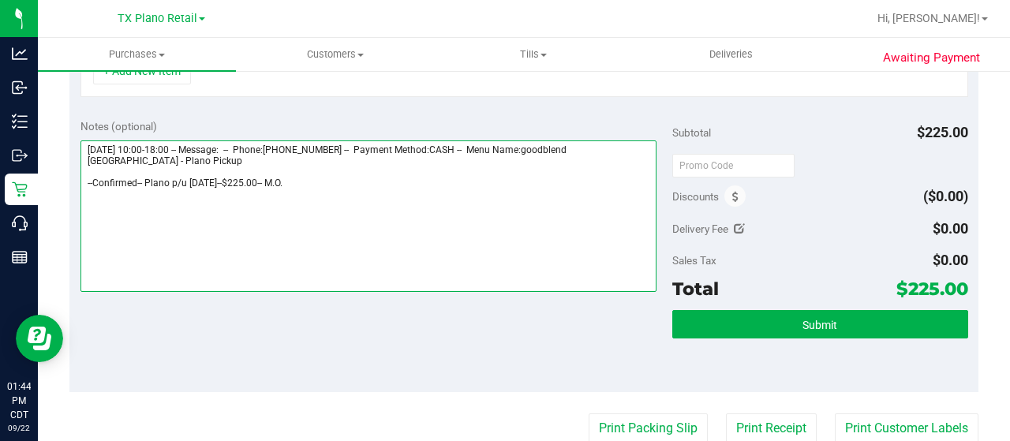
click at [407, 193] on textarea at bounding box center [368, 216] width 576 height 152
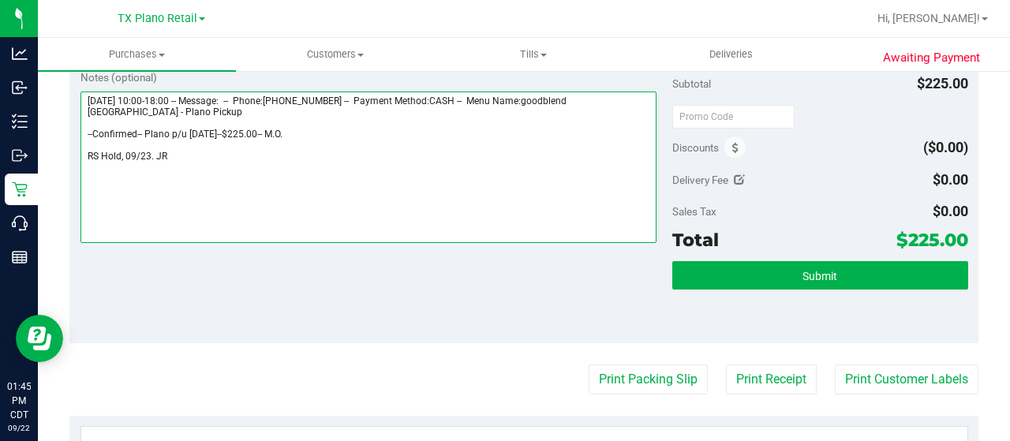
scroll to position [631, 0]
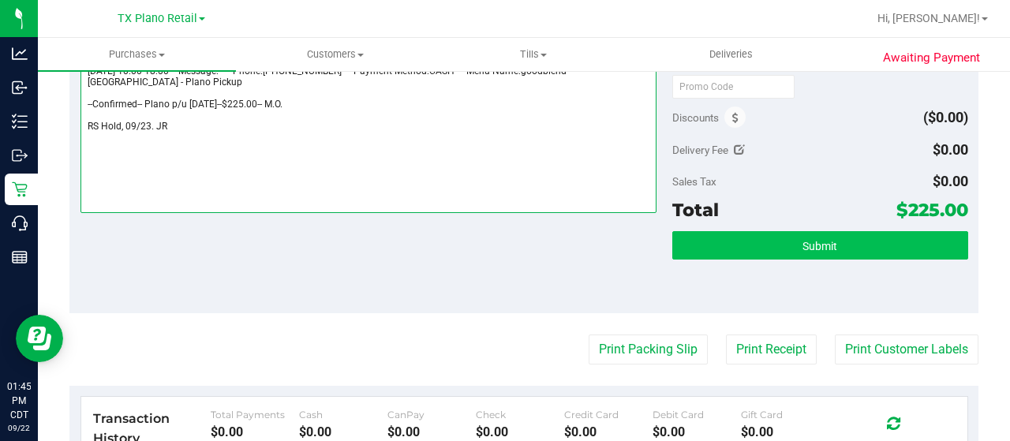
type textarea "[DATE] 10:00-18:00 -- Message: -- Phone:[PHONE_NUMBER] -- Payment Method:CASH -…"
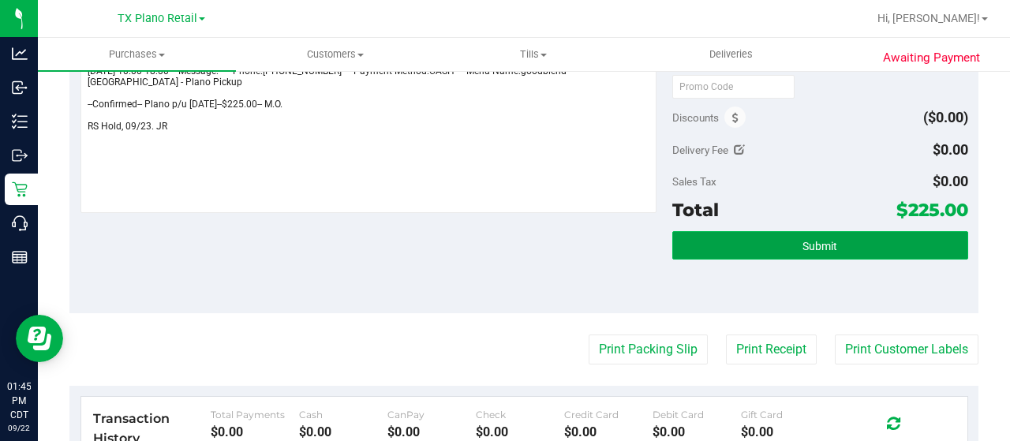
click at [724, 249] on button "Submit" at bounding box center [820, 245] width 296 height 28
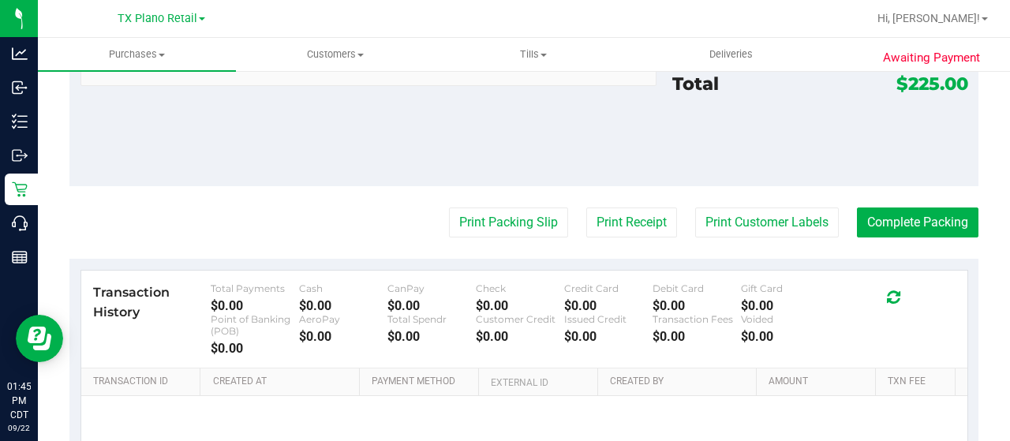
scroll to position [868, 0]
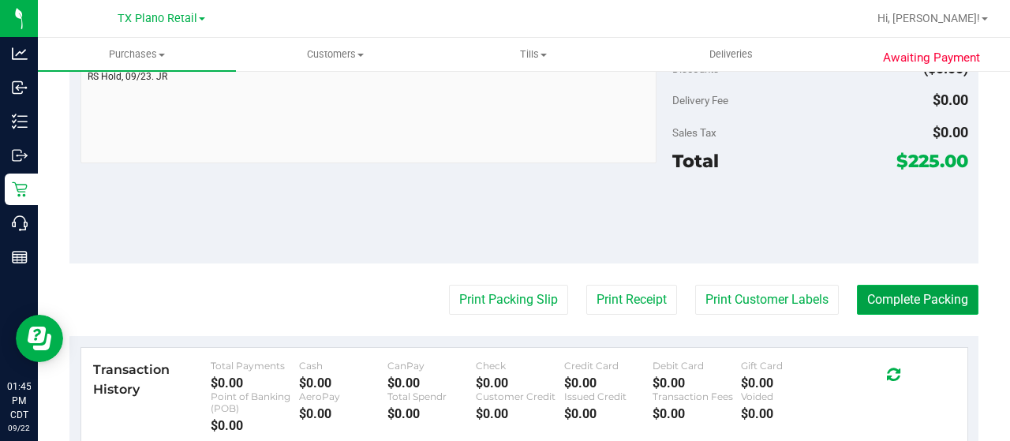
click at [885, 290] on button "Complete Packing" at bounding box center [918, 300] width 122 height 30
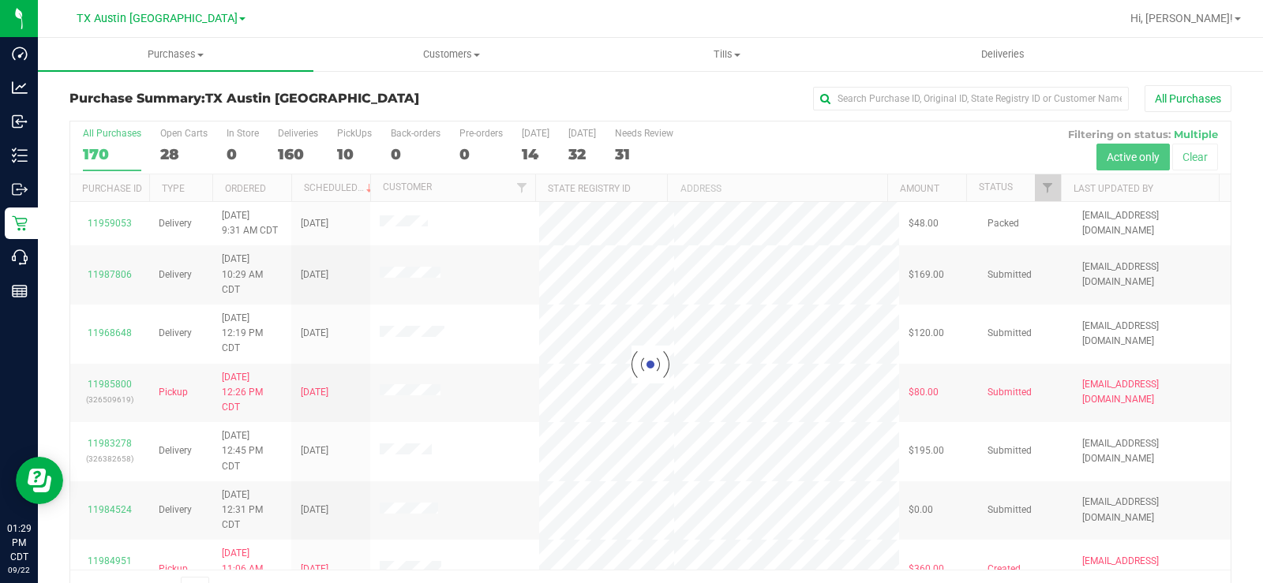
click at [170, 155] on div at bounding box center [650, 365] width 1160 height 486
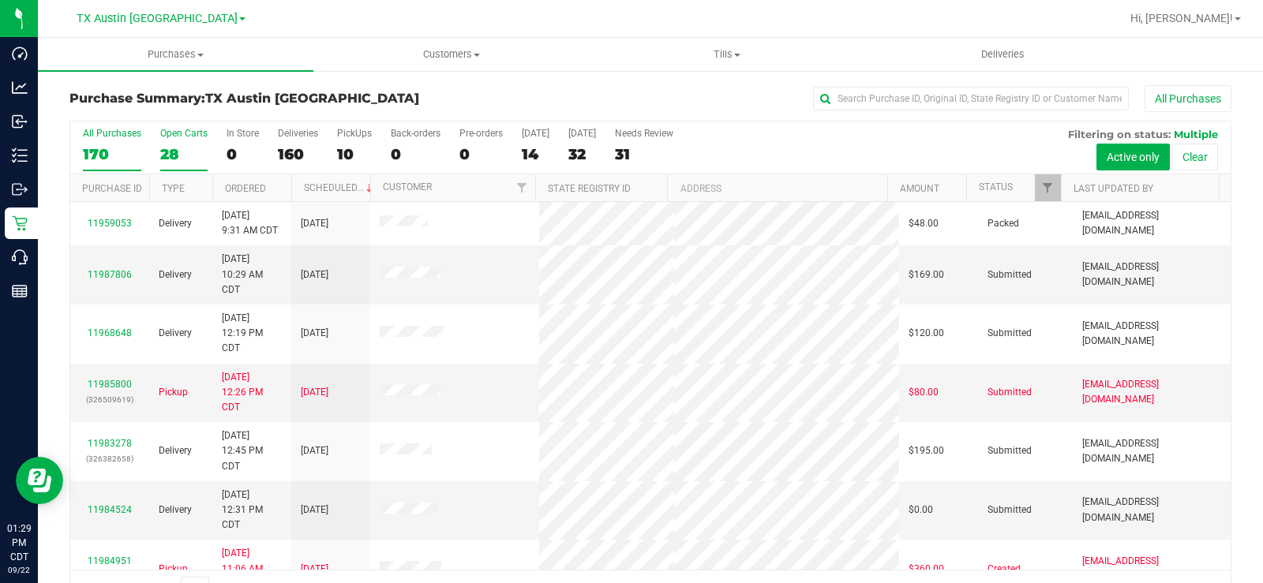
click at [170, 154] on div "28" at bounding box center [183, 154] width 47 height 18
click at [0, 0] on input "Open Carts 28" at bounding box center [0, 0] width 0 height 0
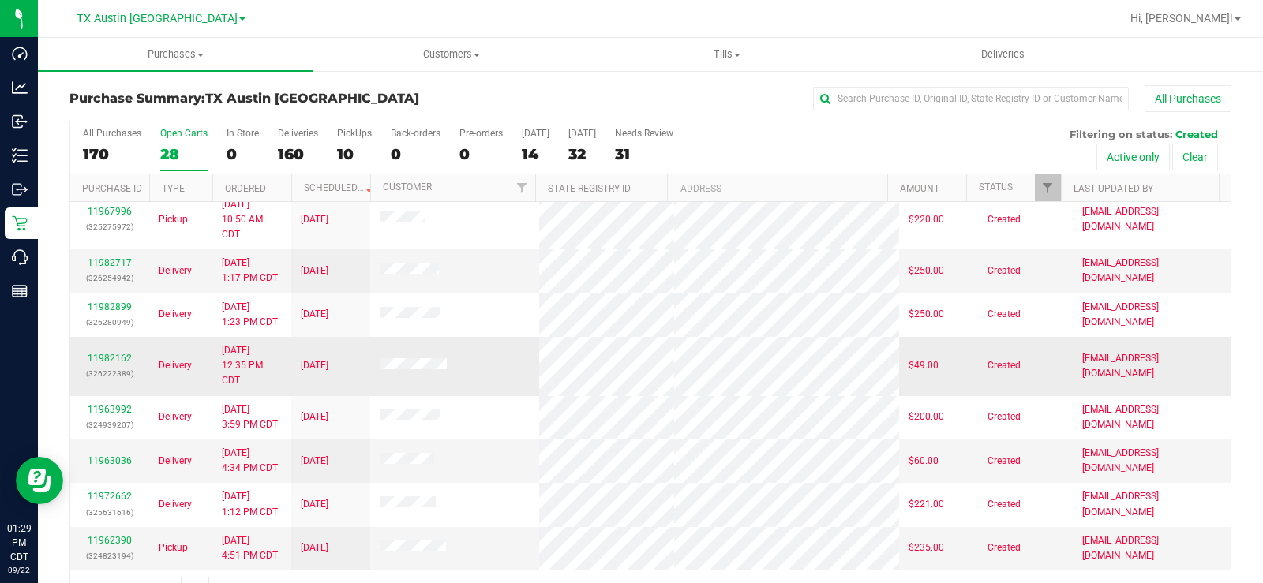
scroll to position [40, 0]
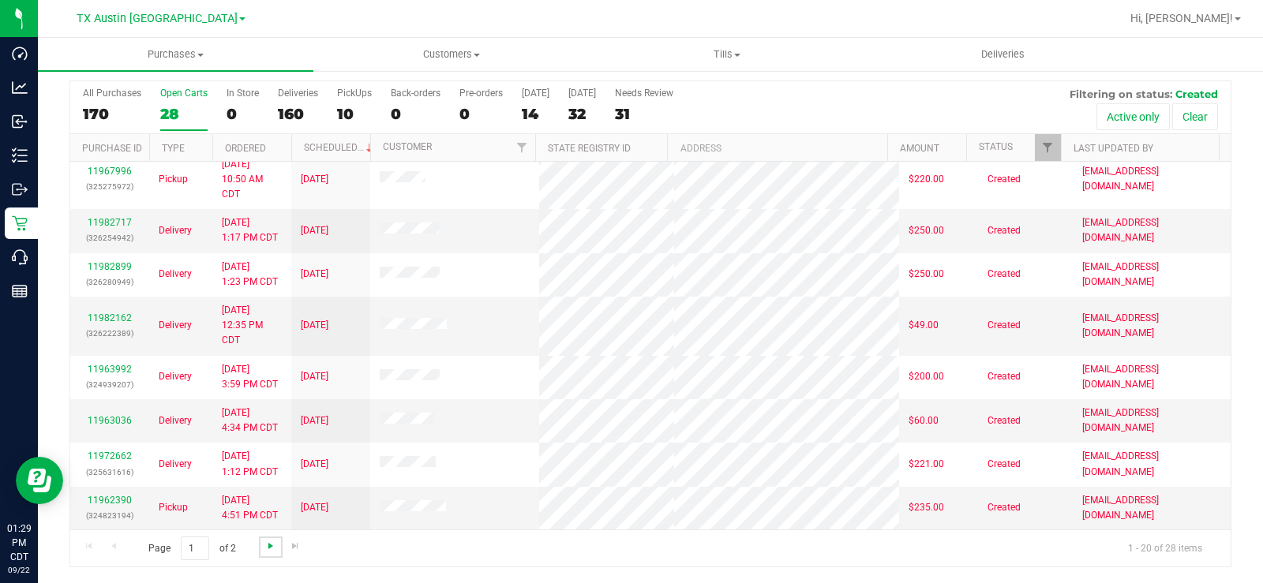
click at [268, 541] on span "Go to the next page" at bounding box center [270, 546] width 13 height 13
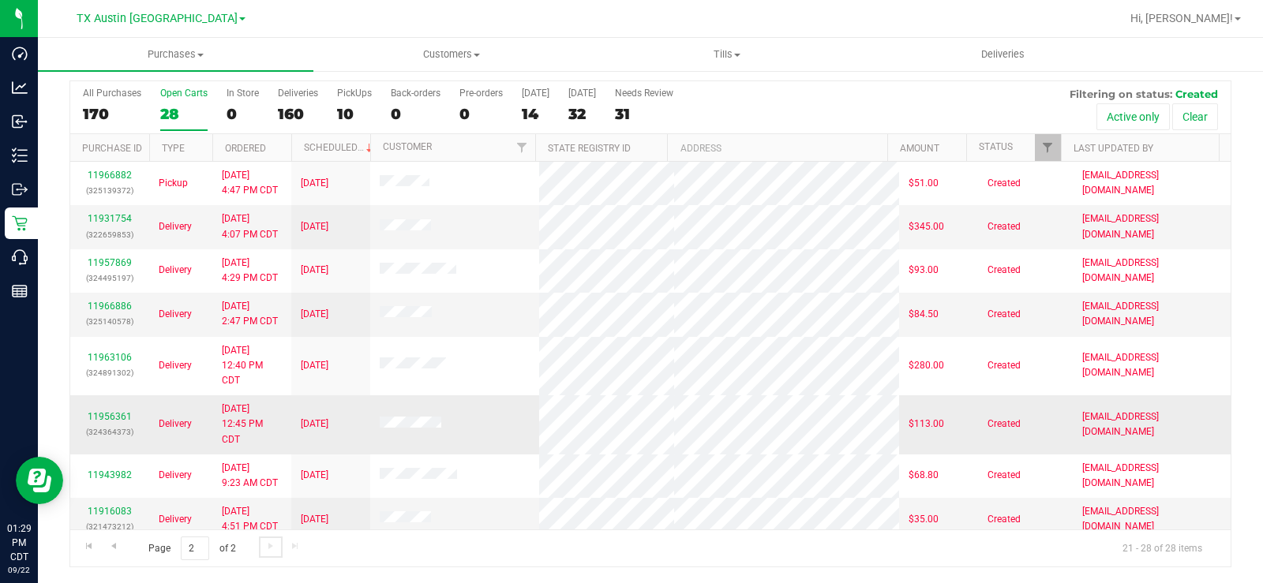
scroll to position [12, 0]
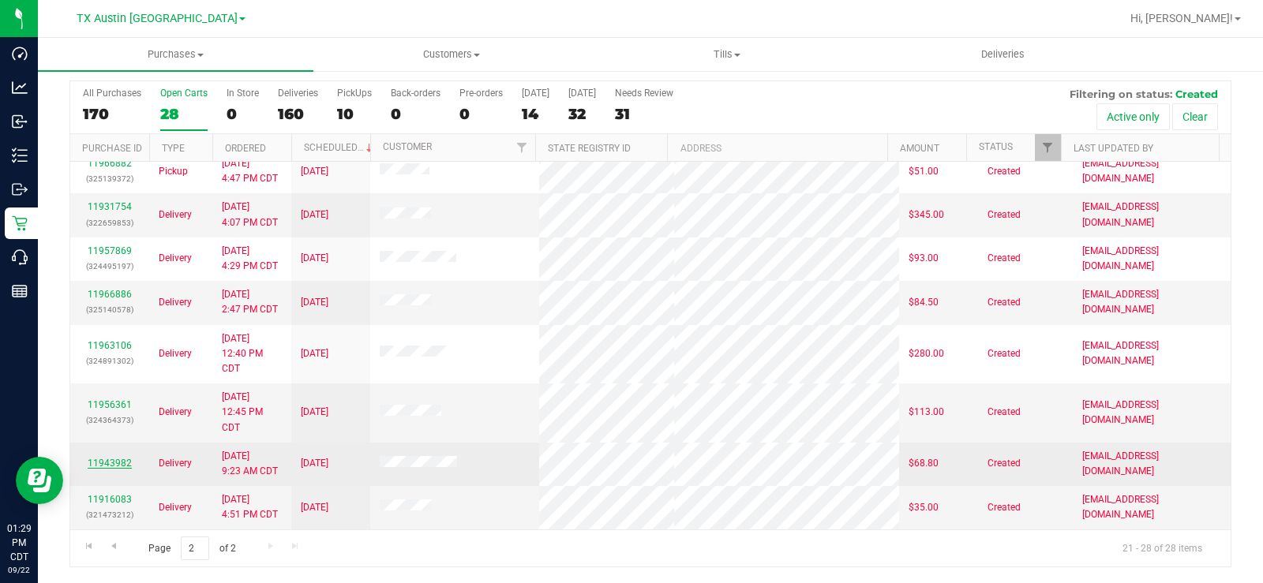
click at [112, 459] on link "11943982" at bounding box center [110, 463] width 44 height 11
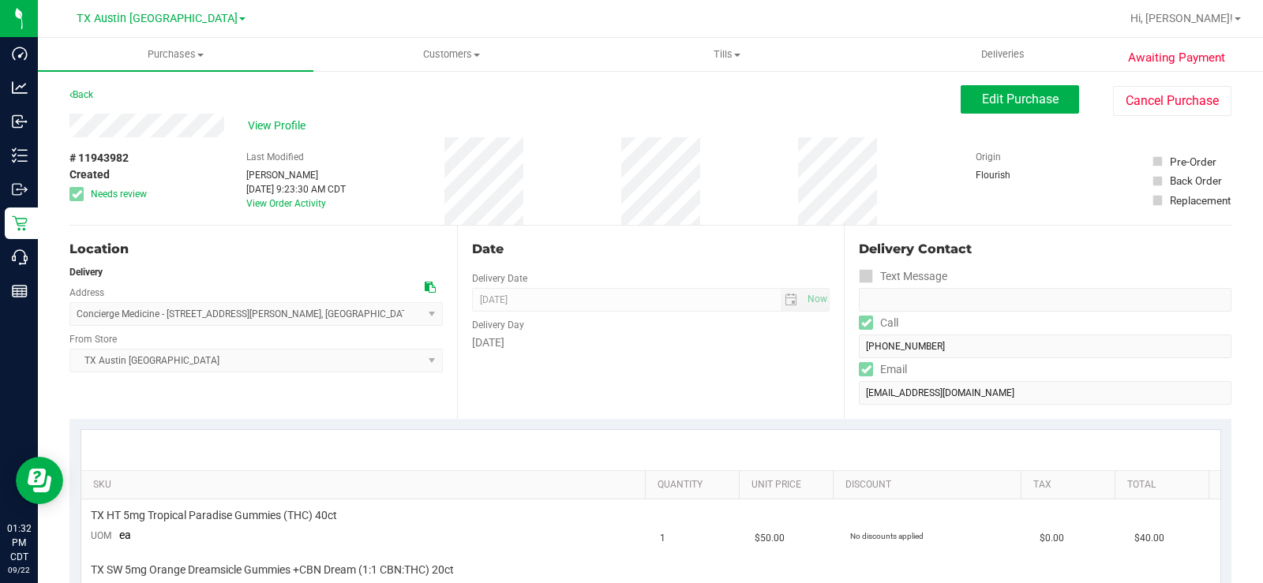
click at [118, 129] on div "View Profile" at bounding box center [514, 126] width 891 height 24
click at [283, 125] on span "View Profile" at bounding box center [279, 126] width 63 height 17
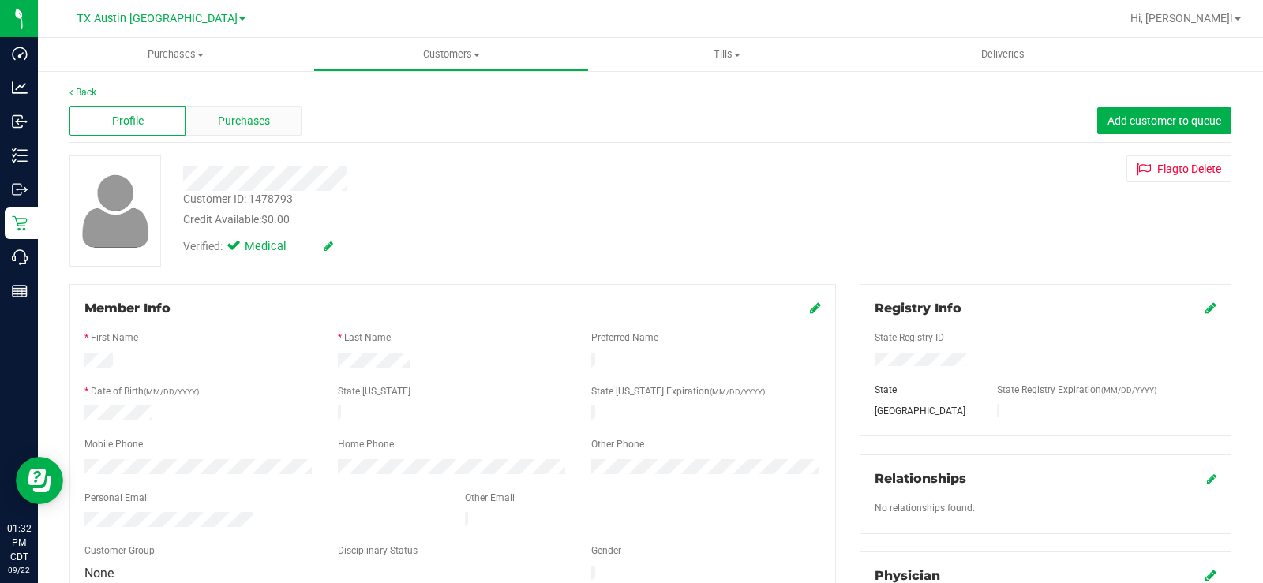
click at [238, 122] on span "Purchases" at bounding box center [244, 121] width 52 height 17
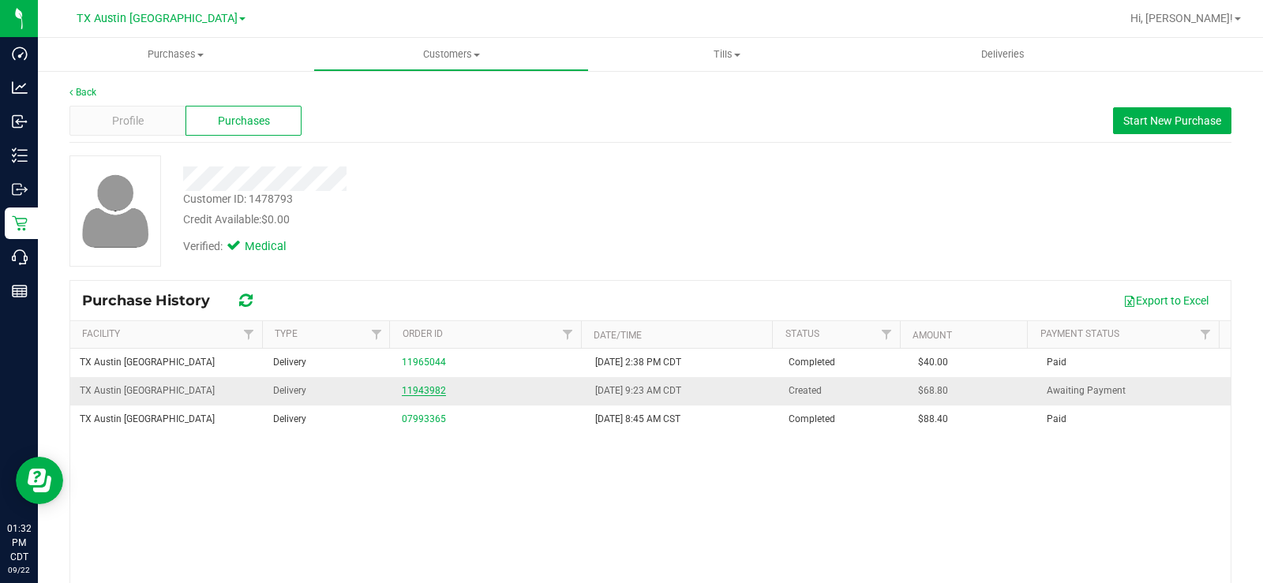
click at [419, 390] on link "11943982" at bounding box center [424, 390] width 44 height 11
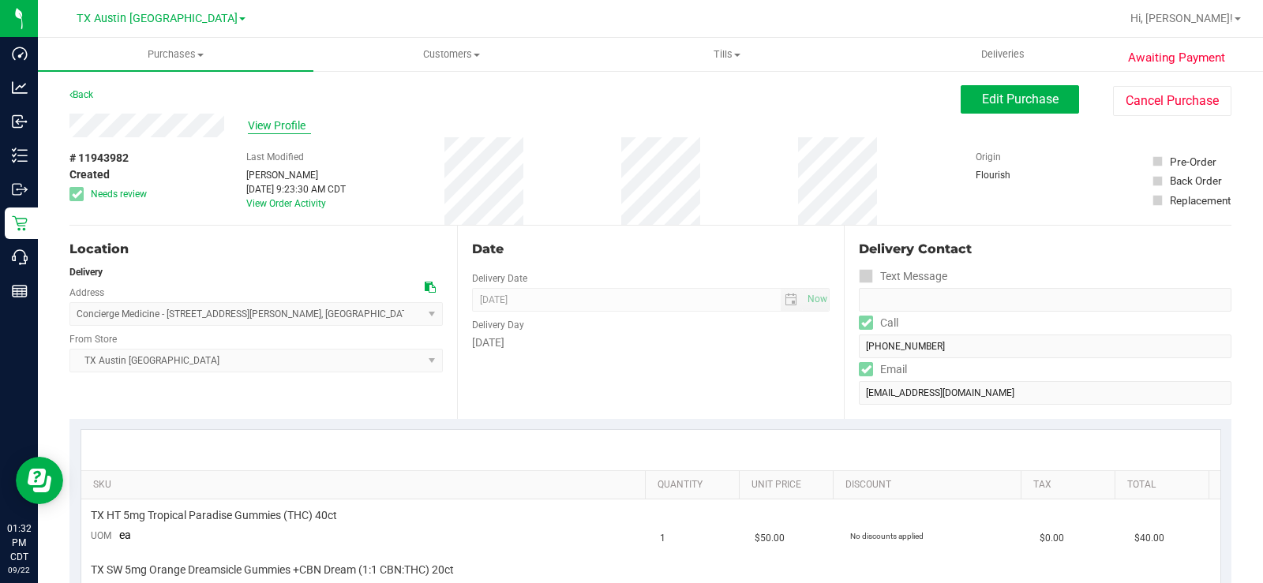
click at [283, 129] on span "View Profile" at bounding box center [279, 126] width 63 height 17
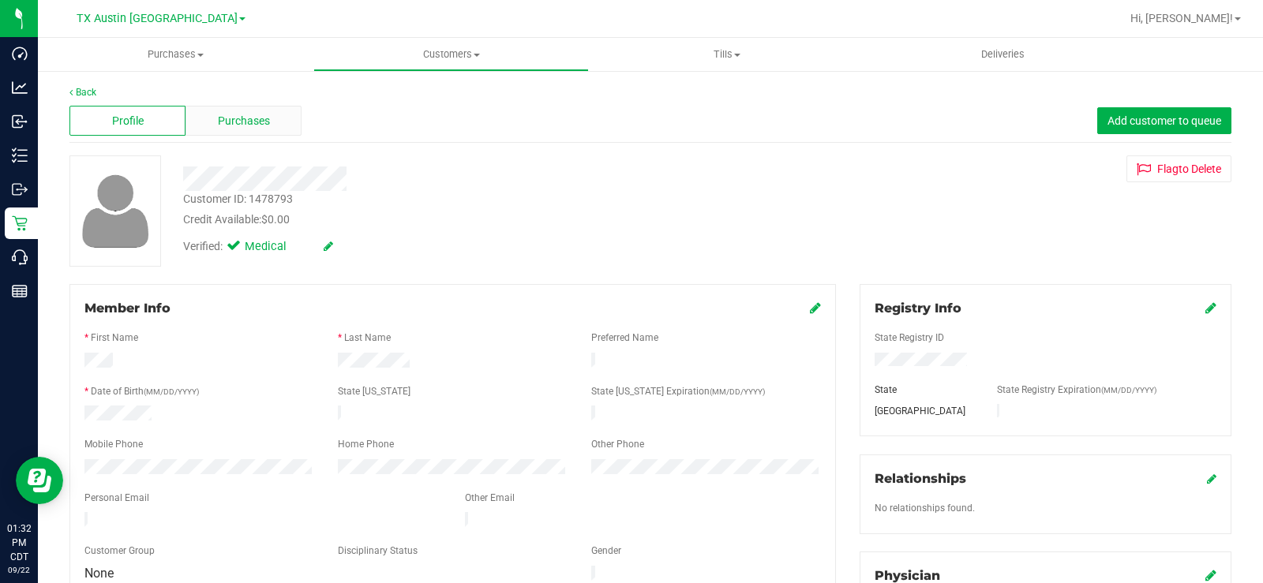
click at [271, 132] on div "Purchases" at bounding box center [243, 121] width 116 height 30
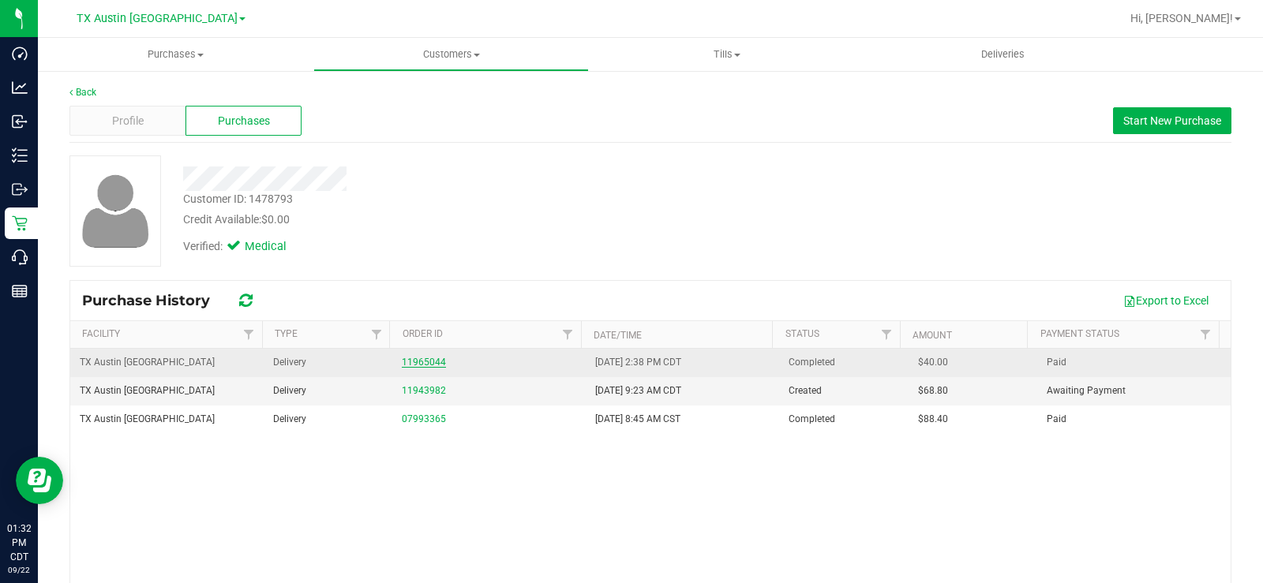
click at [417, 358] on link "11965044" at bounding box center [424, 362] width 44 height 11
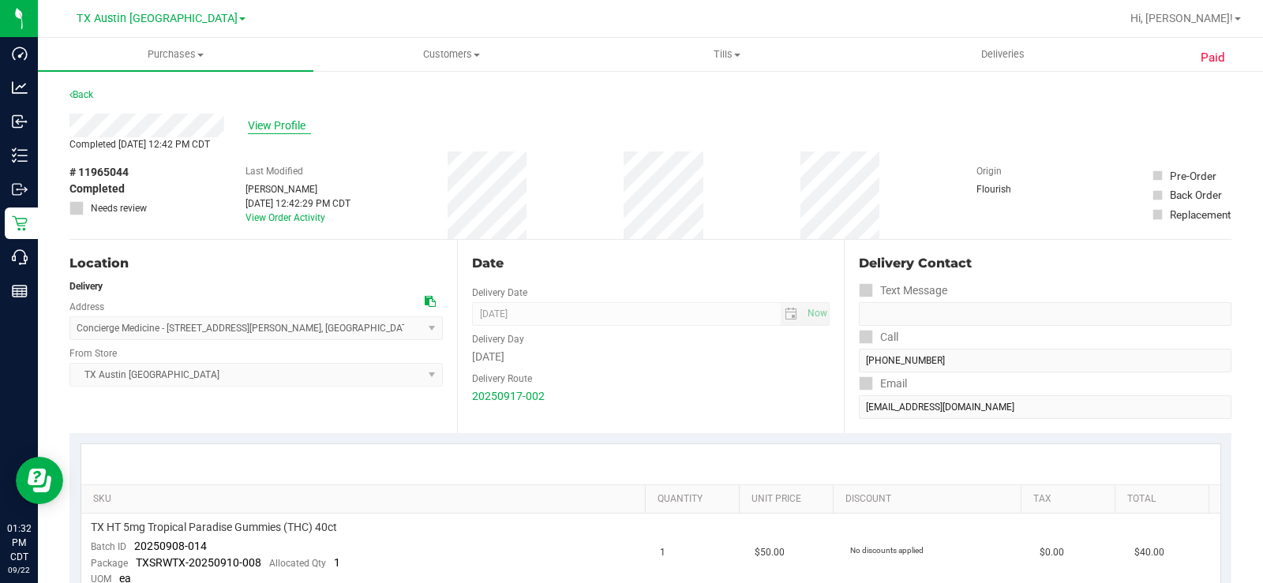
click at [265, 122] on span "View Profile" at bounding box center [279, 126] width 63 height 17
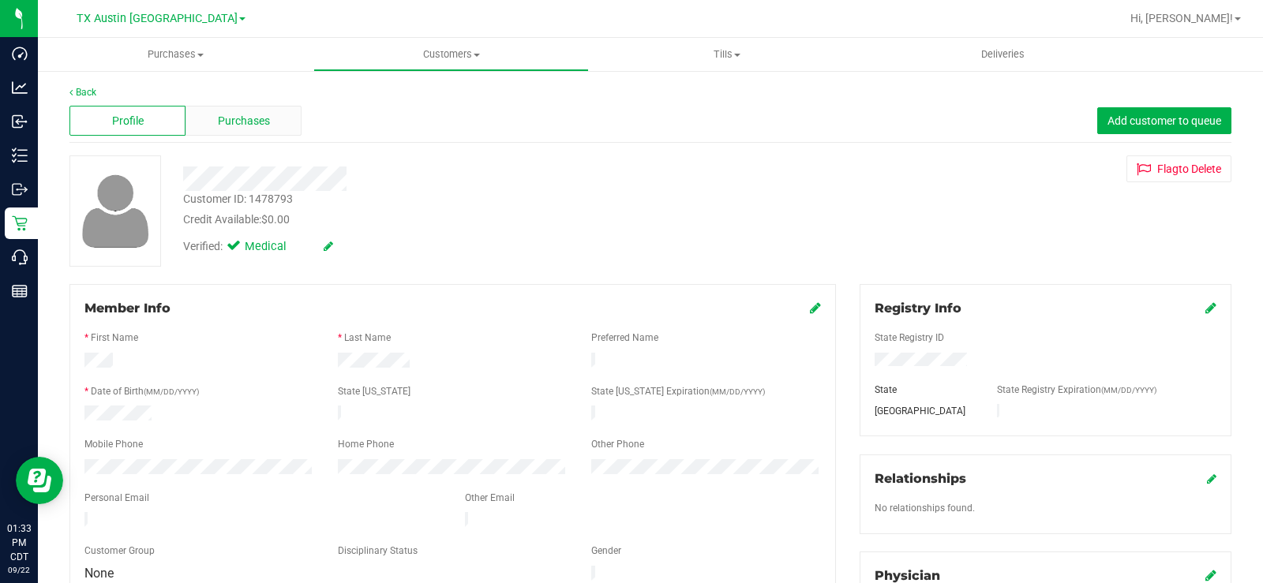
click at [259, 128] on span "Purchases" at bounding box center [244, 121] width 52 height 17
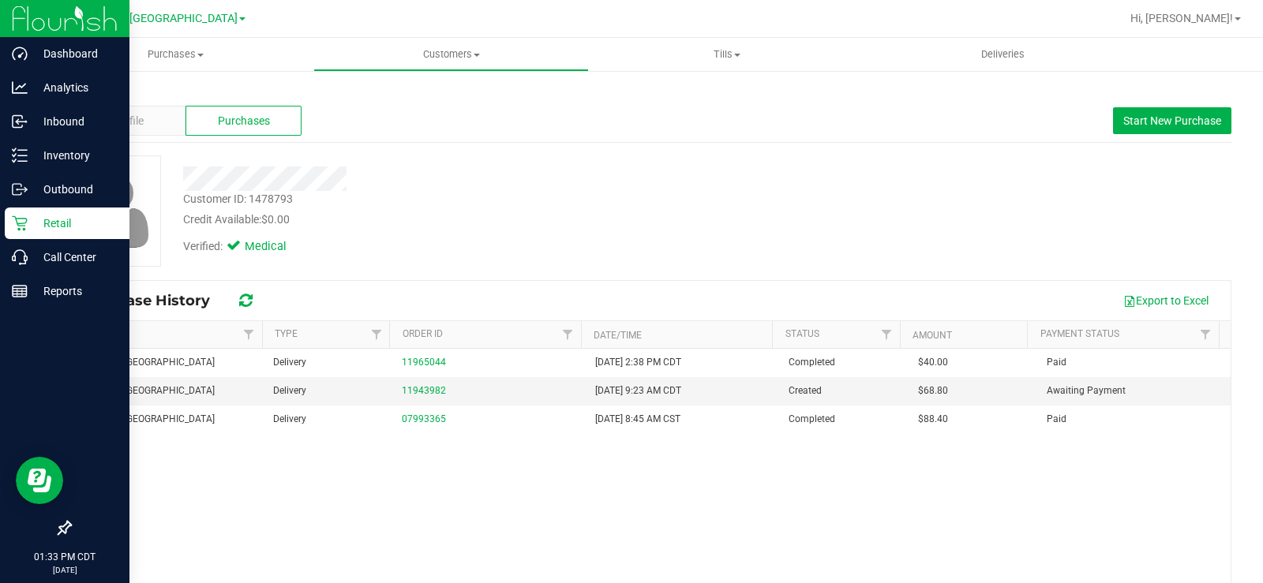
click at [31, 217] on p "Retail" at bounding box center [75, 223] width 95 height 19
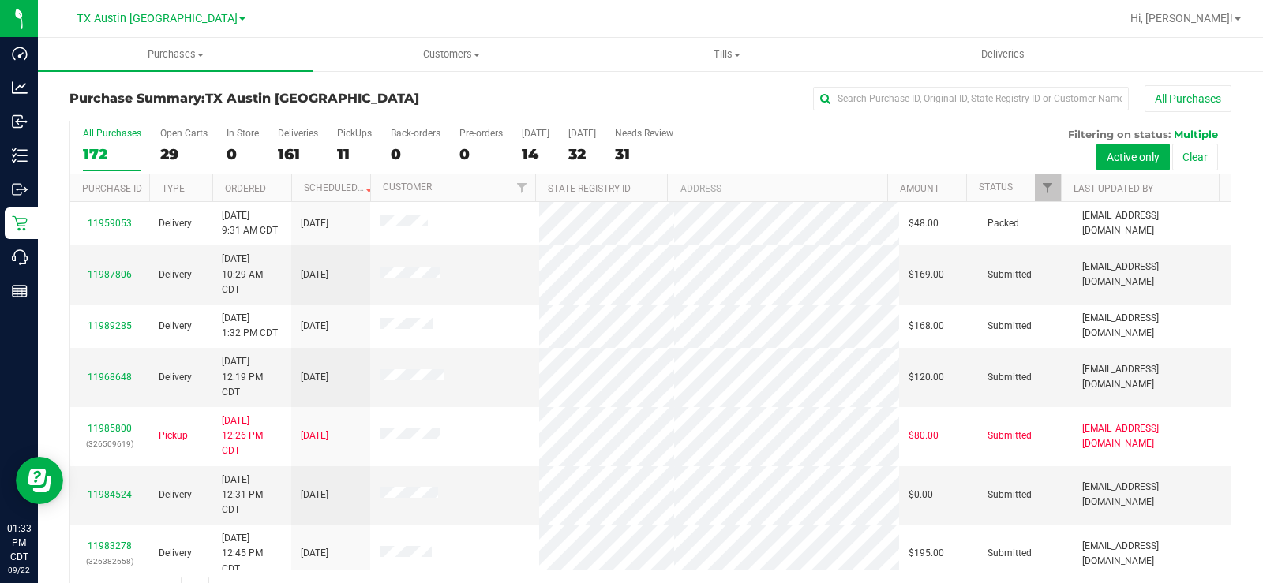
click at [176, 142] on label "Open Carts 29" at bounding box center [183, 149] width 47 height 43
click at [0, 0] on input "Open Carts 29" at bounding box center [0, 0] width 0 height 0
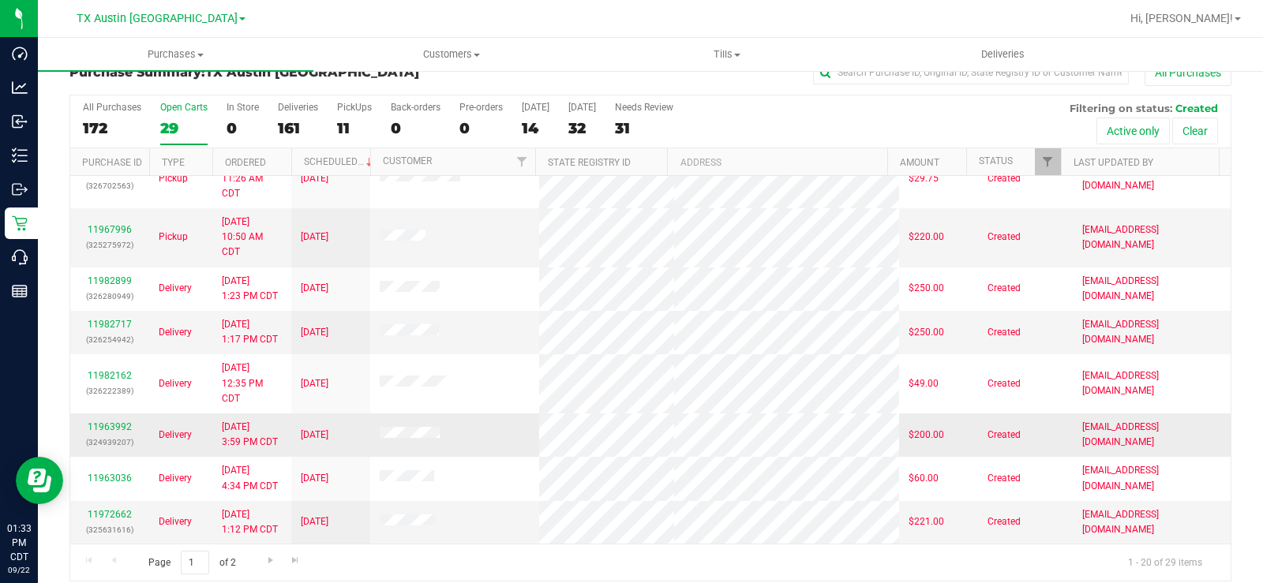
scroll to position [40, 0]
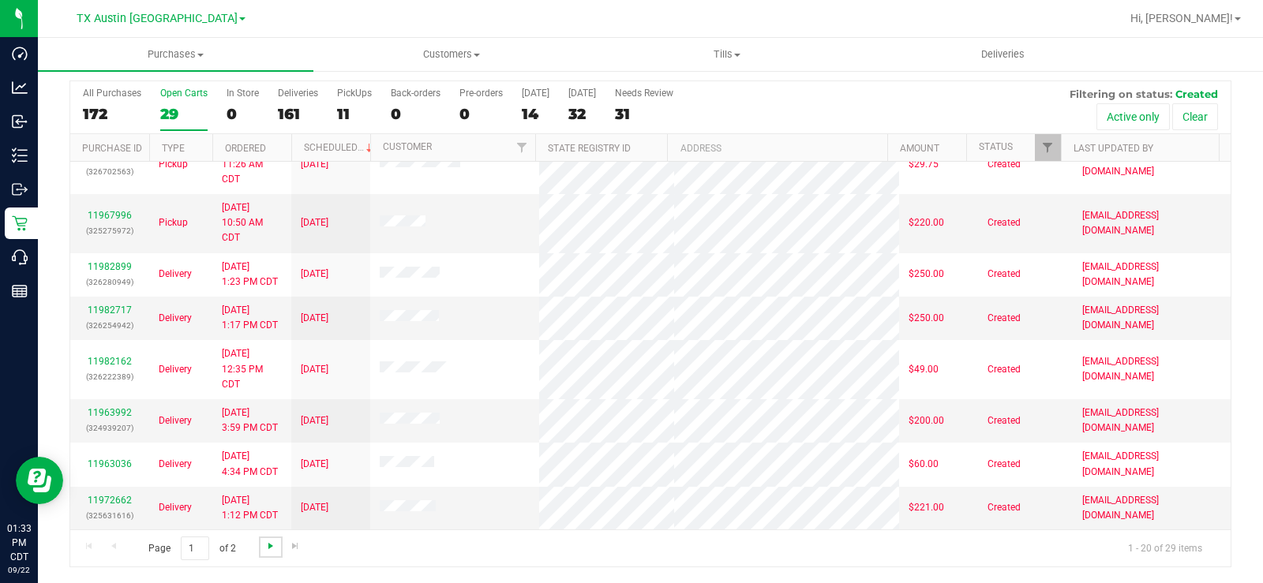
click at [271, 545] on span "Go to the next page" at bounding box center [270, 546] width 13 height 13
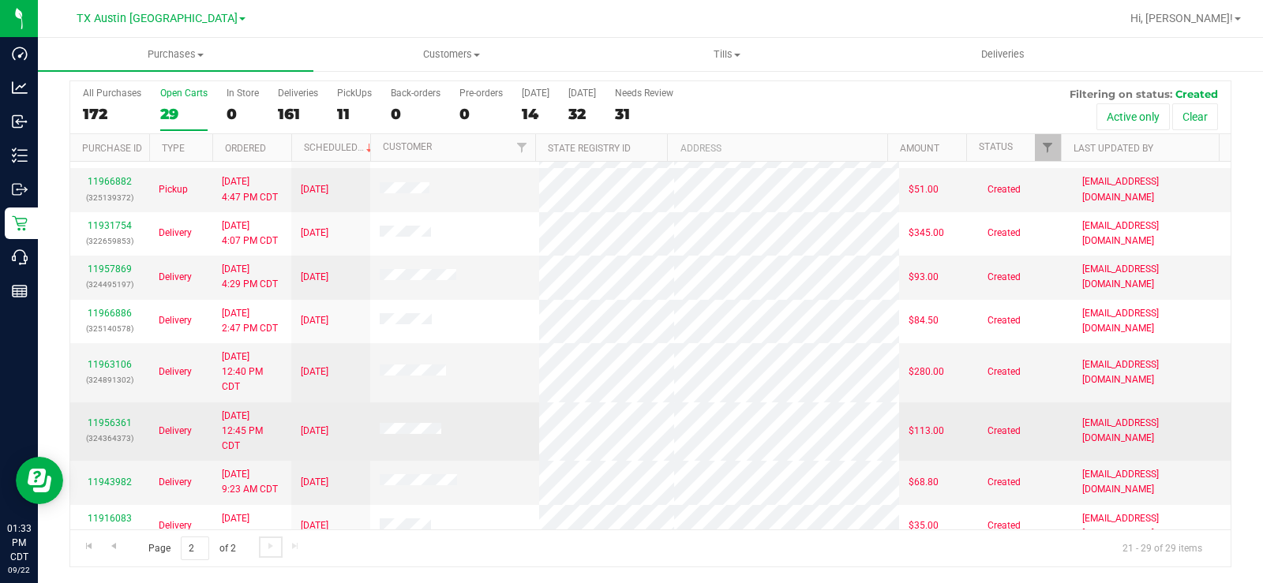
scroll to position [55, 0]
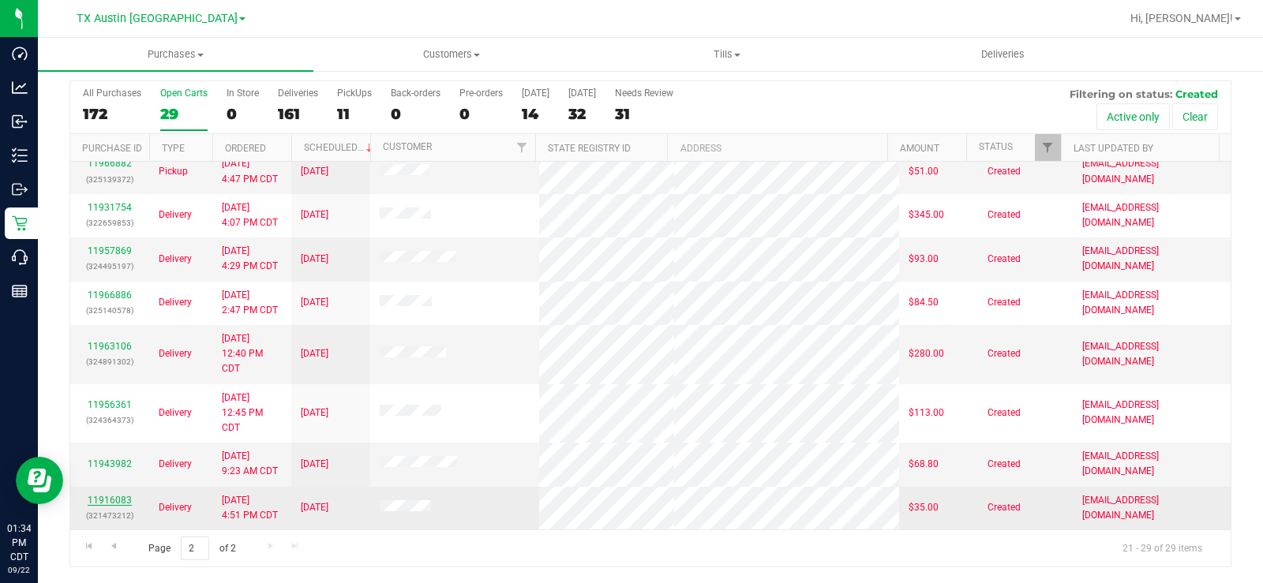
click at [114, 502] on link "11916083" at bounding box center [110, 500] width 44 height 11
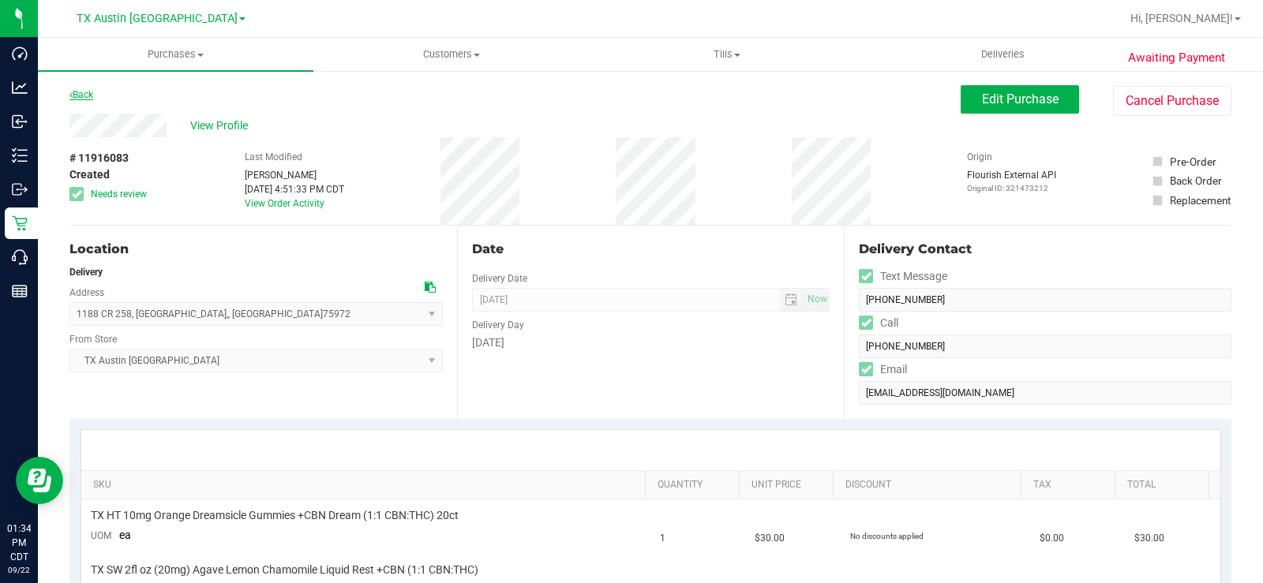
click at [81, 90] on link "Back" at bounding box center [81, 94] width 24 height 11
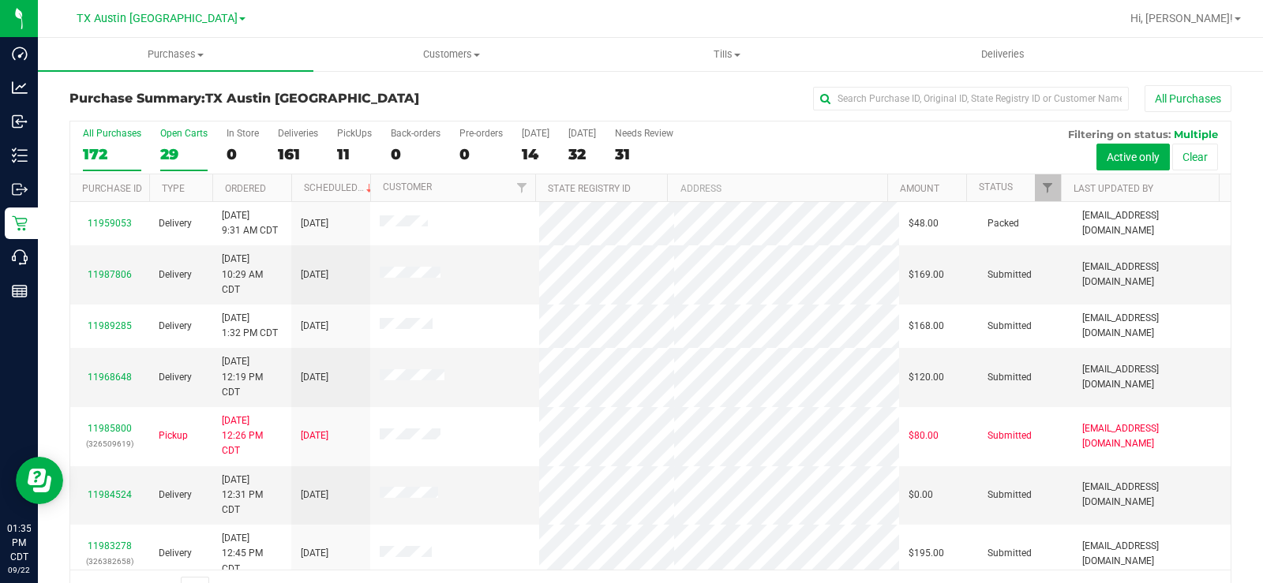
click at [171, 136] on div "Open Carts" at bounding box center [183, 133] width 47 height 11
click at [0, 0] on input "Open Carts 29" at bounding box center [0, 0] width 0 height 0
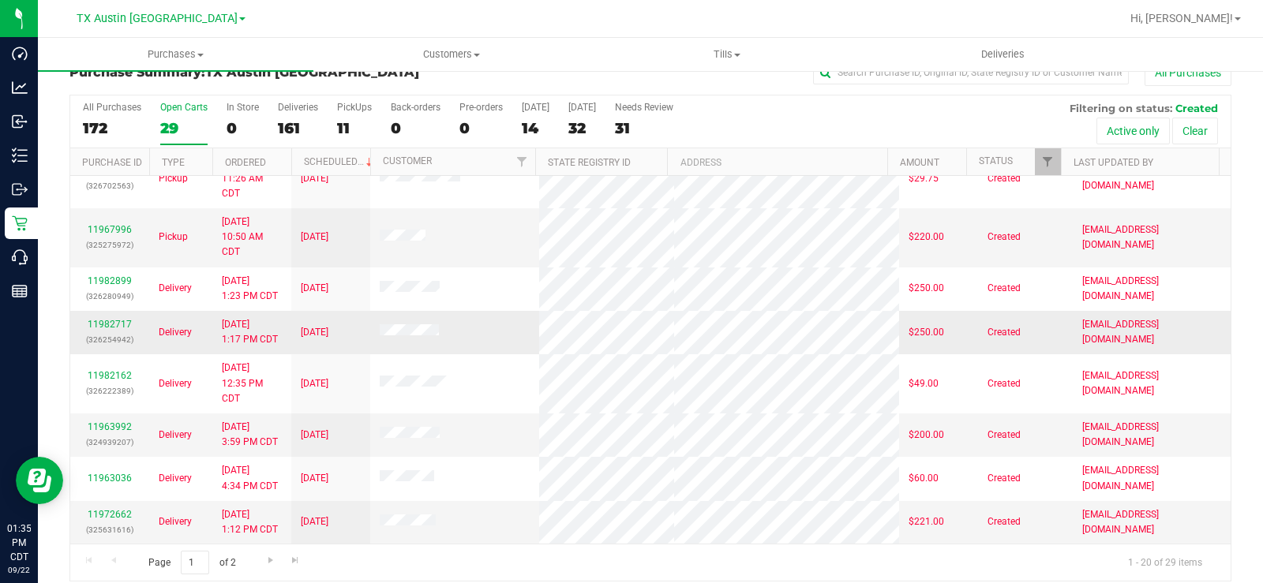
scroll to position [40, 0]
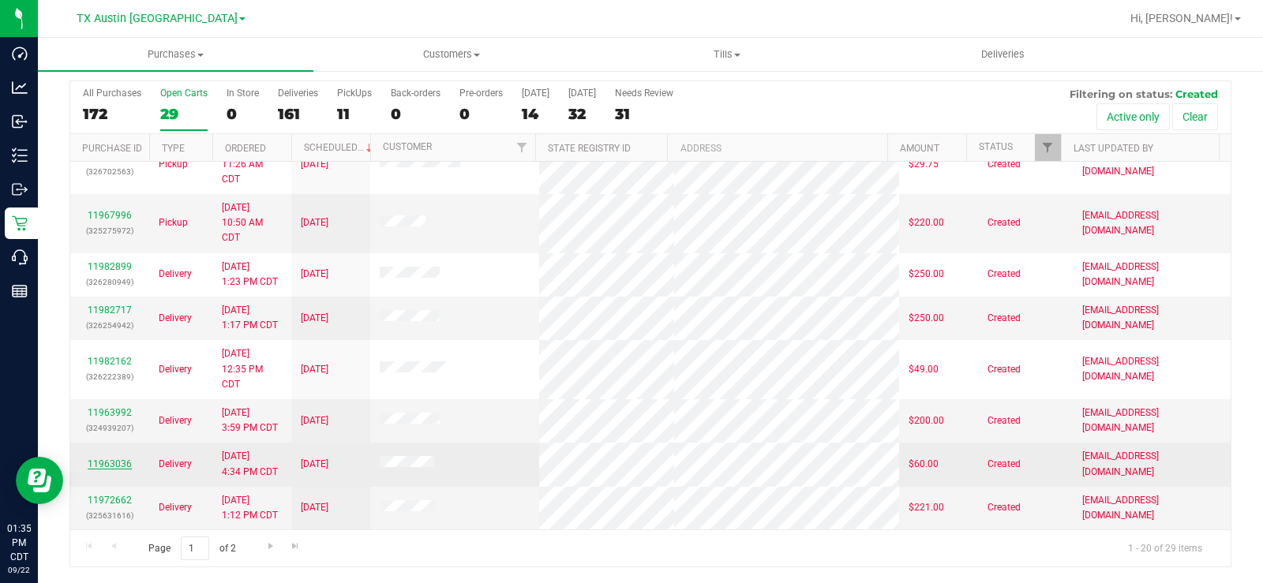
click at [107, 464] on link "11963036" at bounding box center [110, 464] width 44 height 11
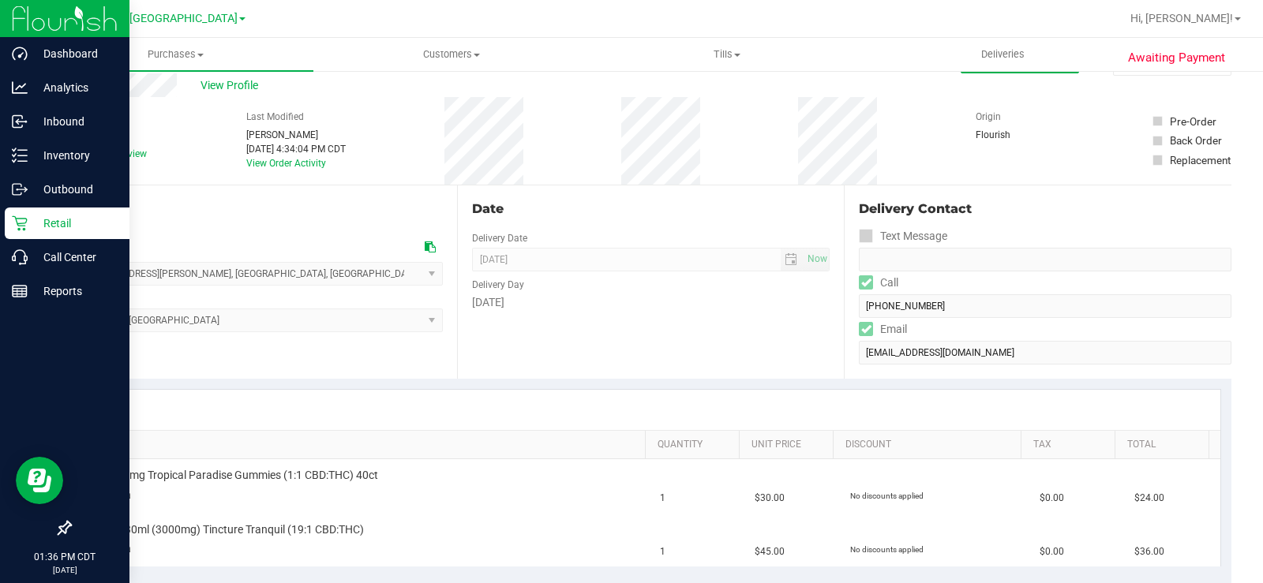
click at [37, 223] on p "Retail" at bounding box center [75, 223] width 95 height 19
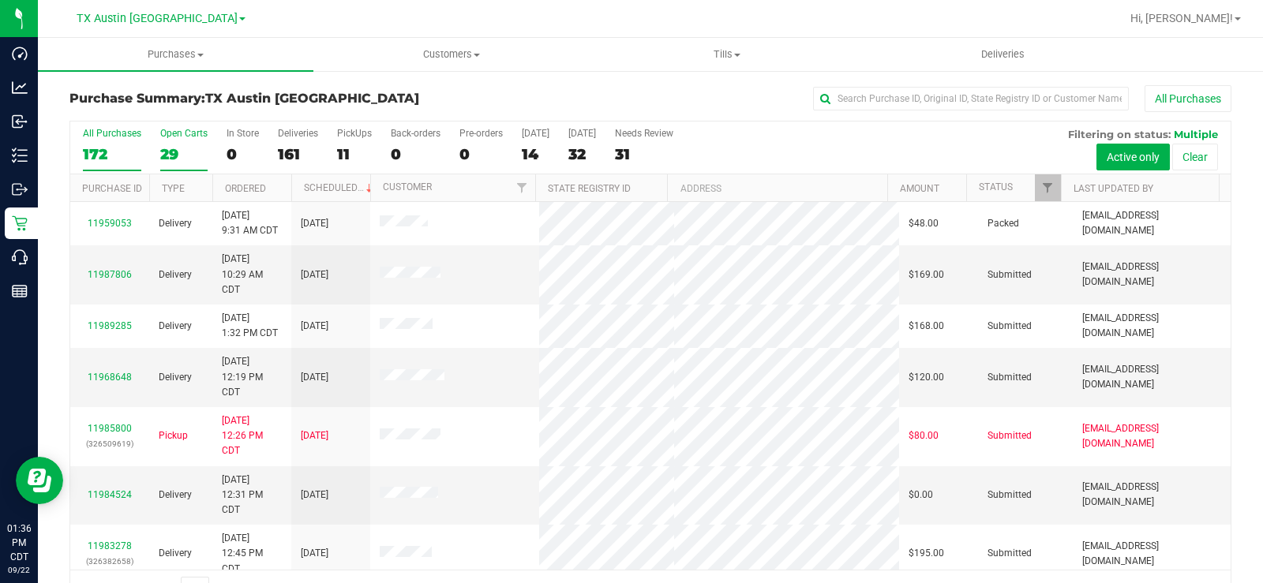
click at [170, 154] on div "29" at bounding box center [183, 154] width 47 height 18
click at [0, 0] on input "Open Carts 29" at bounding box center [0, 0] width 0 height 0
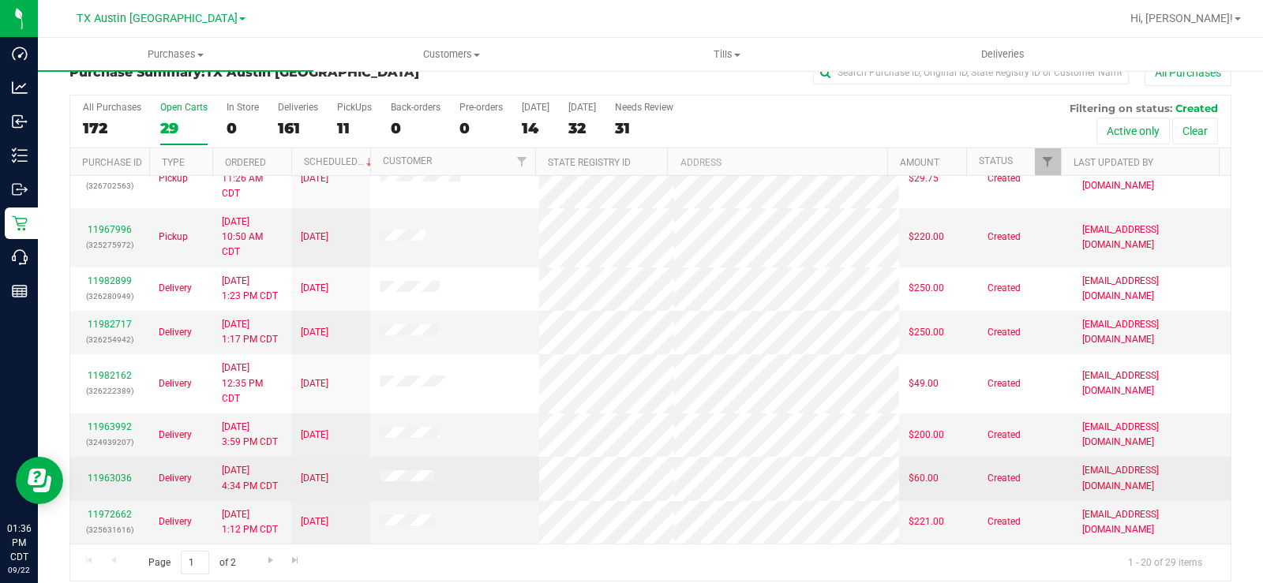
scroll to position [40, 0]
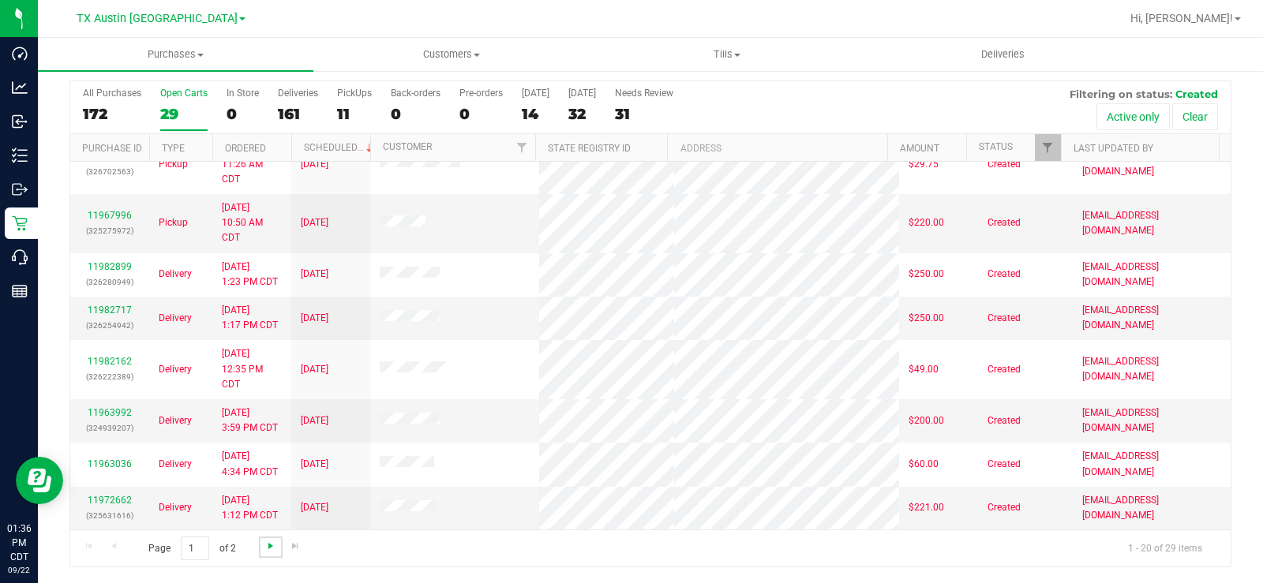
click at [267, 548] on span "Go to the next page" at bounding box center [270, 546] width 13 height 13
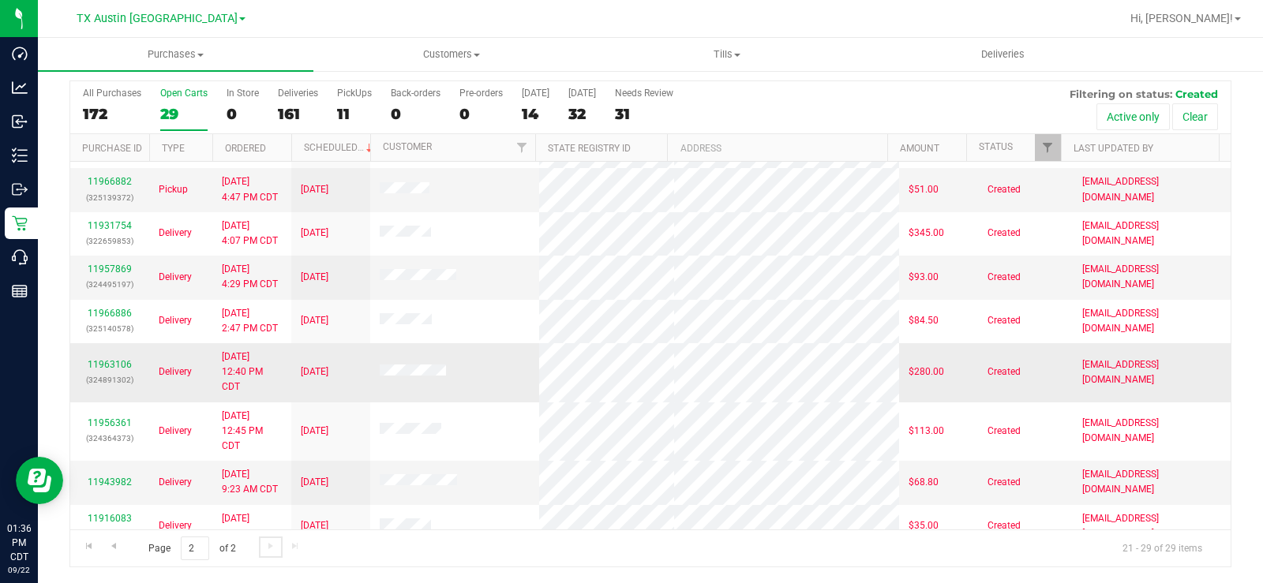
scroll to position [55, 0]
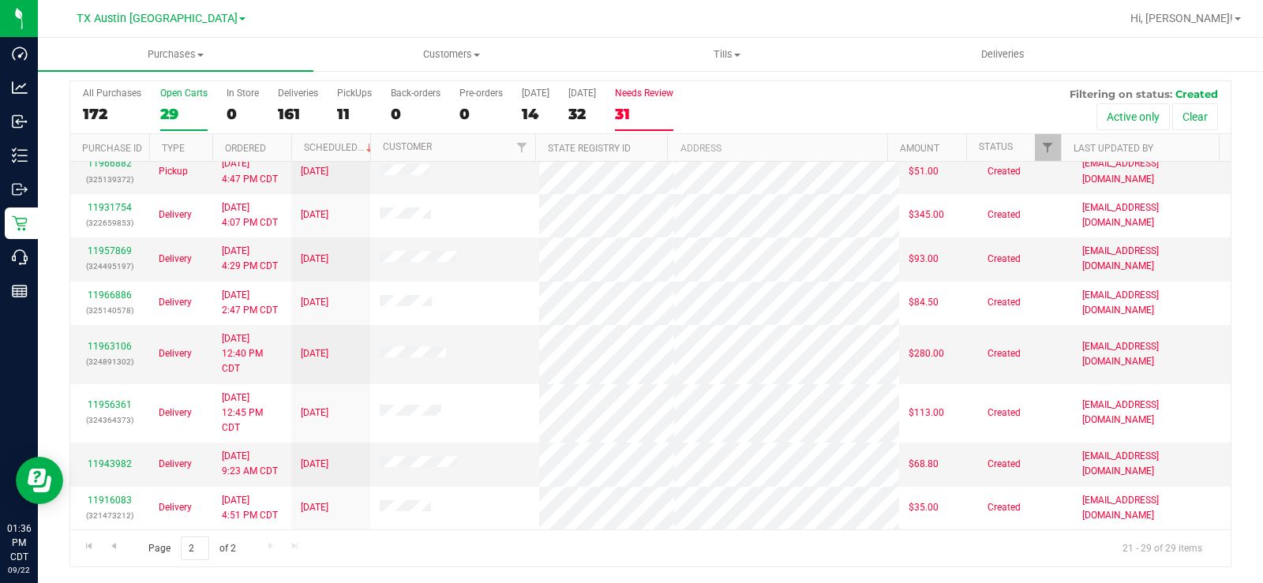
click at [657, 95] on div "Needs Review" at bounding box center [644, 93] width 58 height 11
click at [0, 0] on input "Needs Review 31" at bounding box center [0, 0] width 0 height 0
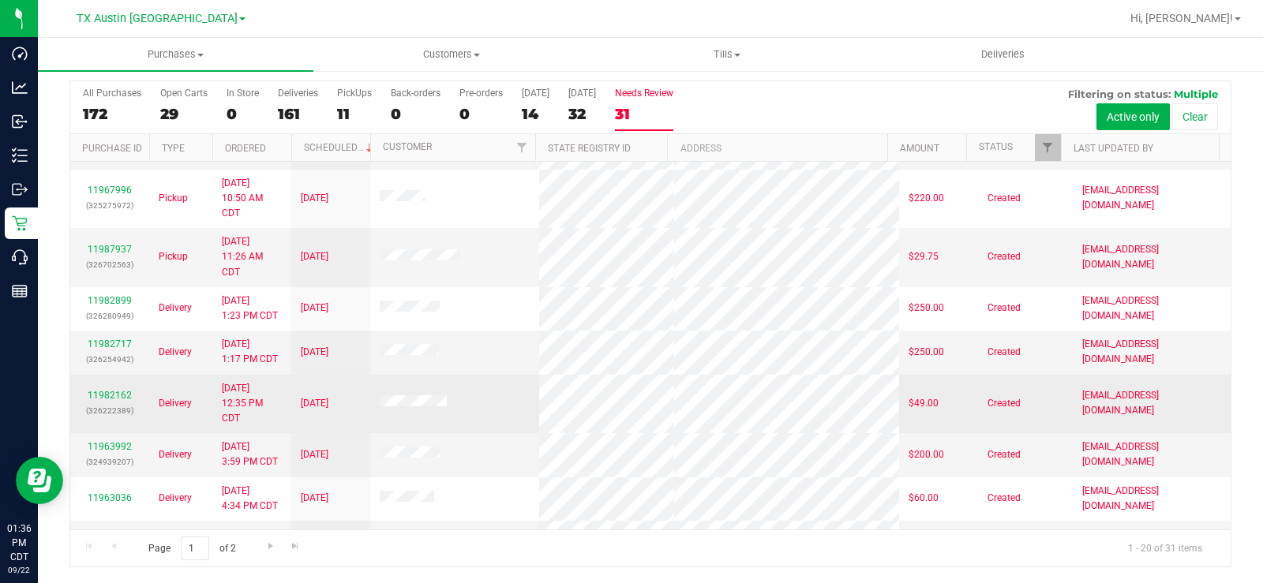
scroll to position [672, 0]
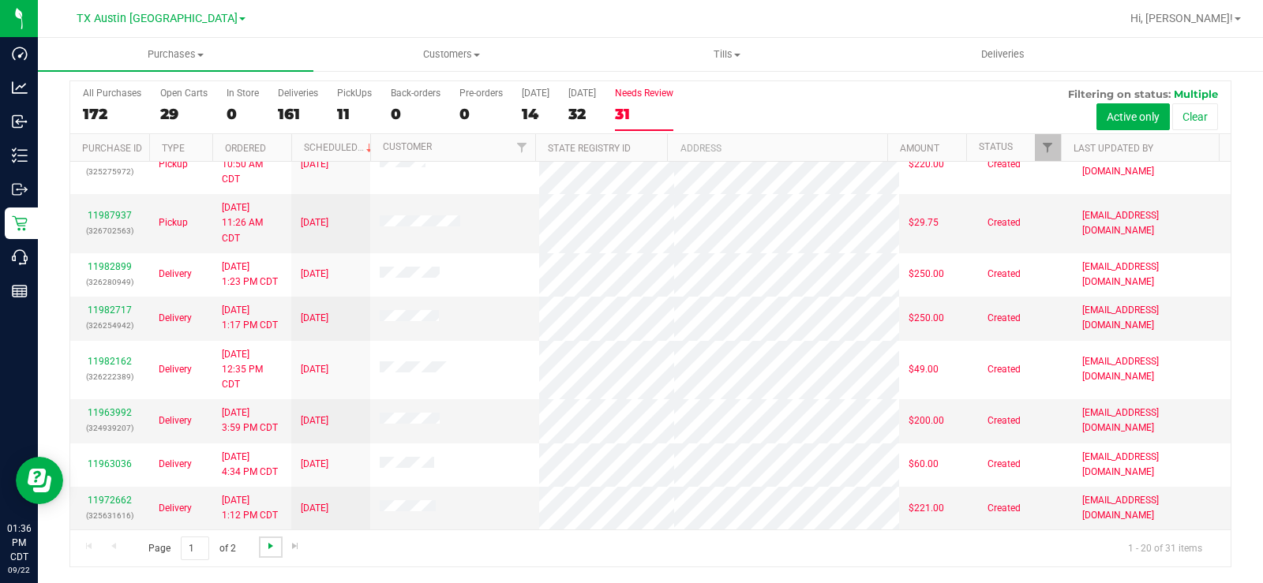
click at [267, 543] on span "Go to the next page" at bounding box center [270, 546] width 13 height 13
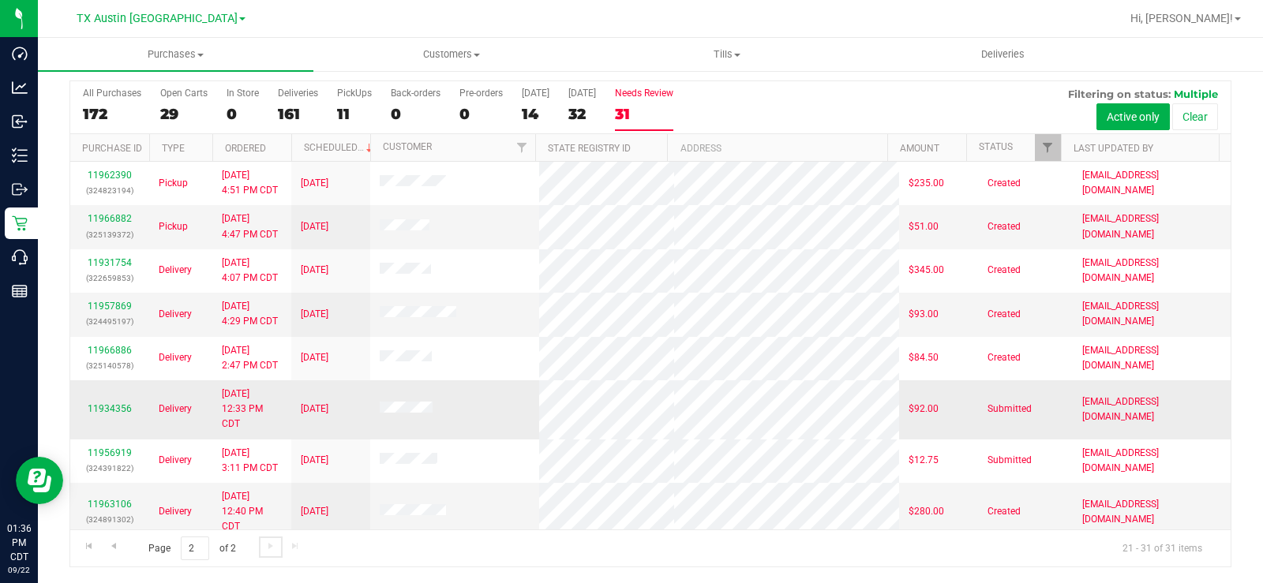
scroll to position [158, 0]
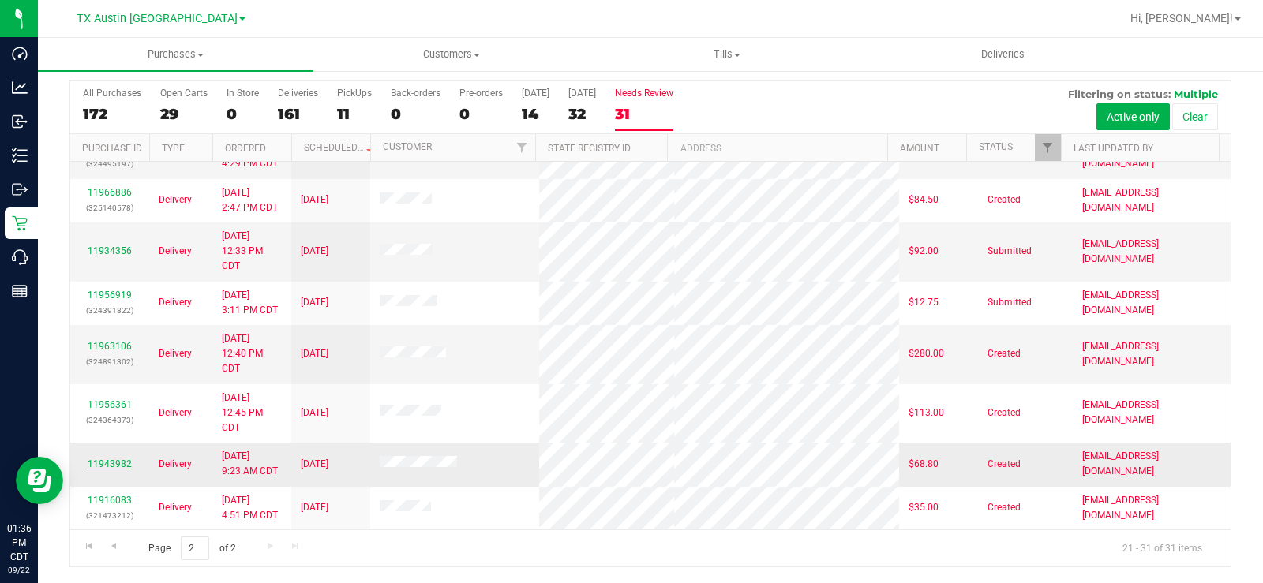
click at [113, 462] on link "11943982" at bounding box center [110, 464] width 44 height 11
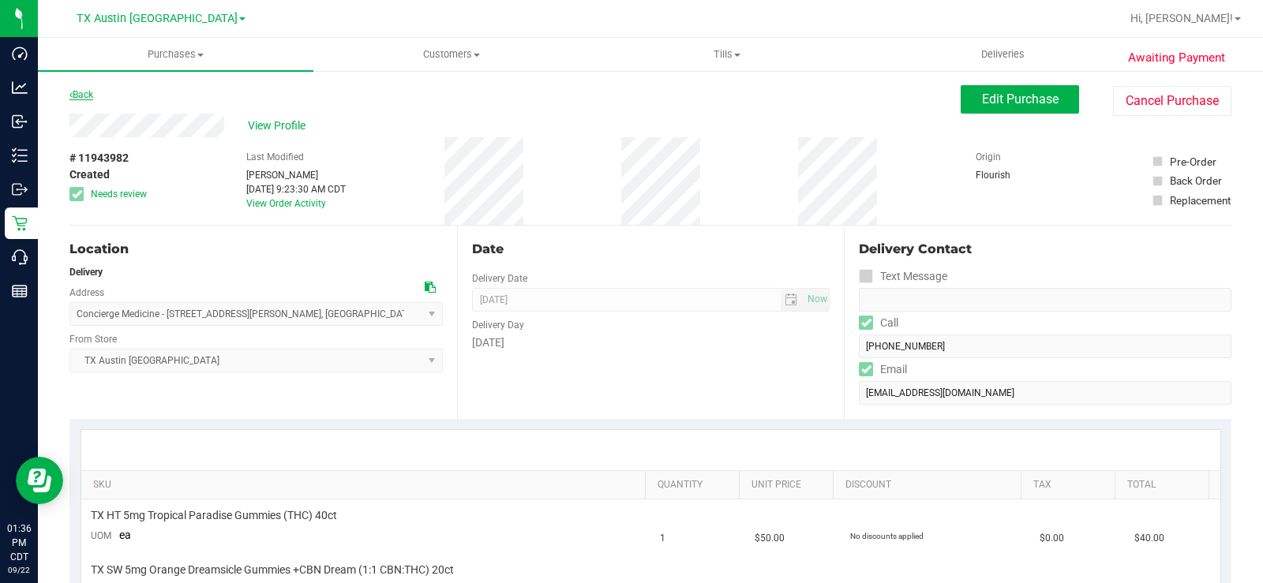
click at [91, 99] on link "Back" at bounding box center [81, 94] width 24 height 11
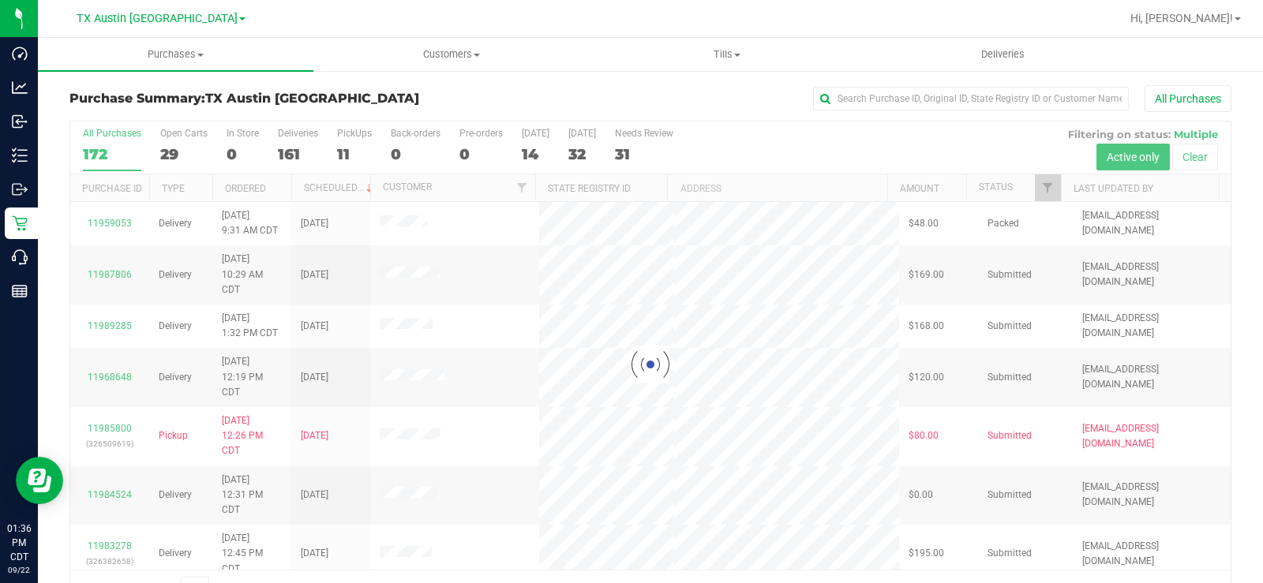
click at [643, 145] on div at bounding box center [650, 365] width 1160 height 486
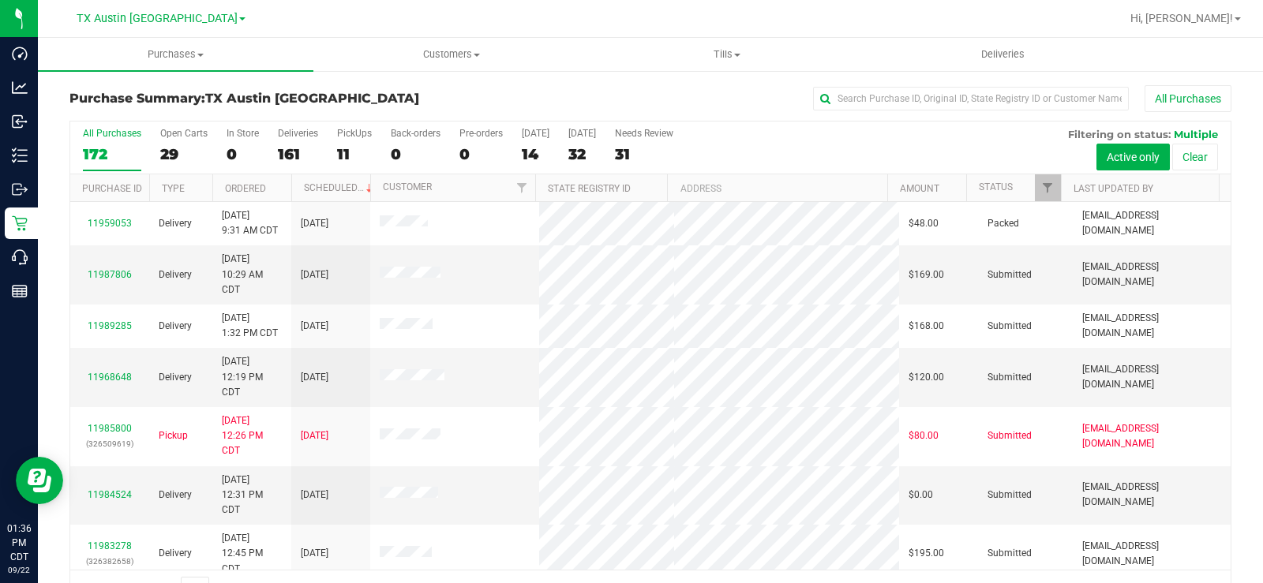
click at [638, 145] on div "31" at bounding box center [644, 154] width 58 height 18
click at [0, 0] on input "Needs Review 31" at bounding box center [0, 0] width 0 height 0
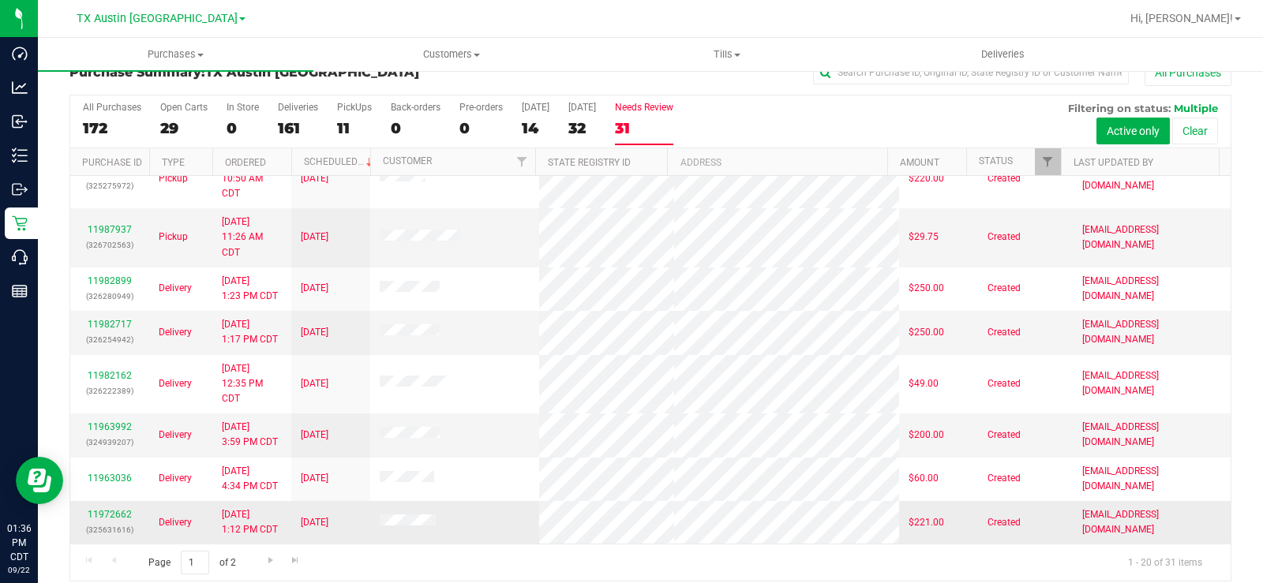
scroll to position [40, 0]
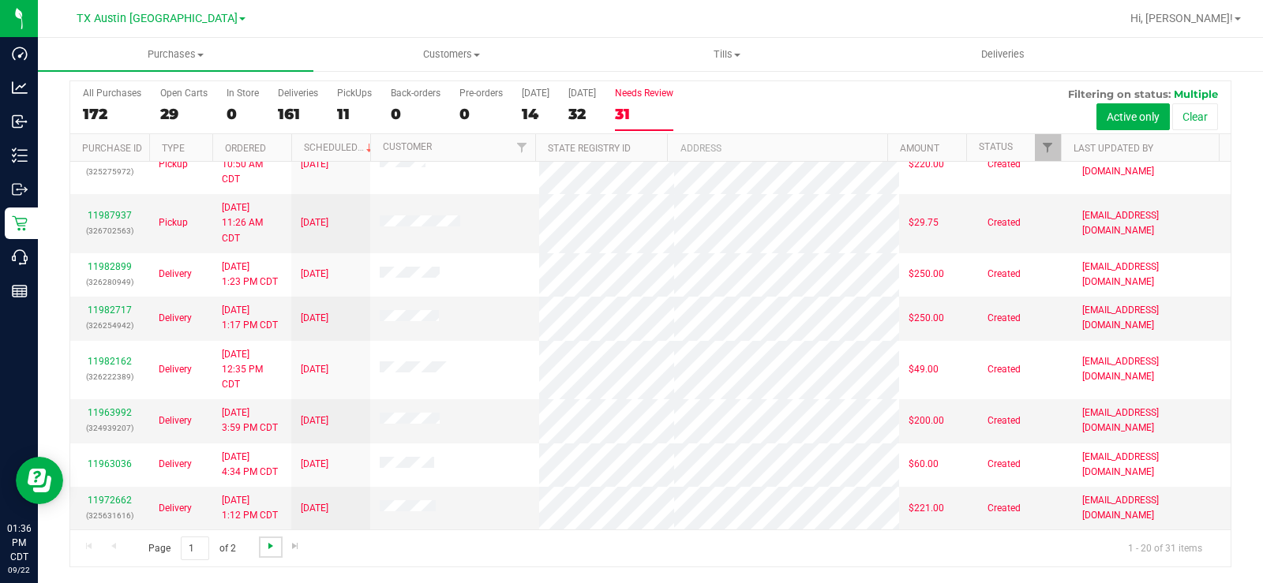
click at [269, 548] on span "Go to the next page" at bounding box center [270, 546] width 13 height 13
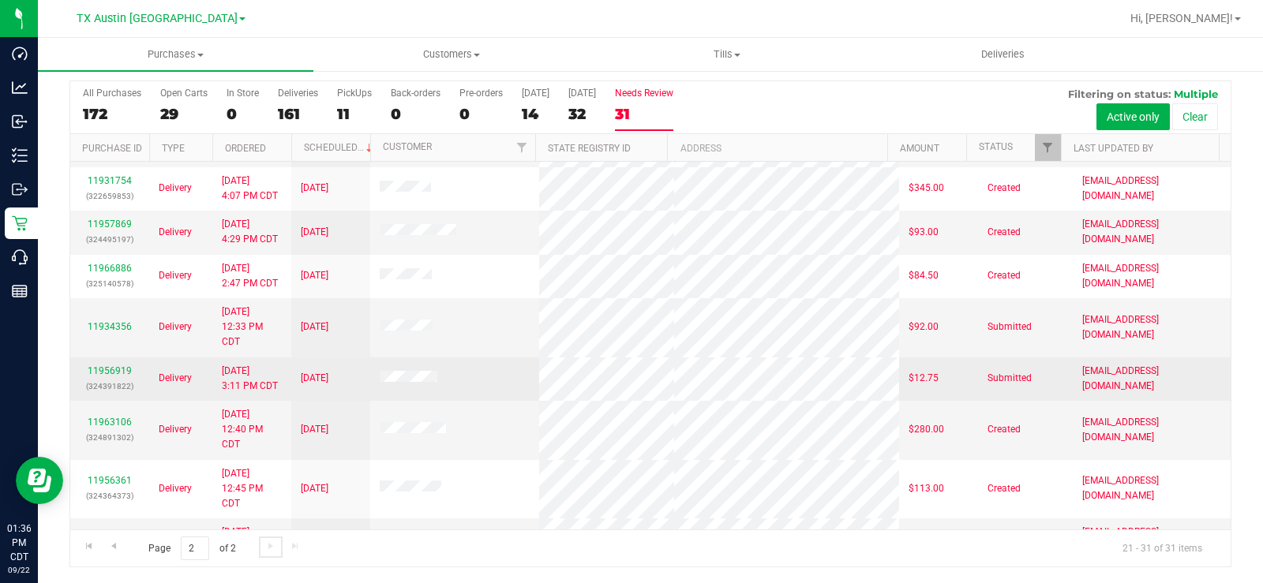
scroll to position [158, 0]
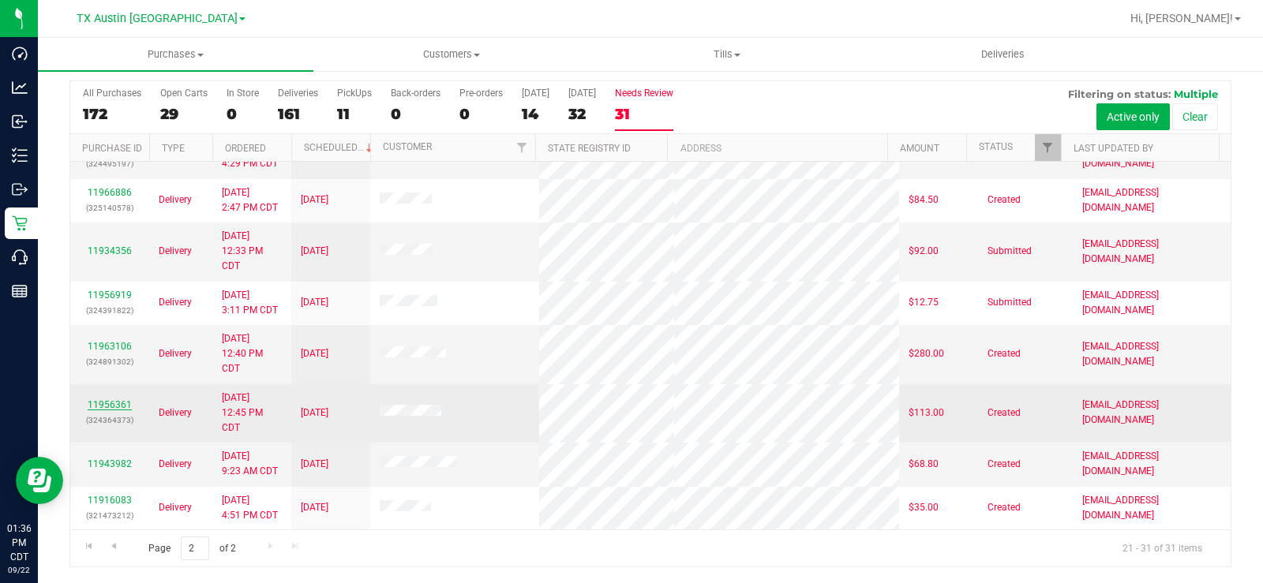
click at [121, 402] on link "11956361" at bounding box center [110, 404] width 44 height 11
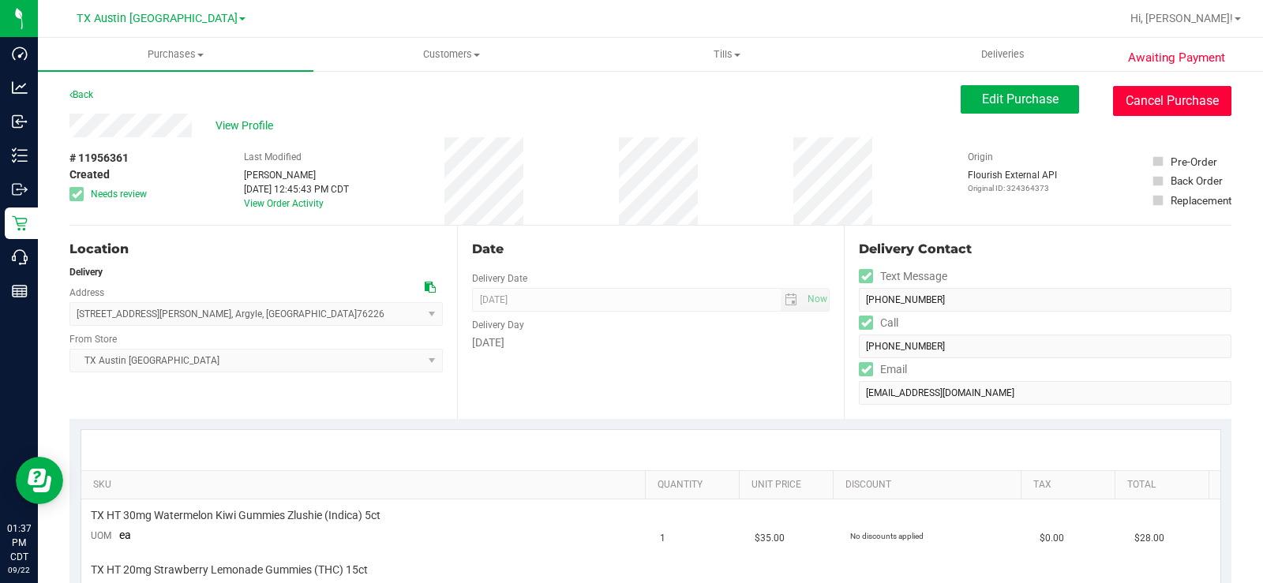
click at [1136, 99] on button "Cancel Purchase" at bounding box center [1172, 101] width 118 height 30
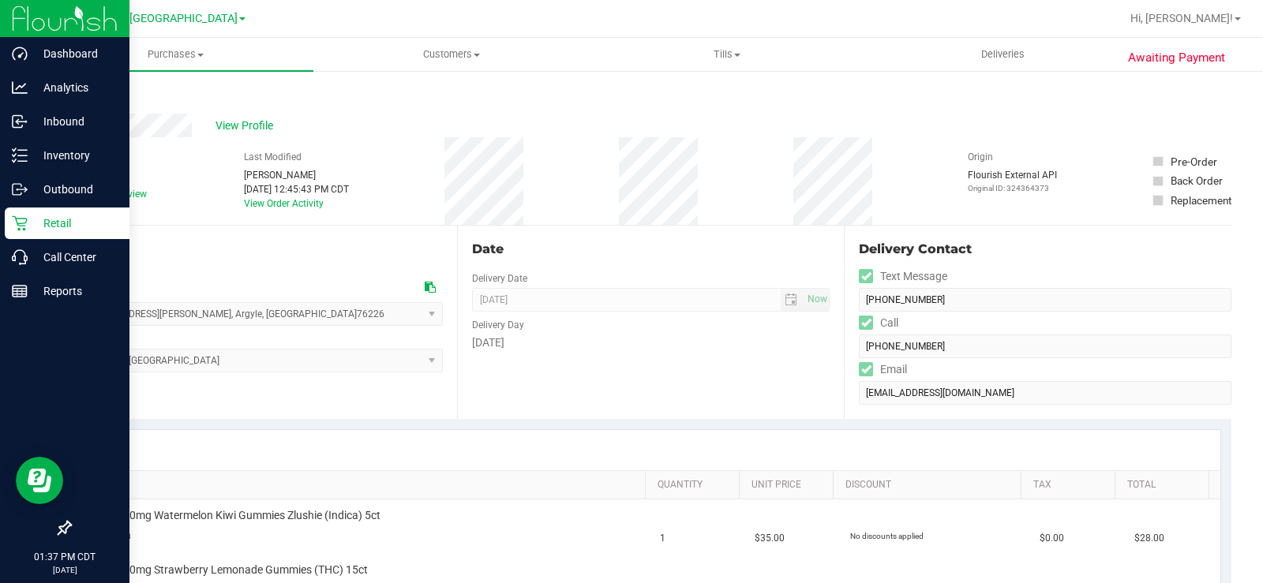
click at [27, 221] on icon at bounding box center [19, 223] width 15 height 15
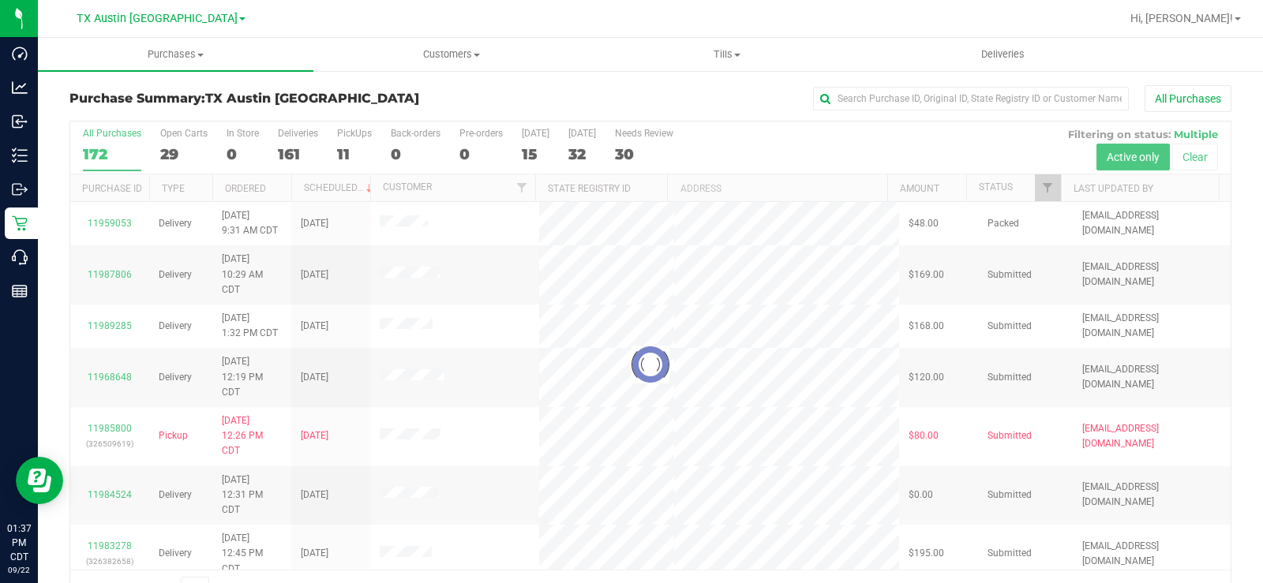
click at [642, 152] on div at bounding box center [650, 365] width 1160 height 486
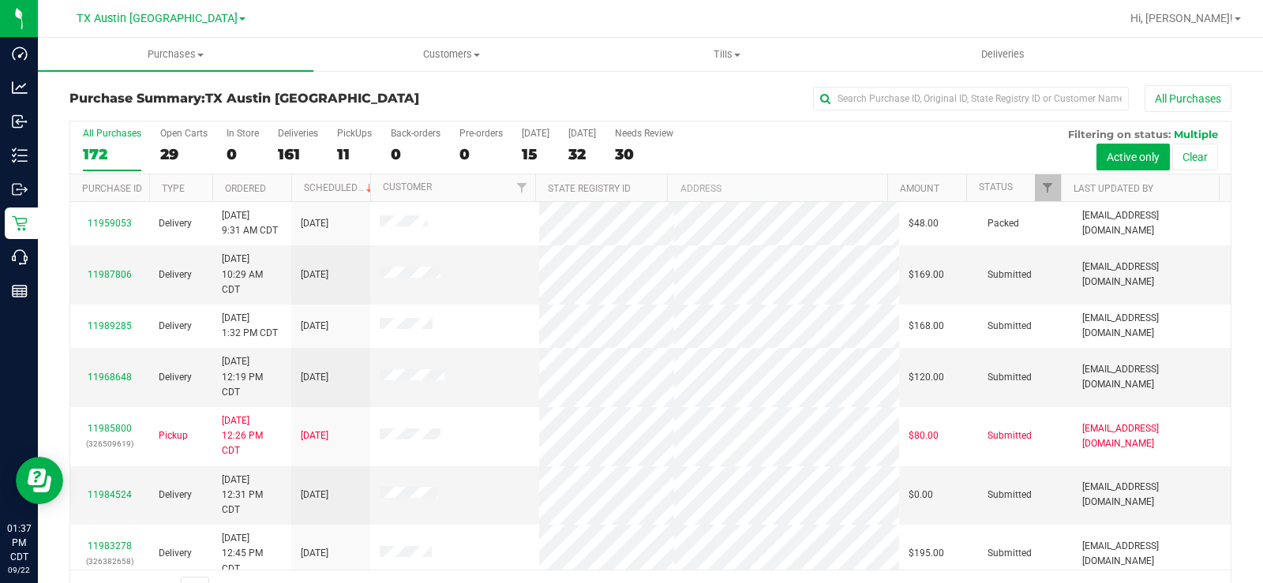
click at [642, 152] on div "30" at bounding box center [644, 154] width 58 height 18
click at [0, 0] on input "Needs Review 30" at bounding box center [0, 0] width 0 height 0
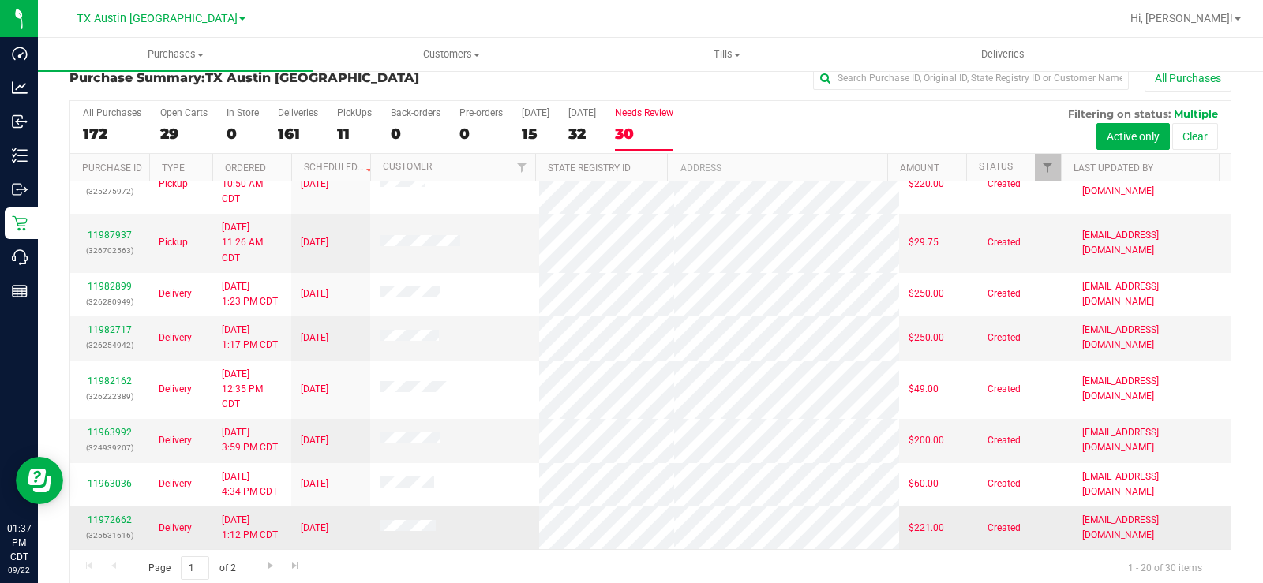
scroll to position [40, 0]
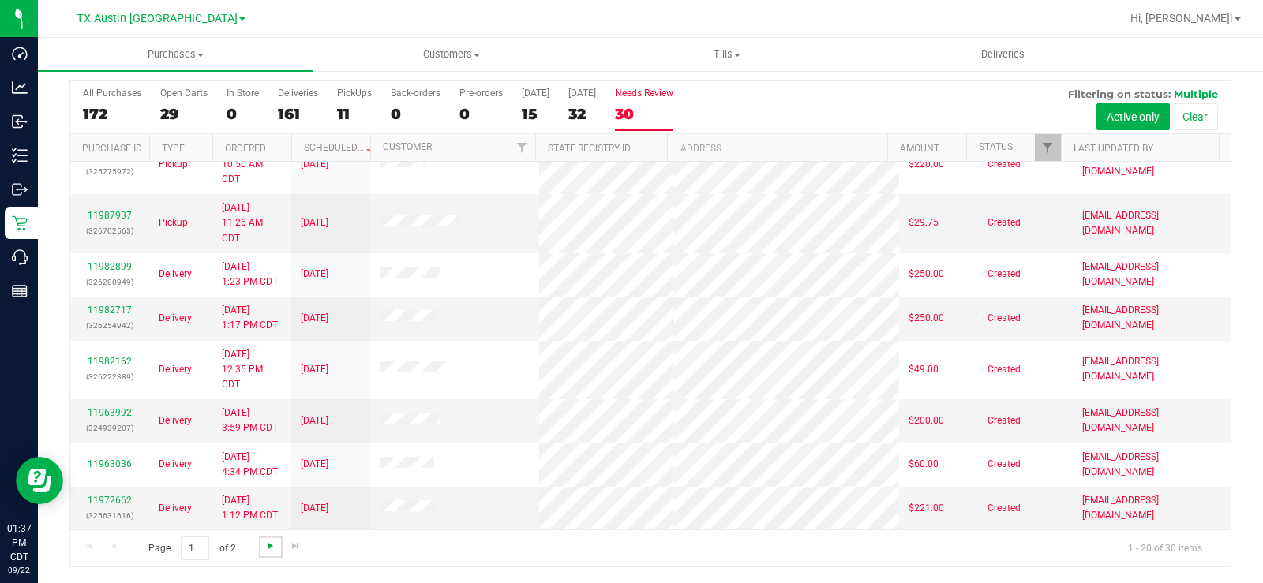
click at [270, 545] on span "Go to the next page" at bounding box center [270, 546] width 13 height 13
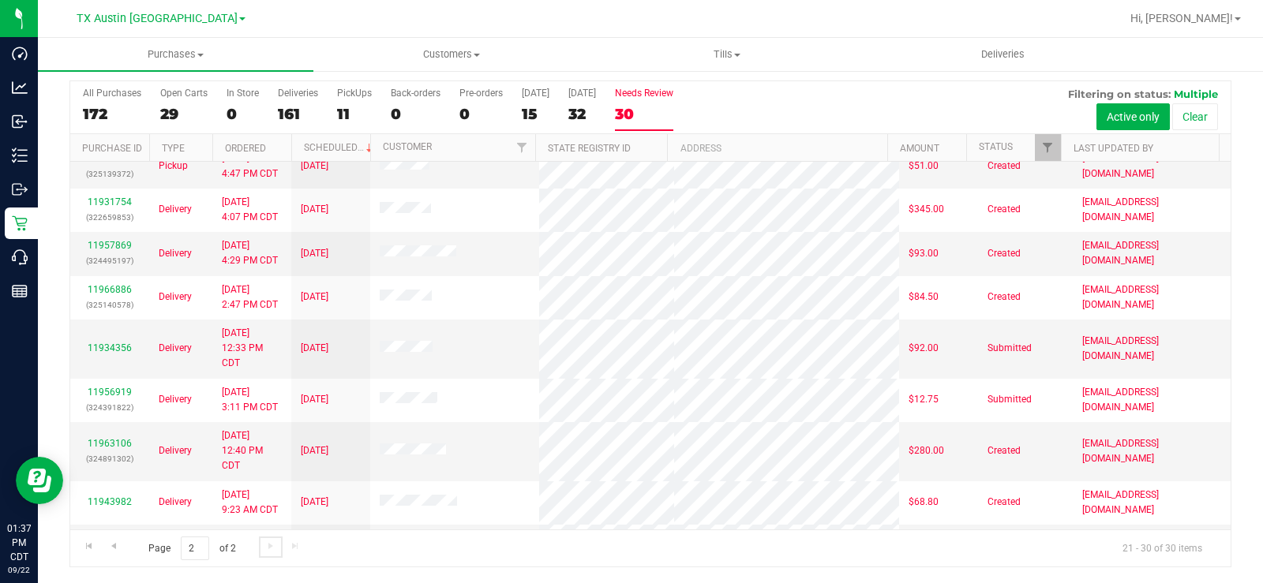
scroll to position [99, 0]
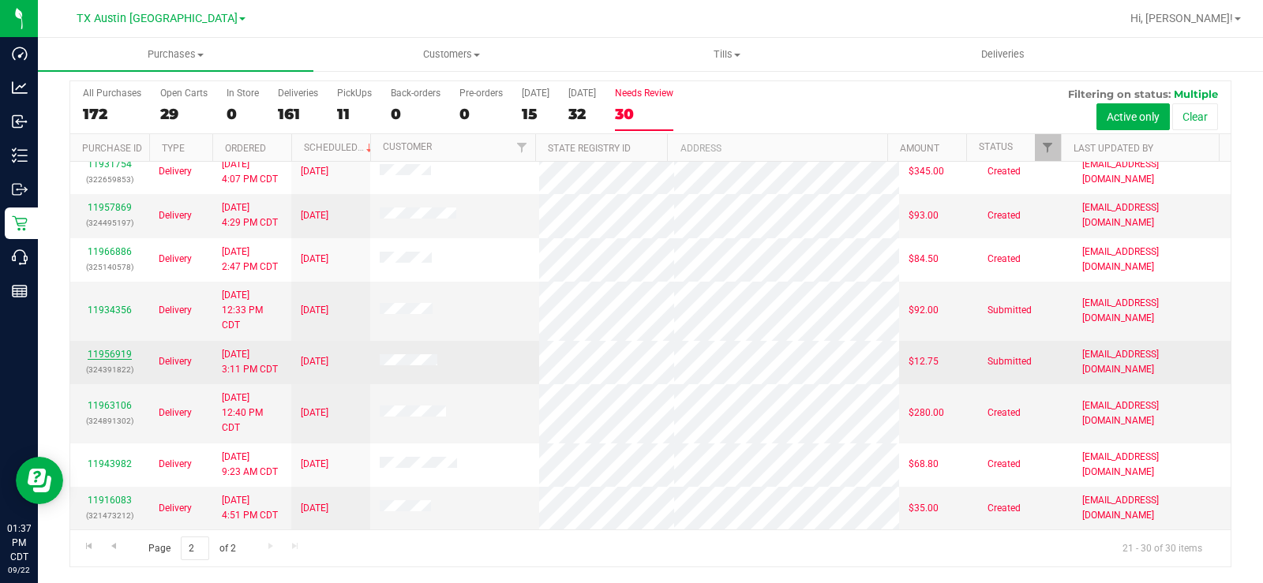
click at [96, 351] on link "11956919" at bounding box center [110, 354] width 44 height 11
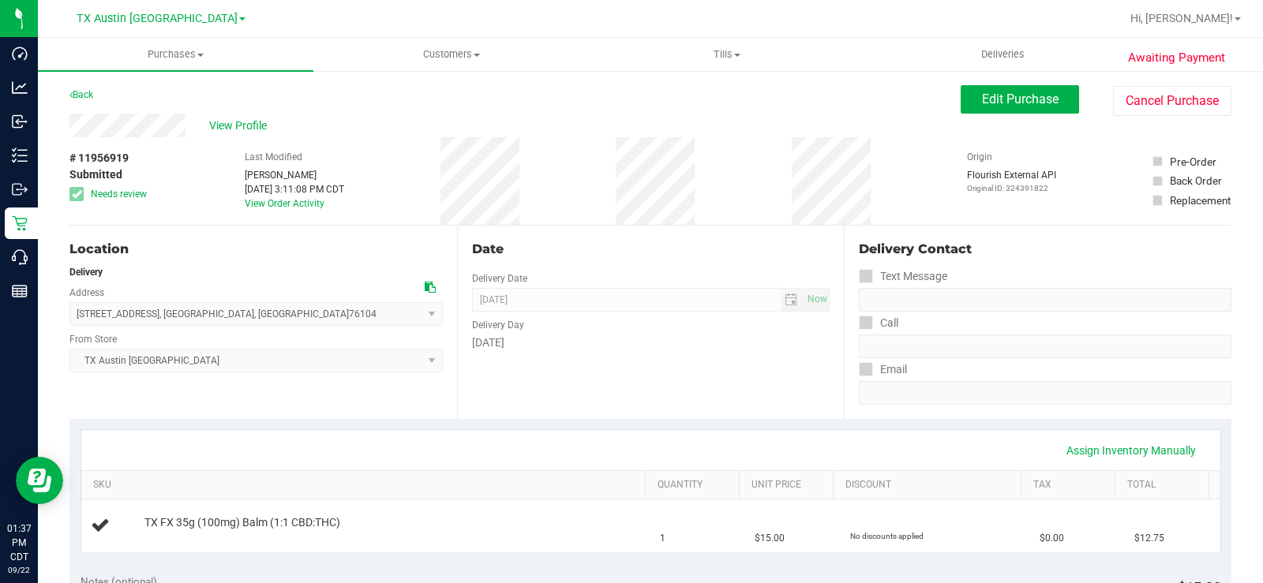
click at [125, 131] on div "View Profile" at bounding box center [514, 126] width 891 height 24
click at [210, 122] on span "View Profile" at bounding box center [240, 126] width 63 height 17
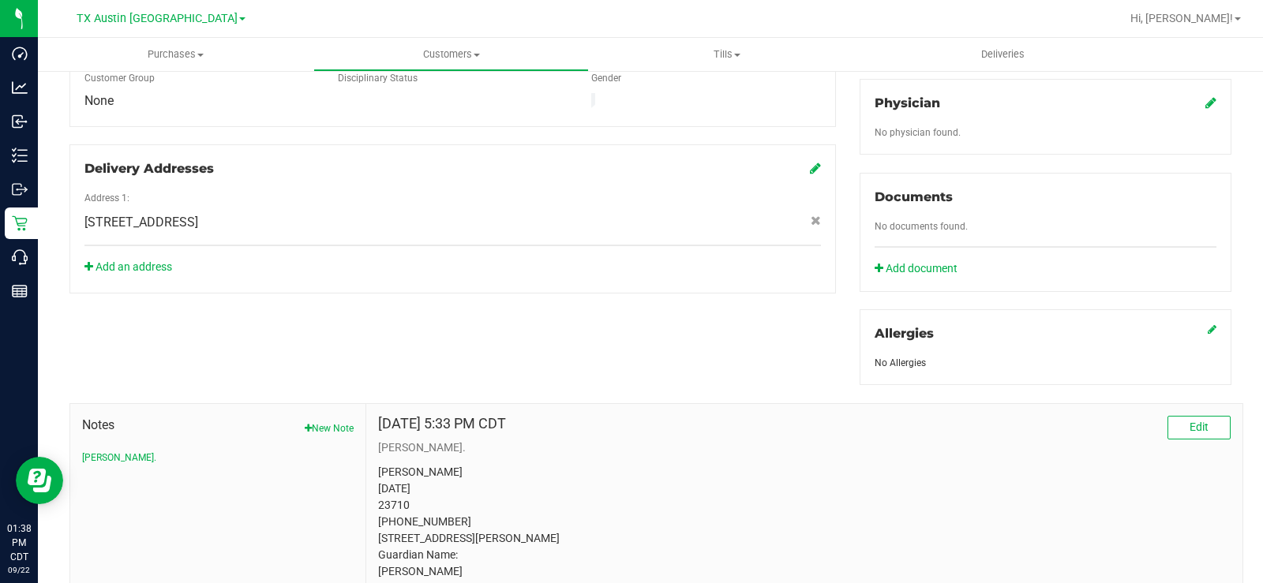
scroll to position [237, 0]
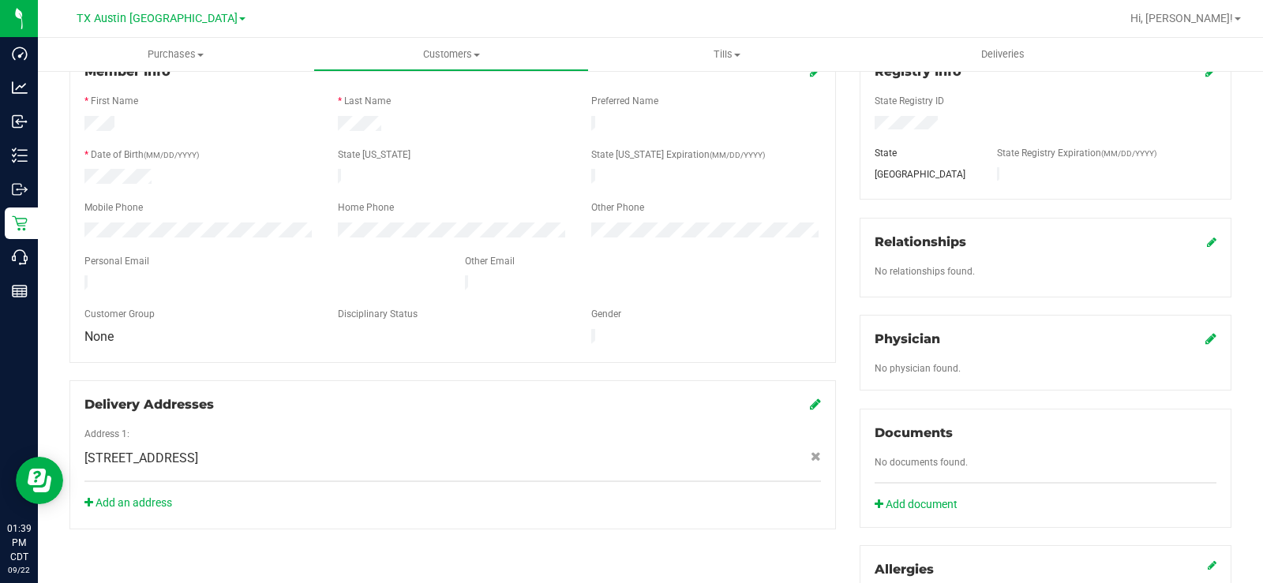
click at [1205, 334] on icon at bounding box center [1210, 338] width 11 height 13
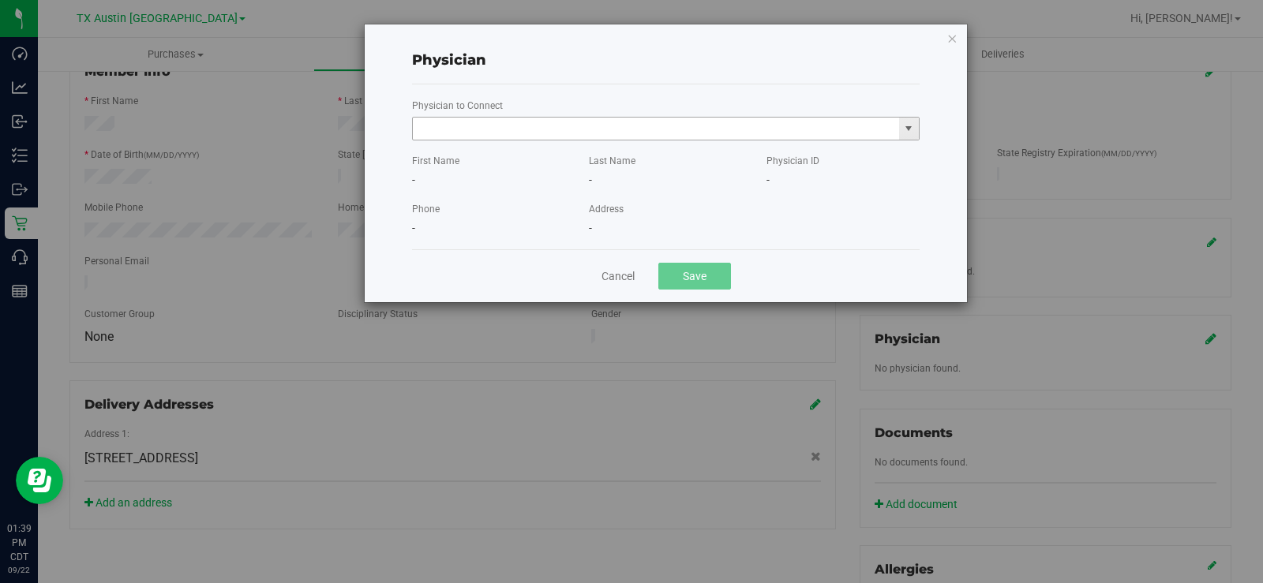
click at [619, 131] on input "text" at bounding box center [656, 129] width 486 height 22
click at [556, 152] on li "[PERSON_NAME]" at bounding box center [666, 156] width 506 height 24
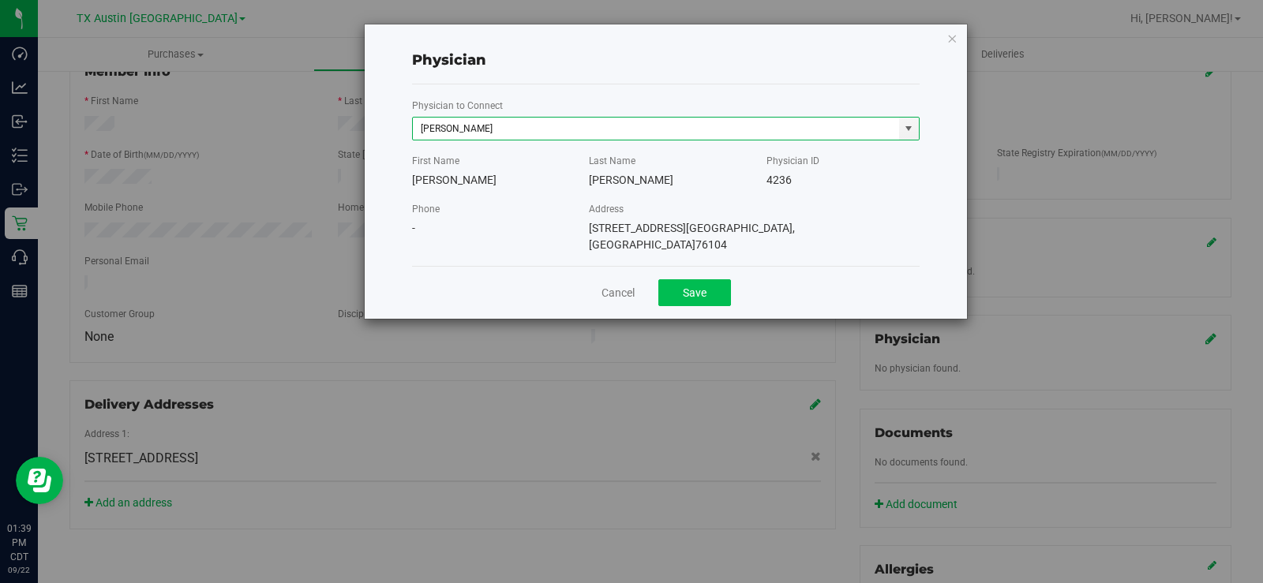
type input "[PERSON_NAME]"
click at [678, 286] on button "Save" at bounding box center [694, 292] width 73 height 27
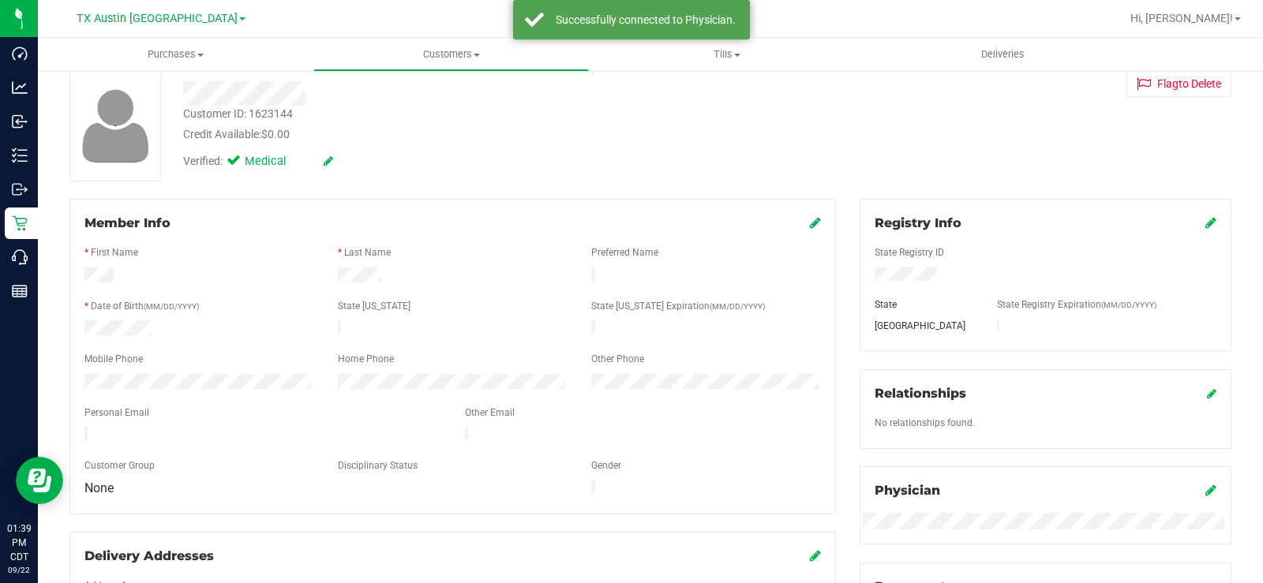
scroll to position [0, 0]
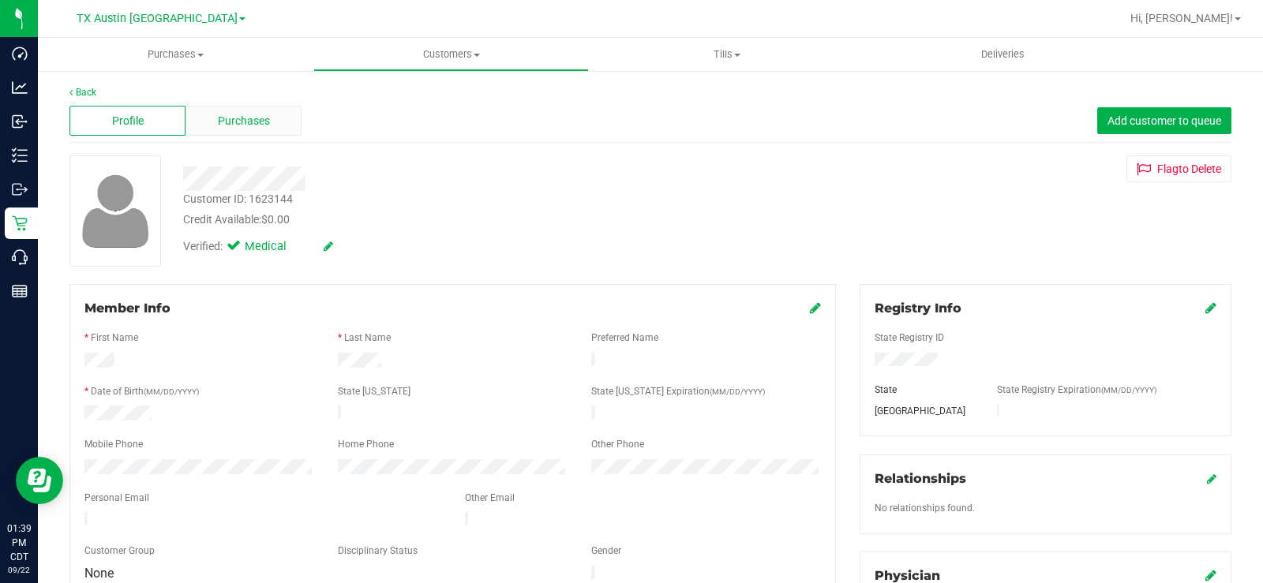
click at [223, 120] on span "Purchases" at bounding box center [244, 121] width 52 height 17
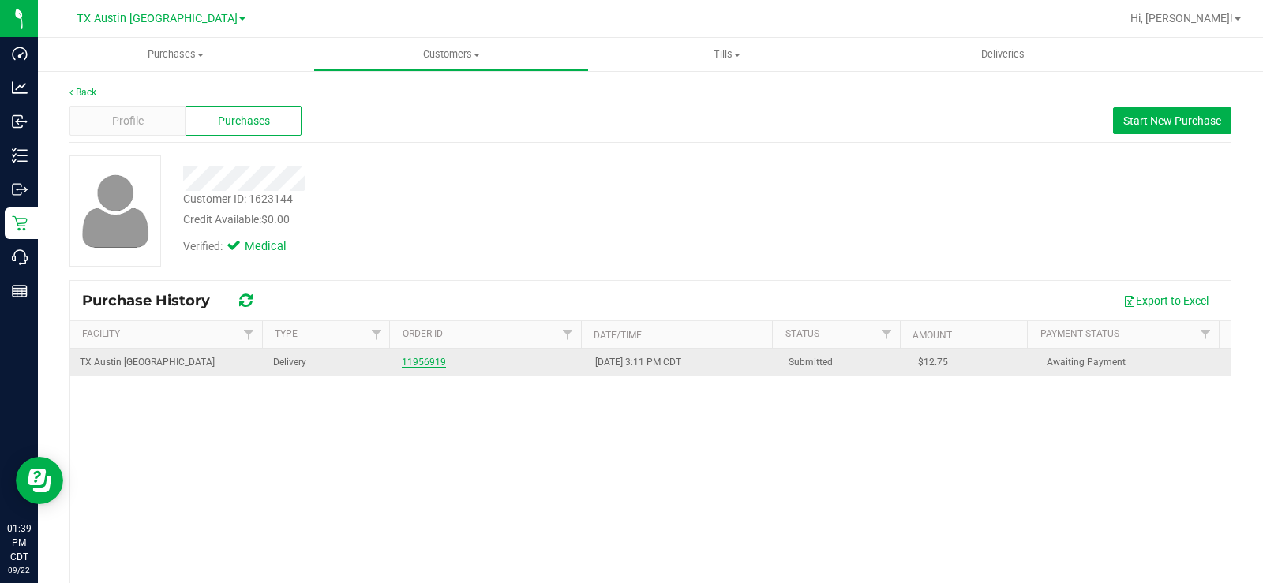
click at [417, 363] on link "11956919" at bounding box center [424, 362] width 44 height 11
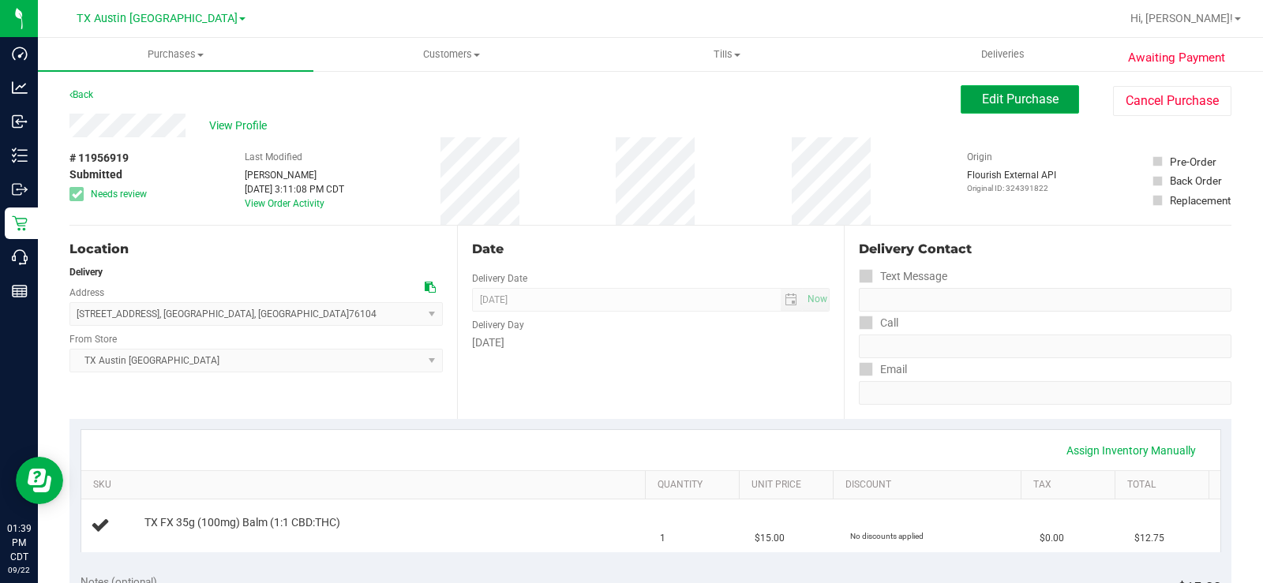
click at [996, 102] on span "Edit Purchase" at bounding box center [1020, 99] width 77 height 15
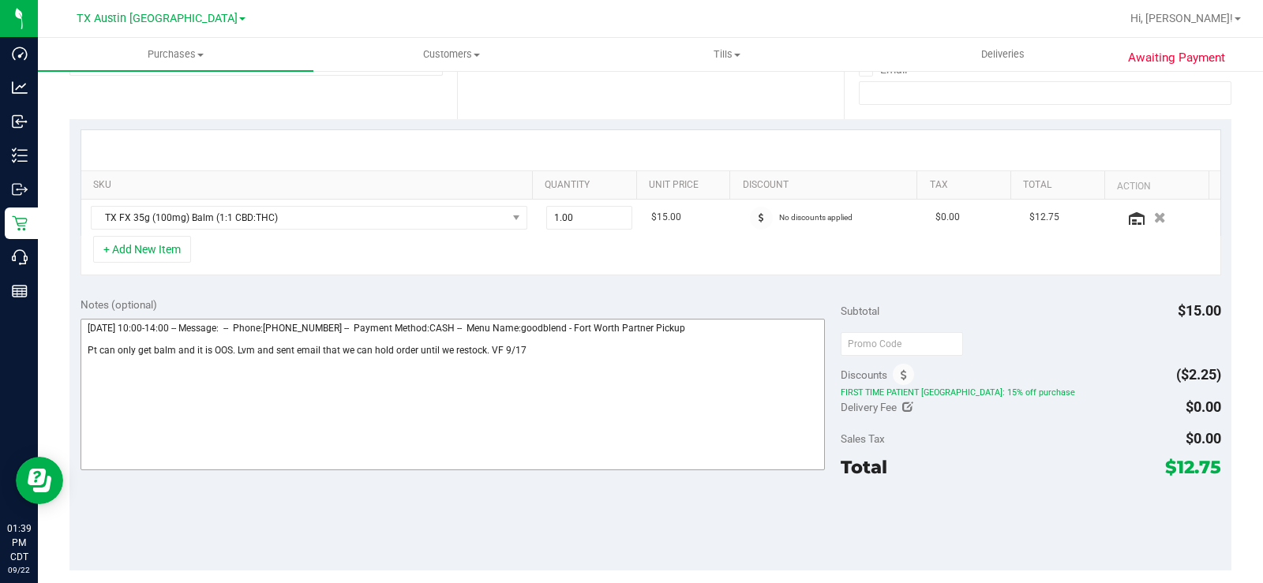
scroll to position [316, 0]
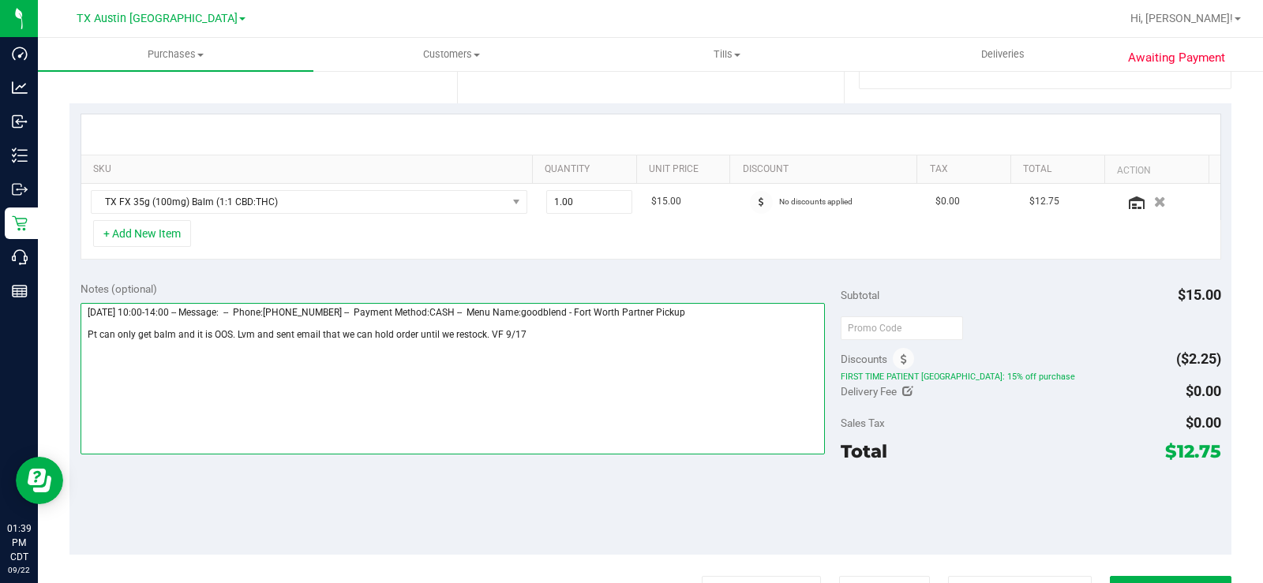
click at [539, 333] on textarea at bounding box center [452, 379] width 744 height 152
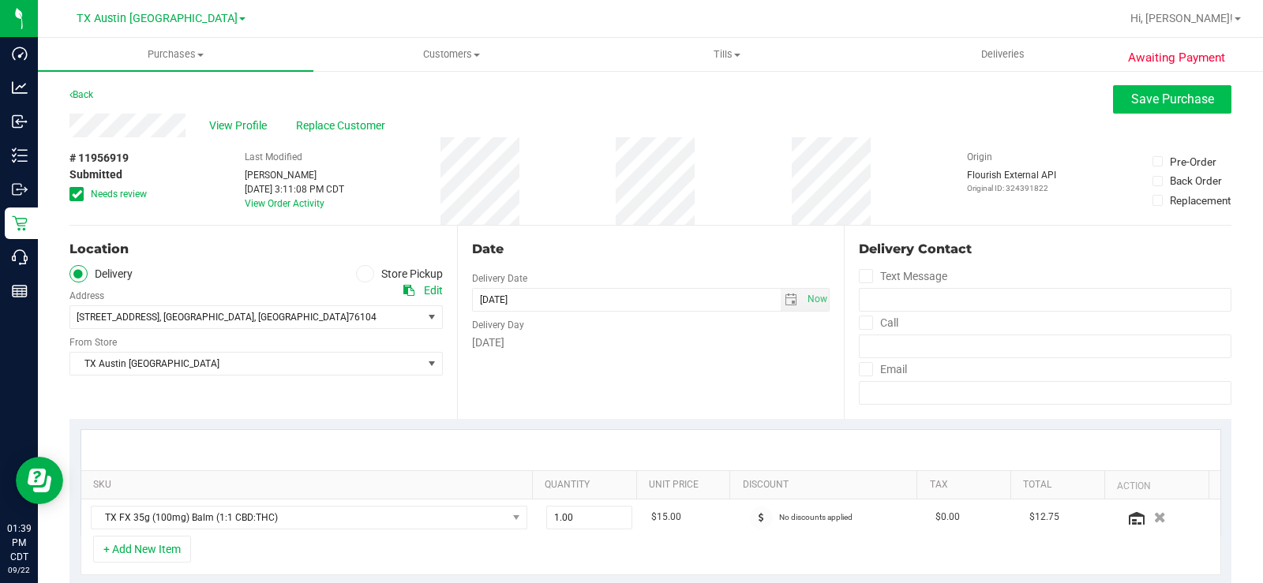
type textarea "[DATE] 10:00-14:00 -- Message: -- Phone:[PHONE_NUMBER] -- Payment Method:CASH -…"
click at [1164, 91] on button "Save Purchase" at bounding box center [1172, 99] width 118 height 28
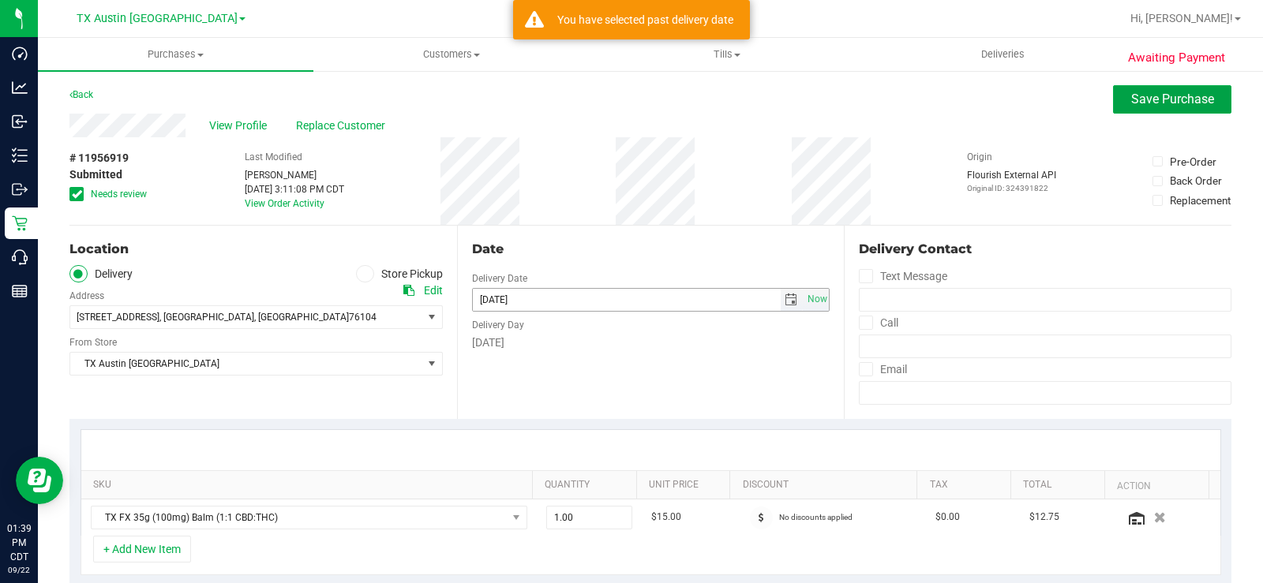
click at [784, 296] on span "select" at bounding box center [790, 300] width 13 height 13
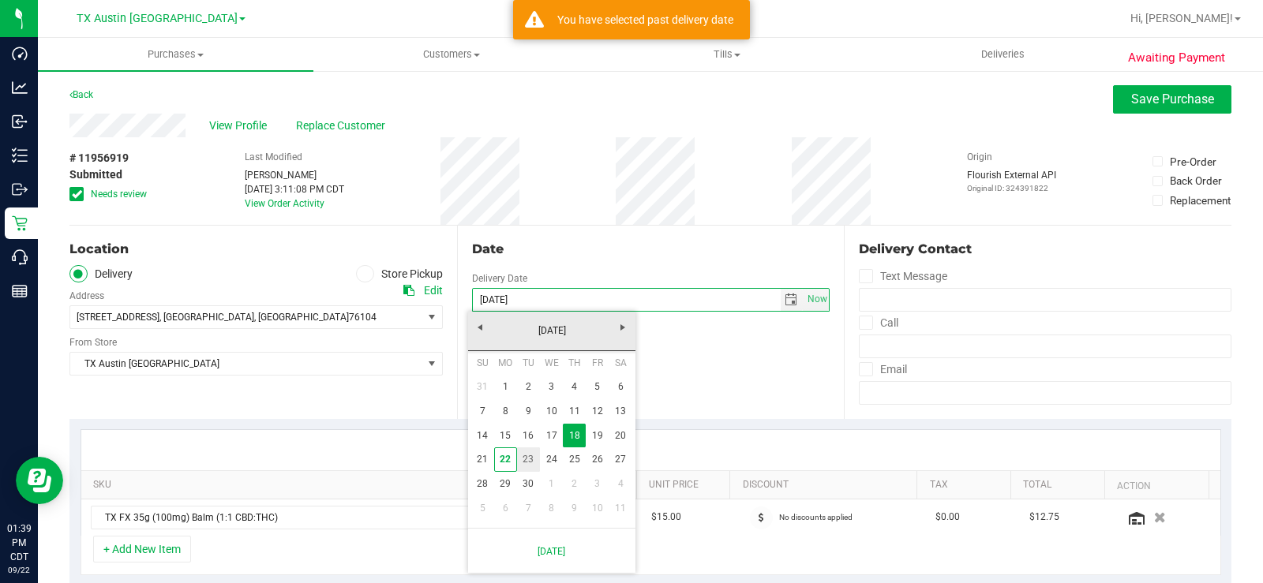
click at [532, 460] on link "23" at bounding box center [528, 459] width 23 height 24
type input "[DATE]"
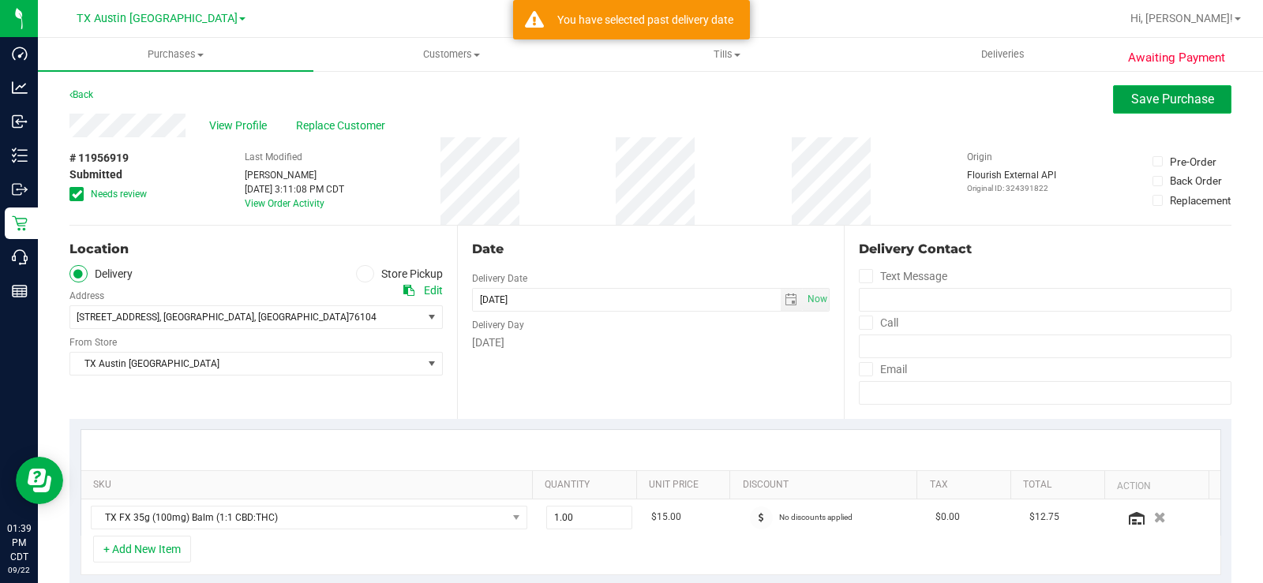
click at [1131, 97] on span "Save Purchase" at bounding box center [1172, 99] width 83 height 15
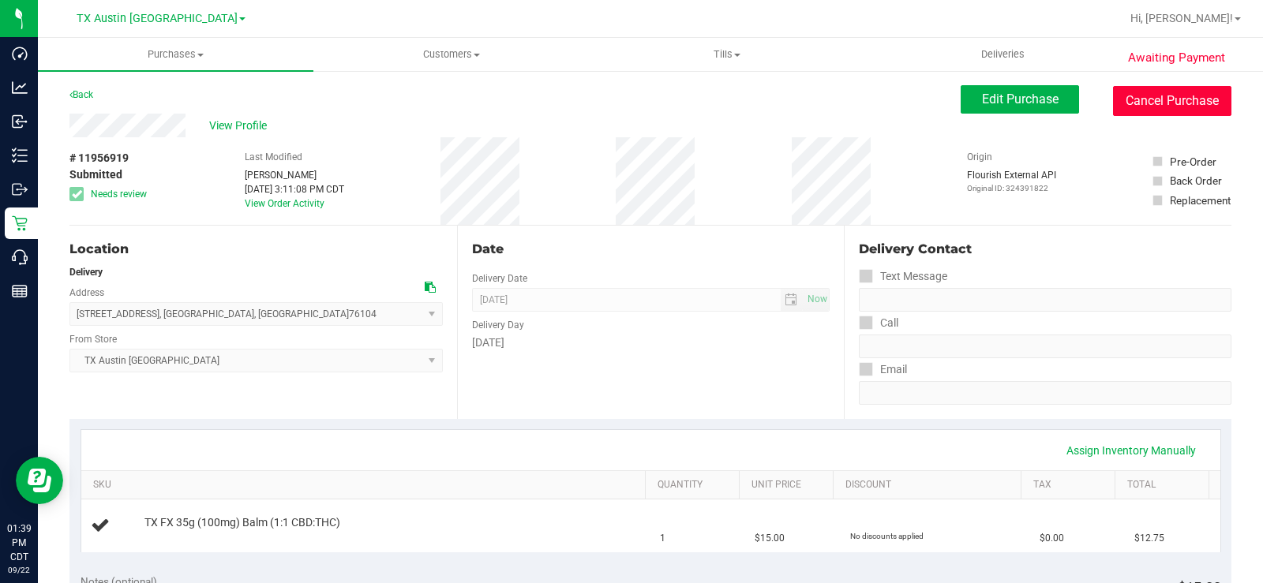
click at [1125, 99] on button "Cancel Purchase" at bounding box center [1172, 101] width 118 height 30
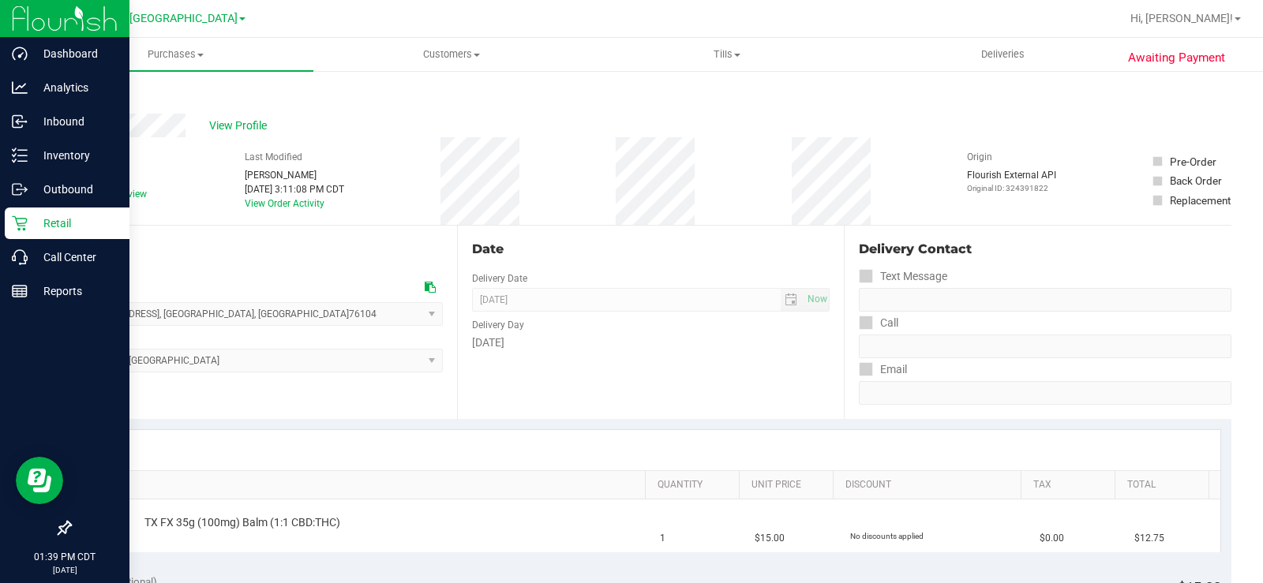
click at [31, 225] on p "Retail" at bounding box center [75, 223] width 95 height 19
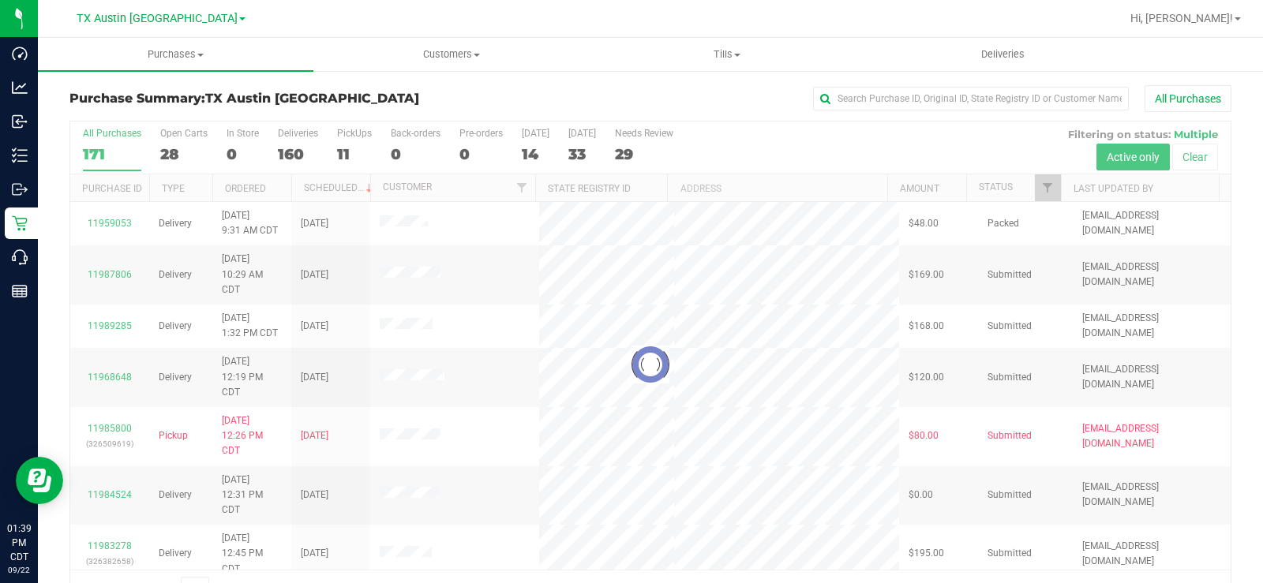
click at [637, 152] on div at bounding box center [650, 365] width 1160 height 486
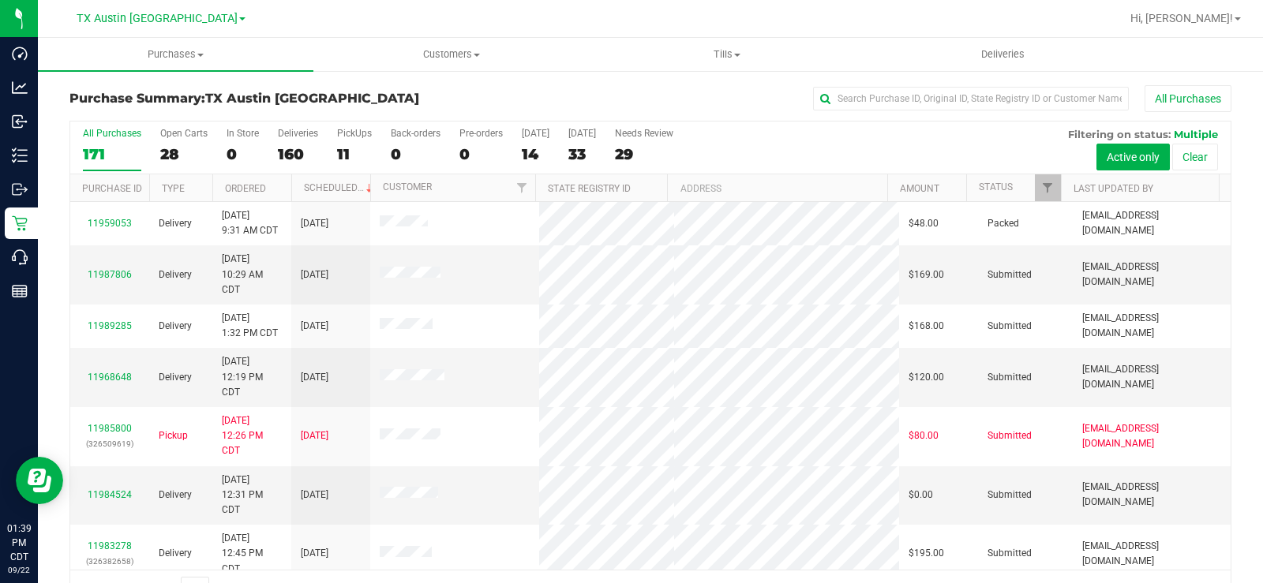
click at [637, 152] on div "29" at bounding box center [644, 154] width 58 height 18
click at [0, 0] on input "Needs Review 29" at bounding box center [0, 0] width 0 height 0
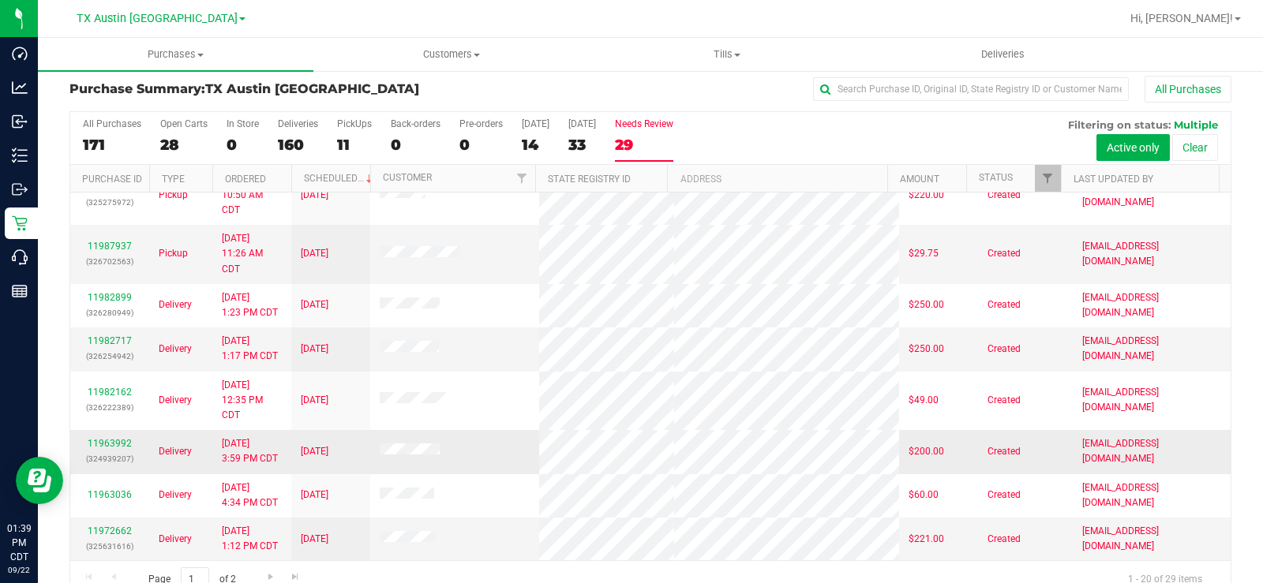
scroll to position [40, 0]
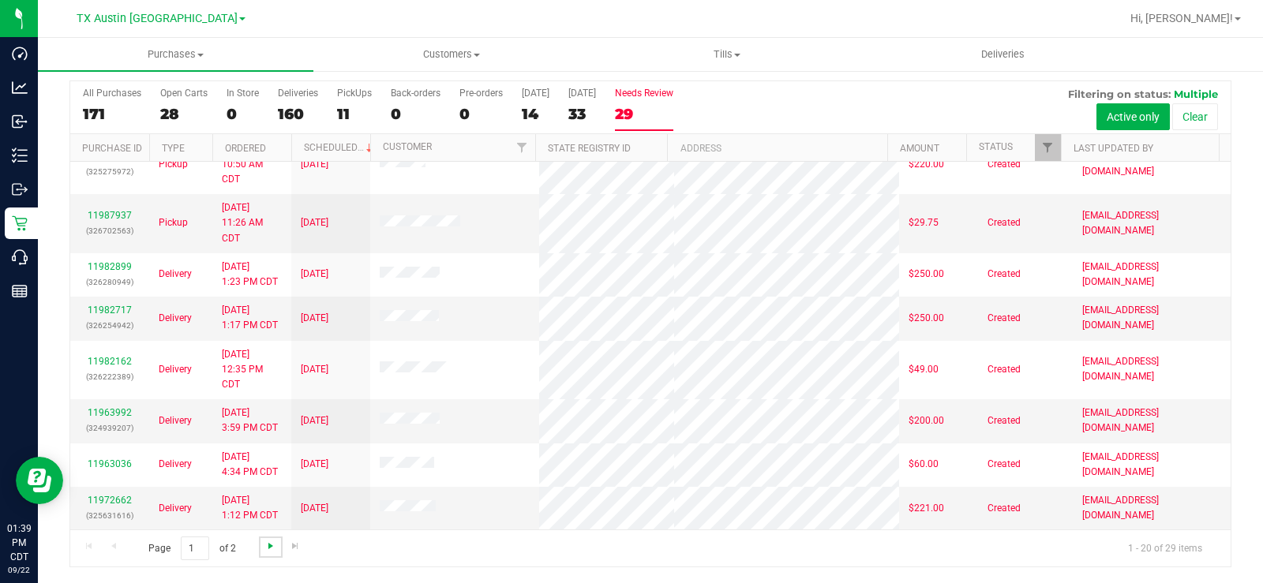
click at [269, 544] on span "Go to the next page" at bounding box center [270, 546] width 13 height 13
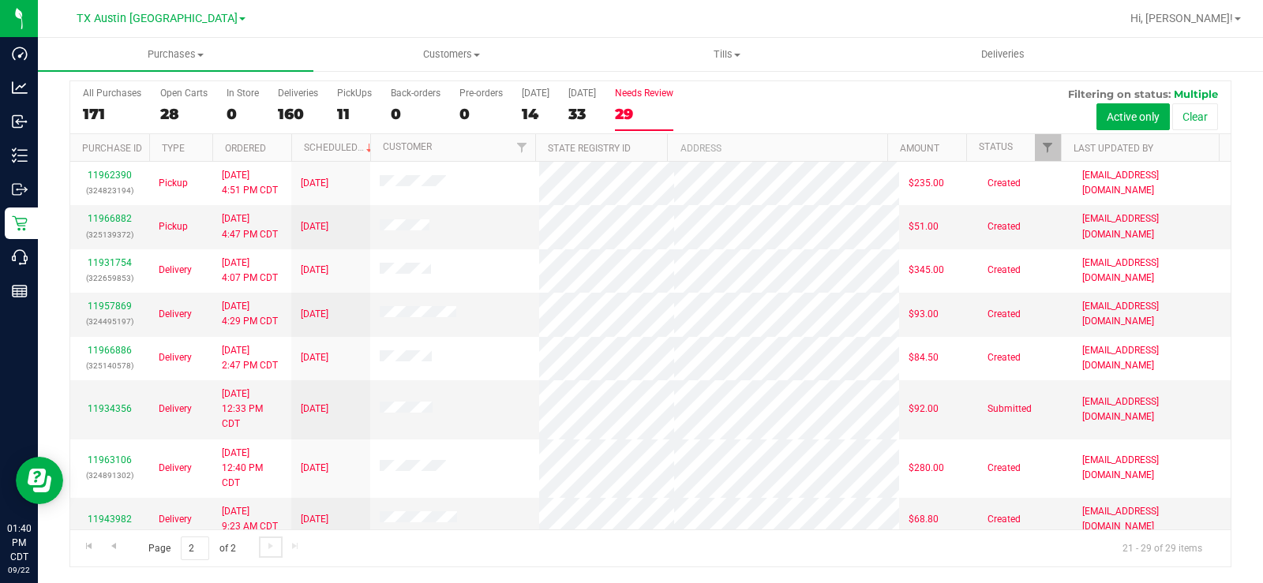
scroll to position [55, 0]
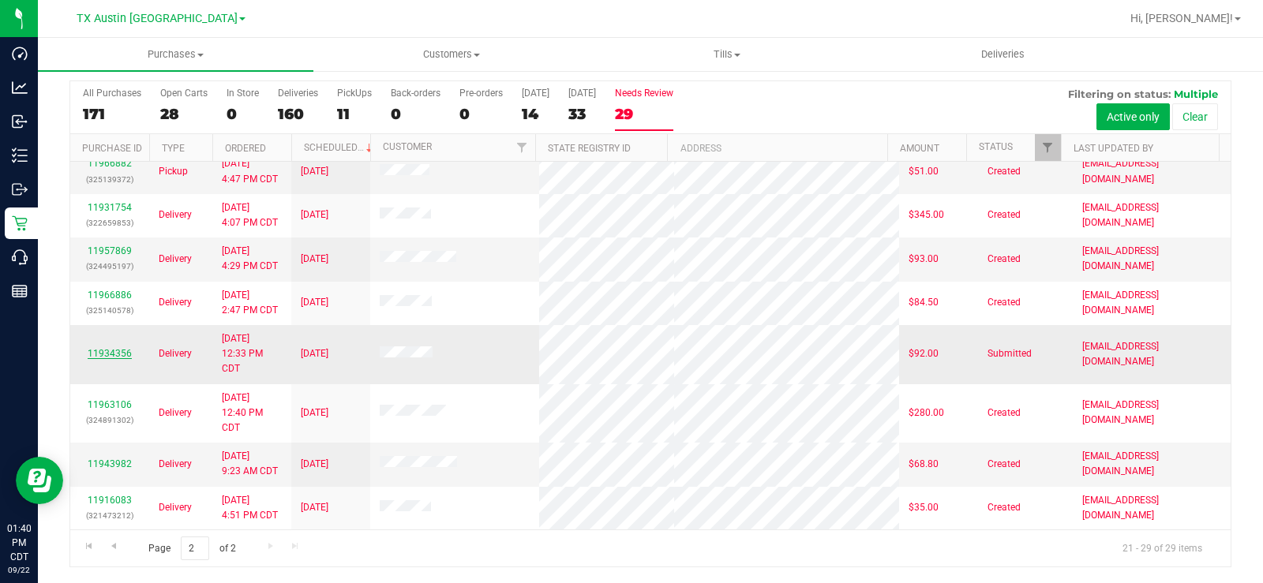
click at [113, 351] on link "11934356" at bounding box center [110, 353] width 44 height 11
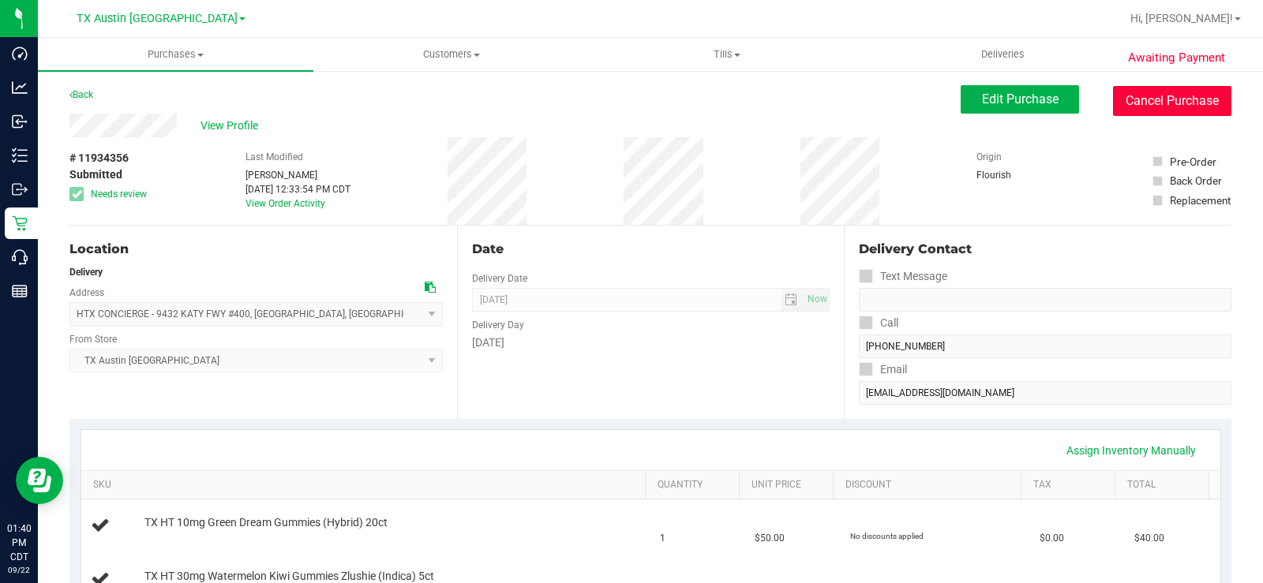
click at [1158, 103] on button "Cancel Purchase" at bounding box center [1172, 101] width 118 height 30
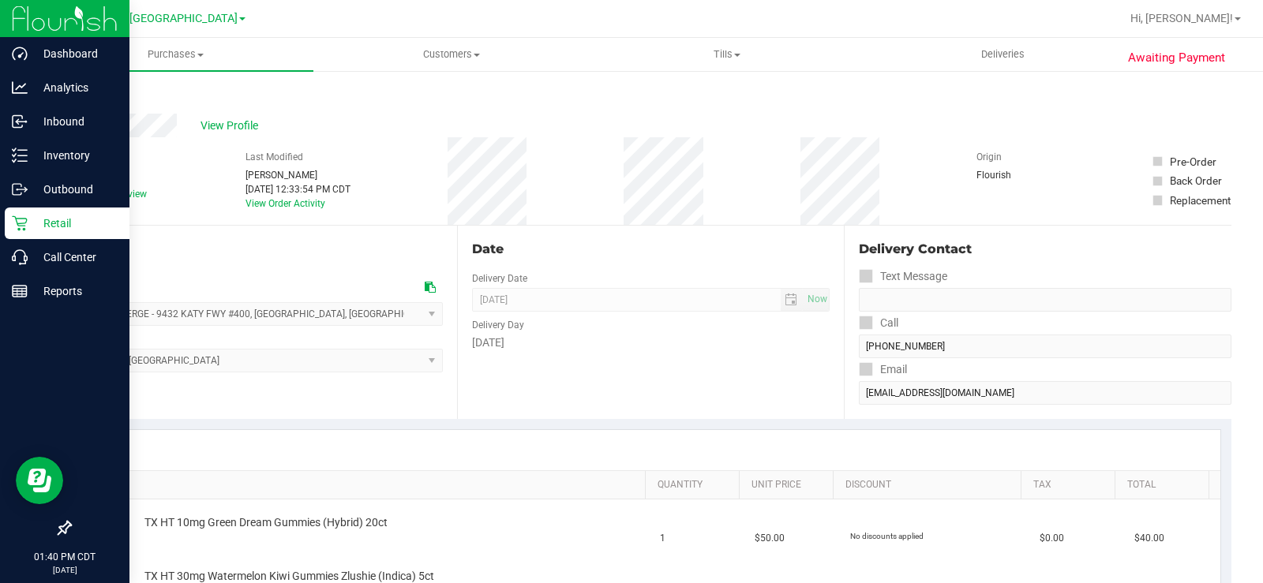
click at [82, 218] on p "Retail" at bounding box center [75, 223] width 95 height 19
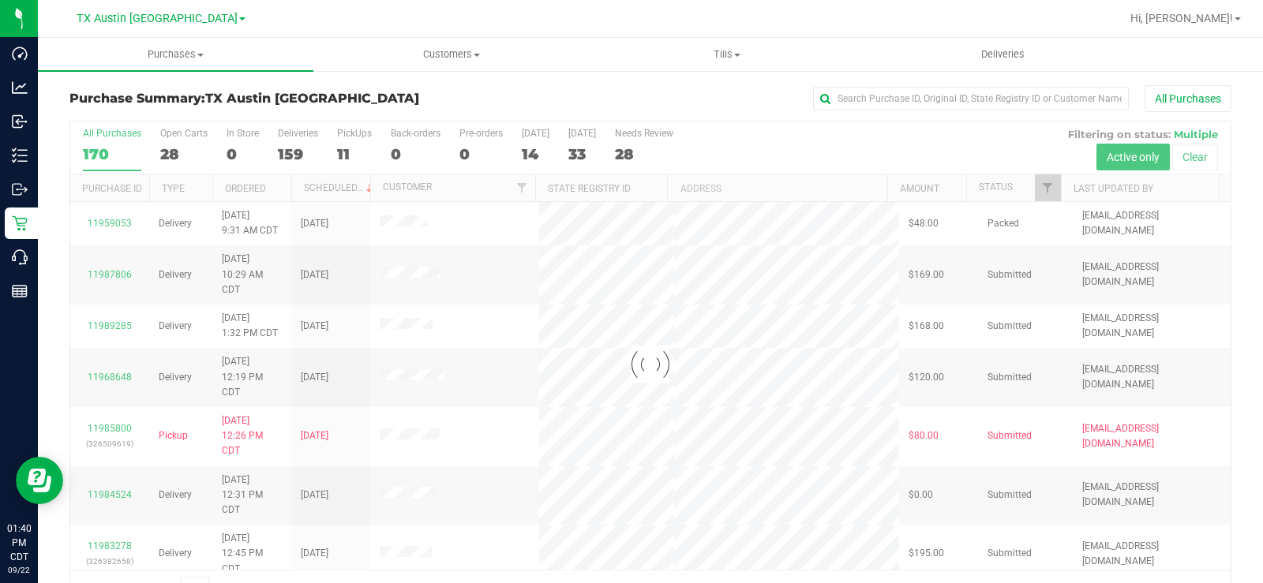
click at [636, 155] on div at bounding box center [650, 365] width 1160 height 486
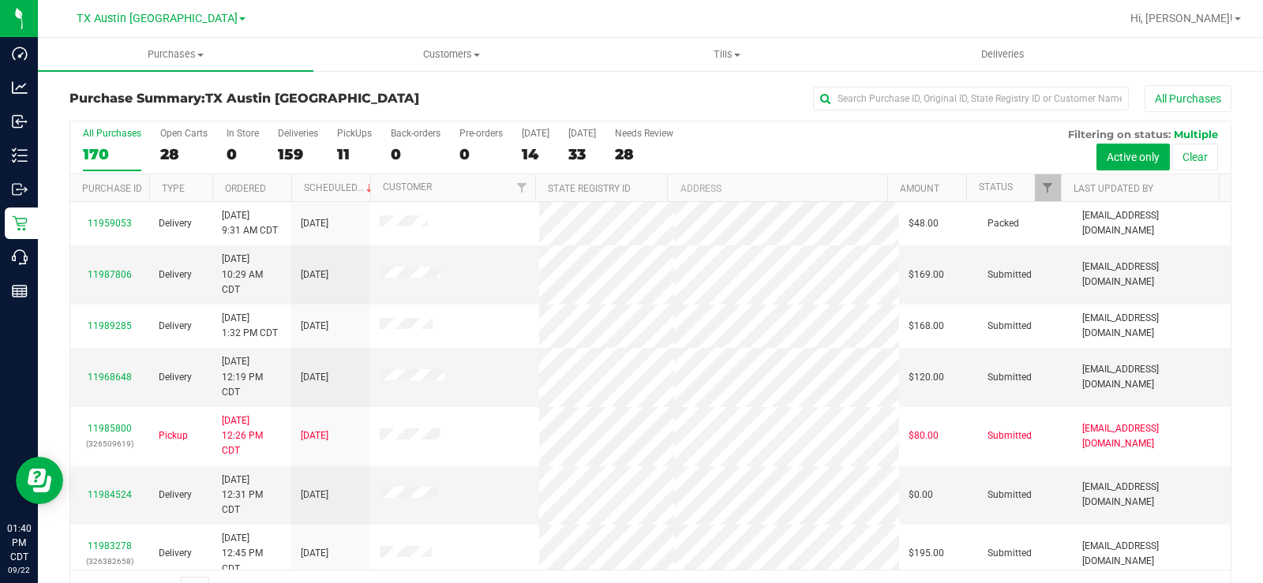
click at [636, 155] on div "28" at bounding box center [644, 154] width 58 height 18
click at [0, 0] on input "Needs Review 28" at bounding box center [0, 0] width 0 height 0
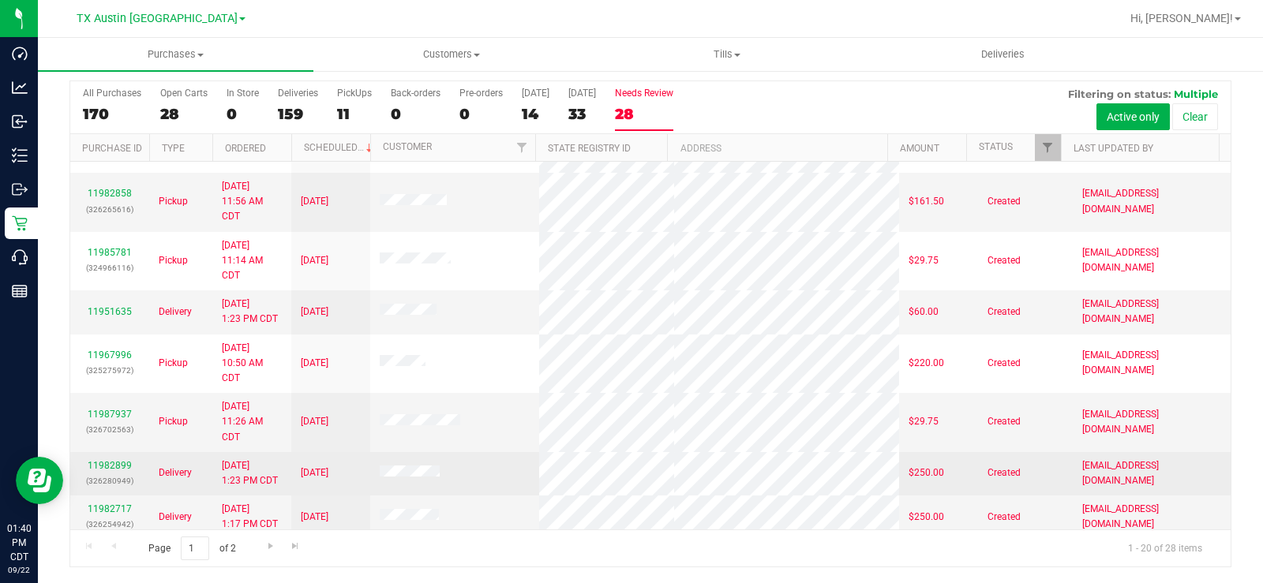
scroll to position [672, 0]
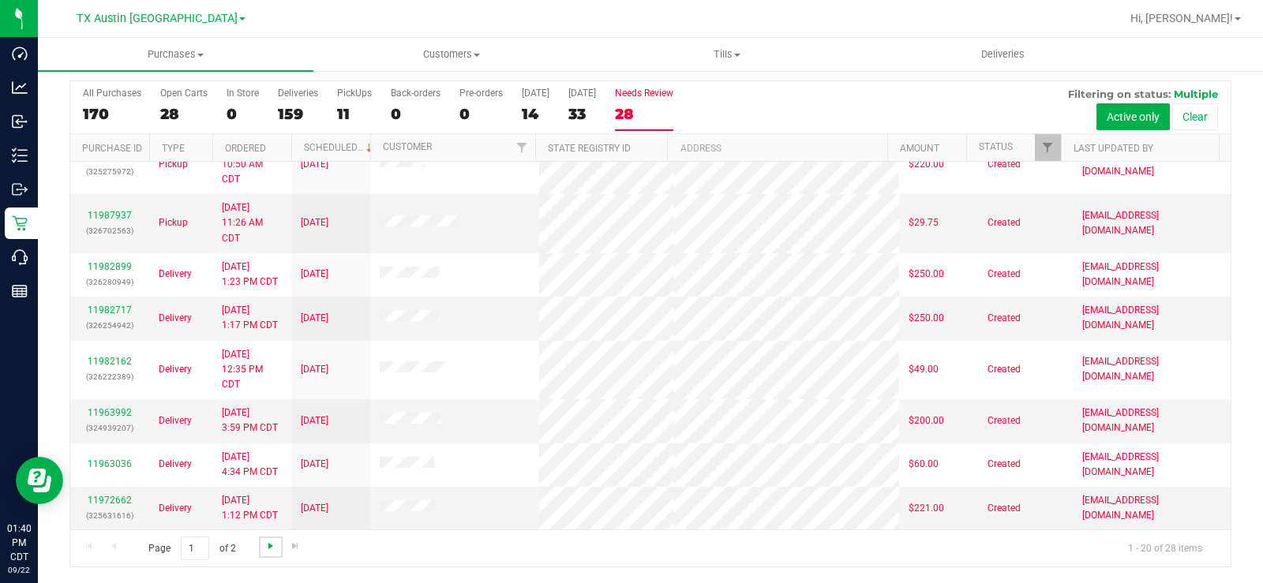
click at [268, 542] on span "Go to the next page" at bounding box center [270, 546] width 13 height 13
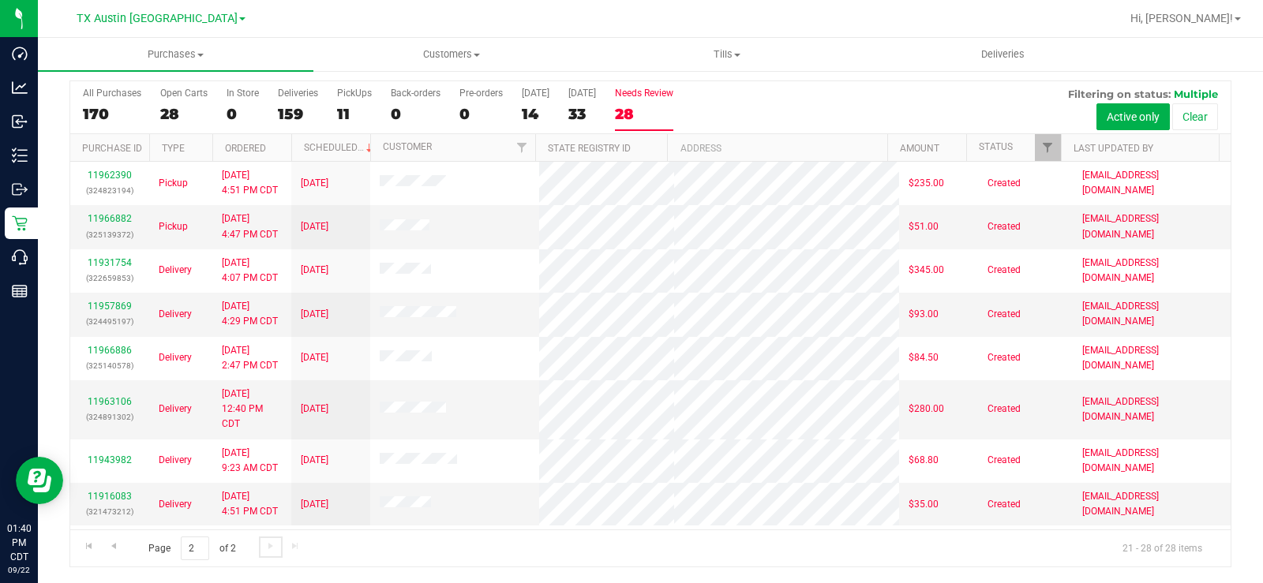
scroll to position [0, 0]
click at [105, 400] on link "11963106" at bounding box center [110, 401] width 44 height 11
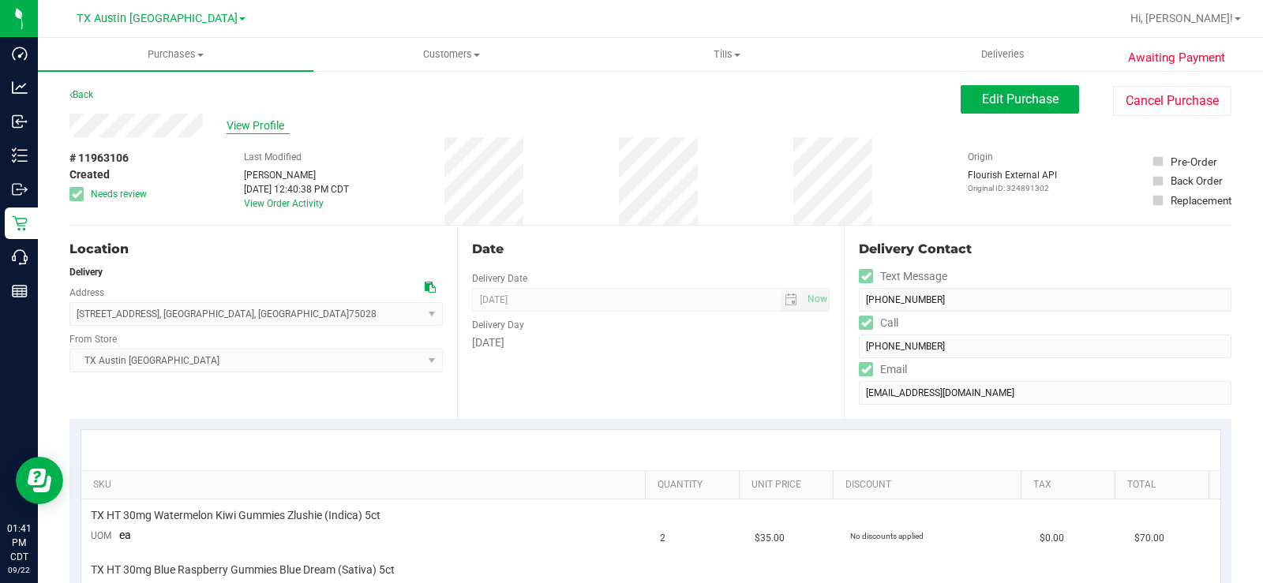
click at [256, 122] on span "View Profile" at bounding box center [257, 126] width 63 height 17
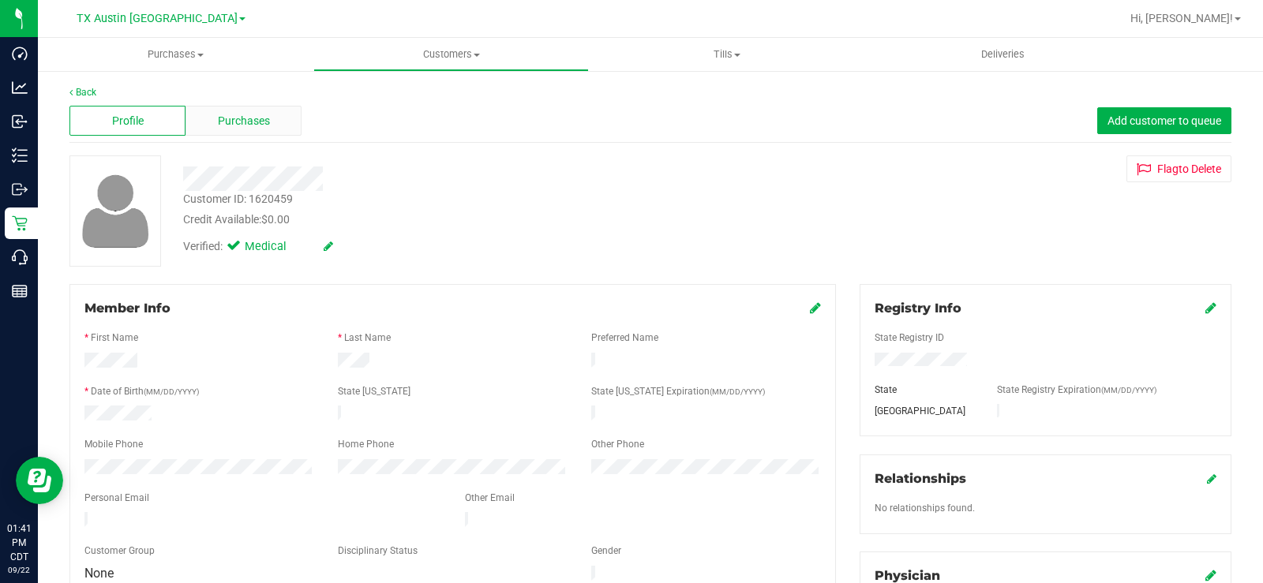
click at [246, 122] on span "Purchases" at bounding box center [244, 121] width 52 height 17
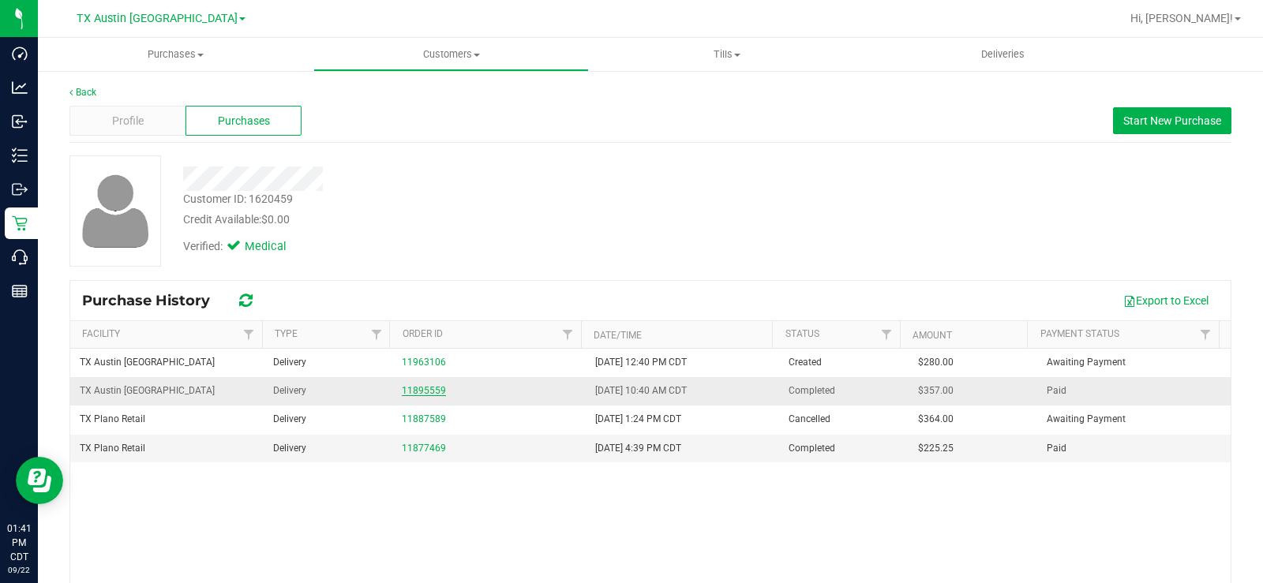
click at [419, 387] on link "11895559" at bounding box center [424, 390] width 44 height 11
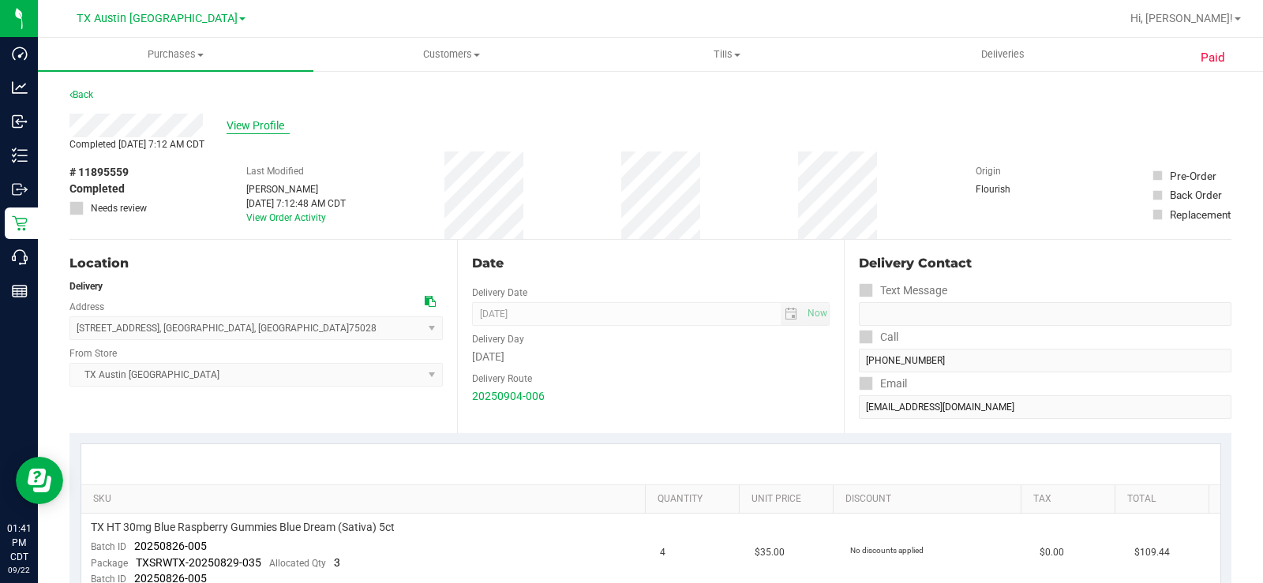
click at [249, 121] on span "View Profile" at bounding box center [257, 126] width 63 height 17
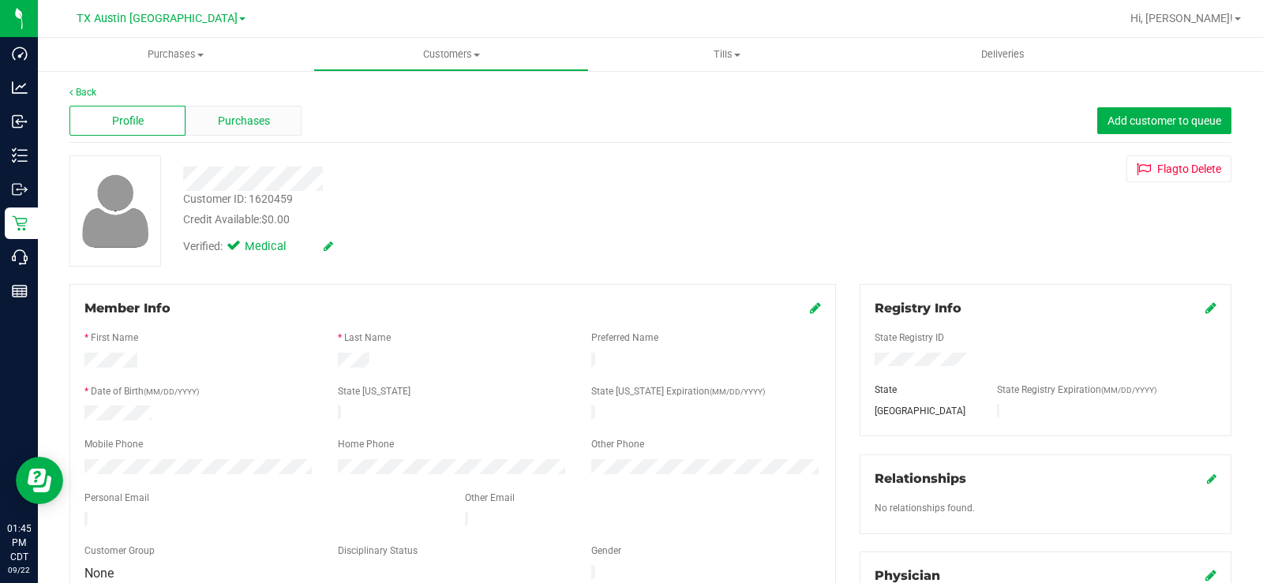
click at [248, 127] on span "Purchases" at bounding box center [244, 121] width 52 height 17
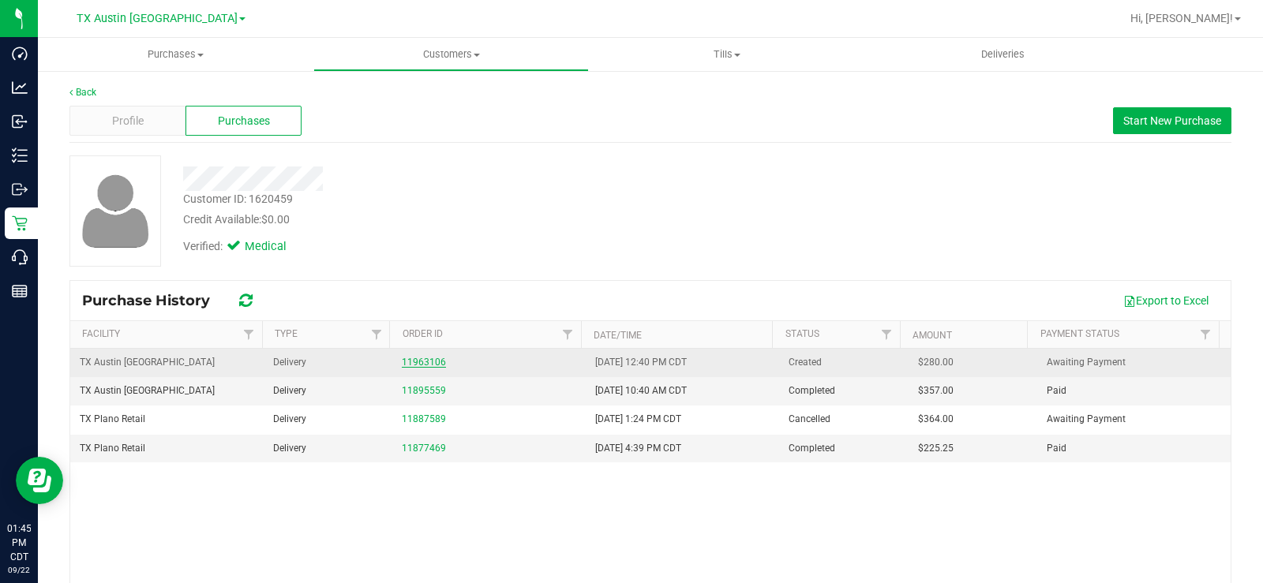
click at [432, 359] on link "11963106" at bounding box center [424, 362] width 44 height 11
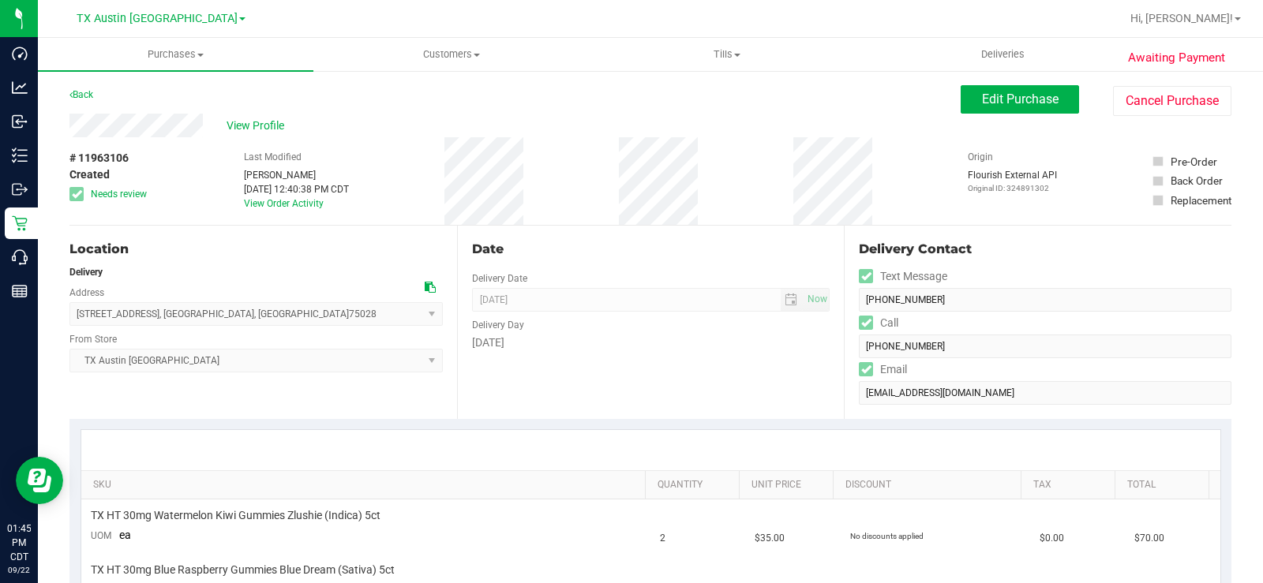
click at [425, 287] on icon at bounding box center [430, 287] width 11 height 11
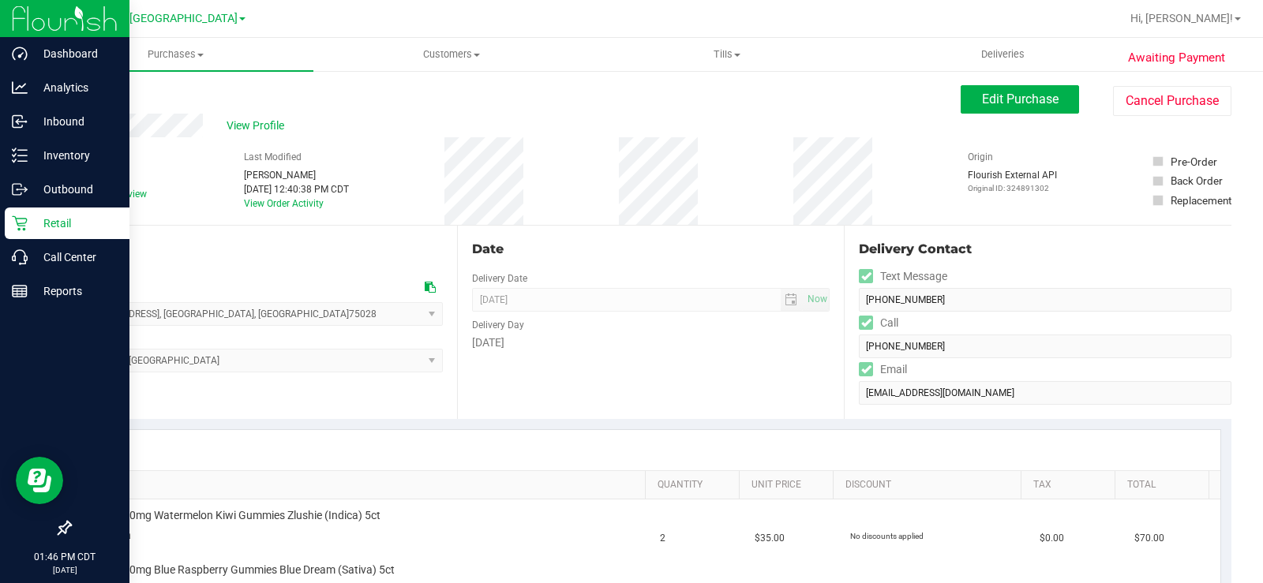
click at [28, 223] on p "Retail" at bounding box center [75, 223] width 95 height 19
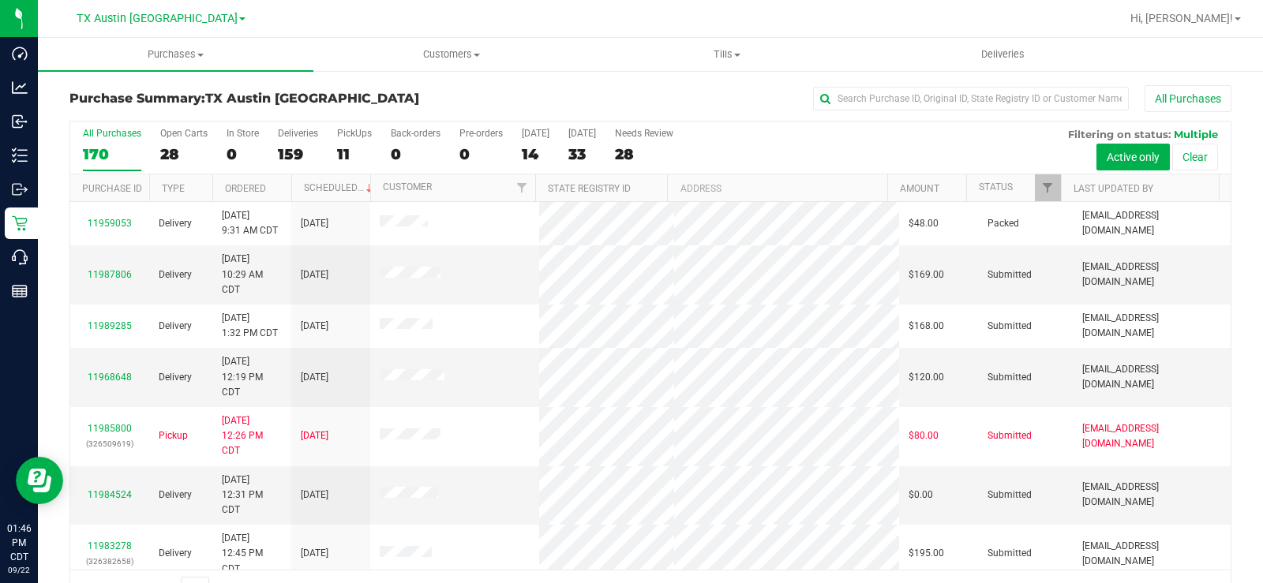
click at [642, 137] on div "Needs Review" at bounding box center [644, 133] width 58 height 11
click at [0, 0] on input "Needs Review 28" at bounding box center [0, 0] width 0 height 0
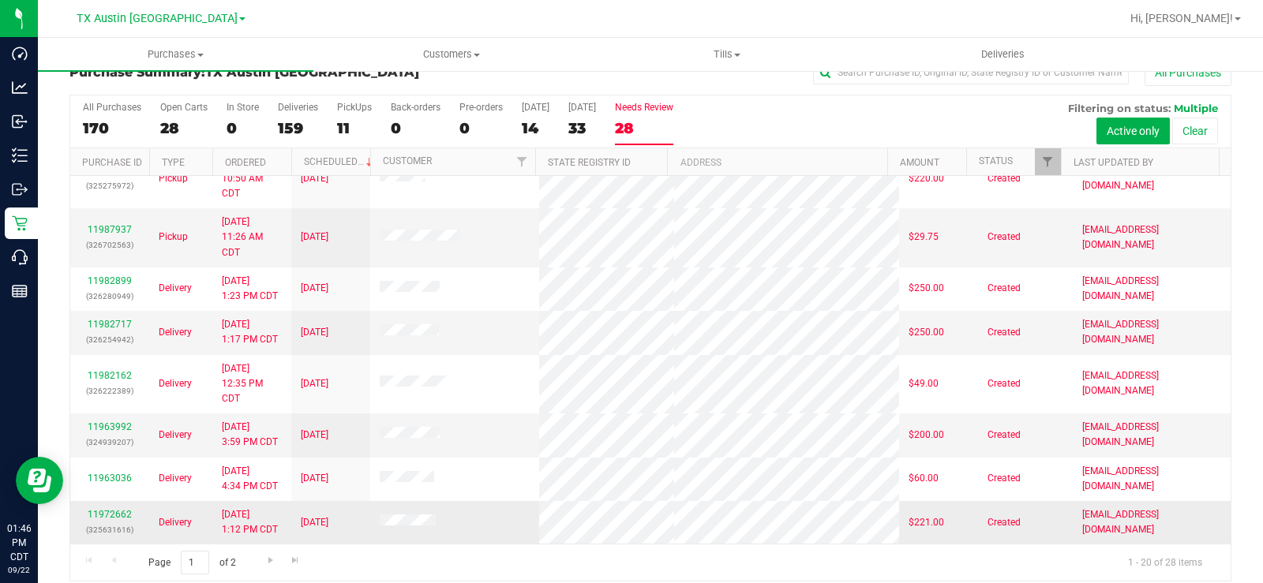
scroll to position [40, 0]
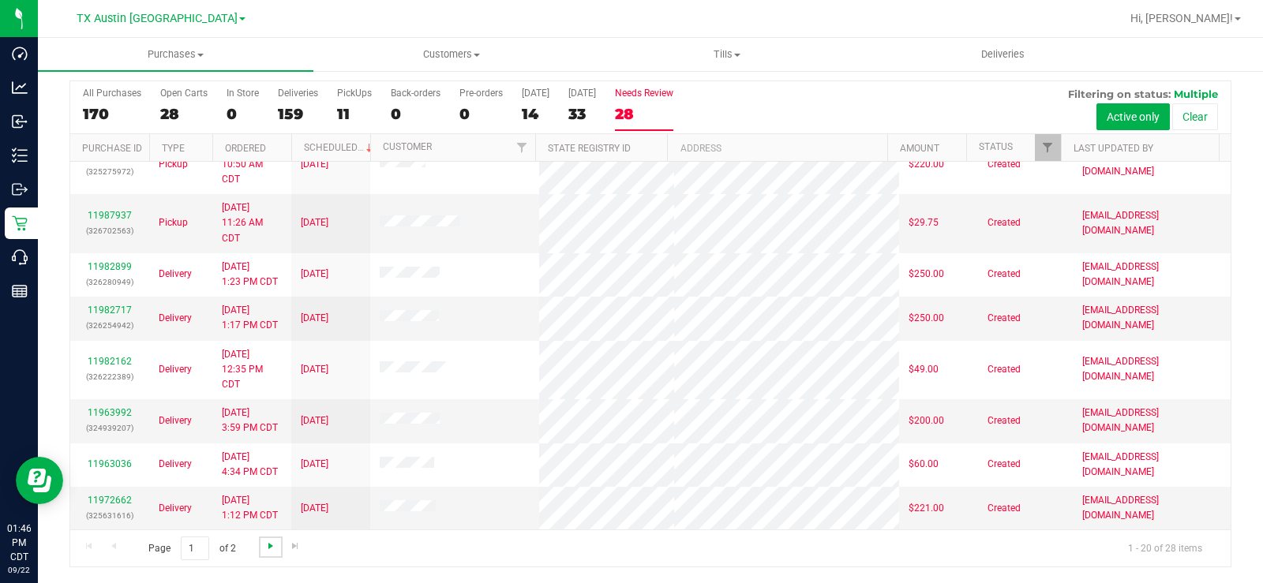
click at [268, 545] on span "Go to the next page" at bounding box center [270, 546] width 13 height 13
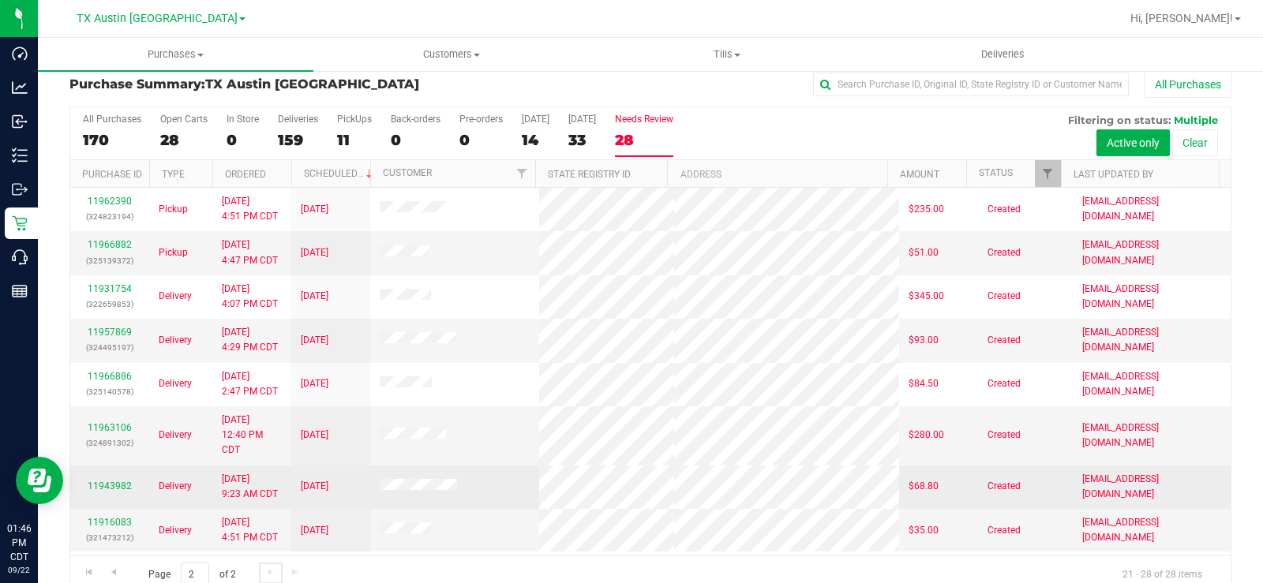
scroll to position [0, 0]
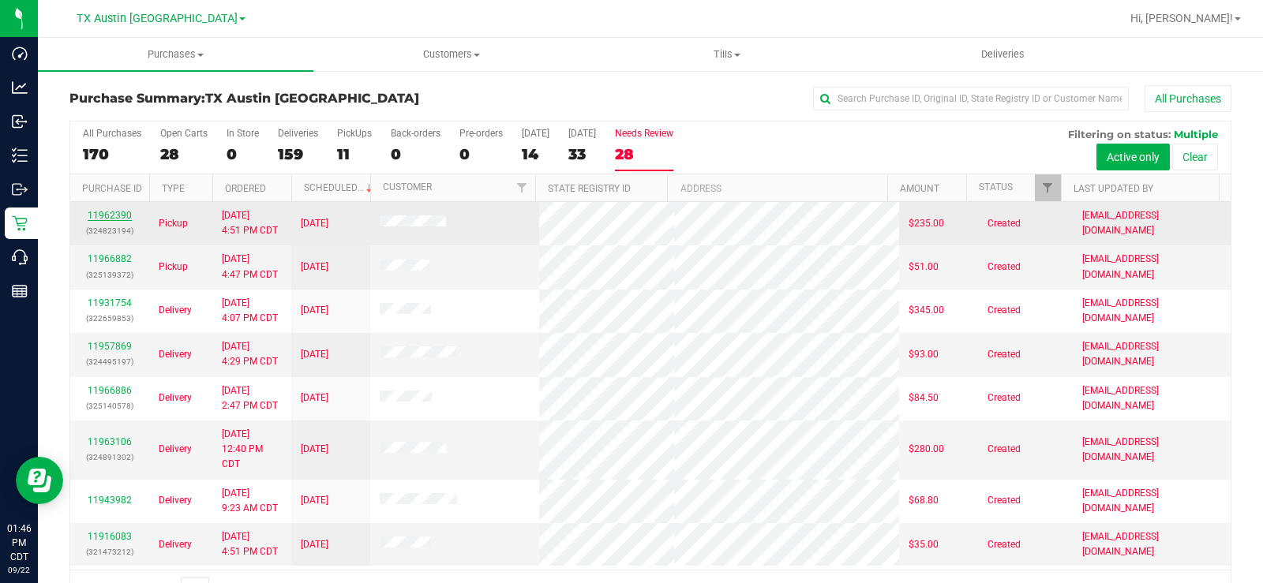
click at [101, 214] on link "11962390" at bounding box center [110, 215] width 44 height 11
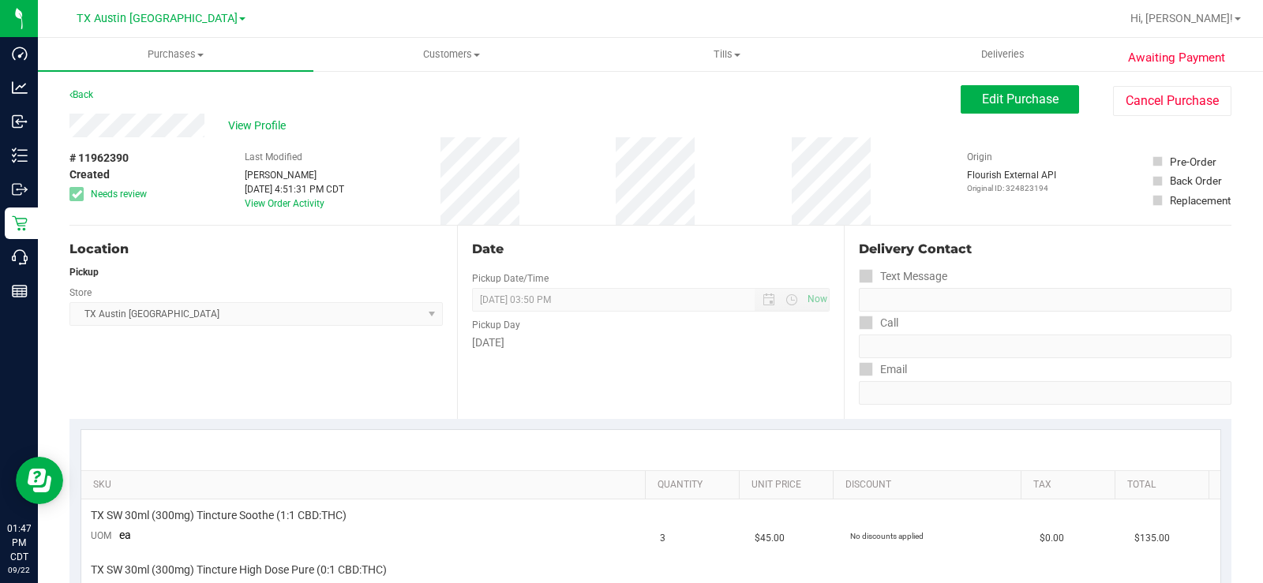
click at [155, 126] on div "View Profile" at bounding box center [514, 126] width 891 height 24
click at [213, 121] on div "View Profile" at bounding box center [514, 126] width 891 height 24
click at [207, 121] on div "View Profile" at bounding box center [514, 126] width 891 height 24
drag, startPoint x: 208, startPoint y: 122, endPoint x: 58, endPoint y: 129, distance: 149.3
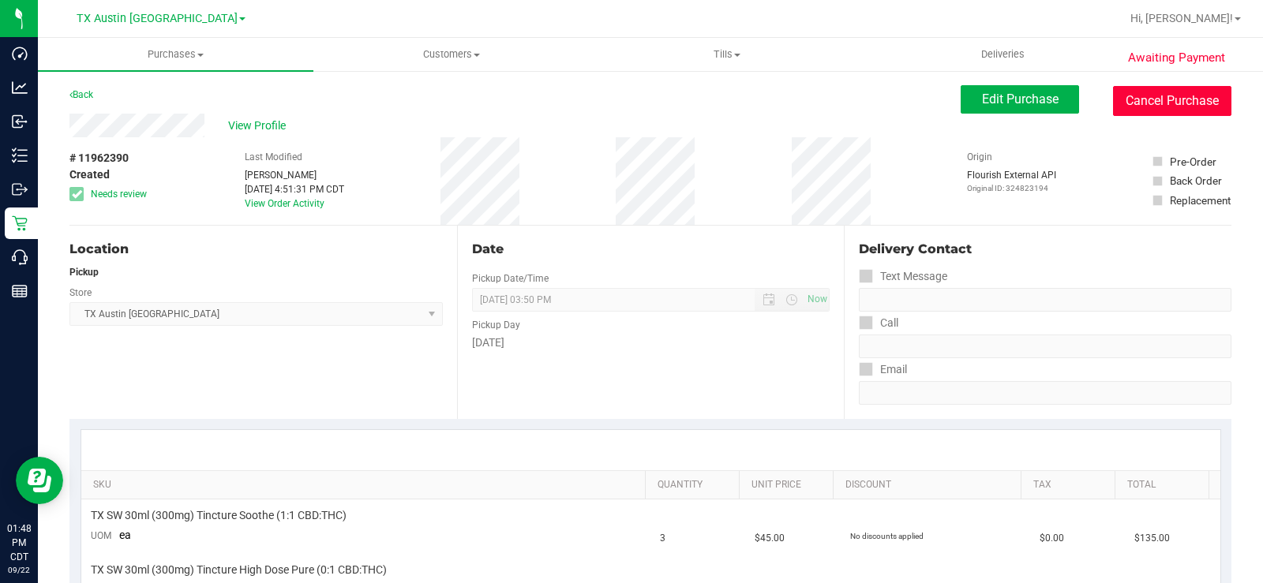
drag, startPoint x: 1136, startPoint y: 106, endPoint x: 699, endPoint y: 78, distance: 437.3
click at [1136, 106] on button "Cancel Purchase" at bounding box center [1172, 101] width 118 height 30
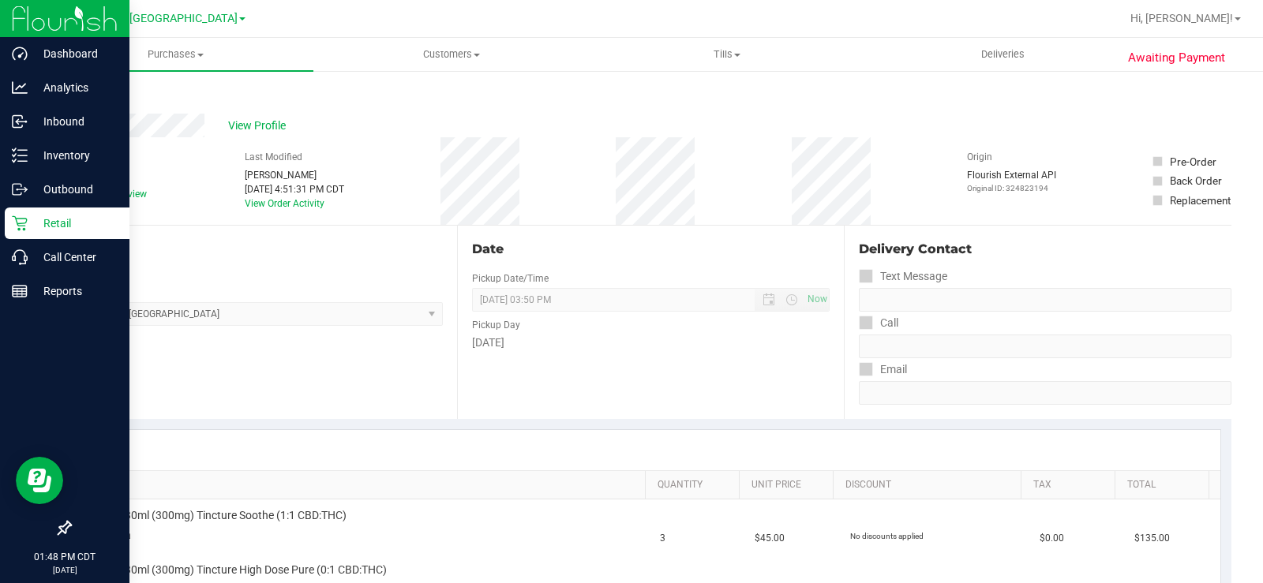
click at [72, 227] on p "Retail" at bounding box center [75, 223] width 95 height 19
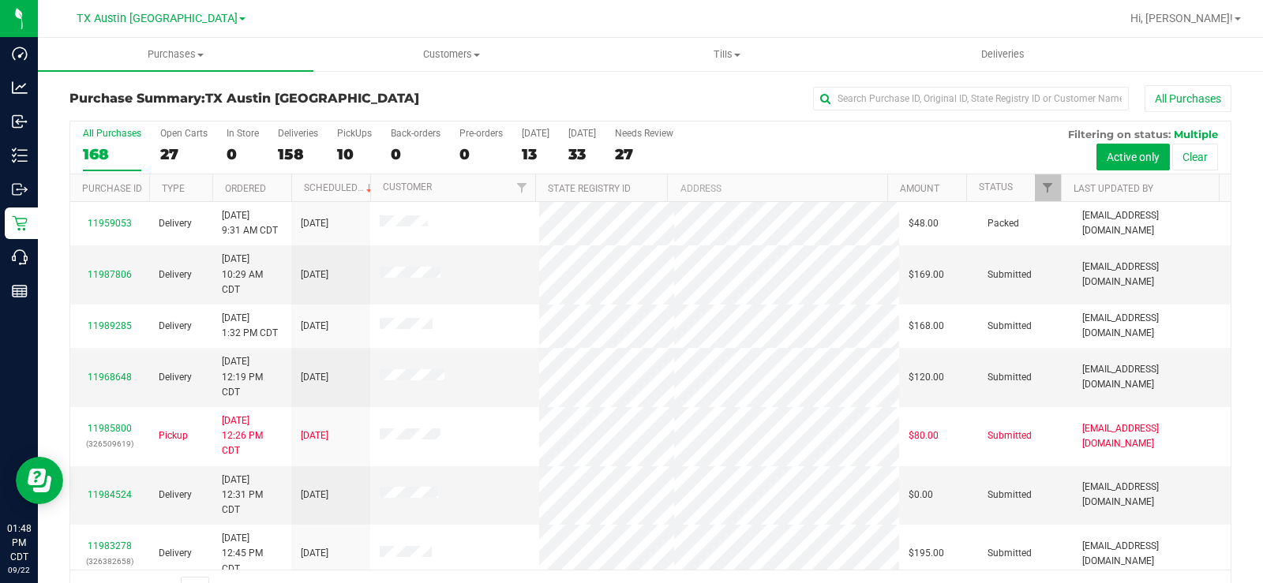
click at [638, 149] on div "27" at bounding box center [644, 154] width 58 height 18
click at [0, 0] on input "Needs Review 27" at bounding box center [0, 0] width 0 height 0
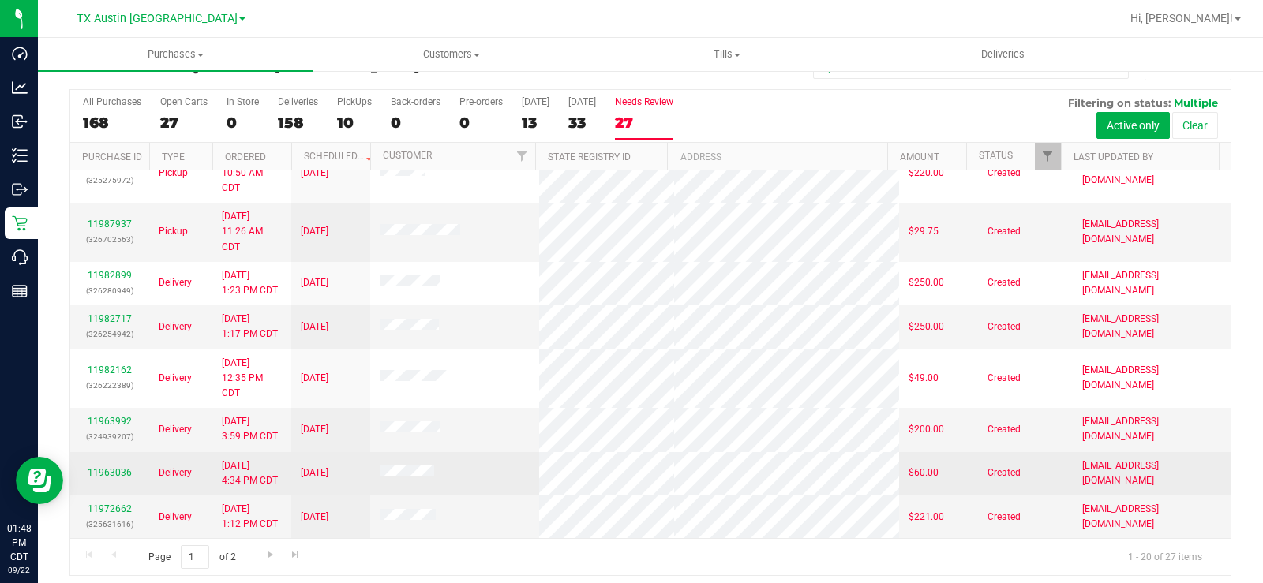
scroll to position [40, 0]
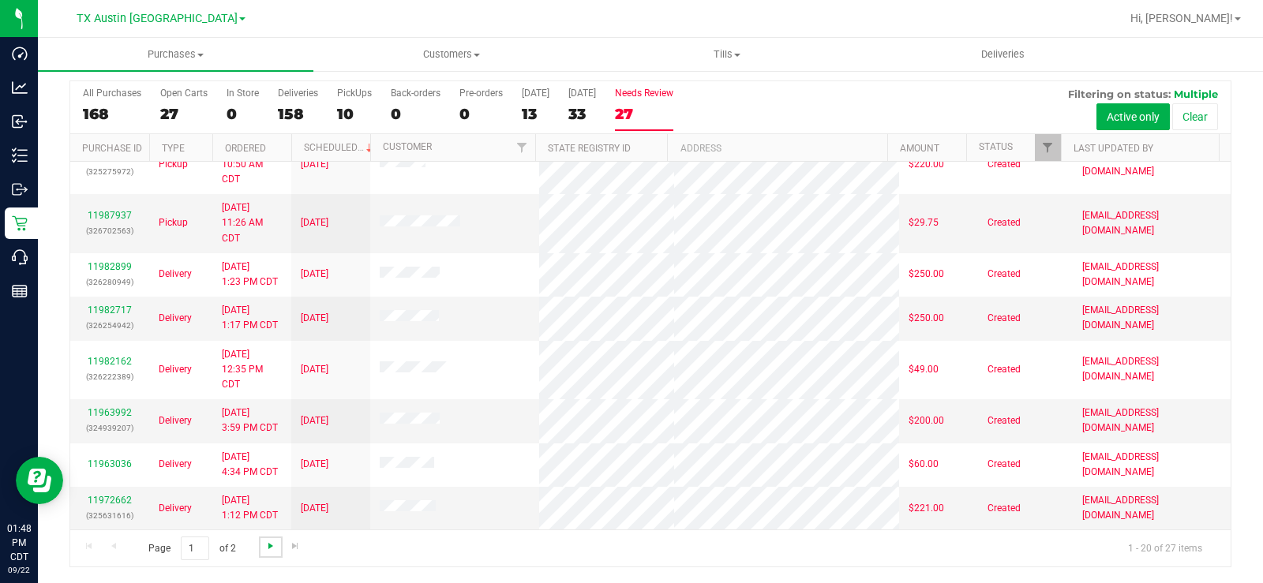
click at [275, 548] on span "Go to the next page" at bounding box center [270, 546] width 13 height 13
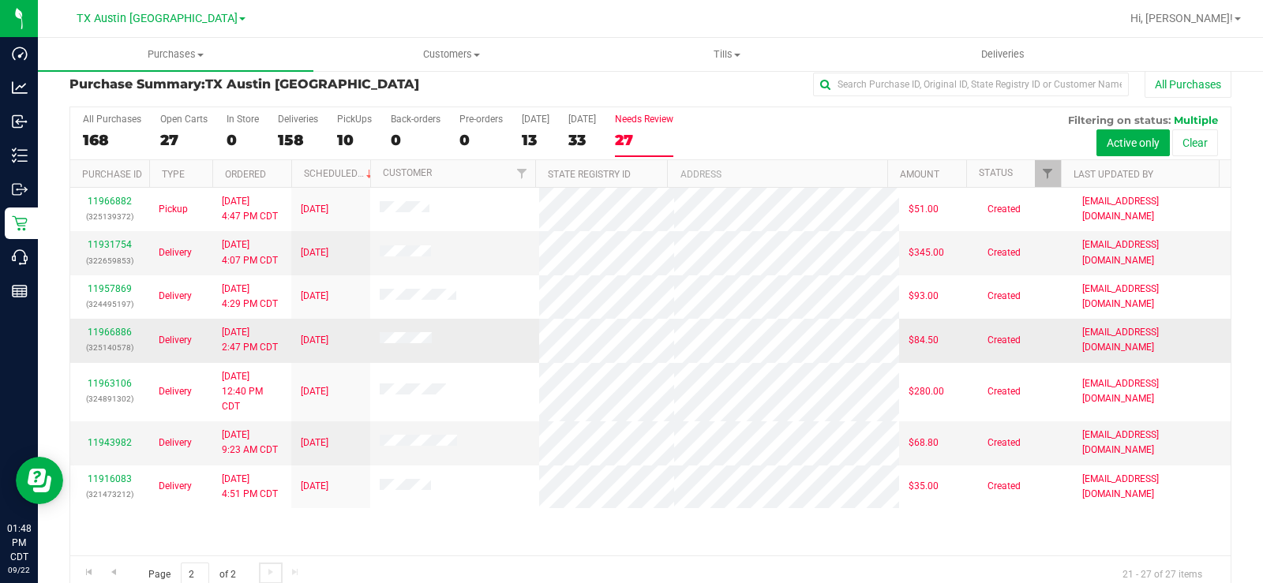
scroll to position [0, 0]
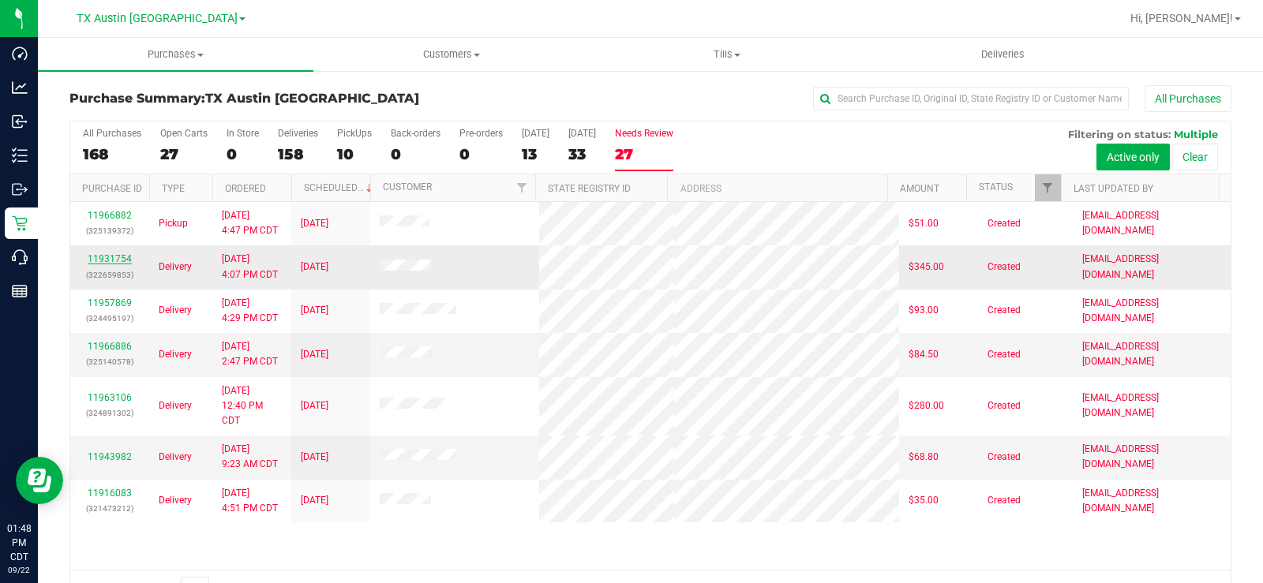
click at [112, 260] on link "11931754" at bounding box center [110, 258] width 44 height 11
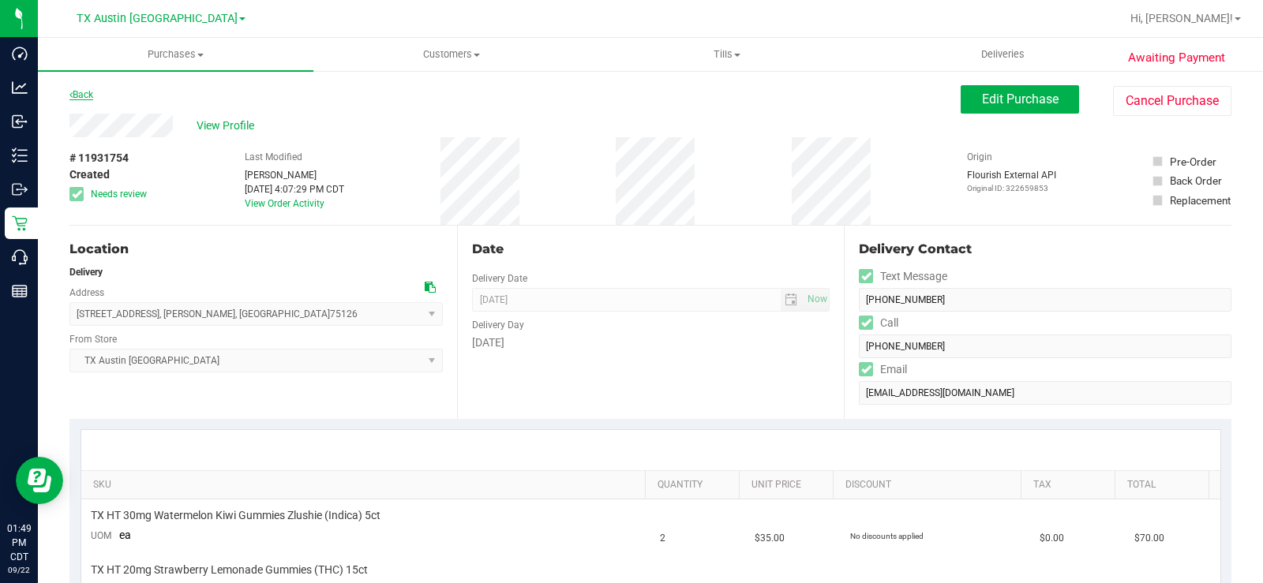
click at [79, 96] on link "Back" at bounding box center [81, 94] width 24 height 11
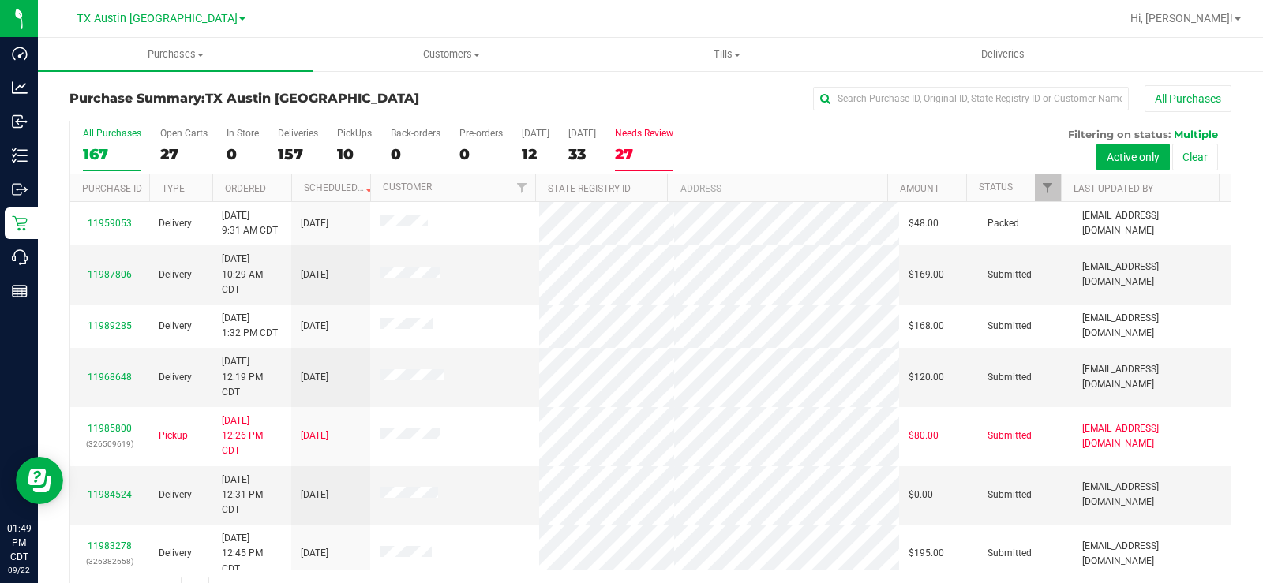
click at [647, 139] on label "Needs Review 27" at bounding box center [644, 149] width 58 height 43
click at [0, 0] on input "Needs Review 27" at bounding box center [0, 0] width 0 height 0
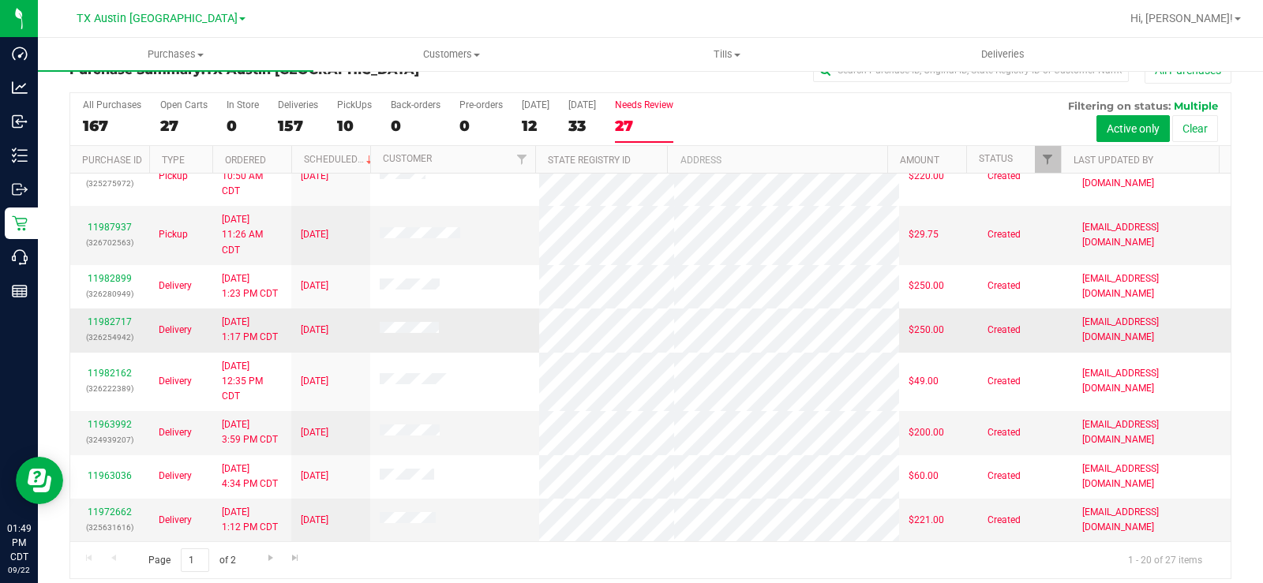
scroll to position [40, 0]
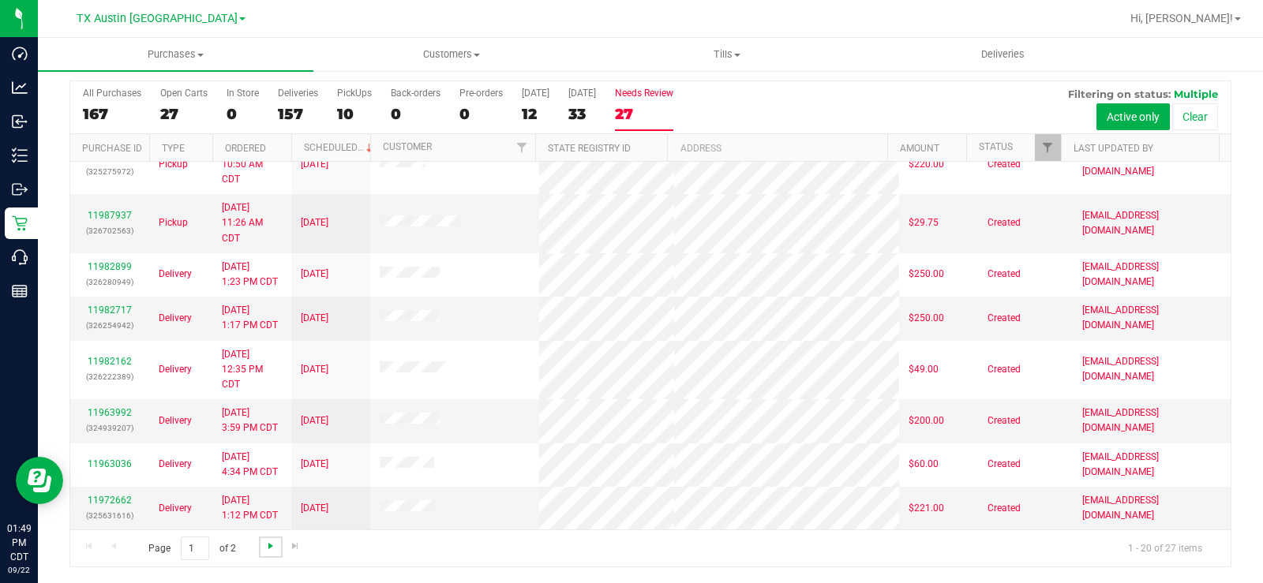
click at [268, 546] on span "Go to the next page" at bounding box center [270, 546] width 13 height 13
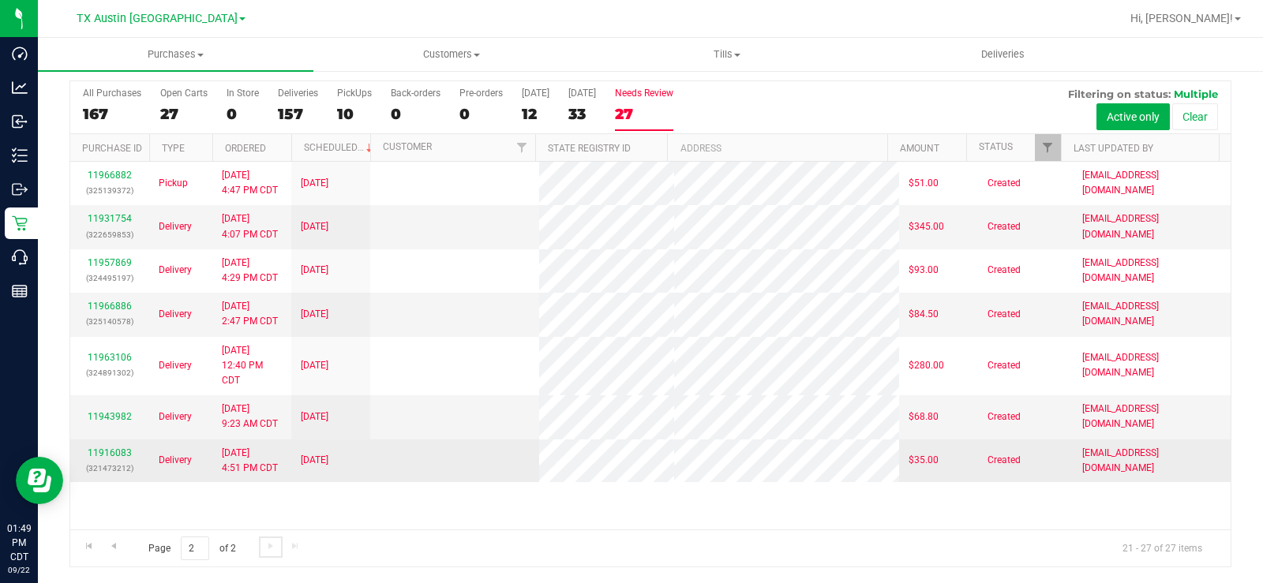
scroll to position [0, 0]
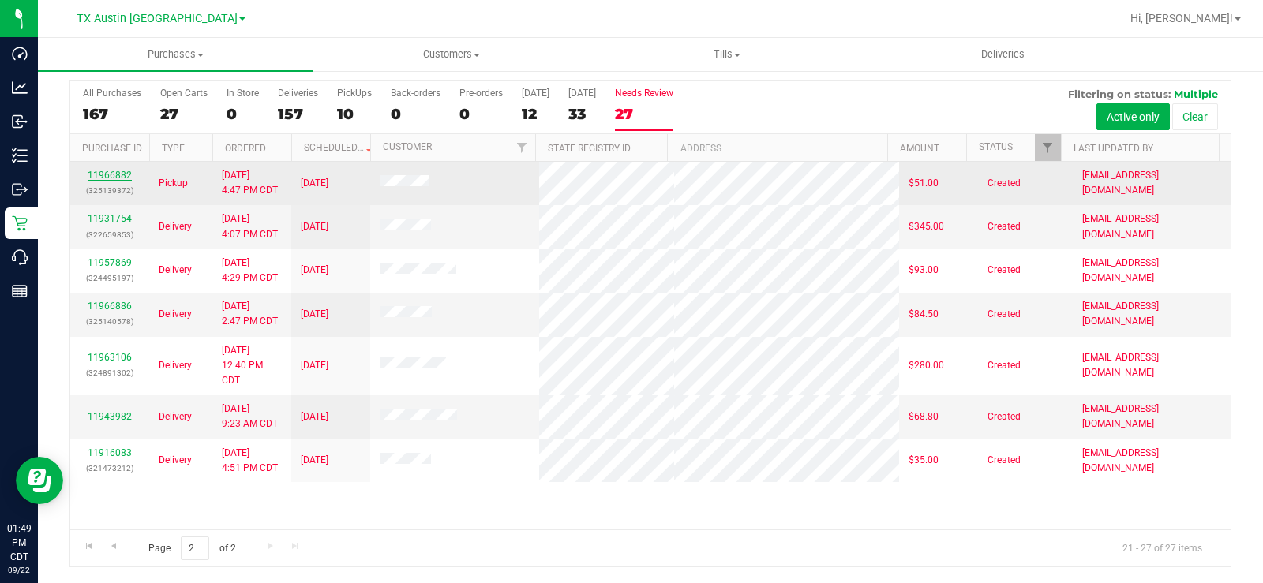
click at [100, 178] on link "11966882" at bounding box center [110, 175] width 44 height 11
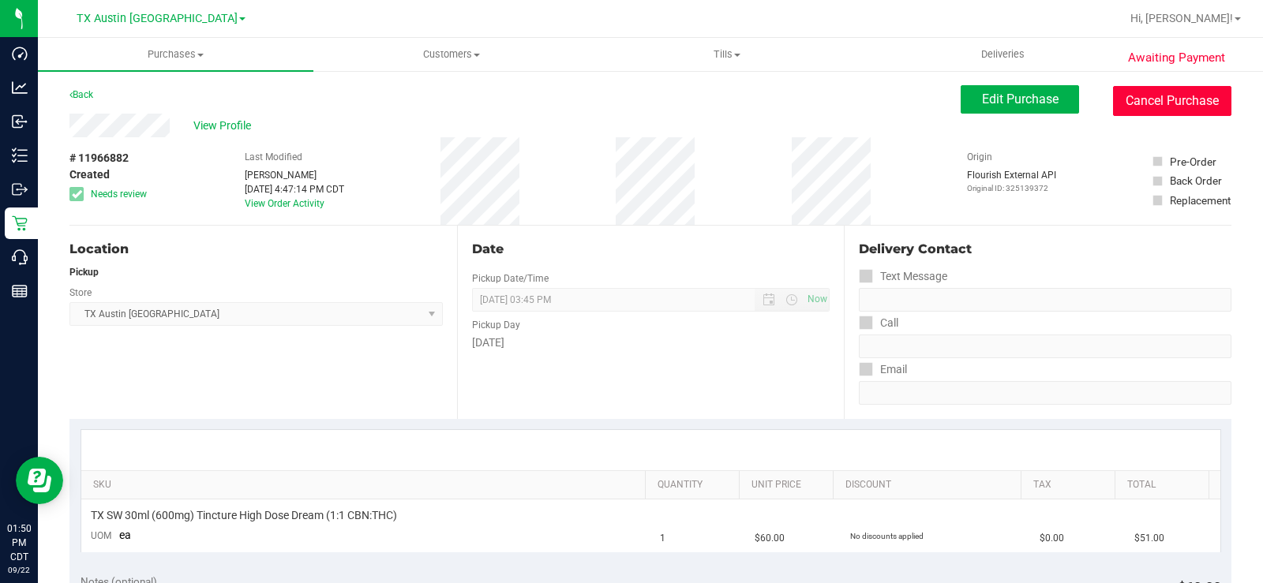
click at [1113, 98] on button "Cancel Purchase" at bounding box center [1172, 101] width 118 height 30
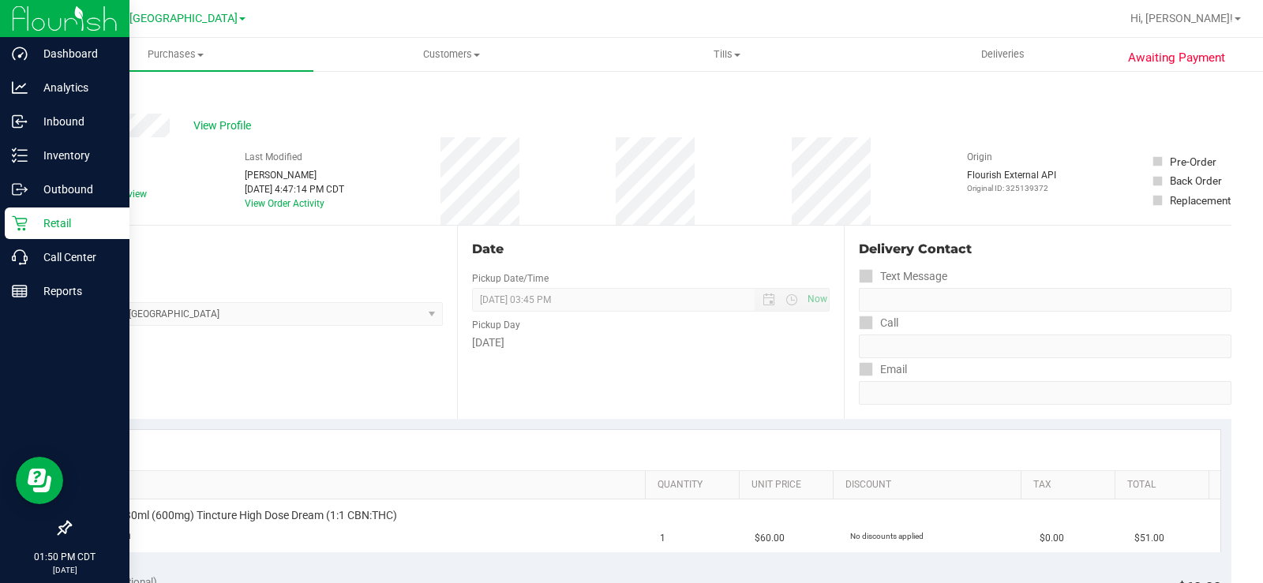
click at [28, 226] on p "Retail" at bounding box center [75, 223] width 95 height 19
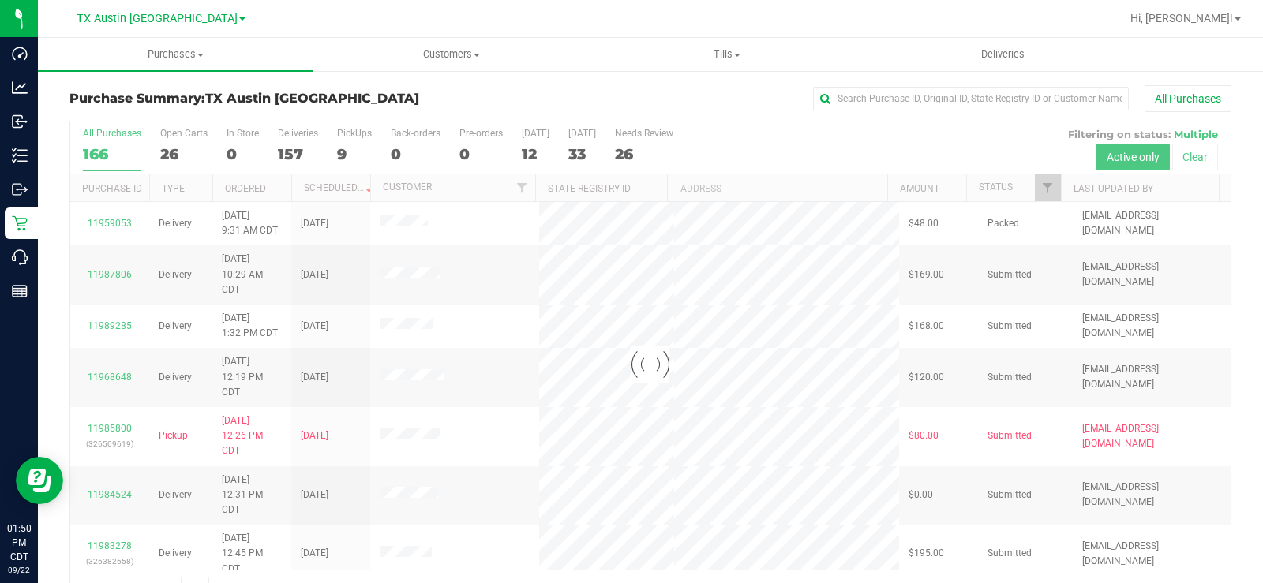
click at [633, 152] on div at bounding box center [650, 365] width 1160 height 486
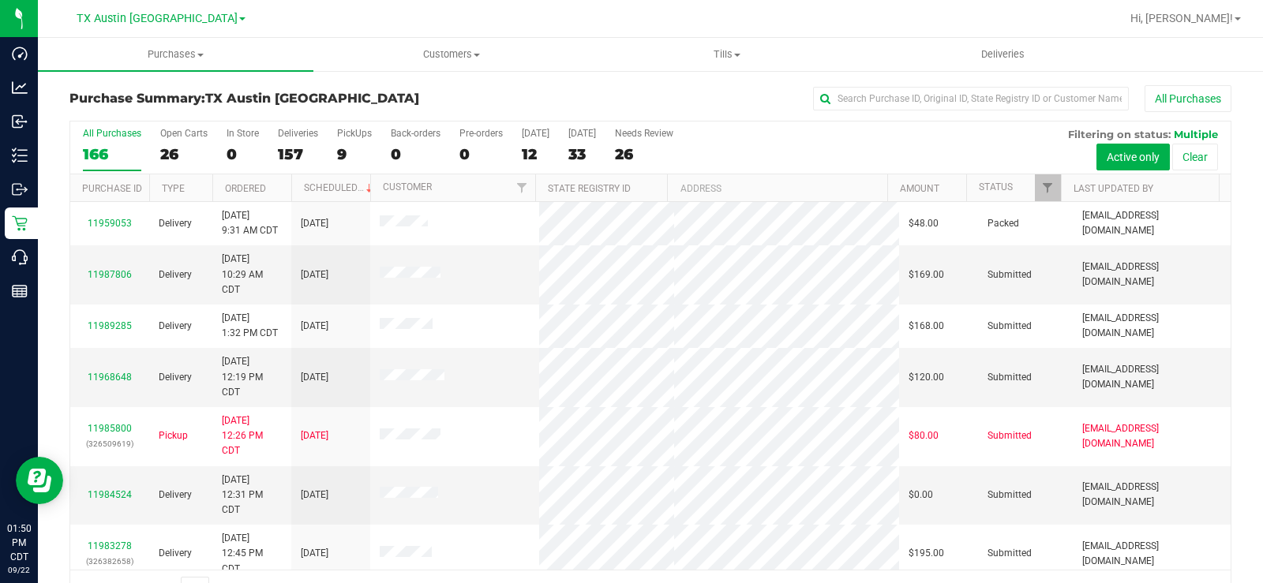
click at [633, 152] on div "26" at bounding box center [644, 154] width 58 height 18
click at [0, 0] on input "Needs Review 26" at bounding box center [0, 0] width 0 height 0
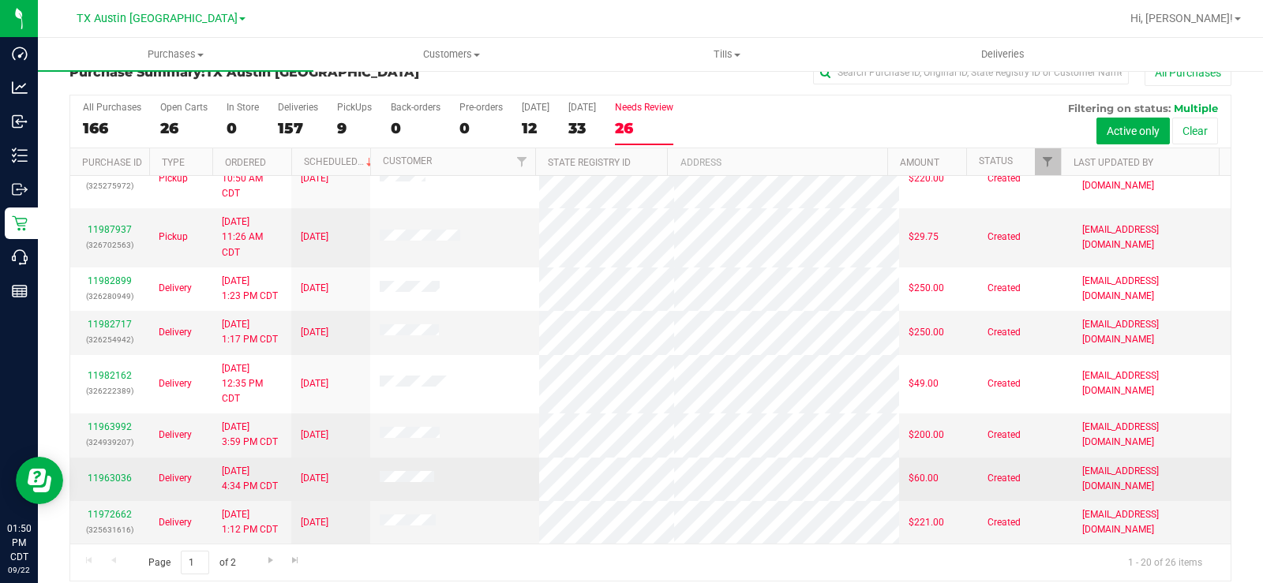
scroll to position [40, 0]
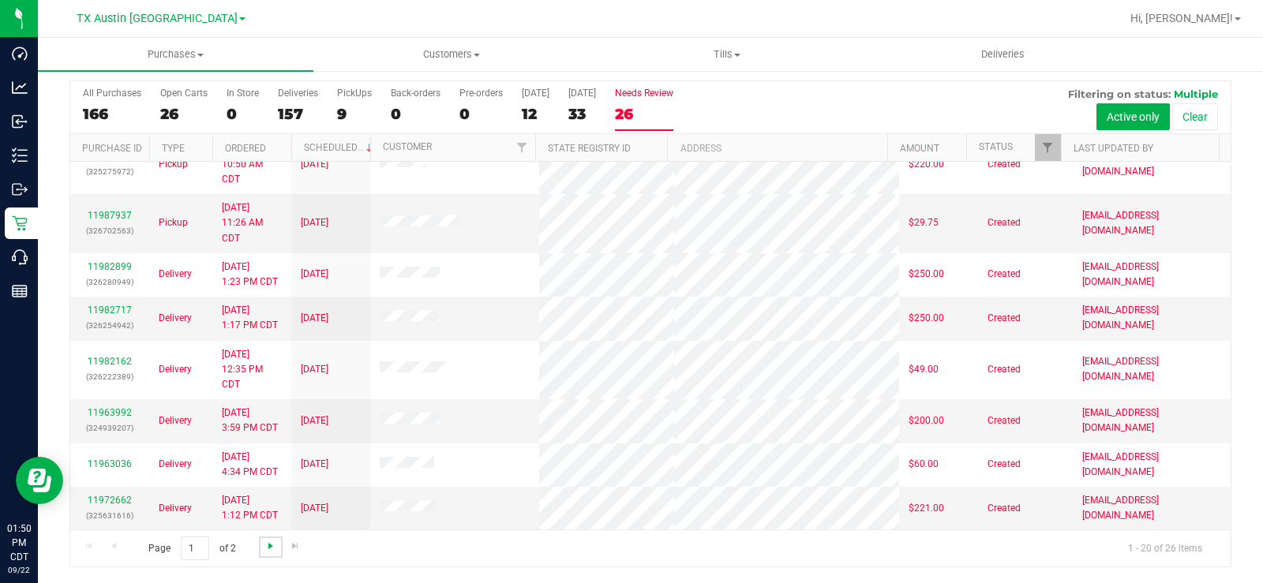
click at [268, 541] on span "Go to the next page" at bounding box center [270, 546] width 13 height 13
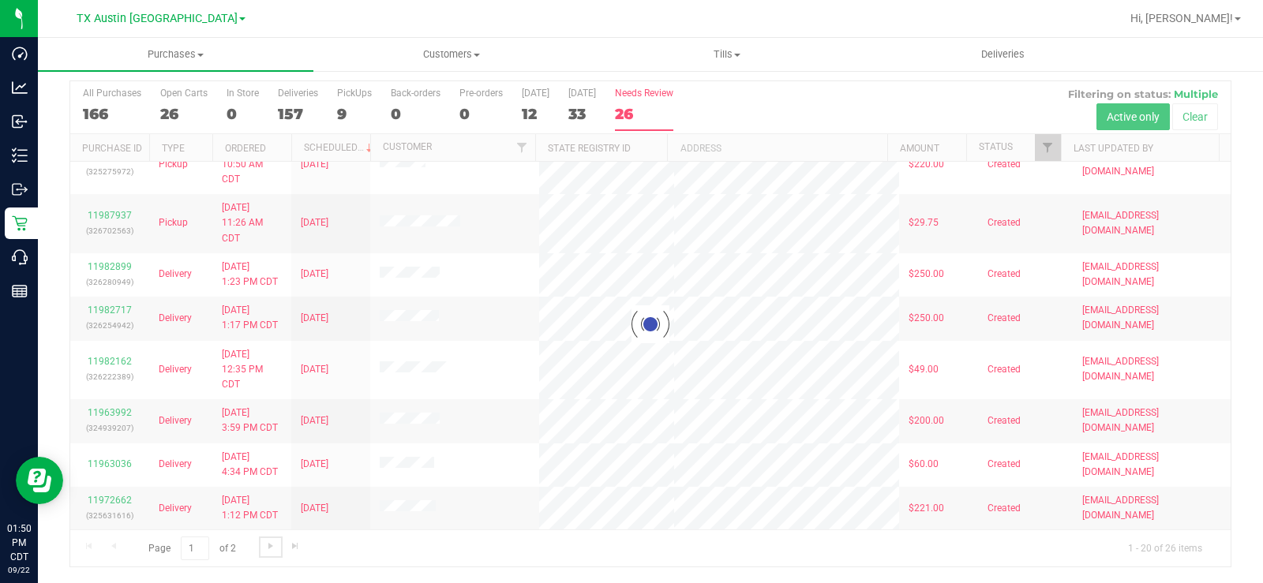
scroll to position [0, 0]
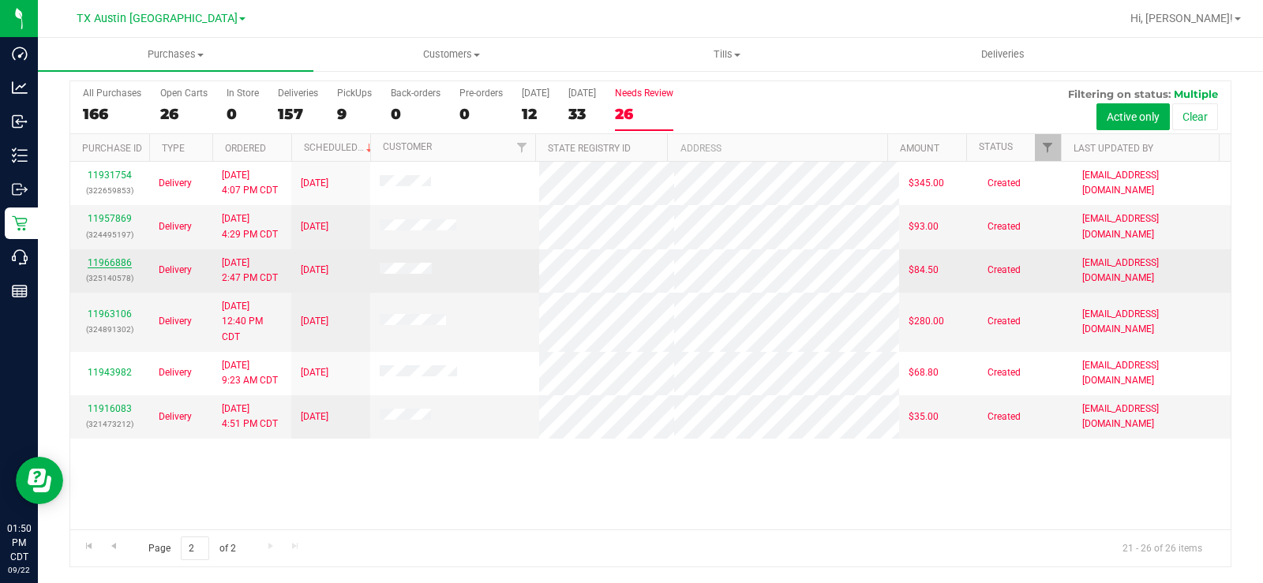
click at [122, 260] on link "11966886" at bounding box center [110, 262] width 44 height 11
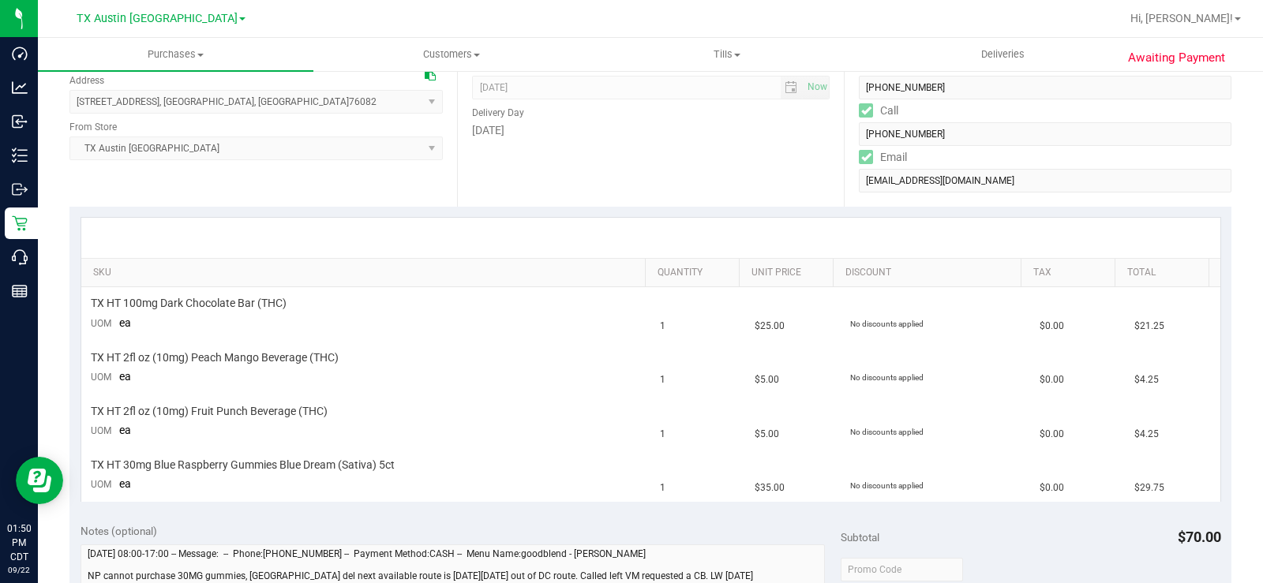
scroll to position [277, 0]
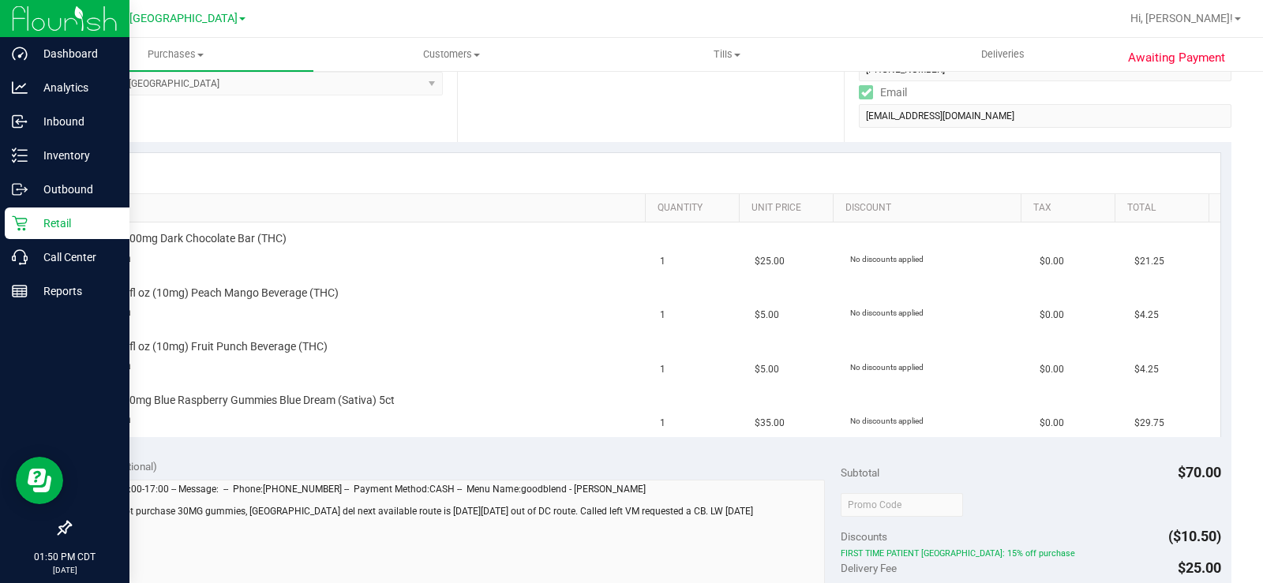
click at [35, 220] on p "Retail" at bounding box center [75, 223] width 95 height 19
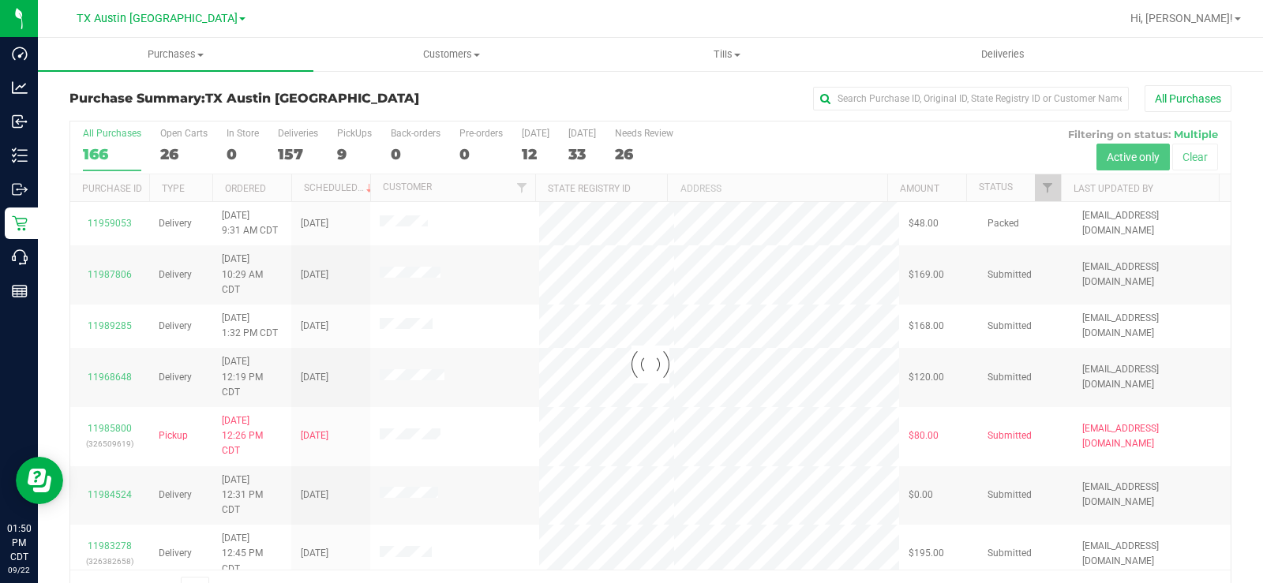
click at [638, 144] on div at bounding box center [650, 365] width 1160 height 486
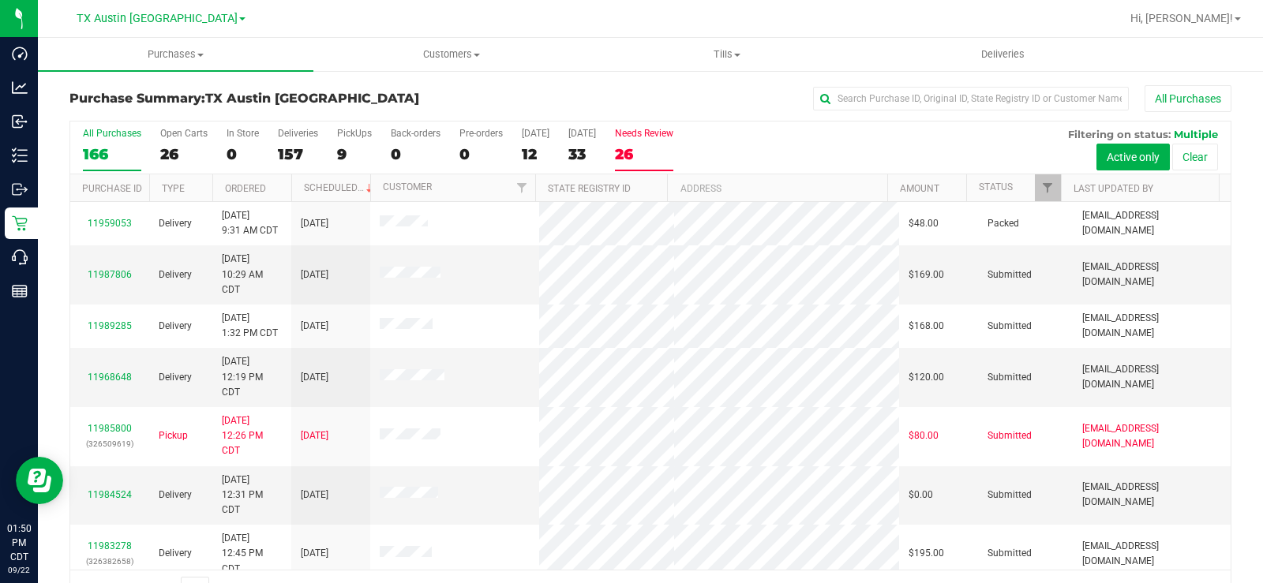
click at [639, 151] on div "26" at bounding box center [644, 154] width 58 height 18
click at [0, 0] on input "Needs Review 26" at bounding box center [0, 0] width 0 height 0
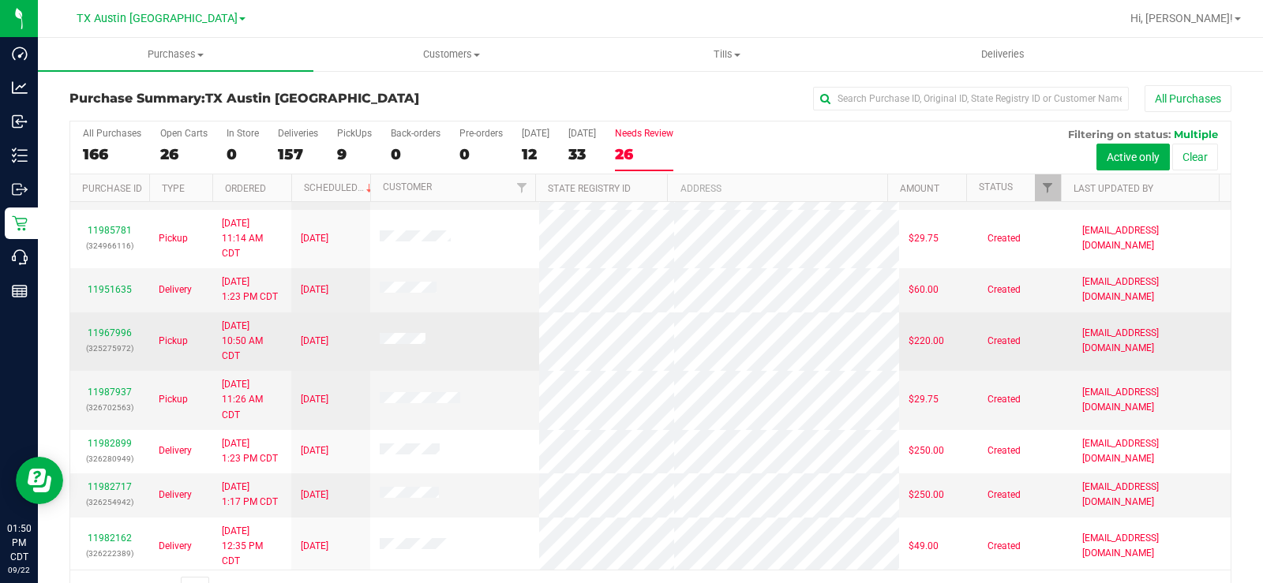
scroll to position [672, 0]
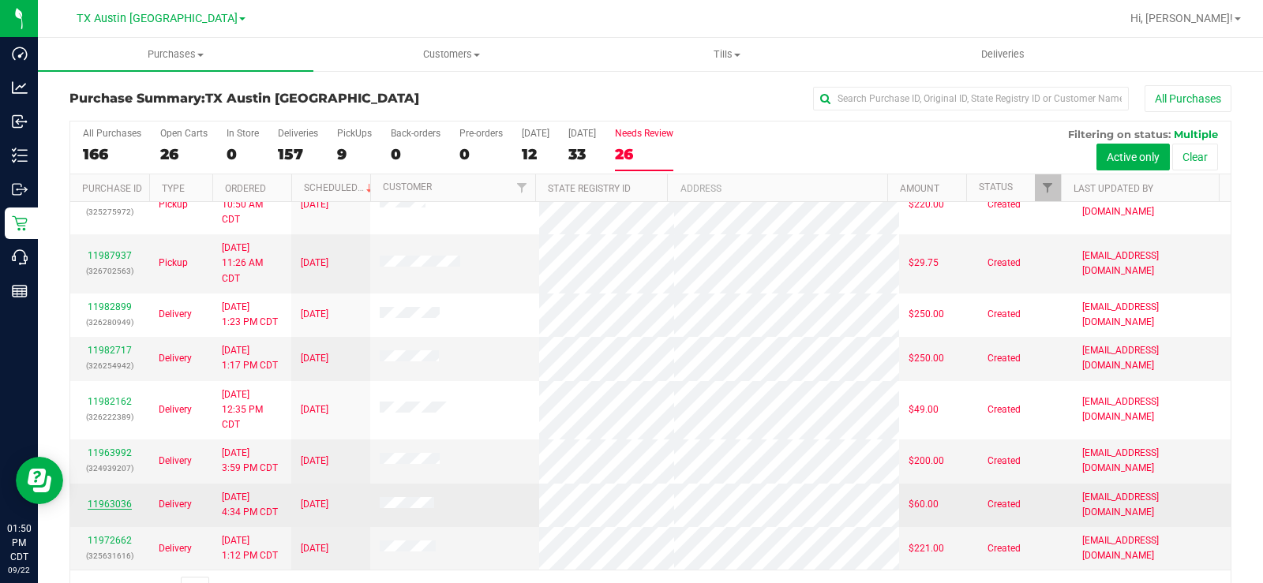
click at [125, 505] on link "11963036" at bounding box center [110, 504] width 44 height 11
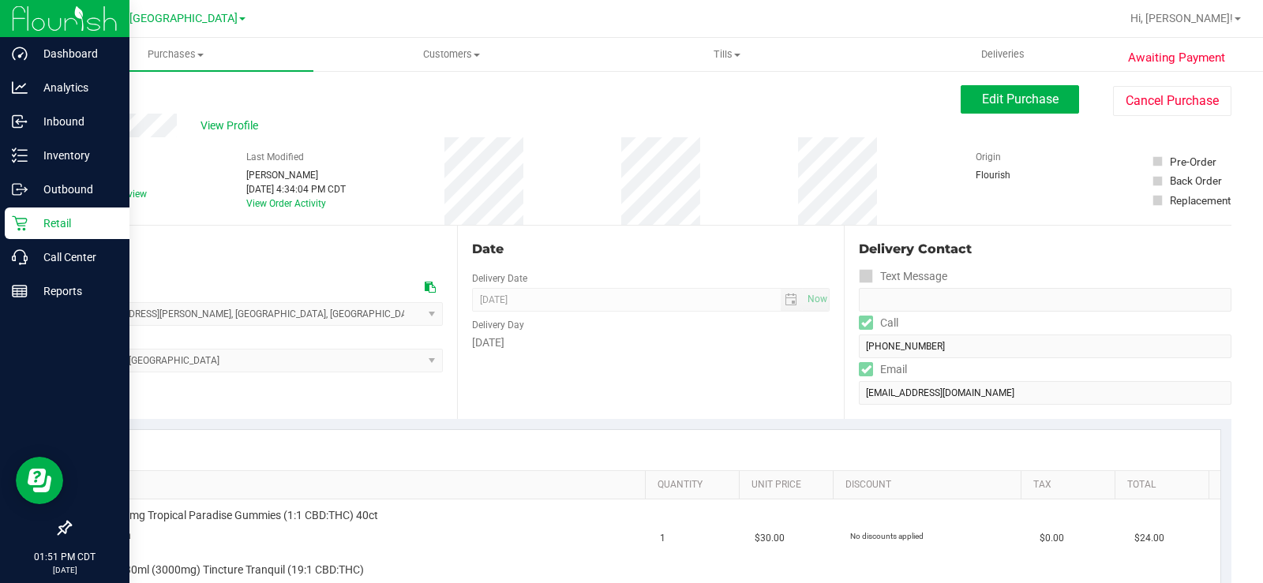
click at [34, 226] on p "Retail" at bounding box center [75, 223] width 95 height 19
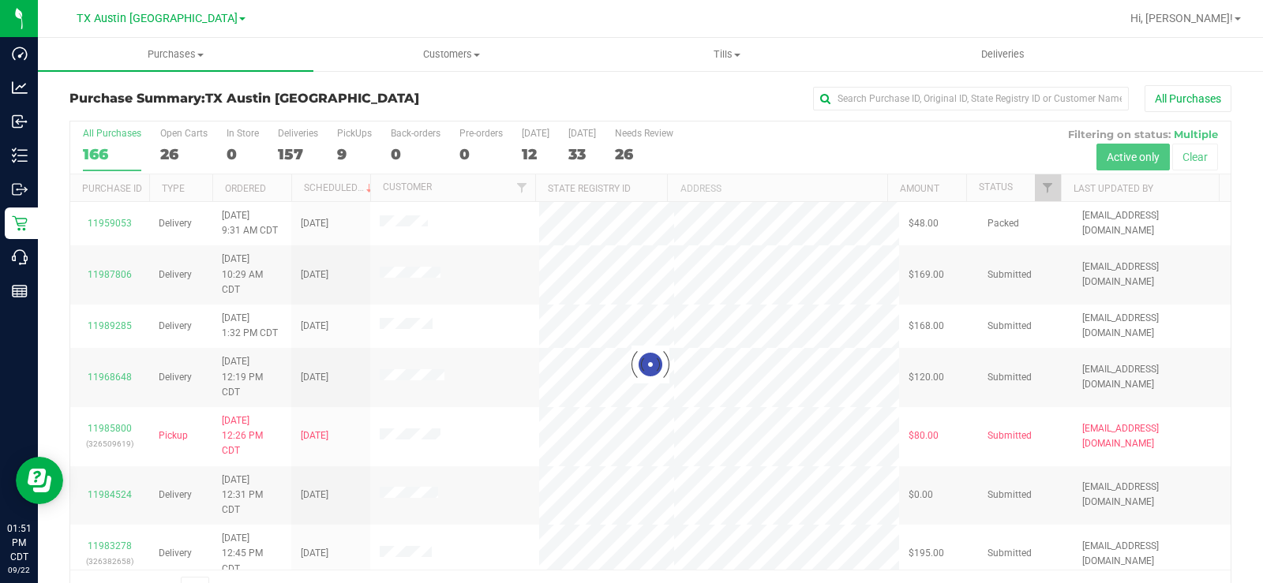
click at [637, 146] on div at bounding box center [650, 365] width 1160 height 486
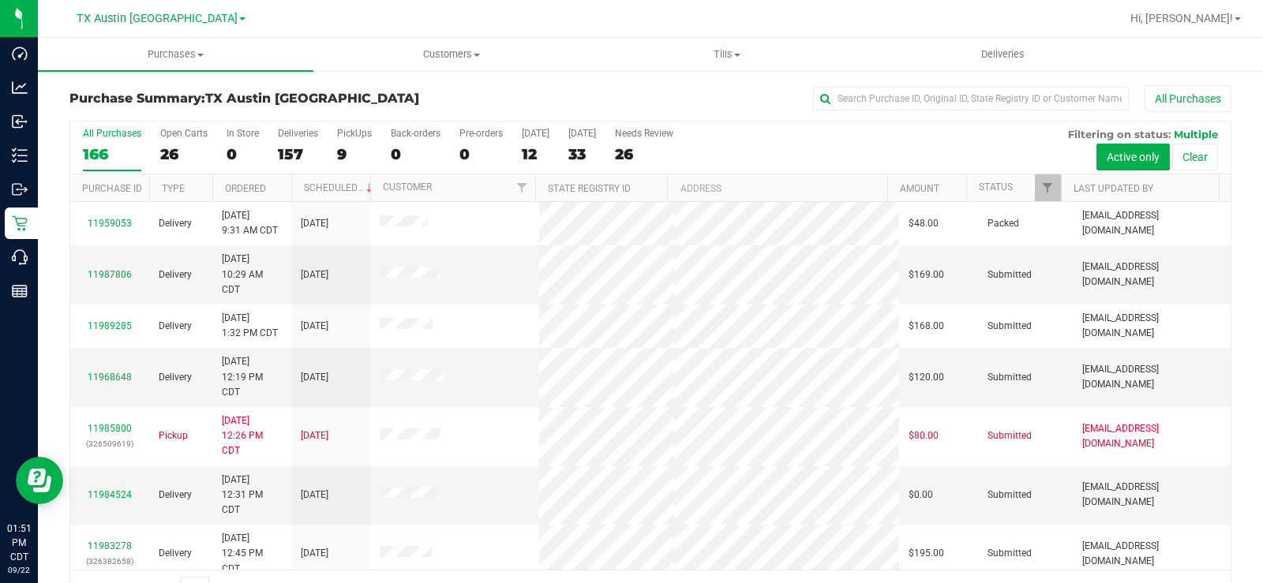
click at [637, 146] on div "26" at bounding box center [644, 154] width 58 height 18
click at [0, 0] on input "Needs Review 26" at bounding box center [0, 0] width 0 height 0
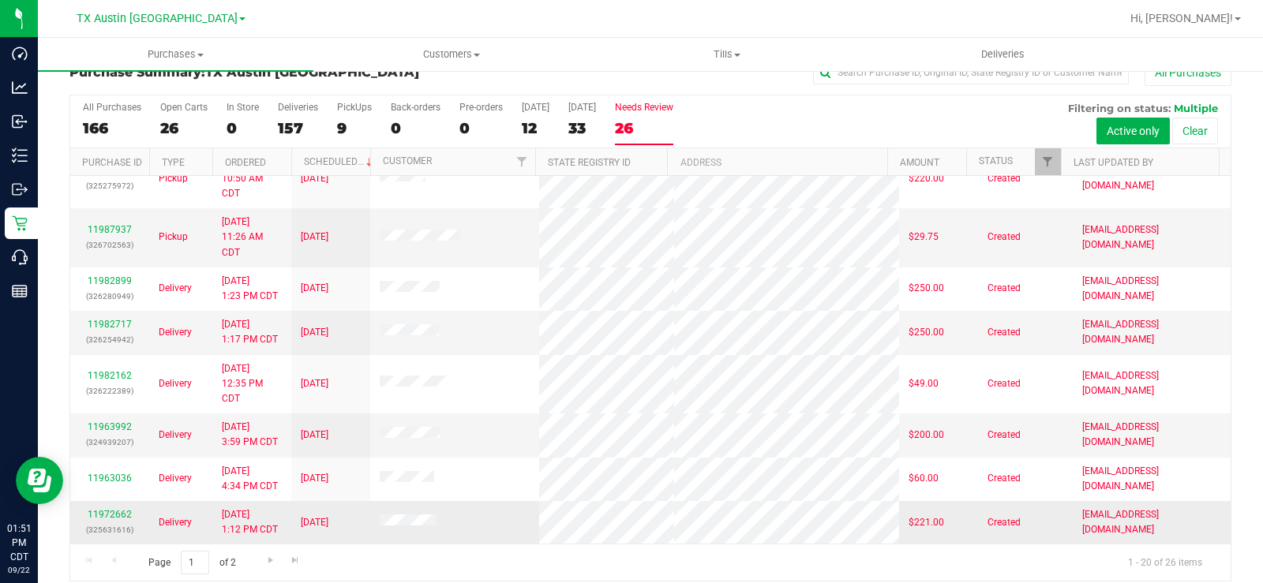
scroll to position [40, 0]
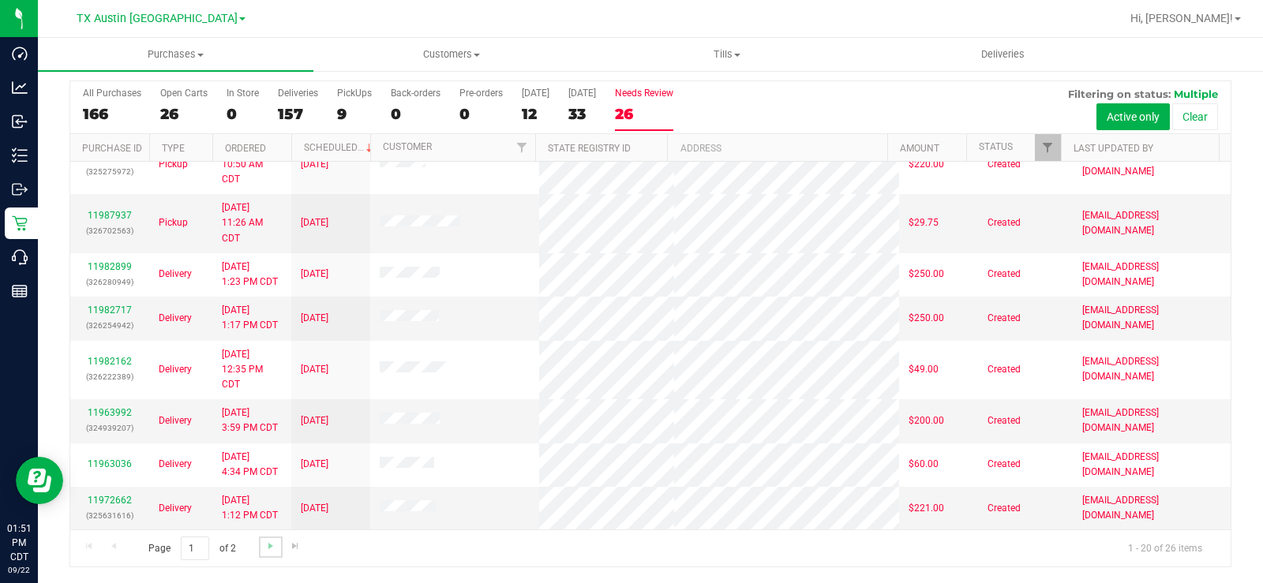
click at [279, 545] on link "Go to the next page" at bounding box center [270, 547] width 23 height 21
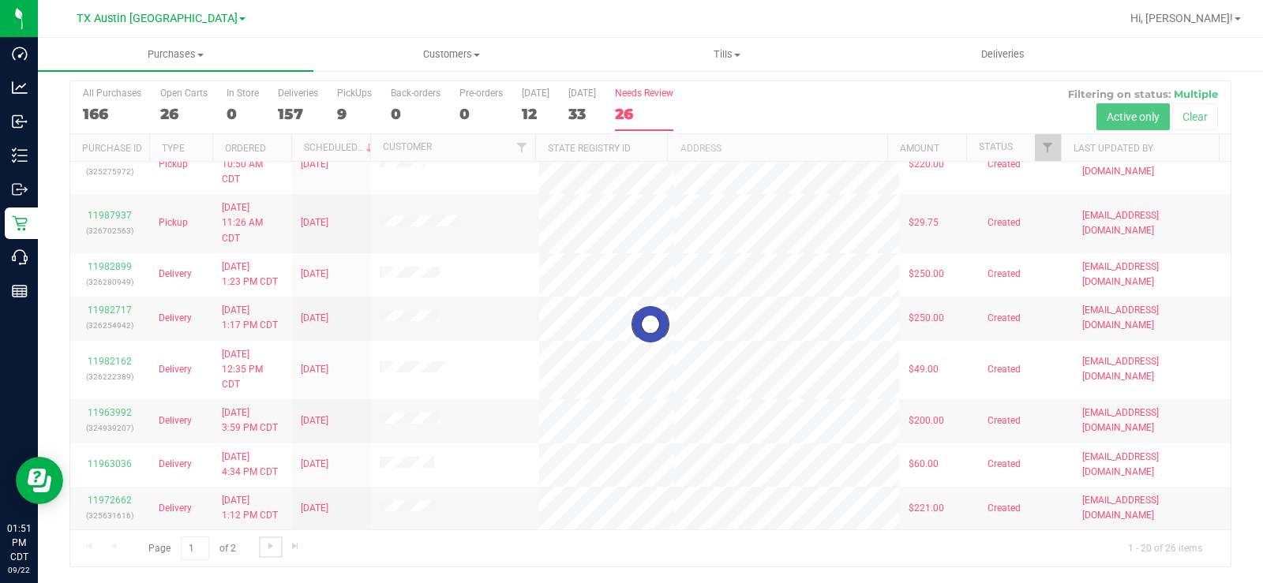
scroll to position [0, 0]
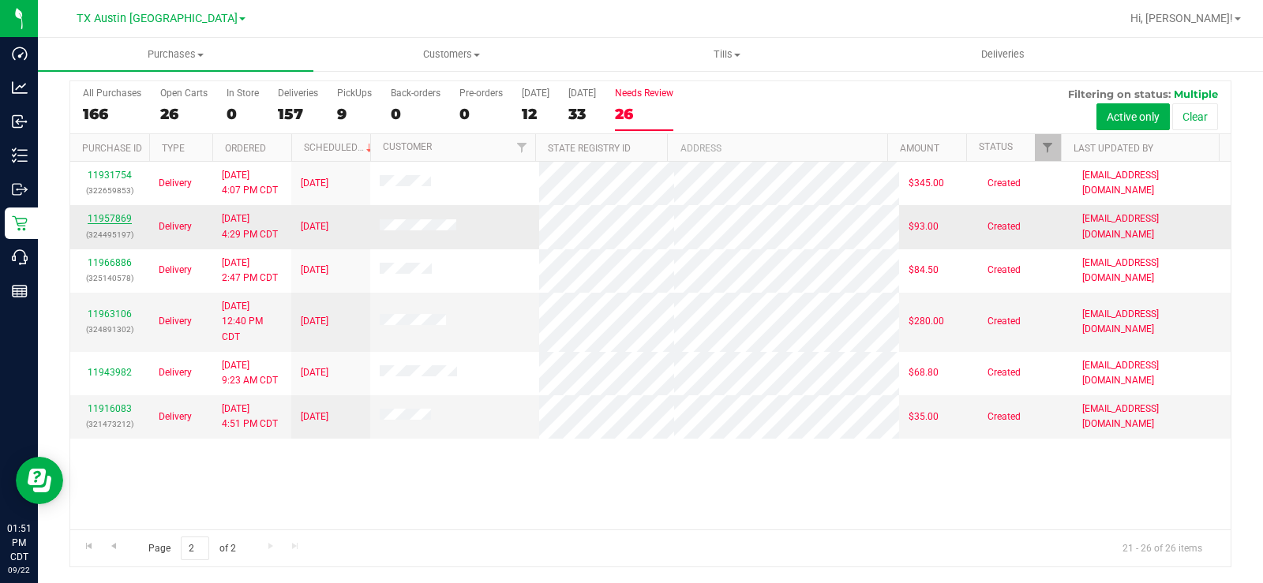
click at [108, 215] on link "11957869" at bounding box center [110, 218] width 44 height 11
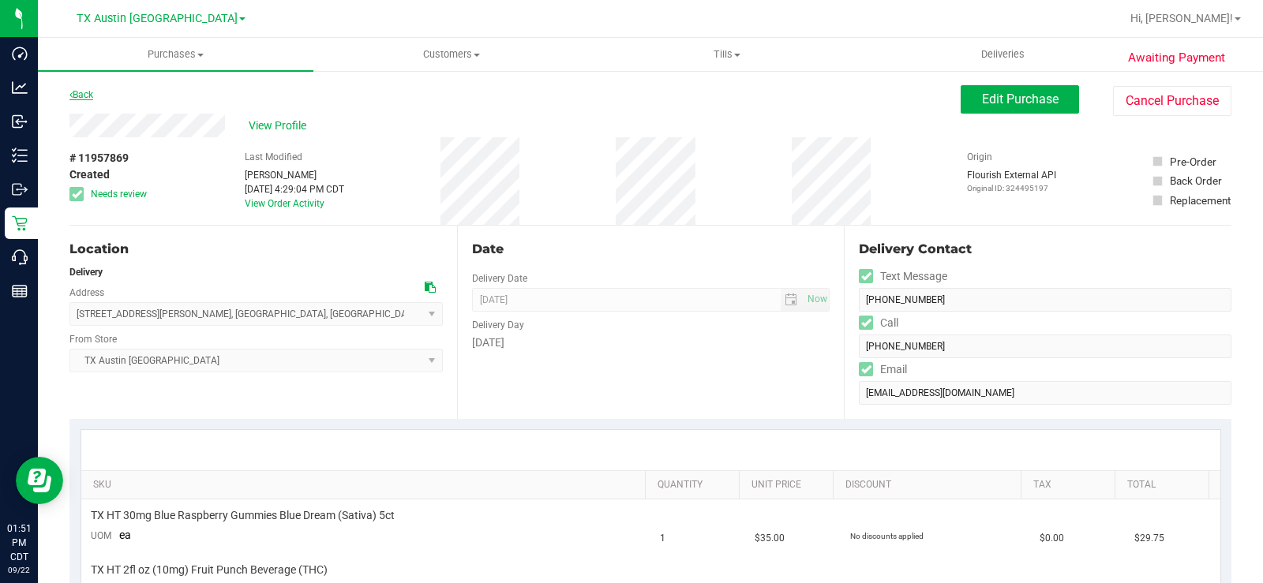
click at [78, 95] on link "Back" at bounding box center [81, 94] width 24 height 11
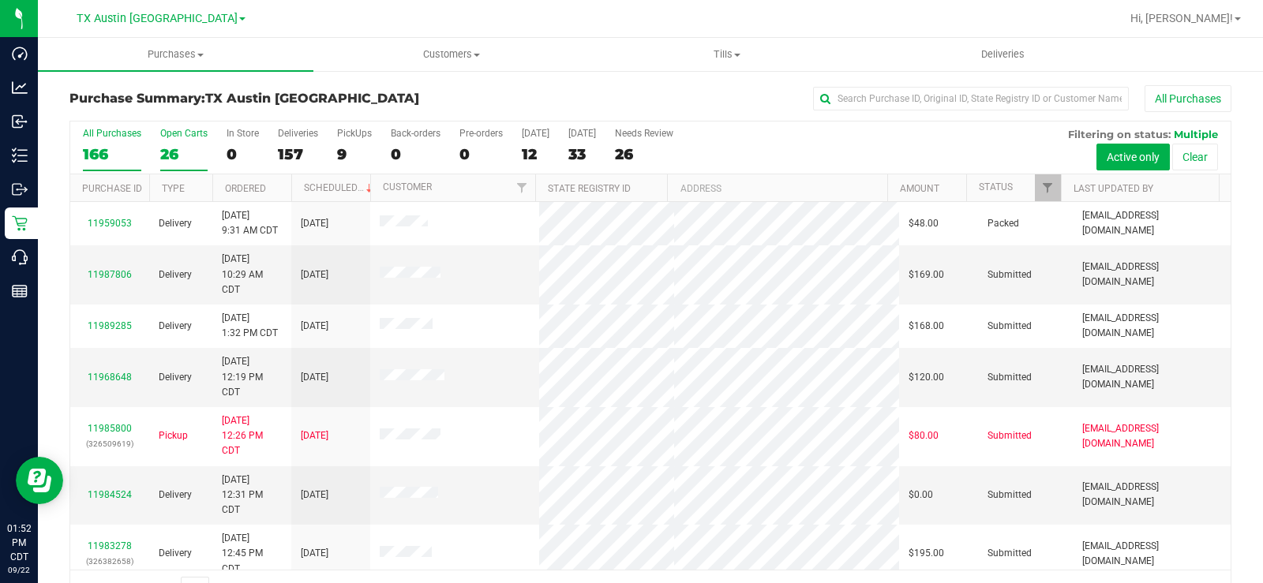
click at [177, 149] on div "26" at bounding box center [183, 154] width 47 height 18
click at [0, 0] on input "Open Carts 26" at bounding box center [0, 0] width 0 height 0
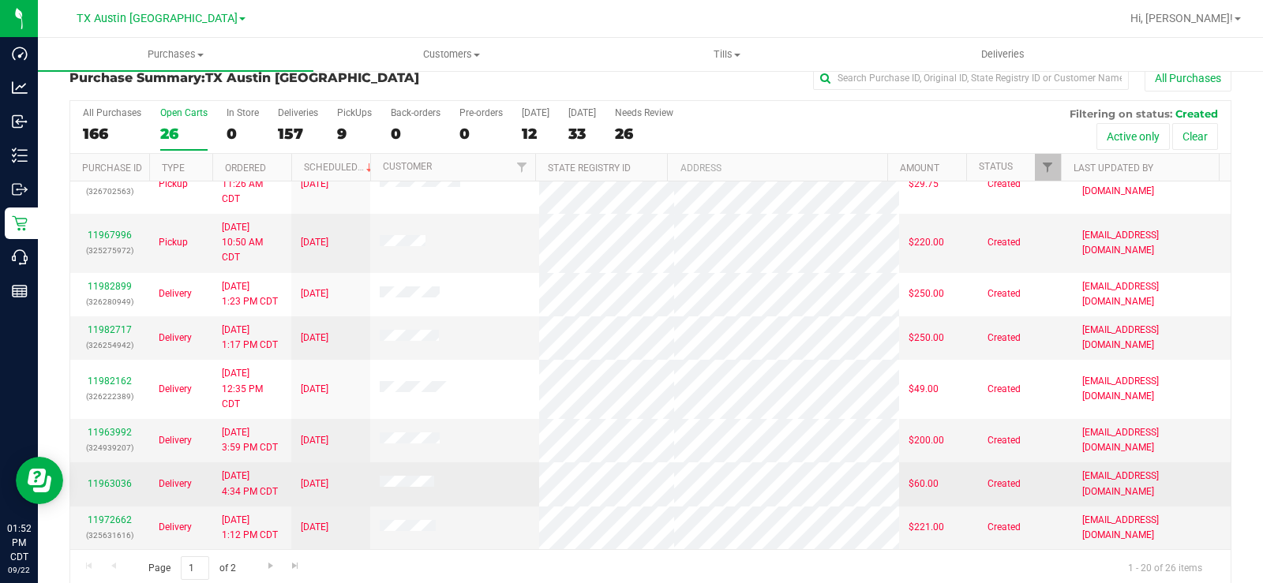
scroll to position [40, 0]
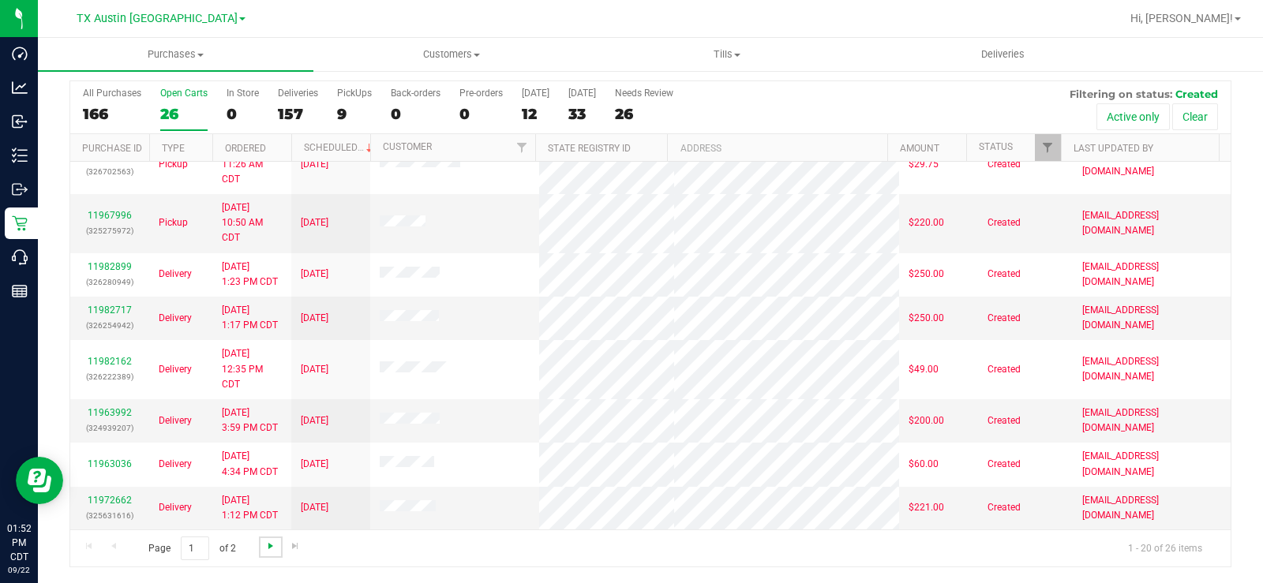
click at [268, 546] on span "Go to the next page" at bounding box center [270, 546] width 13 height 13
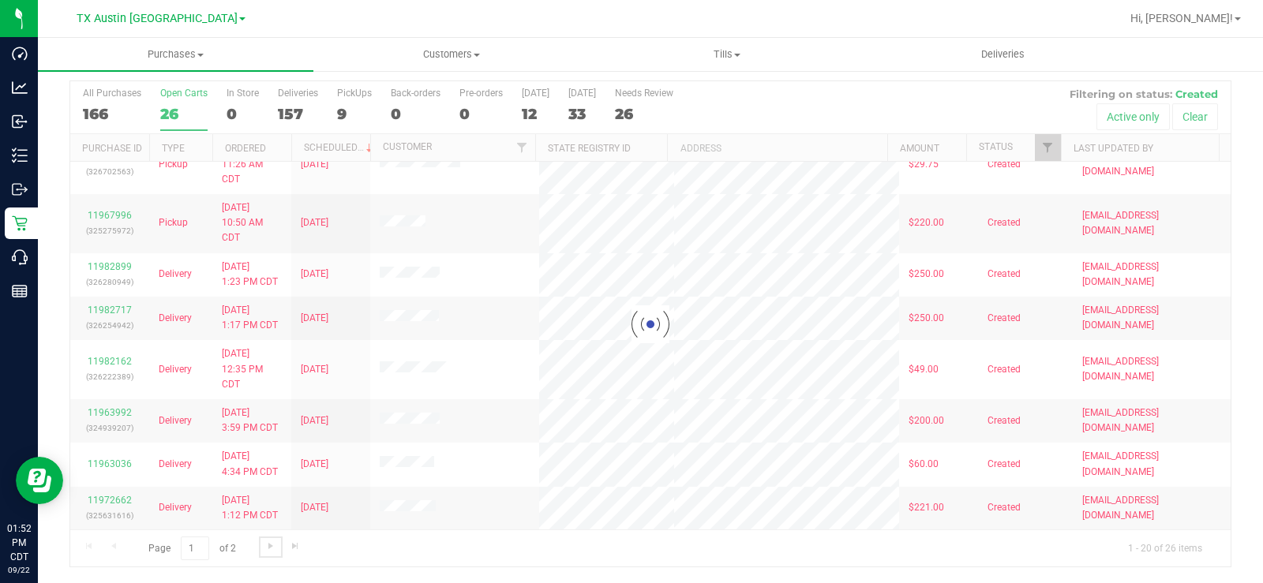
scroll to position [0, 0]
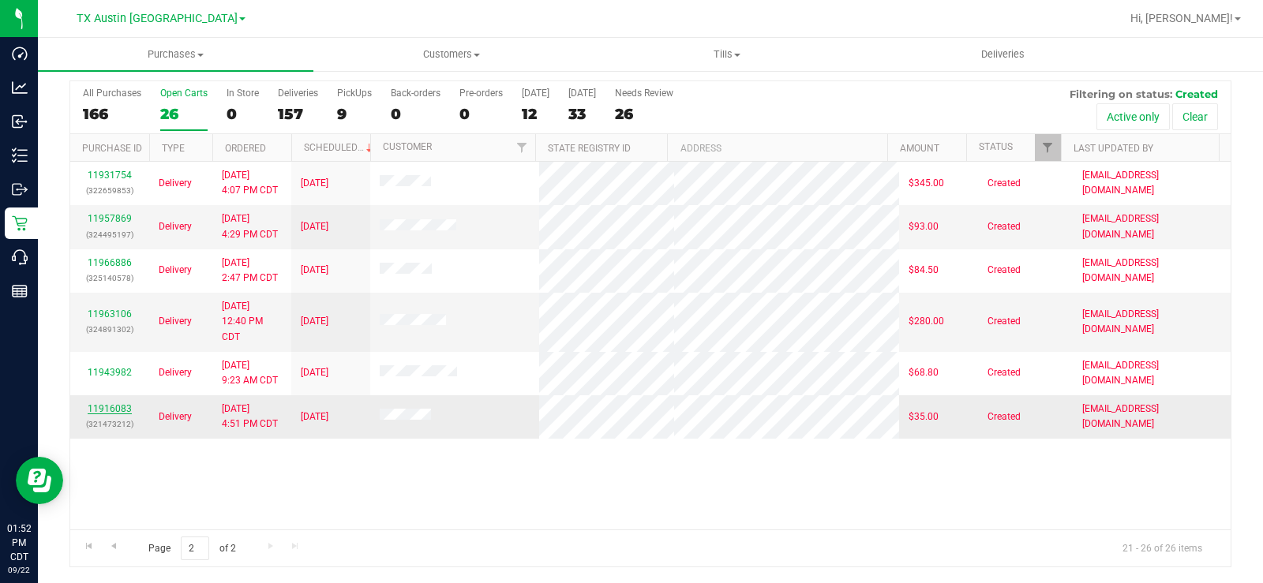
click at [104, 416] on div "11916083 (321473212)" at bounding box center [110, 417] width 60 height 30
click at [103, 409] on link "11916083" at bounding box center [110, 408] width 44 height 11
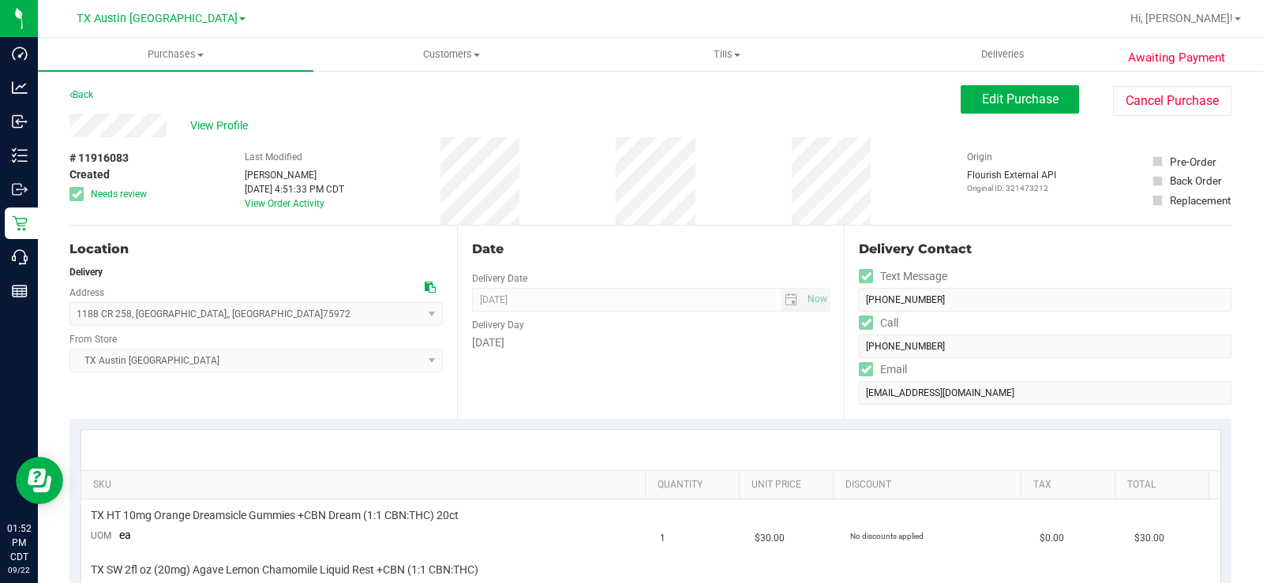
click at [426, 290] on icon at bounding box center [430, 287] width 11 height 11
click at [215, 122] on span "View Profile" at bounding box center [221, 126] width 63 height 17
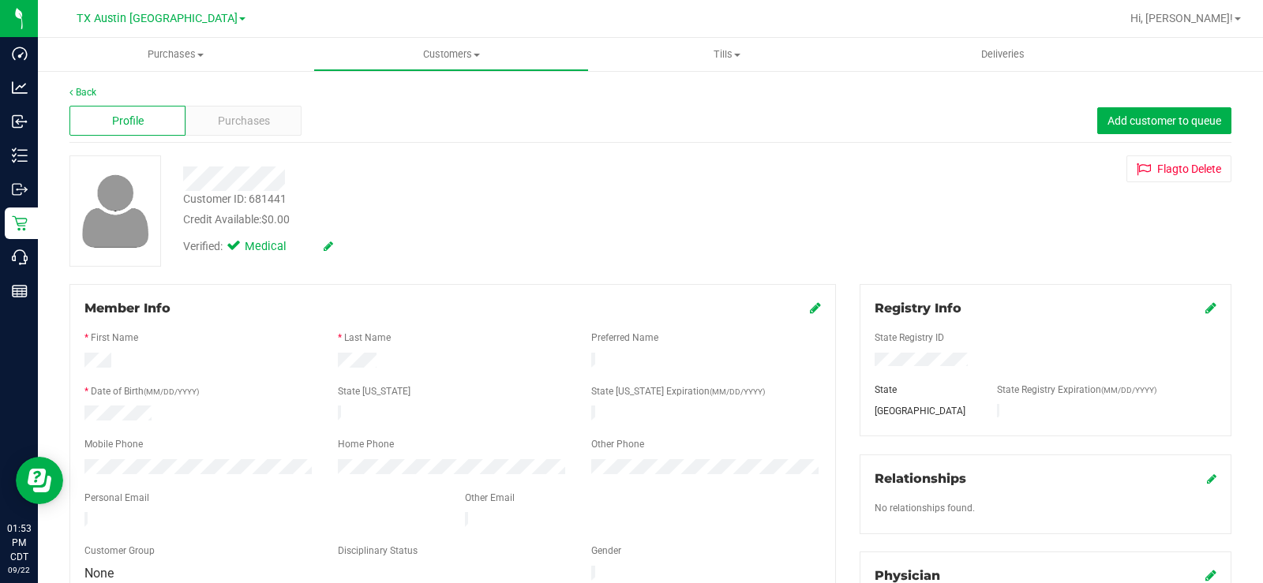
click at [214, 122] on div "Purchases" at bounding box center [243, 121] width 116 height 30
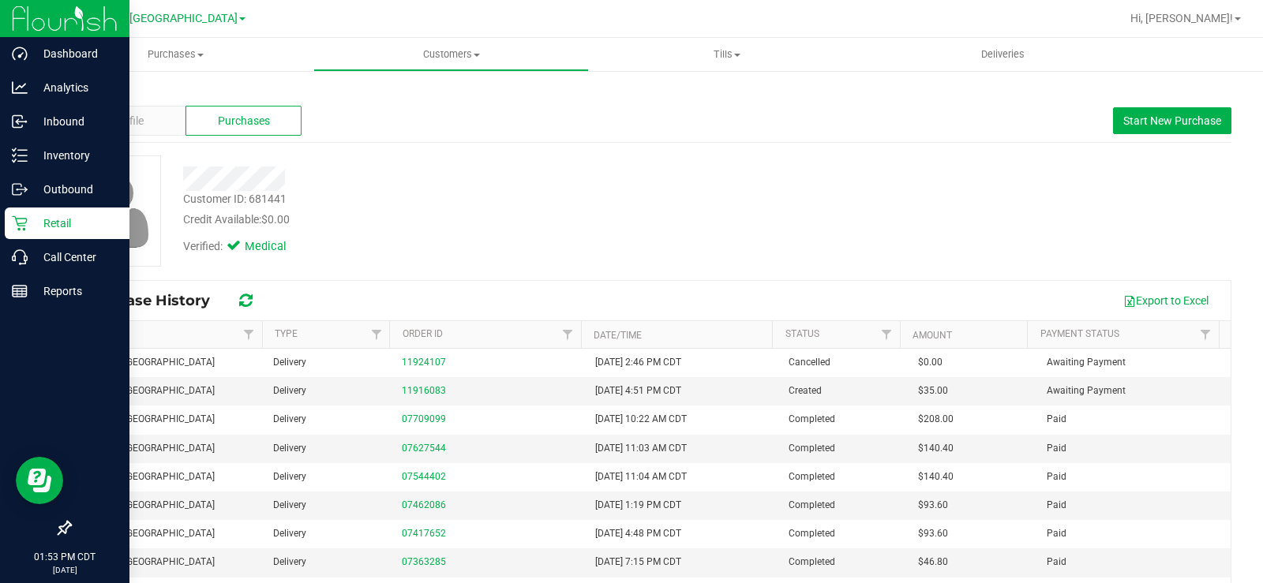
click at [21, 224] on icon at bounding box center [20, 223] width 16 height 16
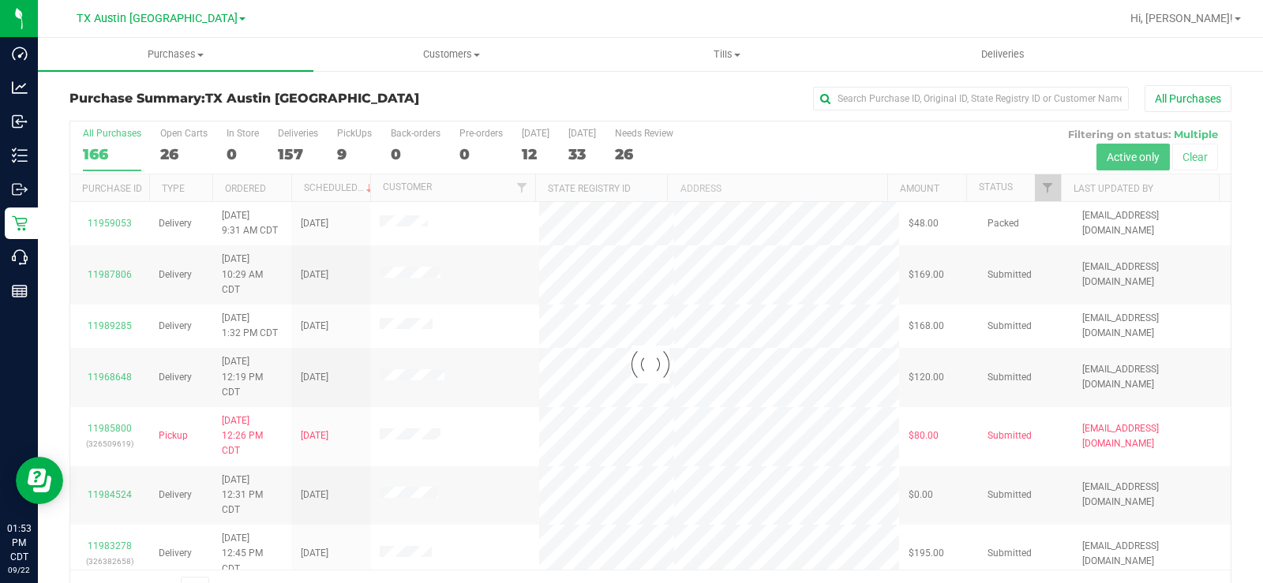
click at [167, 152] on div at bounding box center [650, 365] width 1160 height 486
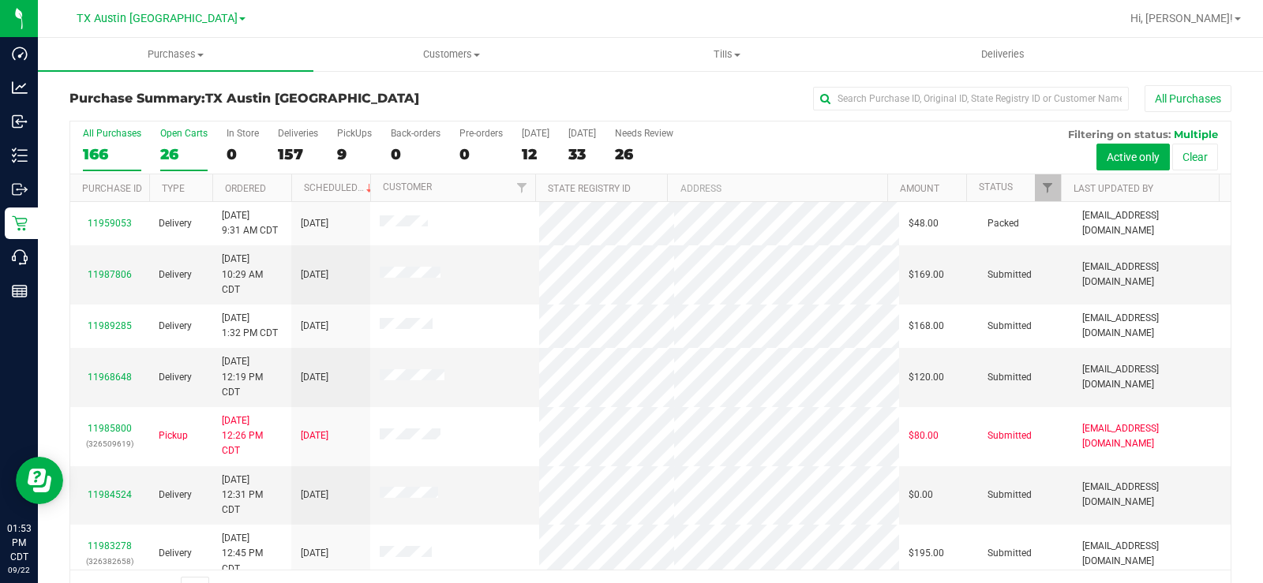
click at [173, 152] on div "26" at bounding box center [183, 154] width 47 height 18
click at [0, 0] on input "Open Carts 26" at bounding box center [0, 0] width 0 height 0
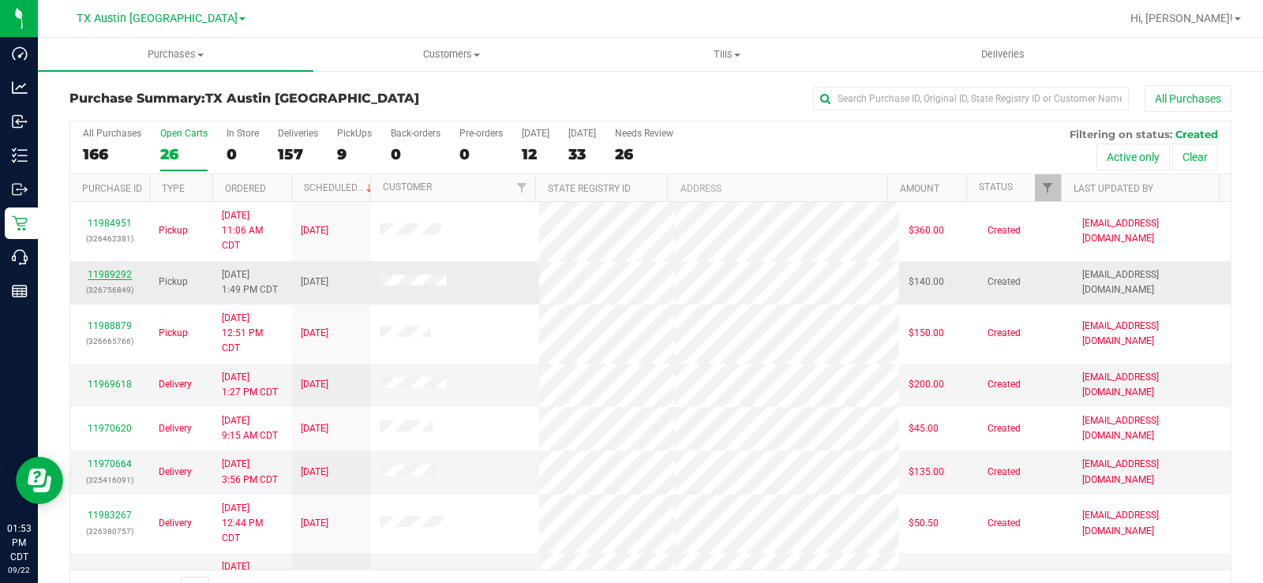
click at [117, 271] on link "11989292" at bounding box center [110, 274] width 44 height 11
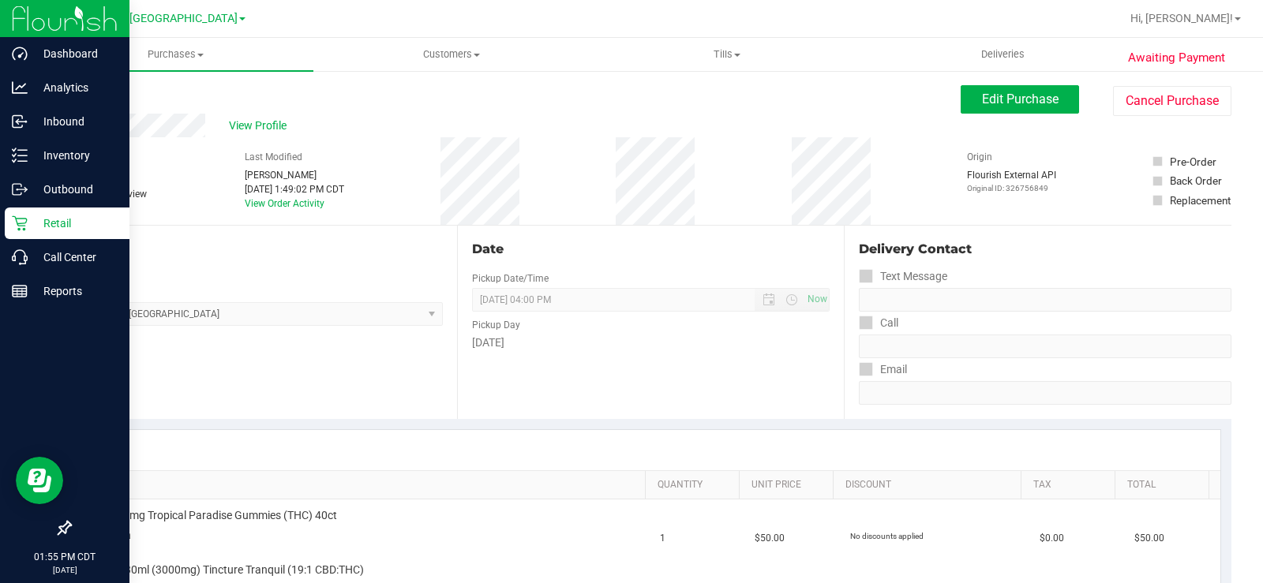
click at [41, 219] on p "Retail" at bounding box center [75, 223] width 95 height 19
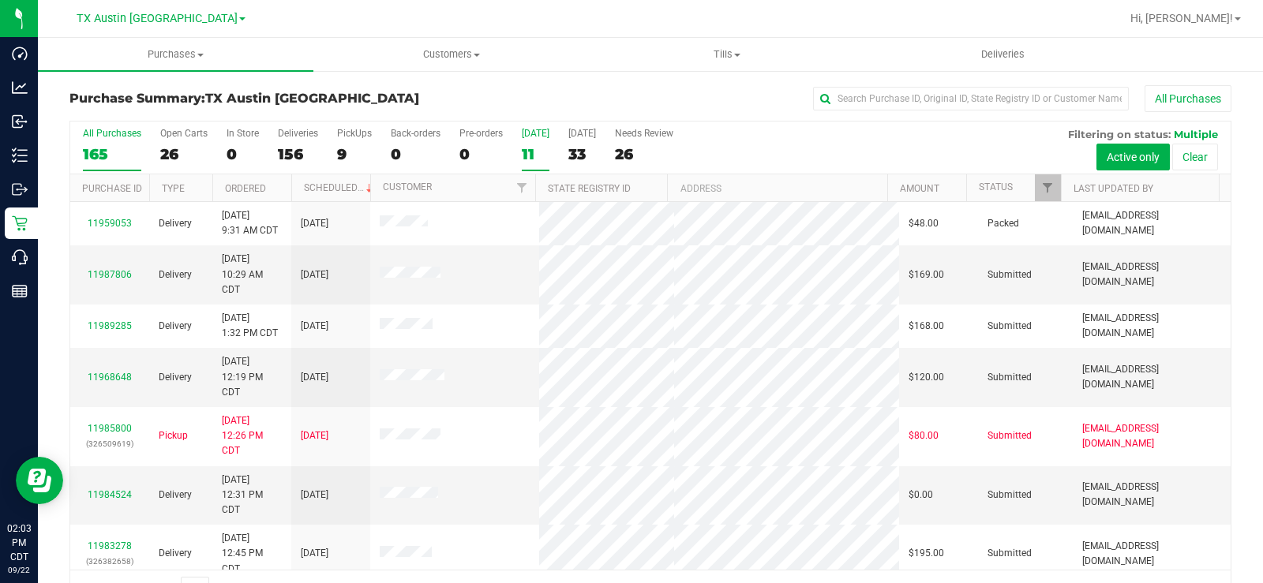
click at [528, 149] on div "11" at bounding box center [536, 154] width 28 height 18
click at [0, 0] on input "[DATE] 11" at bounding box center [0, 0] width 0 height 0
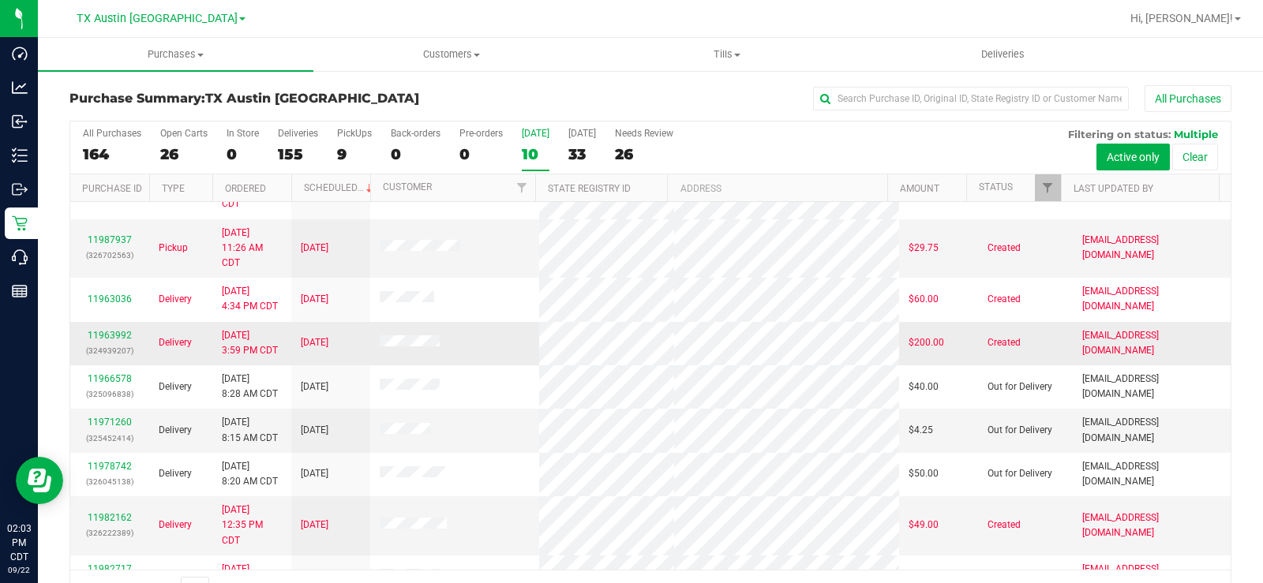
scroll to position [79, 0]
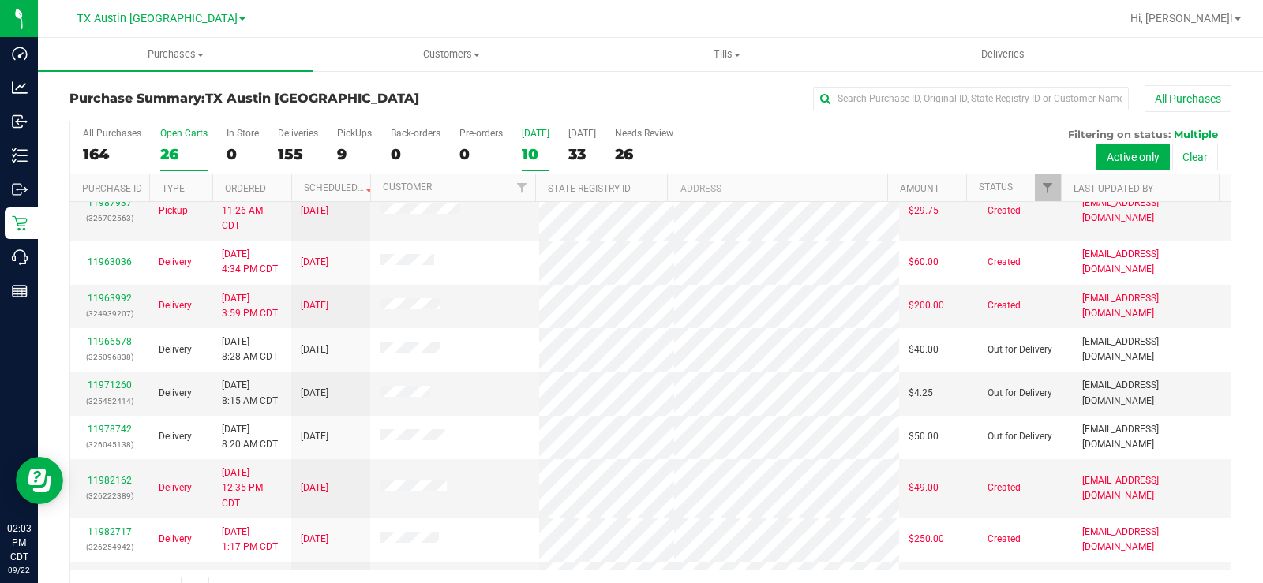
click at [169, 136] on div "Open Carts" at bounding box center [183, 133] width 47 height 11
click at [0, 0] on input "Open Carts 26" at bounding box center [0, 0] width 0 height 0
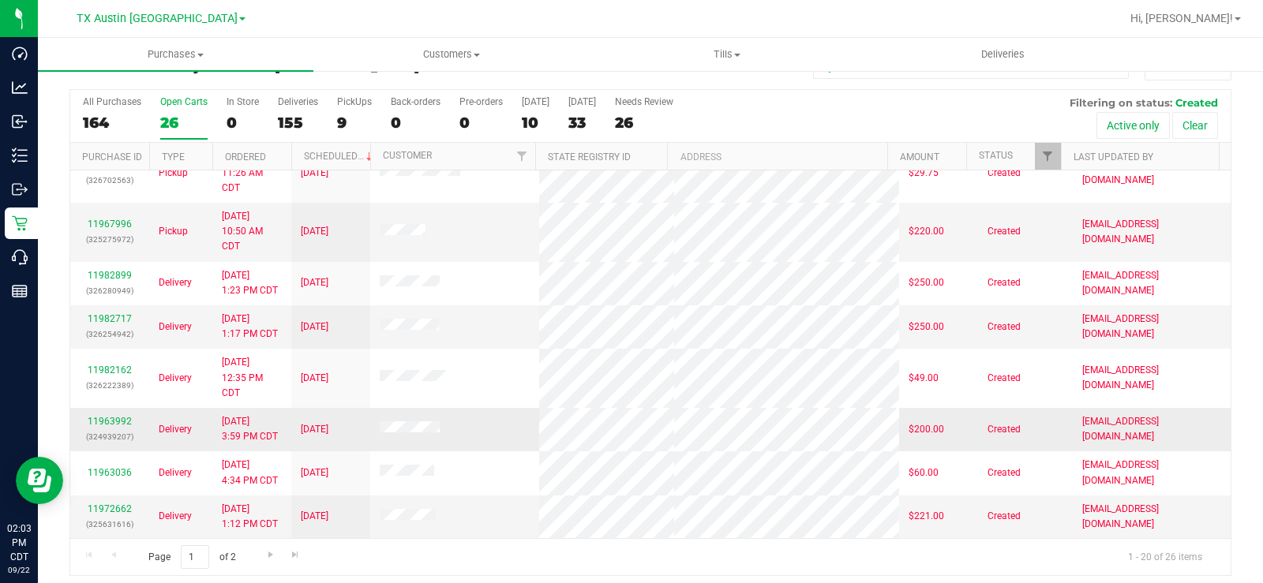
scroll to position [40, 0]
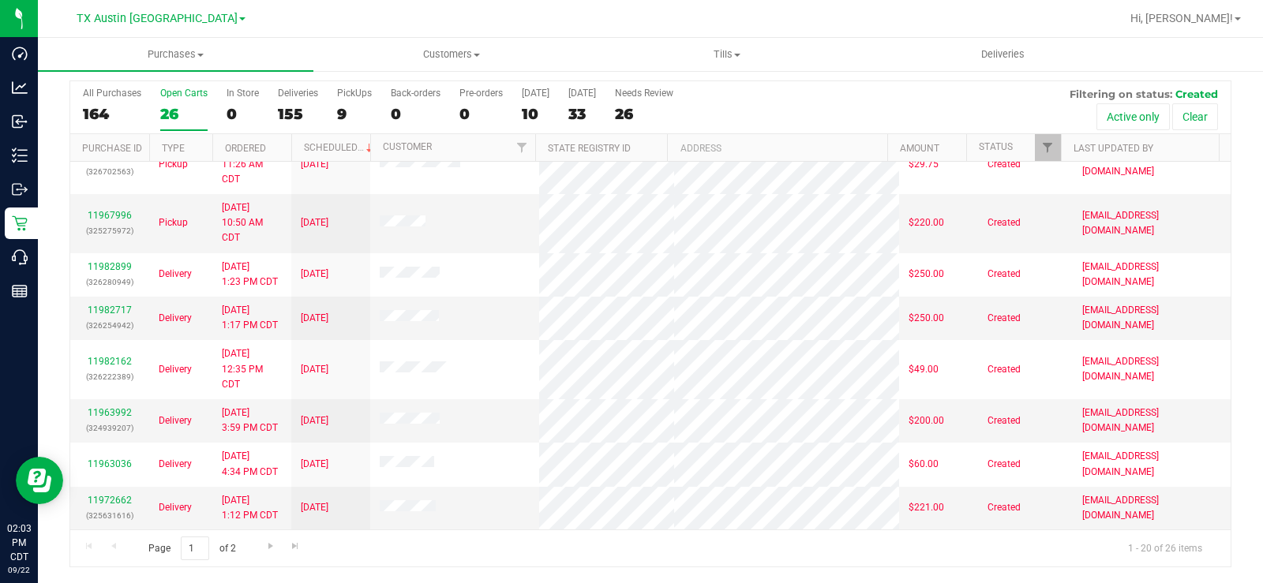
click at [166, 107] on div "26" at bounding box center [183, 114] width 47 height 18
click at [0, 0] on input "Open Carts 26" at bounding box center [0, 0] width 0 height 0
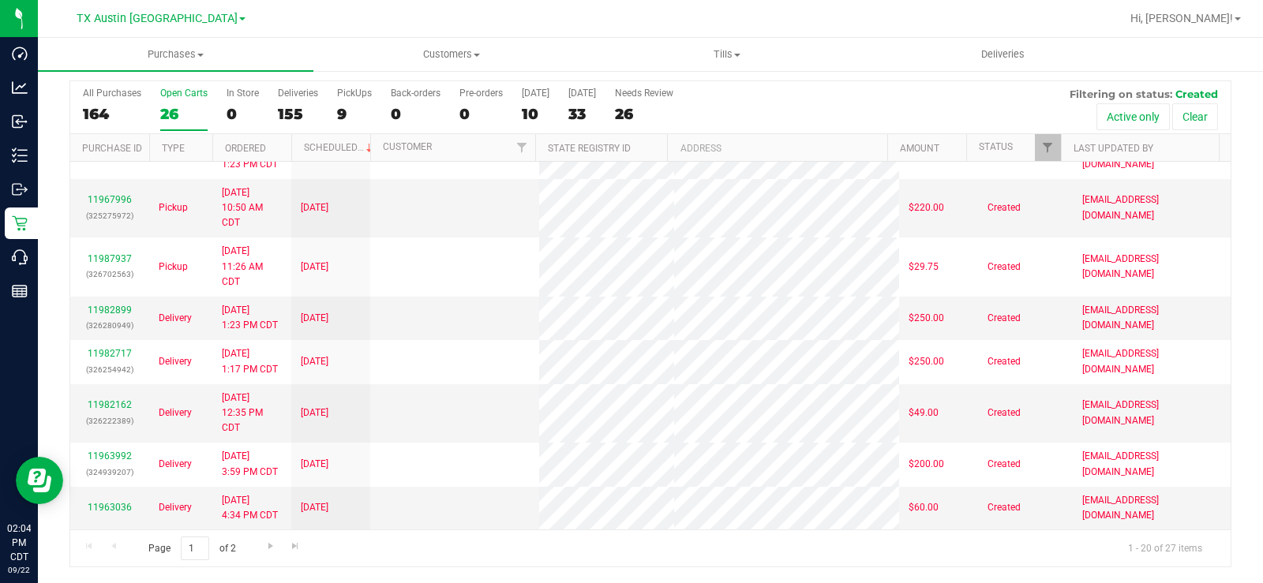
scroll to position [0, 0]
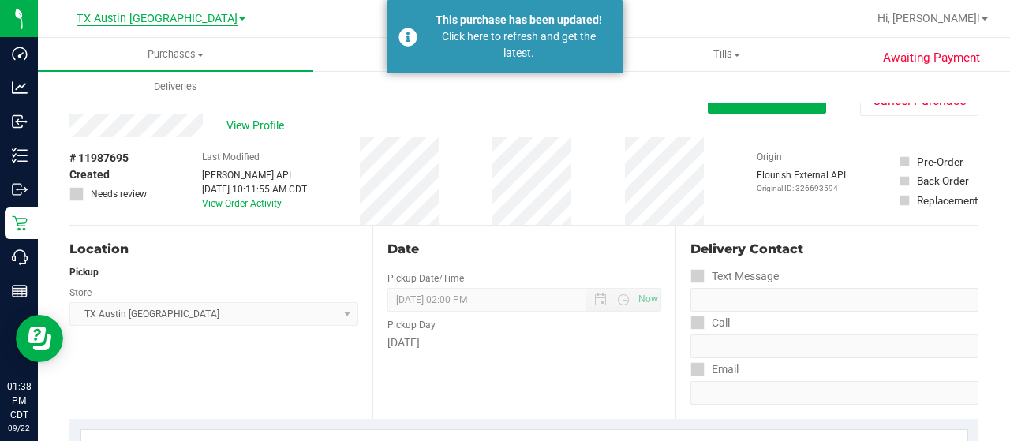
click at [129, 21] on span "TX Austin [GEOGRAPHIC_DATA]" at bounding box center [157, 19] width 161 height 14
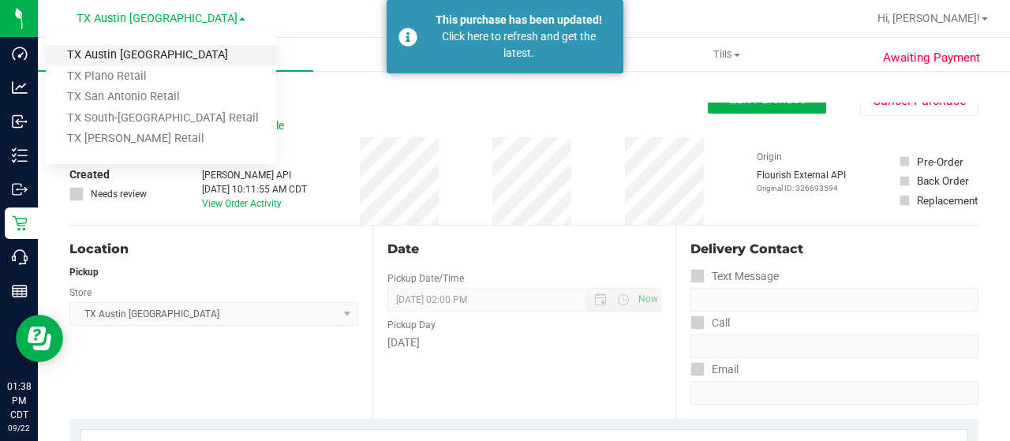
click at [137, 61] on link "TX Austin [GEOGRAPHIC_DATA]" at bounding box center [161, 55] width 230 height 21
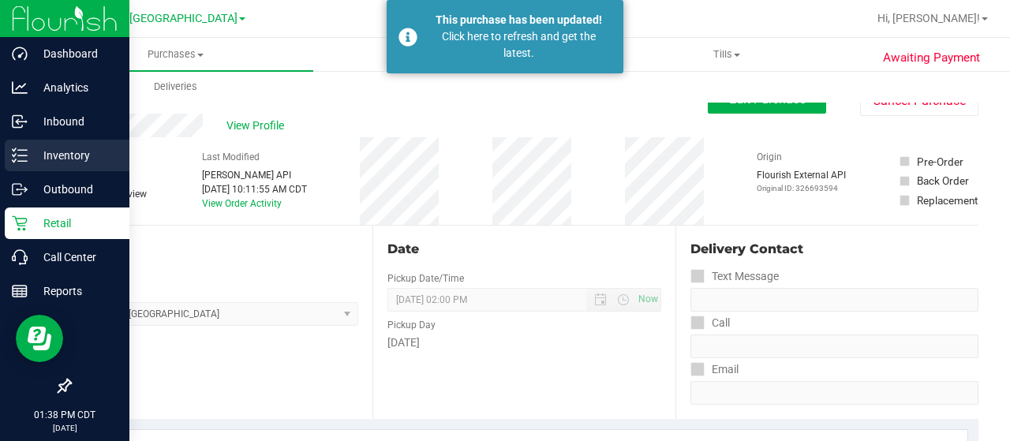
click at [47, 154] on p "Inventory" at bounding box center [75, 155] width 95 height 19
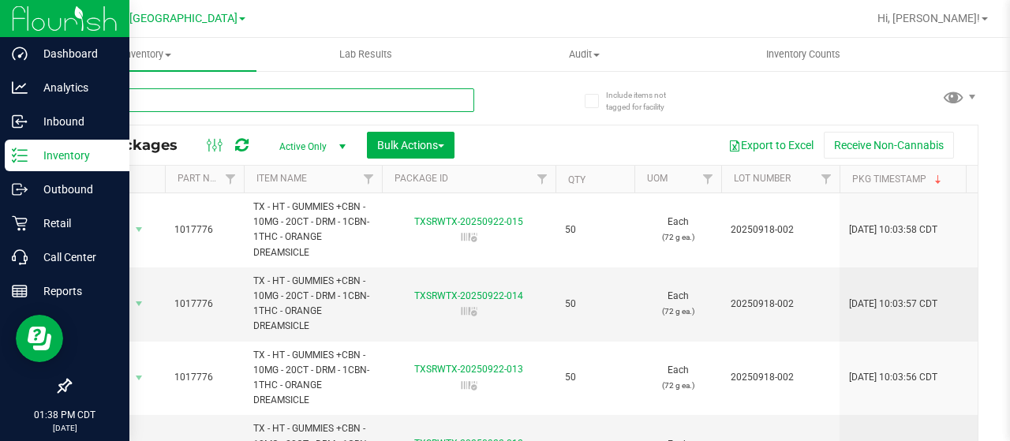
click at [194, 103] on input "text" at bounding box center [271, 100] width 405 height 24
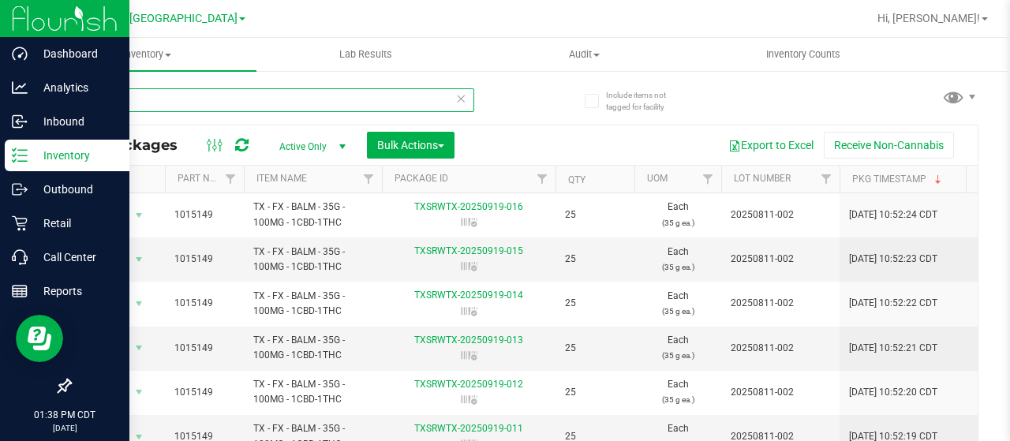
type input "balm"
